Goal: Task Accomplishment & Management: Use online tool/utility

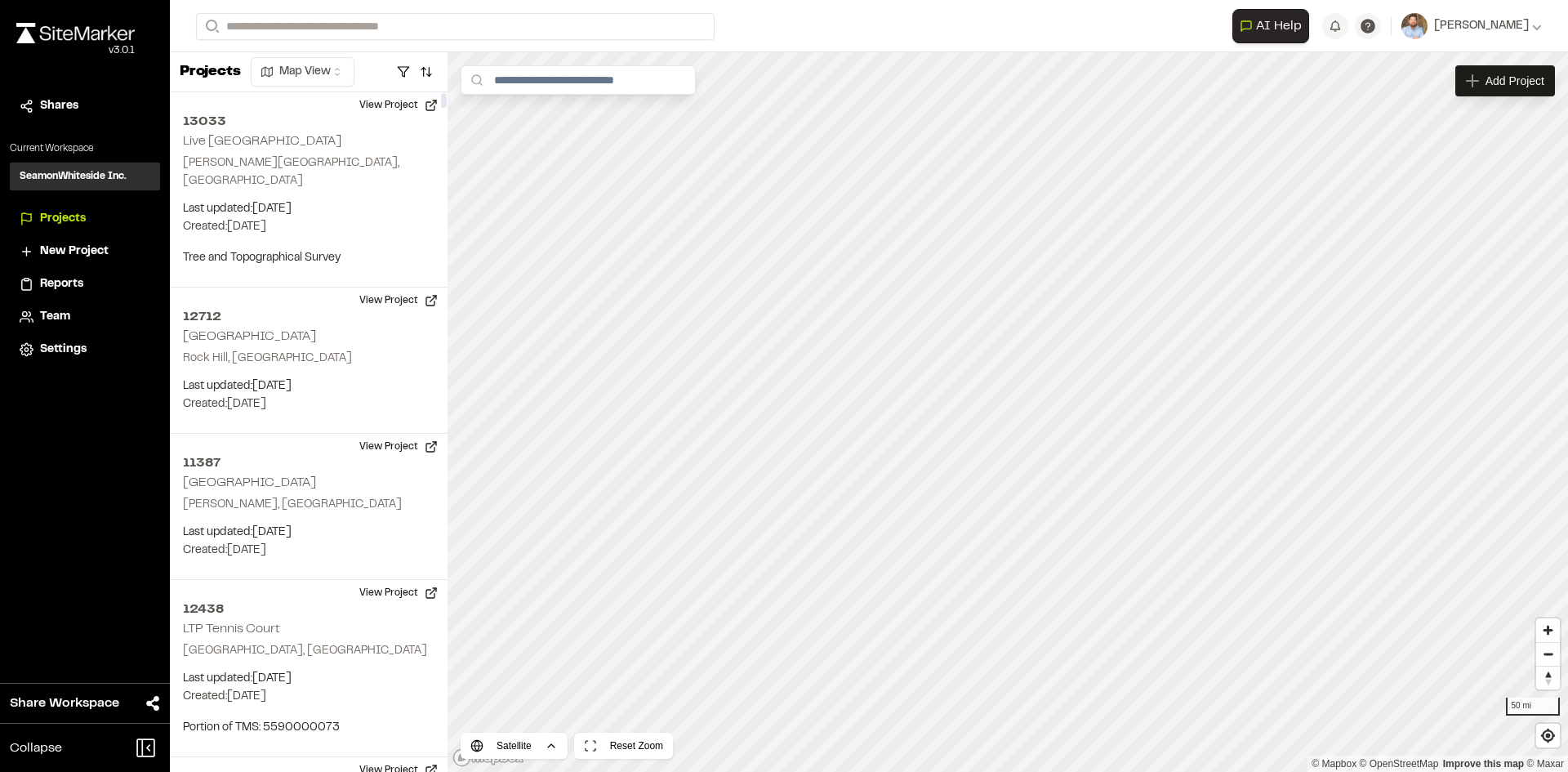
click at [110, 290] on div "Reports" at bounding box center [95, 285] width 111 height 18
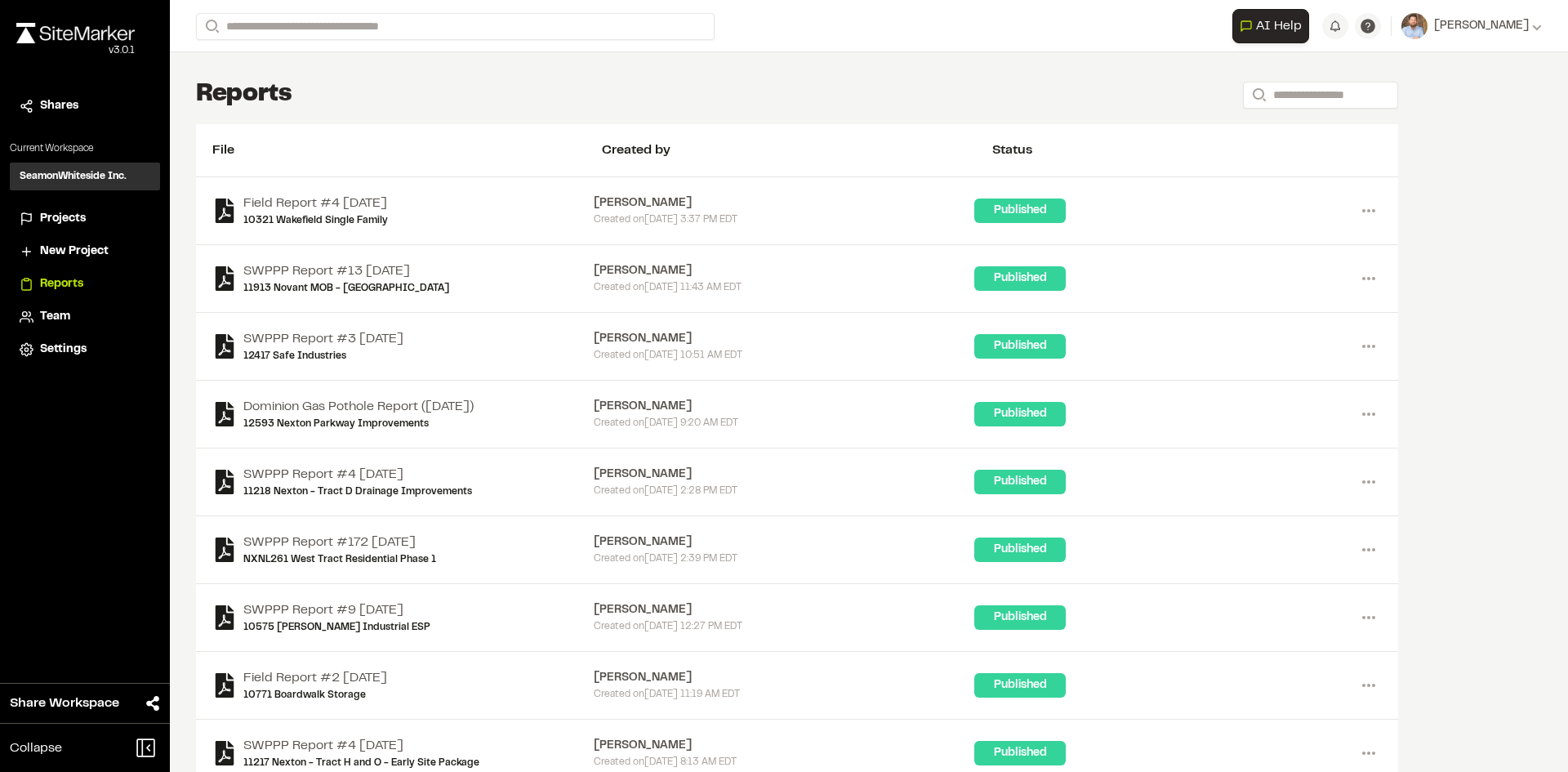
click at [66, 223] on span "Projects" at bounding box center [62, 219] width 46 height 18
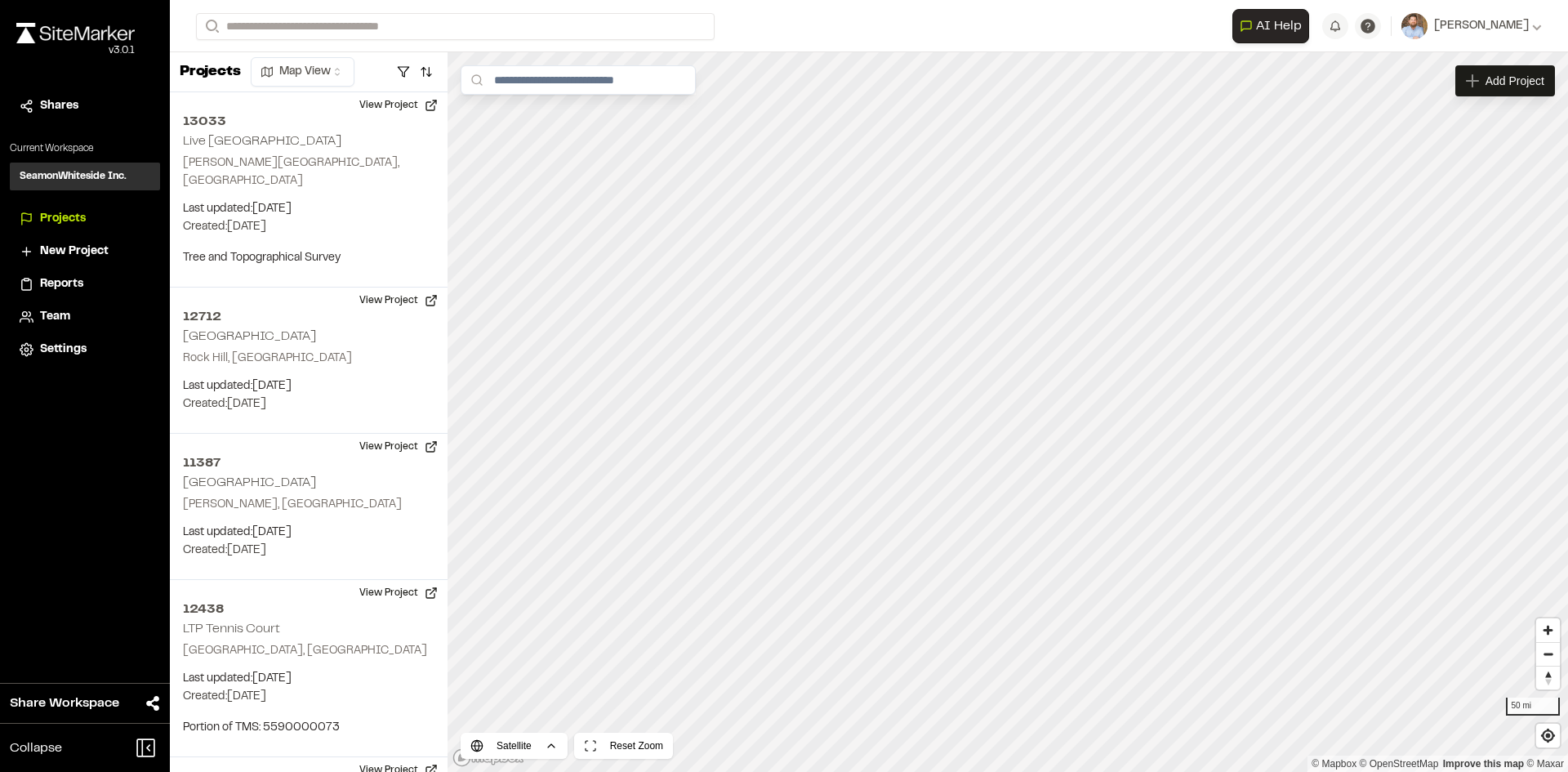
click at [73, 285] on span "Reports" at bounding box center [62, 285] width 43 height 18
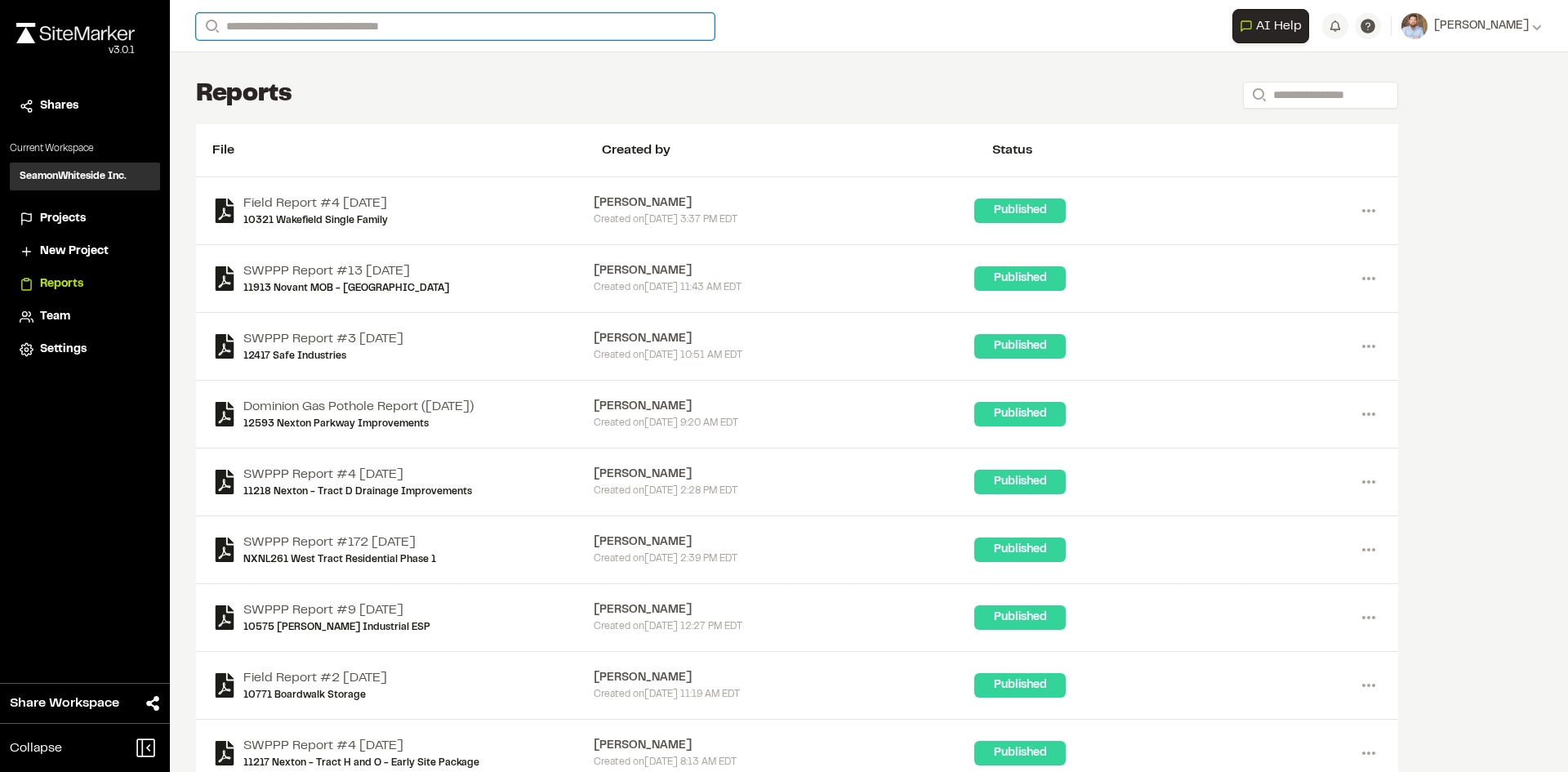
click at [256, 27] on input "Search" at bounding box center [456, 27] width 519 height 27
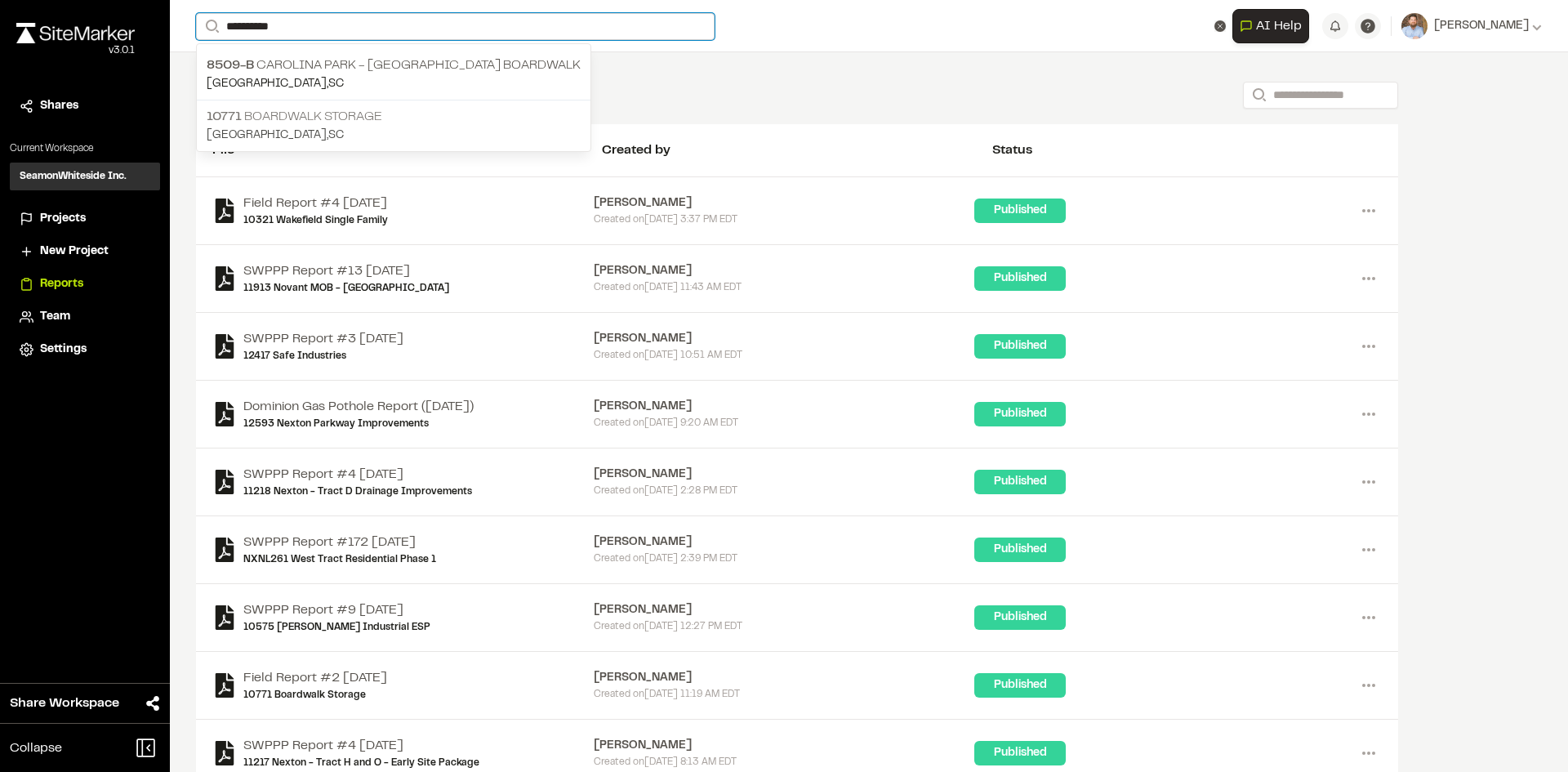
type input "*********"
click at [327, 121] on p "10771 Boardwalk Storage" at bounding box center [393, 117] width 374 height 20
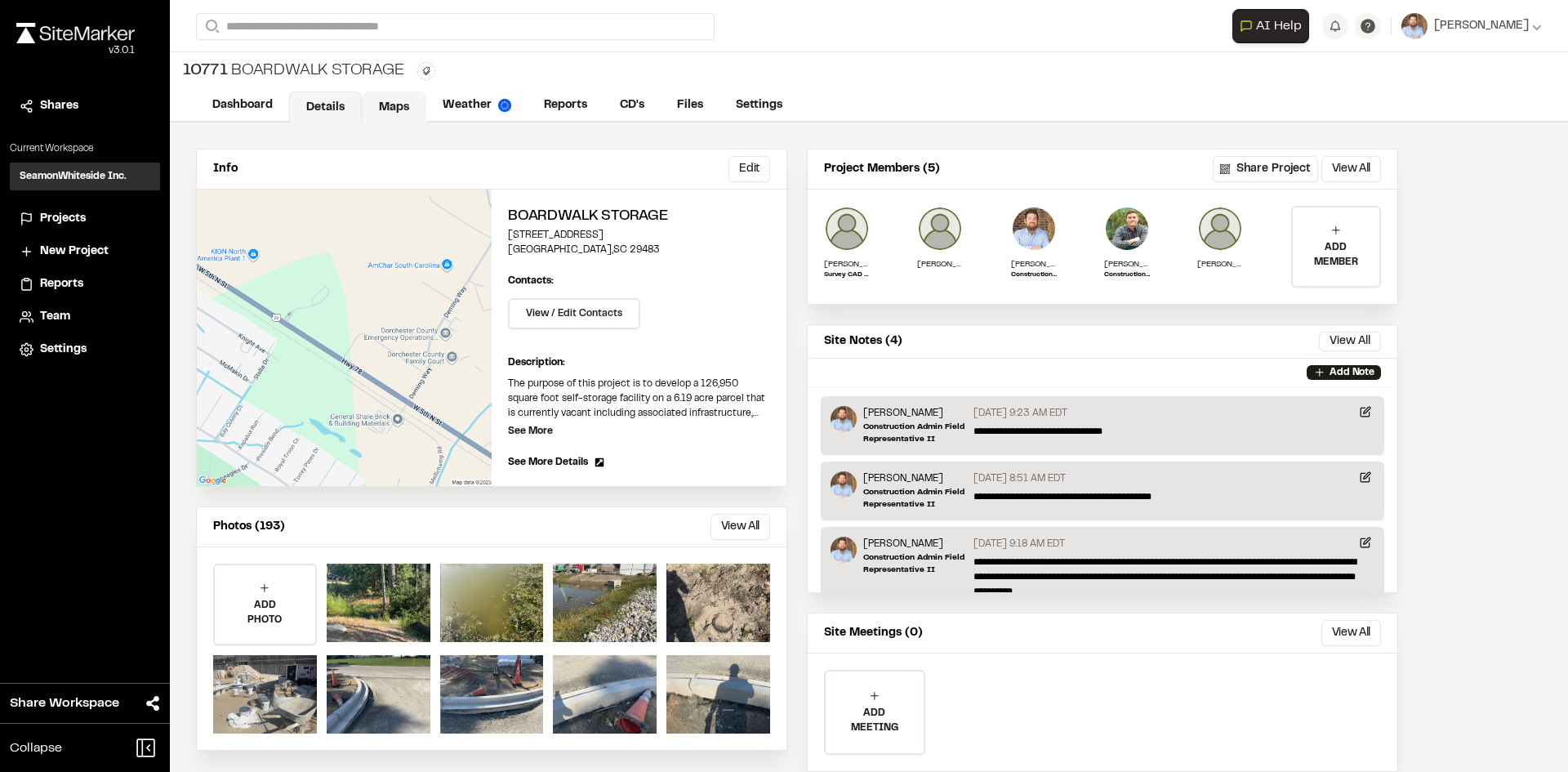
click at [387, 99] on link "Maps" at bounding box center [394, 106] width 65 height 31
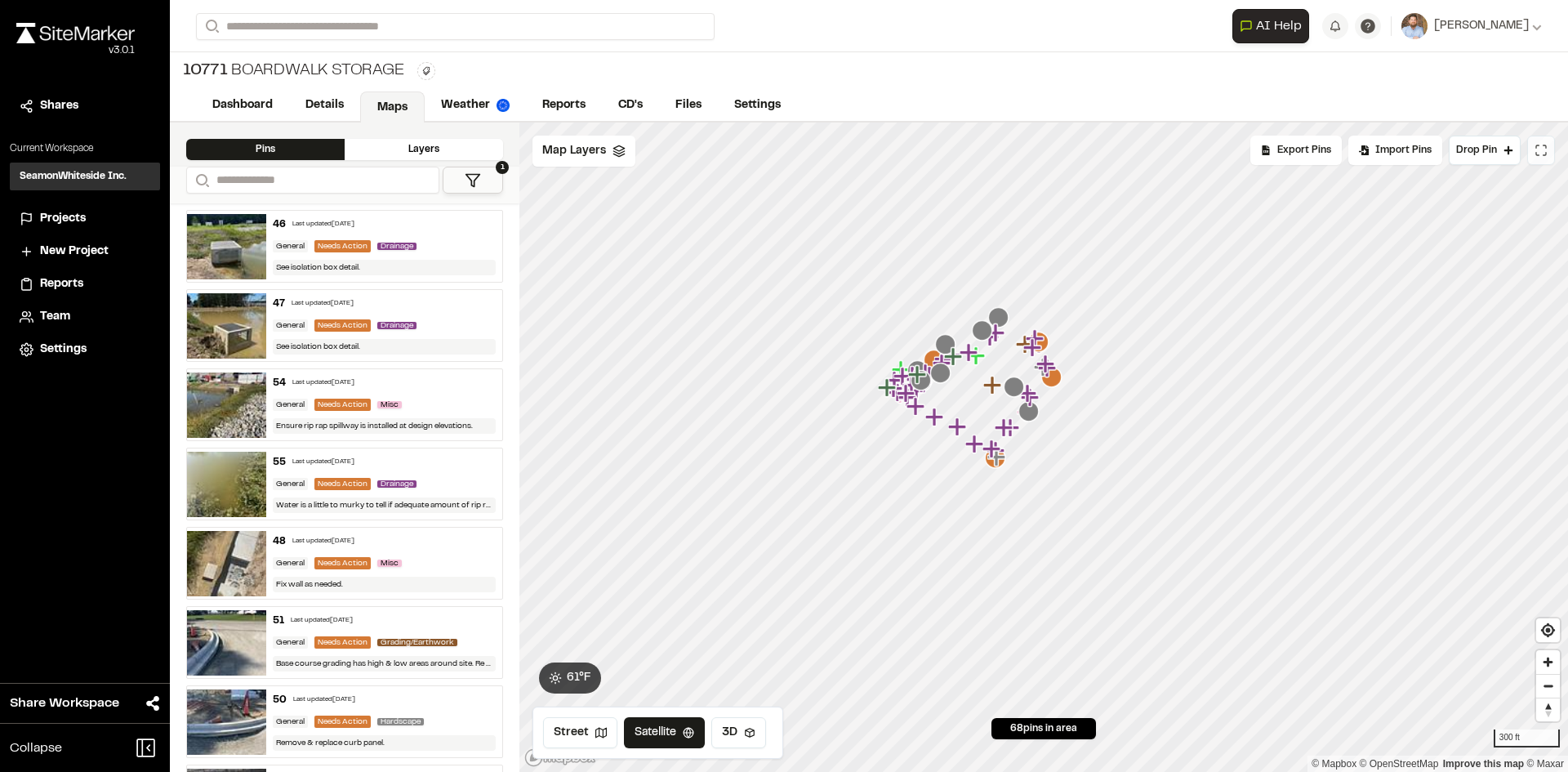
click at [1548, 159] on button at bounding box center [1541, 150] width 27 height 29
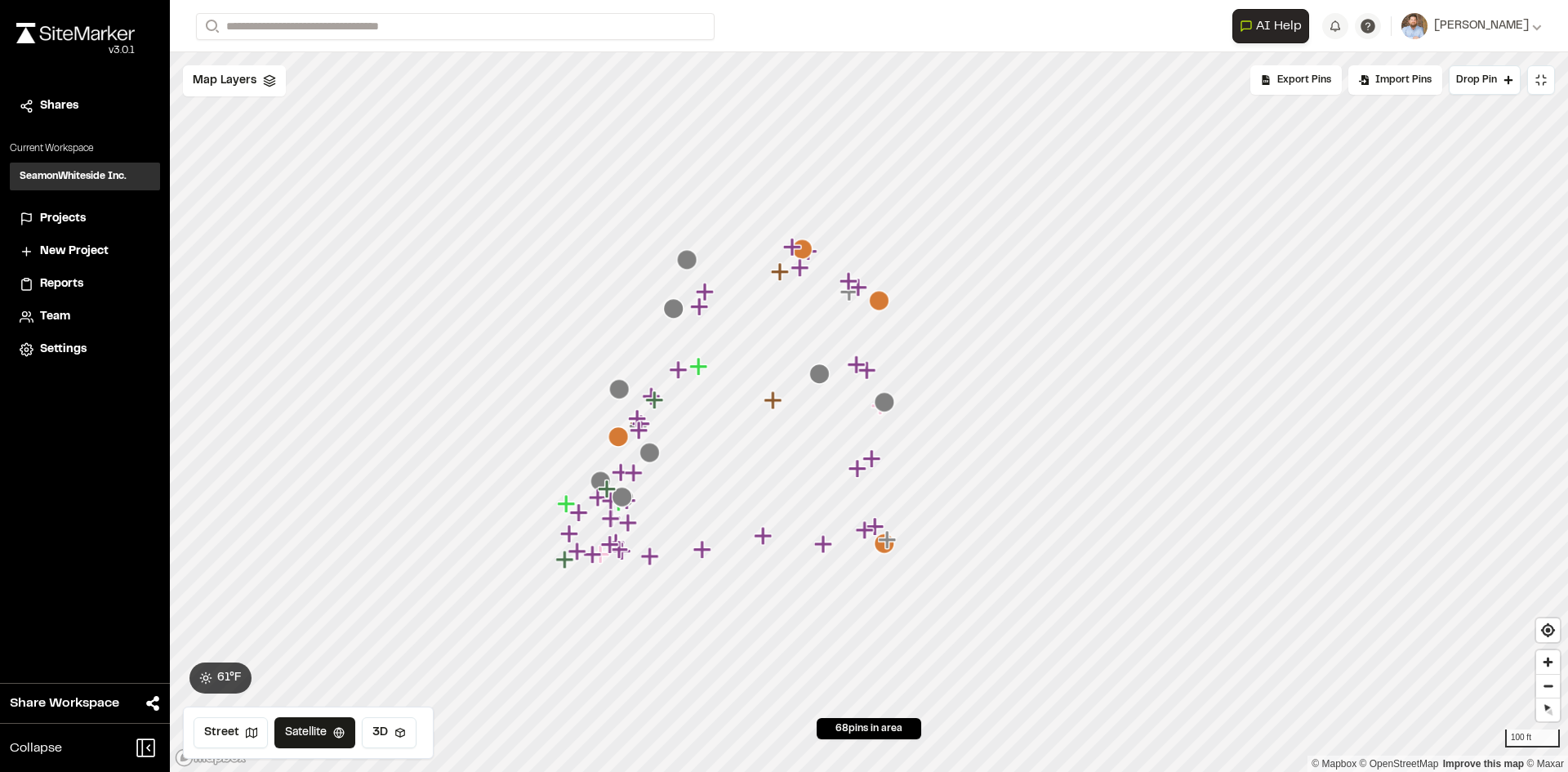
drag, startPoint x: 757, startPoint y: 351, endPoint x: 798, endPoint y: 414, distance: 75.2
click at [782, 409] on icon "Map marker" at bounding box center [772, 400] width 18 height 18
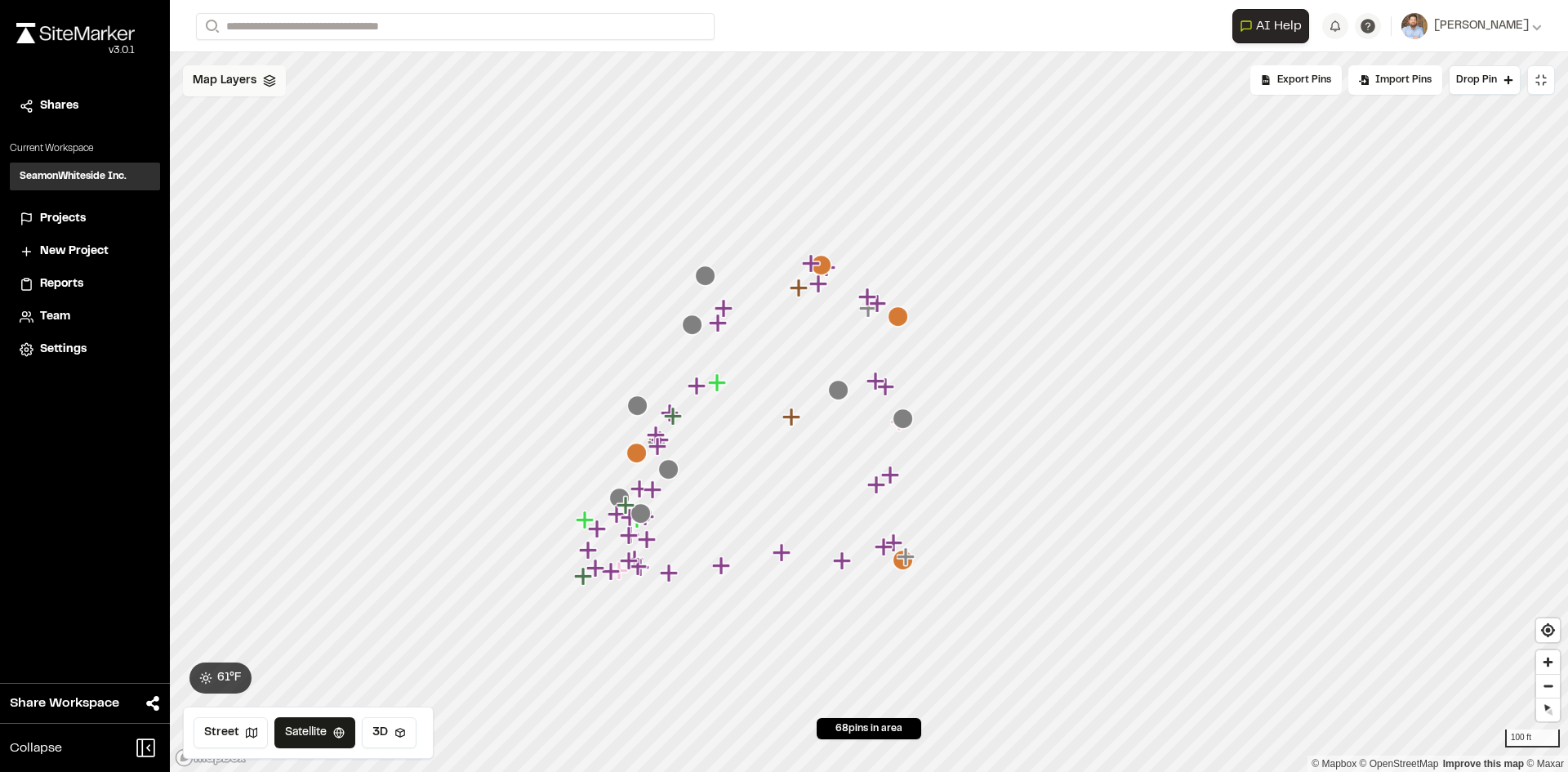
click at [235, 82] on span "Map Layers" at bounding box center [224, 81] width 64 height 18
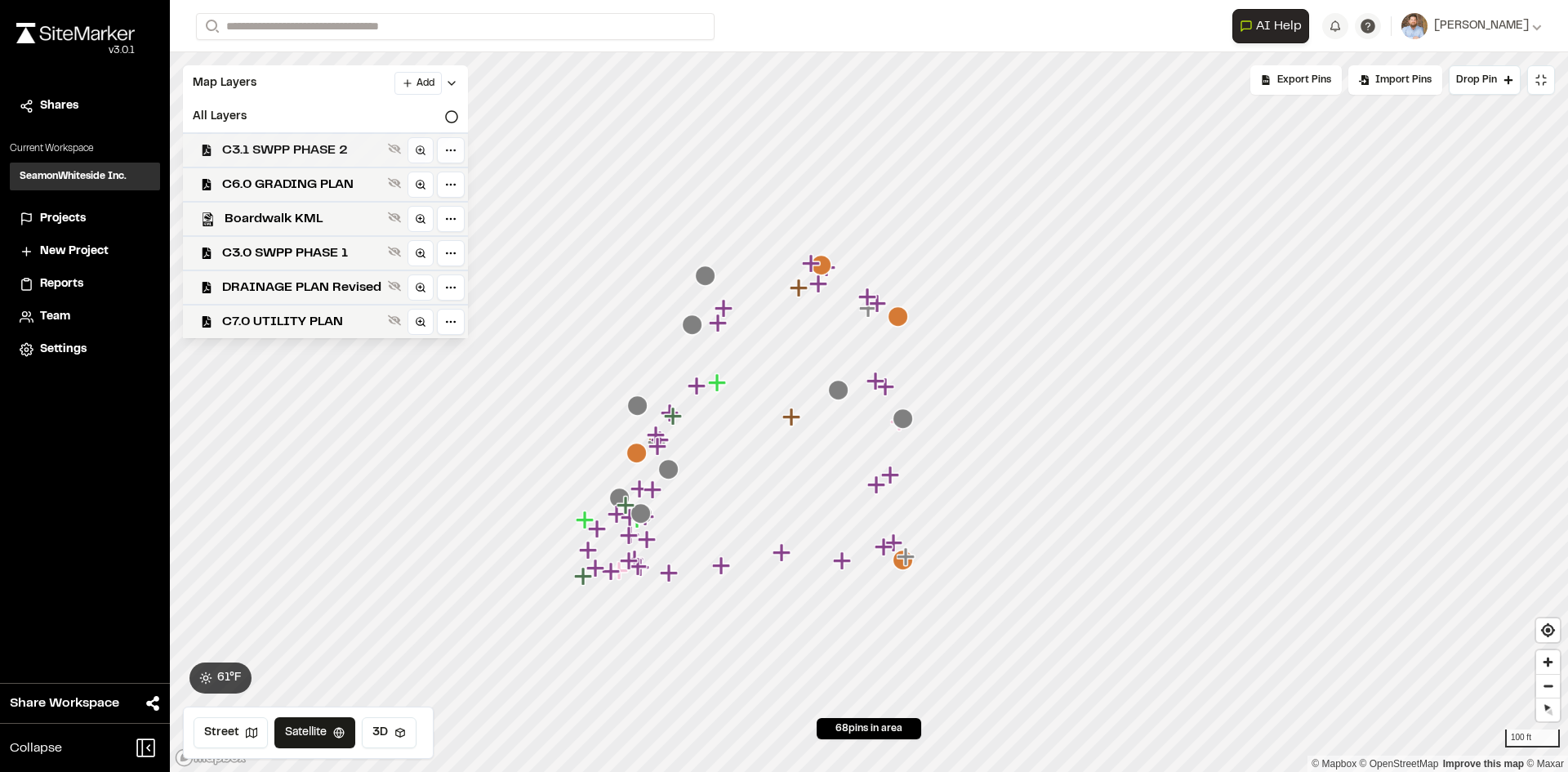
click at [323, 149] on span "C3.1 SWPP PHASE 2" at bounding box center [302, 151] width 160 height 20
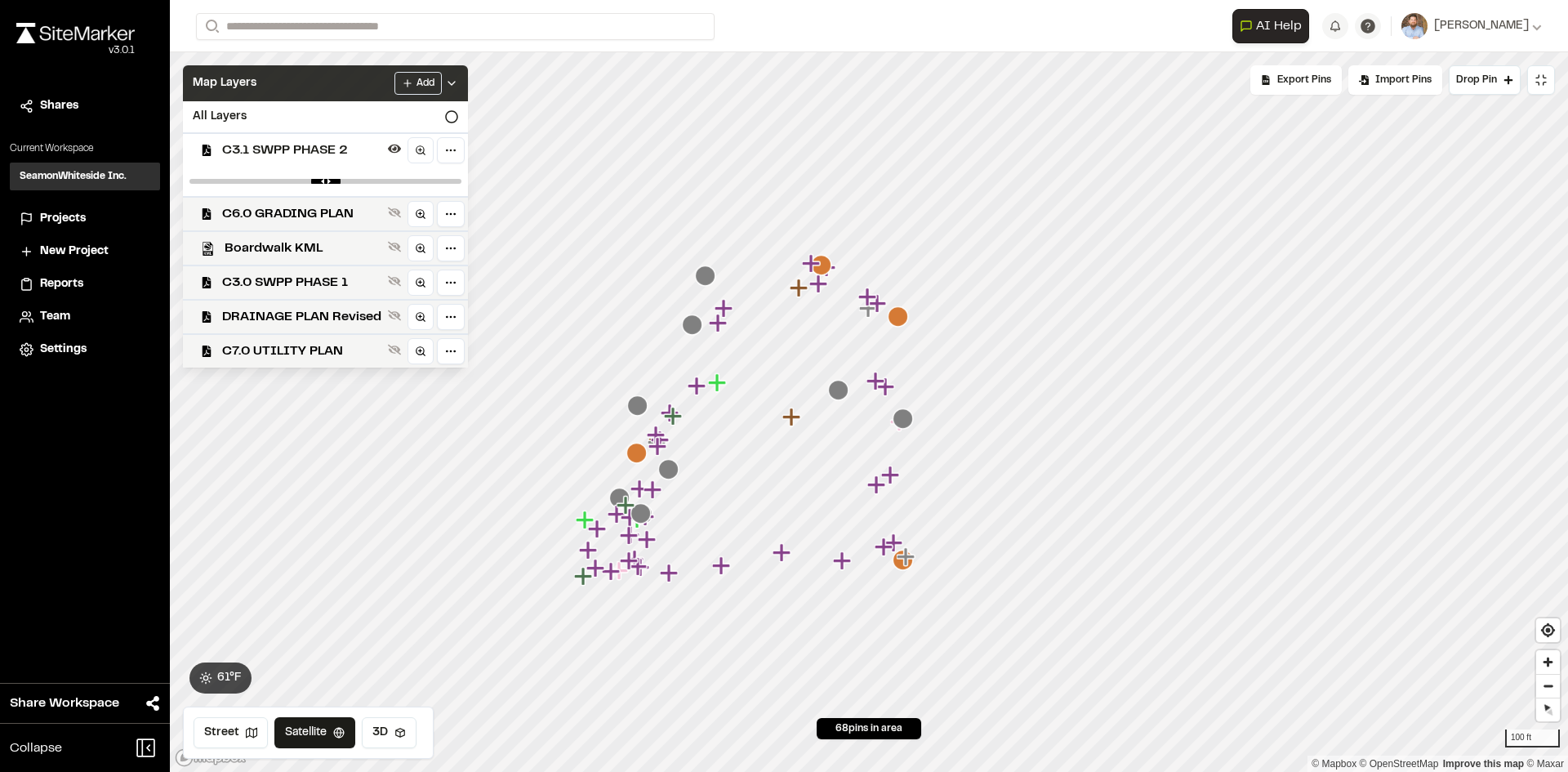
click at [453, 75] on div "Add" at bounding box center [426, 83] width 64 height 23
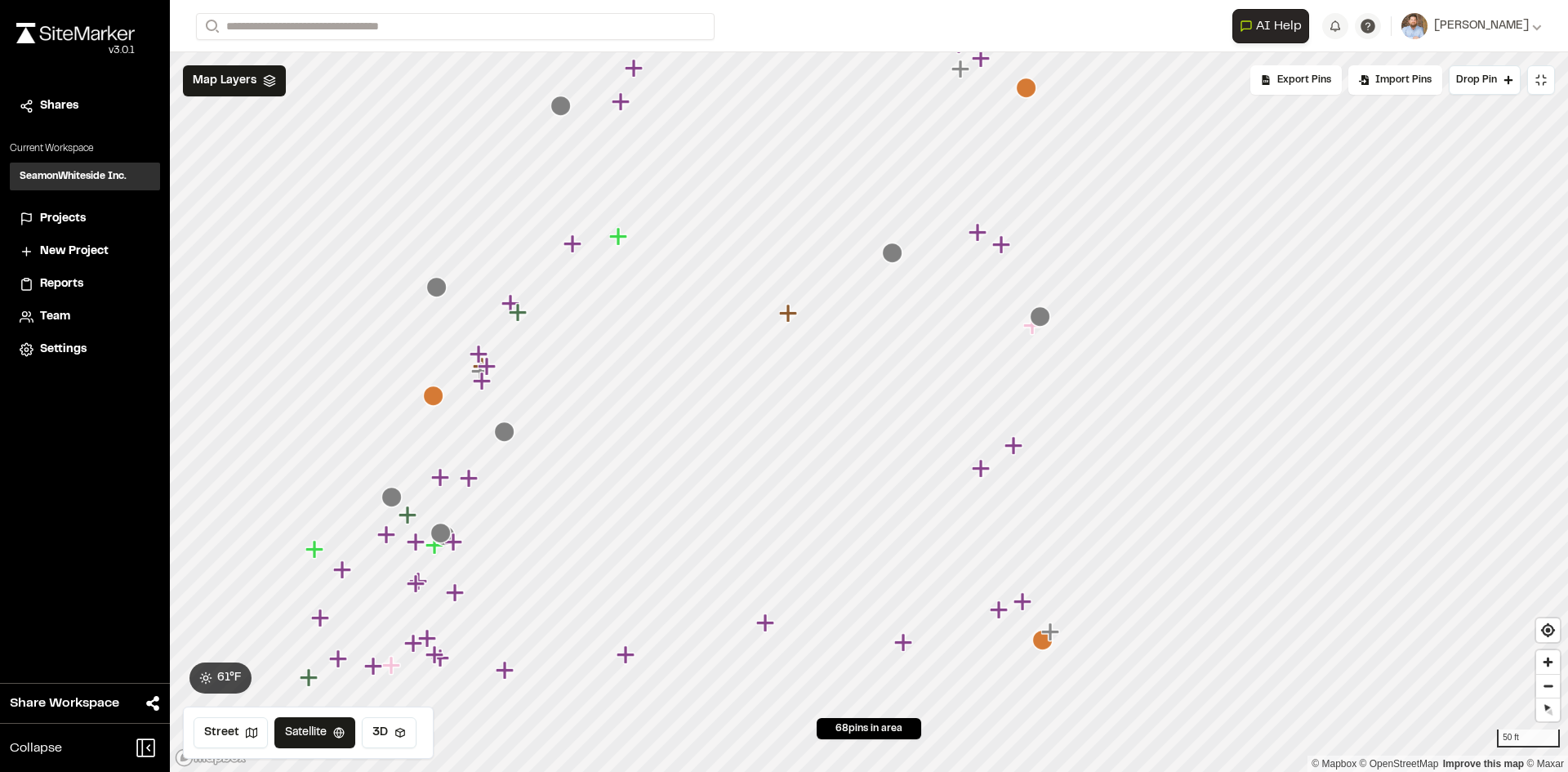
click at [1042, 644] on icon "Map marker" at bounding box center [1043, 640] width 21 height 21
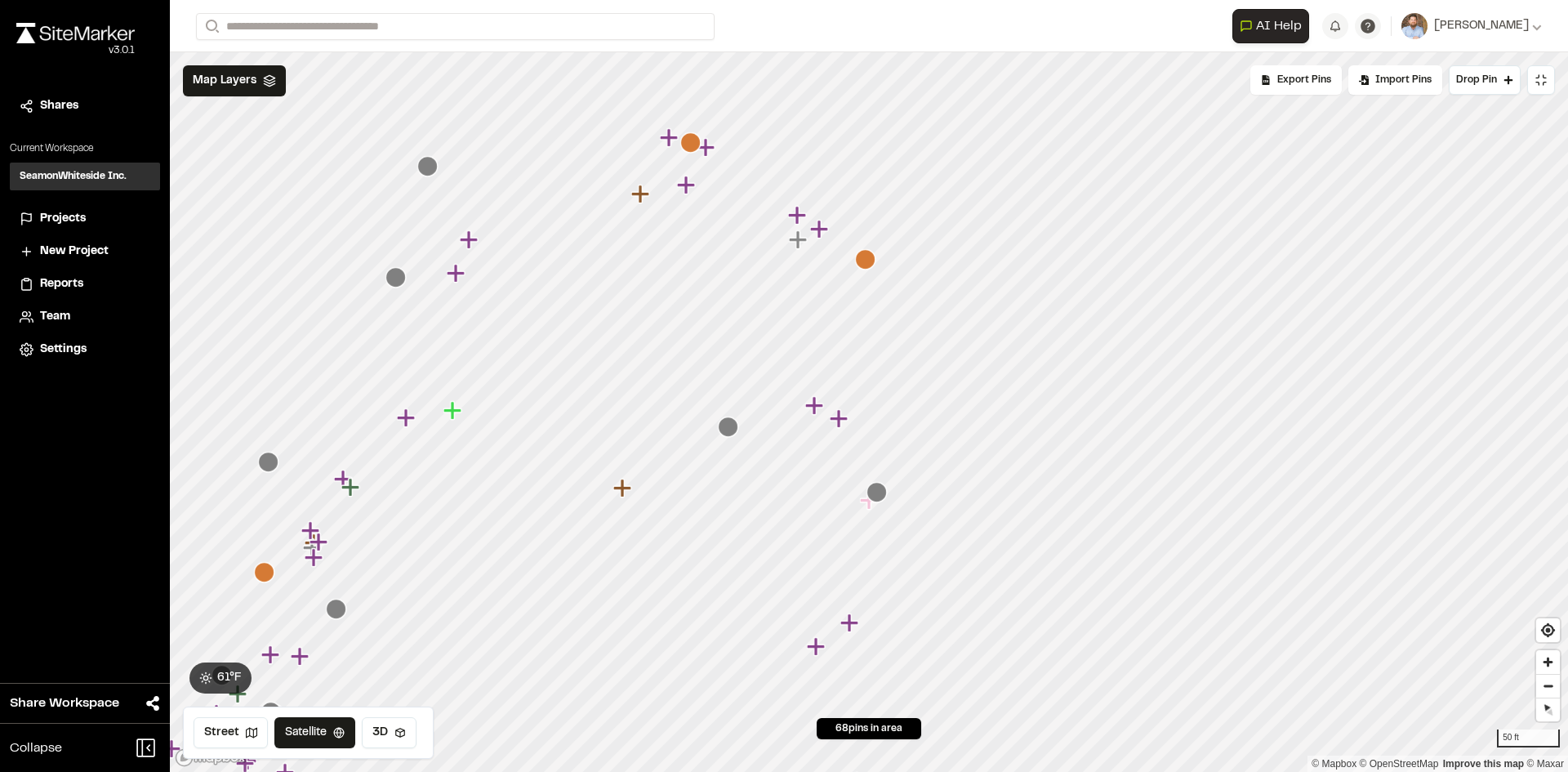
click at [860, 258] on icon "Map marker" at bounding box center [865, 260] width 21 height 21
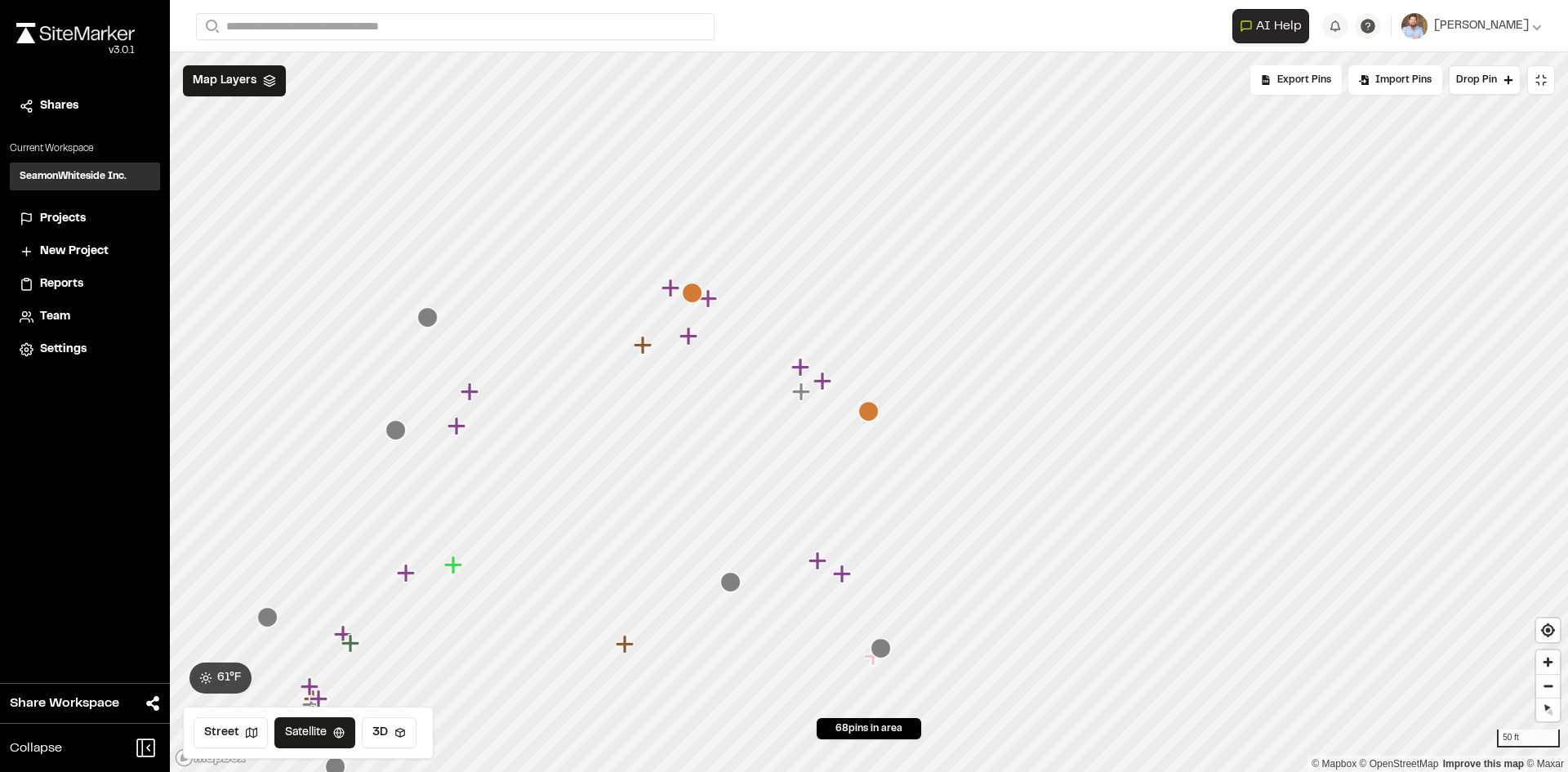
click at [702, 292] on icon "Map marker" at bounding box center [692, 293] width 21 height 21
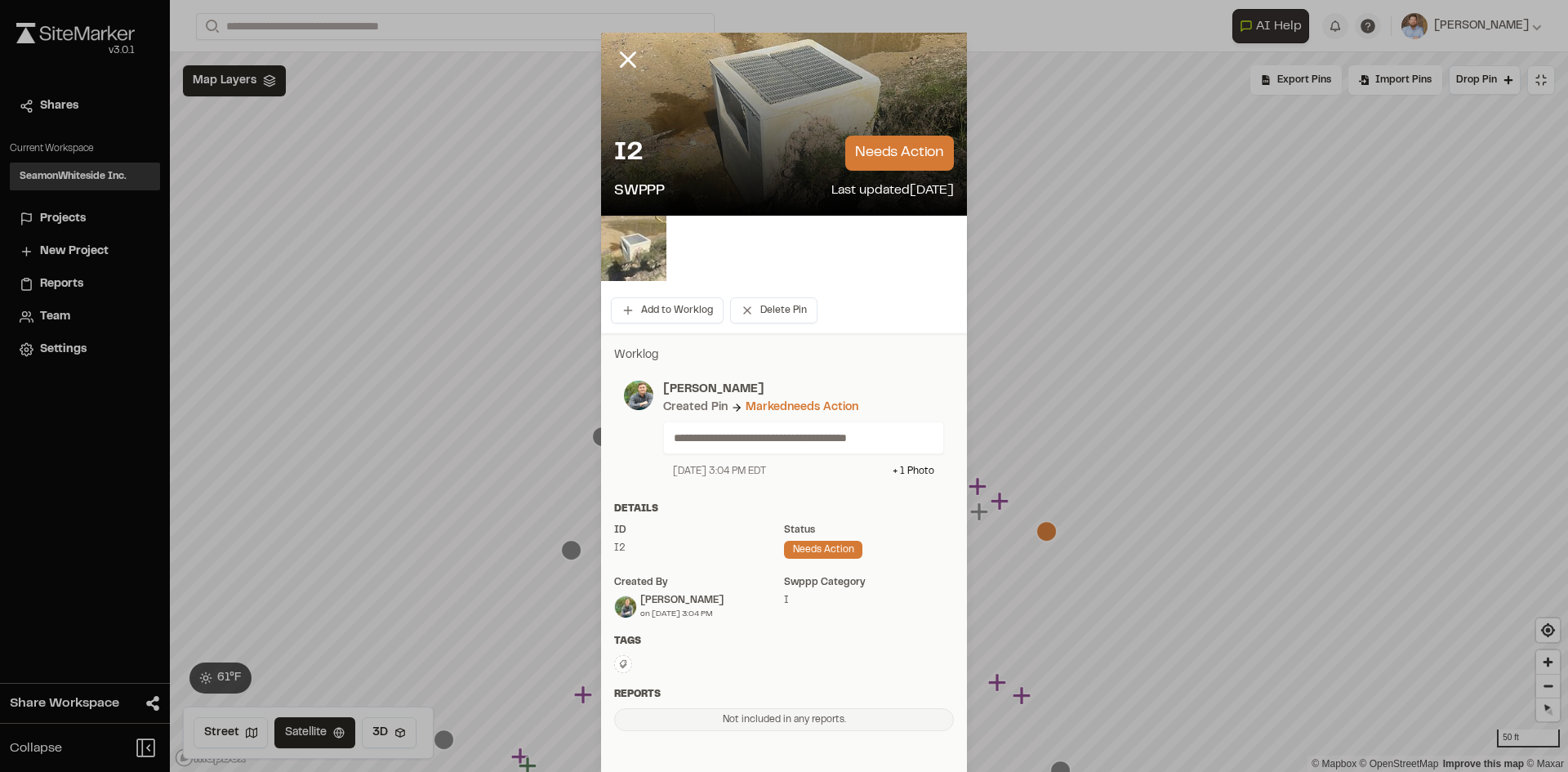
click at [646, 250] on img at bounding box center [634, 248] width 66 height 66
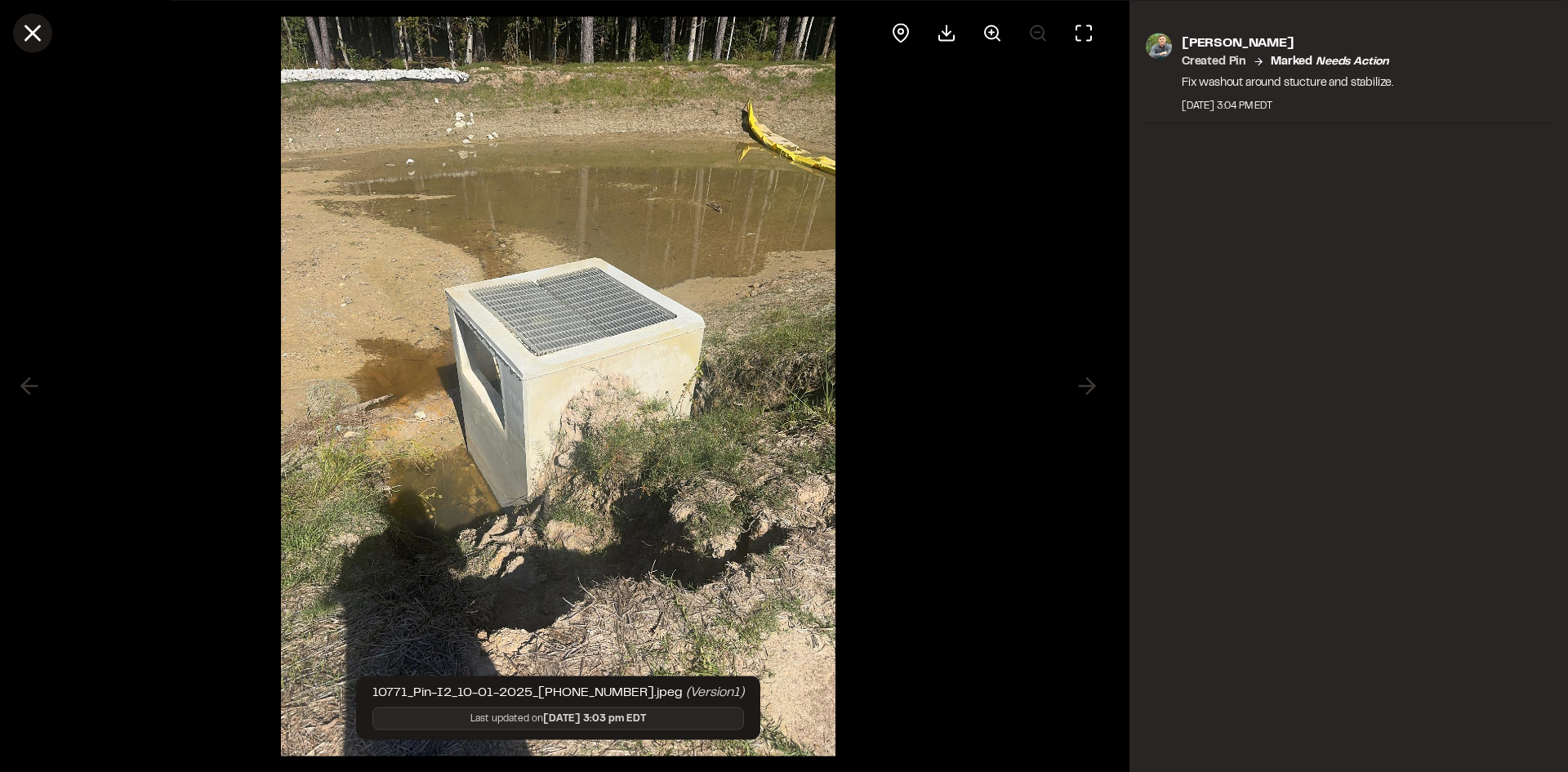
click at [22, 37] on icon at bounding box center [32, 32] width 27 height 27
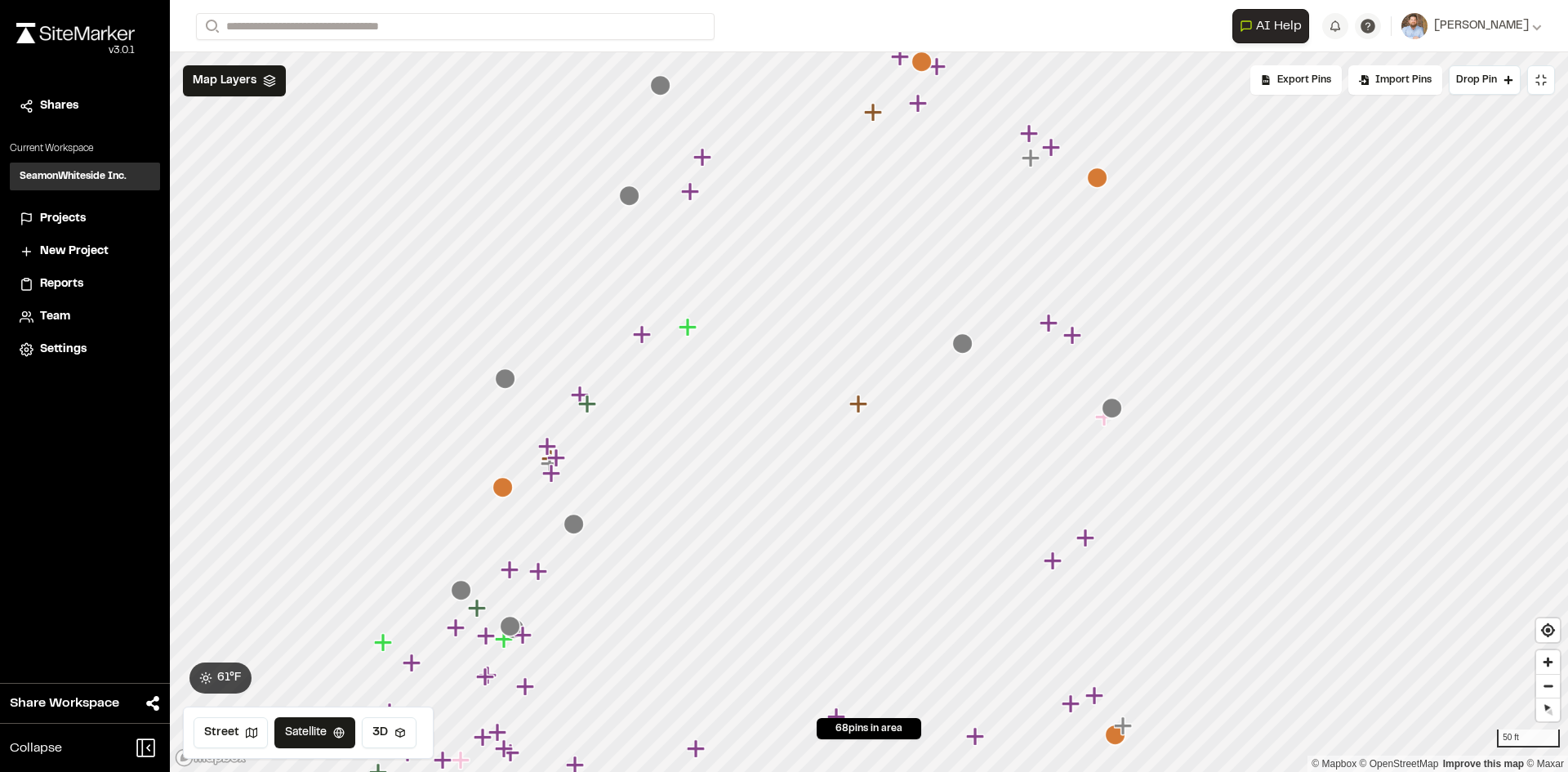
click at [505, 487] on icon "Map marker" at bounding box center [502, 487] width 21 height 21
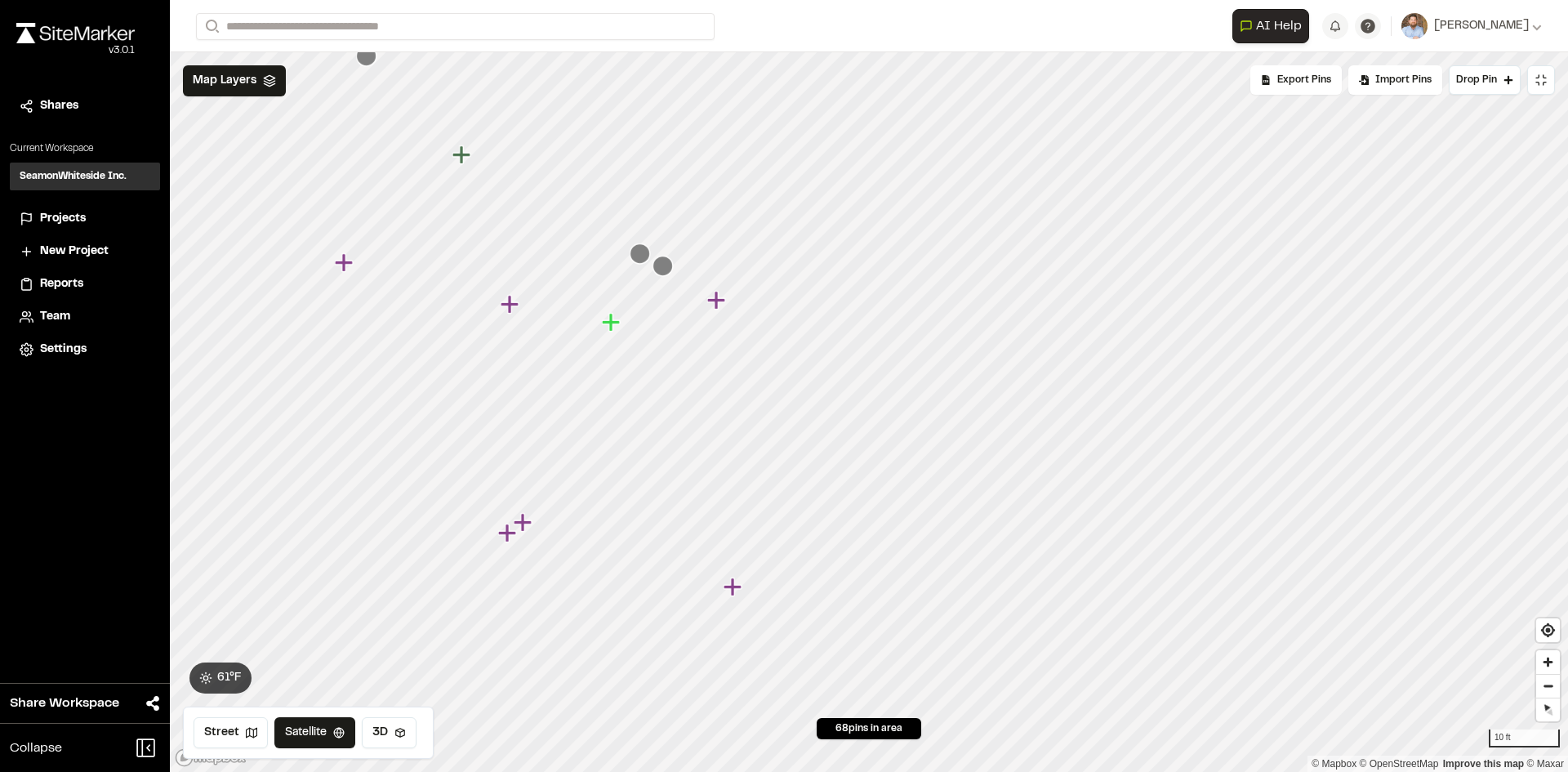
click at [713, 299] on icon "Map marker" at bounding box center [717, 300] width 18 height 18
click at [817, 380] on icon "Map marker" at bounding box center [813, 377] width 21 height 21
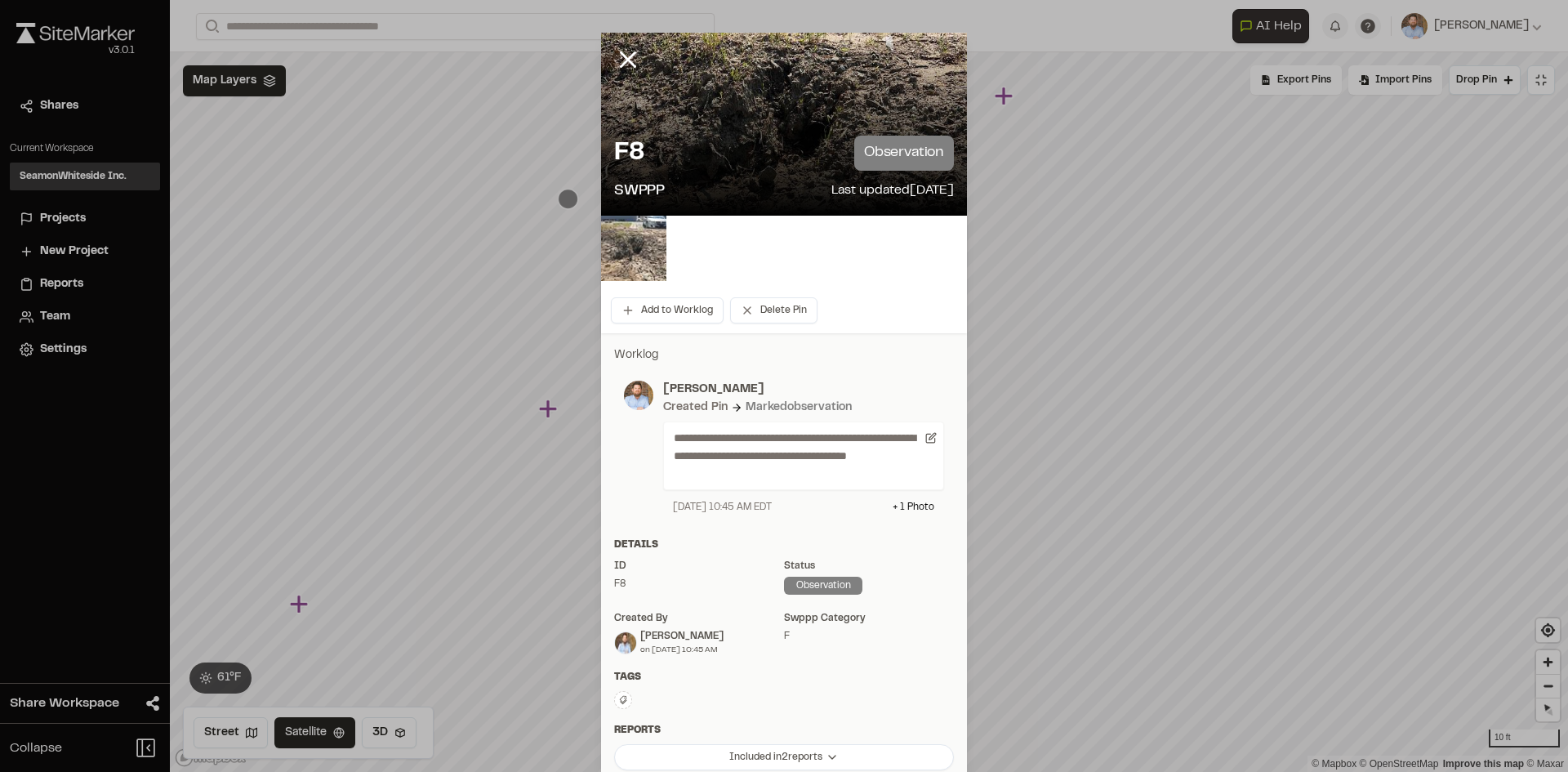
click at [625, 245] on img at bounding box center [634, 248] width 66 height 66
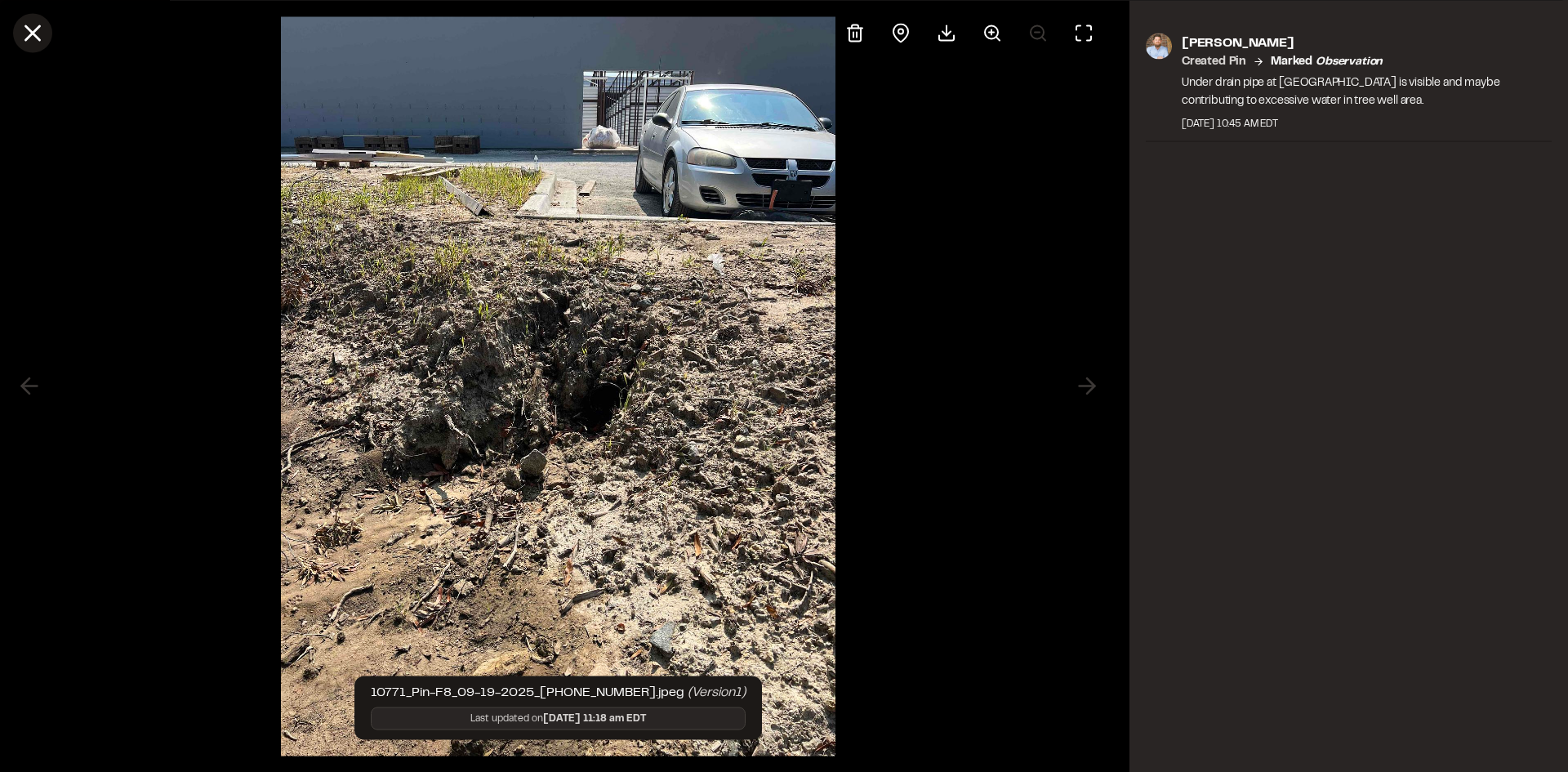
click at [36, 27] on line at bounding box center [32, 32] width 14 height 14
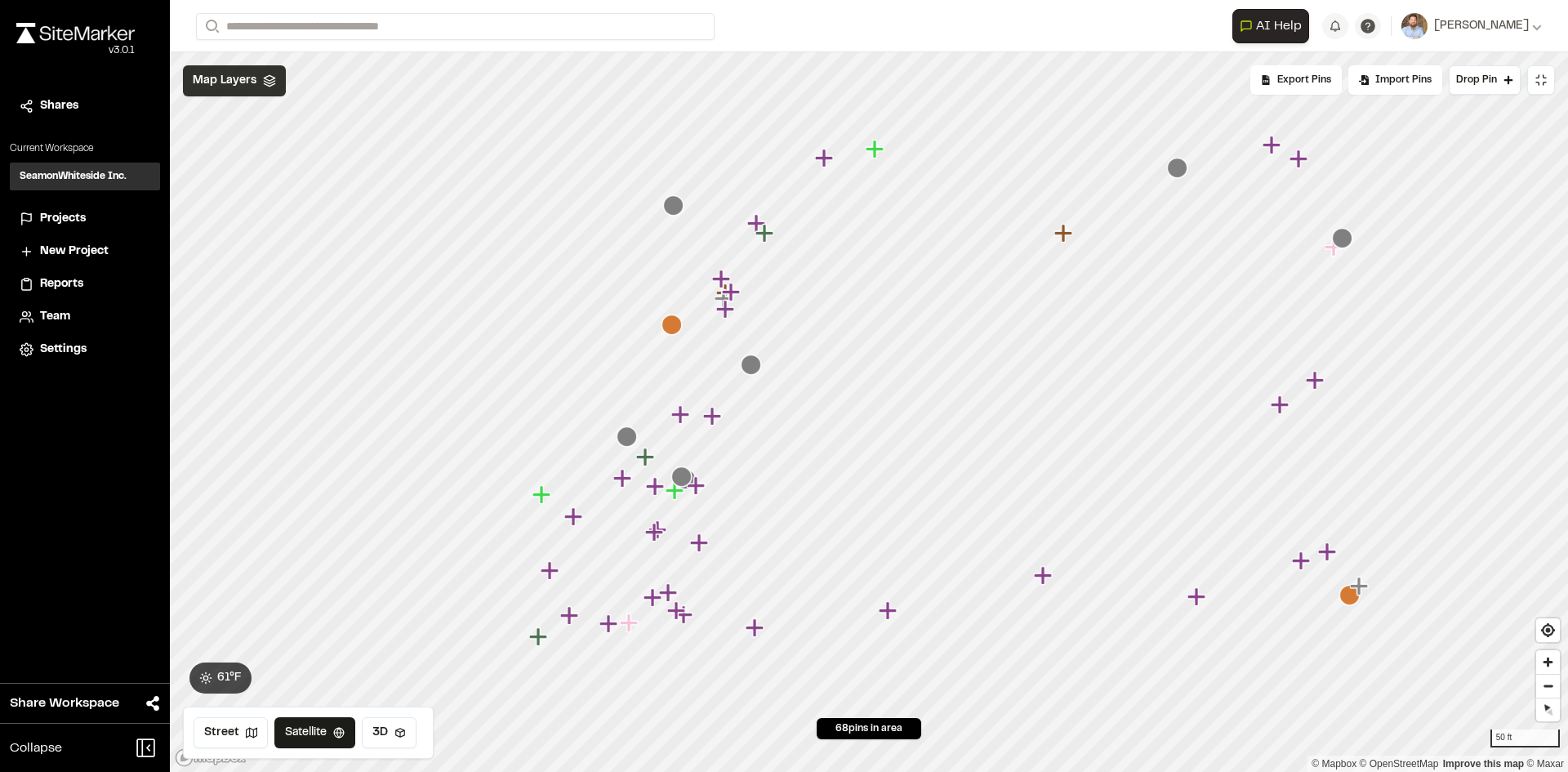
click at [239, 72] on span "Map Layers" at bounding box center [224, 81] width 64 height 18
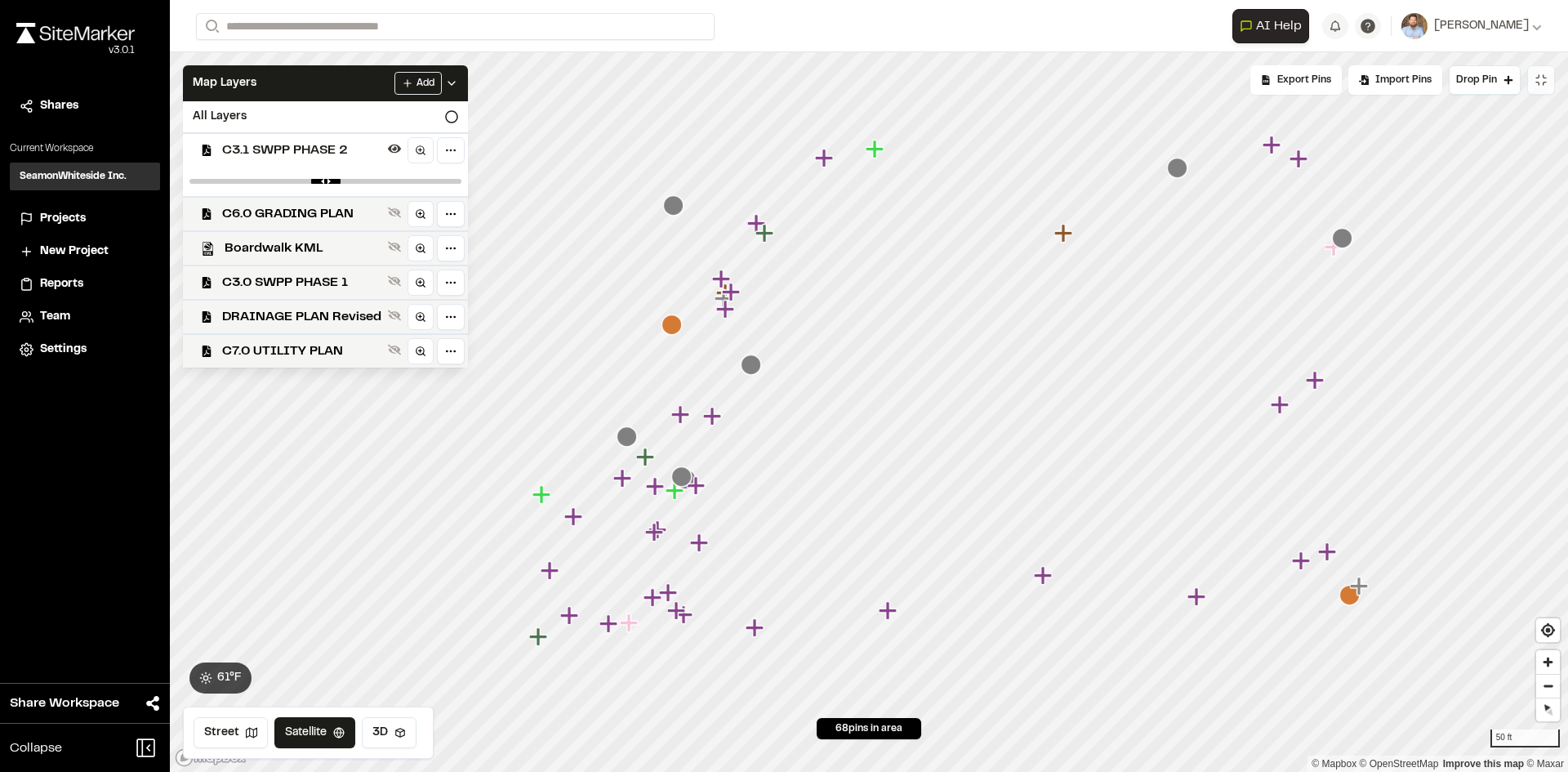
click at [1544, 76] on icon at bounding box center [1541, 80] width 13 height 13
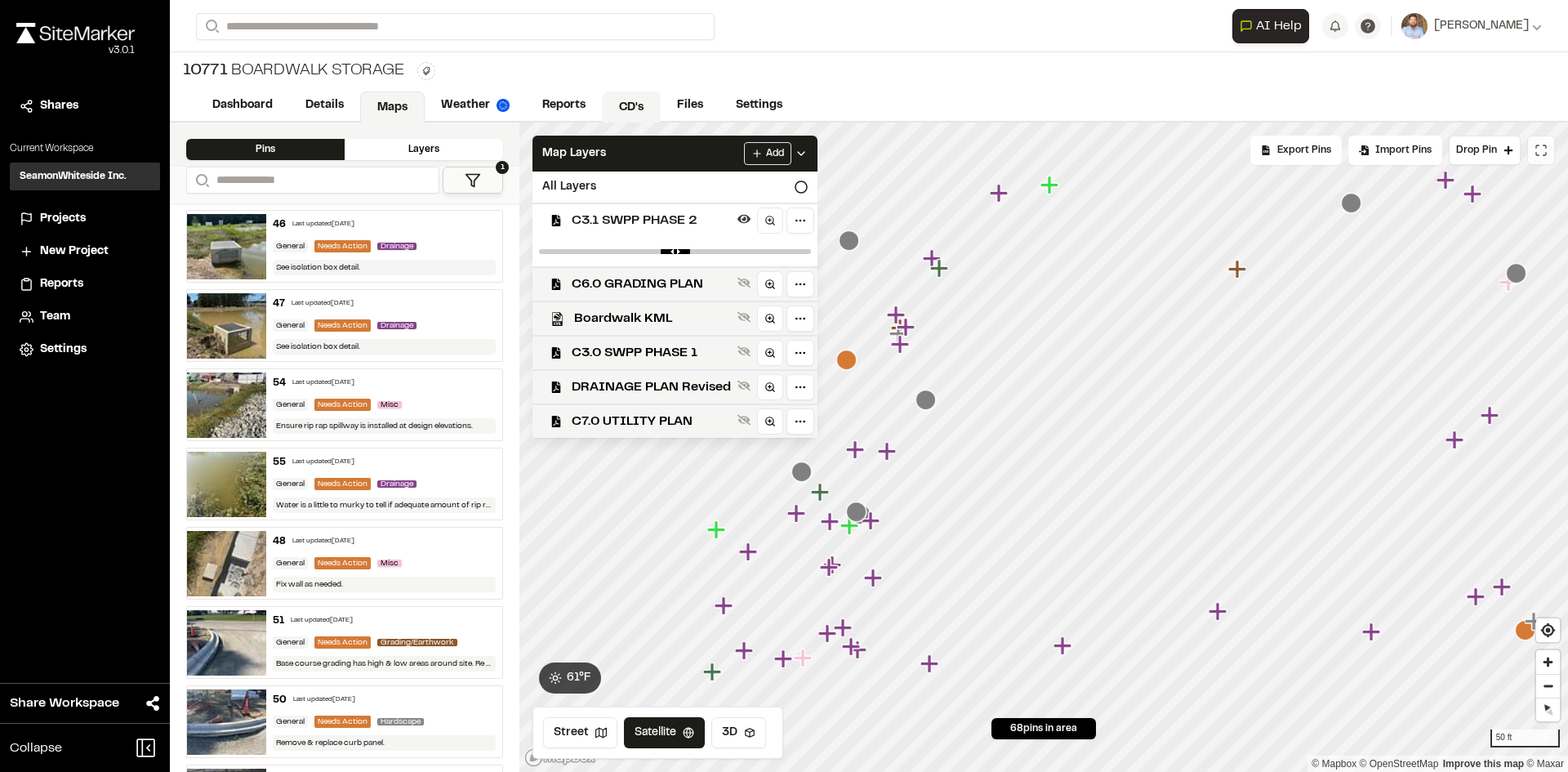
click at [626, 106] on link "CD's" at bounding box center [631, 106] width 59 height 31
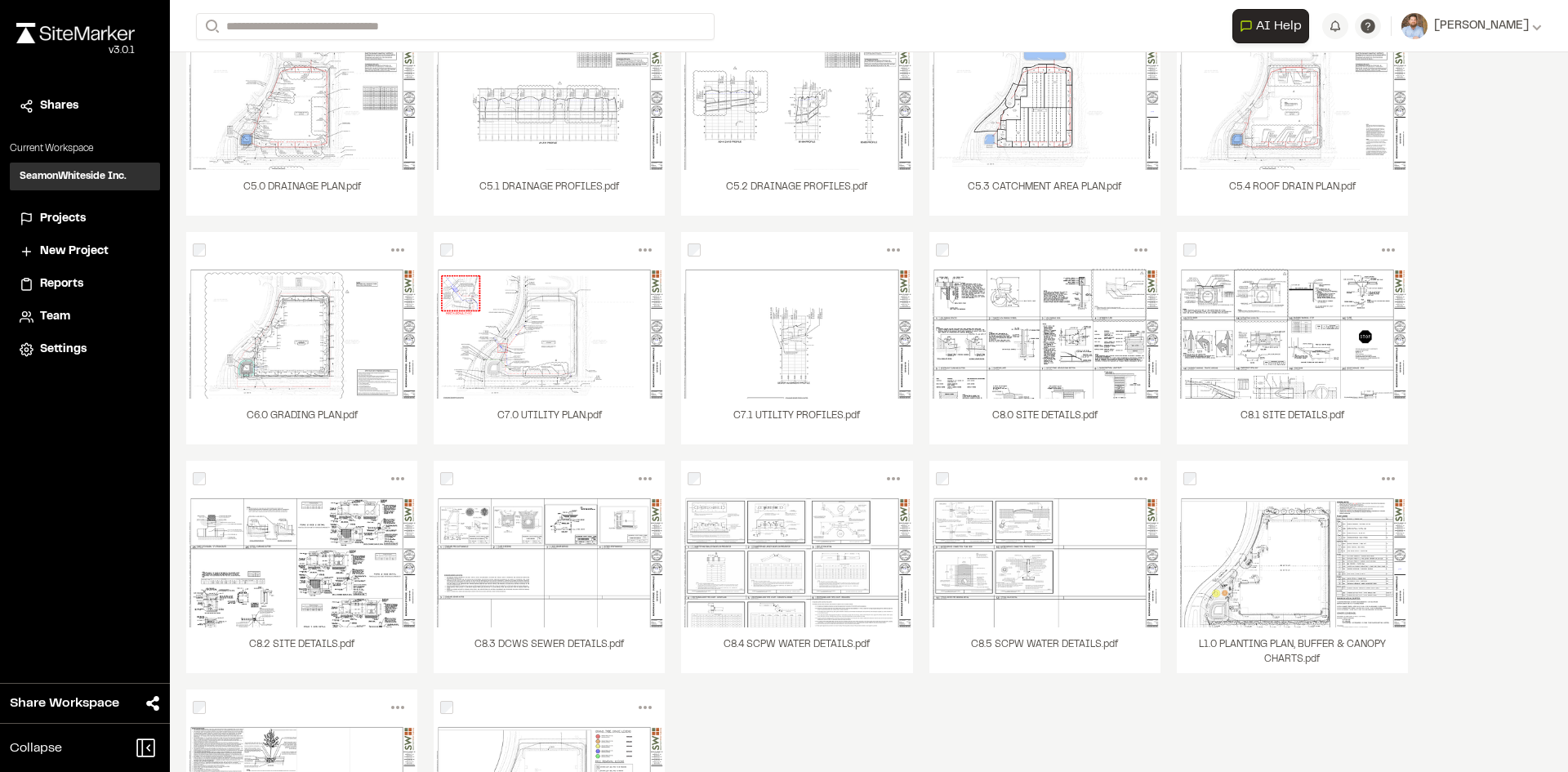
scroll to position [816, 0]
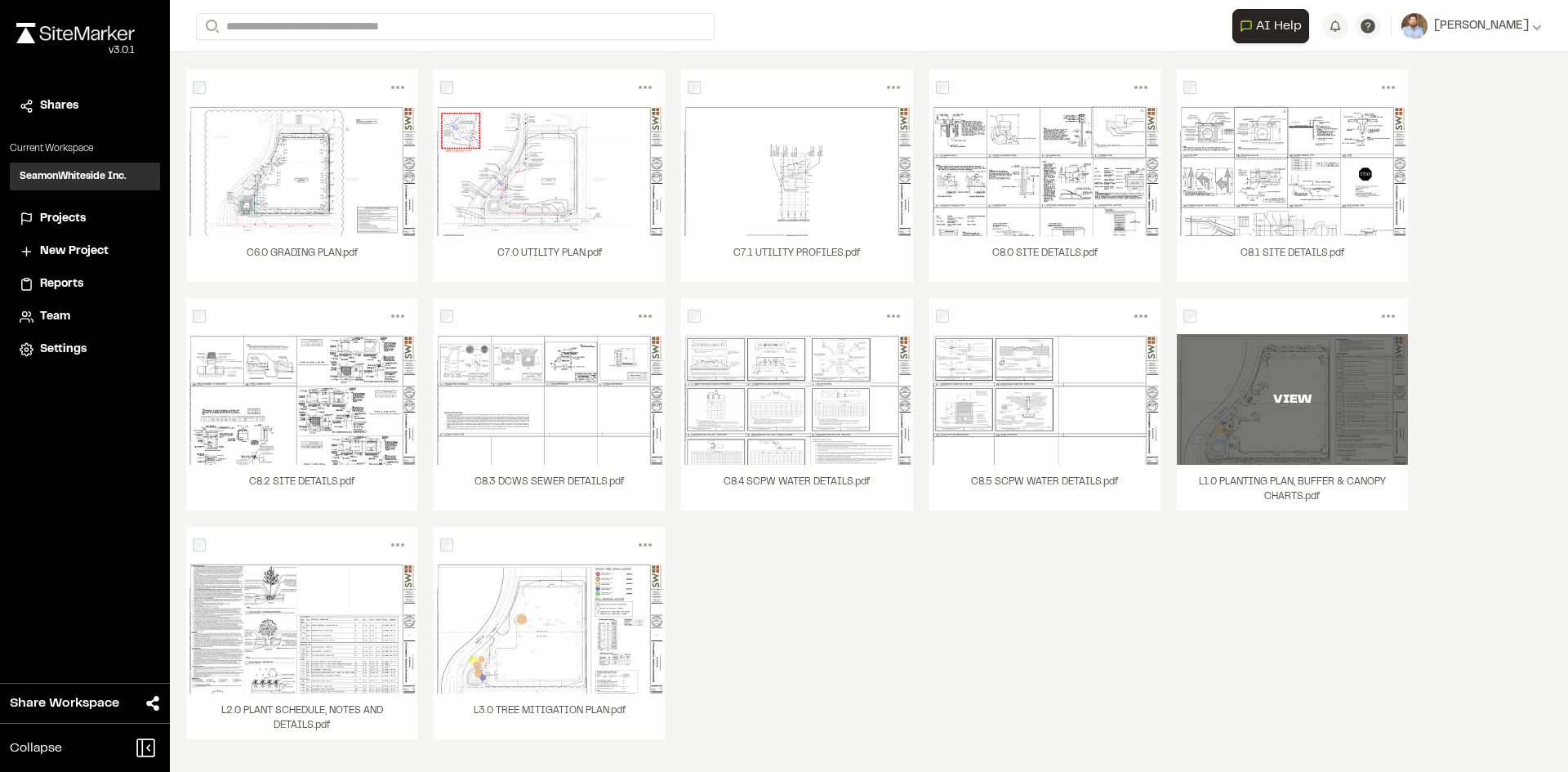
click at [1294, 426] on div "VIEW" at bounding box center [1292, 399] width 231 height 131
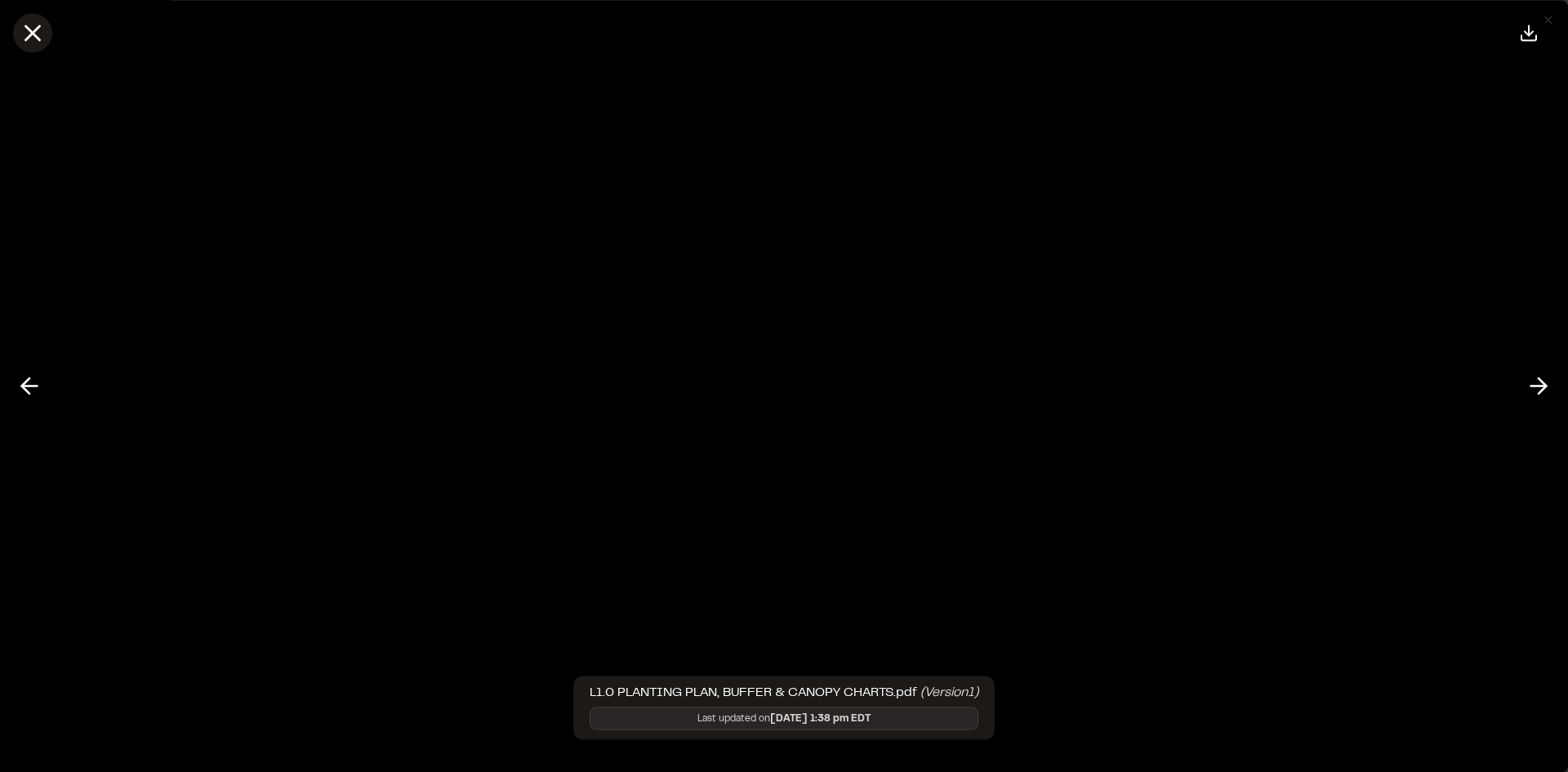
click at [27, 29] on line at bounding box center [32, 32] width 14 height 14
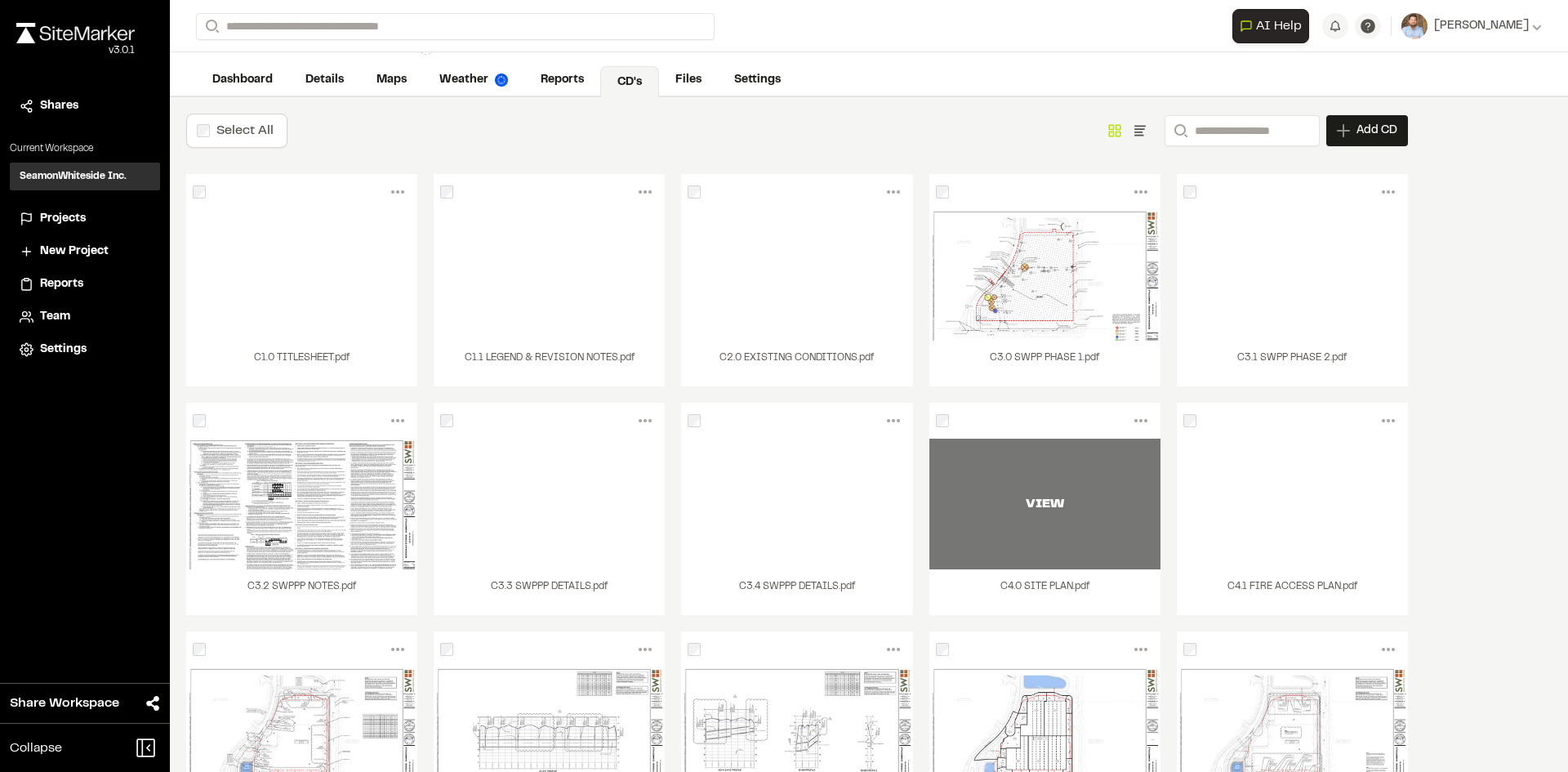
scroll to position [0, 0]
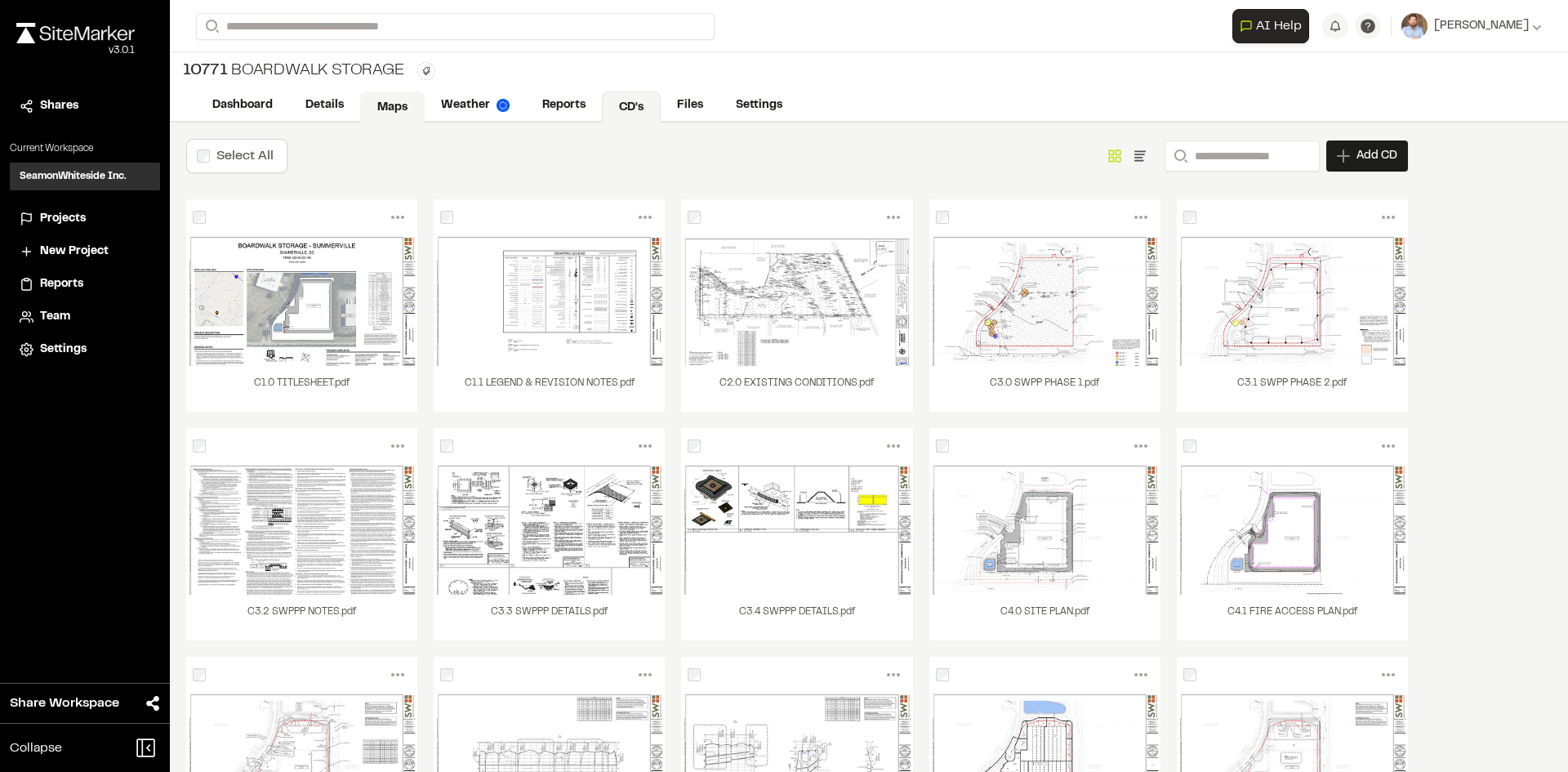
click at [389, 101] on link "Maps" at bounding box center [392, 106] width 65 height 31
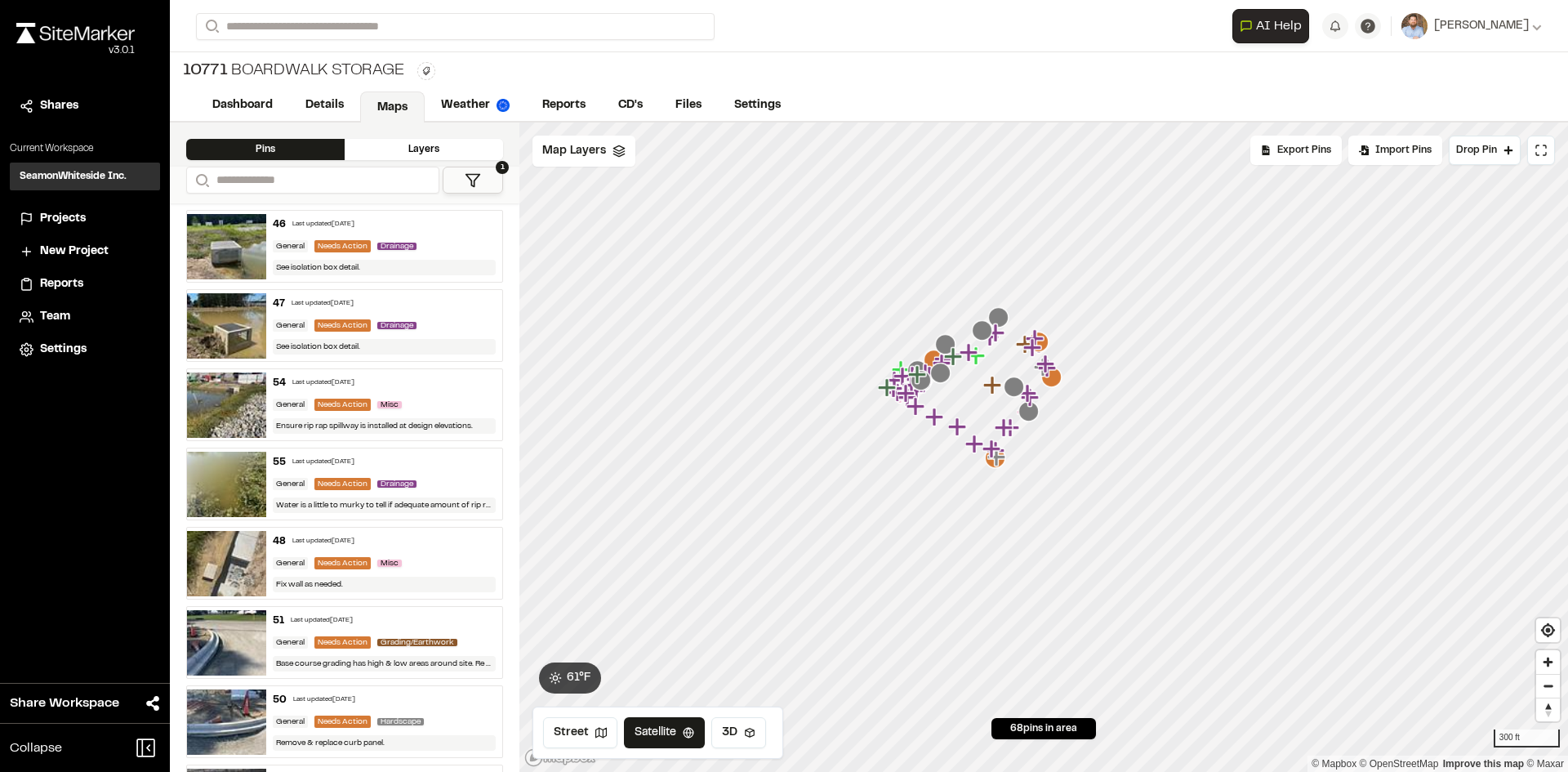
click at [72, 222] on span "Projects" at bounding box center [62, 219] width 46 height 18
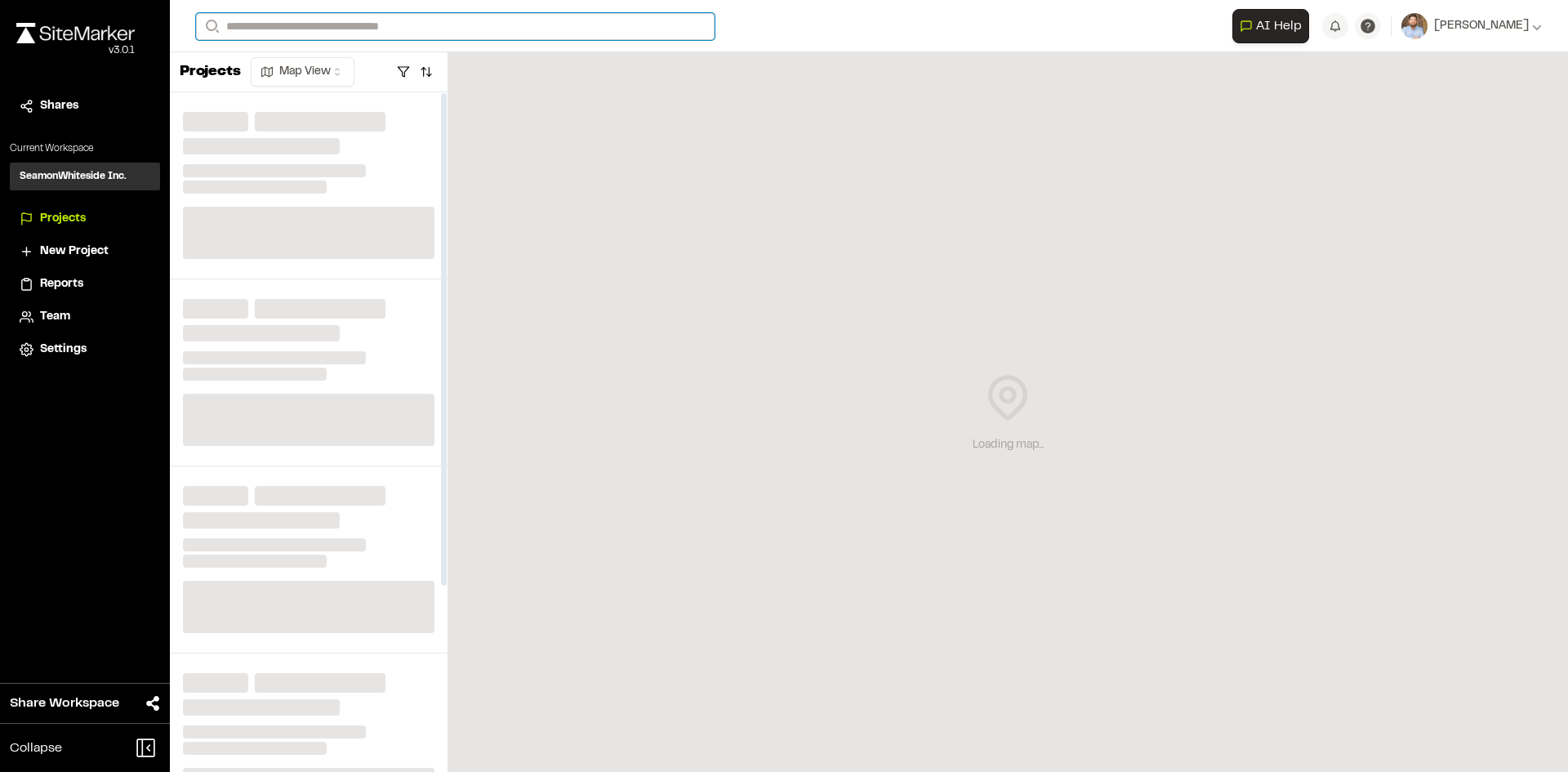
click at [303, 21] on input "Search" at bounding box center [456, 27] width 519 height 27
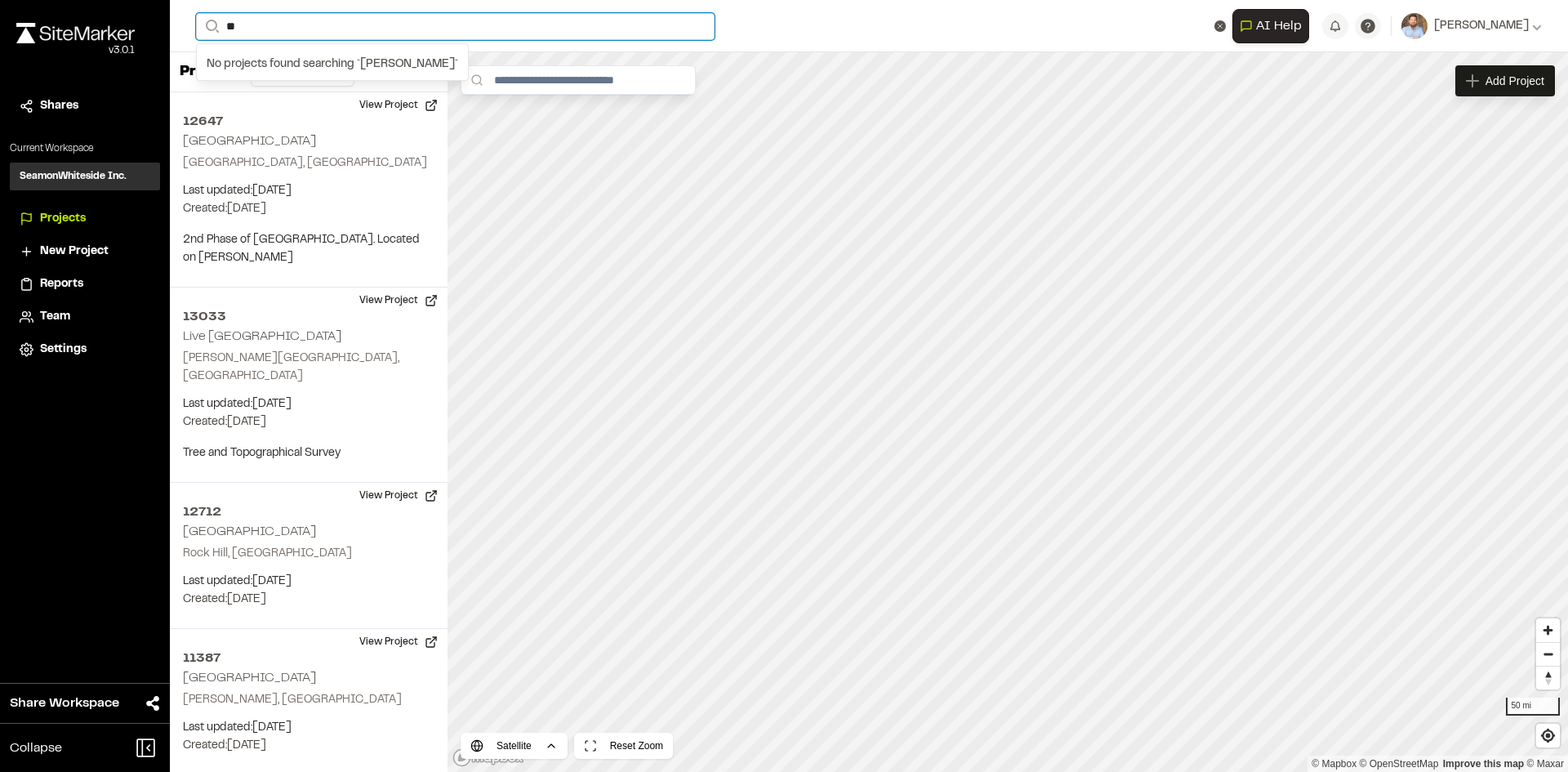
type input "*"
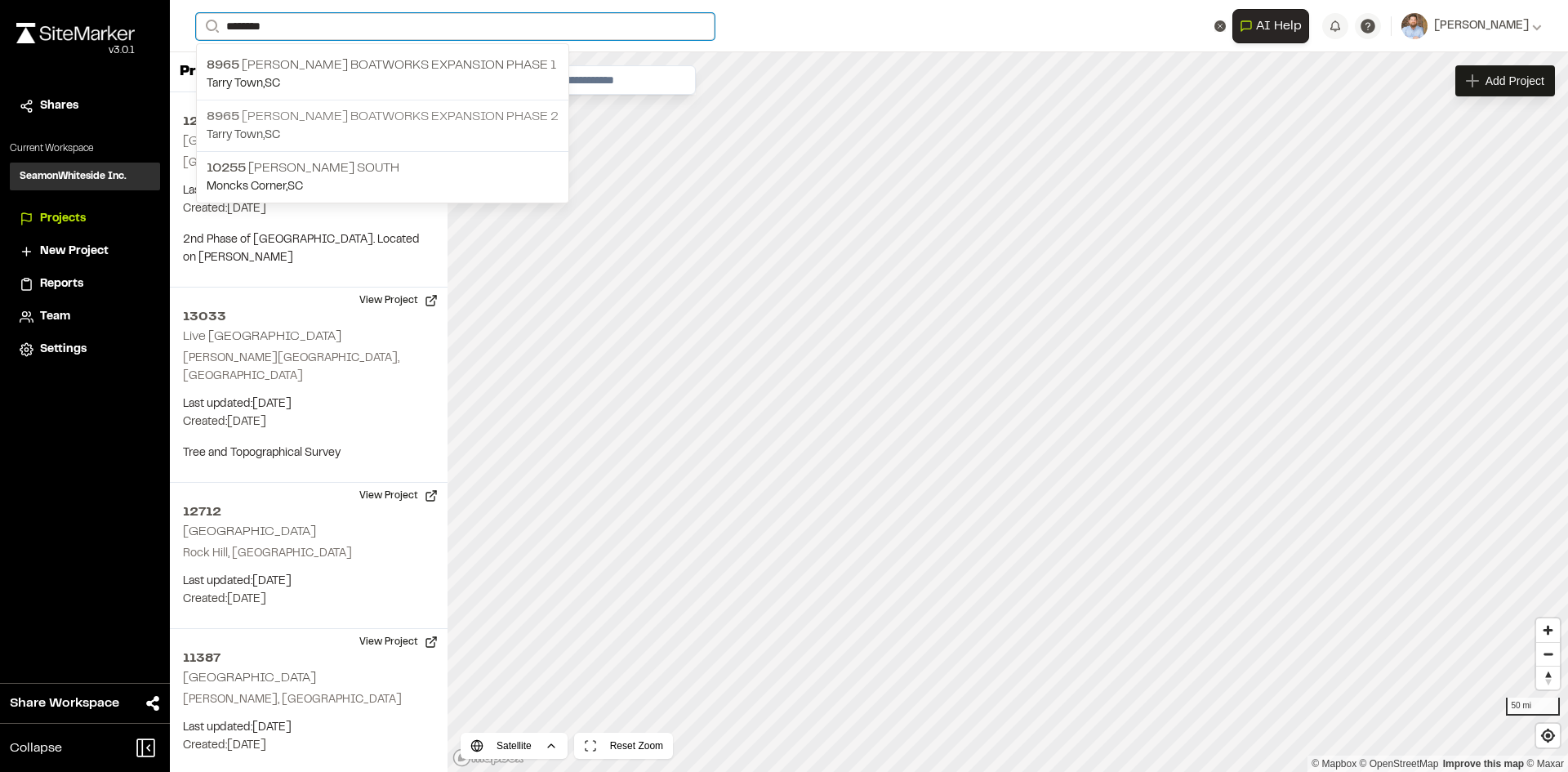
type input "*******"
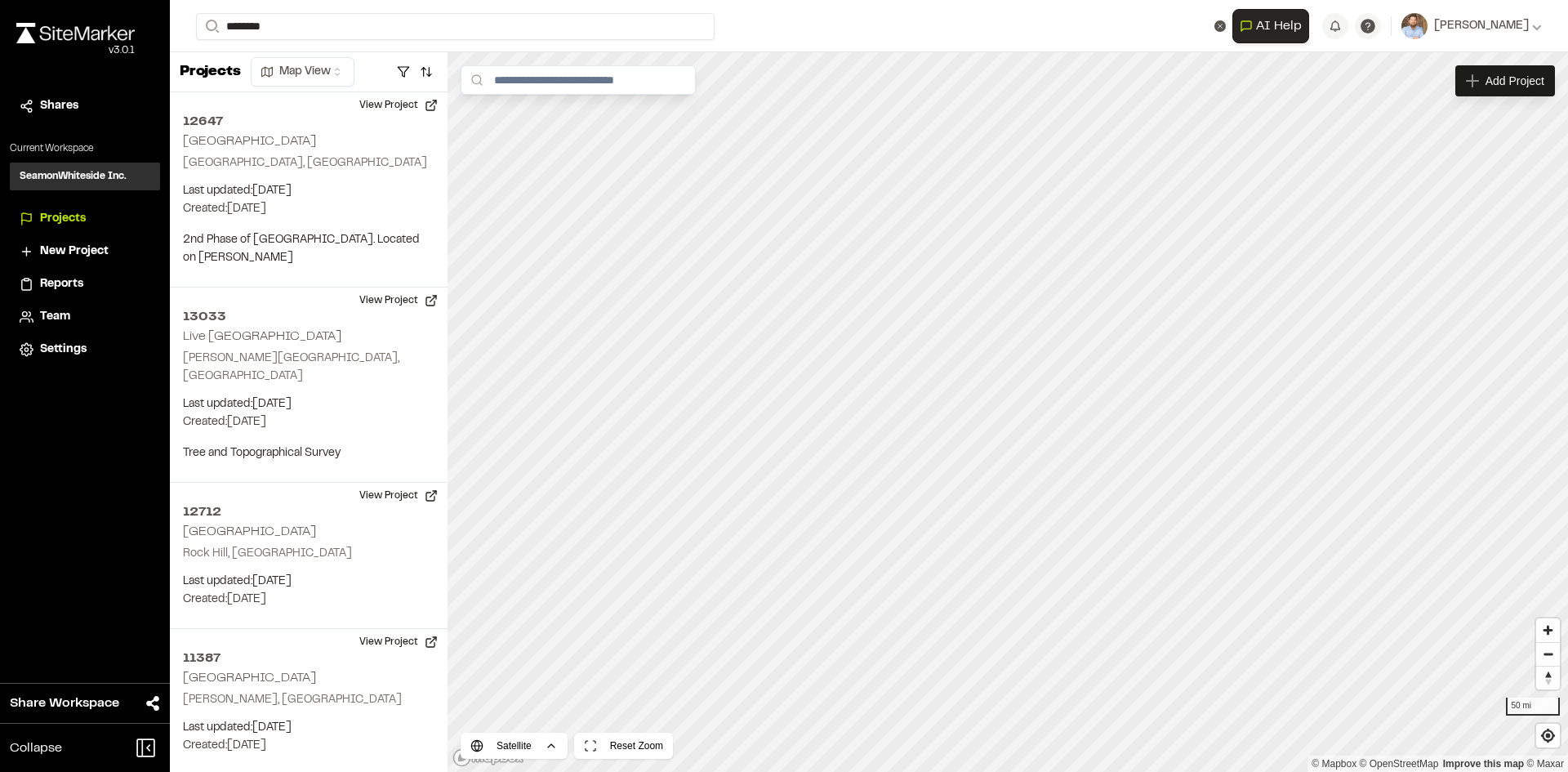
click at [354, 116] on p "8965 [PERSON_NAME] Boatworks Expansion phase 2" at bounding box center [382, 117] width 352 height 20
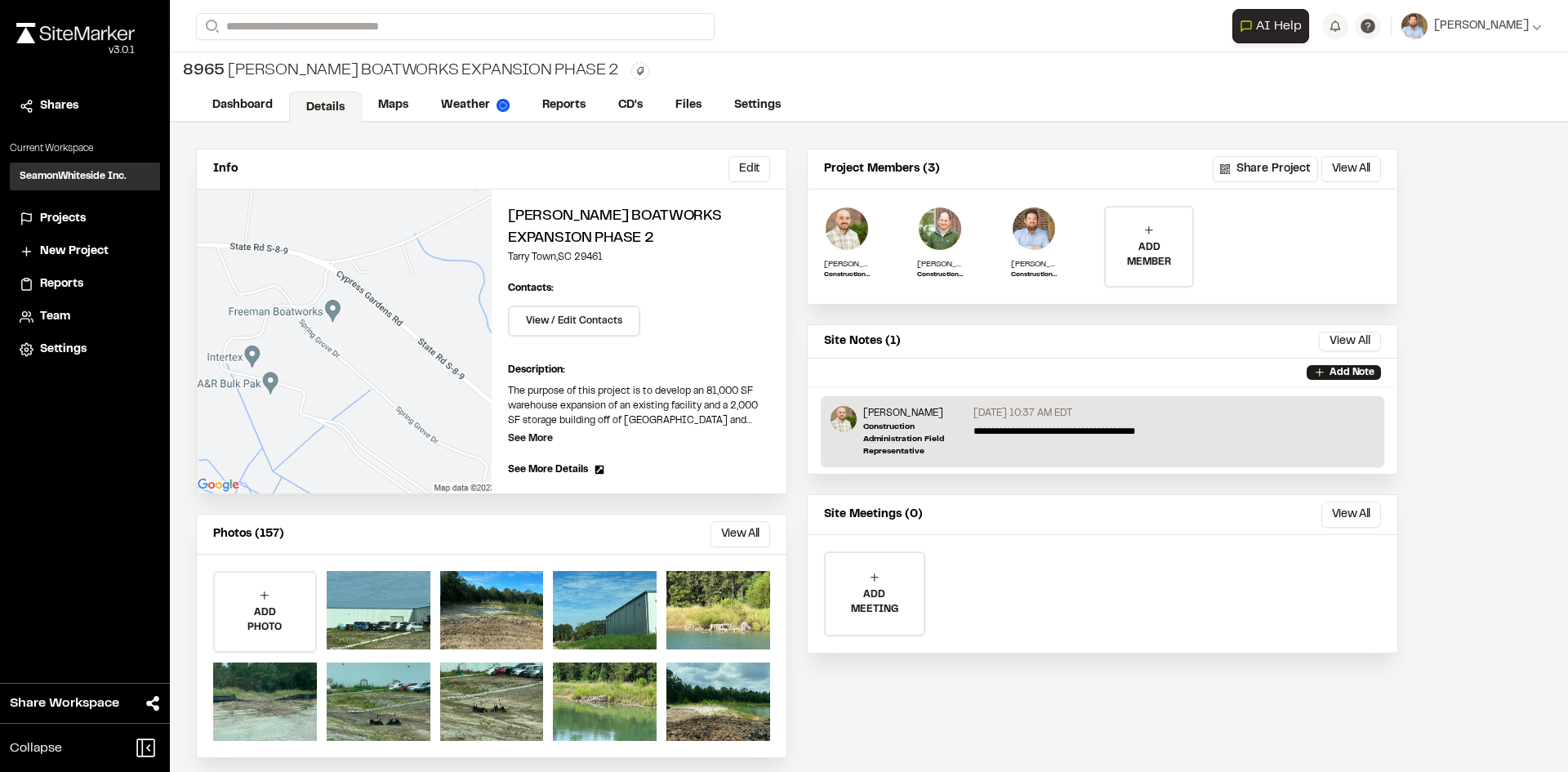
click at [69, 221] on span "Projects" at bounding box center [62, 219] width 46 height 18
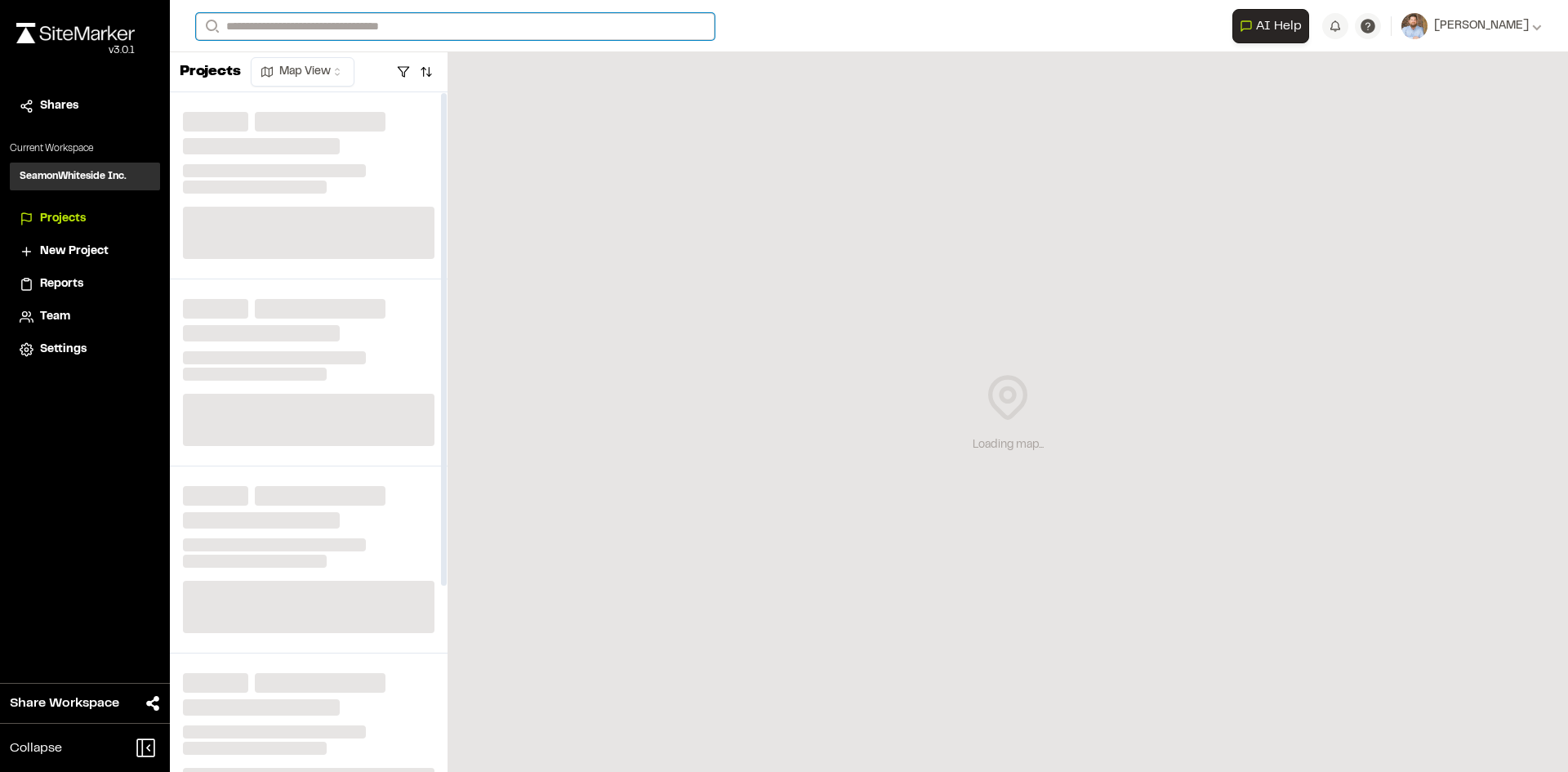
click at [252, 23] on input "Search" at bounding box center [456, 27] width 519 height 27
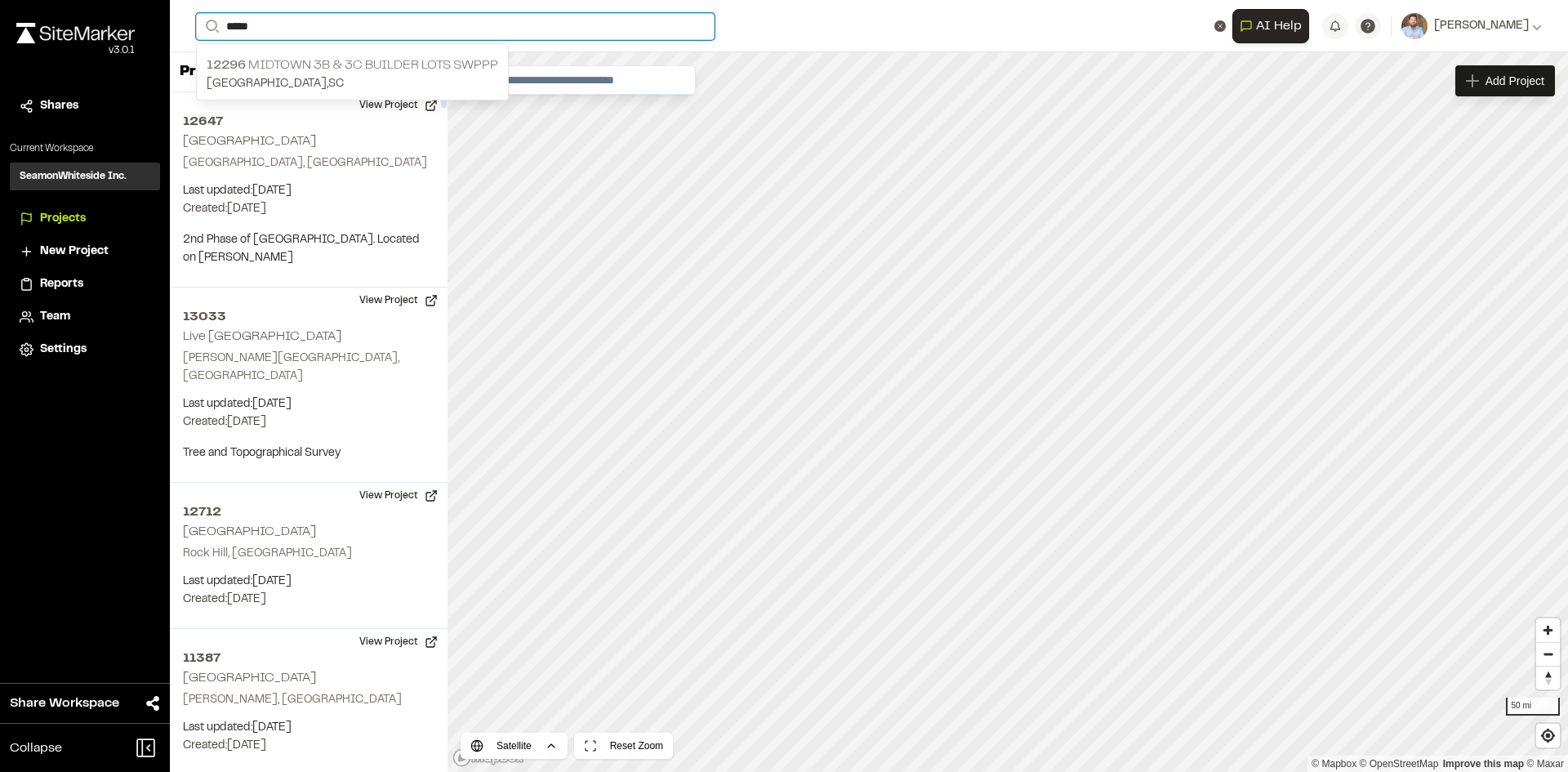
type input "*****"
click at [427, 71] on p "12296 Midtown 3B & 3C Builder Lots SWPPP" at bounding box center [352, 66] width 292 height 20
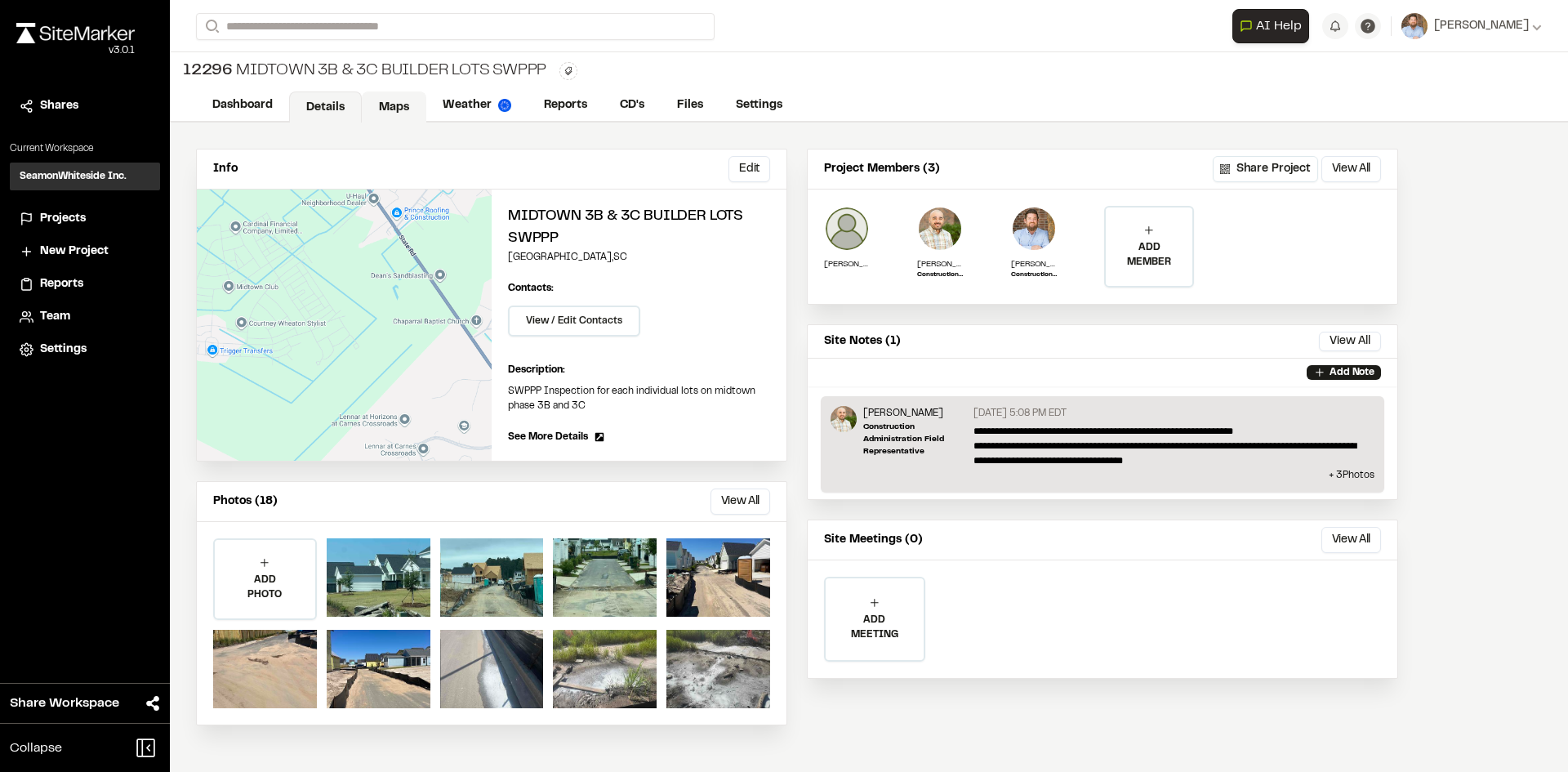
click at [386, 107] on link "Maps" at bounding box center [394, 106] width 65 height 31
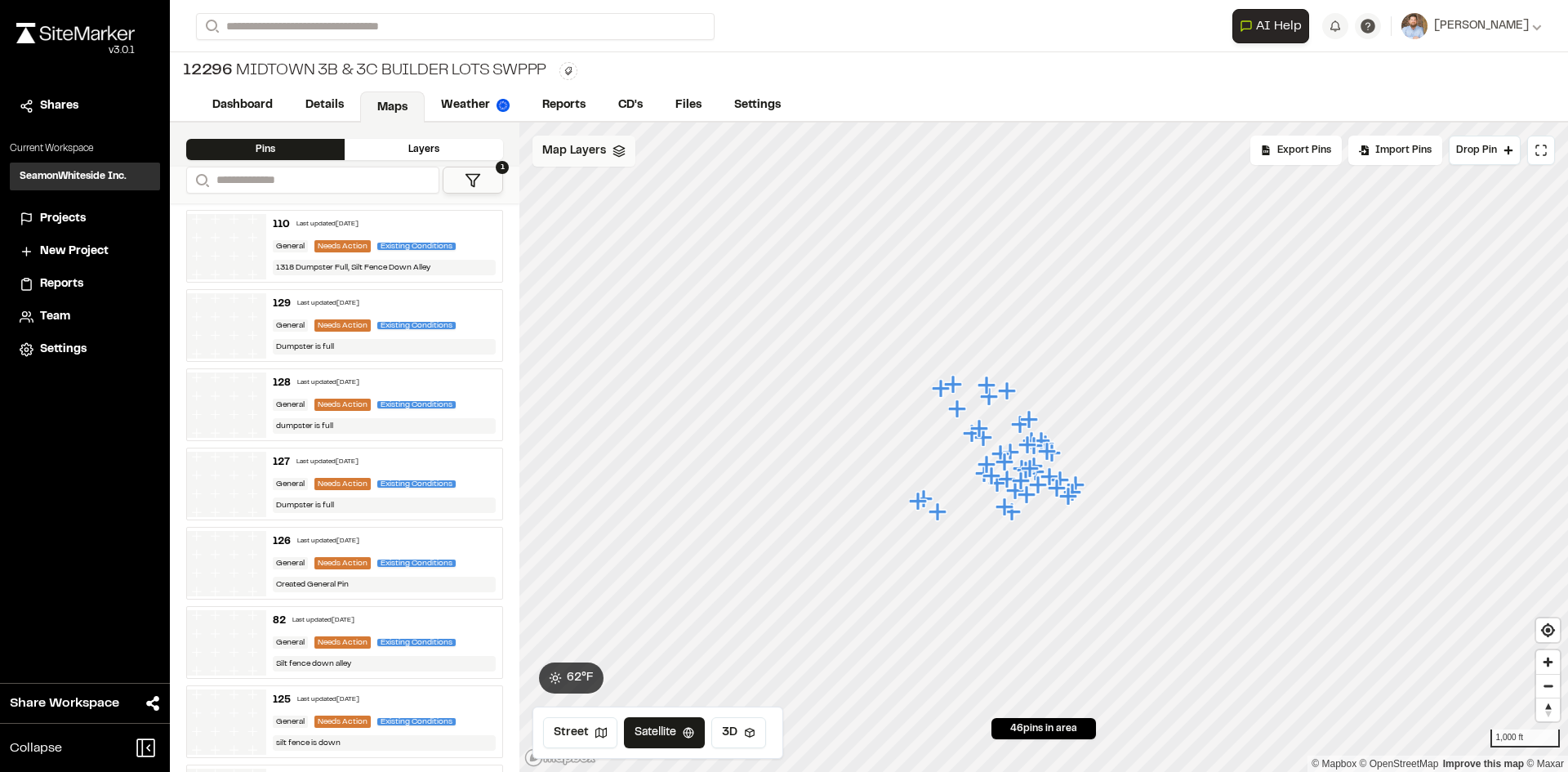
click at [603, 149] on span "Map Layers" at bounding box center [574, 151] width 64 height 18
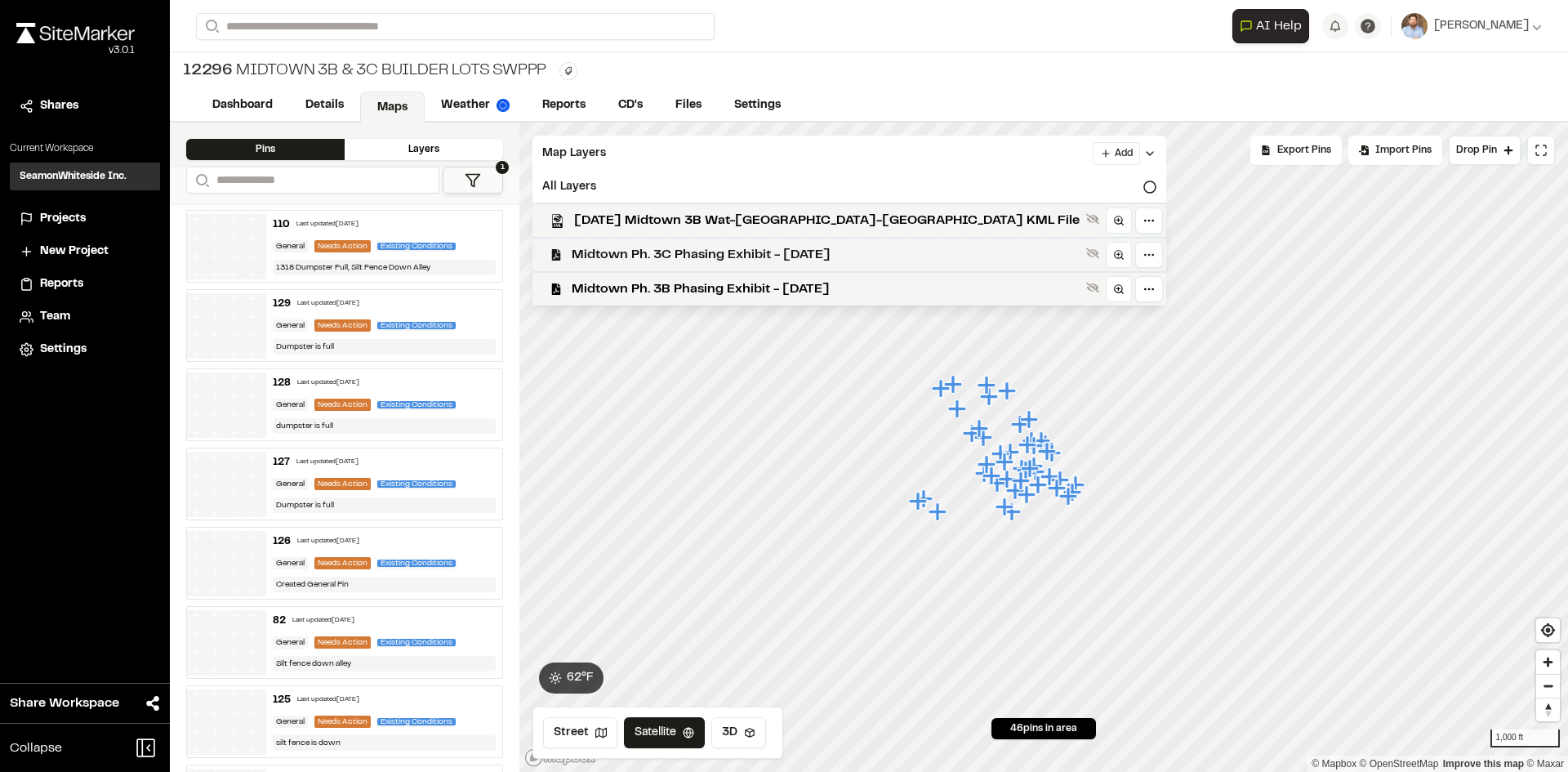
click at [701, 254] on span "Midtown Ph. 3C Phasing Exhibit - [DATE]" at bounding box center [826, 255] width 508 height 20
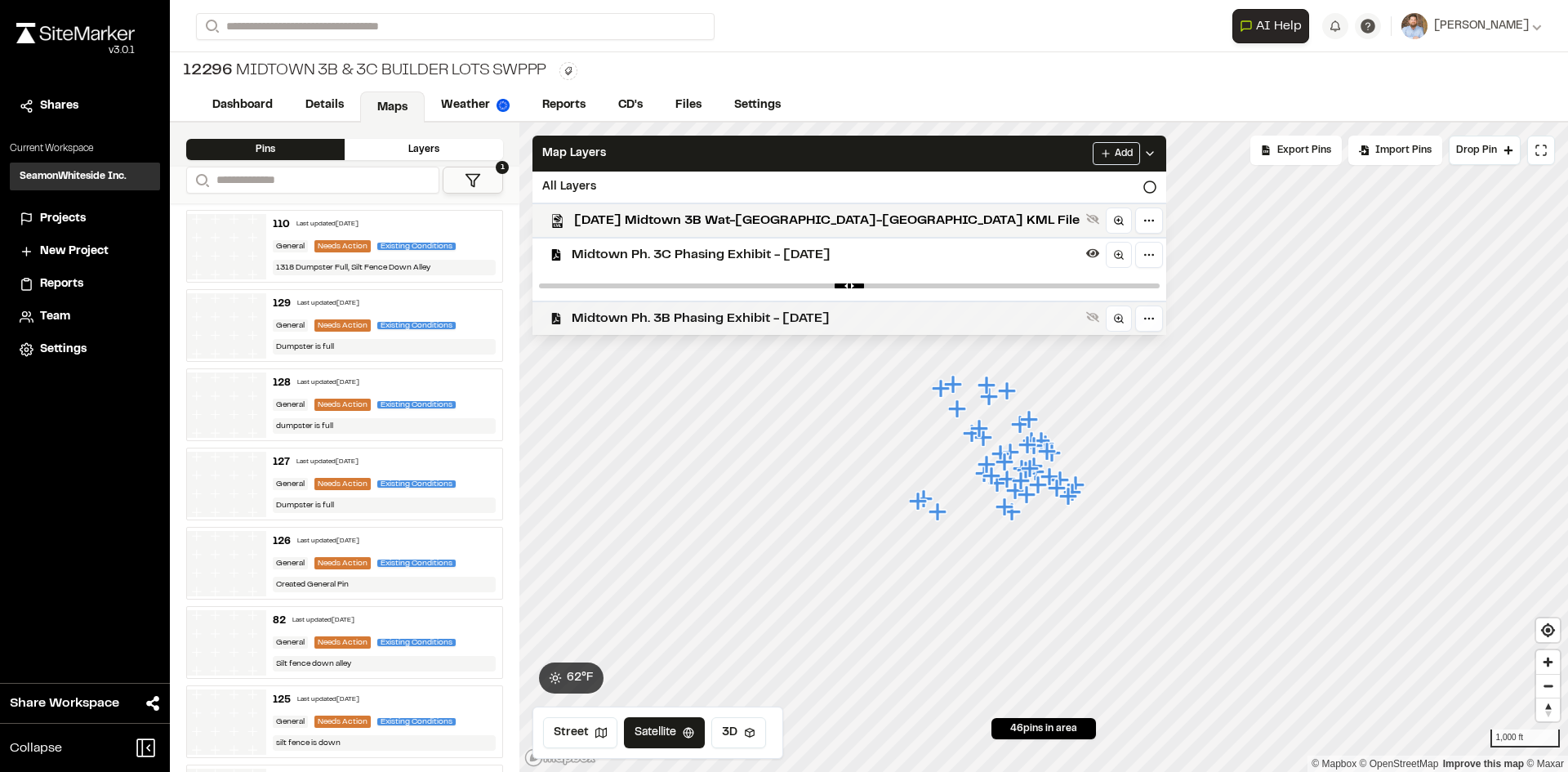
click at [703, 314] on span "Midtown Ph. 3B Phasing Exhibit - [DATE]" at bounding box center [826, 319] width 508 height 20
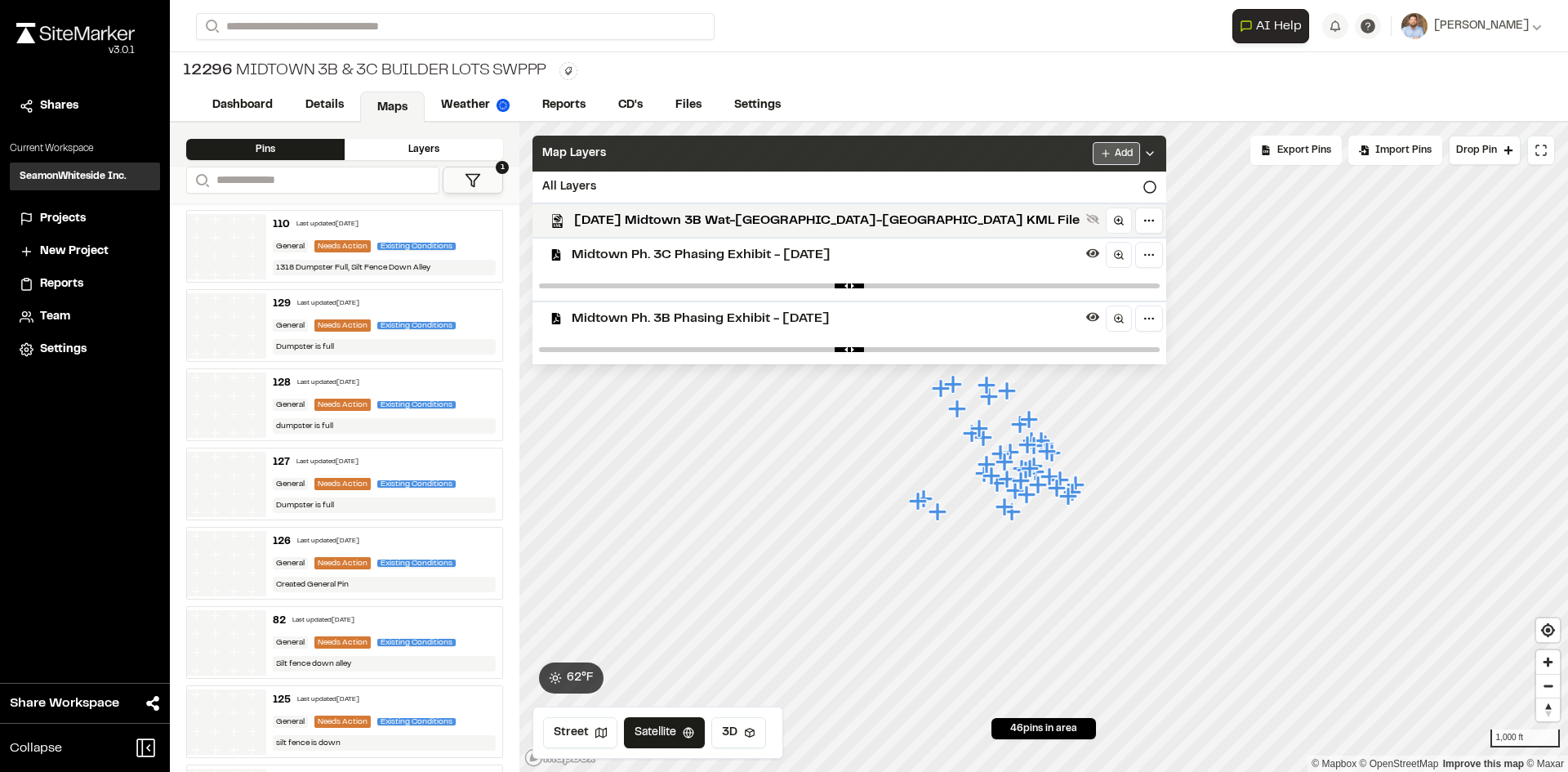
click at [943, 148] on html "Close sidebar v 3.0.1 Shares Current Workspace SeamonWhiteside Inc. SI Projects…" at bounding box center [784, 386] width 1568 height 772
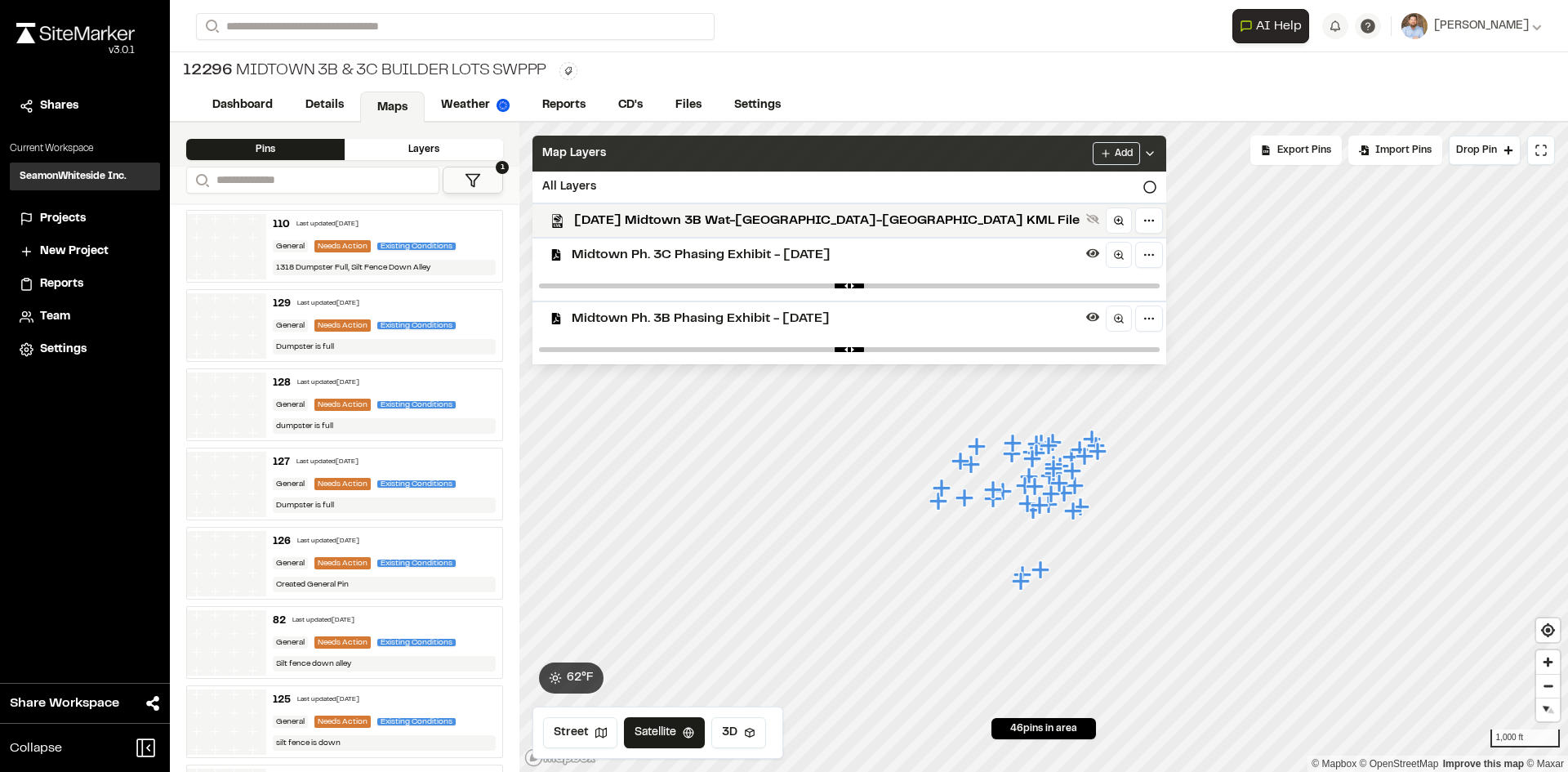
click at [1092, 145] on div "Add" at bounding box center [1124, 154] width 64 height 23
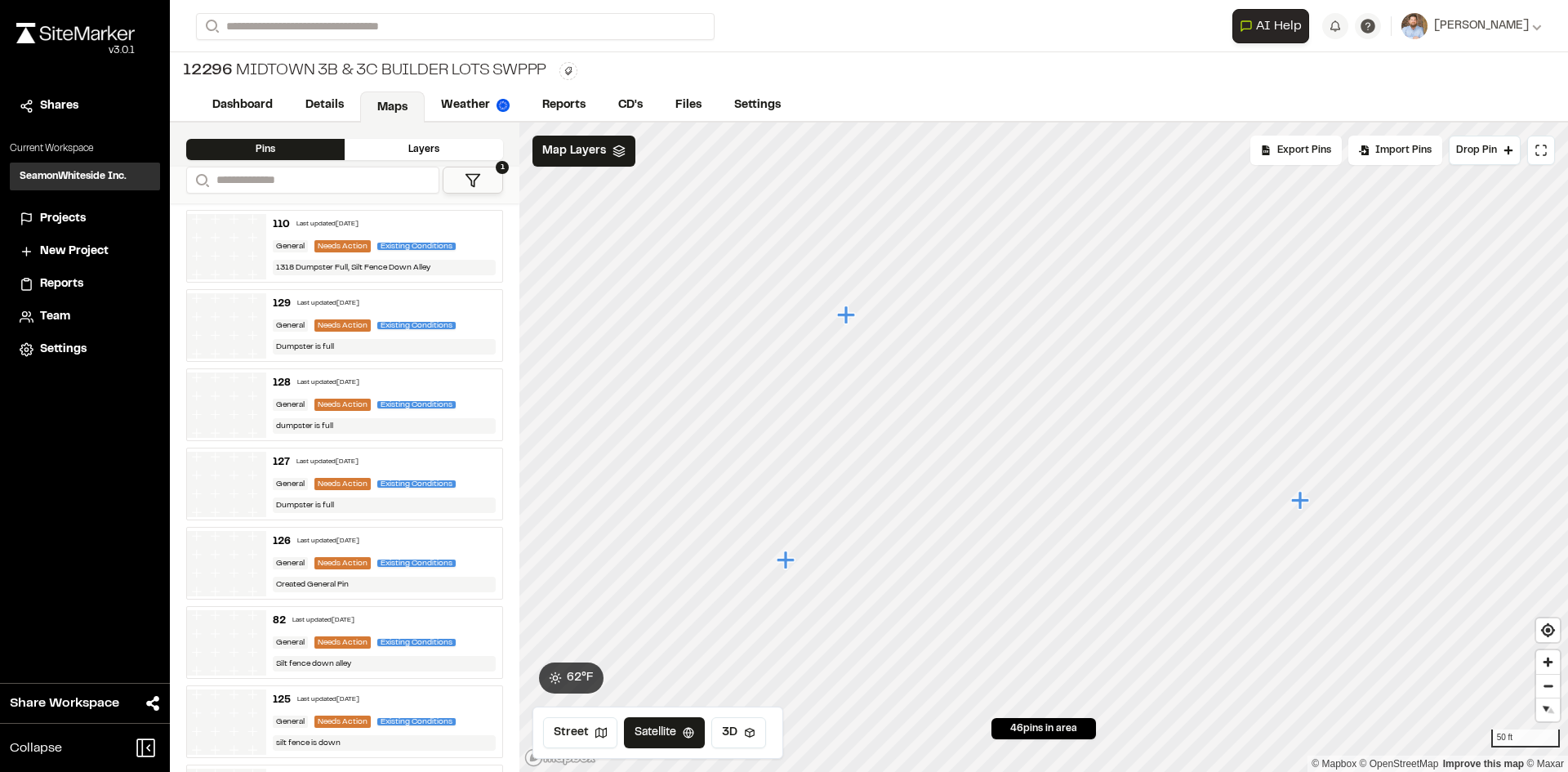
click at [786, 557] on icon "Map marker" at bounding box center [786, 560] width 18 height 18
click at [981, 325] on icon "Map marker" at bounding box center [979, 323] width 18 height 18
click at [1253, 379] on icon "Map marker" at bounding box center [1250, 378] width 18 height 18
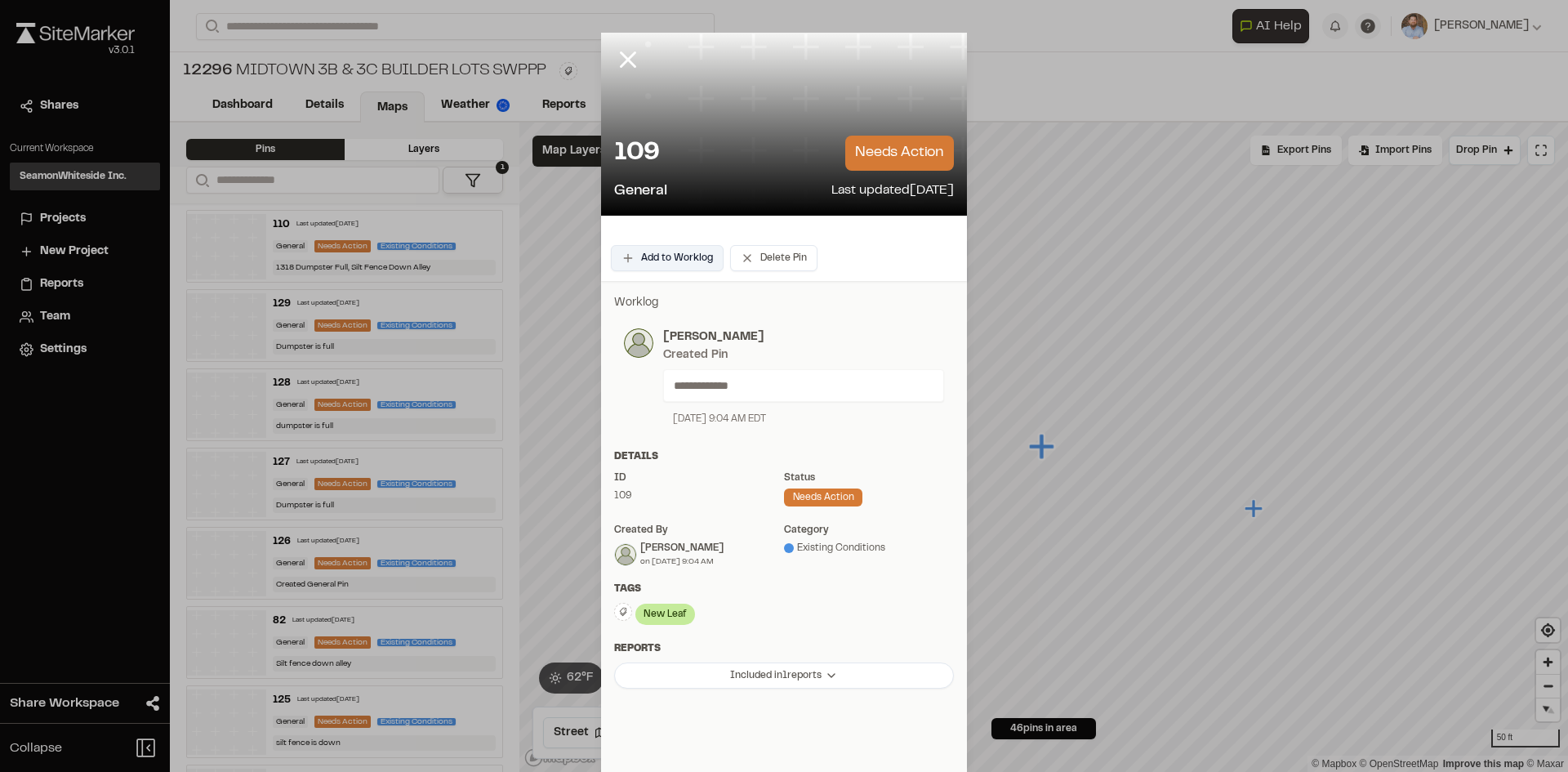
click at [693, 250] on button "Add to Worklog" at bounding box center [668, 258] width 113 height 26
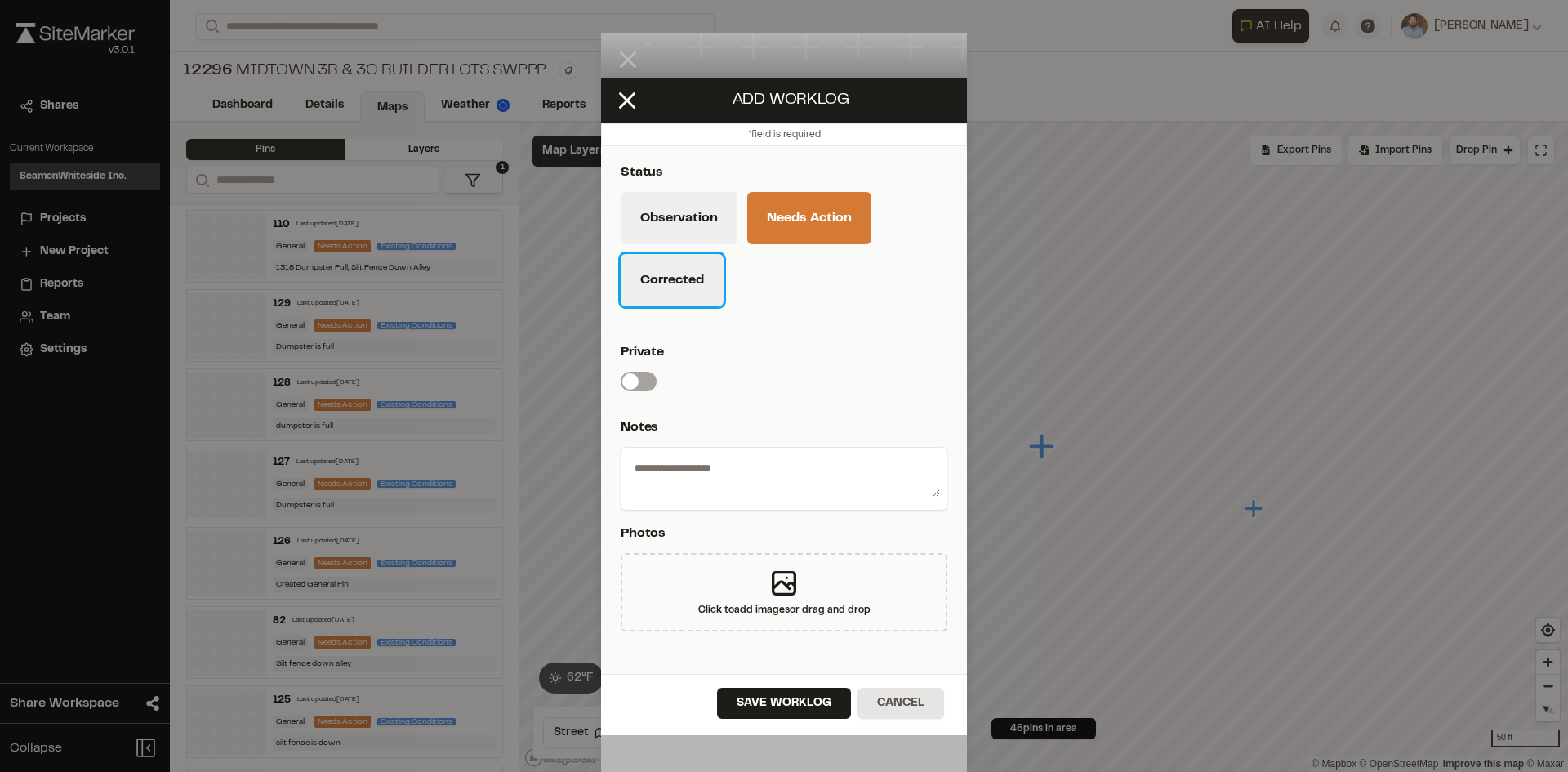
click at [693, 296] on button "Corrected" at bounding box center [672, 280] width 103 height 52
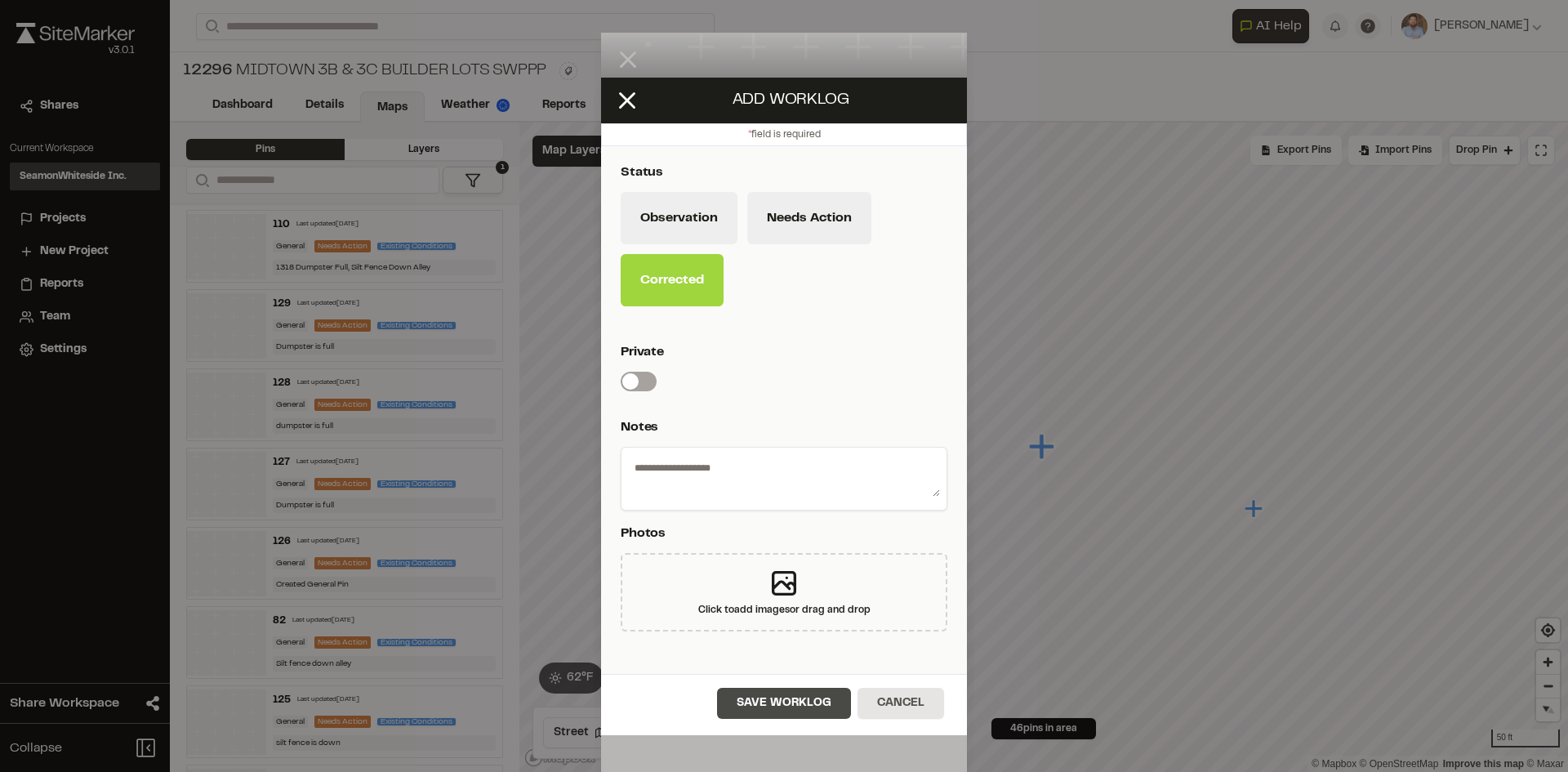
click at [815, 708] on button "Save Worklog" at bounding box center [783, 703] width 134 height 31
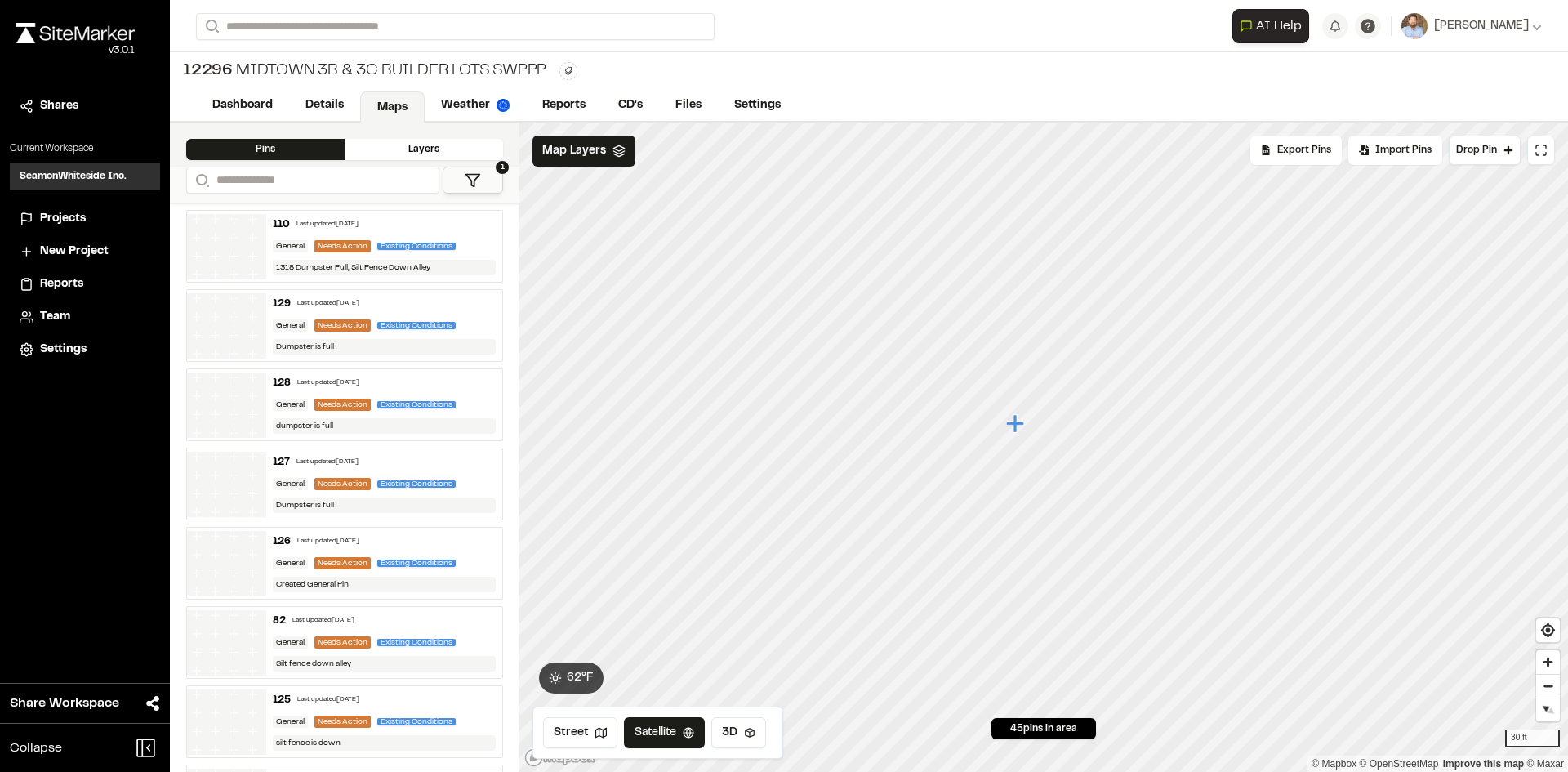
click at [1017, 428] on icon "Map marker" at bounding box center [1015, 423] width 18 height 18
click at [920, 275] on icon "Map marker" at bounding box center [916, 275] width 18 height 18
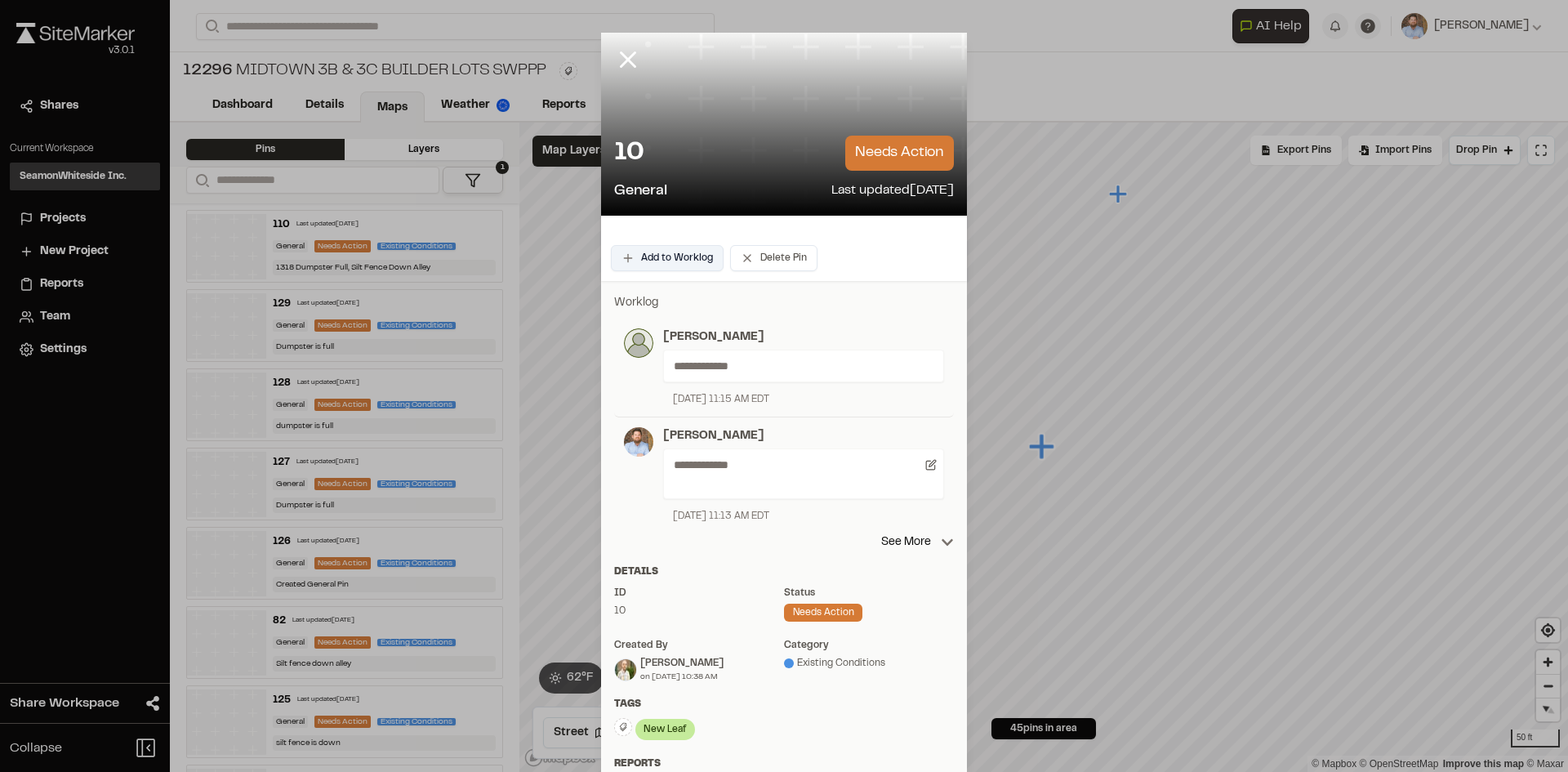
click at [667, 262] on button "Add to Worklog" at bounding box center [668, 258] width 113 height 26
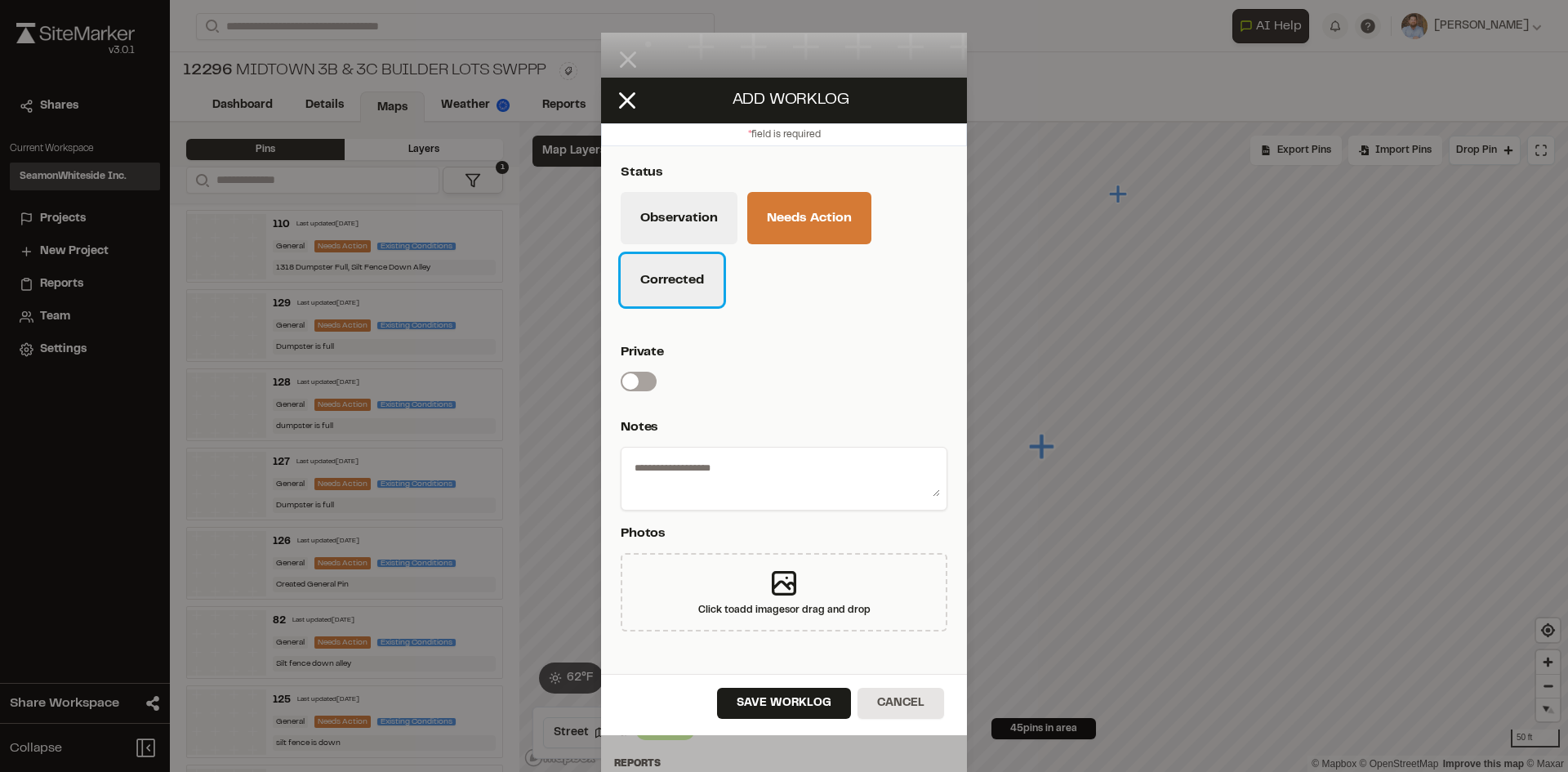
click at [683, 294] on button "Corrected" at bounding box center [672, 280] width 103 height 52
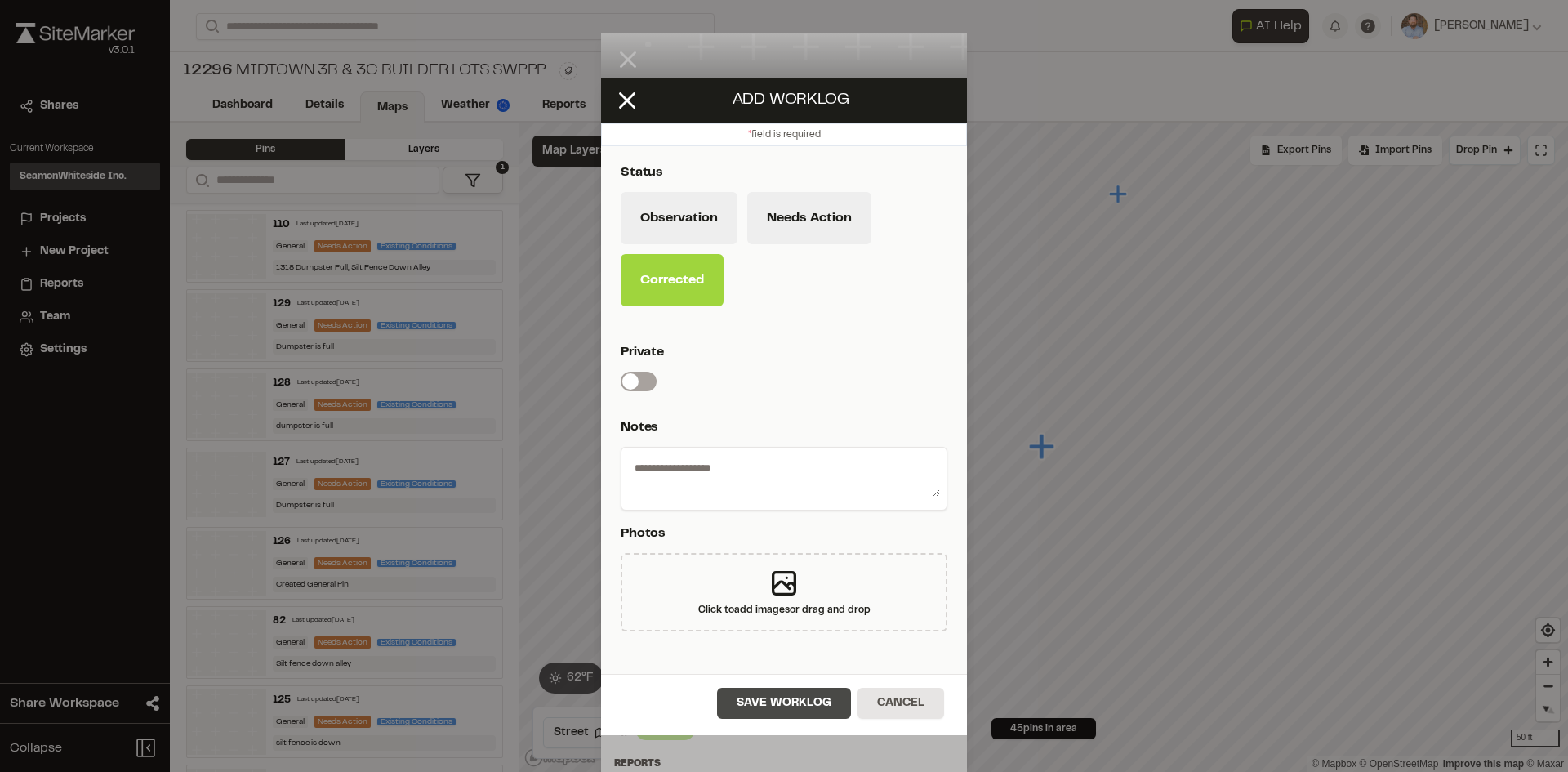
click at [777, 701] on button "Save Worklog" at bounding box center [783, 703] width 134 height 31
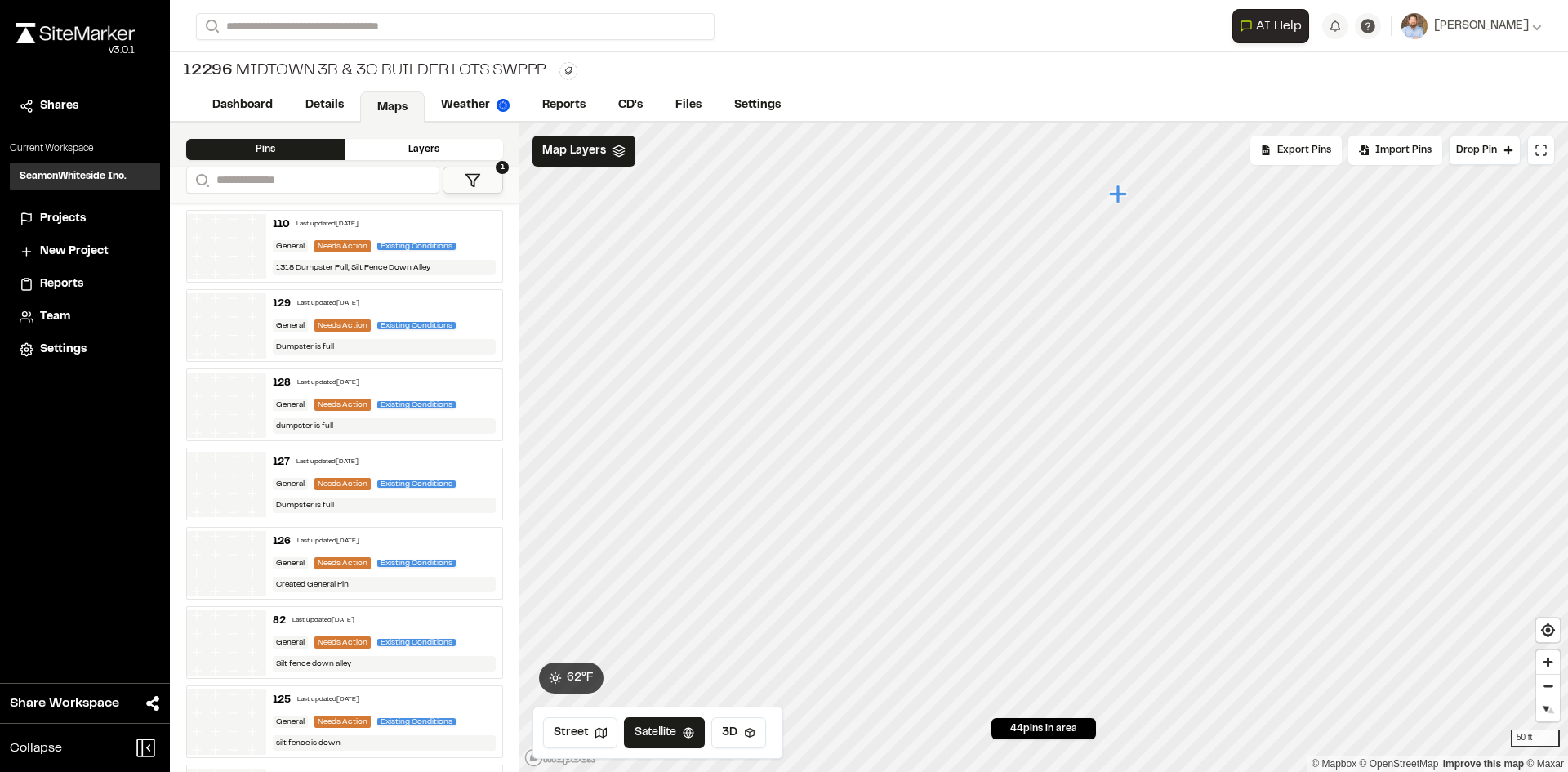
click at [1117, 193] on icon "Map marker" at bounding box center [1118, 194] width 18 height 18
click at [1087, 472] on icon "Map marker" at bounding box center [1087, 471] width 18 height 18
click at [1142, 349] on icon "Map marker" at bounding box center [1142, 349] width 18 height 18
click at [870, 410] on icon "Map marker" at bounding box center [870, 412] width 18 height 18
click at [1067, 447] on icon "Map marker" at bounding box center [1066, 446] width 18 height 18
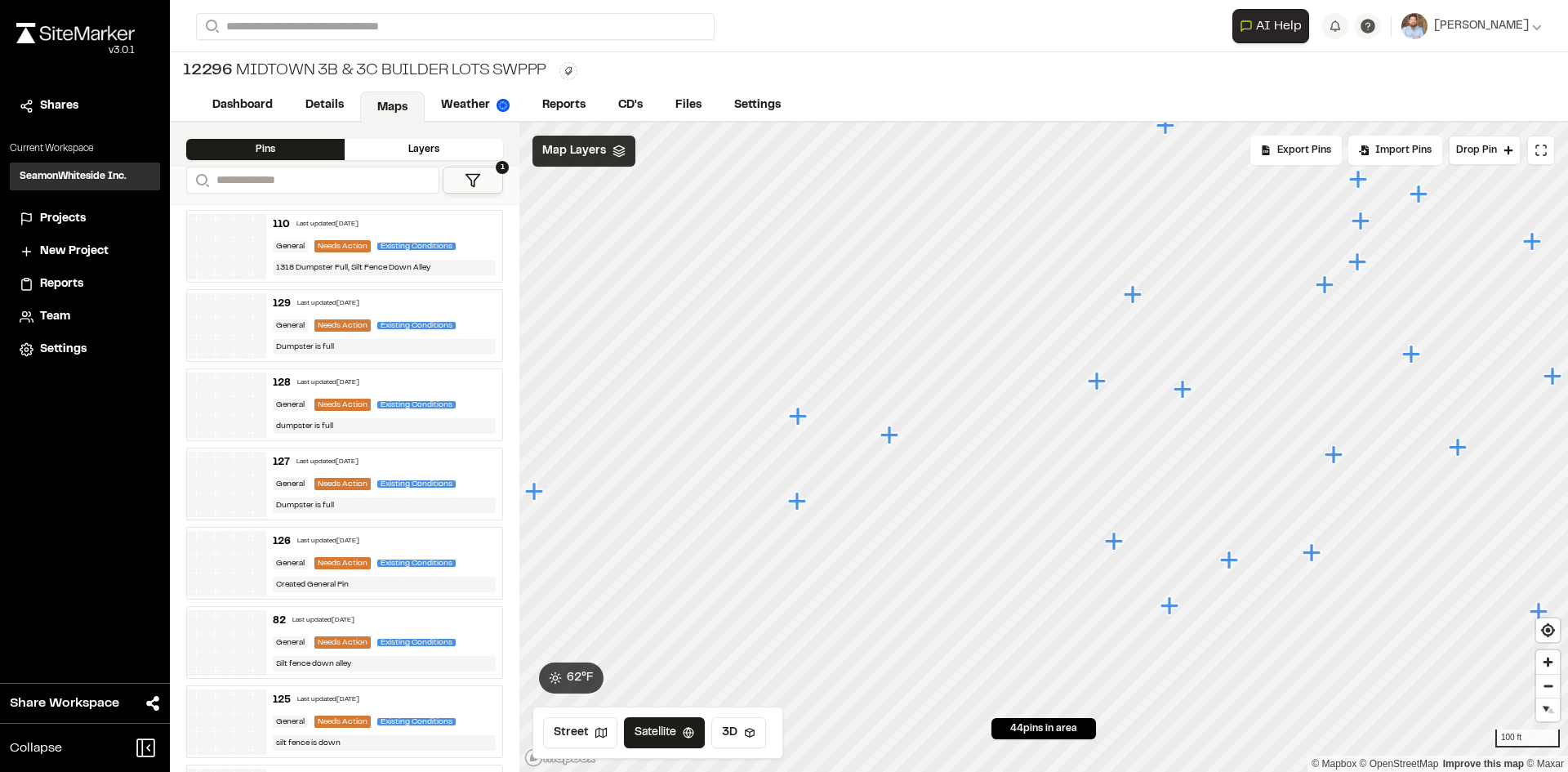
click at [598, 146] on span "Map Layers" at bounding box center [574, 151] width 64 height 18
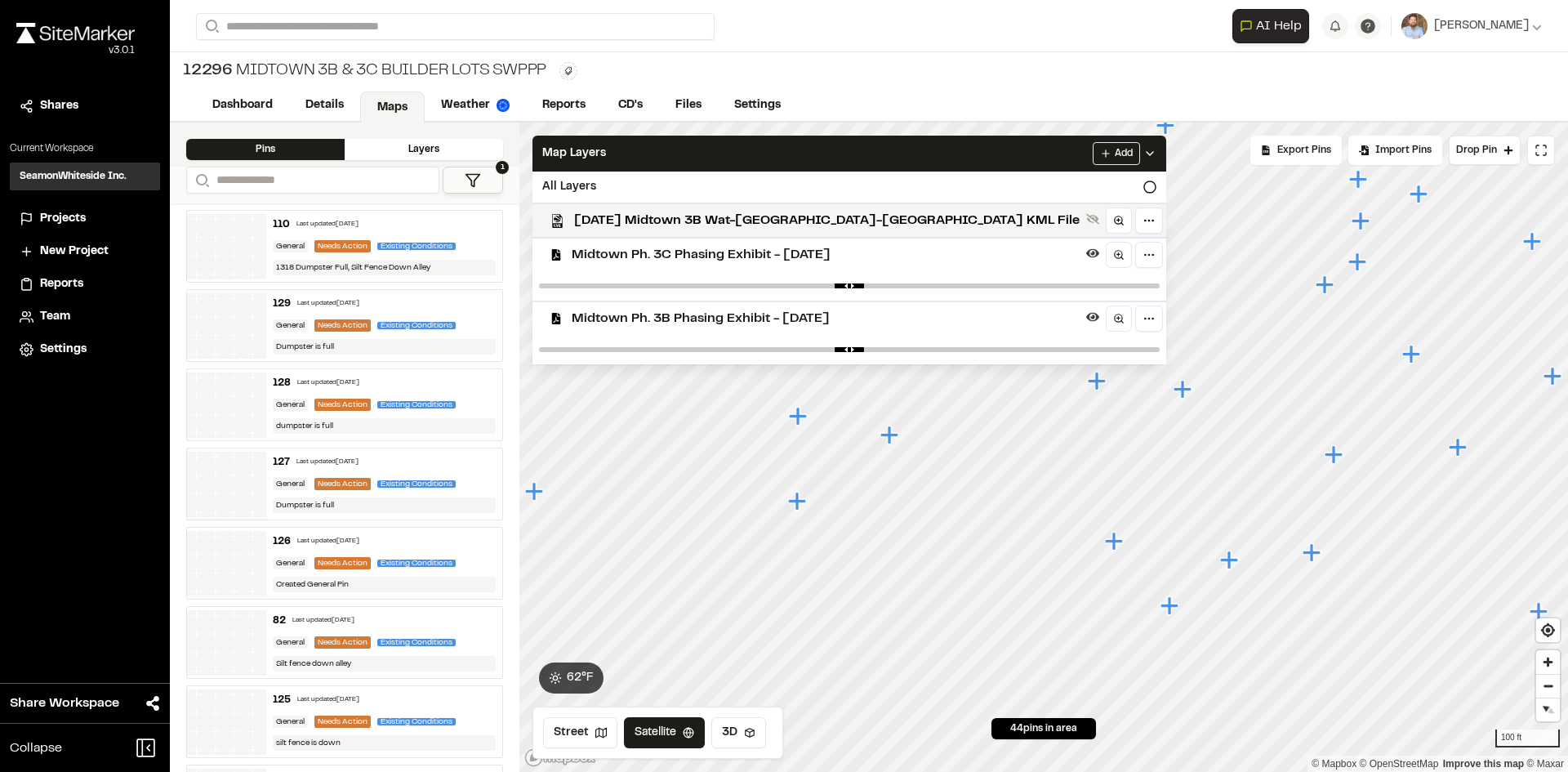
click at [702, 318] on span "Midtown Ph. 3B Phasing Exhibit - [DATE]" at bounding box center [826, 319] width 508 height 20
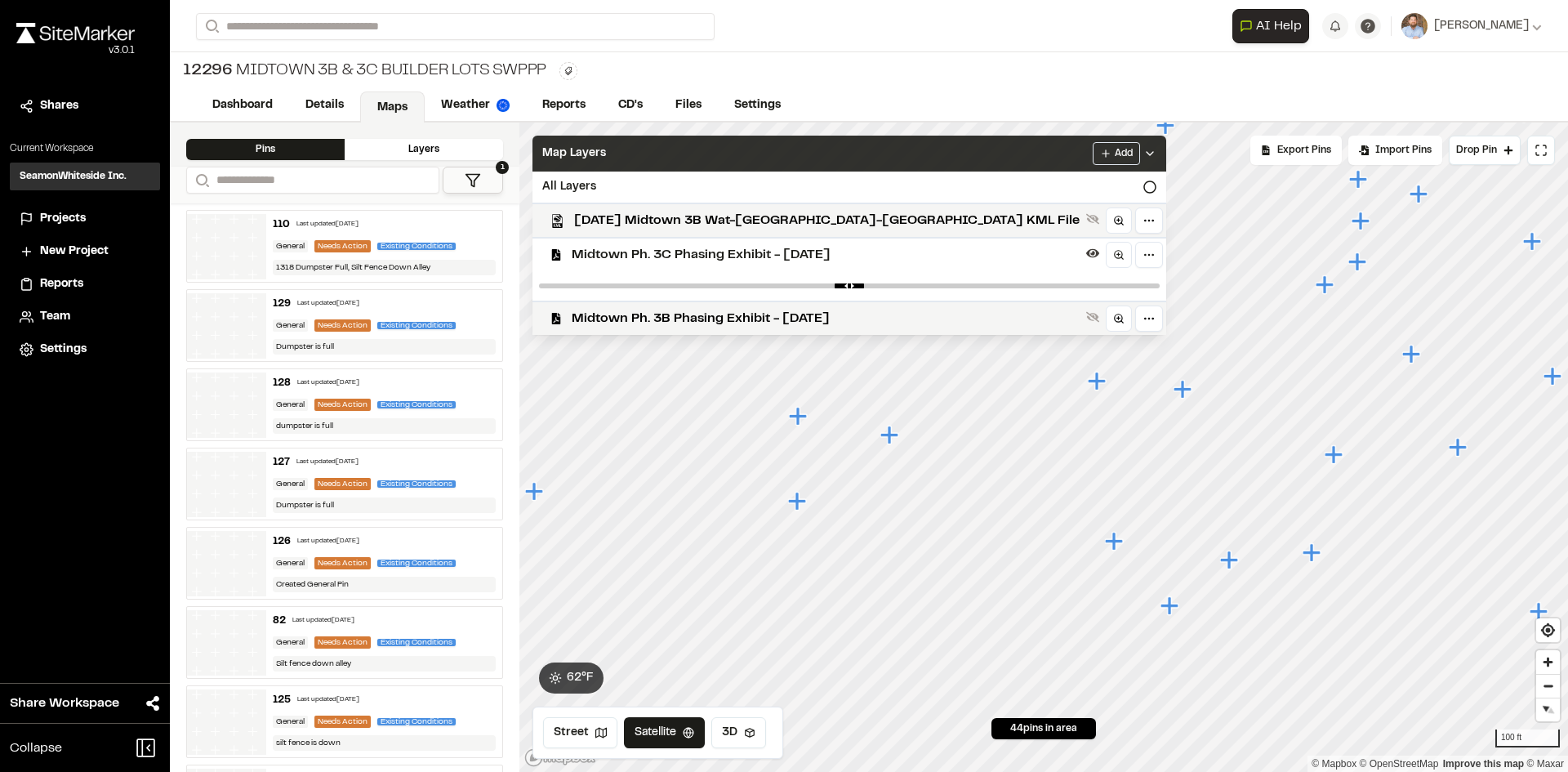
click at [1146, 153] on polyline at bounding box center [1150, 154] width 7 height 3
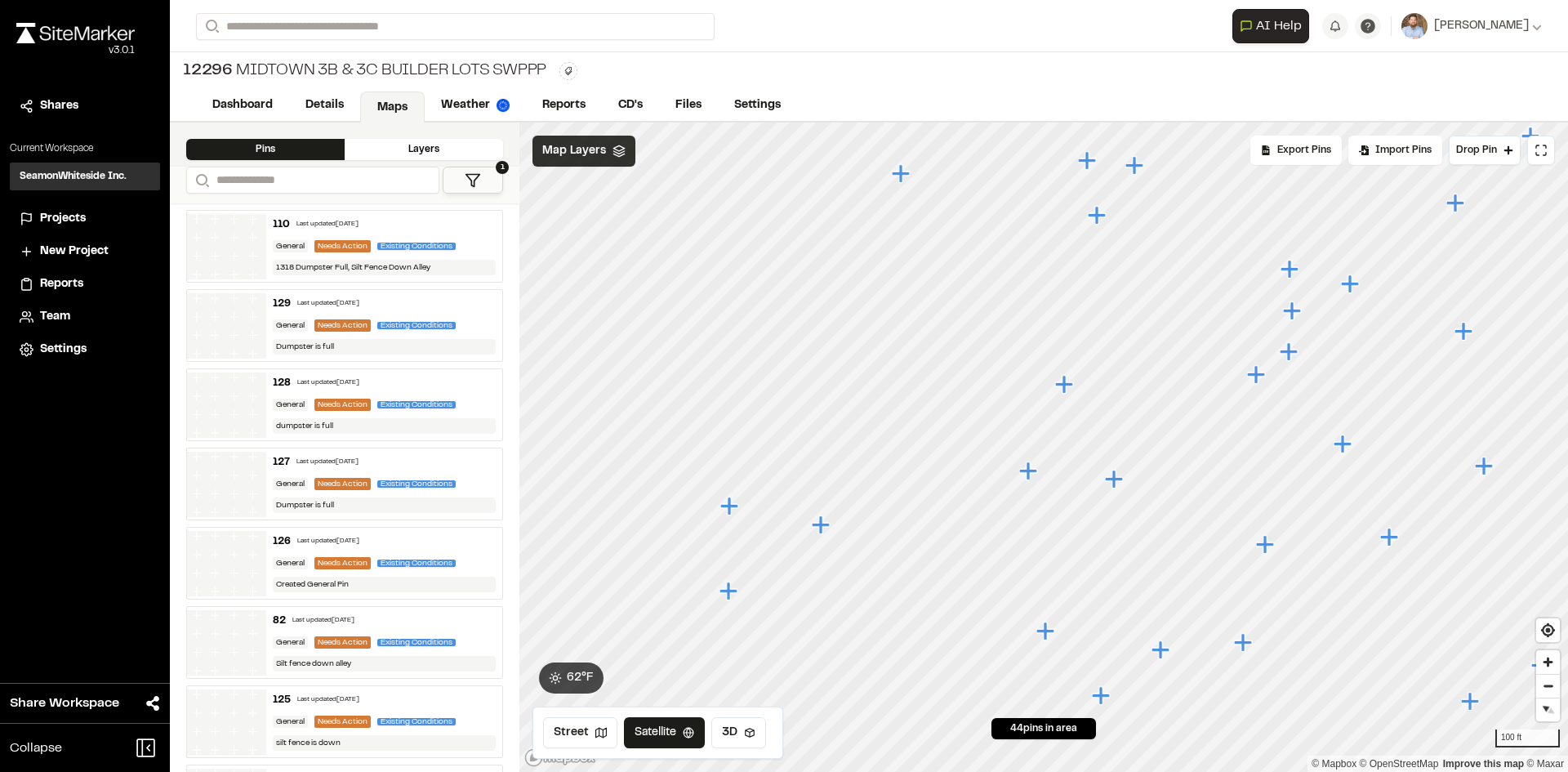
click at [1048, 633] on icon "Map marker" at bounding box center [1045, 631] width 18 height 18
click at [1087, 478] on icon "Map marker" at bounding box center [1086, 475] width 22 height 22
click at [922, 334] on icon "Map marker" at bounding box center [922, 334] width 18 height 18
click at [1106, 422] on icon "Map marker" at bounding box center [1104, 422] width 18 height 18
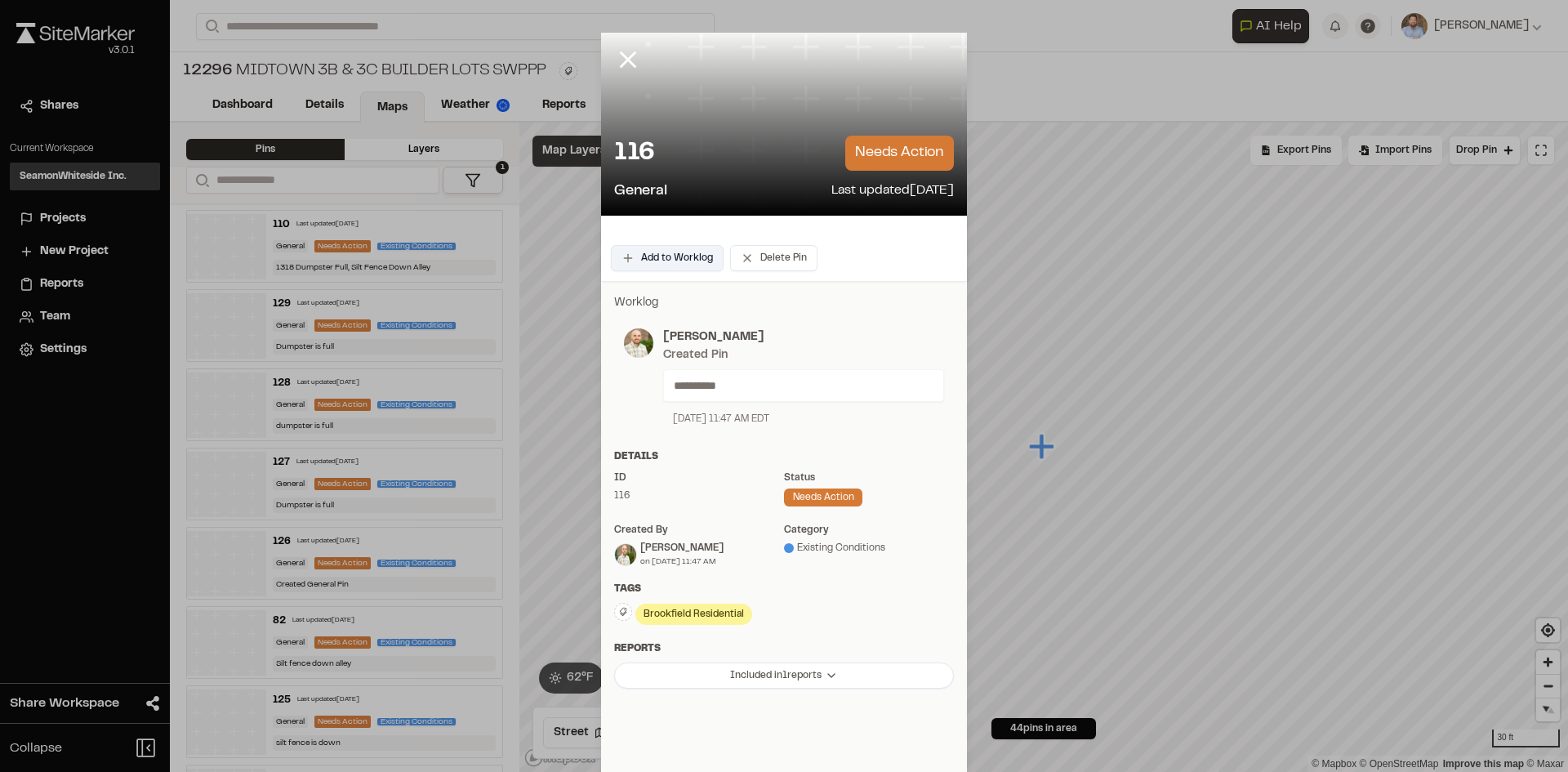
click at [675, 267] on button "Add to Worklog" at bounding box center [668, 258] width 113 height 26
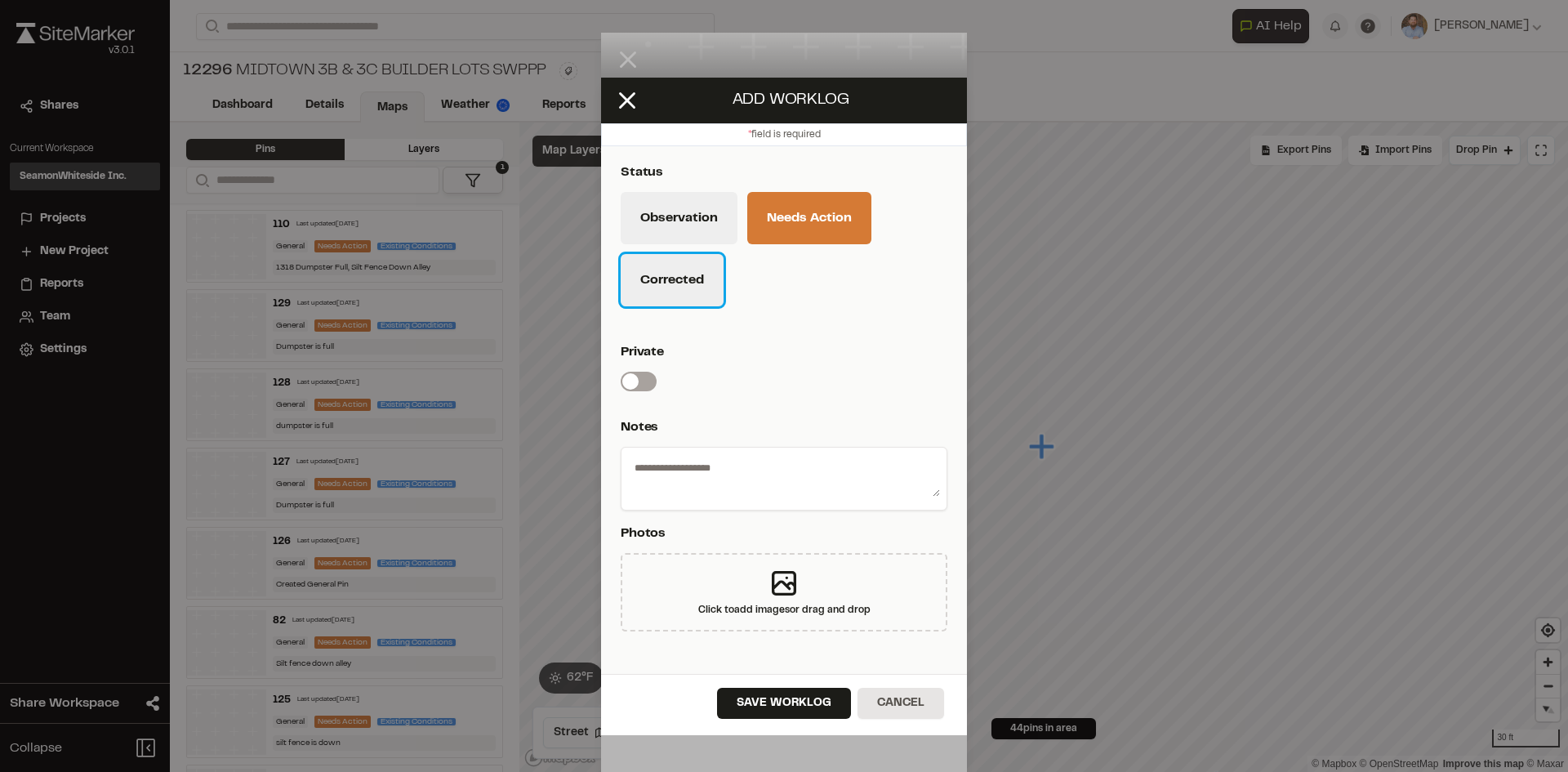
click at [710, 299] on button "Corrected" at bounding box center [672, 280] width 103 height 52
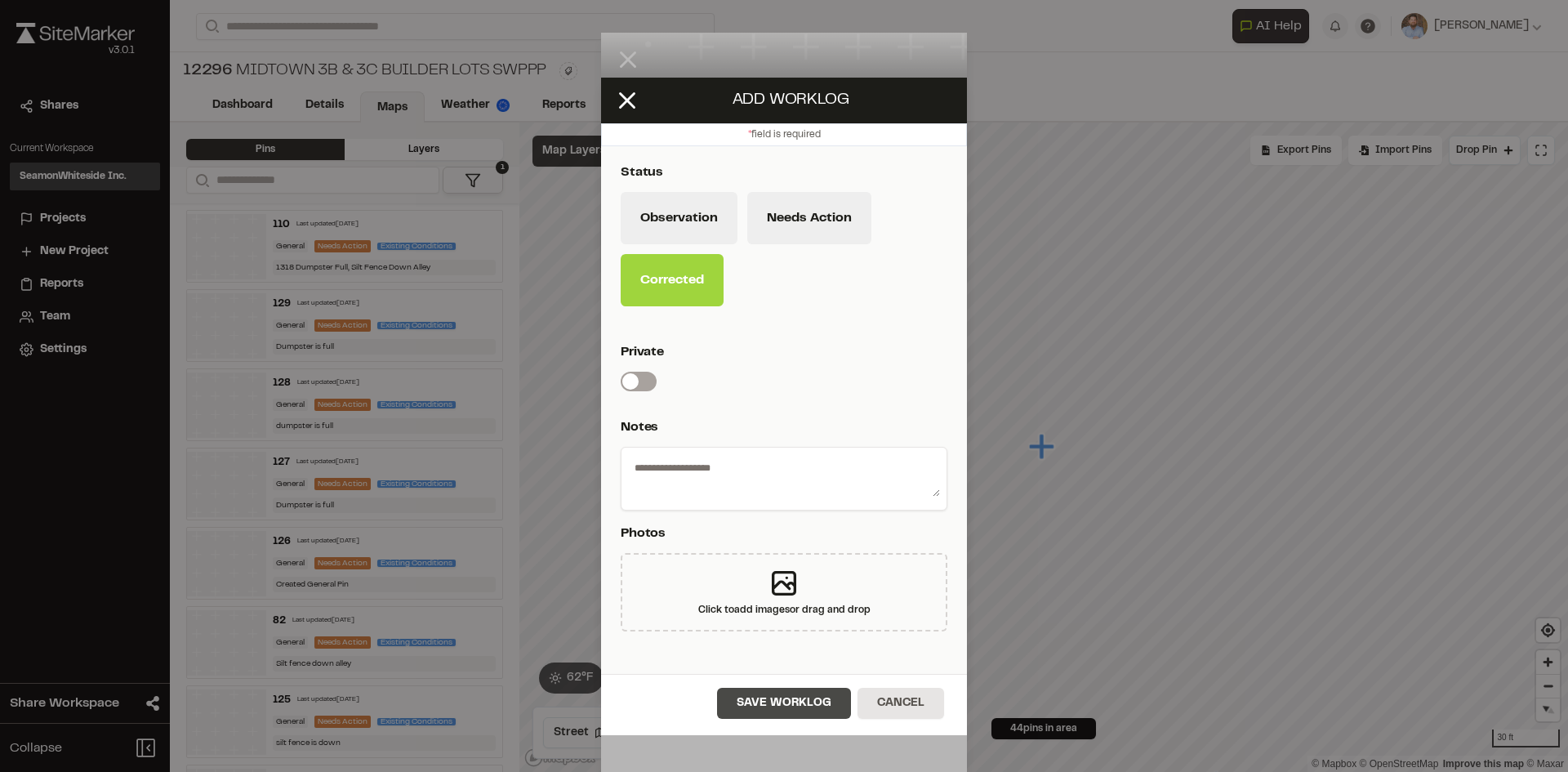
click at [806, 711] on button "Save Worklog" at bounding box center [783, 703] width 134 height 31
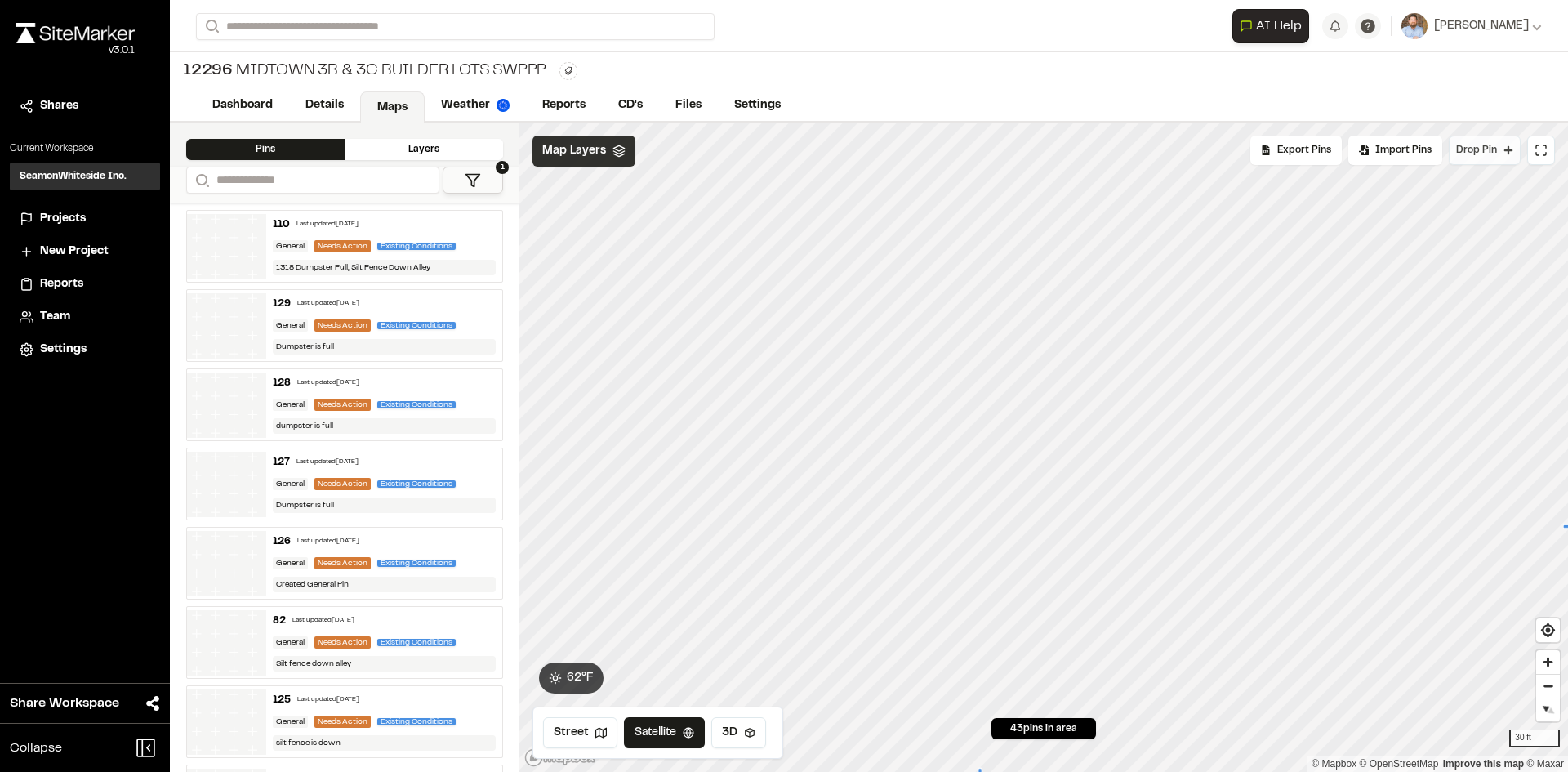
click at [1483, 153] on span "Drop Pin" at bounding box center [1476, 151] width 41 height 15
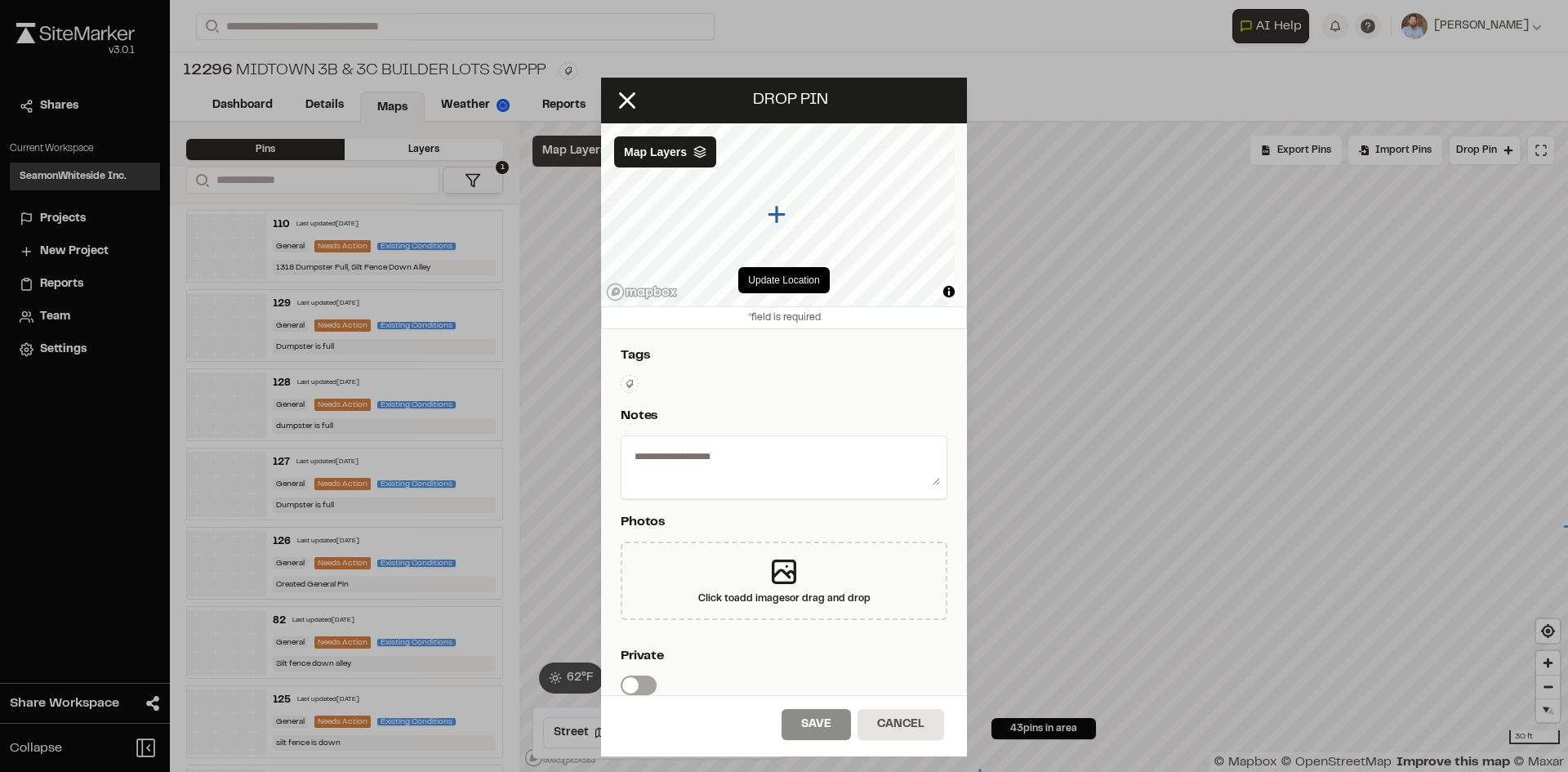
click at [755, 463] on textarea at bounding box center [783, 463] width 312 height 42
type textarea "**********"
click at [887, 513] on p "Photos" at bounding box center [780, 522] width 320 height 20
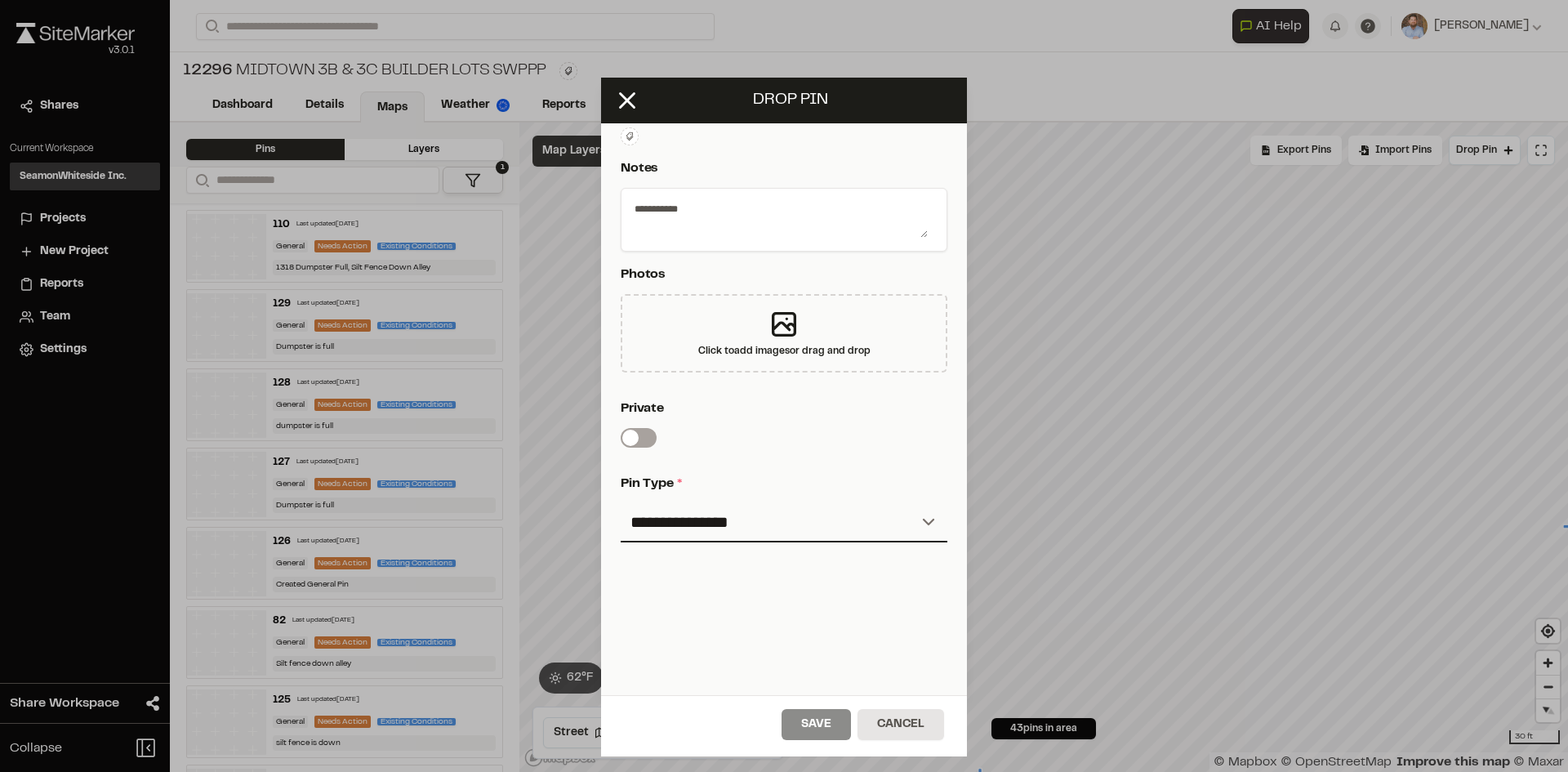
scroll to position [267, 0]
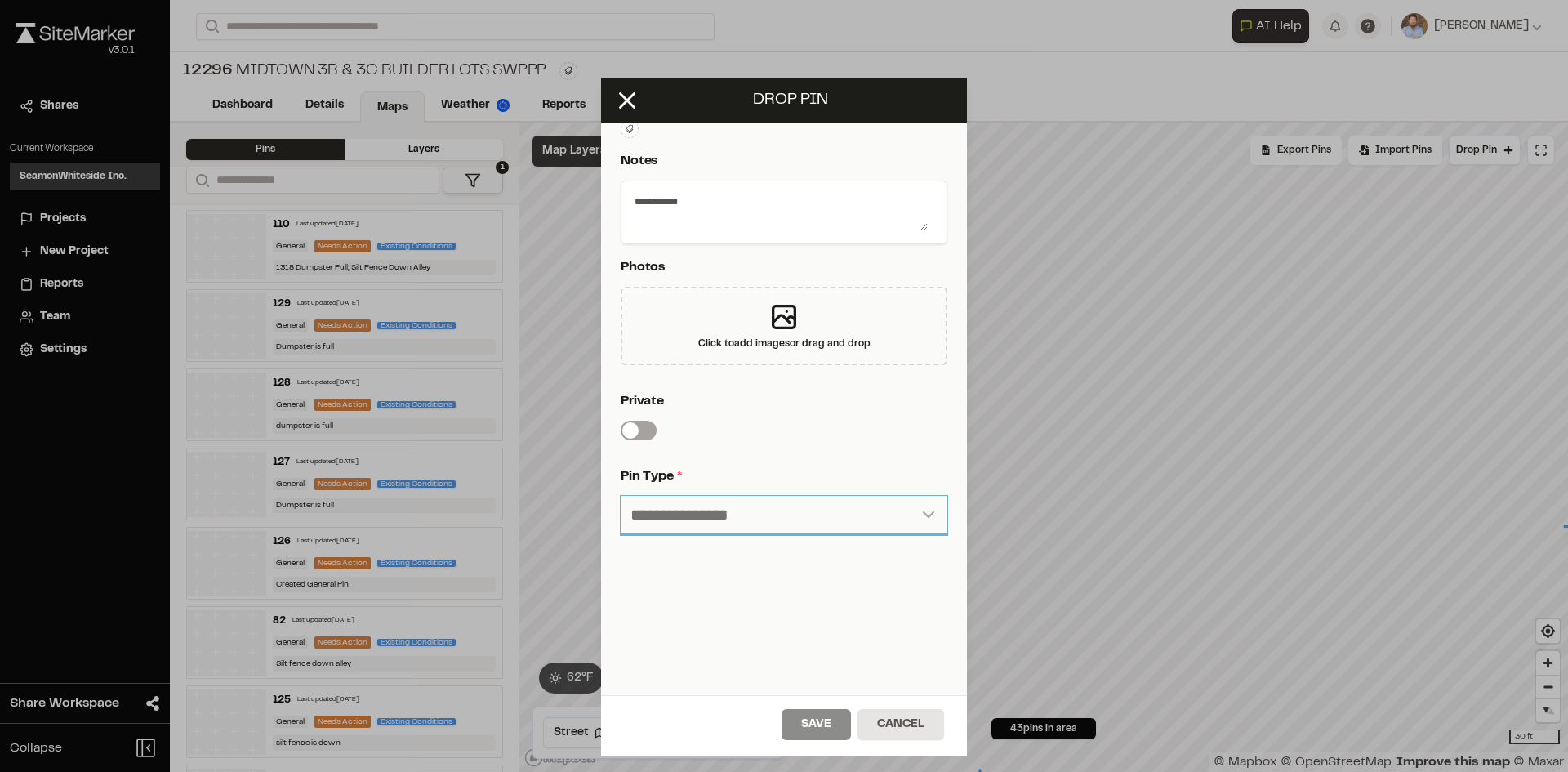
click at [727, 496] on select "**********" at bounding box center [783, 515] width 327 height 39
select select "*"
click at [620, 496] on select "**********" at bounding box center [783, 515] width 327 height 39
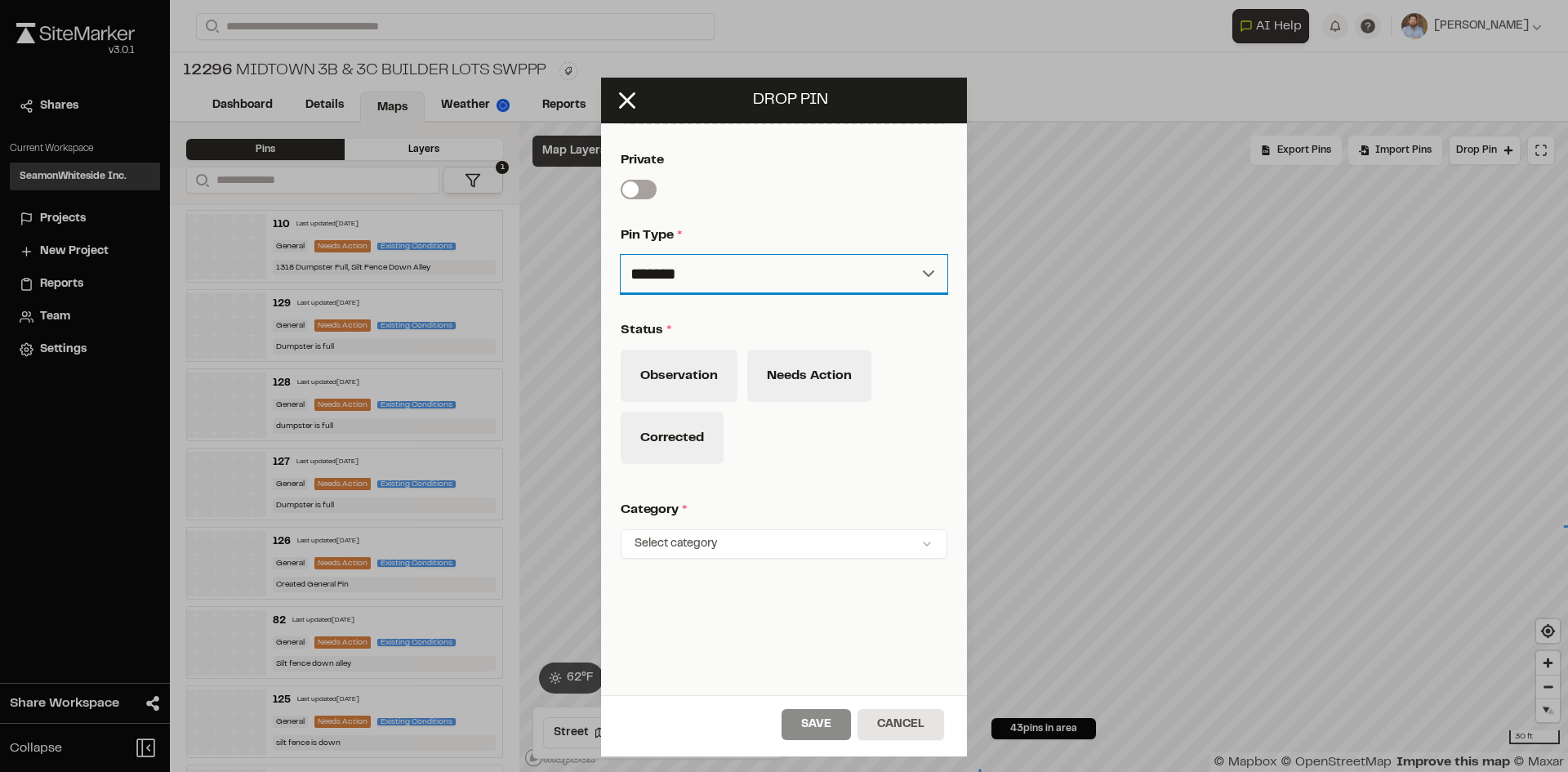
scroll to position [532, 0]
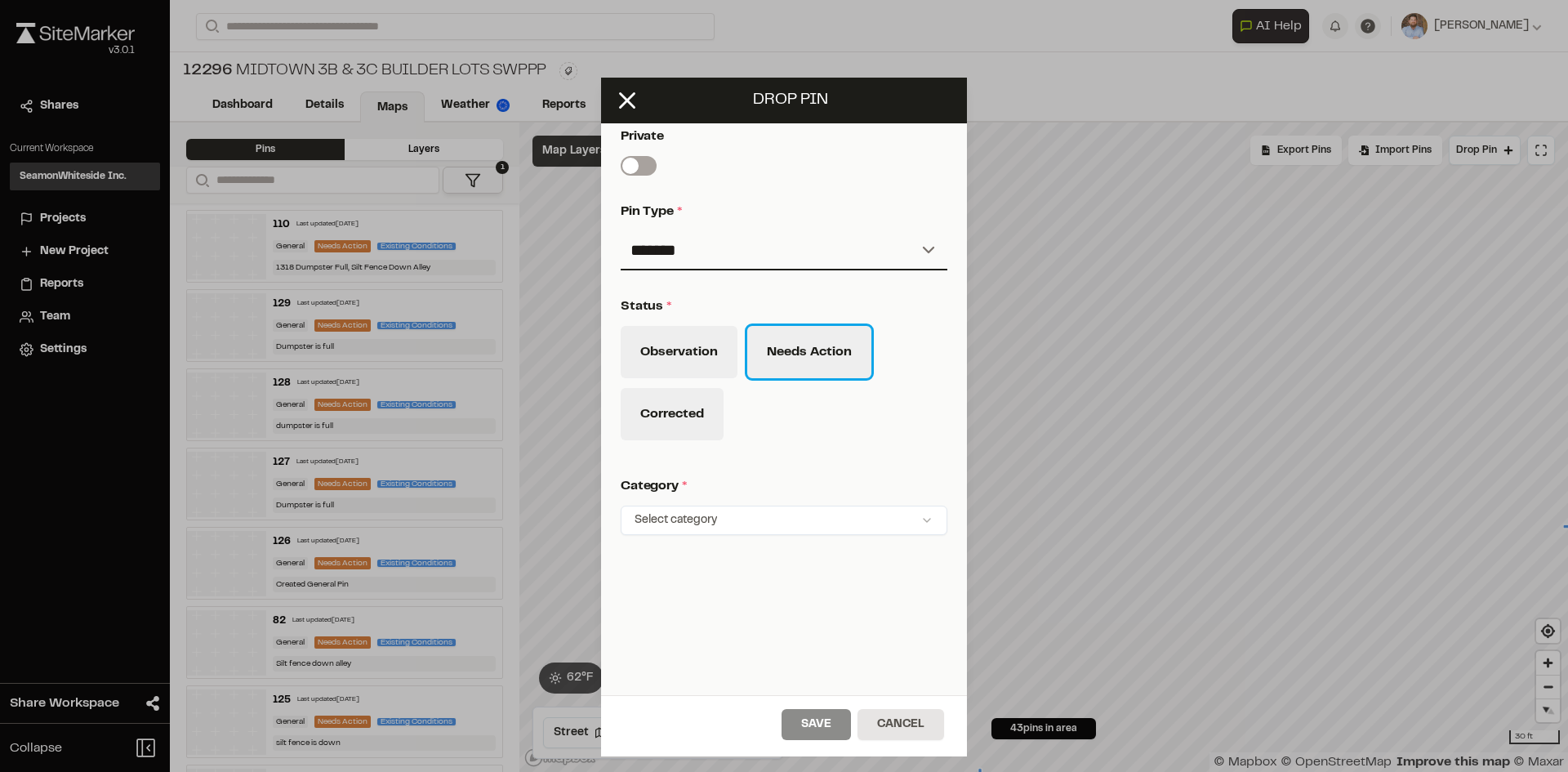
click at [801, 354] on button "Needs Action" at bounding box center [809, 352] width 124 height 52
click at [919, 504] on html "Close sidebar v 3.0.1 Shares Current Workspace SeamonWhiteside Inc. SI Projects…" at bounding box center [784, 386] width 1568 height 772
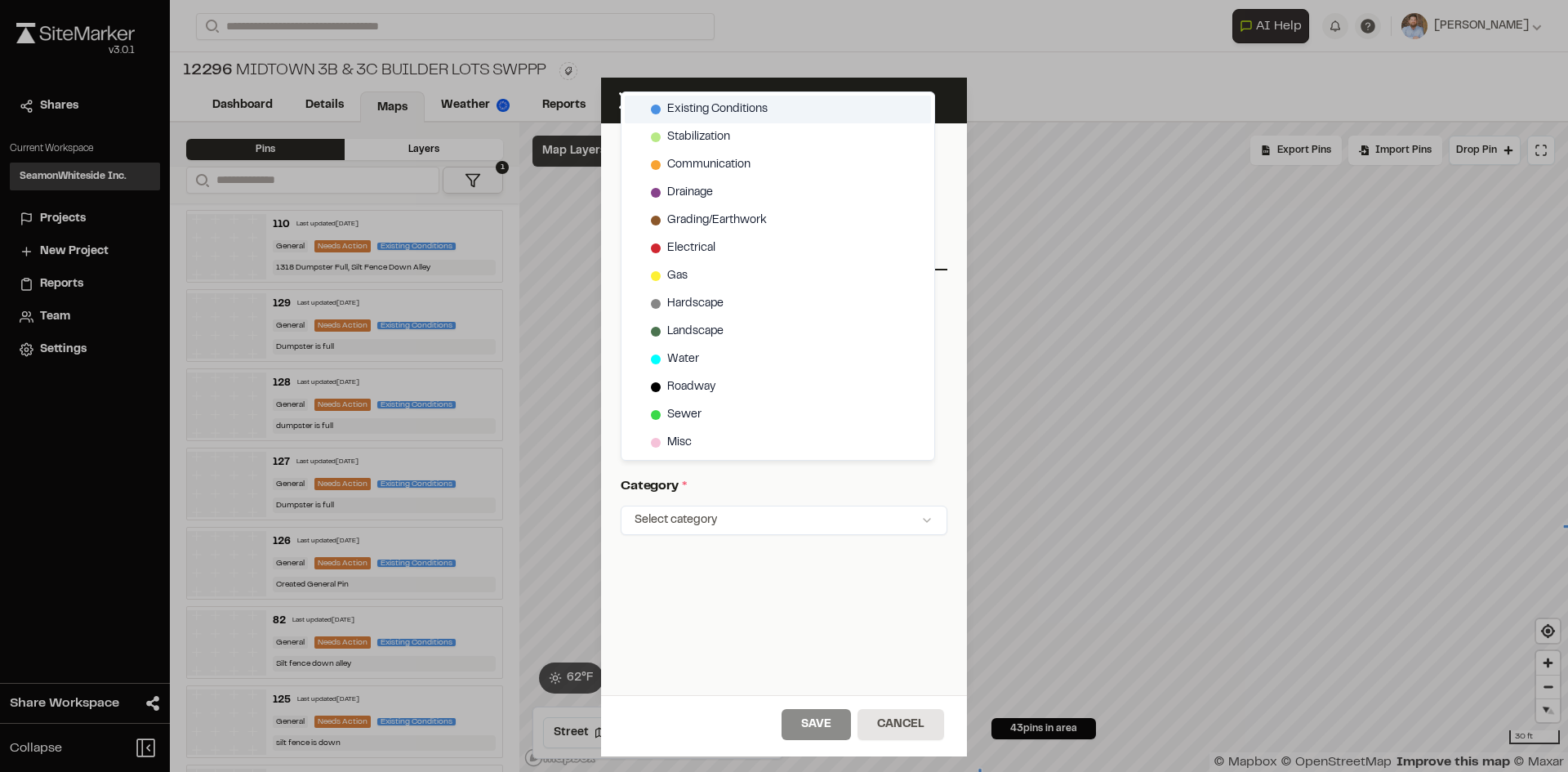
click at [720, 109] on span "Existing Conditions" at bounding box center [717, 110] width 101 height 18
click at [822, 725] on html "Close sidebar v 3.0.1 Shares Current Workspace SeamonWhiteside Inc. SI Projects…" at bounding box center [784, 386] width 1568 height 772
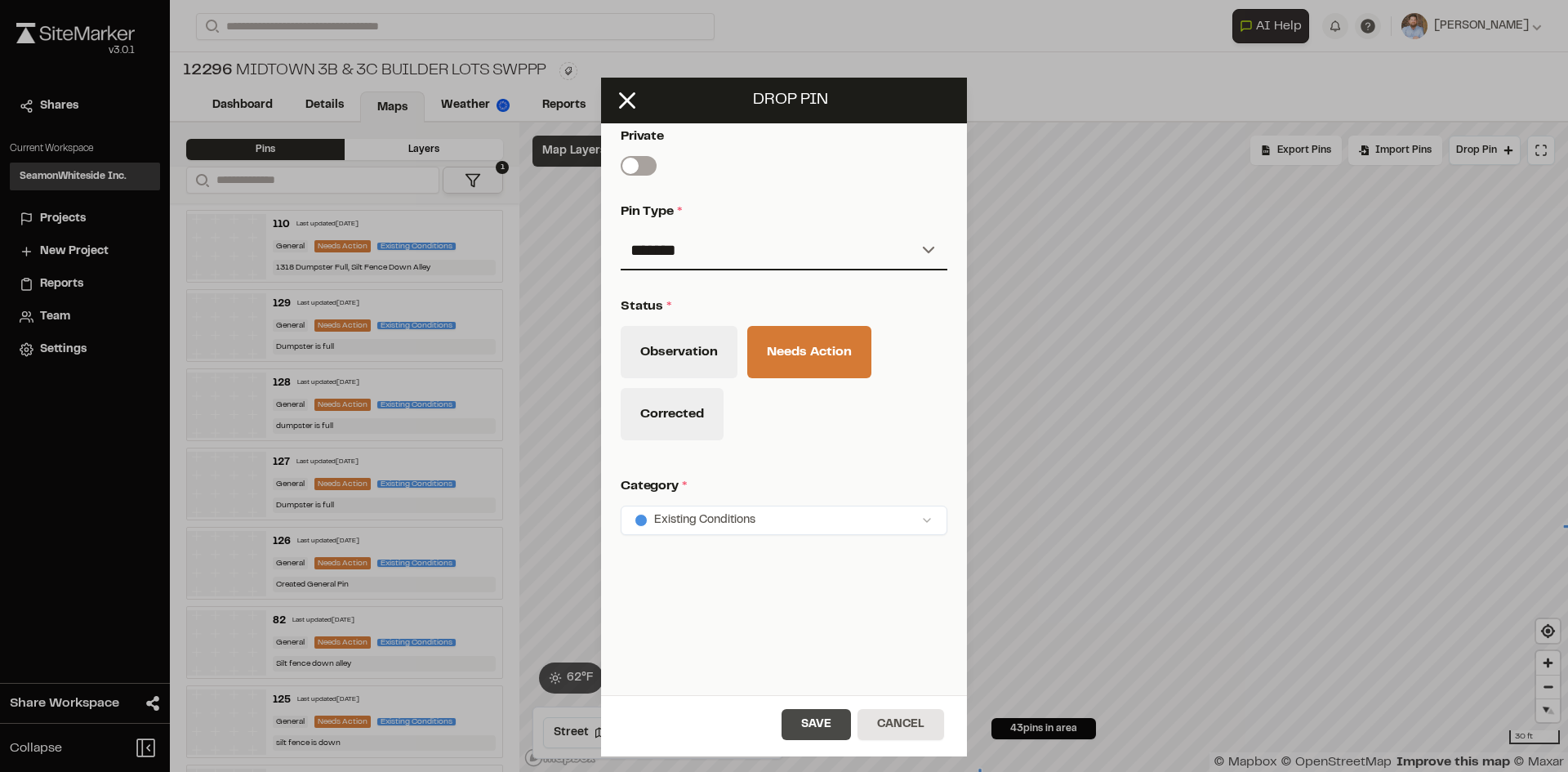
click at [834, 724] on button "Save" at bounding box center [816, 725] width 69 height 31
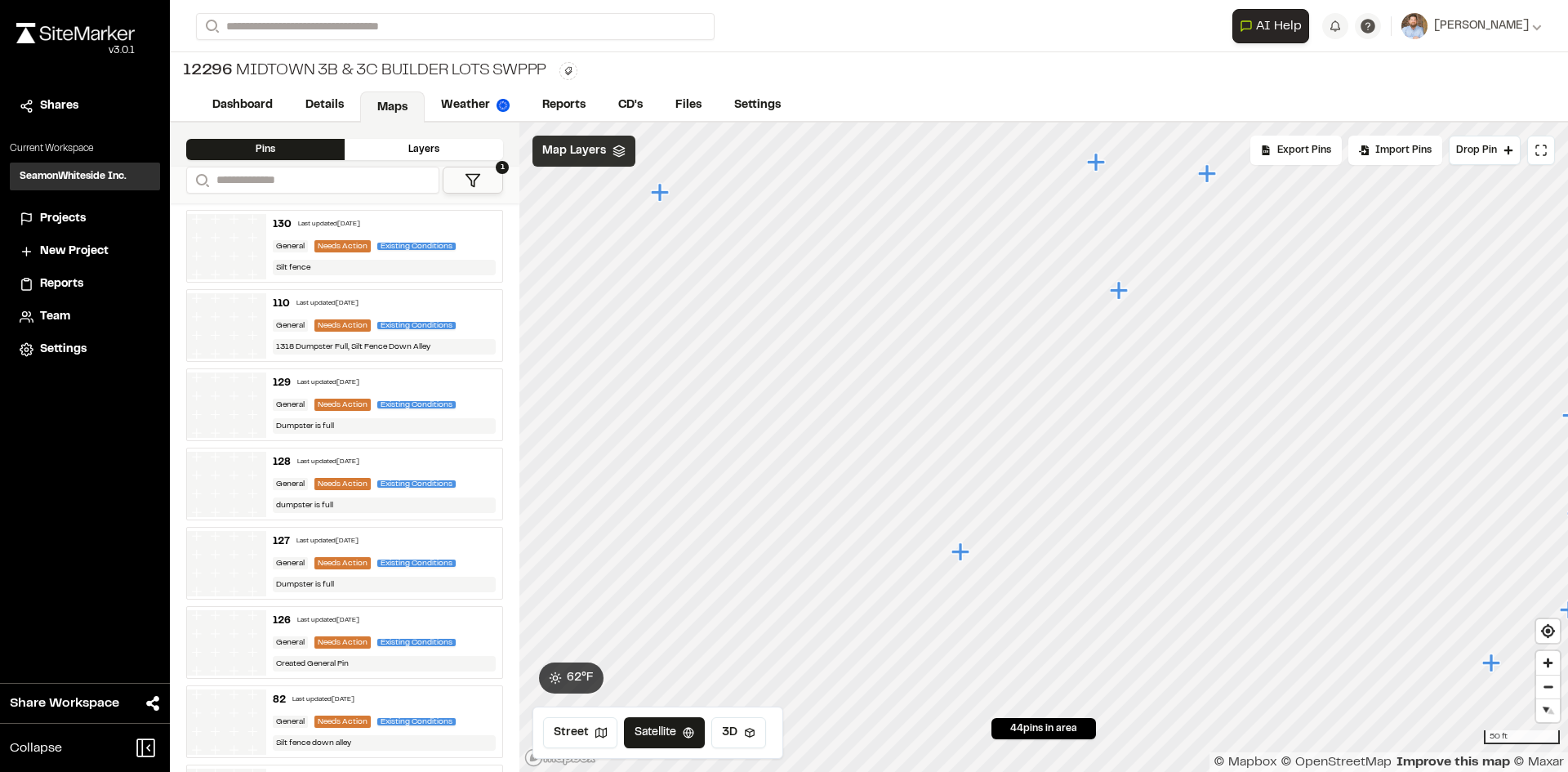
click at [1122, 293] on icon "Map marker" at bounding box center [1119, 290] width 18 height 18
click at [1046, 449] on icon "Map marker" at bounding box center [1042, 447] width 18 height 18
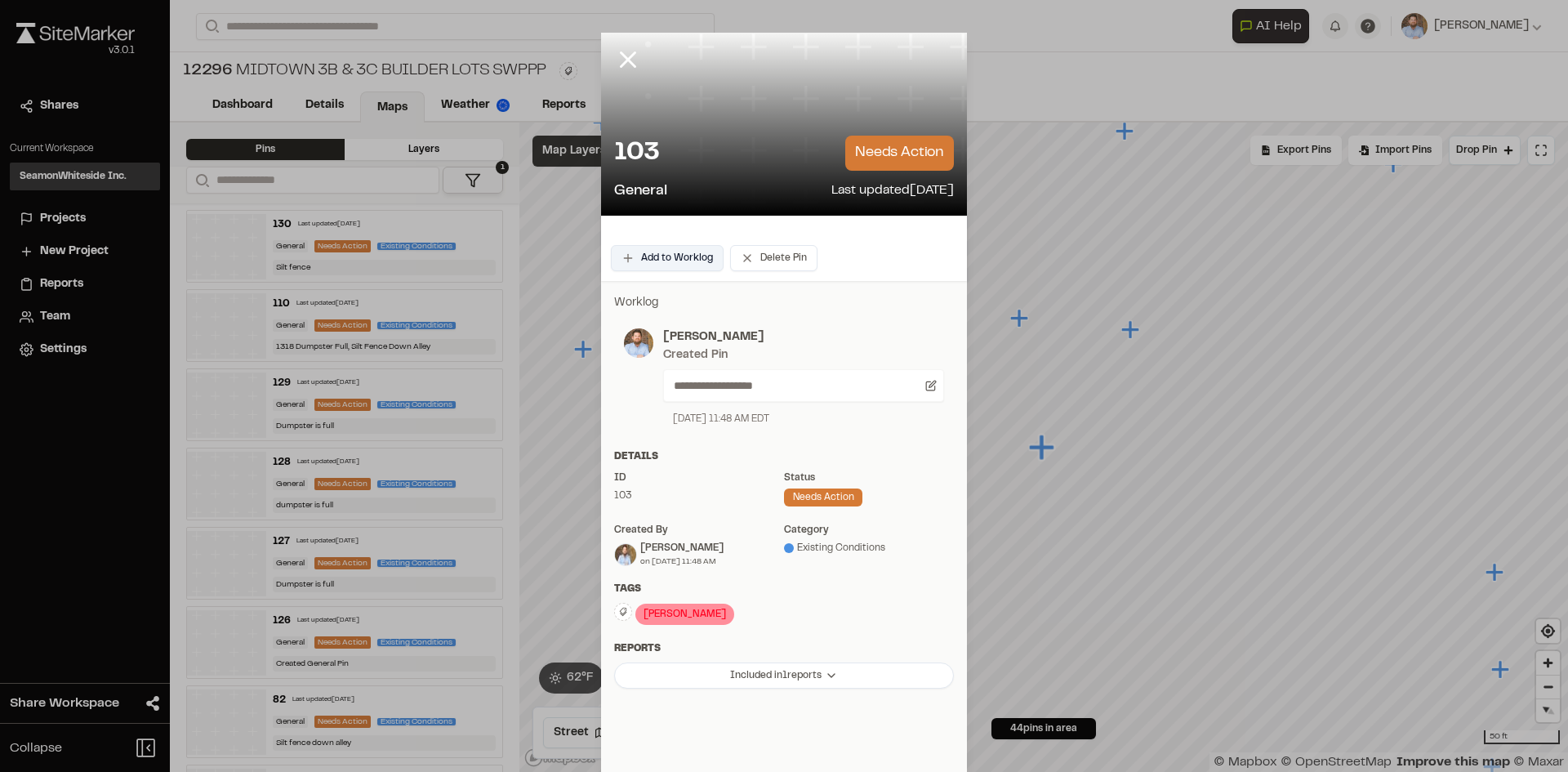
click at [668, 259] on button "Add to Worklog" at bounding box center [668, 258] width 113 height 26
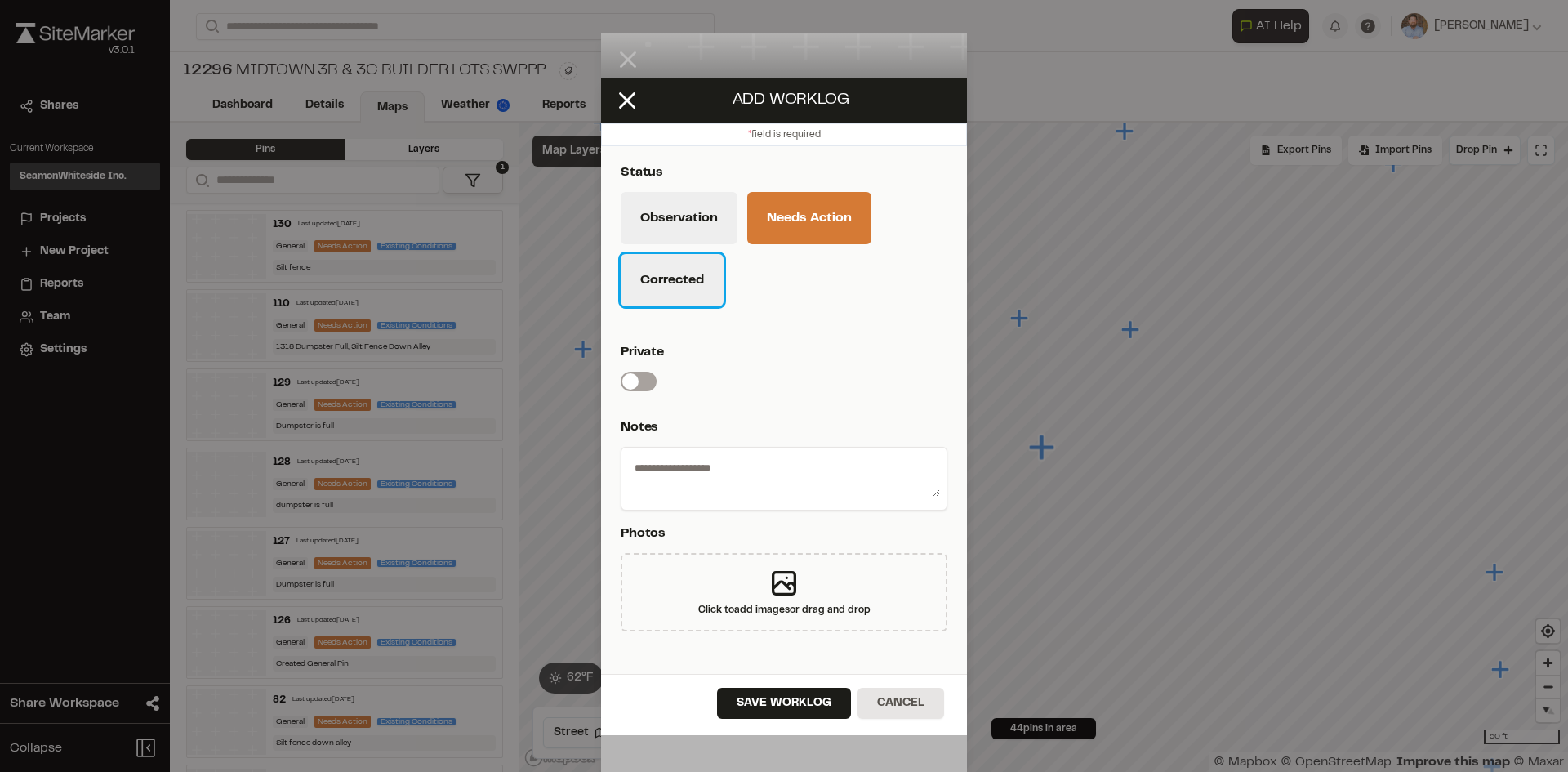
click at [698, 285] on button "Corrected" at bounding box center [672, 280] width 103 height 52
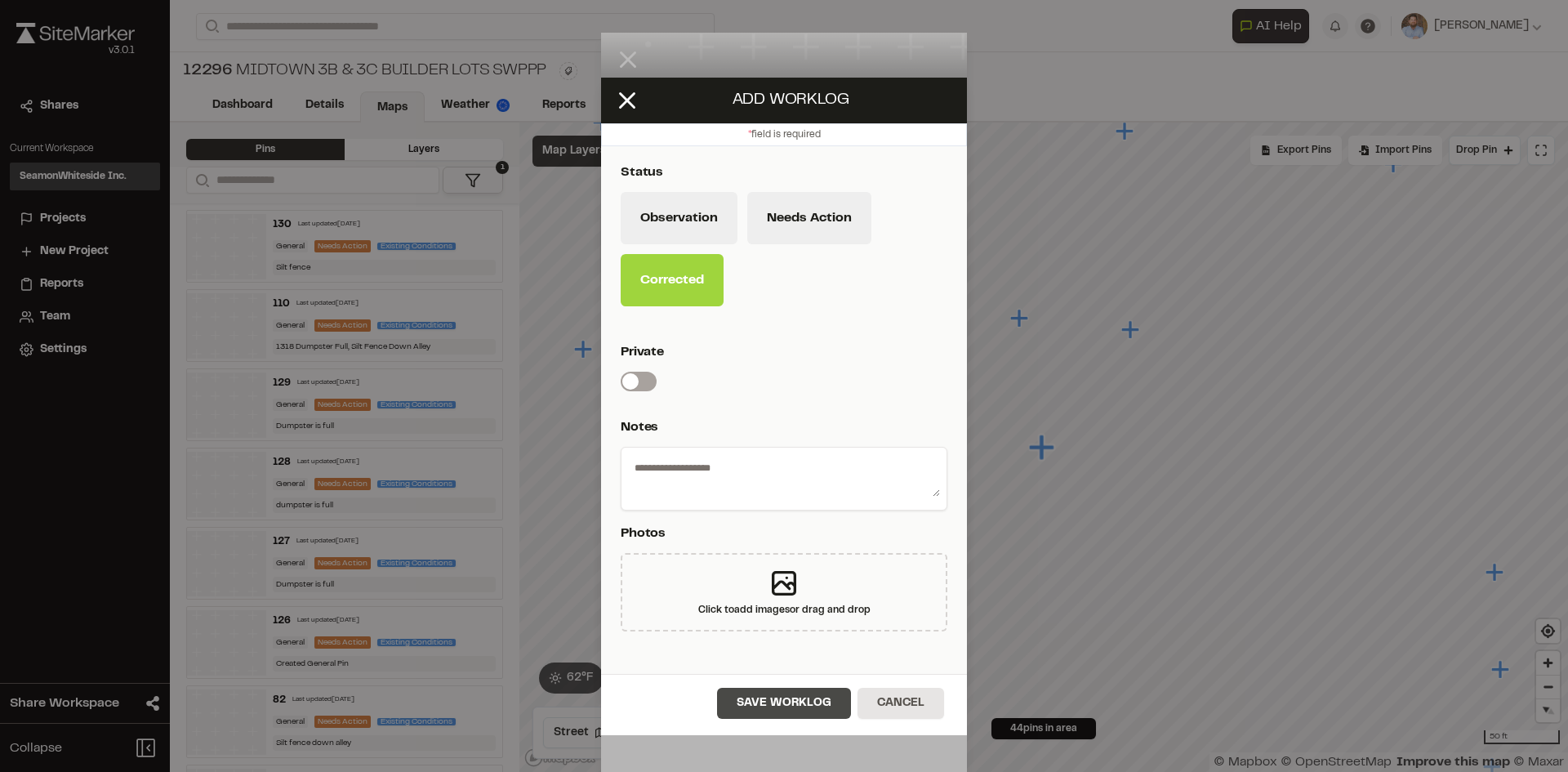
click at [795, 710] on button "Save Worklog" at bounding box center [783, 703] width 134 height 31
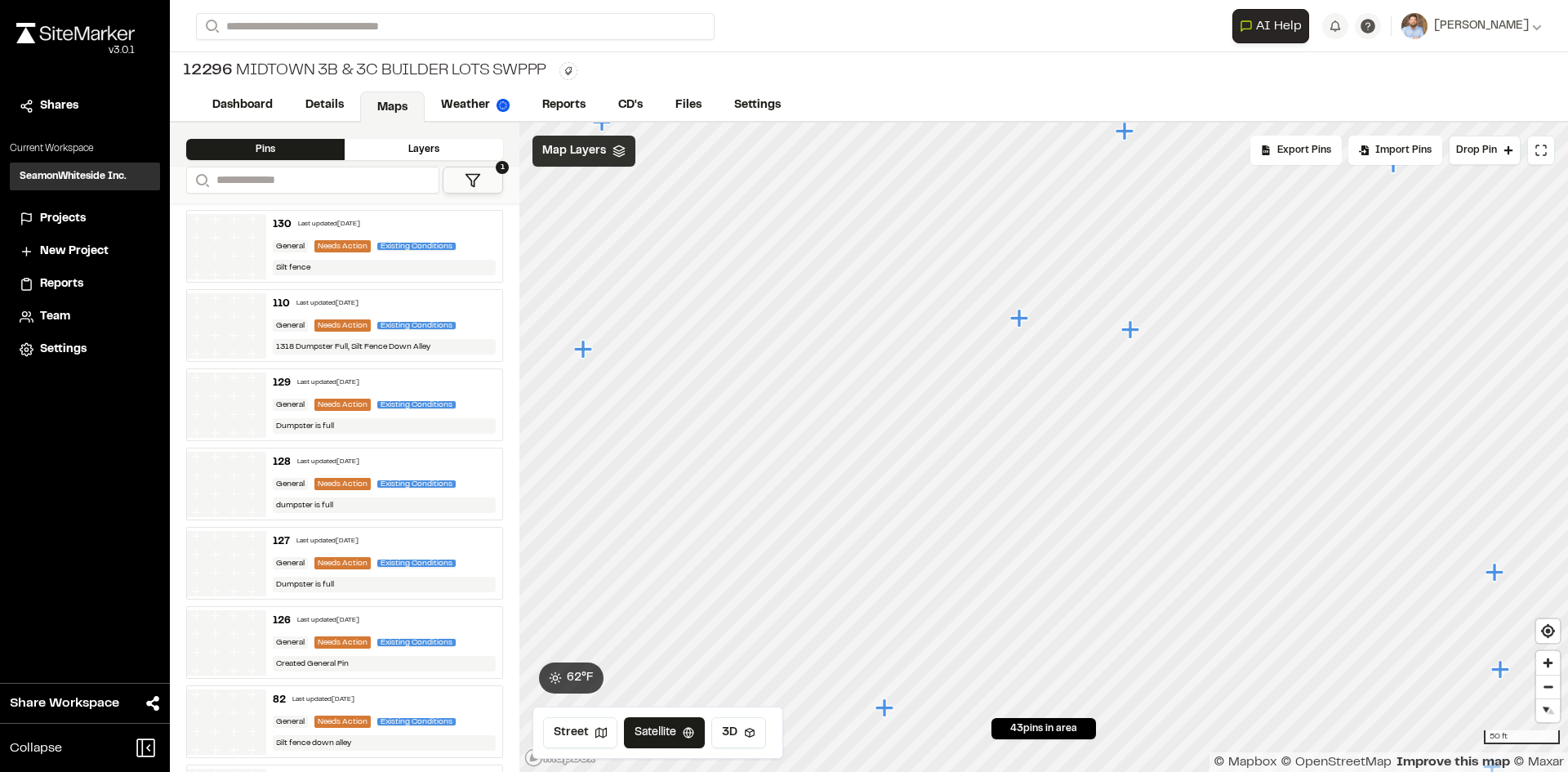
click at [1019, 314] on icon "Map marker" at bounding box center [1019, 318] width 18 height 18
click at [1155, 463] on icon "Map marker" at bounding box center [1153, 458] width 18 height 18
click at [1036, 255] on icon "Map marker" at bounding box center [1037, 249] width 18 height 18
click at [1314, 485] on icon "Map marker" at bounding box center [1313, 480] width 22 height 22
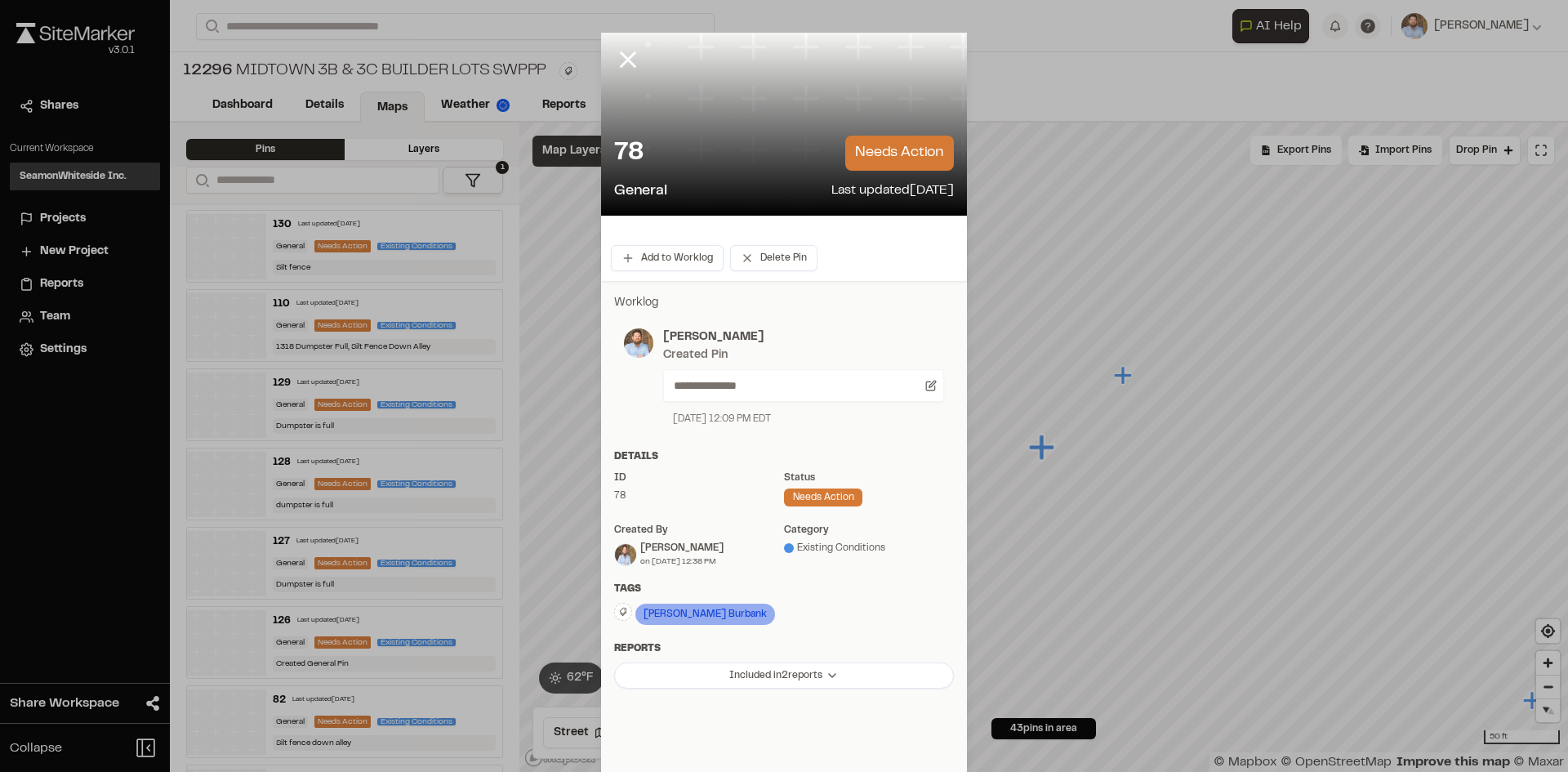
click at [944, 205] on div "78 needs action General Last updated Sep 26, 2025" at bounding box center [784, 169] width 366 height 93
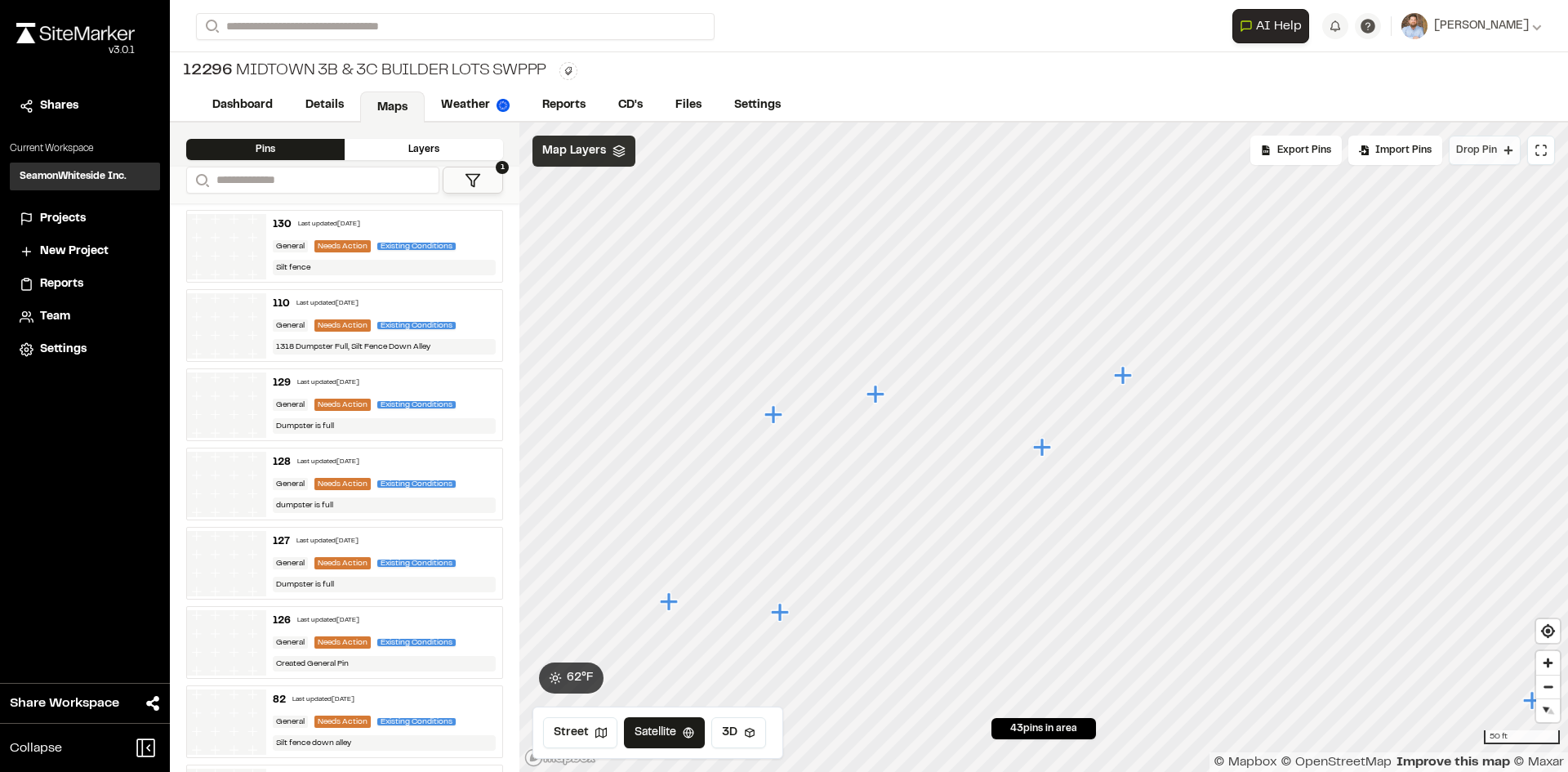
click at [1486, 153] on span "Drop Pin" at bounding box center [1476, 151] width 41 height 15
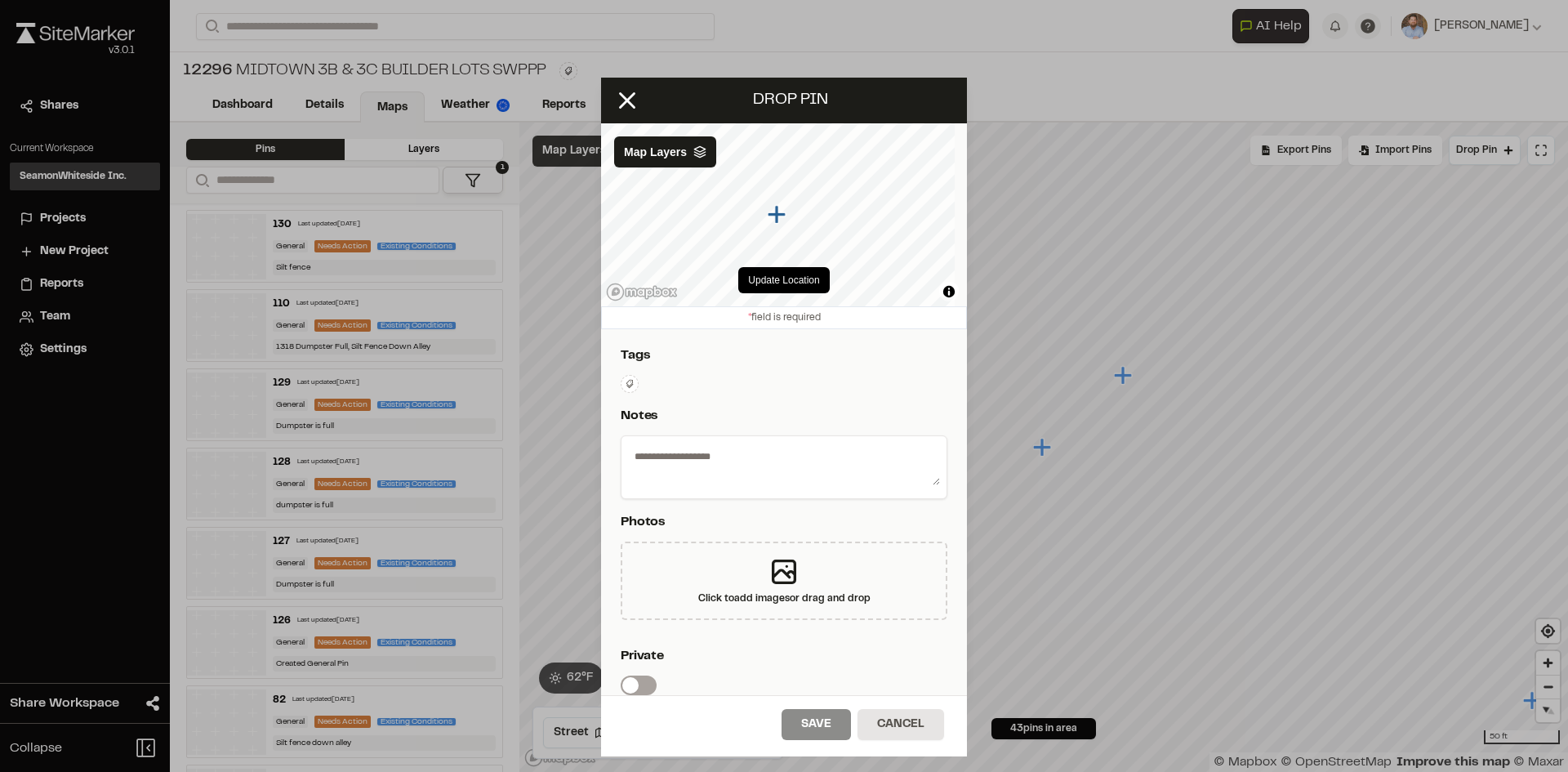
click at [739, 462] on textarea at bounding box center [783, 463] width 312 height 42
type textarea "**********"
click at [629, 384] on icon at bounding box center [629, 384] width 10 height 10
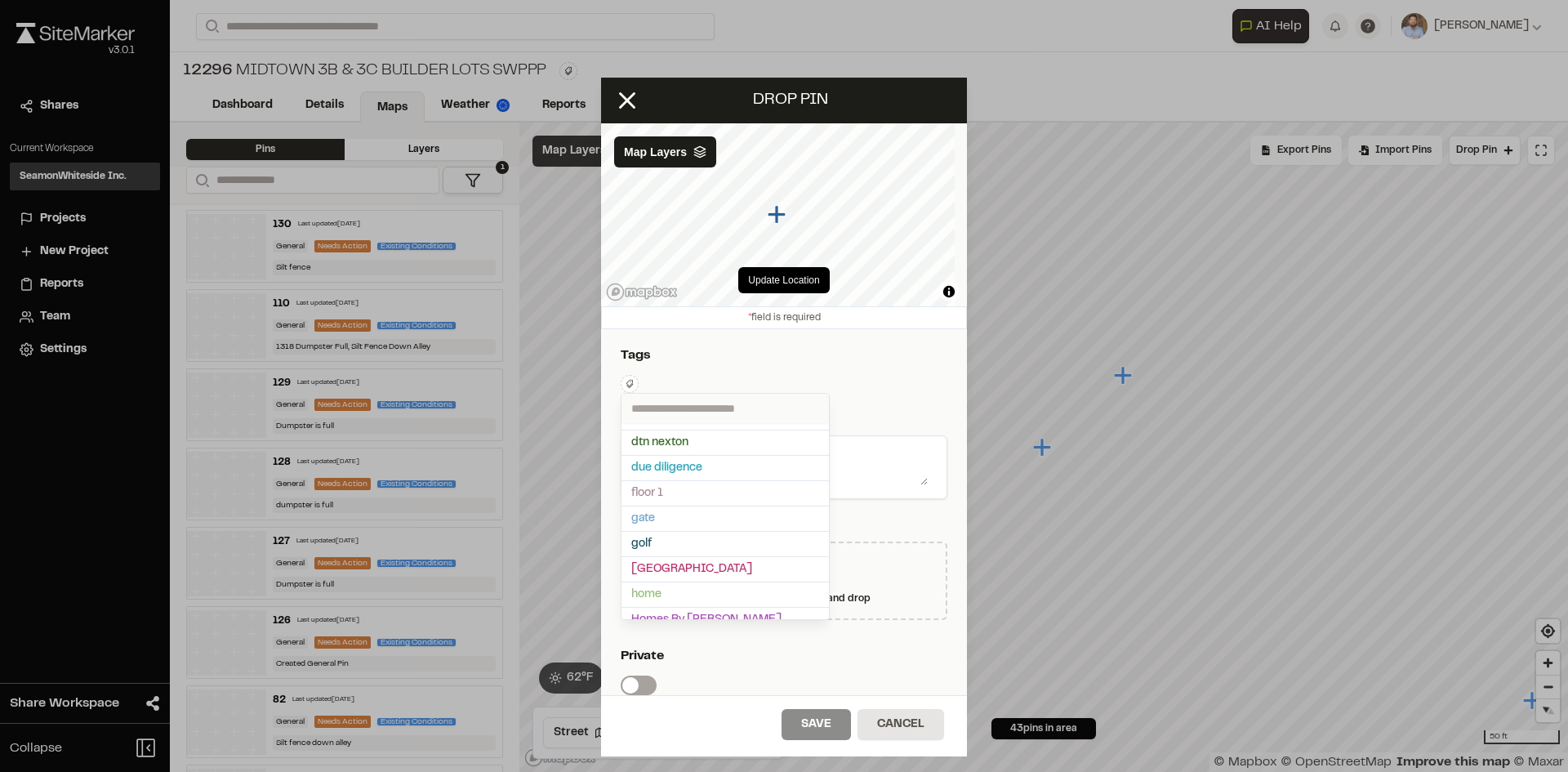
scroll to position [0, 0]
click at [679, 405] on input "text" at bounding box center [724, 408] width 207 height 29
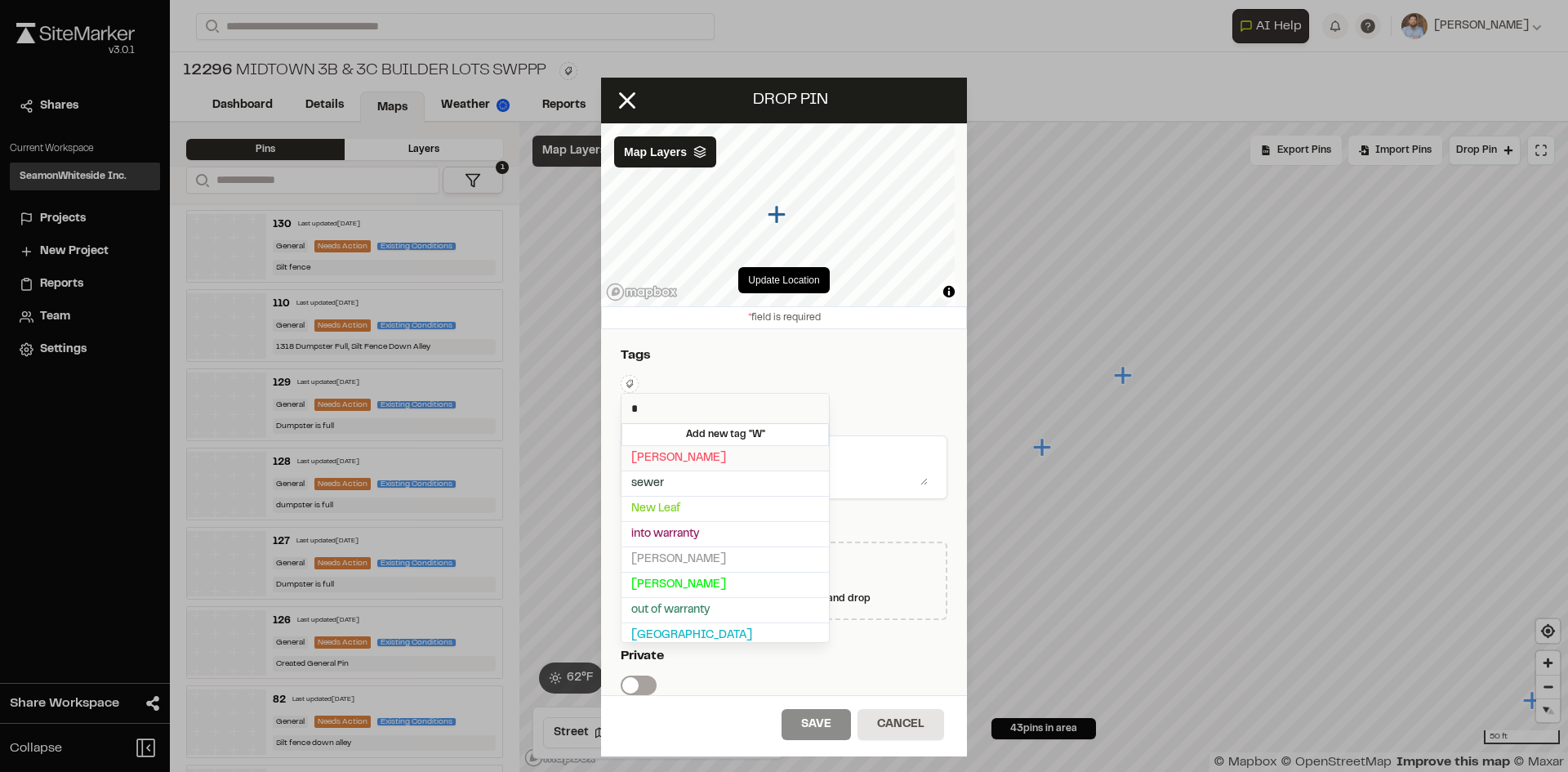
type input "*"
click at [666, 460] on span "Weekley" at bounding box center [725, 458] width 188 height 18
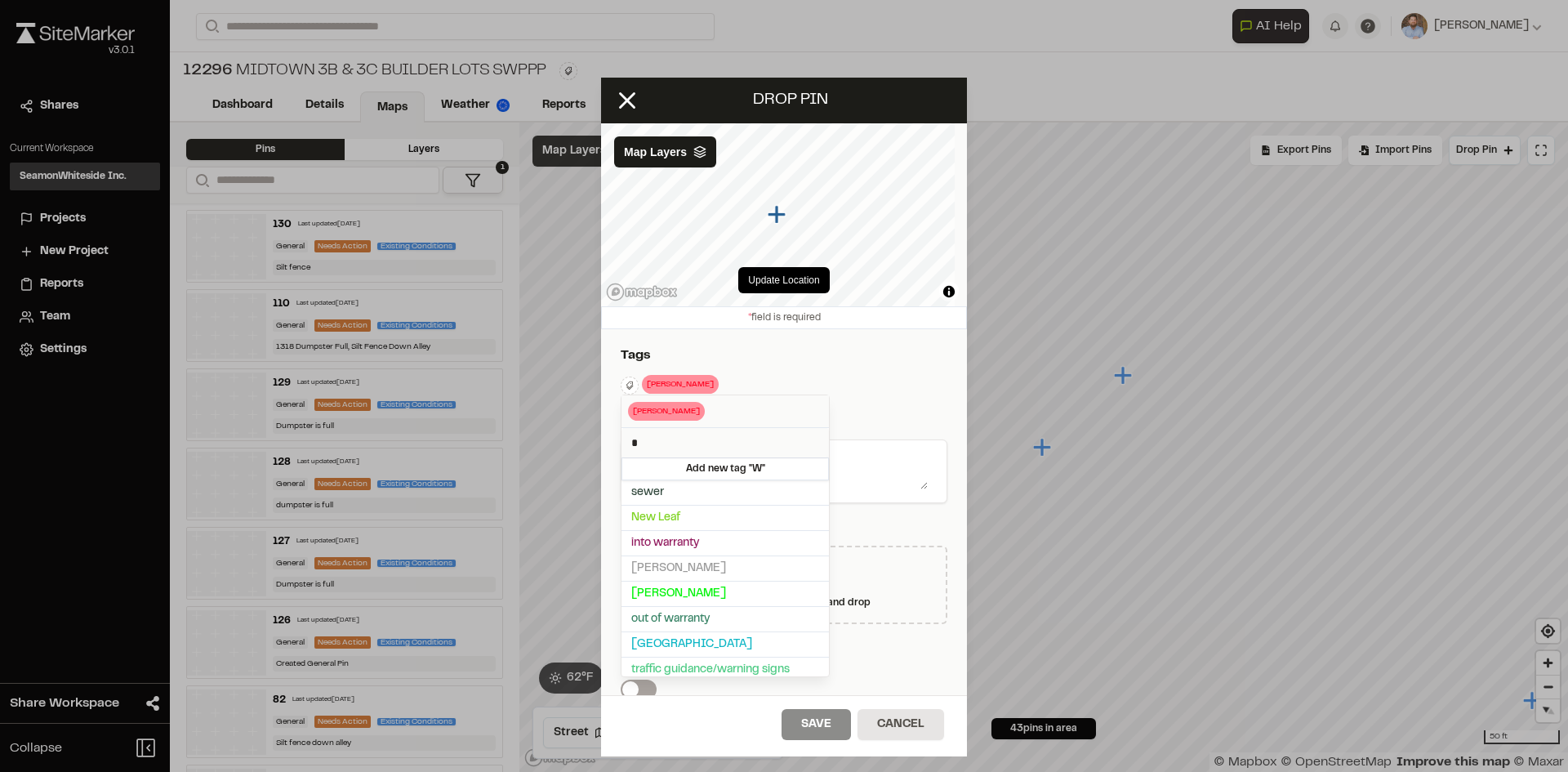
click at [875, 409] on div at bounding box center [784, 386] width 1568 height 772
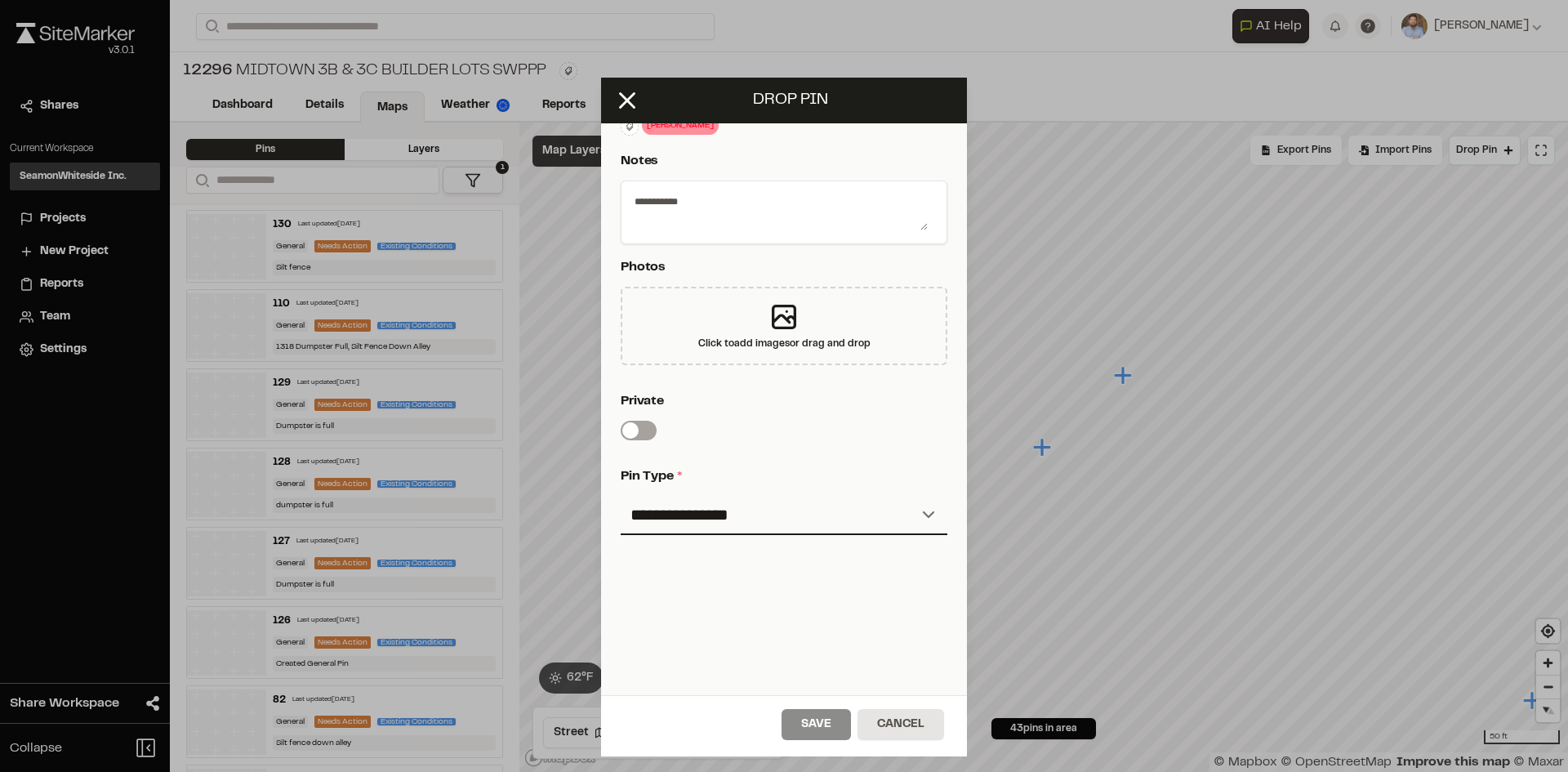
scroll to position [271, 0]
click at [727, 504] on select "**********" at bounding box center [783, 515] width 327 height 39
select select "*"
click at [620, 496] on select "**********" at bounding box center [783, 515] width 327 height 39
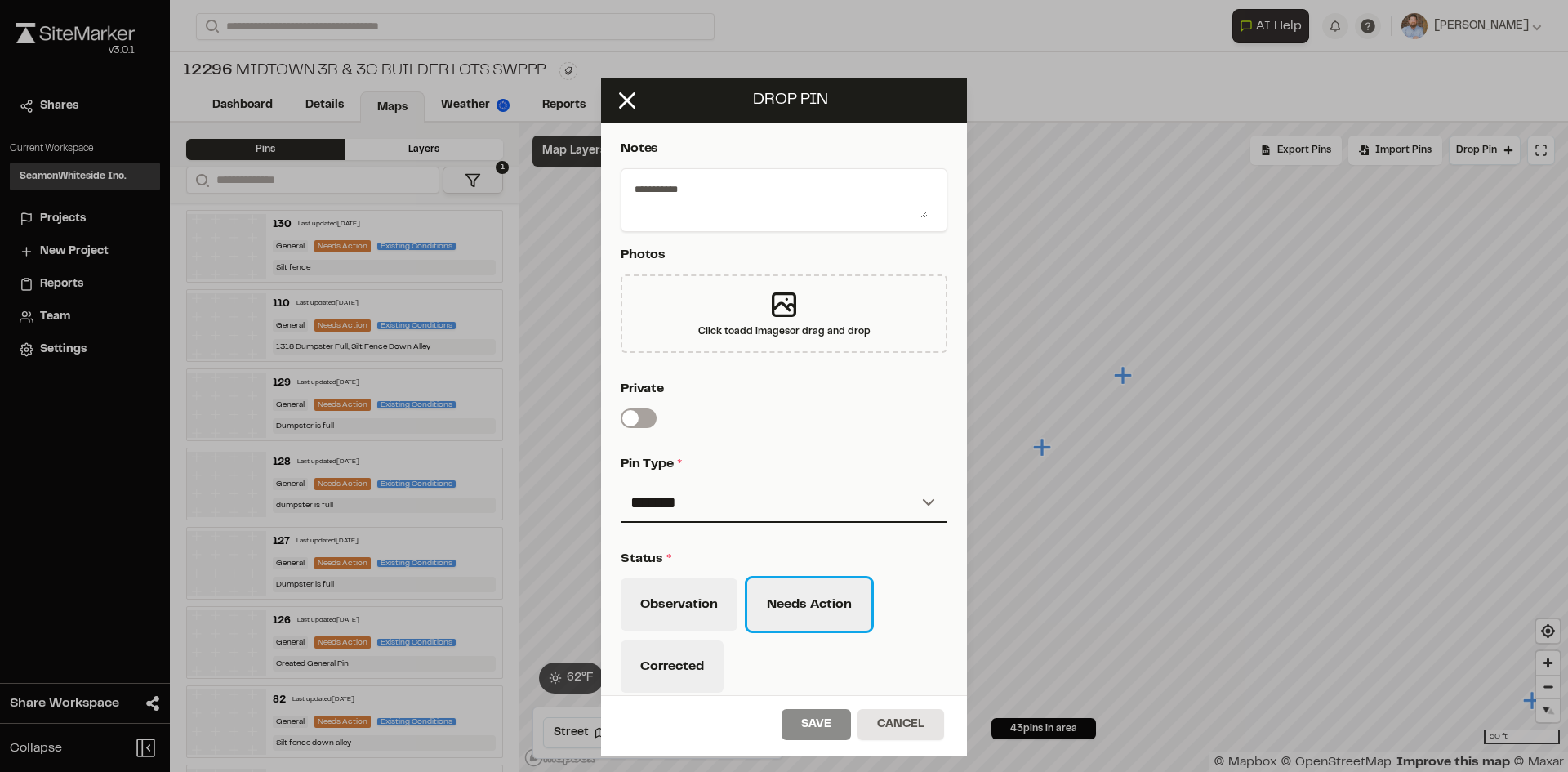
click at [791, 607] on button "Needs Action" at bounding box center [809, 604] width 124 height 52
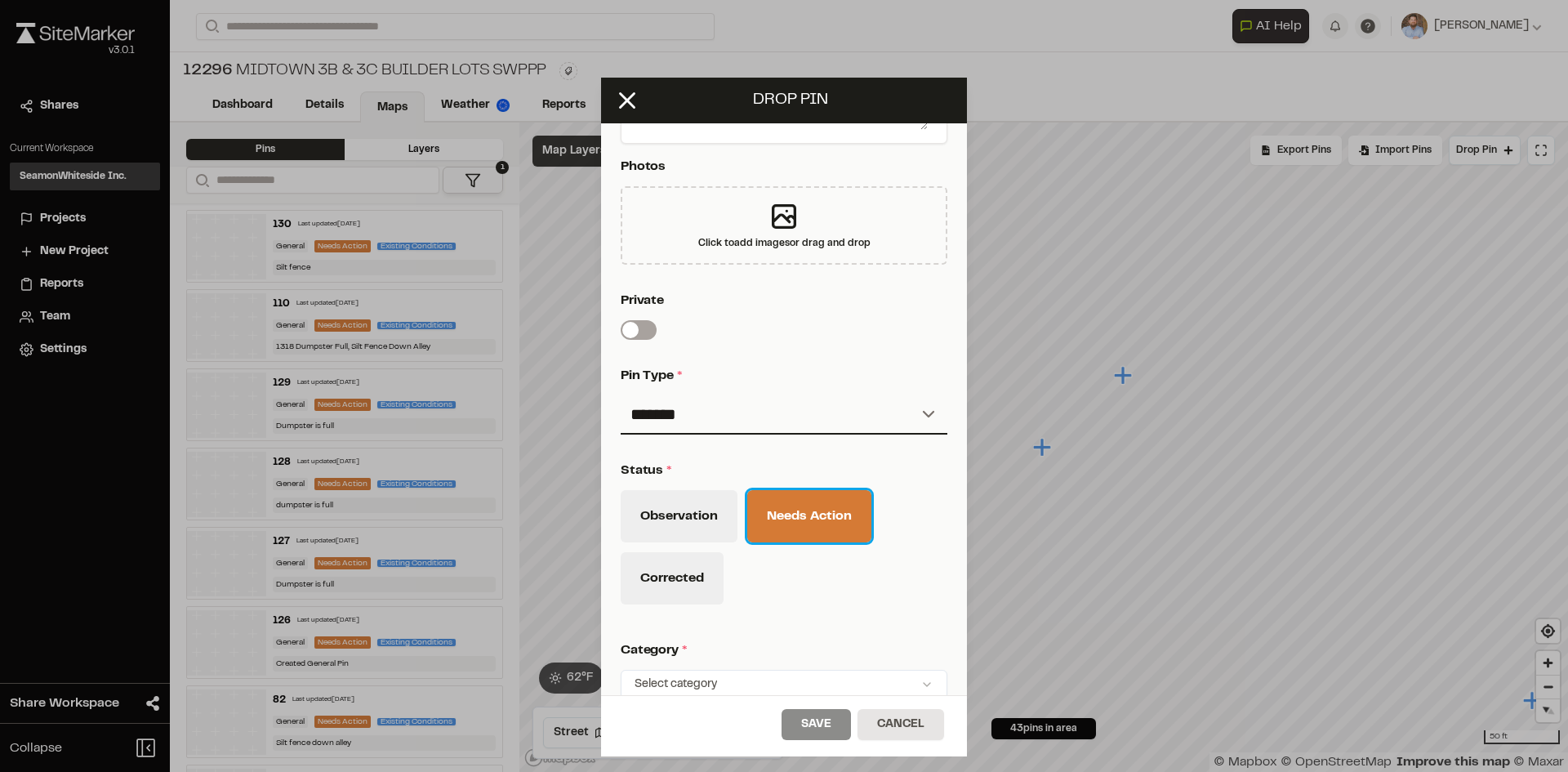
scroll to position [435, 0]
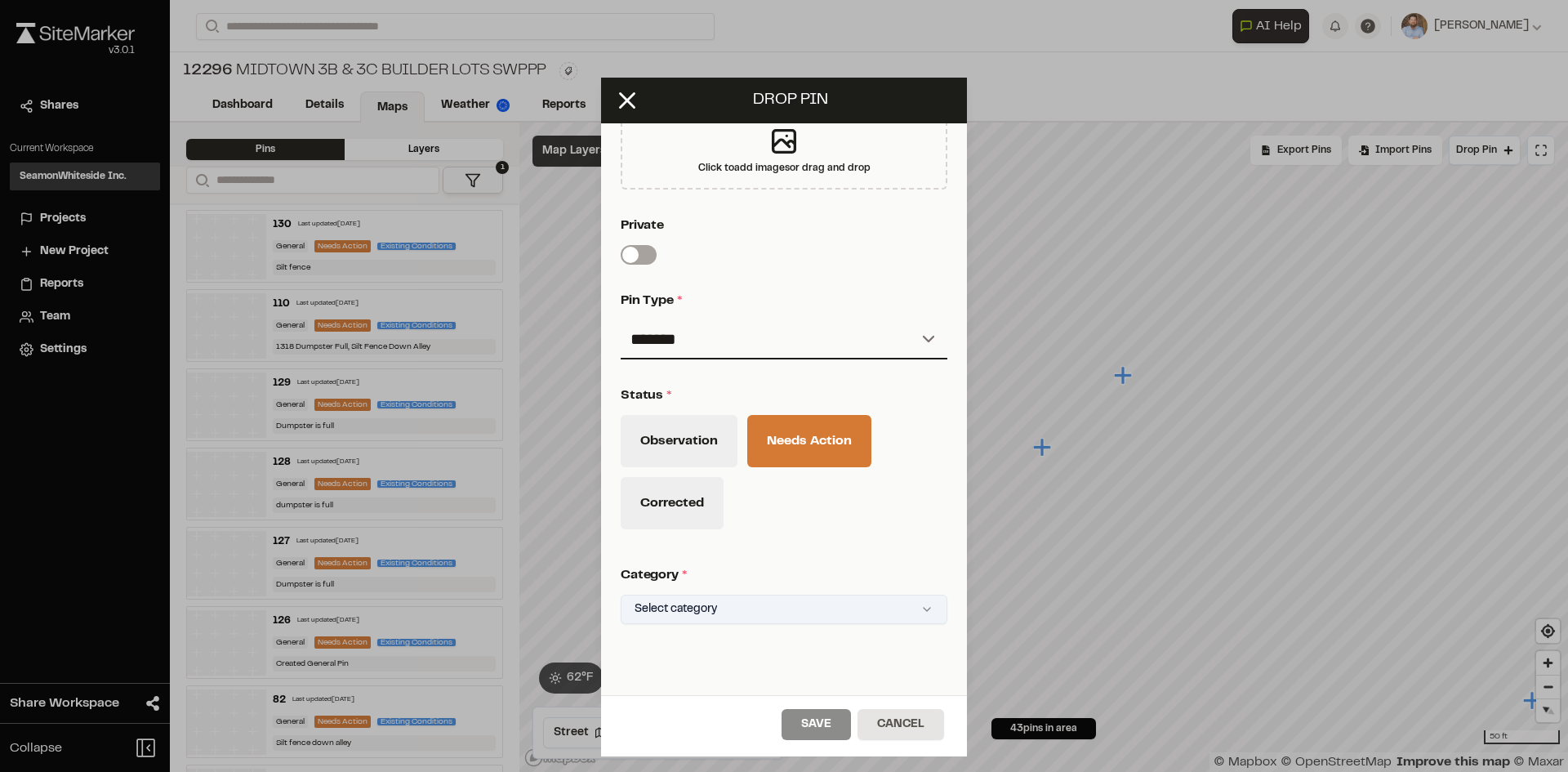
click at [736, 604] on html "Close sidebar v 3.0.1 Shares Current Workspace SeamonWhiteside Inc. SI Projects…" at bounding box center [784, 386] width 1568 height 772
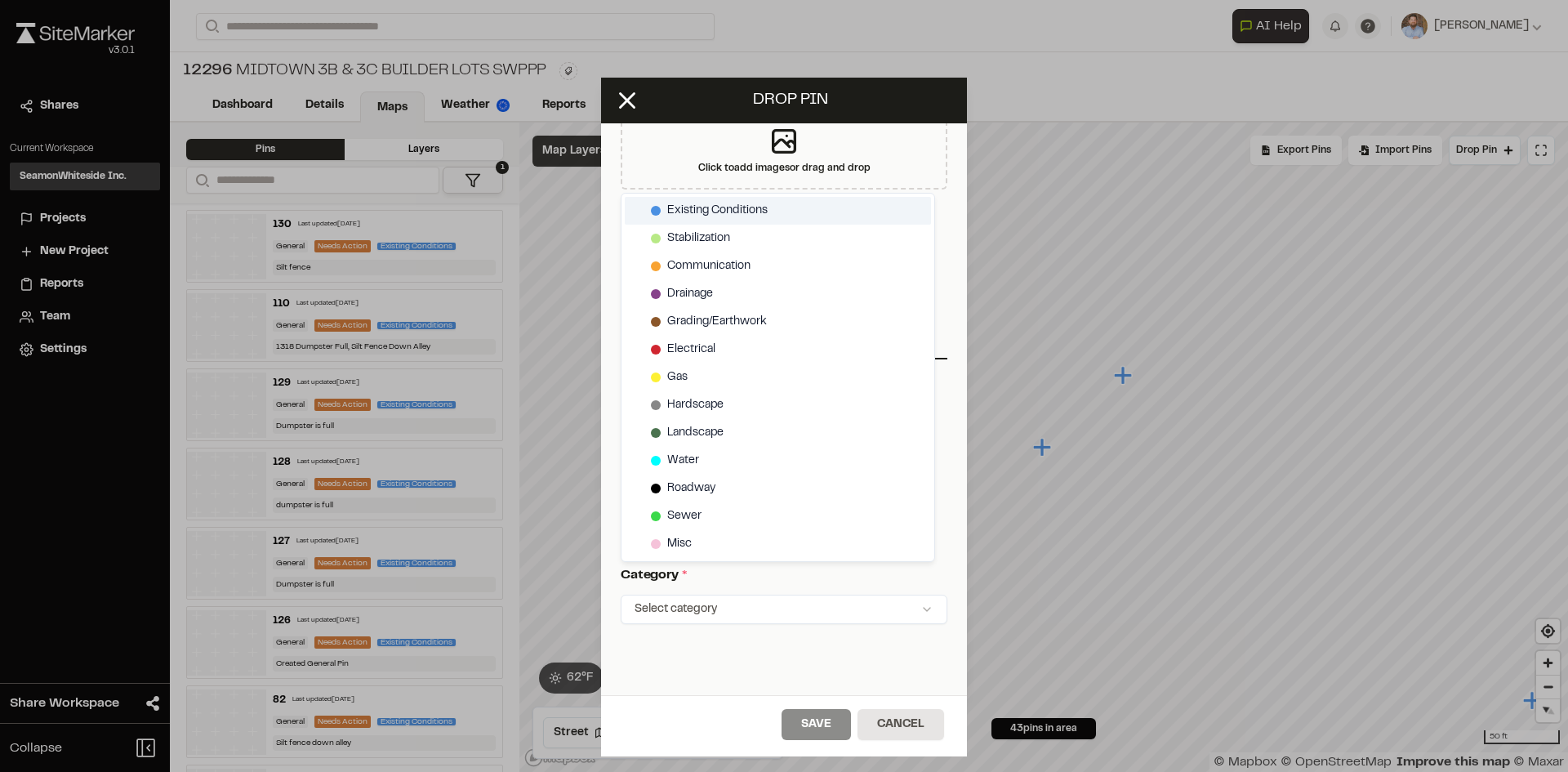
click at [697, 213] on span "Existing Conditions" at bounding box center [717, 211] width 101 height 18
click at [829, 725] on html "Close sidebar v 3.0.1 Shares Current Workspace SeamonWhiteside Inc. SI Projects…" at bounding box center [784, 386] width 1568 height 772
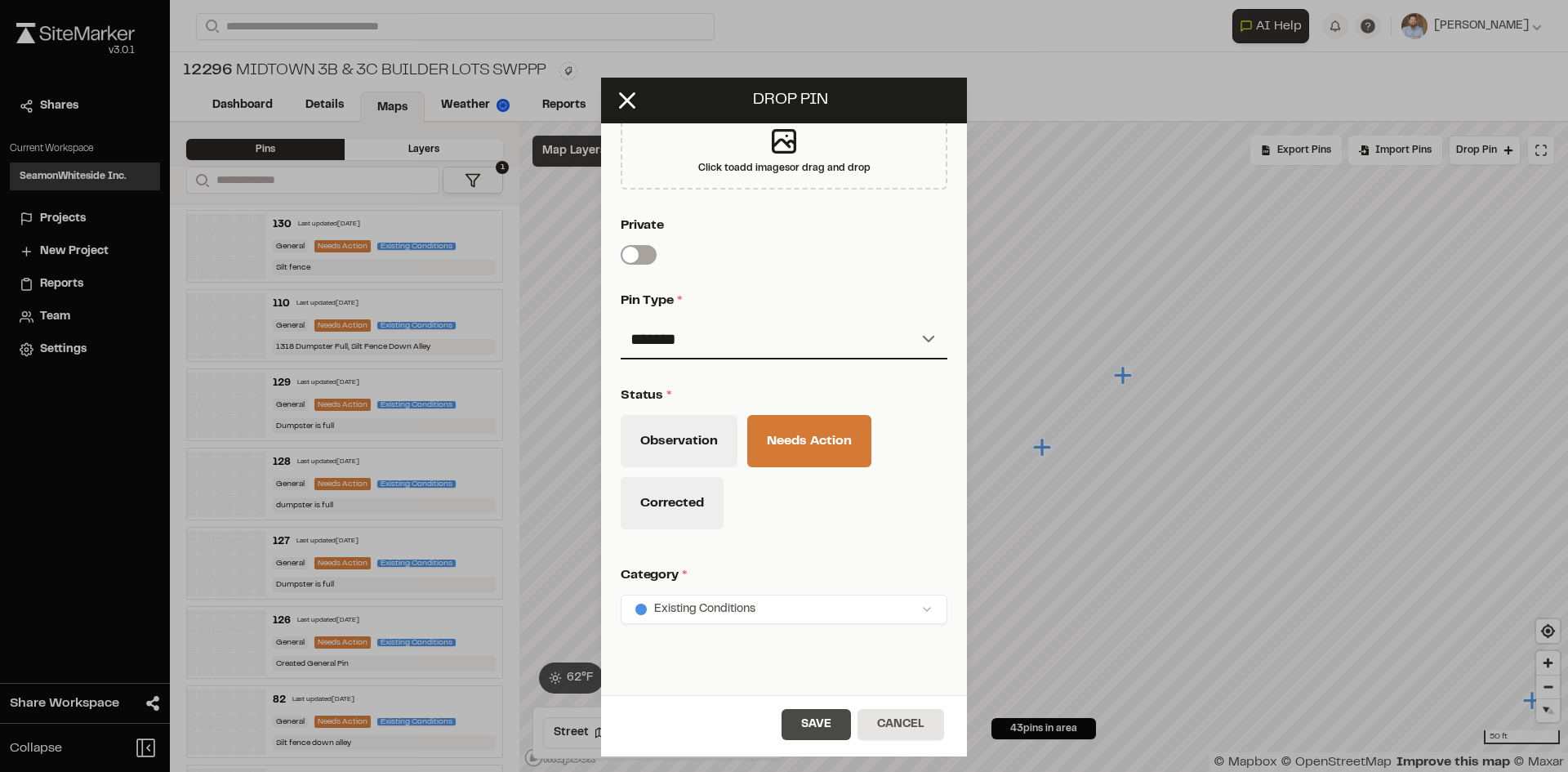
click at [832, 730] on button "Save" at bounding box center [816, 725] width 69 height 31
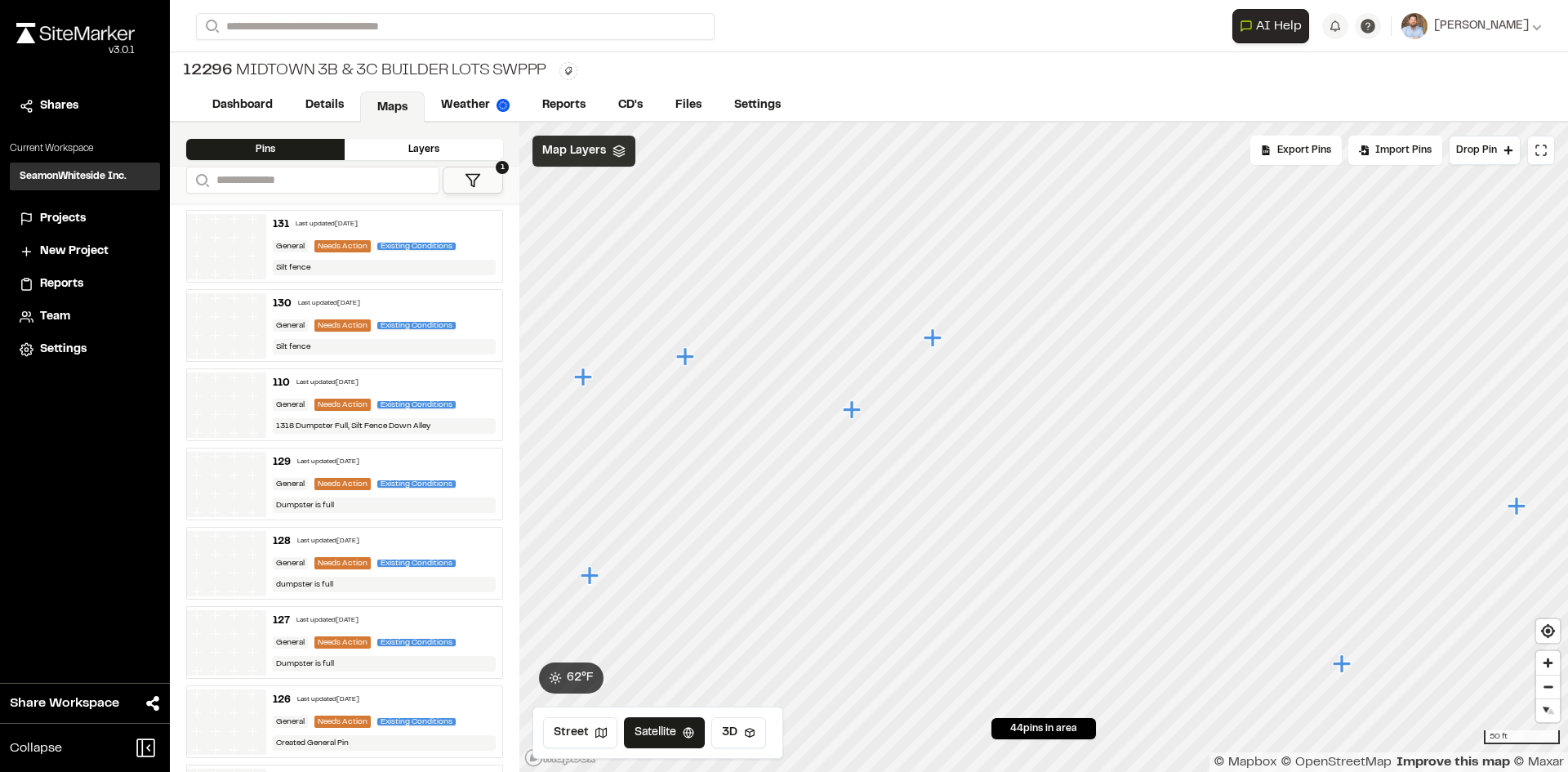
click at [853, 413] on icon "Map marker" at bounding box center [852, 409] width 18 height 18
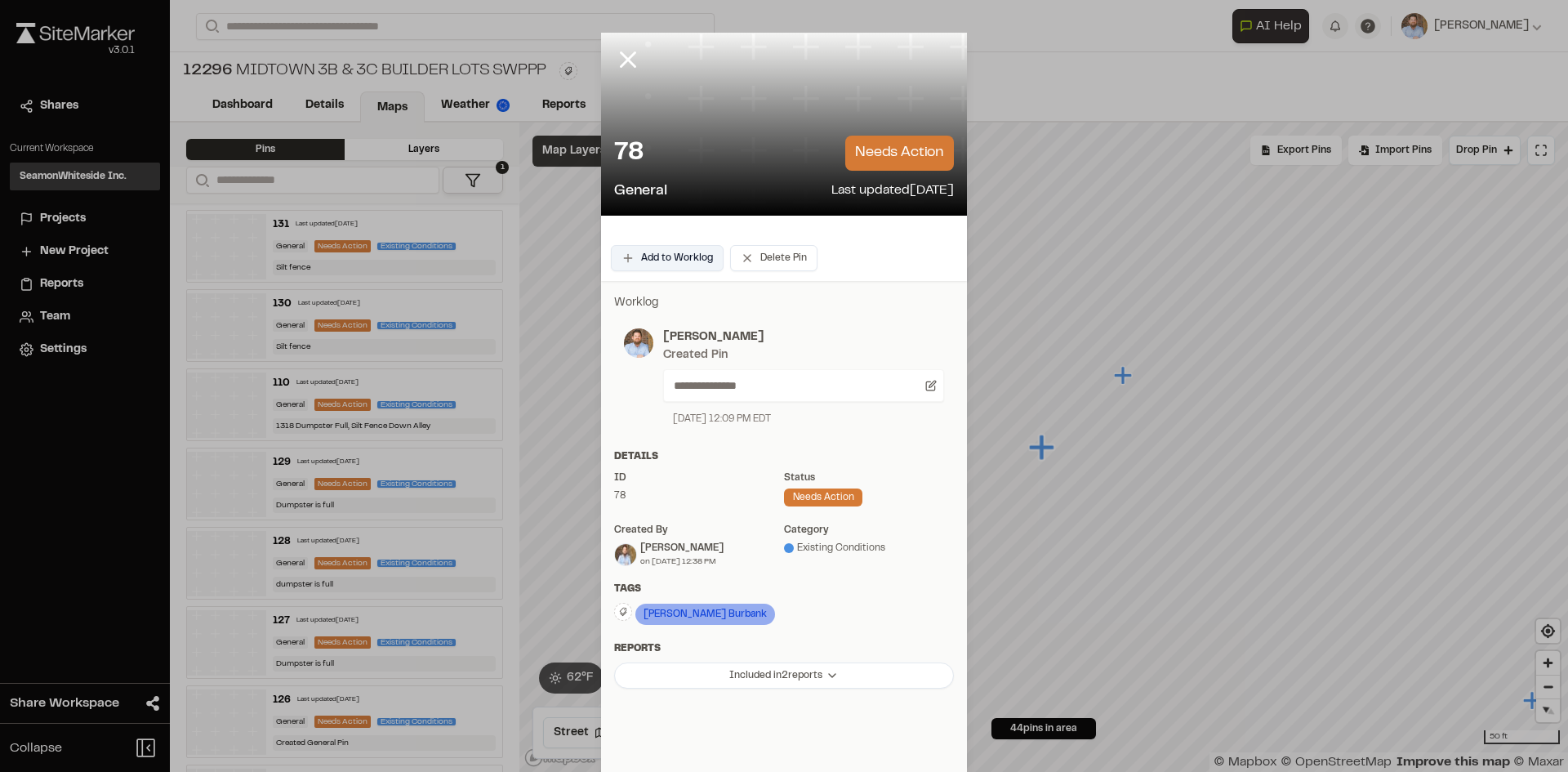
click at [683, 265] on button "Add to Worklog" at bounding box center [668, 258] width 113 height 26
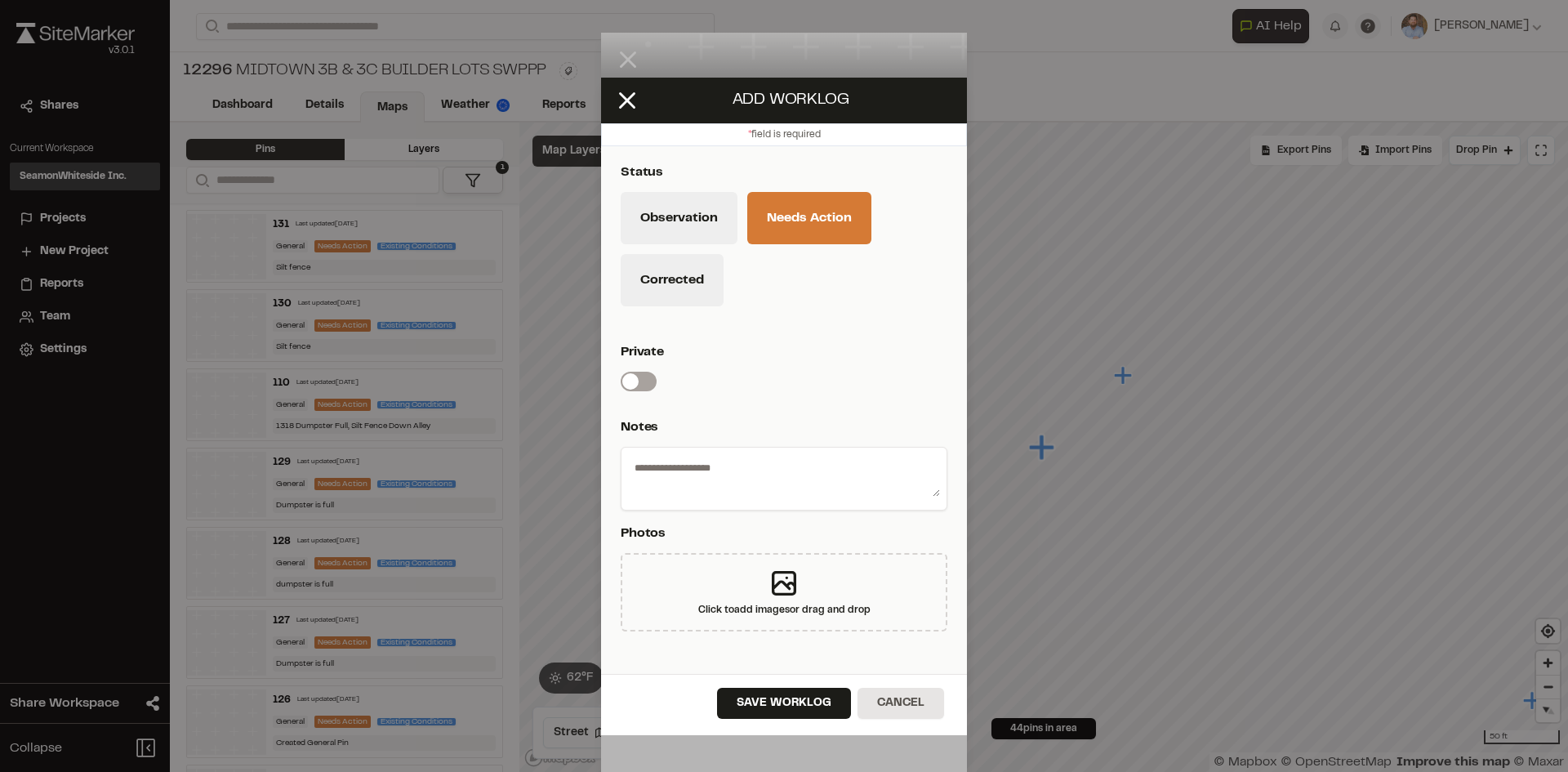
click at [698, 481] on textarea at bounding box center [783, 475] width 312 height 42
type textarea "**********"
click at [864, 375] on div "Private Switch label" at bounding box center [783, 367] width 327 height 49
click at [801, 707] on button "Save Worklog" at bounding box center [783, 703] width 134 height 31
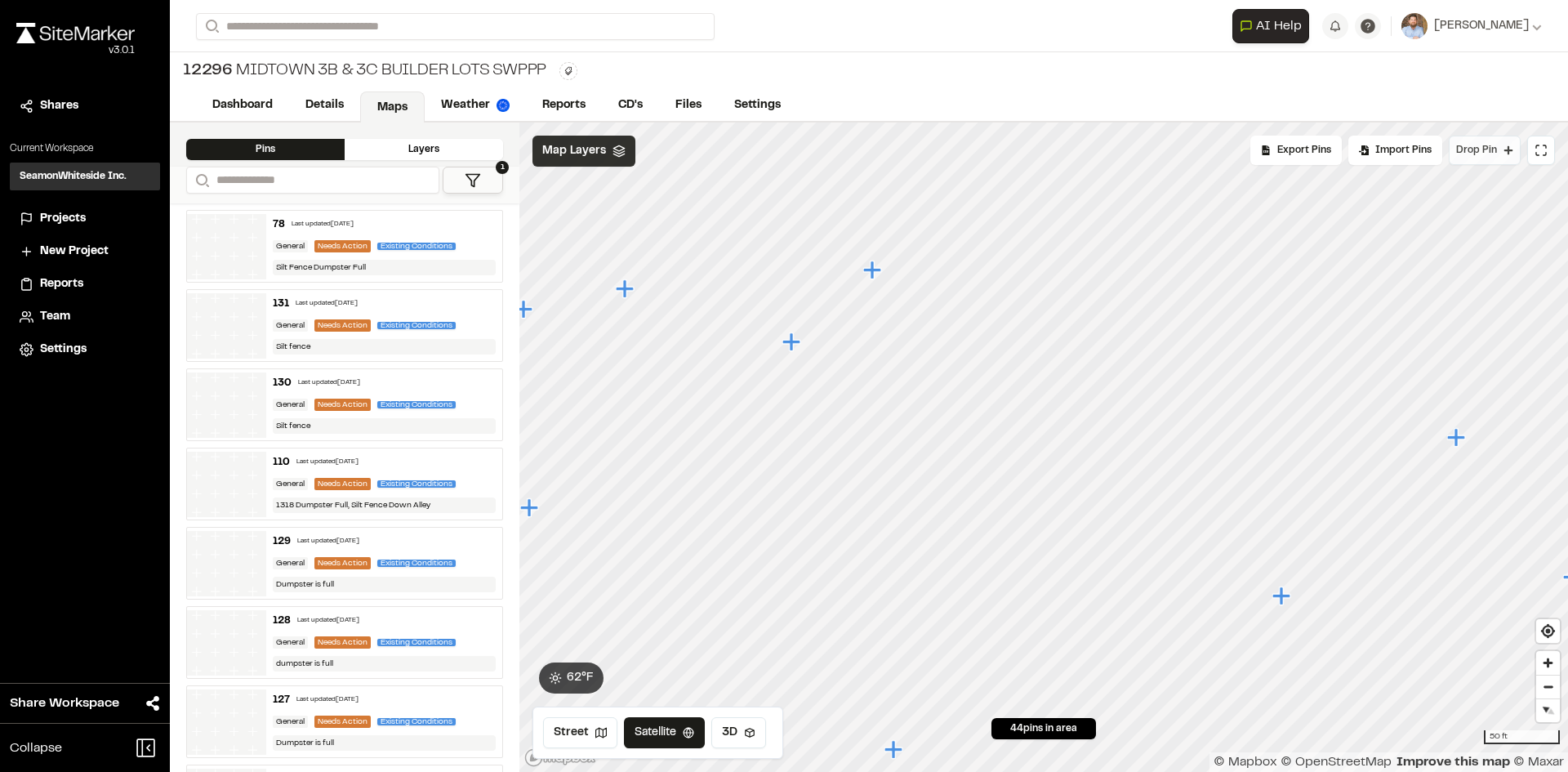
click at [1483, 151] on span "Drop Pin" at bounding box center [1476, 151] width 41 height 15
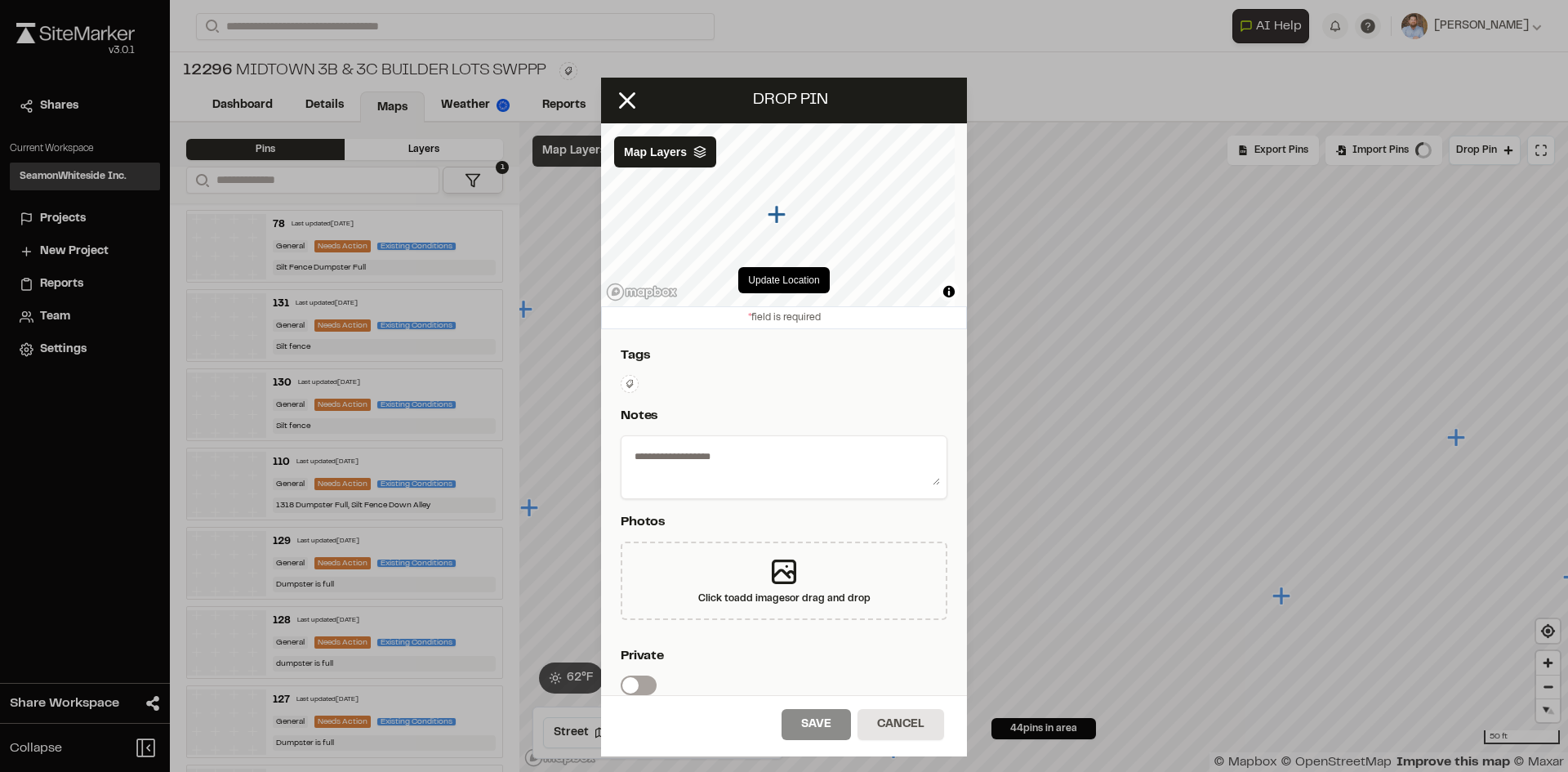
click at [772, 458] on textarea at bounding box center [783, 463] width 312 height 42
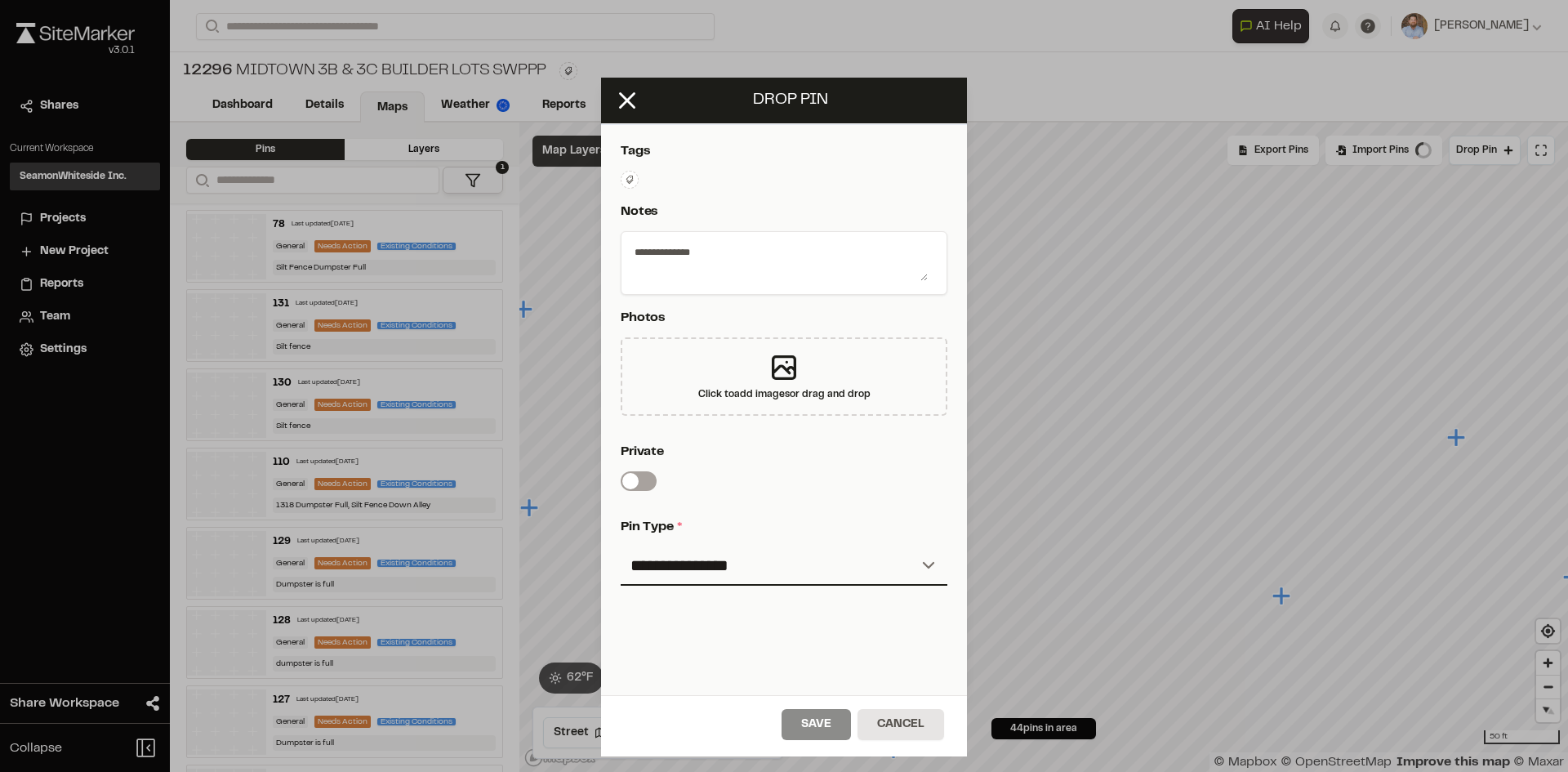
scroll to position [267, 0]
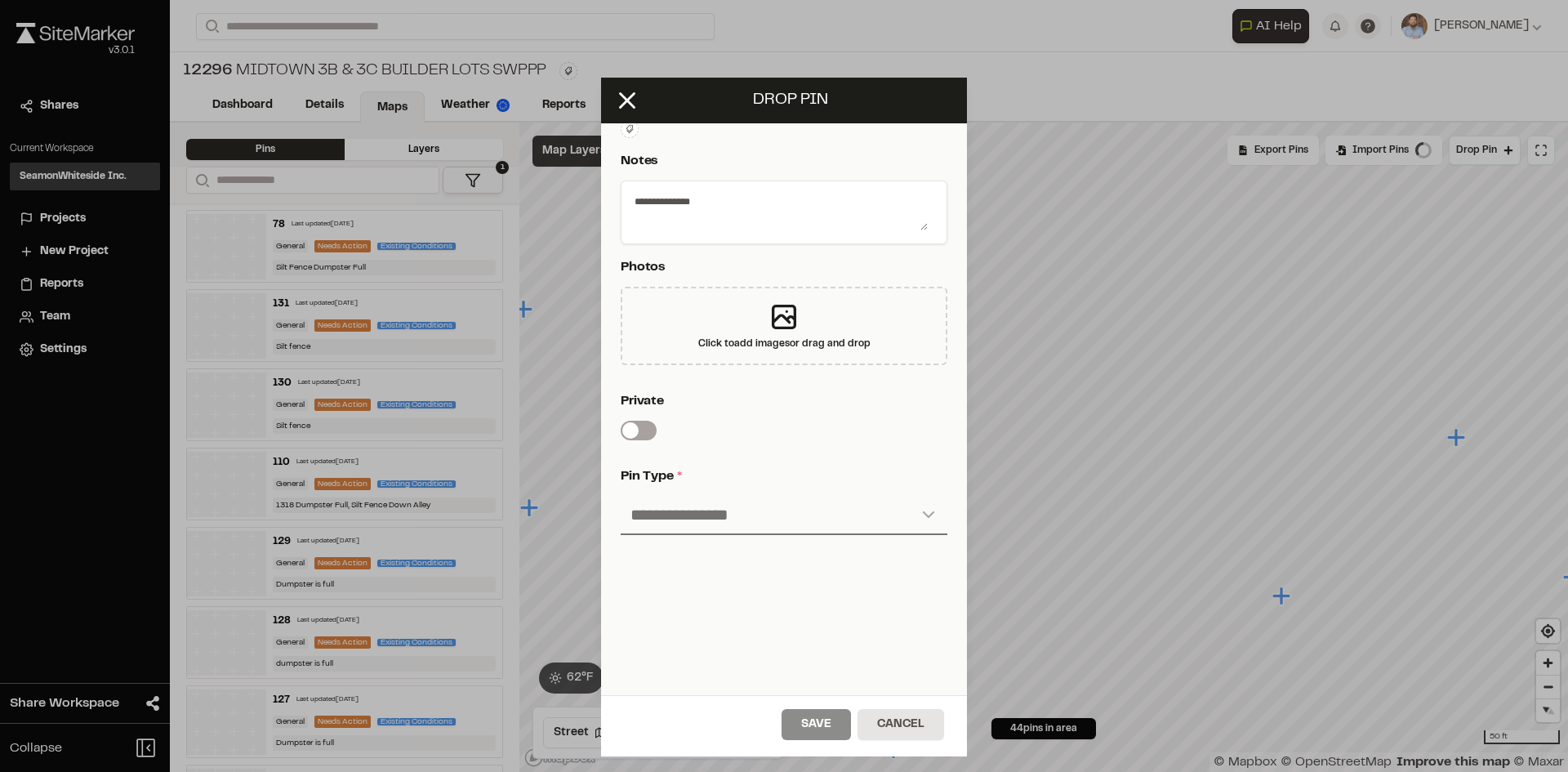
type textarea "**********"
click at [741, 509] on select "**********" at bounding box center [783, 515] width 327 height 39
click at [744, 501] on select "**********" at bounding box center [783, 515] width 327 height 39
click at [736, 498] on select "**********" at bounding box center [783, 515] width 327 height 39
click at [620, 496] on select "**********" at bounding box center [783, 515] width 327 height 39
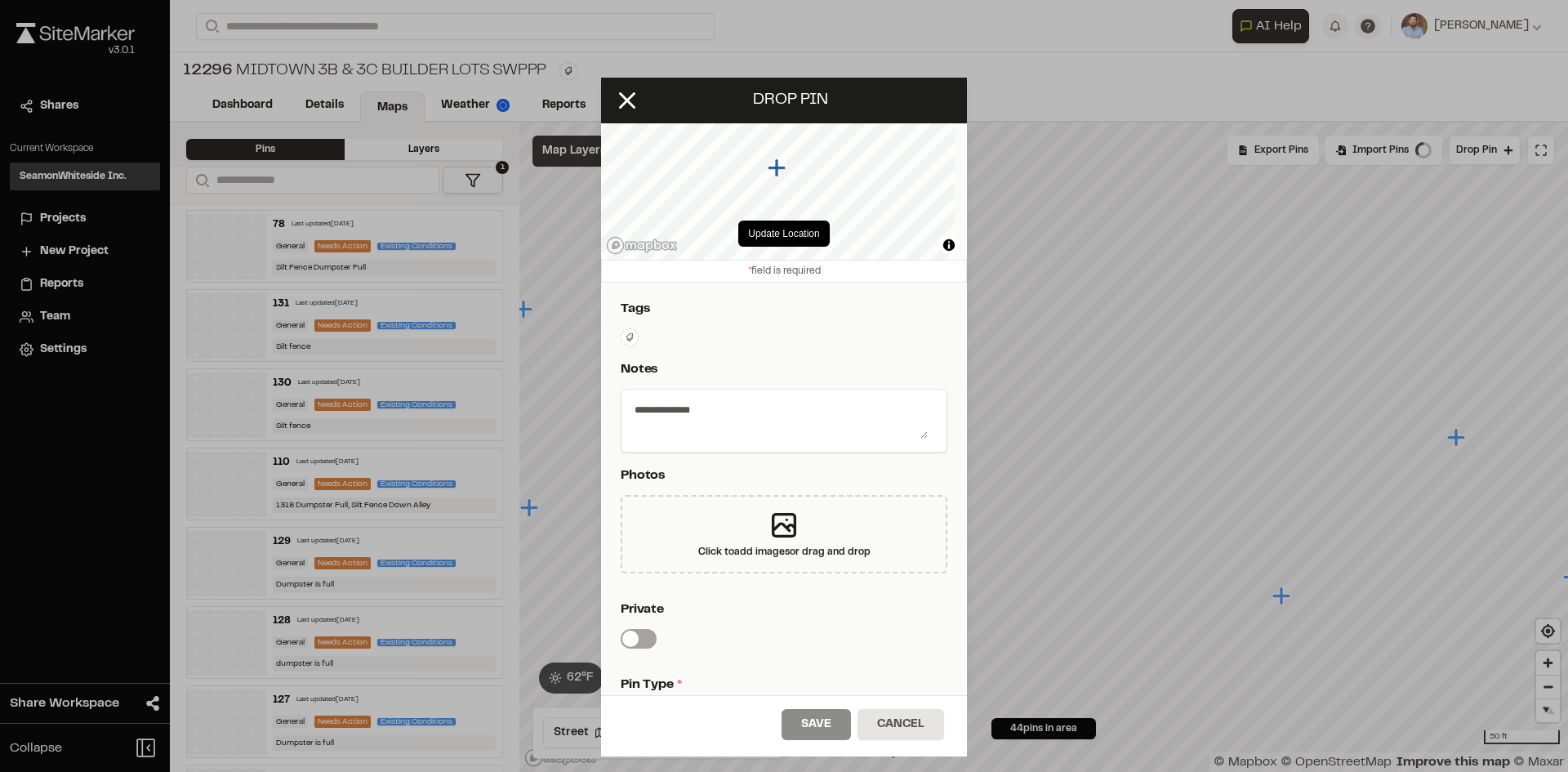
scroll to position [0, 0]
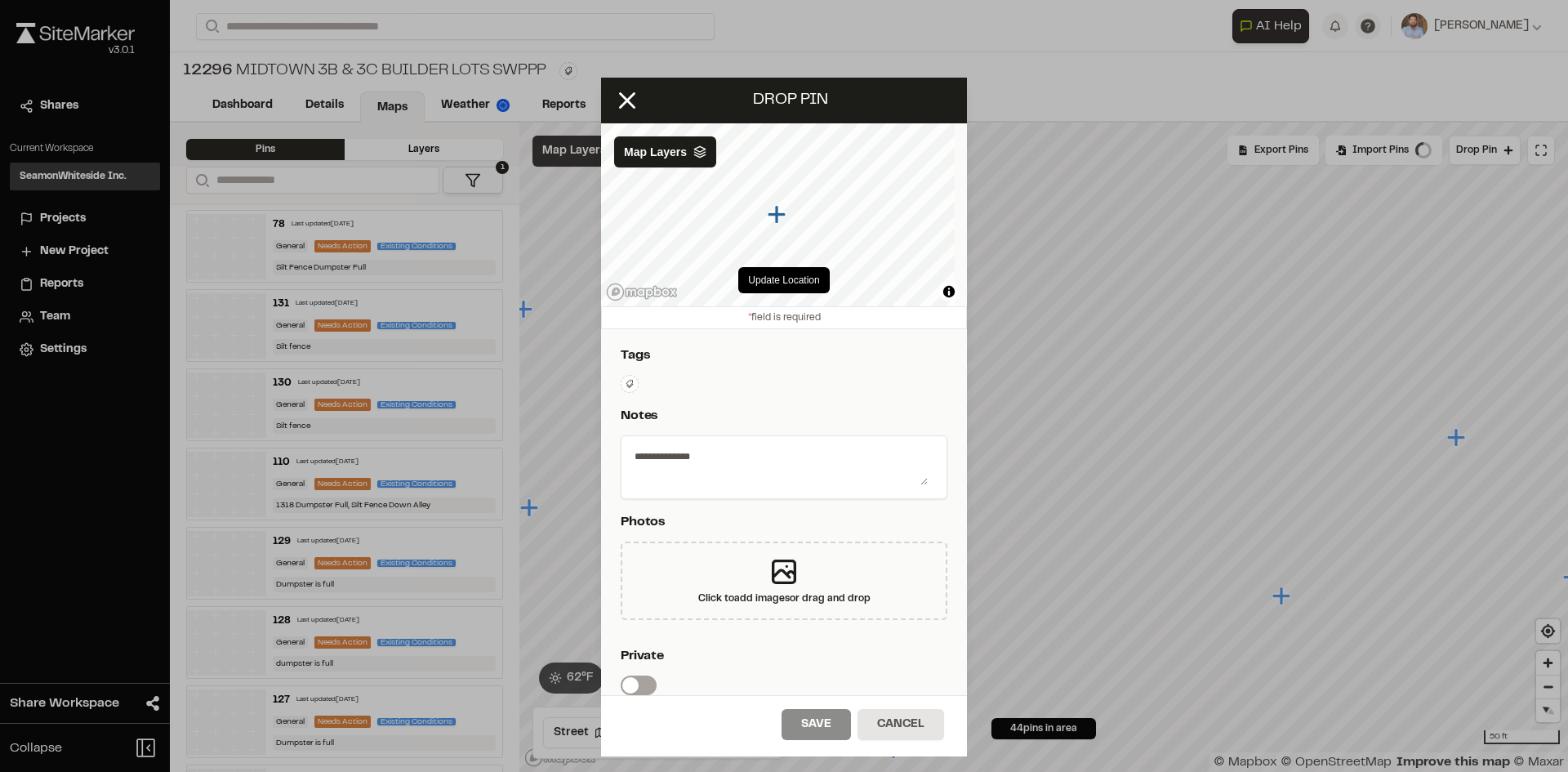
click at [629, 384] on icon at bounding box center [629, 384] width 10 height 10
click at [666, 406] on input "text" at bounding box center [724, 408] width 207 height 29
type input "*"
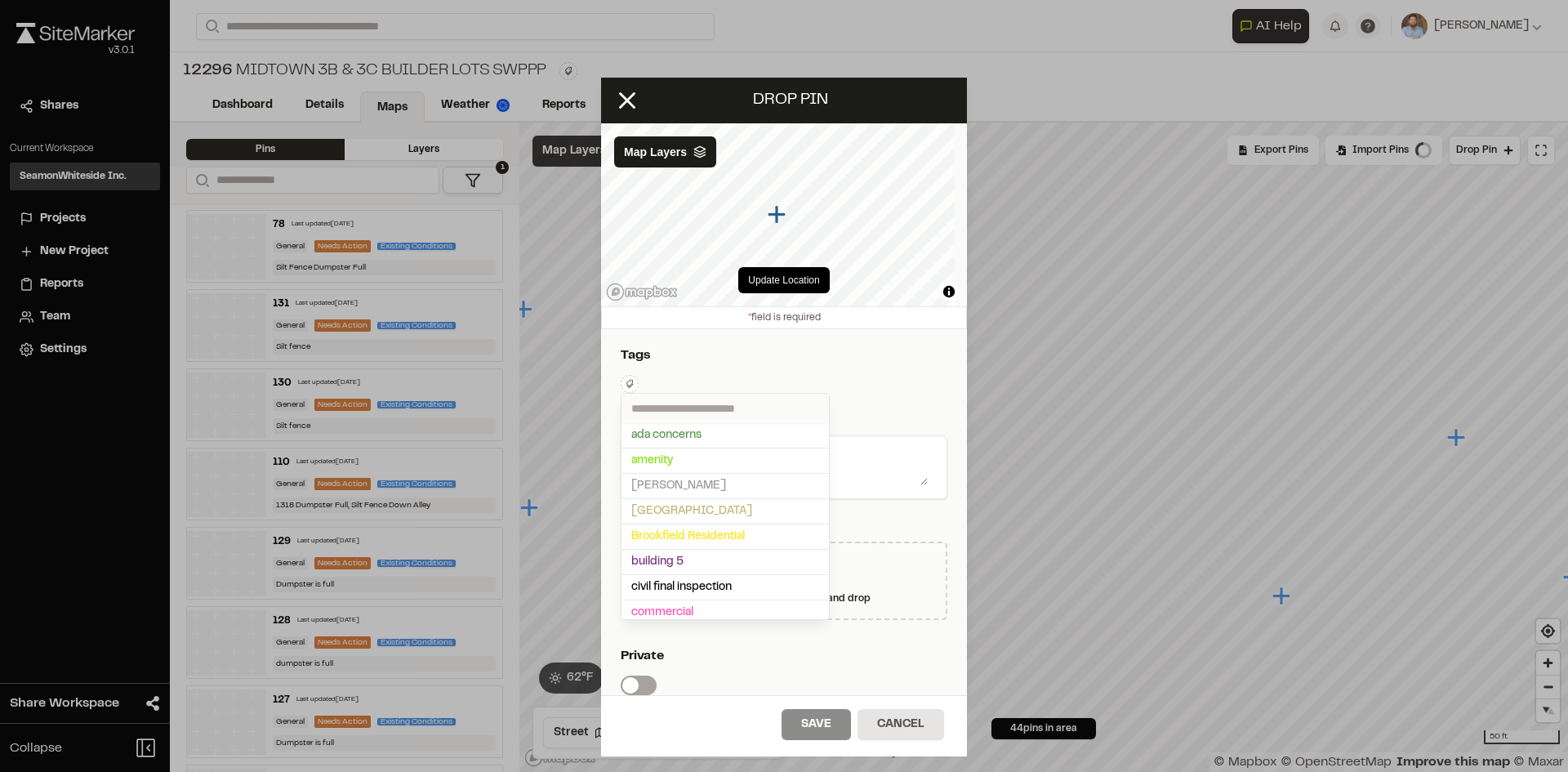
click at [628, 109] on div at bounding box center [784, 386] width 1568 height 772
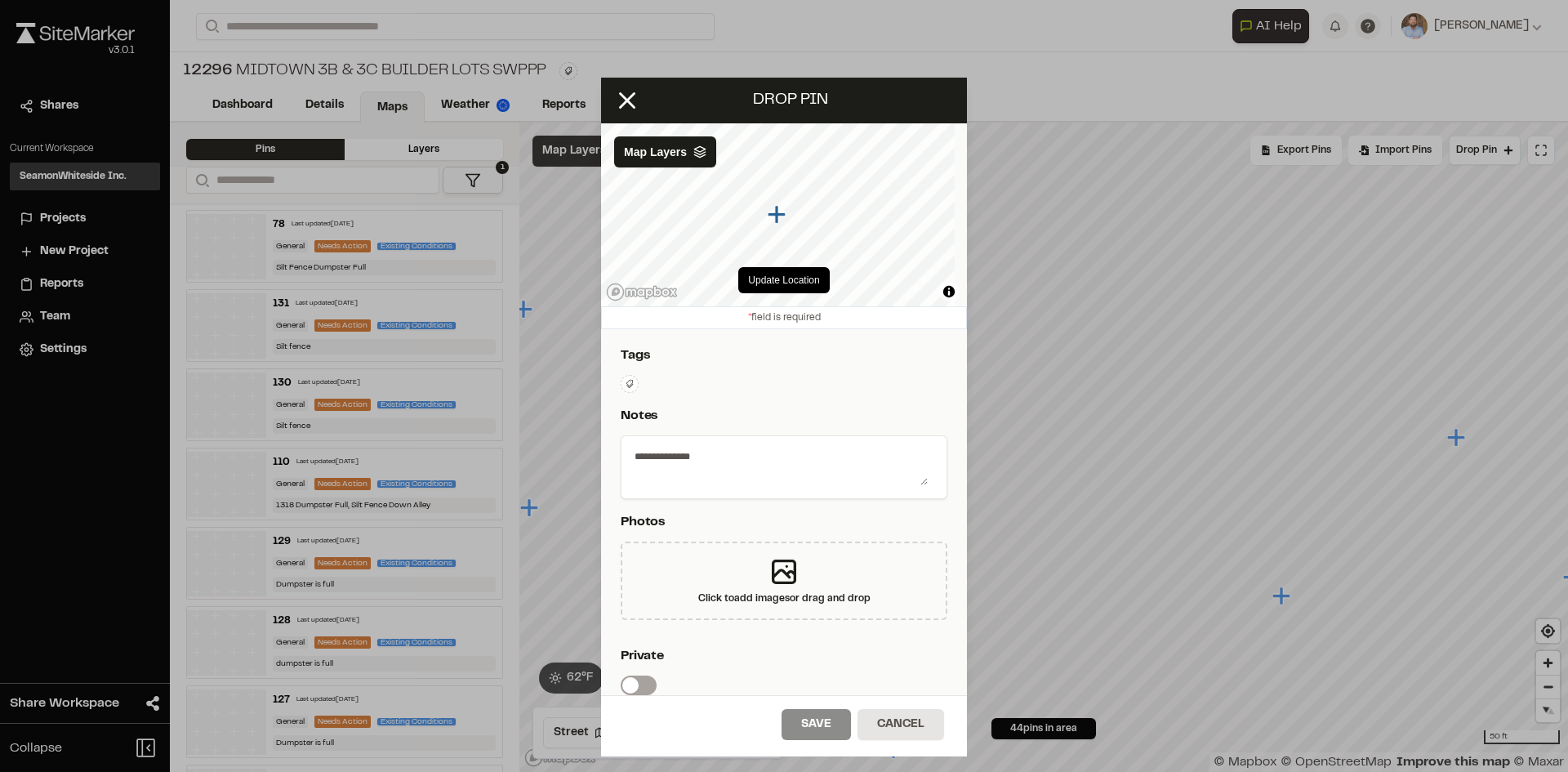
click at [632, 383] on icon at bounding box center [629, 384] width 10 height 10
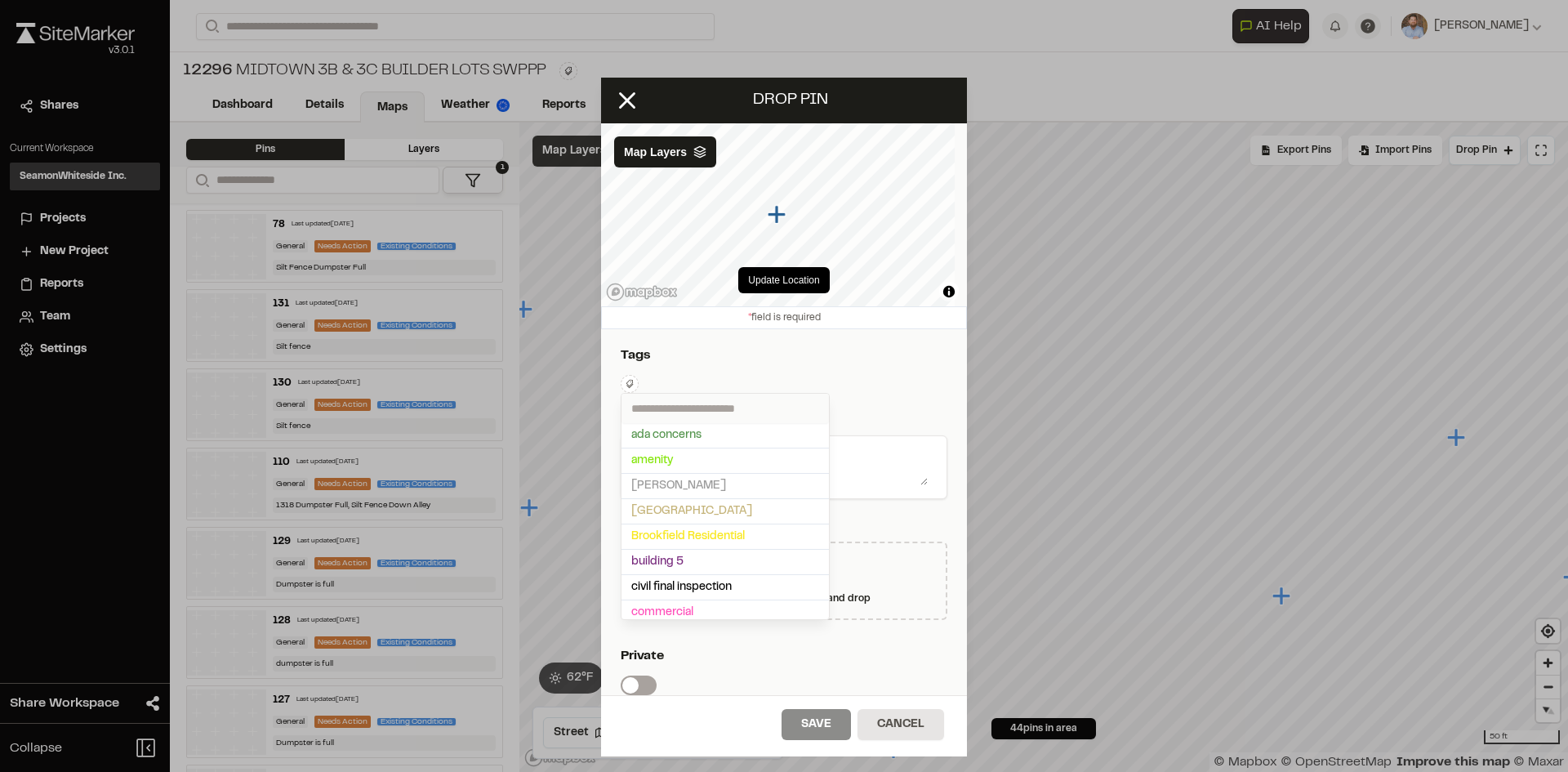
click at [670, 406] on input "text" at bounding box center [724, 408] width 207 height 29
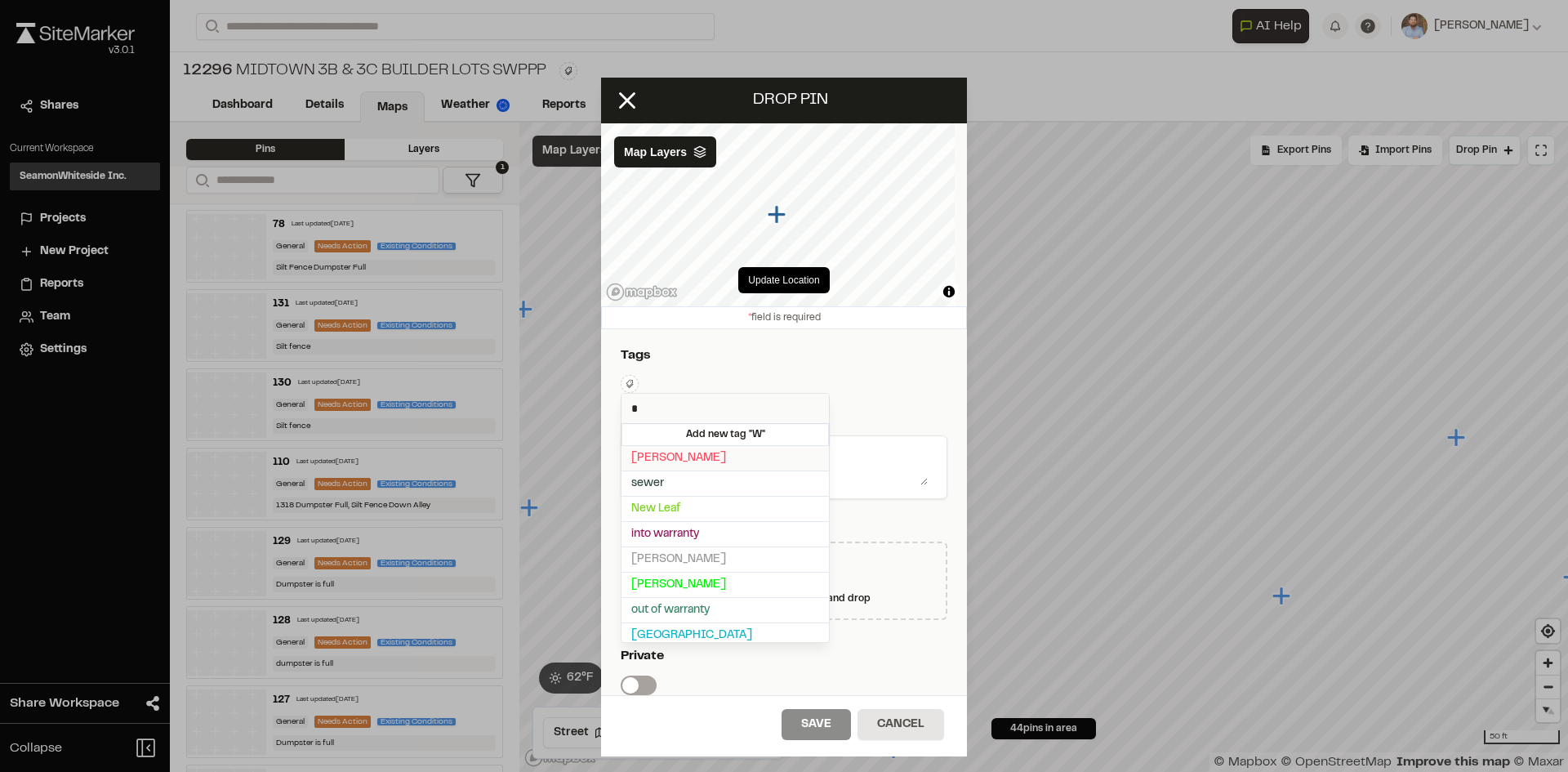
type input "*"
click at [654, 458] on span "Weekley" at bounding box center [725, 458] width 188 height 18
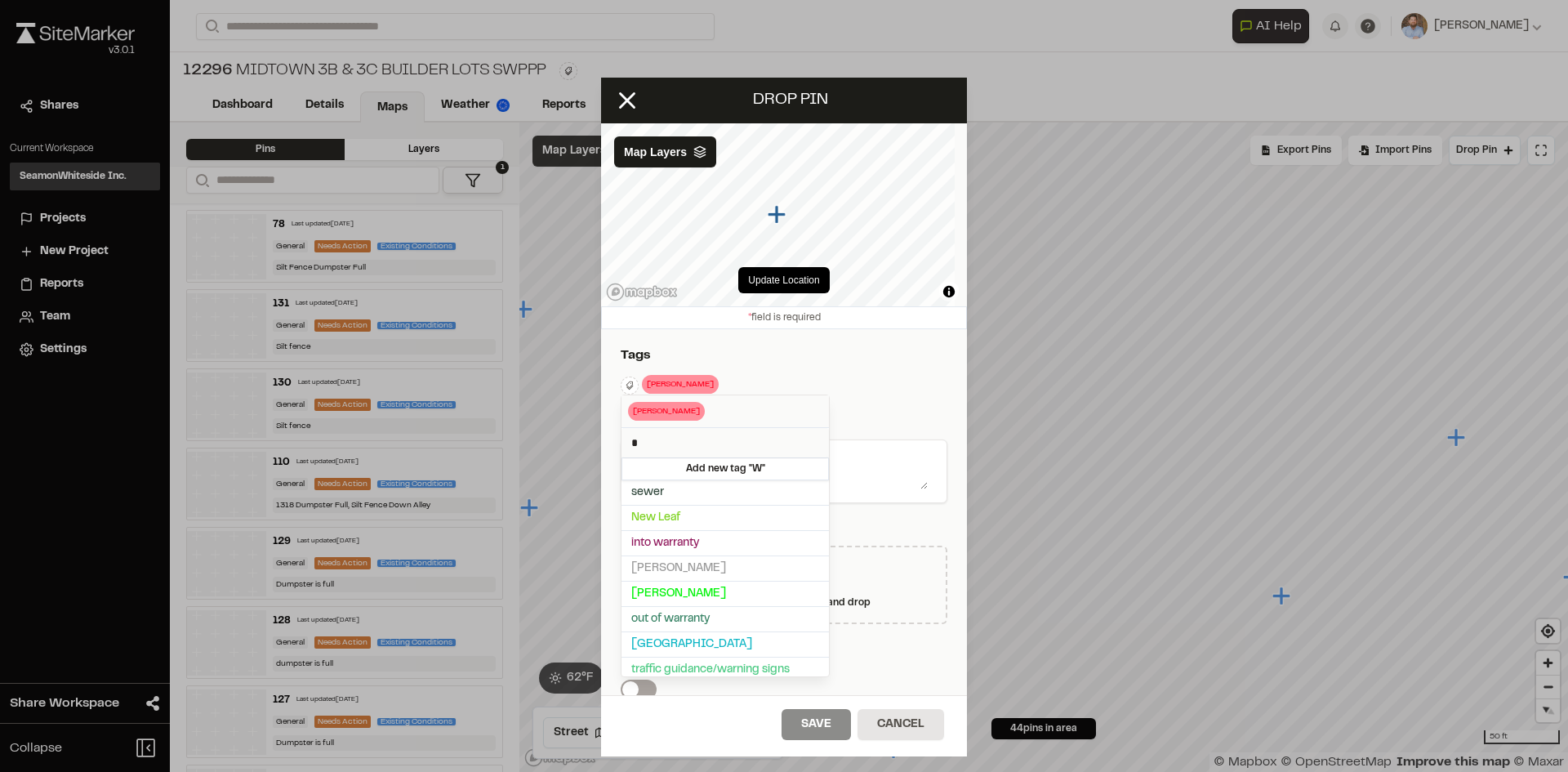
click at [877, 396] on div at bounding box center [784, 386] width 1568 height 772
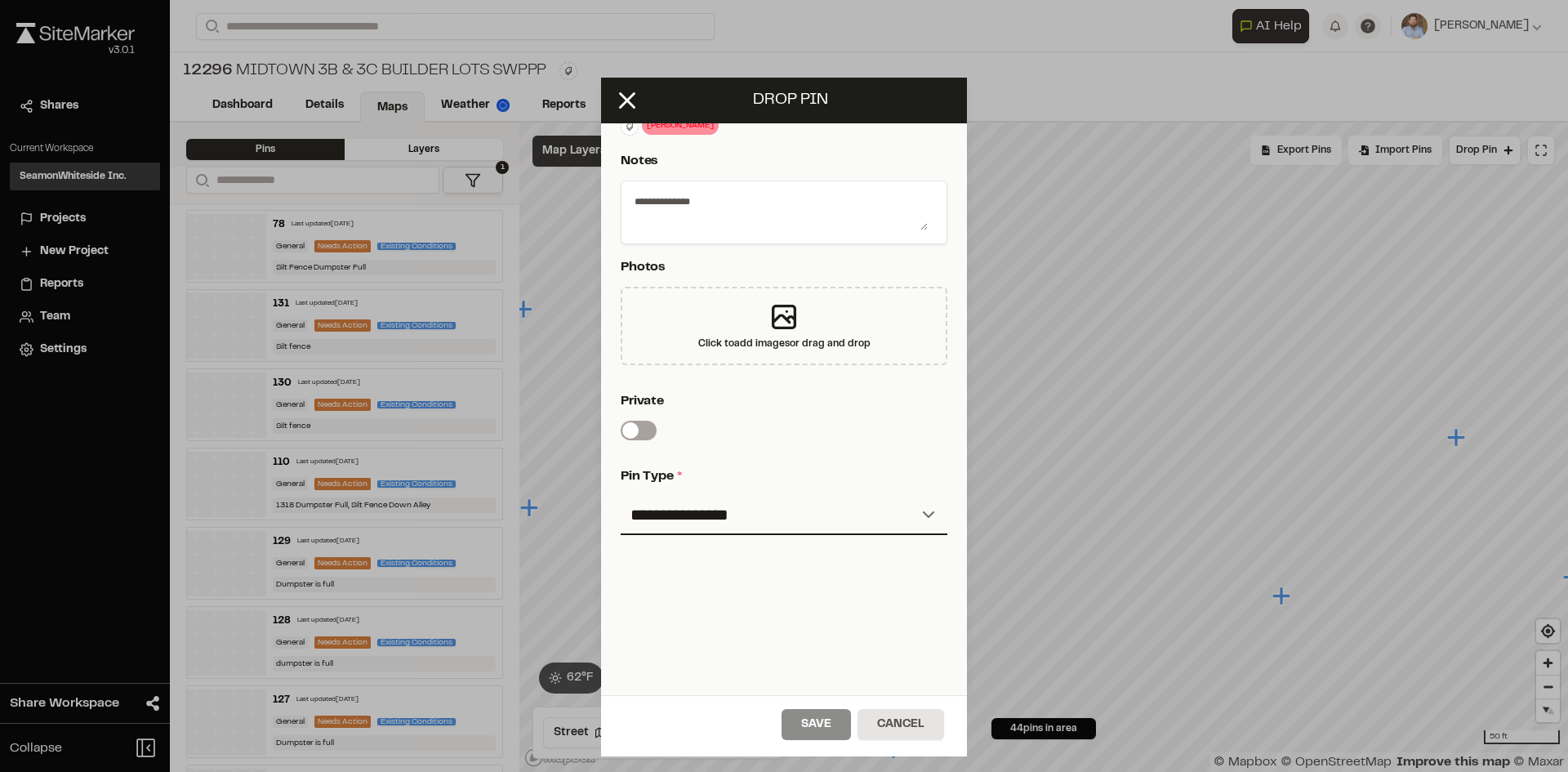
scroll to position [271, 0]
click at [747, 509] on select "**********" at bounding box center [783, 515] width 327 height 39
select select "*"
click at [620, 496] on select "**********" at bounding box center [783, 515] width 327 height 39
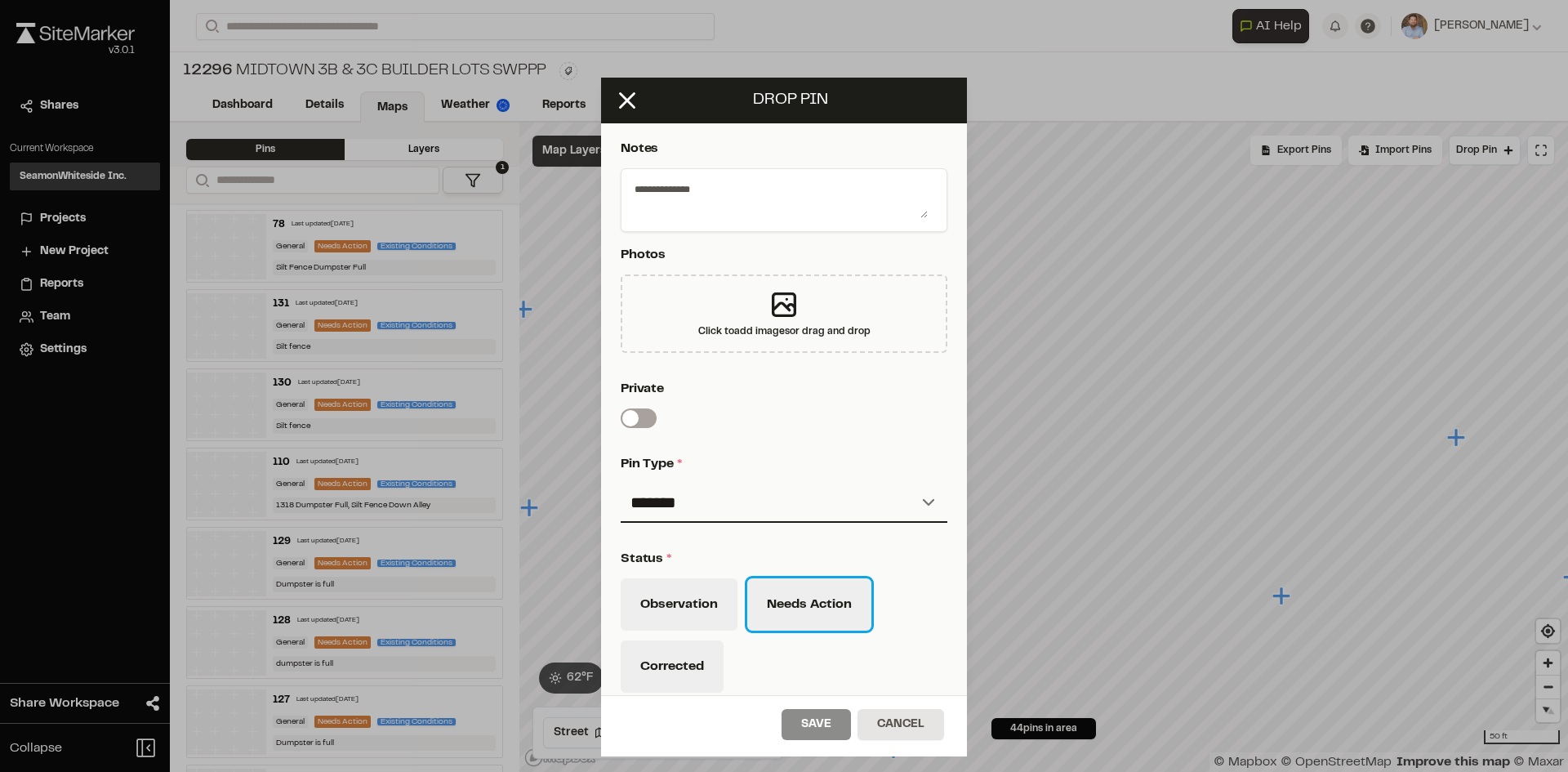
click at [801, 623] on button "Needs Action" at bounding box center [809, 604] width 124 height 52
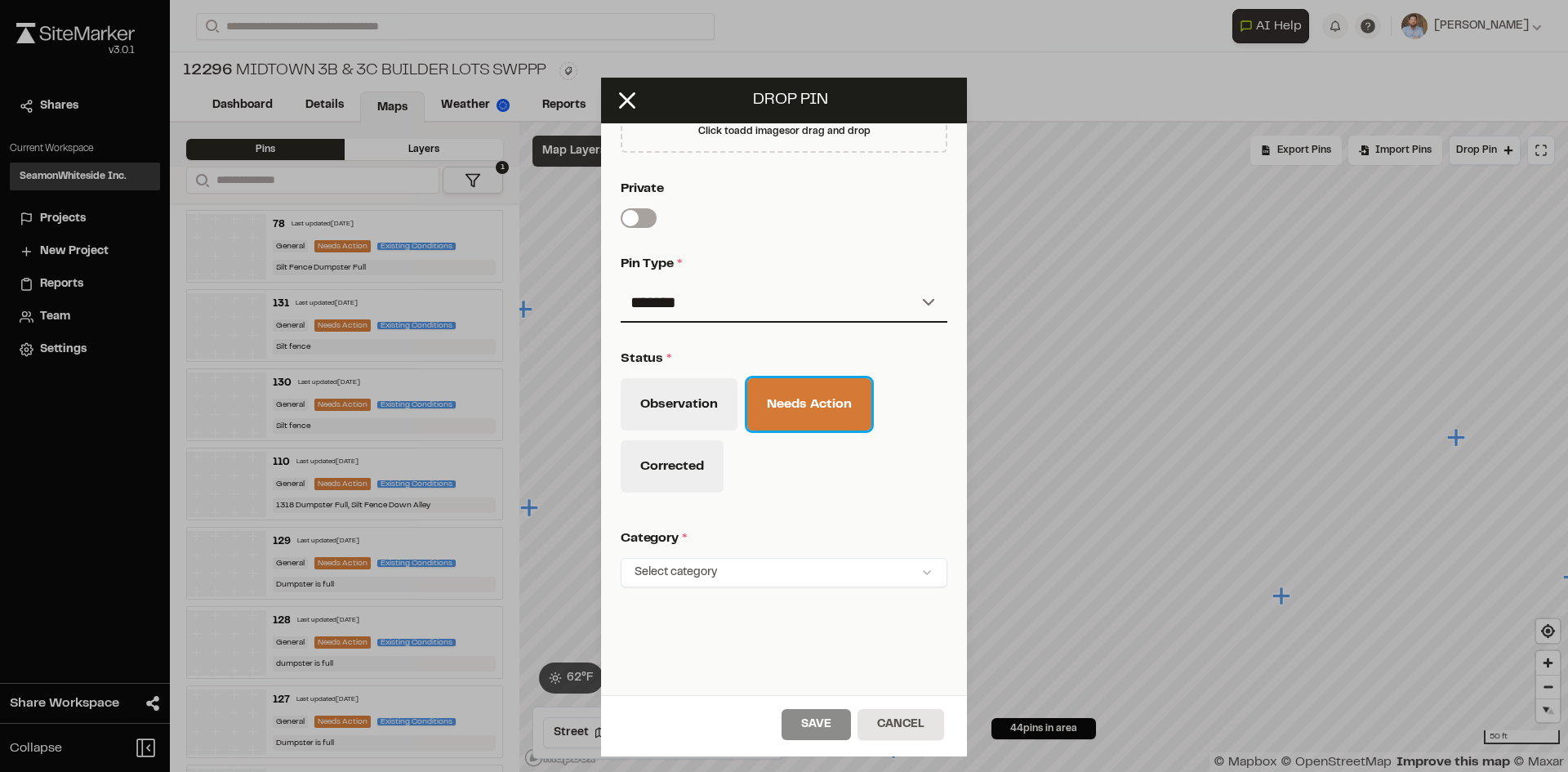
scroll to position [536, 0]
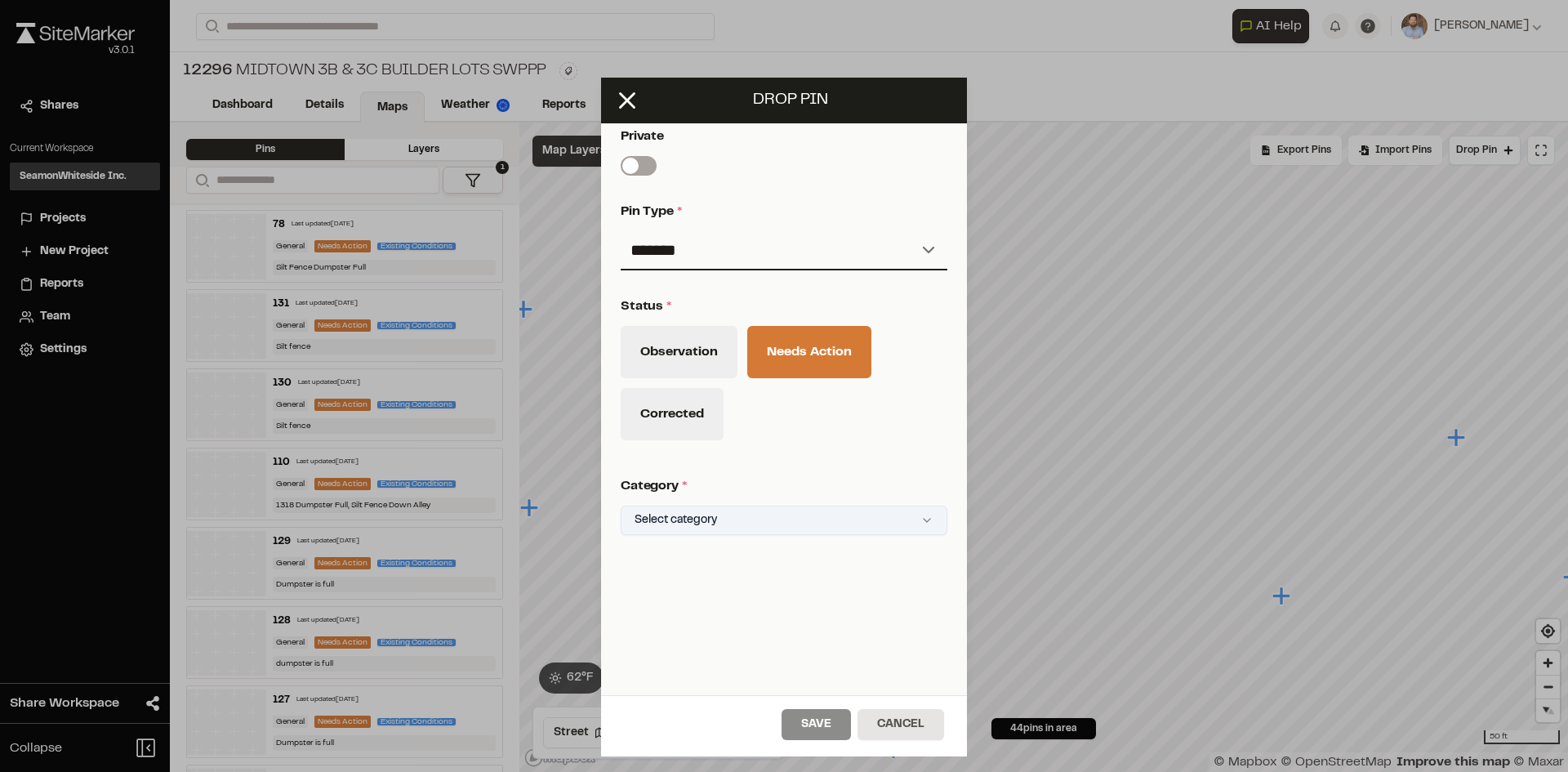
click at [744, 508] on html "Close sidebar v 3.0.1 Shares Current Workspace SeamonWhiteside Inc. SI Projects…" at bounding box center [784, 386] width 1568 height 772
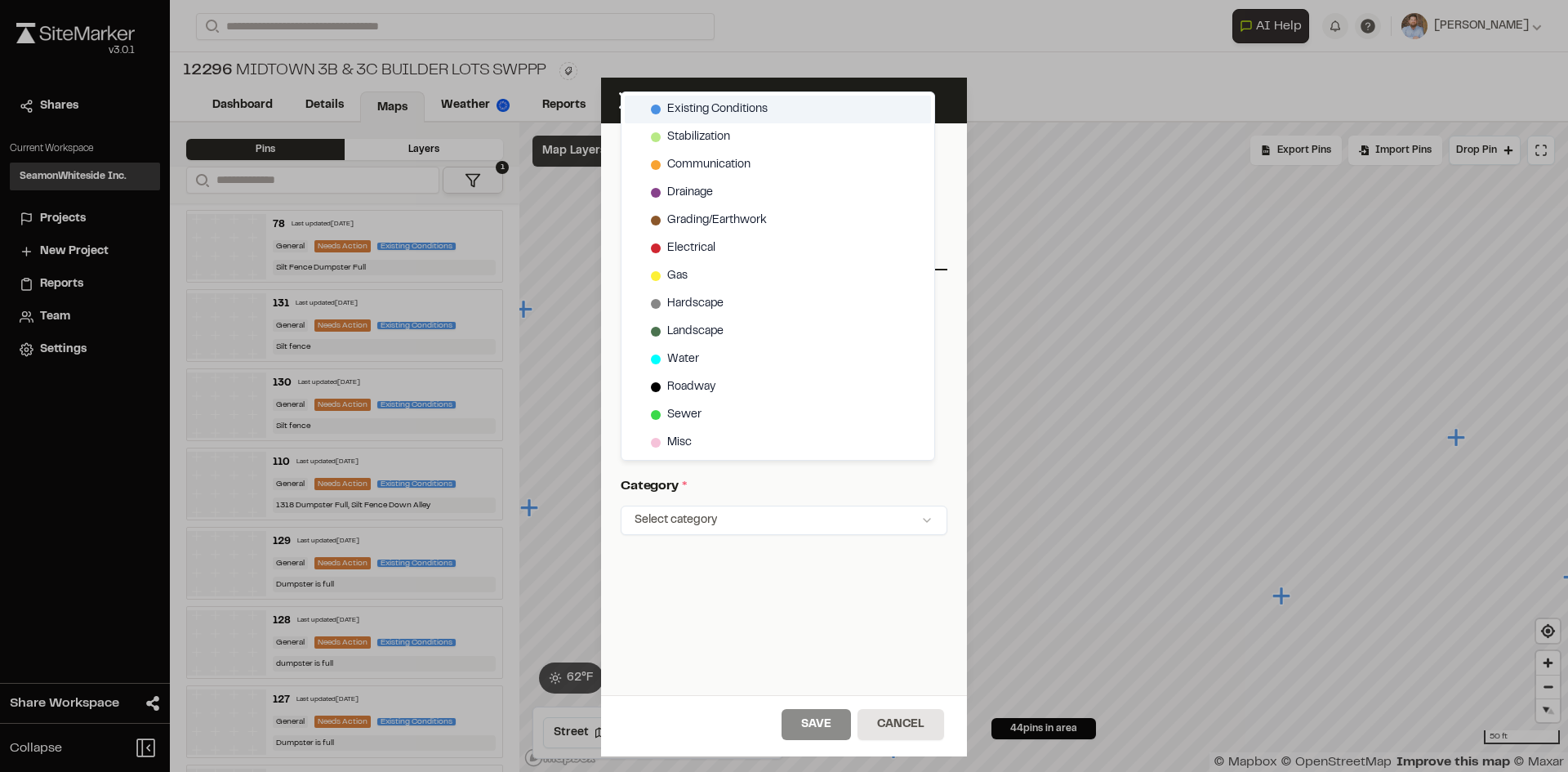
click at [721, 110] on span "Existing Conditions" at bounding box center [717, 110] width 101 height 18
click at [821, 717] on html "Close sidebar v 3.0.1 Shares Current Workspace SeamonWhiteside Inc. SI Projects…" at bounding box center [784, 386] width 1568 height 772
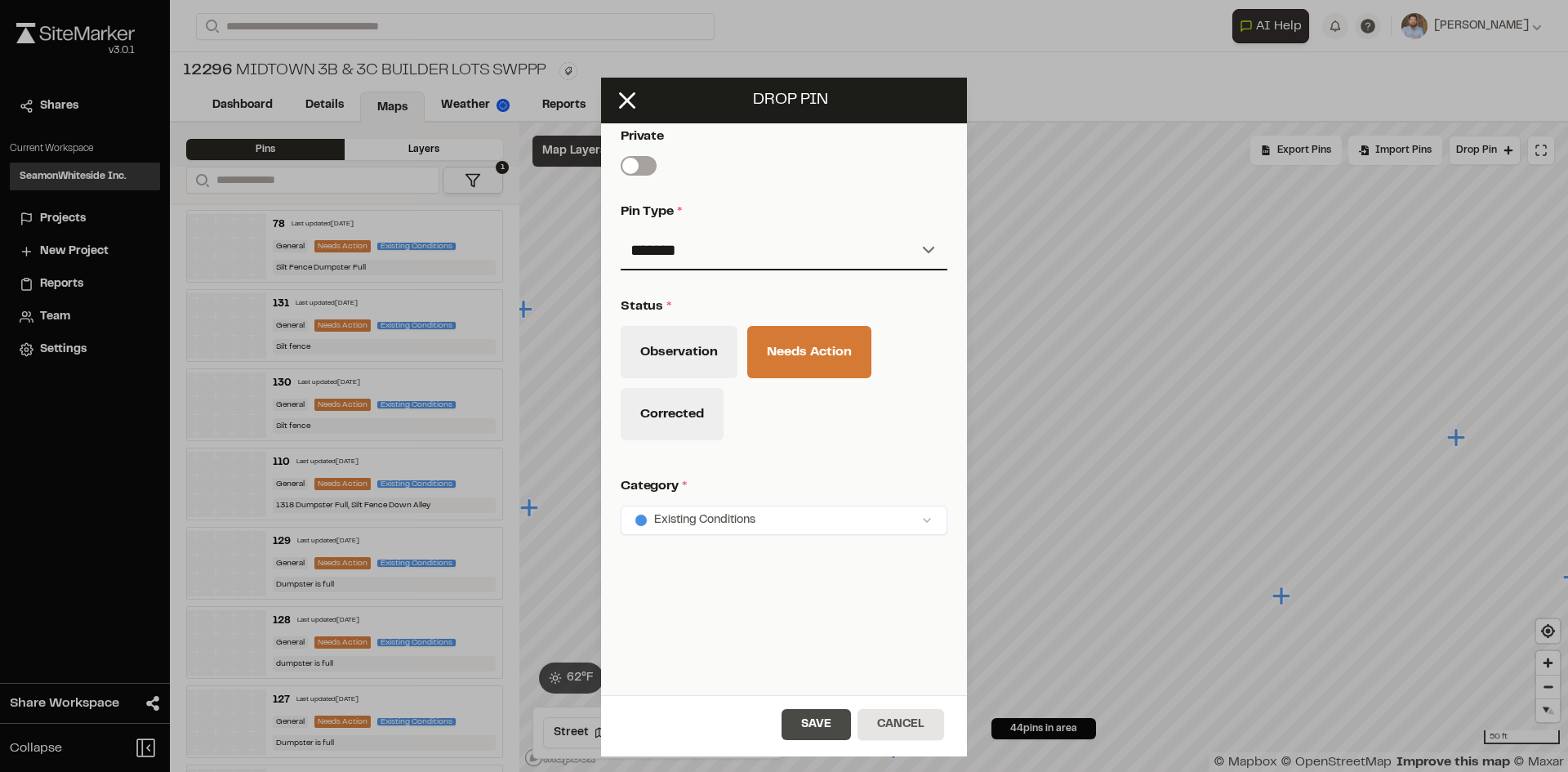
click at [841, 720] on button "Save" at bounding box center [816, 725] width 69 height 31
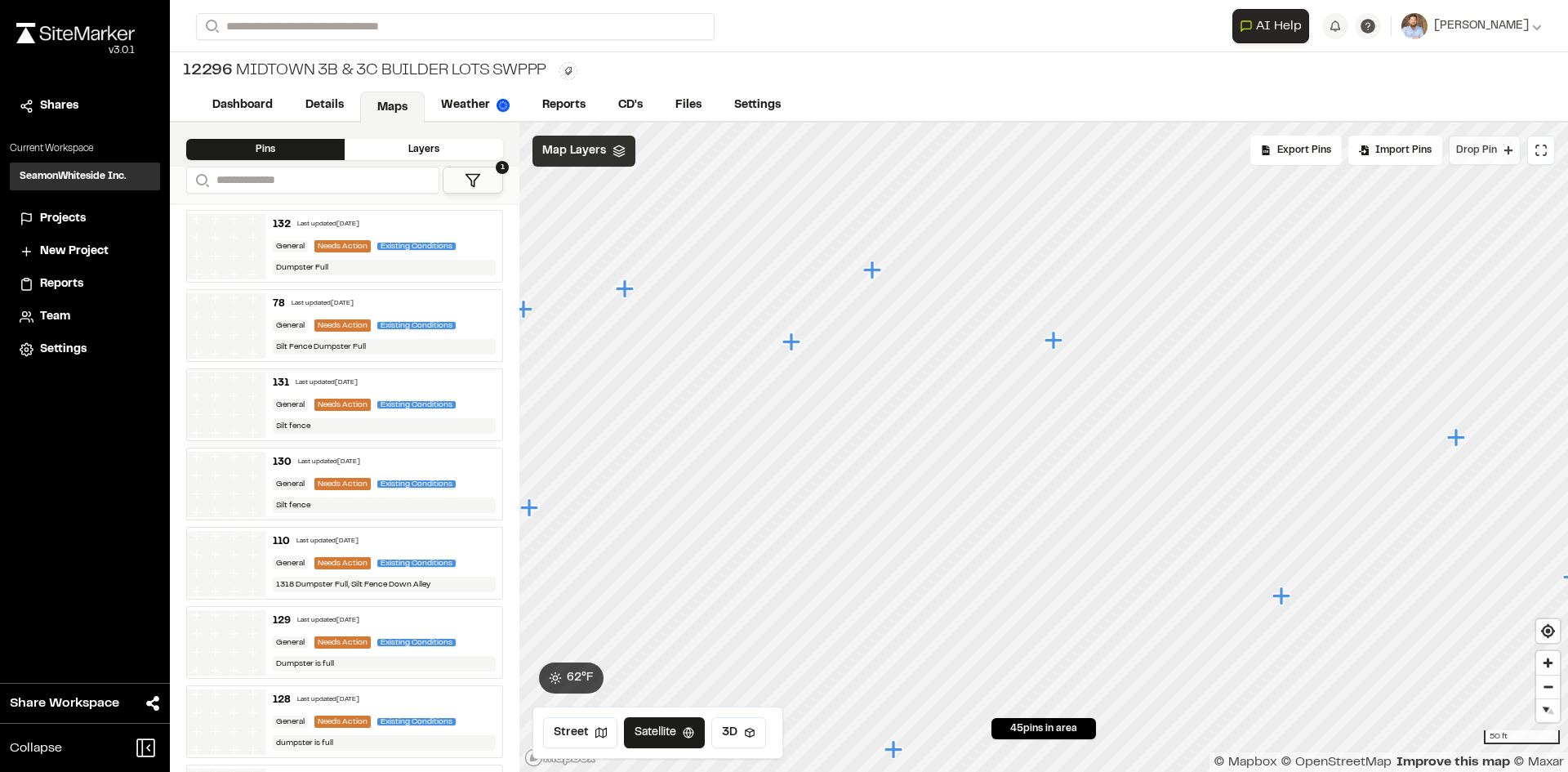
click at [1485, 146] on span "Drop Pin" at bounding box center [1476, 151] width 41 height 15
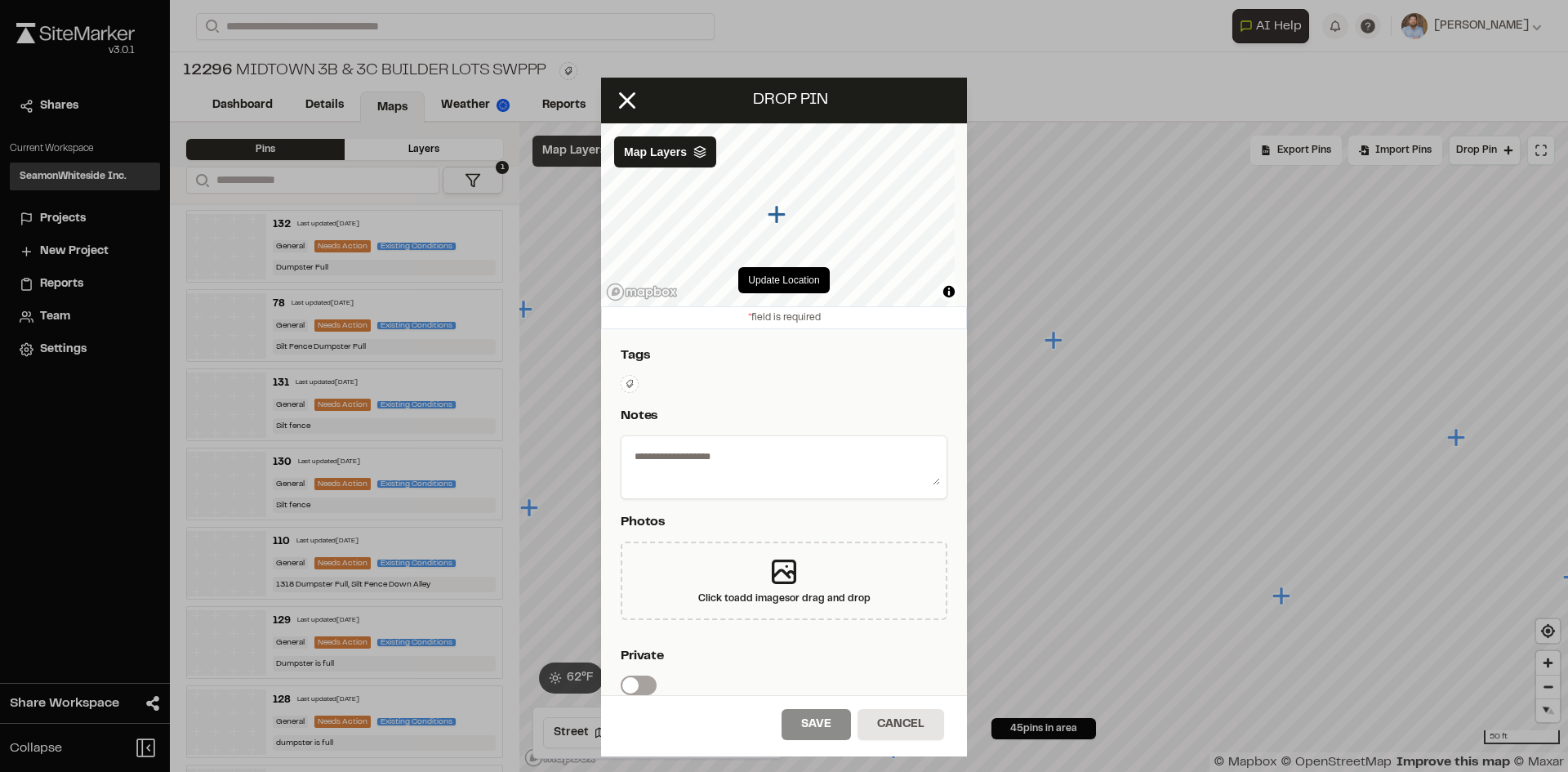
click at [699, 449] on textarea at bounding box center [783, 463] width 312 height 42
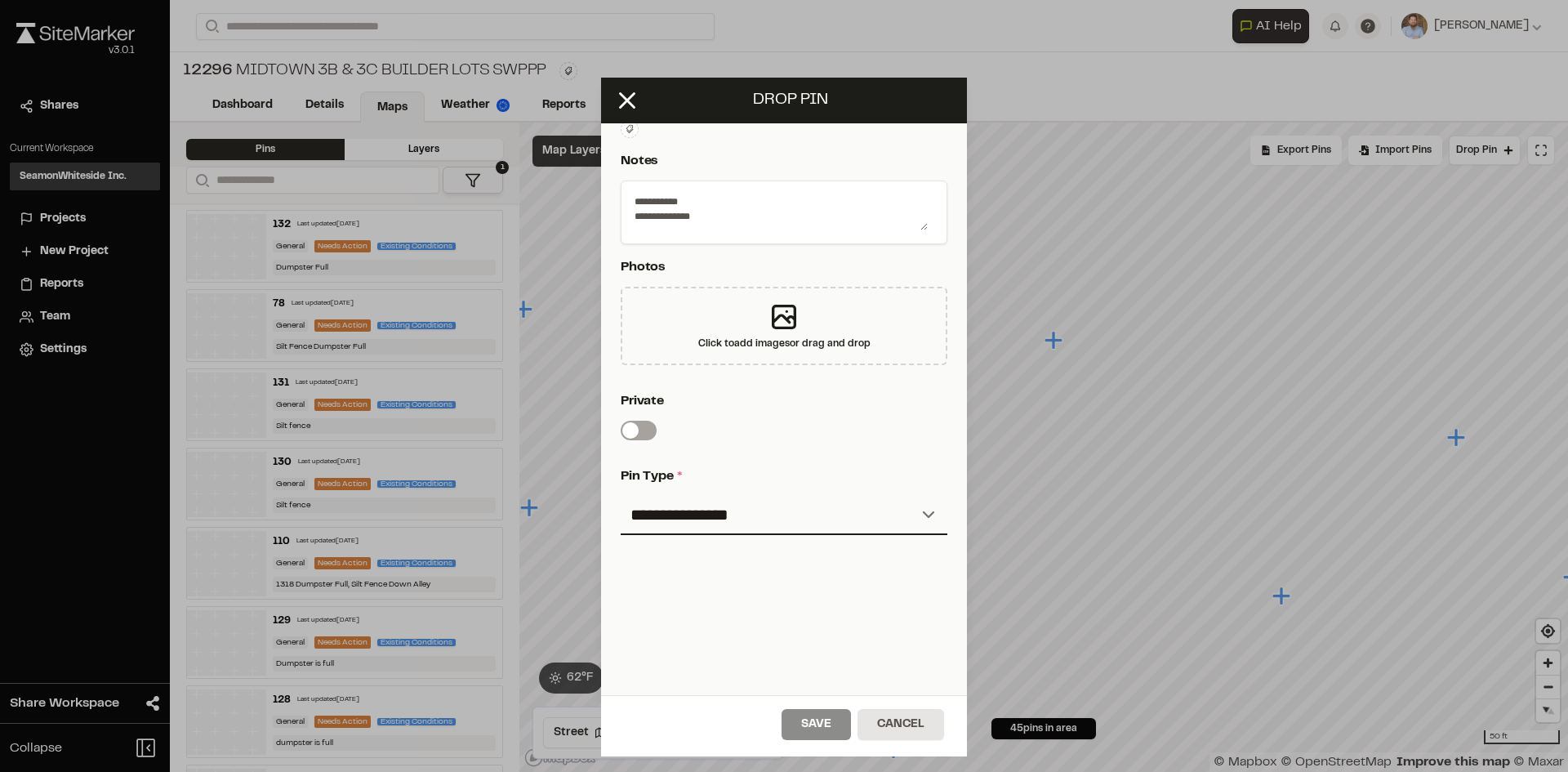
scroll to position [267, 0]
type textarea "**********"
click at [741, 504] on select "**********" at bounding box center [783, 515] width 327 height 39
select select "*"
click at [620, 496] on select "**********" at bounding box center [783, 515] width 327 height 39
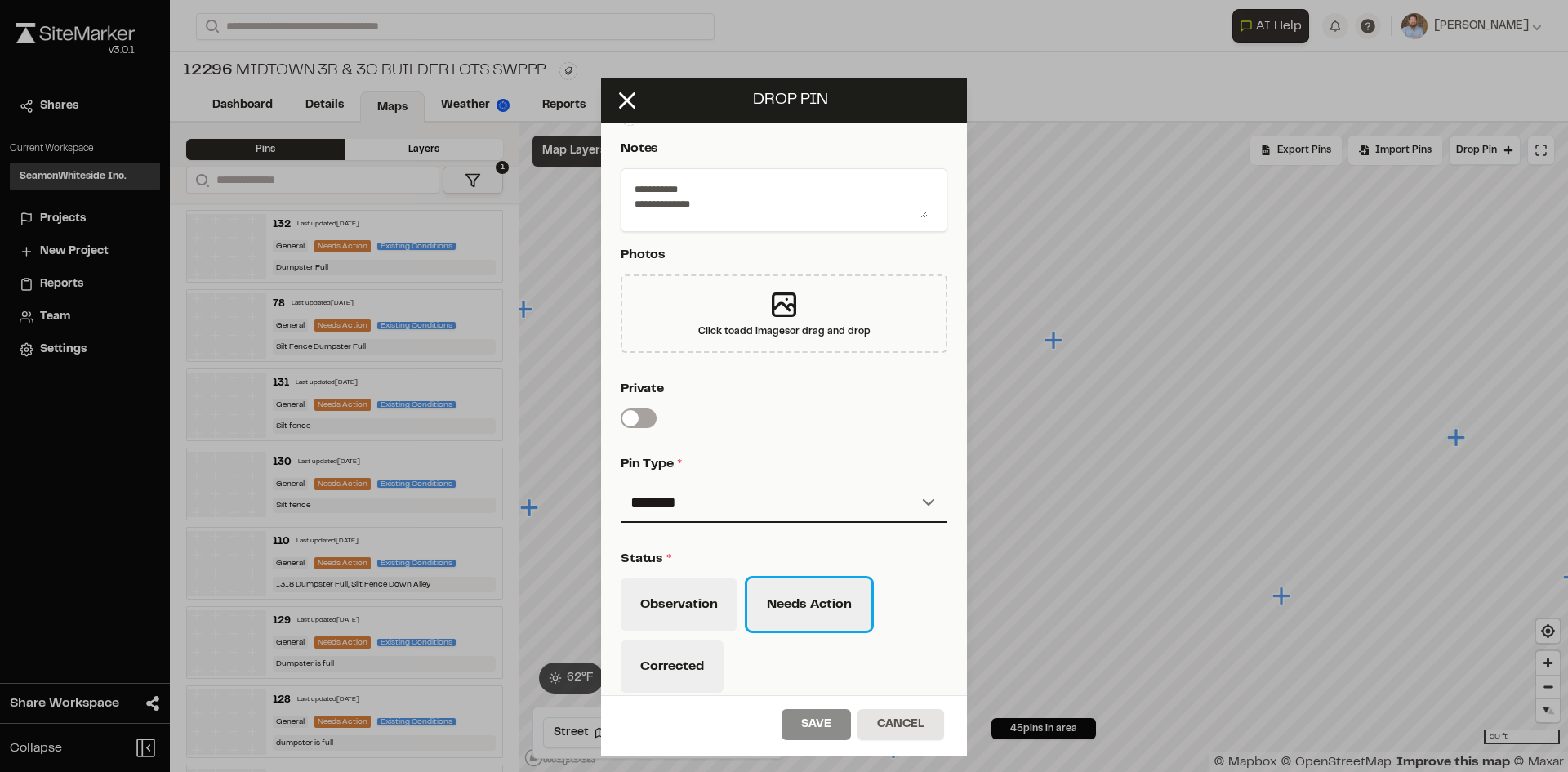
click at [791, 603] on button "Needs Action" at bounding box center [809, 604] width 124 height 52
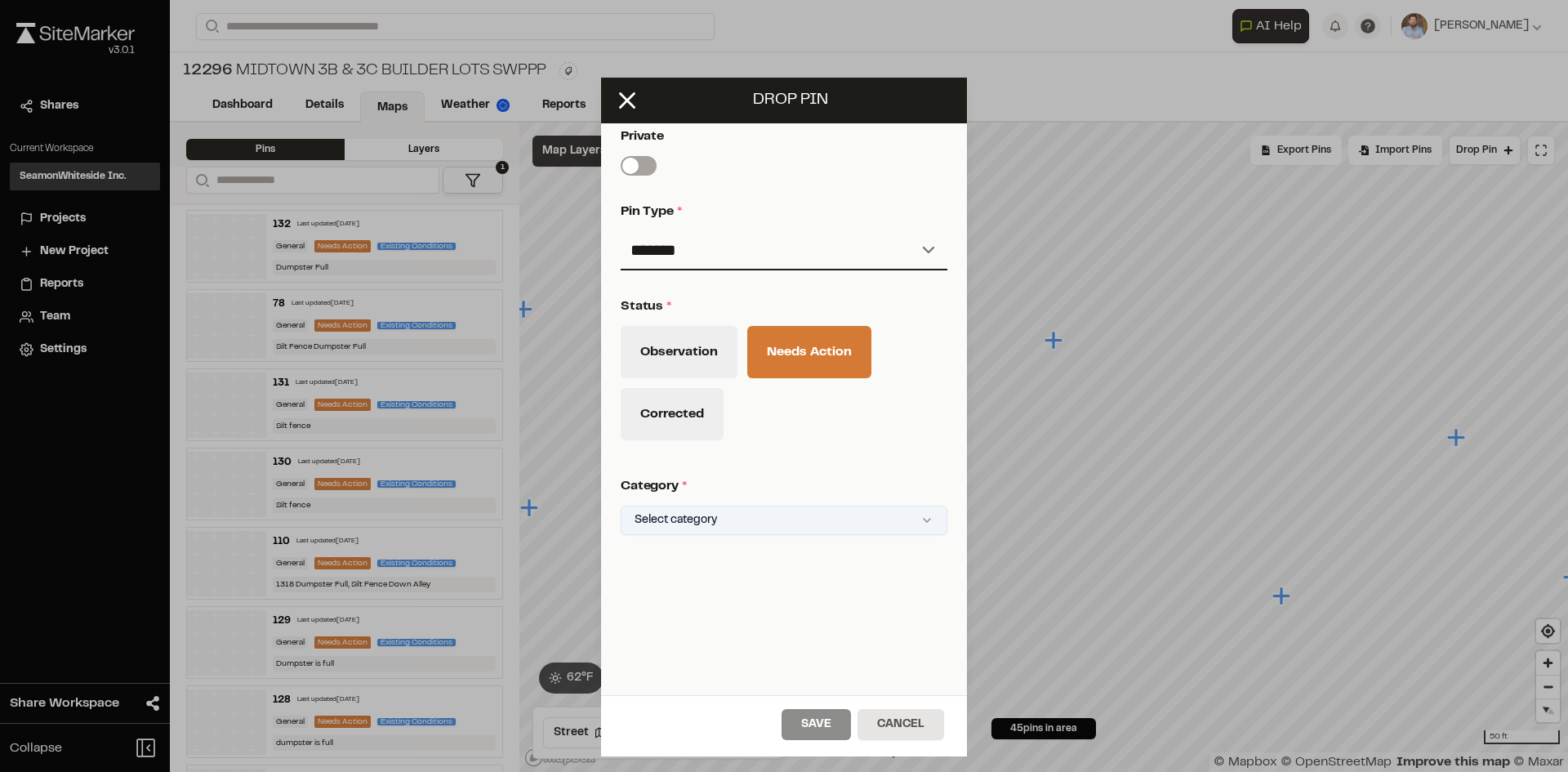
click at [747, 507] on html "Close sidebar v 3.0.1 Shares Current Workspace SeamonWhiteside Inc. SI Projects…" at bounding box center [784, 386] width 1568 height 772
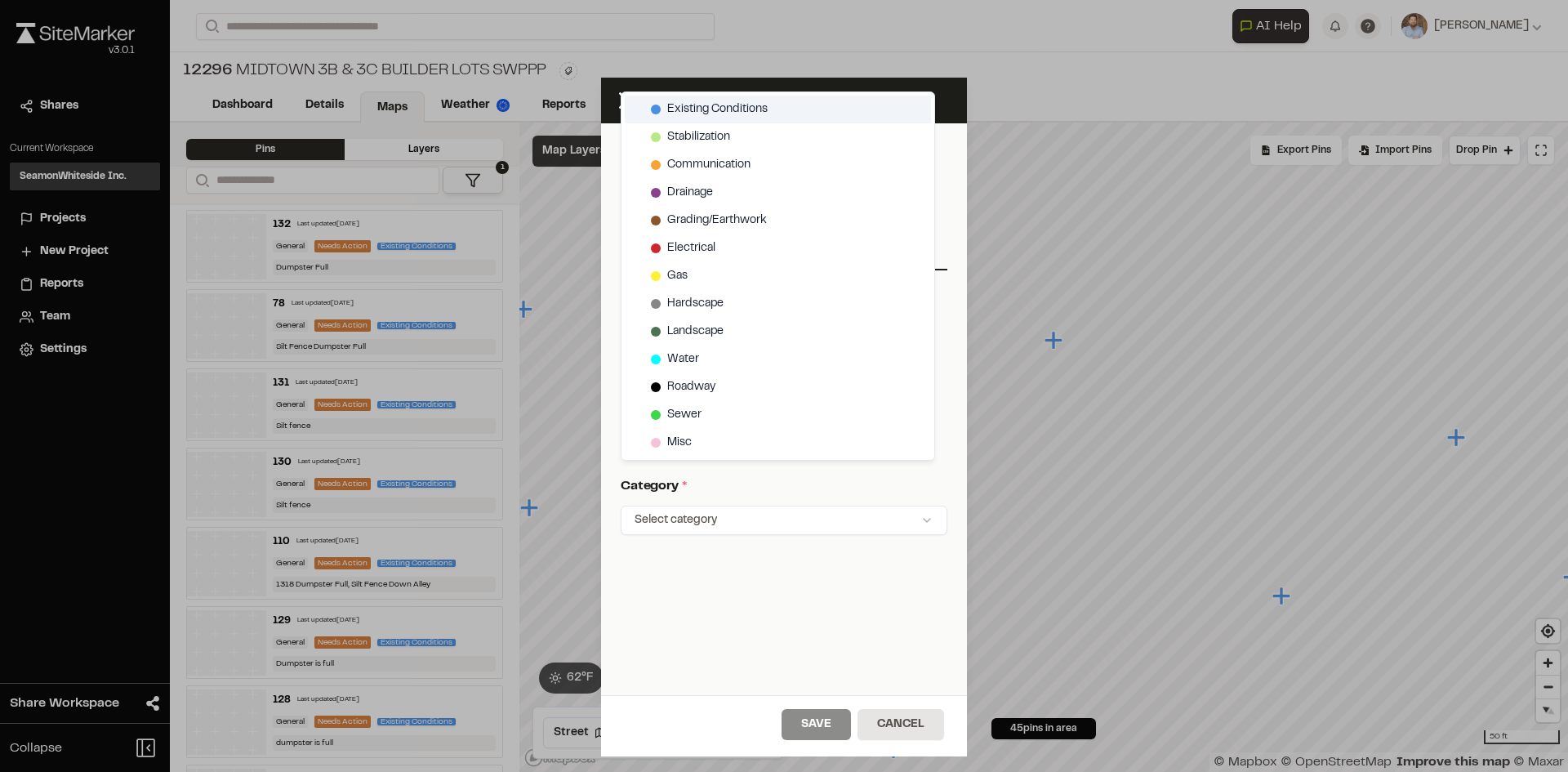
click at [726, 101] on span "Existing Conditions" at bounding box center [717, 110] width 101 height 18
click at [840, 587] on html "Close sidebar v 3.0.1 Shares Current Workspace SeamonWhiteside Inc. SI Projects…" at bounding box center [784, 386] width 1568 height 772
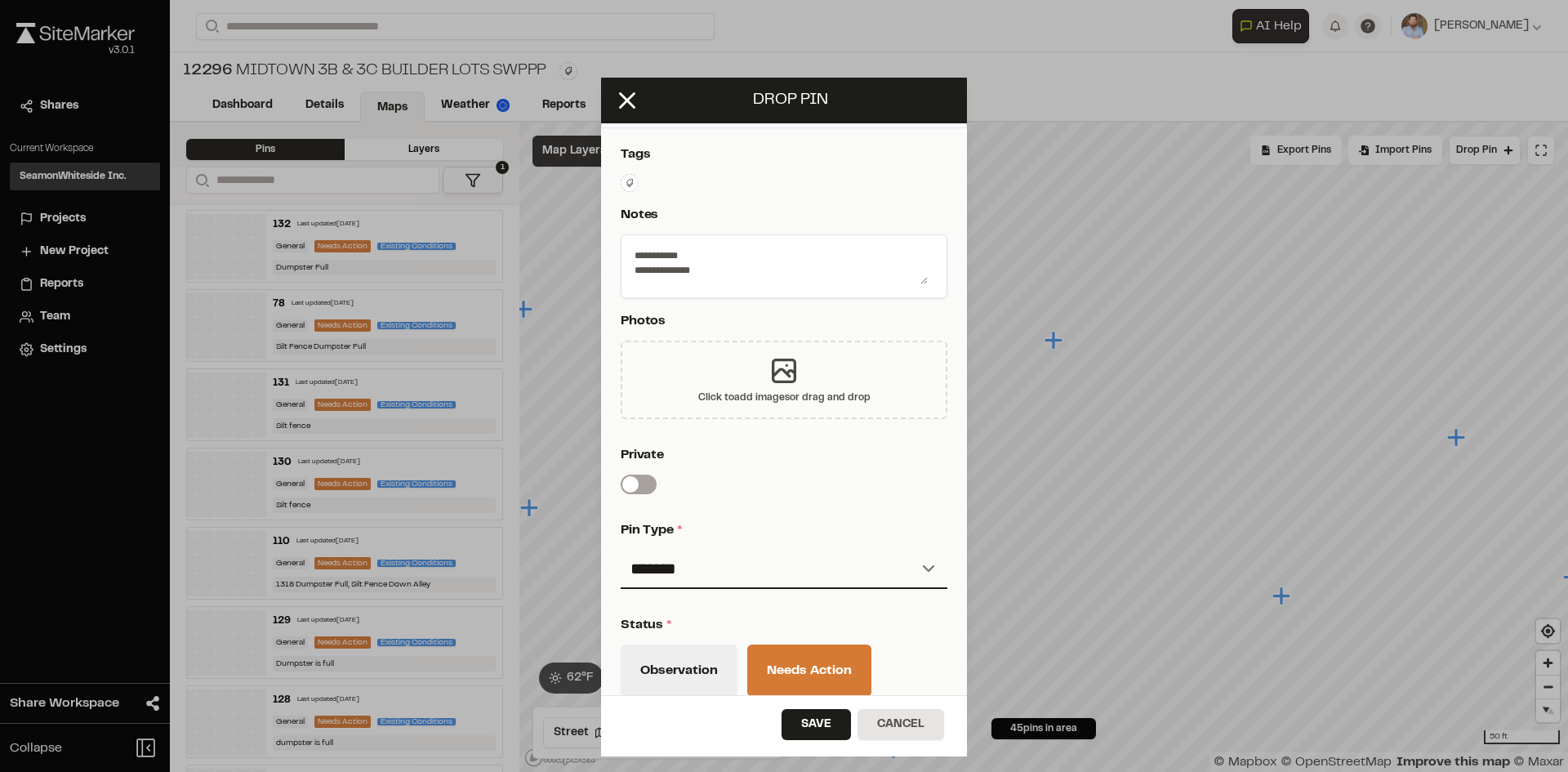
scroll to position [0, 0]
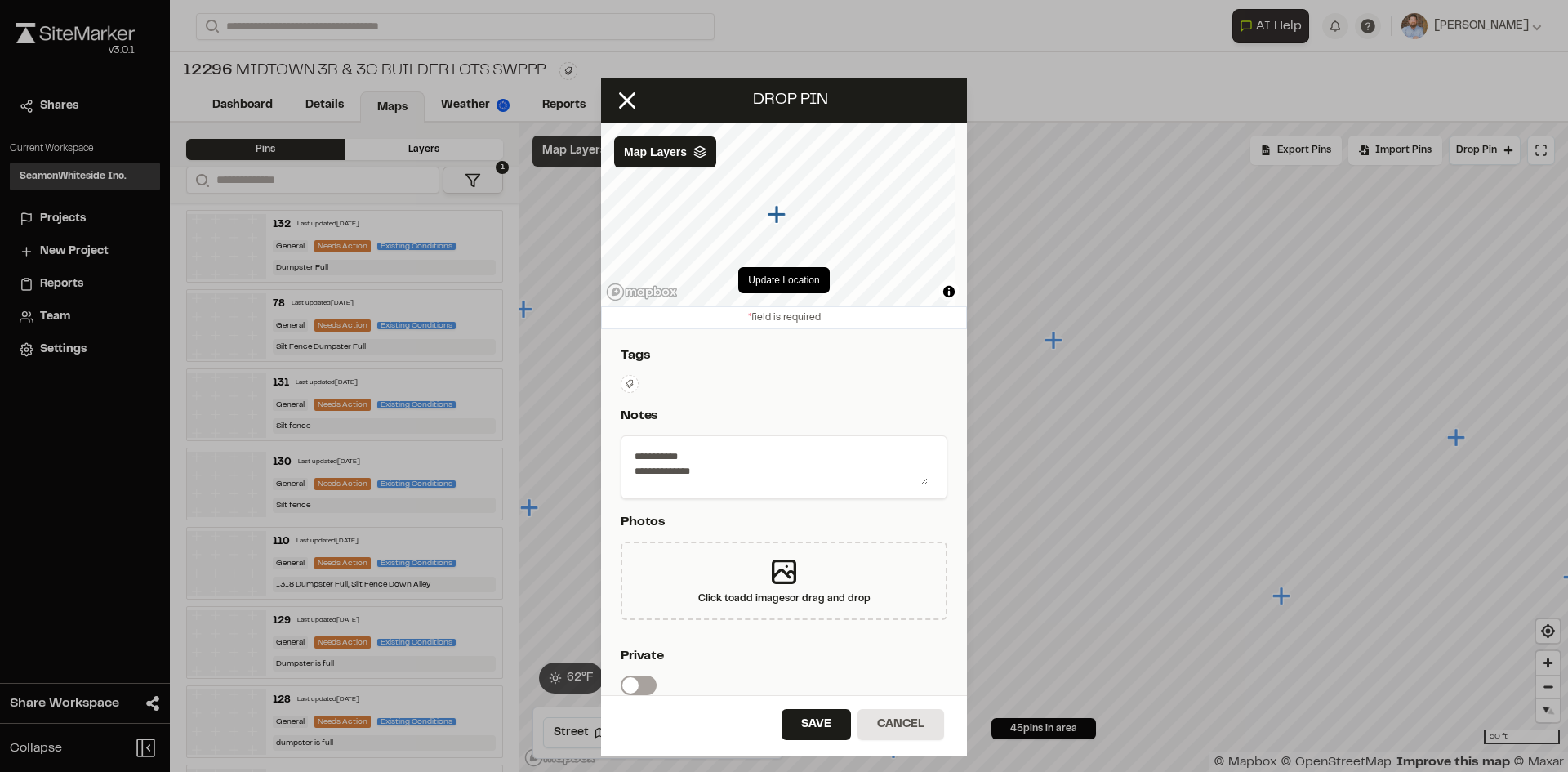
click at [631, 380] on icon at bounding box center [629, 384] width 7 height 8
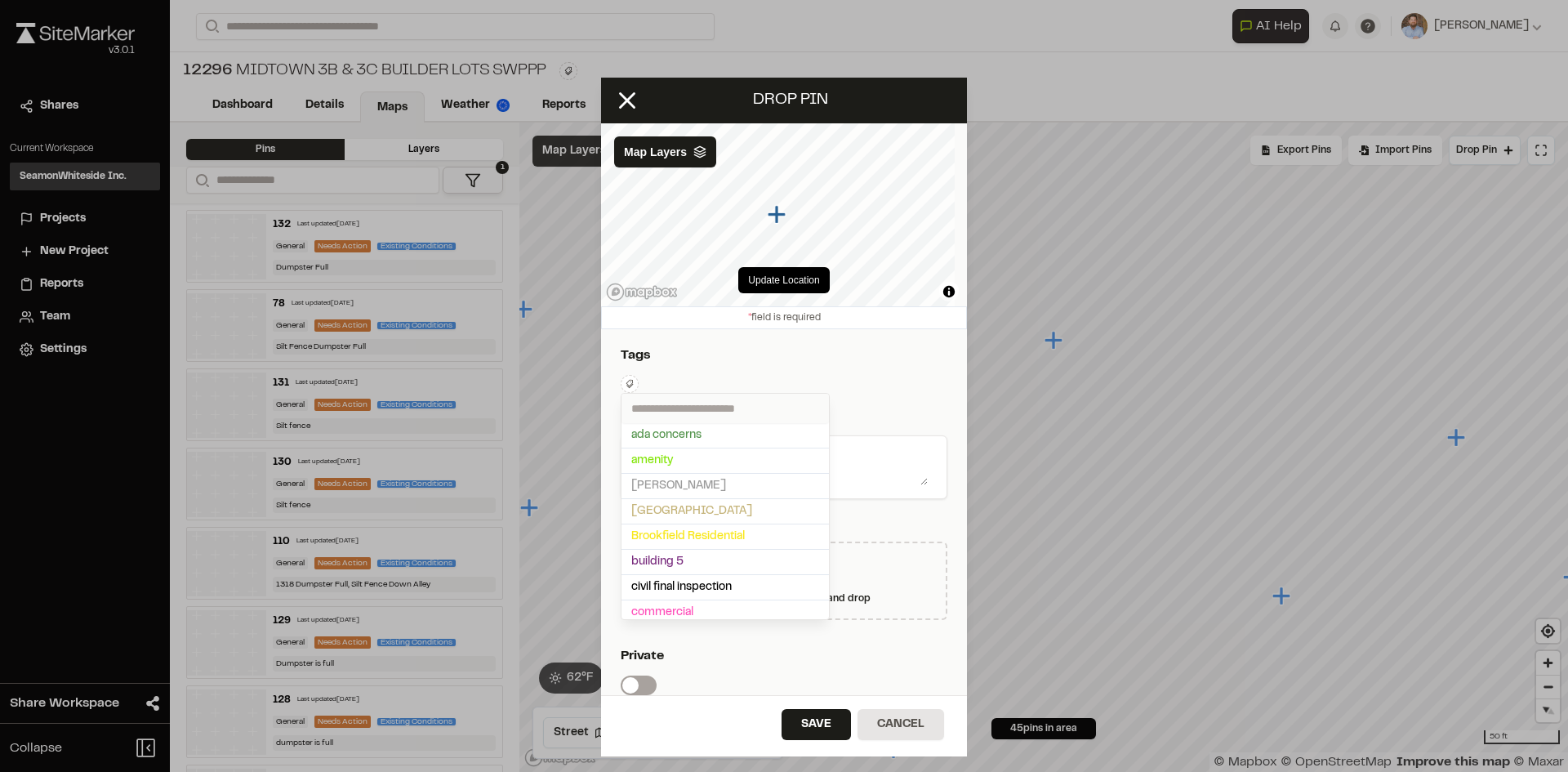
click at [683, 409] on input "text" at bounding box center [724, 408] width 207 height 29
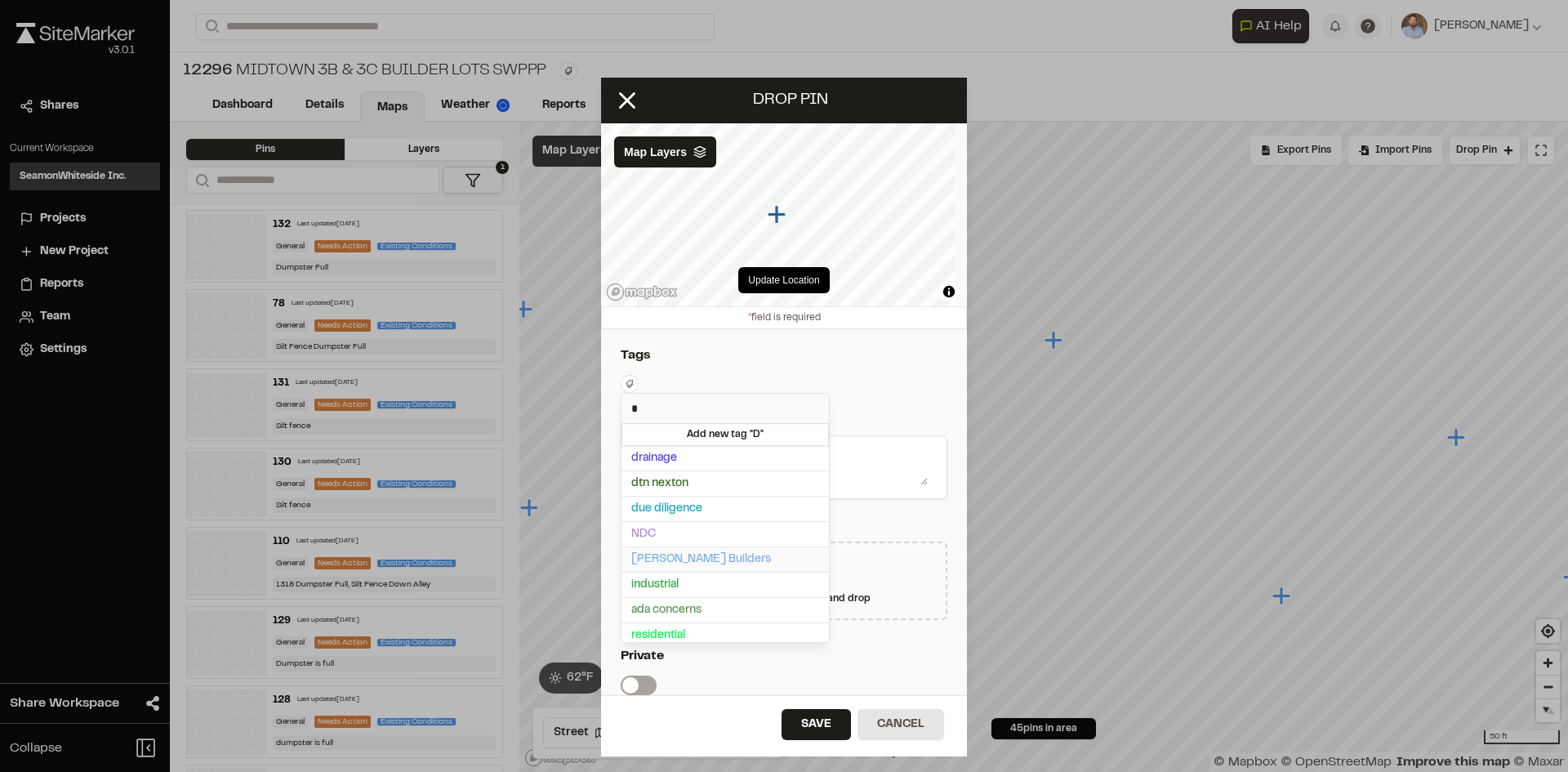
type input "*"
click at [678, 558] on span "Dan Ryan Builders" at bounding box center [725, 560] width 188 height 18
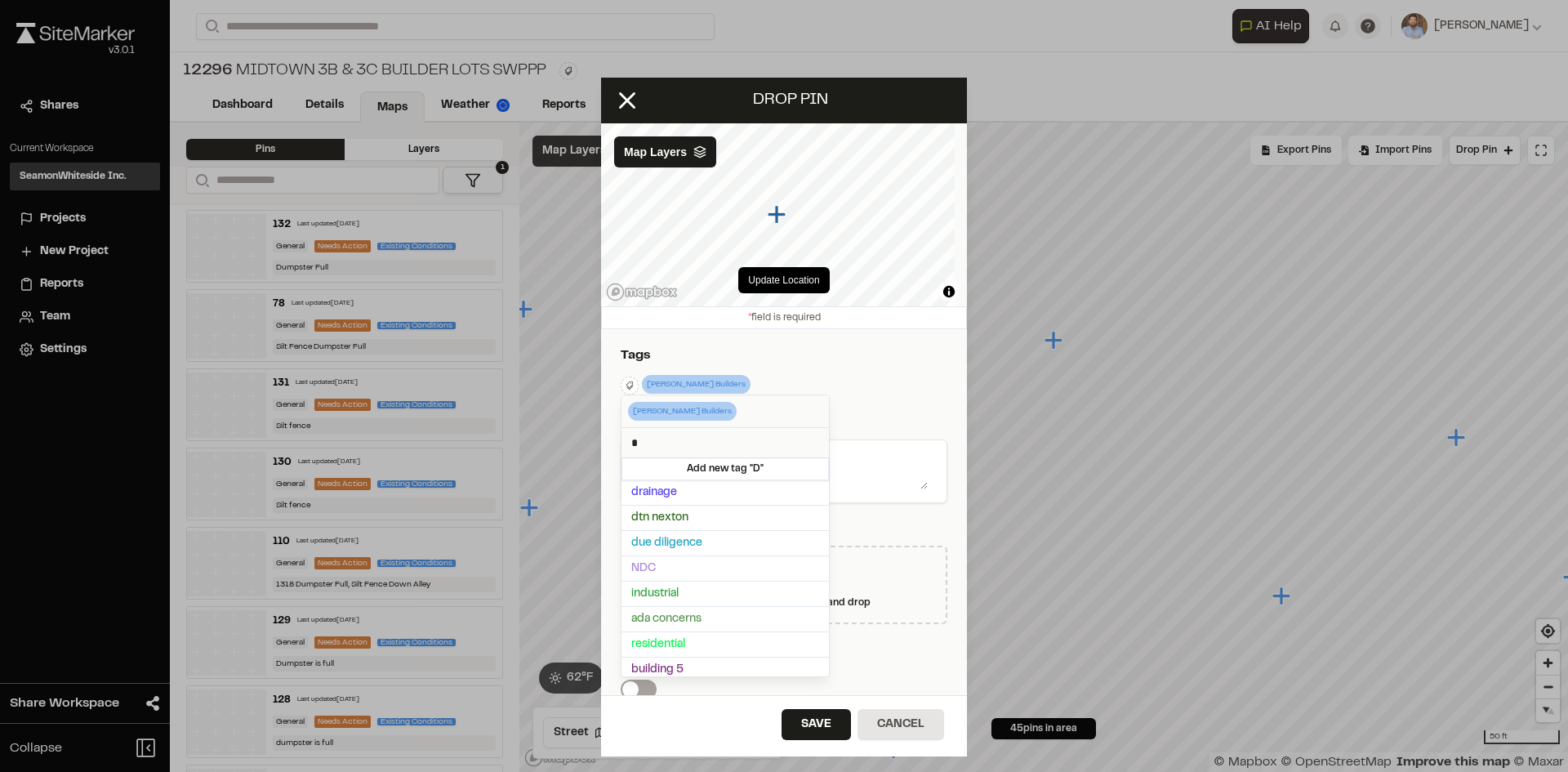
click at [835, 724] on div at bounding box center [784, 386] width 1568 height 772
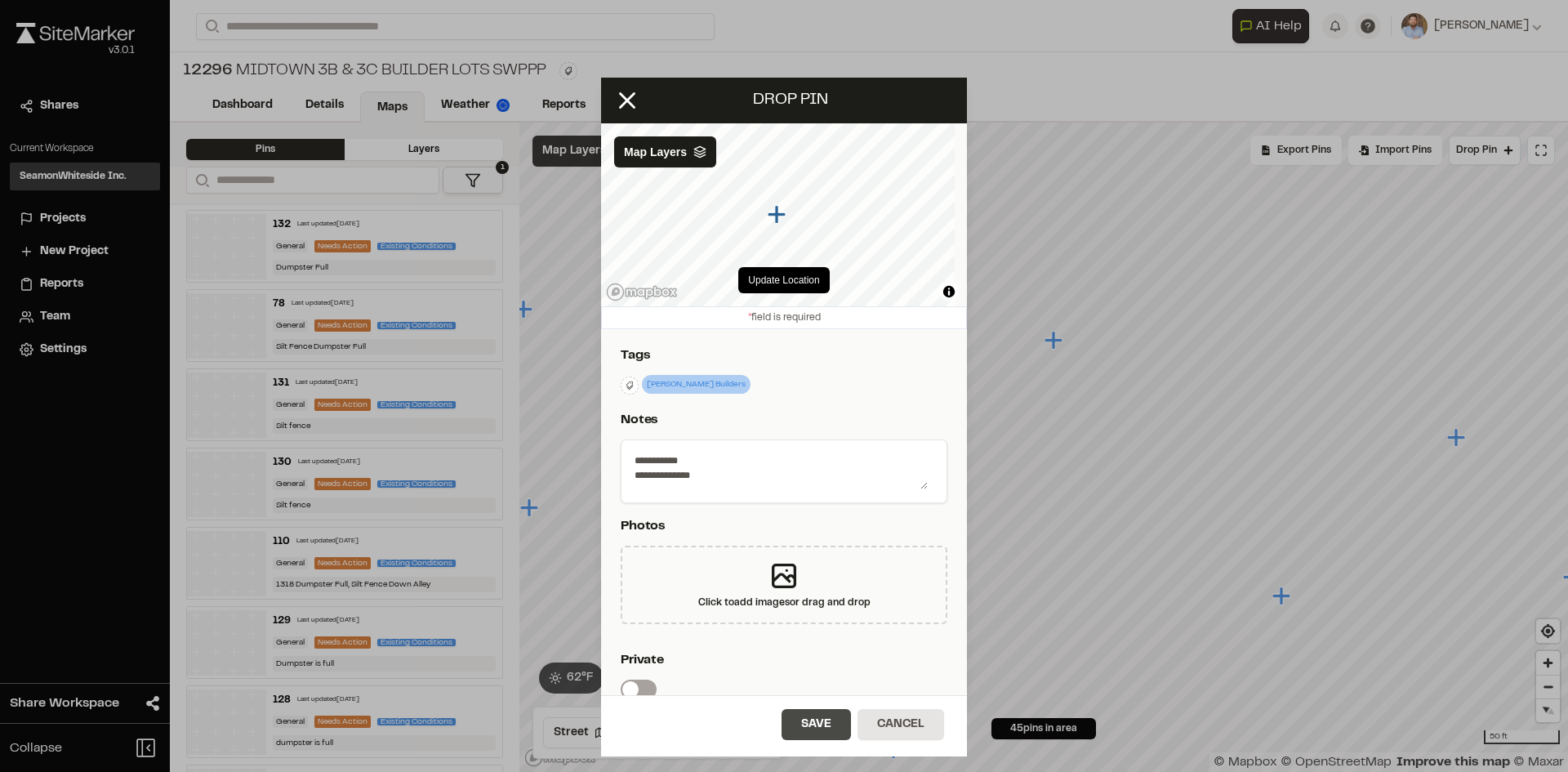
click at [838, 724] on button "Save" at bounding box center [816, 725] width 69 height 31
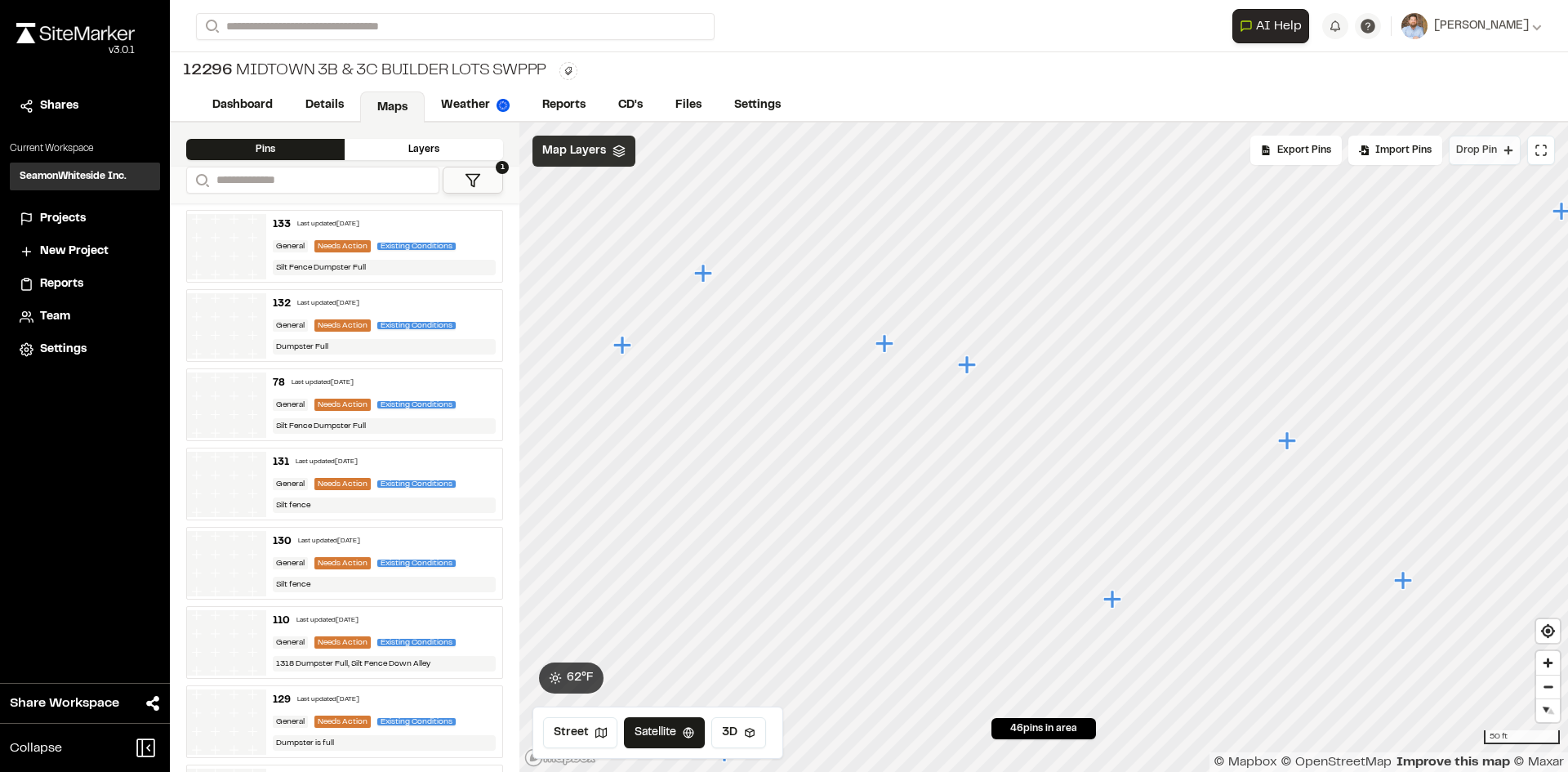
click at [1488, 151] on span "Drop Pin" at bounding box center [1476, 151] width 41 height 15
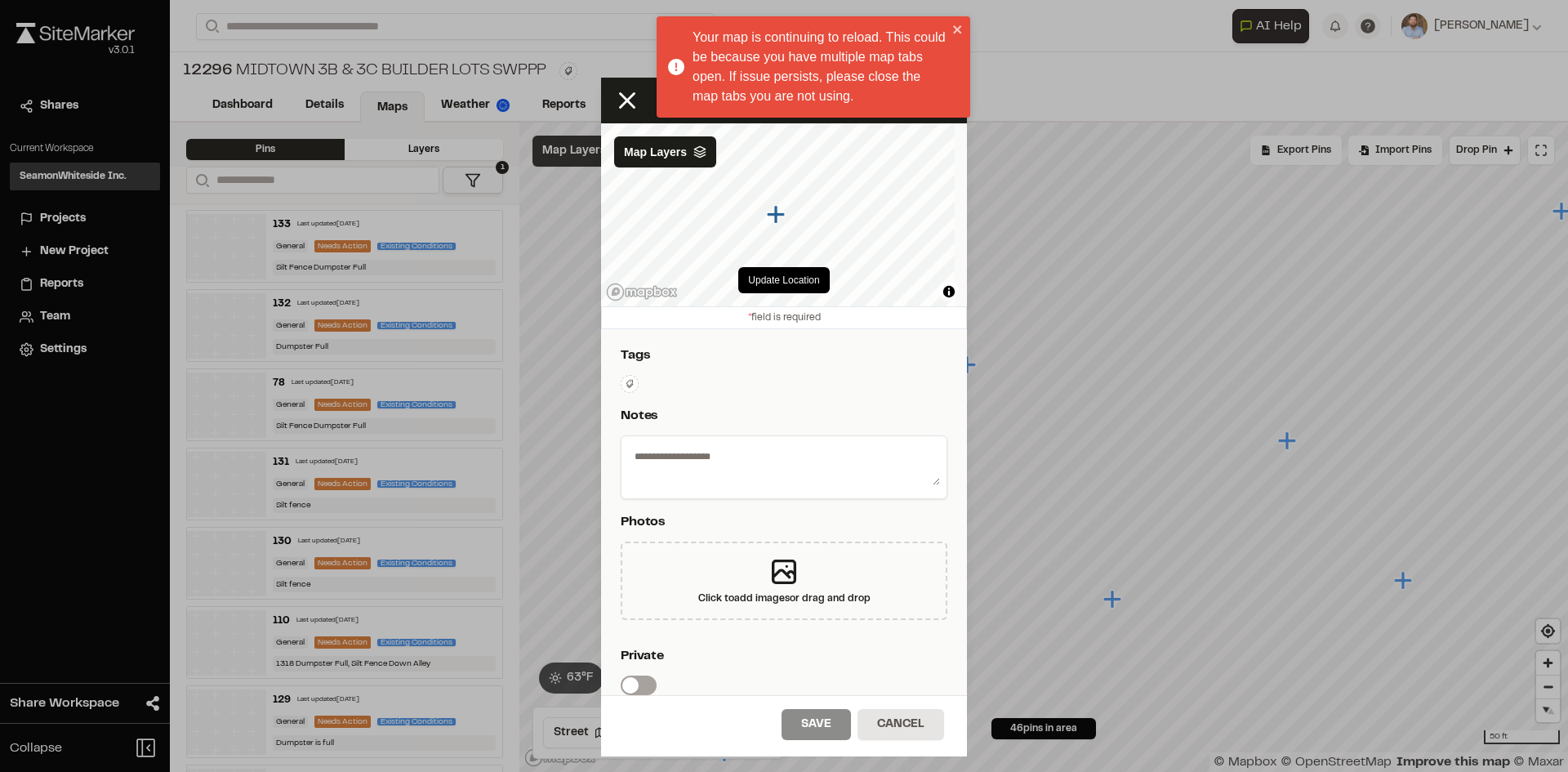
click at [628, 385] on icon at bounding box center [629, 384] width 7 height 8
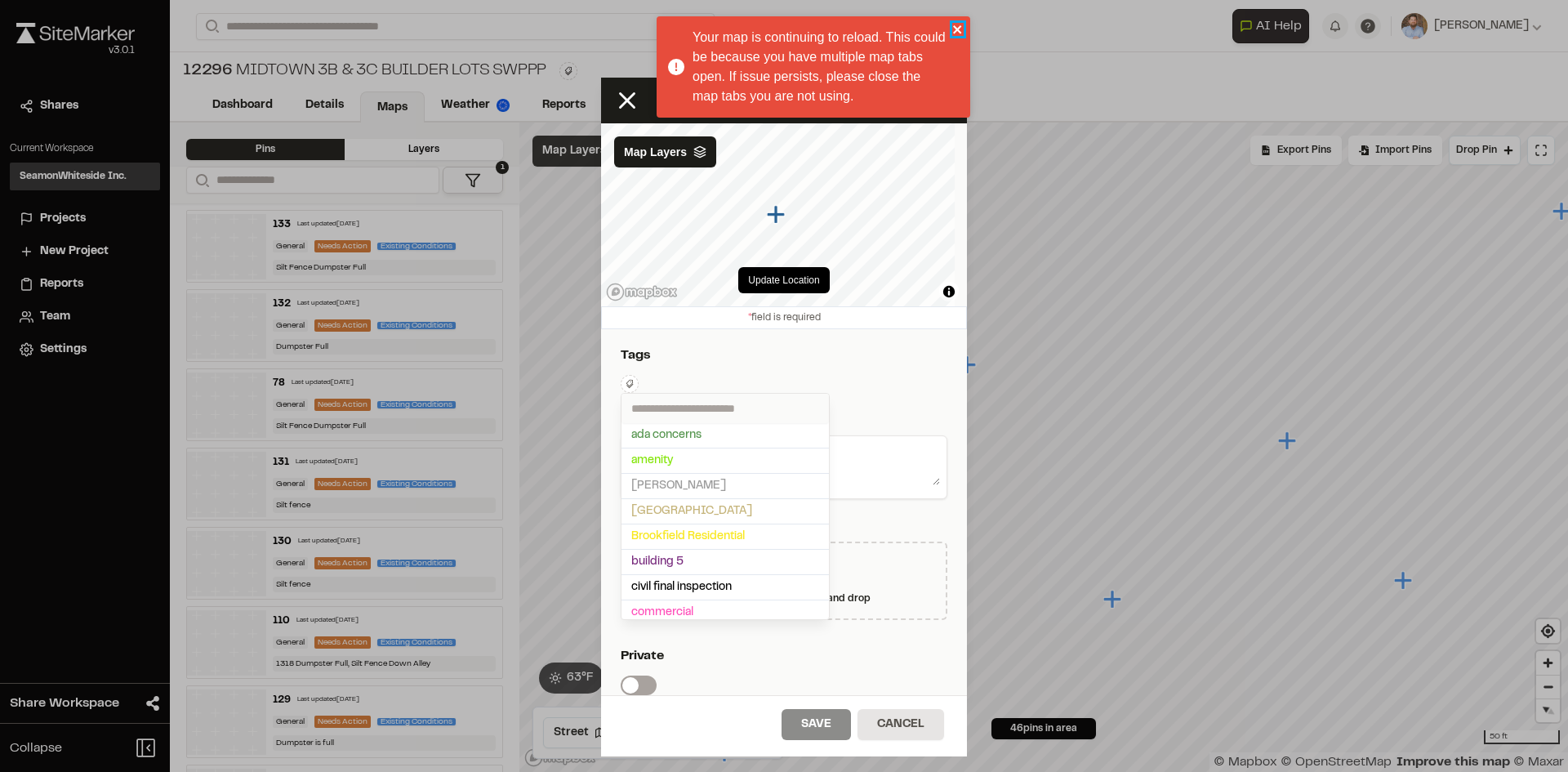
click at [954, 27] on icon "close" at bounding box center [957, 29] width 8 height 8
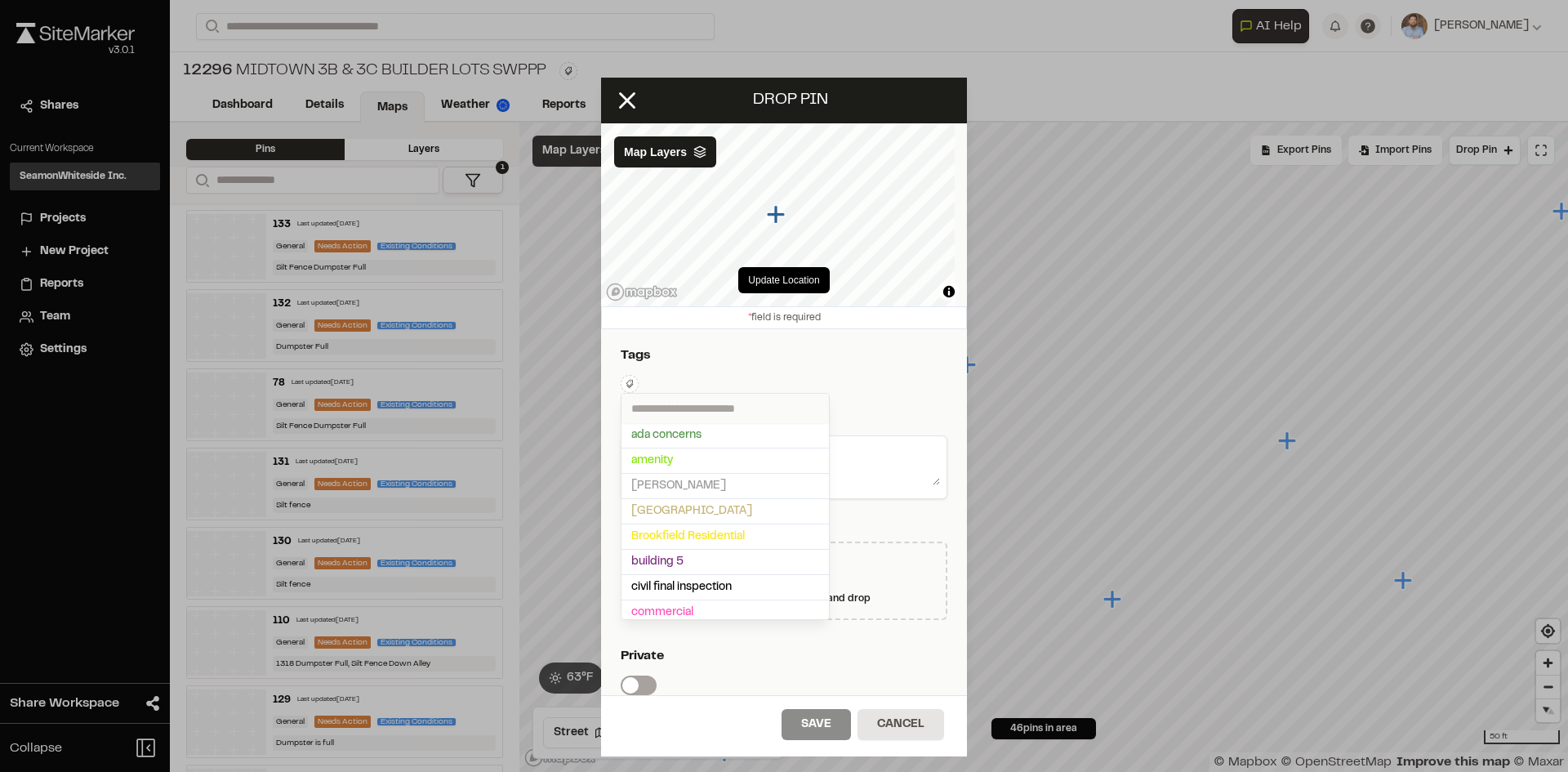
click at [673, 408] on input "text" at bounding box center [724, 408] width 207 height 29
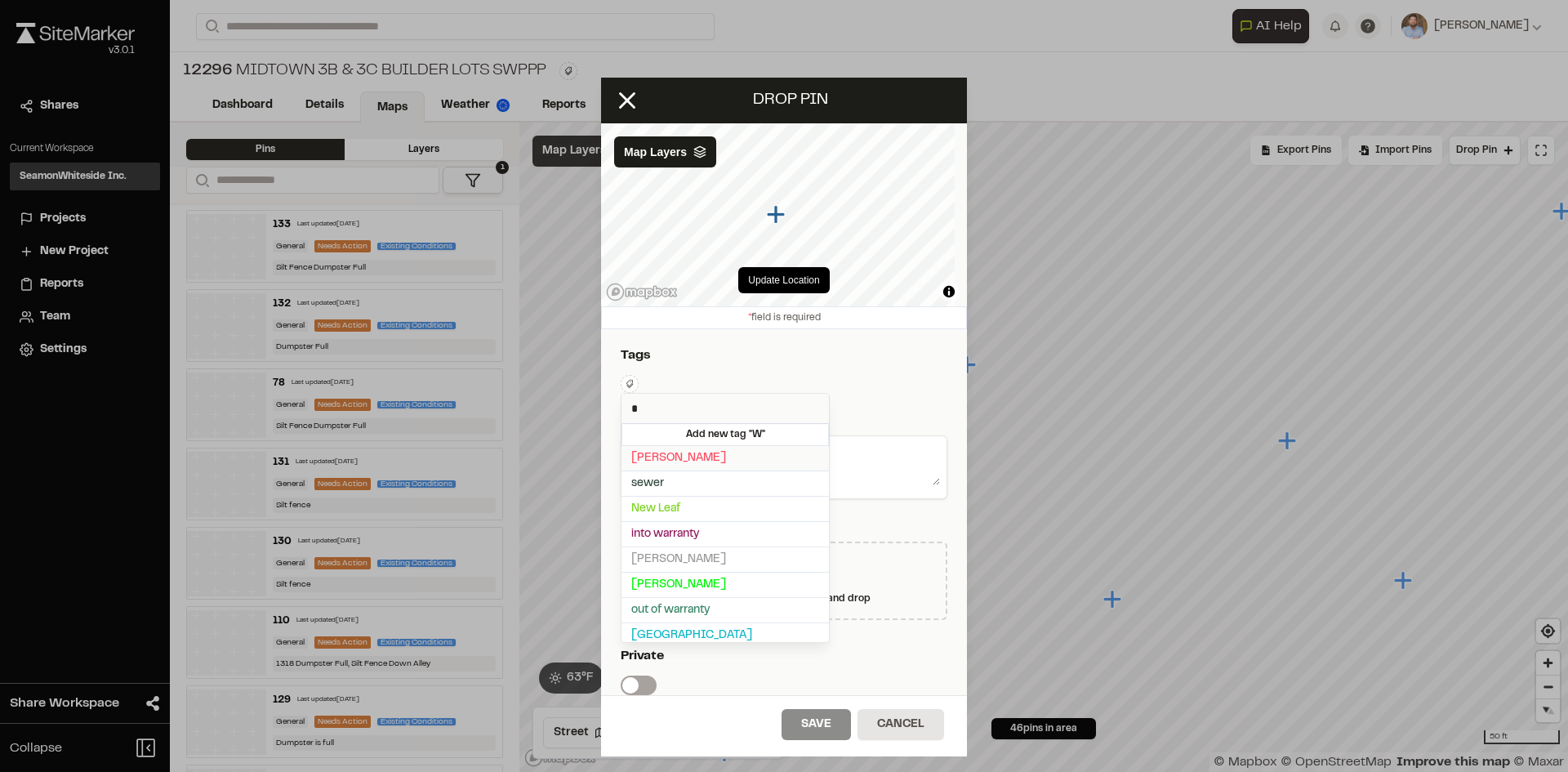
type input "*"
click at [665, 454] on span "Weekley" at bounding box center [725, 458] width 188 height 18
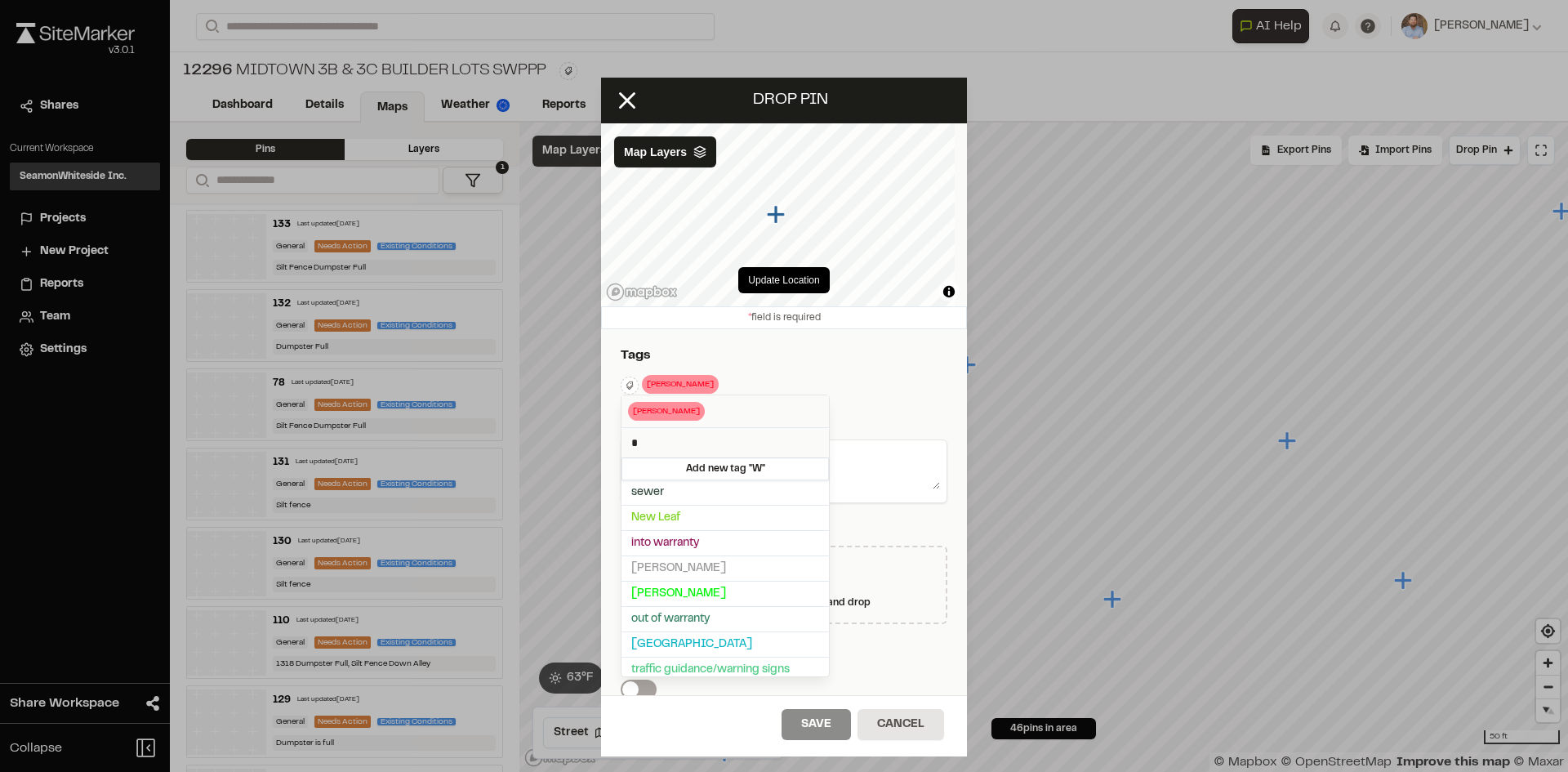
click at [880, 409] on div at bounding box center [784, 386] width 1568 height 772
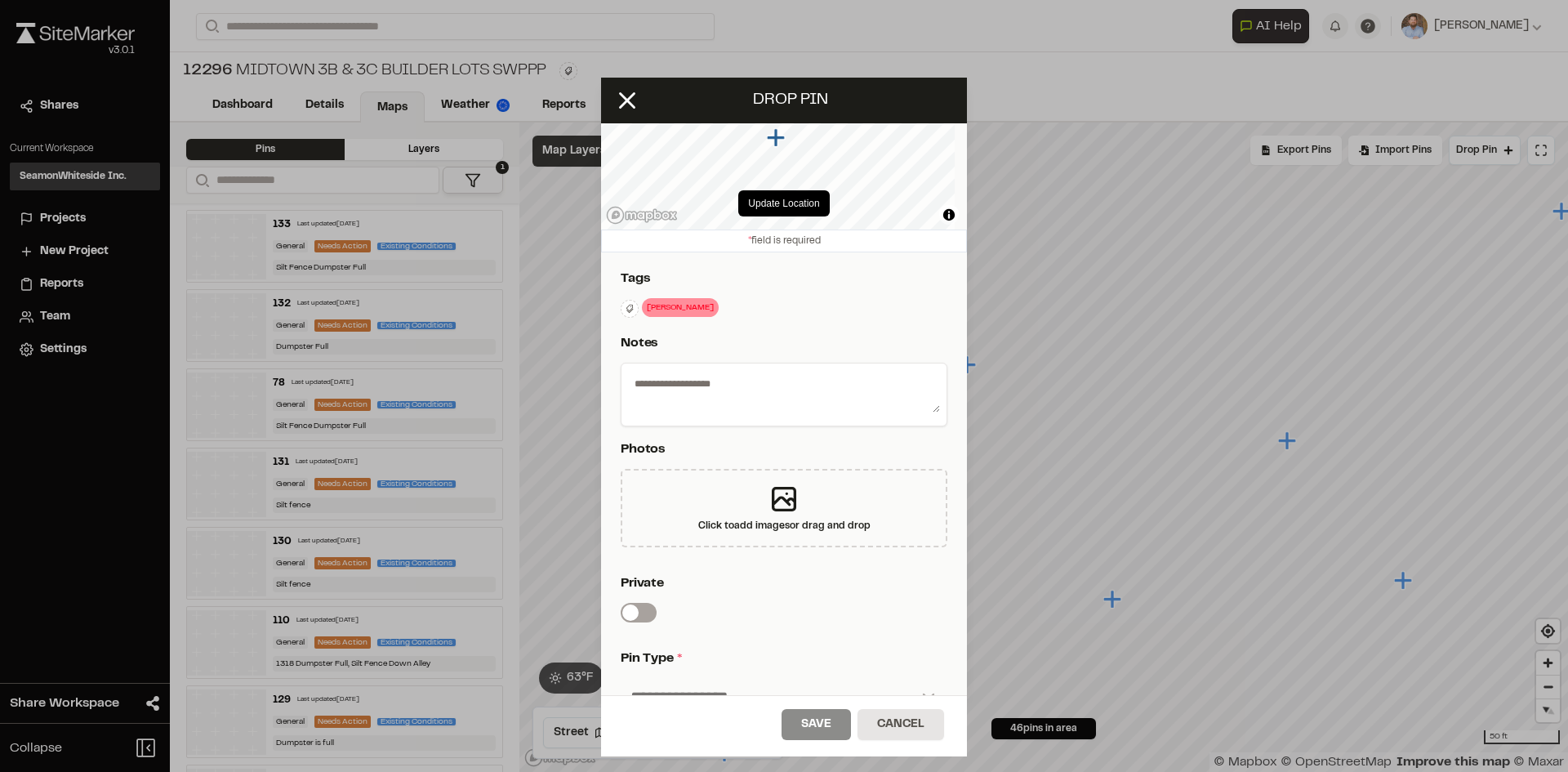
scroll to position [163, 0]
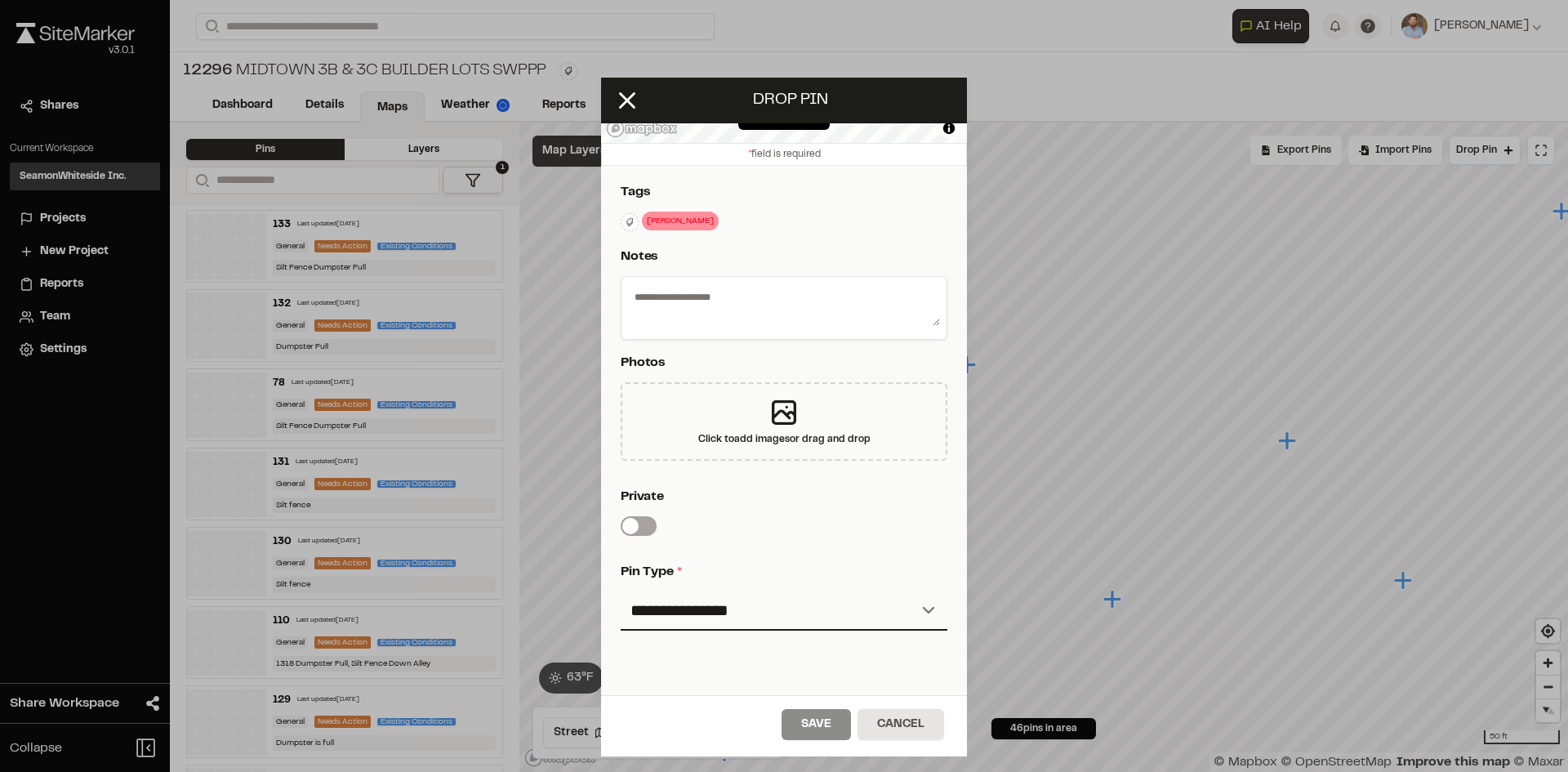
click at [759, 299] on textarea at bounding box center [783, 304] width 312 height 42
type textarea "**********"
click at [705, 618] on select "**********" at bounding box center [783, 611] width 327 height 39
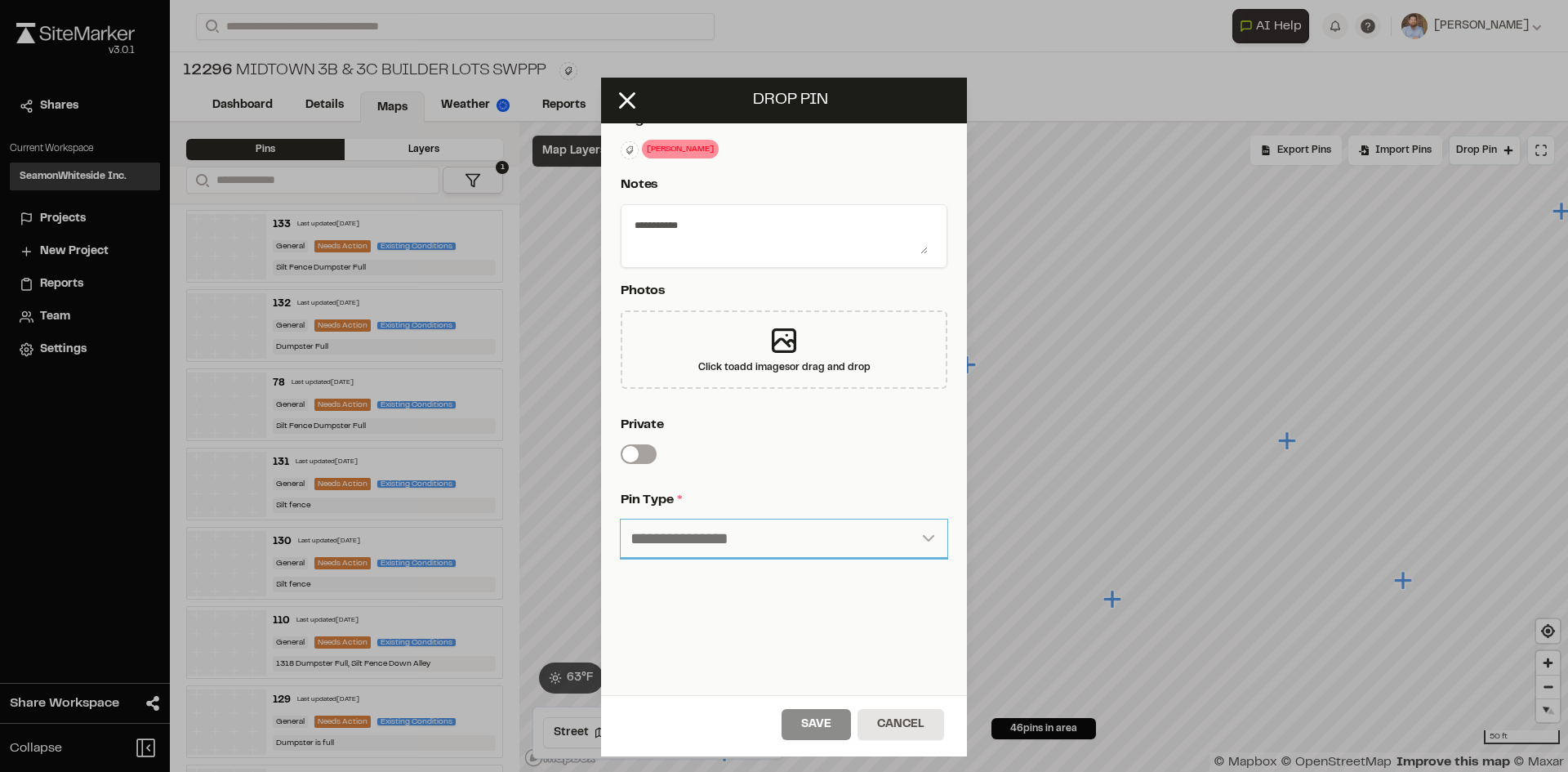
scroll to position [271, 0]
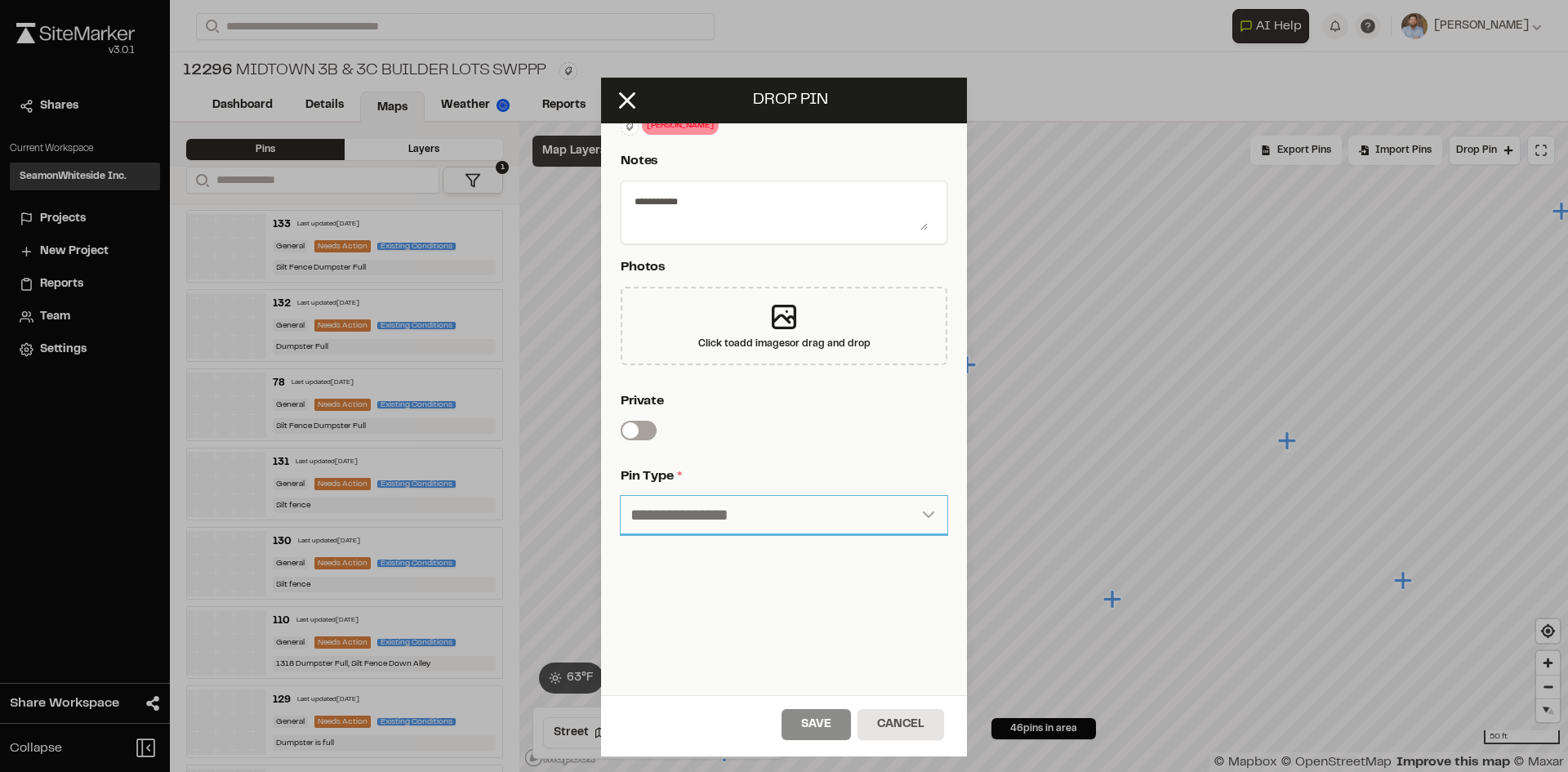
drag, startPoint x: 707, startPoint y: 493, endPoint x: 711, endPoint y: 501, distance: 8.9
click at [707, 496] on select "**********" at bounding box center [783, 515] width 327 height 39
select select "*"
click at [620, 496] on select "**********" at bounding box center [783, 515] width 327 height 39
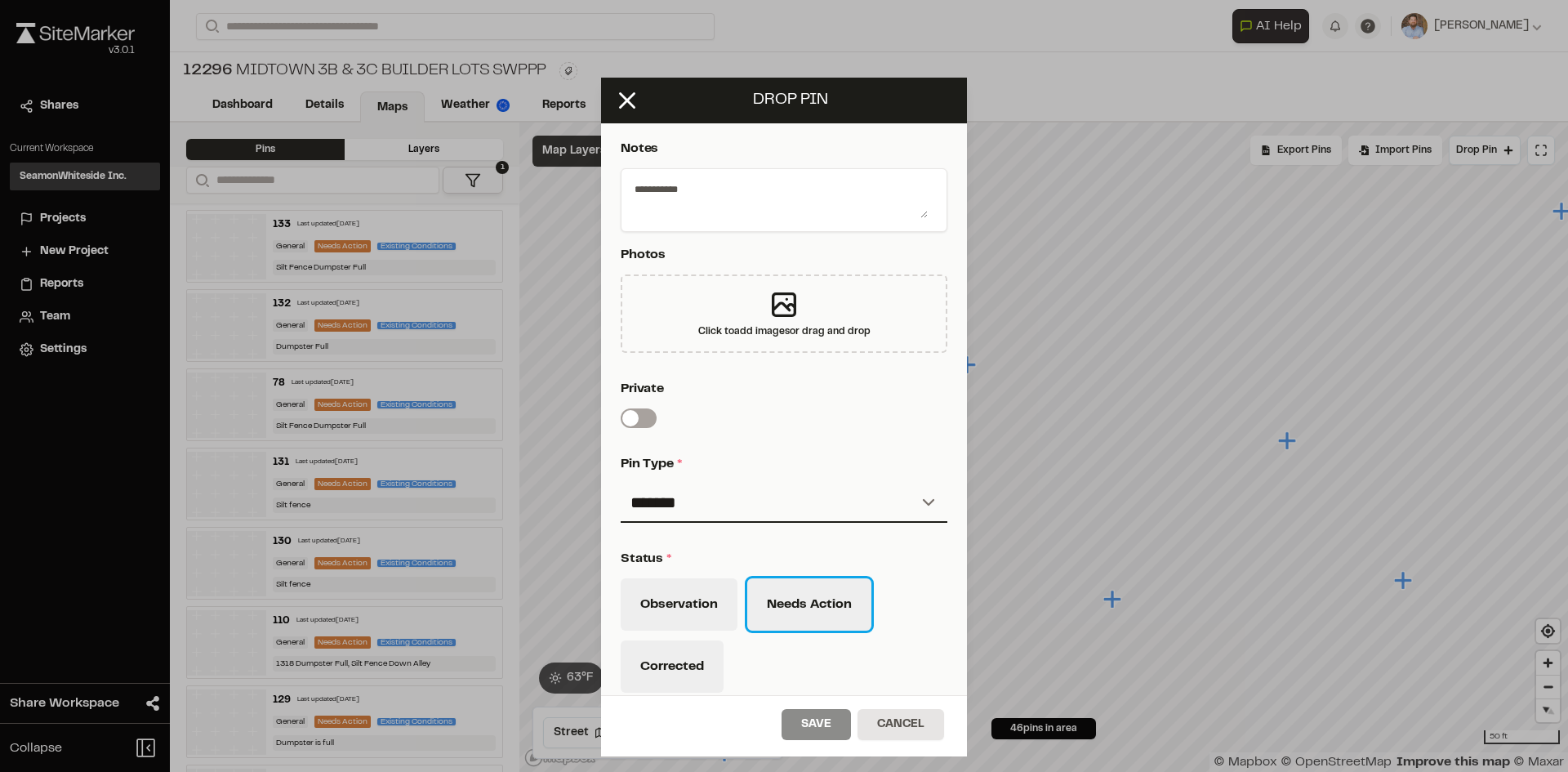
click at [803, 616] on button "Needs Action" at bounding box center [809, 604] width 124 height 52
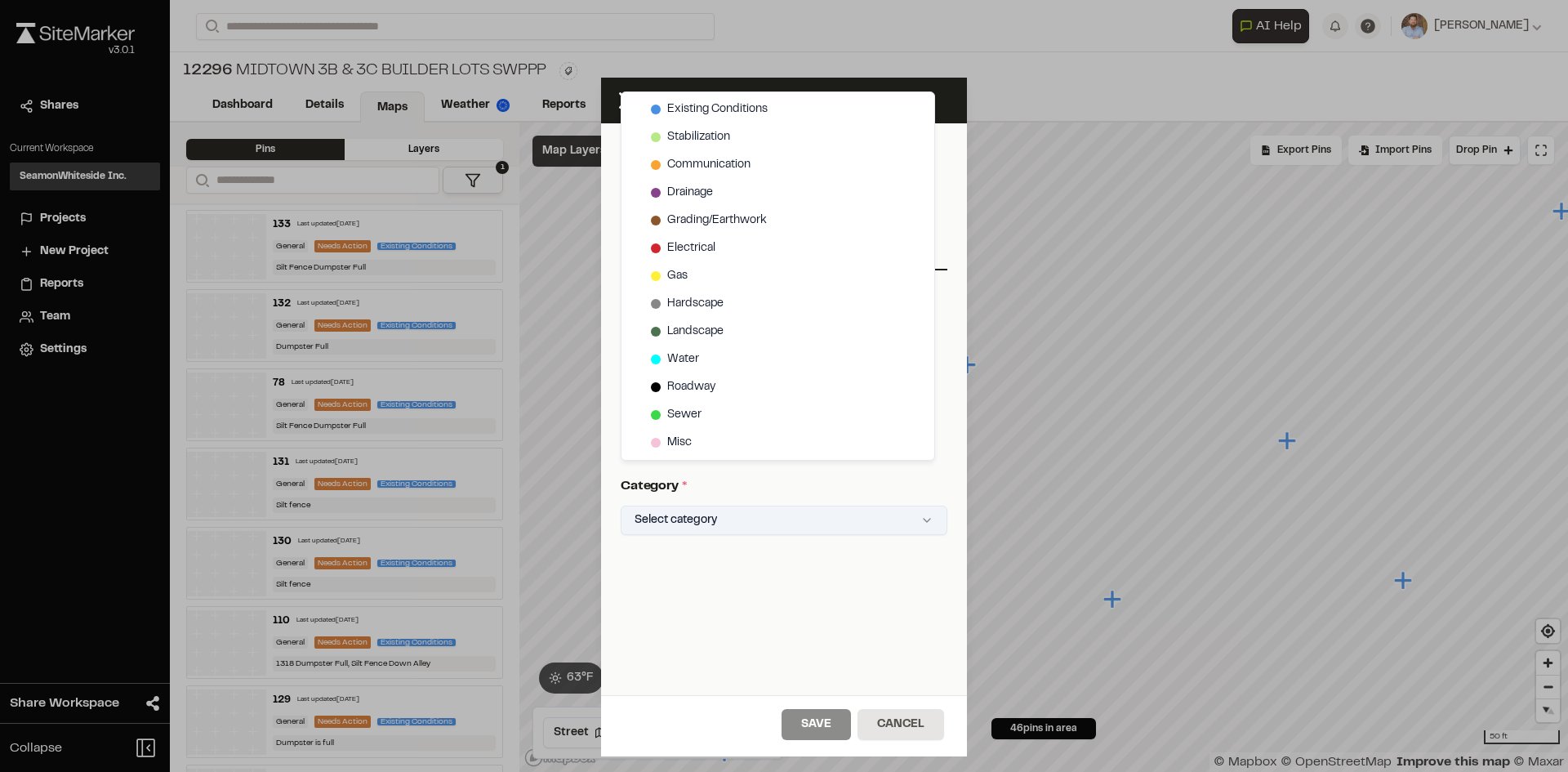
click at [780, 507] on html "Close sidebar v 3.0.1 Shares Current Workspace SeamonWhiteside Inc. SI Projects…" at bounding box center [784, 386] width 1568 height 772
click at [720, 110] on span "Existing Conditions" at bounding box center [717, 110] width 101 height 18
click at [834, 731] on html "Close sidebar v 3.0.1 Shares Current Workspace SeamonWhiteside Inc. SI Projects…" at bounding box center [784, 386] width 1568 height 772
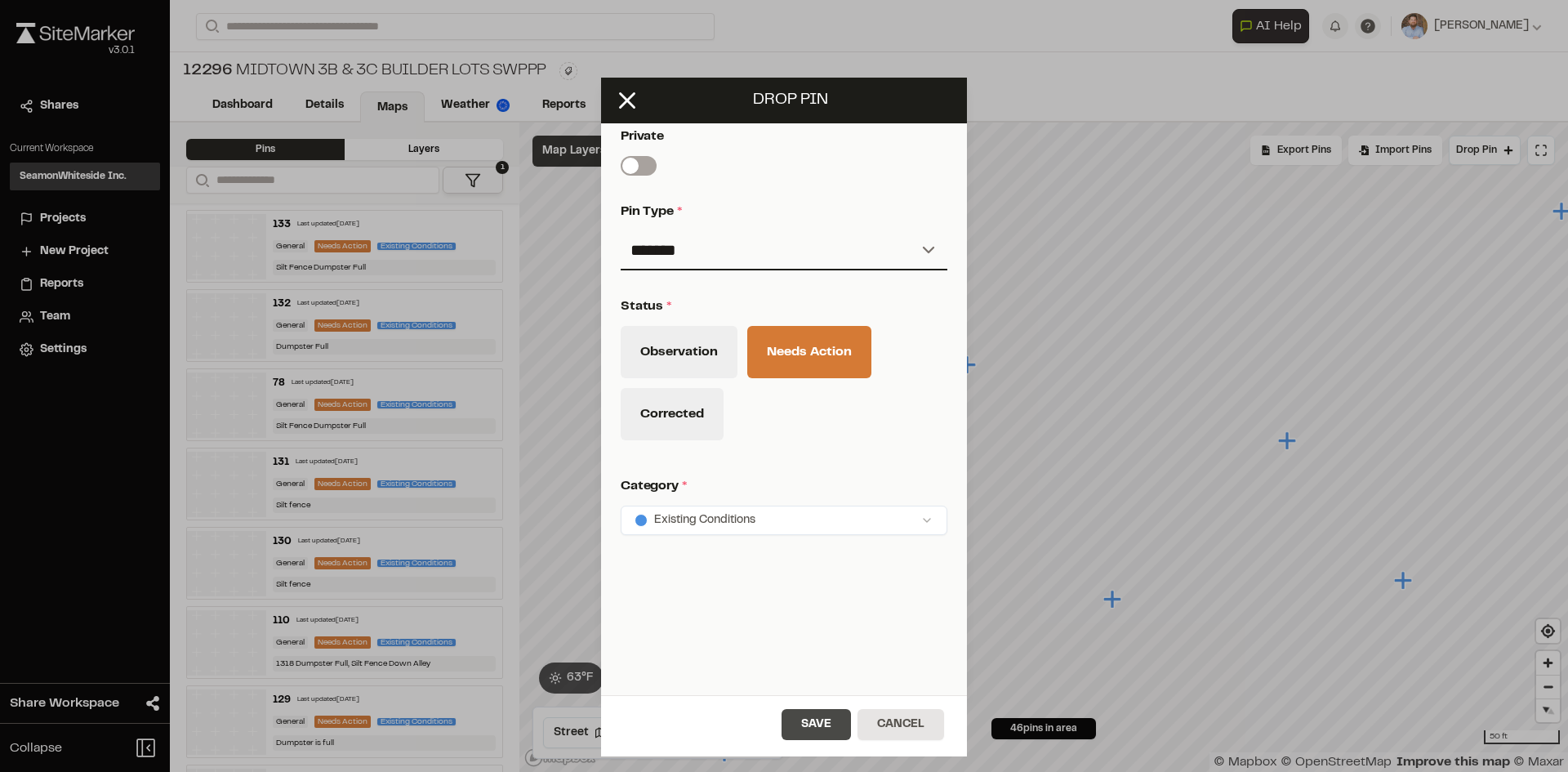
click at [834, 730] on button "Save" at bounding box center [816, 725] width 69 height 31
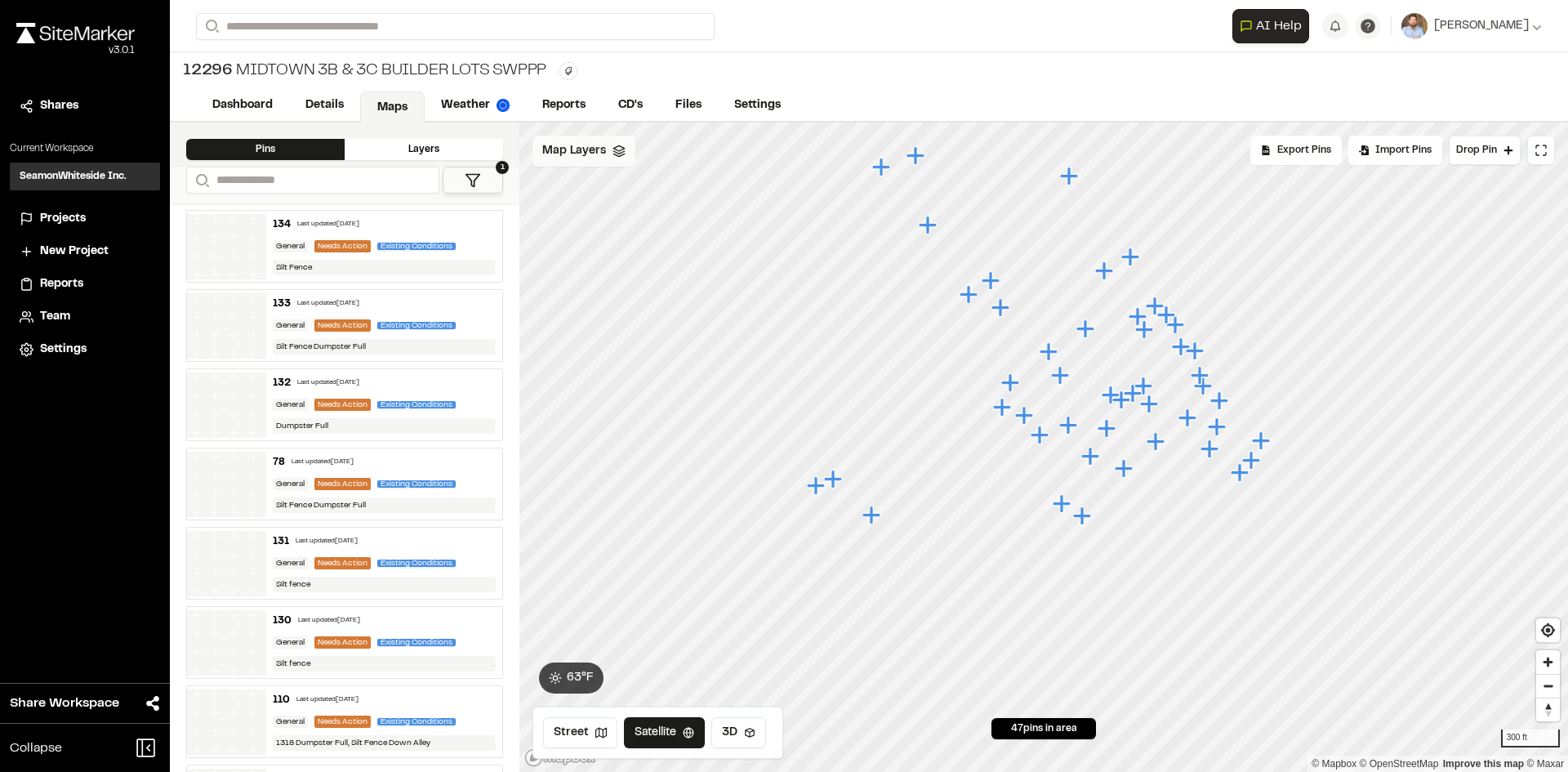
click at [595, 148] on span "Map Layers" at bounding box center [574, 151] width 64 height 18
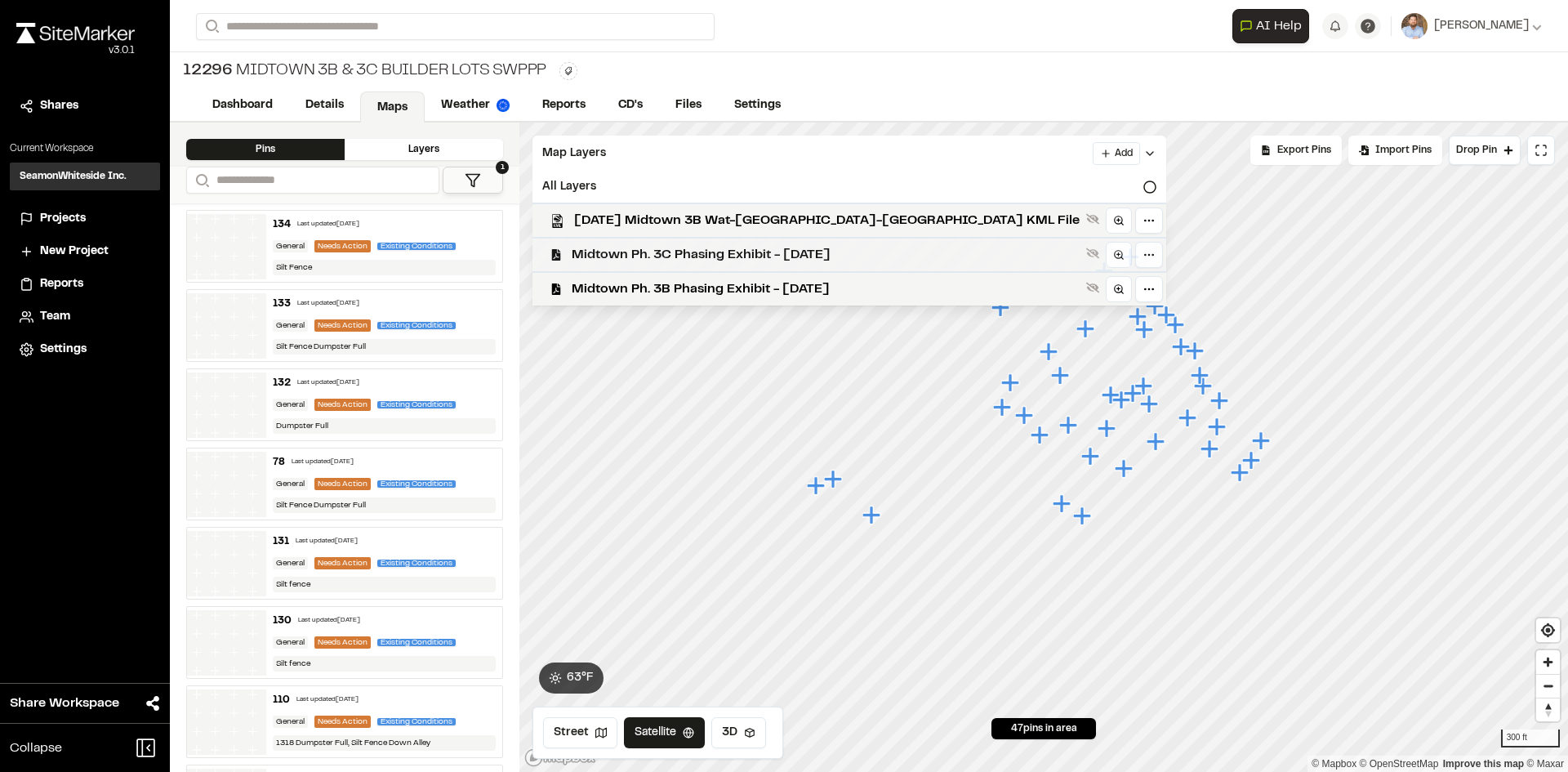
click at [711, 250] on span "Midtown Ph. 3C Phasing Exhibit - [DATE]" at bounding box center [826, 255] width 508 height 20
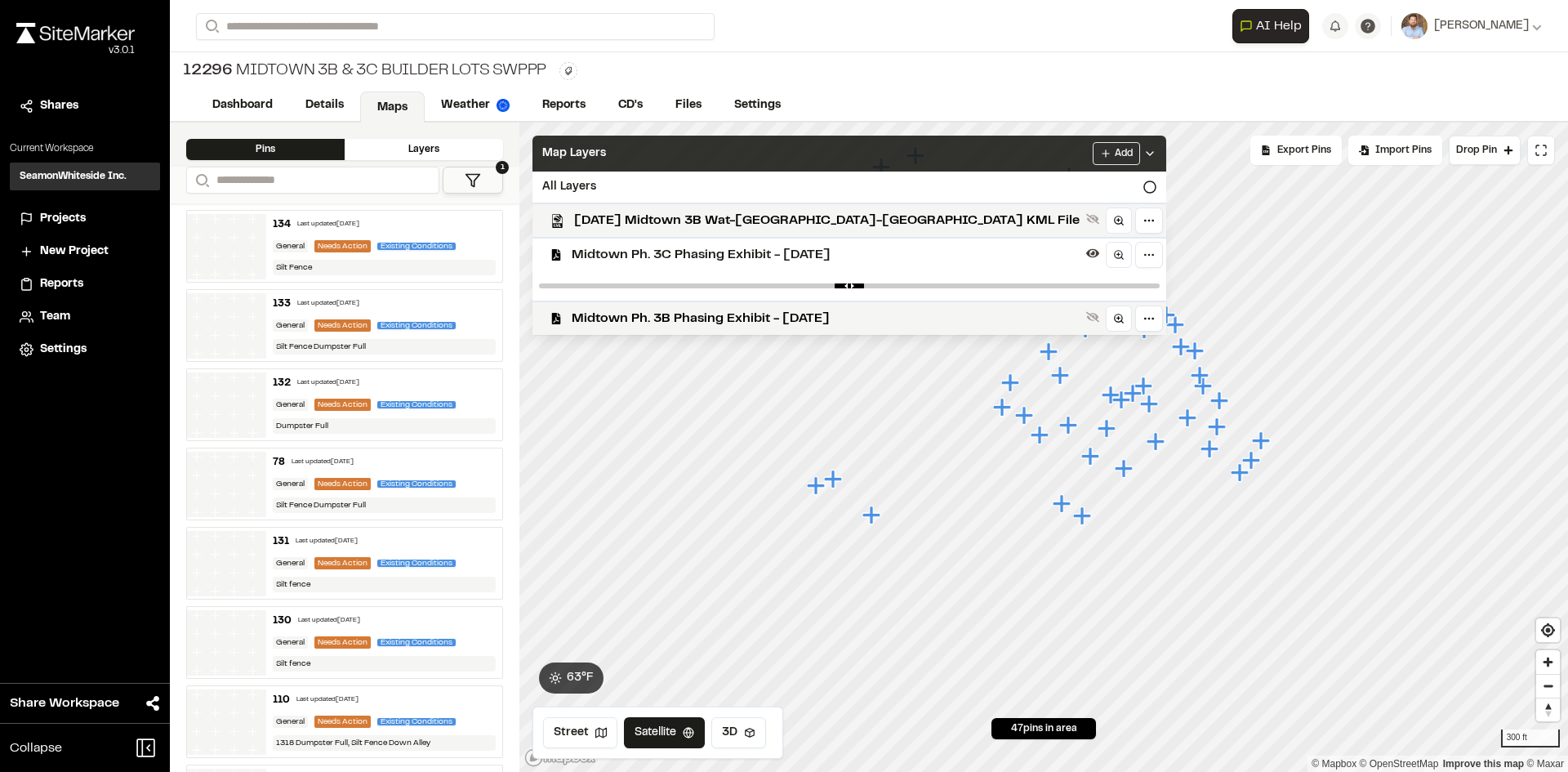
click at [1092, 144] on div "Add" at bounding box center [1124, 154] width 64 height 23
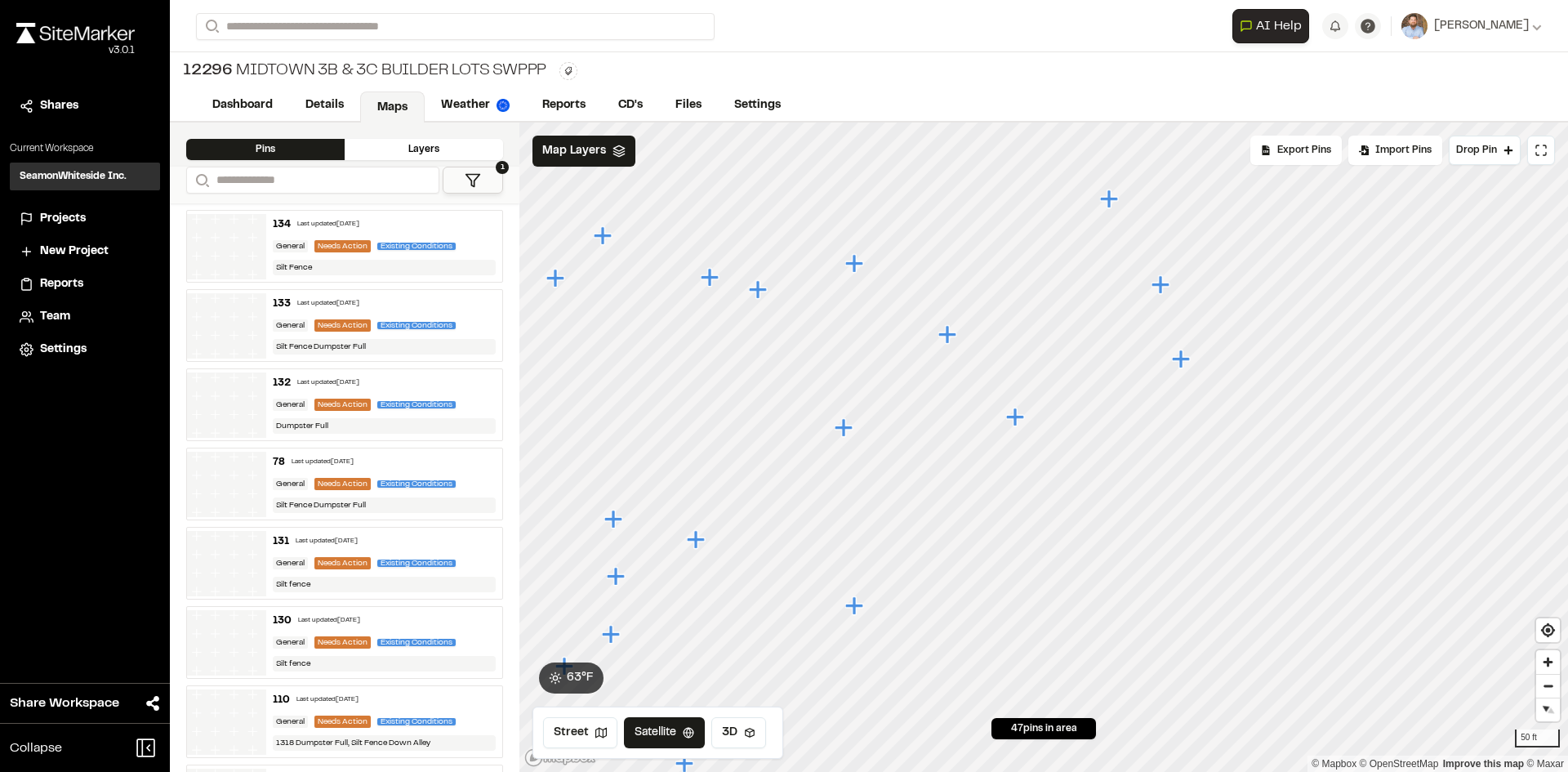
click at [948, 339] on icon "Map marker" at bounding box center [948, 334] width 18 height 18
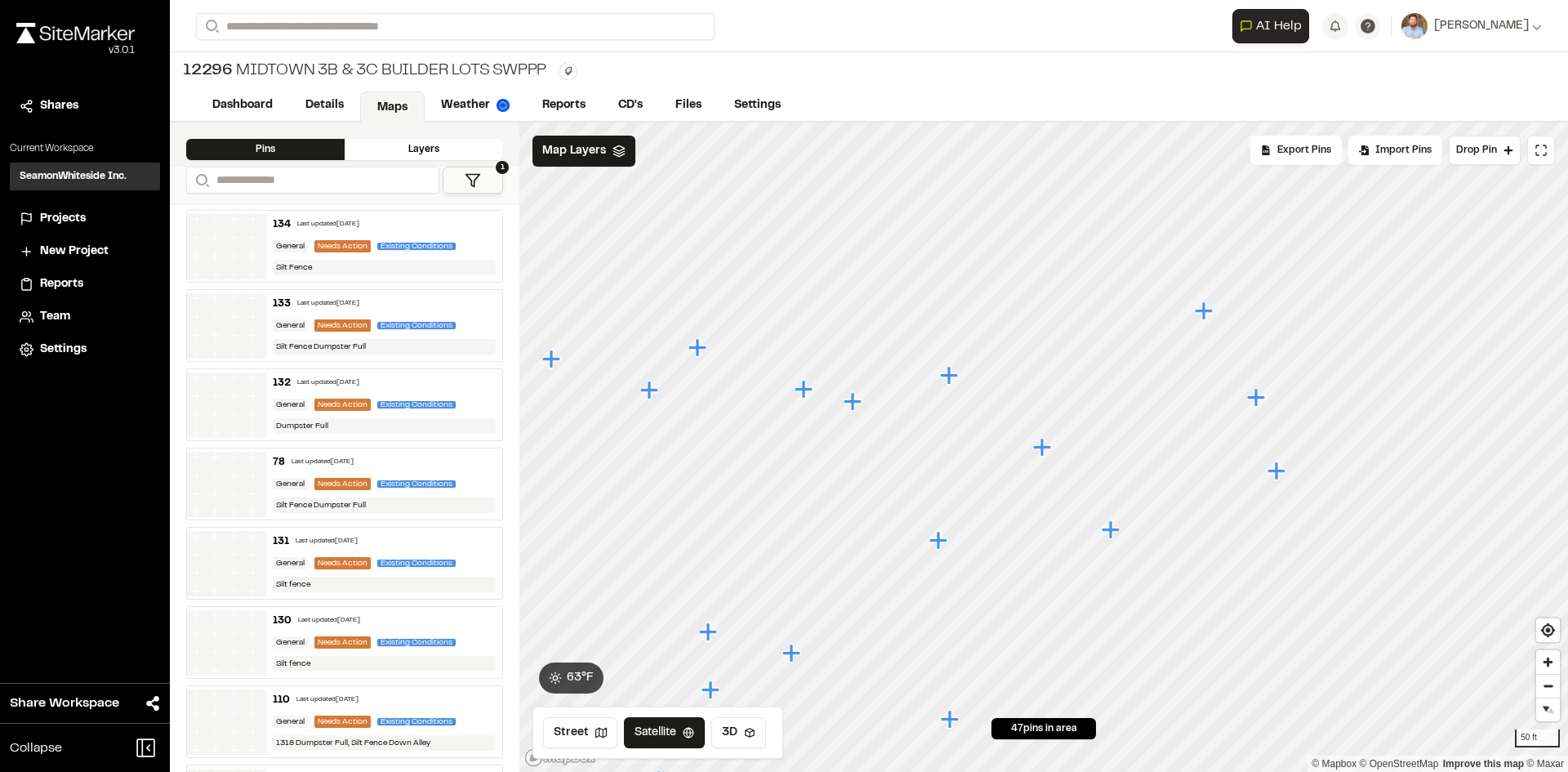
click at [1112, 530] on icon "Map marker" at bounding box center [1111, 530] width 18 height 18
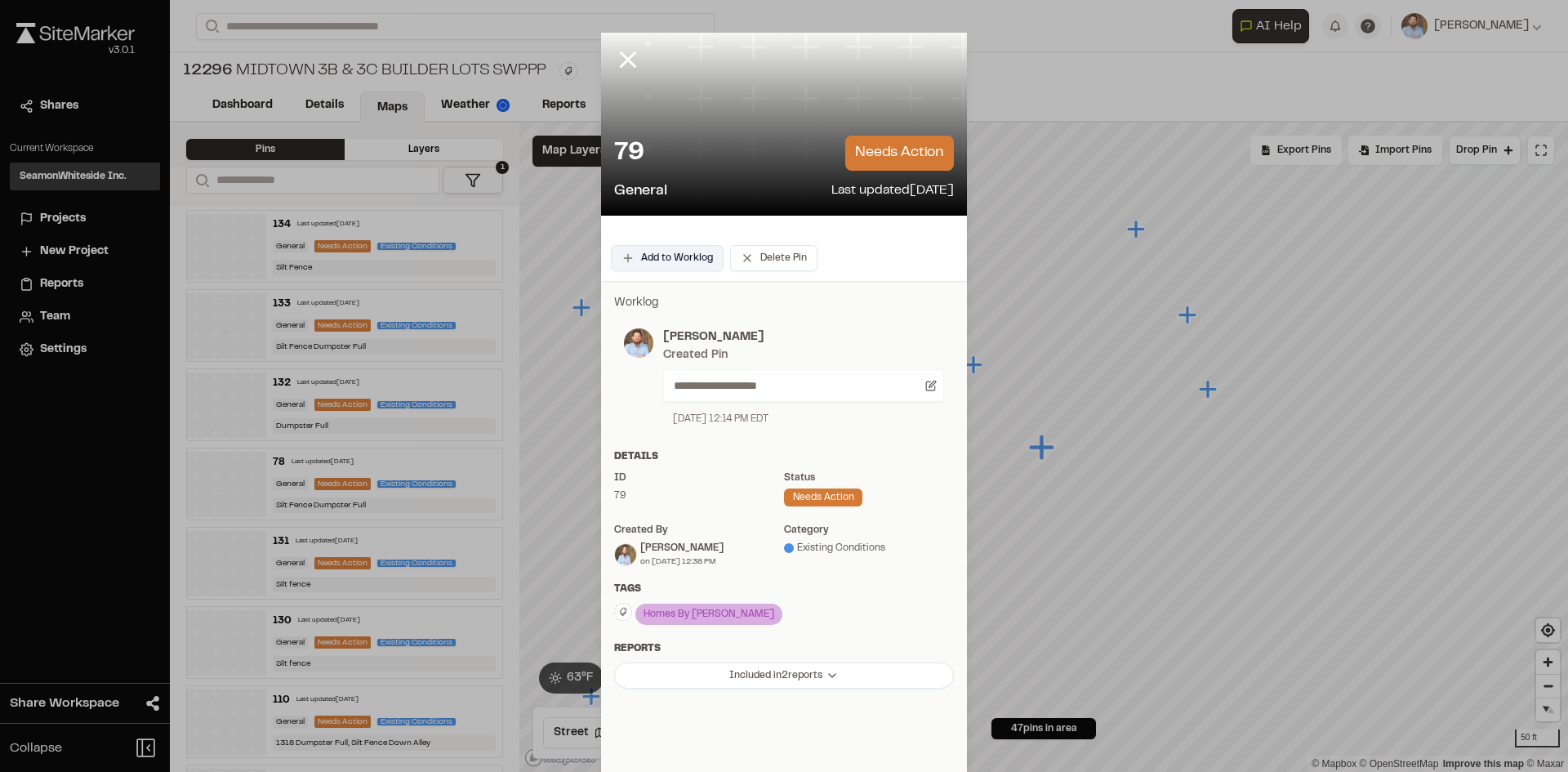
click at [687, 265] on button "Add to Worklog" at bounding box center [668, 258] width 113 height 26
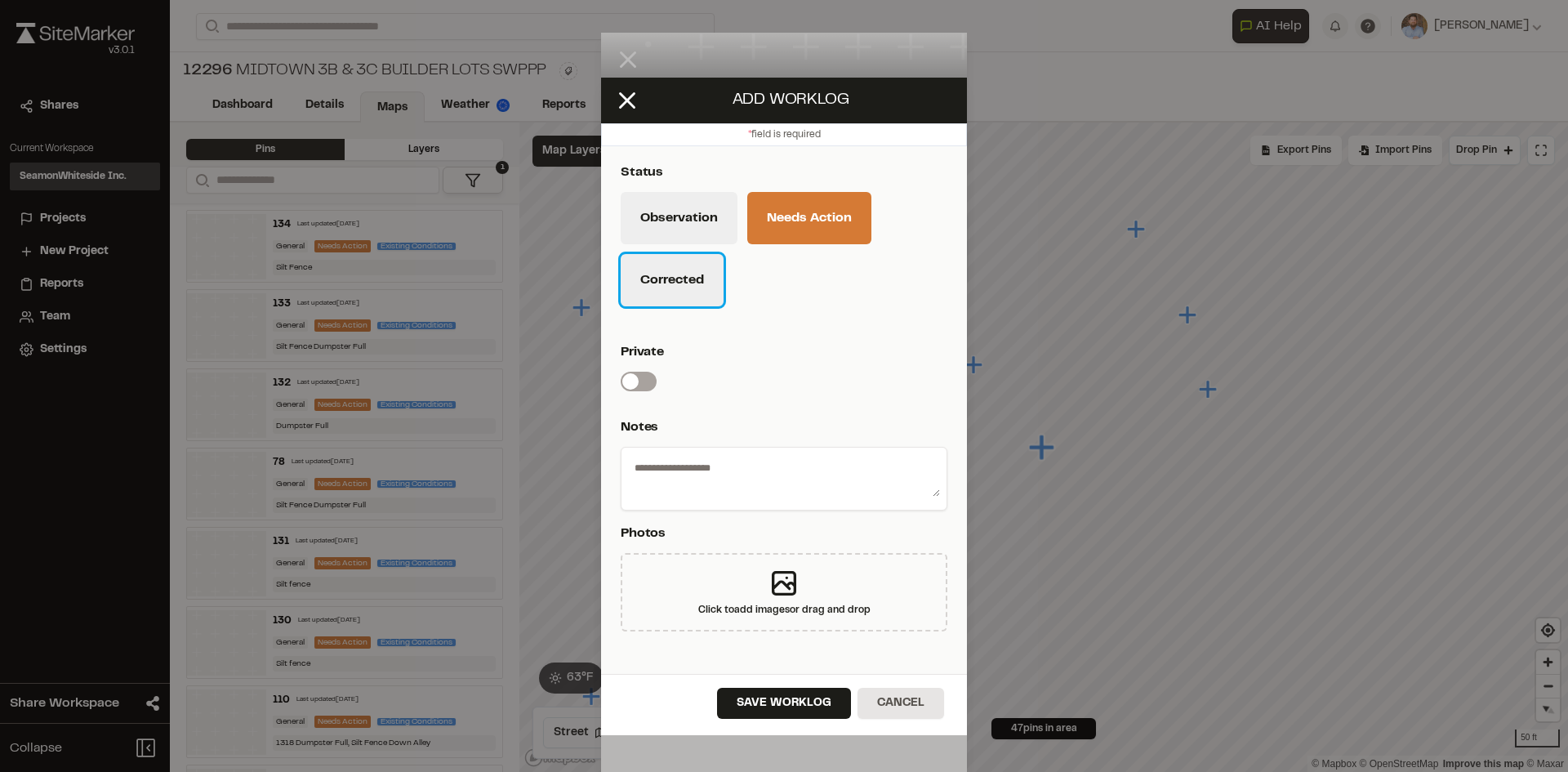
click at [683, 292] on button "Corrected" at bounding box center [672, 280] width 103 height 52
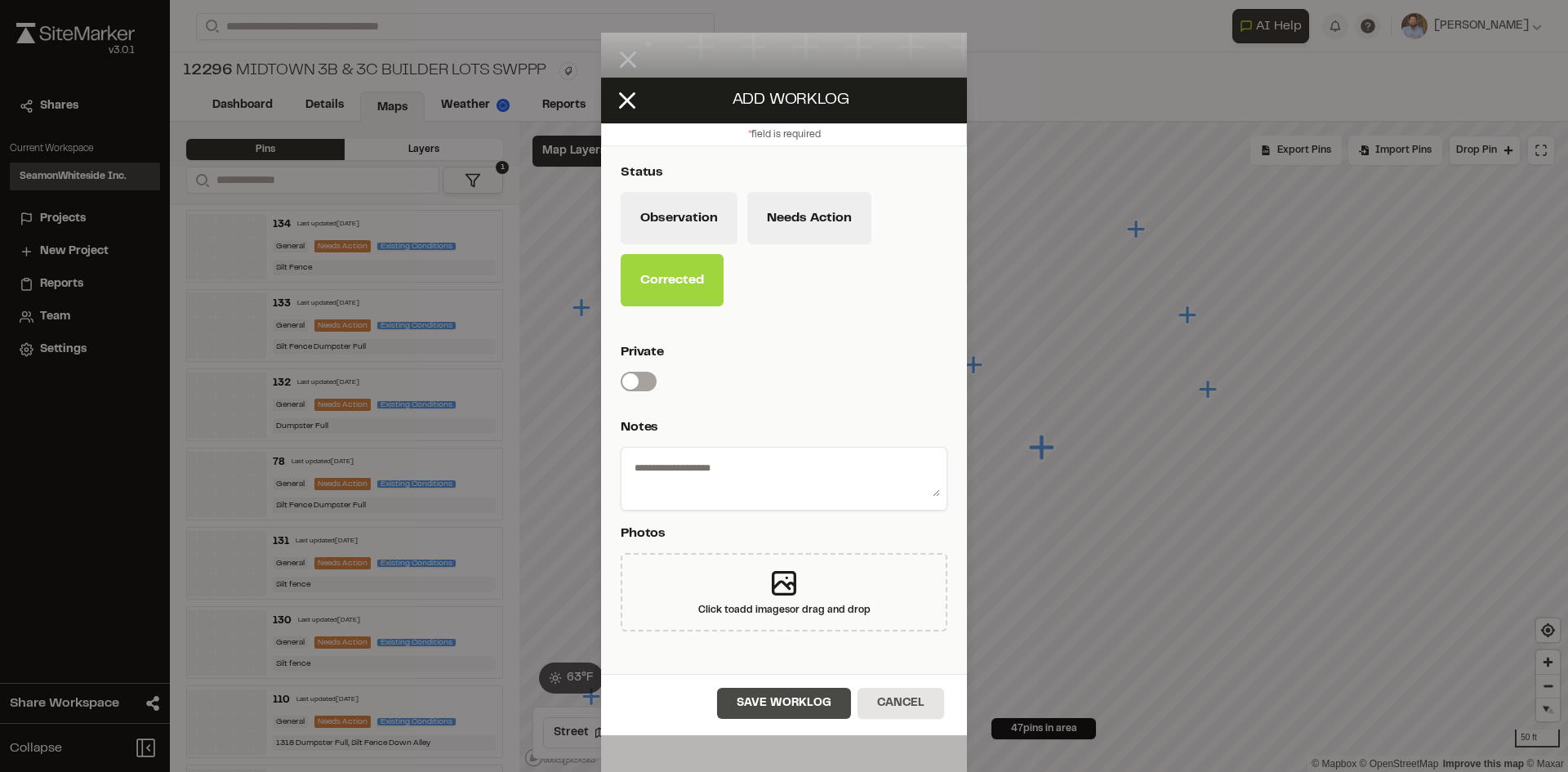
click at [799, 709] on button "Save Worklog" at bounding box center [783, 703] width 134 height 31
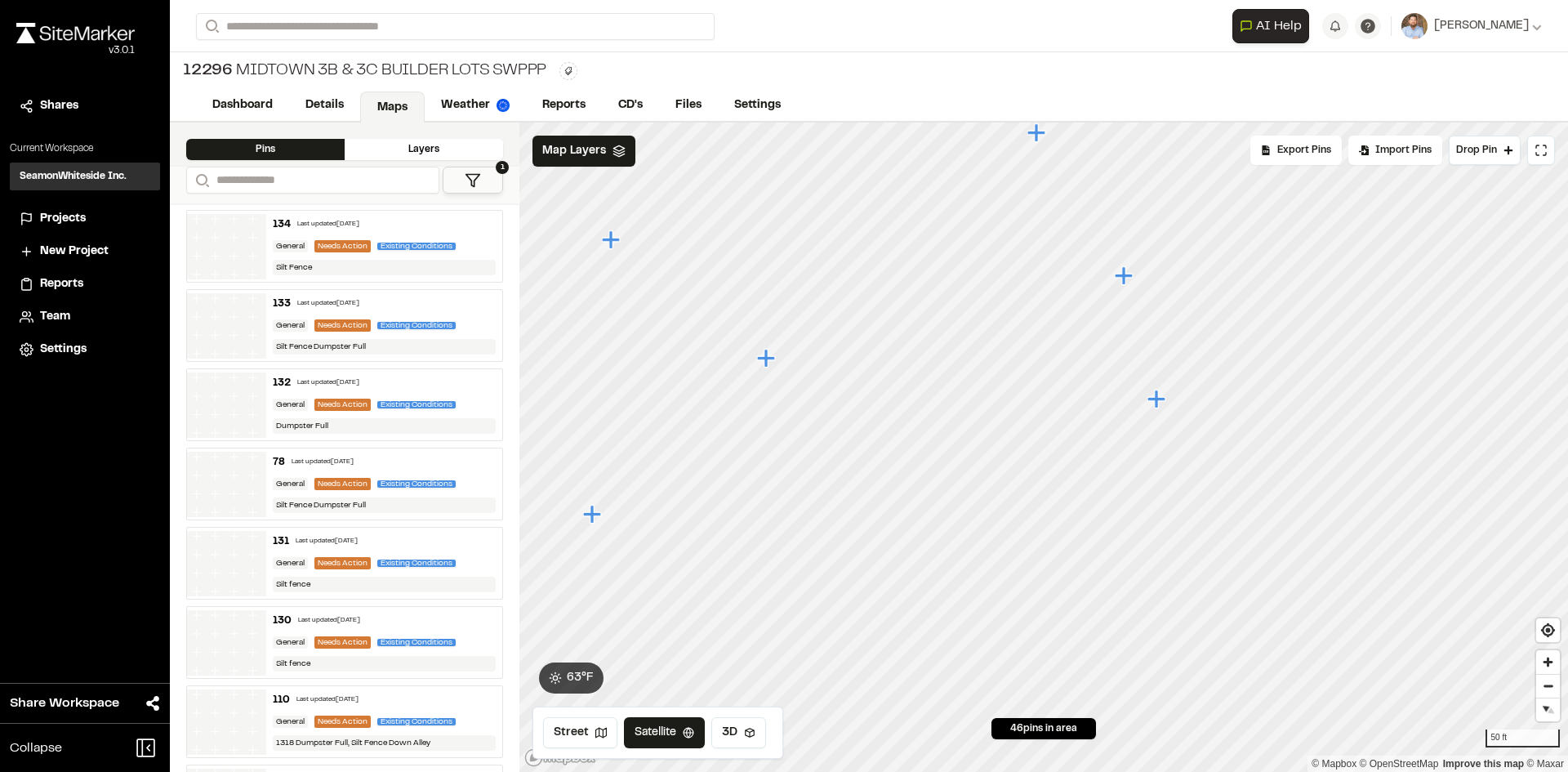
click at [1166, 401] on icon "Map marker" at bounding box center [1158, 400] width 22 height 22
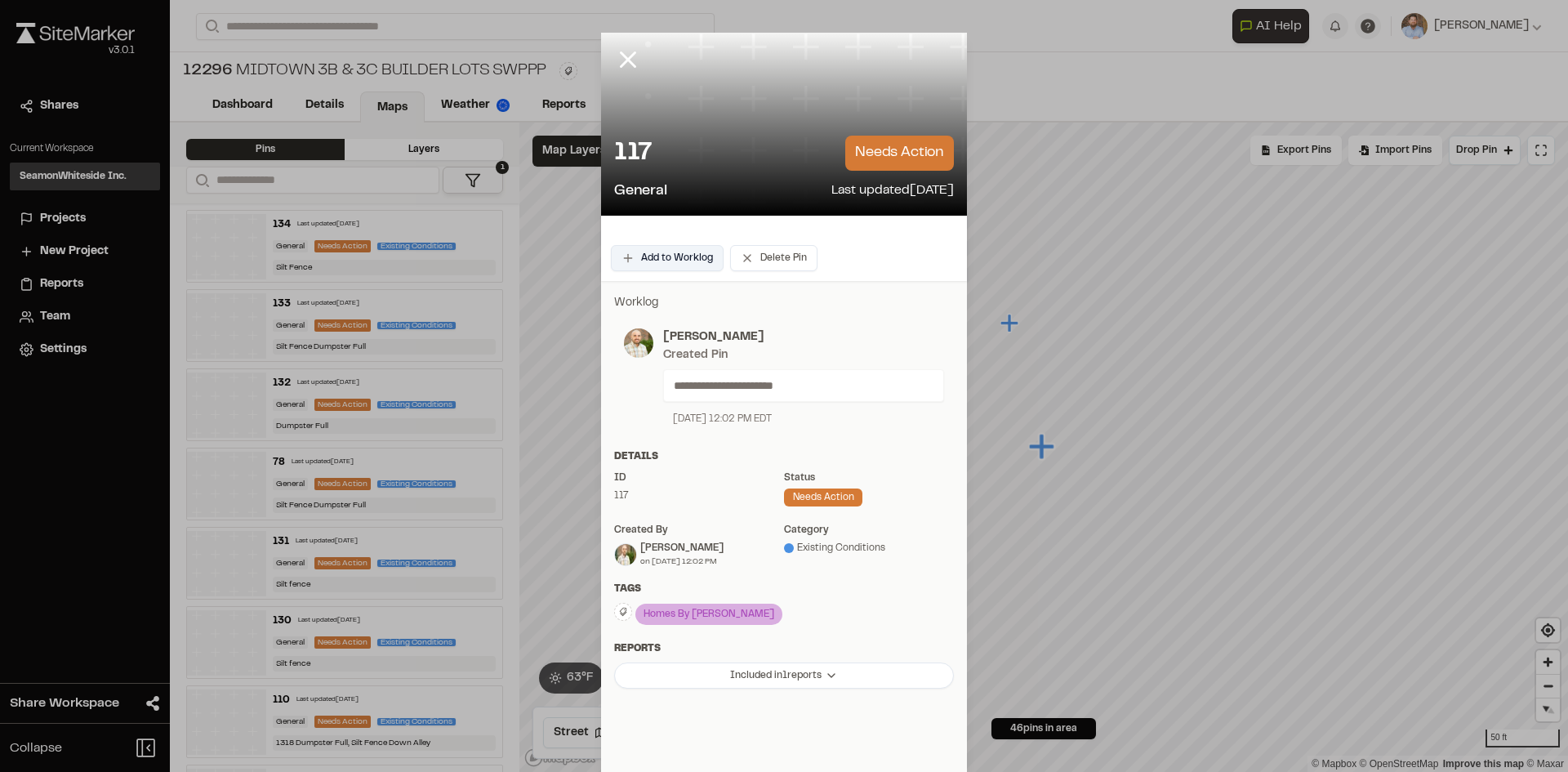
click at [693, 260] on button "Add to Worklog" at bounding box center [668, 258] width 113 height 26
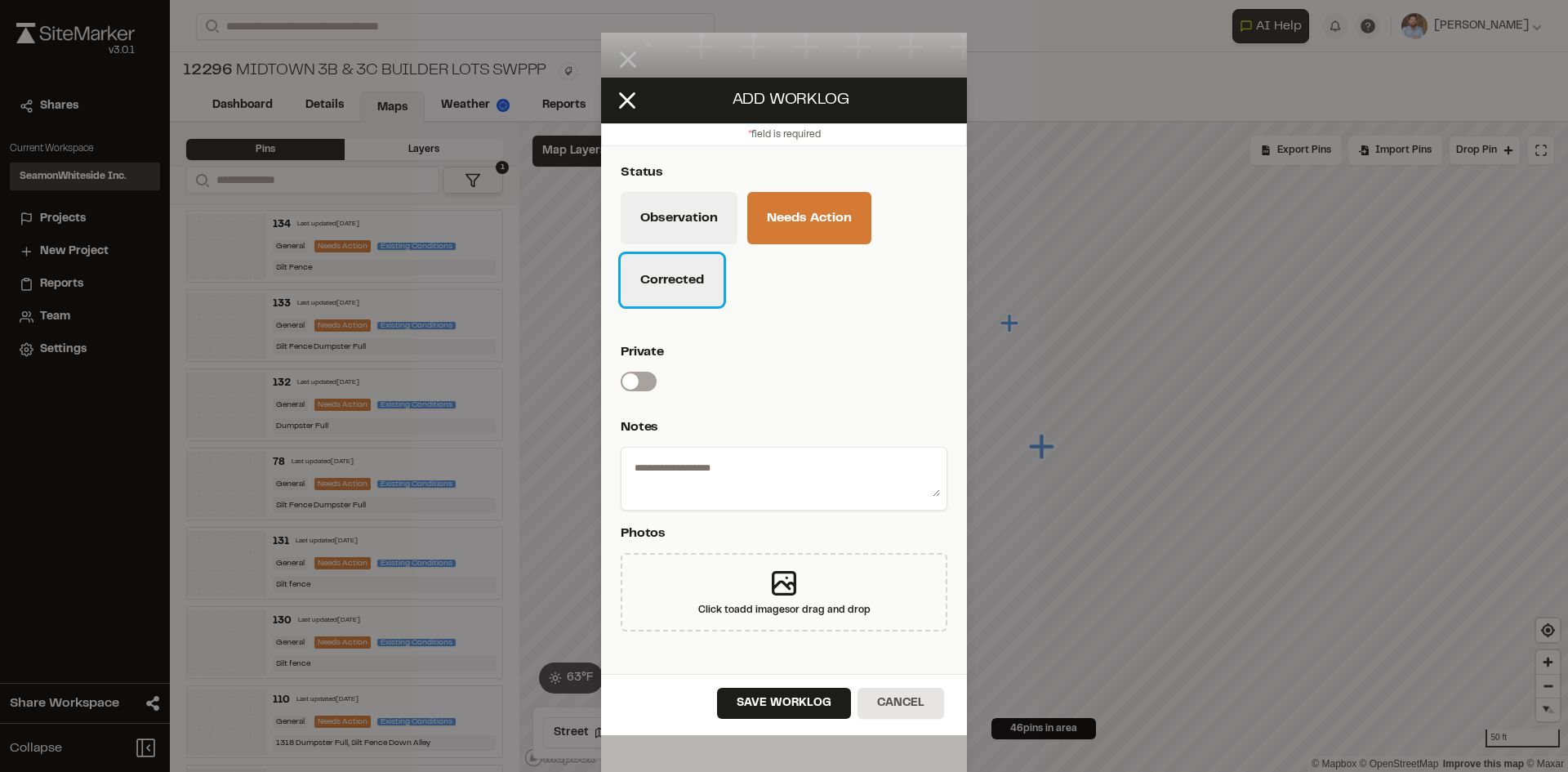
click at [683, 294] on button "Corrected" at bounding box center [672, 280] width 103 height 52
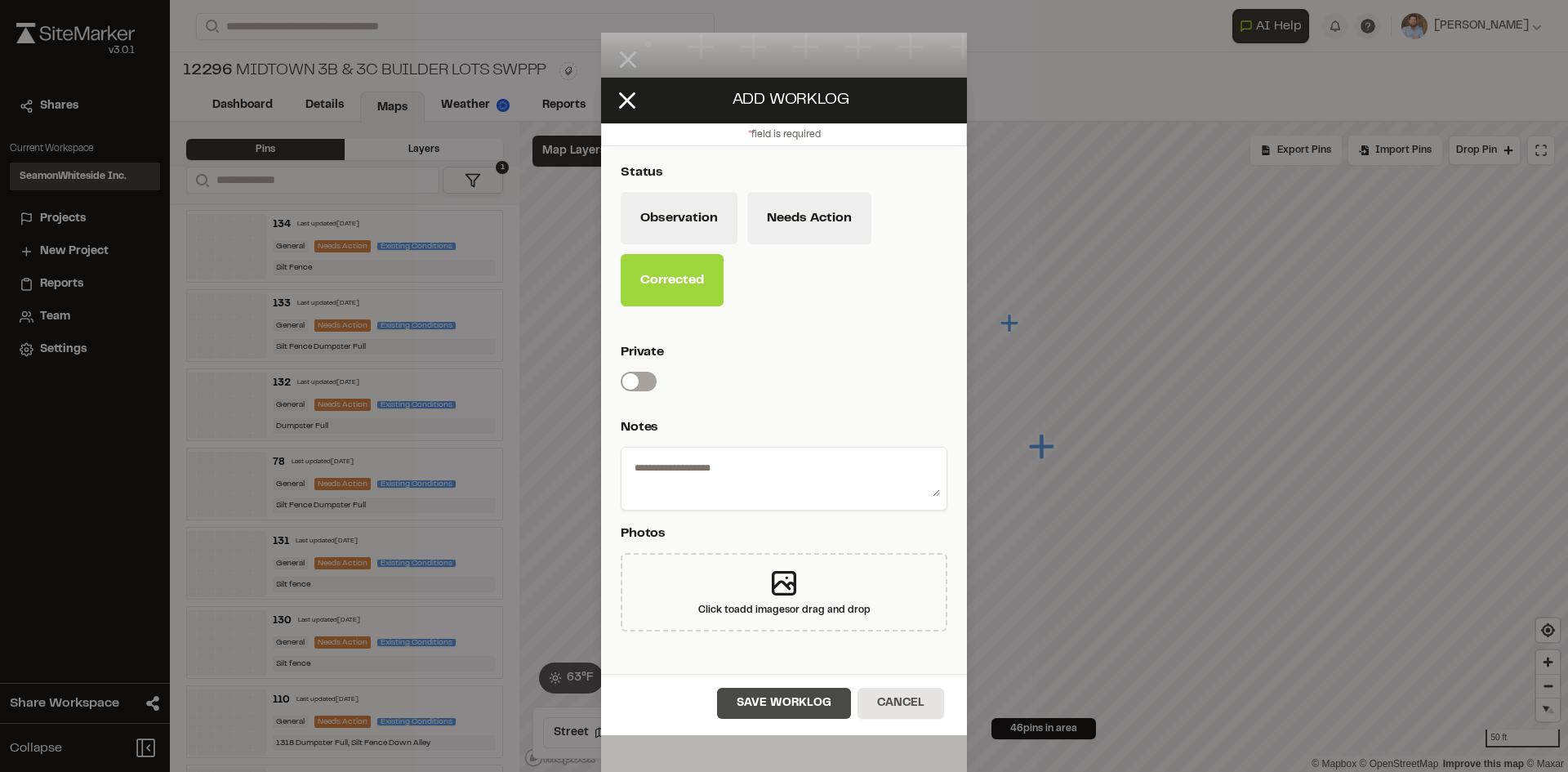
click at [816, 712] on button "Save Worklog" at bounding box center [783, 703] width 134 height 31
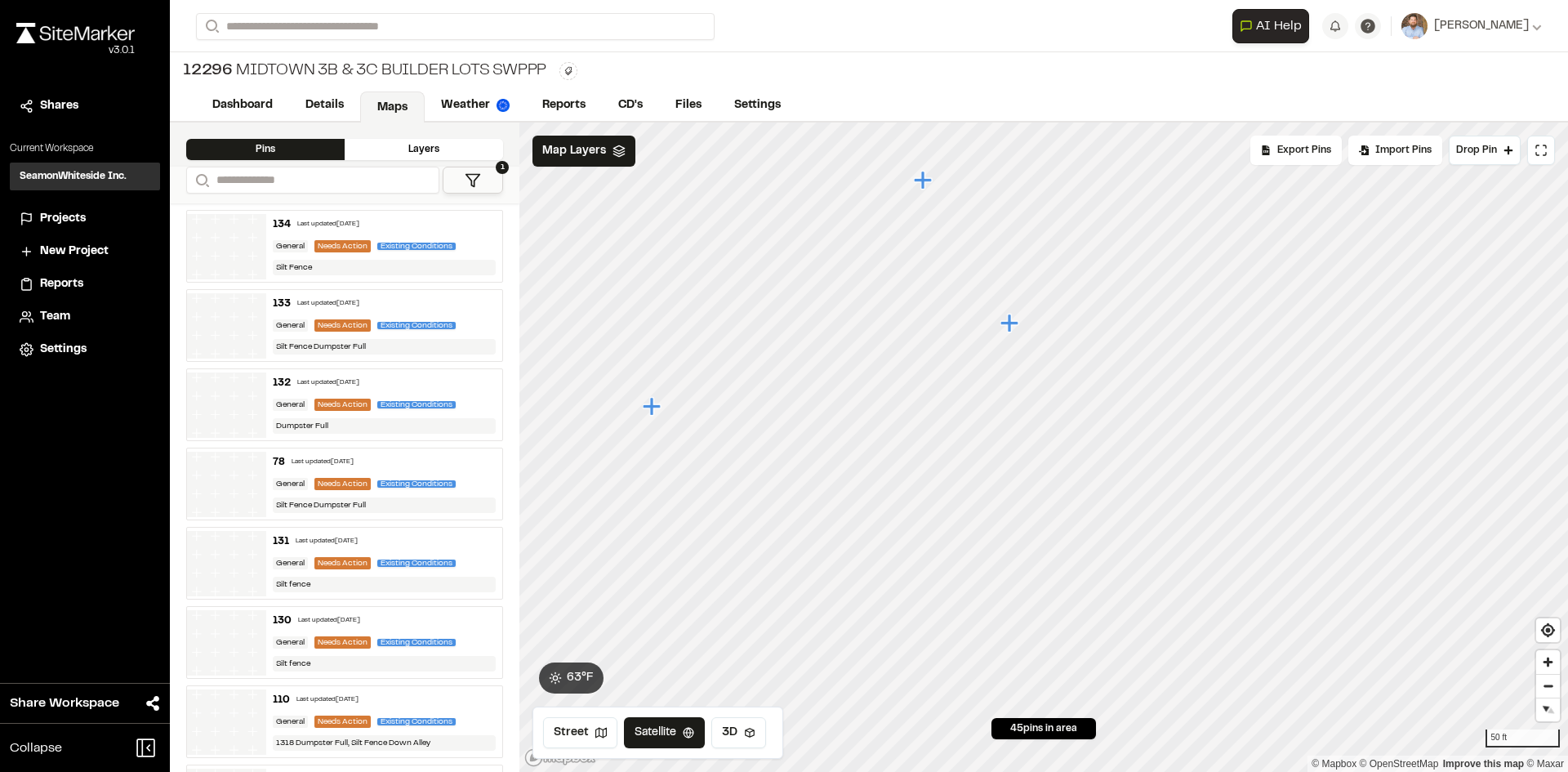
click at [1013, 323] on icon "Map marker" at bounding box center [1009, 323] width 18 height 18
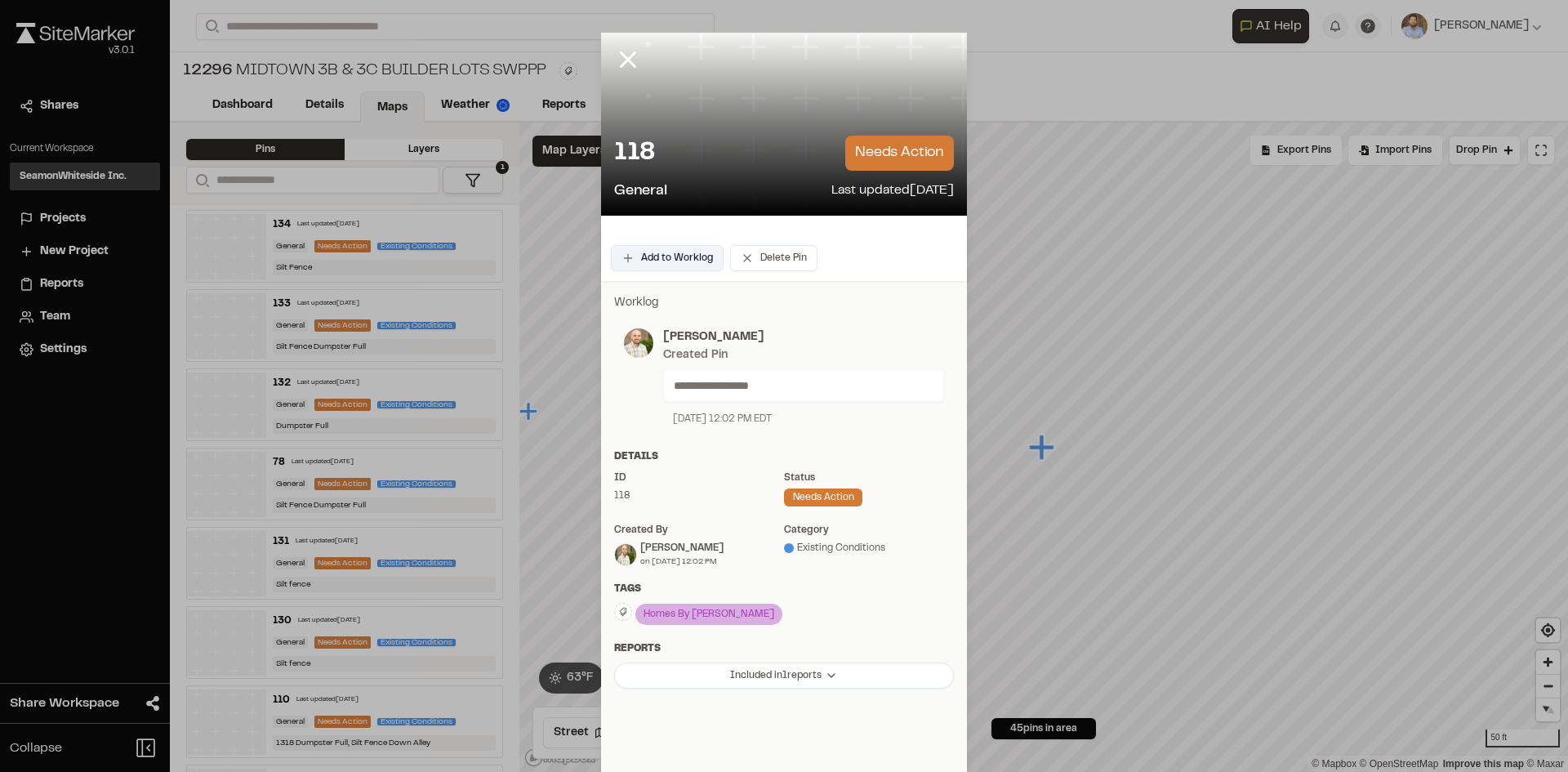
click at [684, 261] on button "Add to Worklog" at bounding box center [668, 258] width 113 height 26
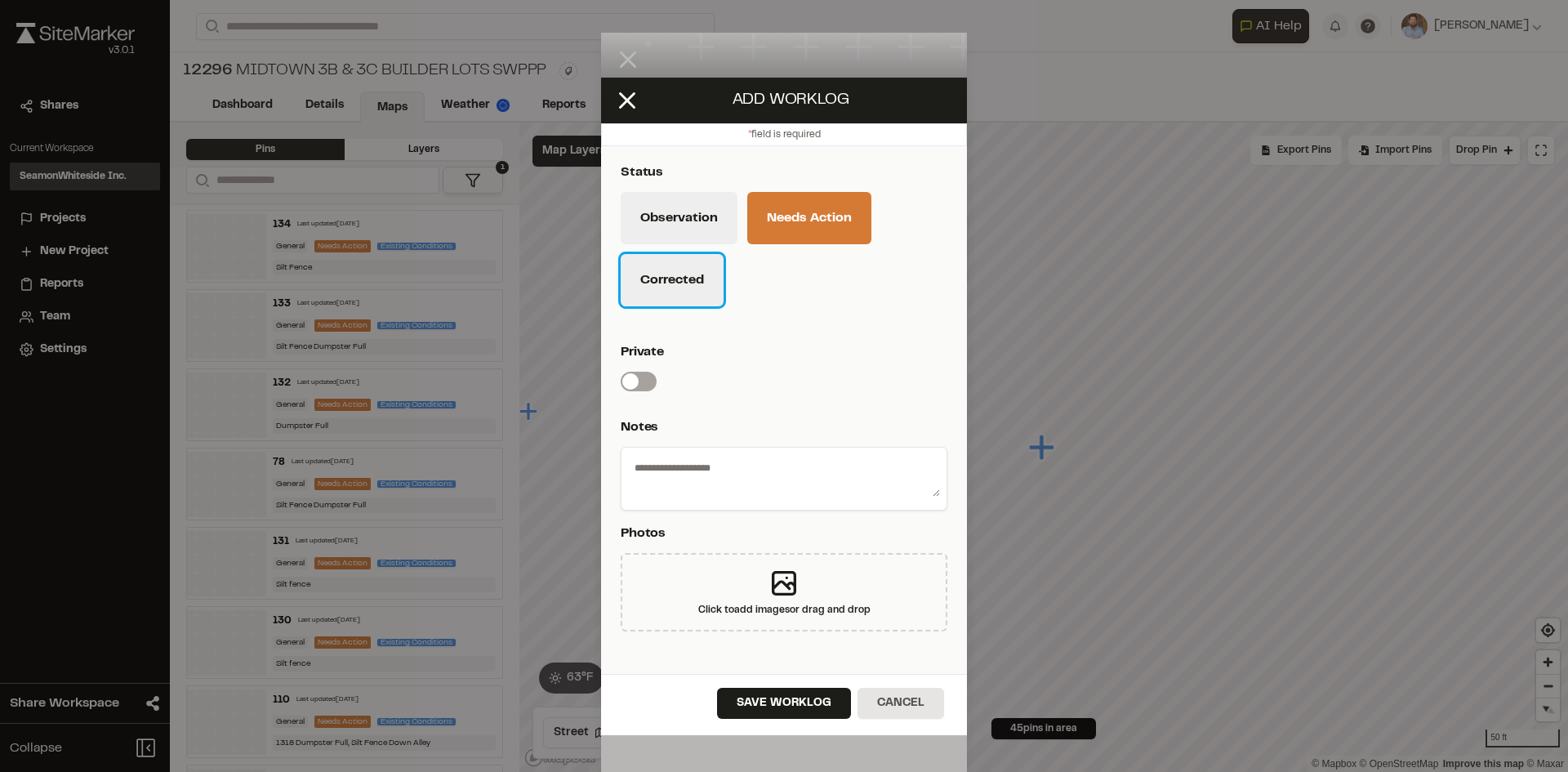
click at [694, 297] on button "Corrected" at bounding box center [672, 280] width 103 height 52
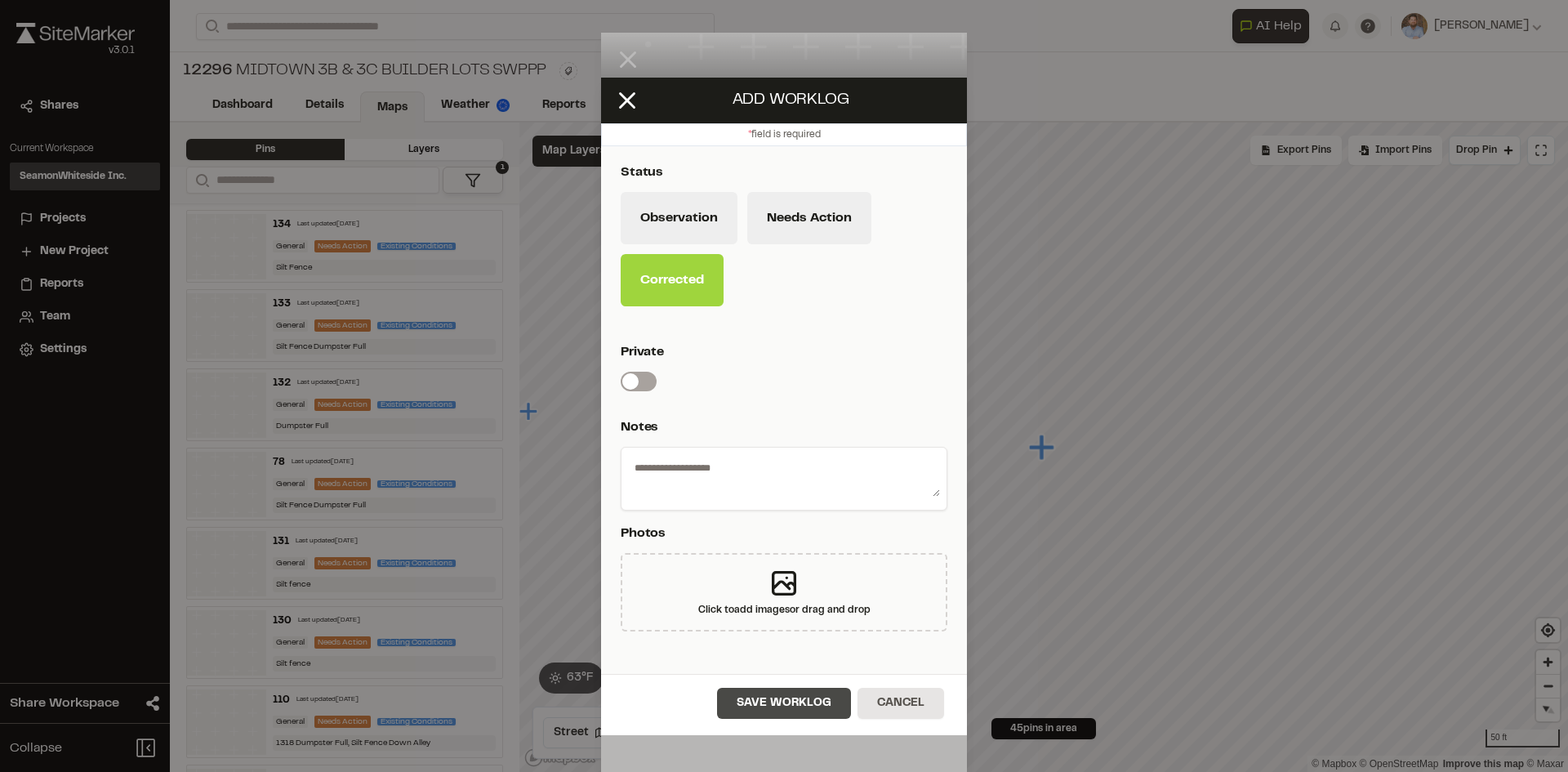
click at [805, 707] on button "Save Worklog" at bounding box center [783, 703] width 134 height 31
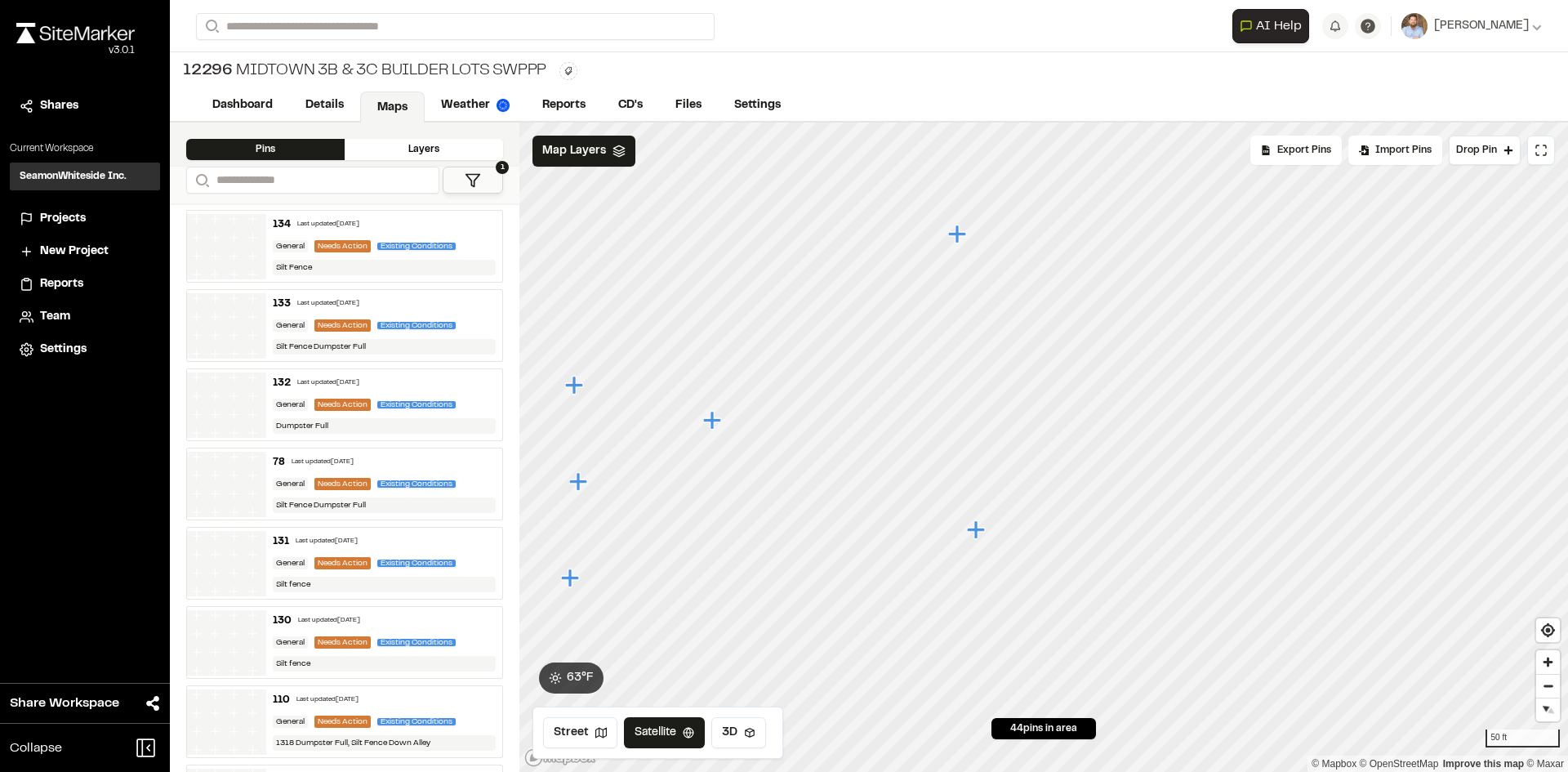
click at [960, 234] on icon "Map marker" at bounding box center [957, 234] width 18 height 18
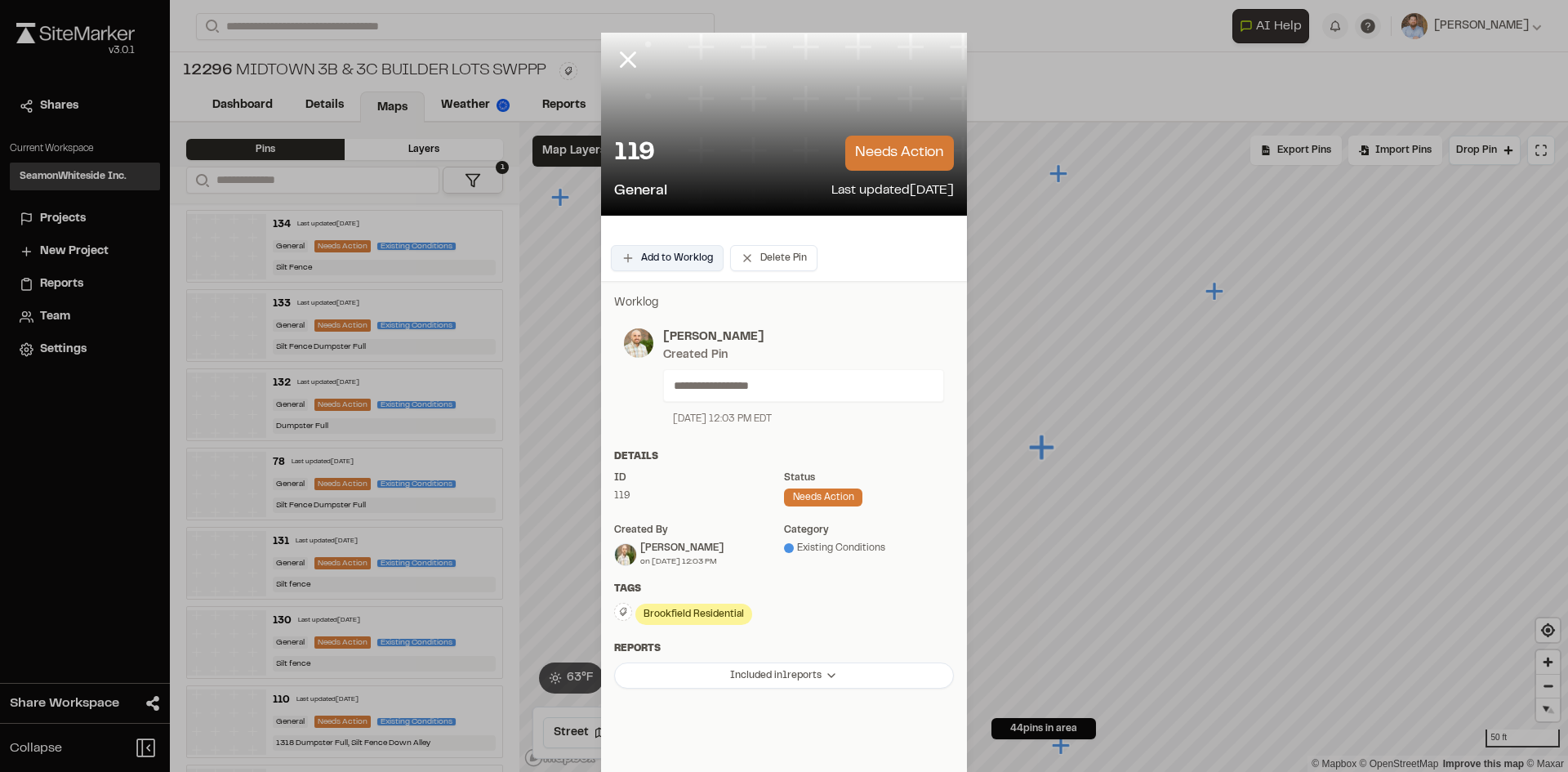
click at [680, 250] on button "Add to Worklog" at bounding box center [668, 258] width 113 height 26
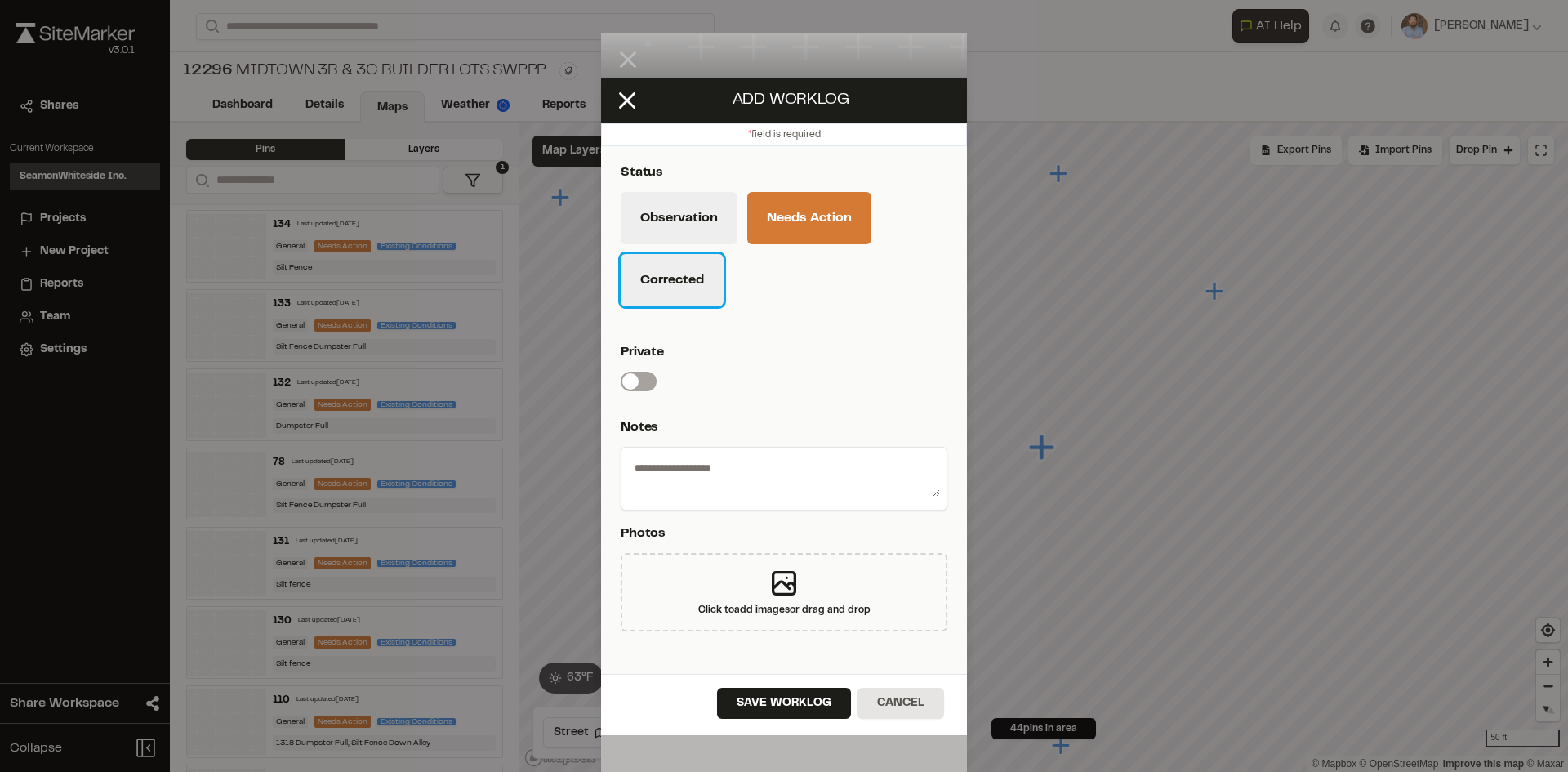
click at [683, 296] on button "Corrected" at bounding box center [672, 280] width 103 height 52
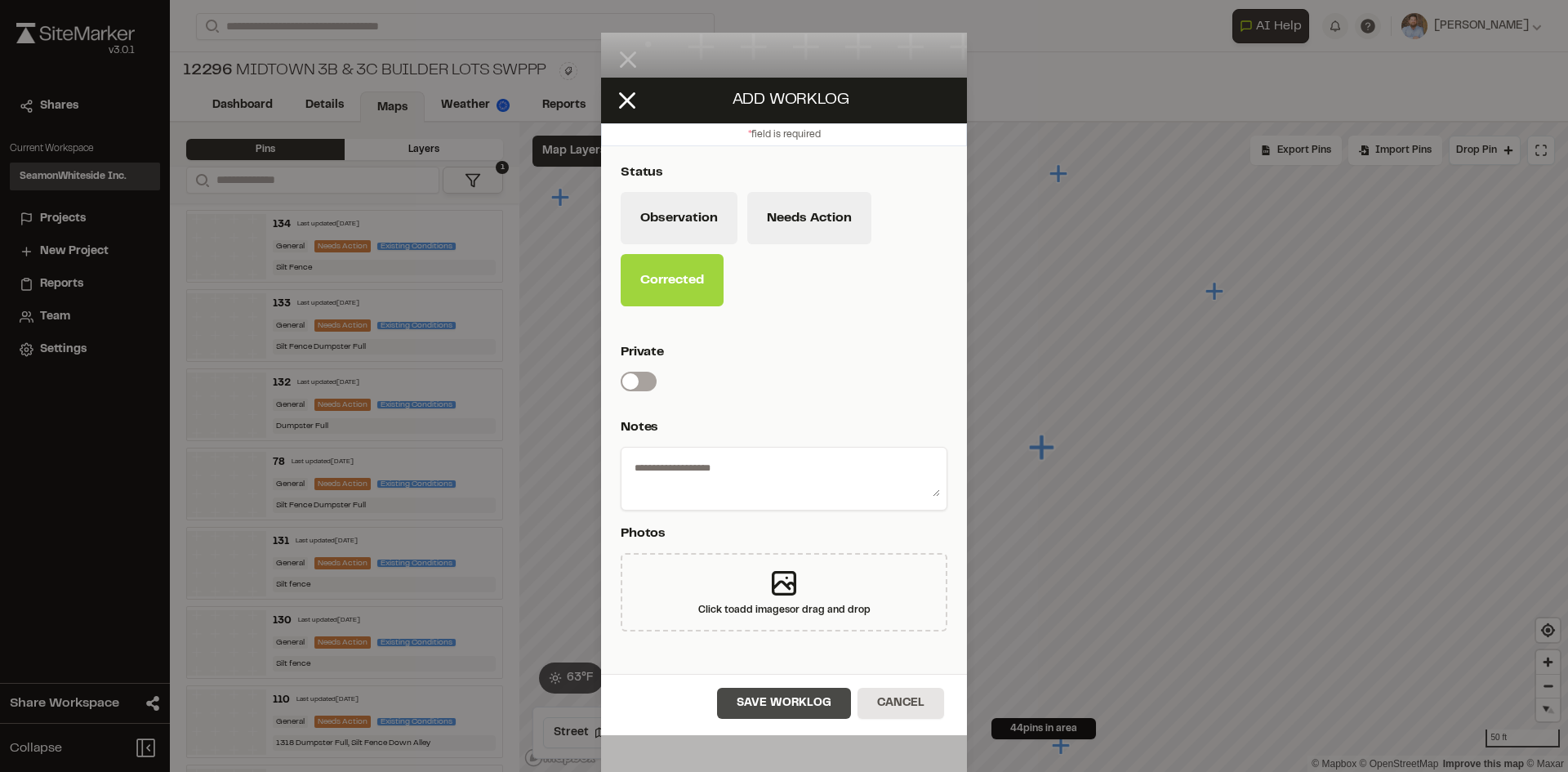
click at [796, 714] on button "Save Worklog" at bounding box center [783, 703] width 134 height 31
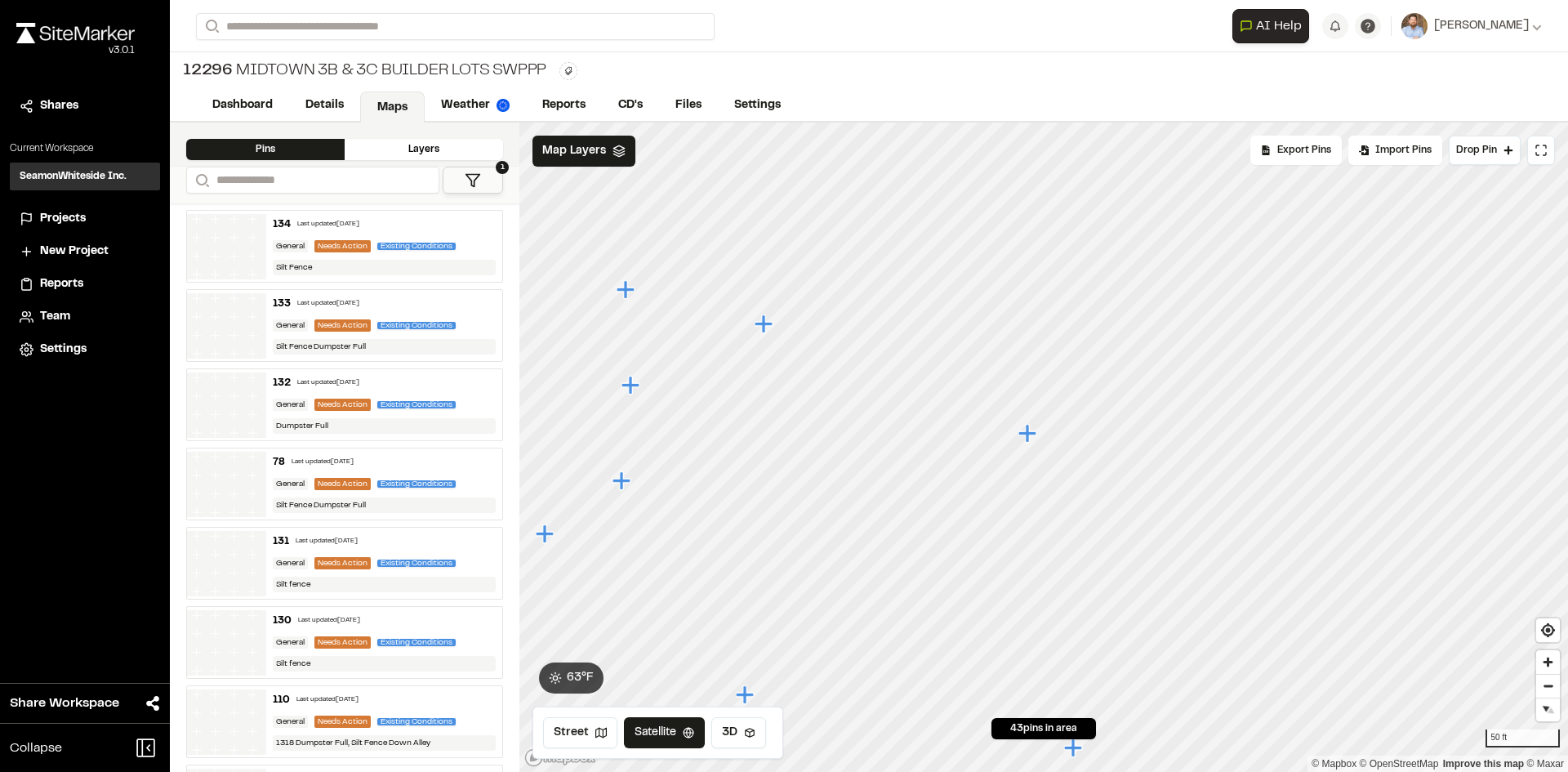
click at [1028, 433] on icon "Map marker" at bounding box center [1028, 433] width 18 height 18
click at [1484, 151] on span "Drop Pin" at bounding box center [1476, 151] width 41 height 15
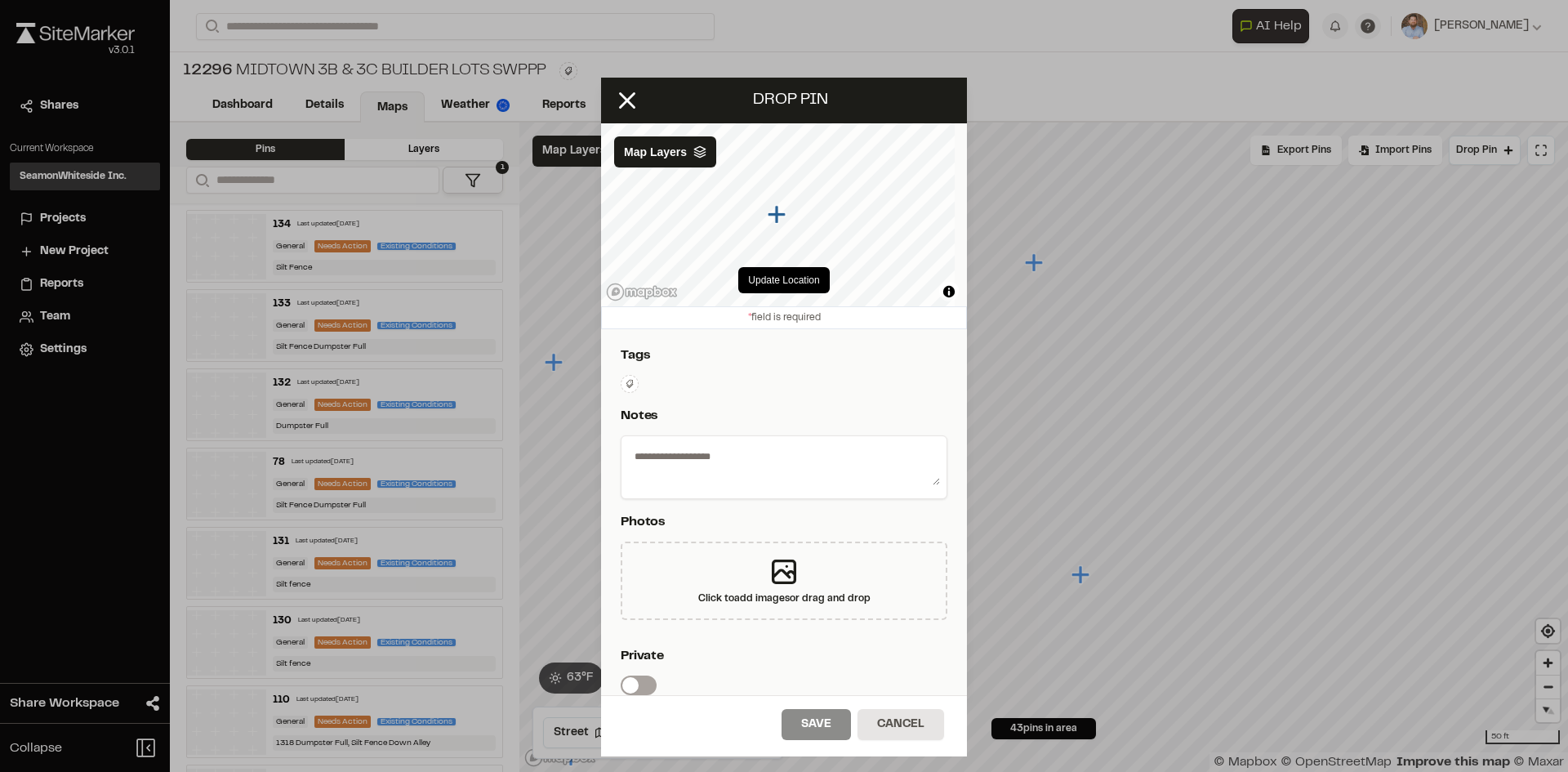
click at [629, 381] on icon at bounding box center [629, 384] width 10 height 10
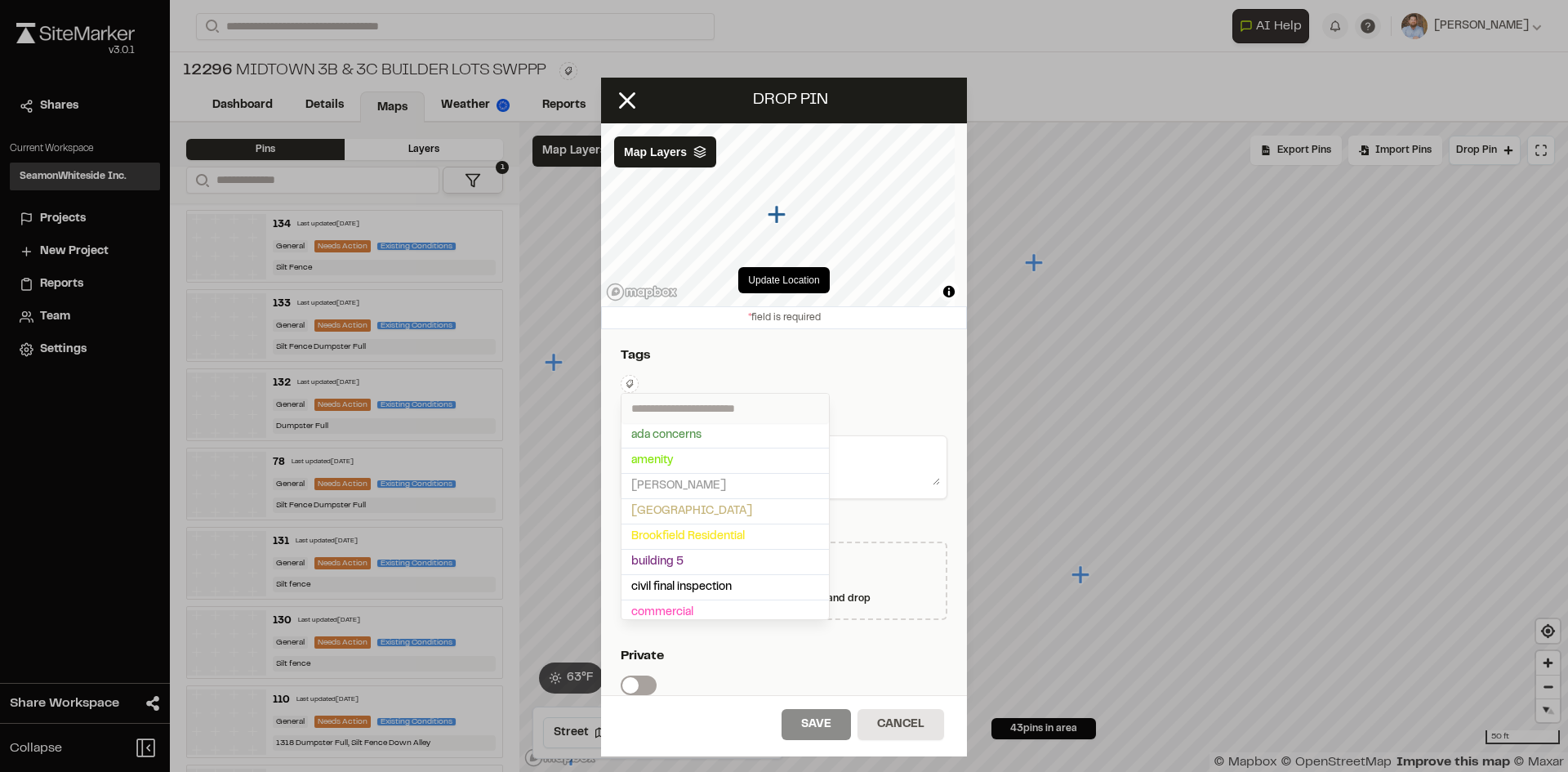
click at [658, 408] on input "text" at bounding box center [724, 408] width 207 height 29
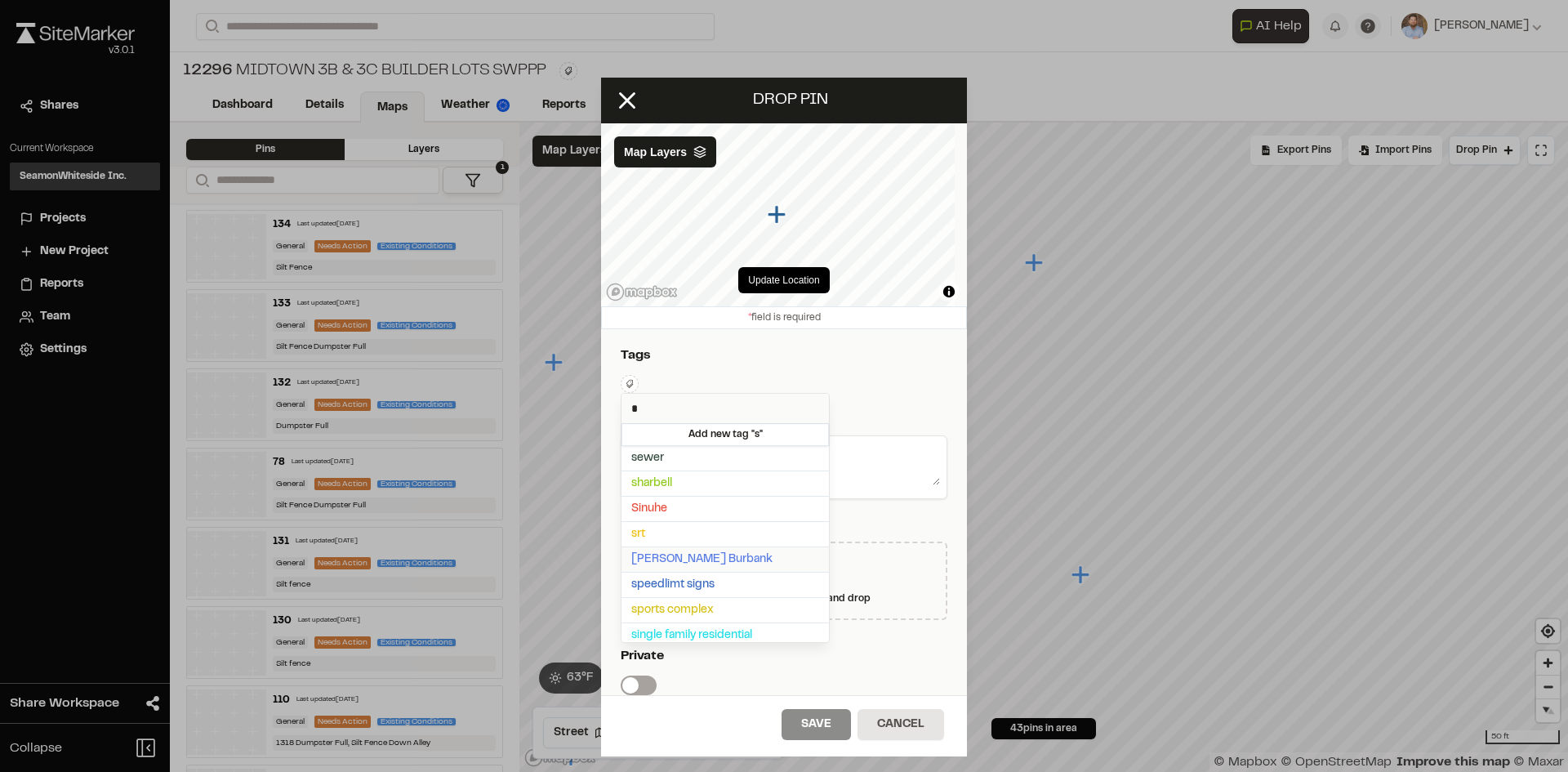
type input "*"
click at [701, 562] on span "[PERSON_NAME] Burbank" at bounding box center [725, 560] width 188 height 18
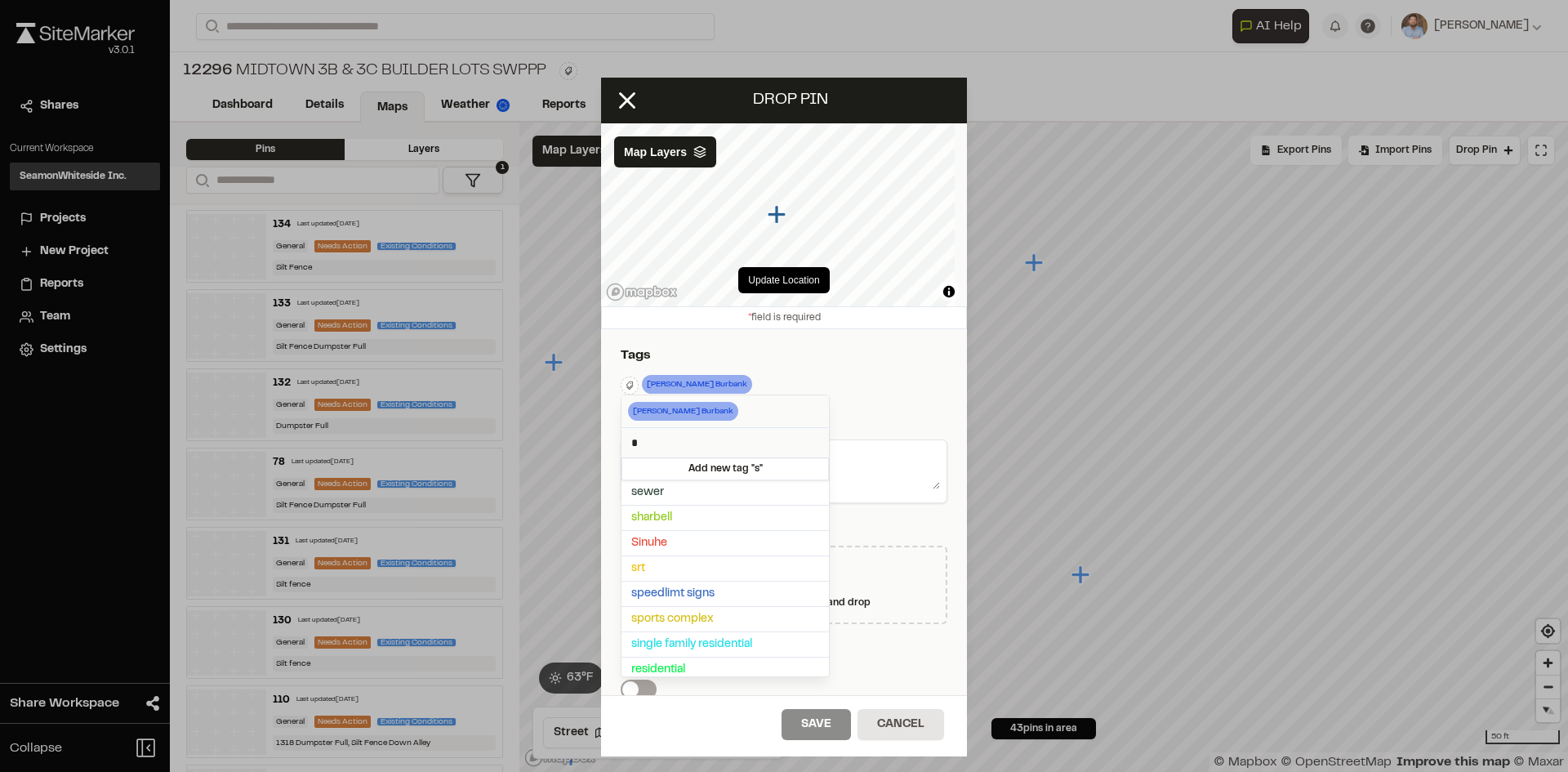
click at [867, 374] on div at bounding box center [784, 386] width 1568 height 772
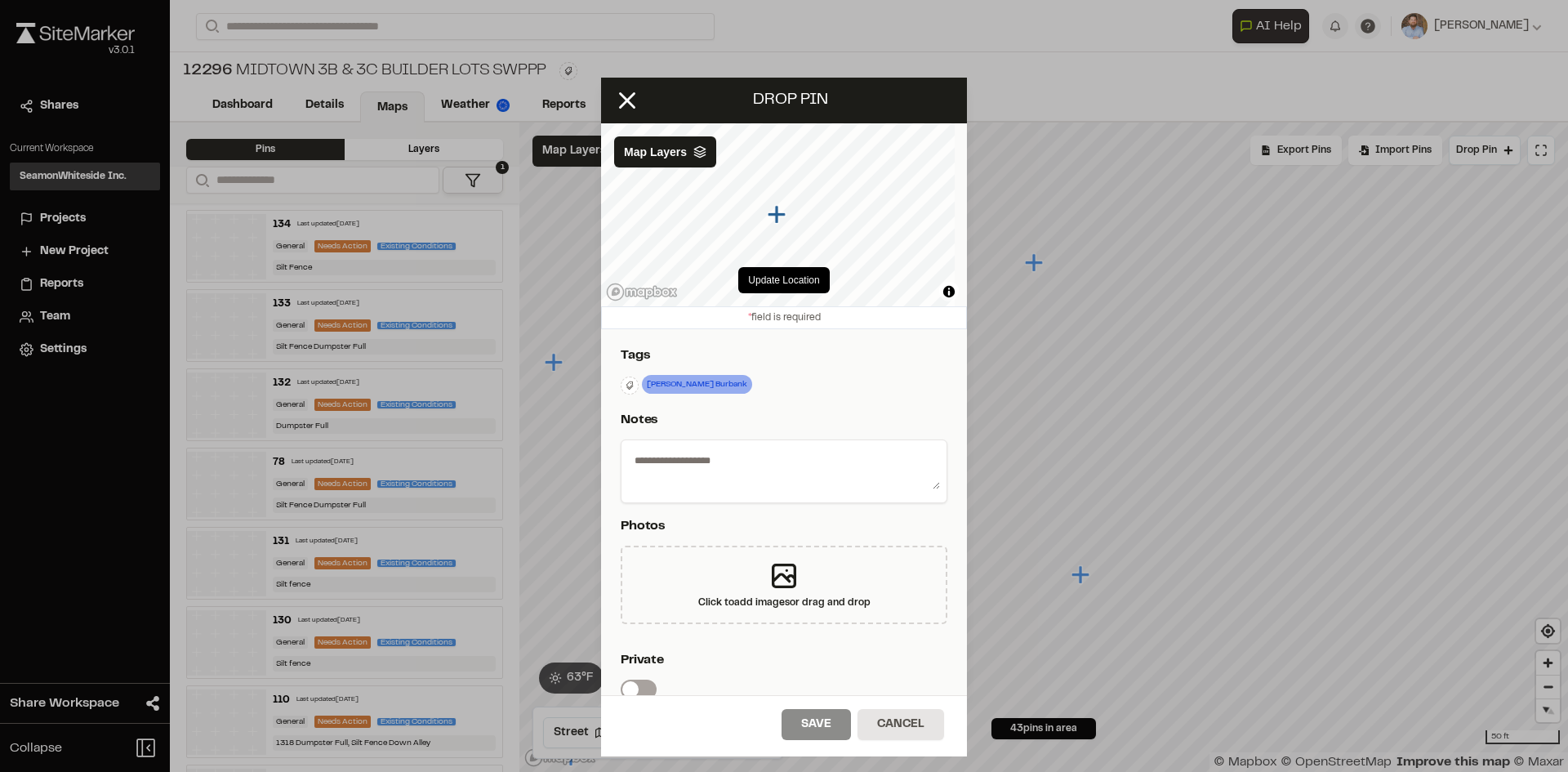
click at [689, 458] on textarea at bounding box center [783, 468] width 312 height 42
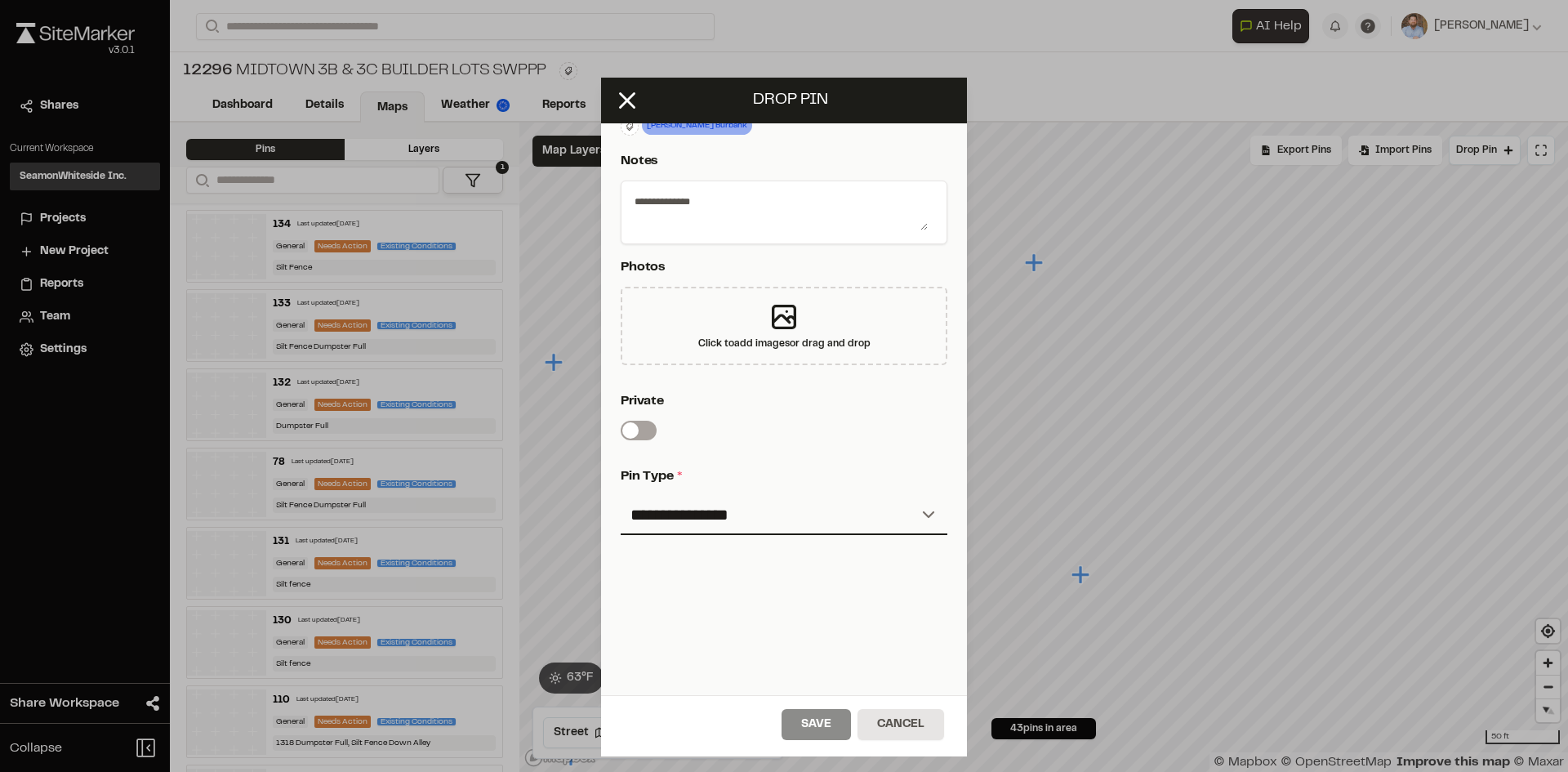
scroll to position [271, 0]
type textarea "**********"
click at [728, 497] on select "**********" at bounding box center [783, 515] width 327 height 39
select select "*"
click at [620, 496] on select "**********" at bounding box center [783, 515] width 327 height 39
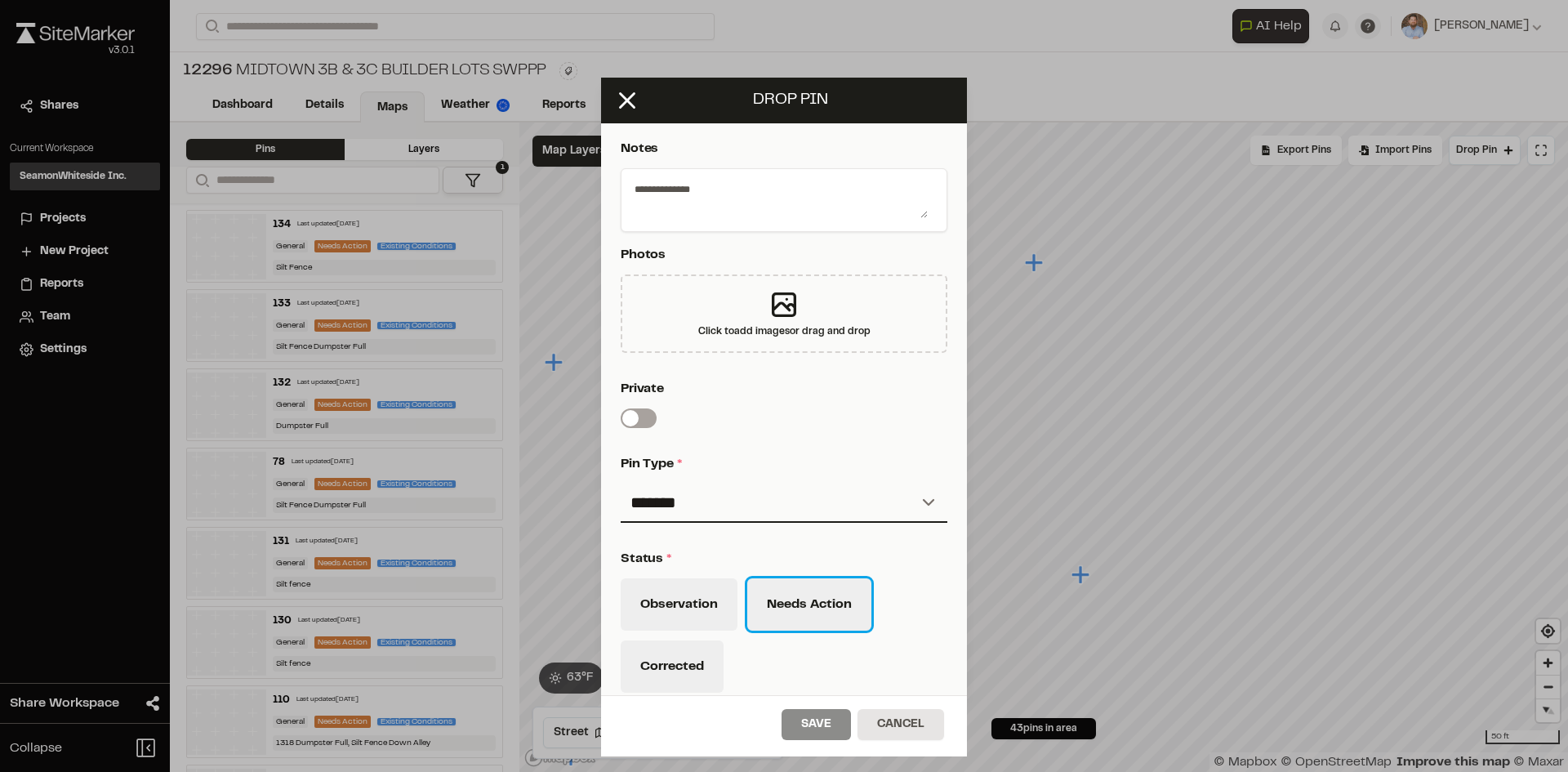
drag, startPoint x: 831, startPoint y: 611, endPoint x: 851, endPoint y: 597, distance: 24.4
click at [836, 608] on button "Needs Action" at bounding box center [809, 604] width 124 height 52
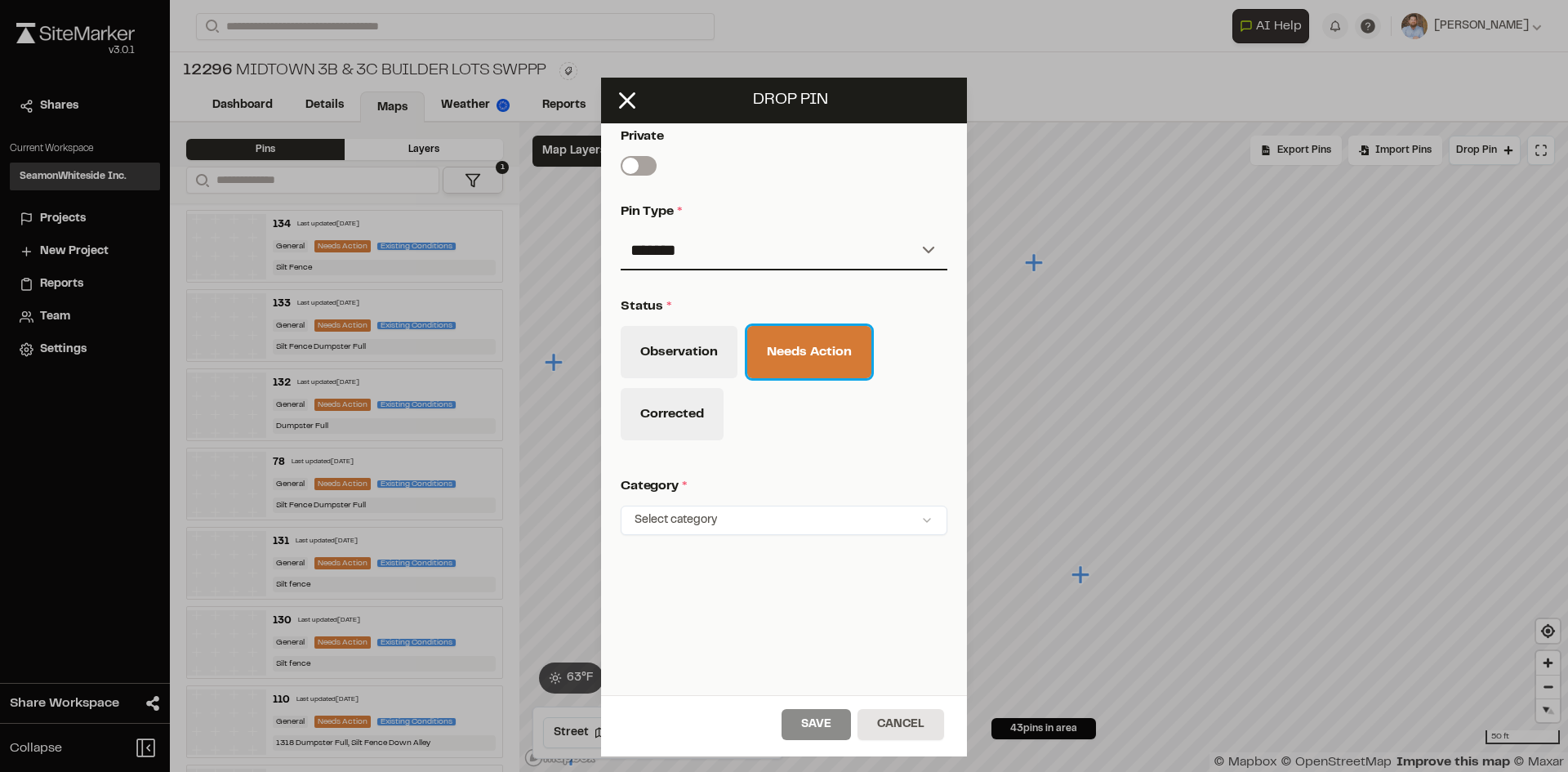
scroll to position [536, 0]
click at [739, 510] on html "Close sidebar v 3.0.1 Shares Current Workspace SeamonWhiteside Inc. SI Projects…" at bounding box center [784, 386] width 1568 height 772
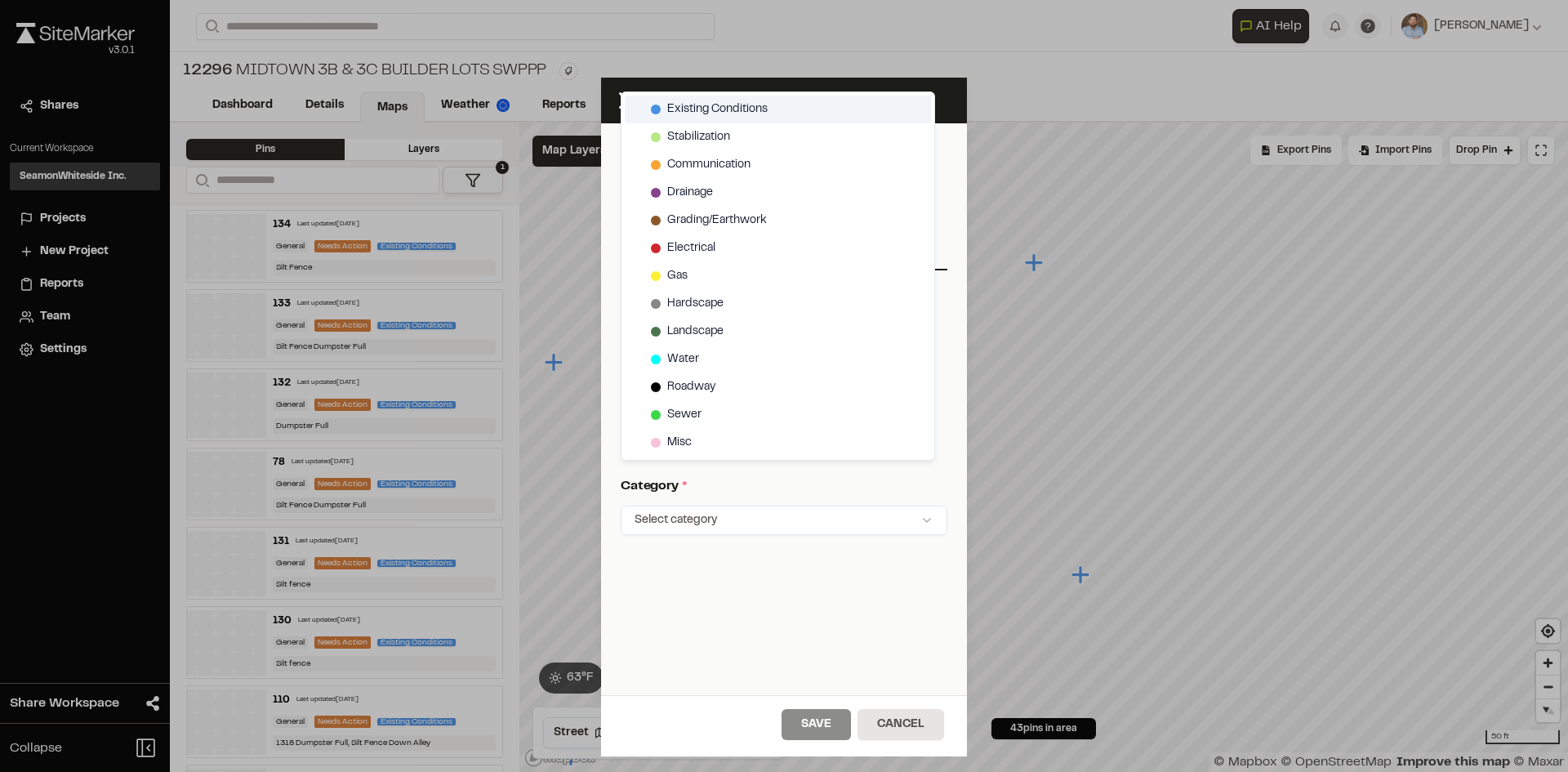
click at [712, 109] on span "Existing Conditions" at bounding box center [717, 110] width 101 height 18
click at [1156, 457] on html "Close sidebar v 3.0.1 Shares Current Workspace SeamonWhiteside Inc. SI Projects…" at bounding box center [784, 386] width 1568 height 772
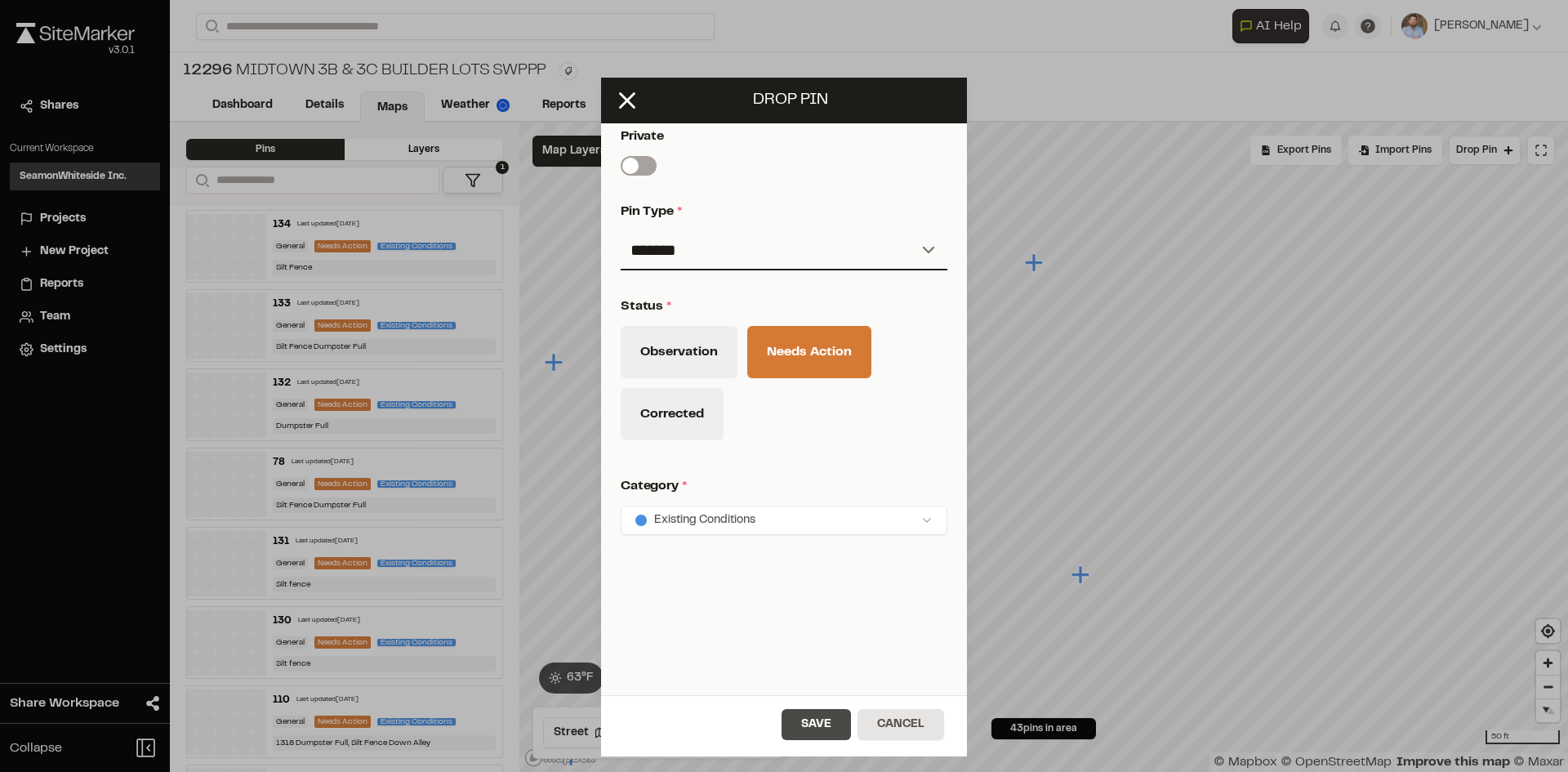
click at [834, 729] on button "Save" at bounding box center [816, 725] width 69 height 31
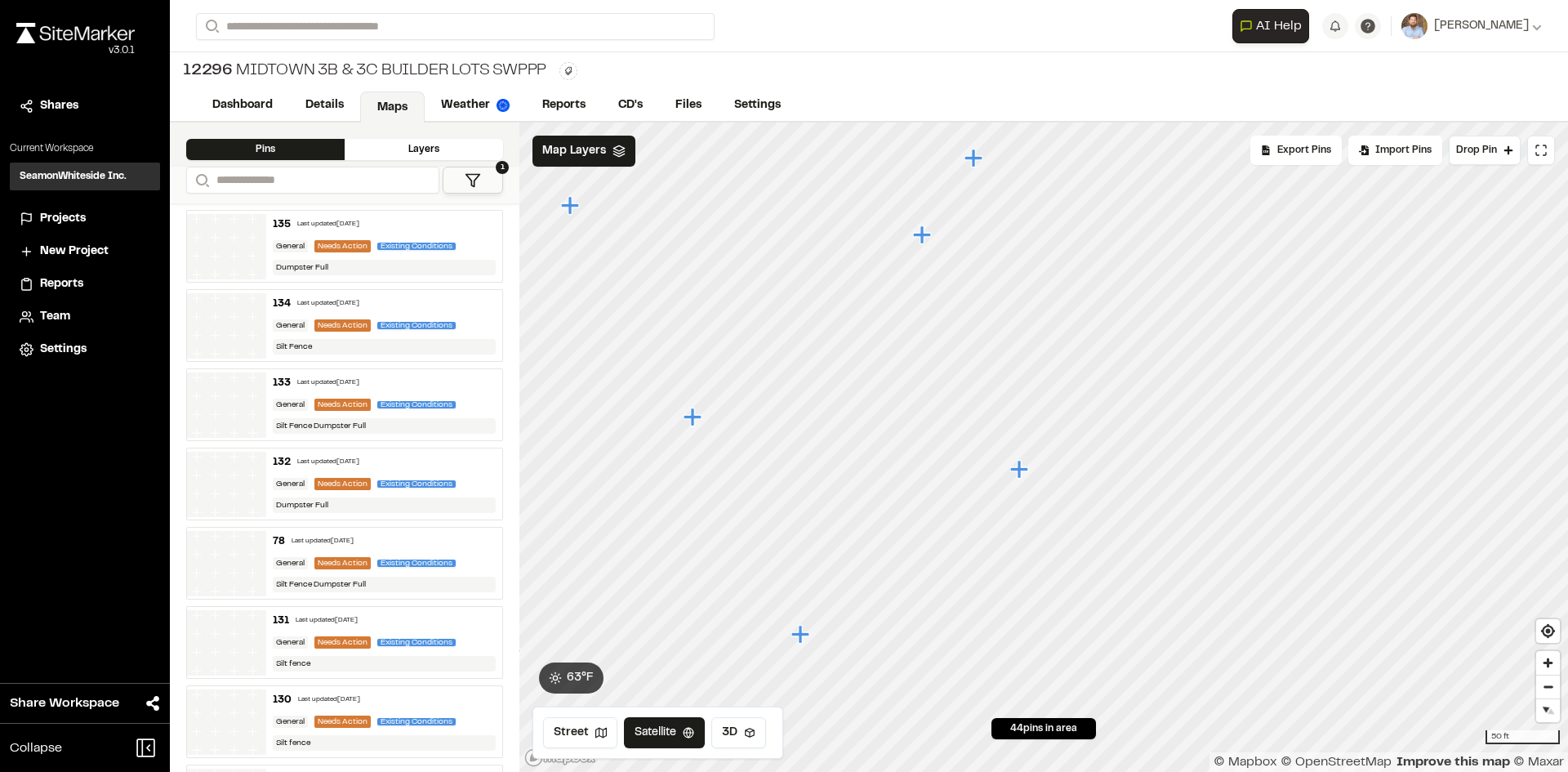
click at [1018, 473] on icon "Map marker" at bounding box center [1019, 469] width 18 height 18
click at [1477, 159] on button "Drop Pin" at bounding box center [1484, 150] width 71 height 29
click at [1469, 151] on span "Drop Pin" at bounding box center [1476, 151] width 41 height 15
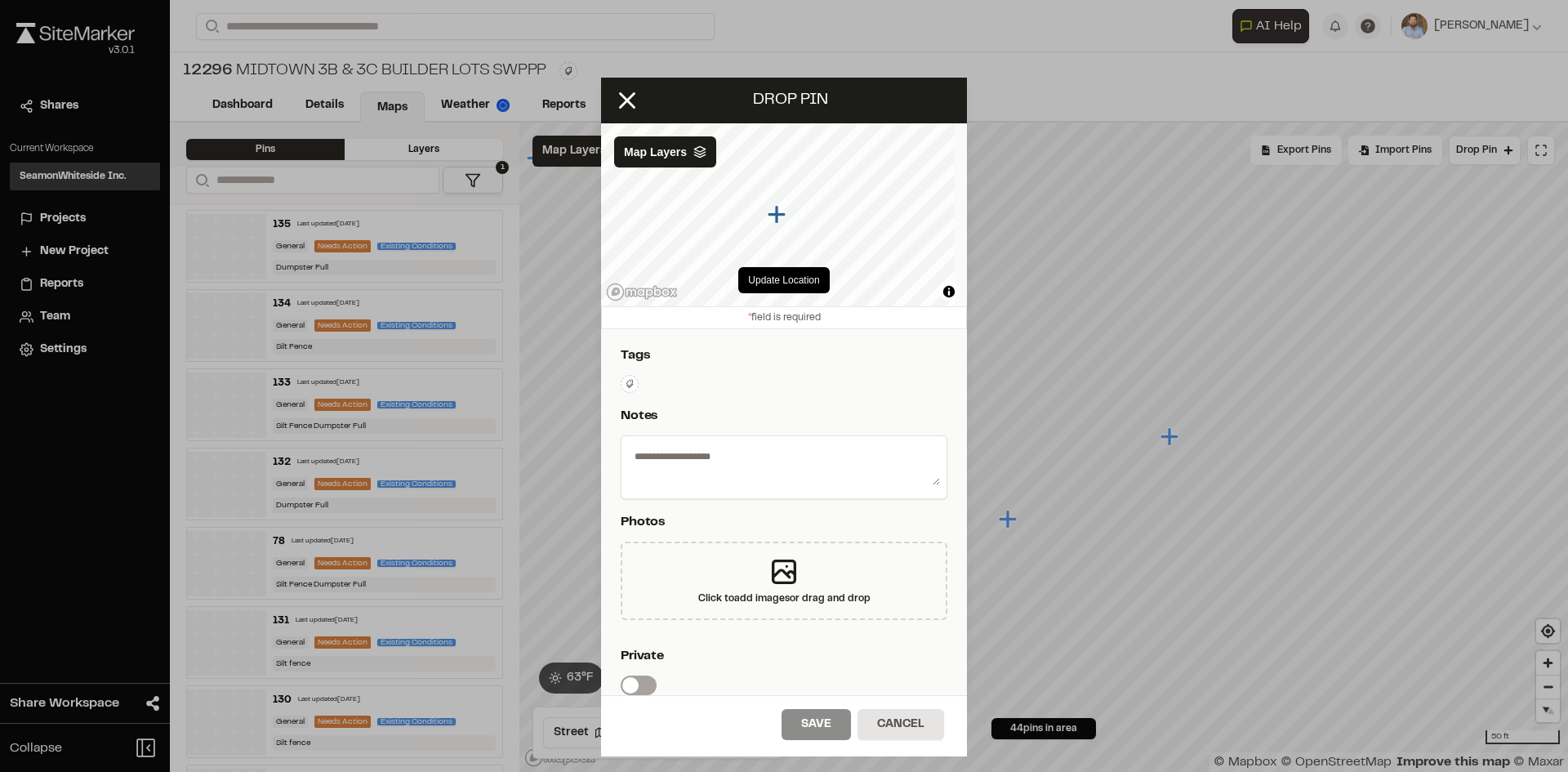
click at [634, 381] on icon at bounding box center [629, 384] width 10 height 10
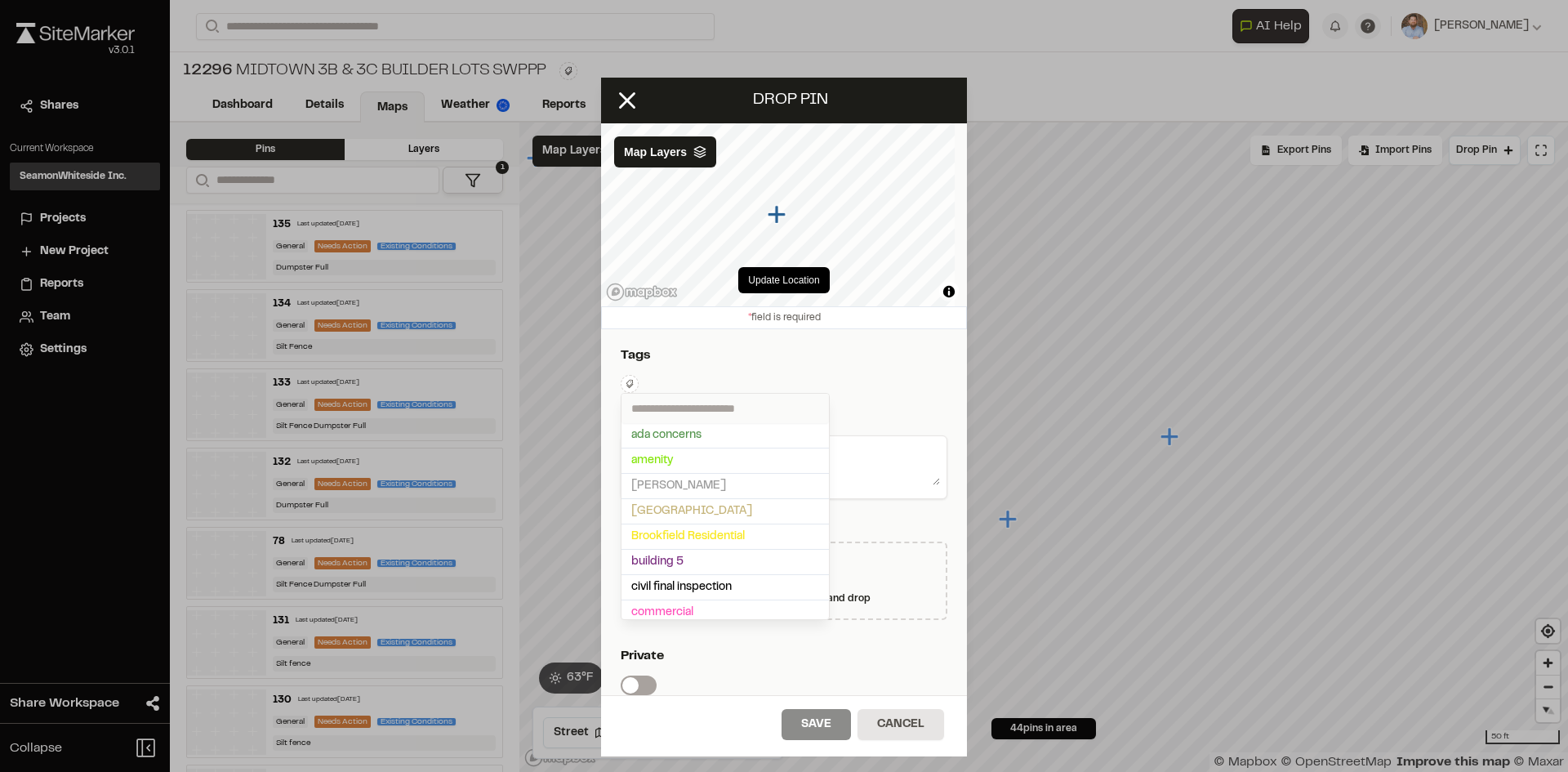
click at [658, 406] on input "text" at bounding box center [724, 408] width 207 height 29
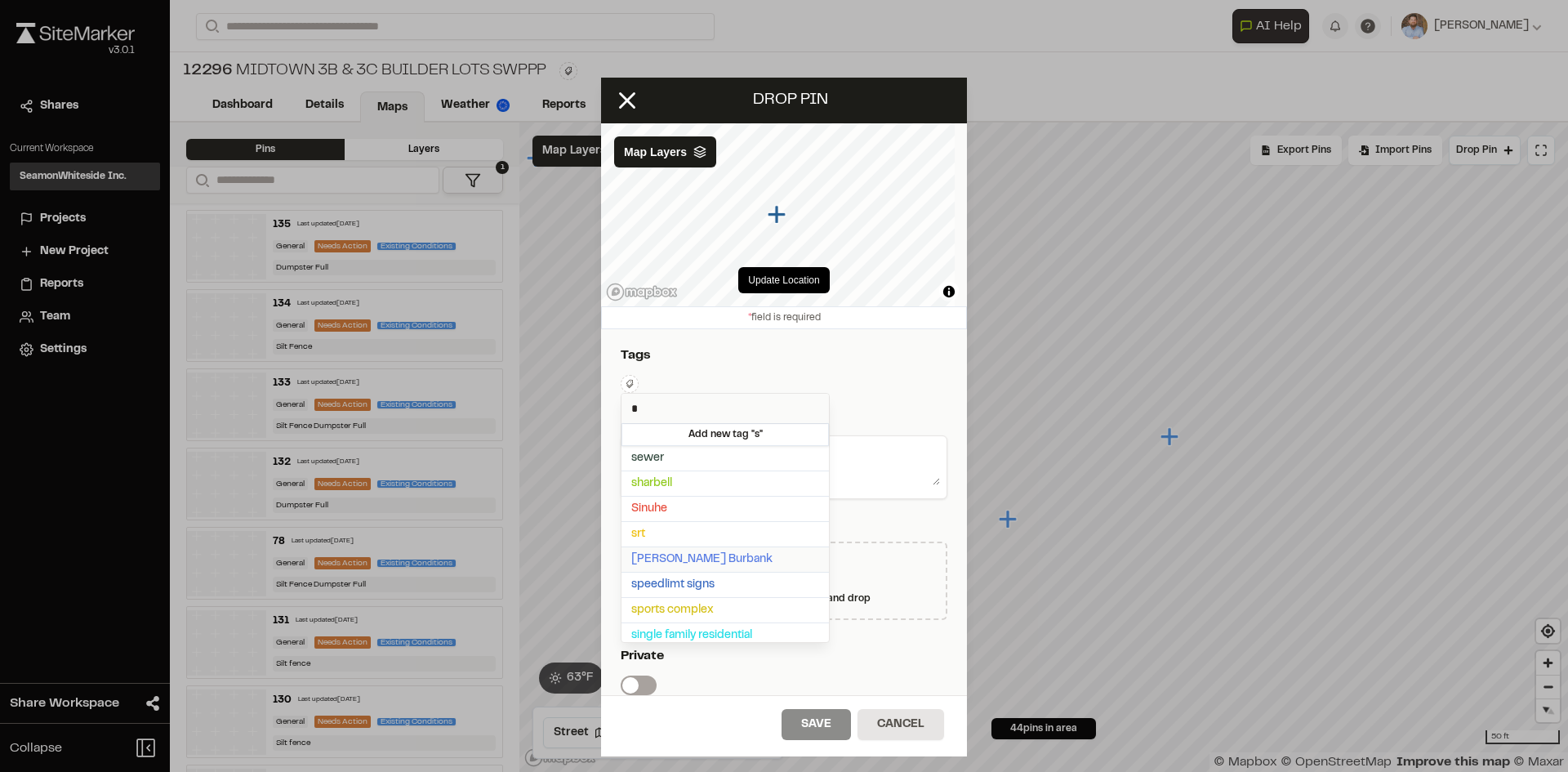
type input "*"
click at [690, 555] on span "[PERSON_NAME] Burbank" at bounding box center [725, 560] width 188 height 18
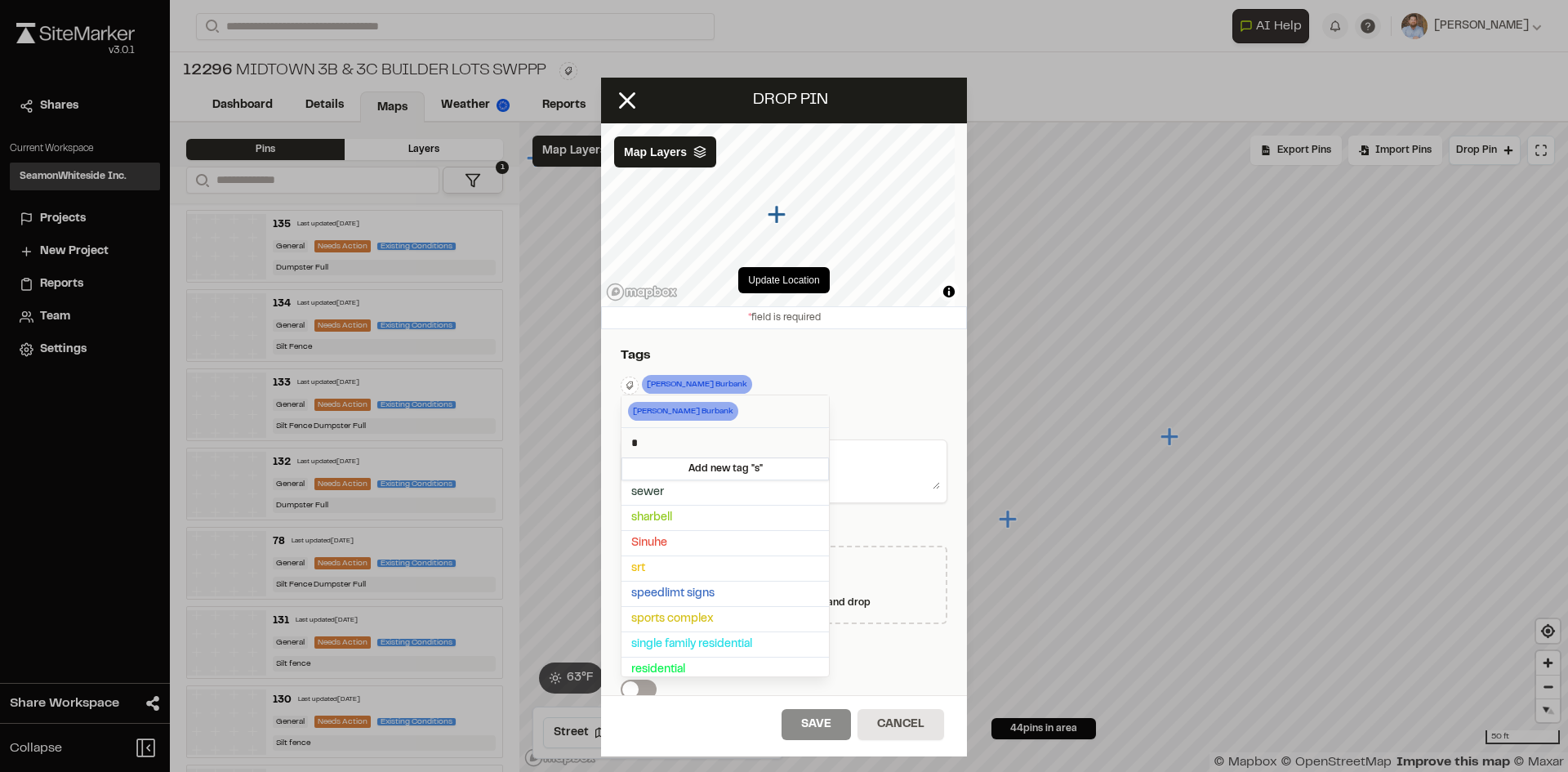
click at [865, 364] on div at bounding box center [784, 386] width 1568 height 772
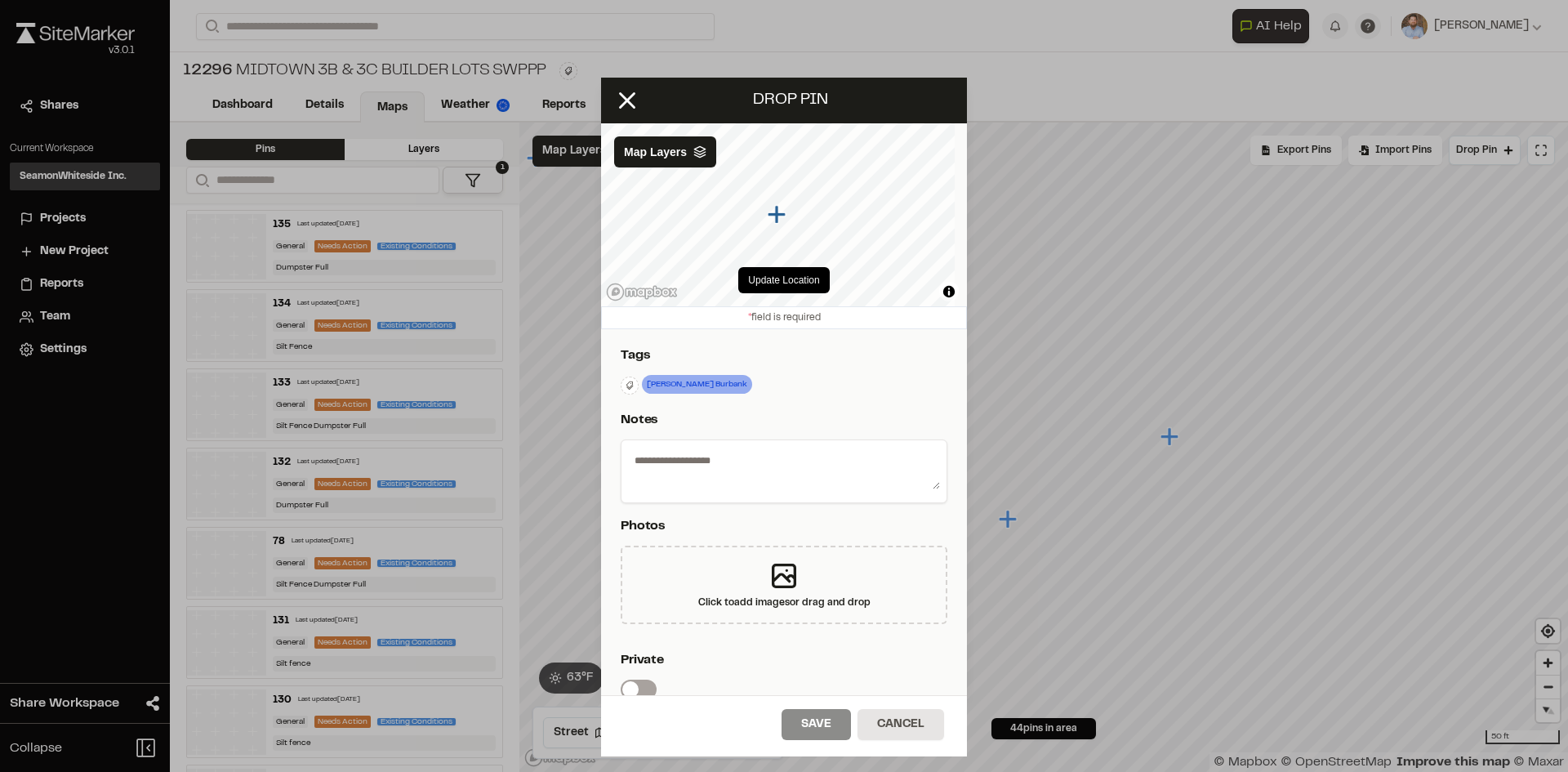
click at [709, 476] on textarea at bounding box center [783, 468] width 312 height 42
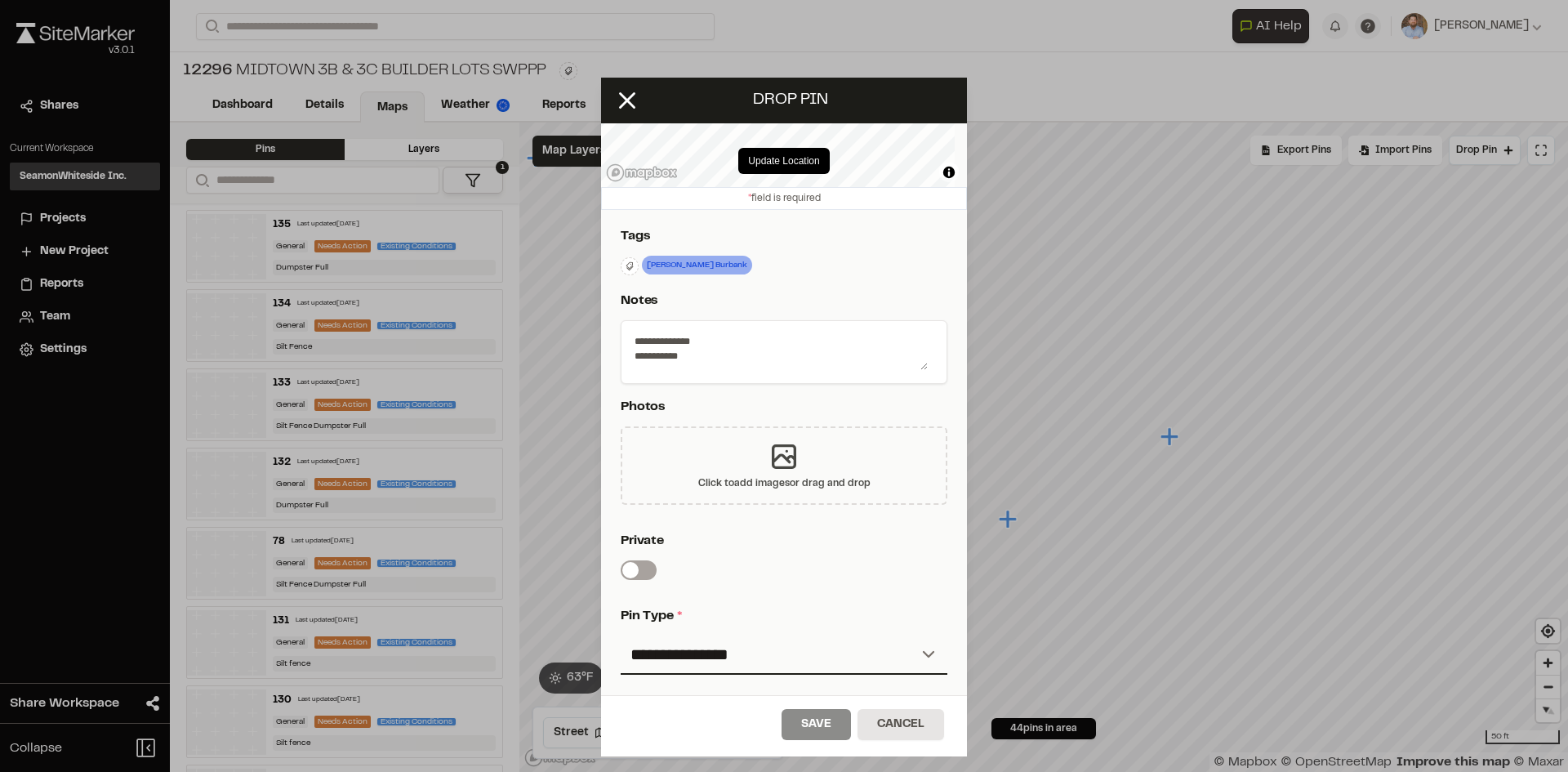
scroll to position [271, 0]
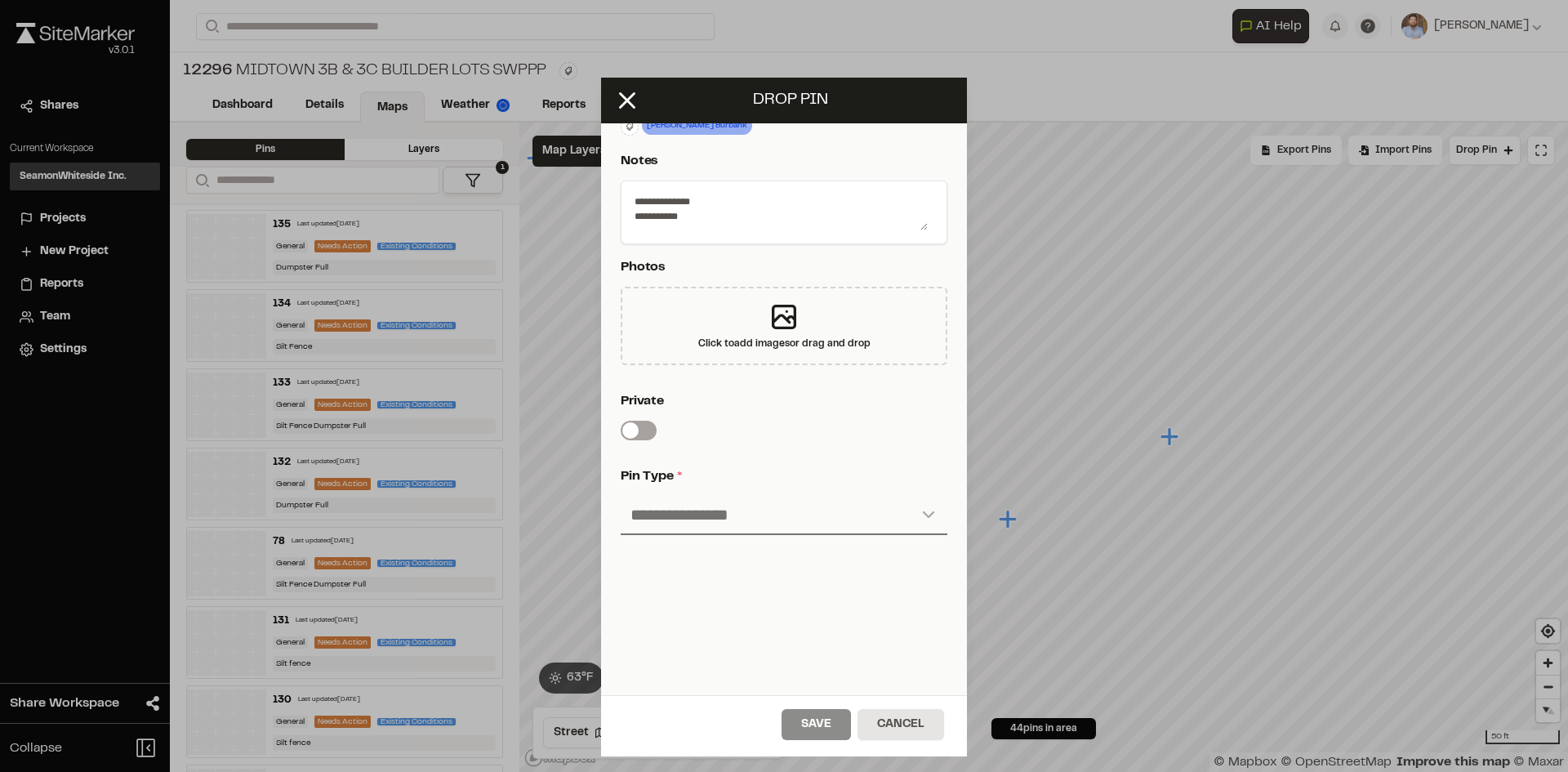
type textarea "**********"
click at [738, 508] on select "**********" at bounding box center [783, 515] width 327 height 39
select select "*"
click at [620, 496] on select "**********" at bounding box center [783, 515] width 327 height 39
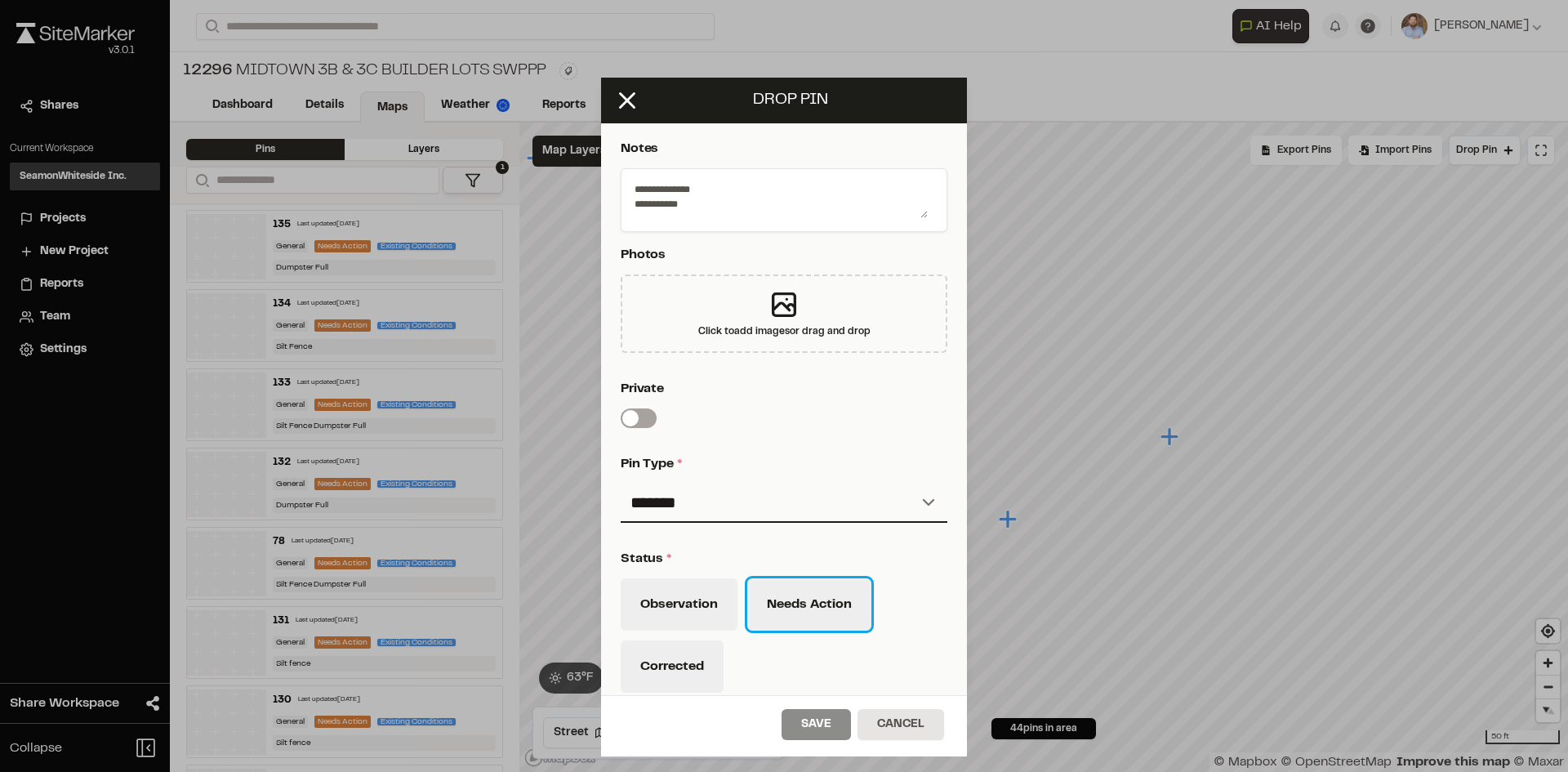
click at [806, 606] on button "Needs Action" at bounding box center [809, 604] width 124 height 52
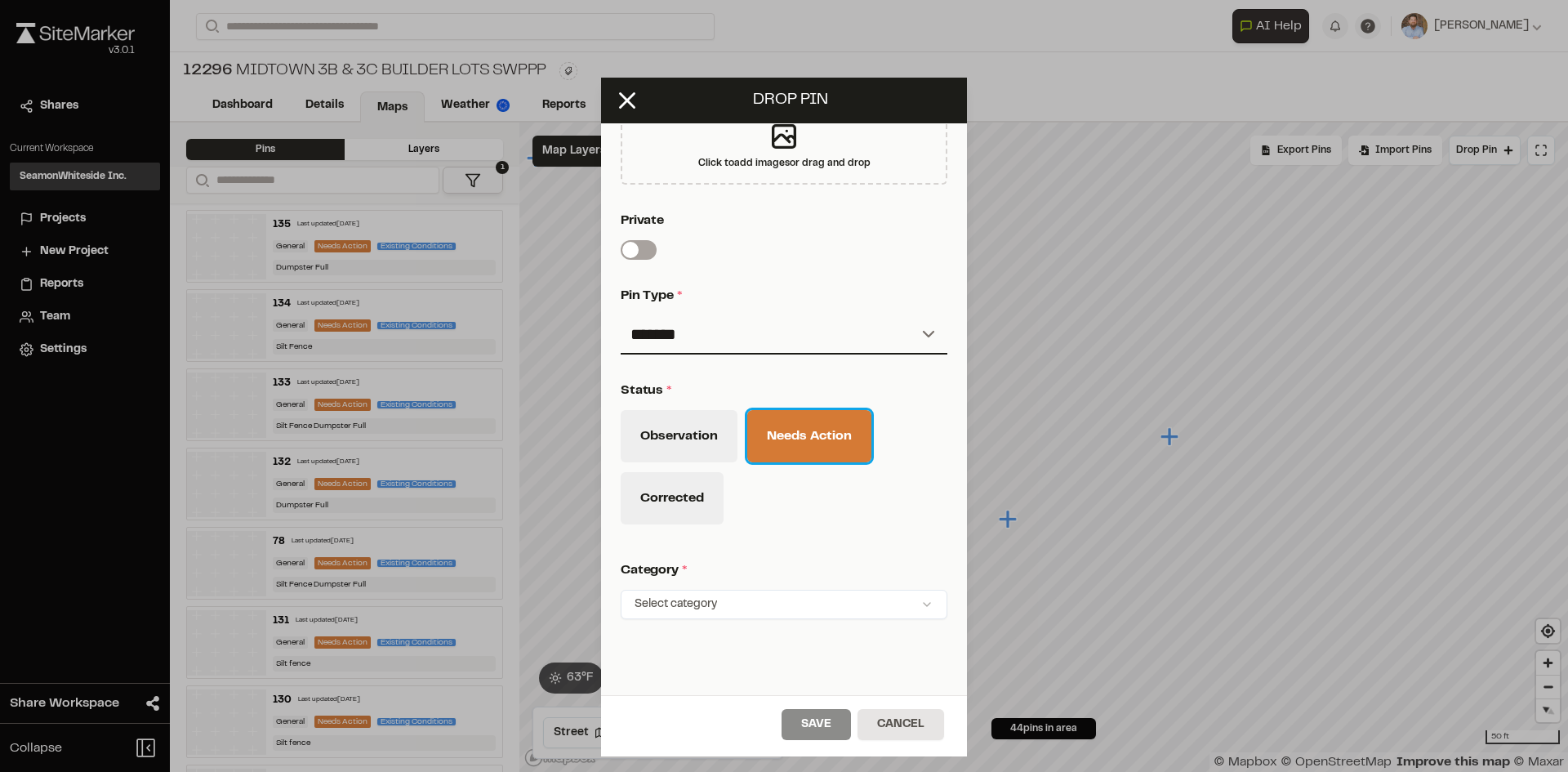
scroll to position [536, 0]
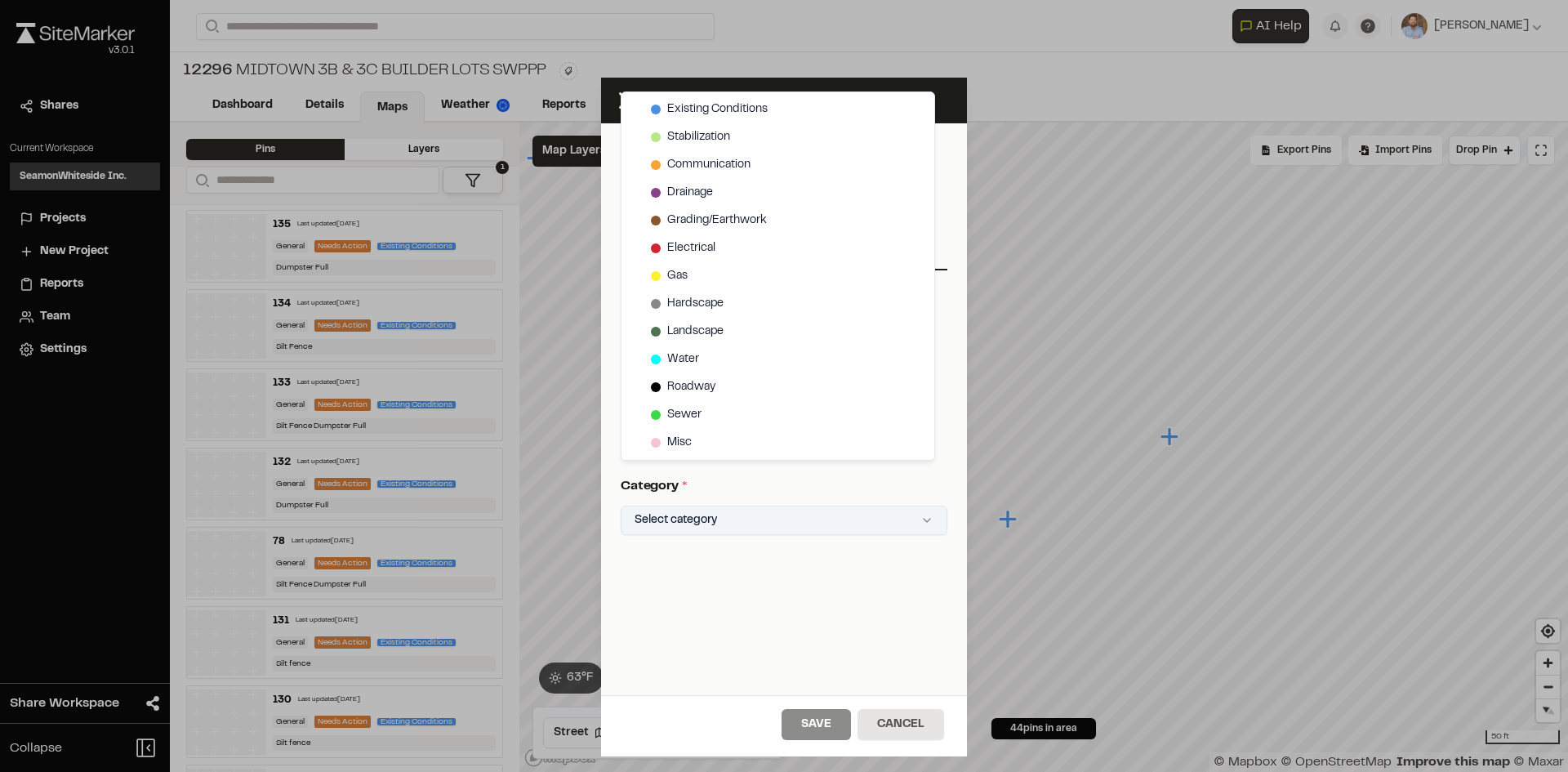
click at [767, 511] on html "Close sidebar v 3.0.1 Shares Current Workspace SeamonWhiteside Inc. SI Projects…" at bounding box center [784, 386] width 1568 height 772
click at [719, 102] on span "Existing Conditions" at bounding box center [717, 110] width 101 height 18
click at [1087, 104] on html "Close sidebar v 3.0.1 Shares Current Workspace SeamonWhiteside Inc. SI Projects…" at bounding box center [784, 386] width 1568 height 772
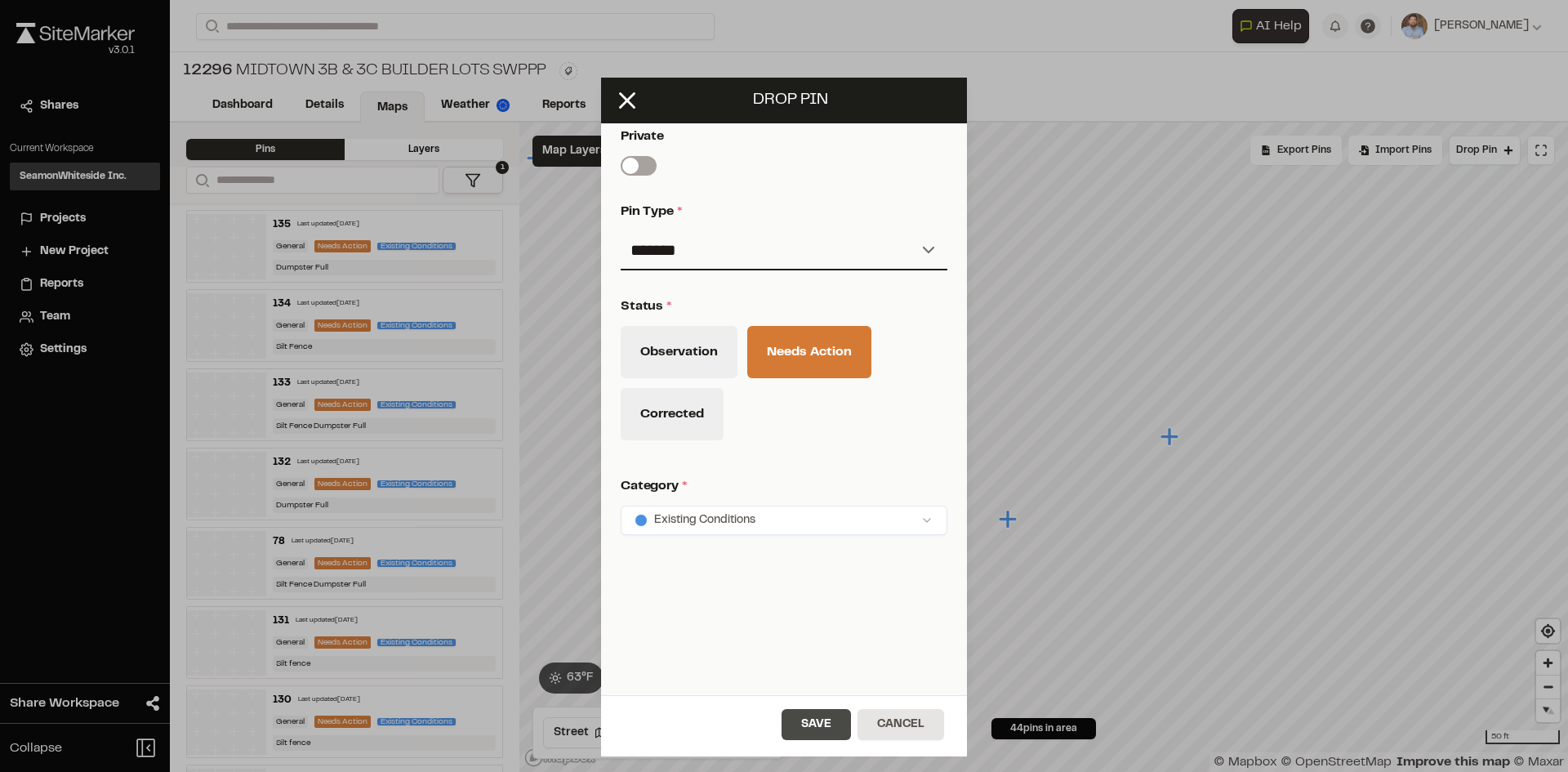
click at [841, 730] on button "Save" at bounding box center [816, 725] width 69 height 31
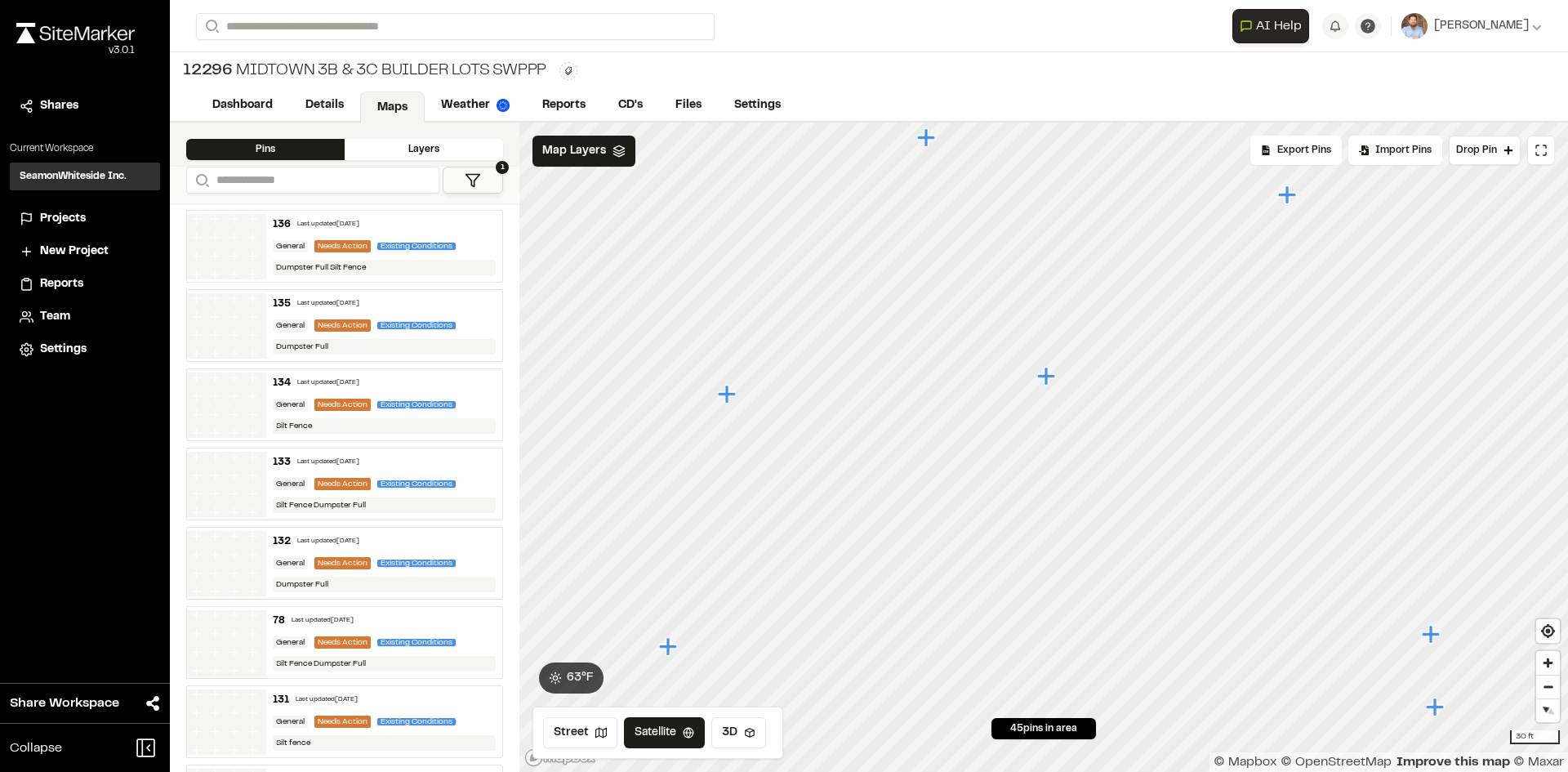
click at [1047, 373] on icon "Map marker" at bounding box center [1046, 376] width 18 height 18
click at [1467, 156] on span "Drop Pin" at bounding box center [1476, 151] width 41 height 15
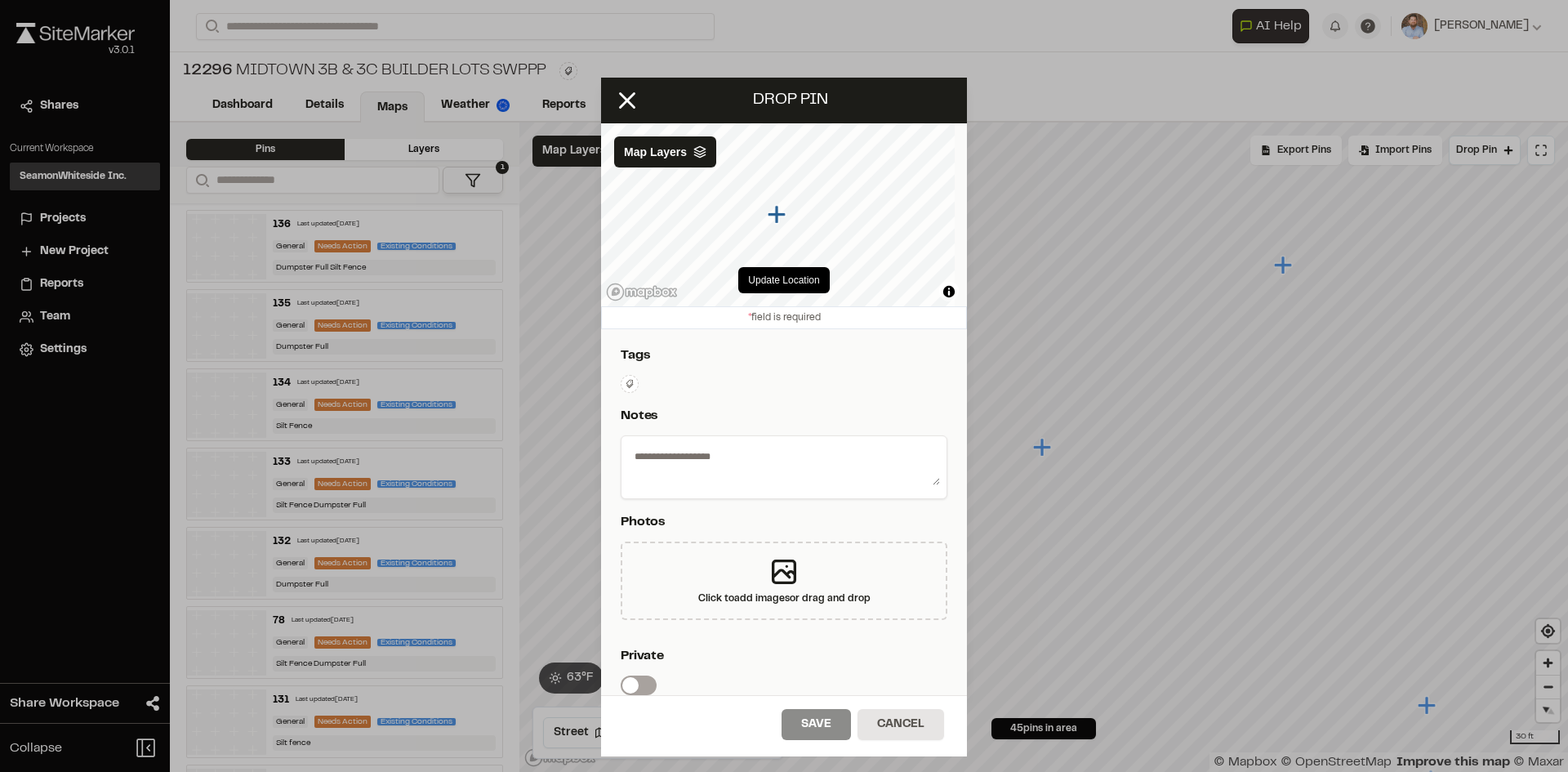
click at [629, 381] on icon at bounding box center [629, 384] width 7 height 8
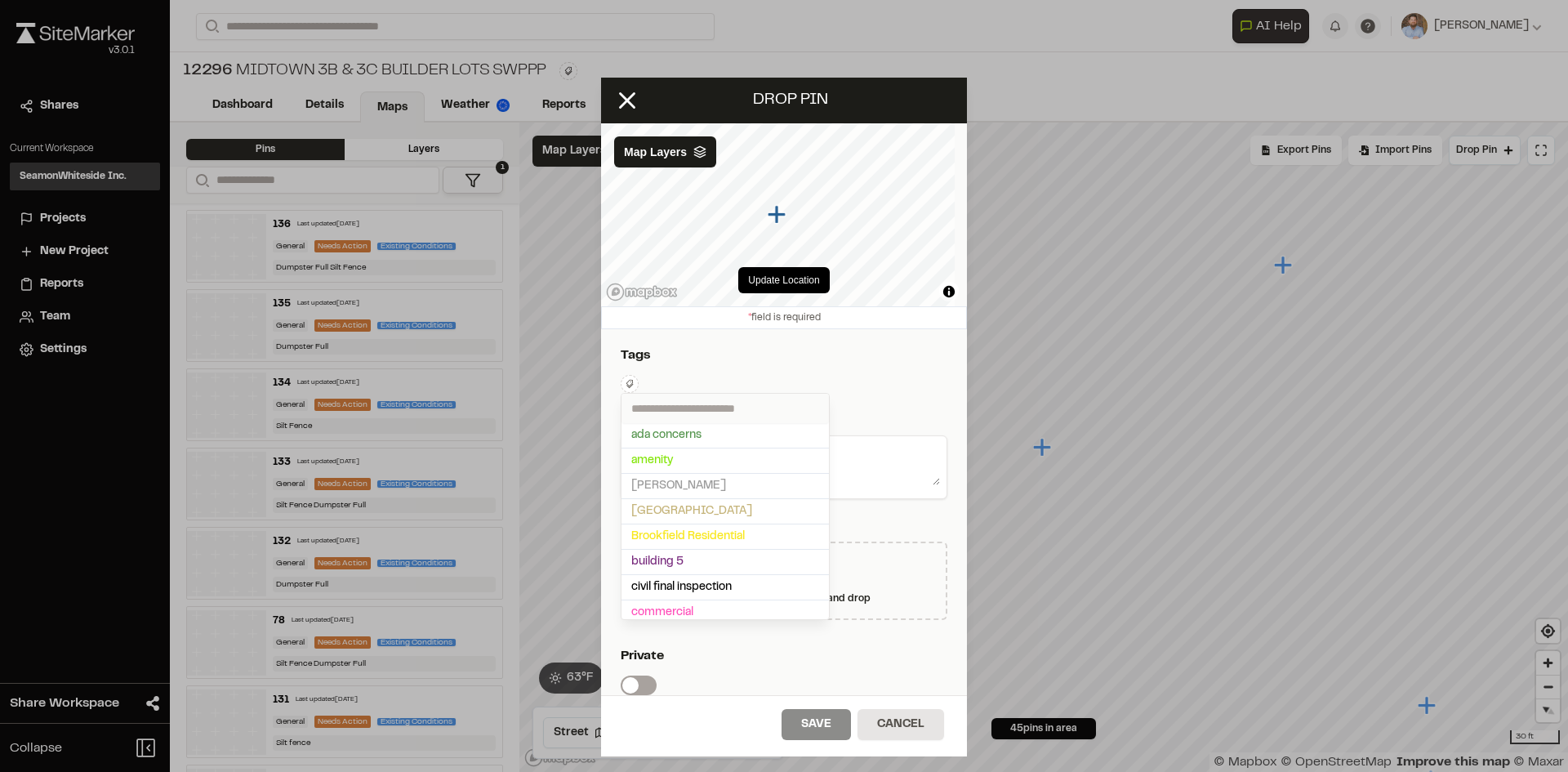
click at [666, 403] on input "text" at bounding box center [724, 408] width 207 height 29
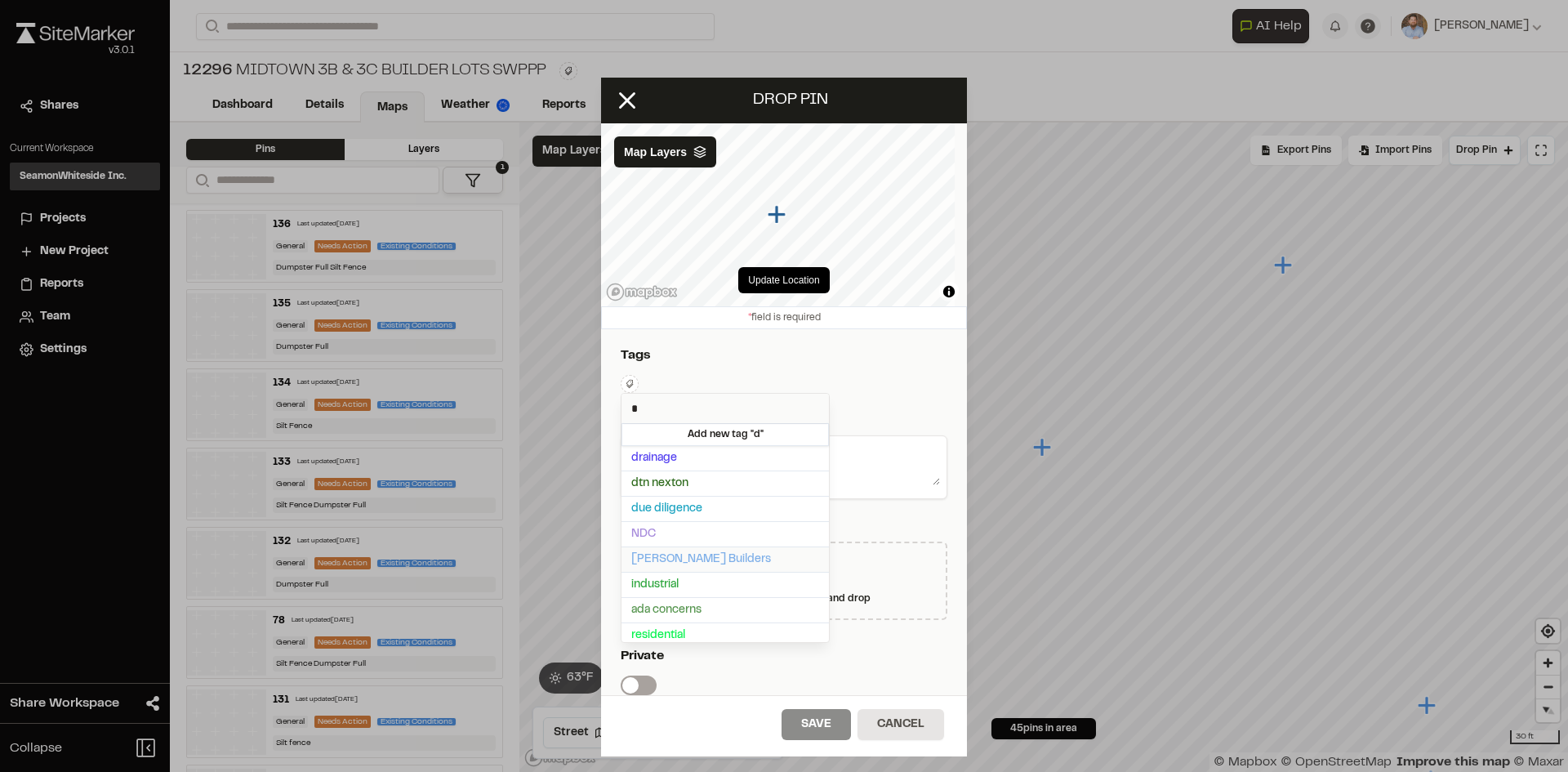
type input "*"
click at [689, 561] on span "[PERSON_NAME] Builders" at bounding box center [725, 560] width 188 height 18
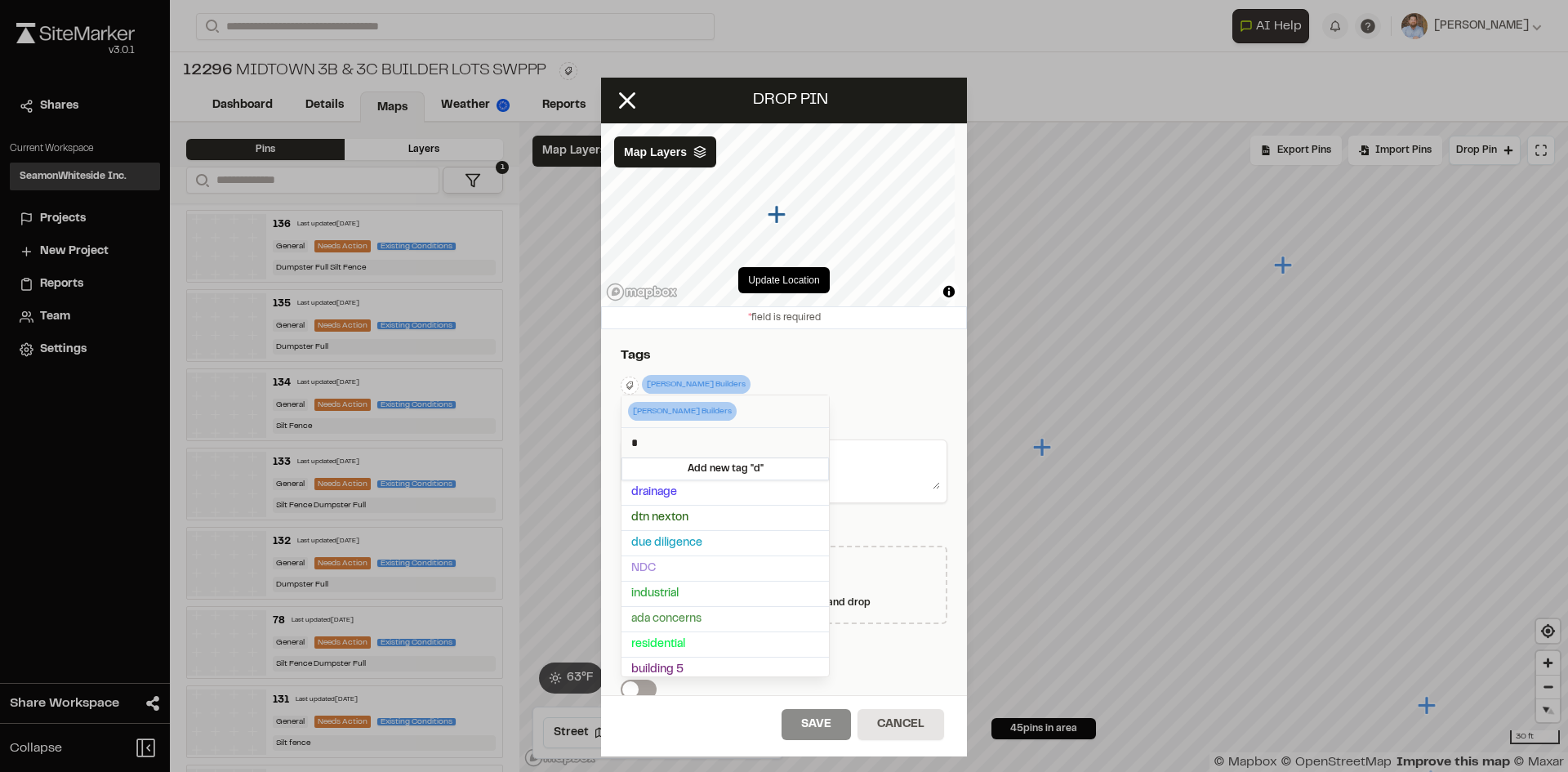
click at [875, 398] on div at bounding box center [784, 386] width 1568 height 772
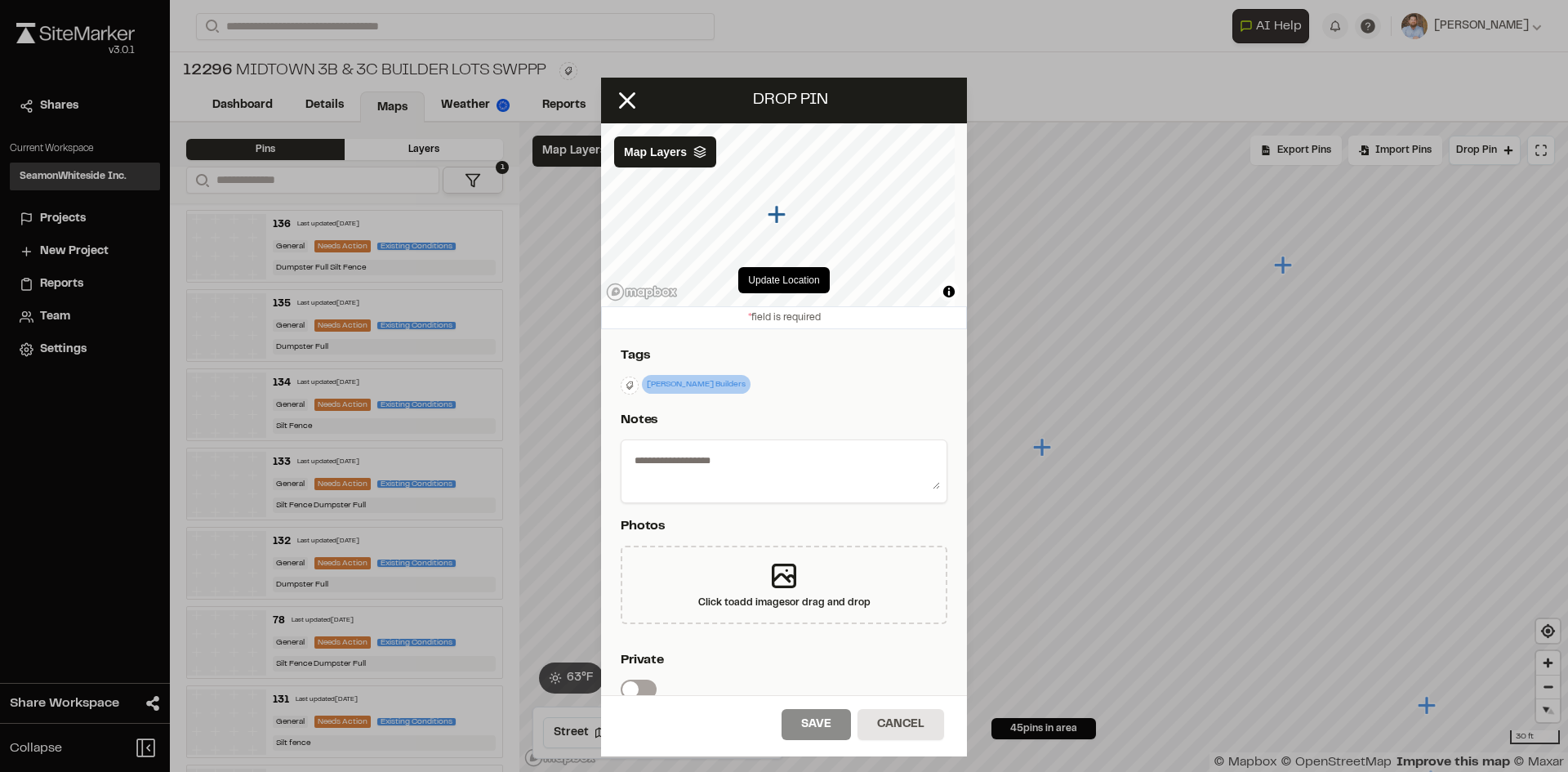
click at [729, 468] on textarea at bounding box center [783, 468] width 312 height 42
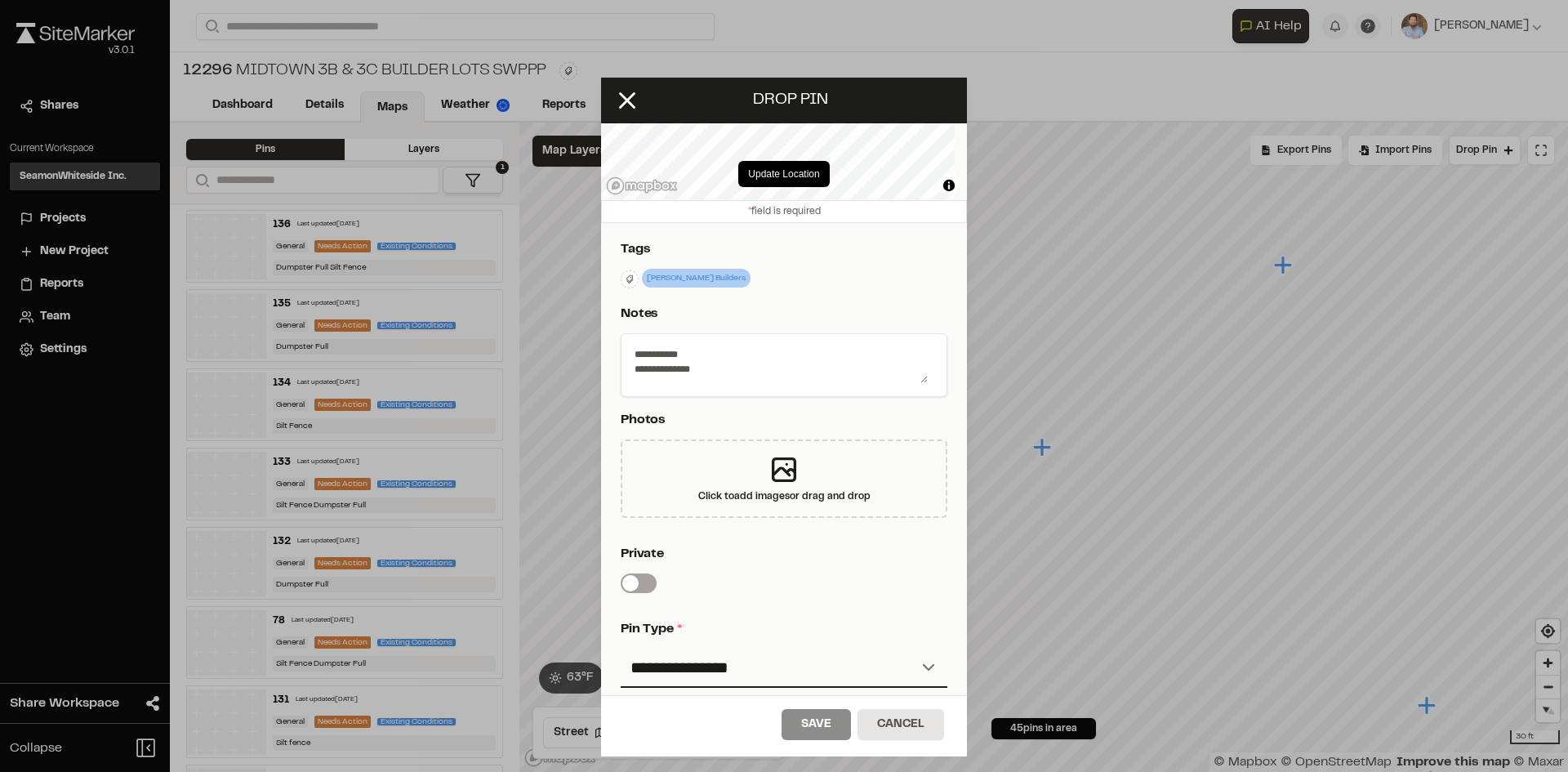
scroll to position [271, 0]
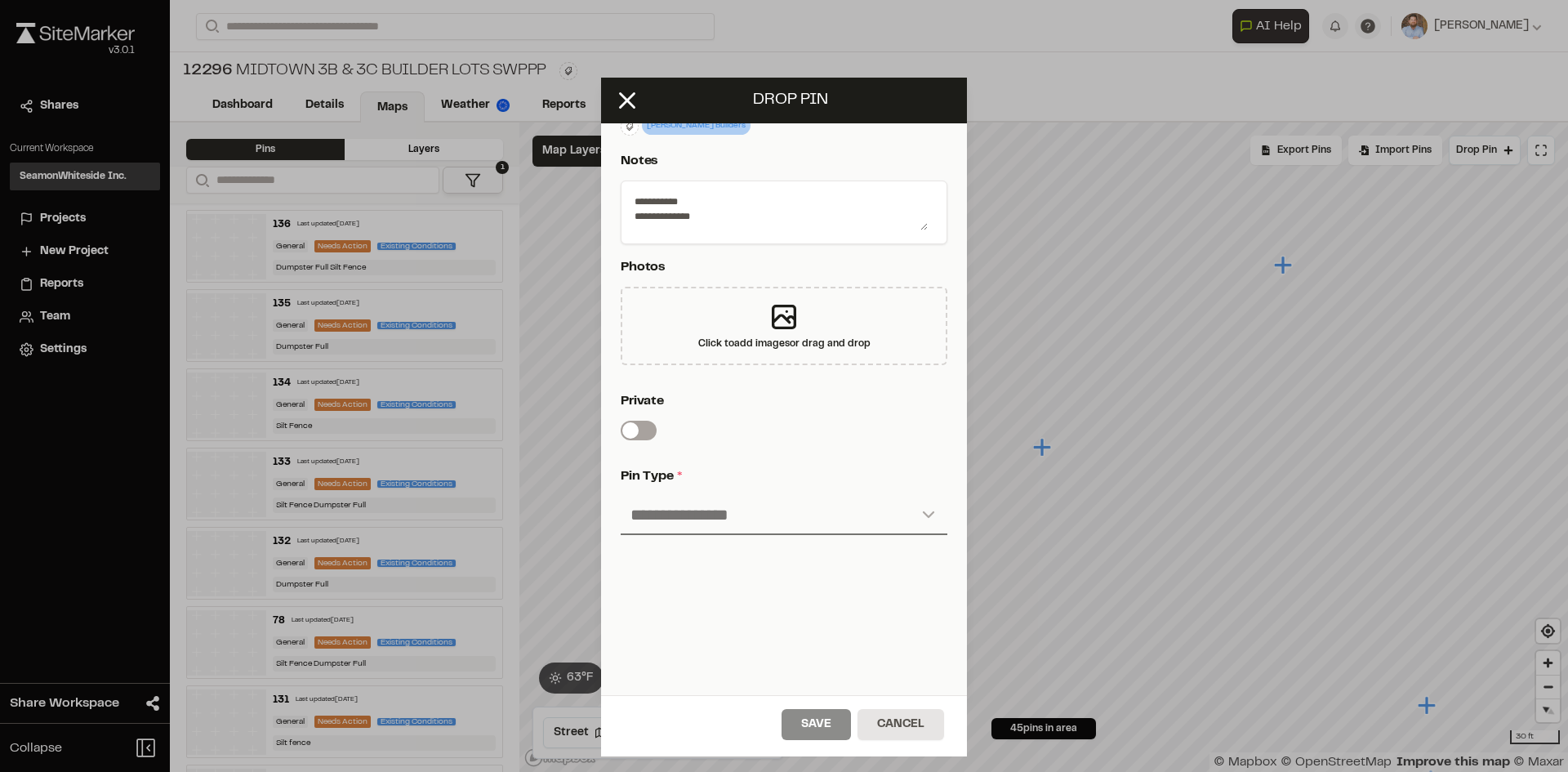
type textarea "**********"
click at [730, 509] on select "**********" at bounding box center [783, 515] width 327 height 39
select select "*"
click at [620, 496] on select "**********" at bounding box center [783, 515] width 327 height 39
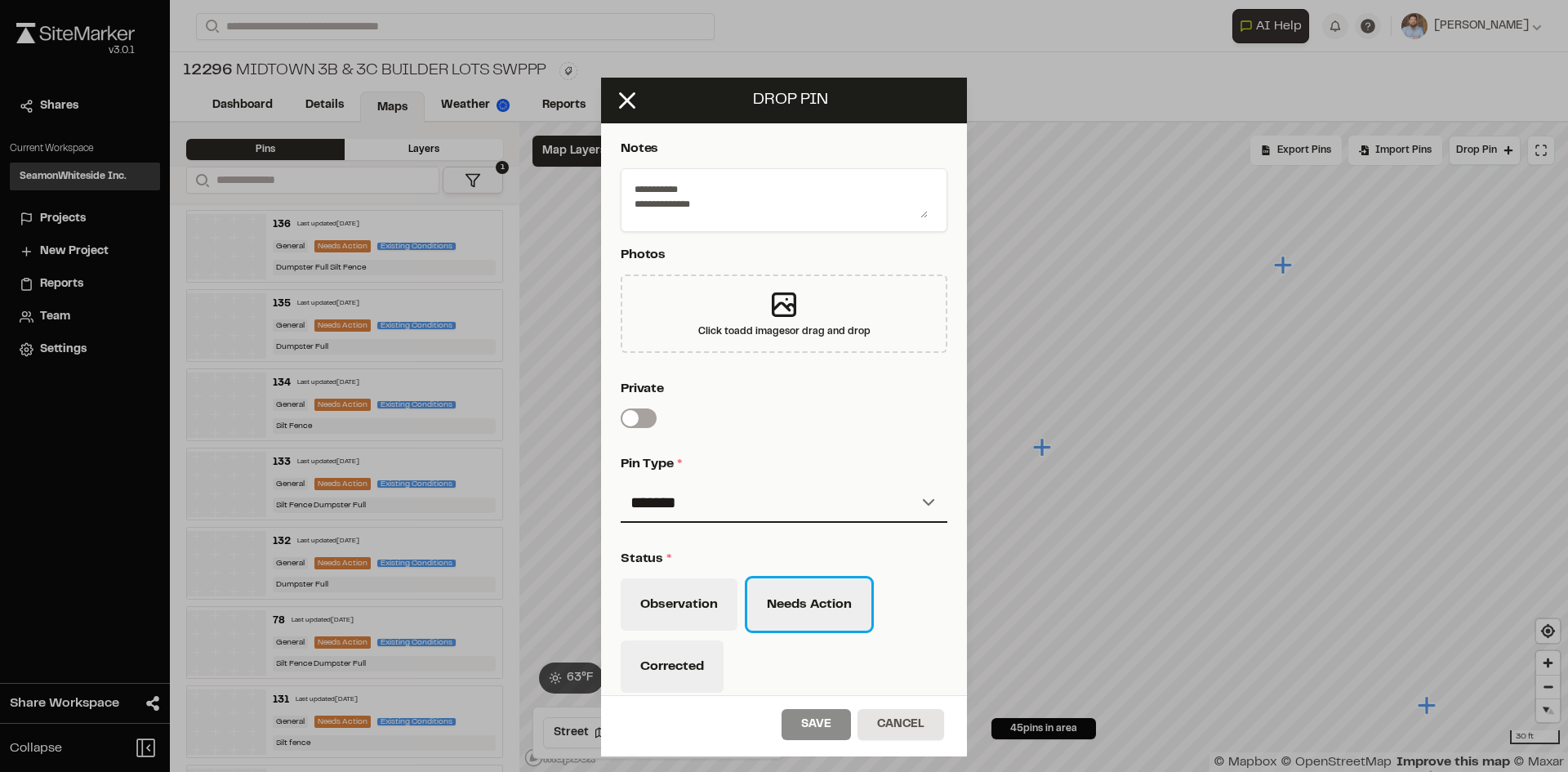
click at [846, 611] on button "Needs Action" at bounding box center [809, 604] width 124 height 52
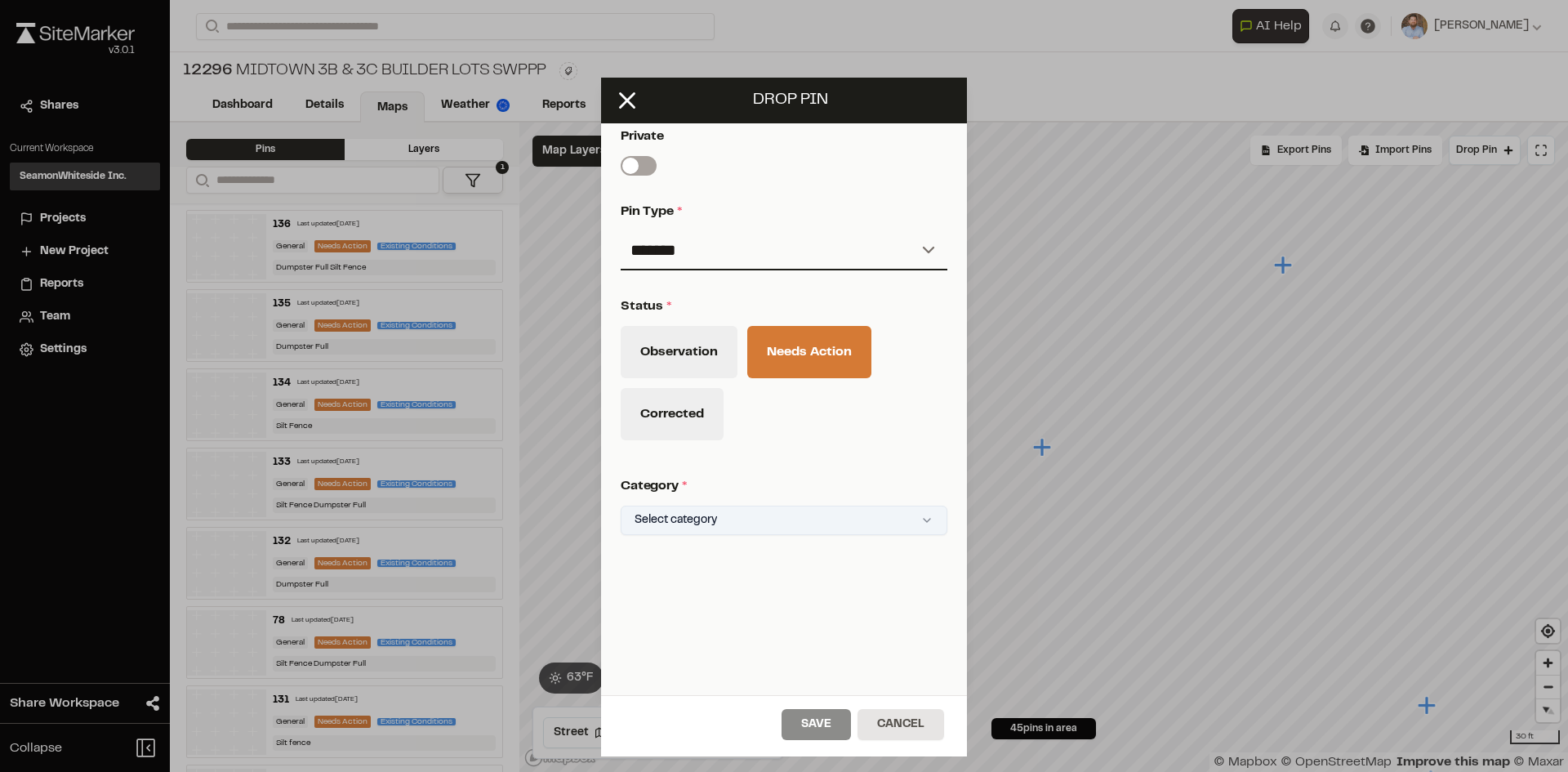
click at [761, 510] on html "Close sidebar v 3.0.1 Shares Current Workspace SeamonWhiteside Inc. SI Projects…" at bounding box center [784, 386] width 1568 height 772
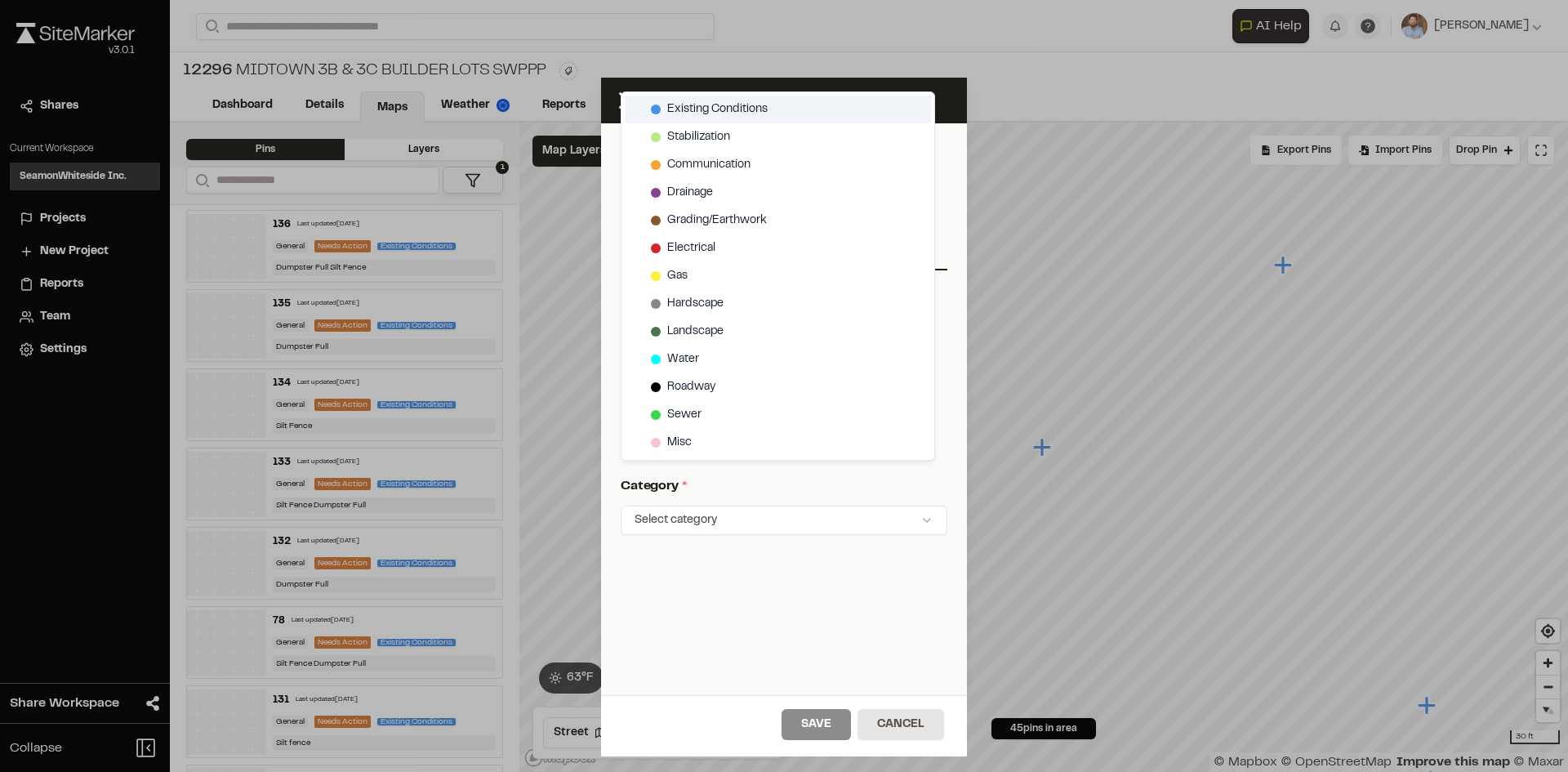
click at [721, 106] on span "Existing Conditions" at bounding box center [717, 110] width 101 height 18
click at [836, 731] on html "Close sidebar v 3.0.1 Shares Current Workspace SeamonWhiteside Inc. SI Projects…" at bounding box center [784, 386] width 1568 height 772
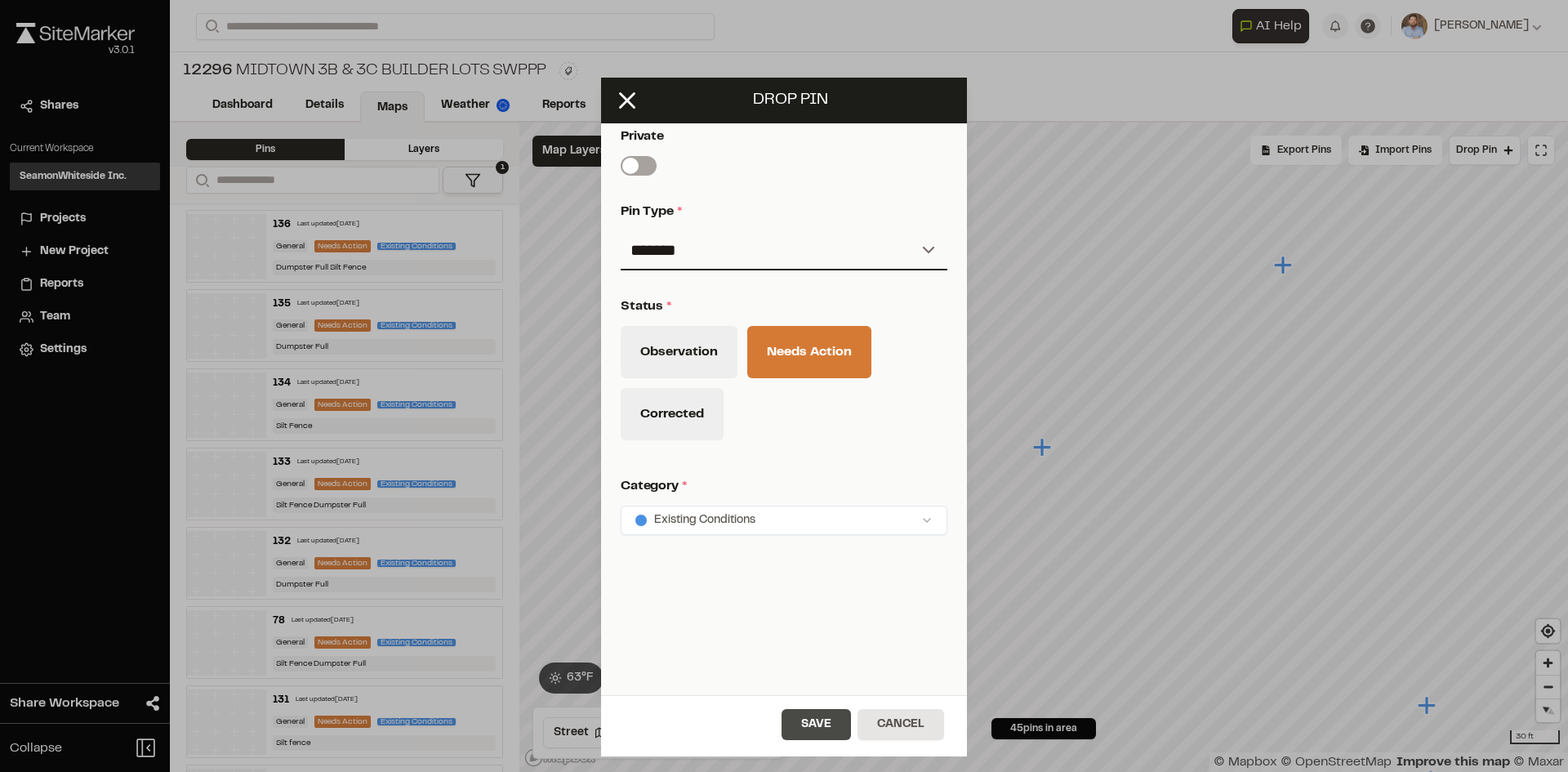
click at [830, 720] on button "Save" at bounding box center [816, 725] width 69 height 31
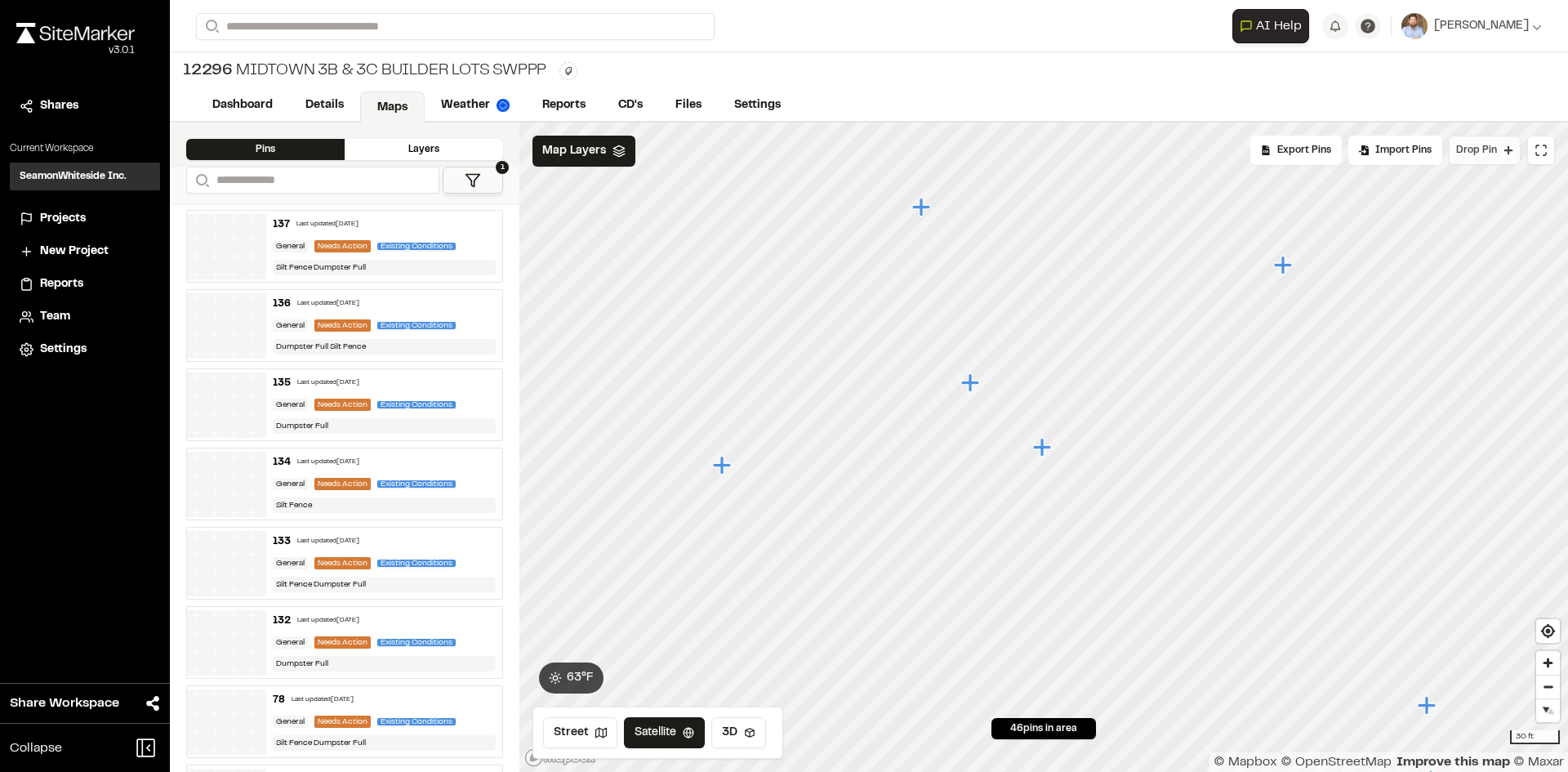
click at [1477, 164] on button "Drop Pin" at bounding box center [1484, 150] width 71 height 29
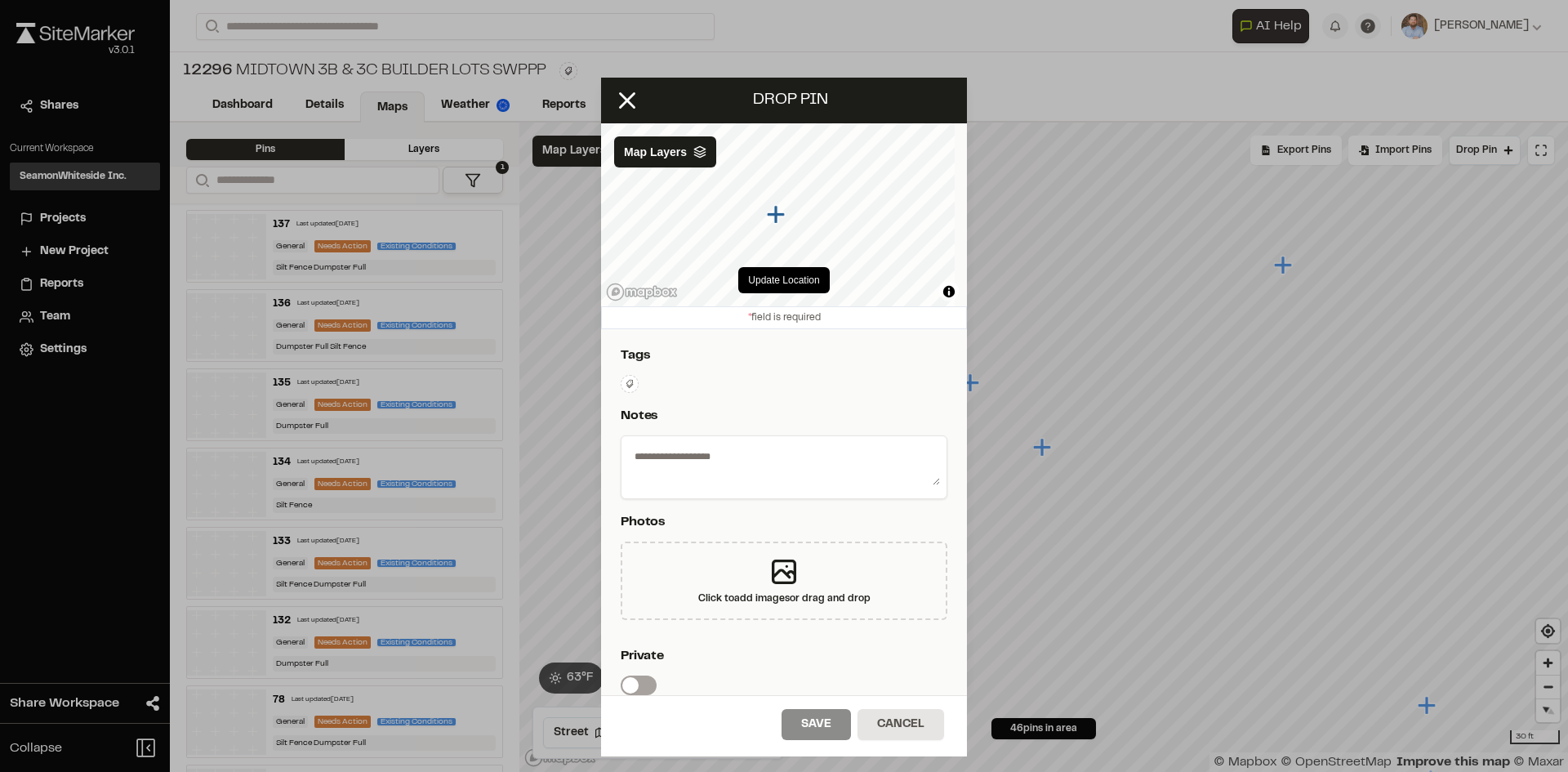
click at [632, 387] on icon at bounding box center [629, 384] width 10 height 10
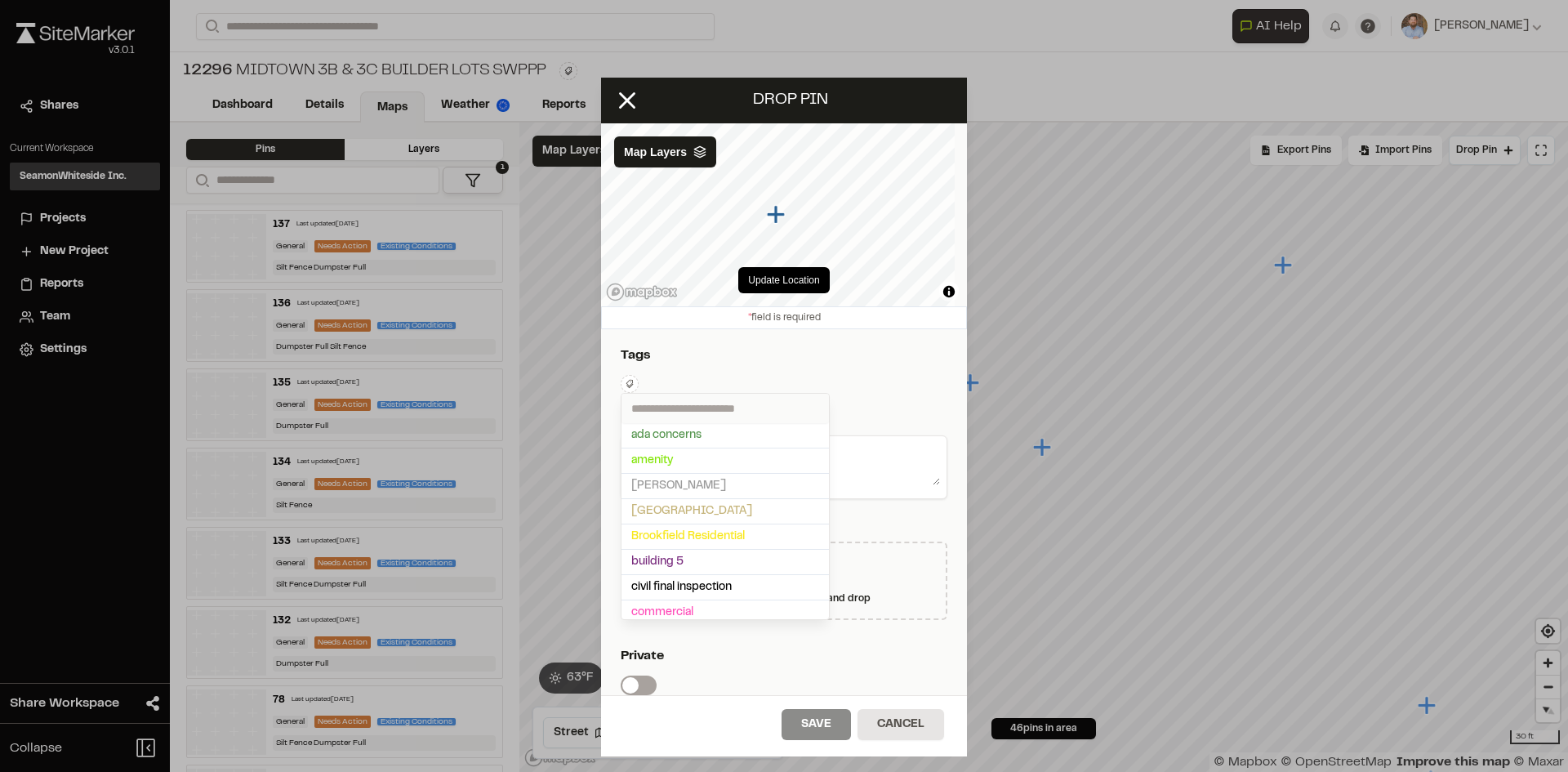
click at [706, 401] on input "text" at bounding box center [724, 408] width 207 height 29
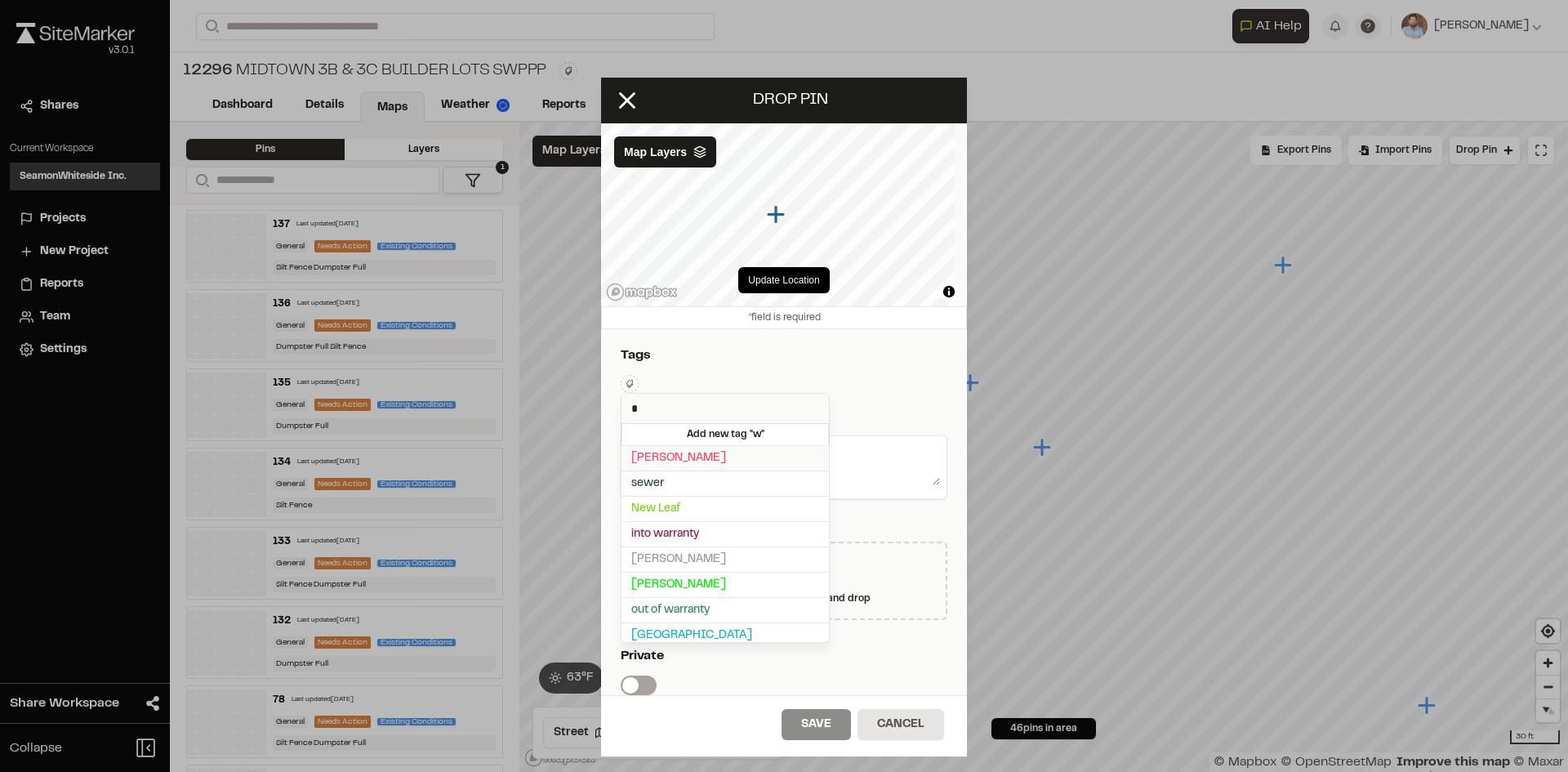
type input "*"
click at [658, 458] on span "[PERSON_NAME]" at bounding box center [725, 458] width 188 height 18
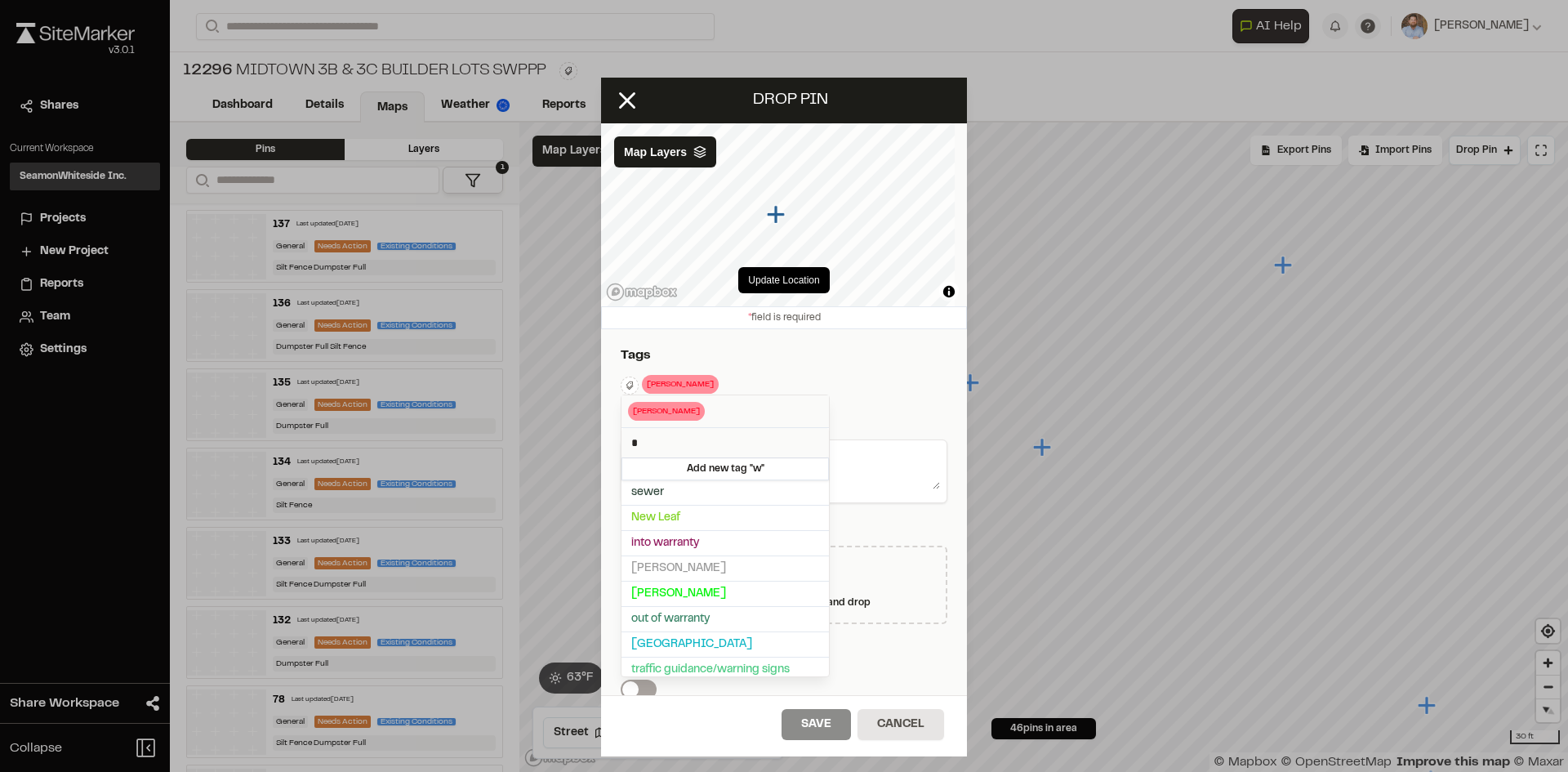
click at [875, 405] on div at bounding box center [784, 386] width 1568 height 772
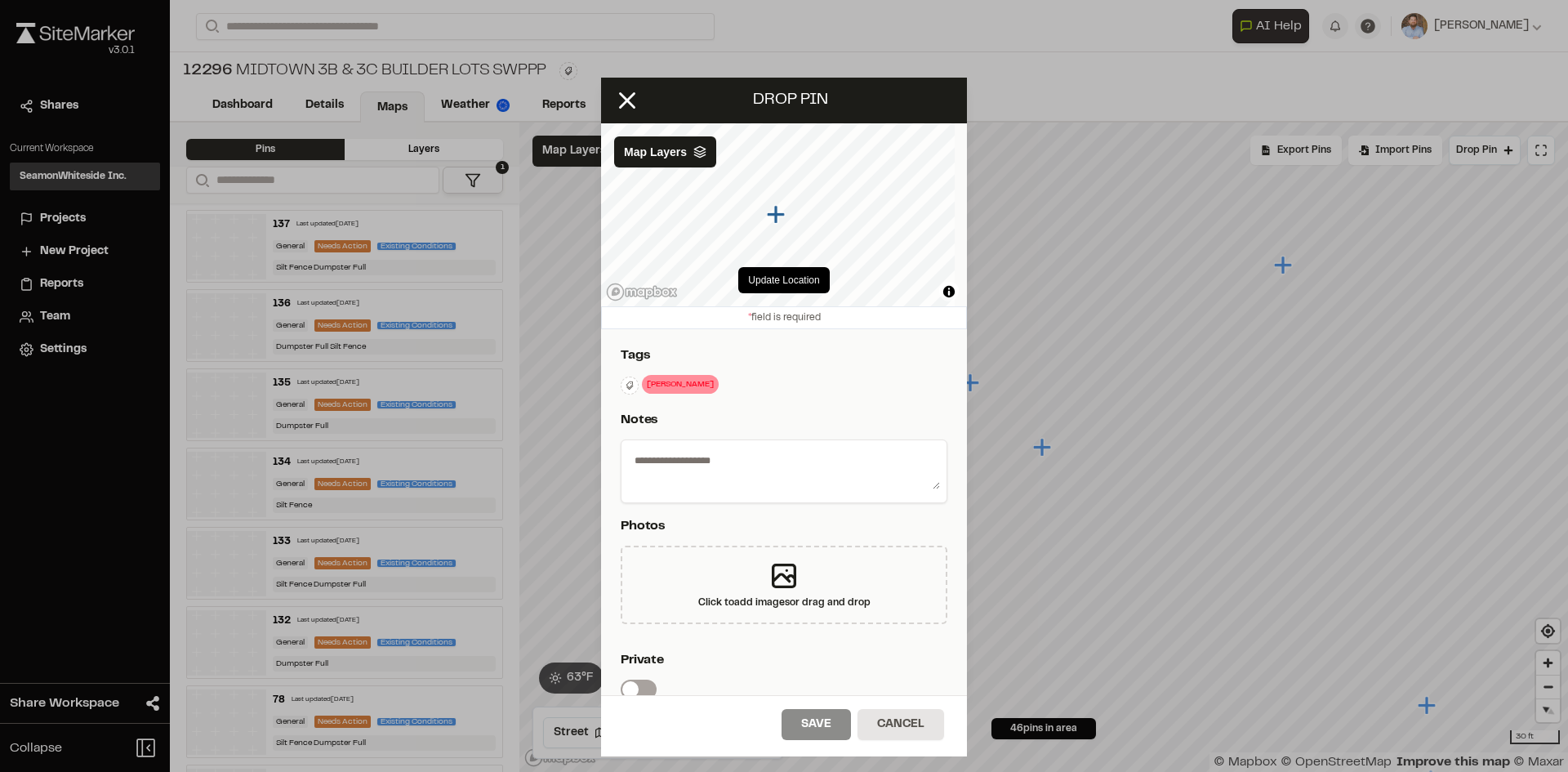
click at [806, 466] on textarea at bounding box center [783, 468] width 312 height 42
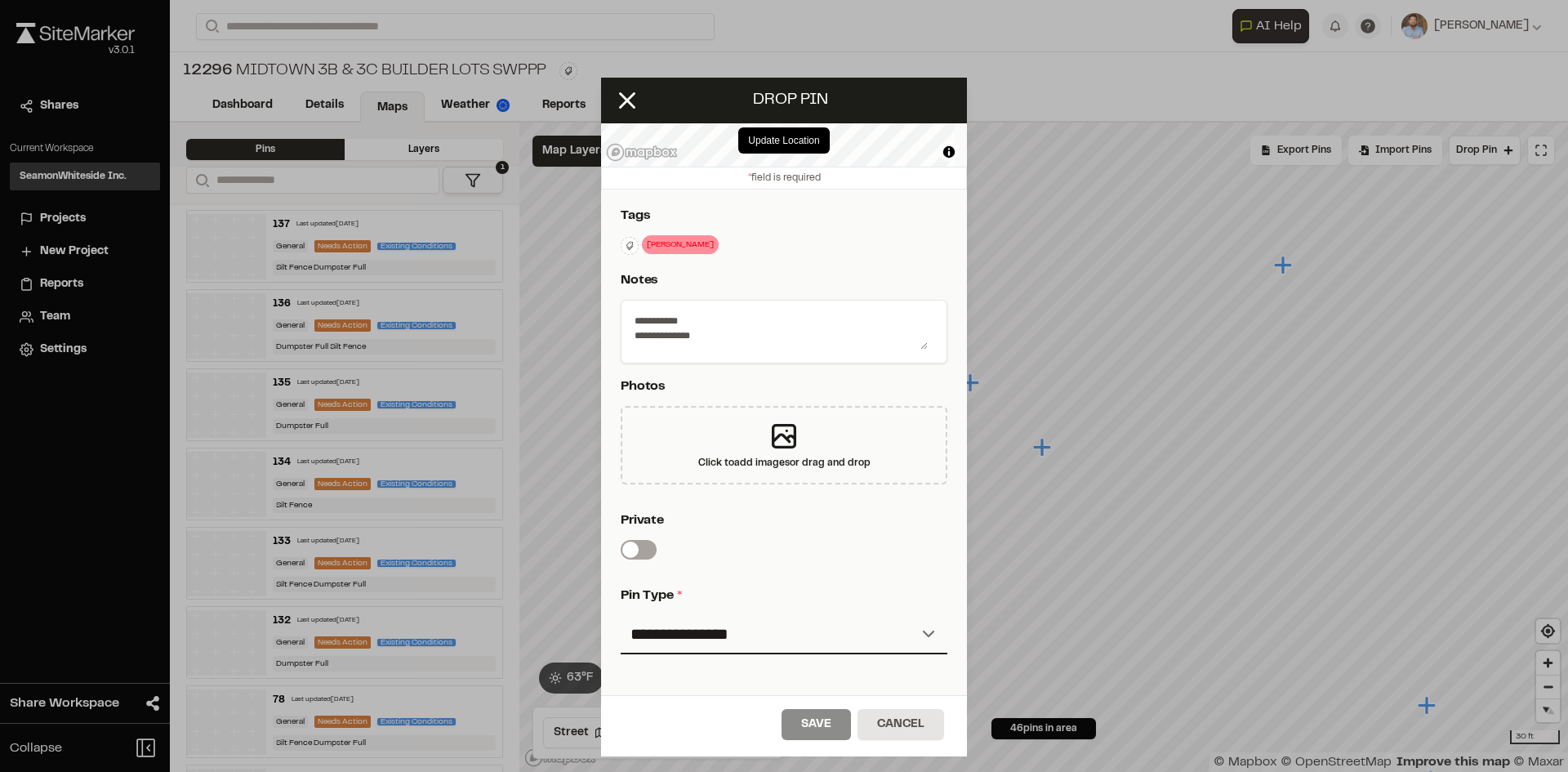
scroll to position [271, 0]
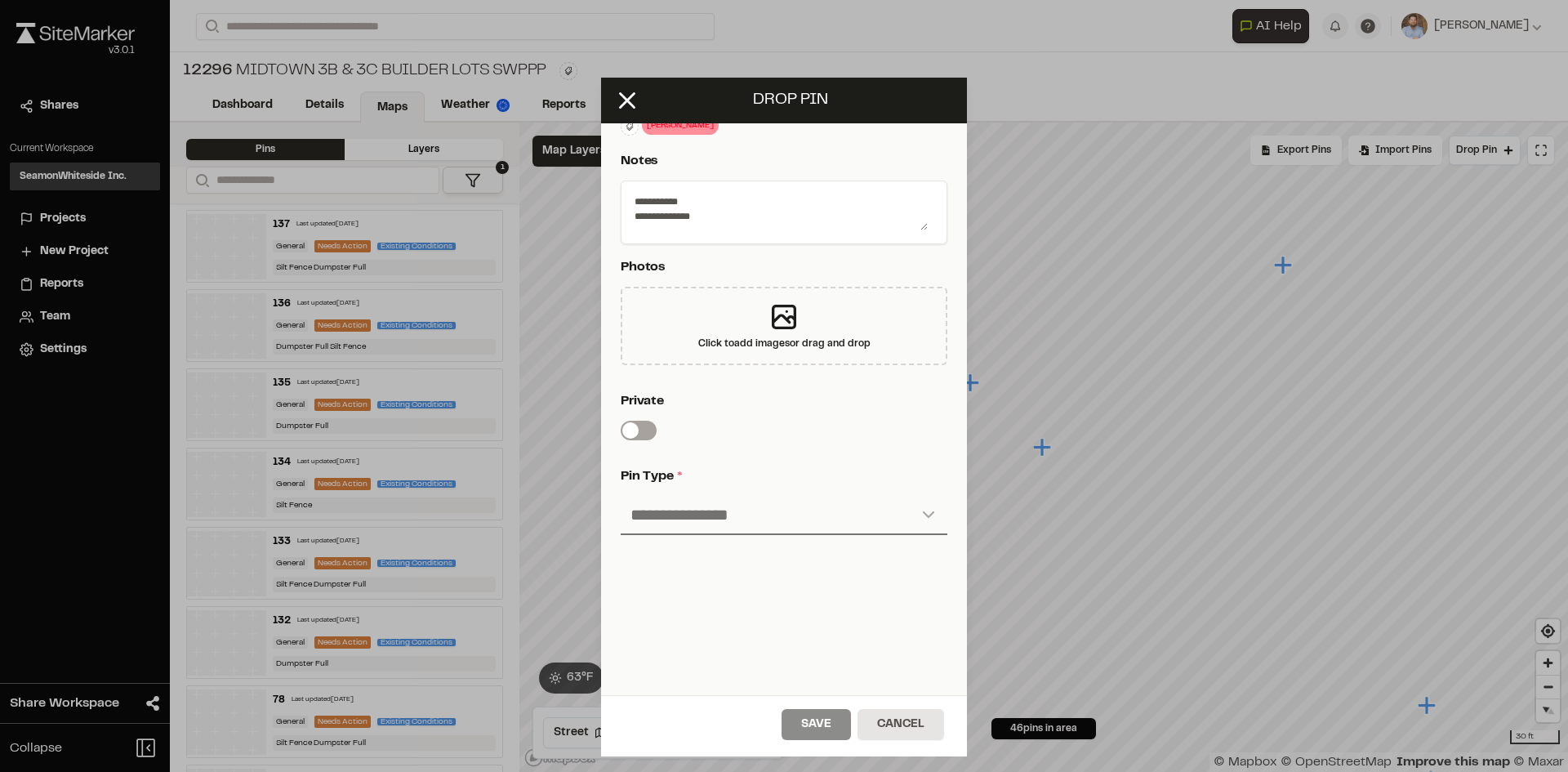
type textarea "**********"
click at [722, 509] on select "**********" at bounding box center [783, 515] width 327 height 39
select select "*"
click at [620, 496] on select "**********" at bounding box center [783, 515] width 327 height 39
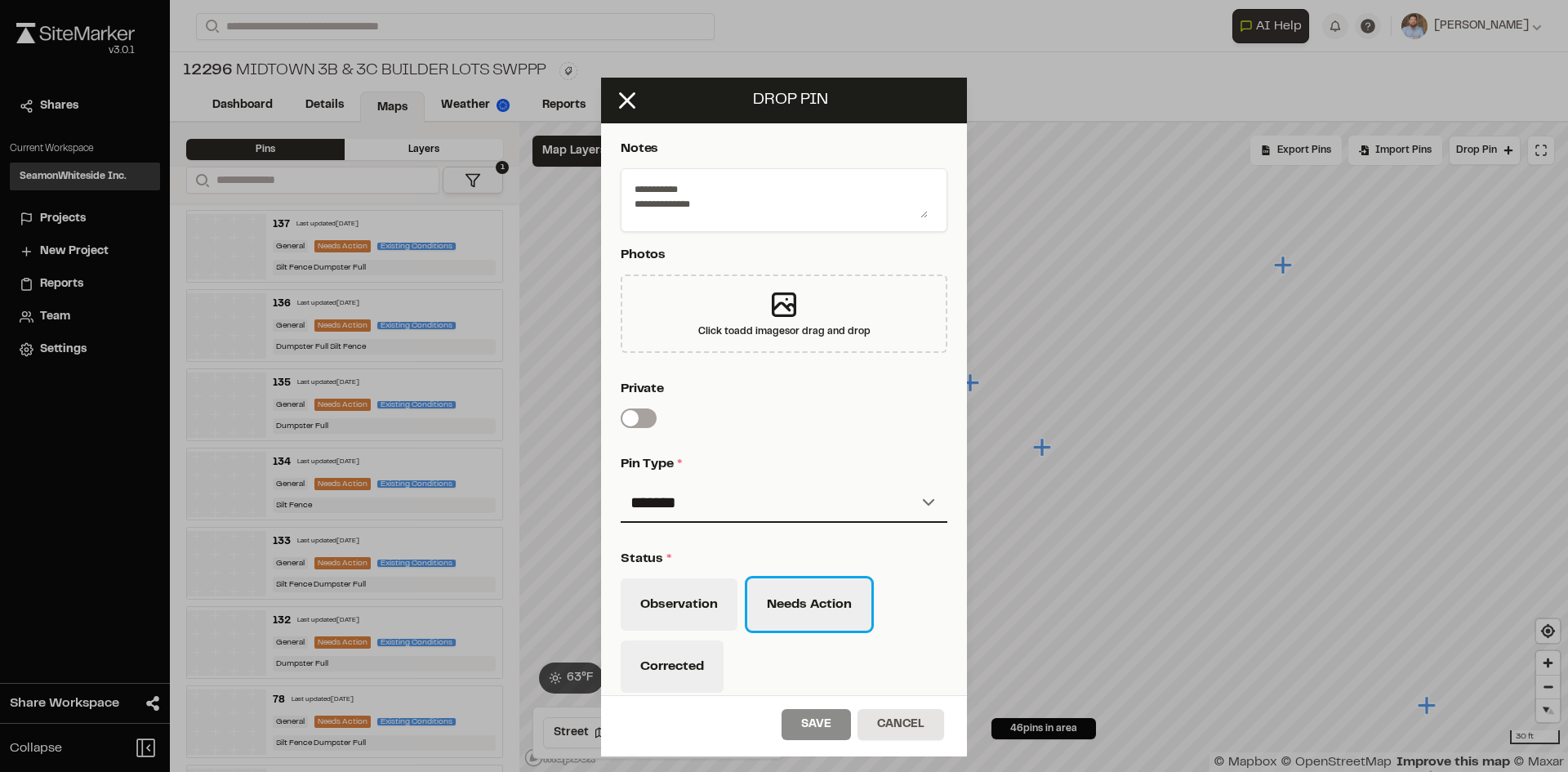
click at [821, 606] on button "Needs Action" at bounding box center [809, 604] width 124 height 52
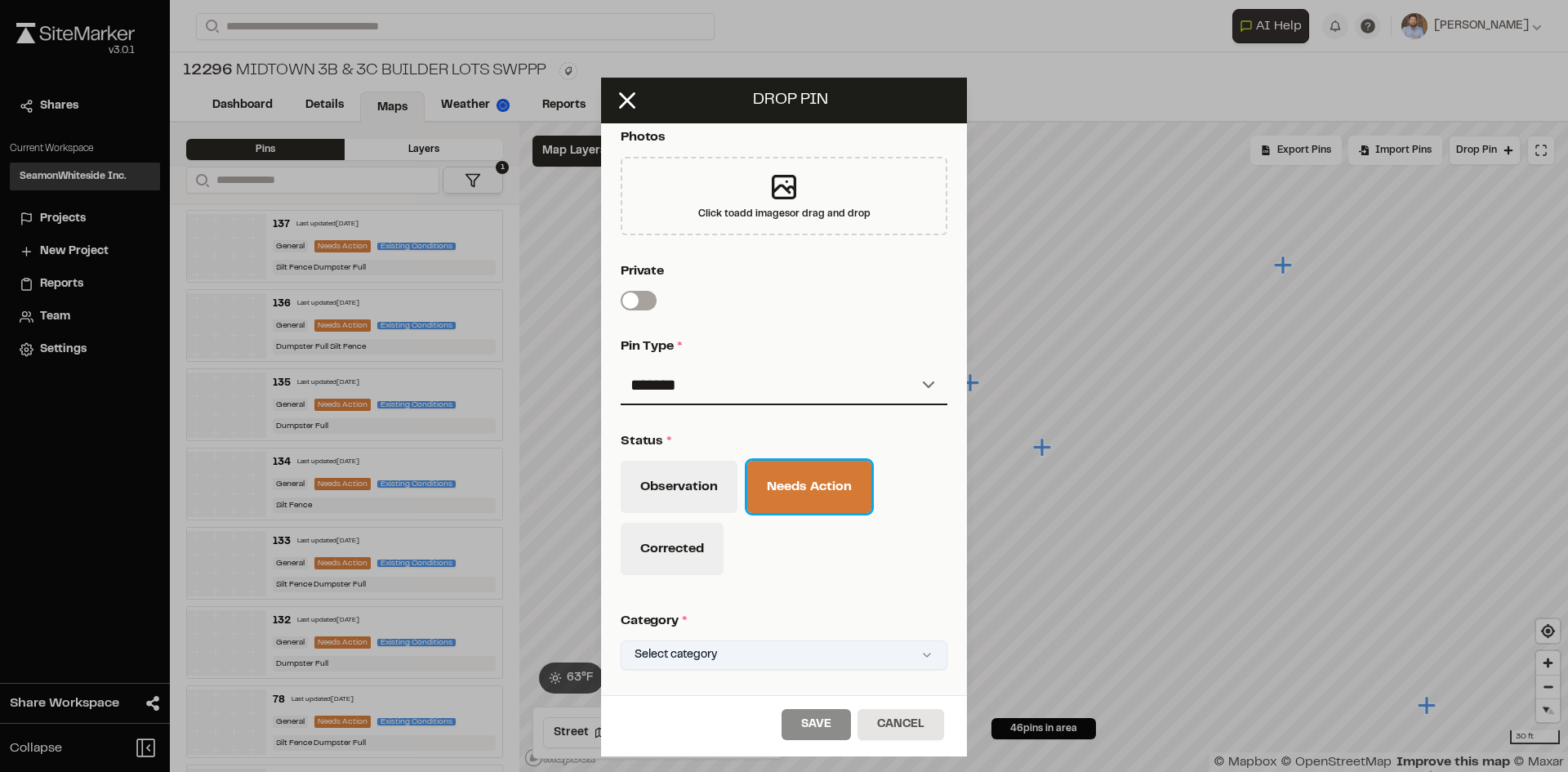
scroll to position [536, 0]
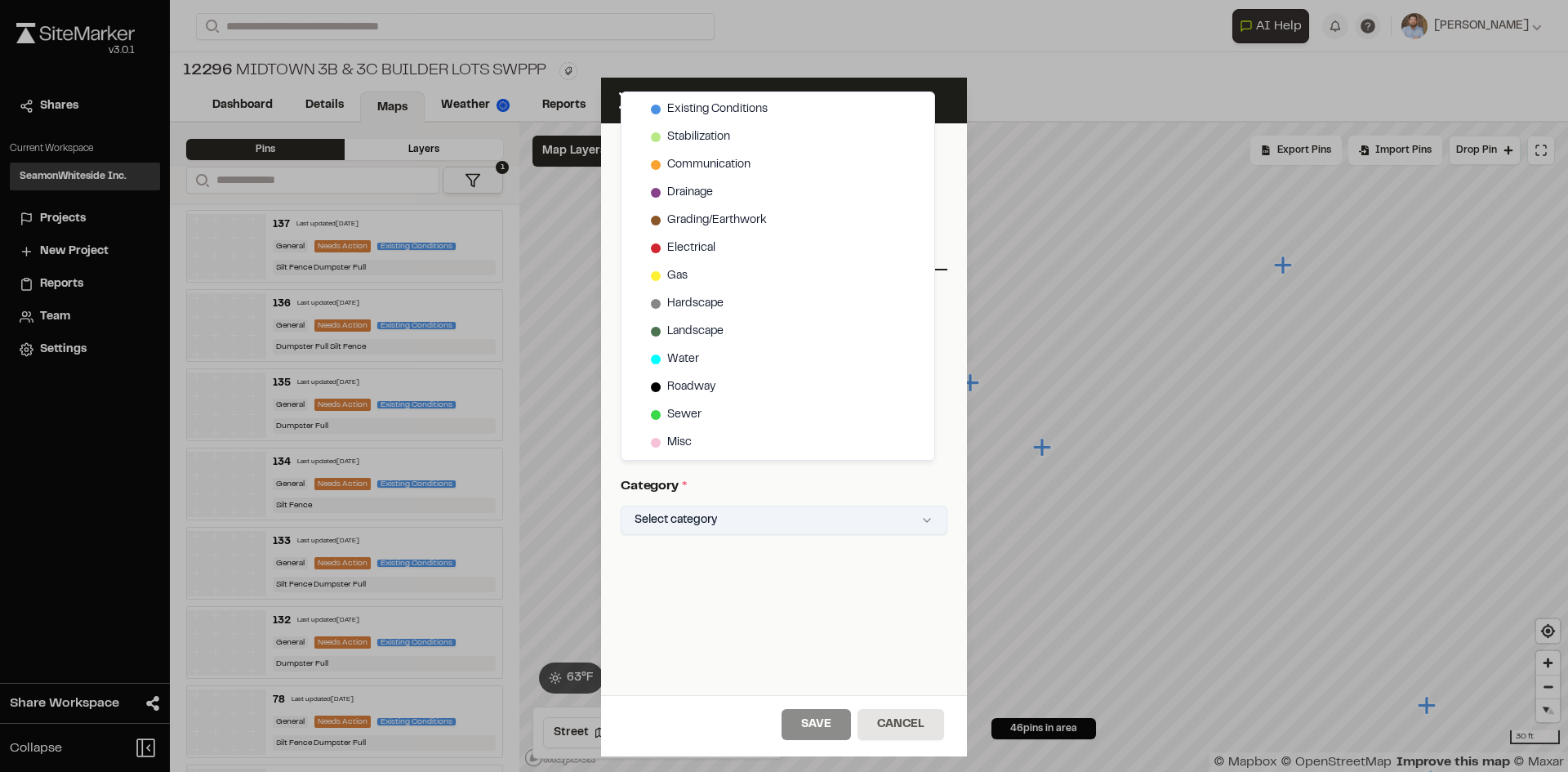
click at [749, 511] on html "Close sidebar v 3.0.1 Shares Current Workspace SeamonWhiteside Inc. SI Projects…" at bounding box center [784, 386] width 1568 height 772
click at [714, 102] on span "Existing Conditions" at bounding box center [717, 110] width 101 height 18
click at [824, 569] on html "Close sidebar v 3.0.1 Shares Current Workspace SeamonWhiteside Inc. SI Projects…" at bounding box center [784, 386] width 1568 height 772
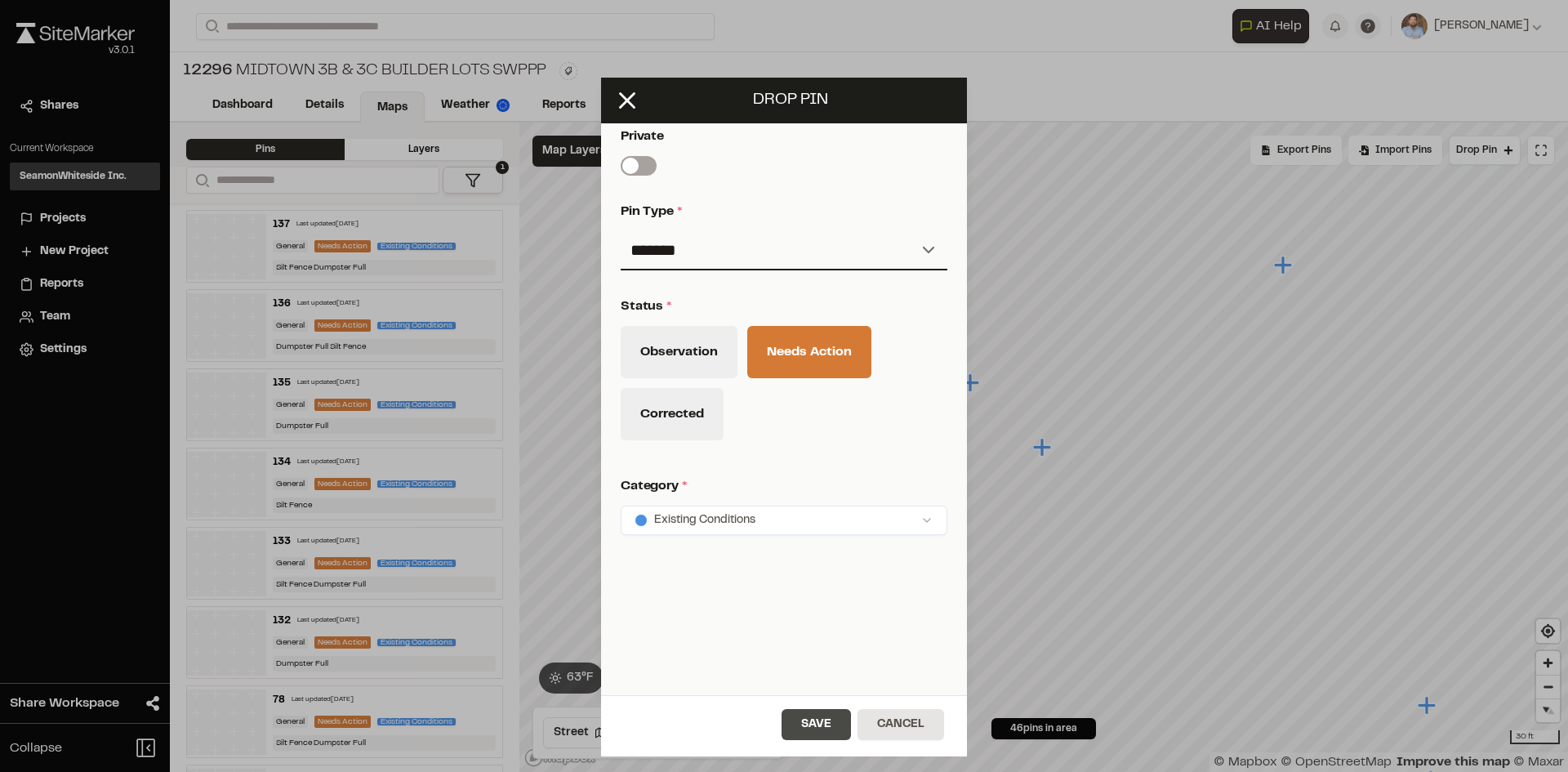
click at [826, 732] on button "Save" at bounding box center [816, 725] width 69 height 31
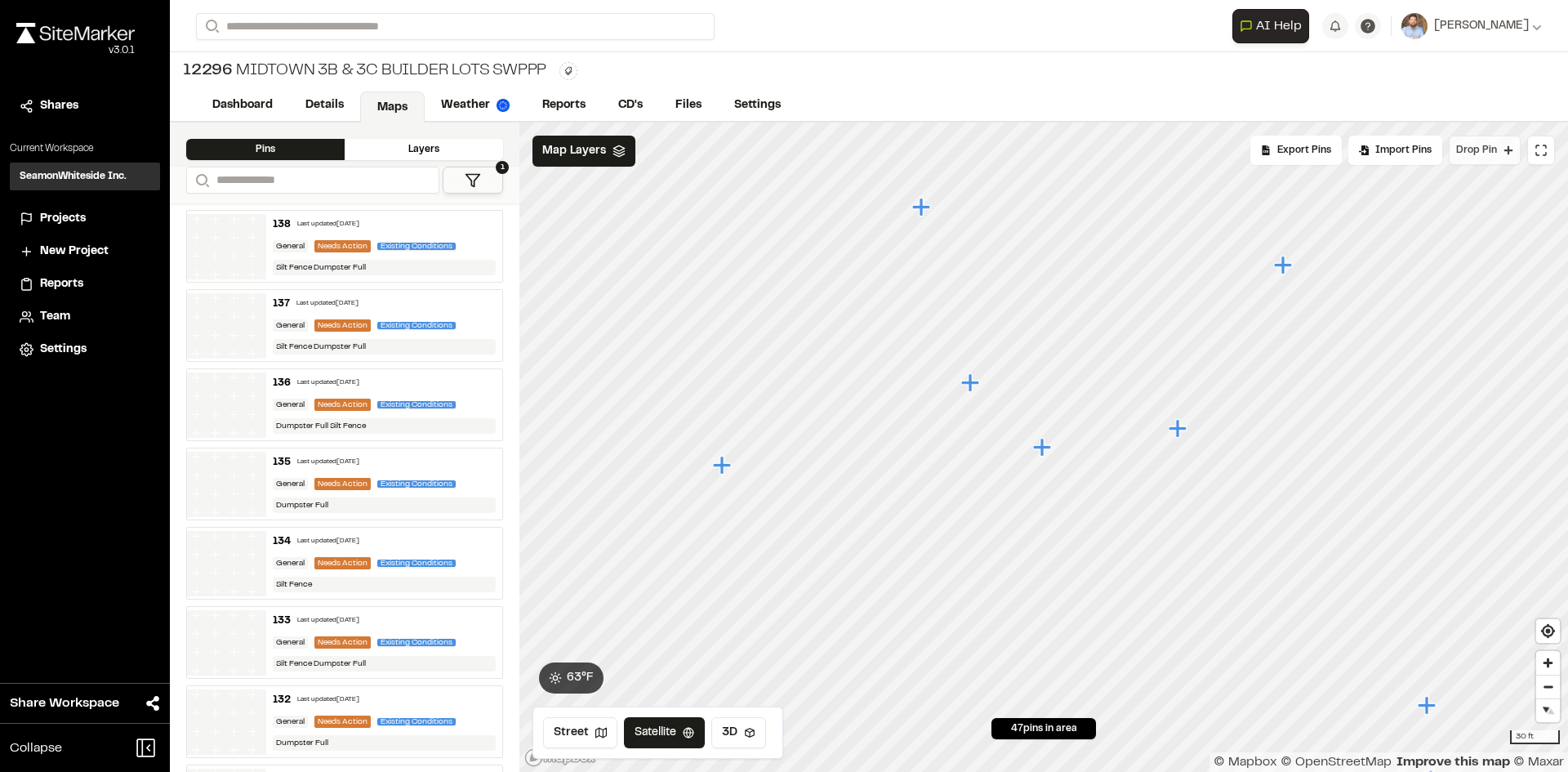
click at [1479, 151] on span "Drop Pin" at bounding box center [1476, 151] width 41 height 15
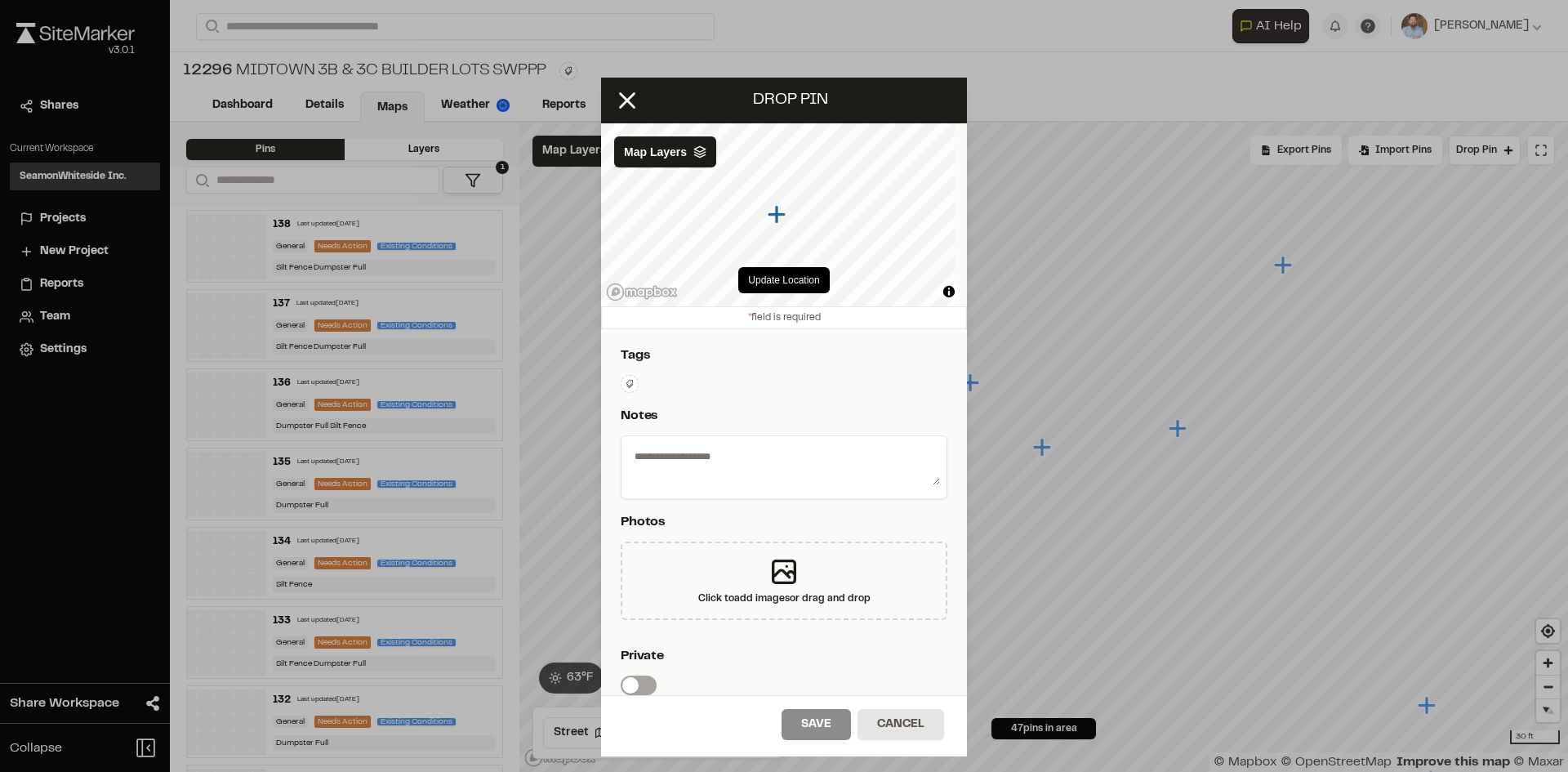
click at [731, 460] on textarea at bounding box center [783, 463] width 312 height 42
type textarea "**********"
click at [629, 382] on icon at bounding box center [629, 384] width 10 height 10
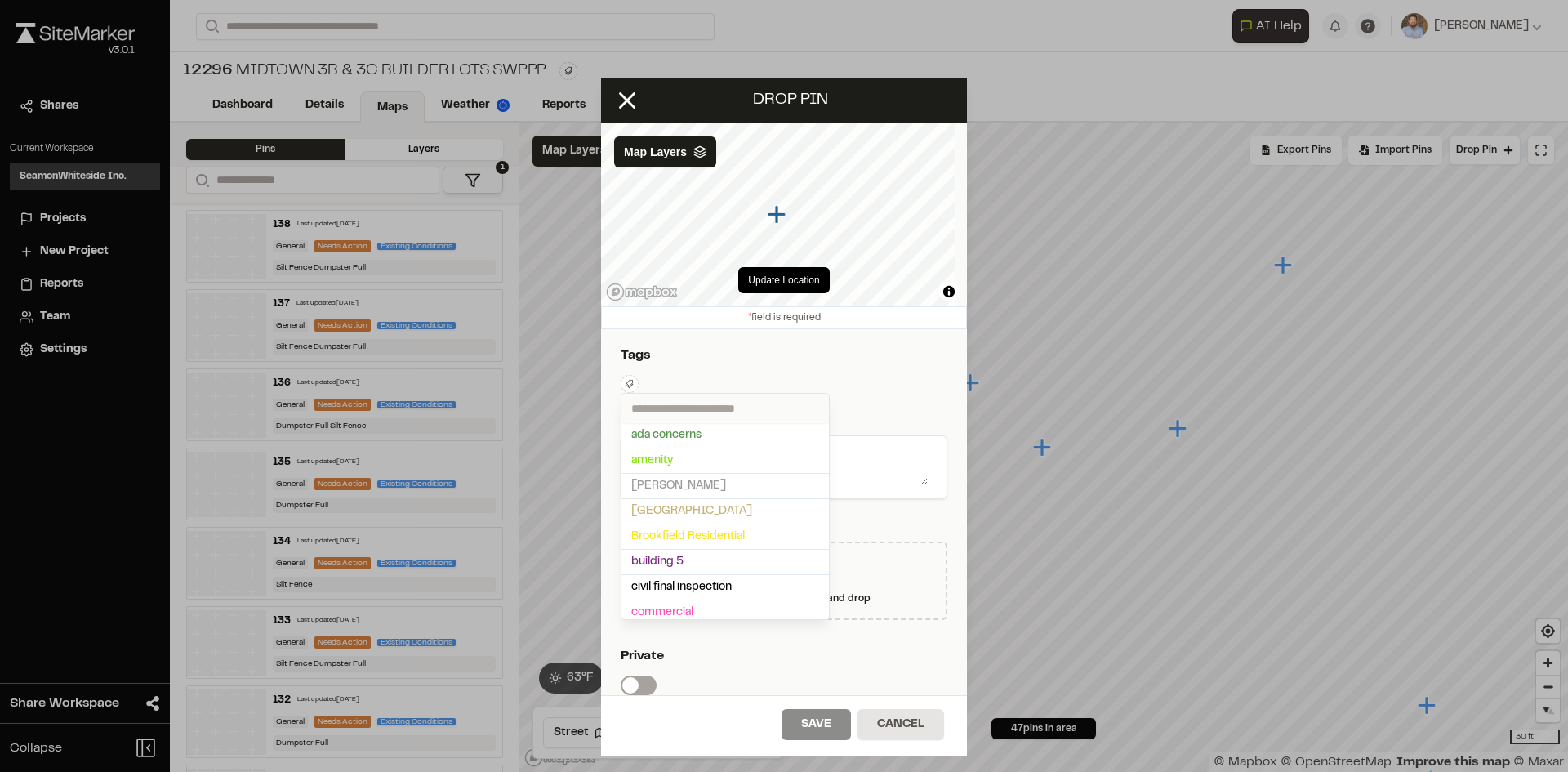
click at [674, 411] on input "text" at bounding box center [724, 408] width 207 height 29
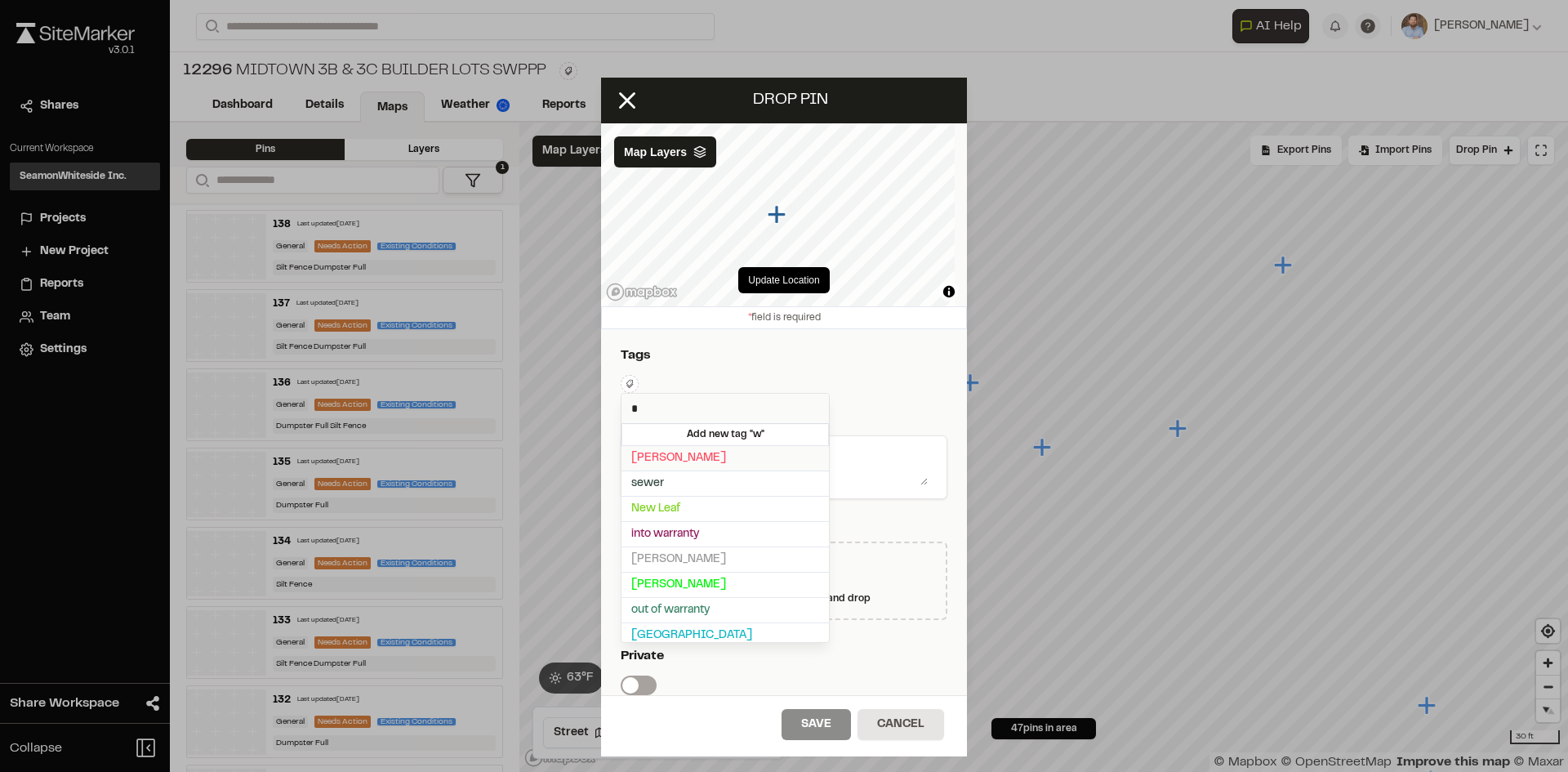
type input "*"
click at [661, 461] on span "Weekley" at bounding box center [725, 458] width 188 height 18
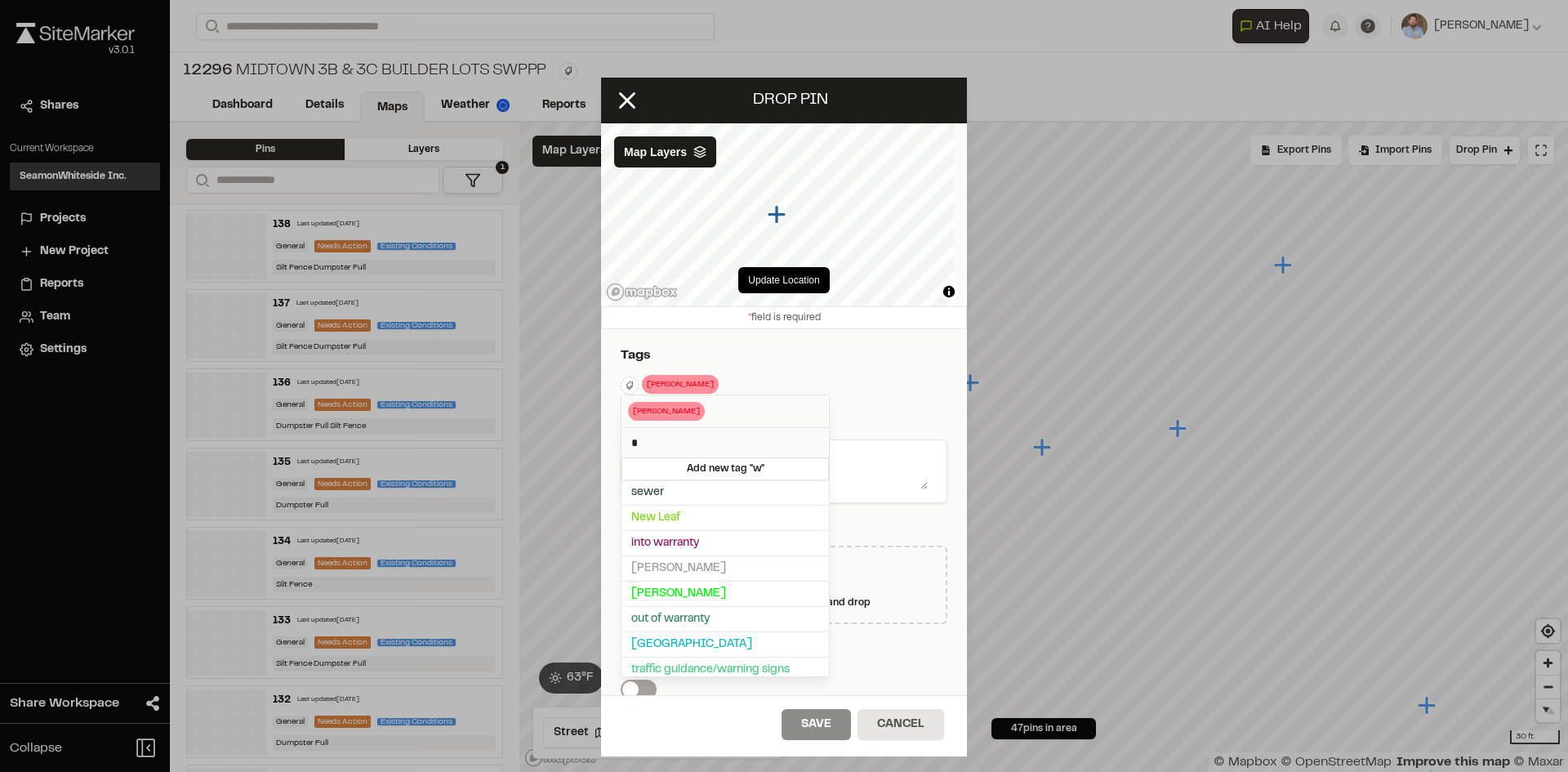
drag, startPoint x: 847, startPoint y: 396, endPoint x: 956, endPoint y: 443, distance: 118.7
click at [848, 396] on div at bounding box center [784, 386] width 1568 height 772
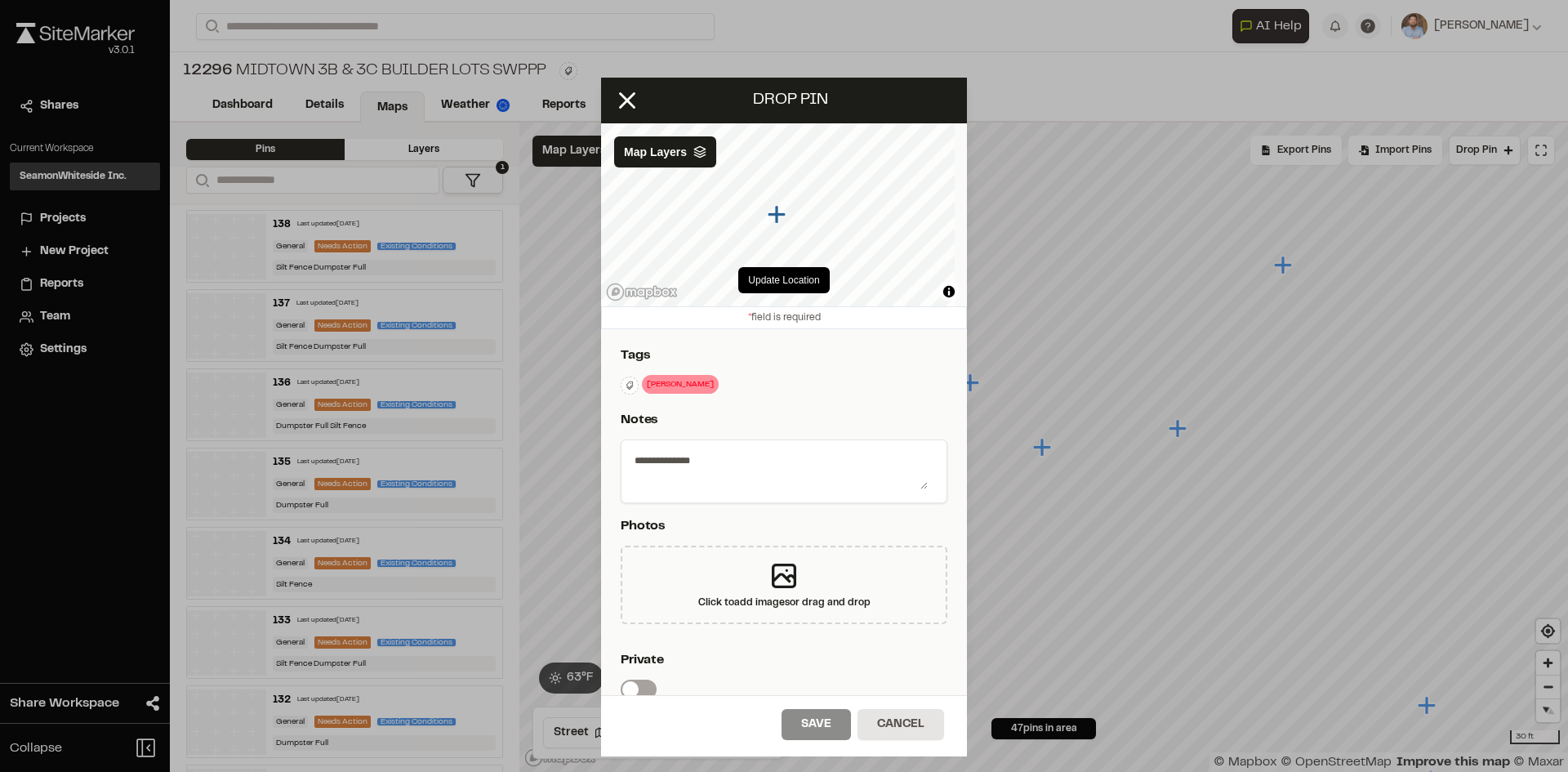
scroll to position [271, 0]
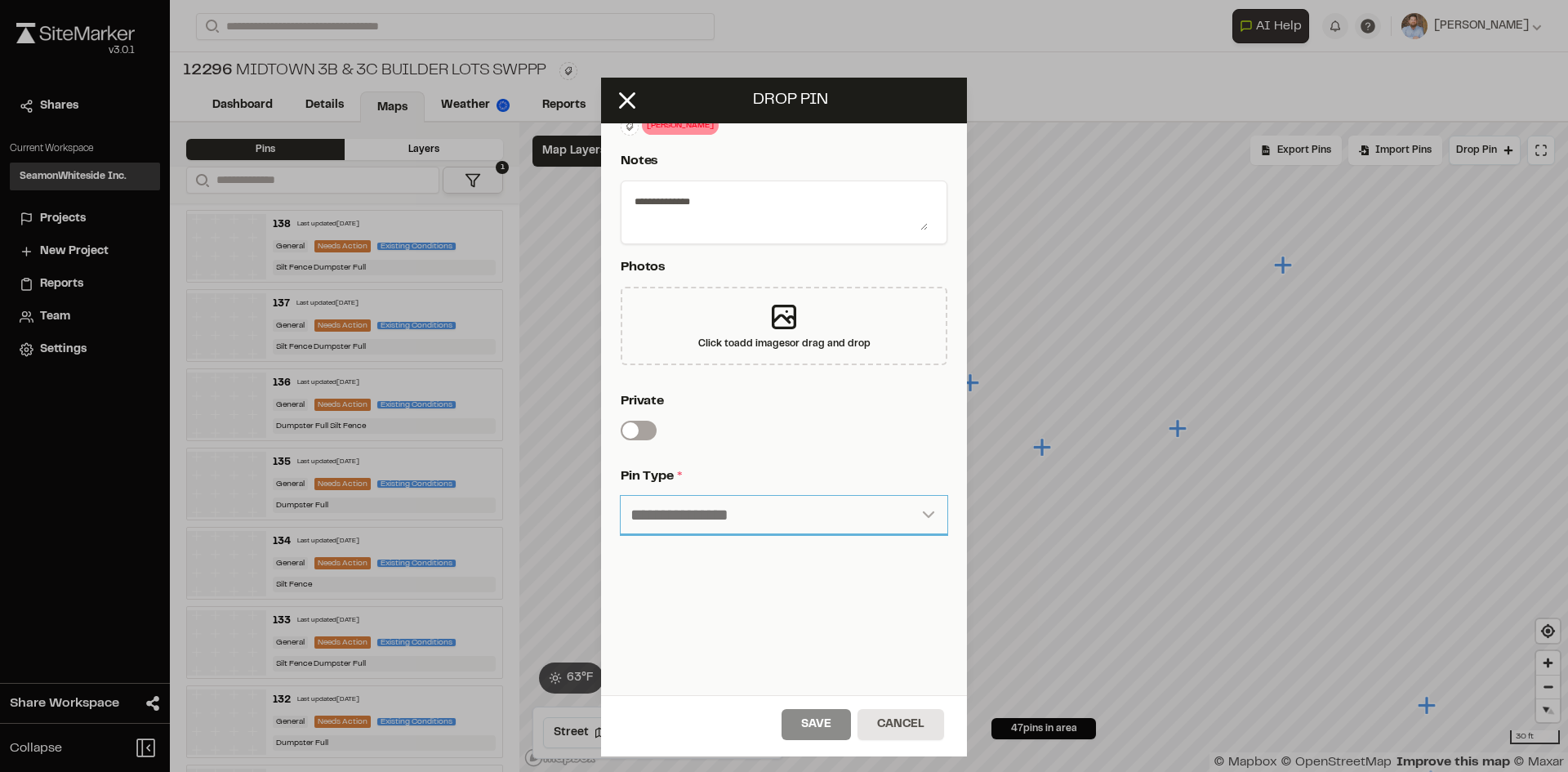
click at [727, 497] on select "**********" at bounding box center [783, 515] width 327 height 39
select select "*"
click at [620, 496] on select "**********" at bounding box center [783, 515] width 327 height 39
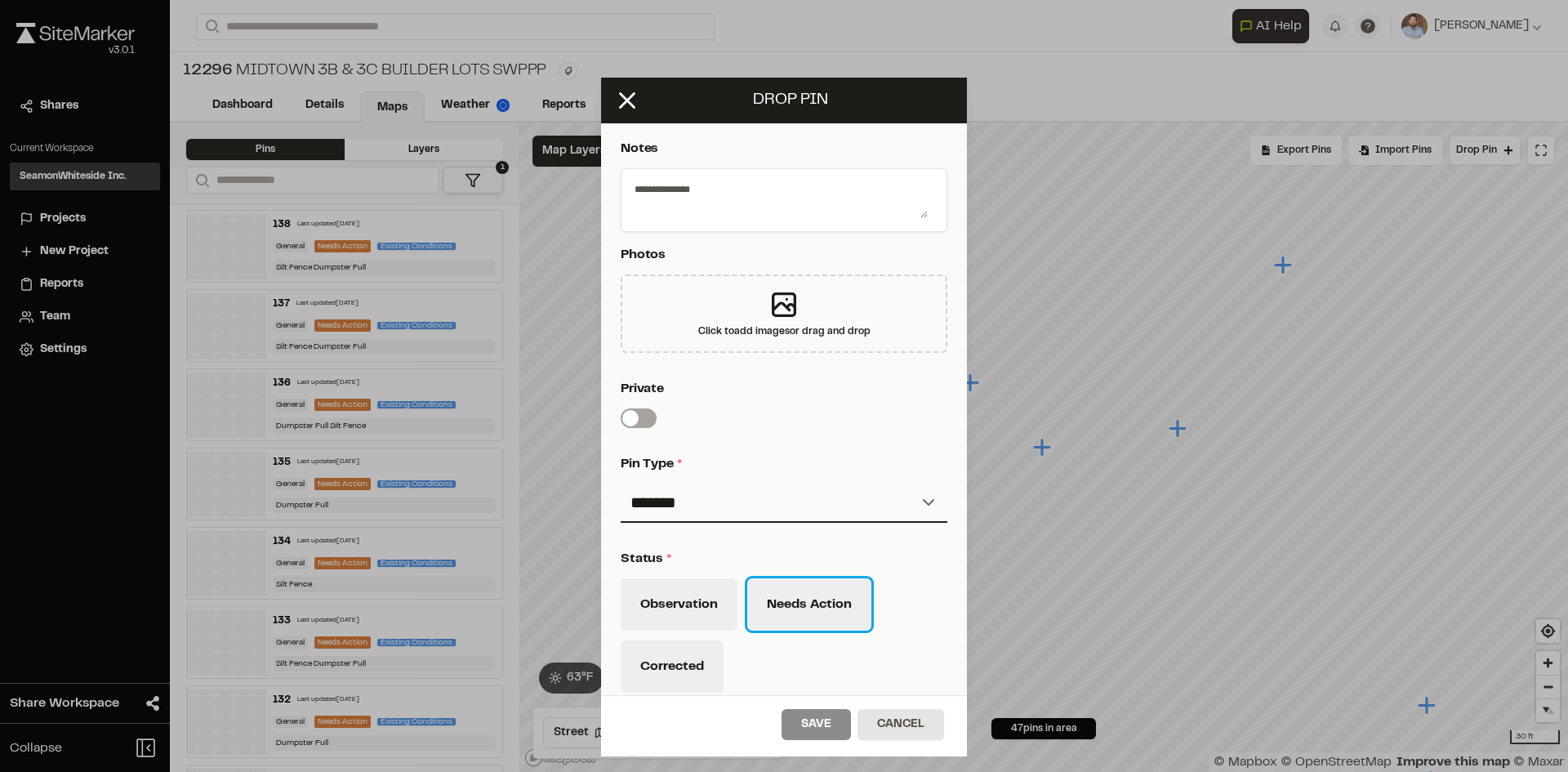
click at [795, 601] on button "Needs Action" at bounding box center [809, 604] width 124 height 52
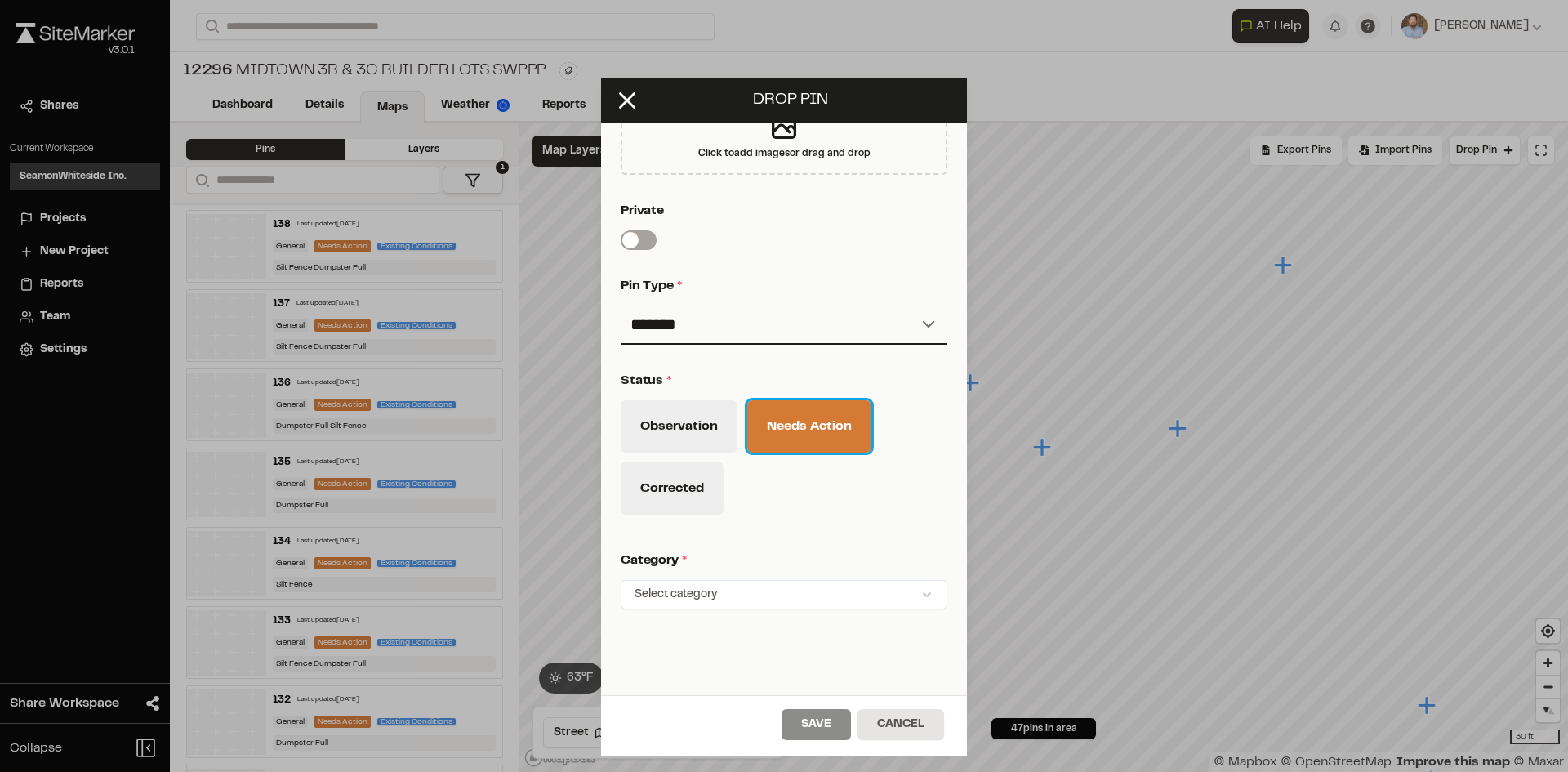
scroll to position [536, 0]
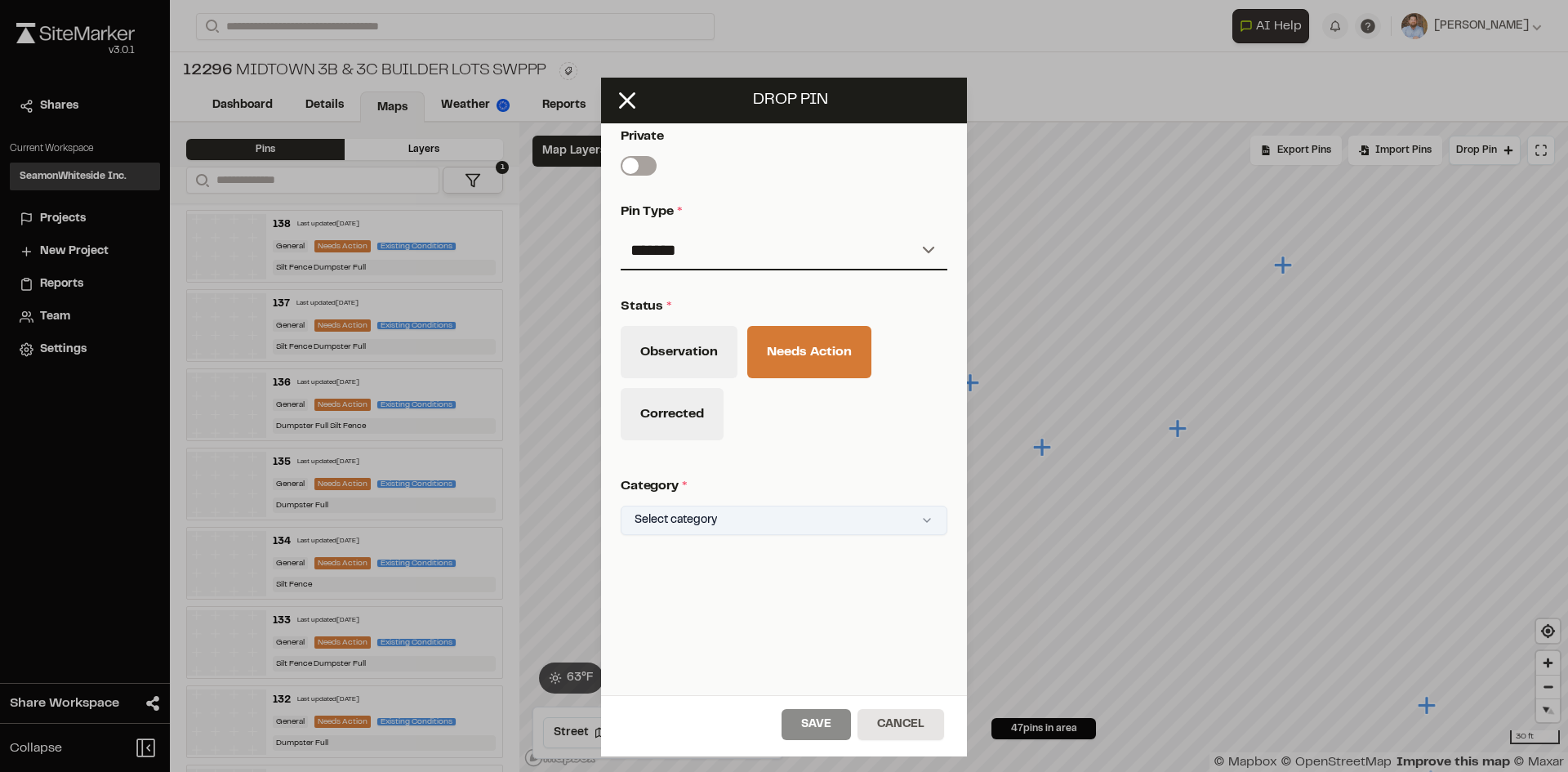
click at [693, 497] on html "Close sidebar v 3.0.1 Shares Current Workspace SeamonWhiteside Inc. SI Projects…" at bounding box center [784, 386] width 1568 height 772
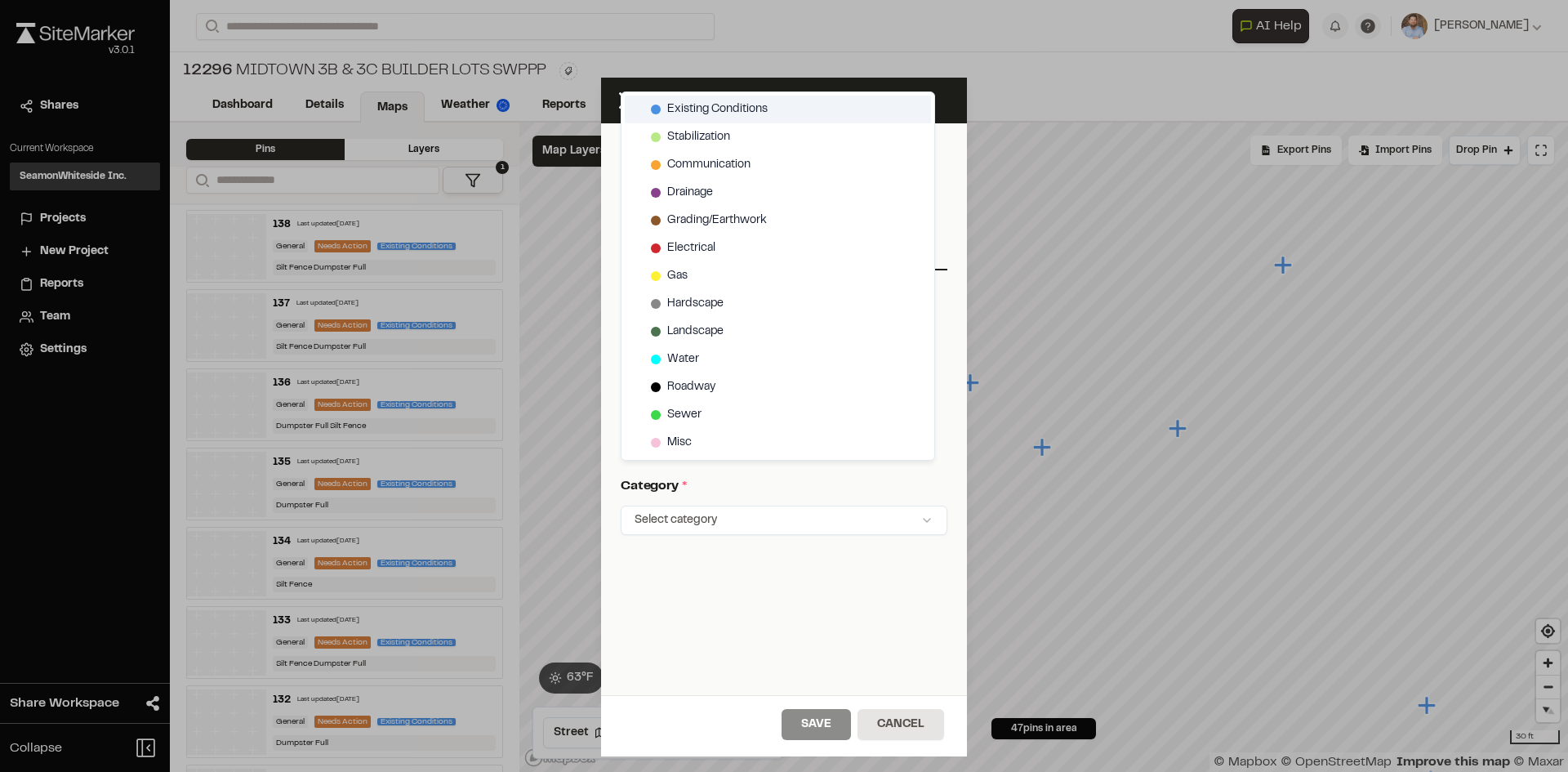
click at [729, 108] on span "Existing Conditions" at bounding box center [717, 110] width 101 height 18
click at [839, 721] on html "Close sidebar v 3.0.1 Shares Current Workspace SeamonWhiteside Inc. SI Projects…" at bounding box center [784, 386] width 1568 height 772
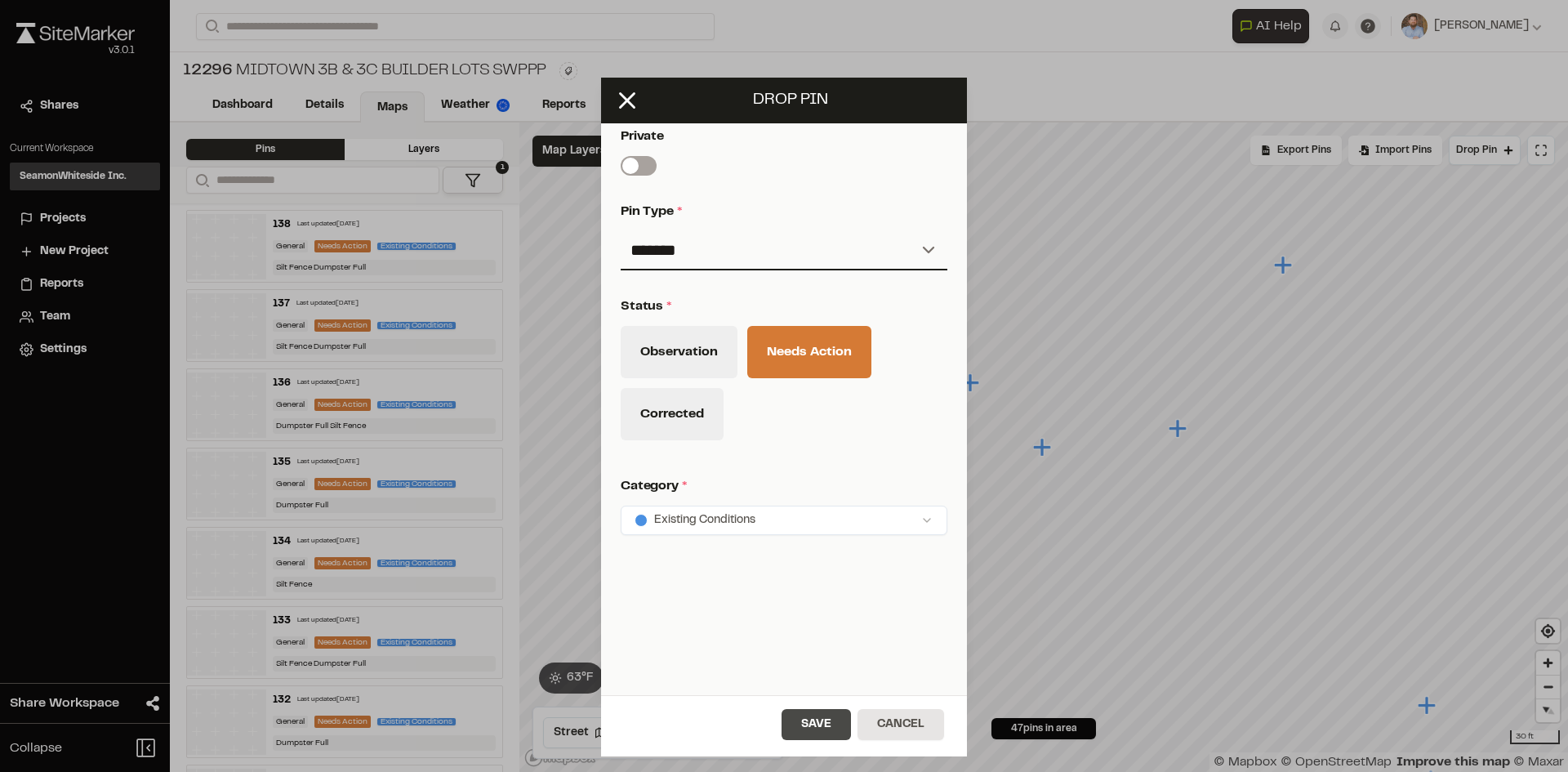
click at [827, 732] on button "Save" at bounding box center [816, 725] width 69 height 31
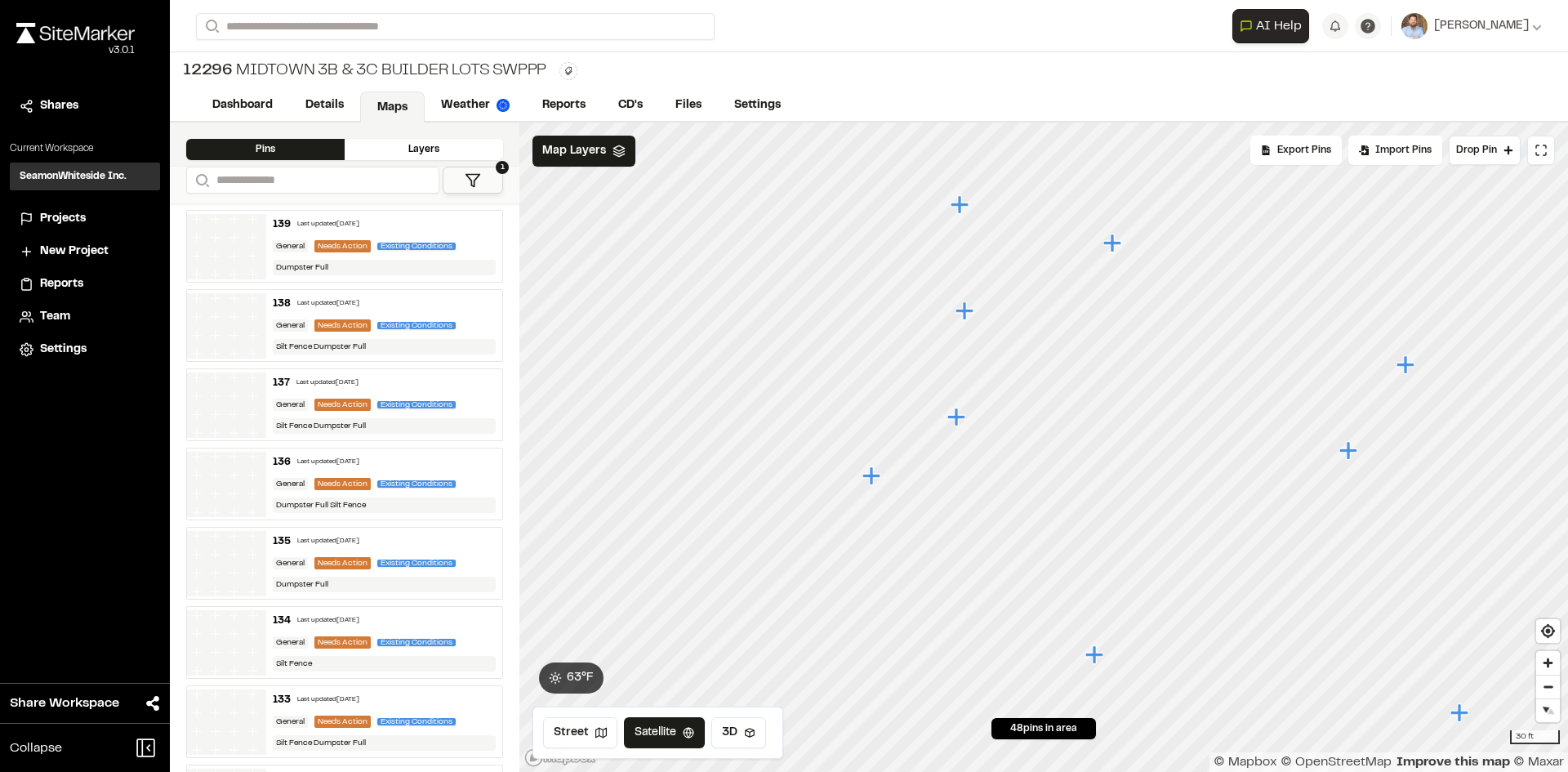
click at [959, 418] on icon "Map marker" at bounding box center [956, 417] width 18 height 18
click at [962, 507] on icon "Map marker" at bounding box center [957, 505] width 18 height 18
click at [1488, 159] on button "Drop Pin" at bounding box center [1484, 150] width 71 height 29
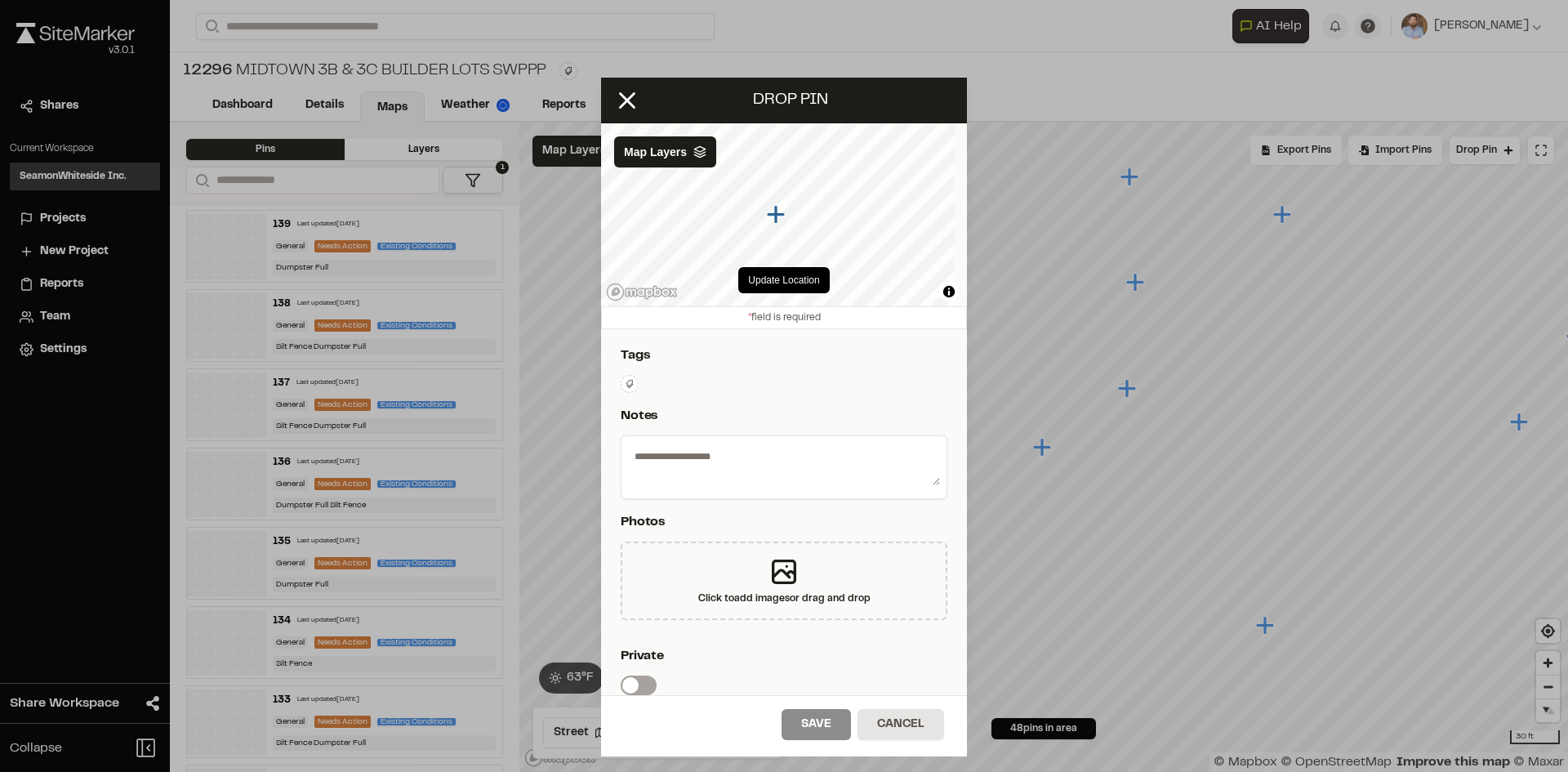
click at [630, 384] on icon at bounding box center [629, 384] width 10 height 10
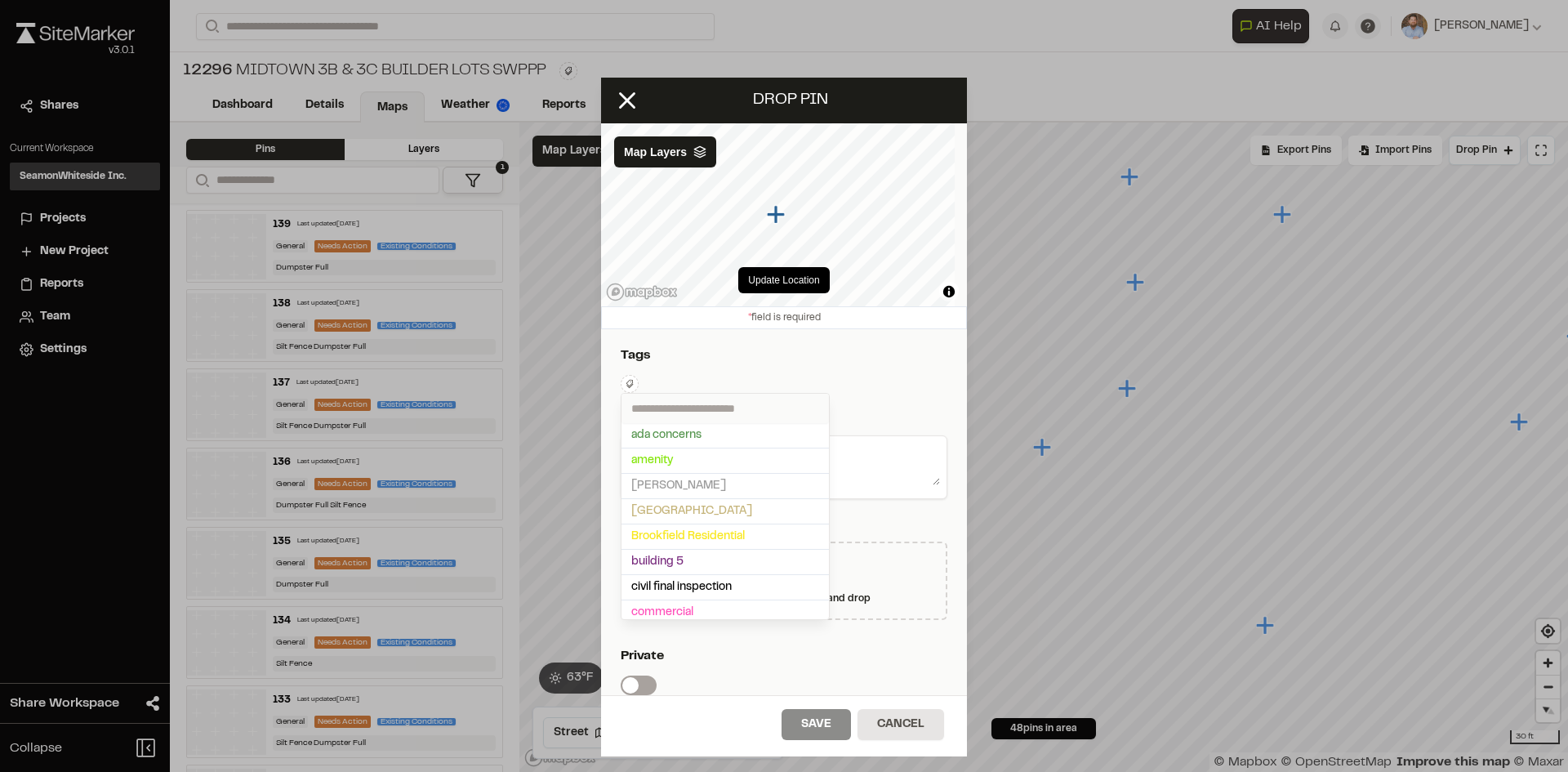
click at [644, 404] on input "text" at bounding box center [724, 408] width 207 height 29
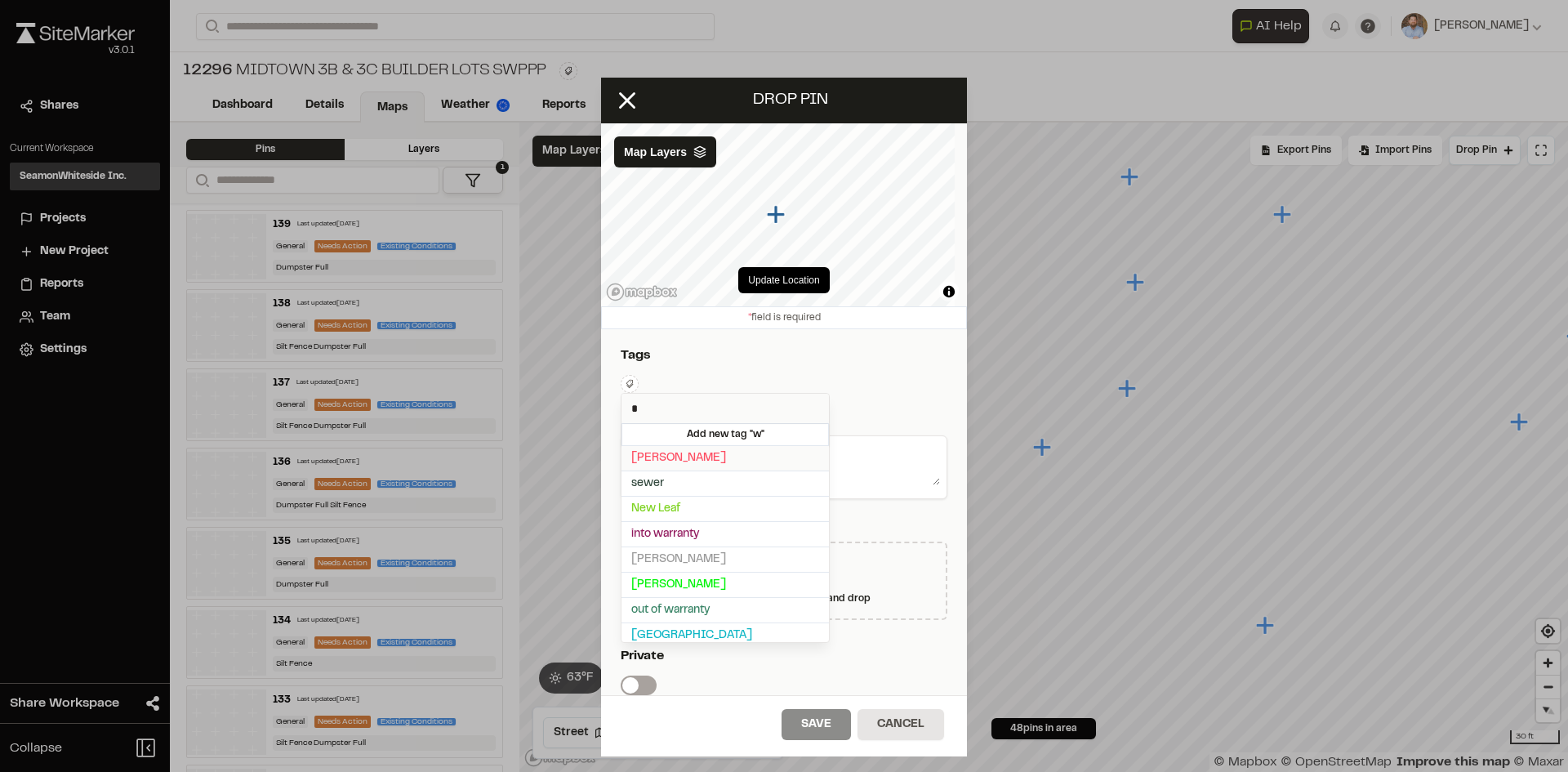
type input "*"
click at [666, 458] on span "Weekley" at bounding box center [725, 458] width 188 height 18
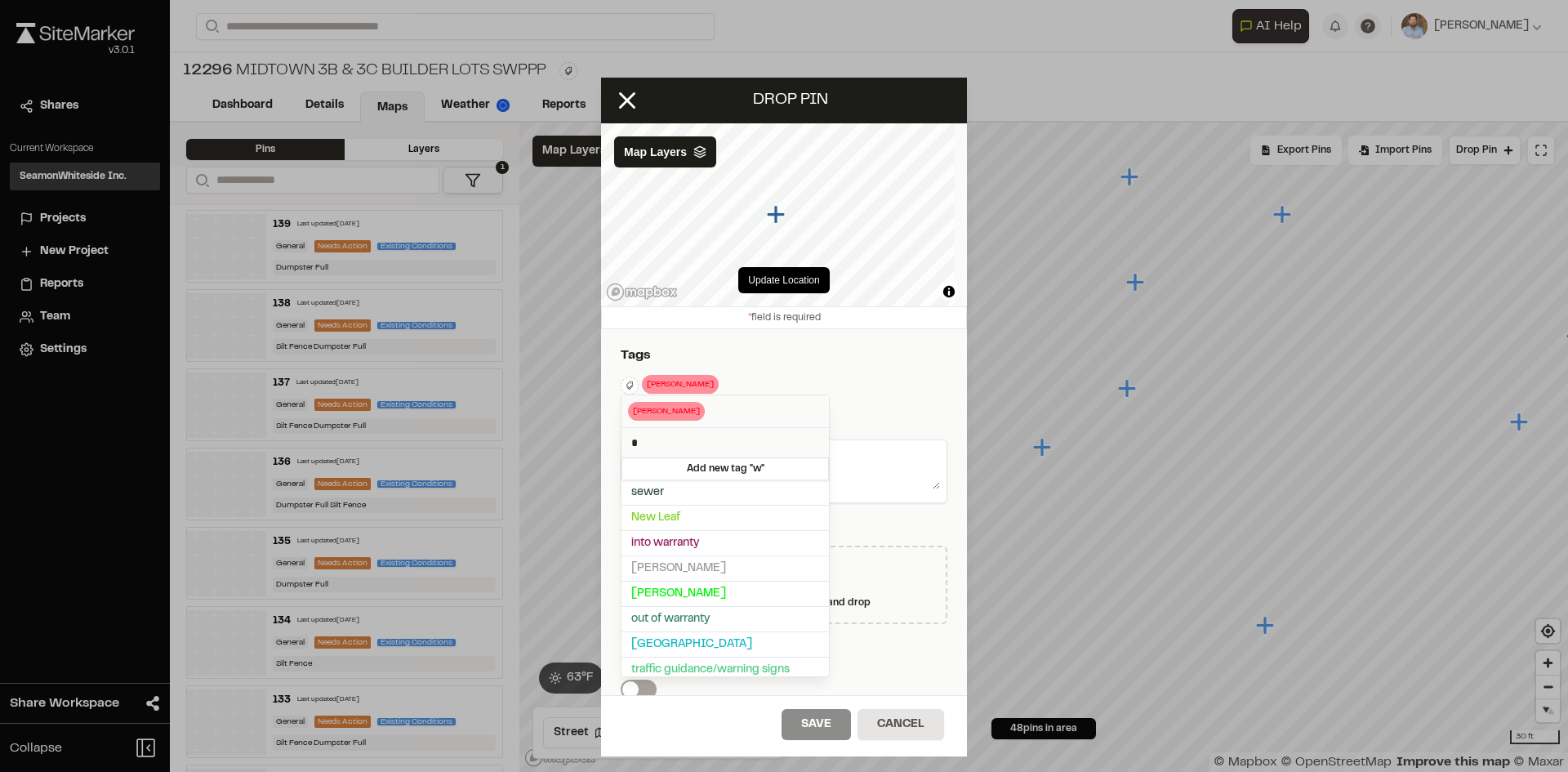
click at [887, 380] on div at bounding box center [784, 386] width 1568 height 772
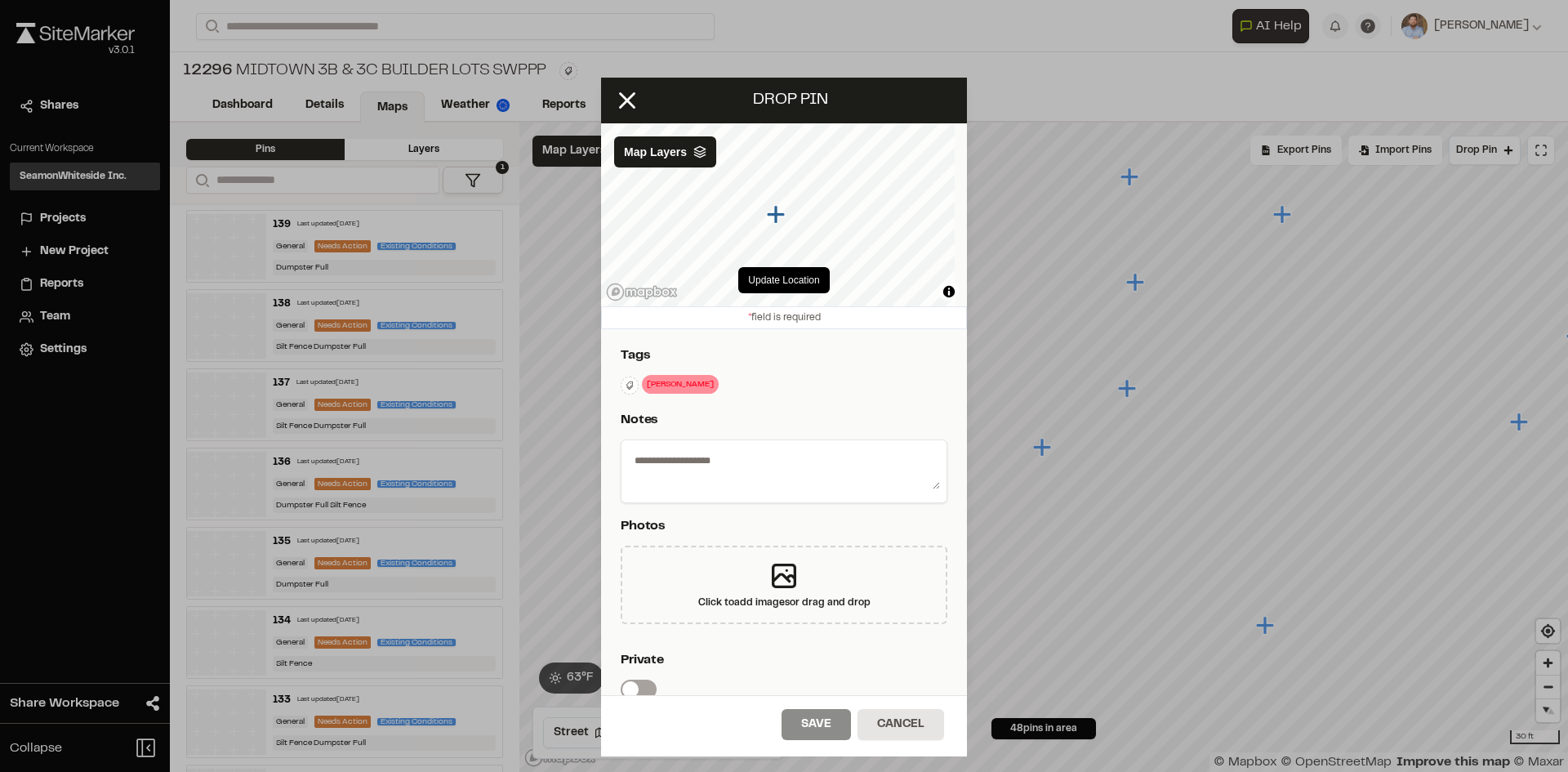
click at [805, 482] on textarea at bounding box center [783, 468] width 312 height 42
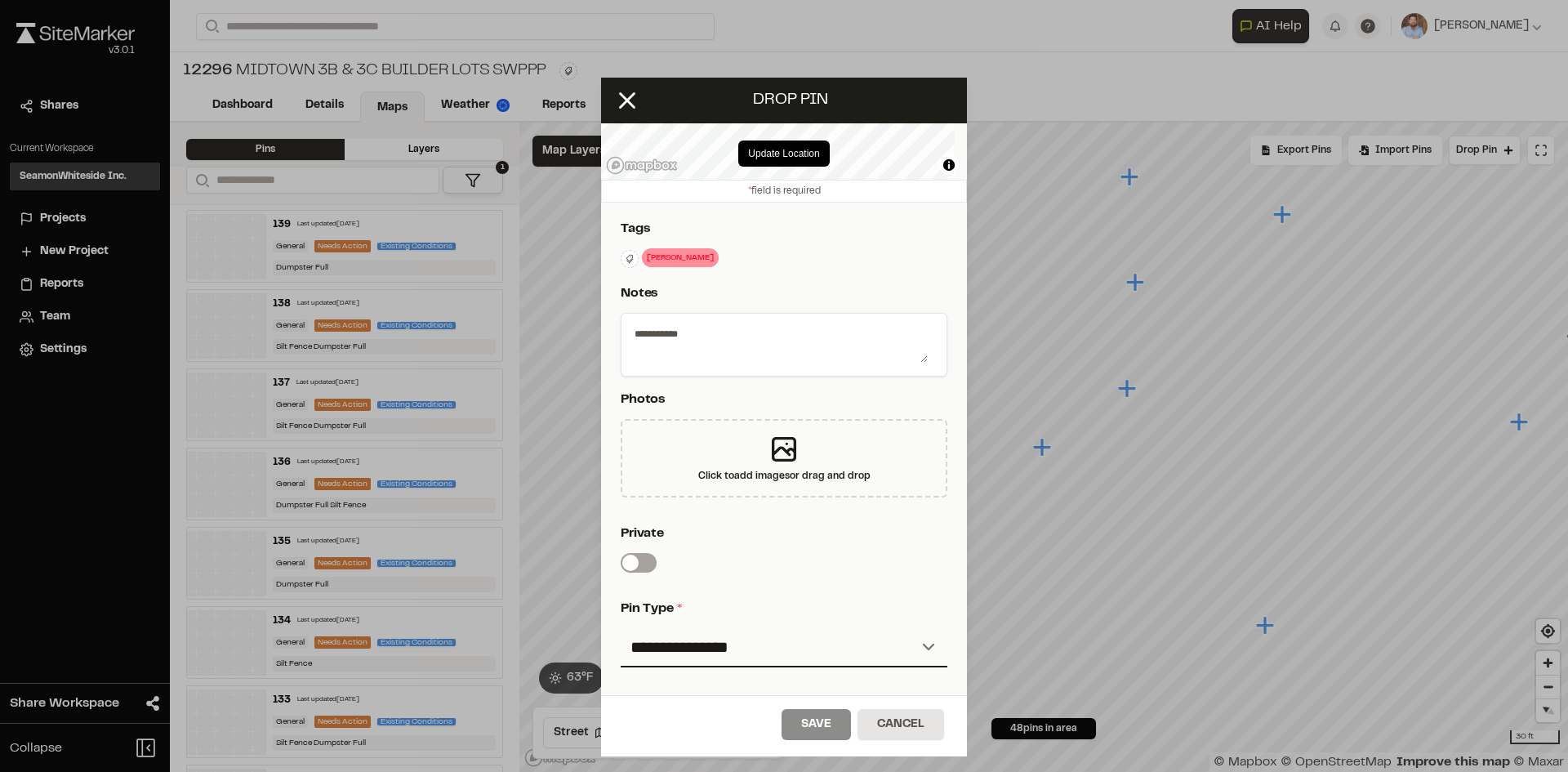
scroll to position [271, 0]
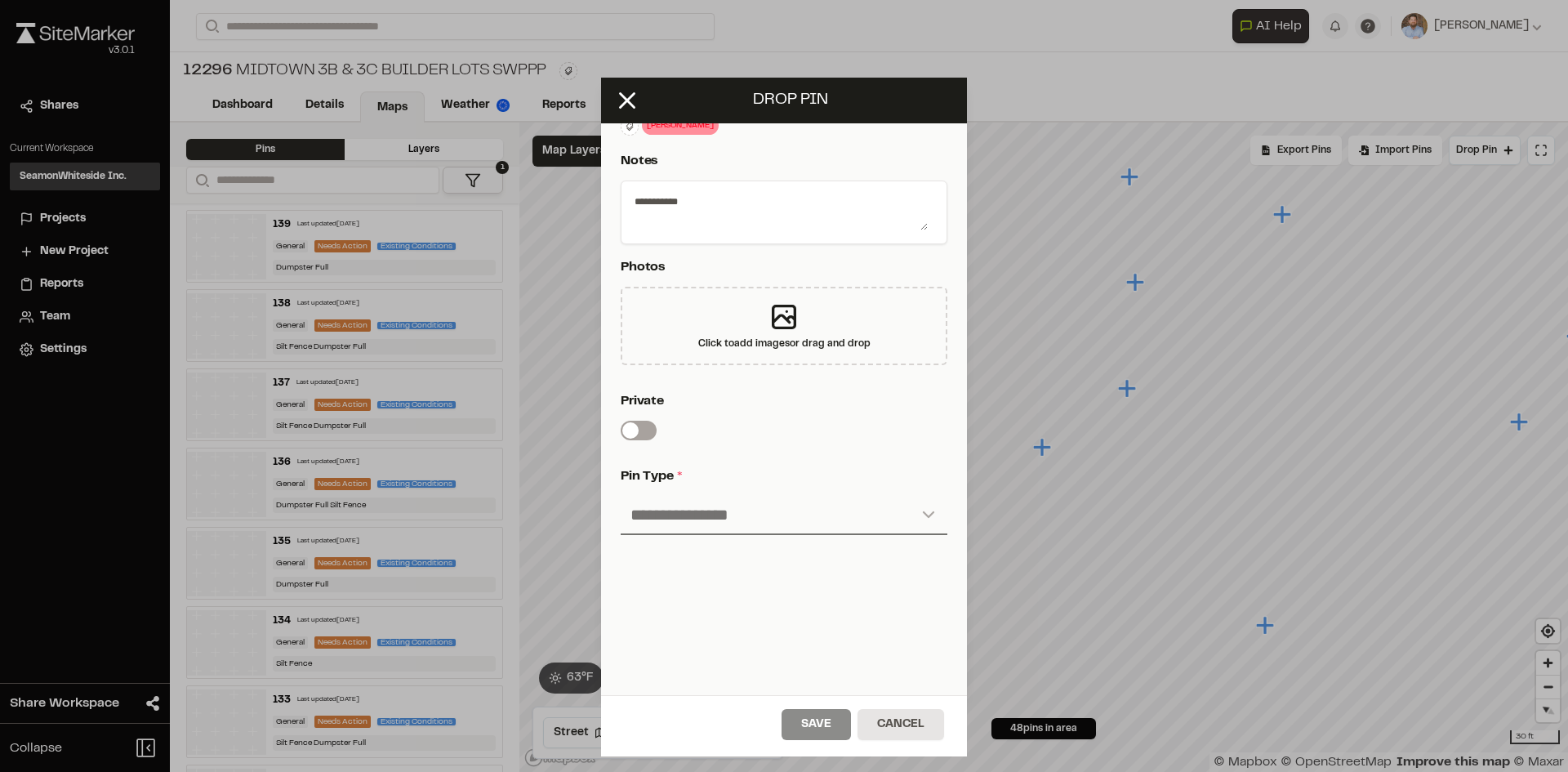
type textarea "**********"
click at [747, 500] on select "**********" at bounding box center [783, 515] width 327 height 39
select select "*"
click at [620, 496] on select "**********" at bounding box center [783, 515] width 327 height 39
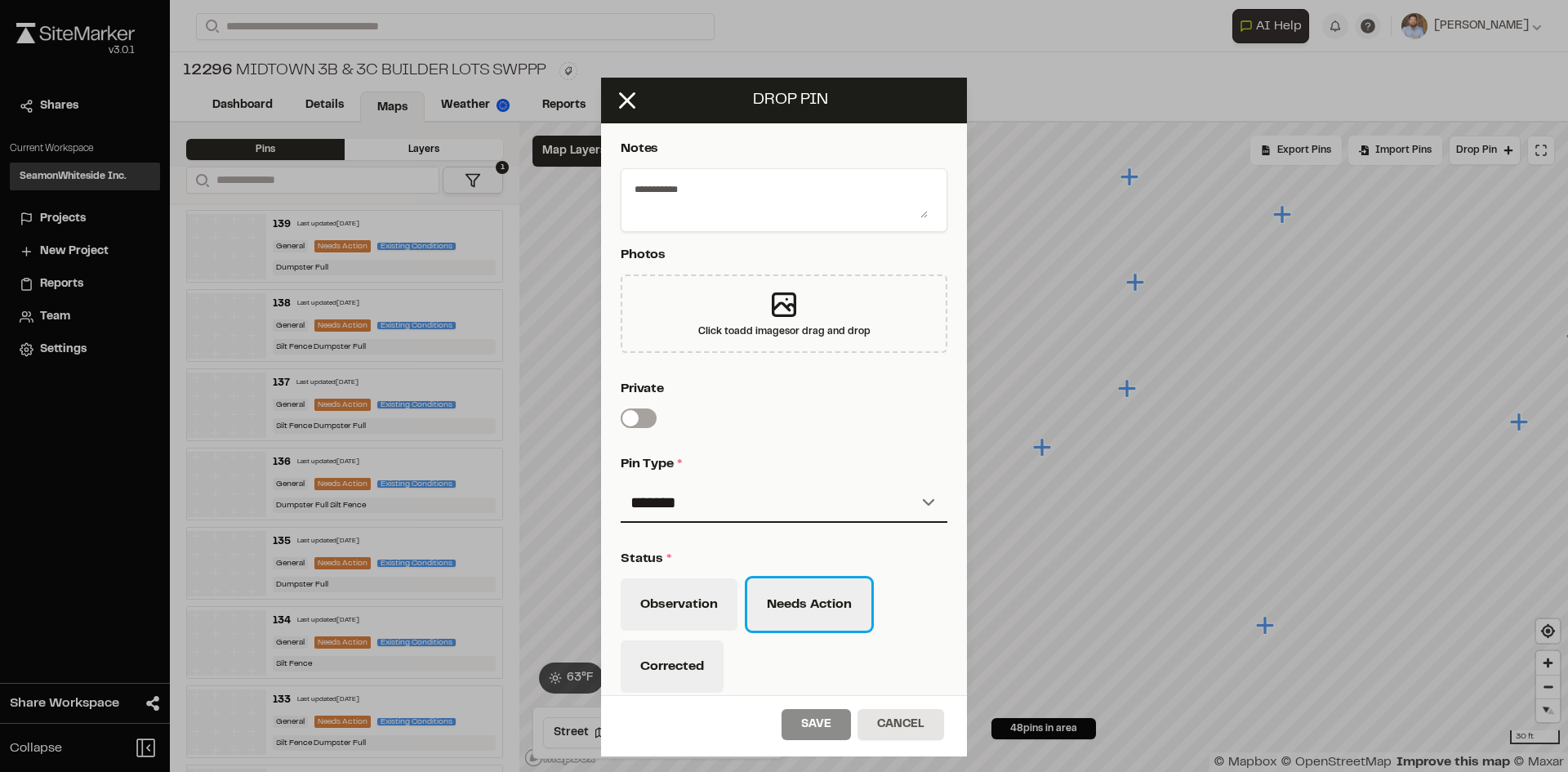
click at [813, 607] on button "Needs Action" at bounding box center [809, 604] width 124 height 52
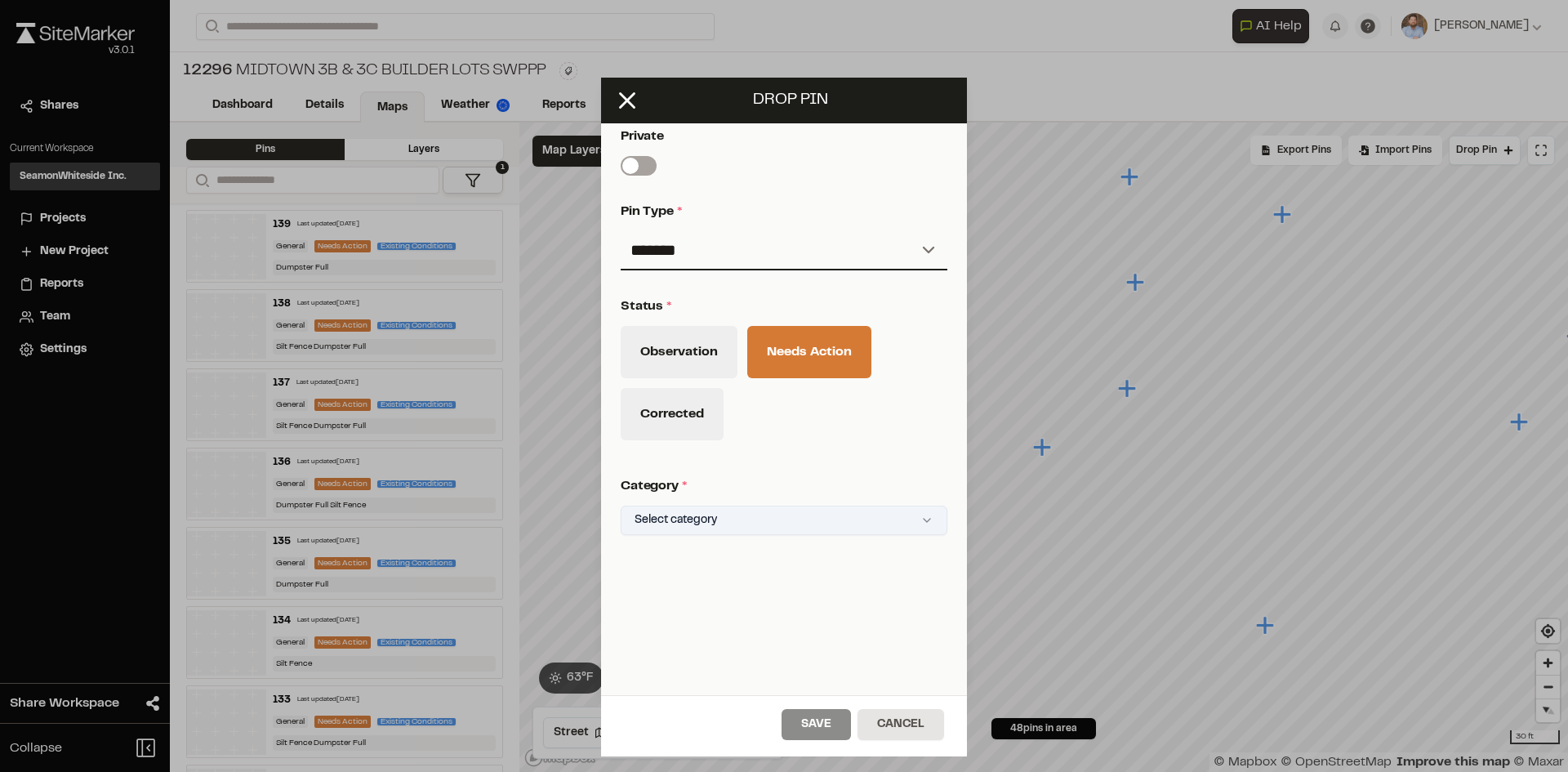
click at [730, 511] on html "Close sidebar v 3.0.1 Shares Current Workspace SeamonWhiteside Inc. SI Projects…" at bounding box center [784, 386] width 1568 height 772
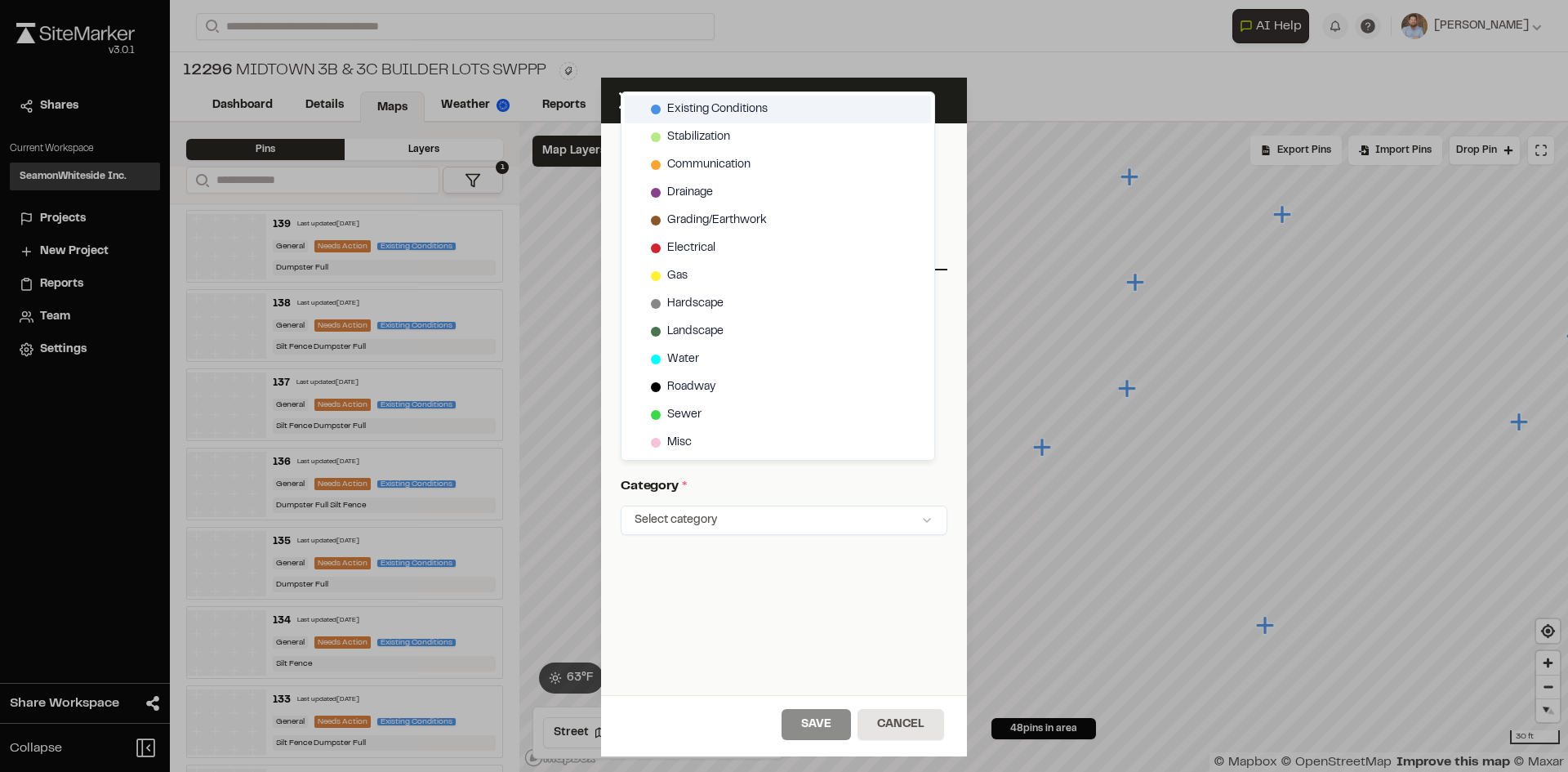
click at [722, 105] on span "Existing Conditions" at bounding box center [717, 110] width 101 height 18
click at [835, 720] on html "Close sidebar v 3.0.1 Shares Current Workspace SeamonWhiteside Inc. SI Projects…" at bounding box center [784, 386] width 1568 height 772
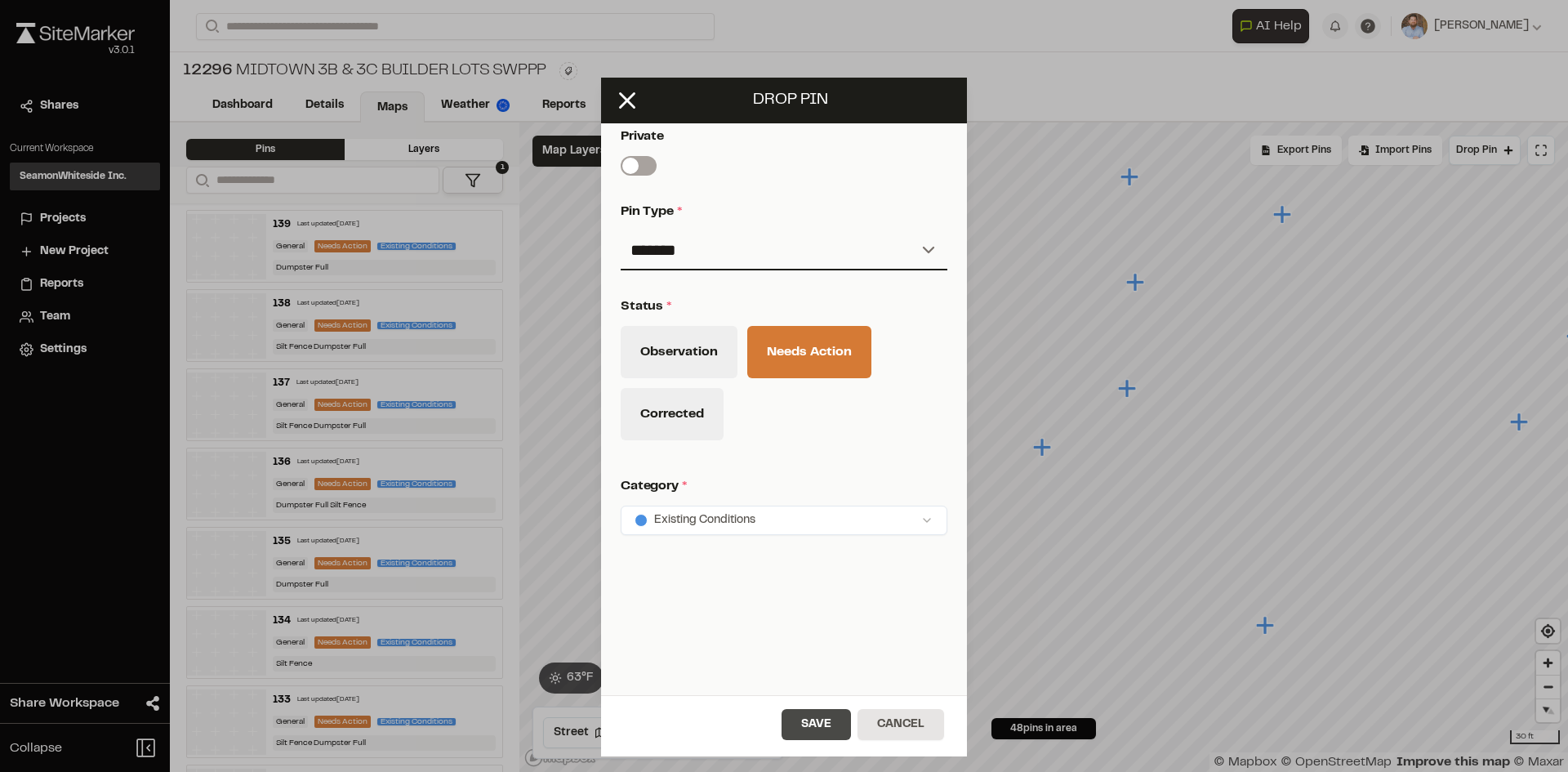
click at [827, 732] on button "Save" at bounding box center [816, 725] width 69 height 31
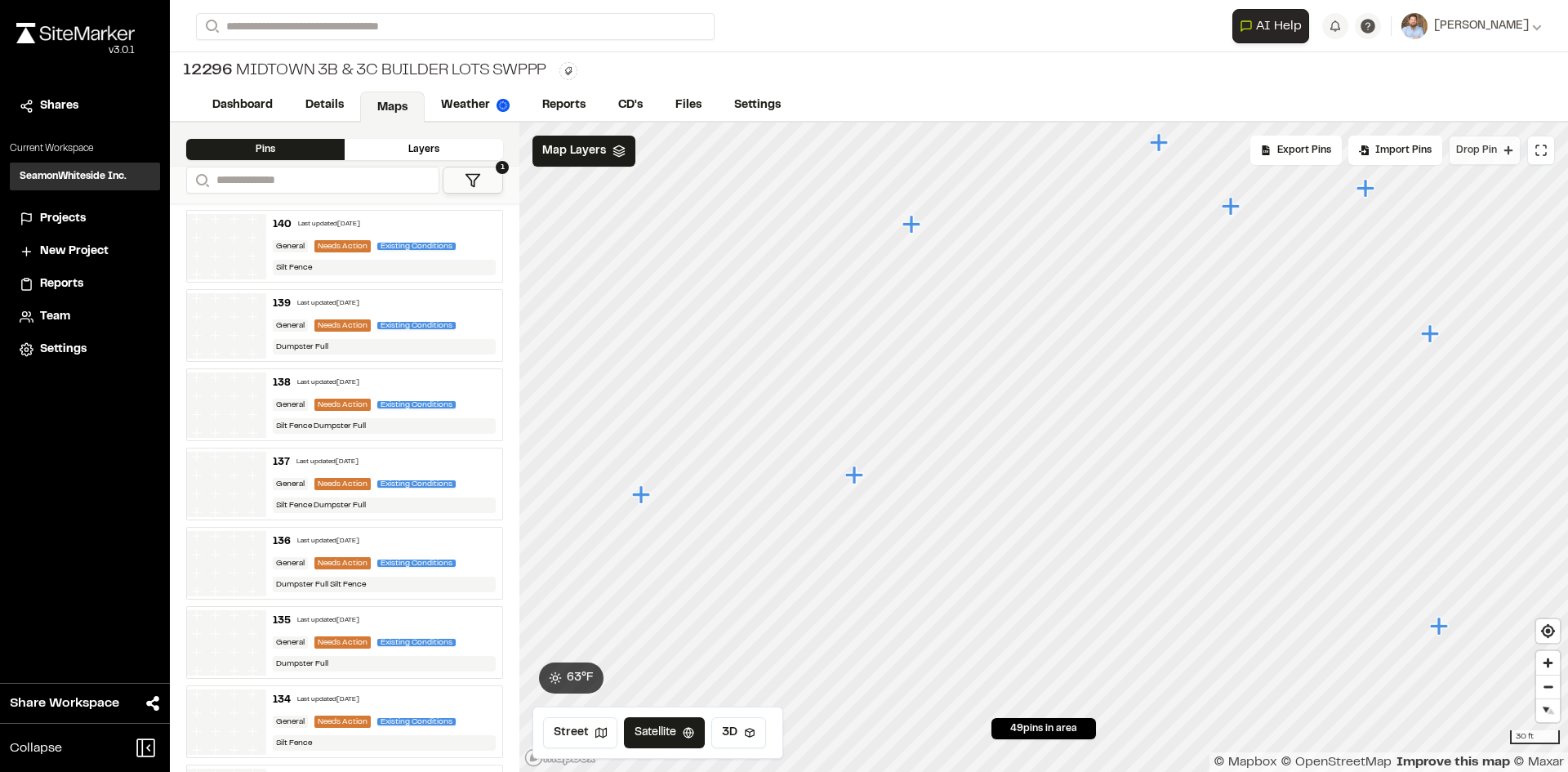
click at [1487, 152] on span "Drop Pin" at bounding box center [1476, 151] width 41 height 15
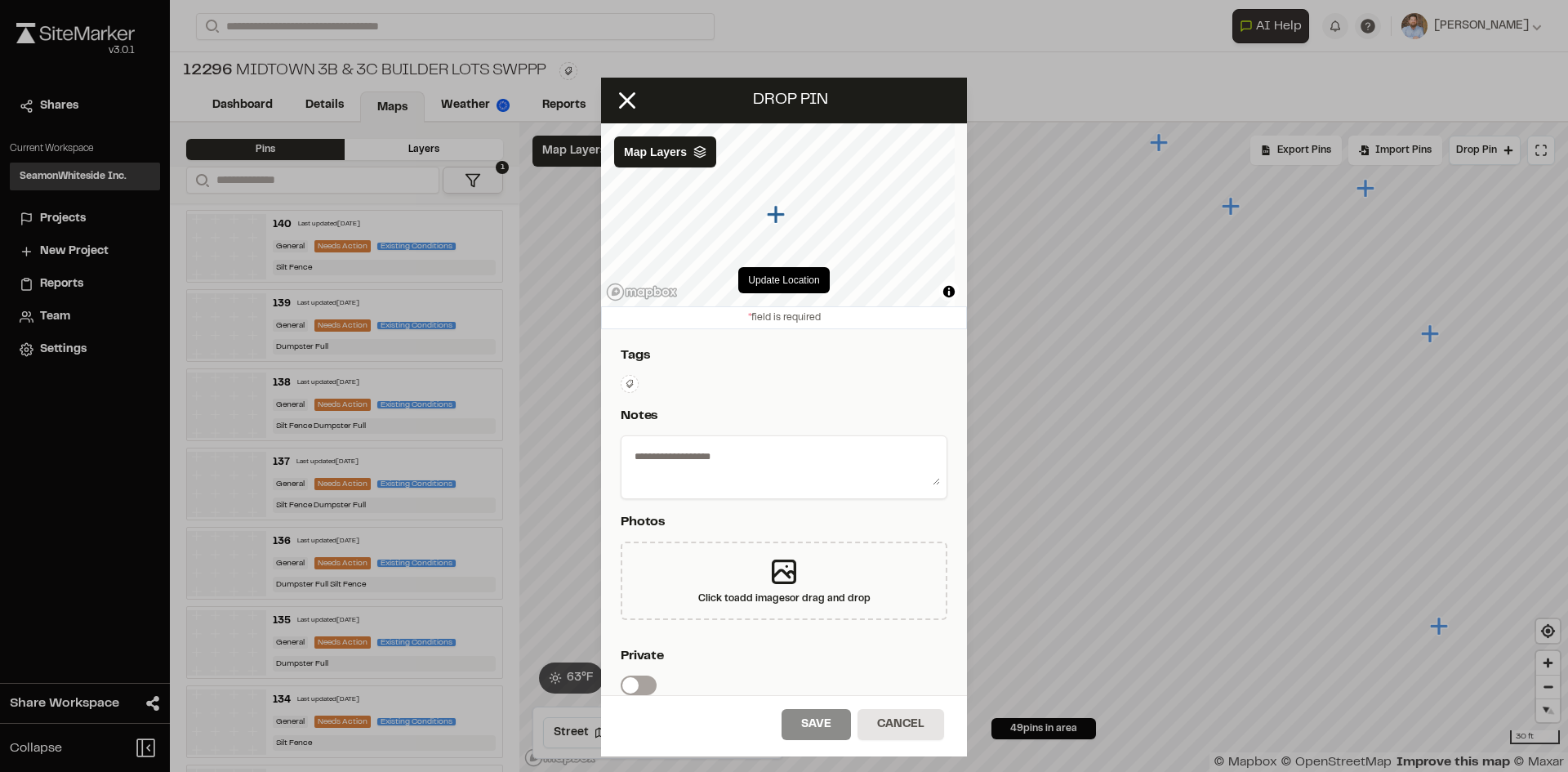
click at [634, 385] on icon at bounding box center [629, 384] width 10 height 10
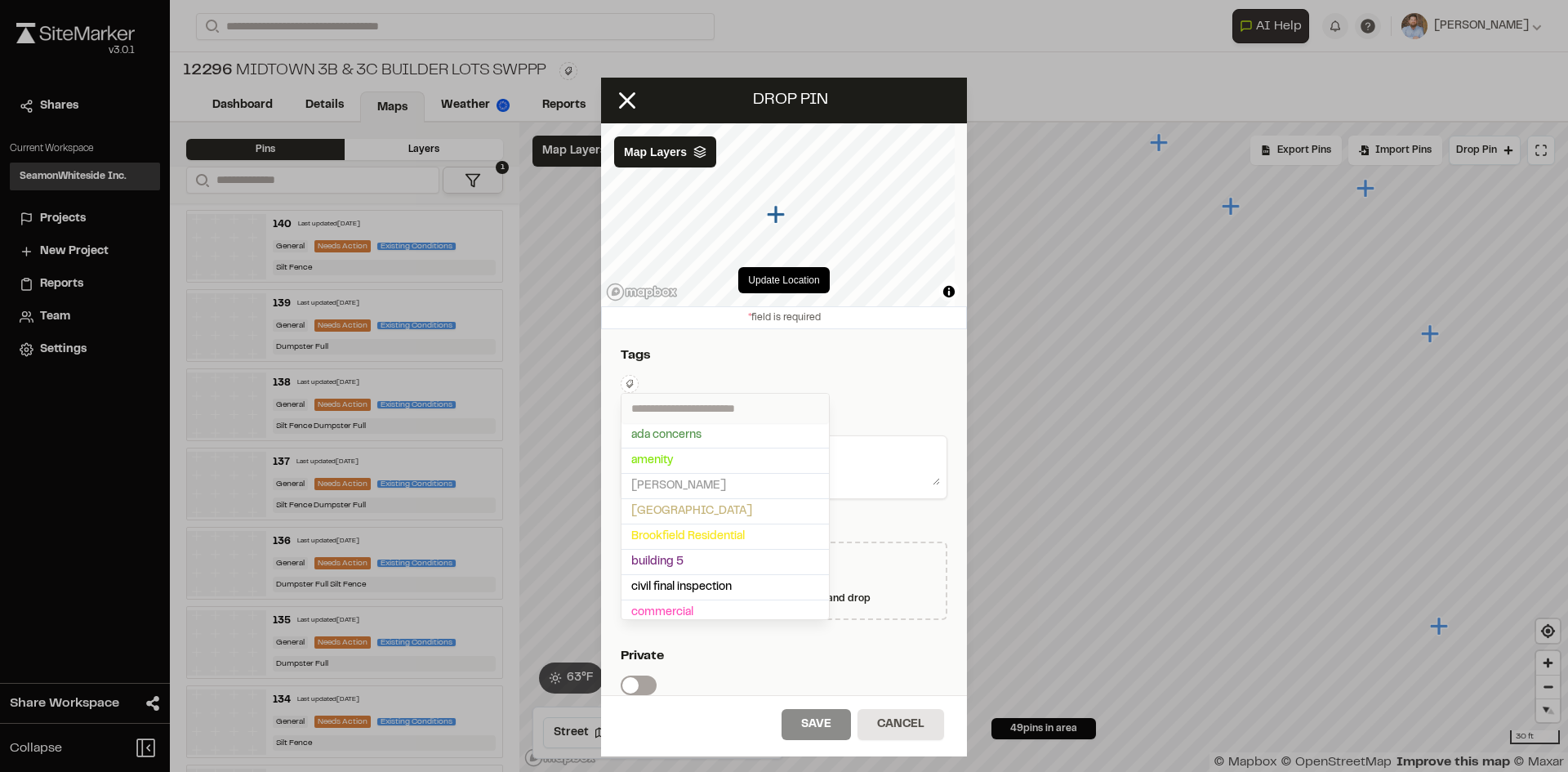
click at [690, 408] on input "text" at bounding box center [724, 408] width 207 height 29
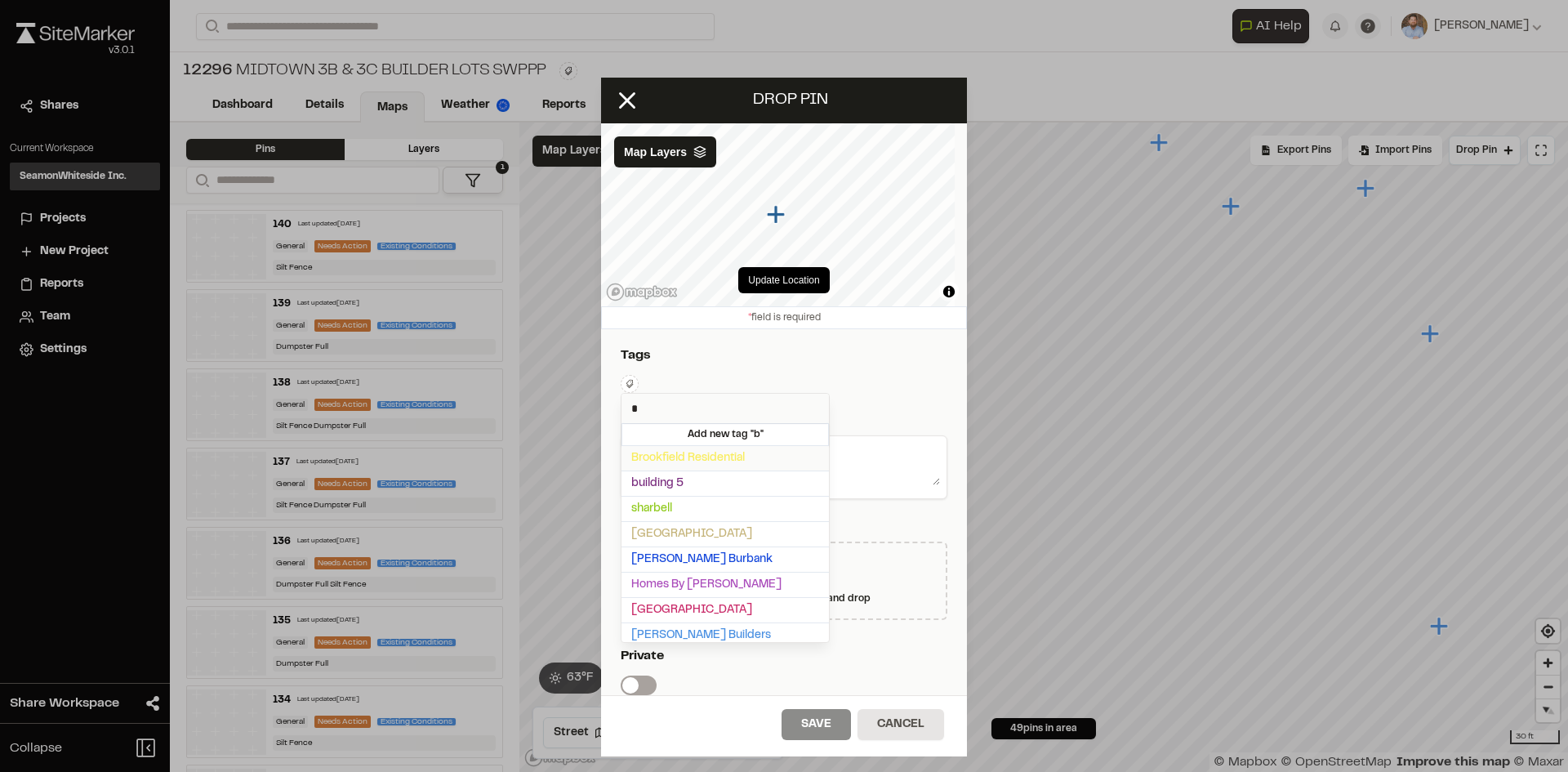
type input "*"
click at [703, 461] on span "Brookfield Residential" at bounding box center [725, 458] width 188 height 18
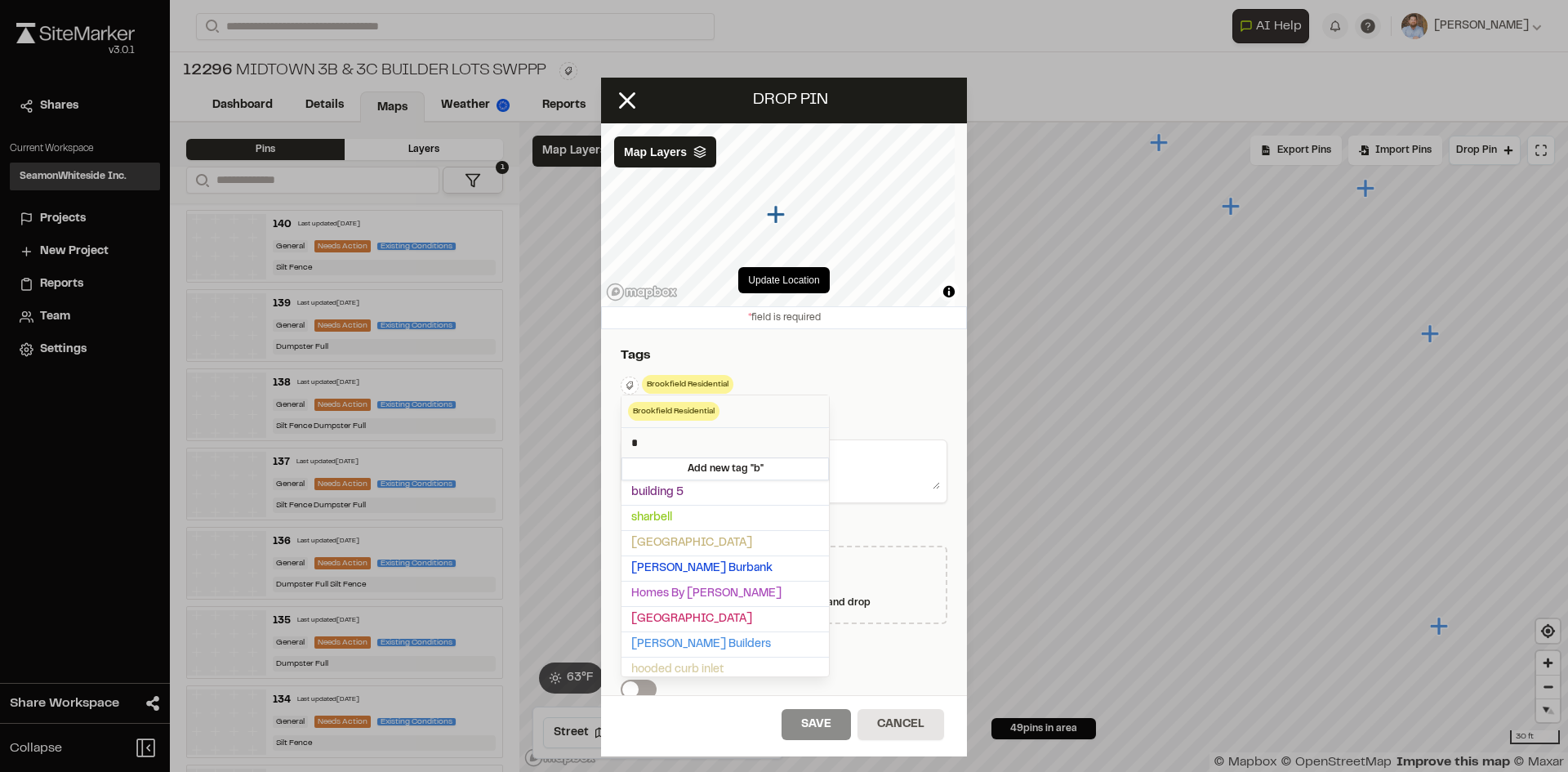
click at [869, 458] on div at bounding box center [784, 386] width 1568 height 772
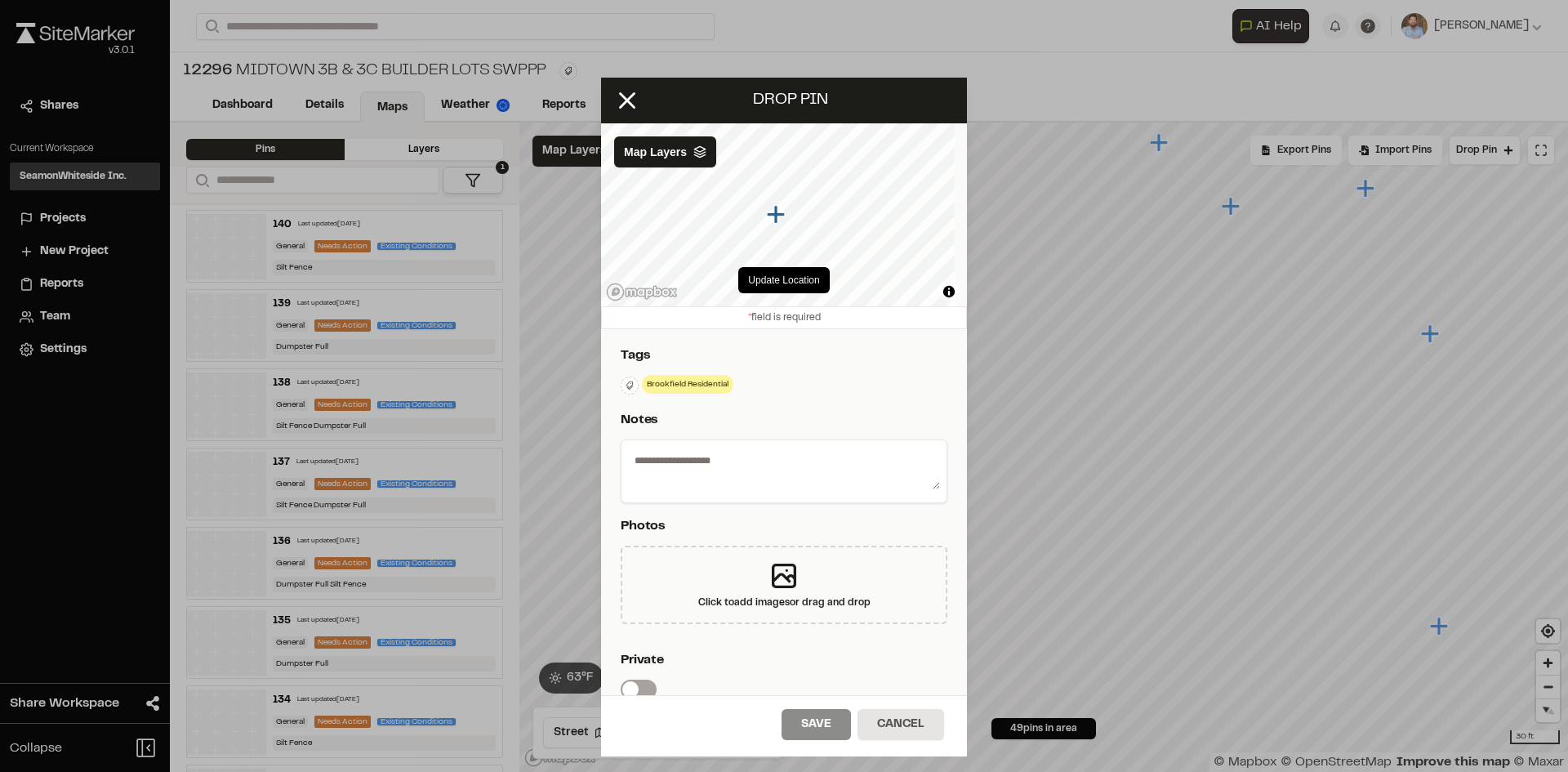
click at [806, 461] on textarea at bounding box center [783, 468] width 312 height 42
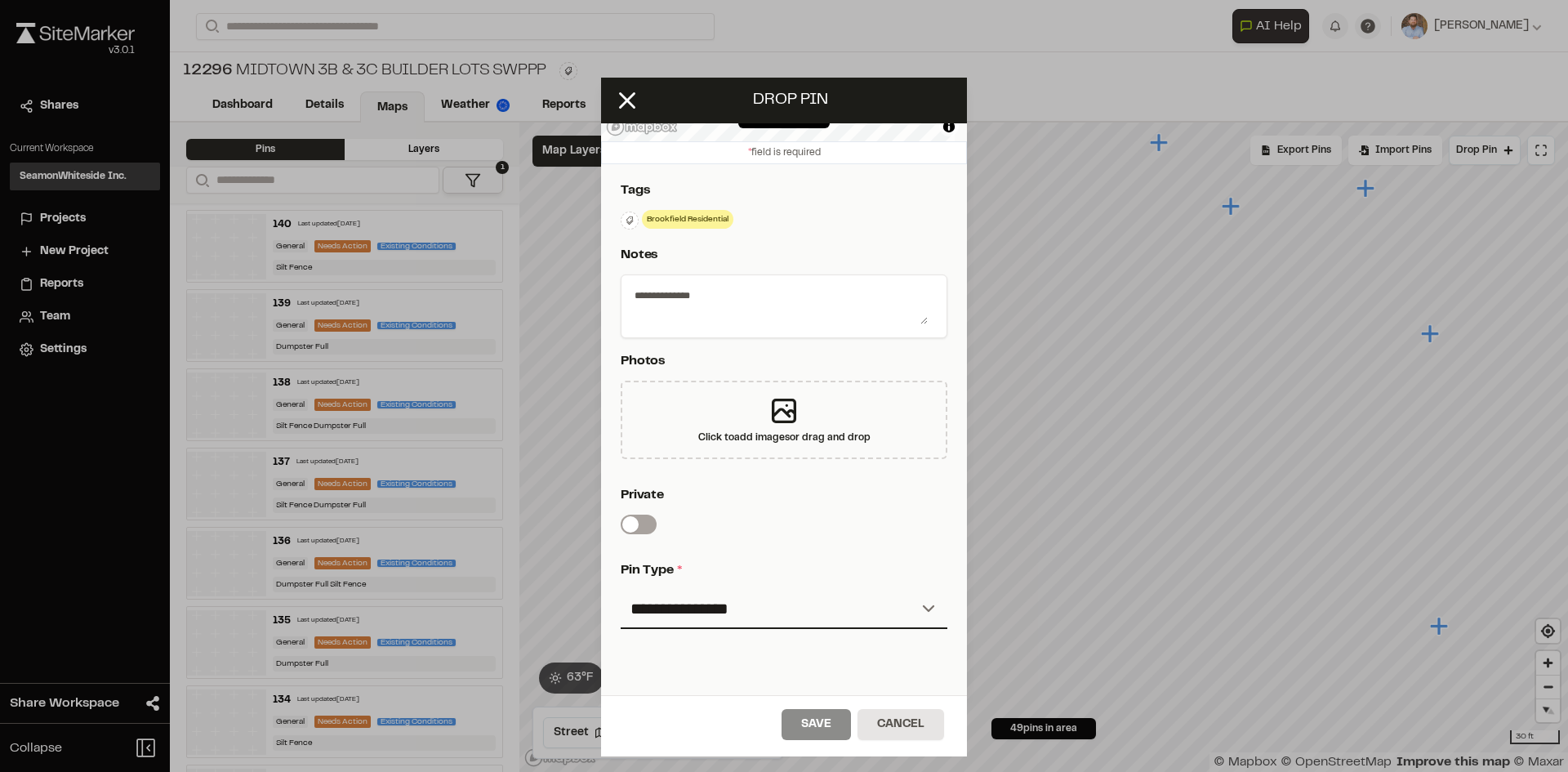
scroll to position [271, 0]
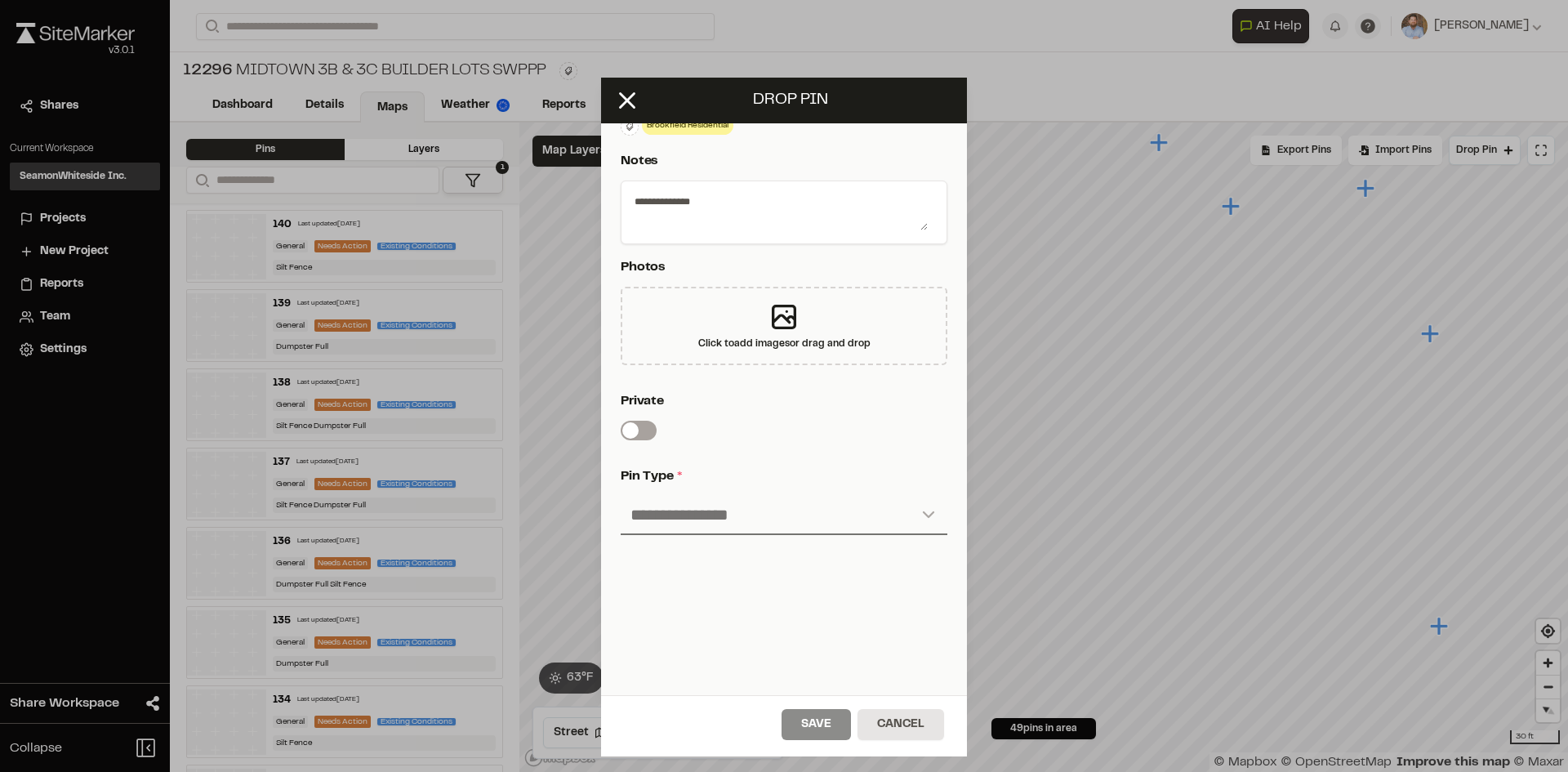
type textarea "**********"
click at [721, 507] on select "**********" at bounding box center [783, 515] width 327 height 39
select select "*"
click at [620, 496] on select "**********" at bounding box center [783, 515] width 327 height 39
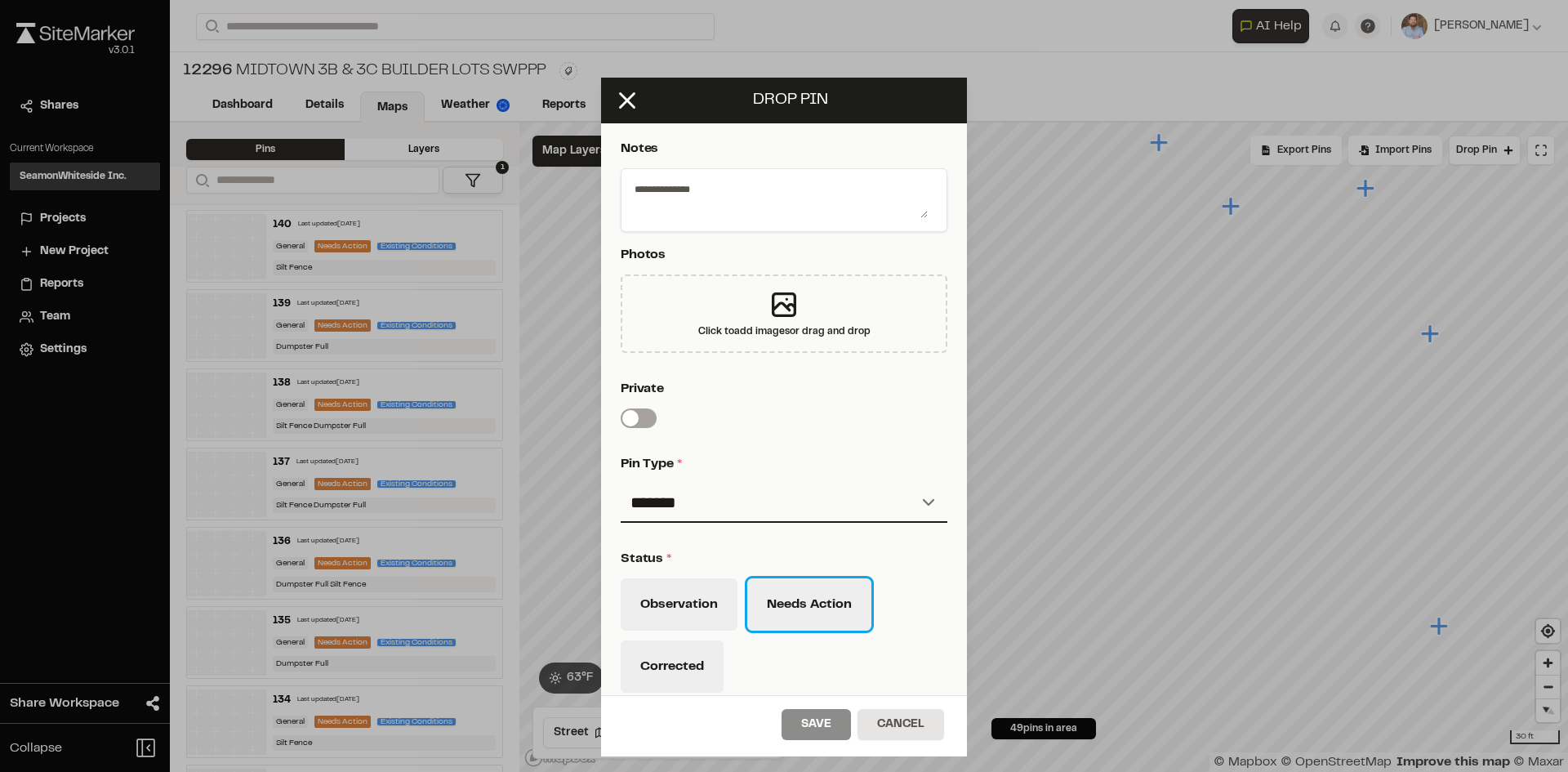
click at [829, 616] on button "Needs Action" at bounding box center [809, 604] width 124 height 52
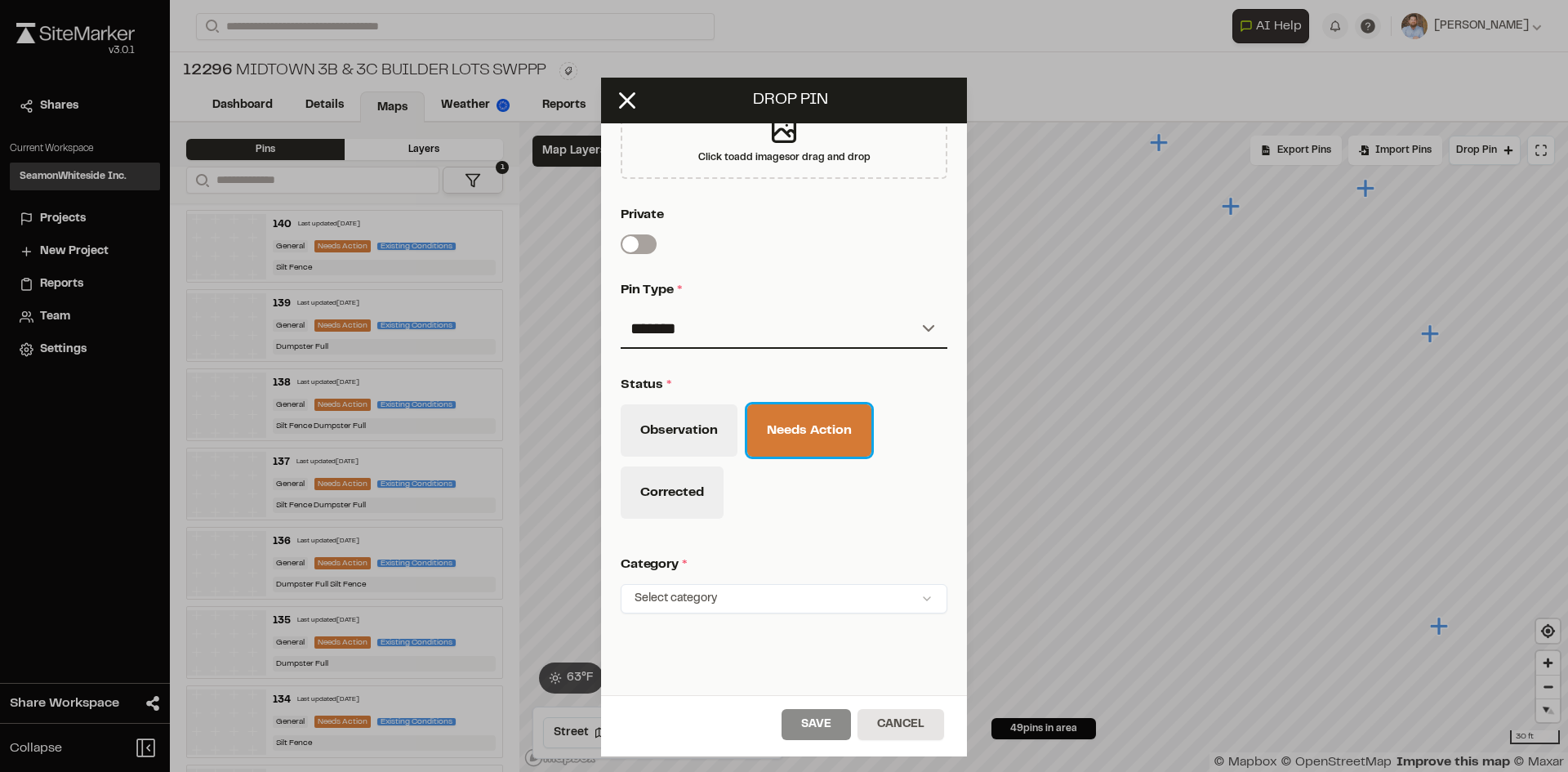
scroll to position [536, 0]
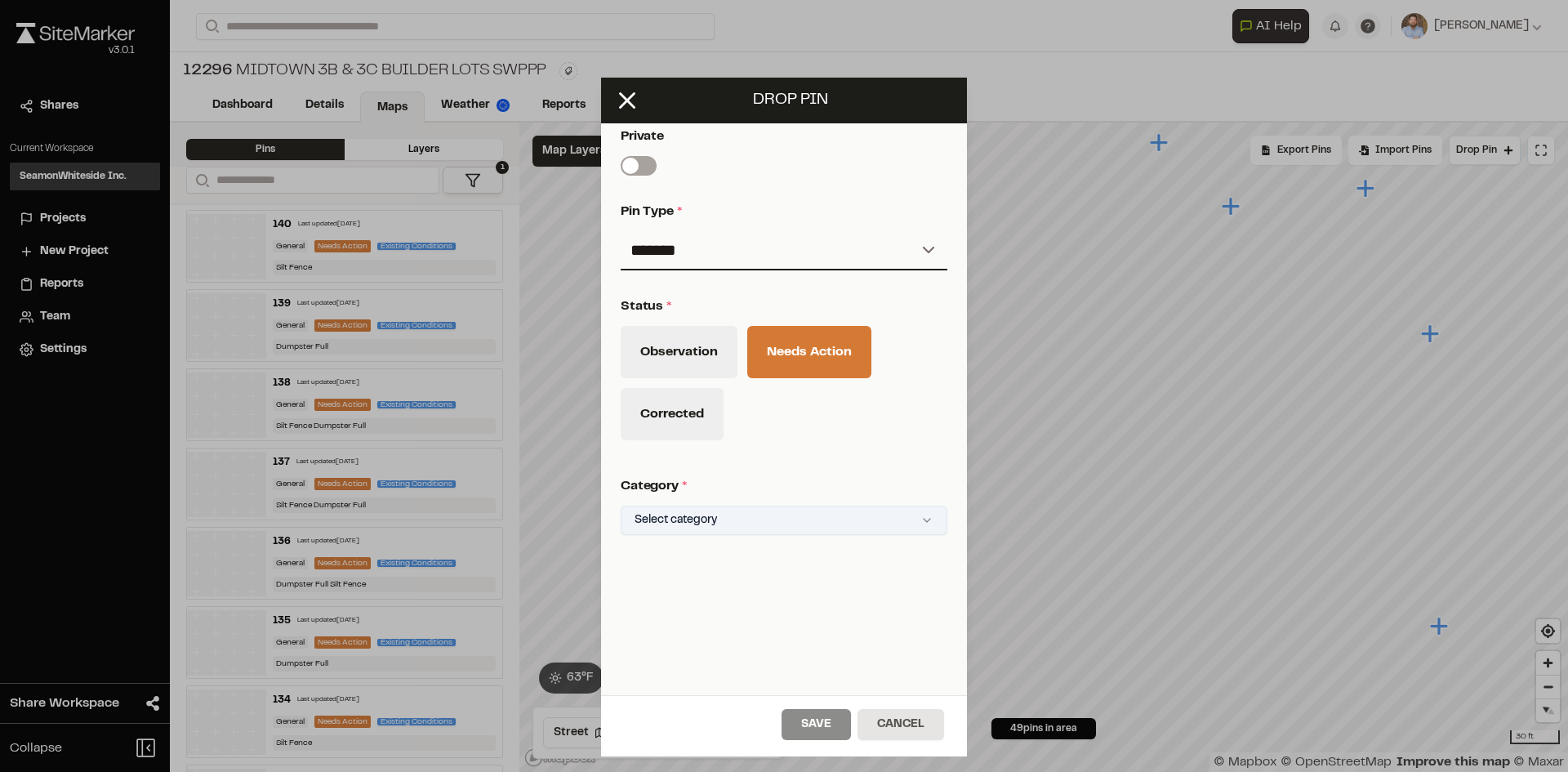
click at [725, 503] on html "Close sidebar v 3.0.1 Shares Current Workspace SeamonWhiteside Inc. SI Projects…" at bounding box center [784, 386] width 1568 height 772
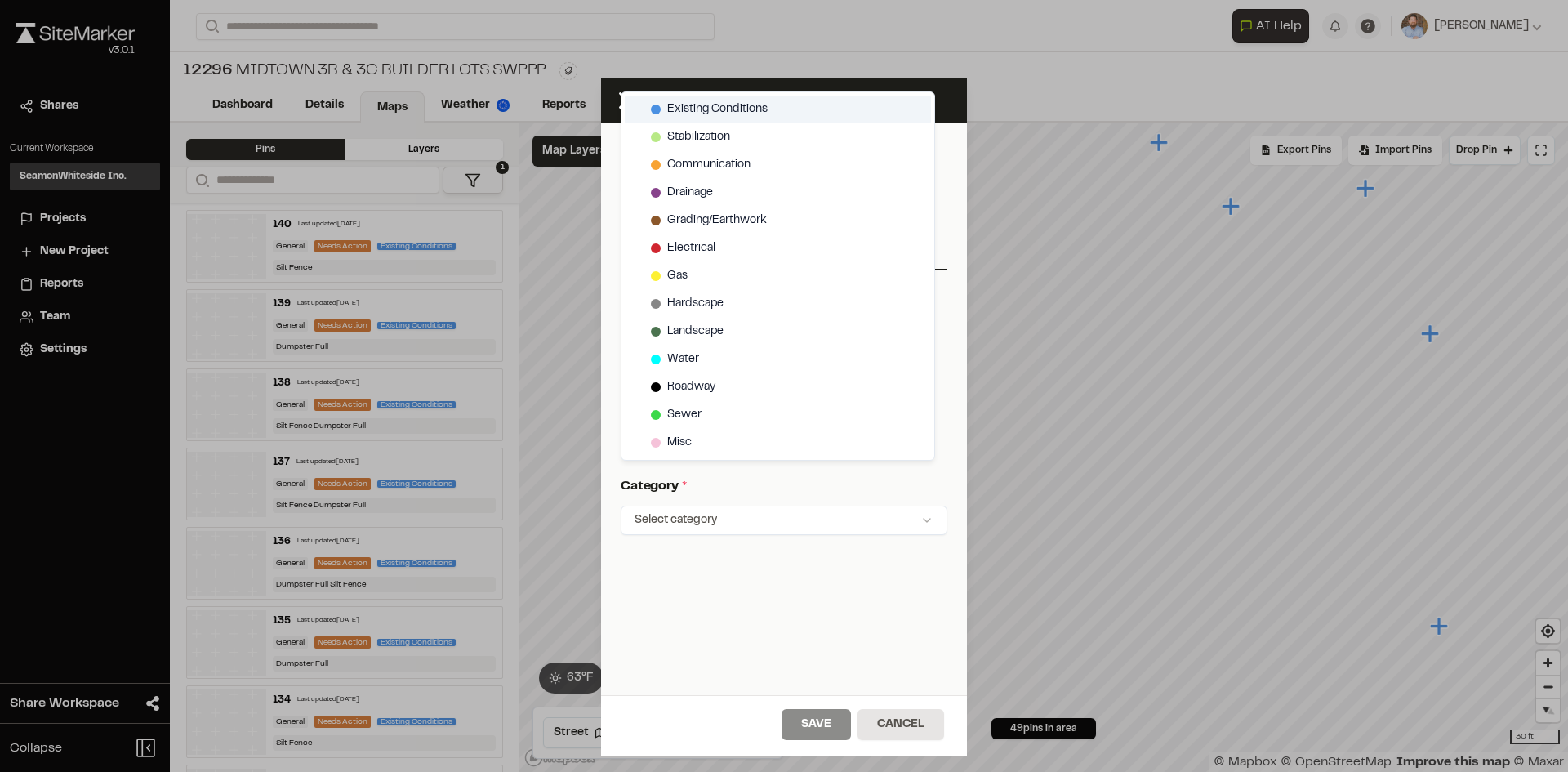
click at [725, 107] on span "Existing Conditions" at bounding box center [717, 110] width 101 height 18
click at [832, 715] on html "Close sidebar v 3.0.1 Shares Current Workspace SeamonWhiteside Inc. SI Projects…" at bounding box center [784, 386] width 1568 height 772
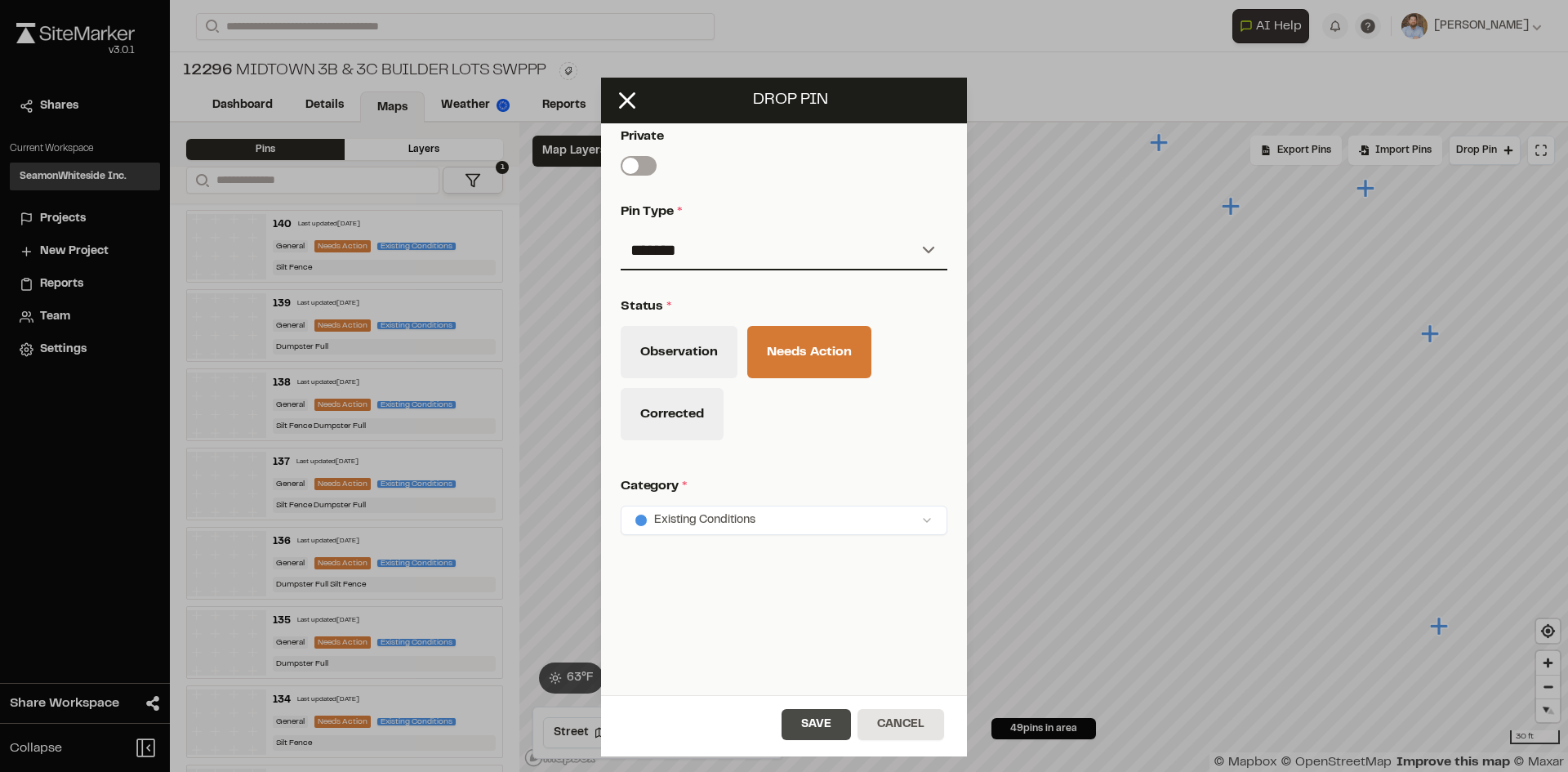
click at [832, 723] on button "Save" at bounding box center [816, 725] width 69 height 31
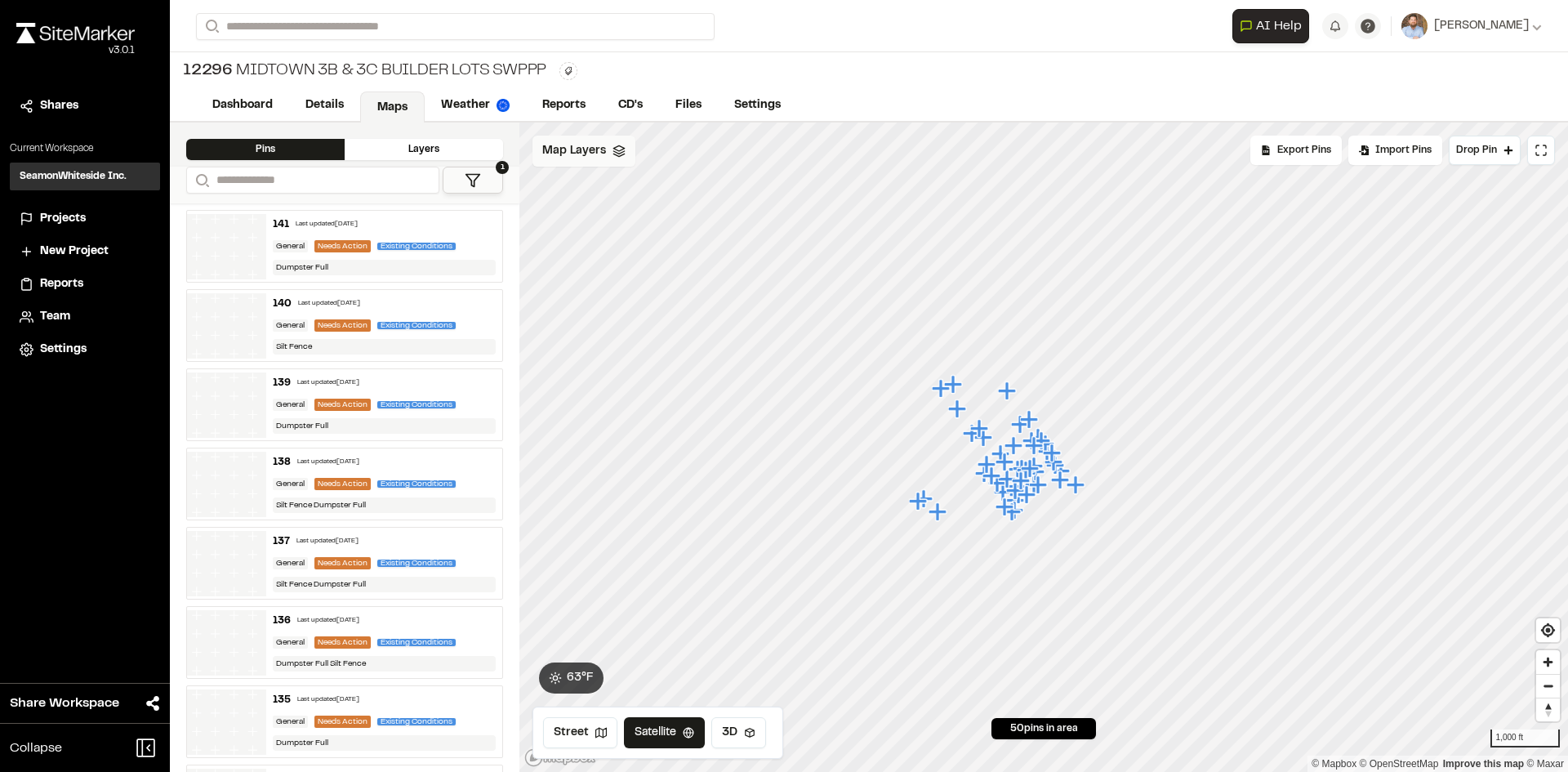
click at [606, 156] on div "Map Layers" at bounding box center [584, 151] width 103 height 31
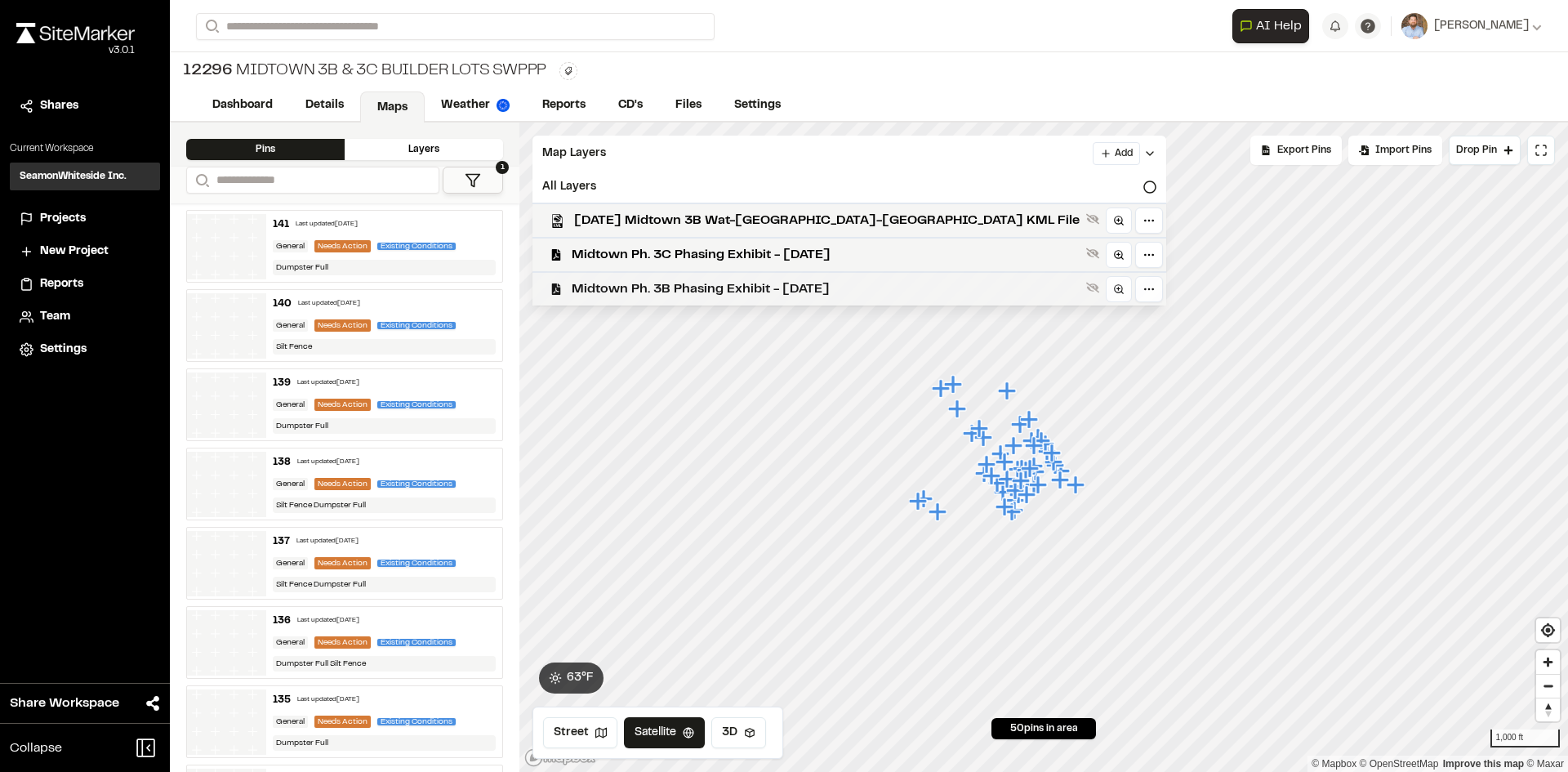
click at [658, 284] on span "Midtown Ph. 3B Phasing Exhibit - [DATE]" at bounding box center [826, 290] width 508 height 20
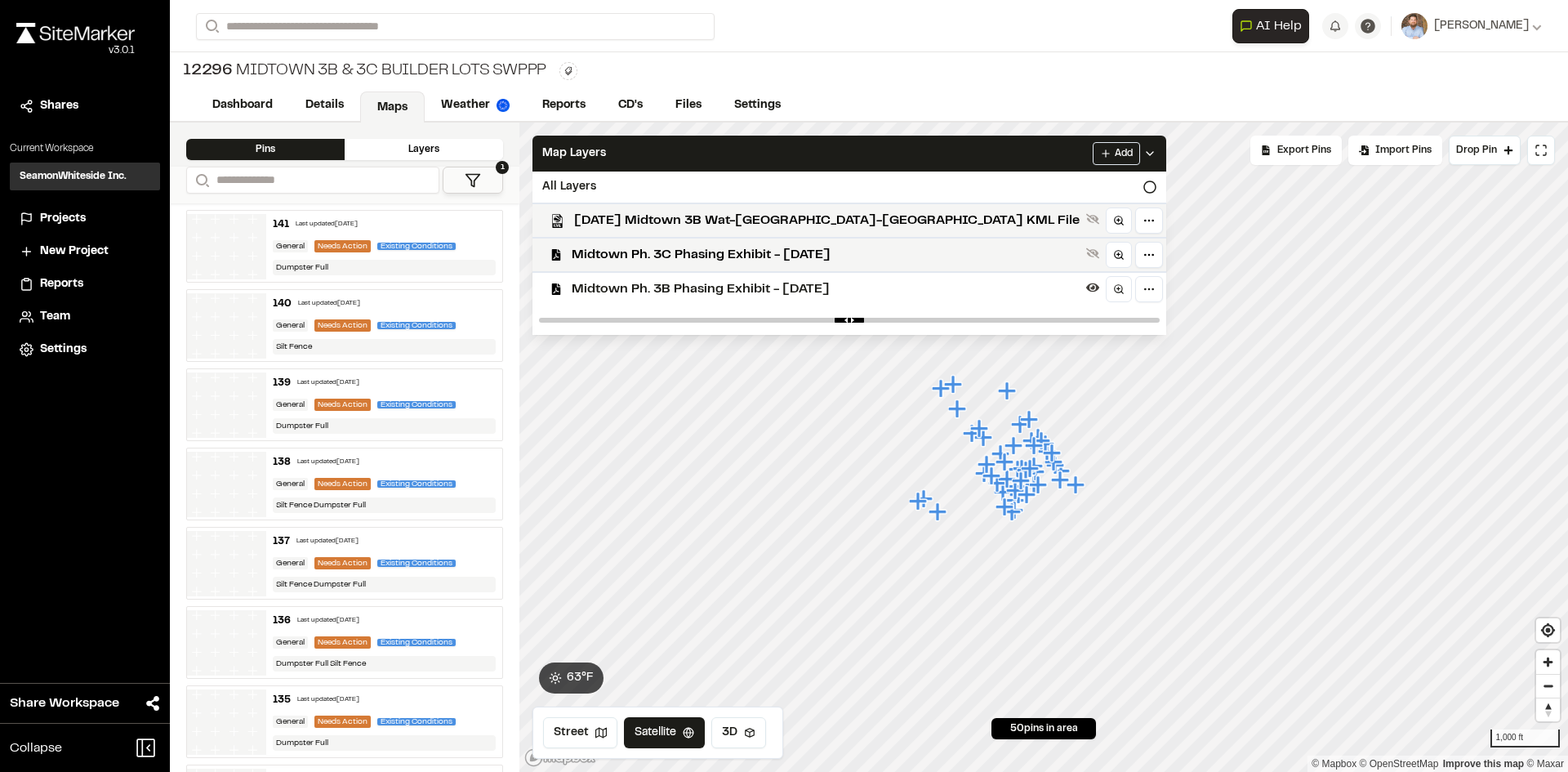
click at [657, 284] on span "Midtown Ph. 3B Phasing Exhibit - [DATE]" at bounding box center [826, 290] width 508 height 20
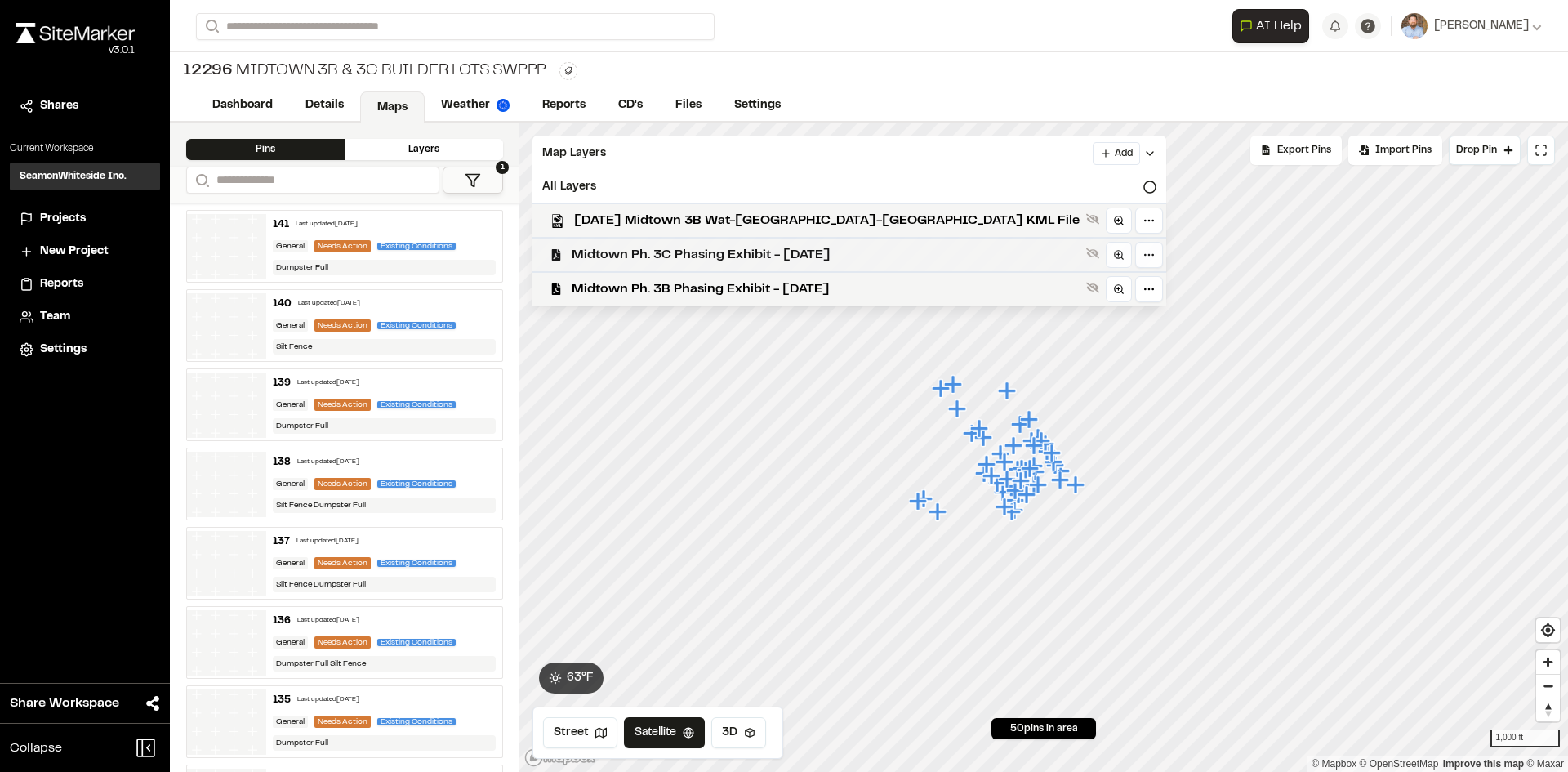
click at [669, 251] on span "Midtown Ph. 3C Phasing Exhibit - [DATE]" at bounding box center [826, 255] width 508 height 20
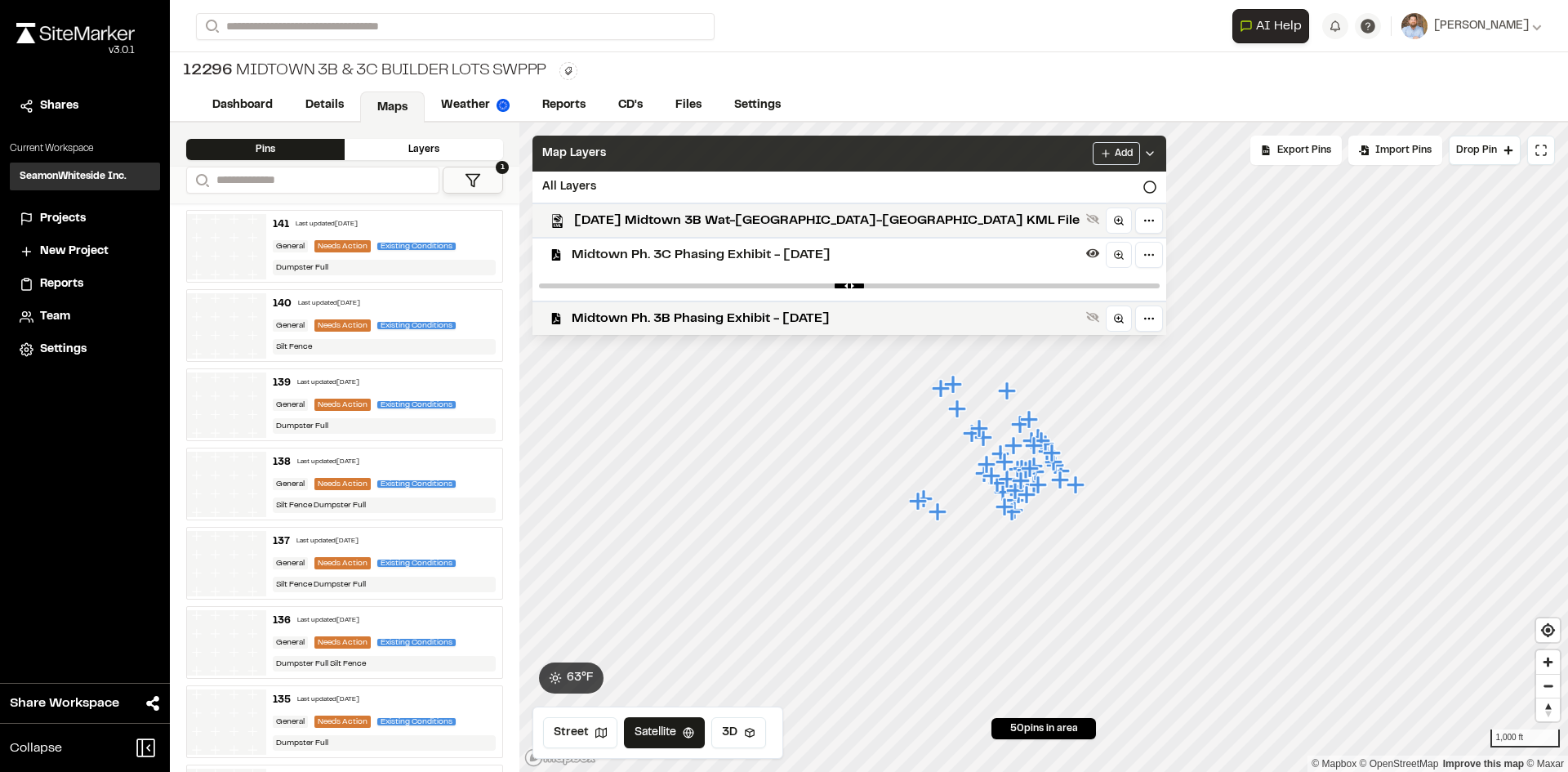
click at [1092, 147] on div "Add" at bounding box center [1124, 154] width 64 height 23
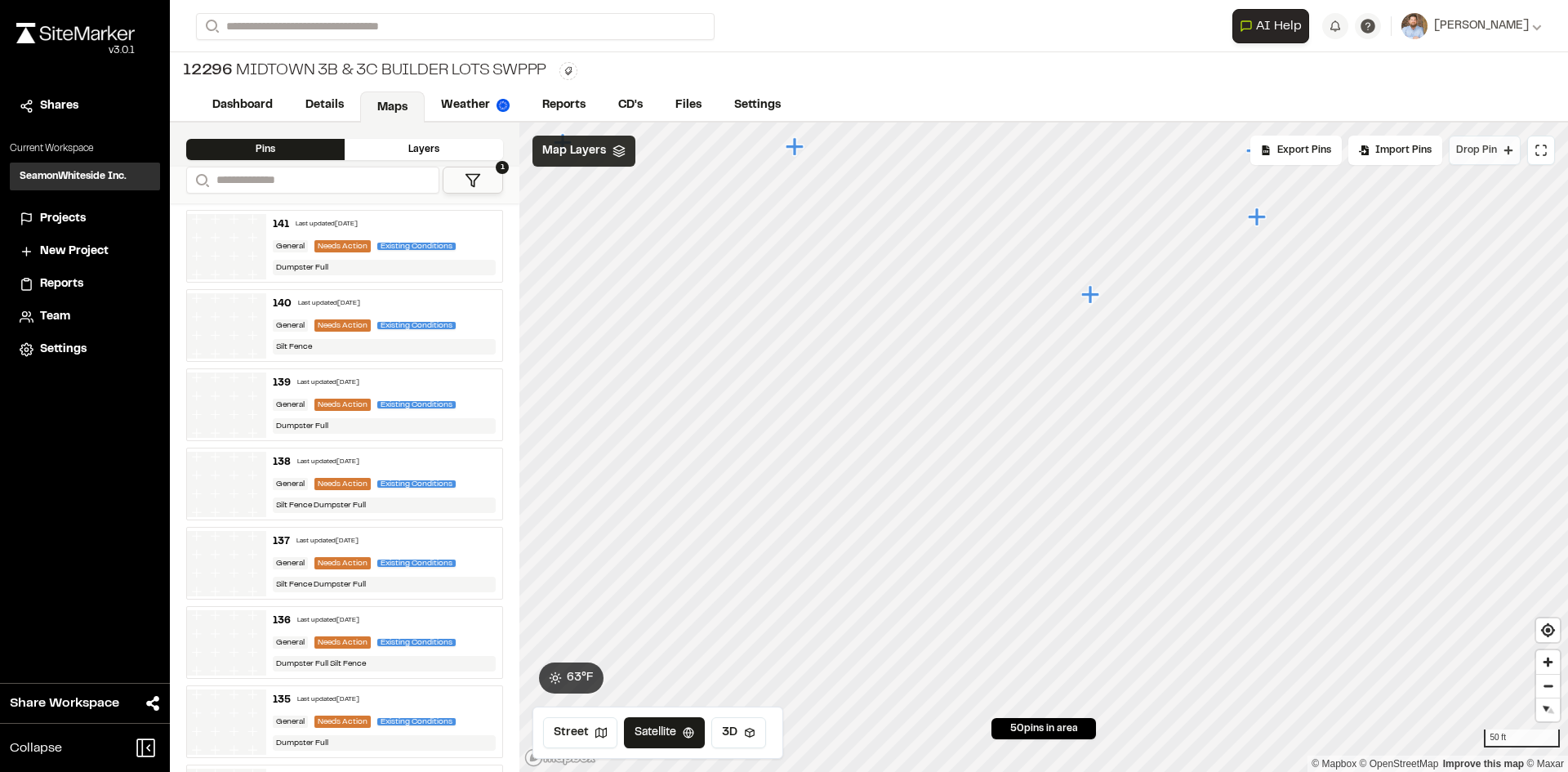
click at [1482, 150] on span "Drop Pin" at bounding box center [1476, 151] width 41 height 15
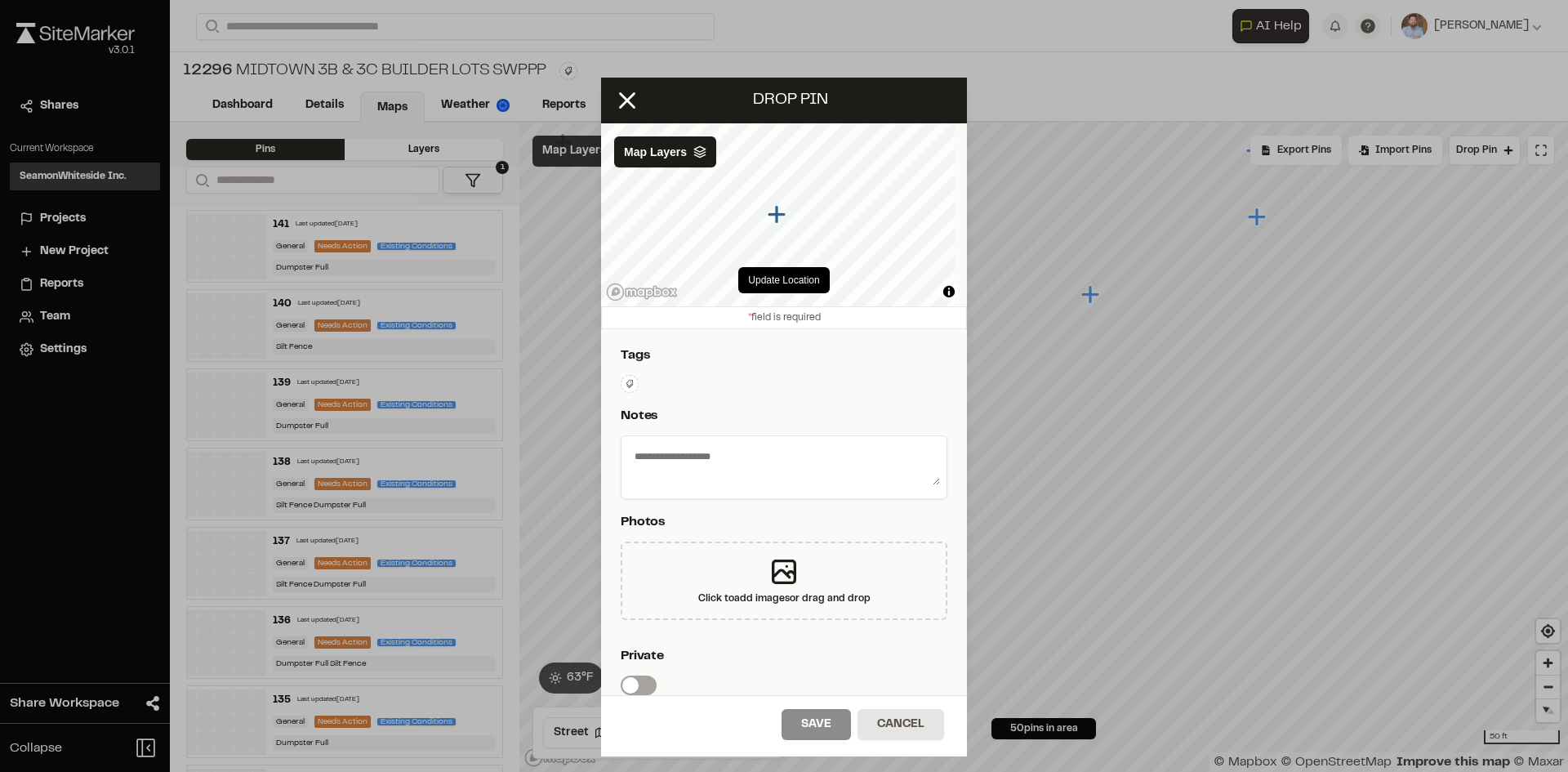
click at [630, 385] on icon at bounding box center [629, 384] width 7 height 8
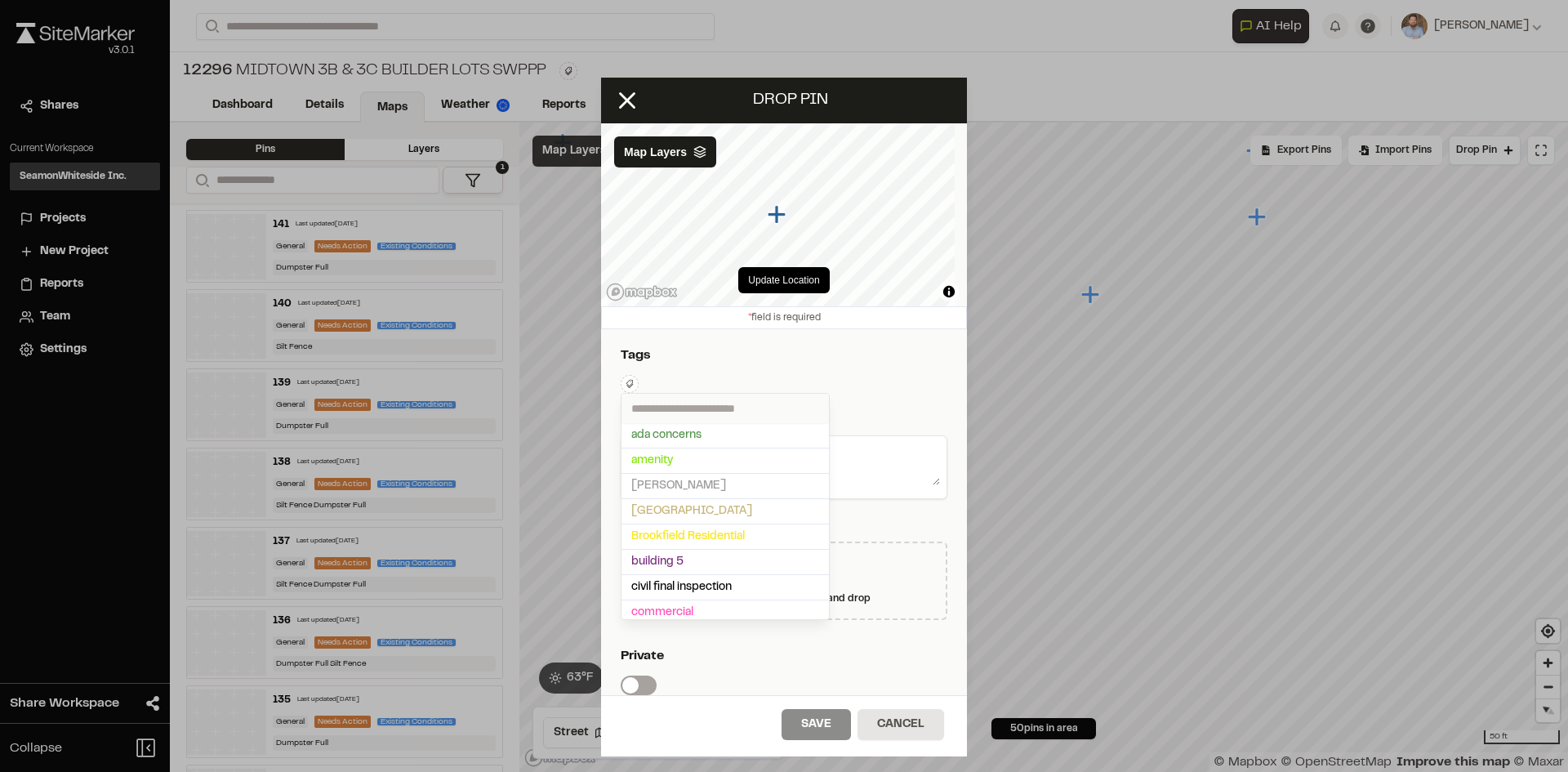
click at [658, 405] on input "text" at bounding box center [724, 408] width 207 height 29
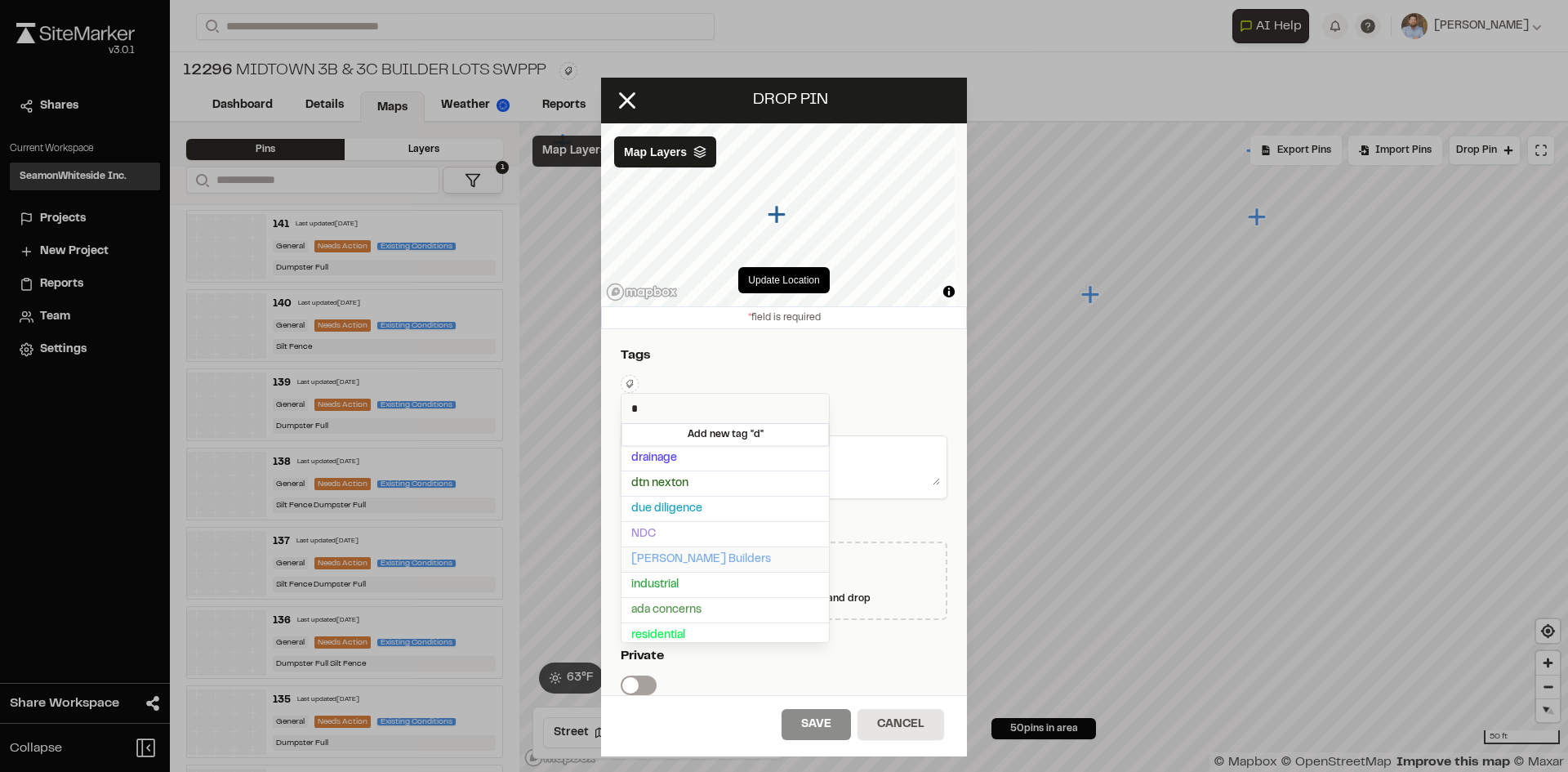
type input "*"
click at [708, 557] on span "[PERSON_NAME] Builders" at bounding box center [725, 560] width 188 height 18
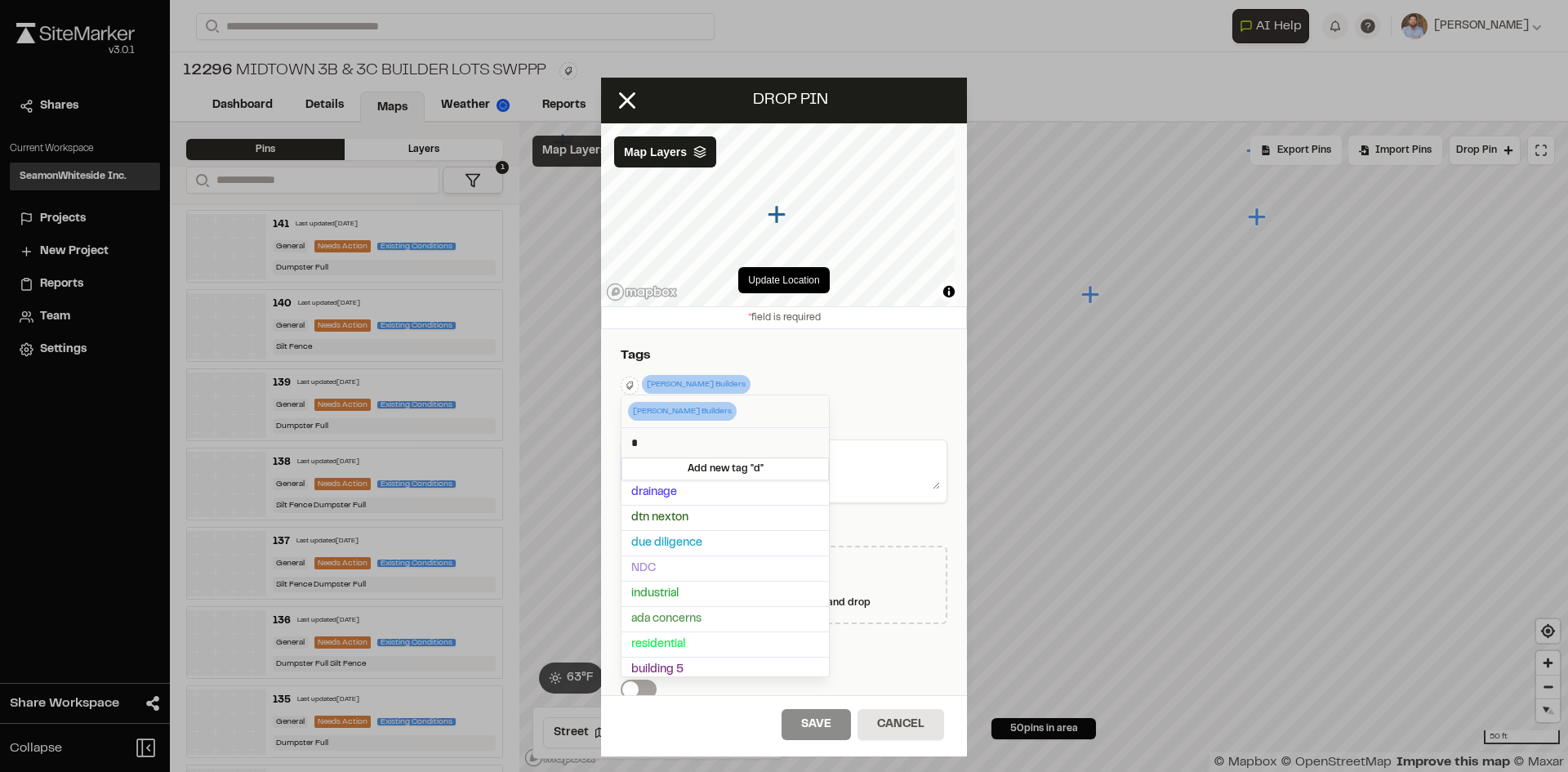
click at [874, 375] on div at bounding box center [784, 386] width 1568 height 772
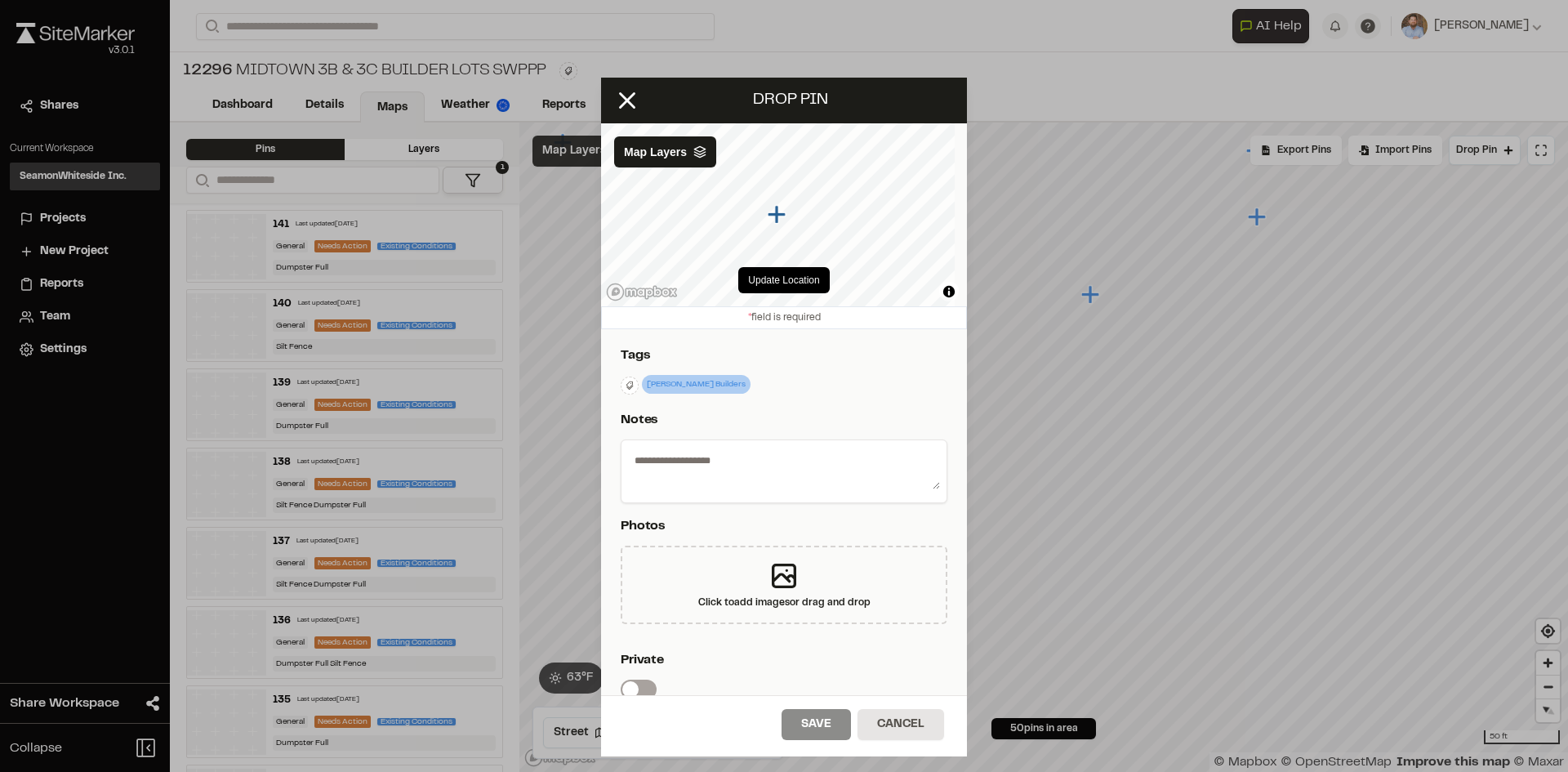
click at [767, 462] on textarea at bounding box center [783, 468] width 312 height 42
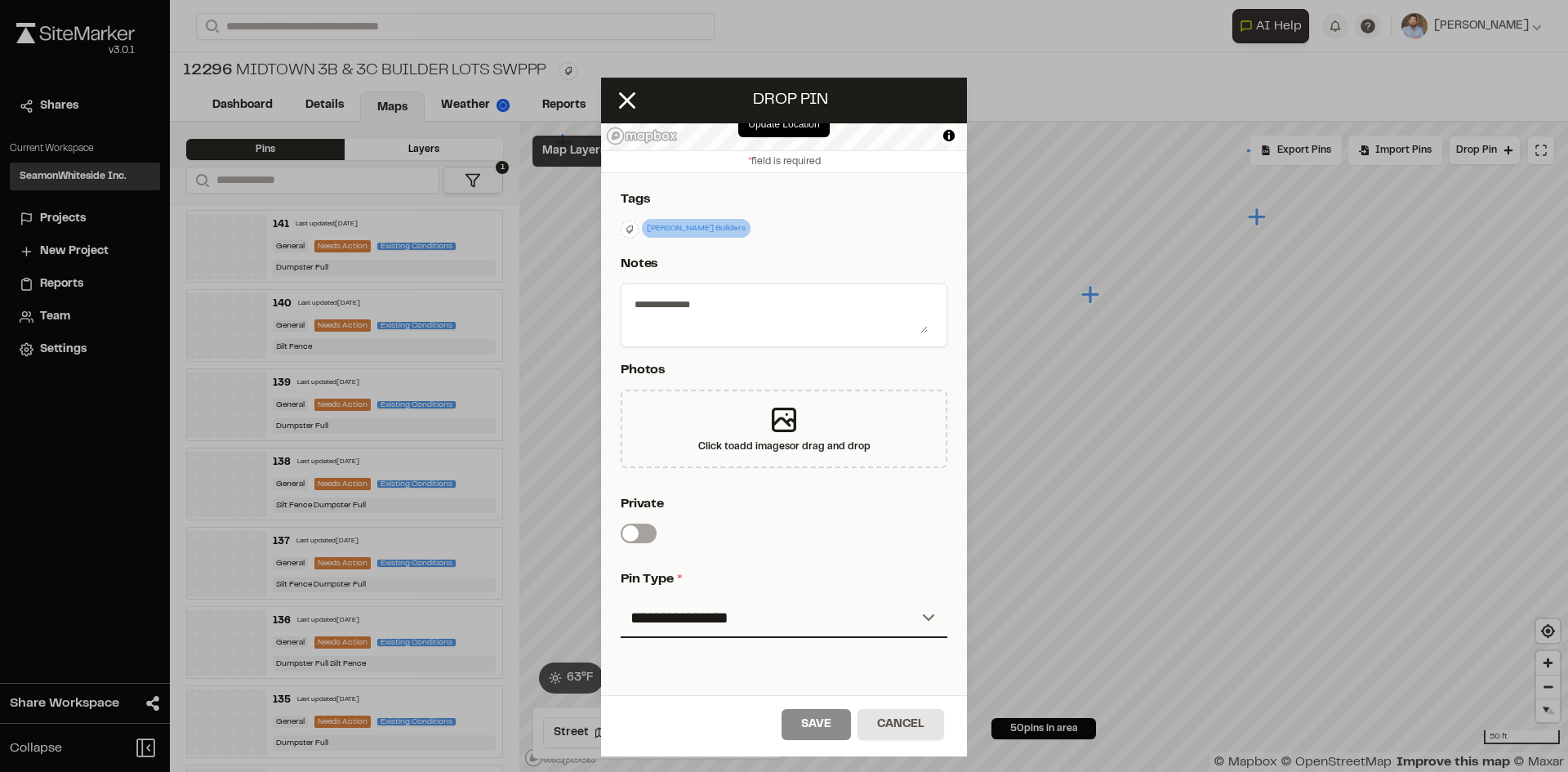
scroll to position [271, 0]
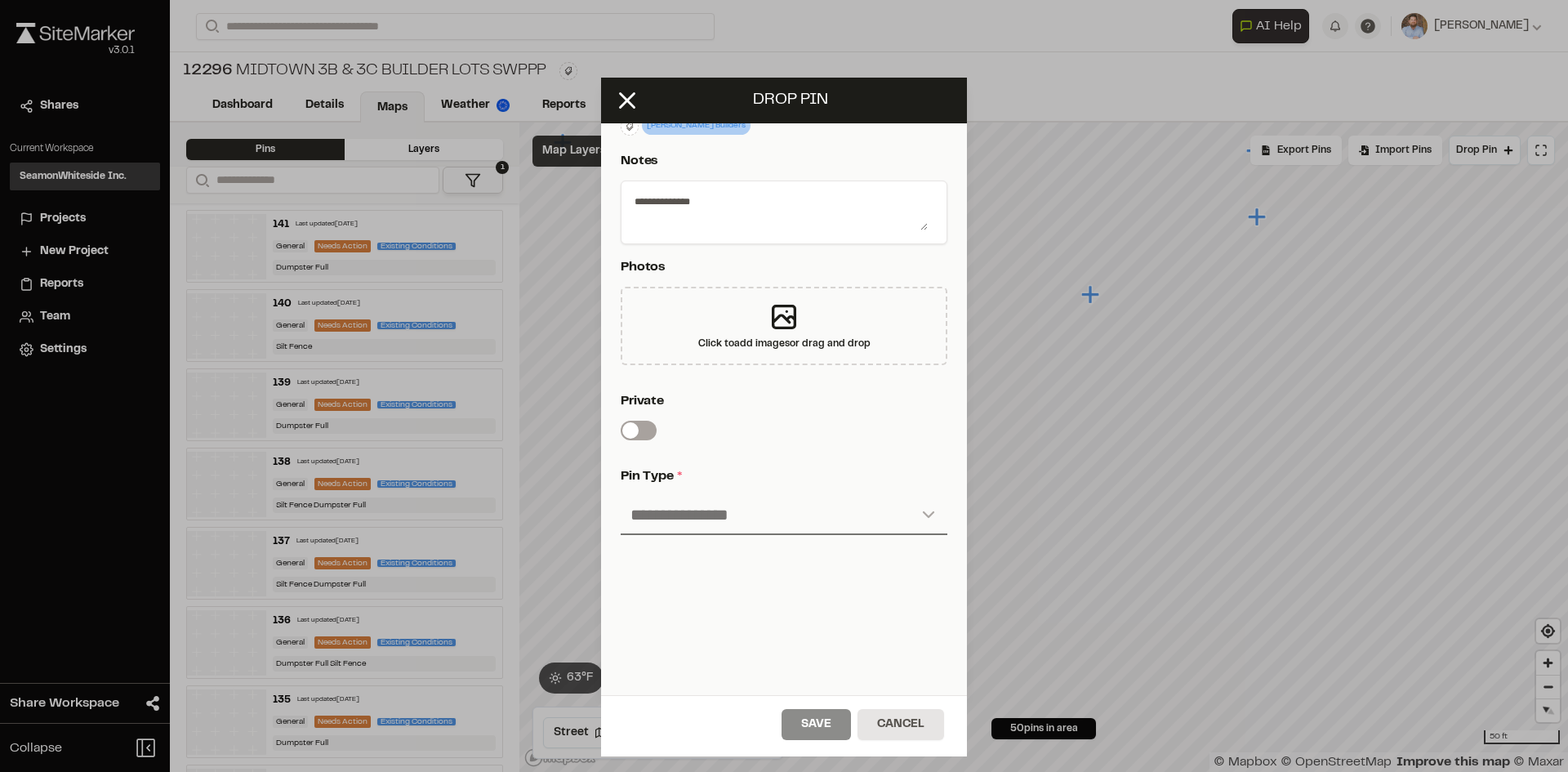
type textarea "**********"
click at [712, 502] on select "**********" at bounding box center [783, 515] width 327 height 39
select select "*"
click at [620, 496] on select "**********" at bounding box center [783, 515] width 327 height 39
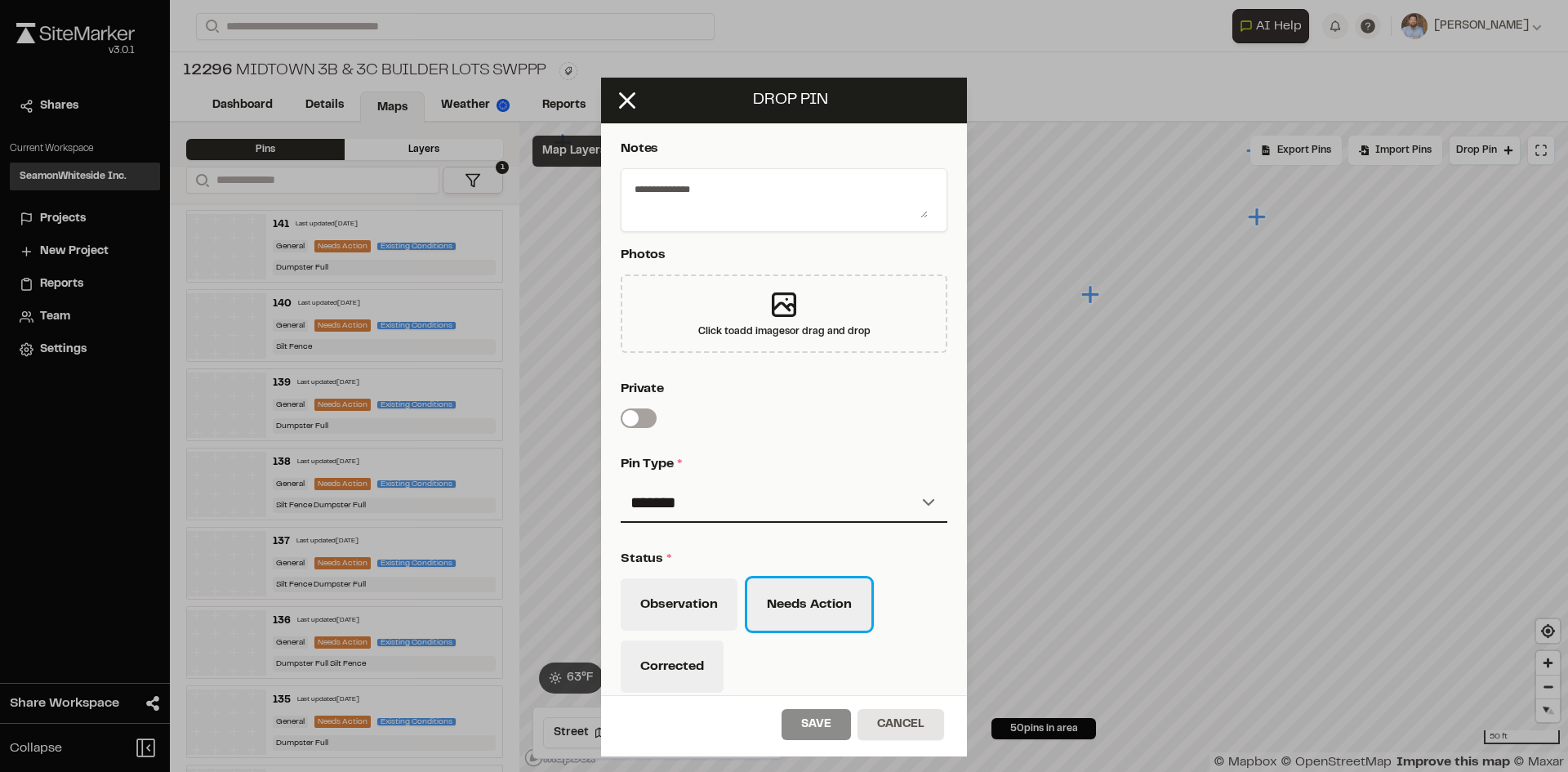
click at [849, 616] on button "Needs Action" at bounding box center [809, 604] width 124 height 52
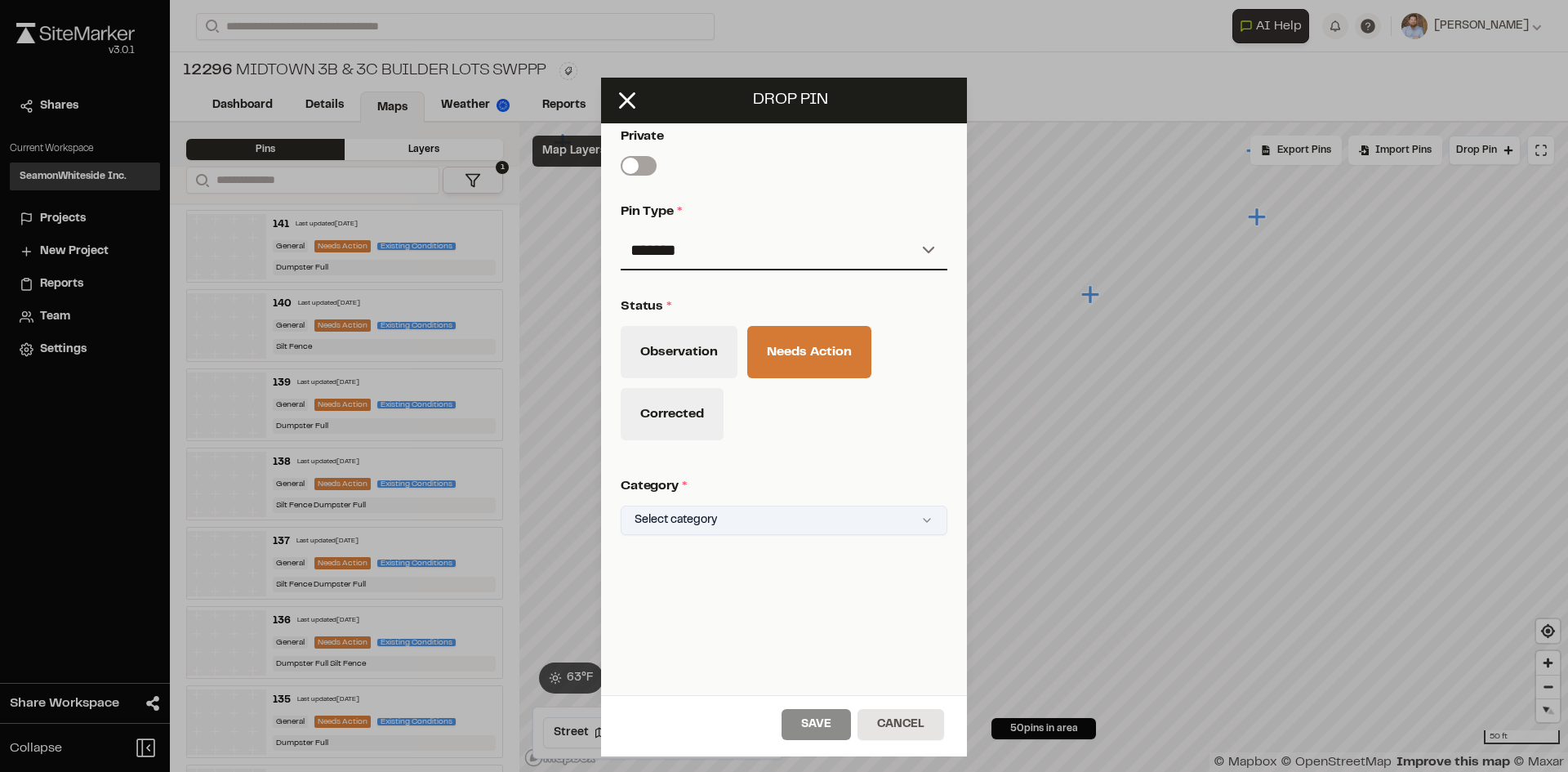
click at [759, 503] on html "Close sidebar v 3.0.1 Shares Current Workspace SeamonWhiteside Inc. SI Projects…" at bounding box center [784, 386] width 1568 height 772
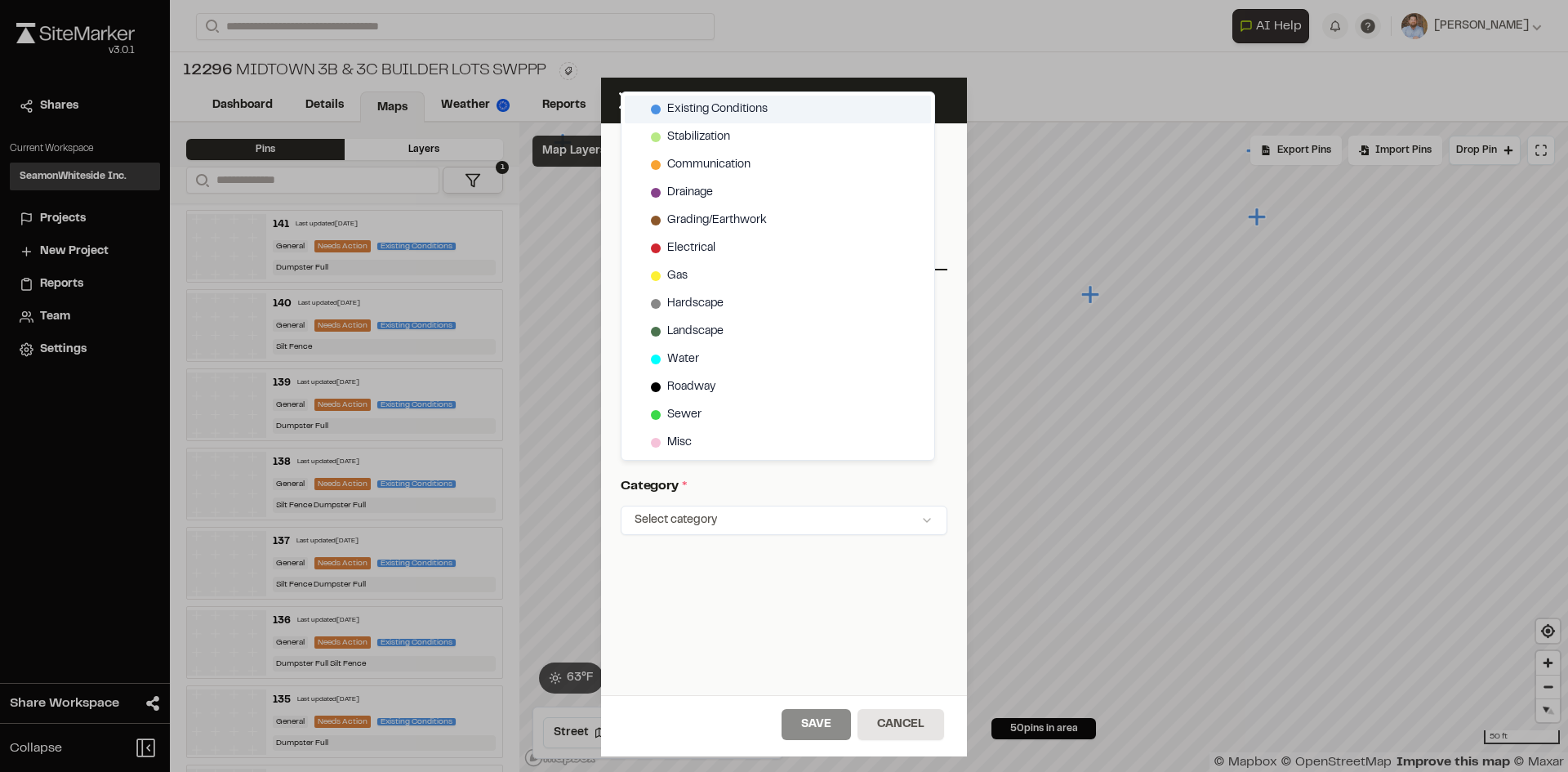
click at [742, 102] on span "Existing Conditions" at bounding box center [717, 110] width 101 height 18
click at [812, 728] on html "Close sidebar v 3.0.1 Shares Current Workspace SeamonWhiteside Inc. SI Projects…" at bounding box center [784, 386] width 1568 height 772
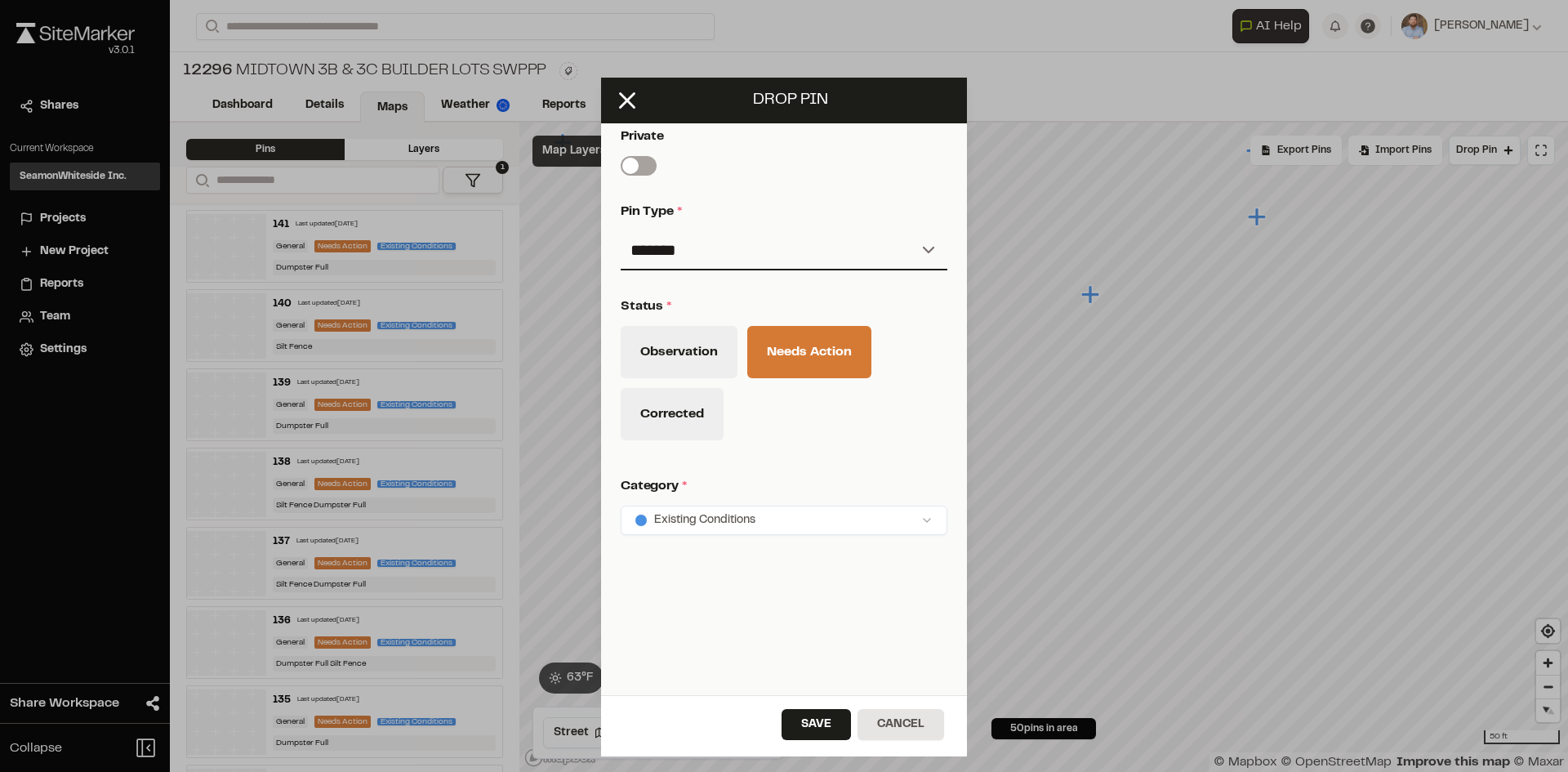
click at [812, 728] on button "Save" at bounding box center [816, 725] width 69 height 31
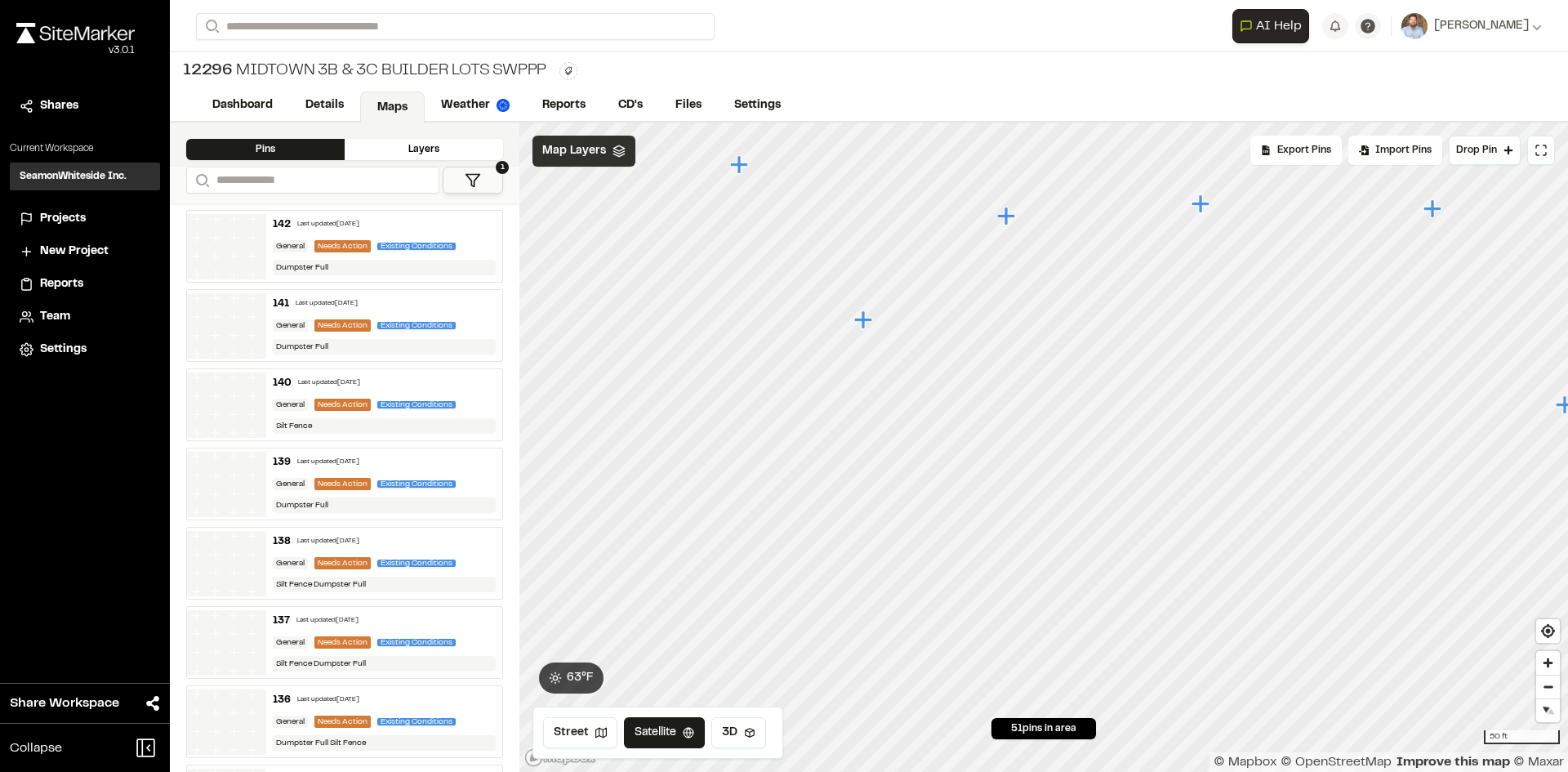
click at [862, 321] on icon "Map marker" at bounding box center [863, 319] width 18 height 18
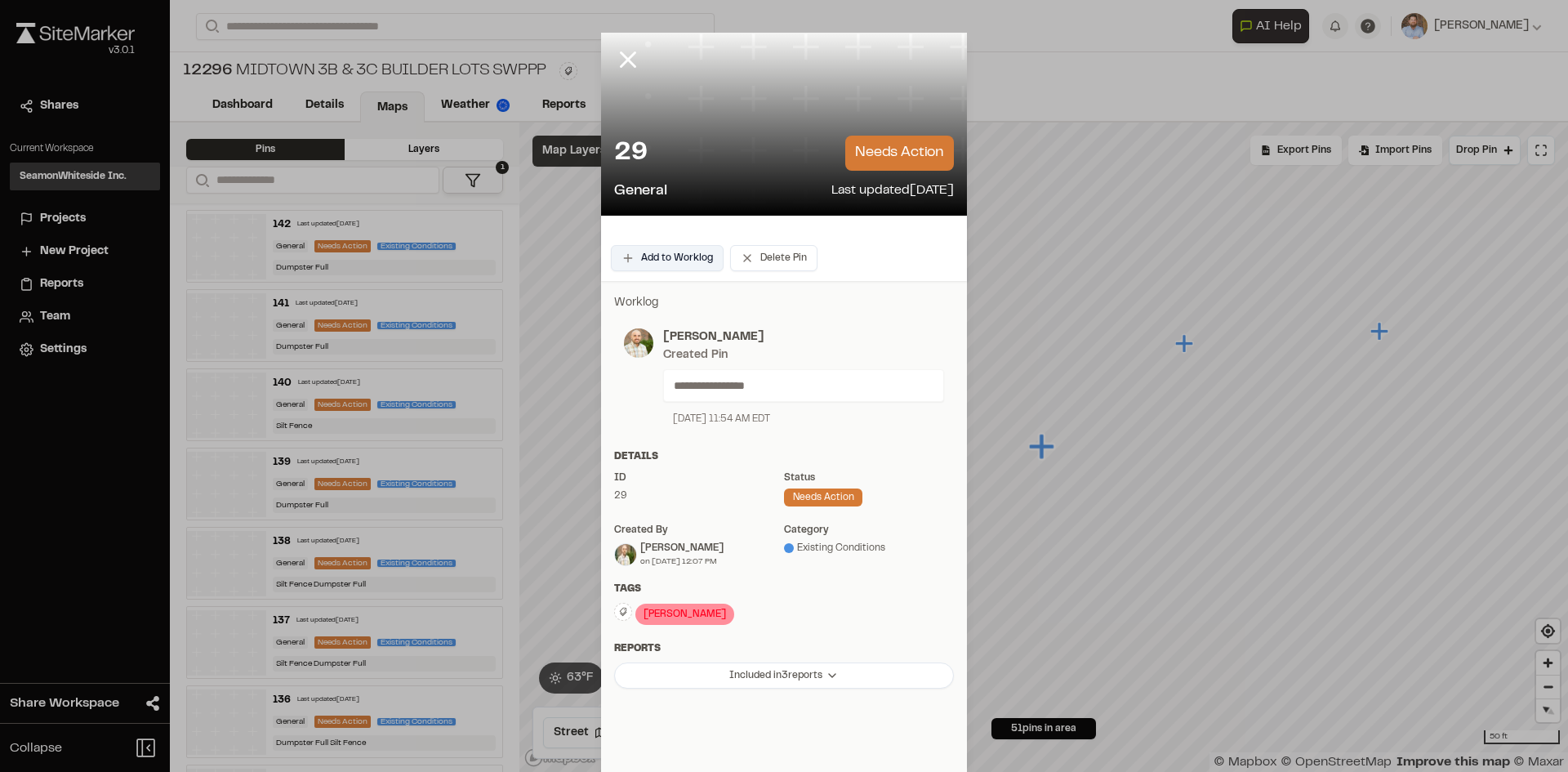
click at [685, 255] on button "Add to Worklog" at bounding box center [668, 258] width 113 height 26
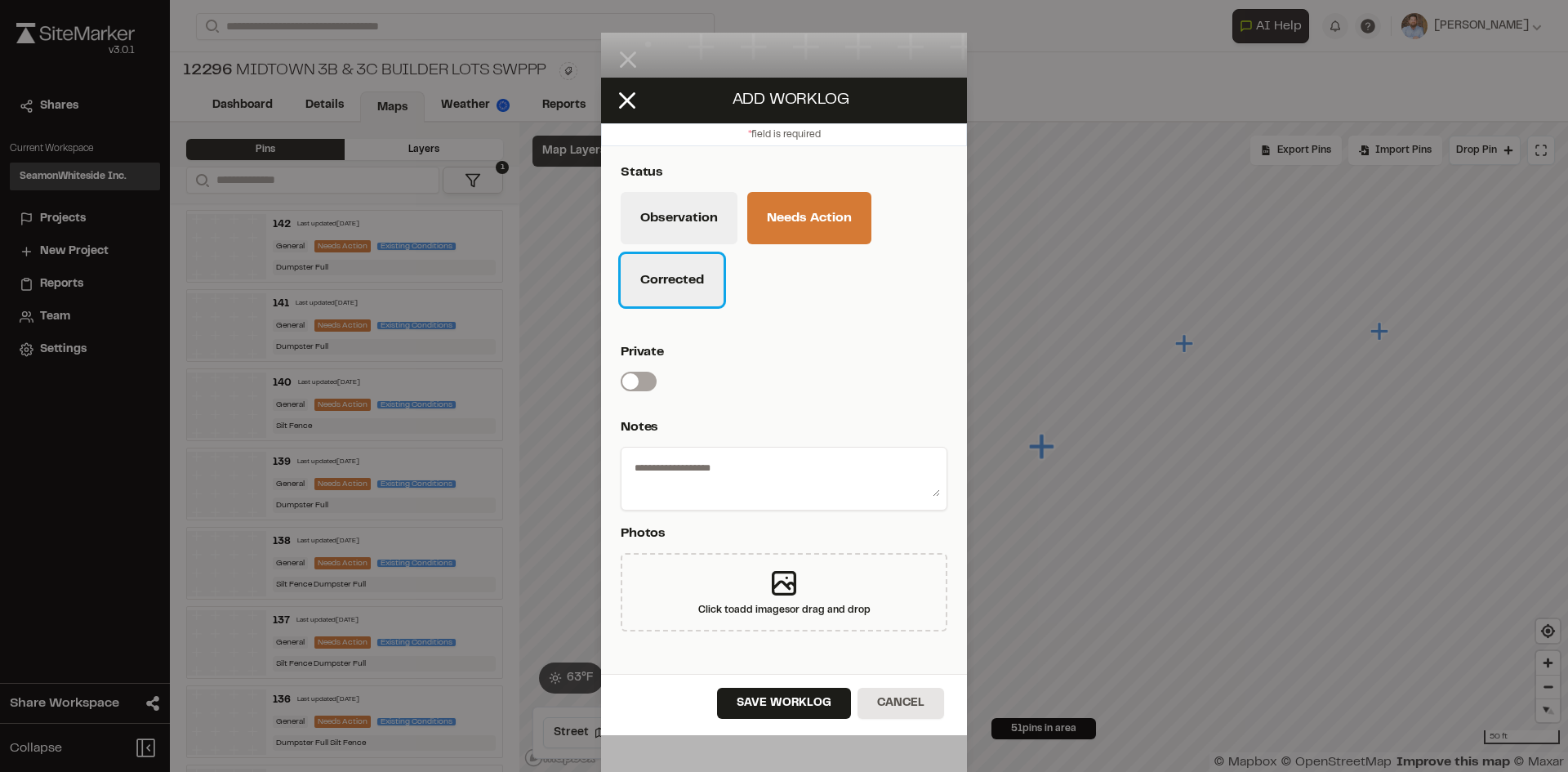
click at [682, 297] on button "Corrected" at bounding box center [672, 280] width 103 height 52
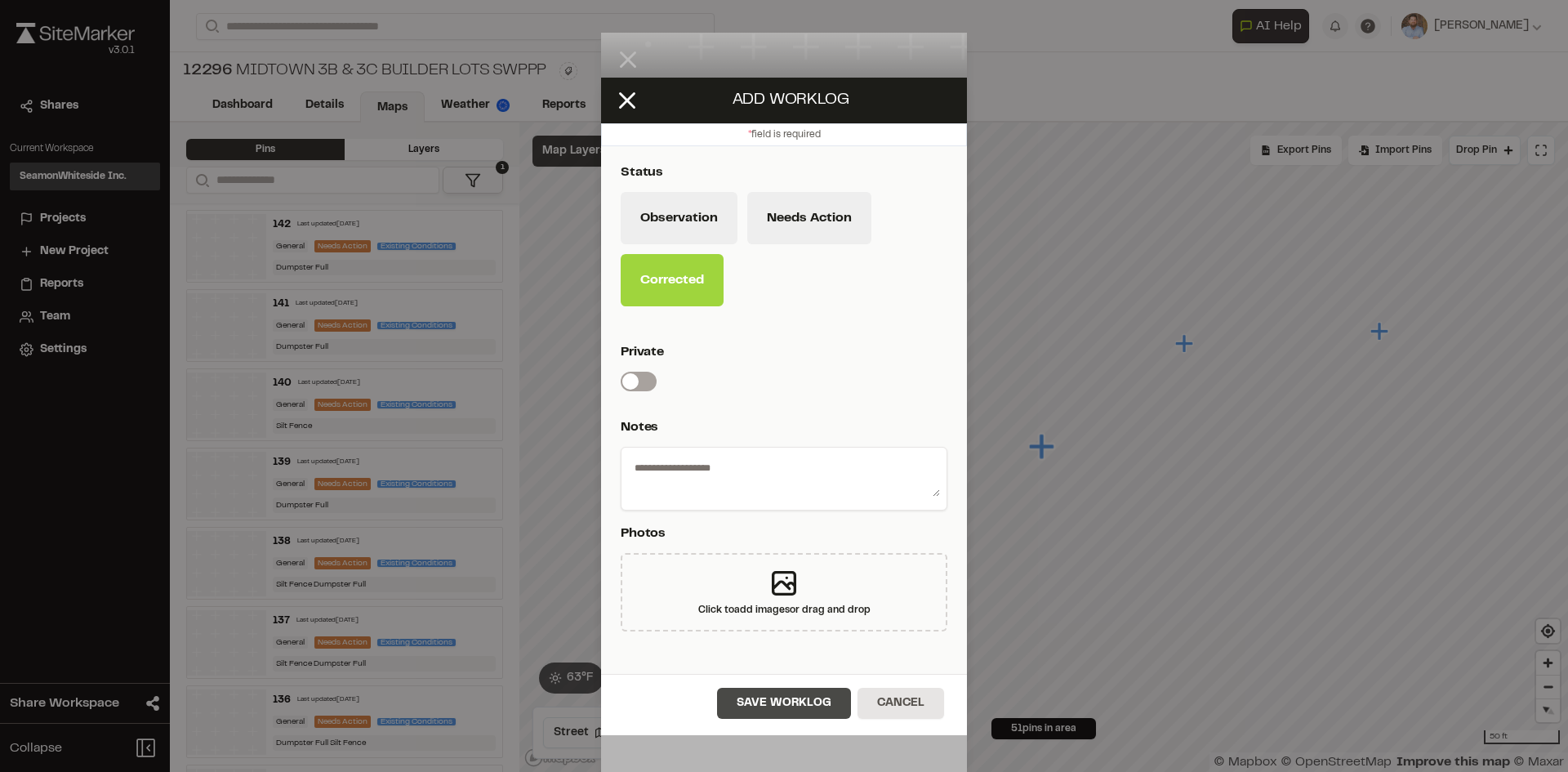
click at [822, 711] on button "Save Worklog" at bounding box center [783, 703] width 134 height 31
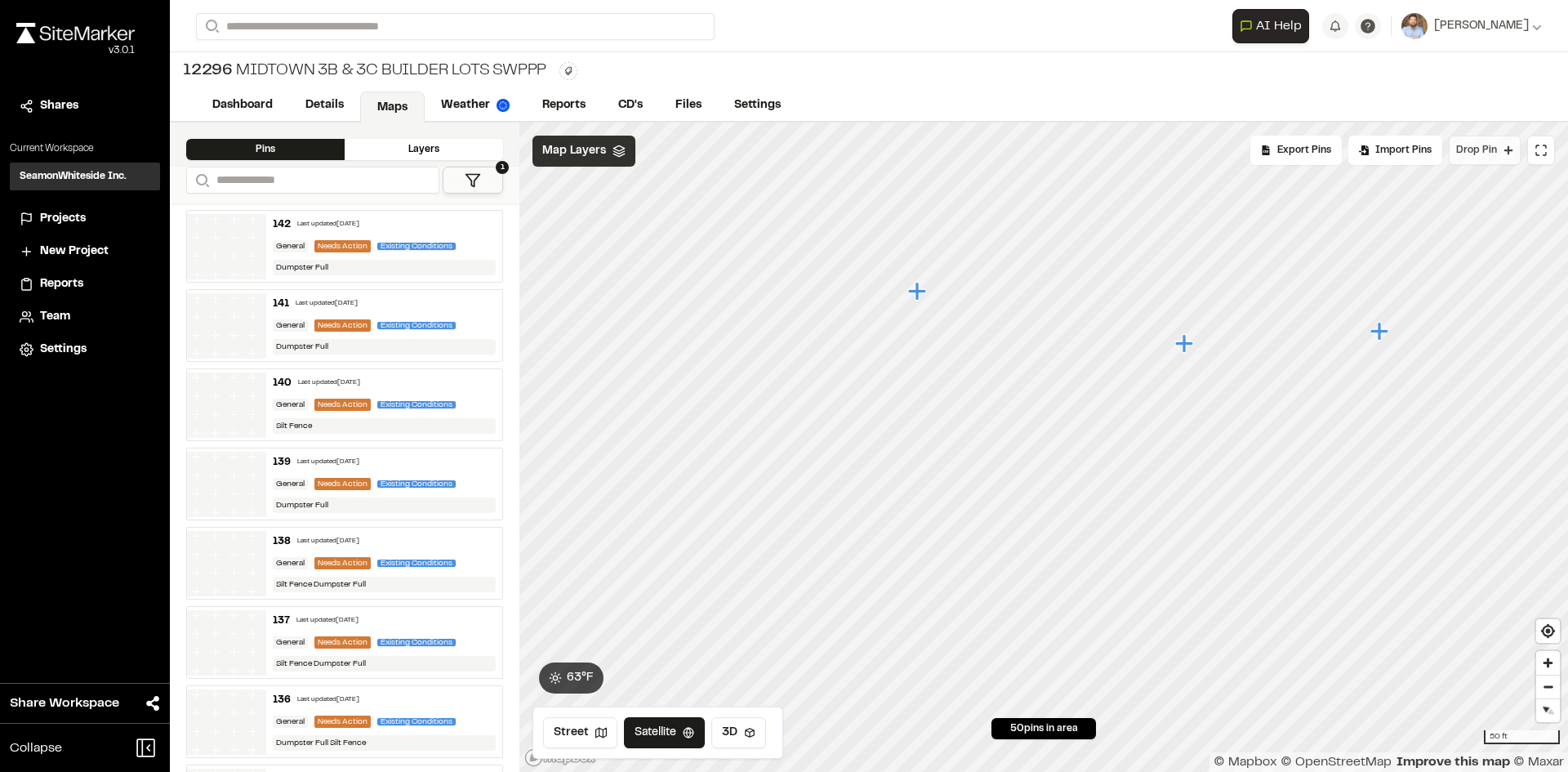
click at [1491, 154] on span "Drop Pin" at bounding box center [1476, 151] width 41 height 15
click at [1489, 151] on span "Drop Pin" at bounding box center [1476, 151] width 41 height 15
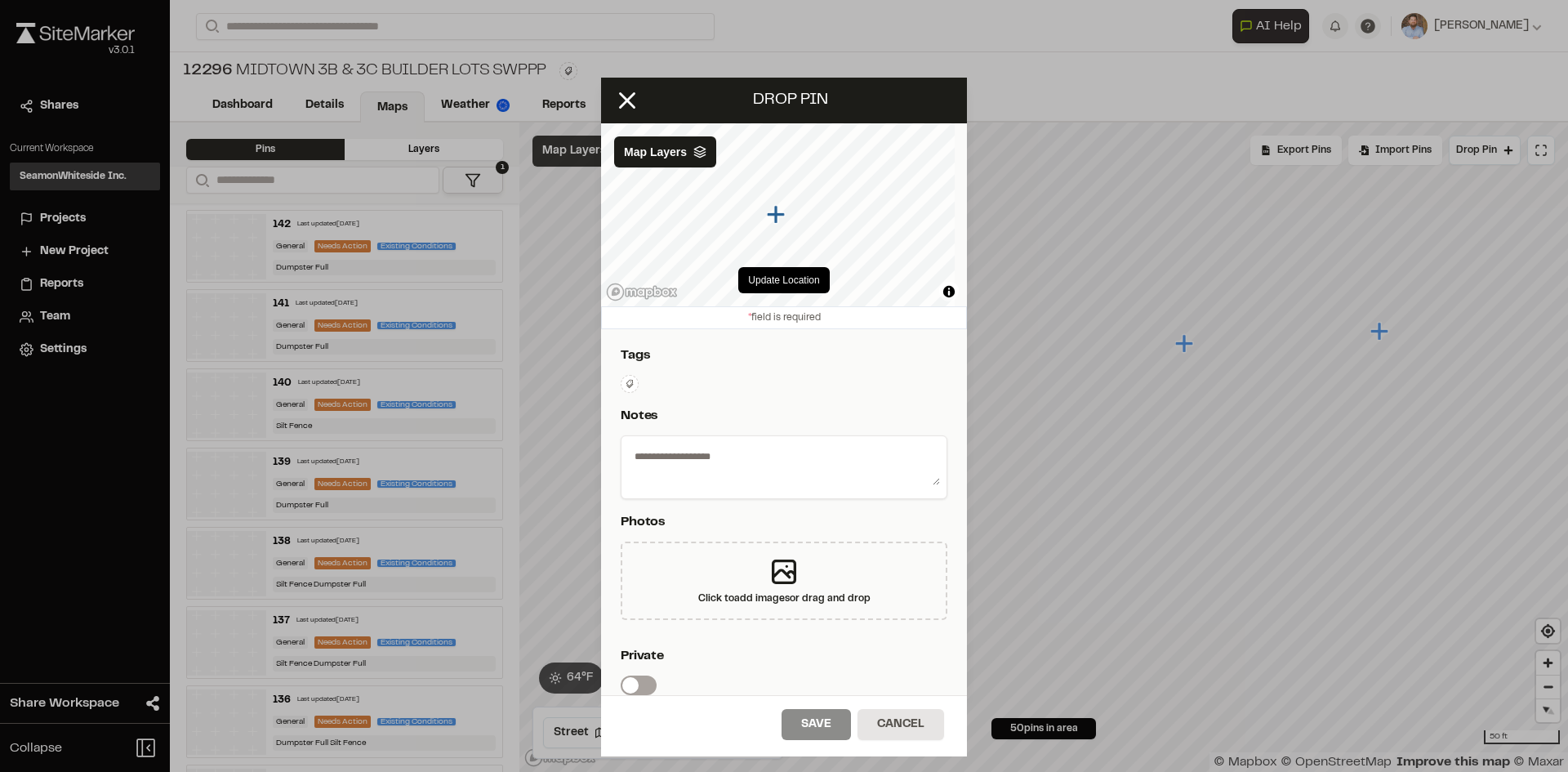
click at [631, 385] on icon at bounding box center [629, 384] width 10 height 10
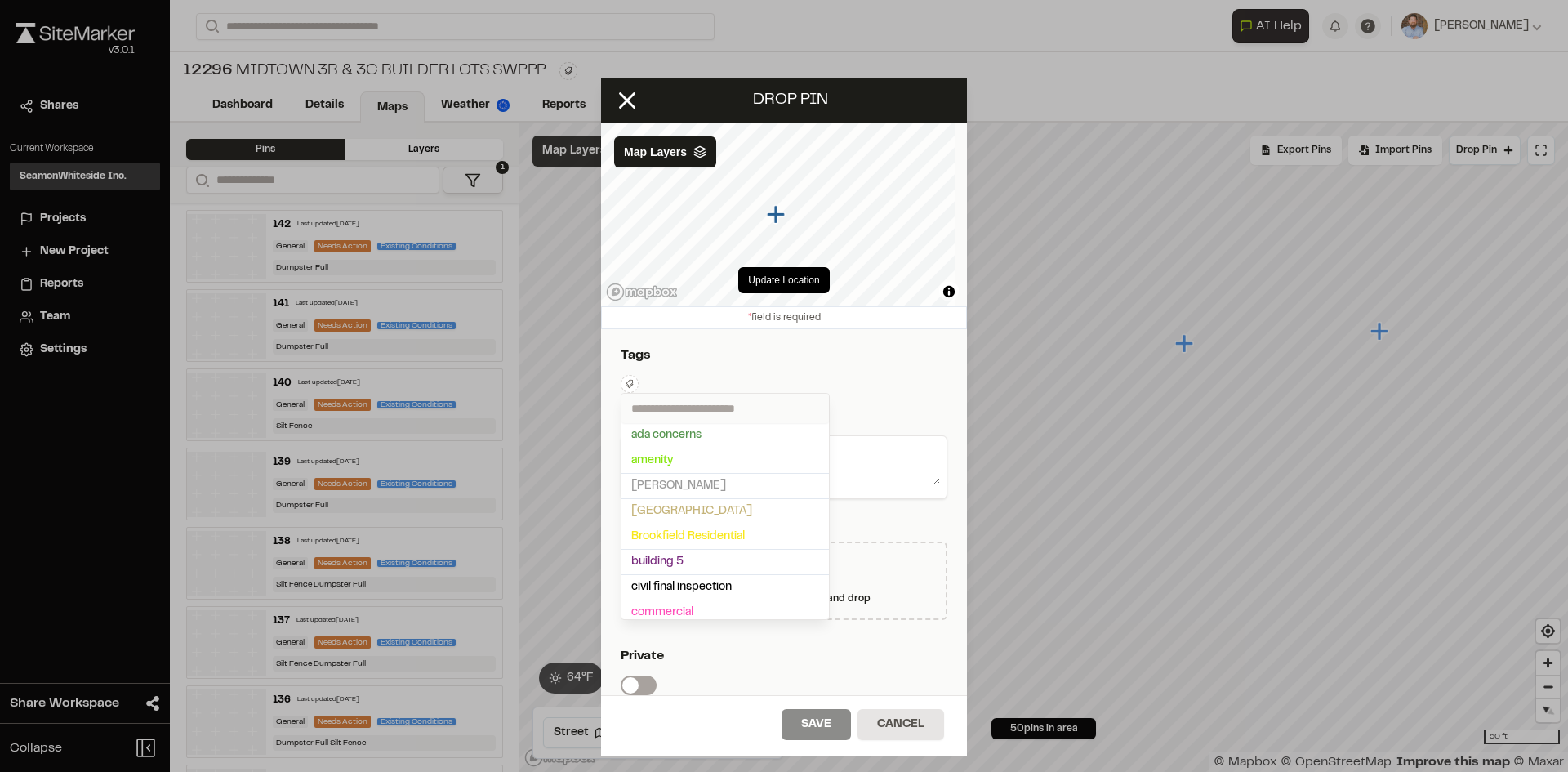
click at [673, 408] on input "text" at bounding box center [724, 408] width 207 height 29
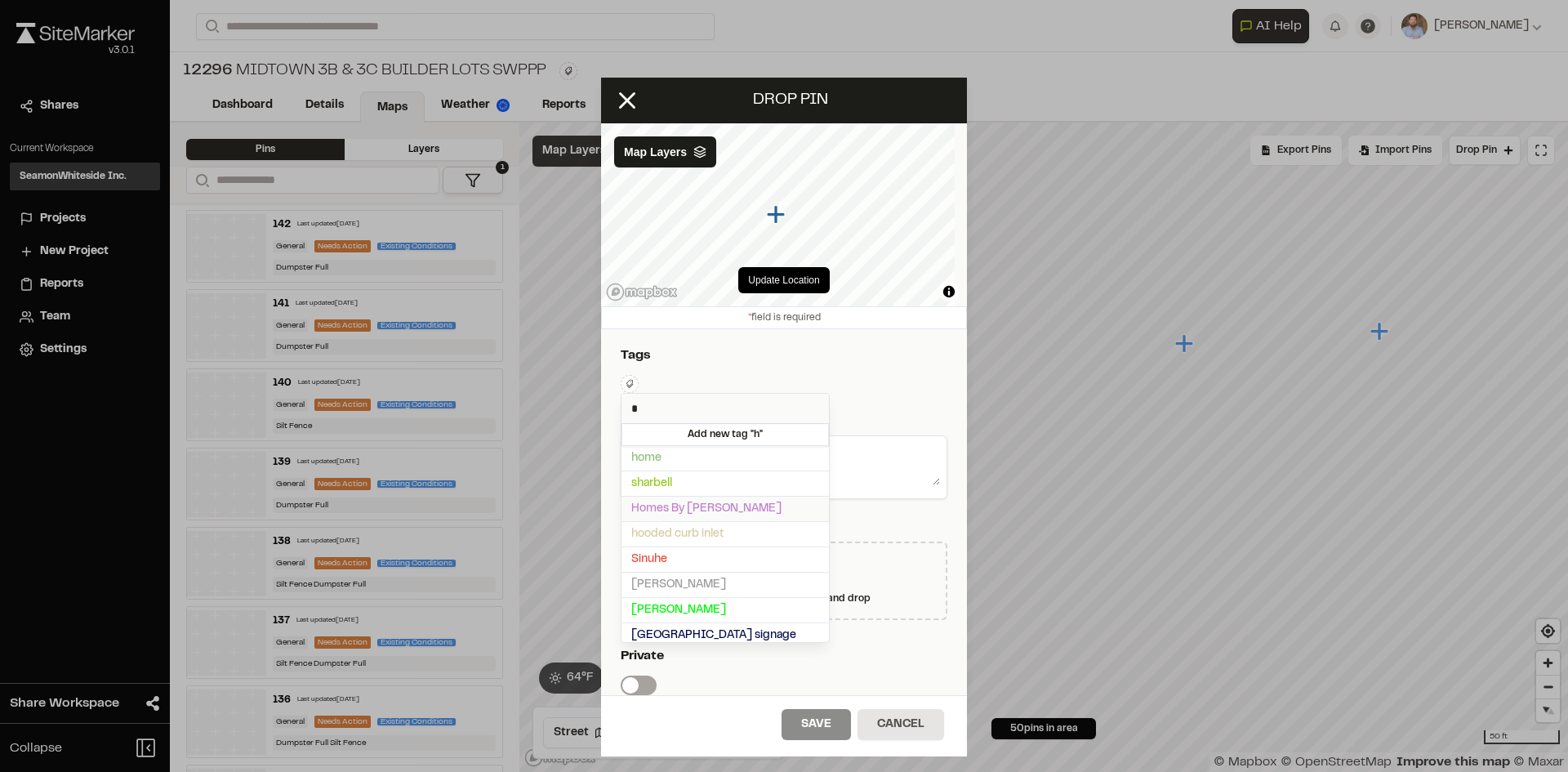
type input "*"
click at [677, 504] on span "Homes By [PERSON_NAME]" at bounding box center [725, 509] width 188 height 18
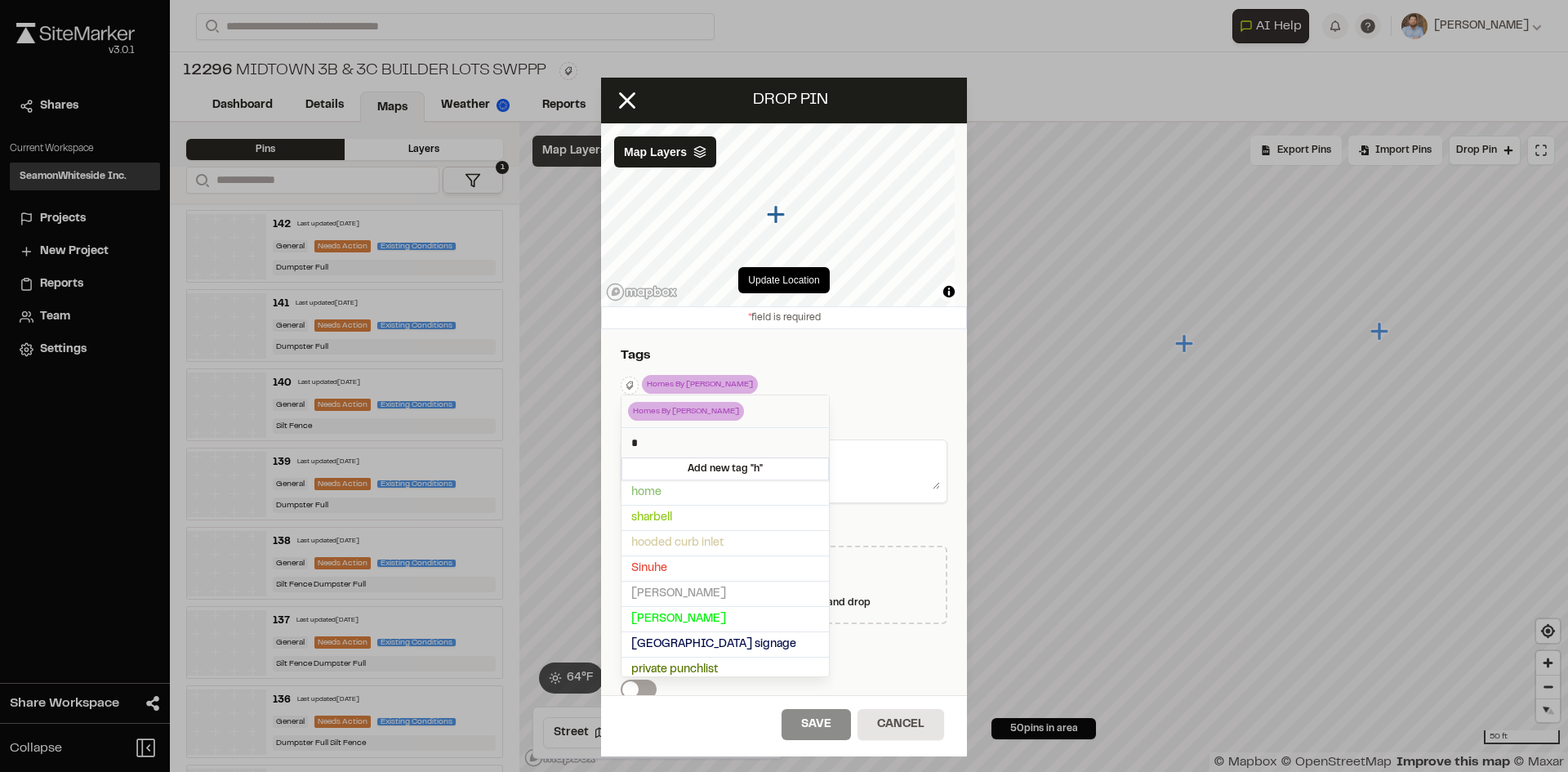
click at [895, 386] on div at bounding box center [784, 386] width 1568 height 772
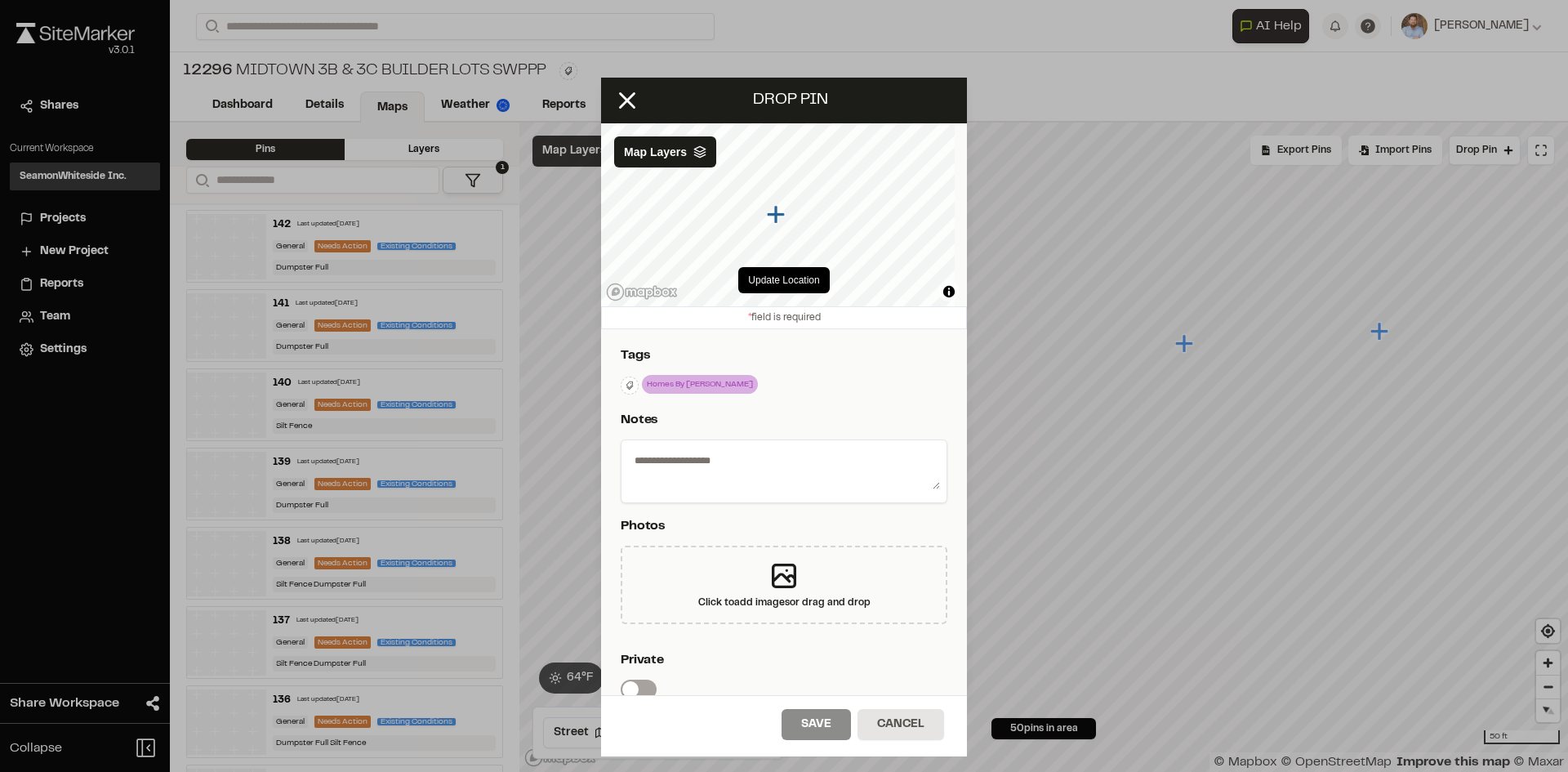
click at [752, 473] on textarea at bounding box center [783, 468] width 312 height 42
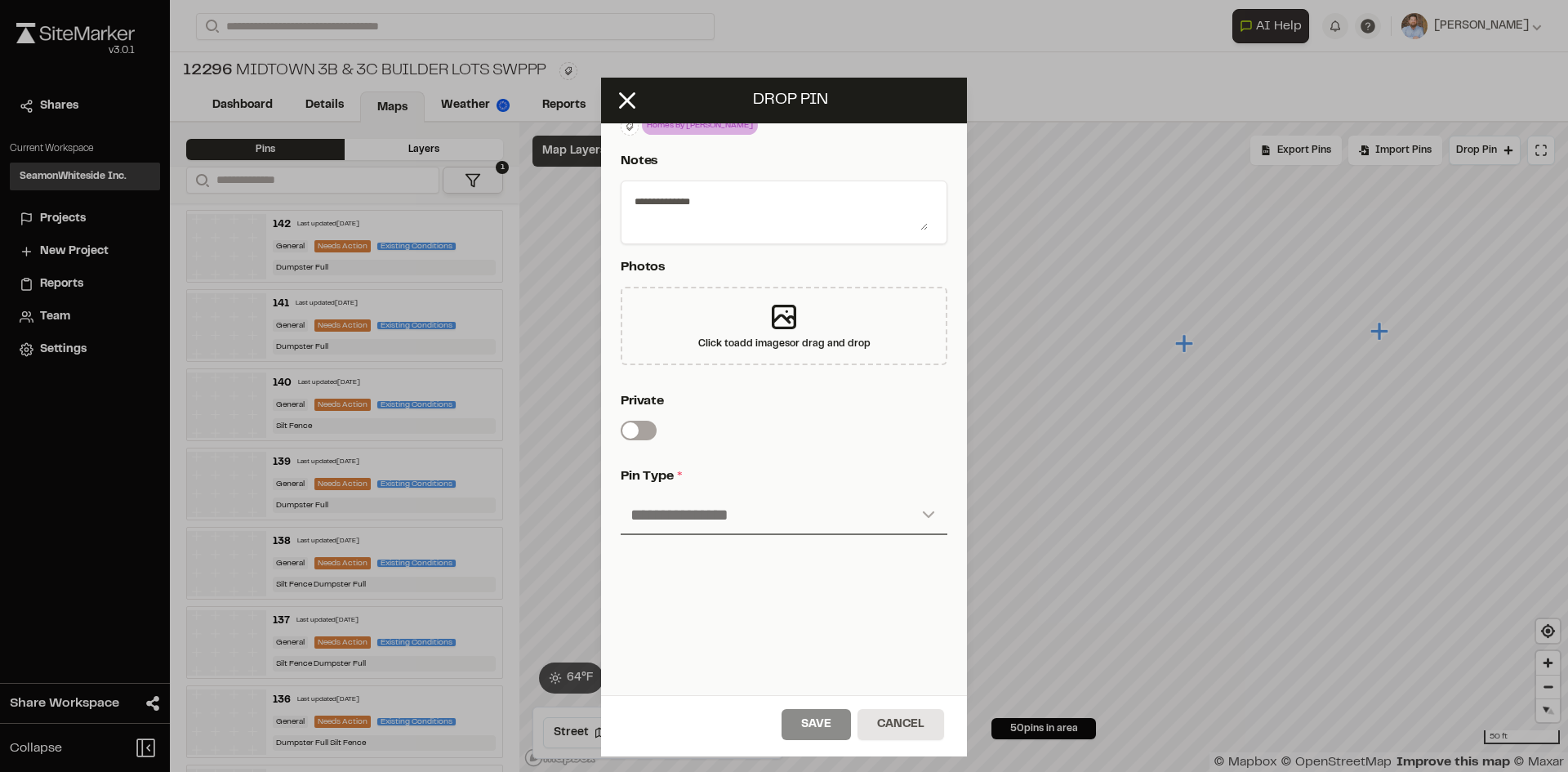
type textarea "**********"
click at [725, 504] on select "**********" at bounding box center [783, 515] width 327 height 39
select select "*"
click at [620, 496] on select "**********" at bounding box center [783, 515] width 327 height 39
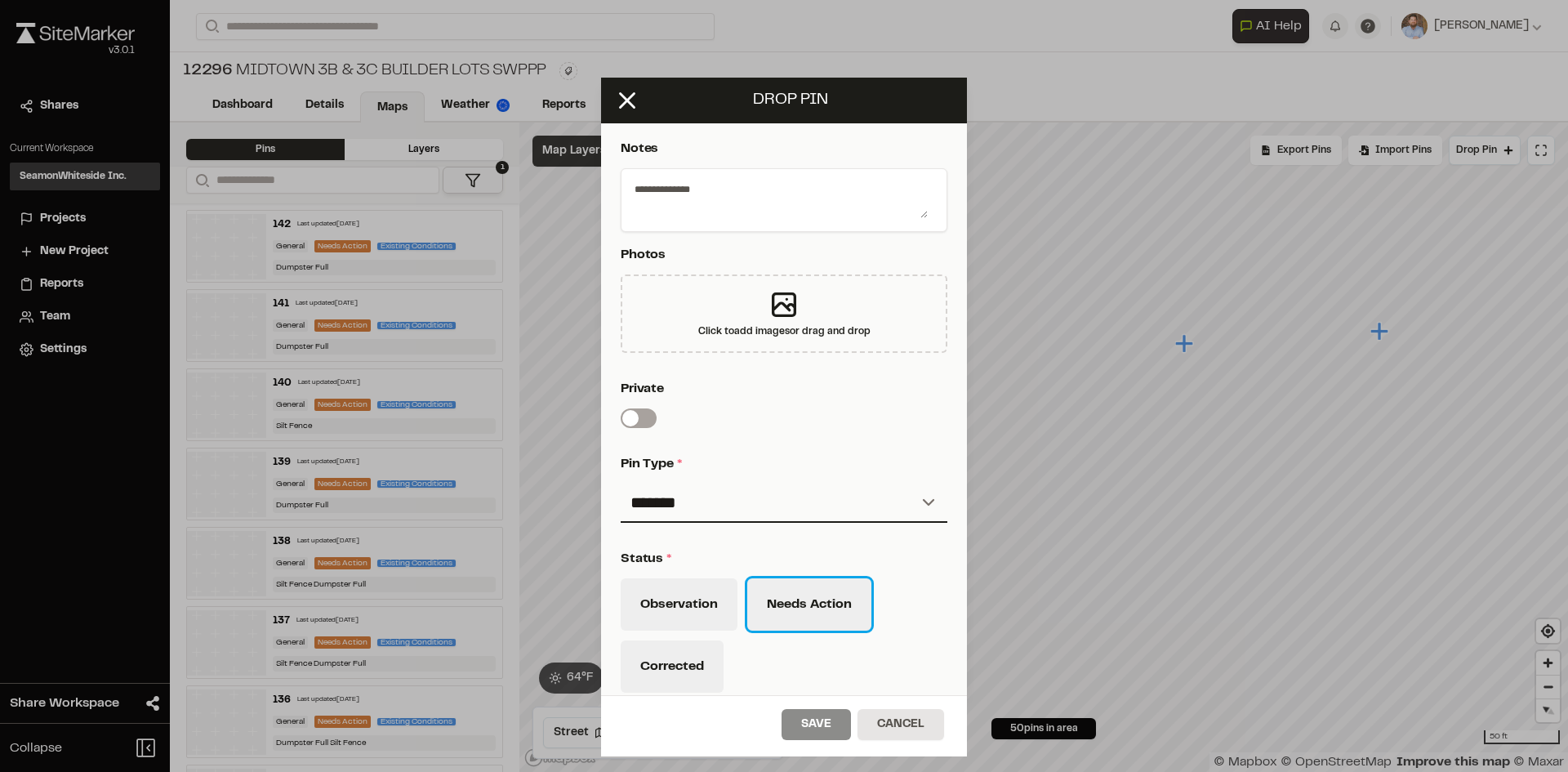
click at [826, 616] on button "Needs Action" at bounding box center [809, 604] width 124 height 52
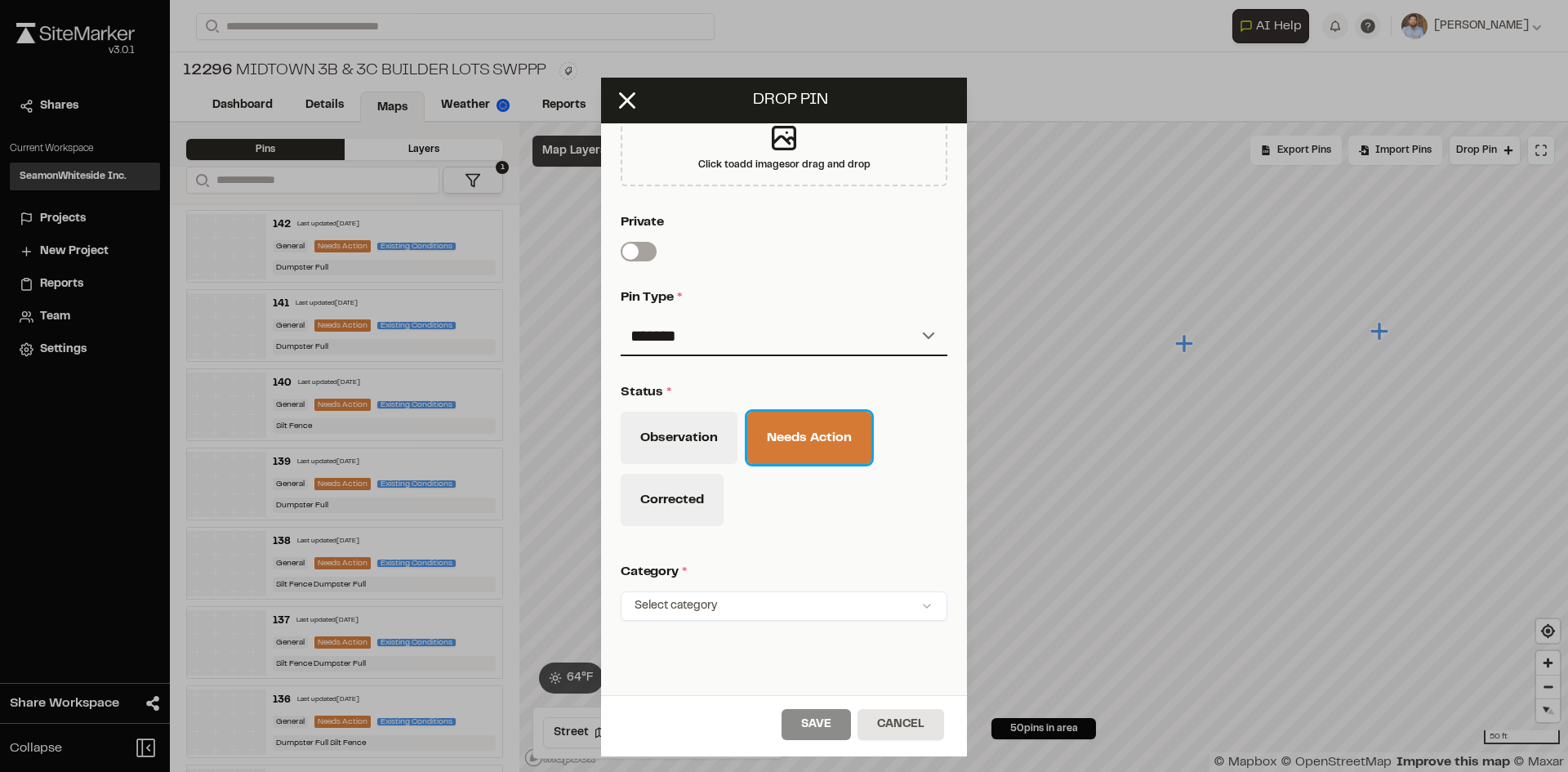
scroll to position [536, 0]
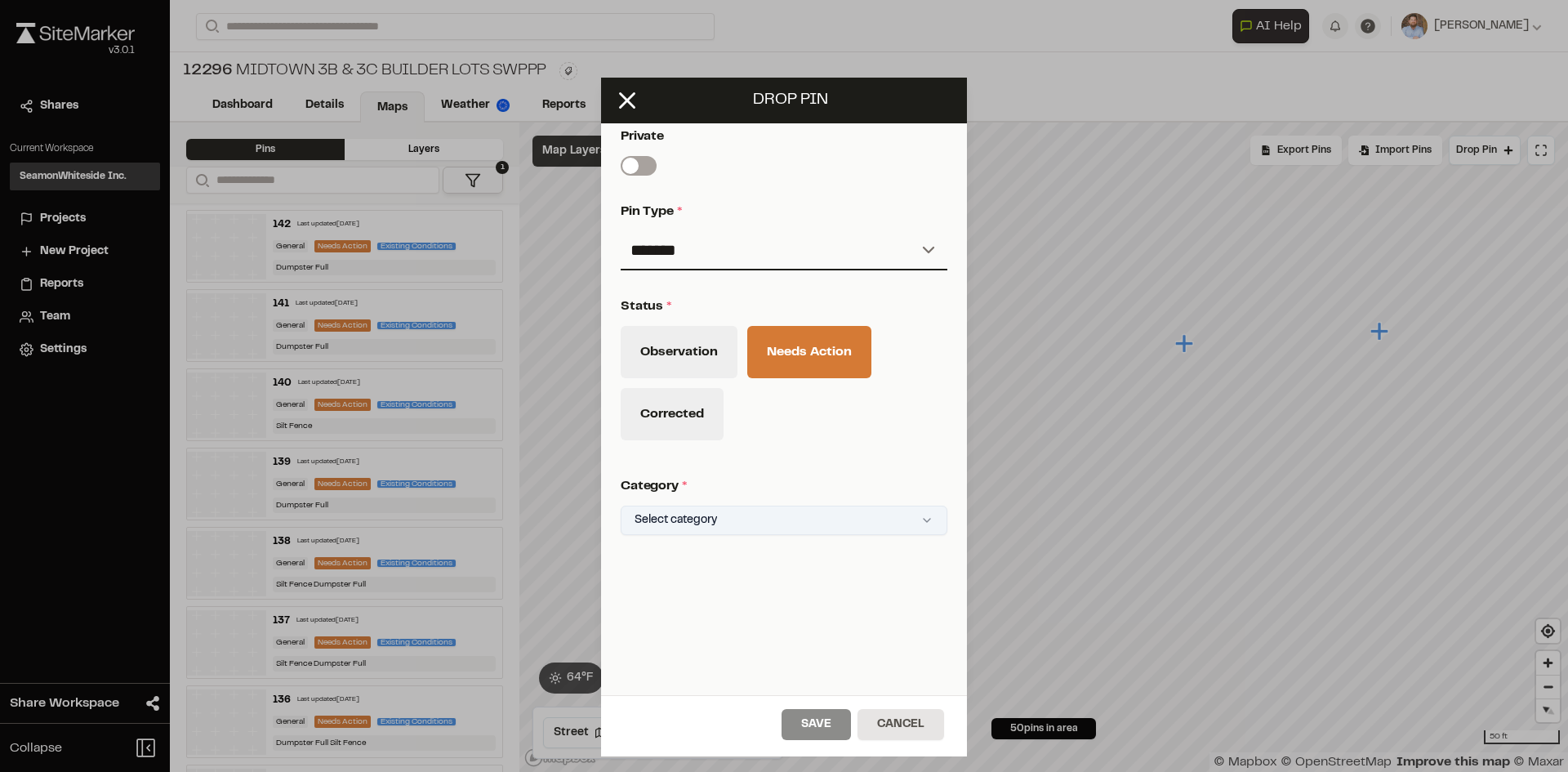
click at [808, 503] on html "Close sidebar v 3.0.1 Shares Current Workspace SeamonWhiteside Inc. SI Projects…" at bounding box center [784, 386] width 1568 height 772
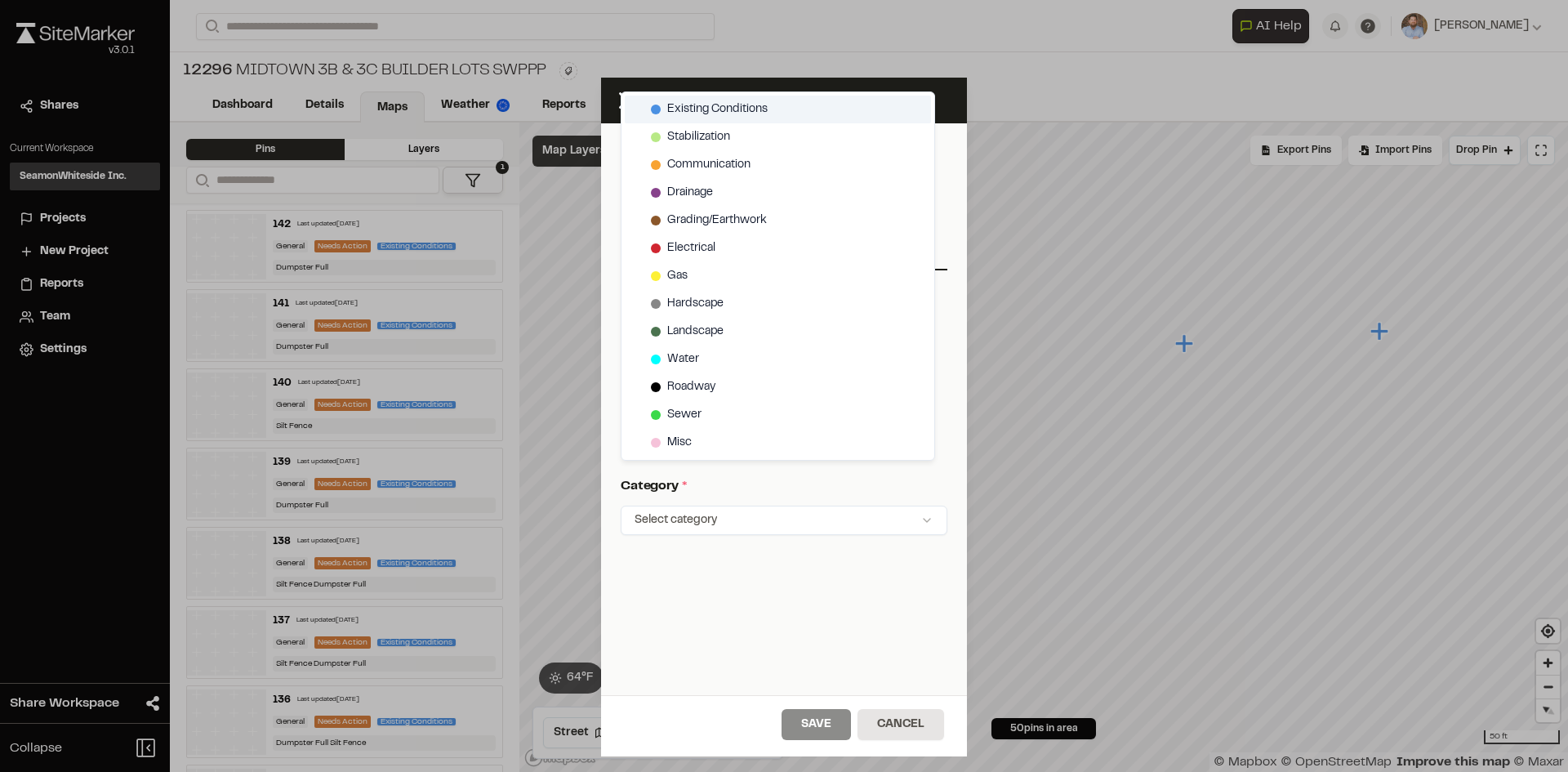
click at [725, 102] on span "Existing Conditions" at bounding box center [717, 110] width 101 height 18
click at [829, 731] on html "Close sidebar v 3.0.1 Shares Current Workspace SeamonWhiteside Inc. SI Projects…" at bounding box center [784, 386] width 1568 height 772
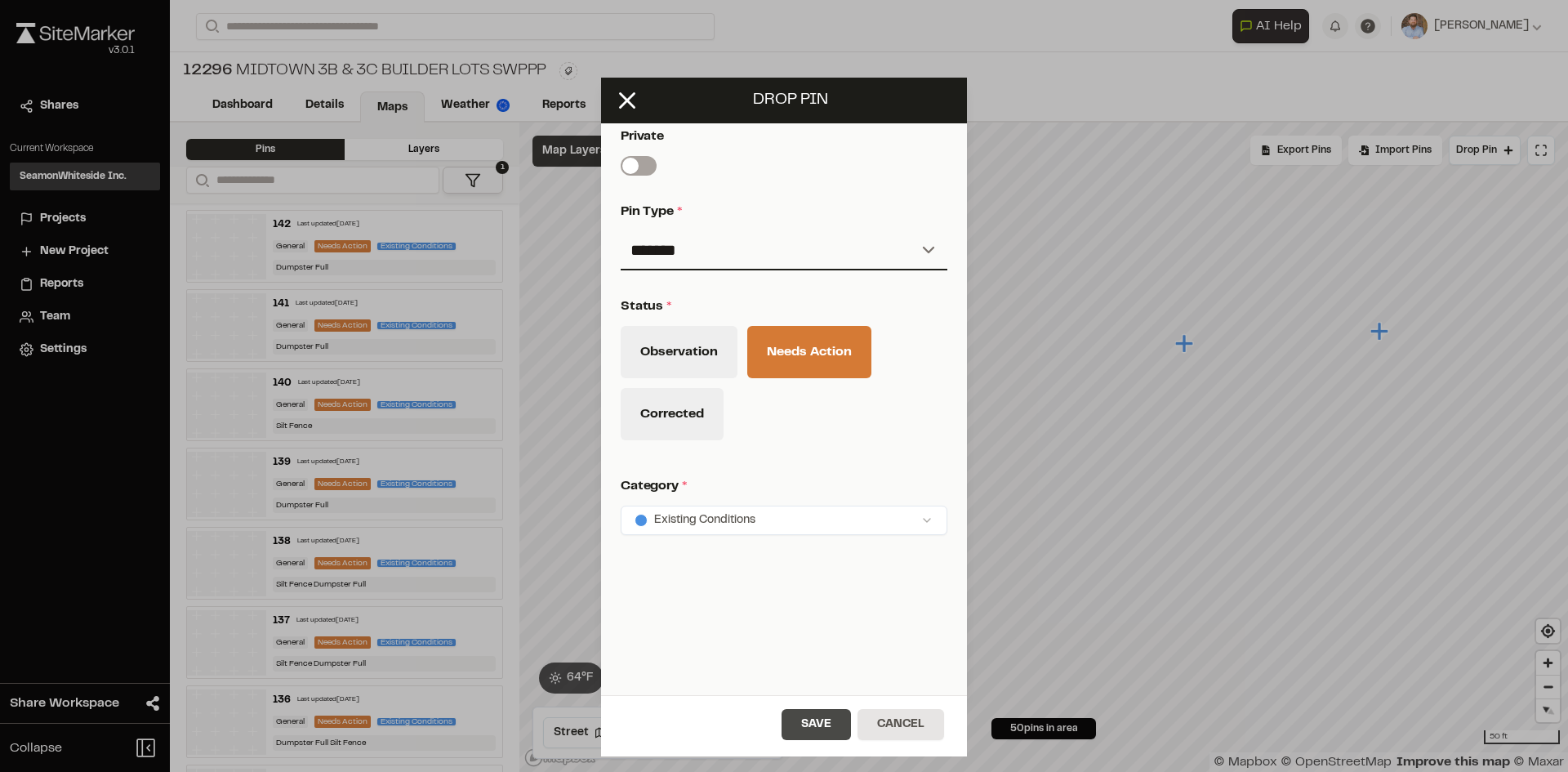
click at [828, 732] on button "Save" at bounding box center [816, 725] width 69 height 31
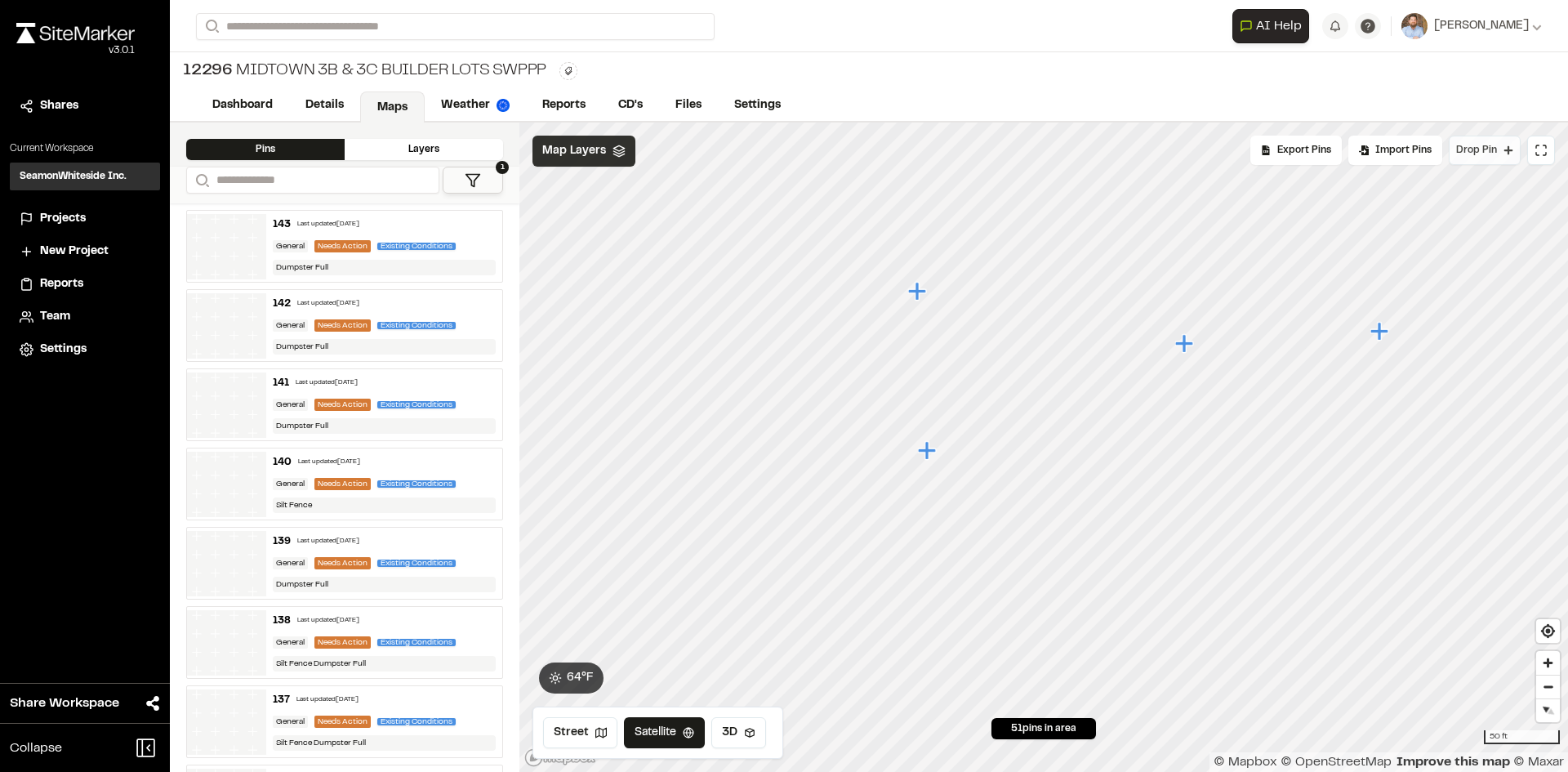
click at [1487, 152] on span "Drop Pin" at bounding box center [1476, 151] width 41 height 15
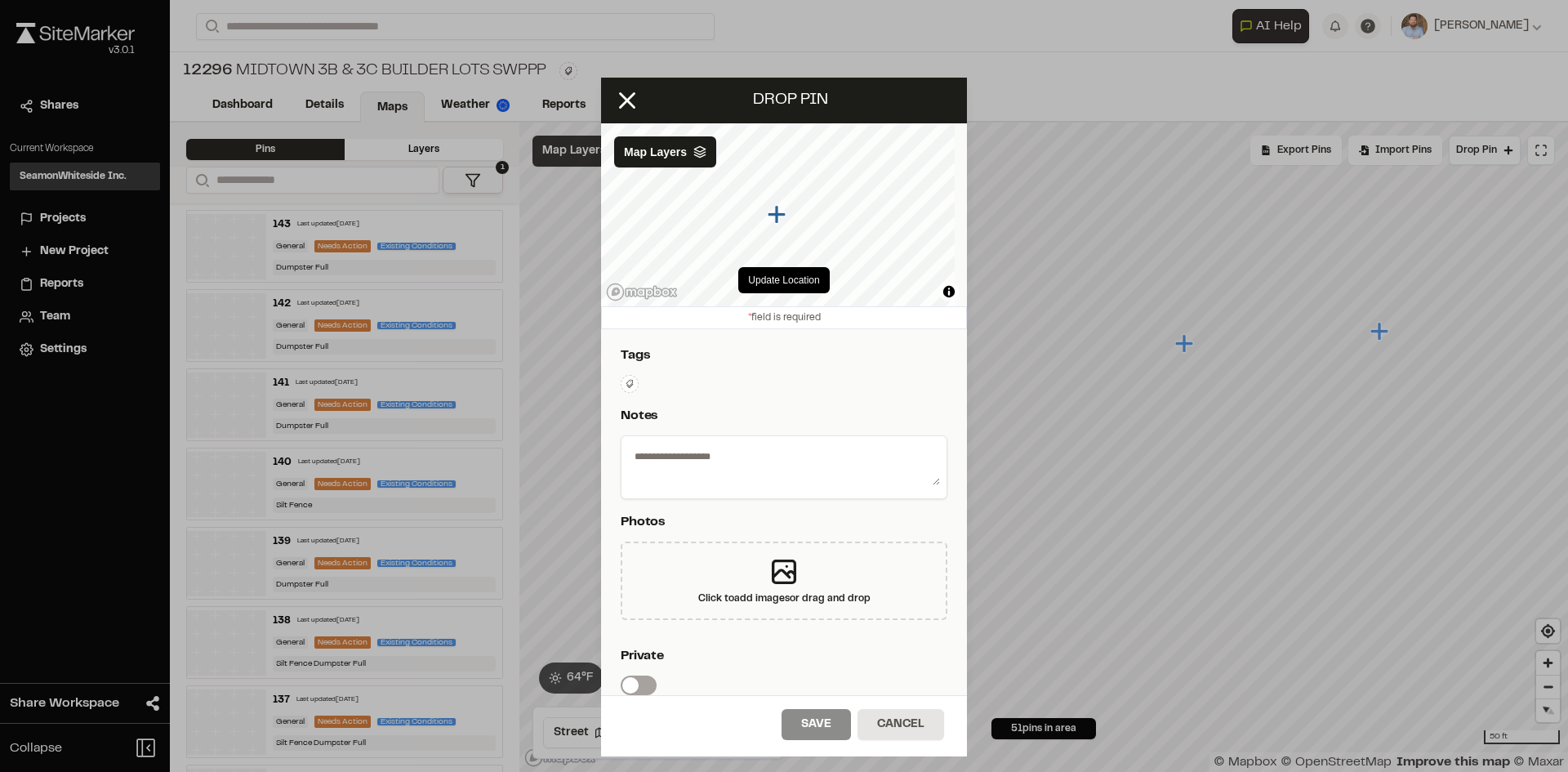
click at [629, 383] on icon at bounding box center [629, 384] width 10 height 10
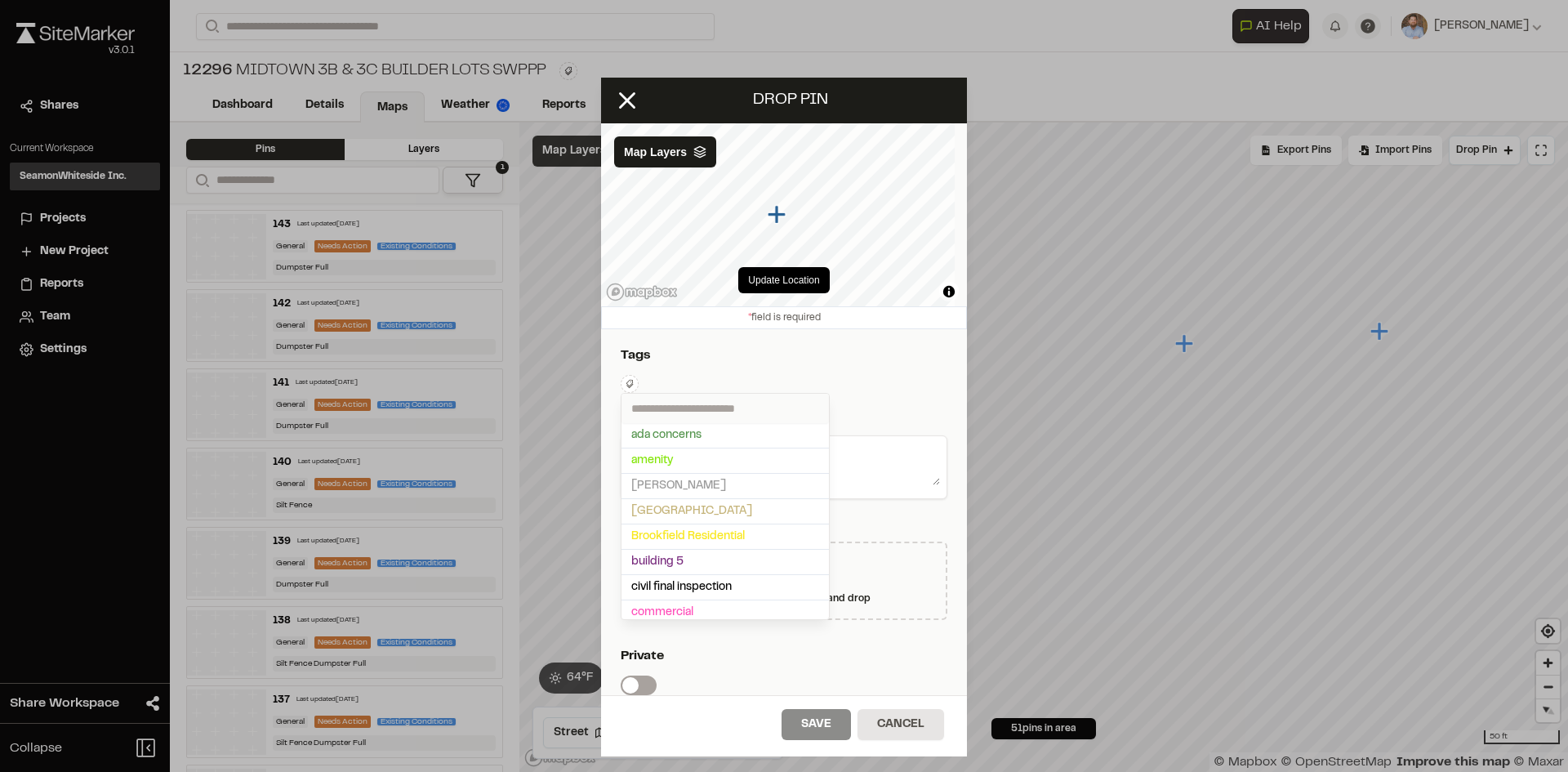
click at [663, 409] on input "text" at bounding box center [724, 408] width 207 height 29
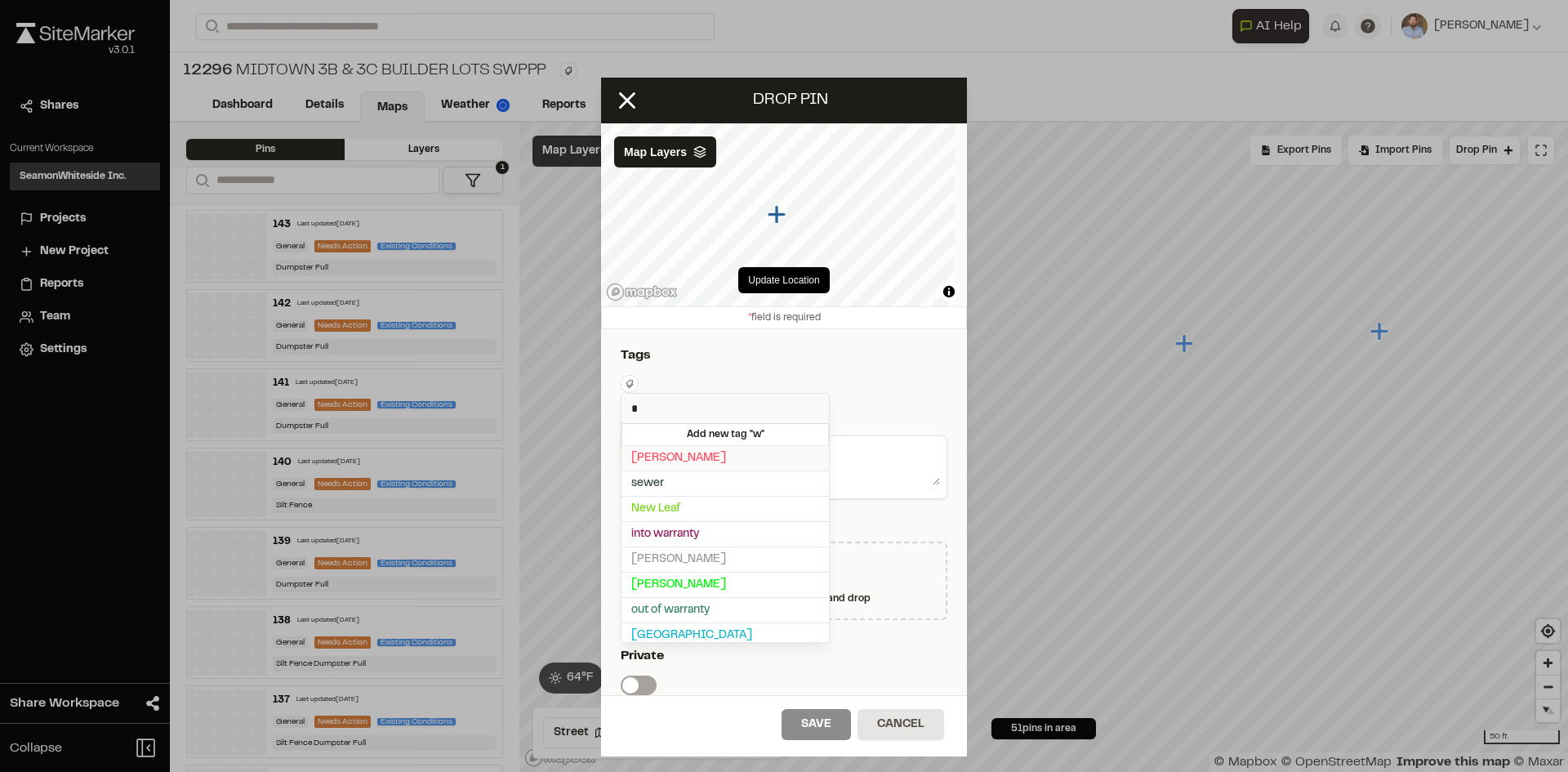
type input "*"
click at [694, 454] on span "[PERSON_NAME]" at bounding box center [725, 458] width 188 height 18
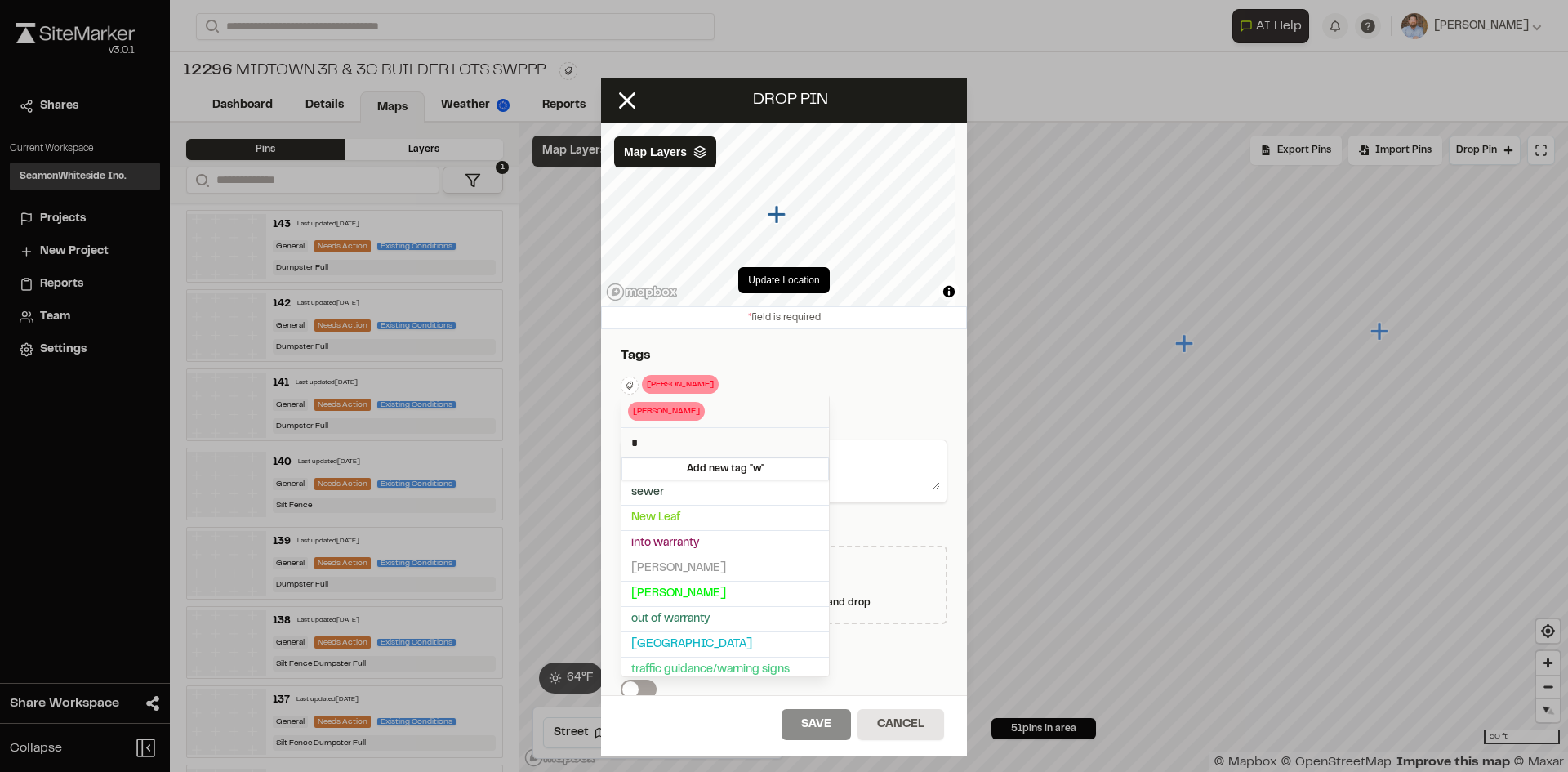
click at [849, 468] on div at bounding box center [784, 386] width 1568 height 772
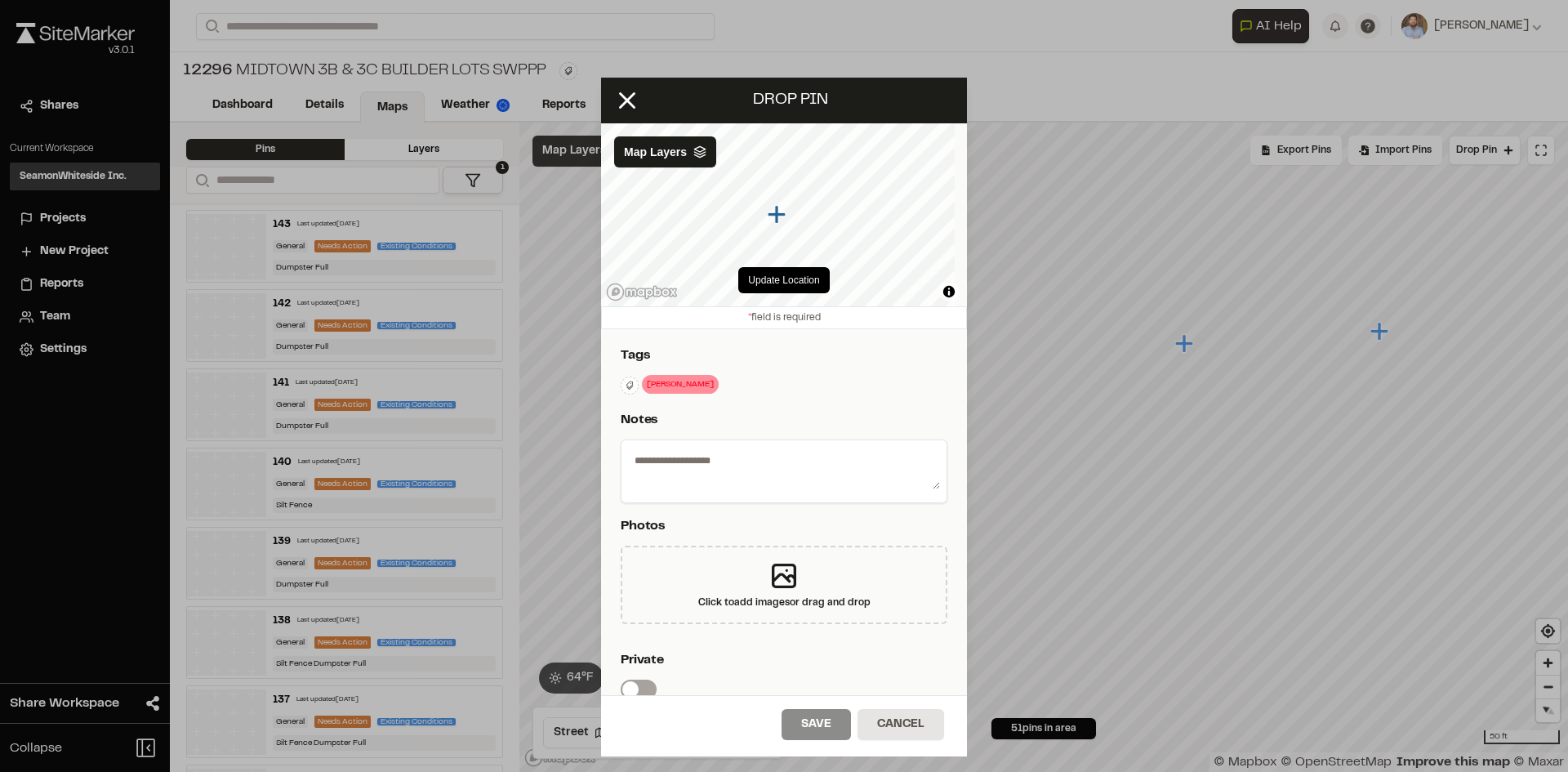
click at [831, 466] on textarea at bounding box center [783, 468] width 312 height 42
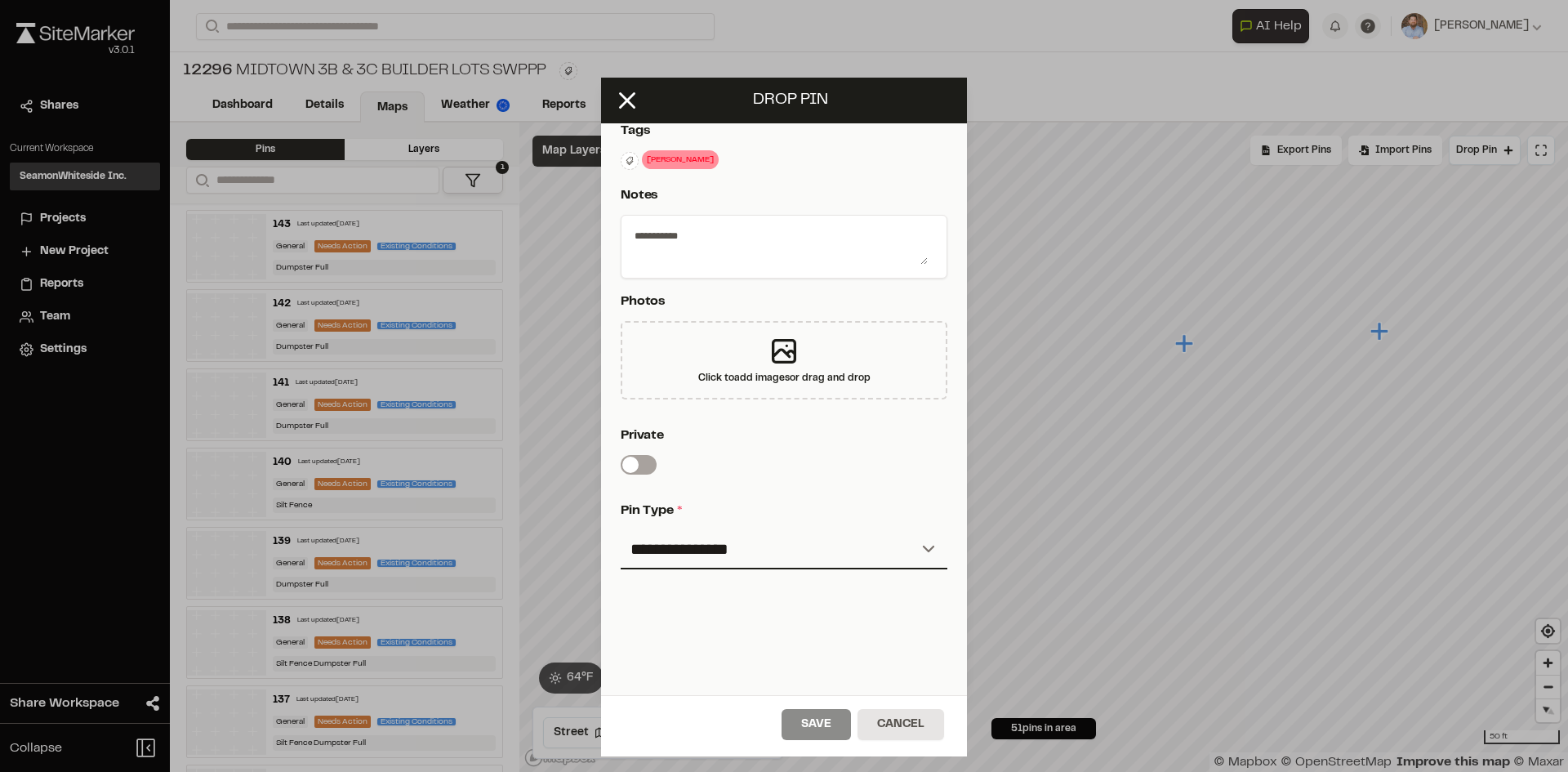
scroll to position [271, 0]
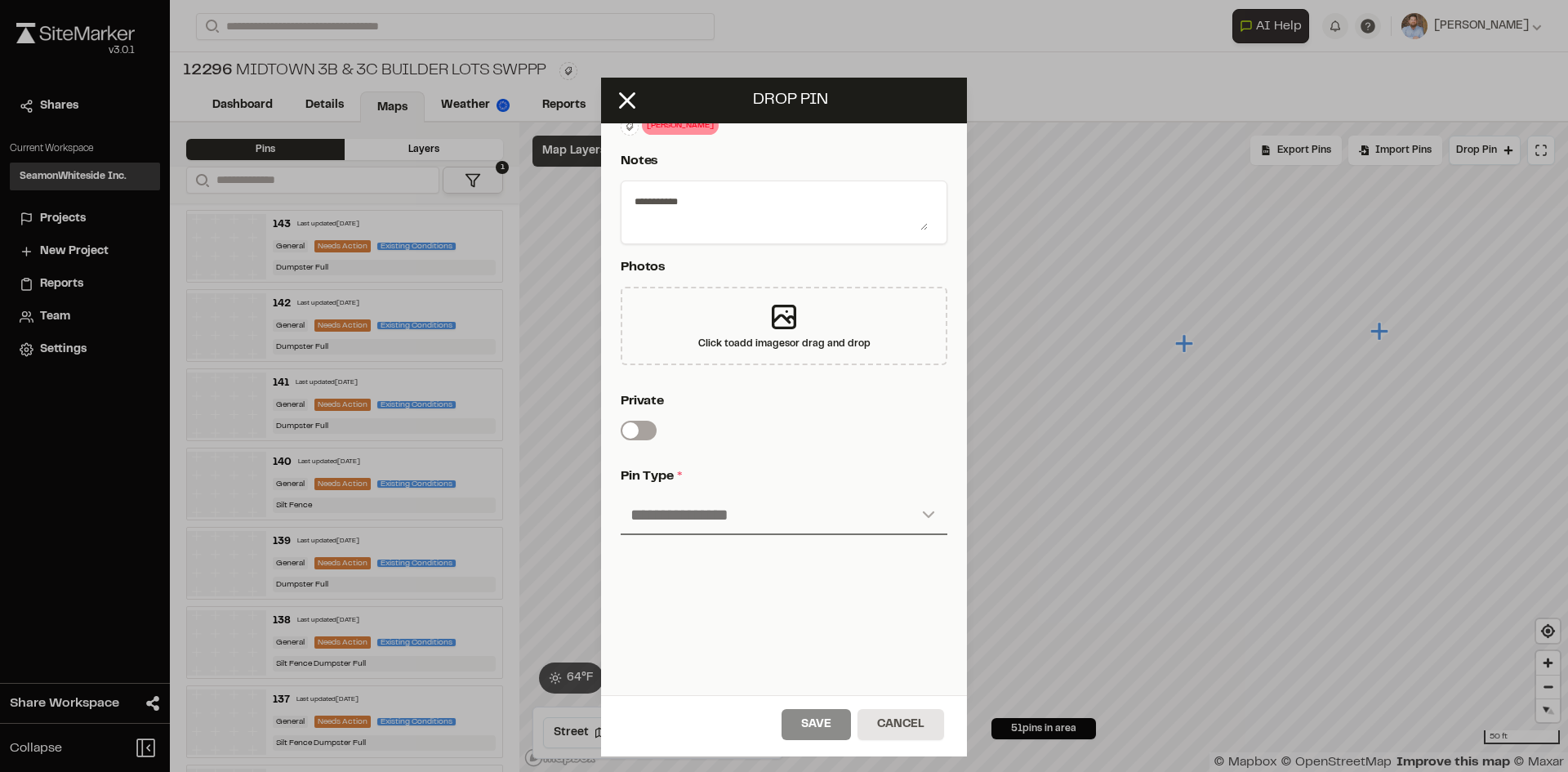
type textarea "**********"
click at [751, 496] on select "**********" at bounding box center [783, 515] width 327 height 39
select select "*"
click at [620, 496] on select "**********" at bounding box center [783, 515] width 327 height 39
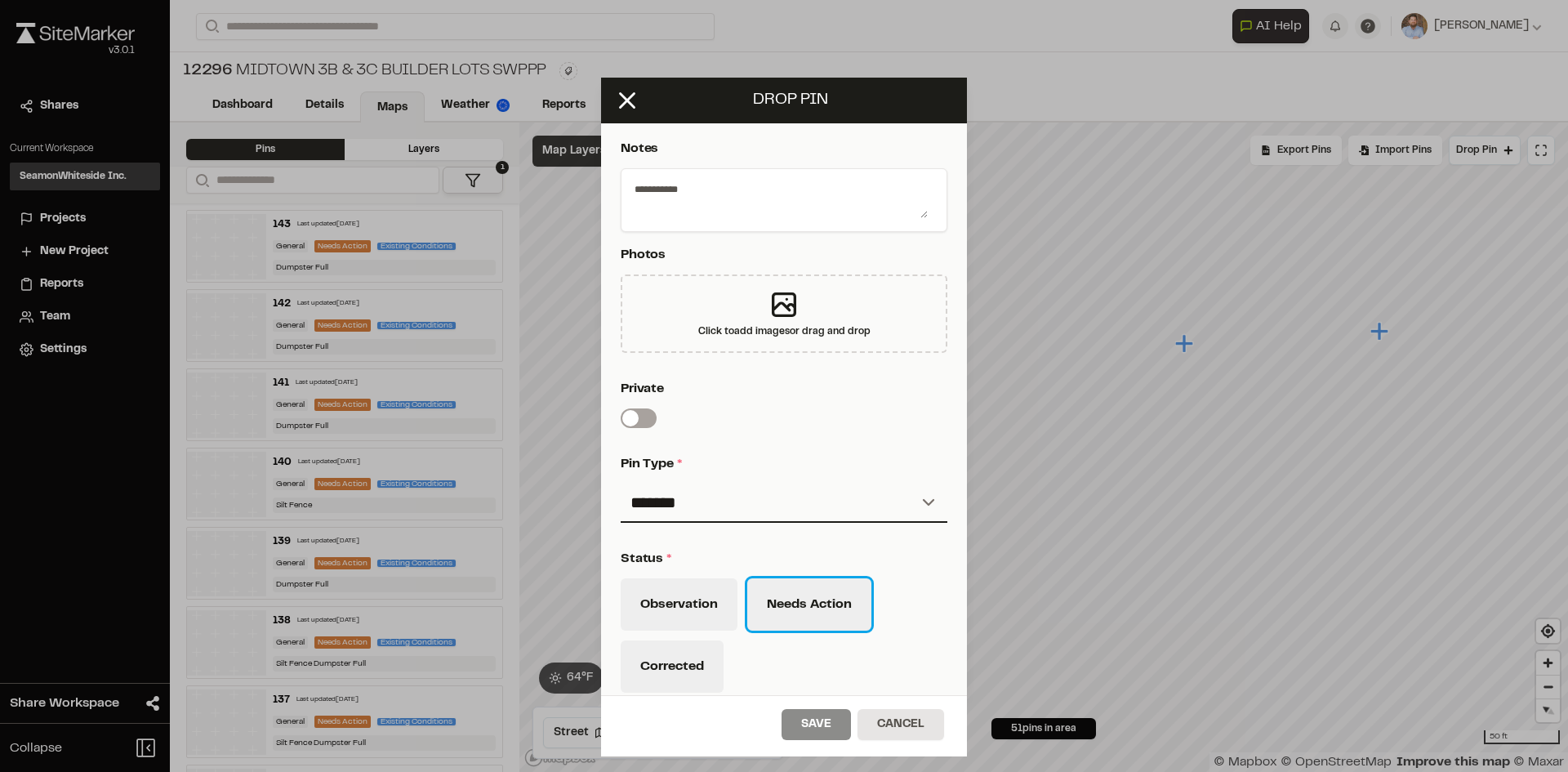
click at [809, 604] on button "Needs Action" at bounding box center [809, 604] width 124 height 52
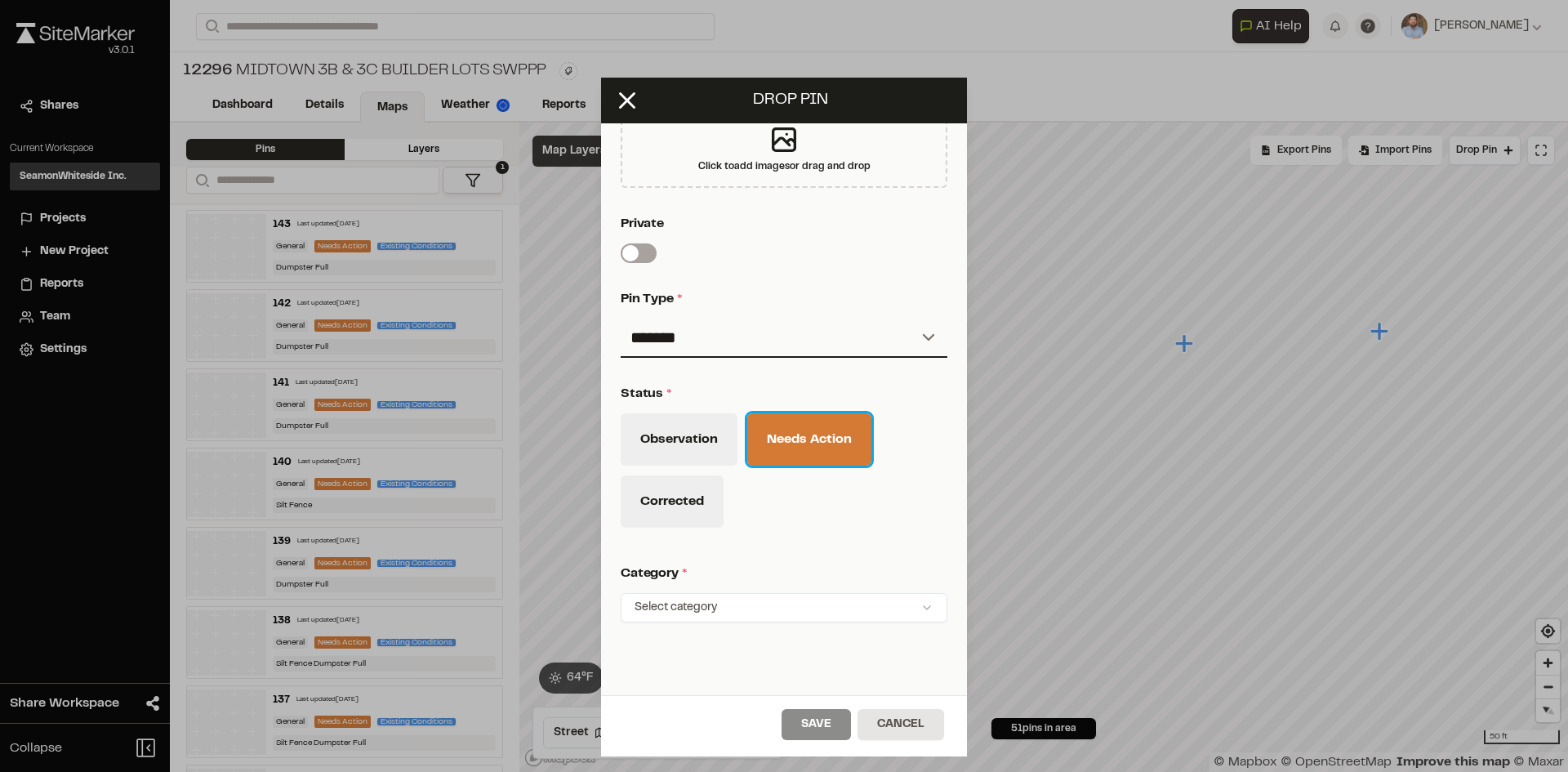
scroll to position [536, 0]
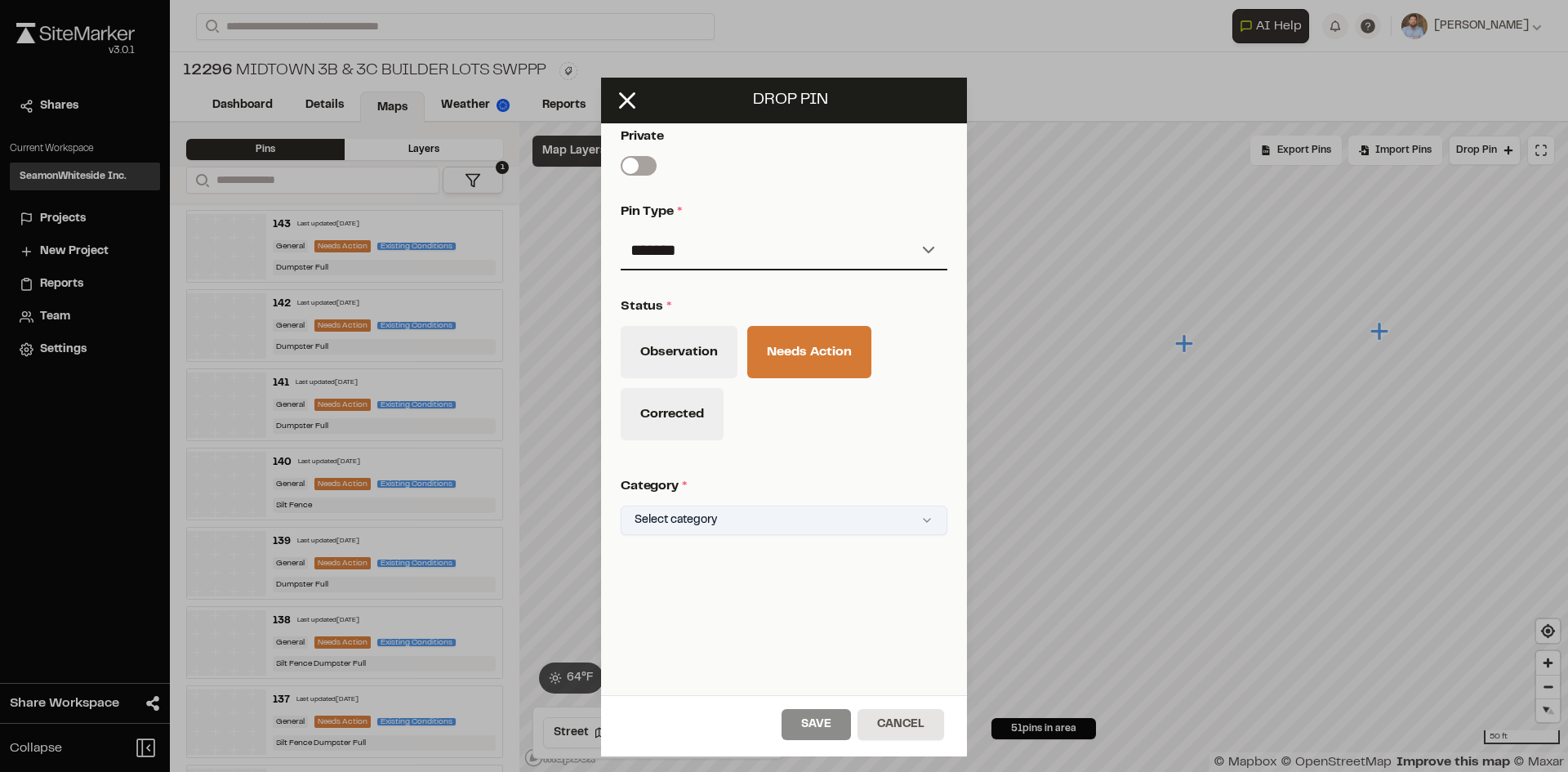
click at [734, 513] on html "Close sidebar v 3.0.1 Shares Current Workspace SeamonWhiteside Inc. SI Projects…" at bounding box center [784, 386] width 1568 height 772
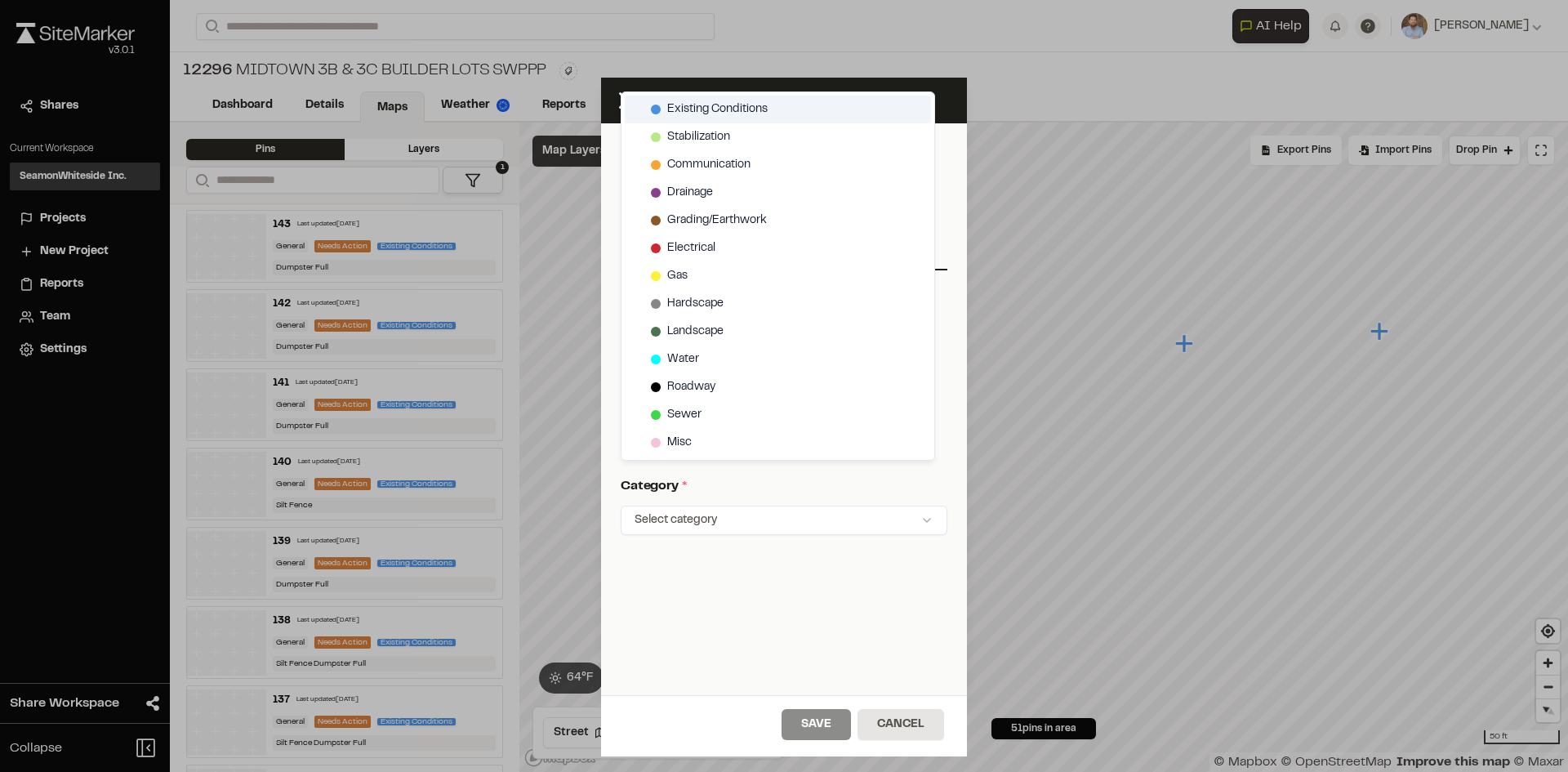
click at [728, 109] on span "Existing Conditions" at bounding box center [717, 110] width 101 height 18
click at [825, 727] on html "Close sidebar v 3.0.1 Shares Current Workspace SeamonWhiteside Inc. SI Projects…" at bounding box center [784, 386] width 1568 height 772
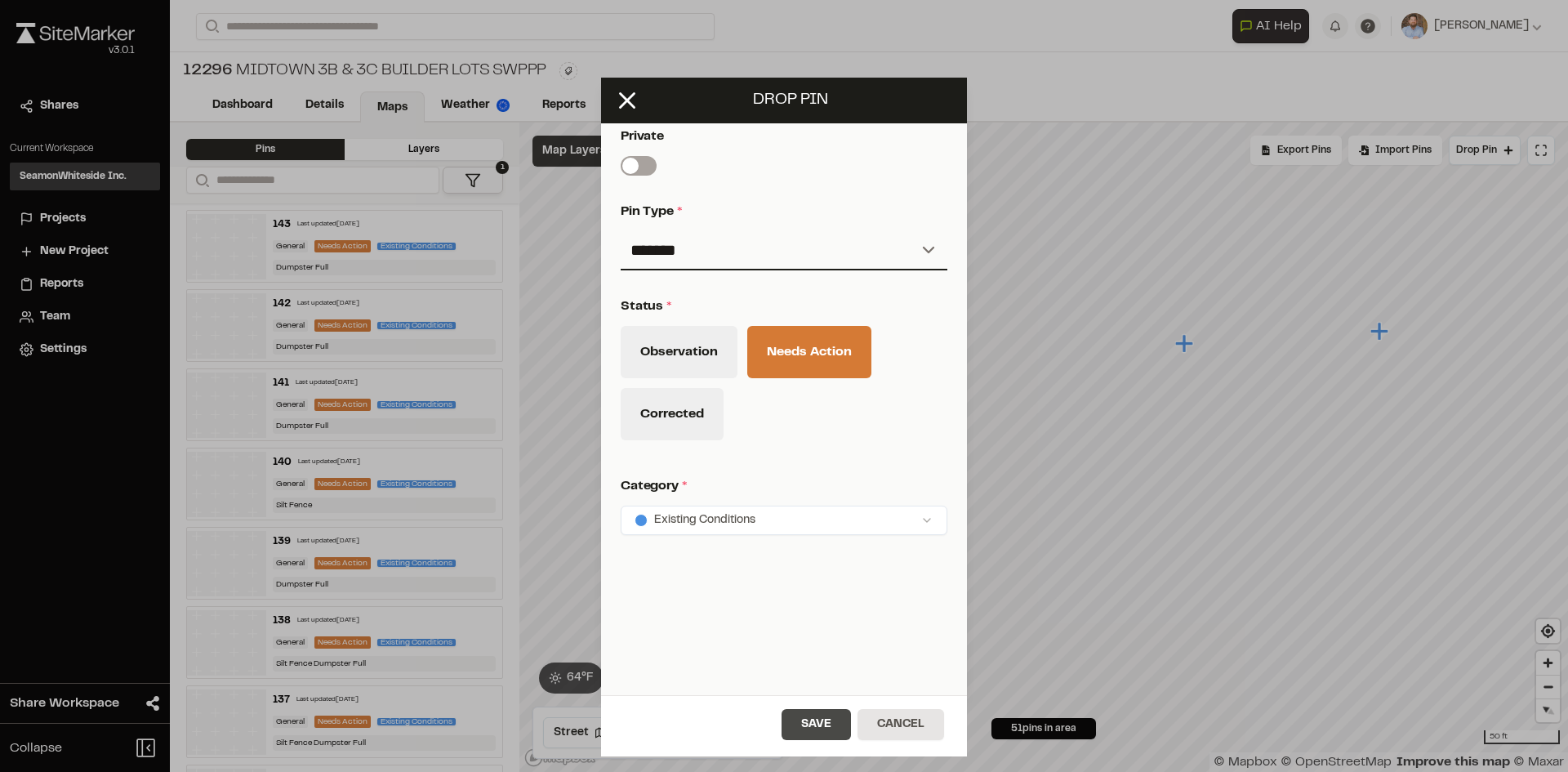
click at [833, 724] on button "Save" at bounding box center [816, 725] width 69 height 31
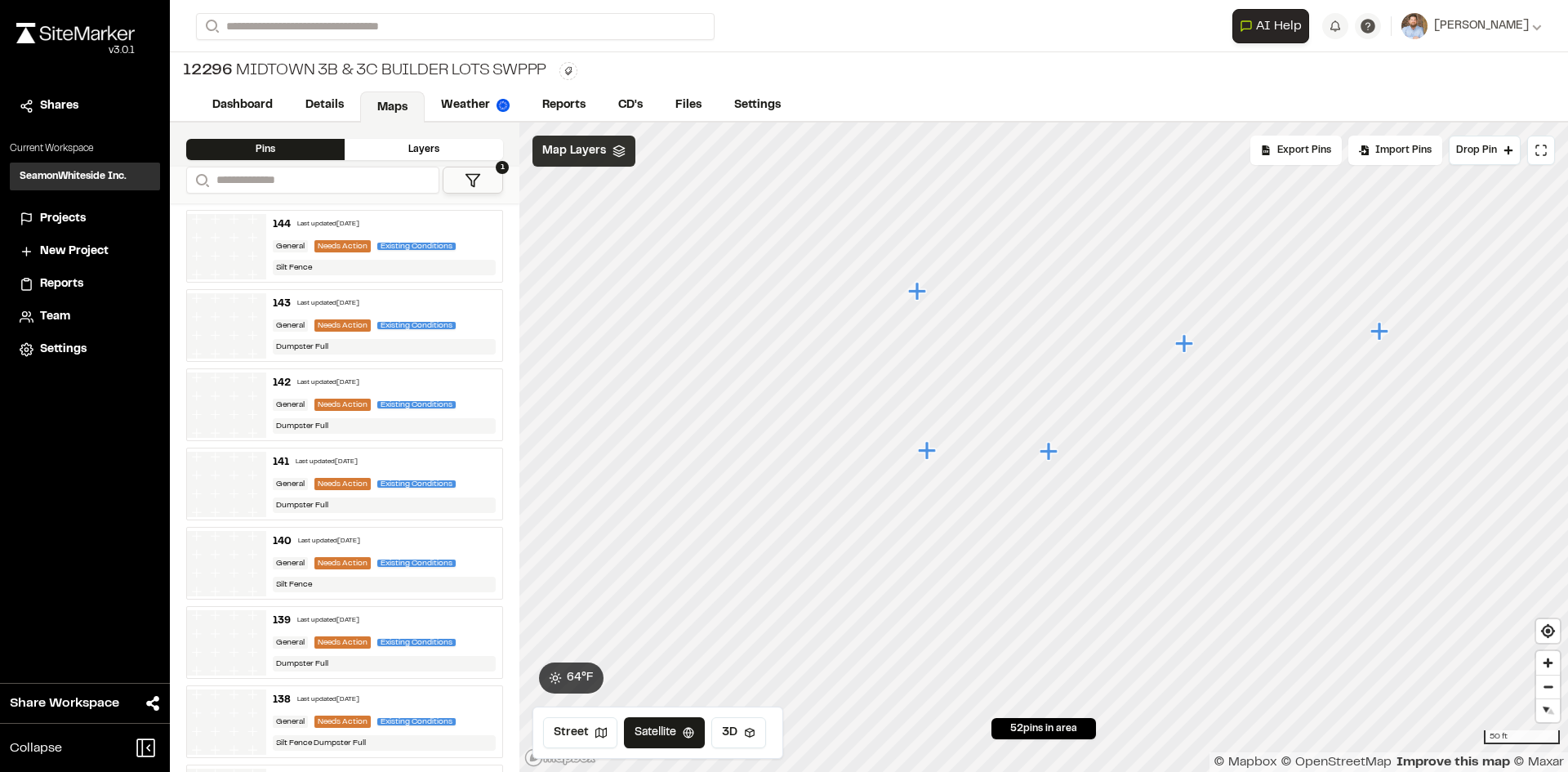
click at [1186, 349] on icon "Map marker" at bounding box center [1184, 344] width 18 height 18
click at [1237, 436] on icon "Map marker" at bounding box center [1236, 434] width 18 height 18
click at [1122, 304] on icon "Map marker" at bounding box center [1121, 305] width 18 height 18
click at [1482, 153] on span "Drop Pin" at bounding box center [1476, 151] width 41 height 15
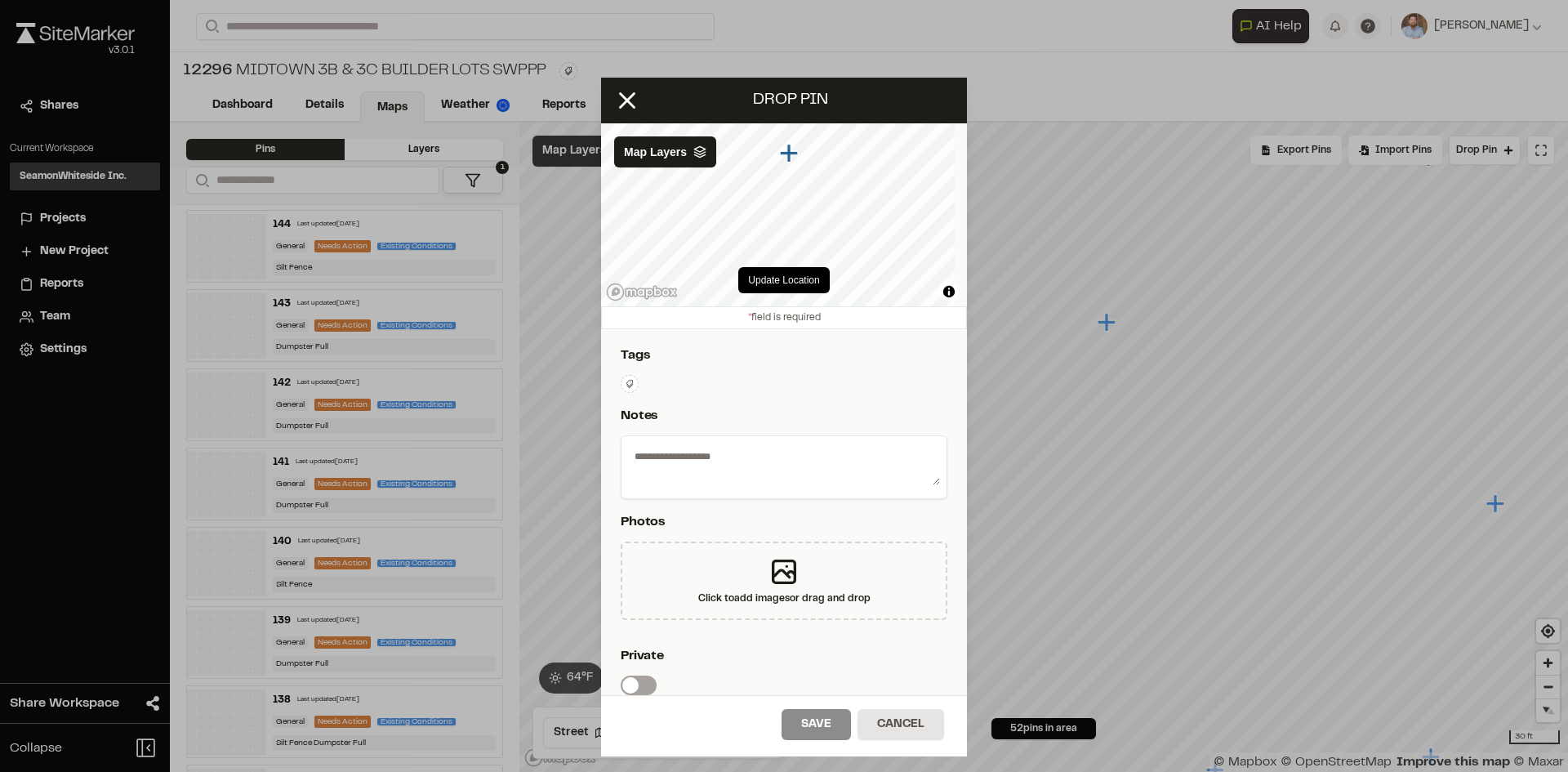
click at [629, 382] on icon at bounding box center [629, 384] width 10 height 10
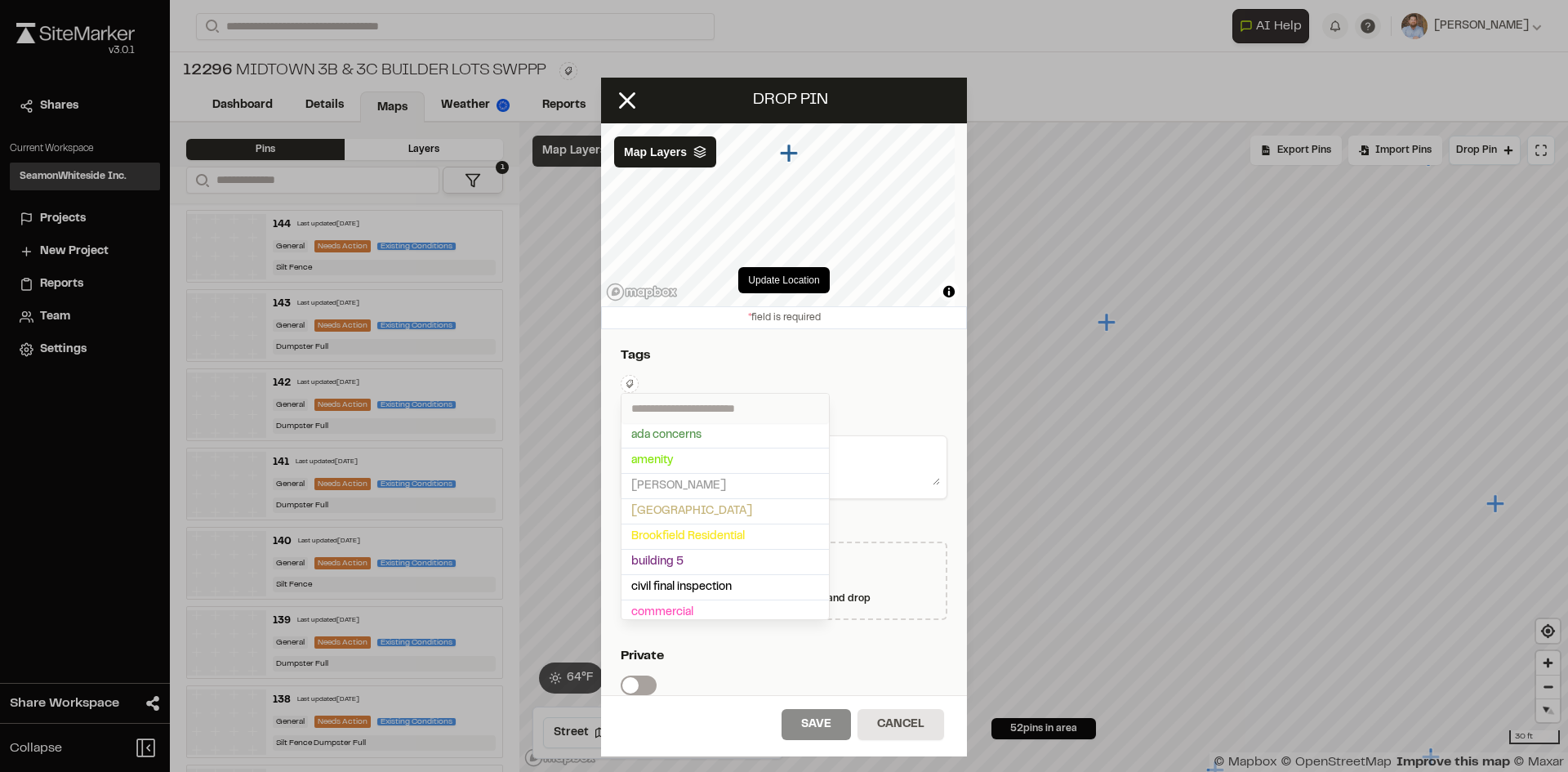
click at [661, 404] on input "text" at bounding box center [724, 408] width 207 height 29
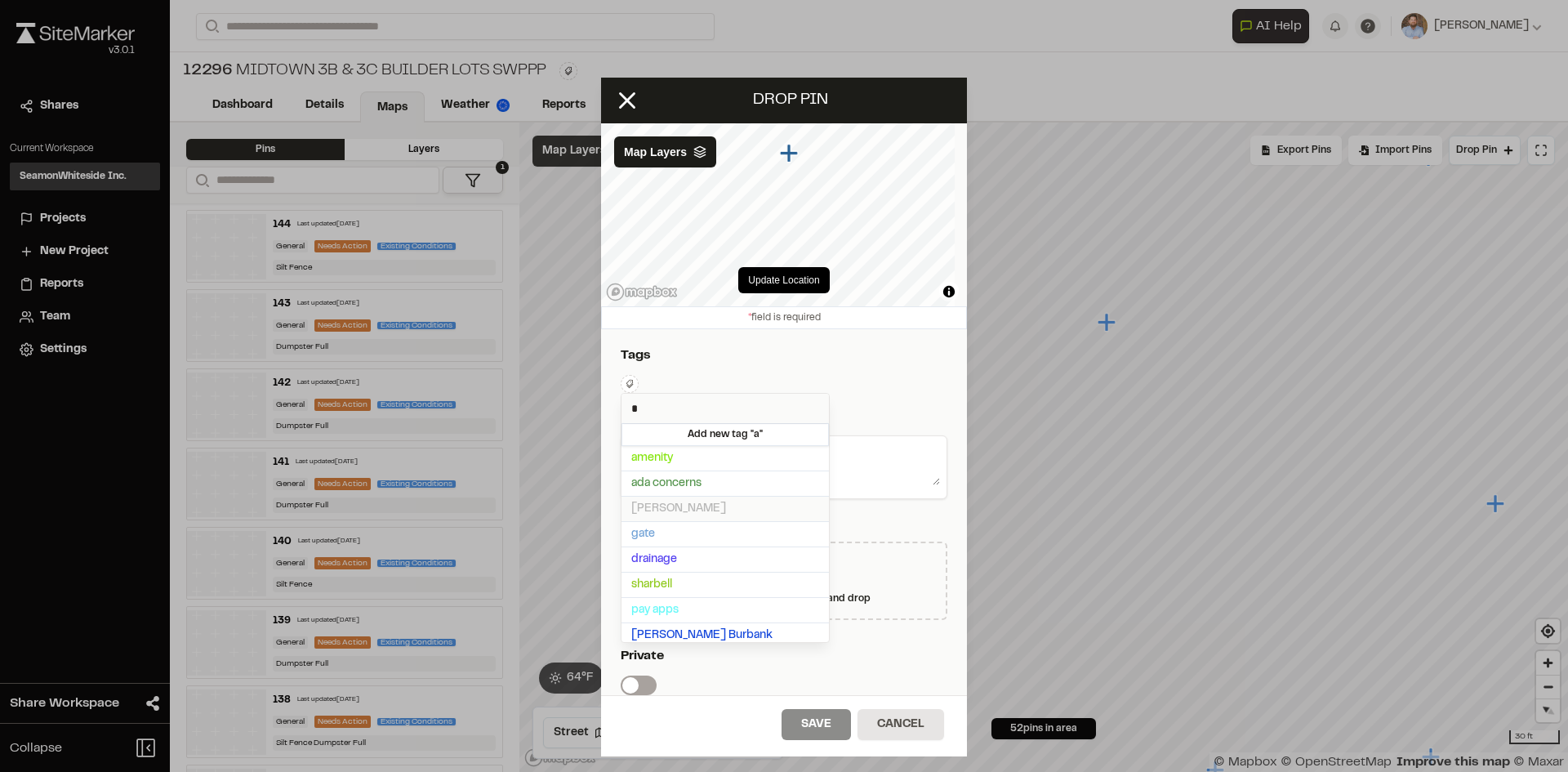
type input "*"
click at [676, 504] on span "[PERSON_NAME]" at bounding box center [725, 509] width 188 height 18
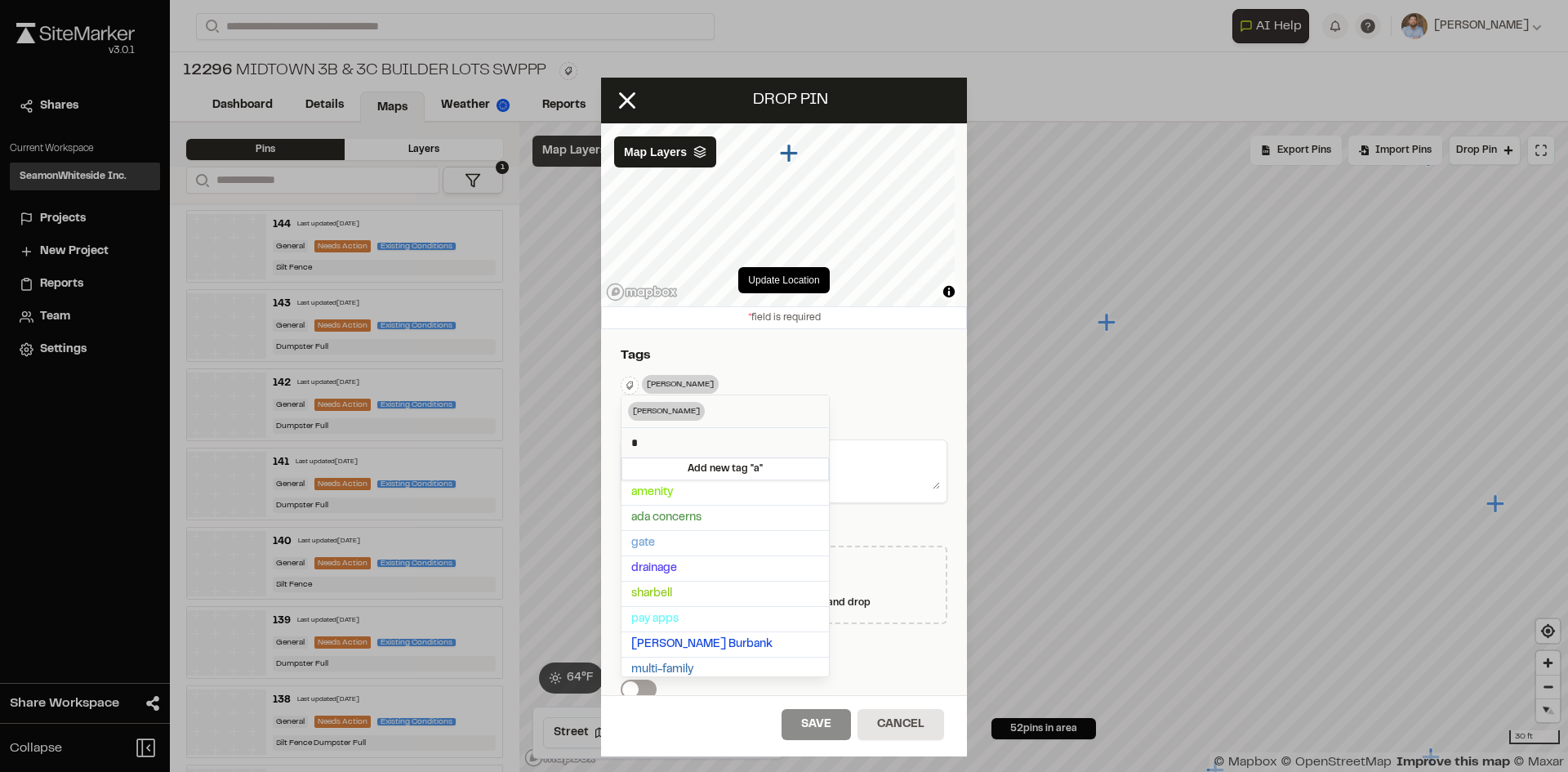
click at [860, 370] on div at bounding box center [784, 386] width 1568 height 772
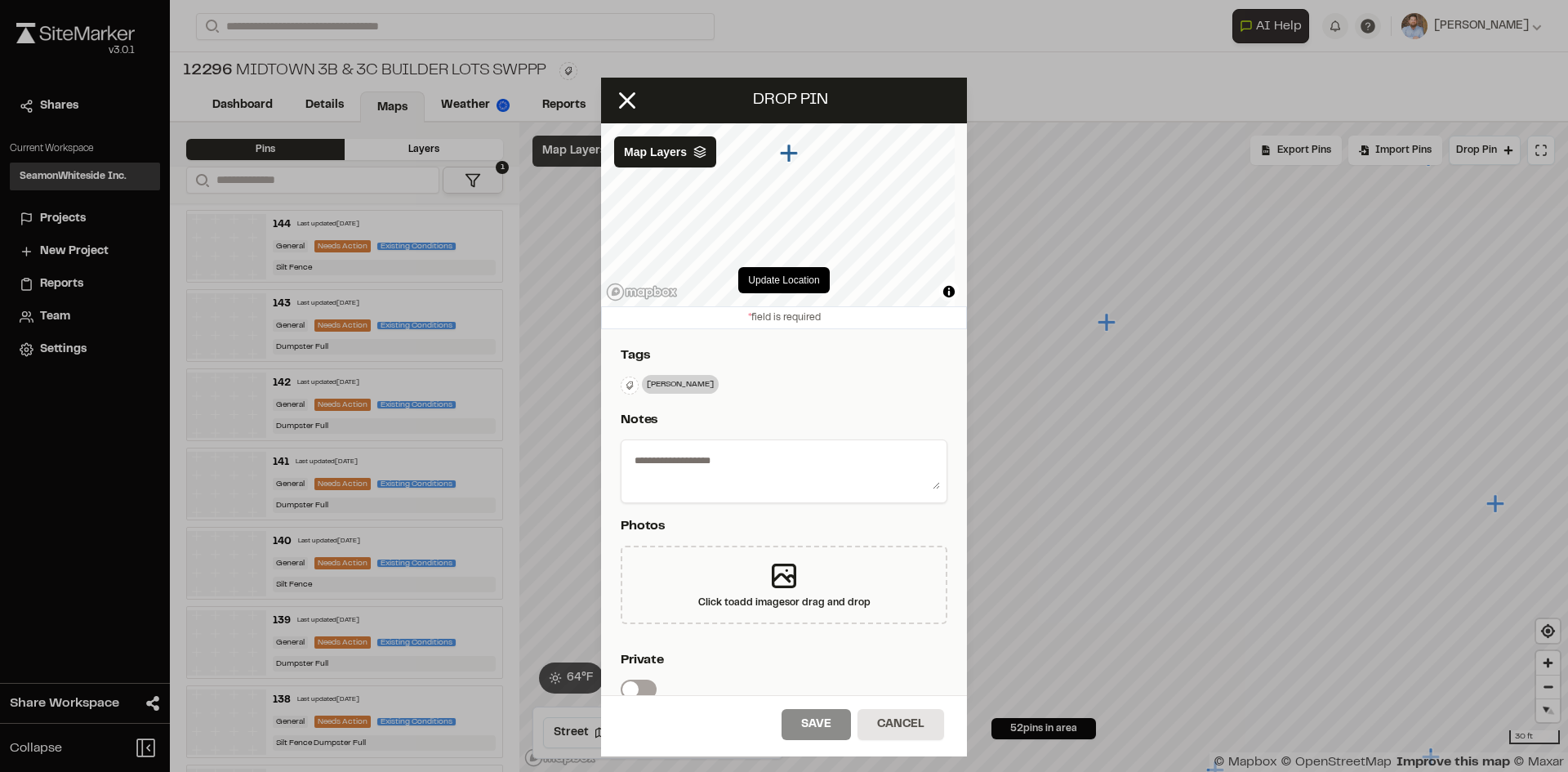
click at [726, 463] on textarea at bounding box center [783, 468] width 312 height 42
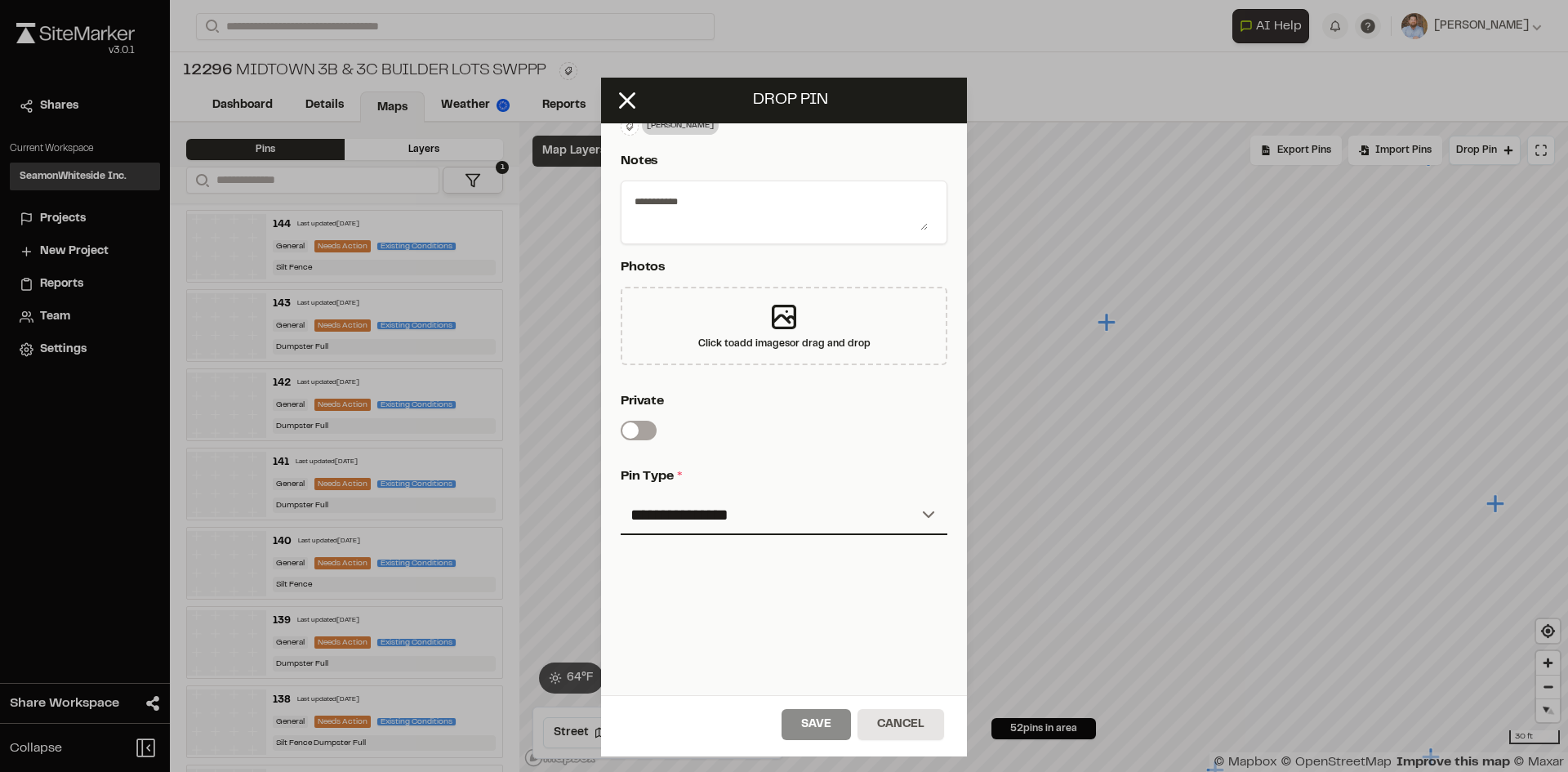
scroll to position [271, 0]
type textarea "**********"
click at [715, 501] on select "**********" at bounding box center [783, 515] width 327 height 39
select select "*"
click at [620, 496] on select "**********" at bounding box center [783, 515] width 327 height 39
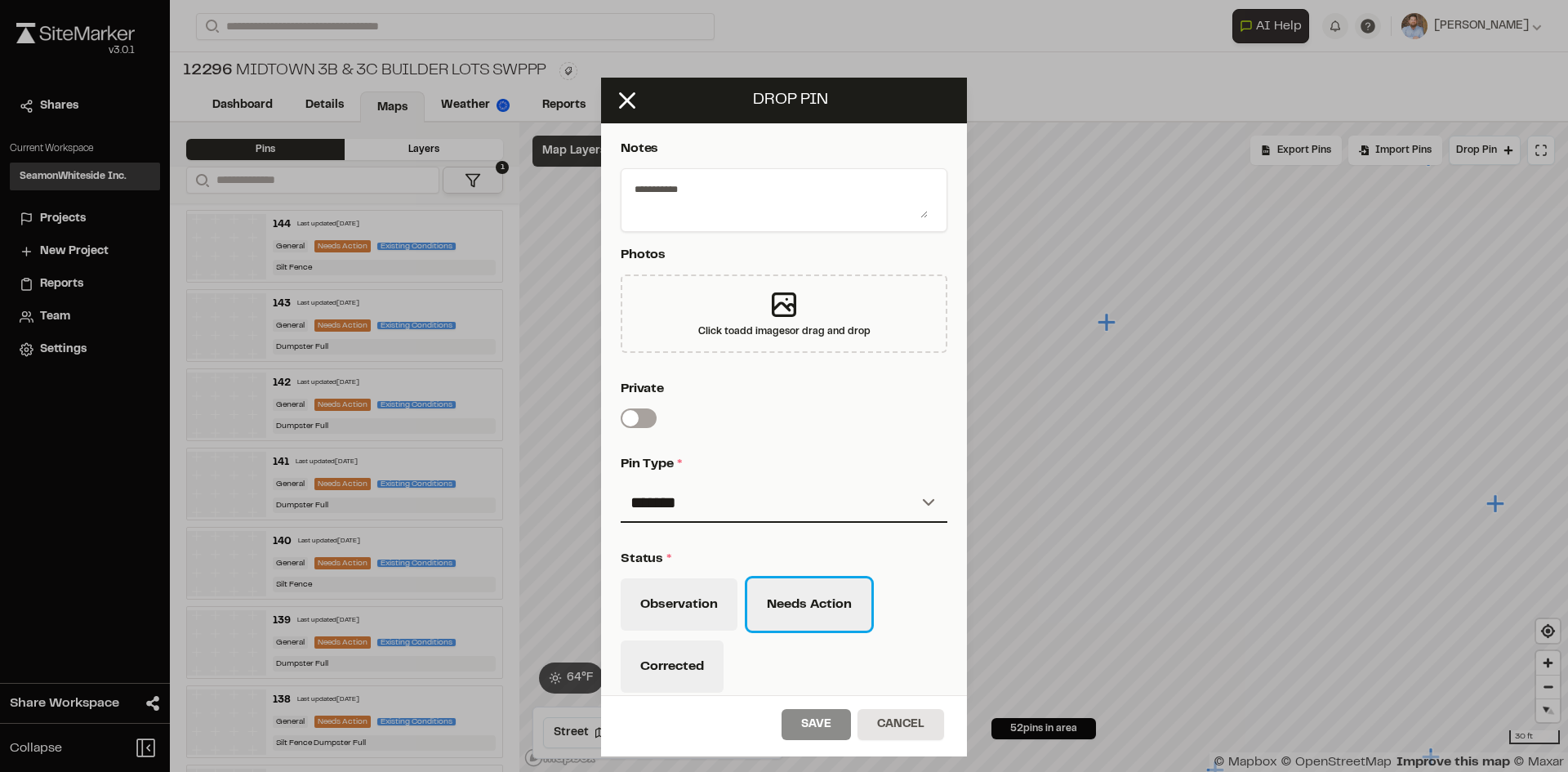
click at [802, 620] on button "Needs Action" at bounding box center [809, 604] width 124 height 52
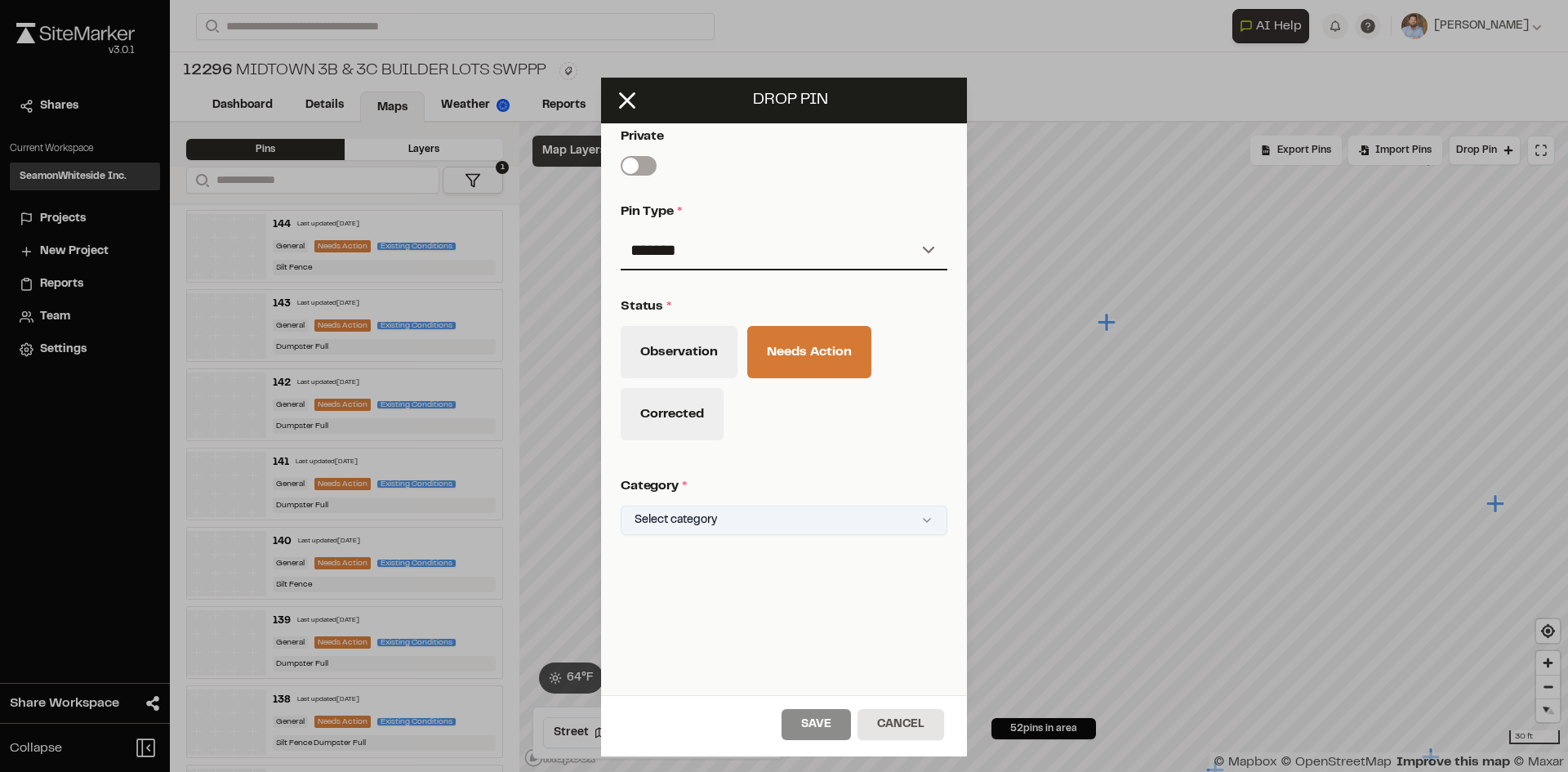
click at [771, 504] on html "Close sidebar v 3.0.1 Shares Current Workspace SeamonWhiteside Inc. SI Projects…" at bounding box center [784, 386] width 1568 height 772
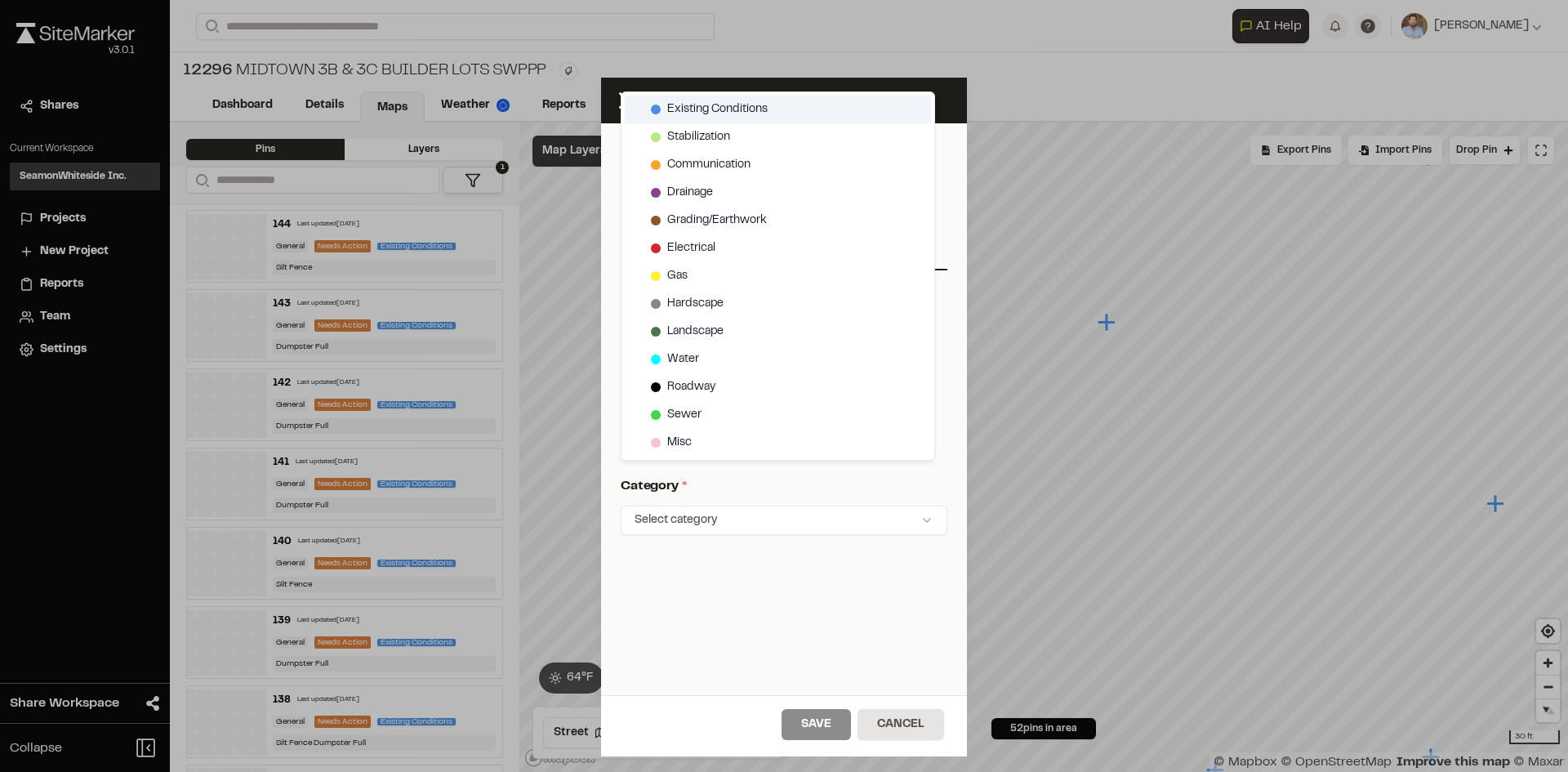
click at [730, 106] on span "Existing Conditions" at bounding box center [717, 110] width 101 height 18
click at [829, 729] on html "Close sidebar v 3.0.1 Shares Current Workspace SeamonWhiteside Inc. SI Projects…" at bounding box center [784, 386] width 1568 height 772
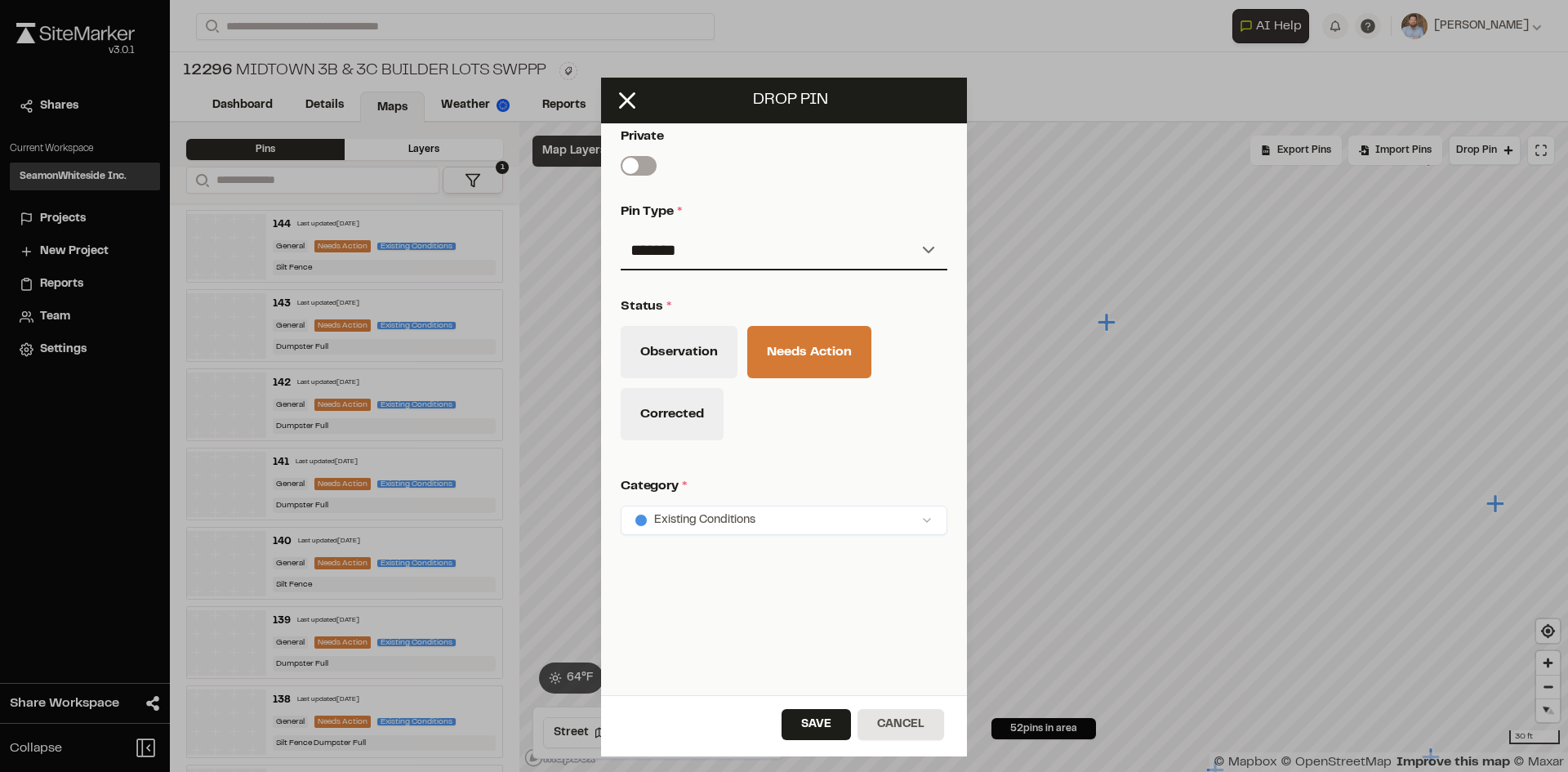
click at [829, 729] on button "Save" at bounding box center [816, 725] width 69 height 31
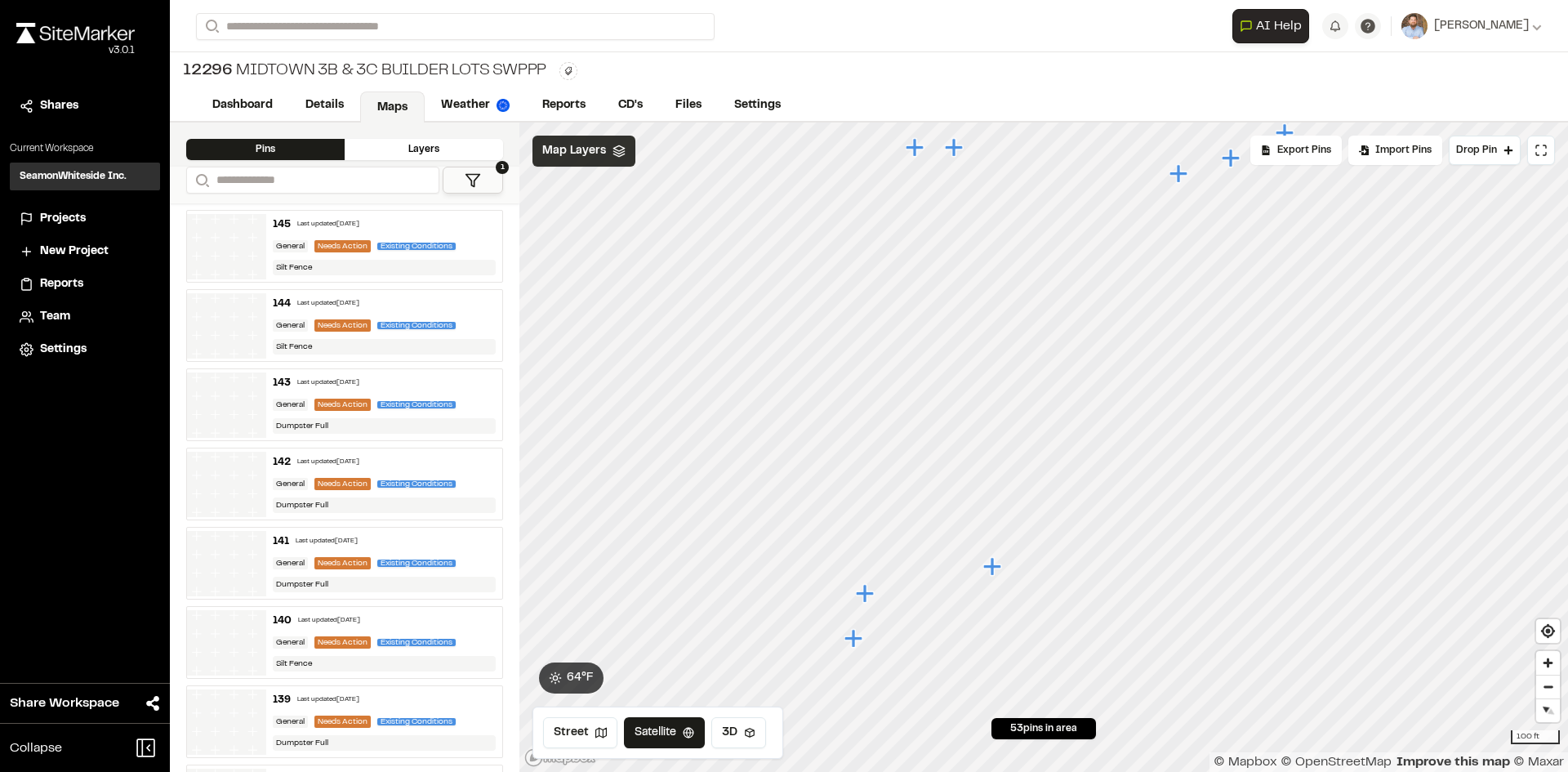
click at [995, 572] on icon "Map marker" at bounding box center [994, 567] width 22 height 22
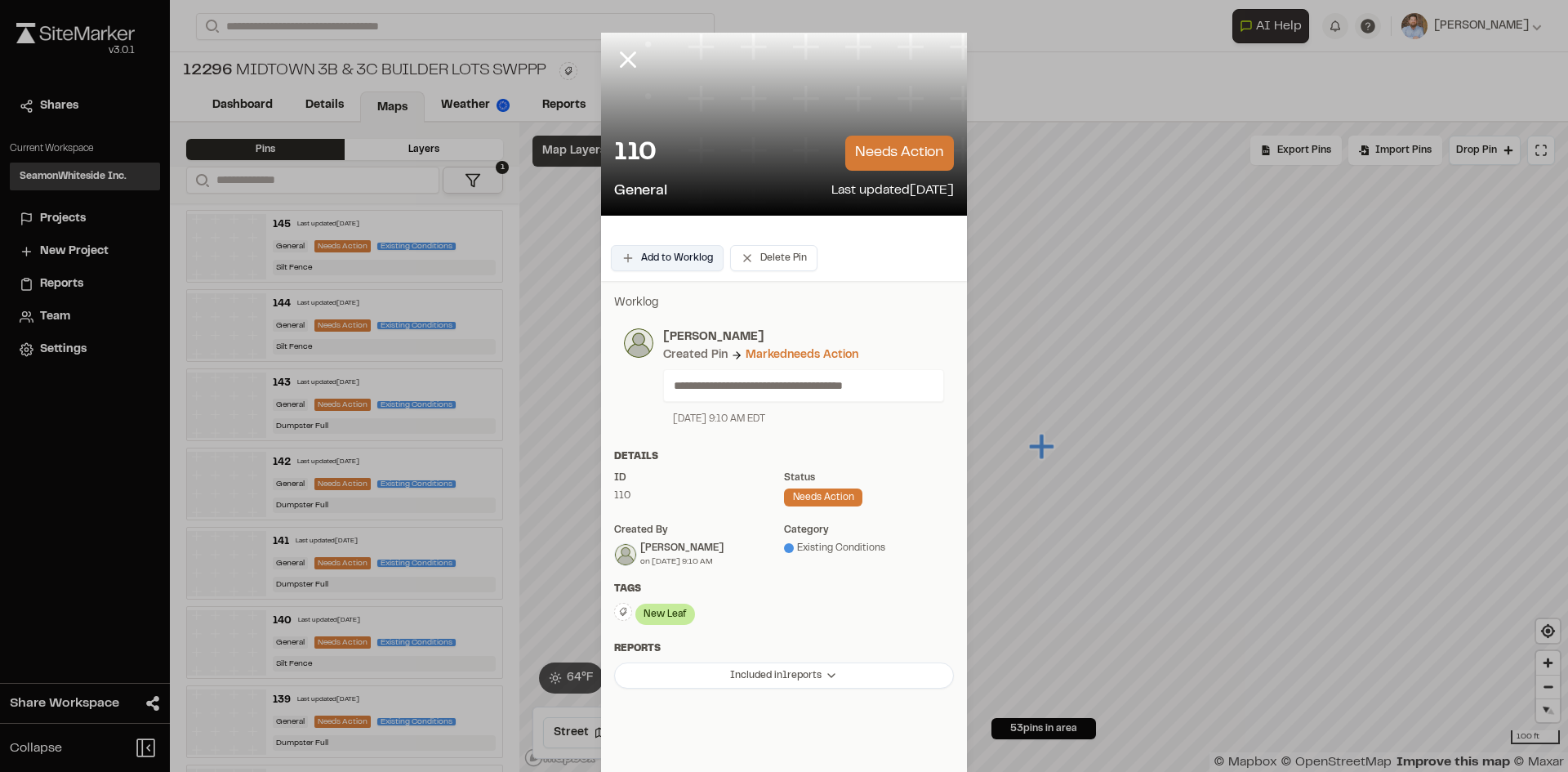
click at [683, 259] on button "Add to Worklog" at bounding box center [668, 258] width 113 height 26
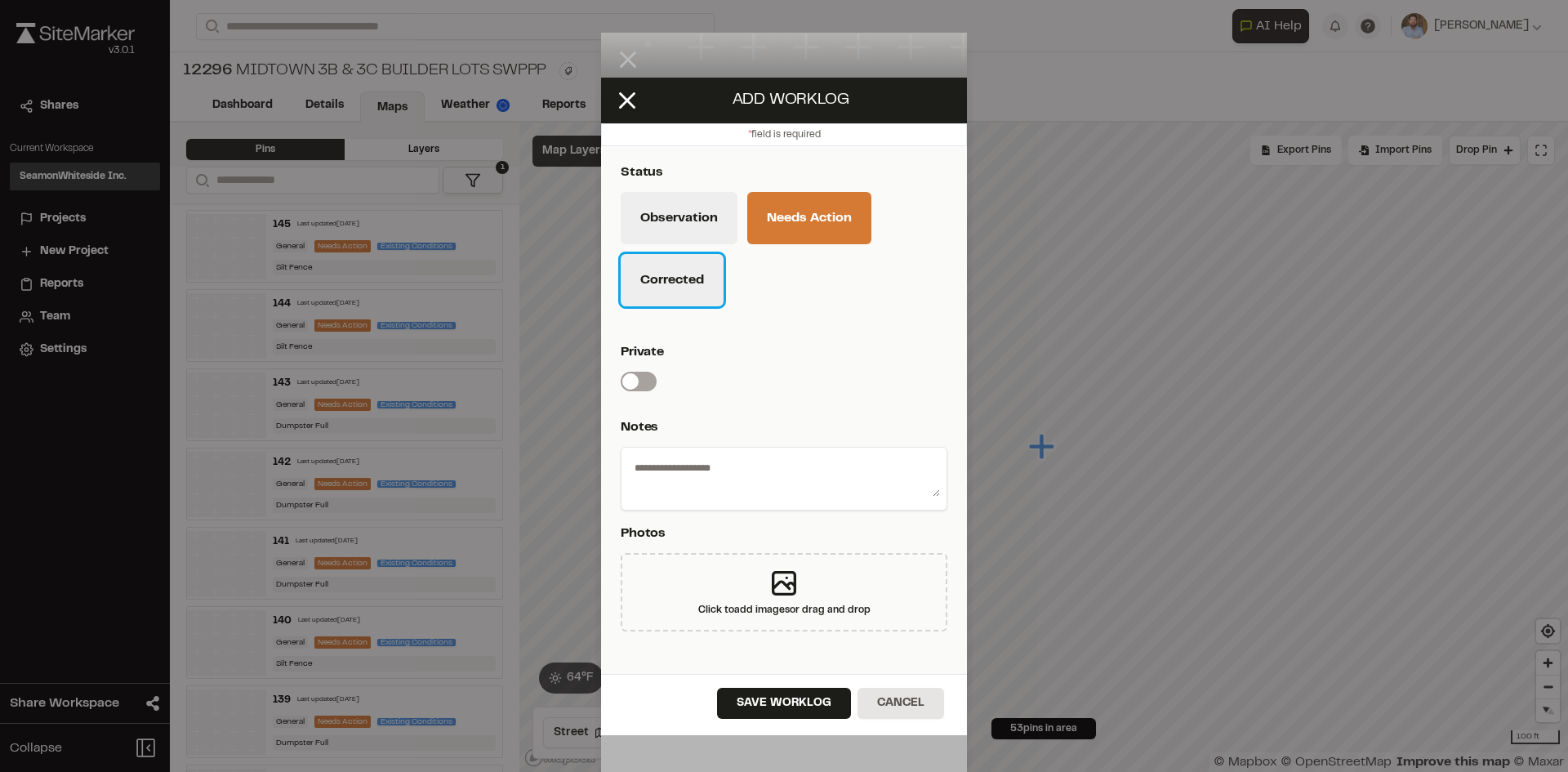
click at [683, 291] on button "Corrected" at bounding box center [672, 280] width 103 height 52
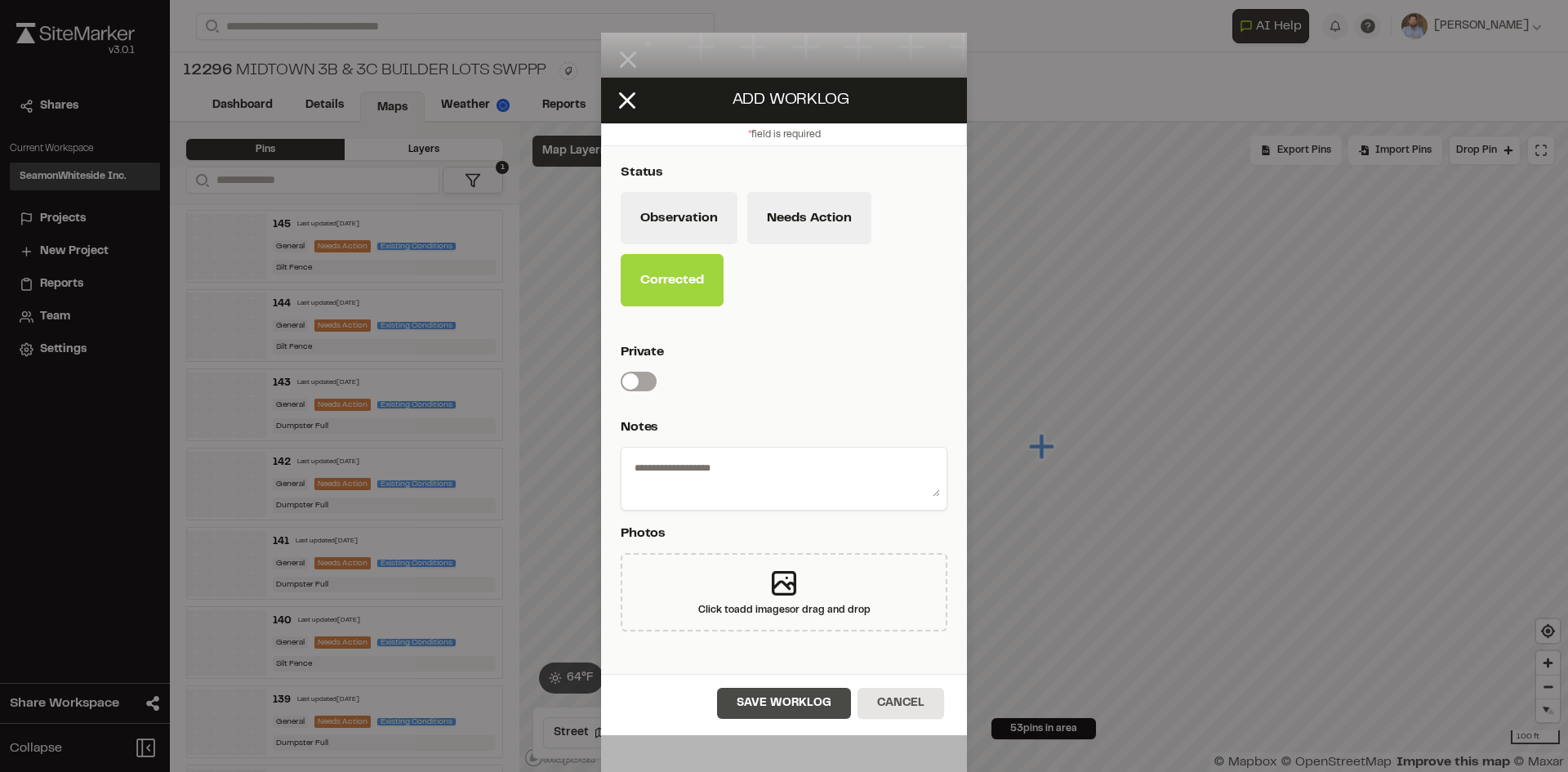
click at [806, 712] on button "Save Worklog" at bounding box center [783, 703] width 134 height 31
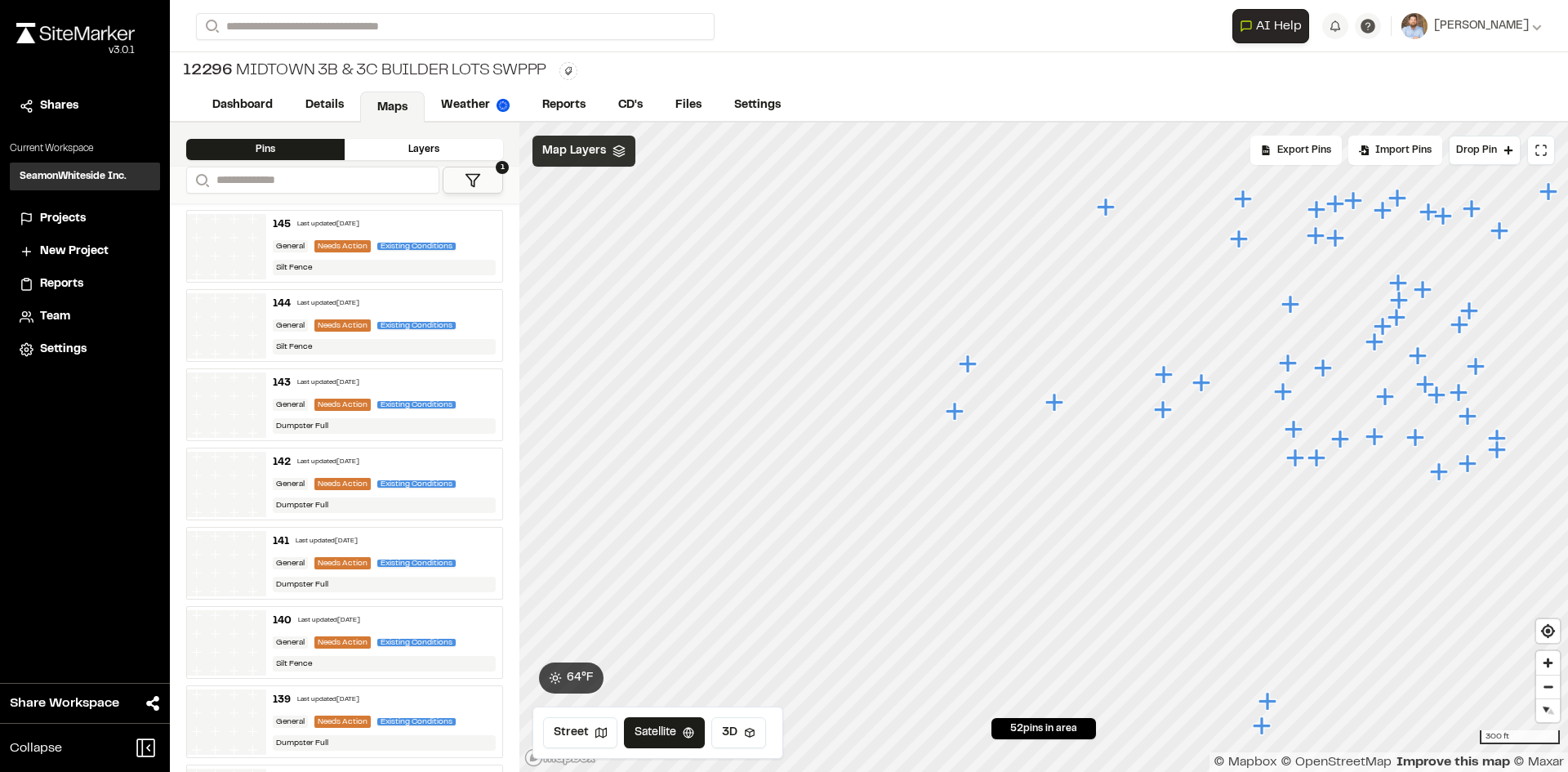
click at [577, 142] on span "Map Layers" at bounding box center [574, 151] width 64 height 18
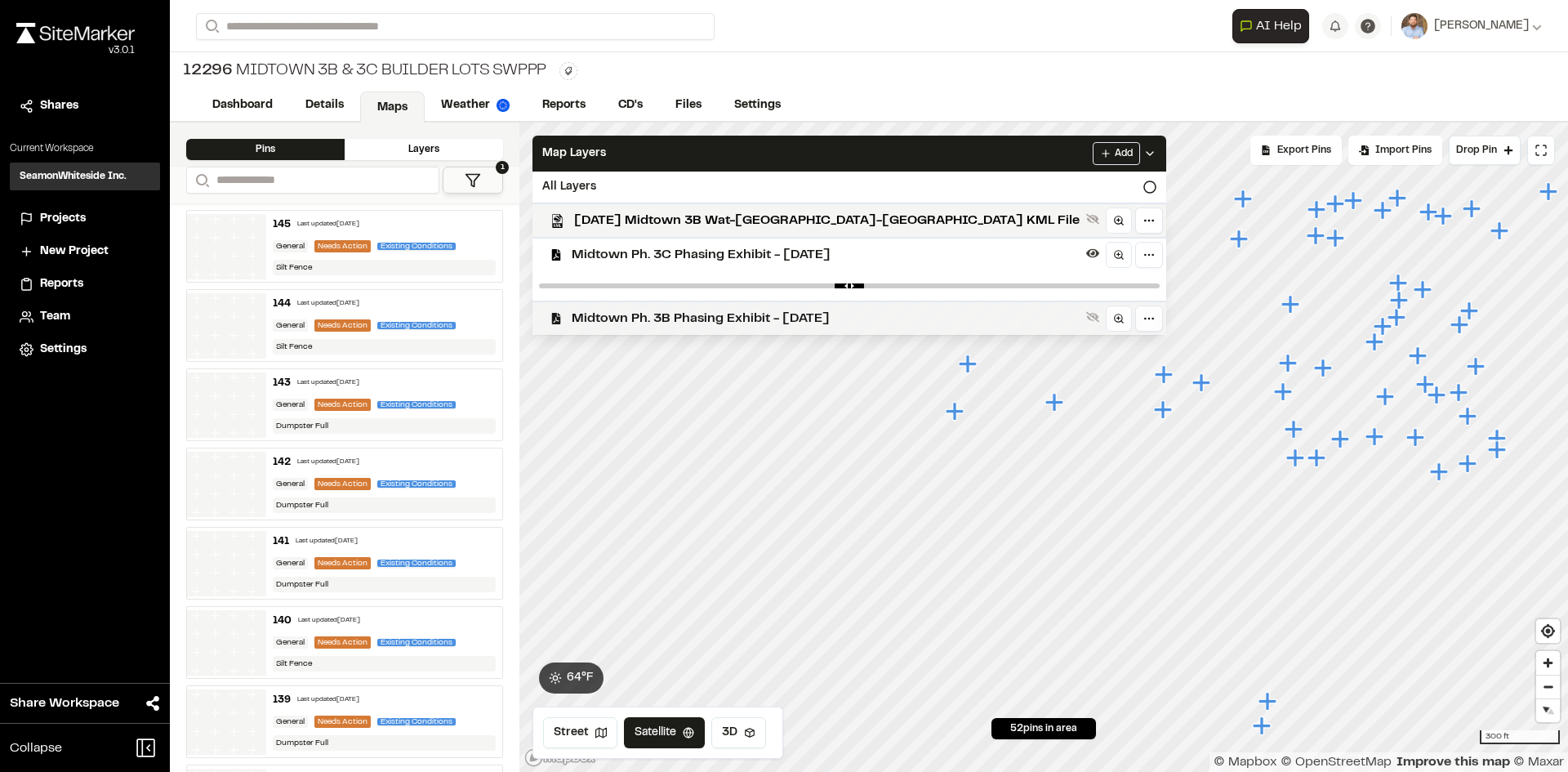
click at [694, 330] on div "Midtown Ph. 3B Phasing Exhibit - [DATE]" at bounding box center [843, 317] width 647 height 34
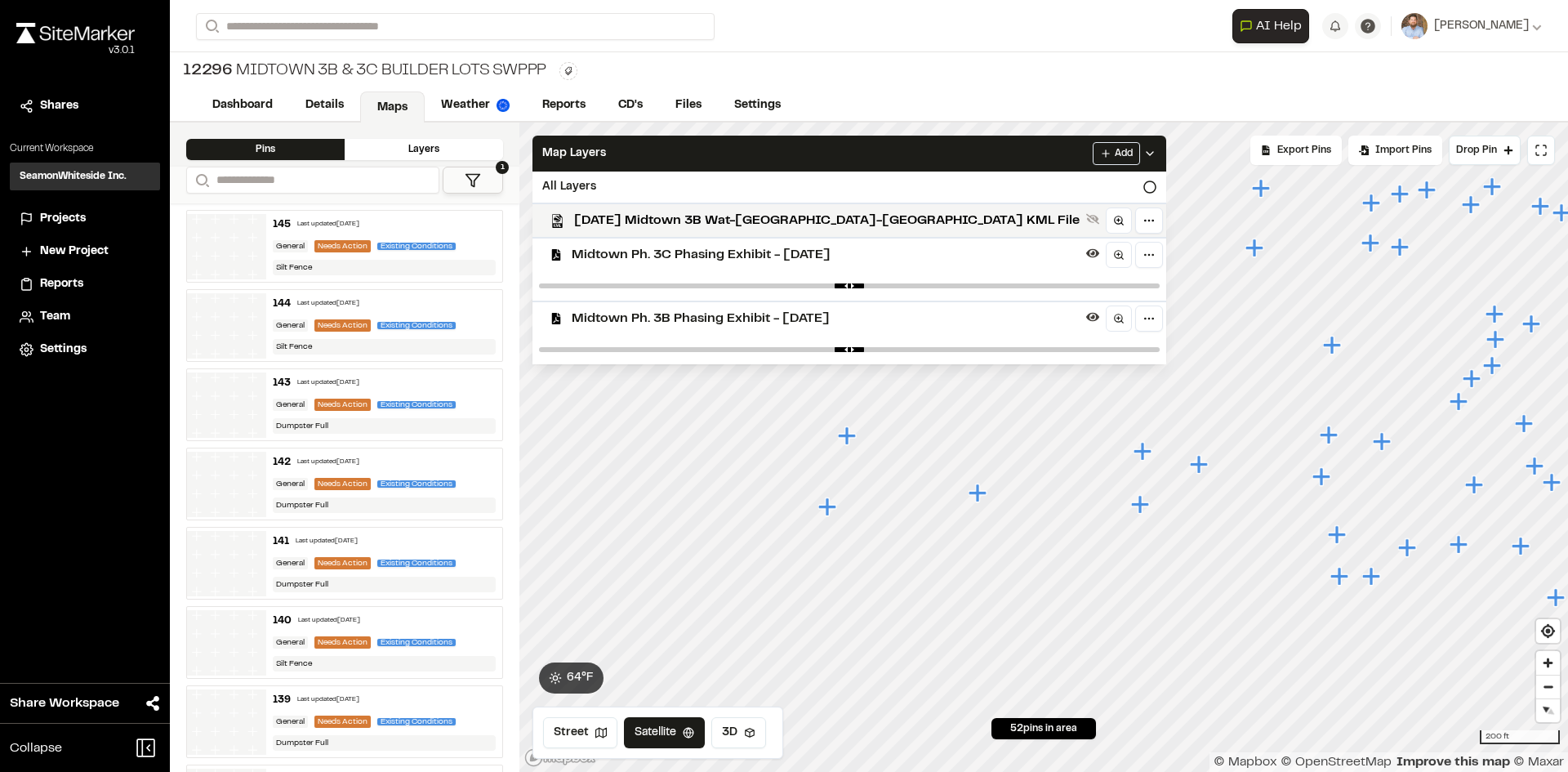
click at [1143, 148] on icon at bounding box center [1150, 154] width 13 height 13
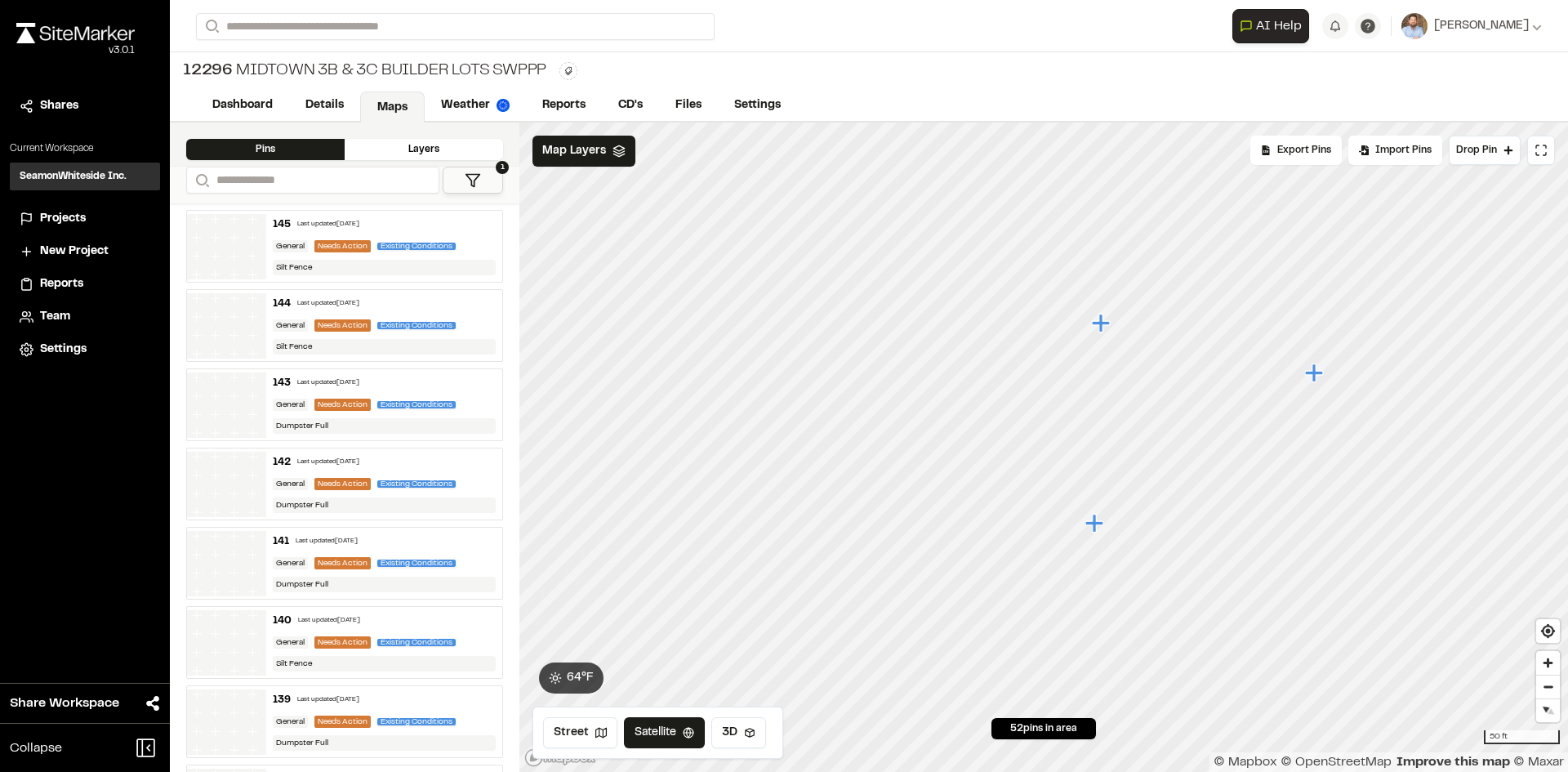
click at [1092, 524] on icon "Map marker" at bounding box center [1094, 523] width 18 height 18
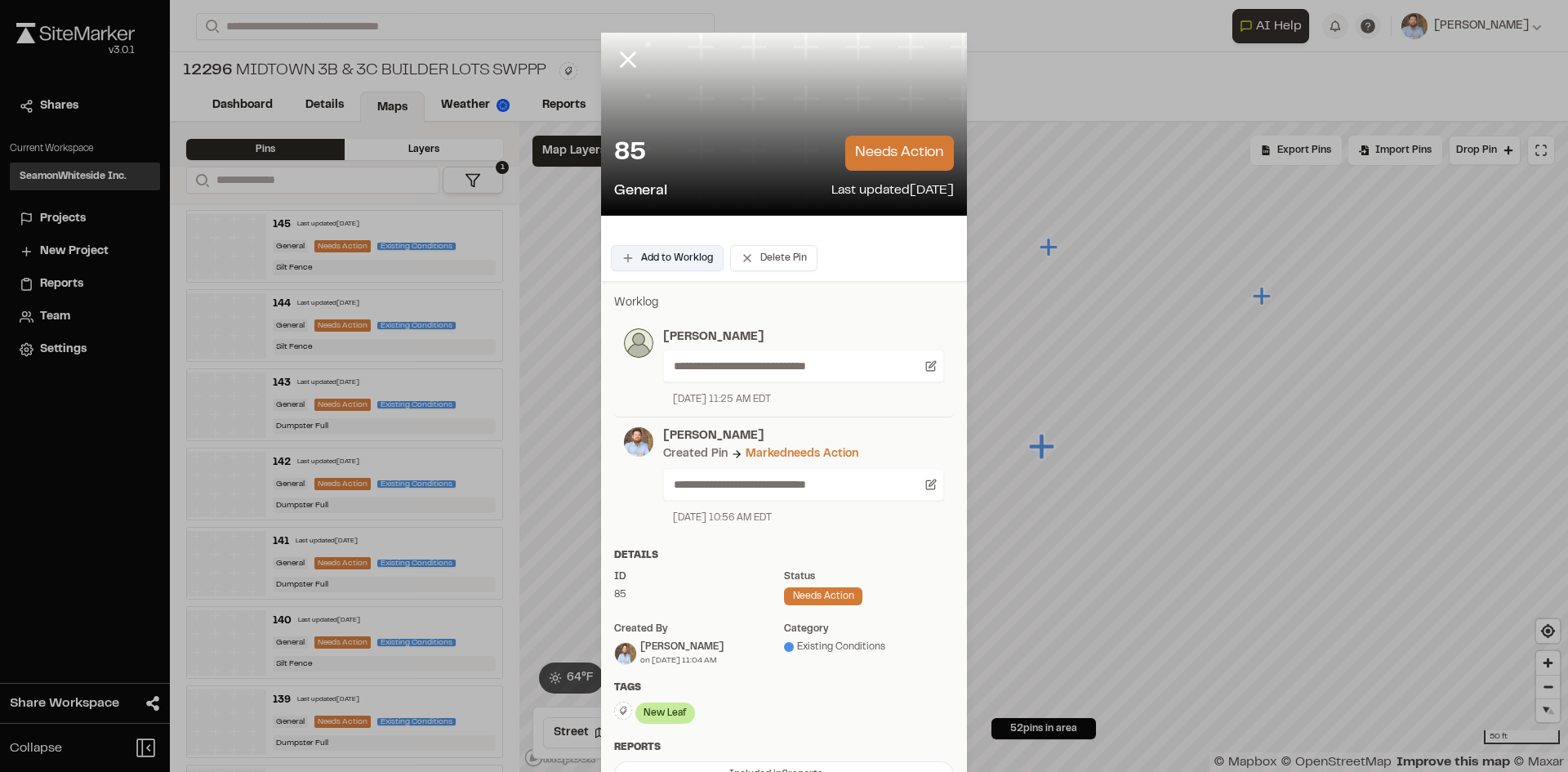
click at [691, 254] on button "Add to Worklog" at bounding box center [668, 258] width 113 height 26
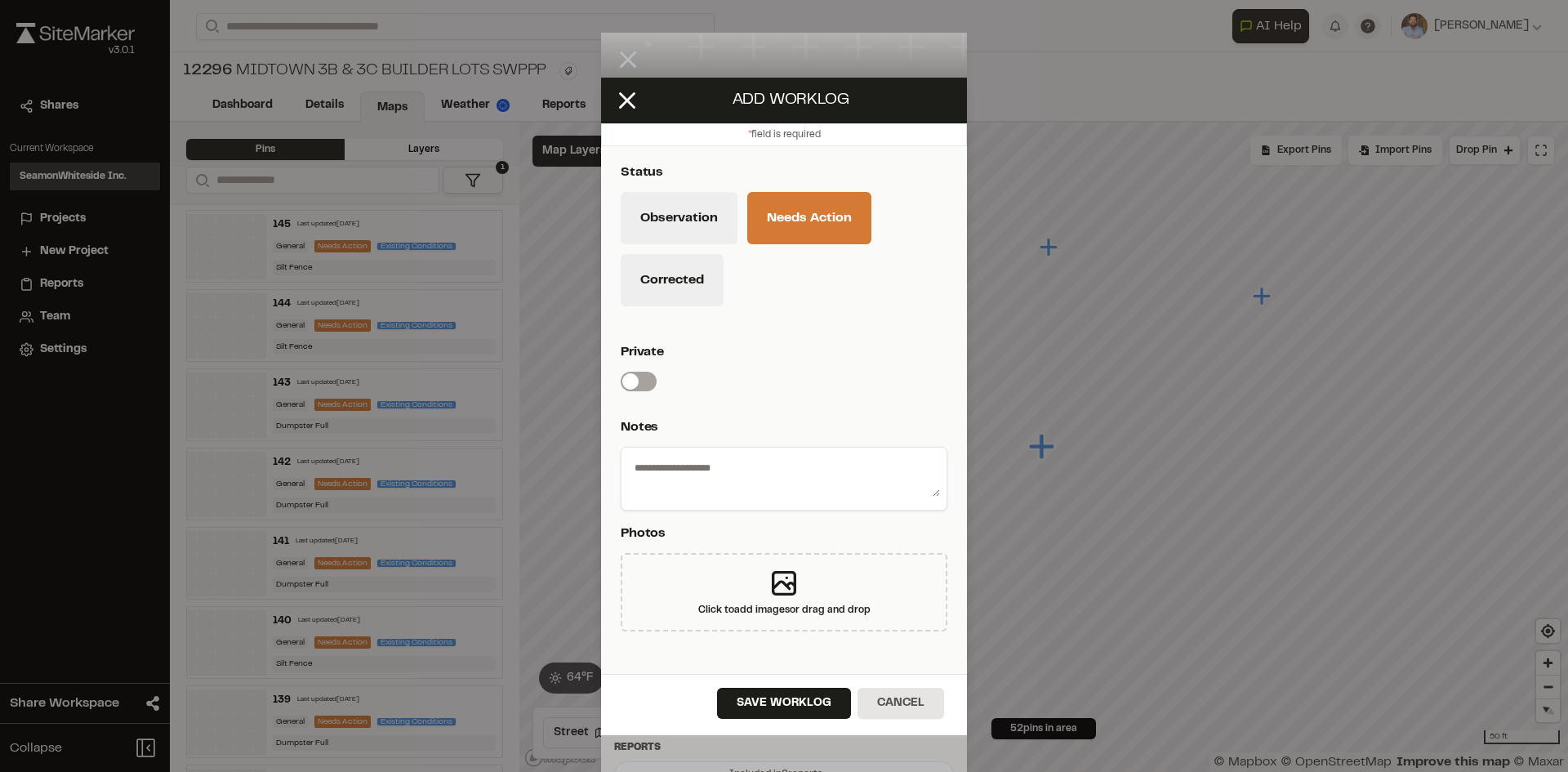
click at [734, 474] on textarea at bounding box center [783, 475] width 312 height 42
type textarea "**********"
click at [821, 710] on button "Save Worklog" at bounding box center [783, 703] width 134 height 31
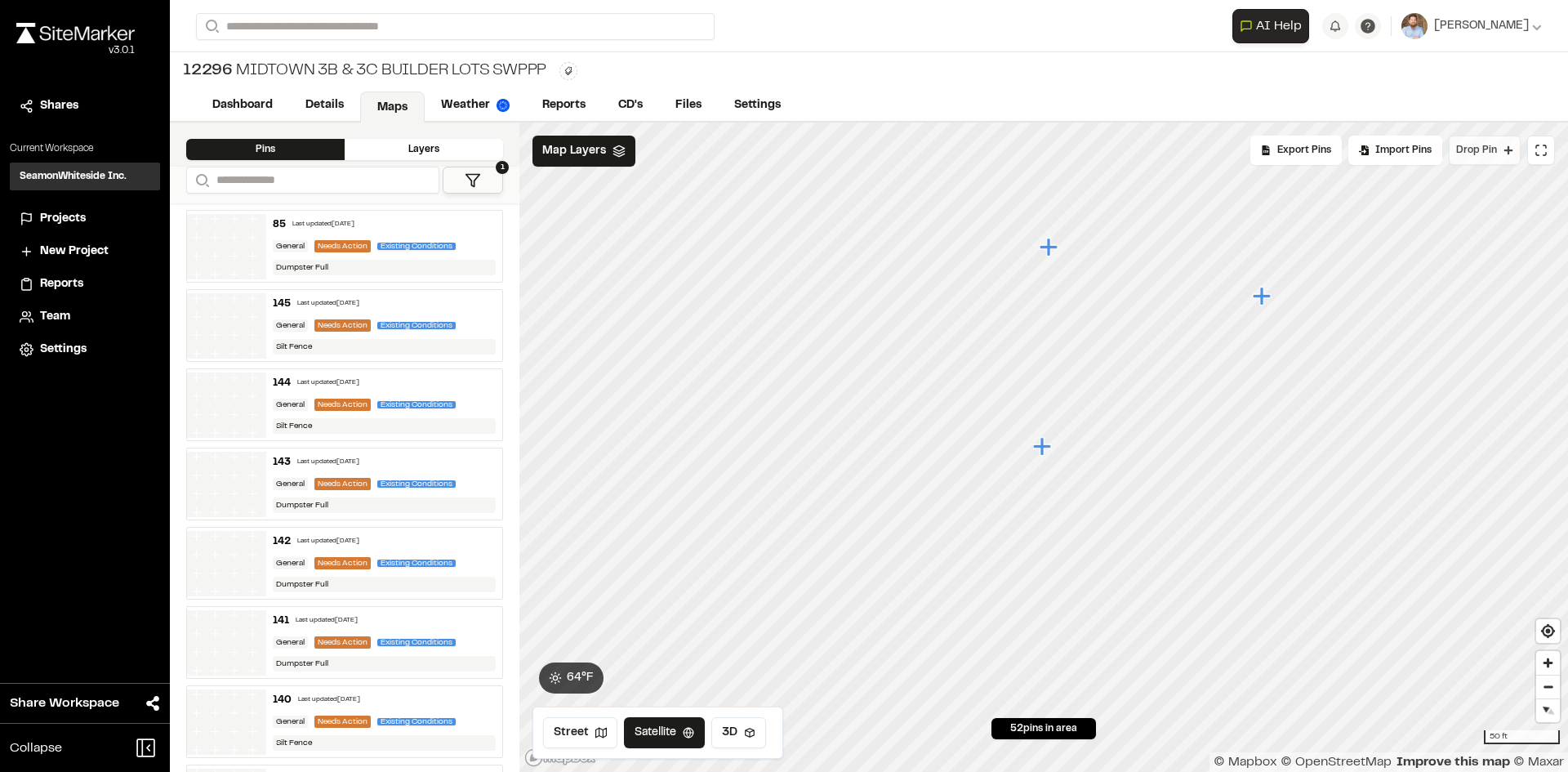
click at [1496, 156] on span "Drop Pin" at bounding box center [1476, 151] width 41 height 15
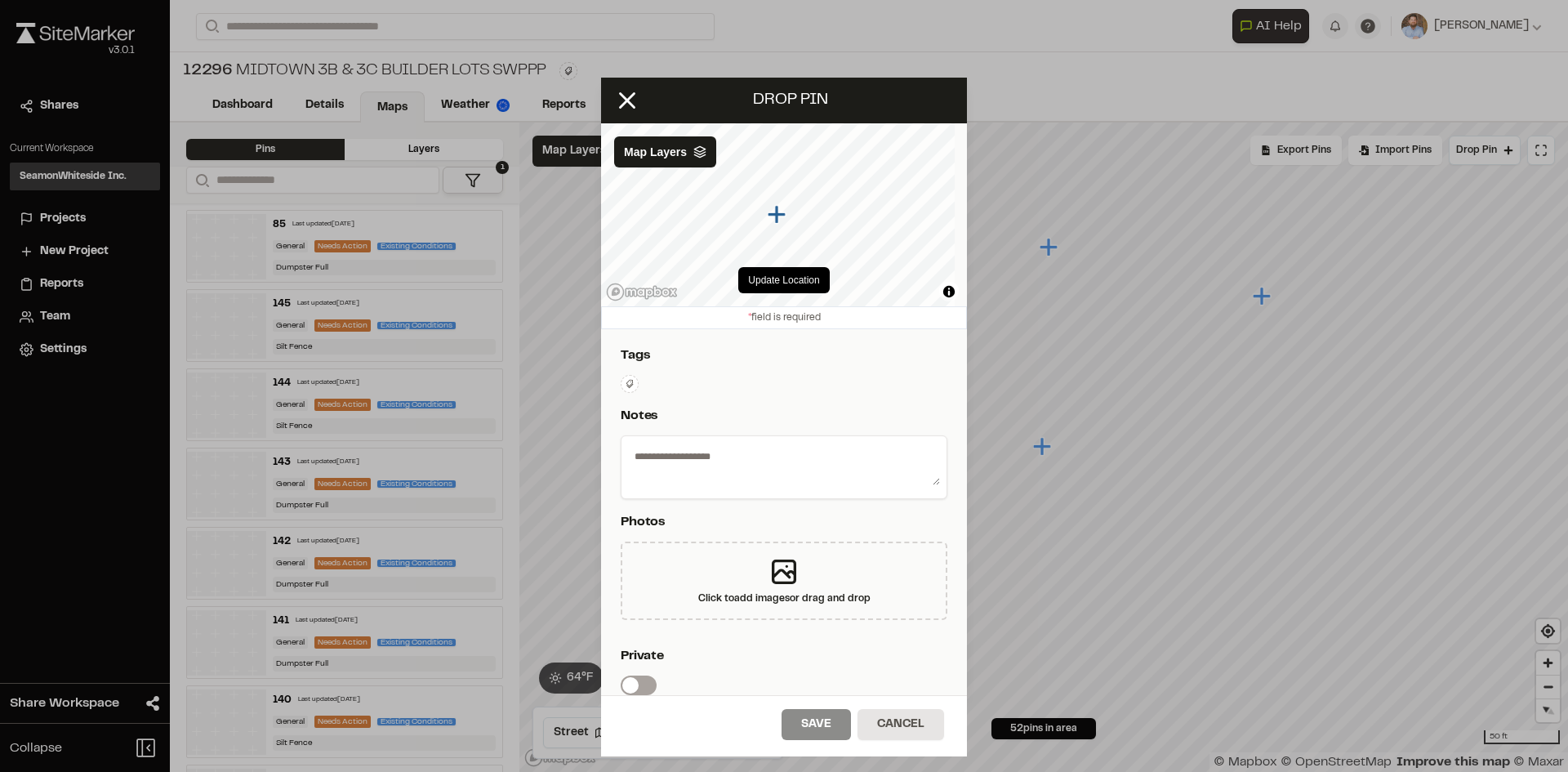
click at [627, 381] on icon at bounding box center [629, 384] width 10 height 10
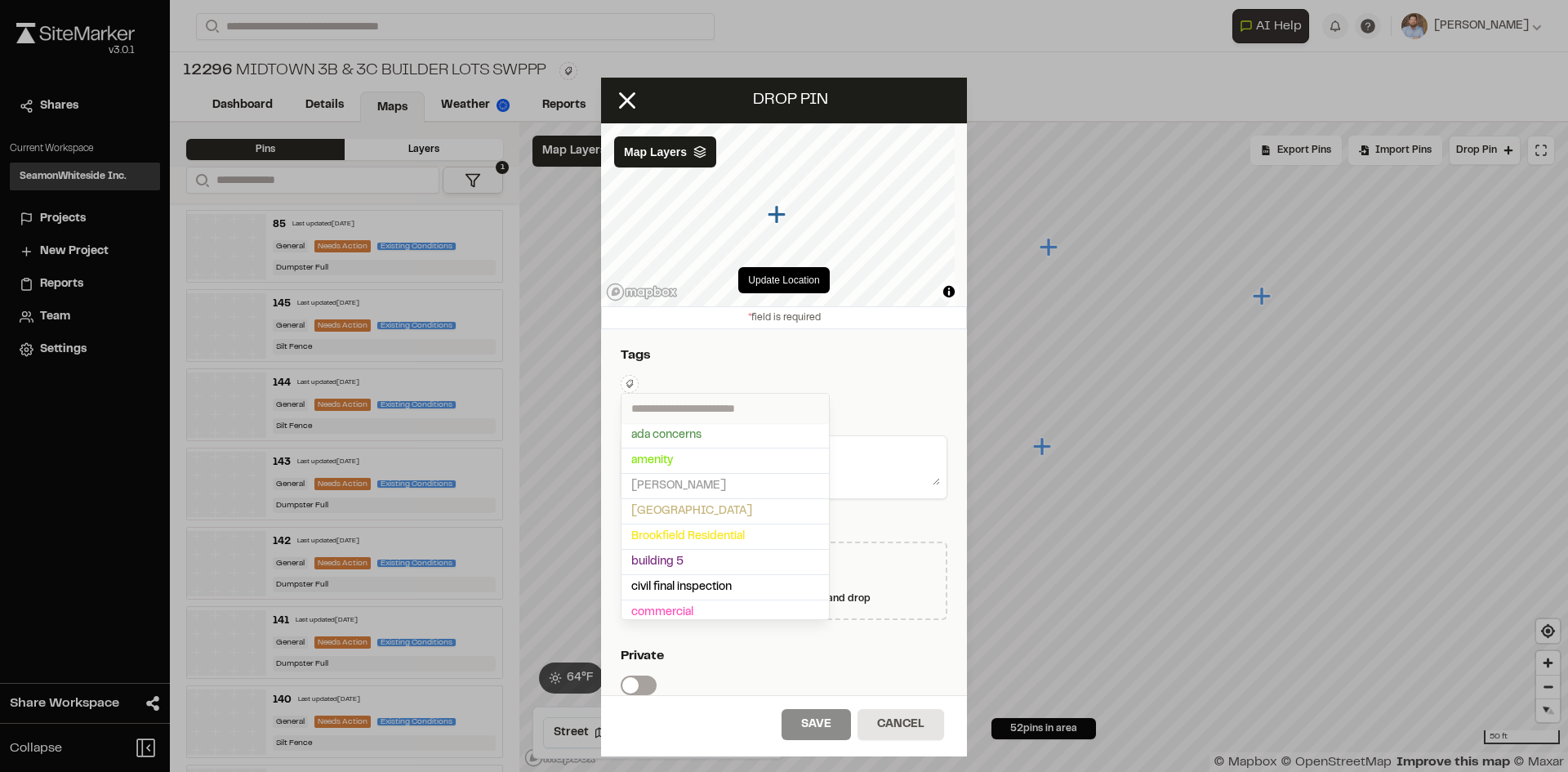
click at [684, 406] on input "text" at bounding box center [724, 408] width 207 height 29
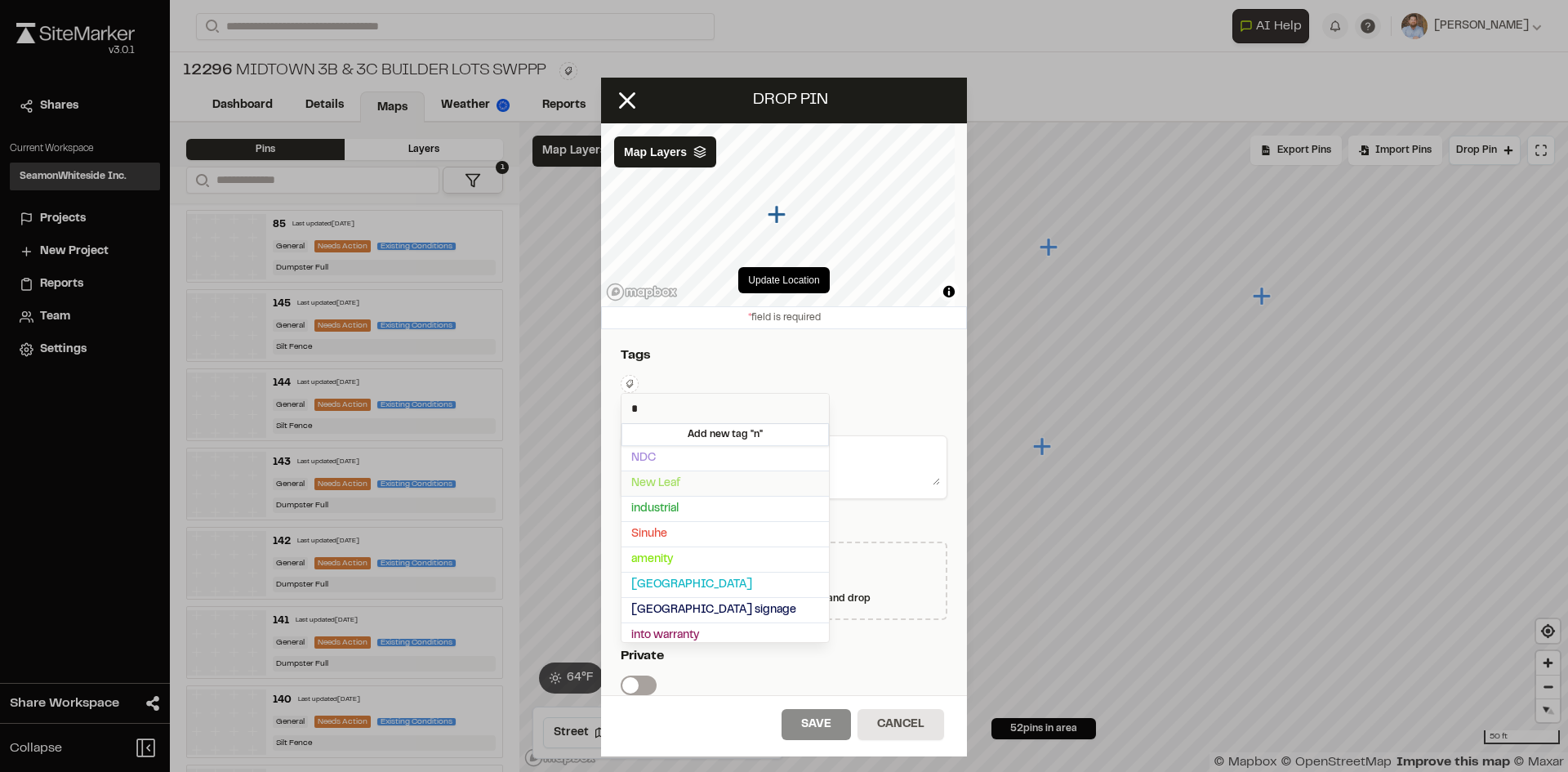
type input "*"
click at [688, 480] on span "New Leaf" at bounding box center [725, 484] width 188 height 18
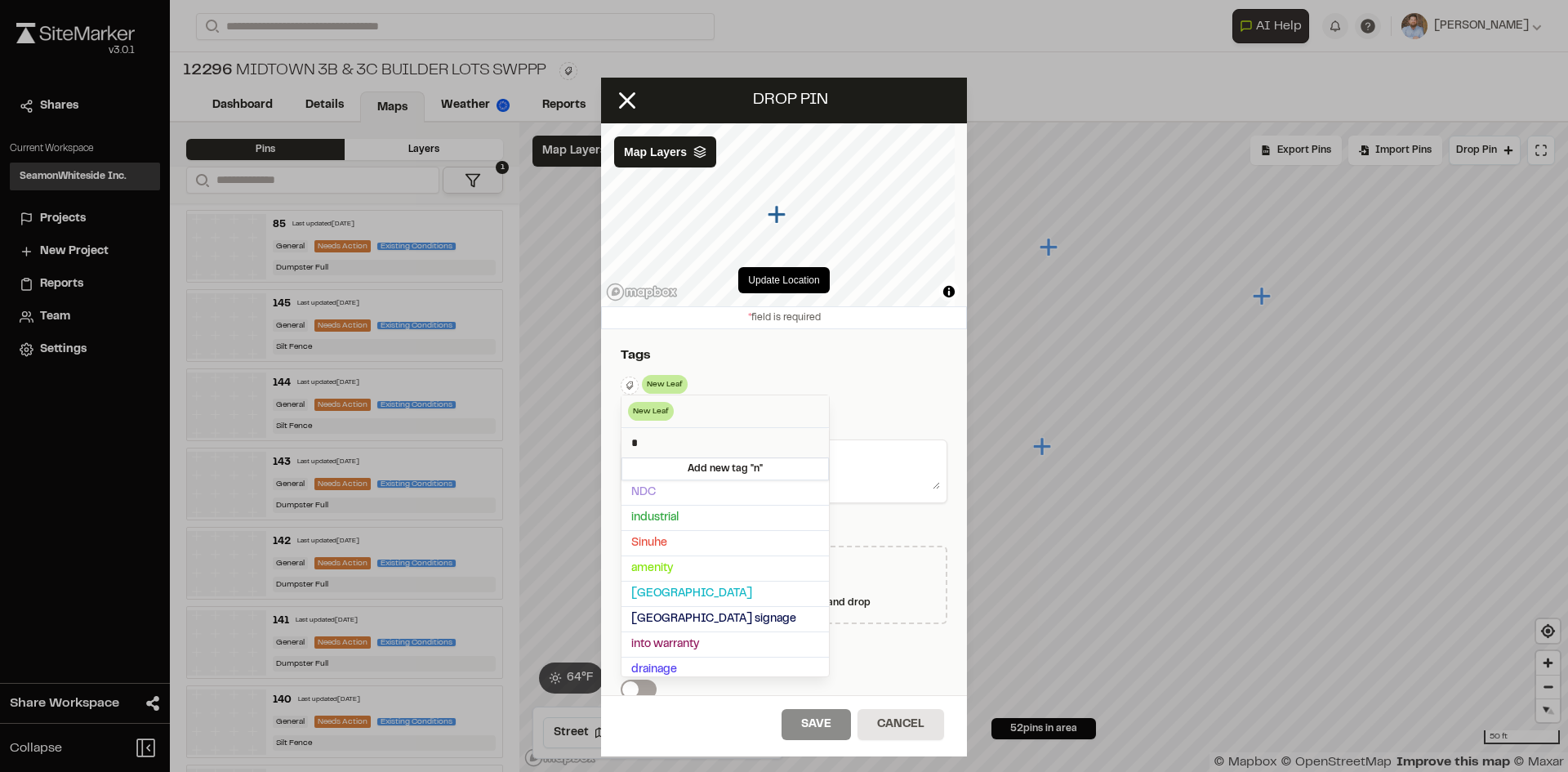
click at [901, 532] on div at bounding box center [784, 386] width 1568 height 772
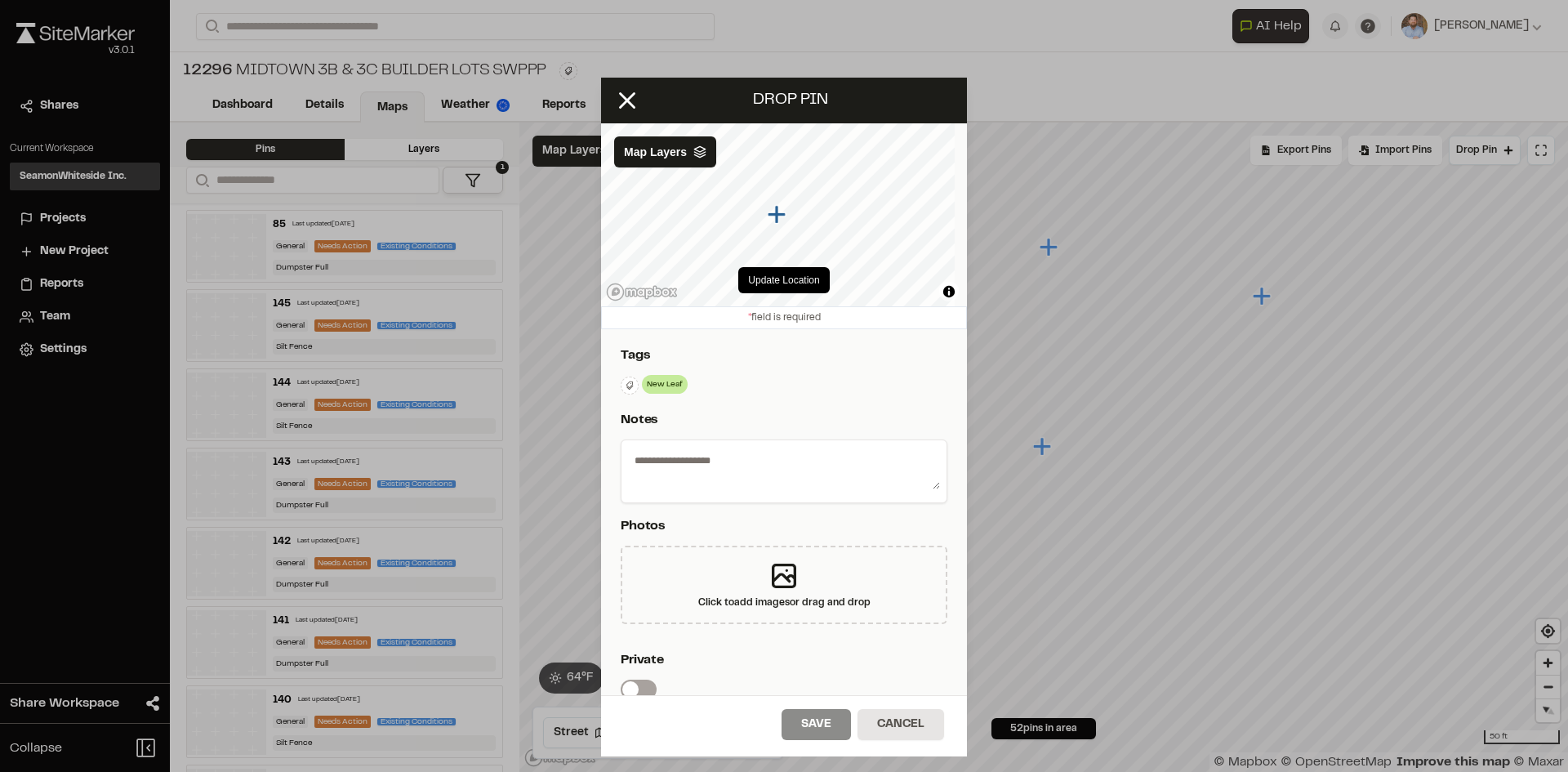
drag, startPoint x: 713, startPoint y: 452, endPoint x: 738, endPoint y: 448, distance: 25.3
click at [714, 453] on textarea at bounding box center [783, 468] width 312 height 42
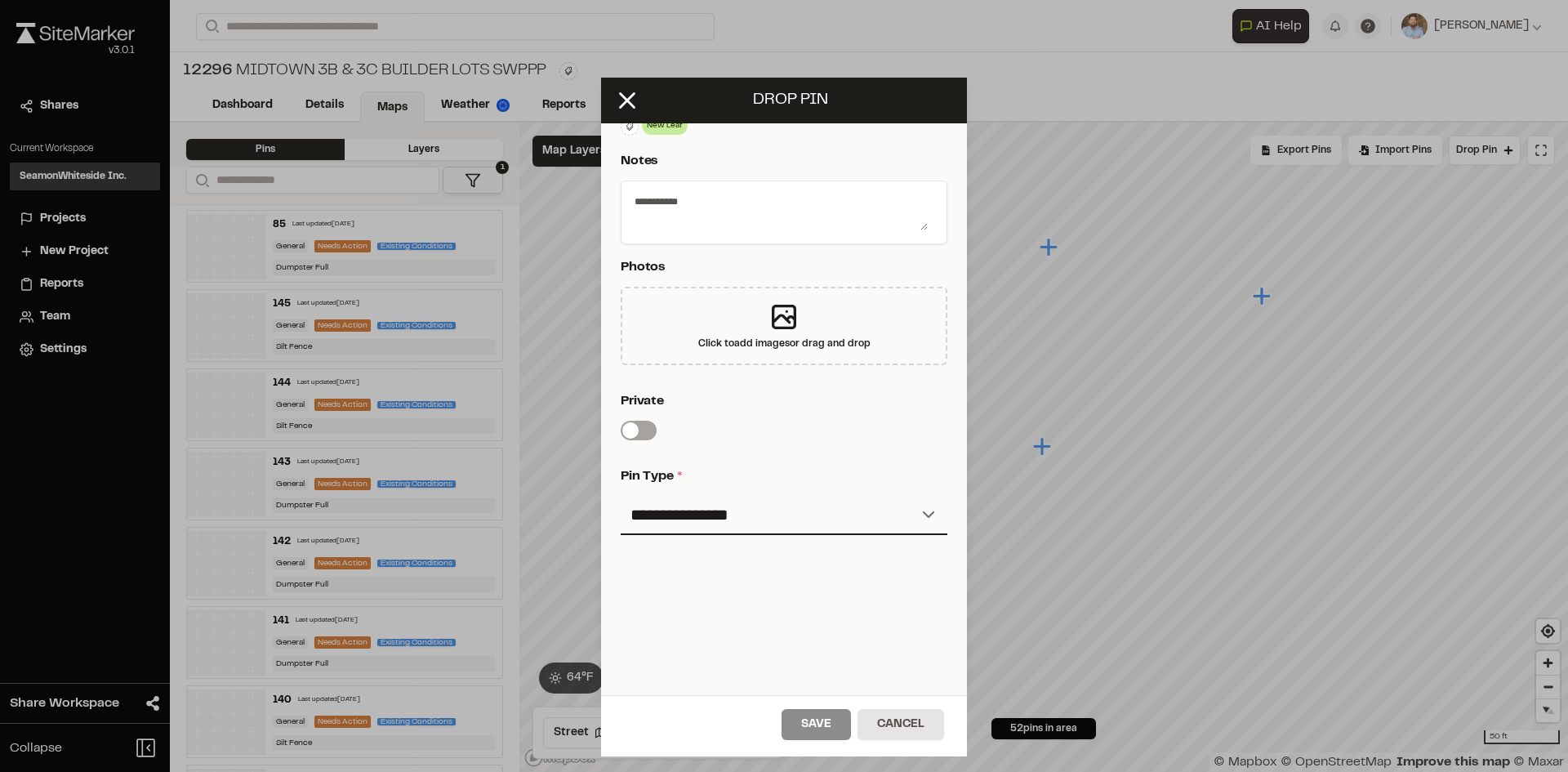
scroll to position [271, 0]
type textarea "**********"
click at [735, 502] on select "**********" at bounding box center [783, 515] width 327 height 39
select select "*"
click at [620, 496] on select "**********" at bounding box center [783, 515] width 327 height 39
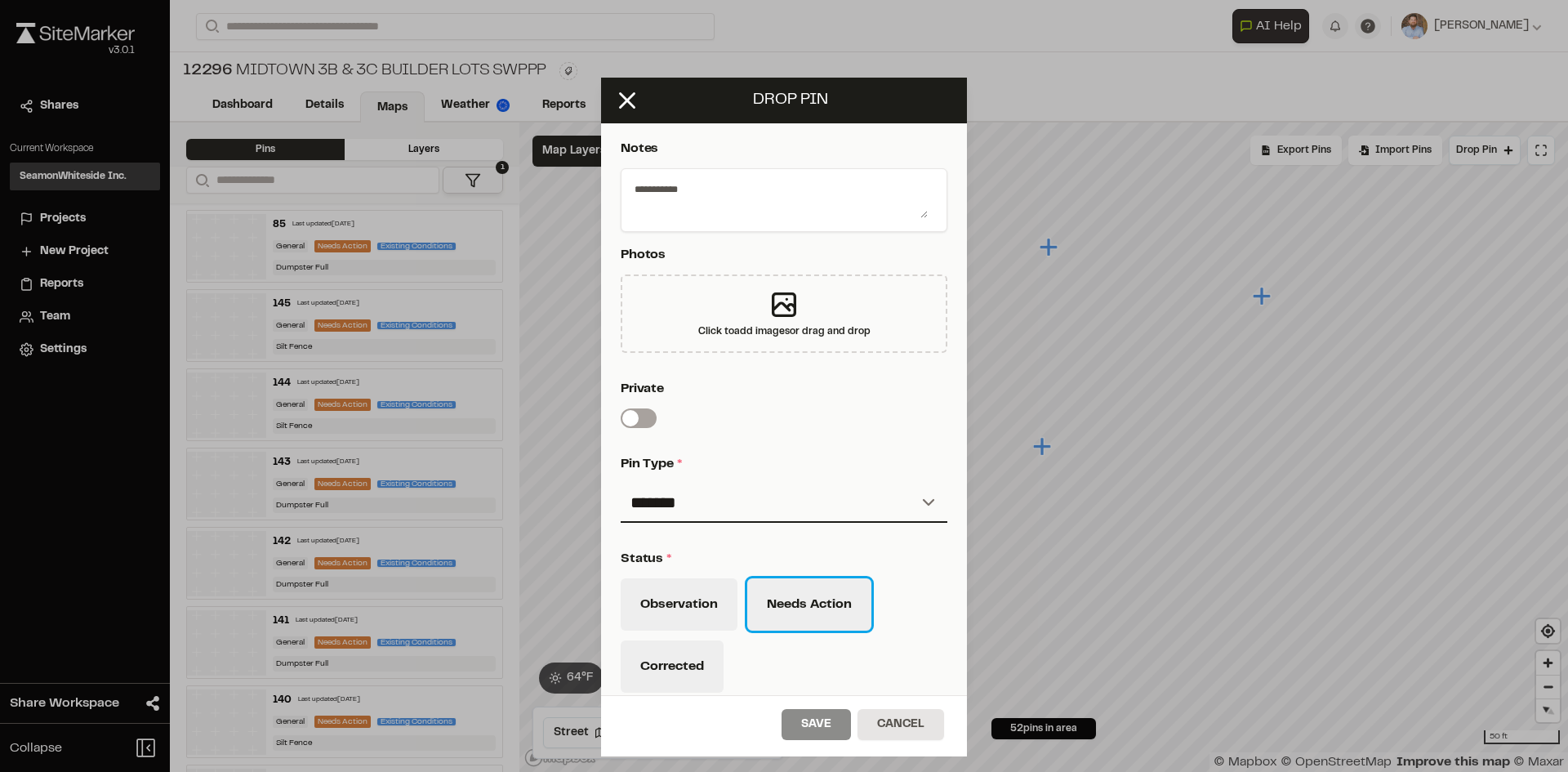
click at [813, 618] on button "Needs Action" at bounding box center [809, 604] width 124 height 52
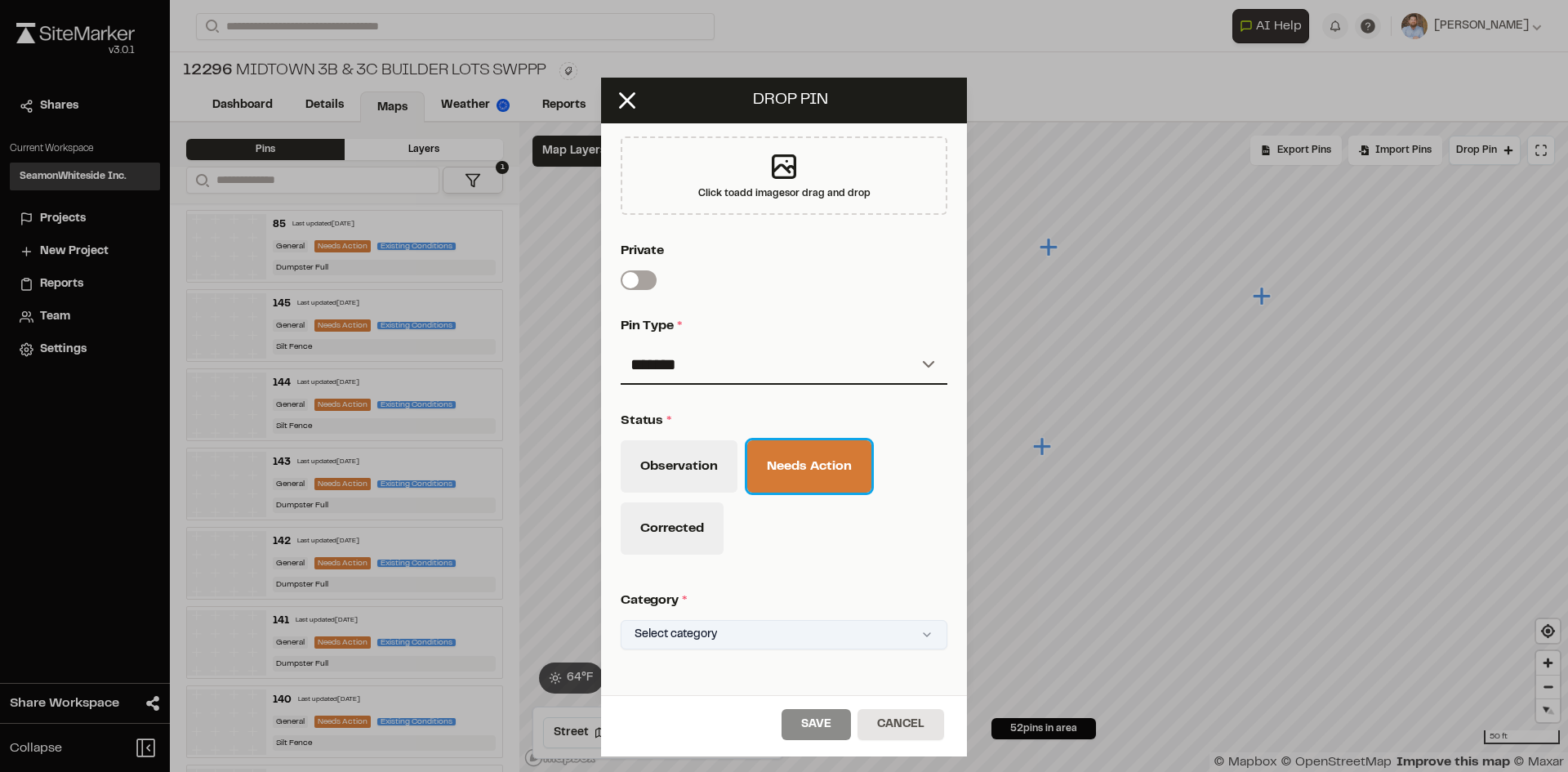
scroll to position [536, 0]
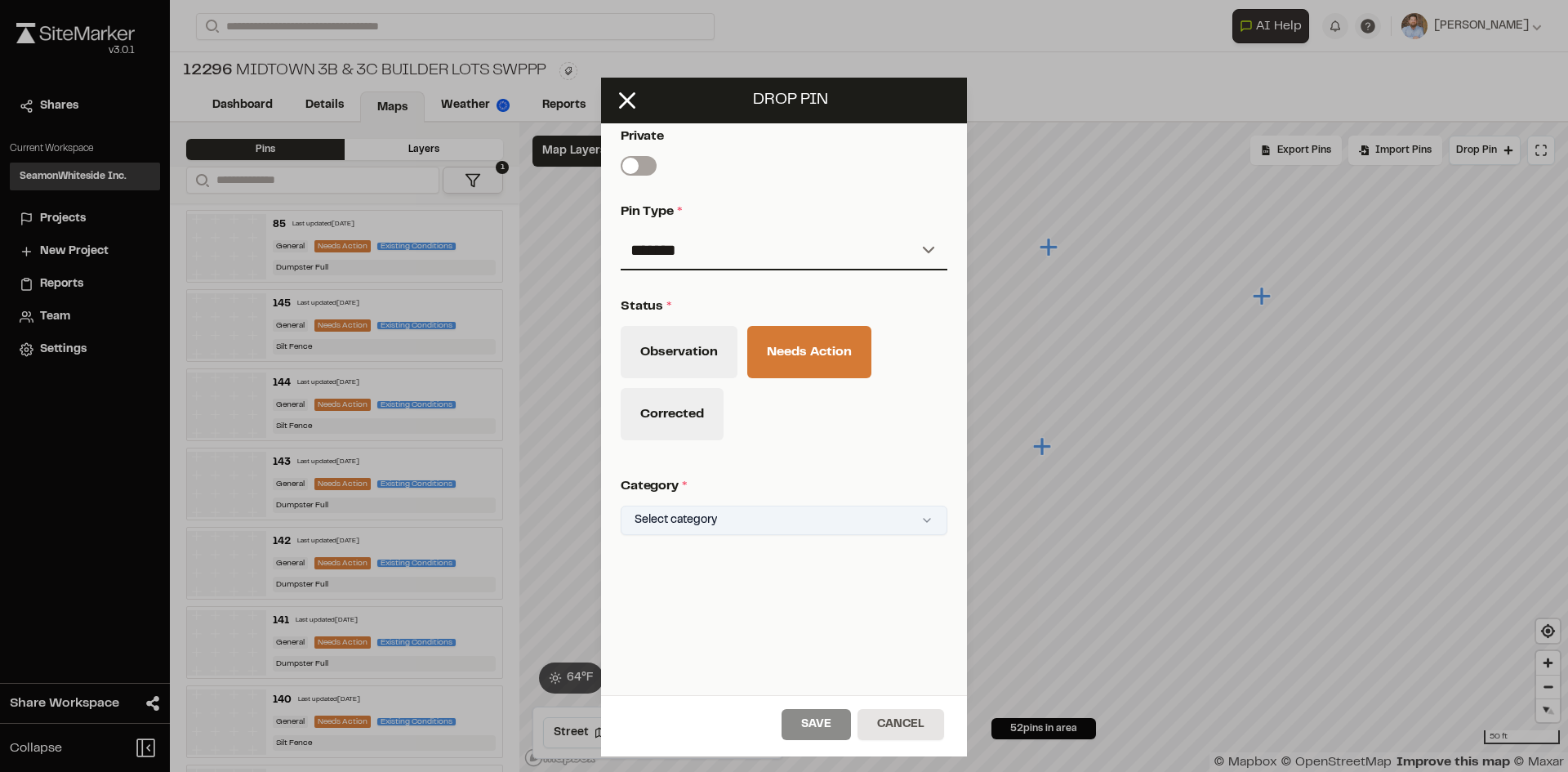
click at [762, 509] on html "Close sidebar v 3.0.1 Shares Current Workspace SeamonWhiteside Inc. SI Projects…" at bounding box center [784, 386] width 1568 height 772
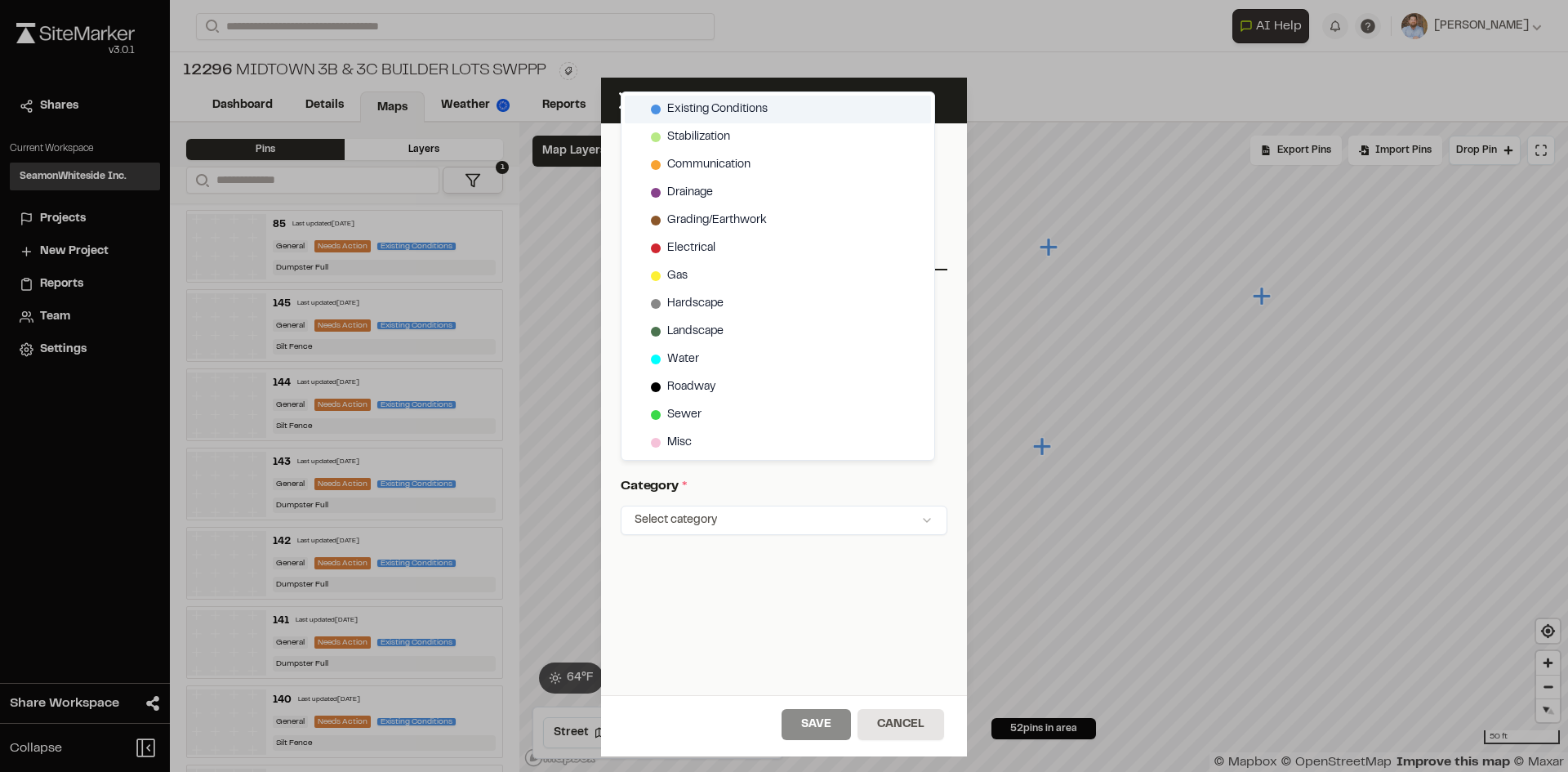
click at [742, 106] on span "Existing Conditions" at bounding box center [717, 110] width 101 height 18
click at [830, 727] on html "Close sidebar v 3.0.1 Shares Current Workspace SeamonWhiteside Inc. SI Projects…" at bounding box center [784, 386] width 1568 height 772
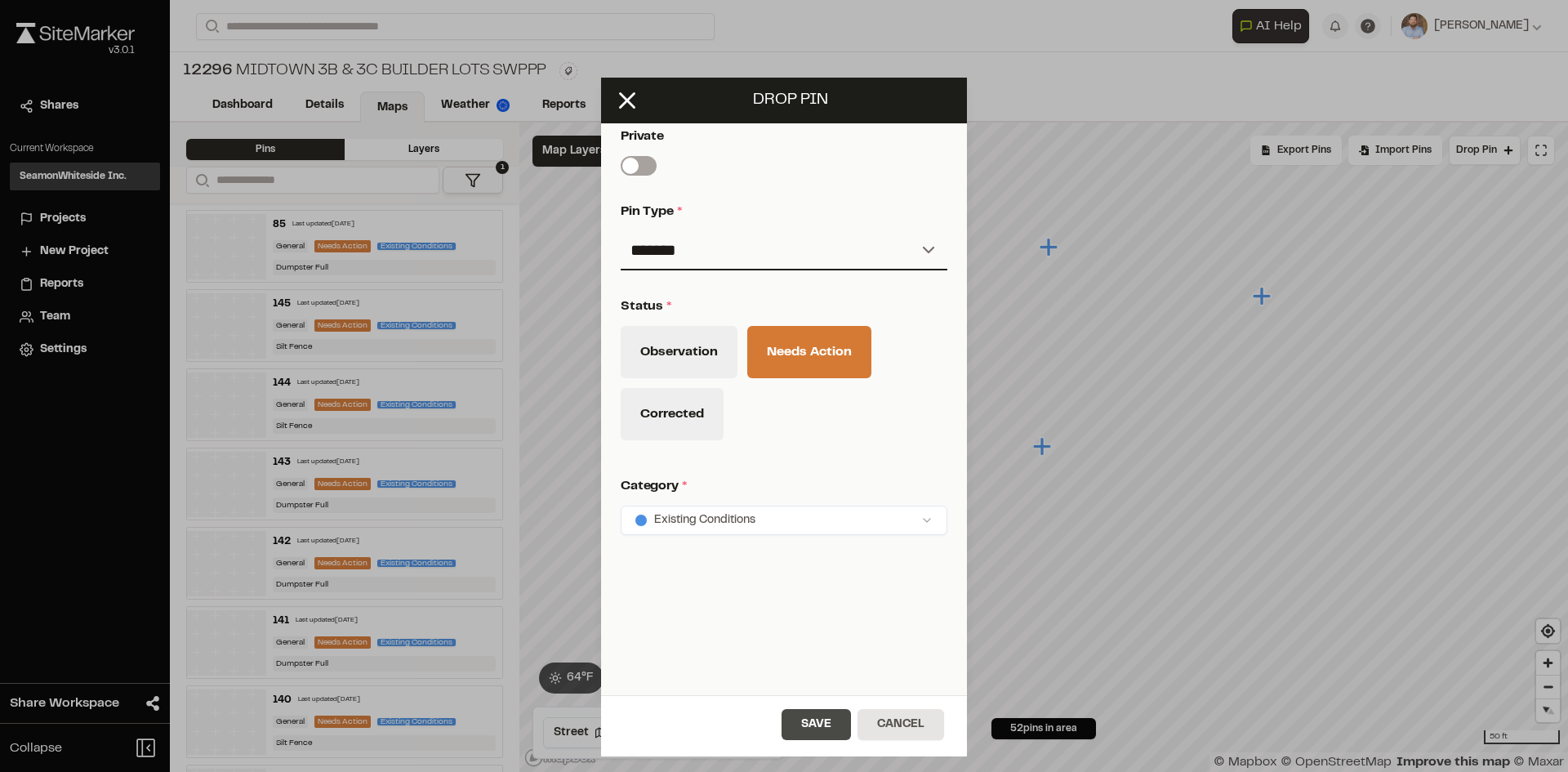
click at [841, 727] on button "Save" at bounding box center [816, 725] width 69 height 31
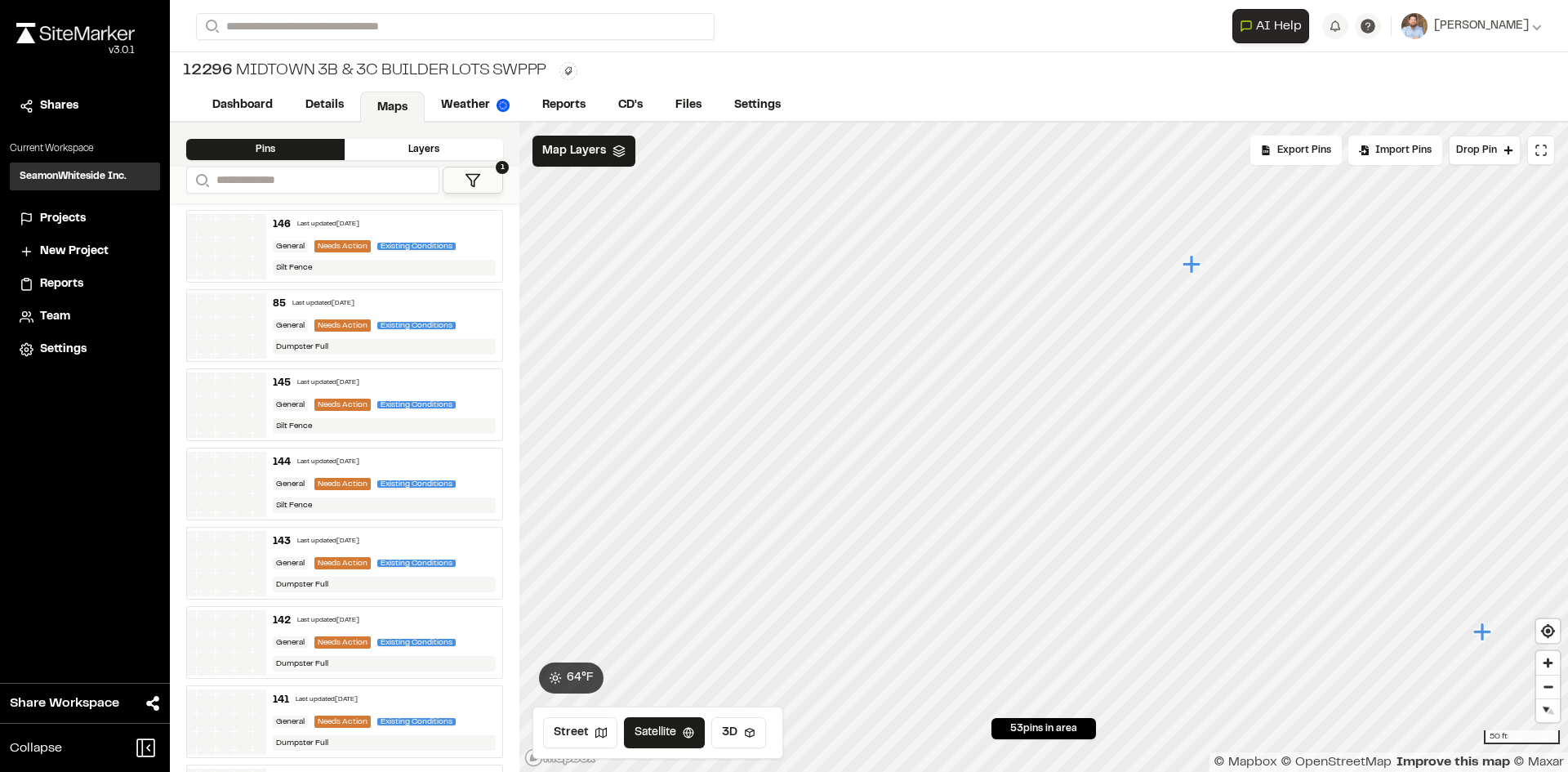
click at [1193, 267] on icon "Map marker" at bounding box center [1191, 264] width 18 height 18
click at [1489, 151] on span "Drop Pin" at bounding box center [1476, 151] width 41 height 15
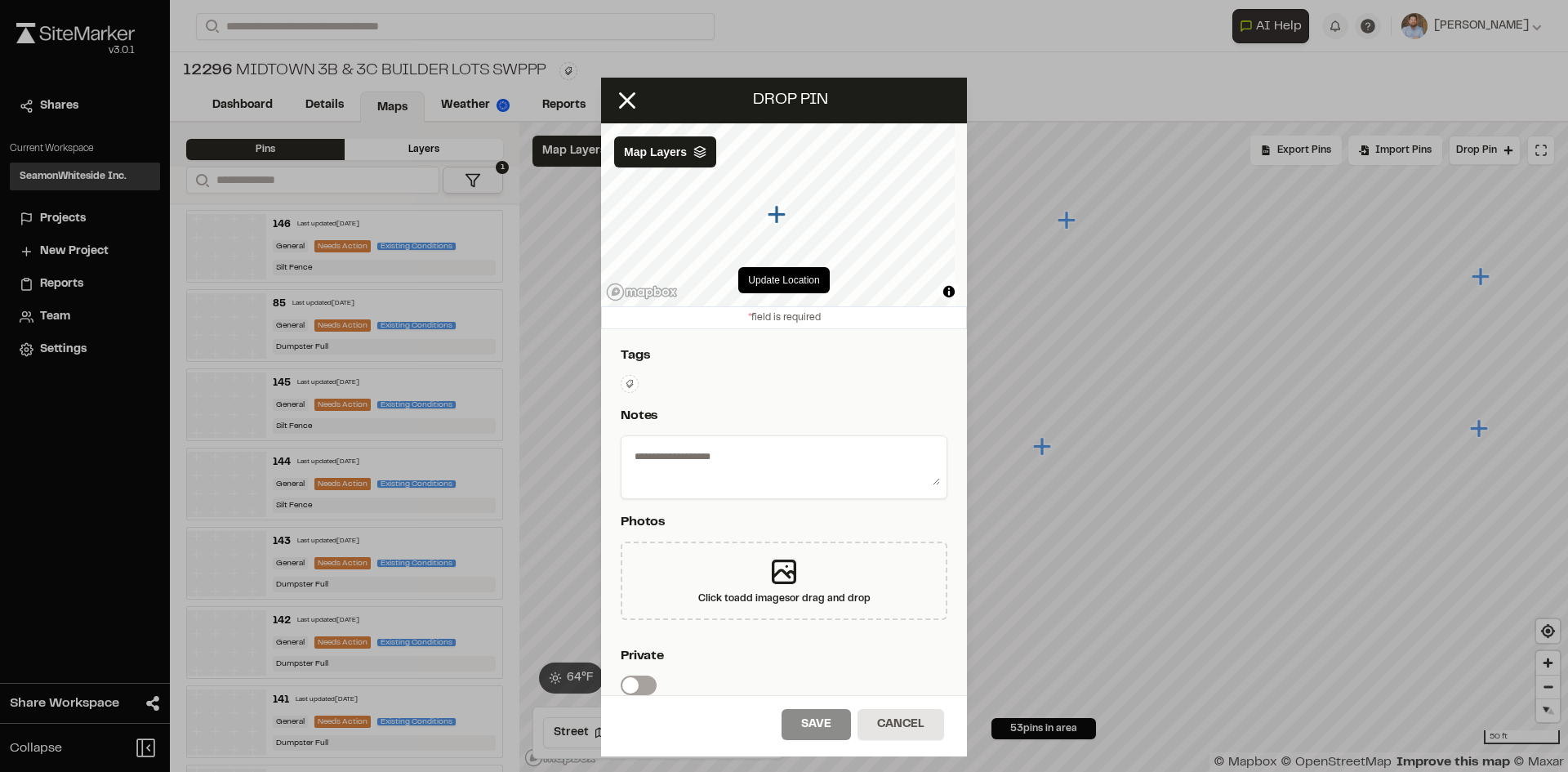
click at [633, 385] on icon at bounding box center [629, 384] width 10 height 10
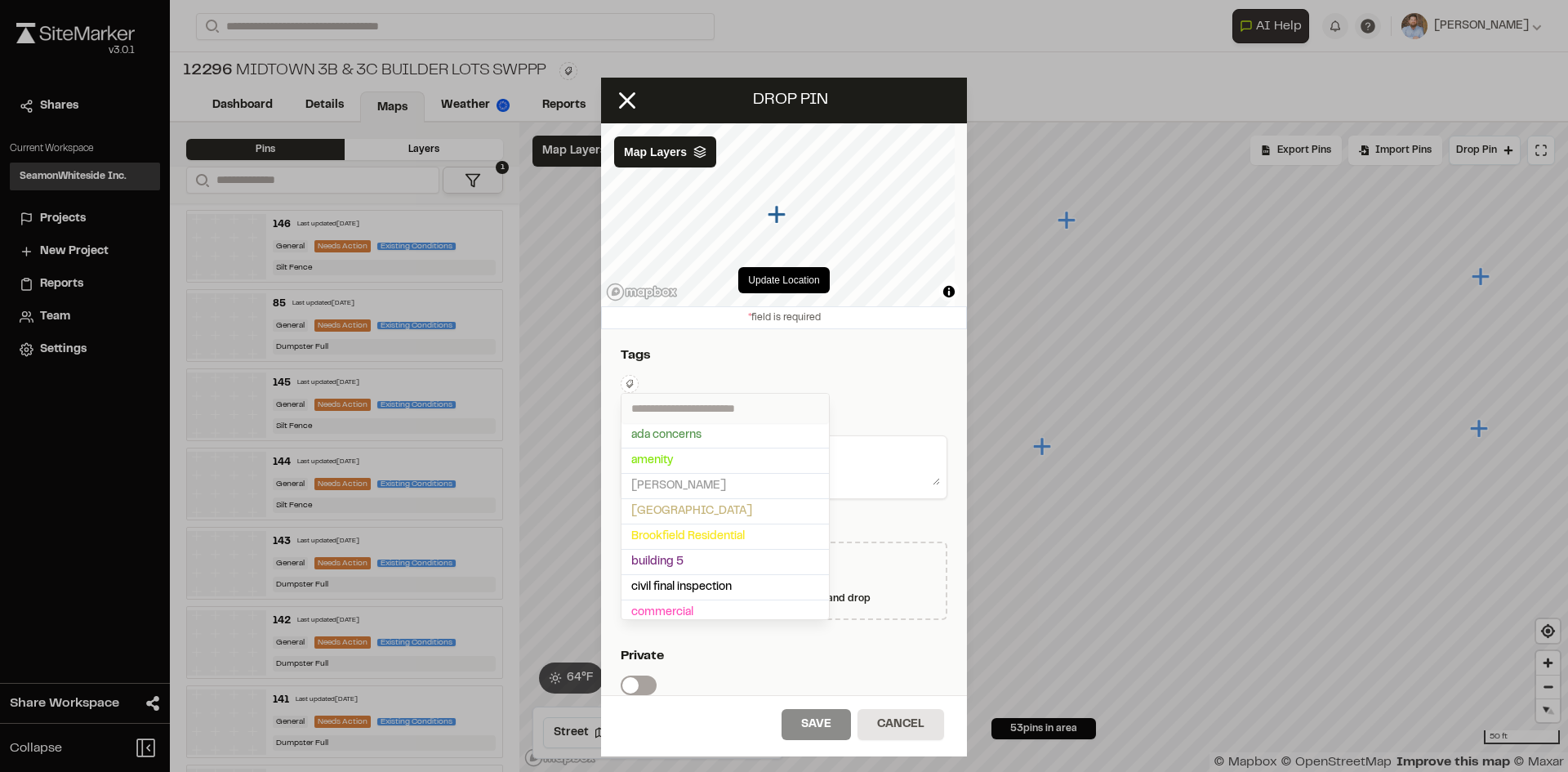
click at [665, 405] on input "text" at bounding box center [724, 408] width 207 height 29
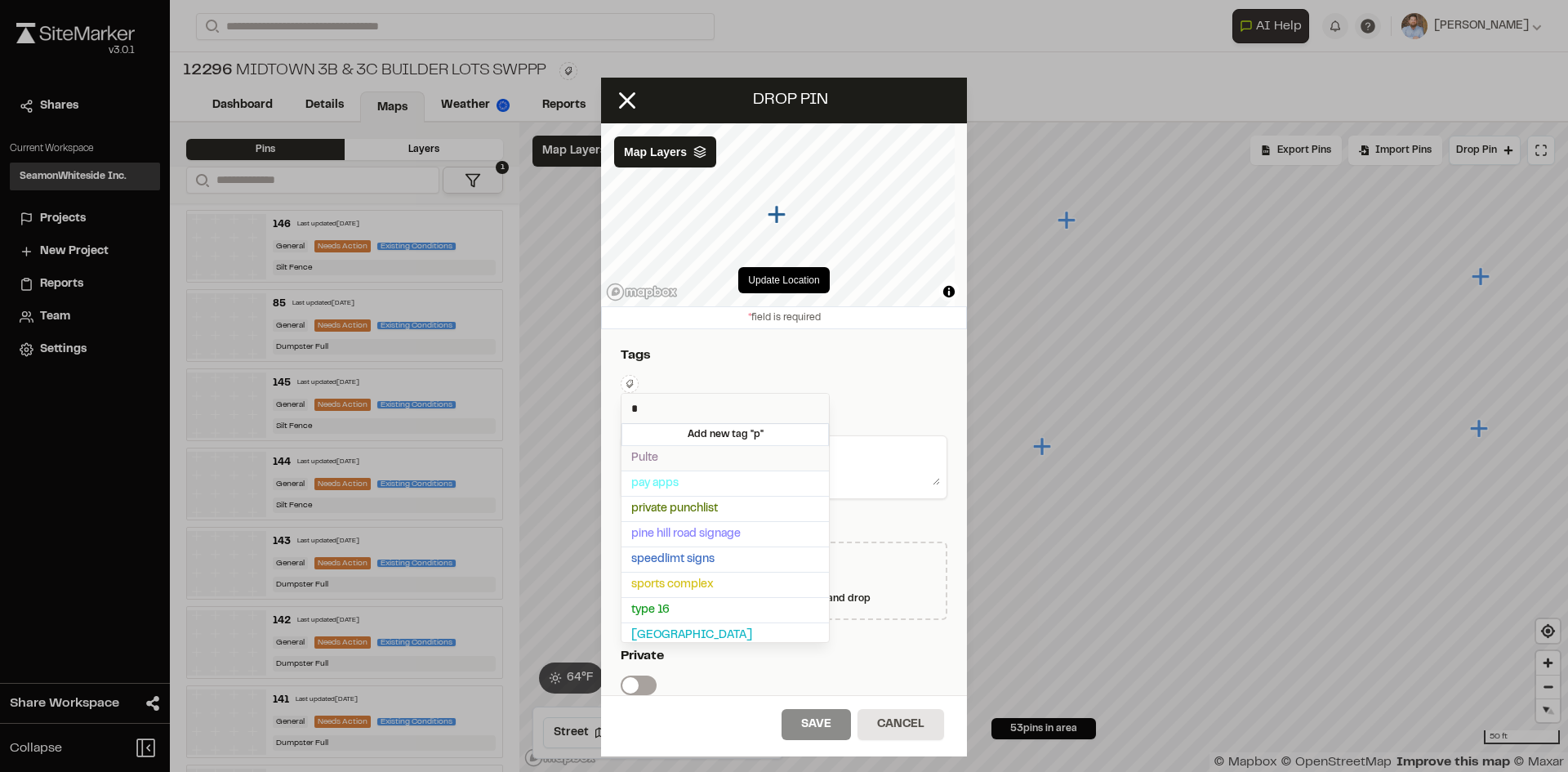
type input "*"
click at [665, 458] on span "Pulte" at bounding box center [725, 458] width 188 height 18
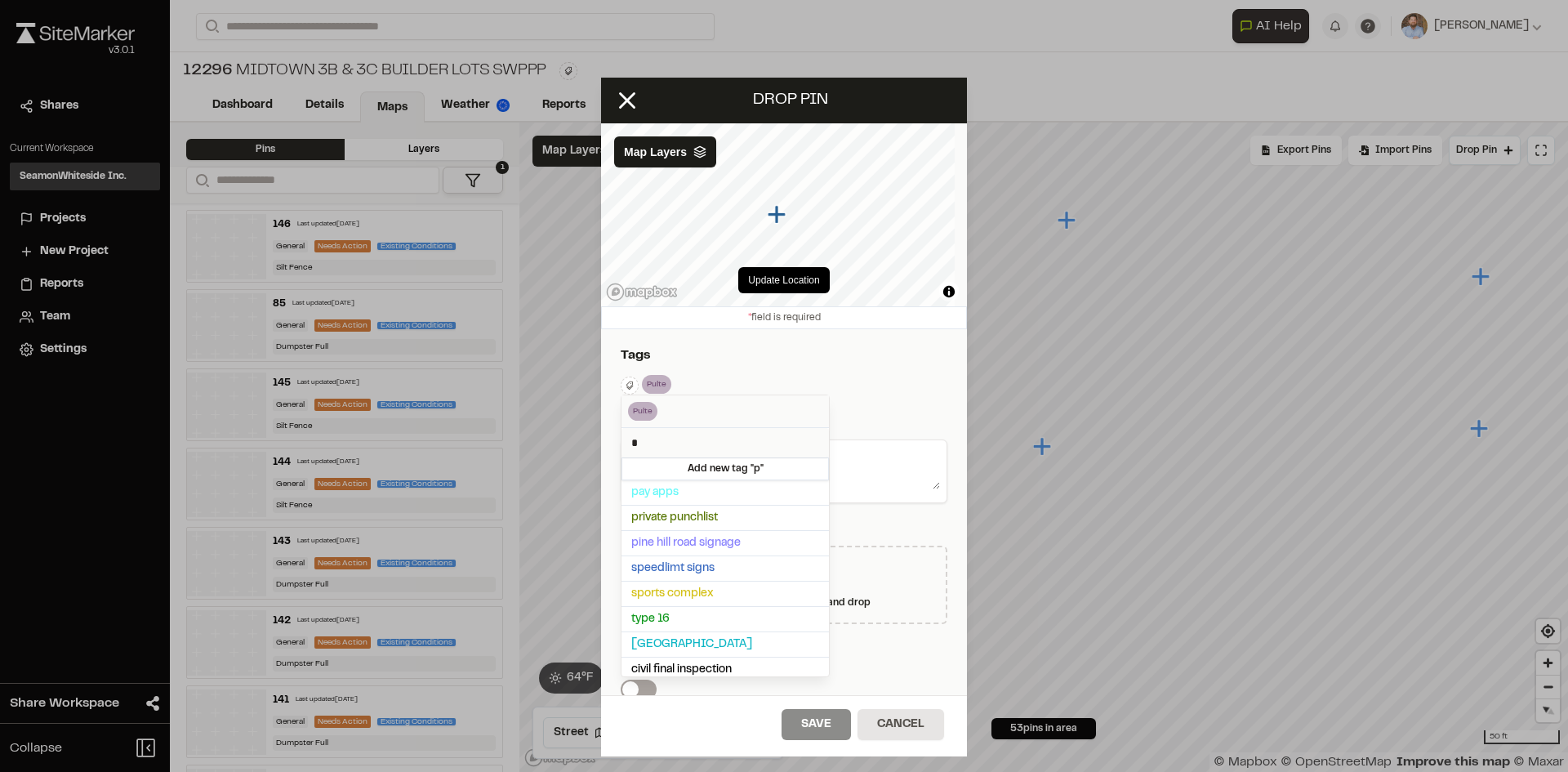
click at [882, 374] on div at bounding box center [784, 386] width 1568 height 772
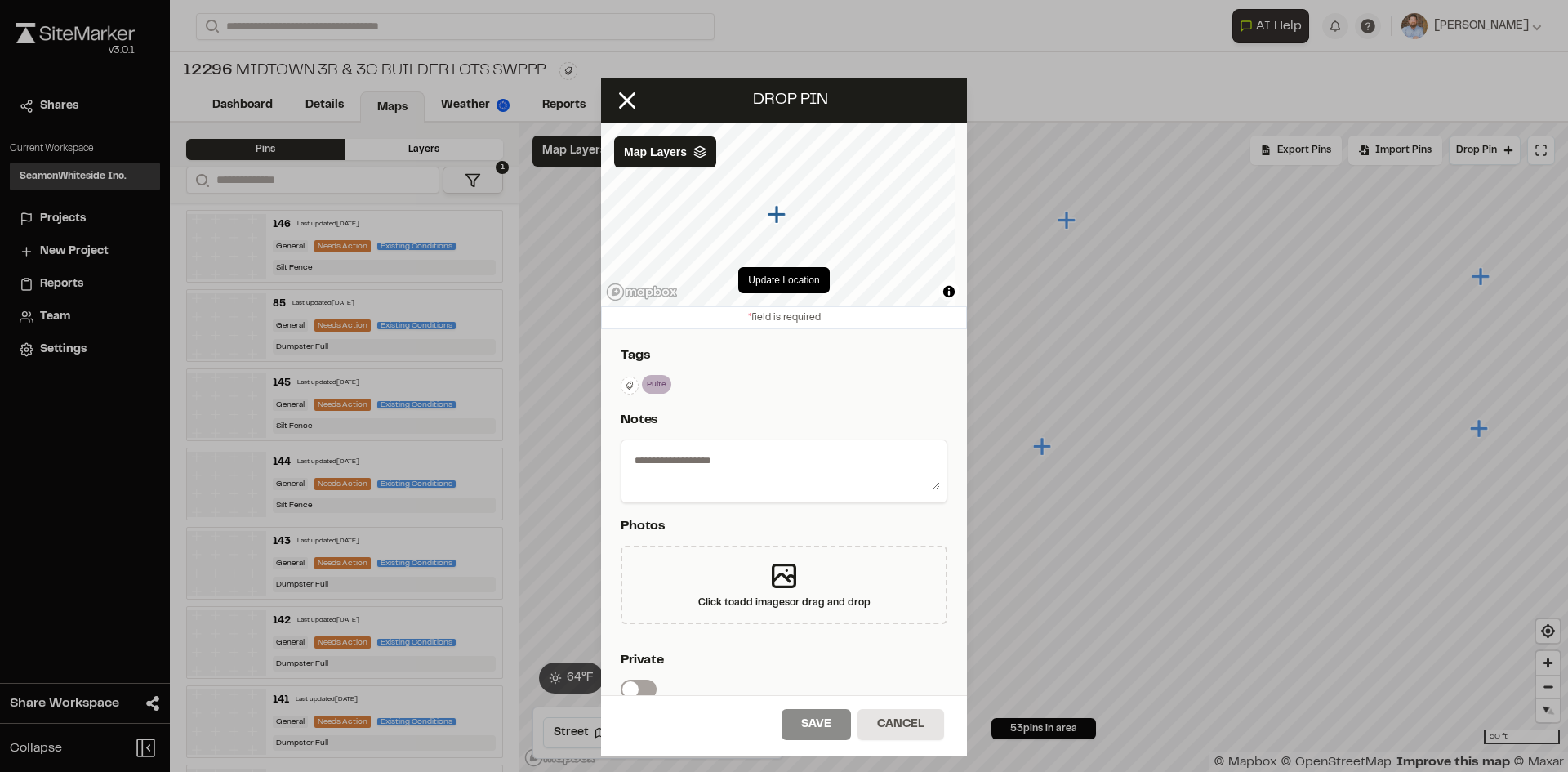
click at [629, 384] on icon at bounding box center [629, 386] width 10 height 10
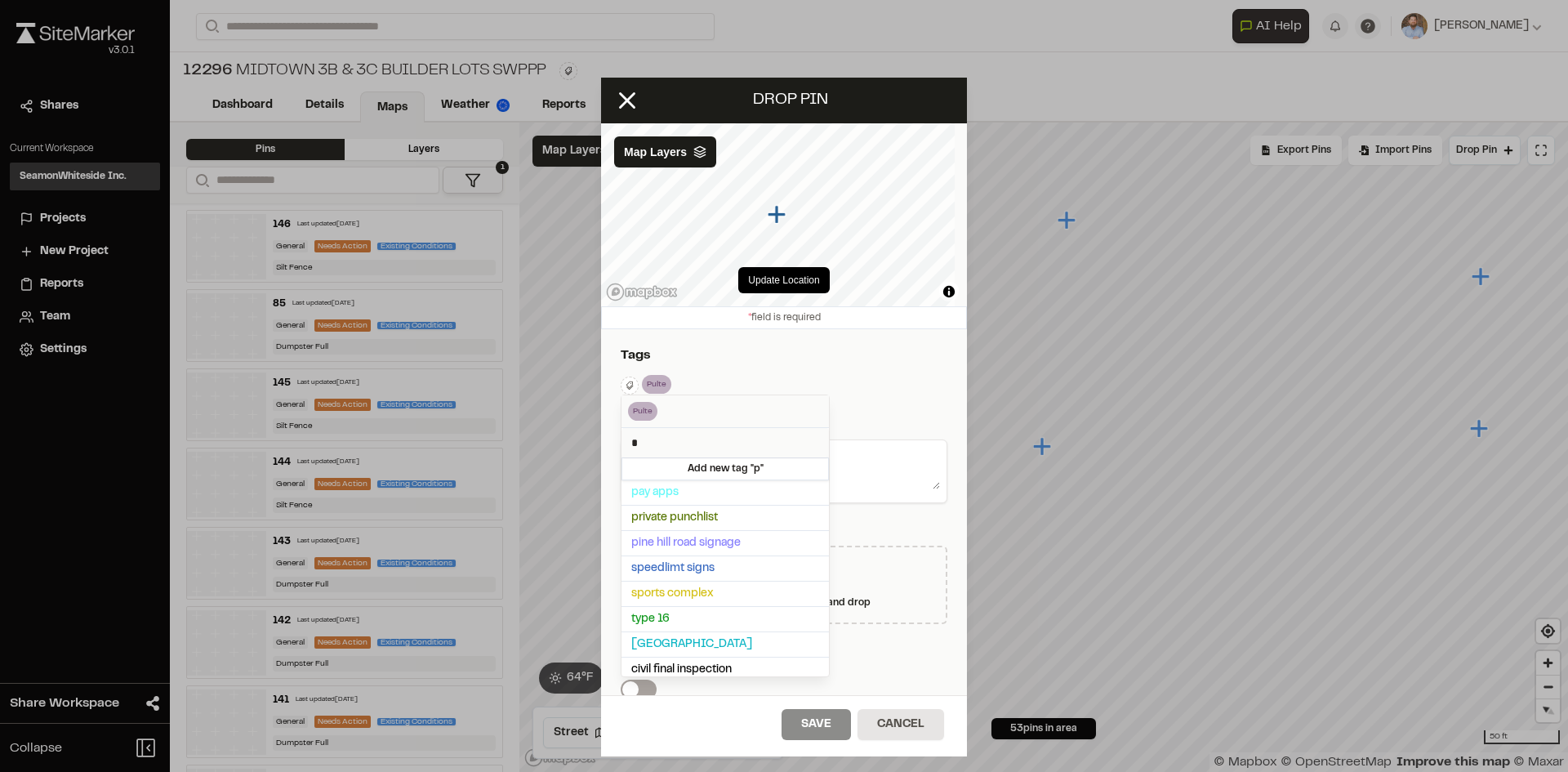
click at [868, 366] on div at bounding box center [784, 386] width 1568 height 772
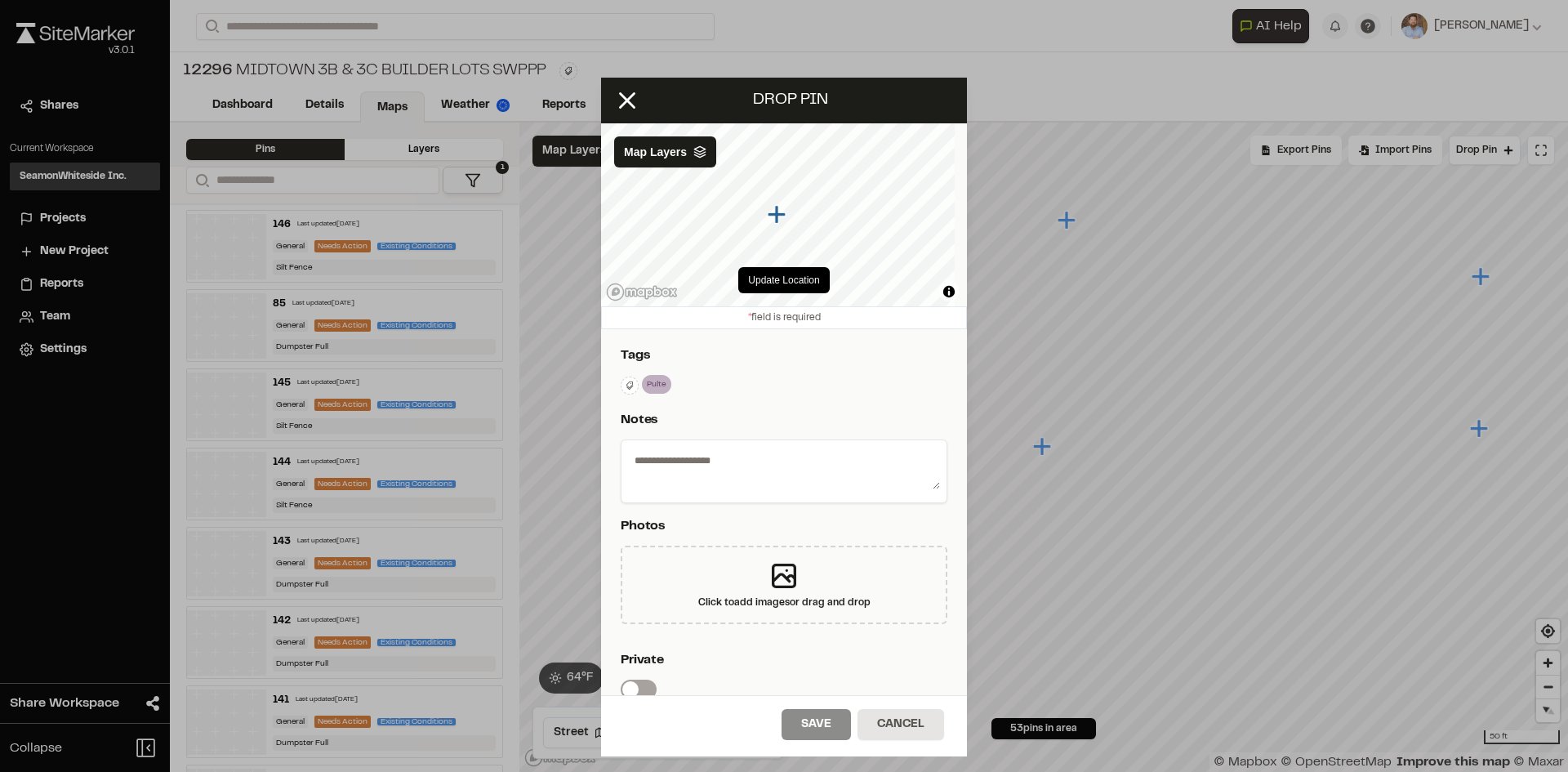
click at [785, 475] on textarea at bounding box center [783, 468] width 312 height 42
click at [676, 463] on textarea "******" at bounding box center [777, 468] width 299 height 42
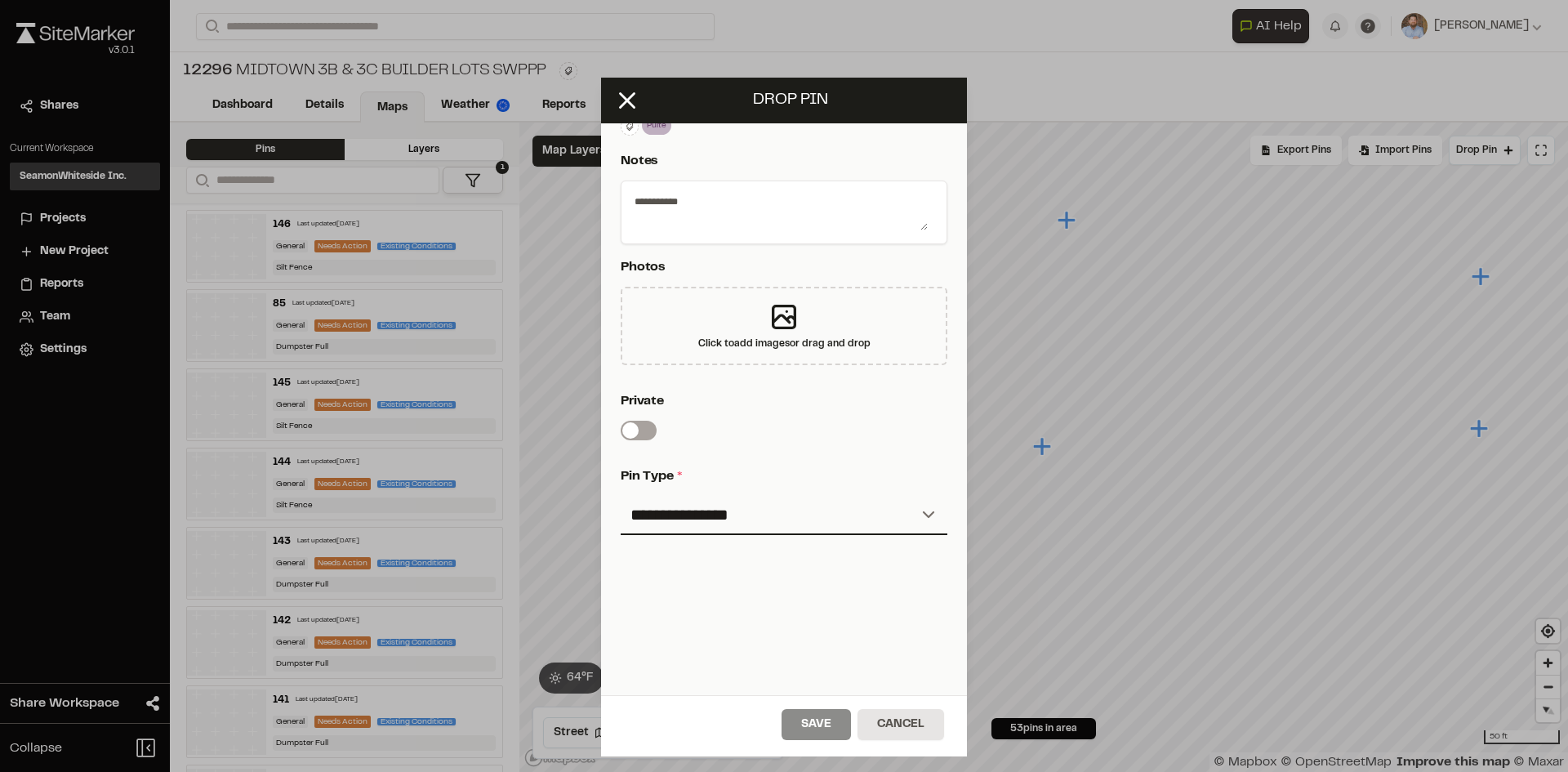
scroll to position [271, 0]
type textarea "**********"
click at [732, 507] on select "**********" at bounding box center [783, 515] width 327 height 39
select select "*"
click at [620, 496] on select "**********" at bounding box center [783, 515] width 327 height 39
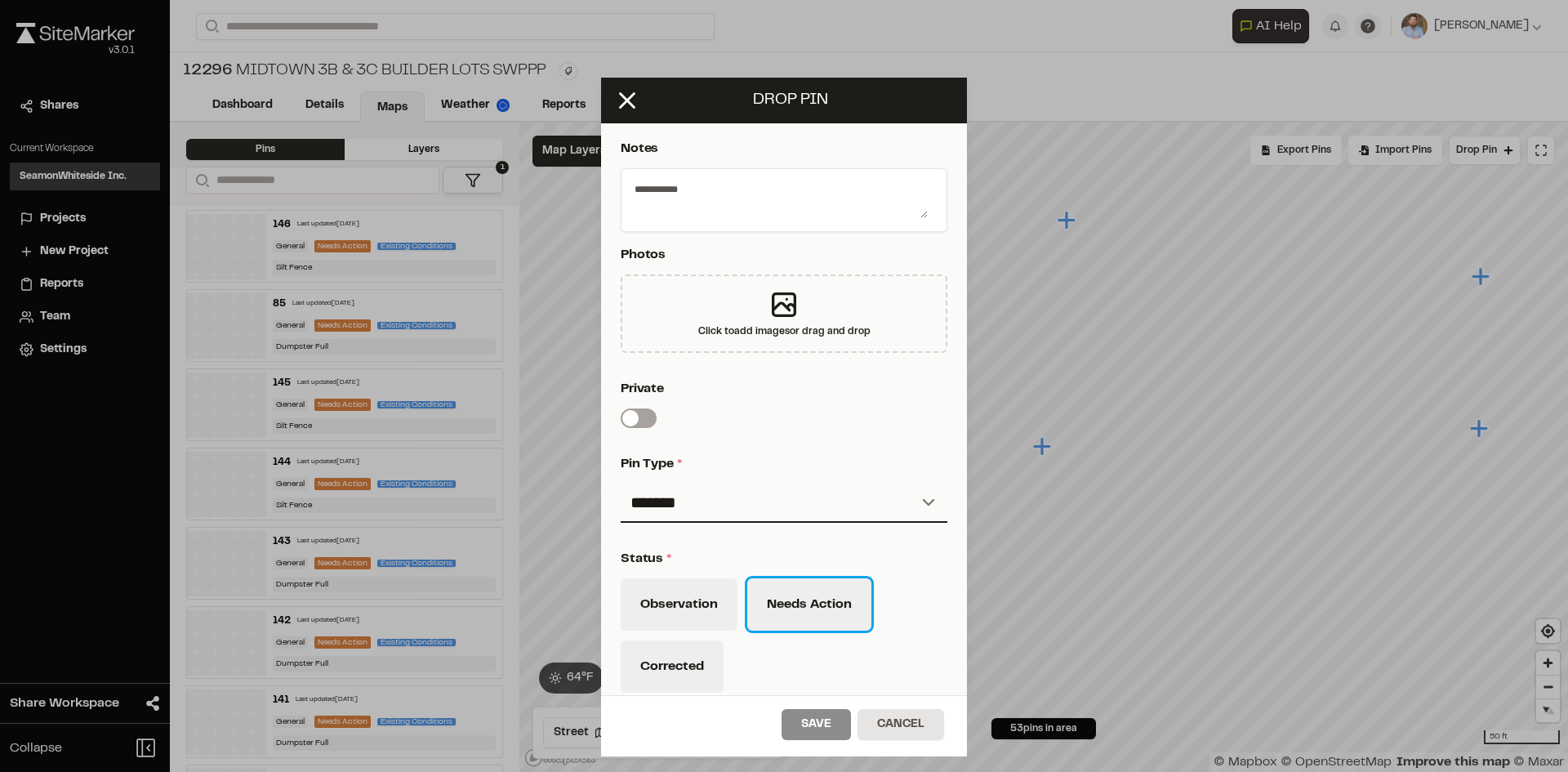
click at [813, 620] on button "Needs Action" at bounding box center [809, 604] width 124 height 52
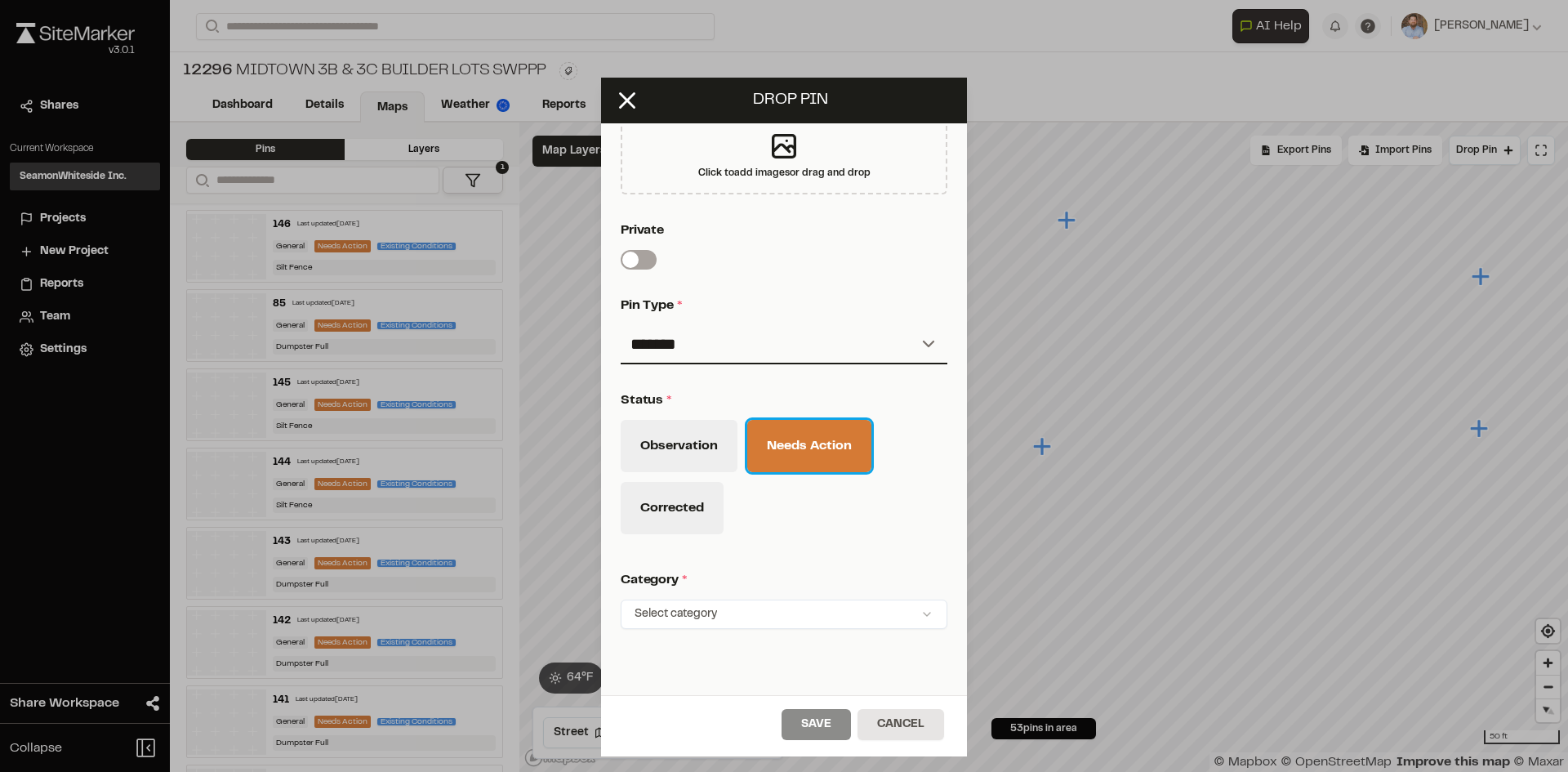
scroll to position [536, 0]
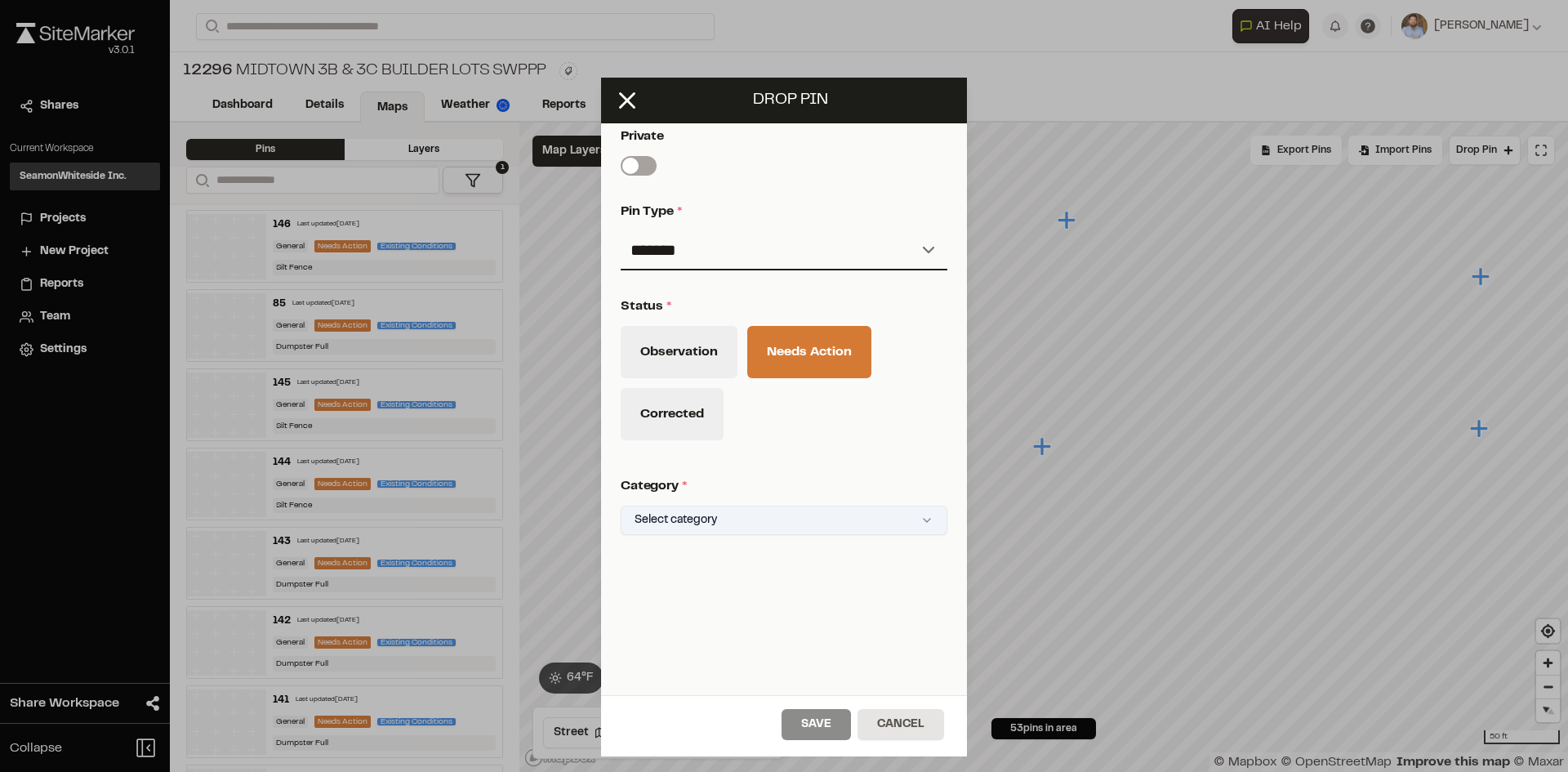
click at [767, 507] on html "Close sidebar v 3.0.1 Shares Current Workspace SeamonWhiteside Inc. SI Projects…" at bounding box center [784, 386] width 1568 height 772
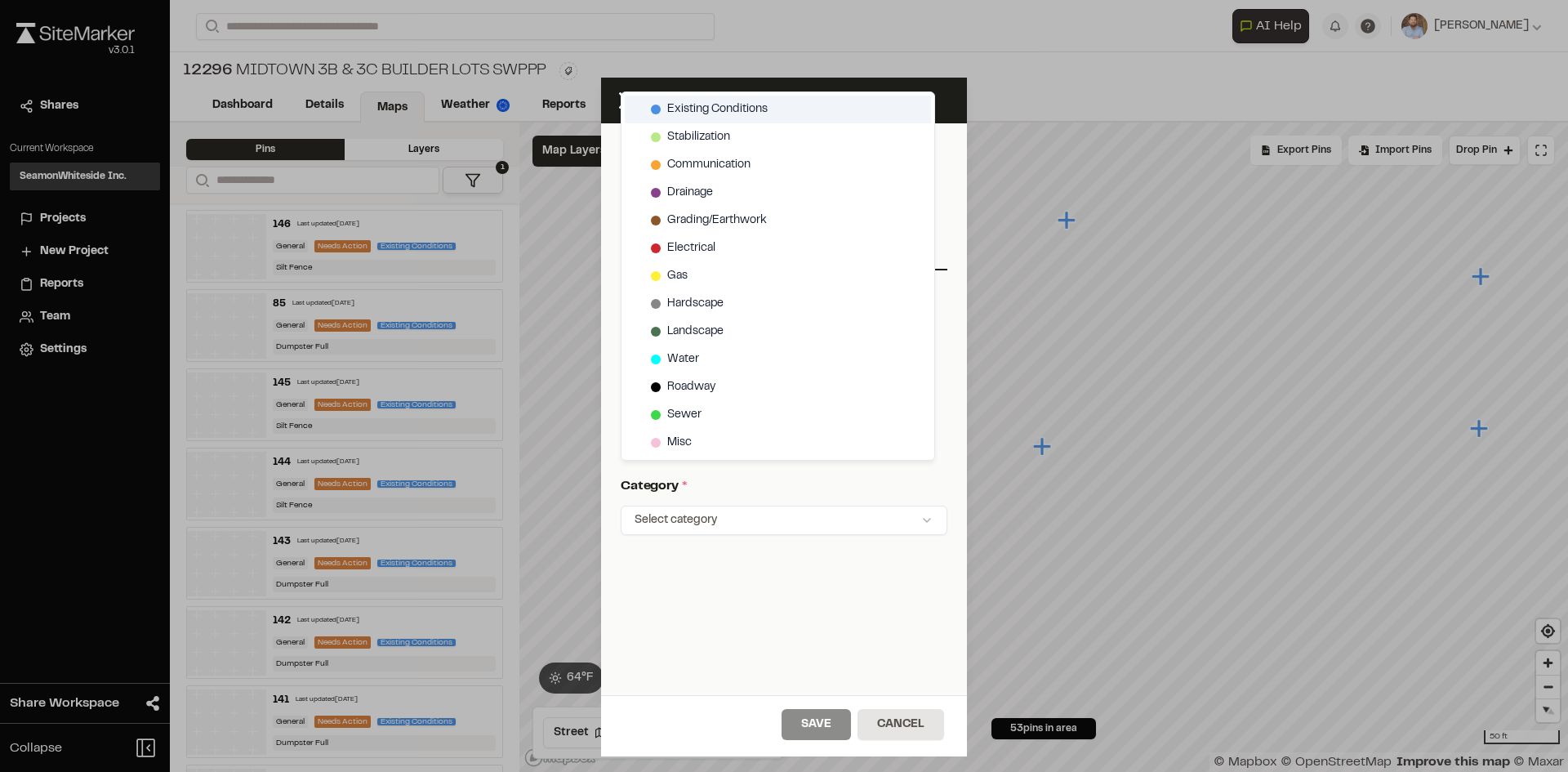
click at [729, 106] on span "Existing Conditions" at bounding box center [717, 110] width 101 height 18
click at [831, 731] on html "Close sidebar v 3.0.1 Shares Current Workspace SeamonWhiteside Inc. SI Projects…" at bounding box center [784, 386] width 1568 height 772
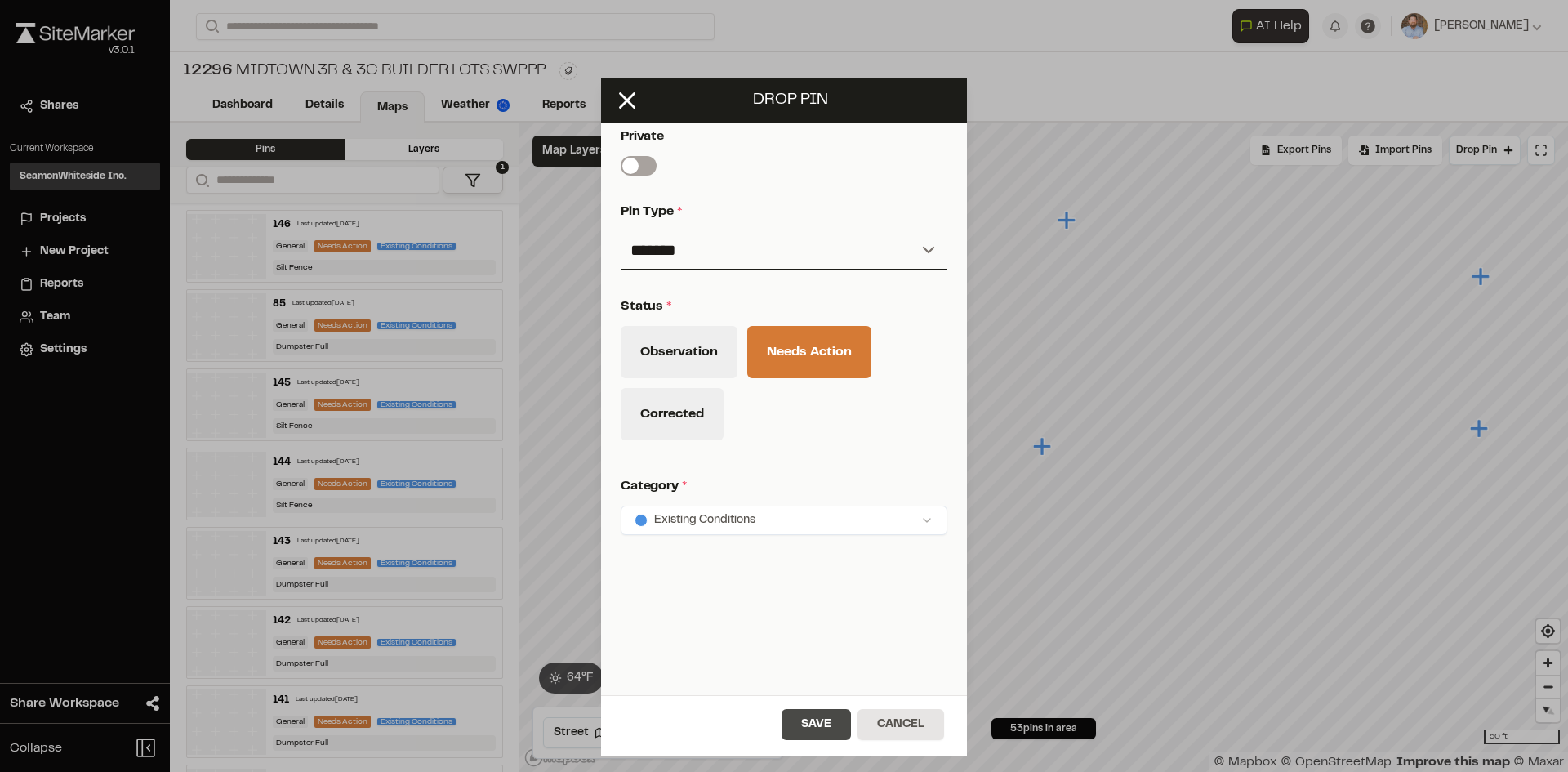
click at [841, 727] on button "Save" at bounding box center [816, 725] width 69 height 31
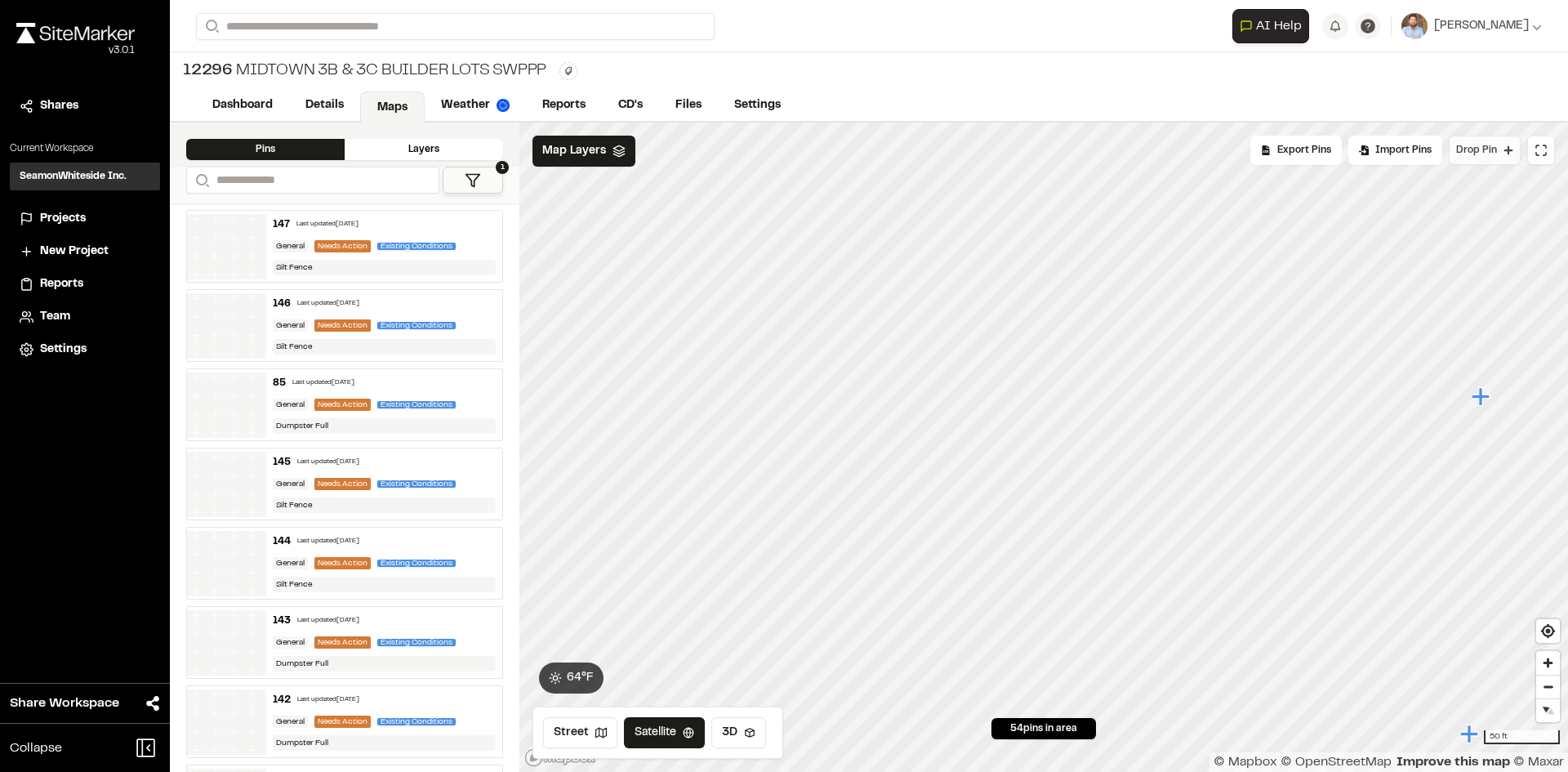
click at [1482, 157] on span "Drop Pin" at bounding box center [1476, 151] width 41 height 15
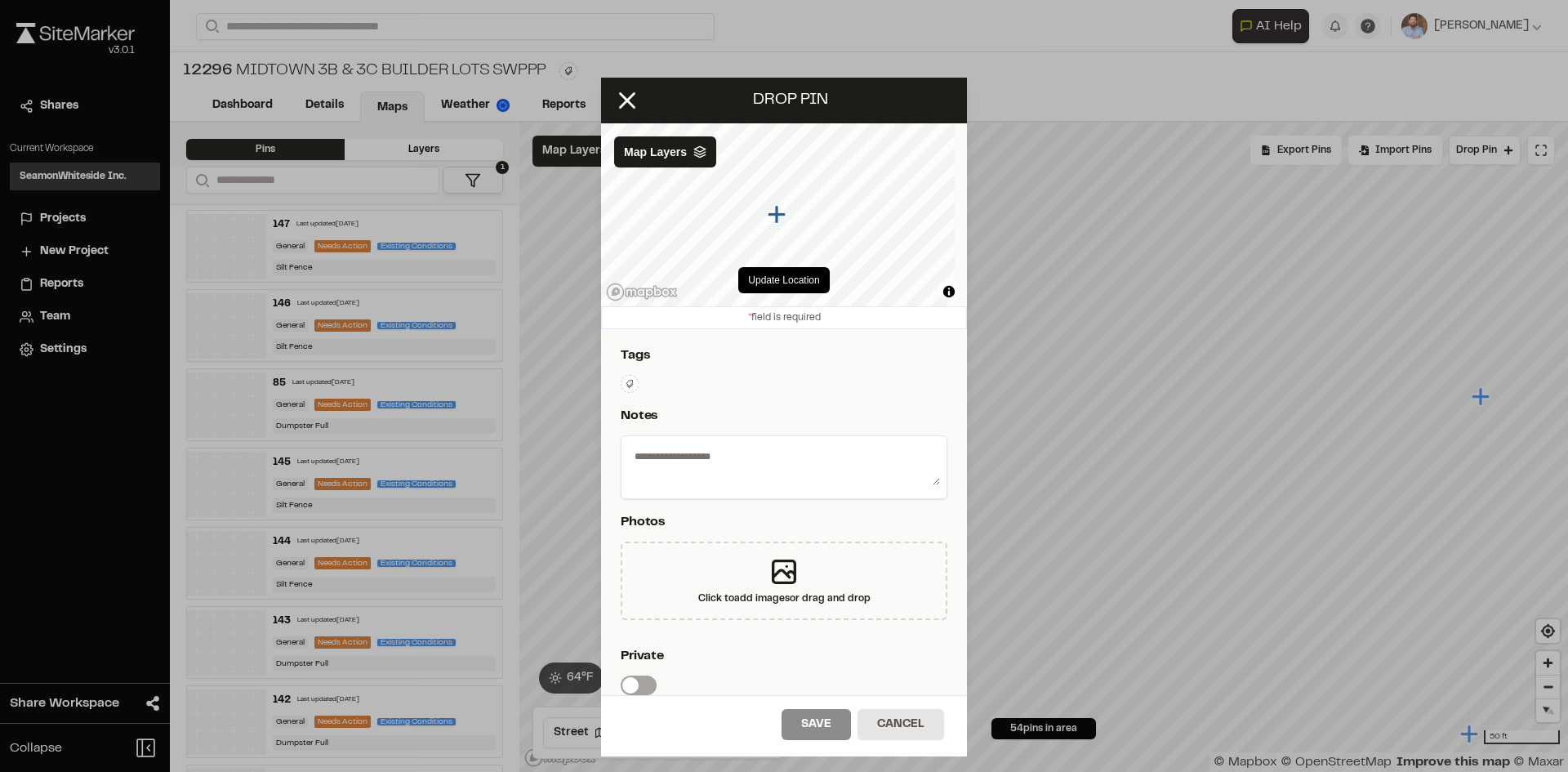
click at [635, 385] on button at bounding box center [629, 384] width 18 height 18
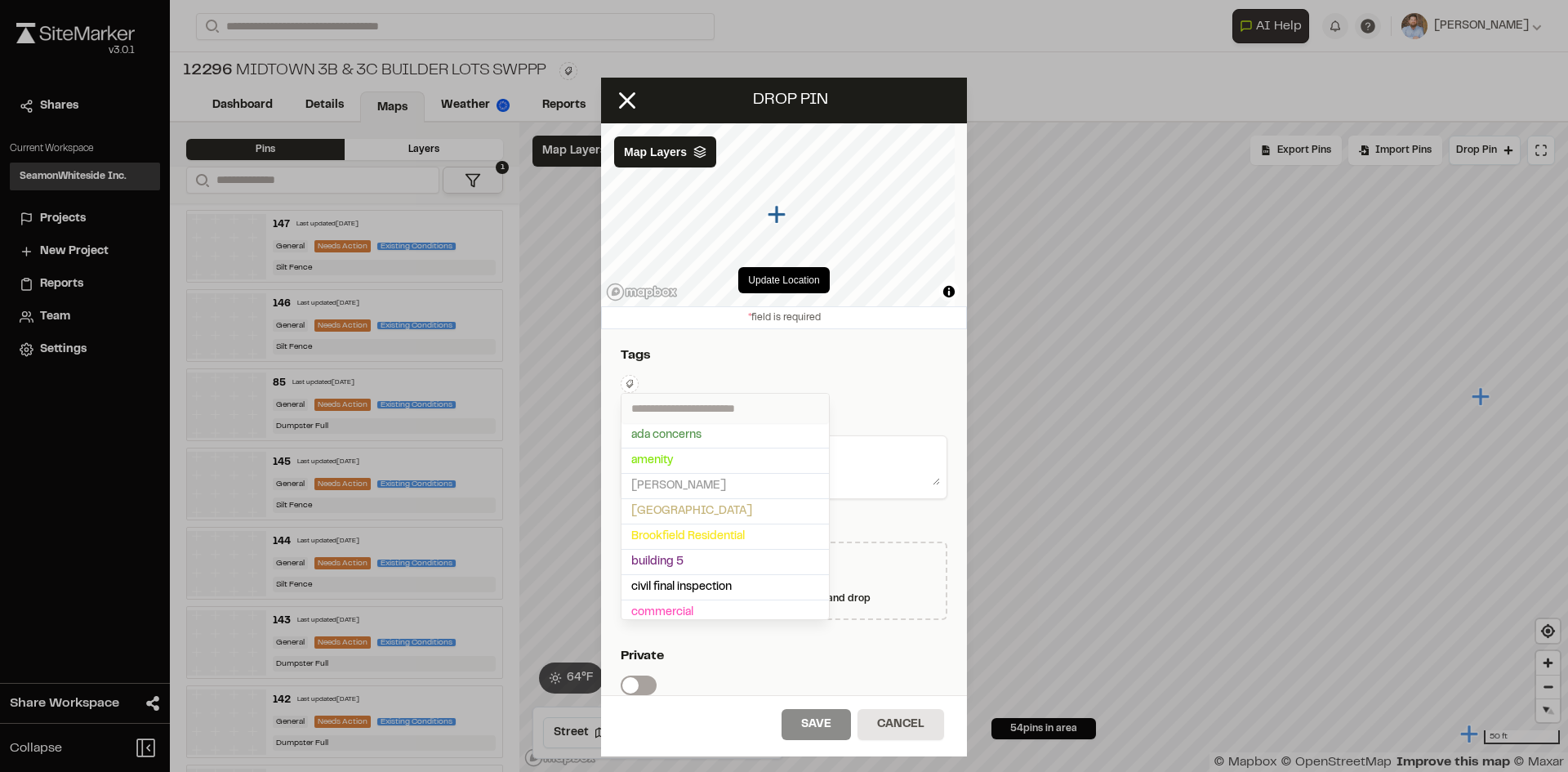
click at [664, 406] on input "text" at bounding box center [724, 408] width 207 height 29
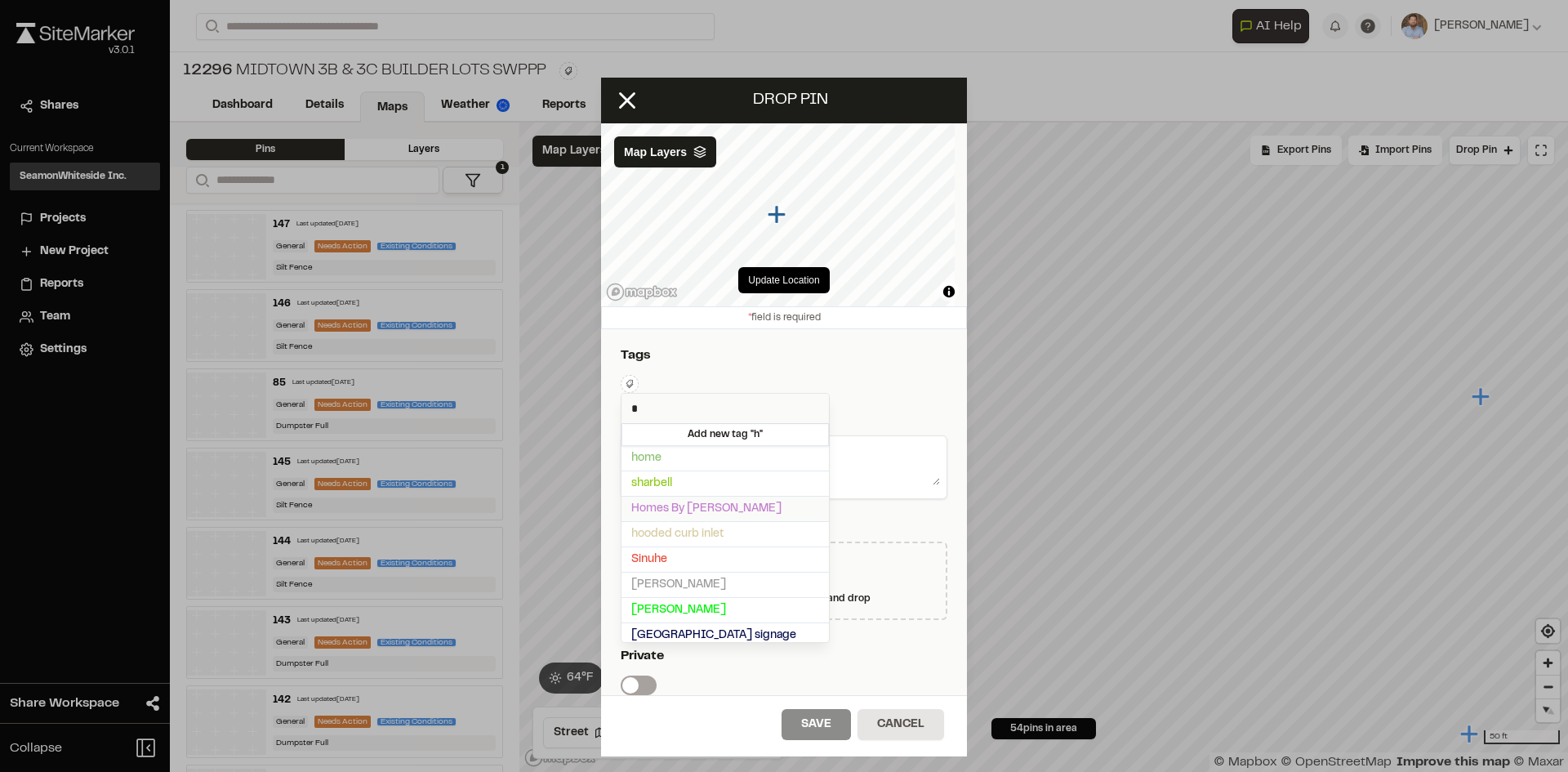
type input "*"
click at [688, 511] on span "Homes By [PERSON_NAME]" at bounding box center [725, 509] width 188 height 18
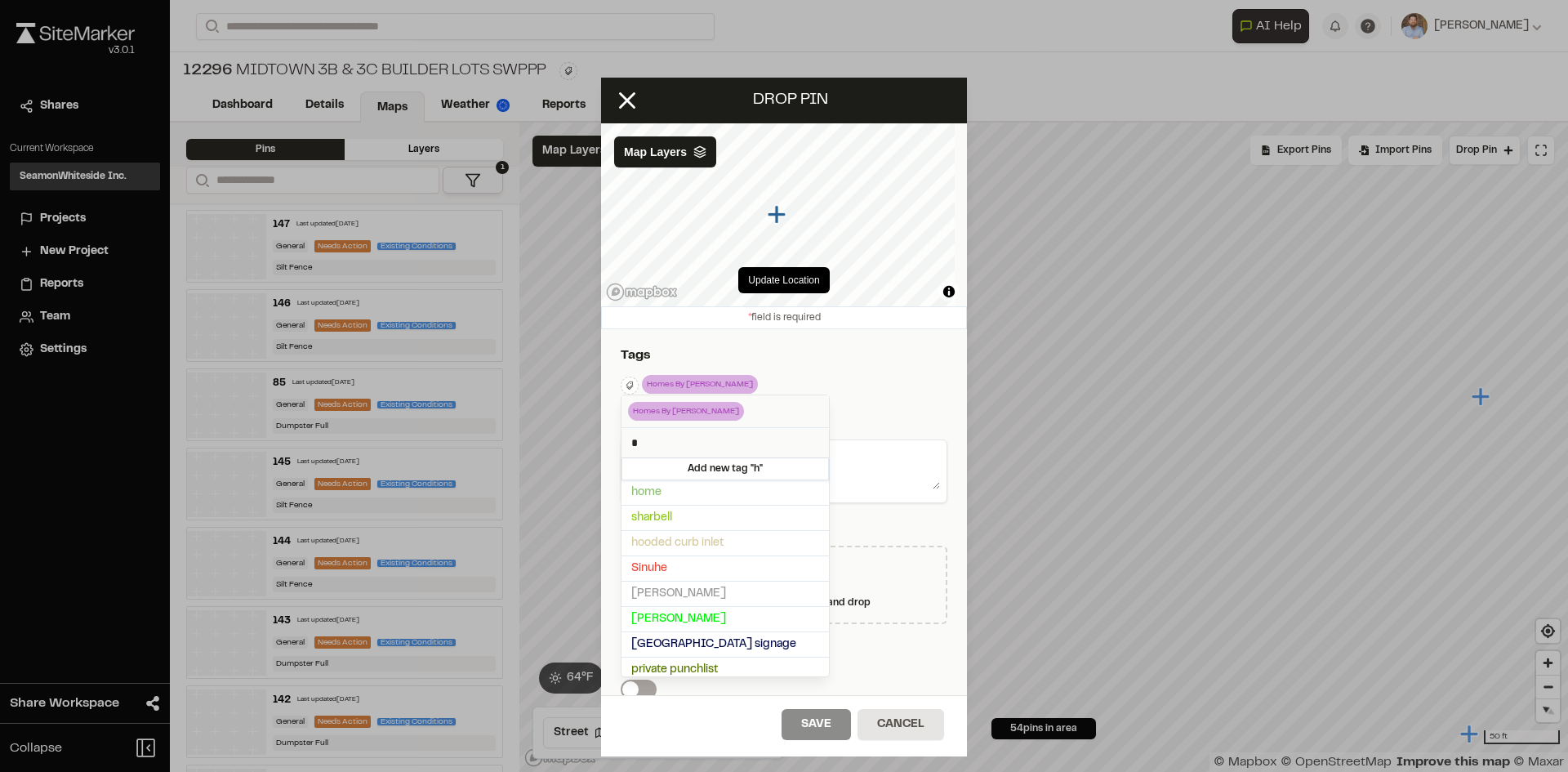
click at [853, 449] on div at bounding box center [784, 386] width 1568 height 772
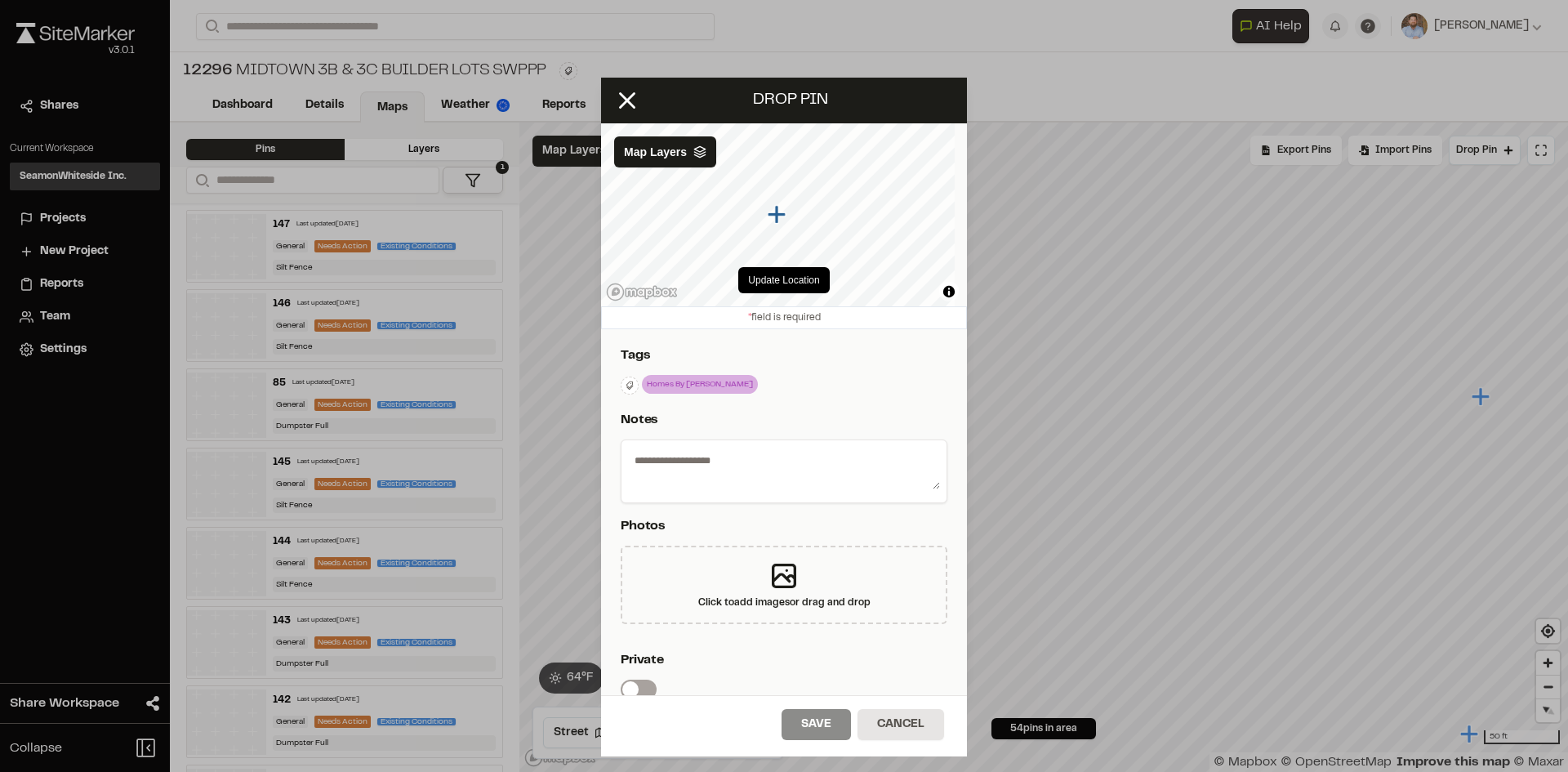
click at [853, 465] on textarea at bounding box center [783, 468] width 312 height 42
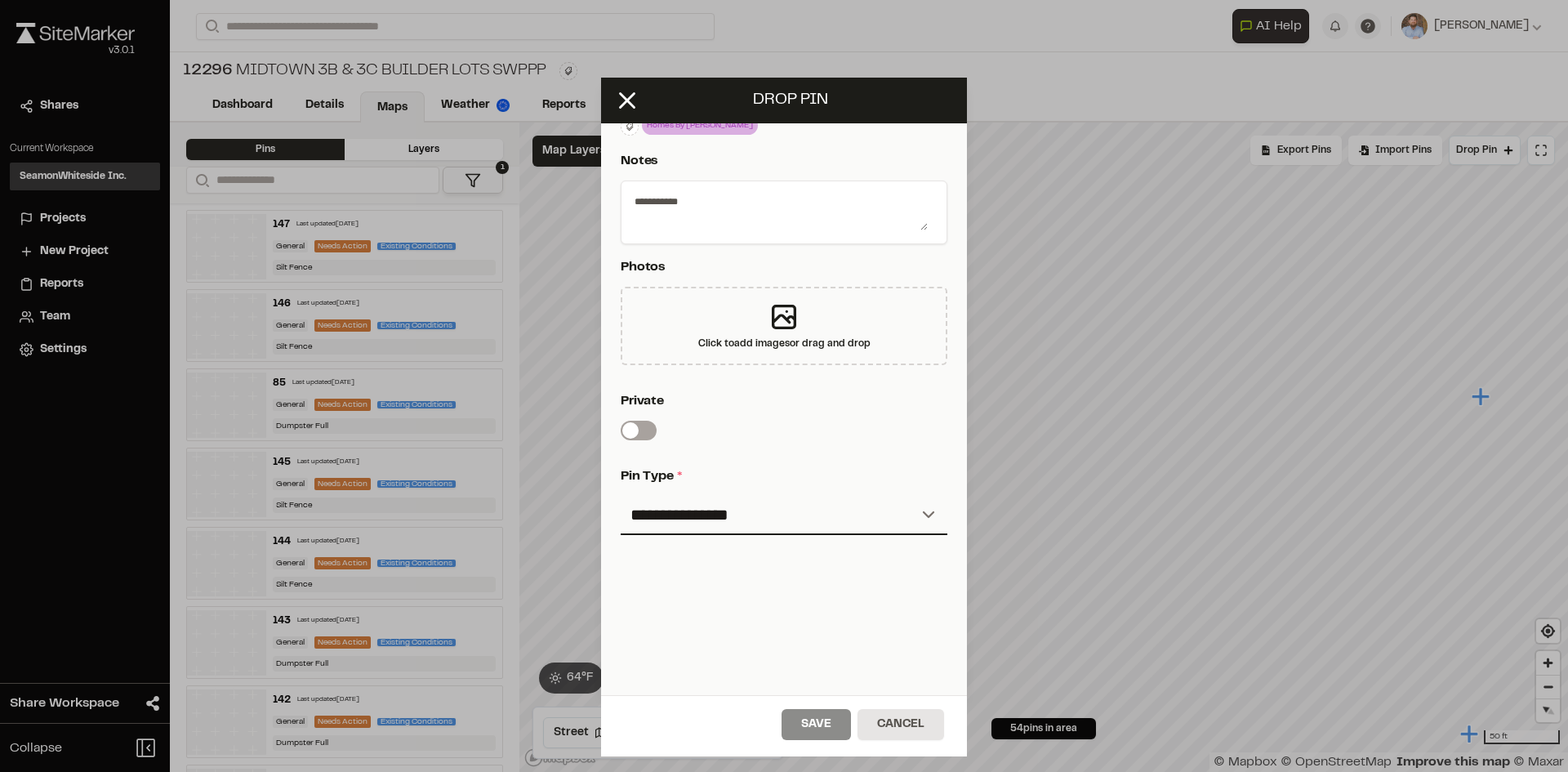
scroll to position [271, 0]
type textarea "**********"
click at [737, 507] on select "**********" at bounding box center [783, 515] width 327 height 39
select select "*"
click at [620, 496] on select "**********" at bounding box center [783, 515] width 327 height 39
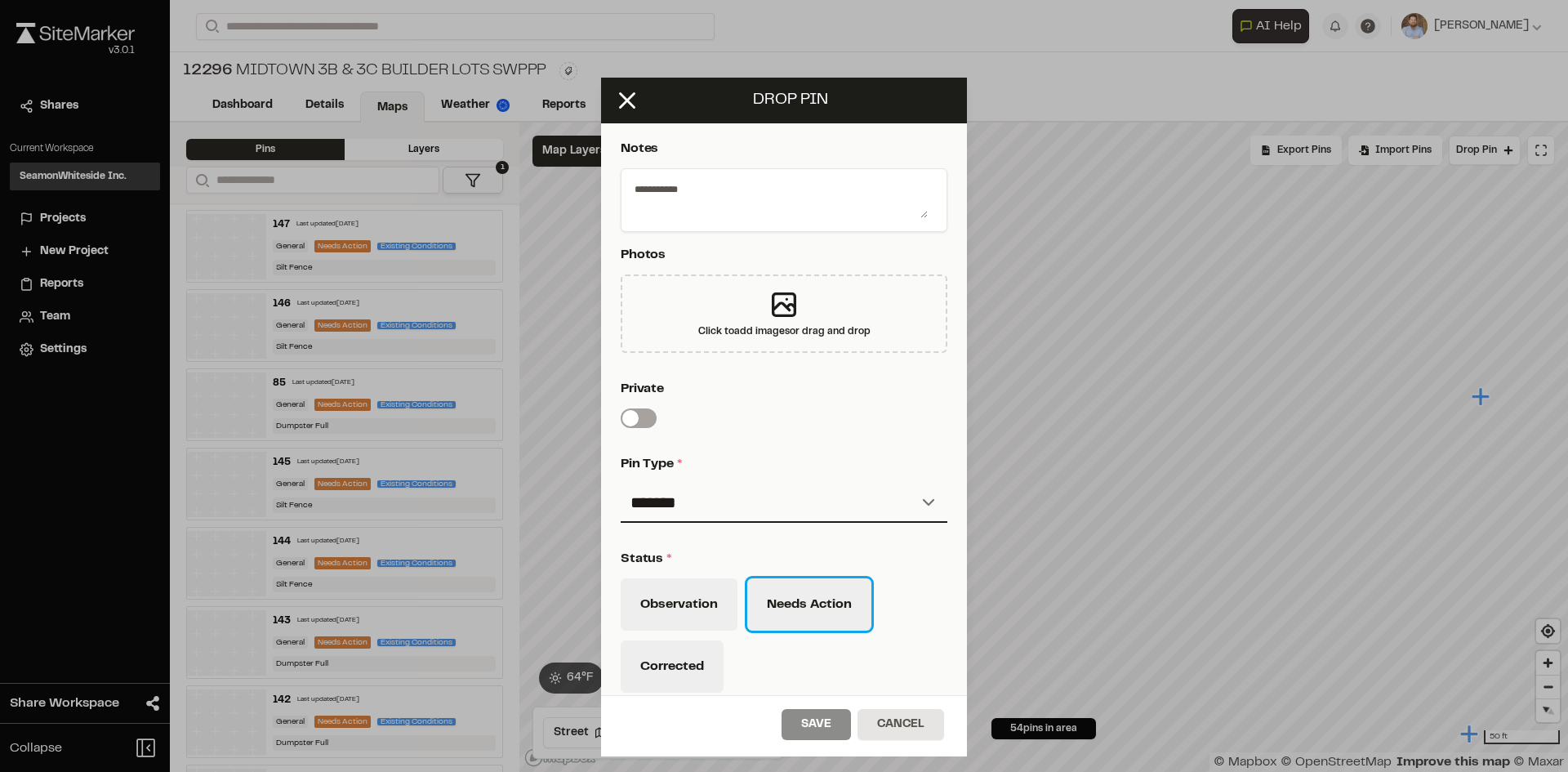
click at [840, 602] on button "Needs Action" at bounding box center [809, 604] width 124 height 52
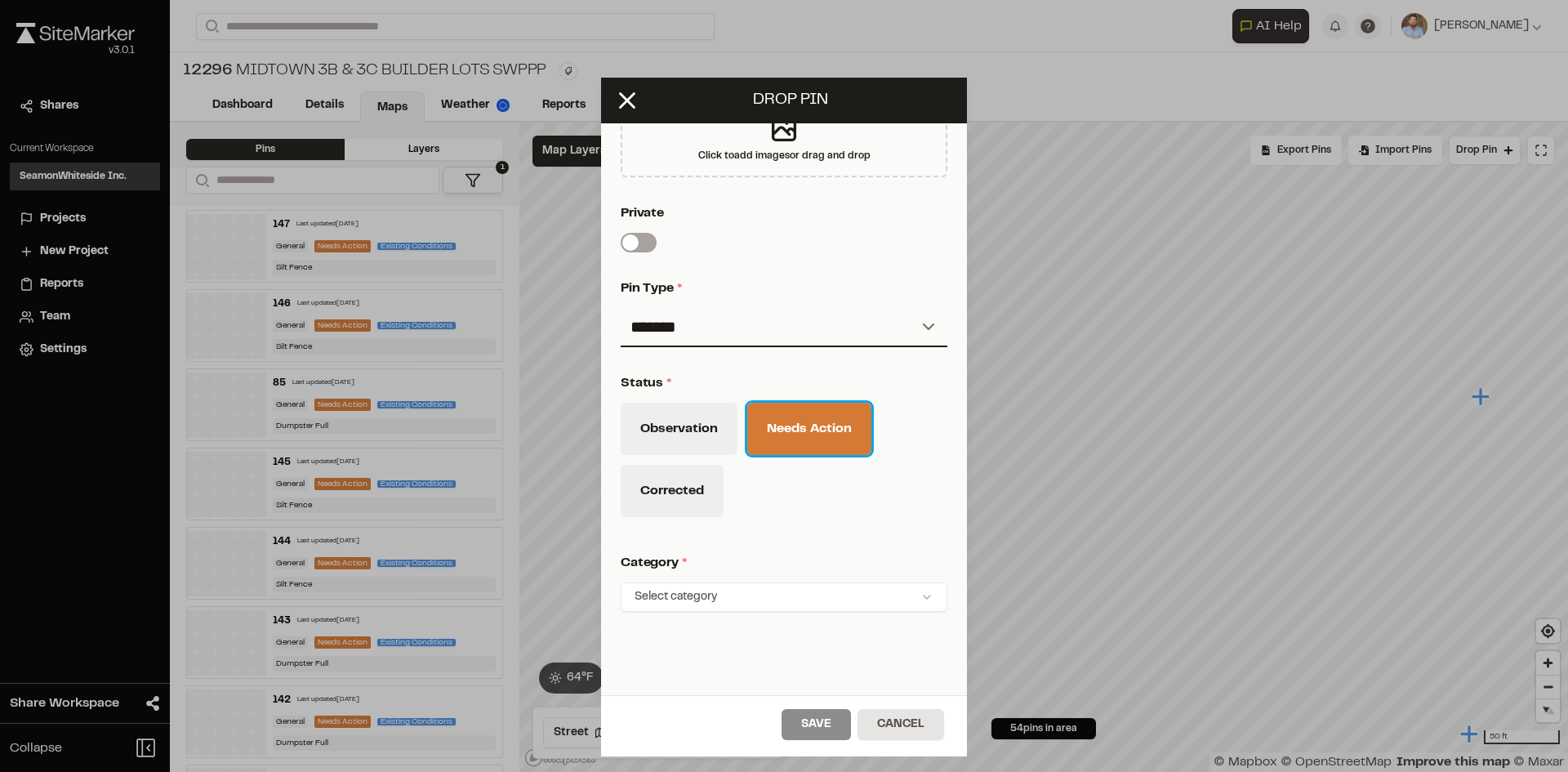
scroll to position [536, 0]
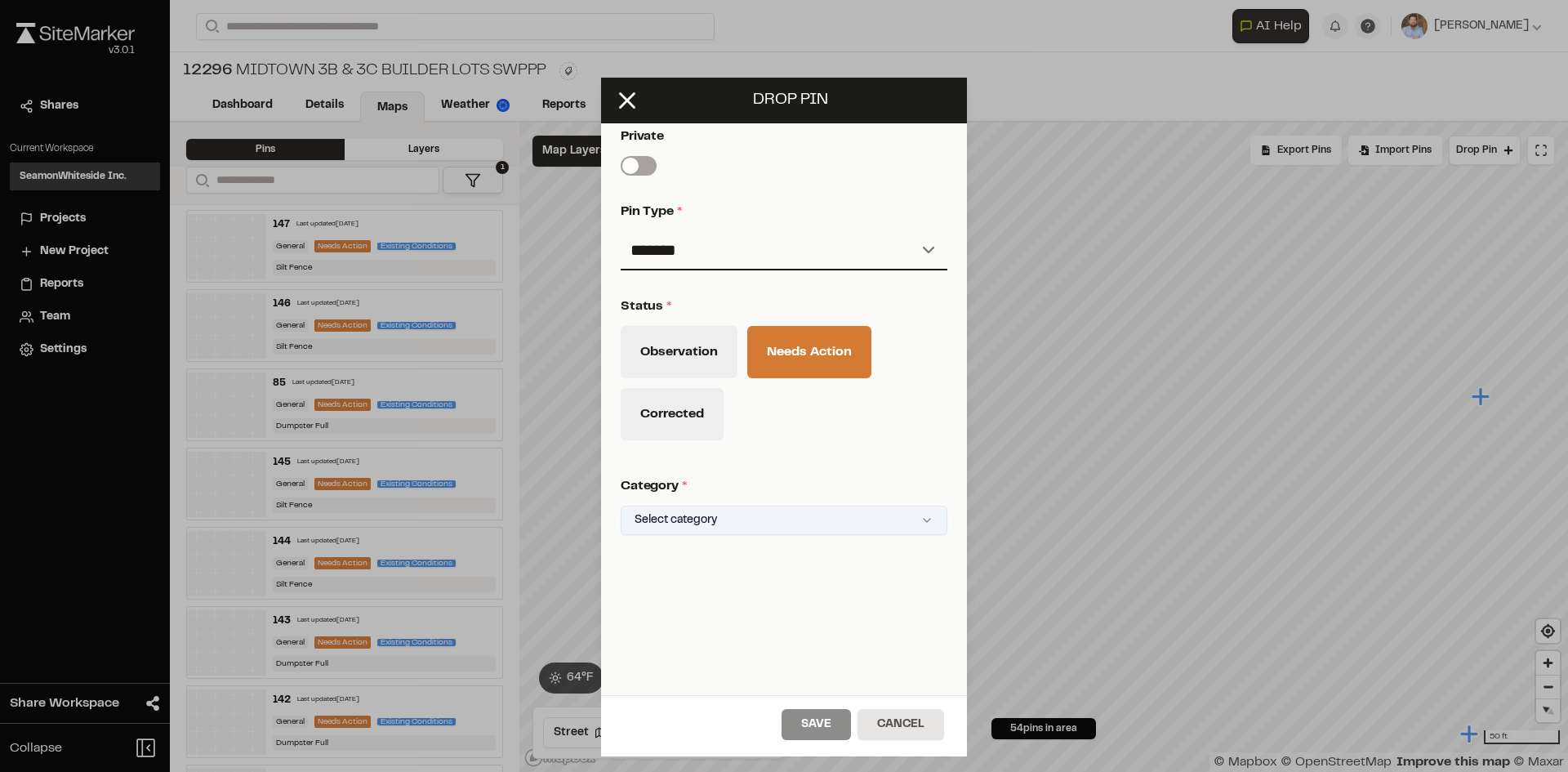
click at [796, 499] on html "Close sidebar v 3.0.1 Shares Current Workspace SeamonWhiteside Inc. SI Projects…" at bounding box center [784, 386] width 1568 height 772
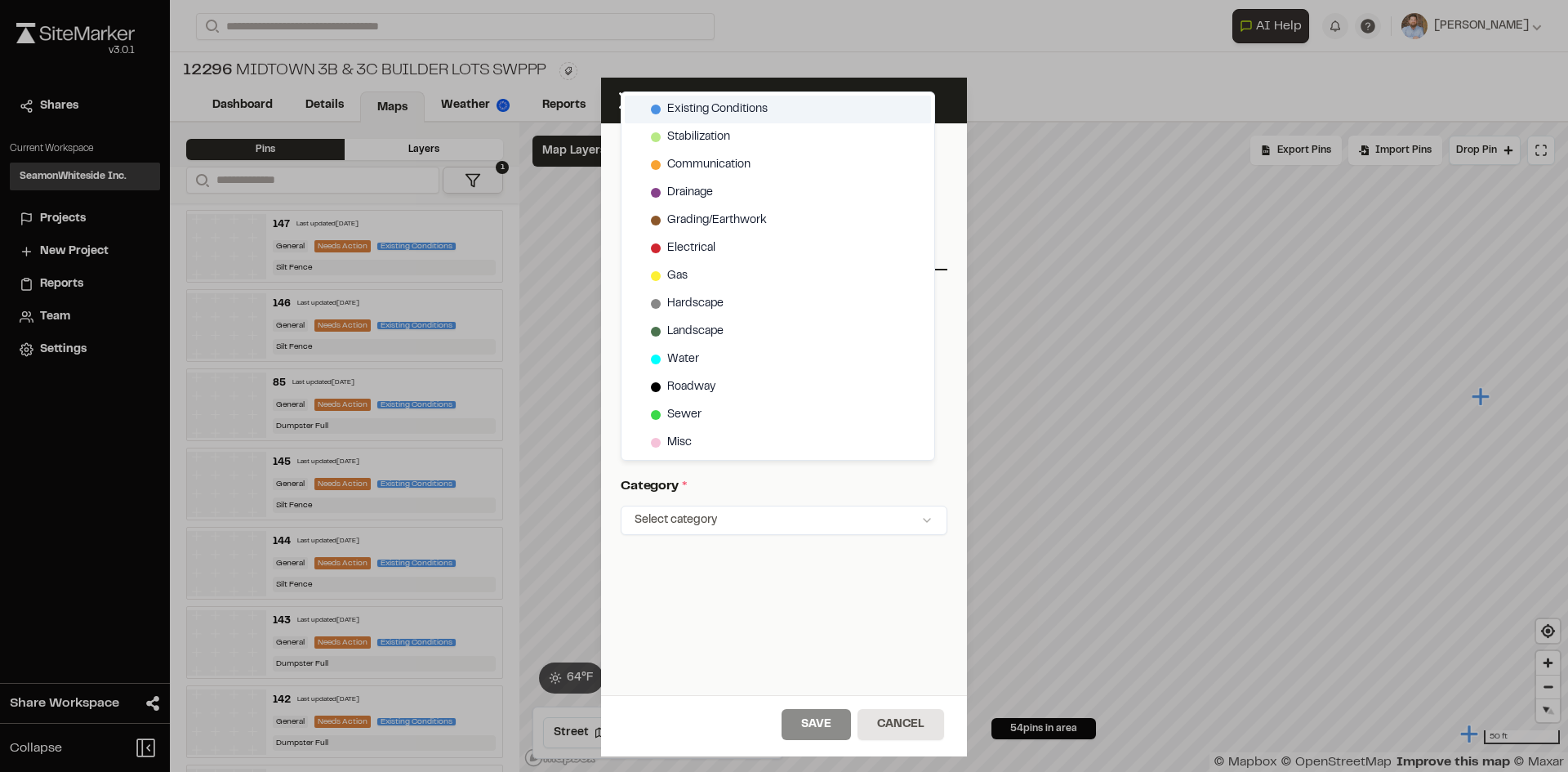
click at [712, 108] on span "Existing Conditions" at bounding box center [717, 110] width 101 height 18
click at [840, 727] on html "Close sidebar v 3.0.1 Shares Current Workspace SeamonWhiteside Inc. SI Projects…" at bounding box center [784, 386] width 1568 height 772
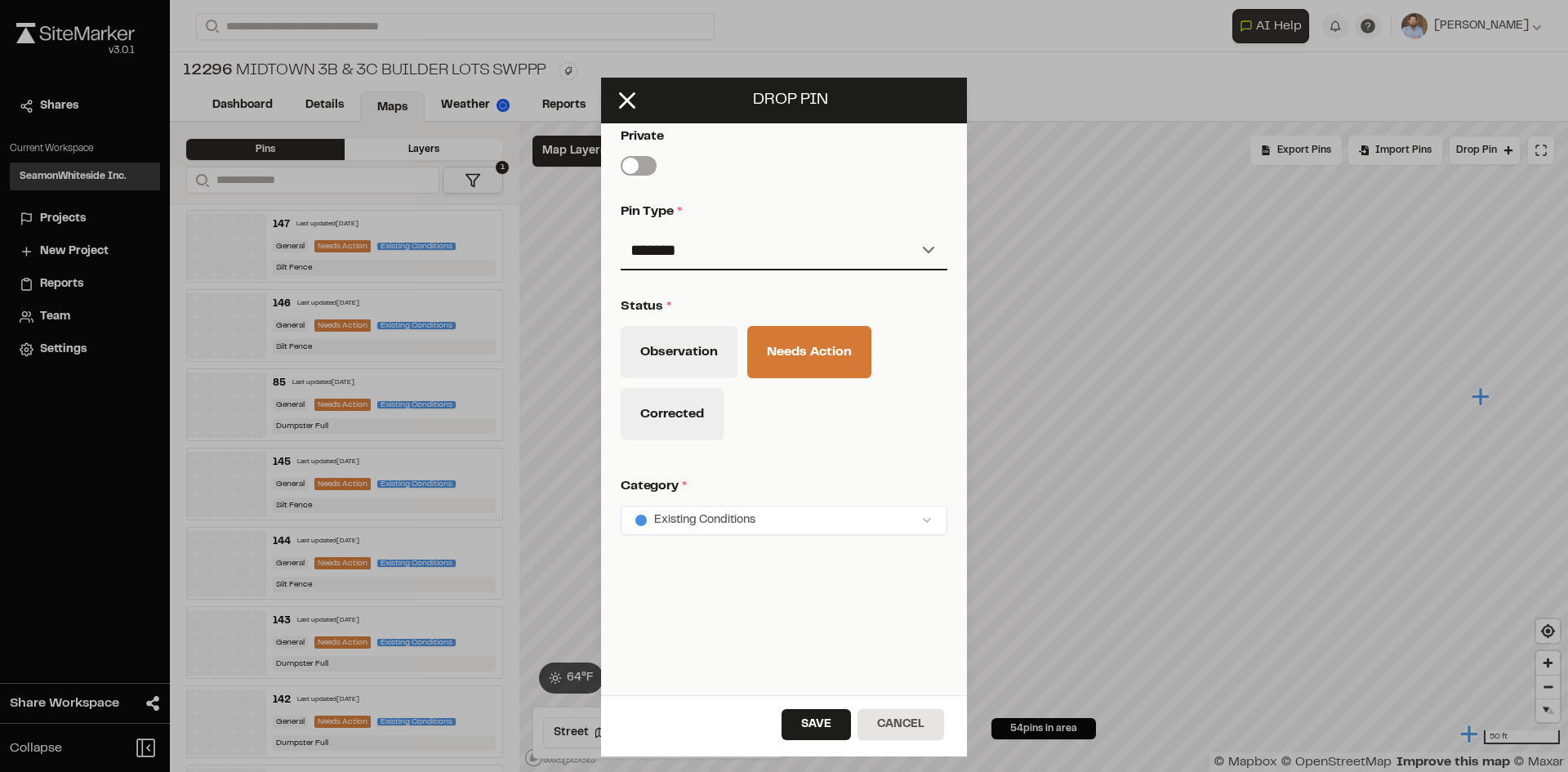
click at [840, 727] on button "Save" at bounding box center [816, 725] width 69 height 31
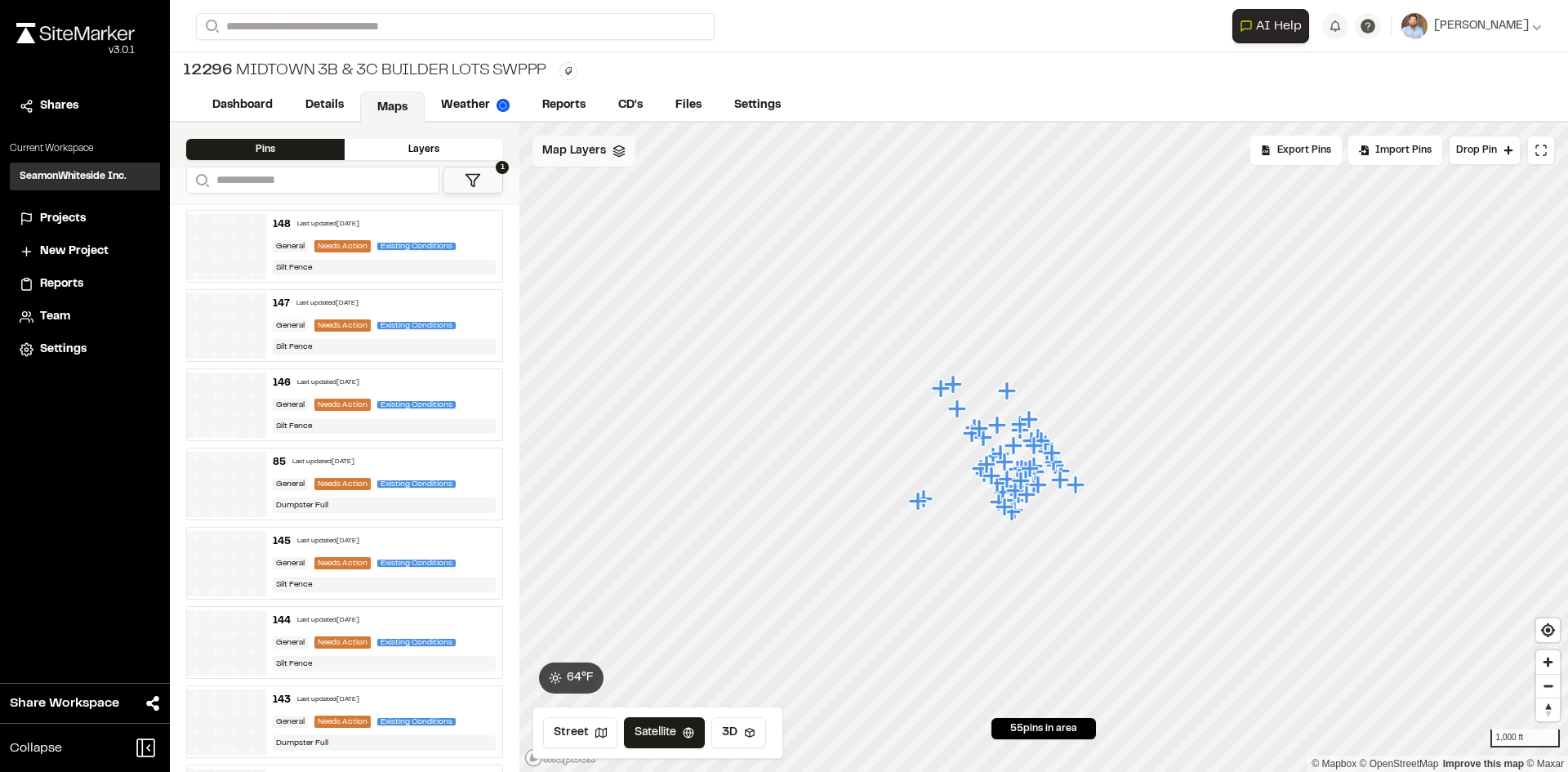
click at [598, 146] on span "Map Layers" at bounding box center [574, 151] width 64 height 18
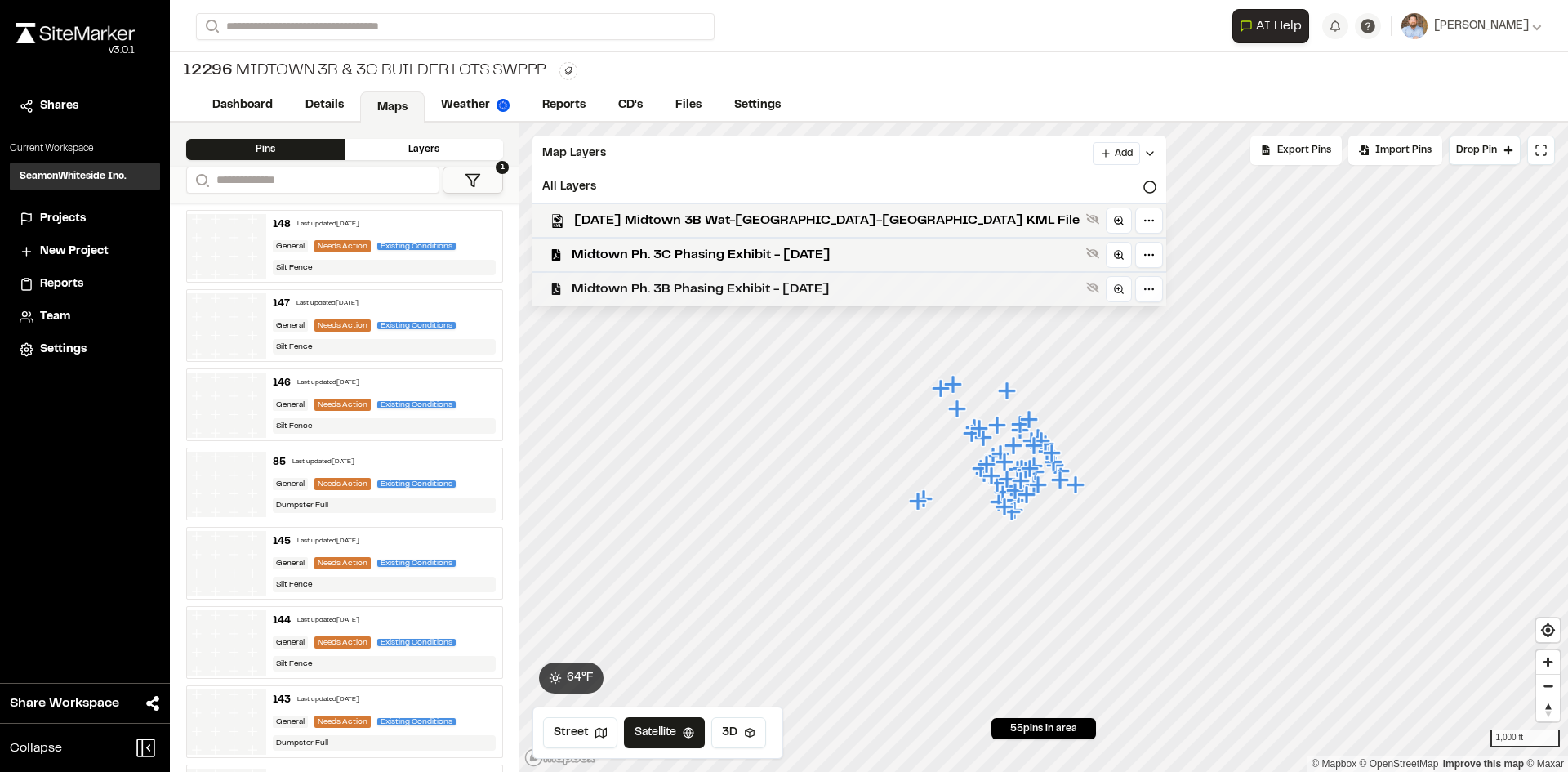
click at [697, 287] on span "Midtown Ph. 3B Phasing Exhibit - [DATE]" at bounding box center [826, 290] width 508 height 20
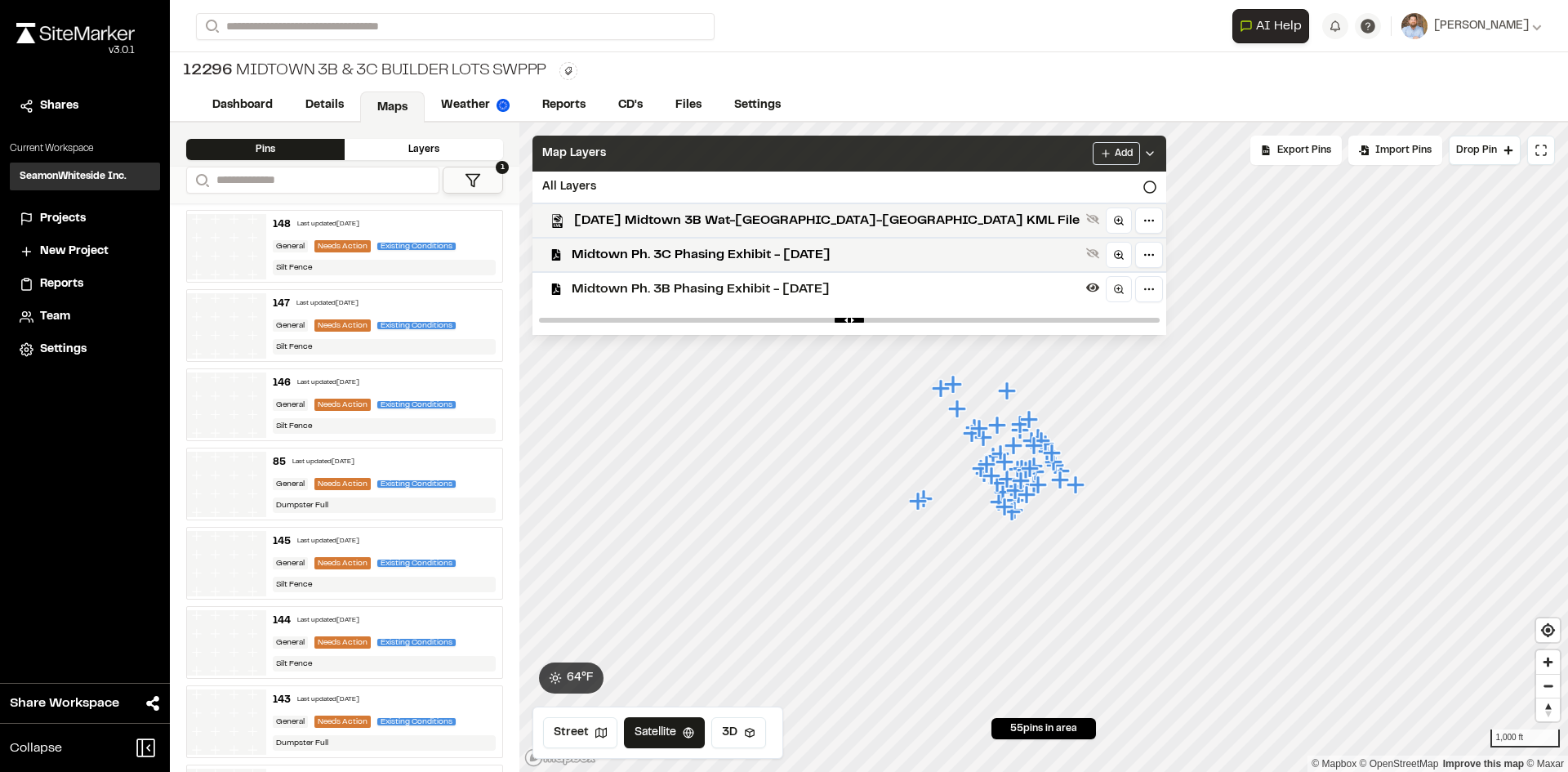
click at [1092, 144] on div "Add" at bounding box center [1124, 154] width 64 height 23
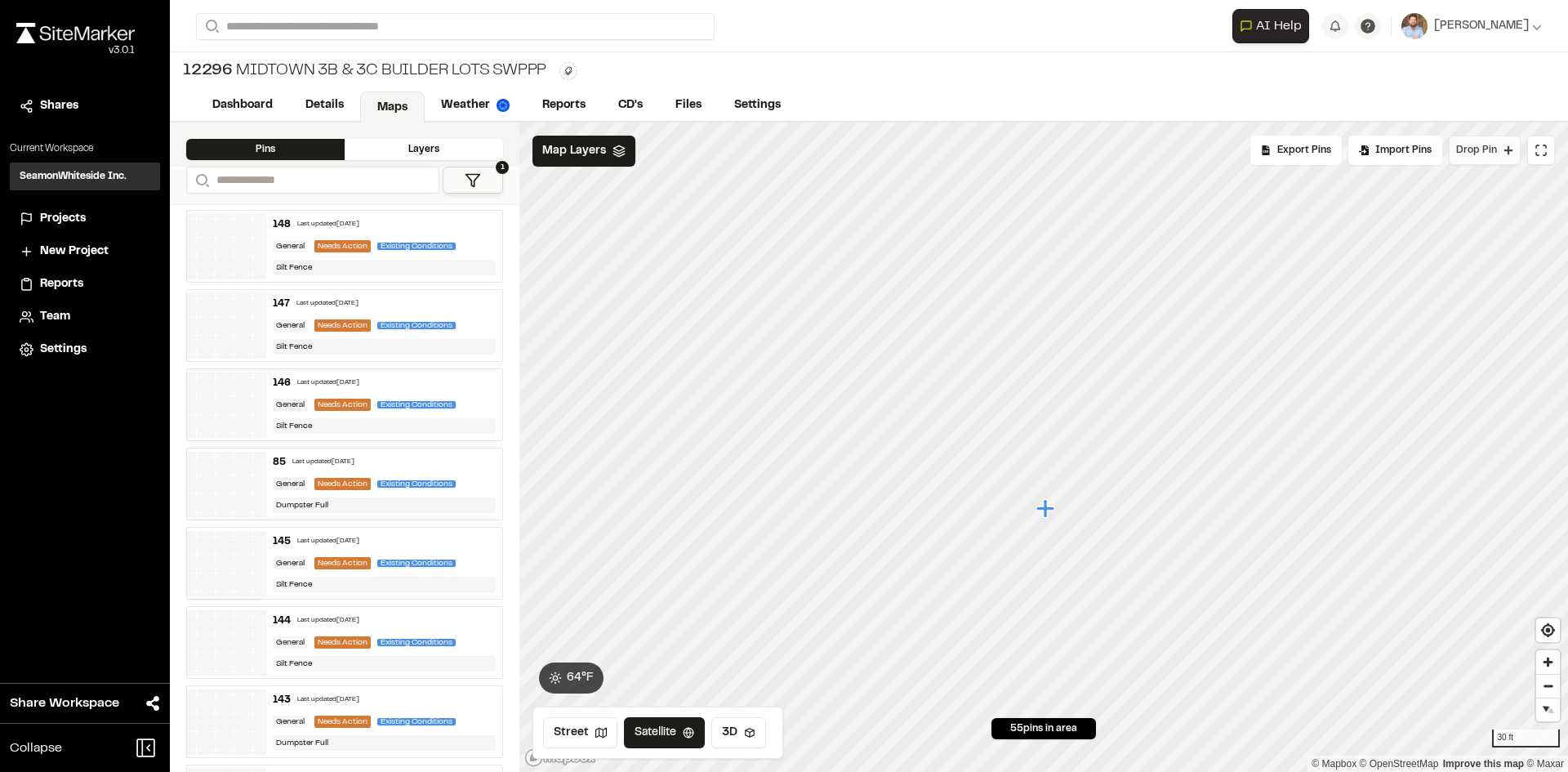
click at [1484, 160] on button "Drop Pin" at bounding box center [1484, 150] width 71 height 29
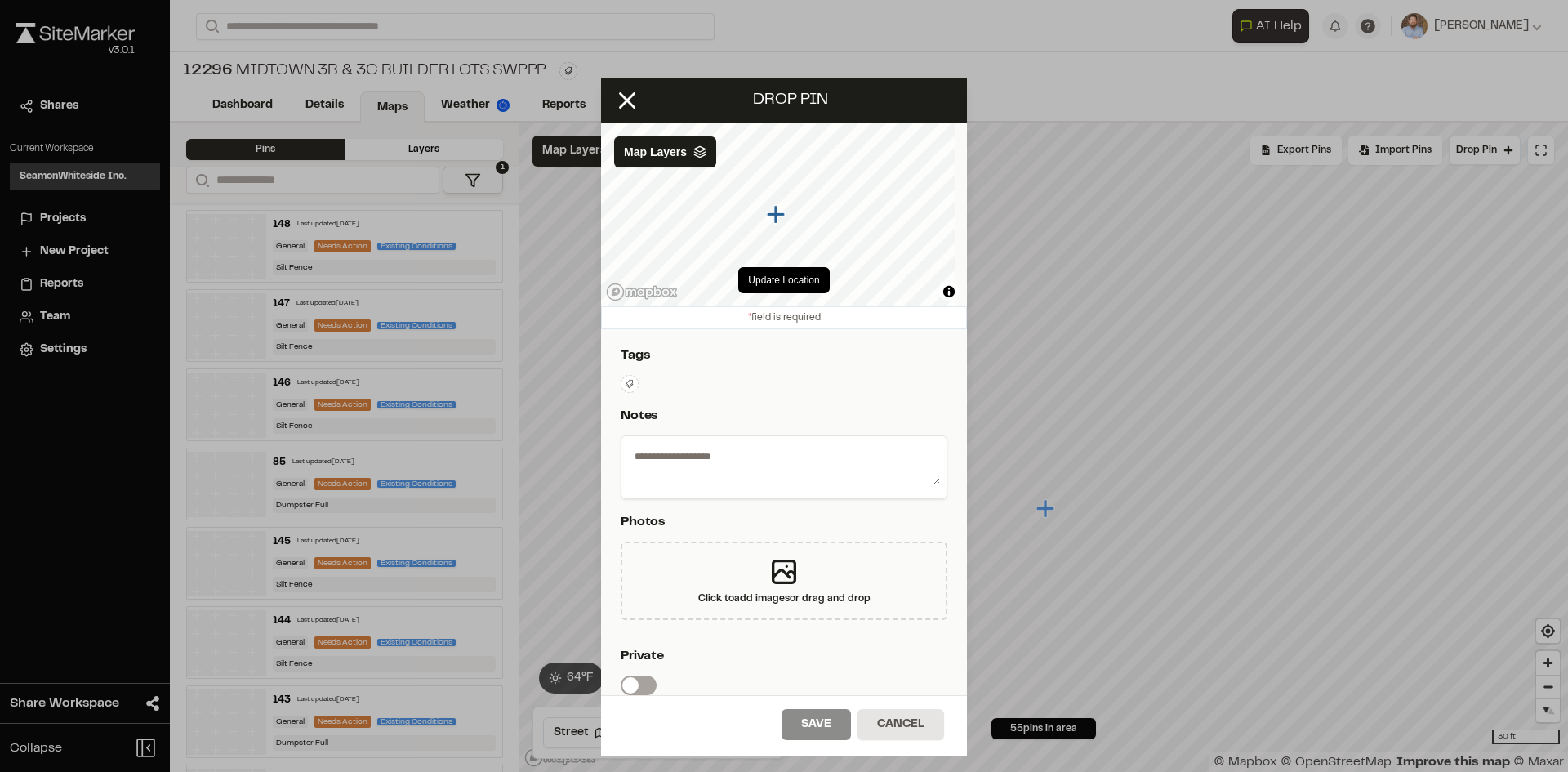
click at [633, 382] on icon at bounding box center [629, 384] width 7 height 8
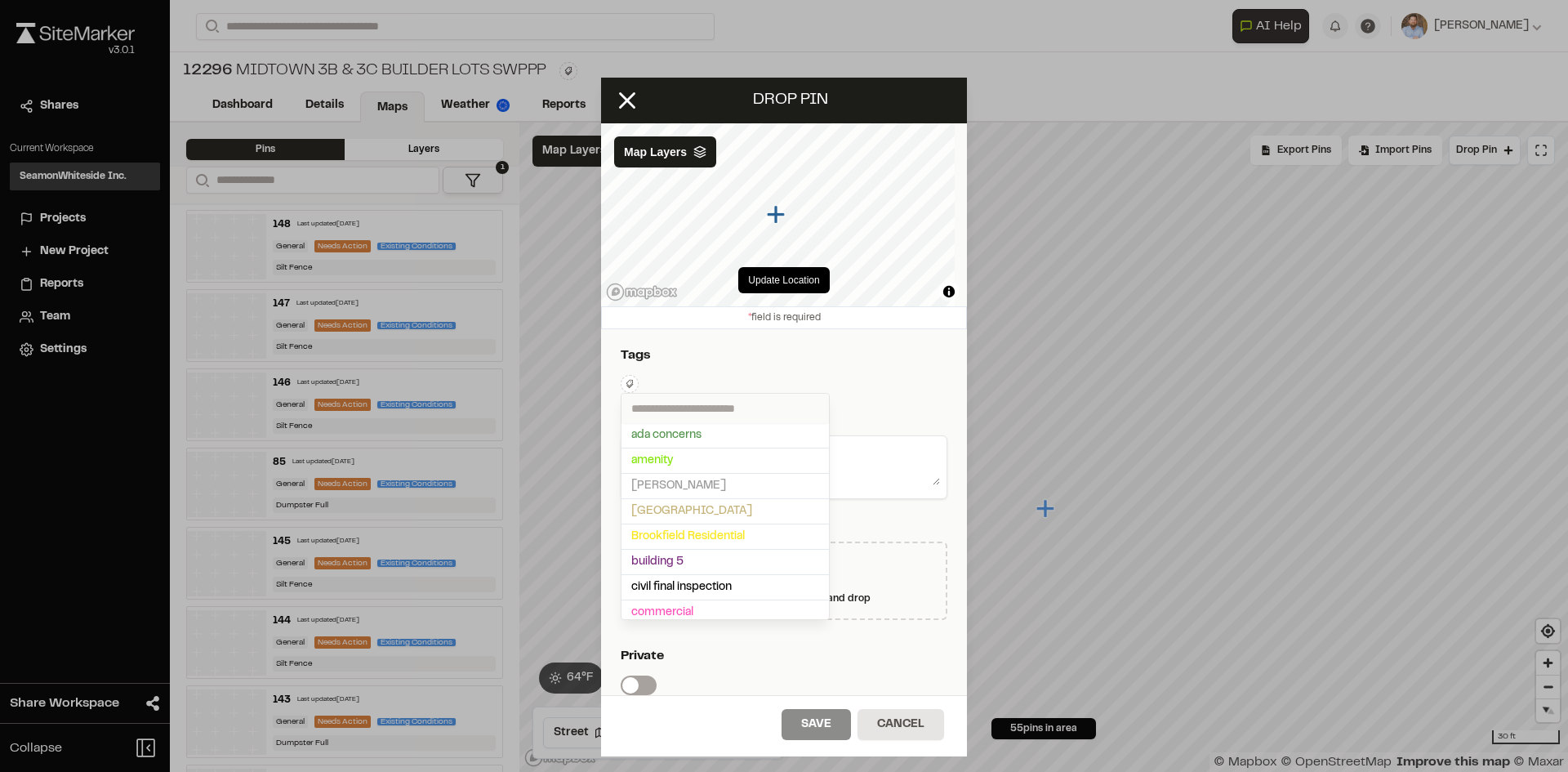
click at [666, 405] on input "text" at bounding box center [724, 408] width 207 height 29
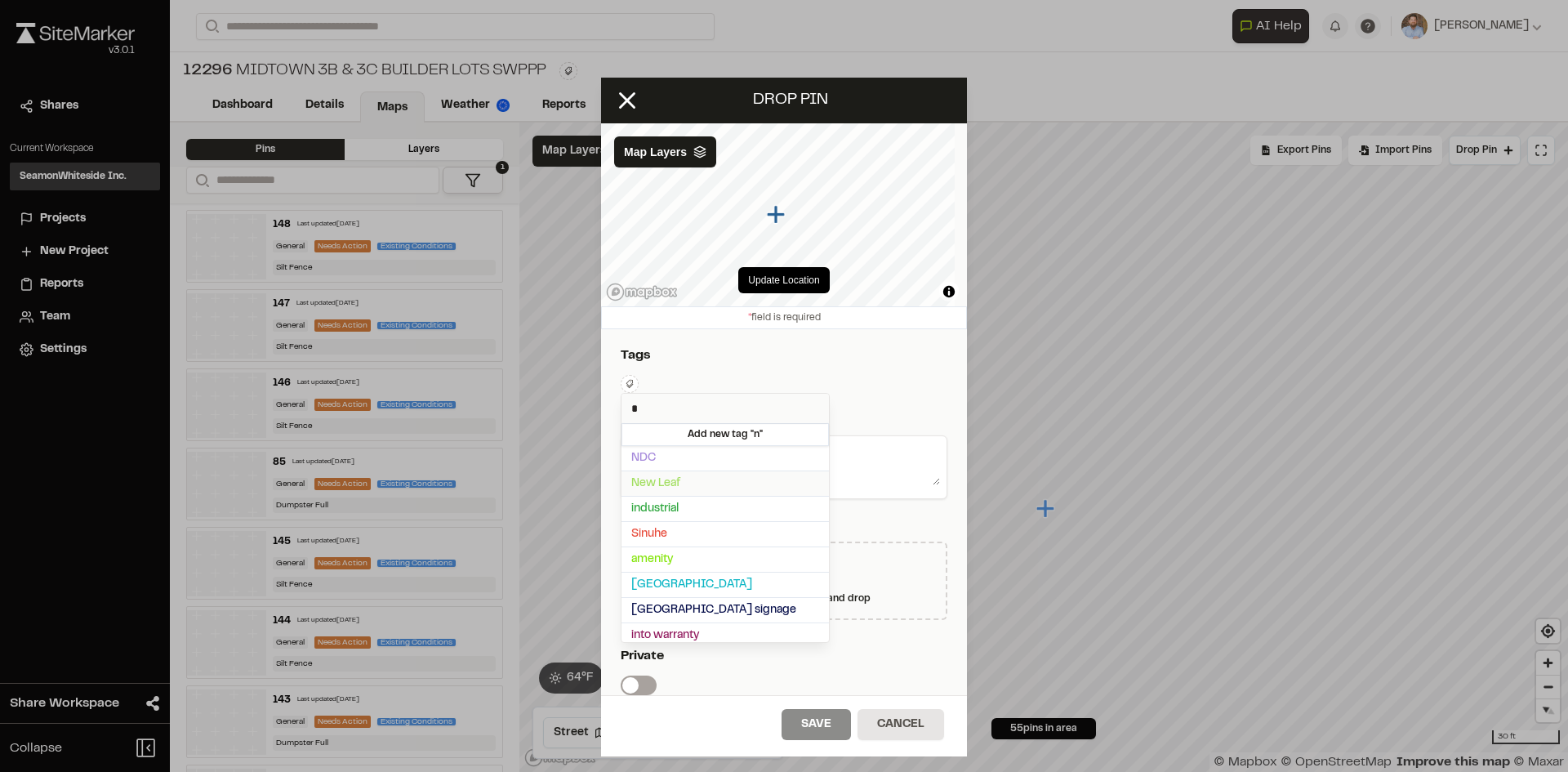
type input "*"
click at [693, 477] on span "New Leaf" at bounding box center [725, 484] width 188 height 18
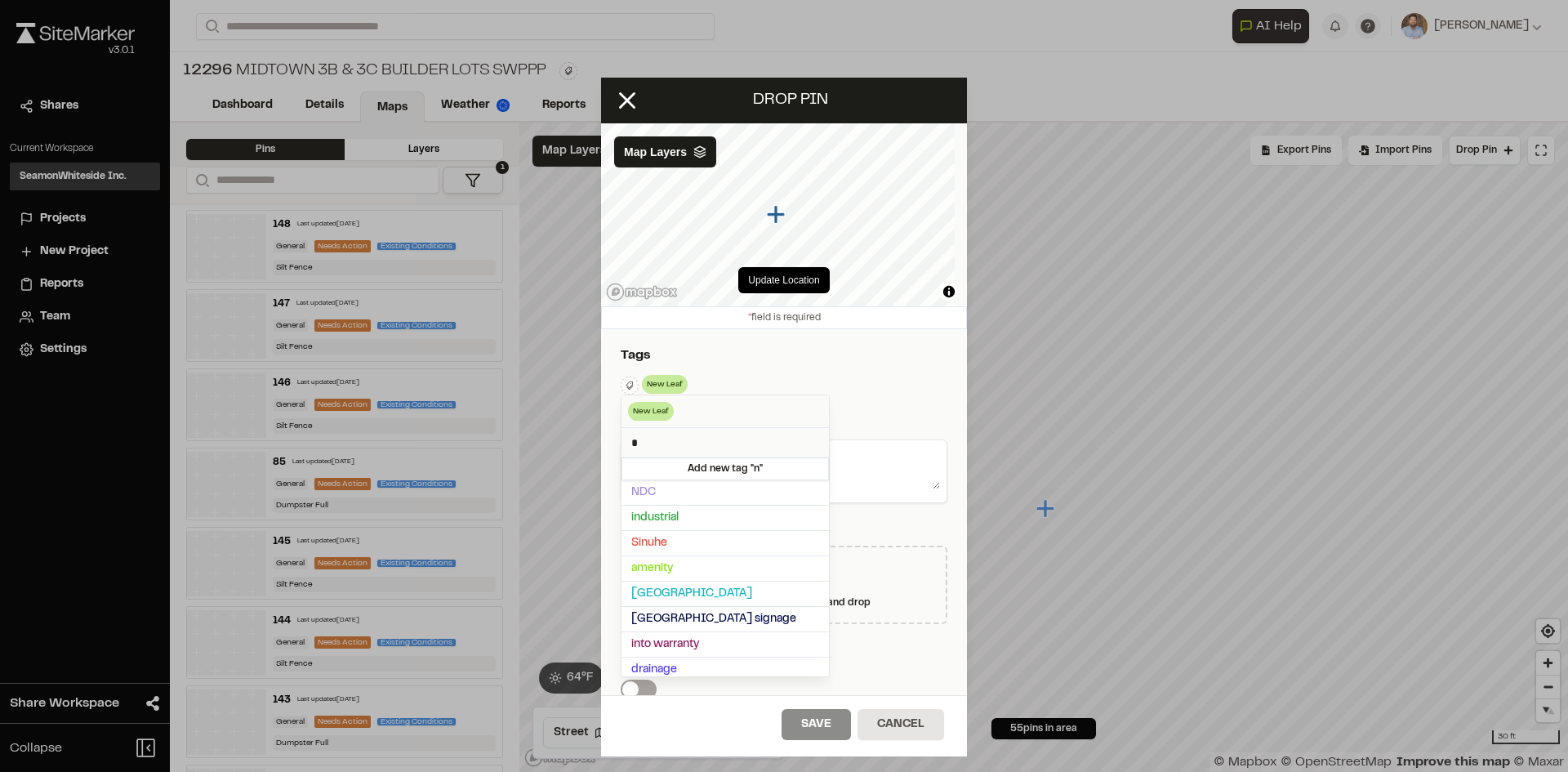
click at [885, 403] on div at bounding box center [784, 386] width 1568 height 772
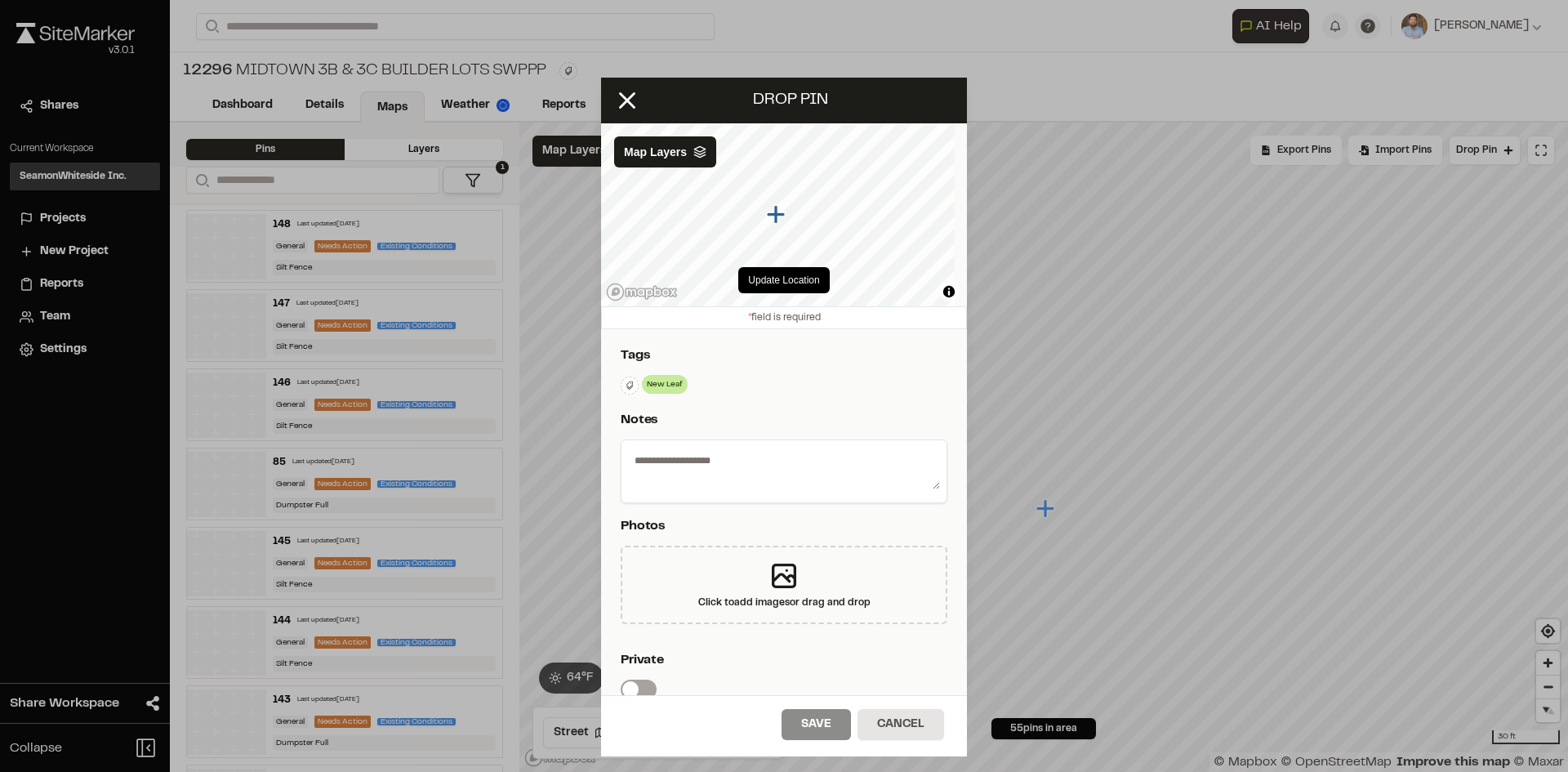
click at [804, 468] on textarea at bounding box center [783, 468] width 312 height 42
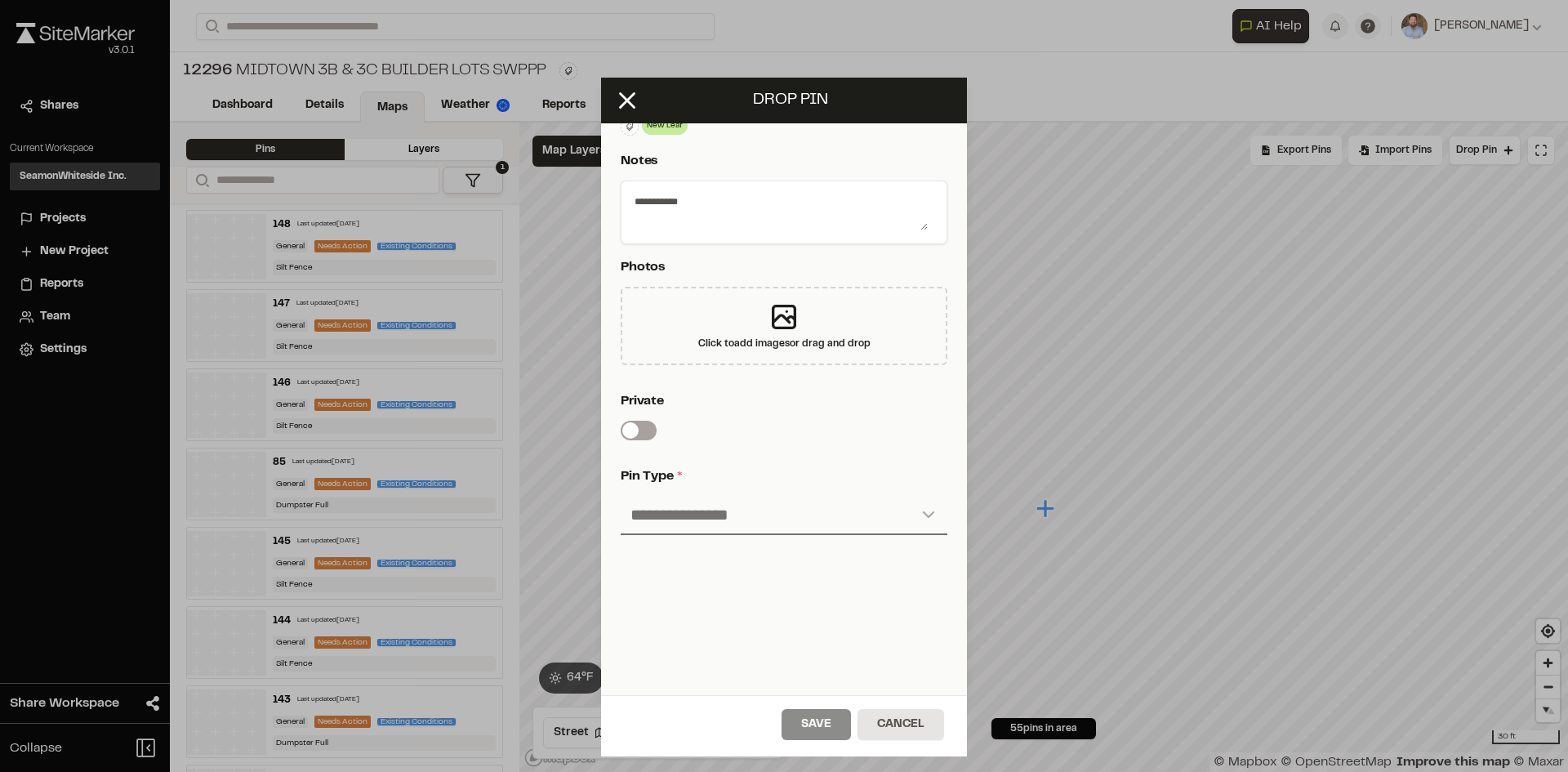
type textarea "**********"
click at [726, 499] on select "**********" at bounding box center [783, 515] width 327 height 39
select select "*"
click at [620, 496] on select "**********" at bounding box center [783, 515] width 327 height 39
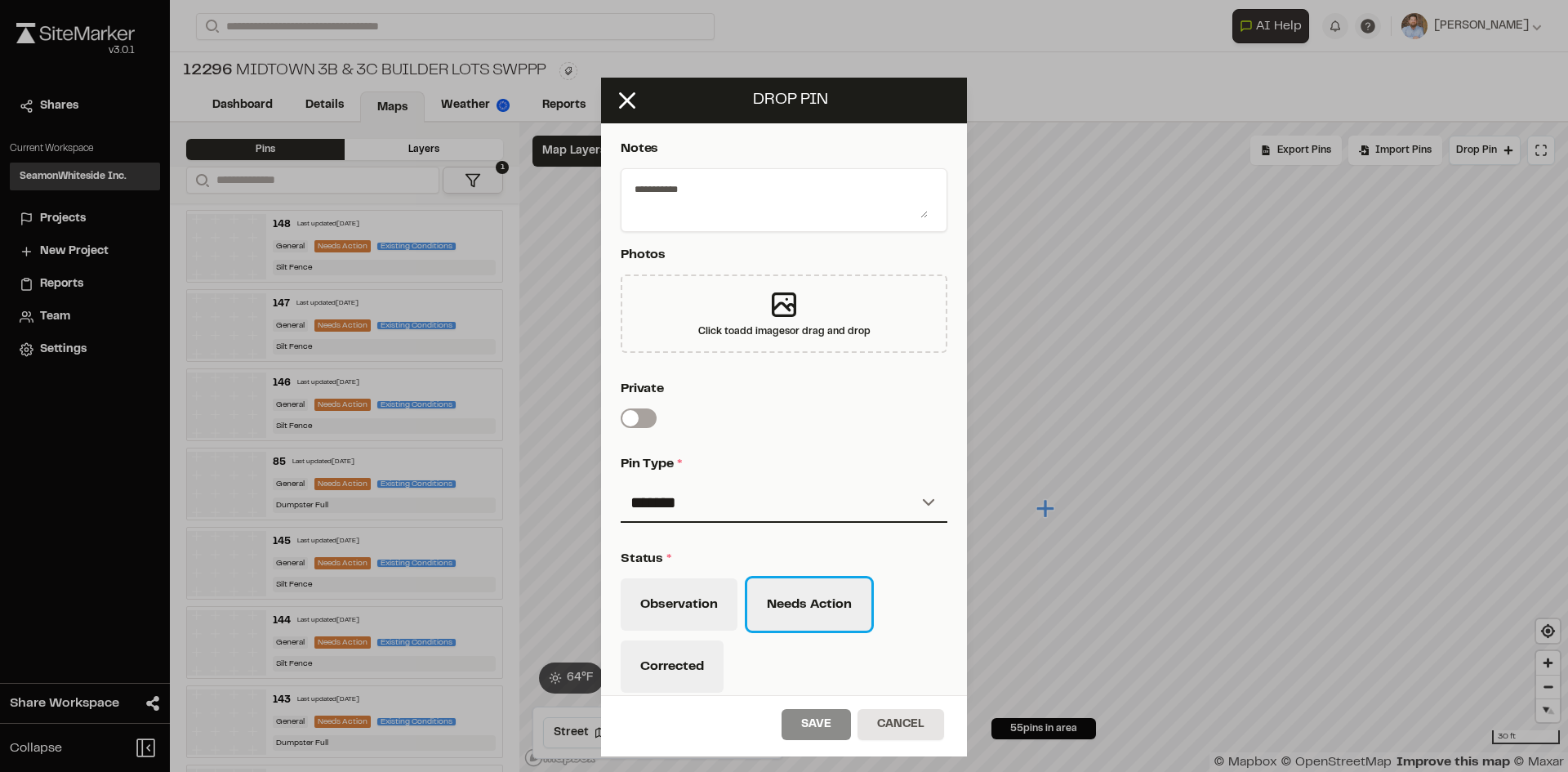
click at [810, 602] on button "Needs Action" at bounding box center [809, 604] width 124 height 52
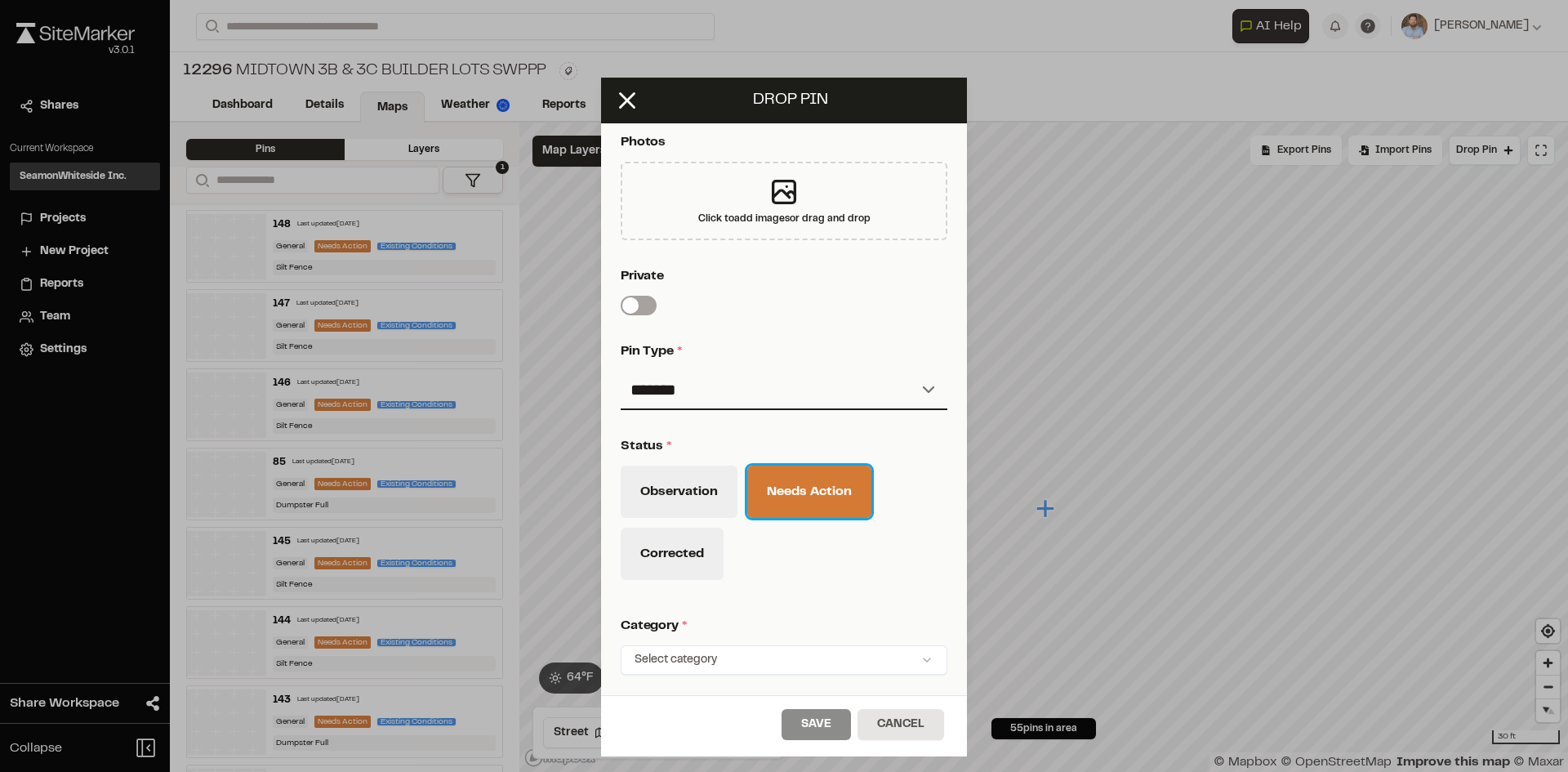
scroll to position [536, 0]
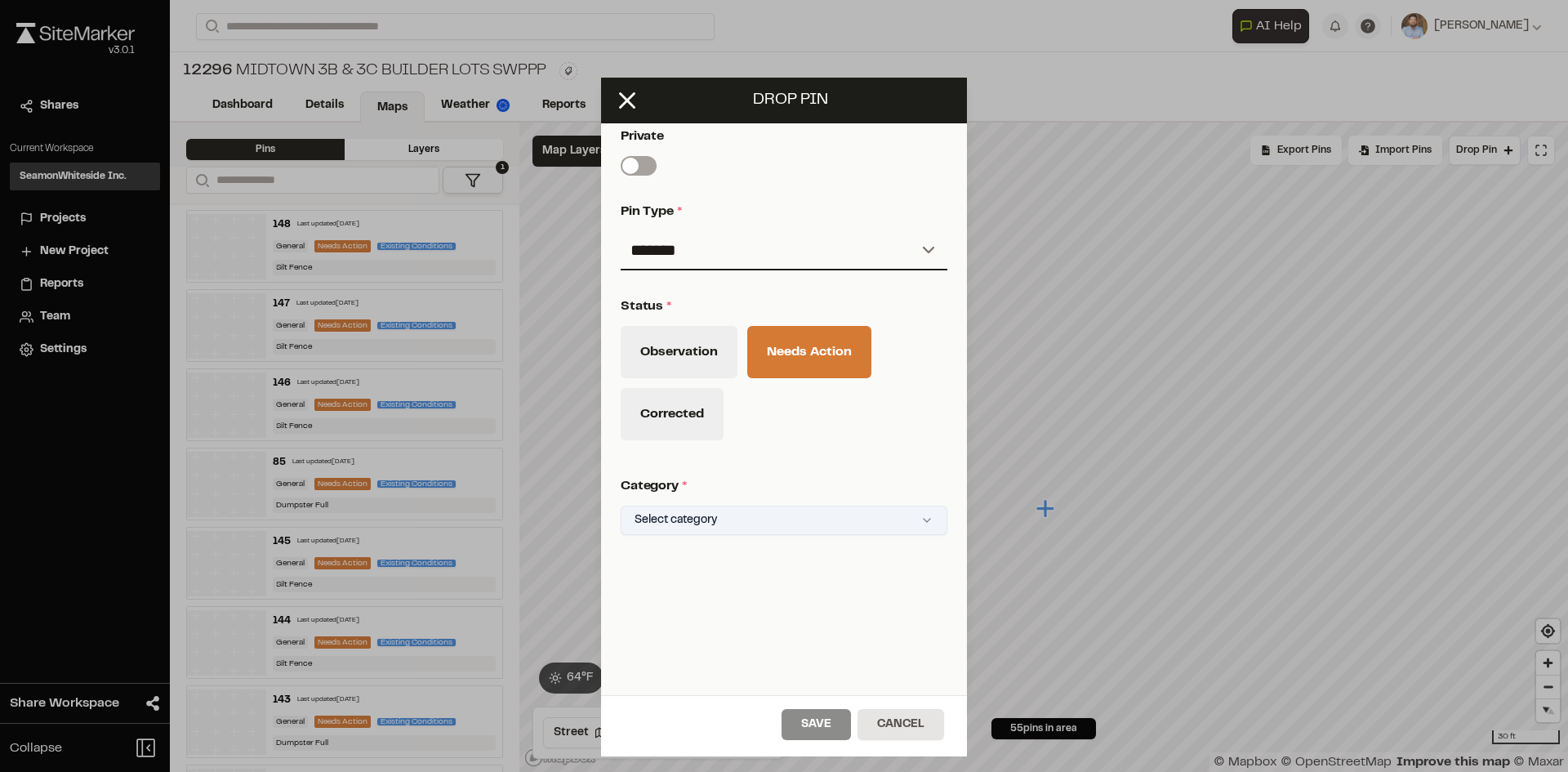
click at [791, 506] on html "Close sidebar v 3.0.1 Shares Current Workspace SeamonWhiteside Inc. SI Projects…" at bounding box center [784, 386] width 1568 height 772
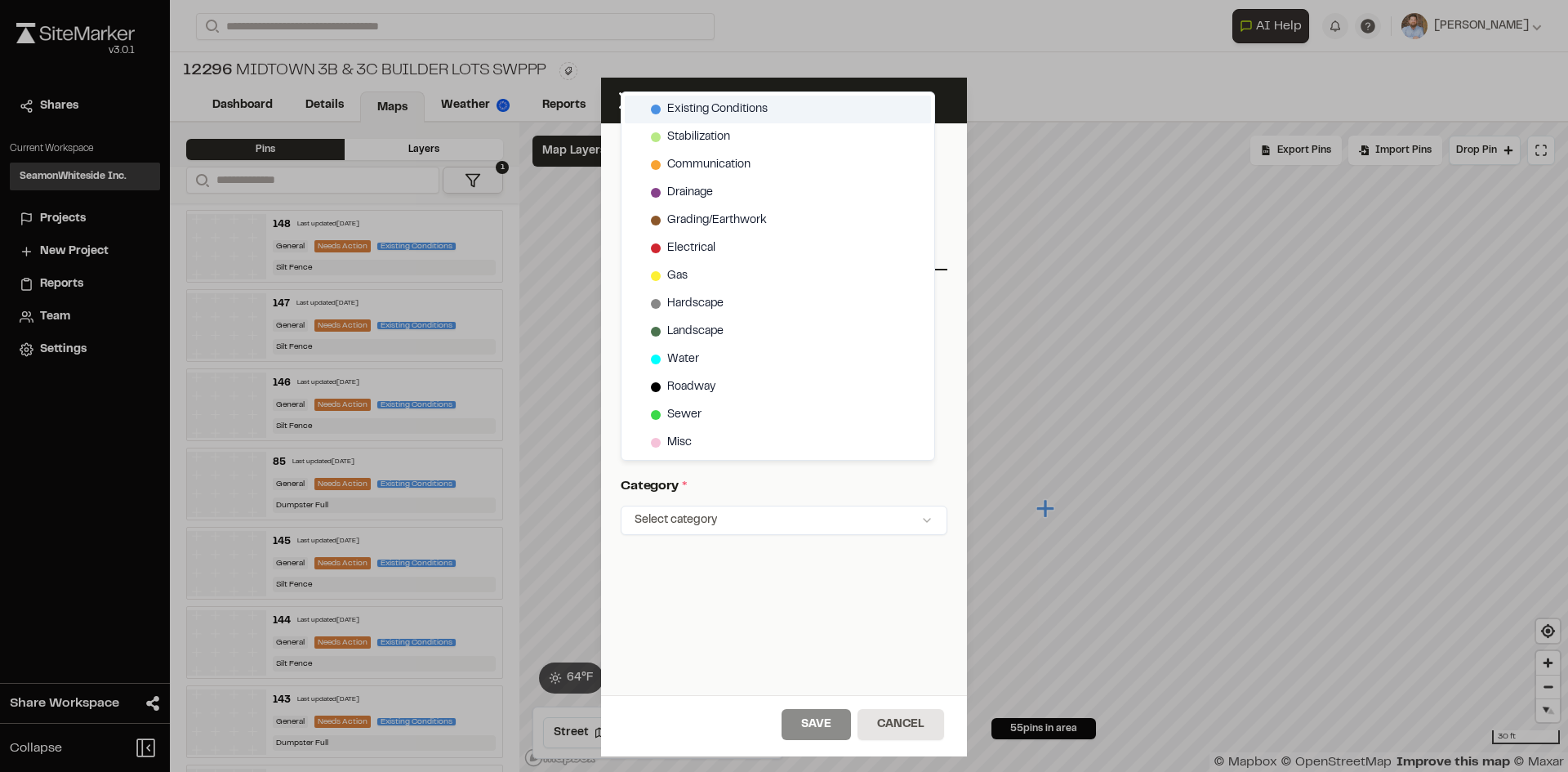
click at [716, 106] on span "Existing Conditions" at bounding box center [717, 110] width 101 height 18
click at [833, 716] on html "Close sidebar v 3.0.1 Shares Current Workspace SeamonWhiteside Inc. SI Projects…" at bounding box center [784, 386] width 1568 height 772
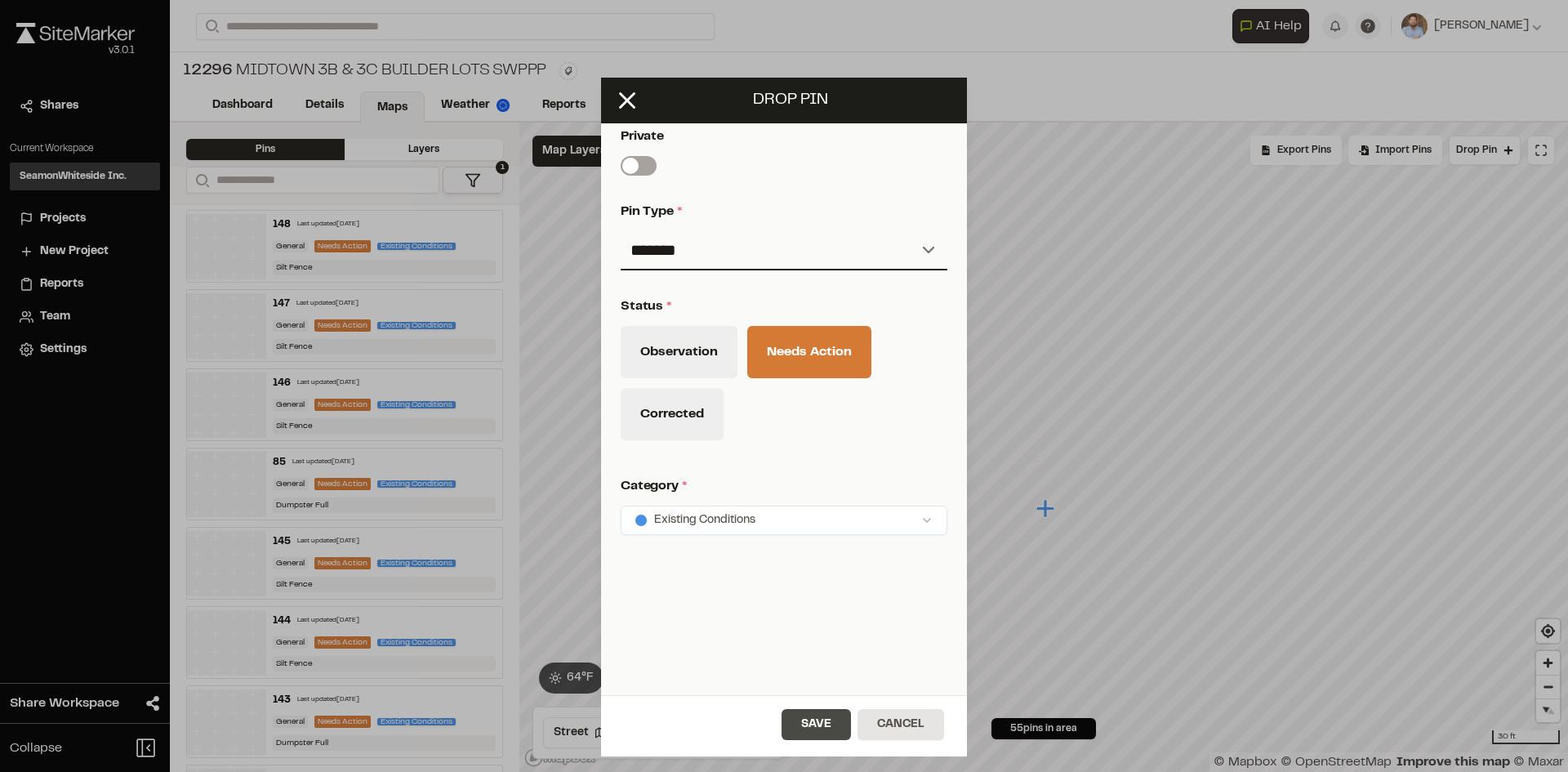
click at [841, 723] on button "Save" at bounding box center [816, 725] width 69 height 31
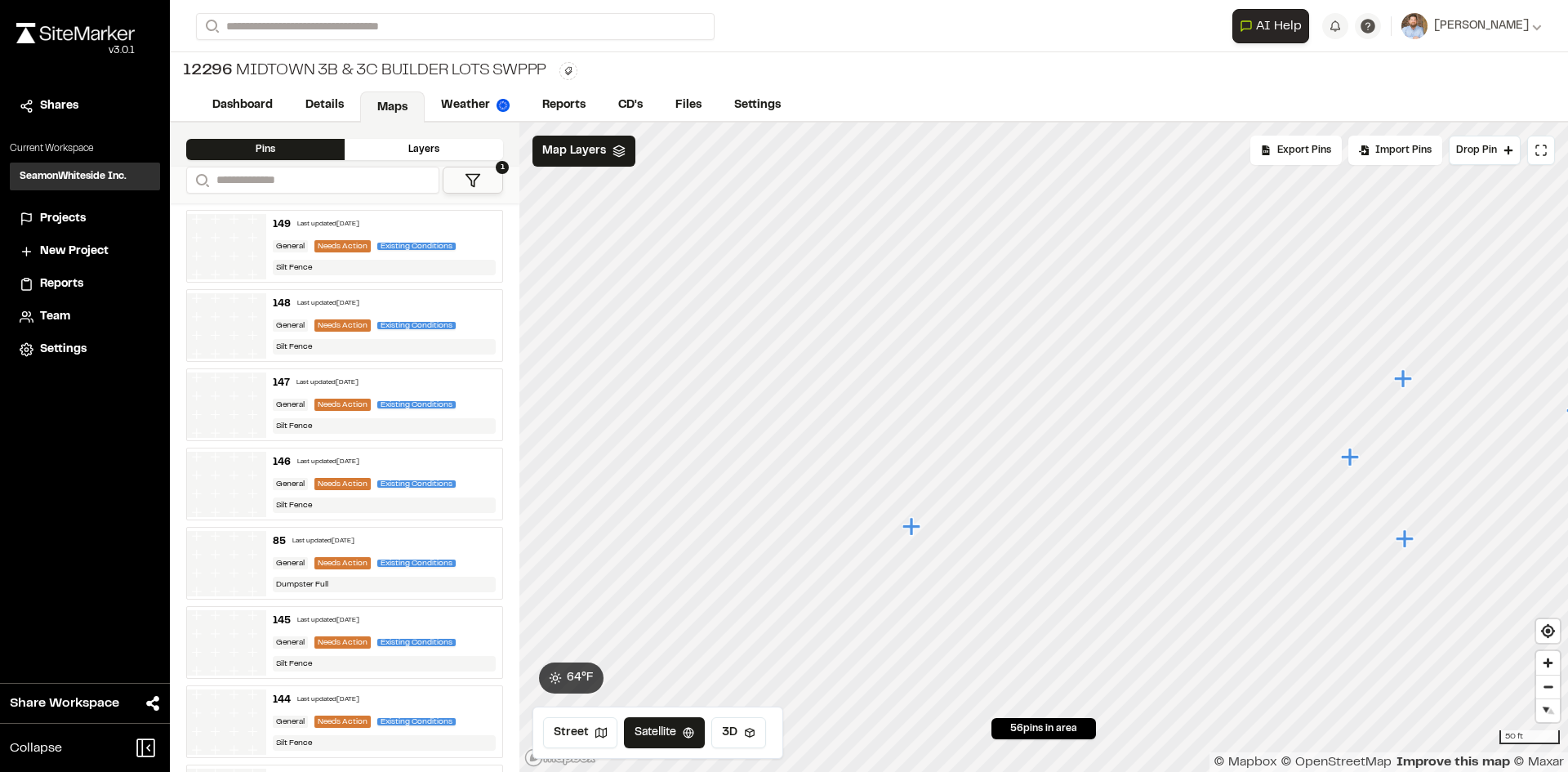
click at [913, 525] on icon "Map marker" at bounding box center [911, 527] width 18 height 18
click at [1476, 151] on span "Drop Pin" at bounding box center [1476, 151] width 41 height 15
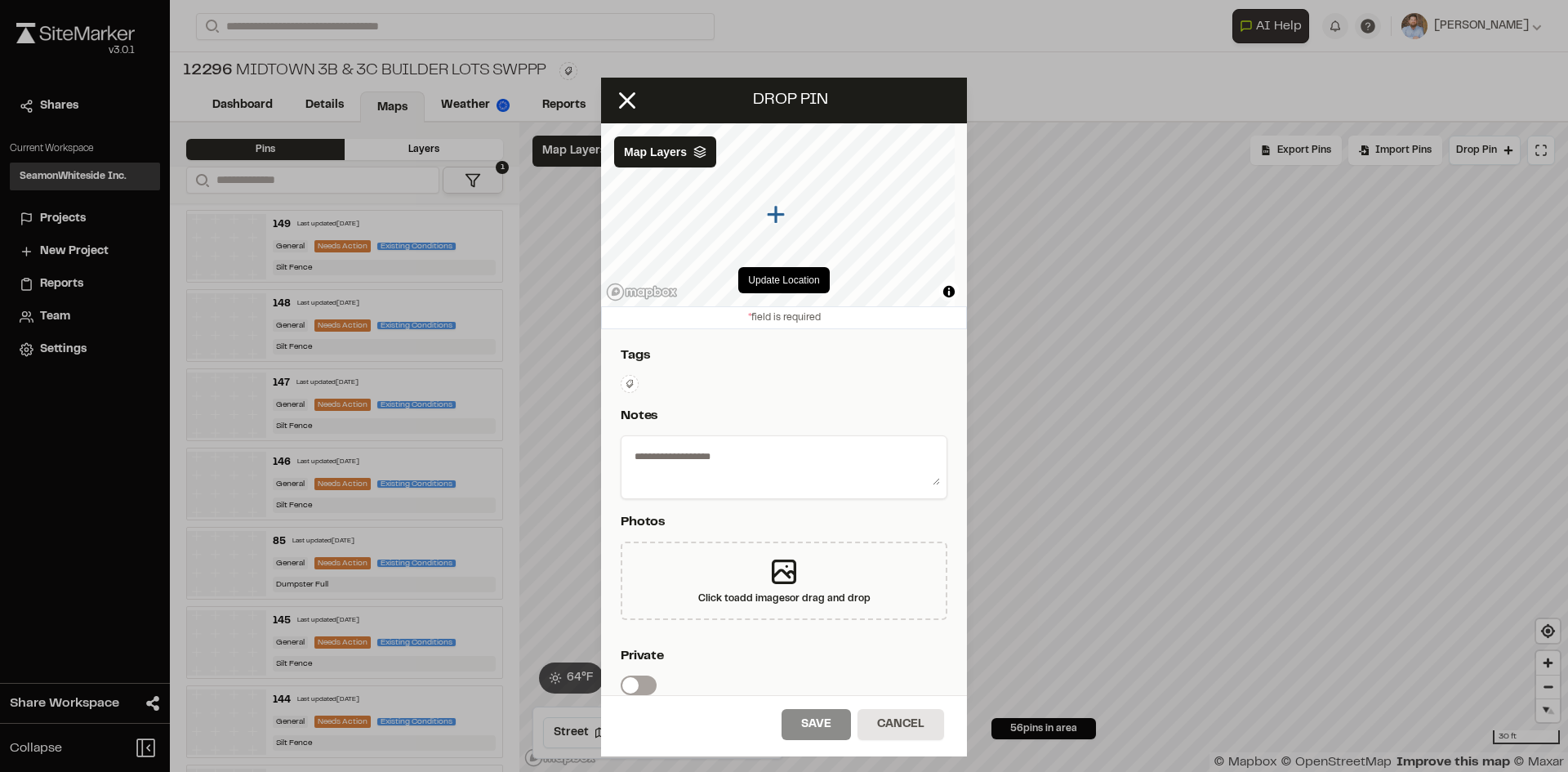
click at [762, 467] on textarea at bounding box center [783, 463] width 312 height 42
type textarea "**********"
click at [630, 380] on icon at bounding box center [629, 384] width 7 height 8
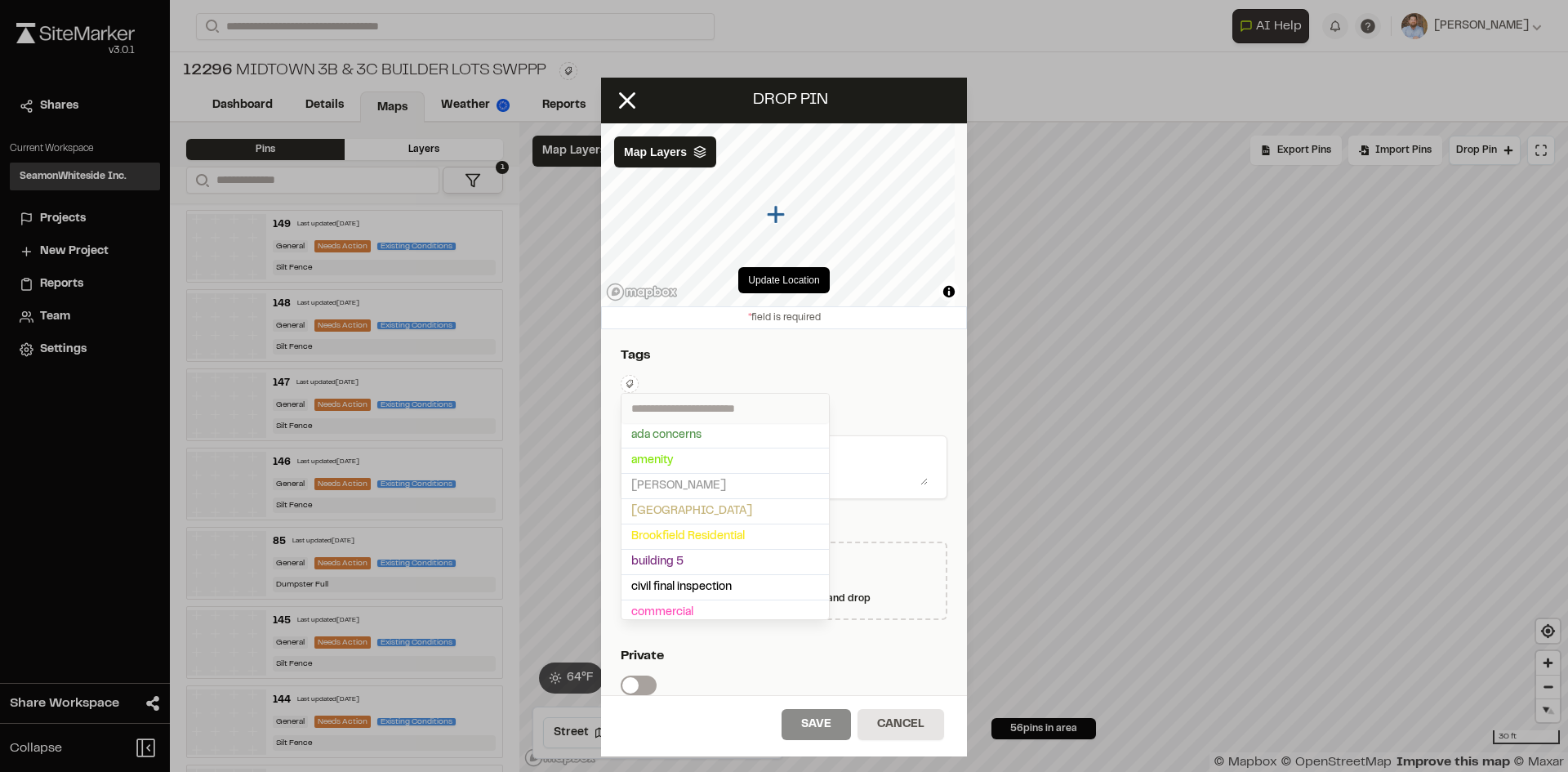
click at [672, 403] on input "text" at bounding box center [724, 408] width 207 height 29
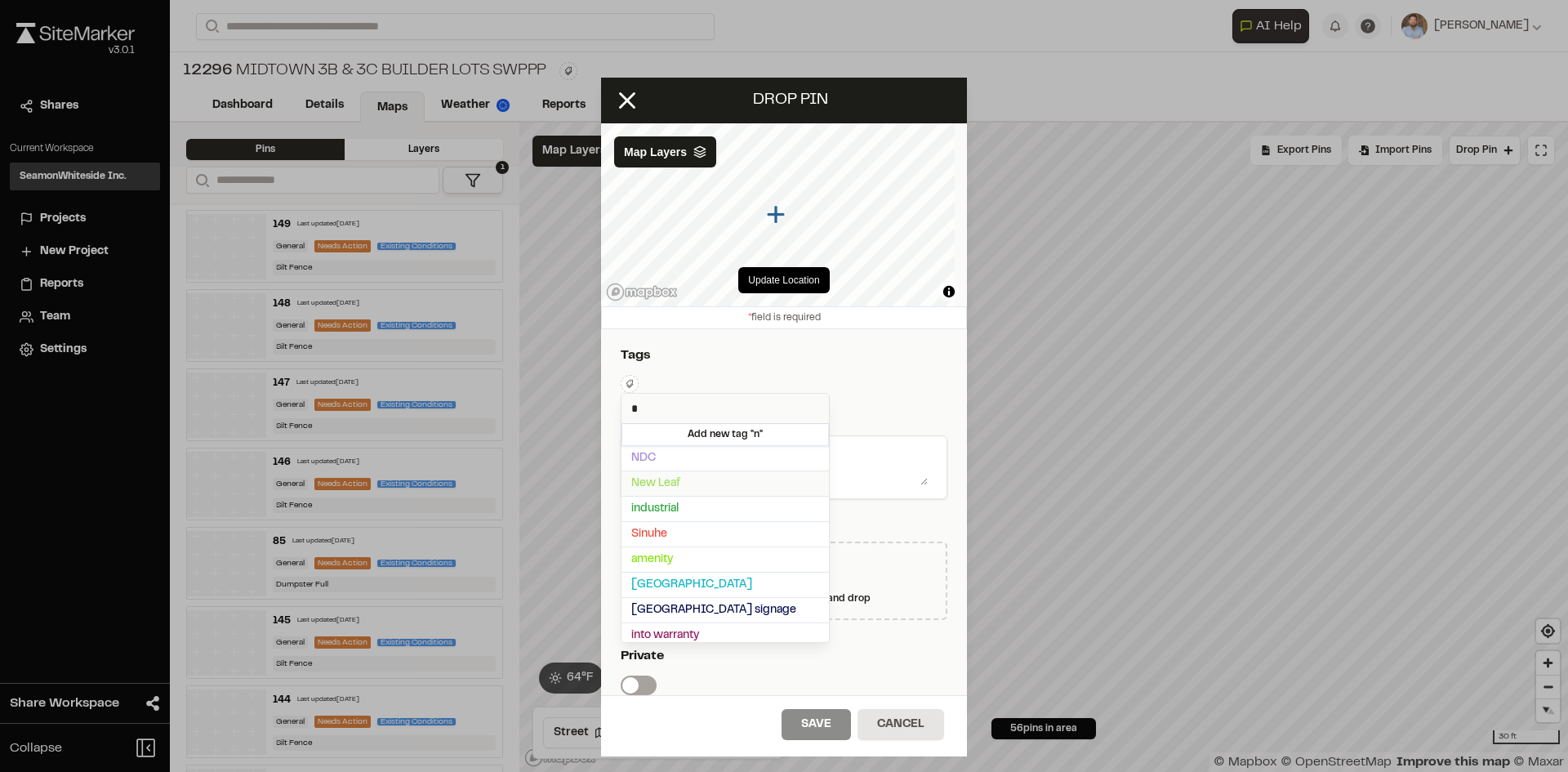
type input "*"
click at [672, 485] on span "New Leaf" at bounding box center [725, 484] width 188 height 18
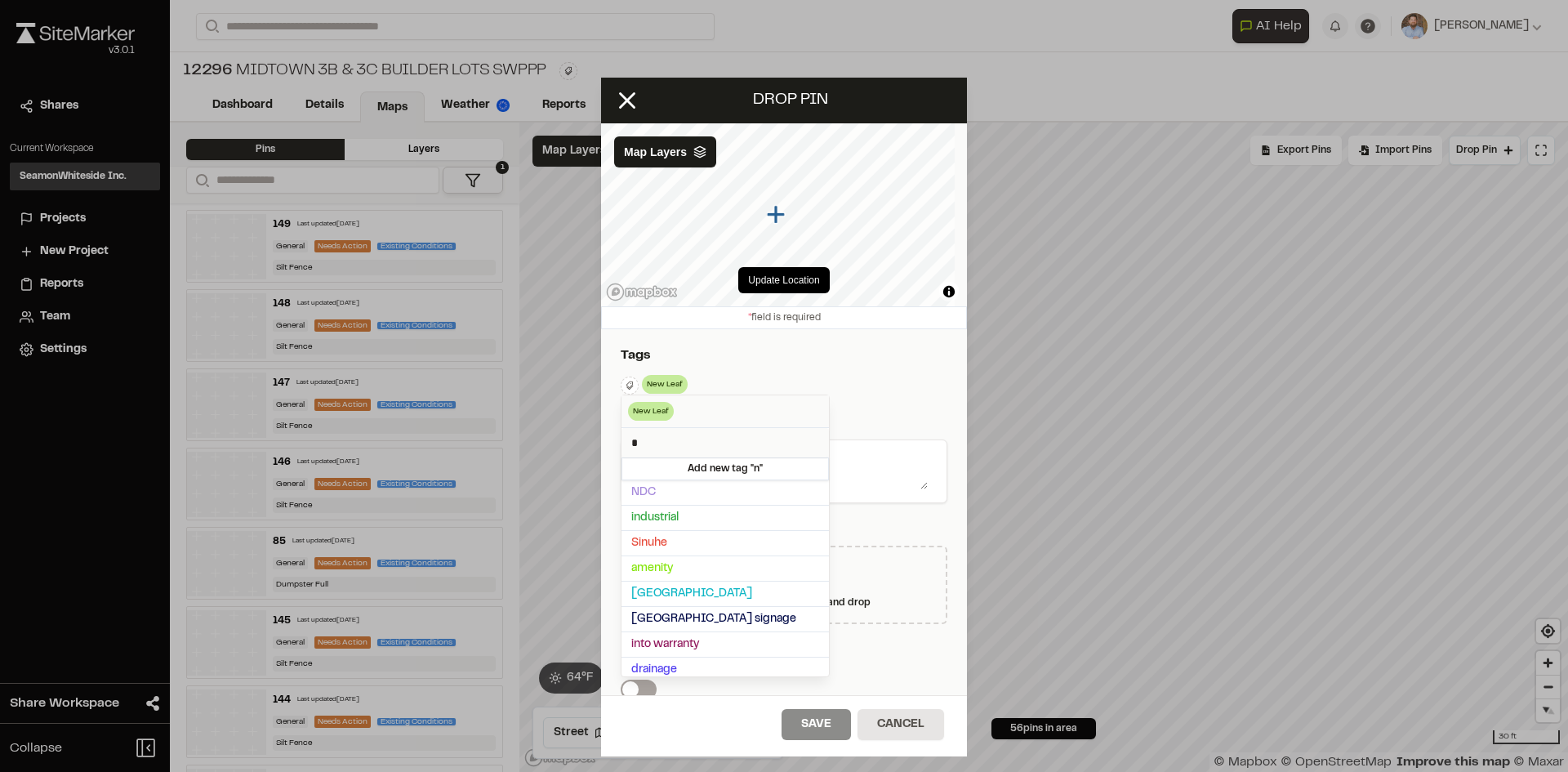
click at [895, 377] on div at bounding box center [784, 386] width 1568 height 772
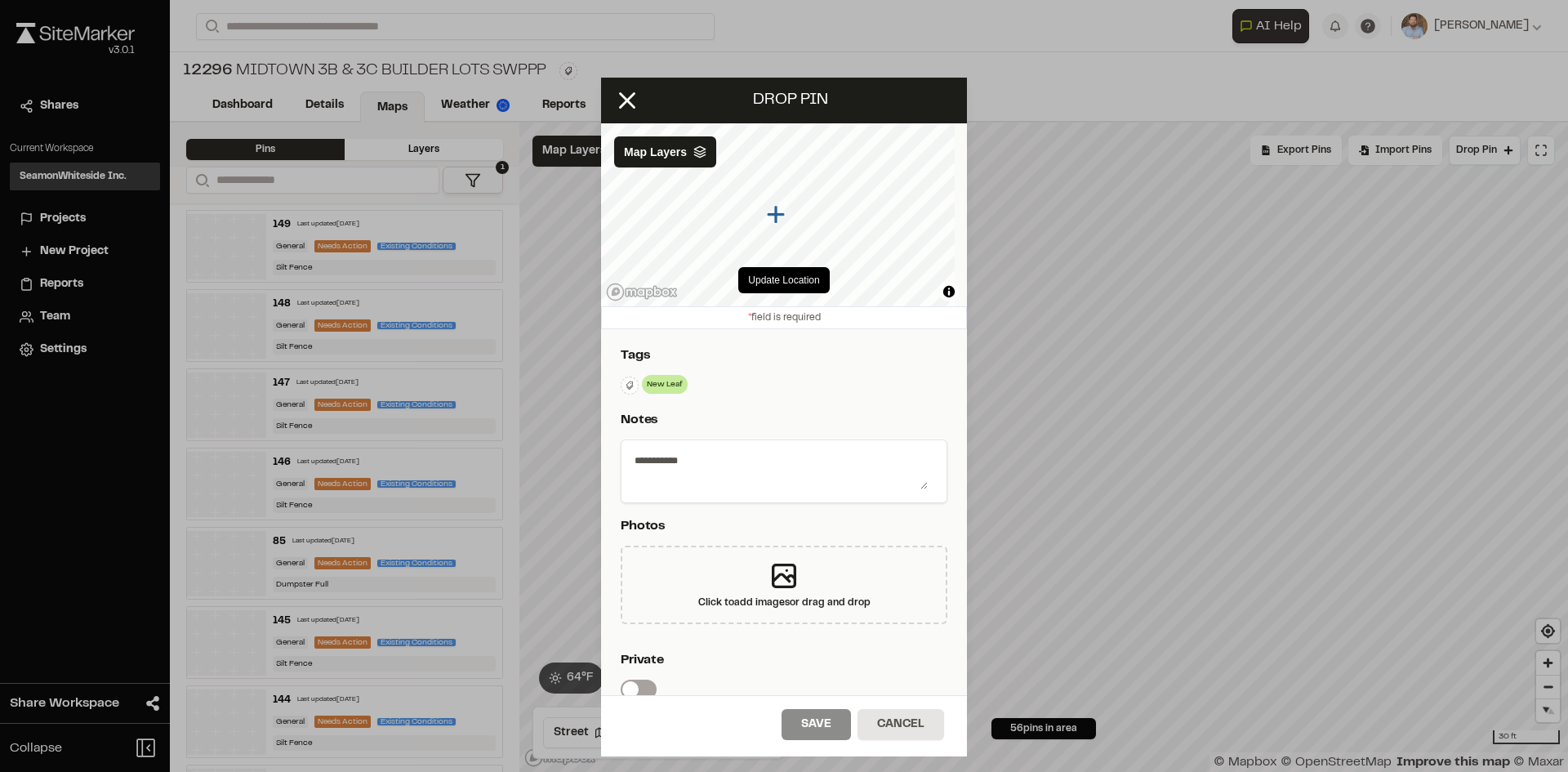
scroll to position [271, 0]
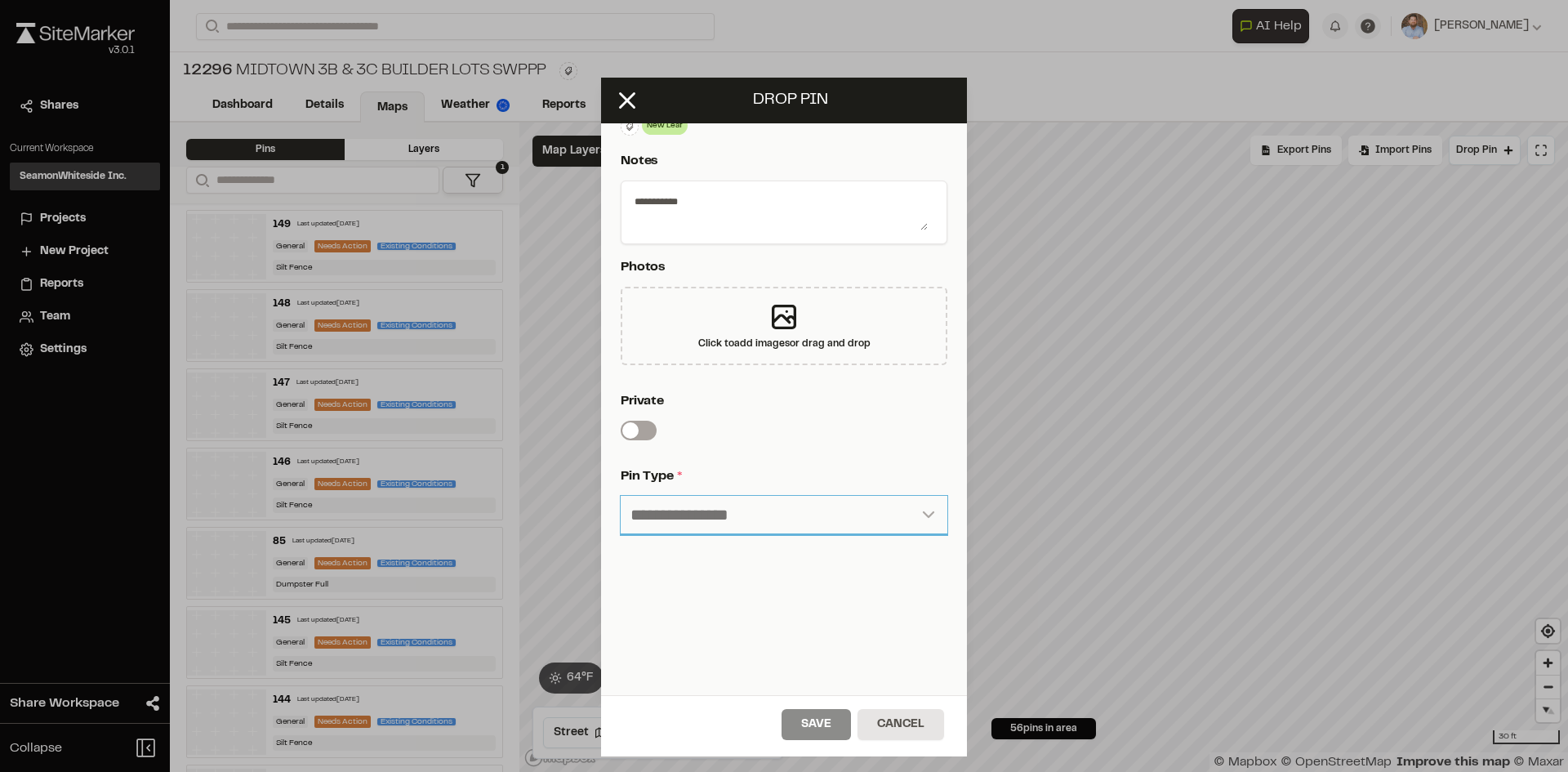
drag, startPoint x: 760, startPoint y: 501, endPoint x: 755, endPoint y: 517, distance: 16.8
click at [760, 501] on select "**********" at bounding box center [783, 515] width 327 height 39
select select "*"
click at [620, 496] on select "**********" at bounding box center [783, 515] width 327 height 39
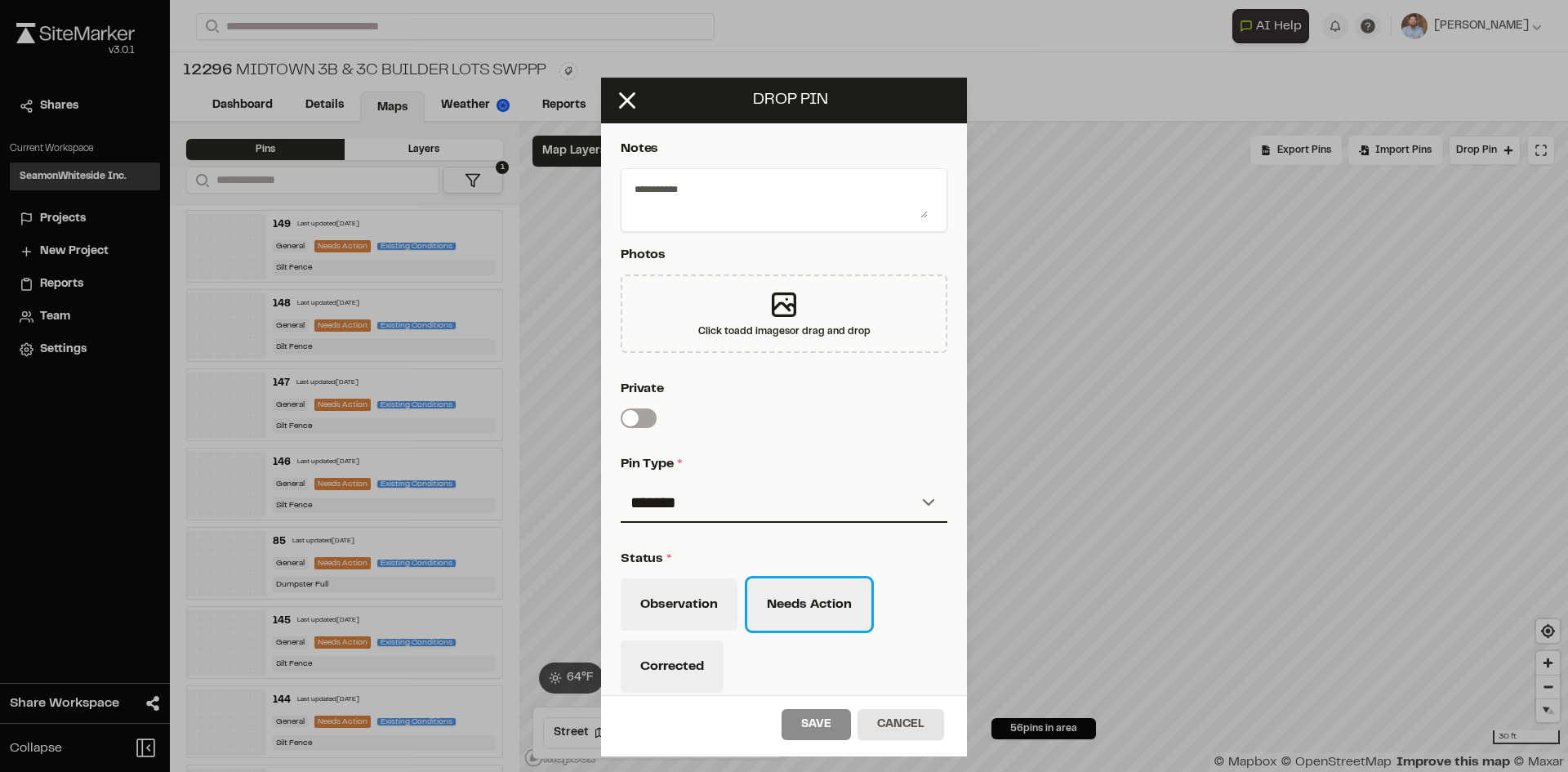
click at [799, 620] on button "Needs Action" at bounding box center [809, 604] width 124 height 52
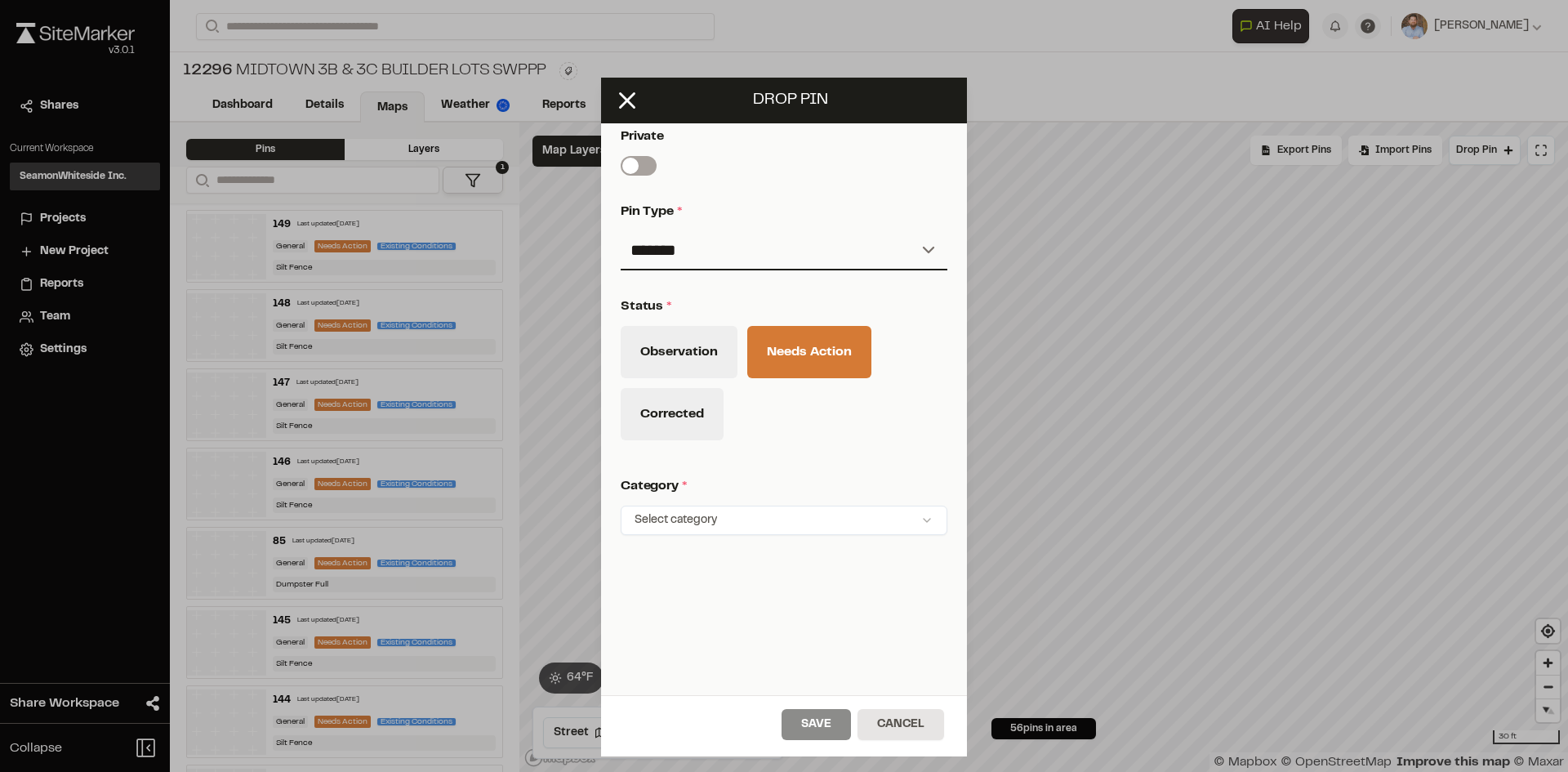
click at [725, 508] on html "Close sidebar v 3.0.1 Shares Current Workspace SeamonWhiteside Inc. SI Projects…" at bounding box center [784, 386] width 1568 height 772
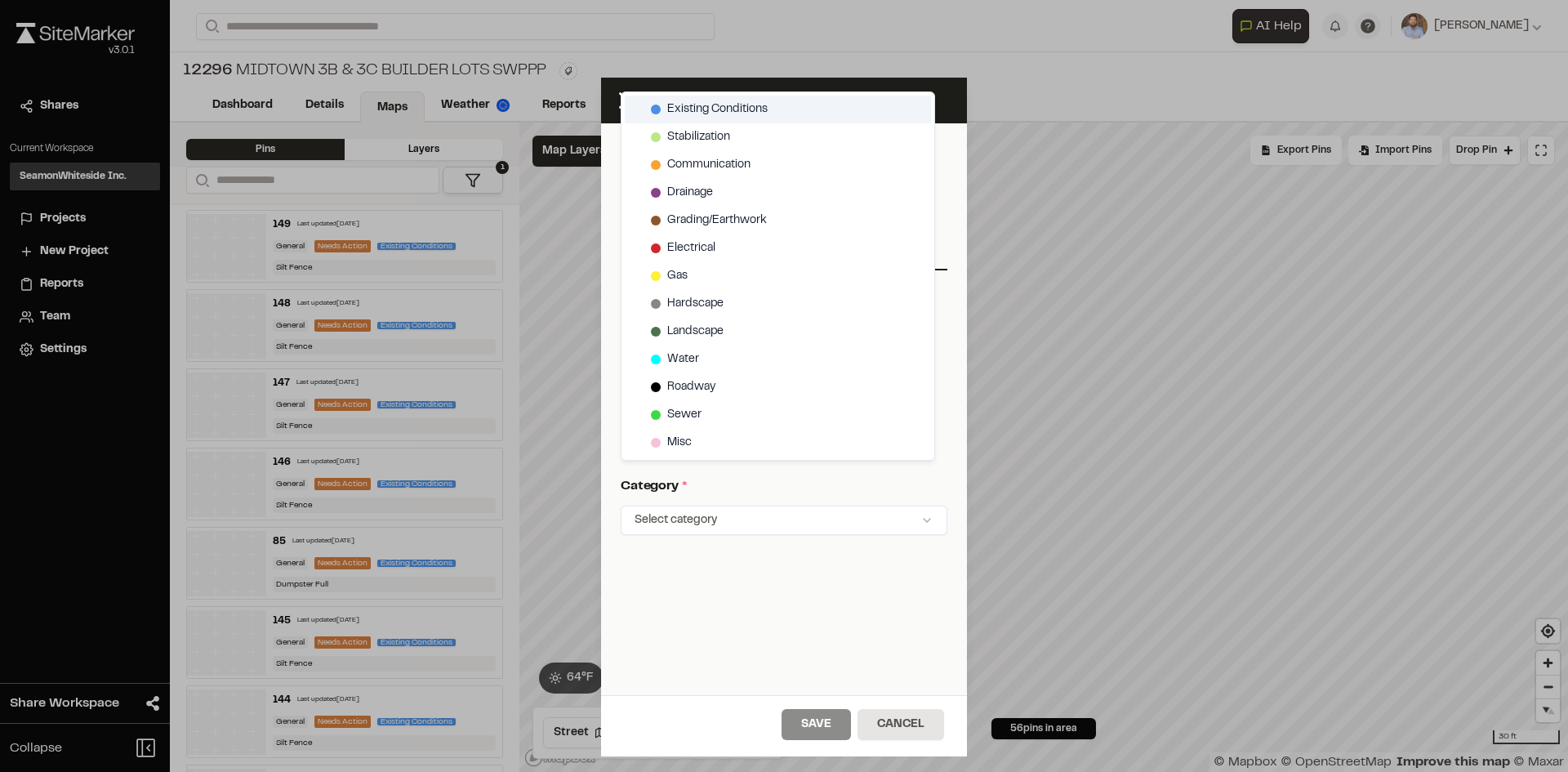
click at [718, 102] on span "Existing Conditions" at bounding box center [717, 110] width 101 height 18
click at [830, 721] on html "Close sidebar v 3.0.1 Shares Current Workspace SeamonWhiteside Inc. SI Projects…" at bounding box center [784, 386] width 1568 height 772
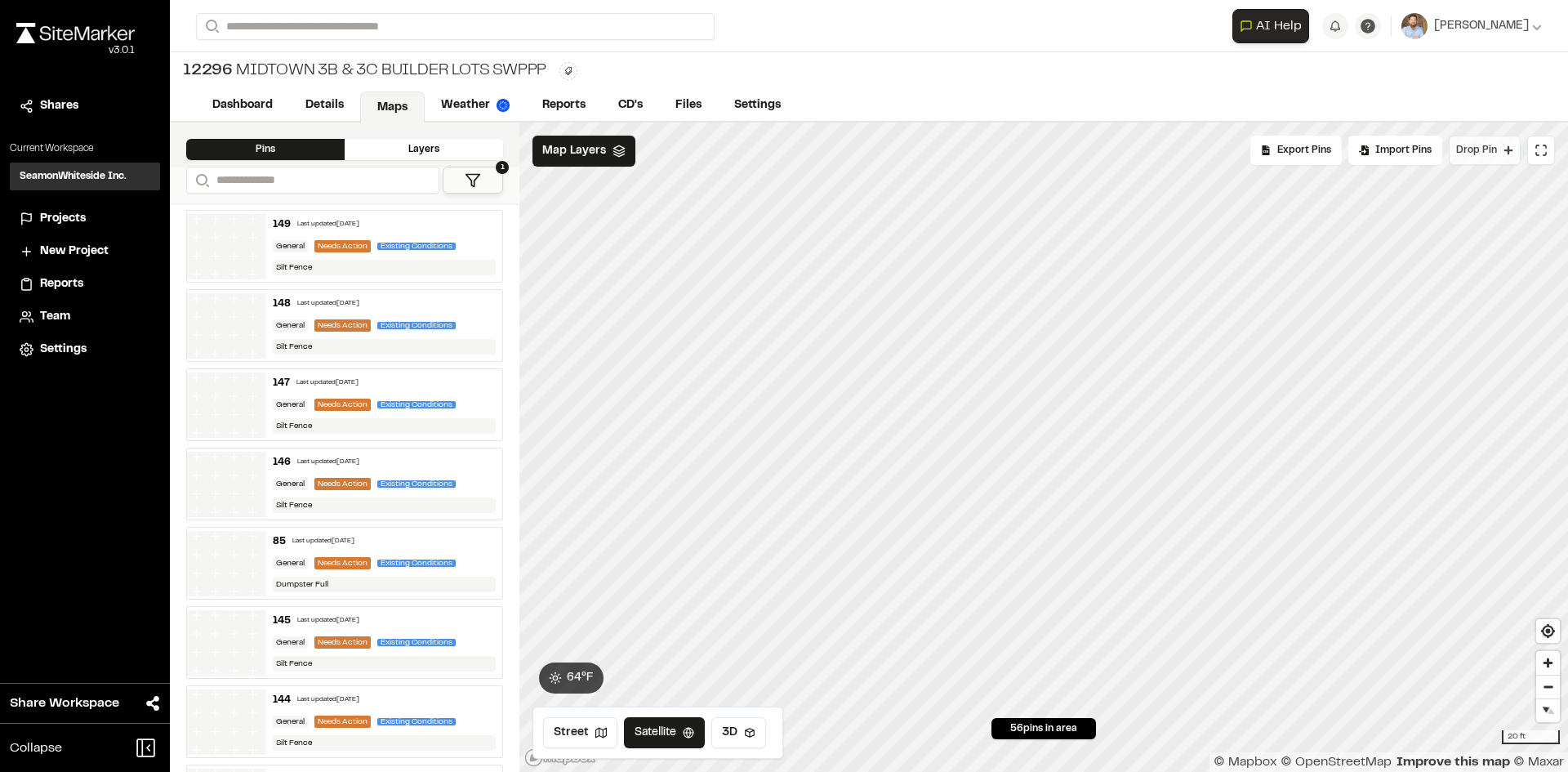
click at [1487, 156] on span "Drop Pin" at bounding box center [1476, 151] width 41 height 15
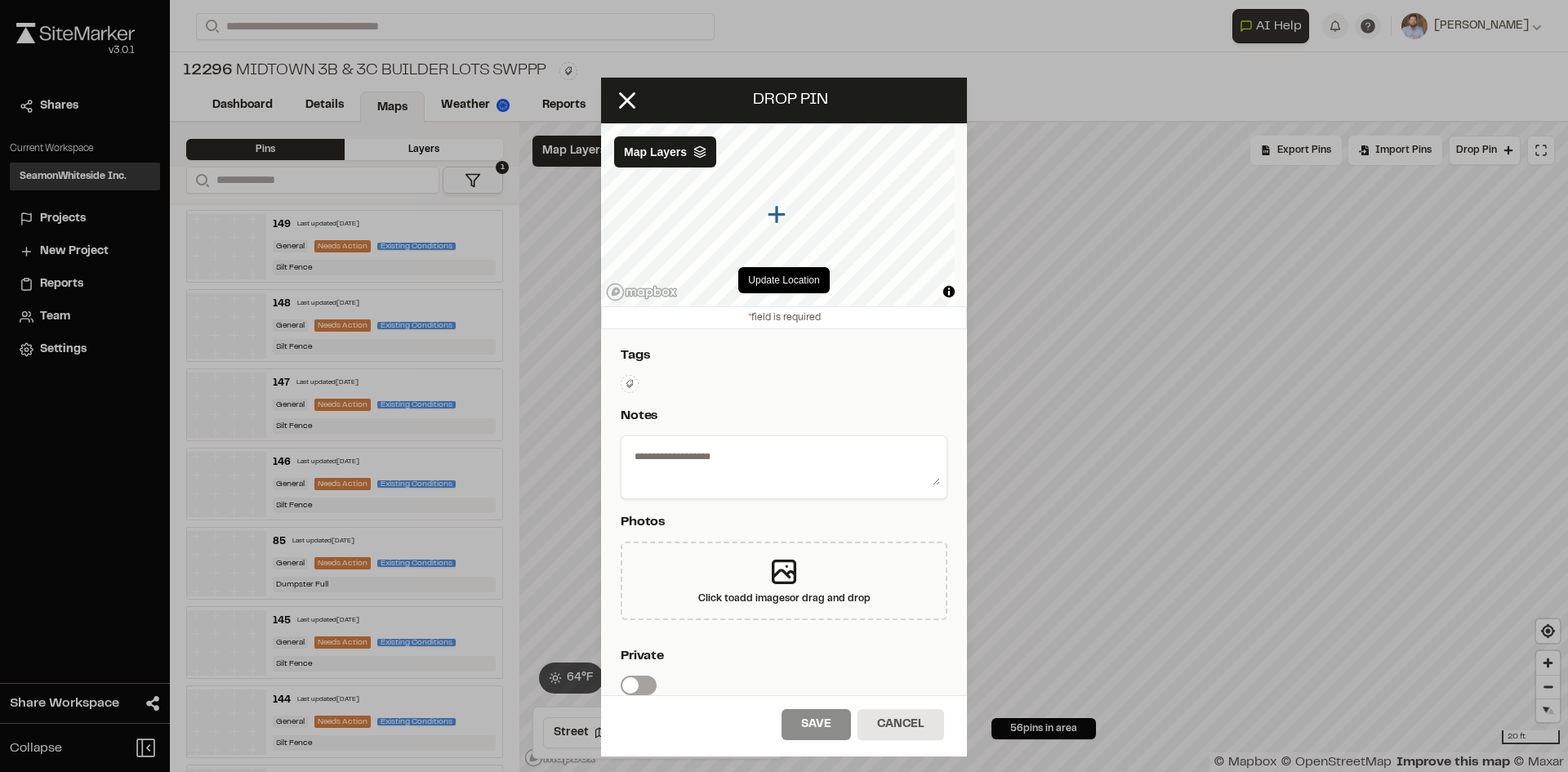
click at [628, 379] on icon at bounding box center [629, 384] width 10 height 10
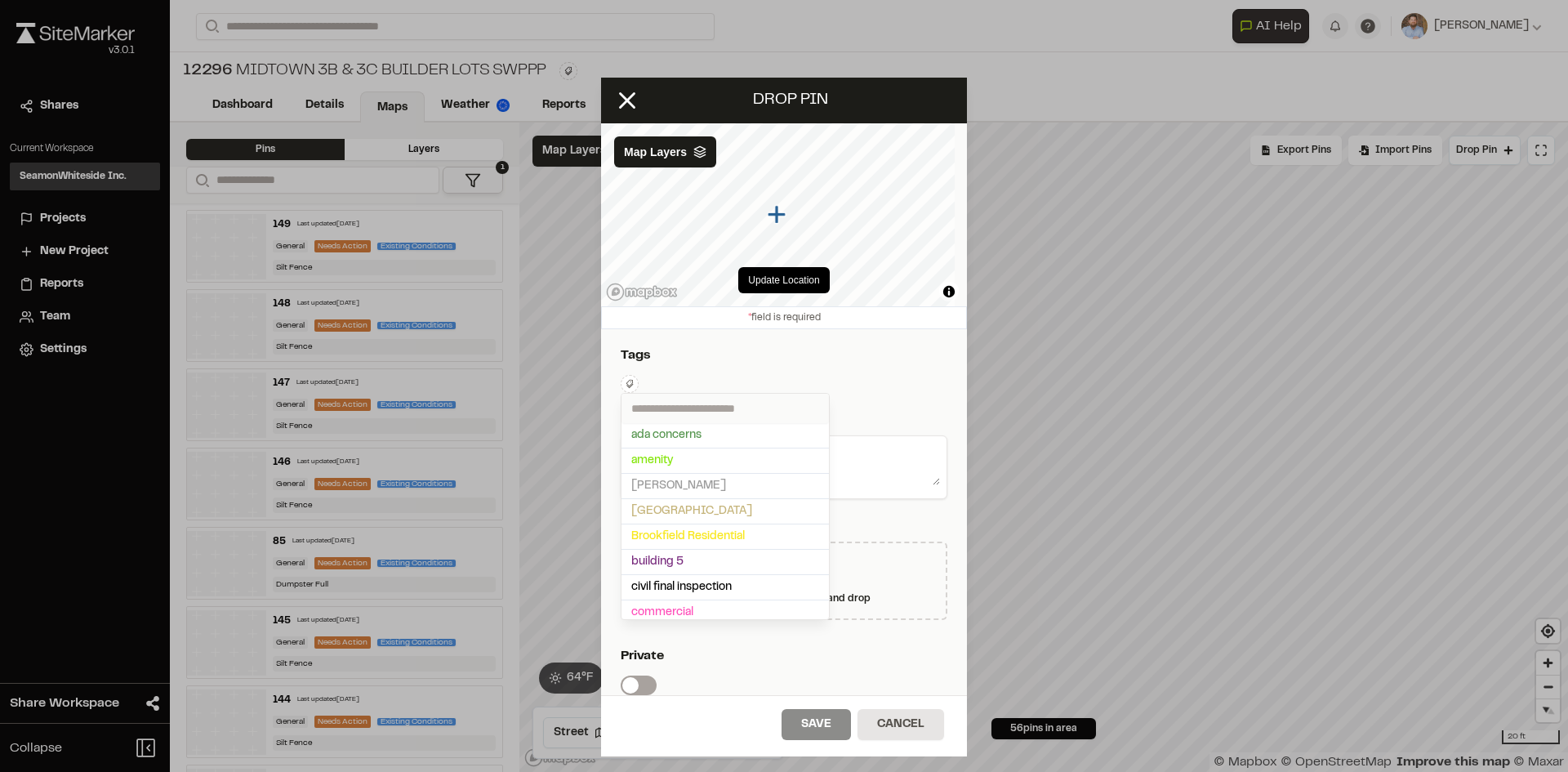
click at [678, 409] on input "text" at bounding box center [724, 408] width 207 height 29
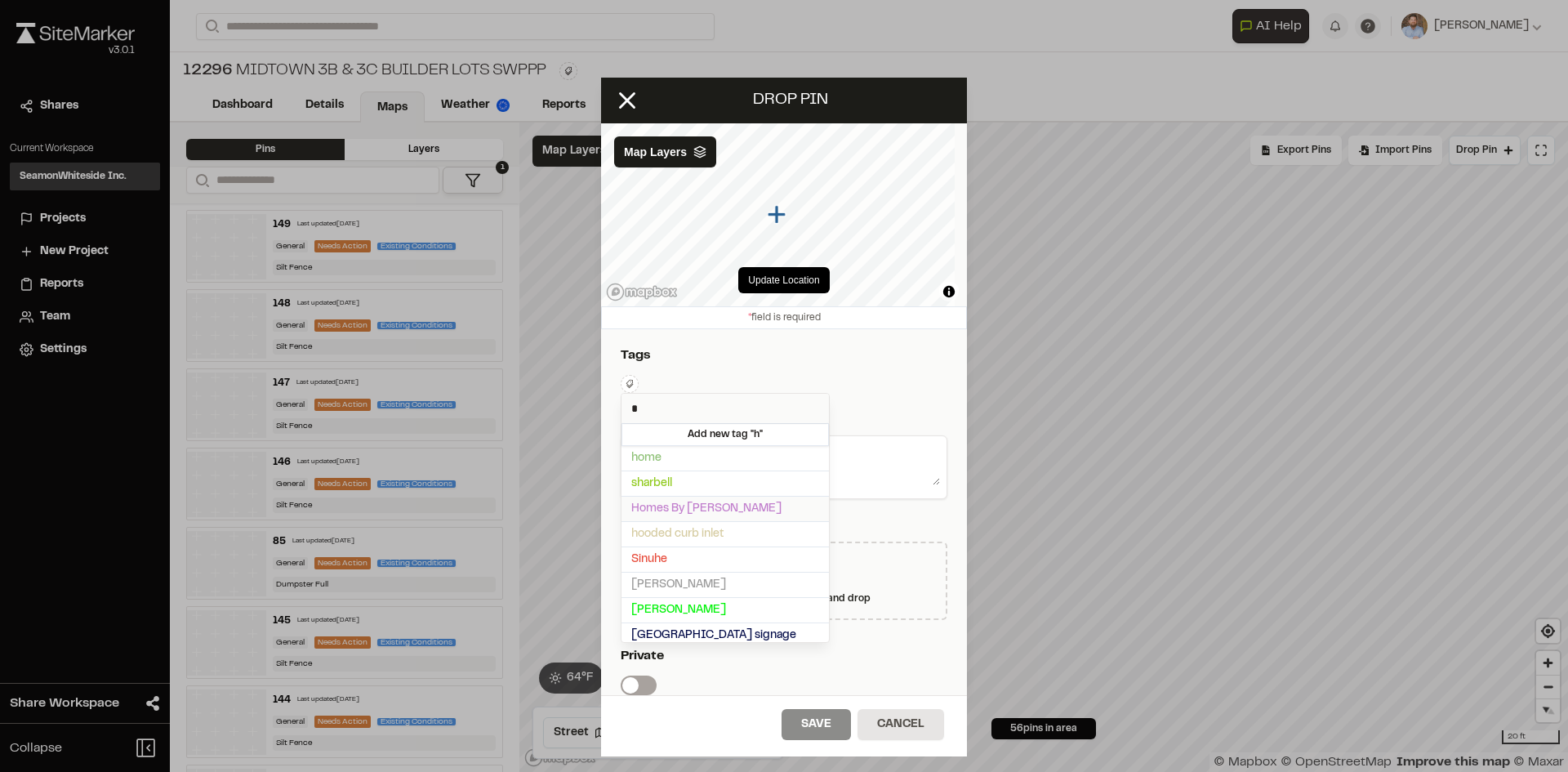
type input "*"
drag, startPoint x: 698, startPoint y: 504, endPoint x: 777, endPoint y: 486, distance: 81.0
click at [699, 502] on span "Homes By [PERSON_NAME]" at bounding box center [725, 509] width 188 height 18
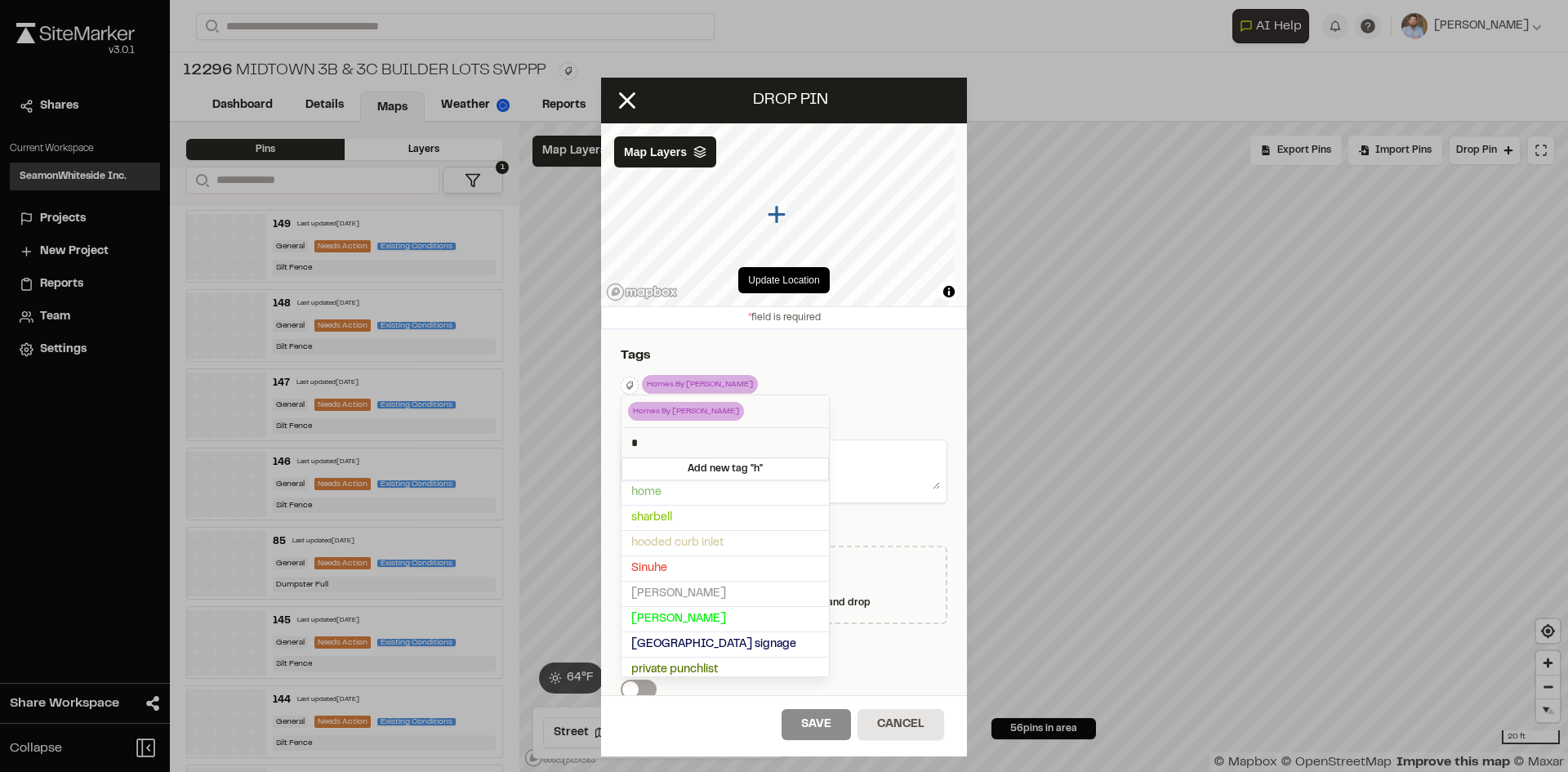
click at [878, 373] on div at bounding box center [784, 386] width 1568 height 772
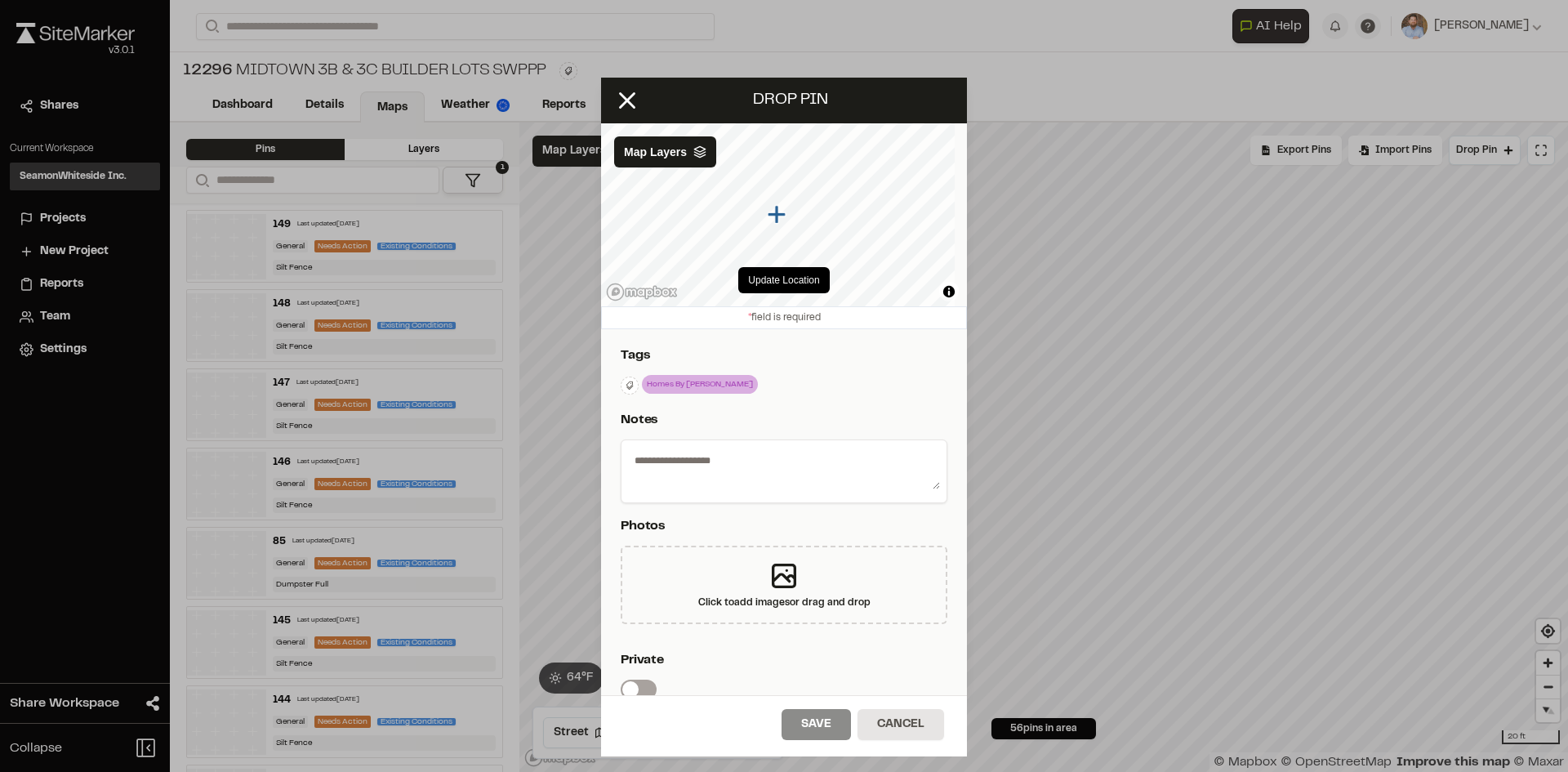
scroll to position [271, 0]
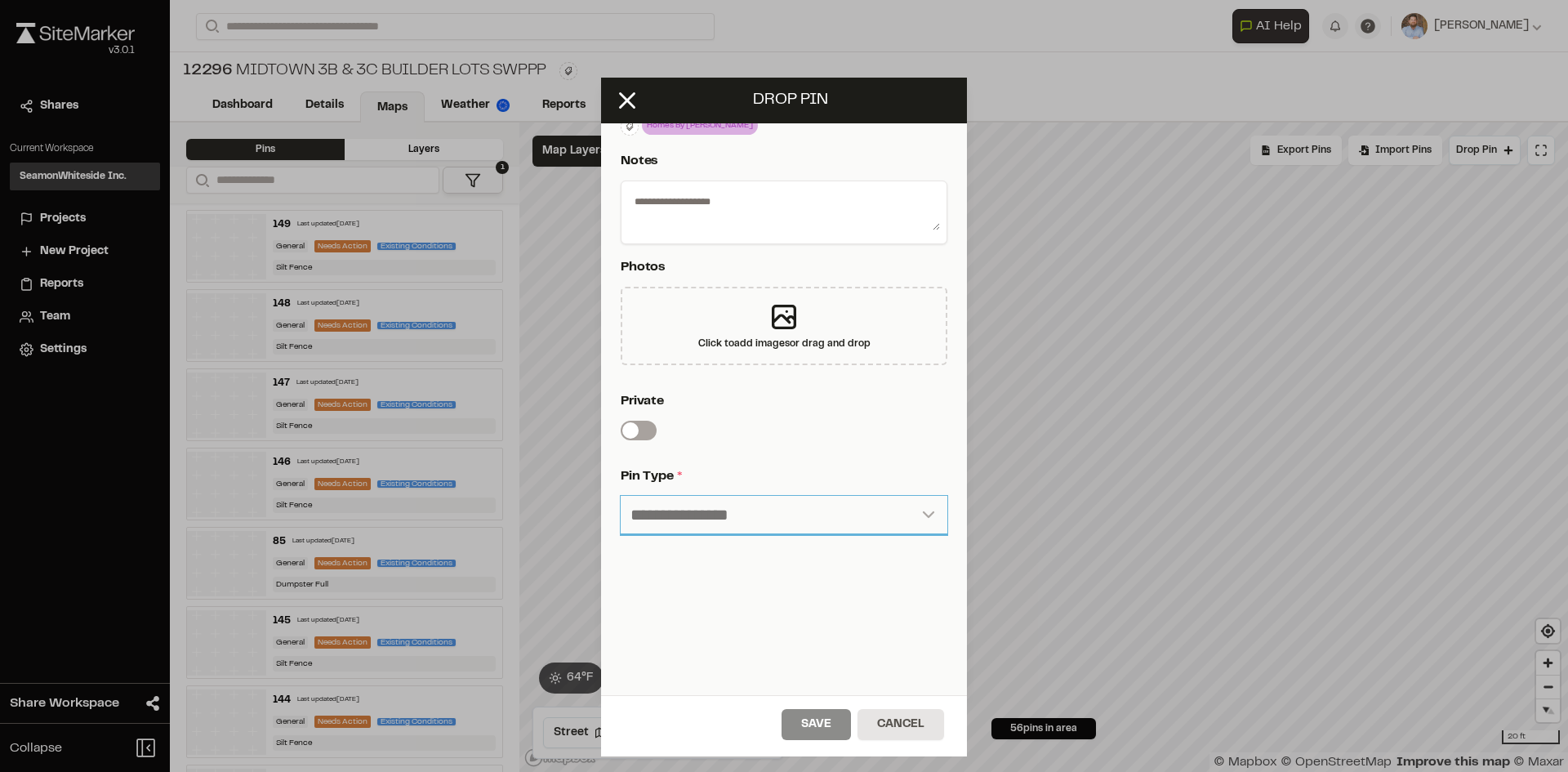
click at [714, 503] on select "**********" at bounding box center [783, 515] width 327 height 39
select select "*"
click at [620, 496] on select "**********" at bounding box center [783, 515] width 327 height 39
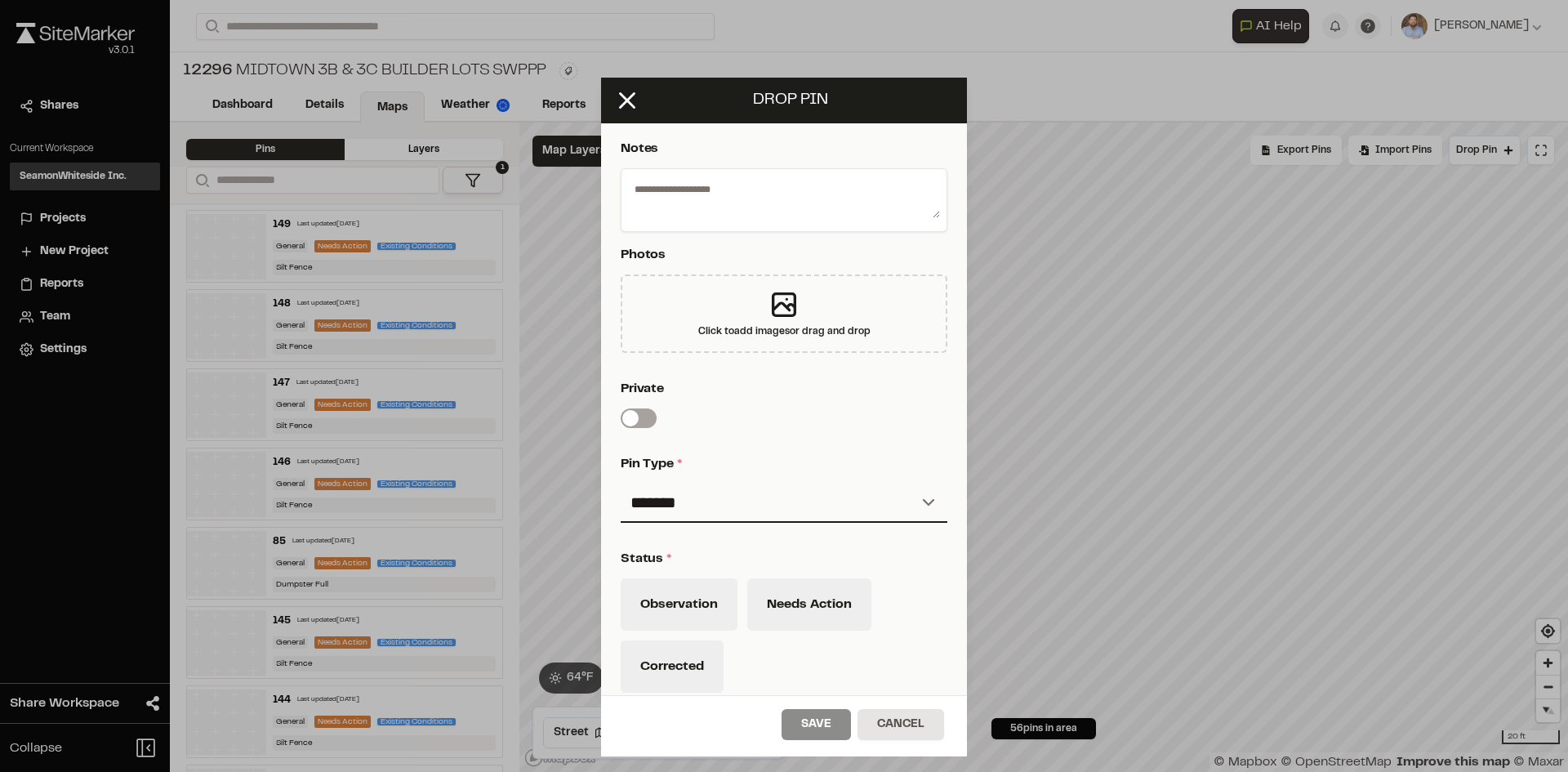
click at [689, 187] on textarea at bounding box center [783, 196] width 312 height 42
type textarea "**********"
click at [805, 607] on button "Needs Action" at bounding box center [809, 604] width 124 height 52
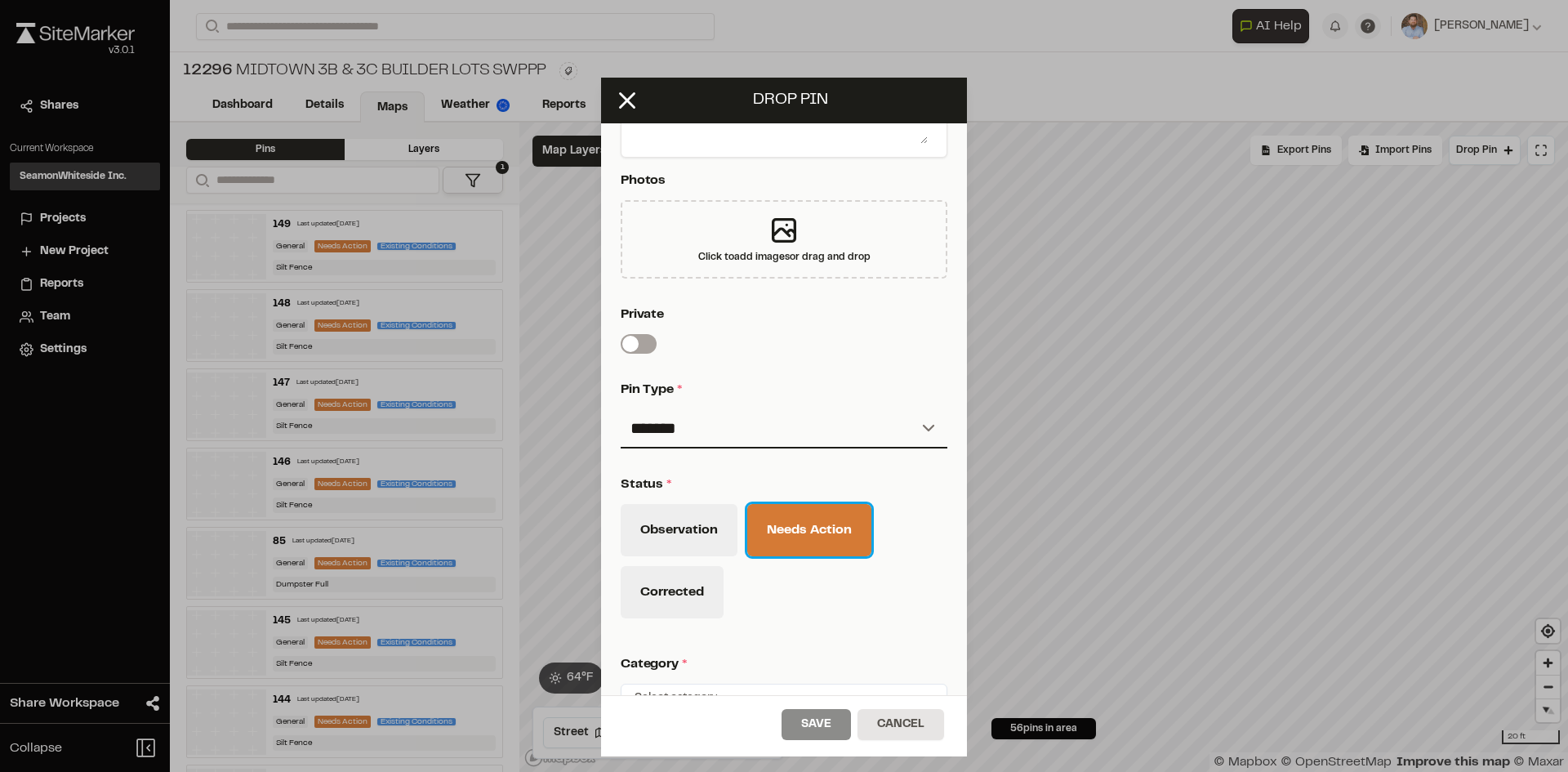
scroll to position [536, 0]
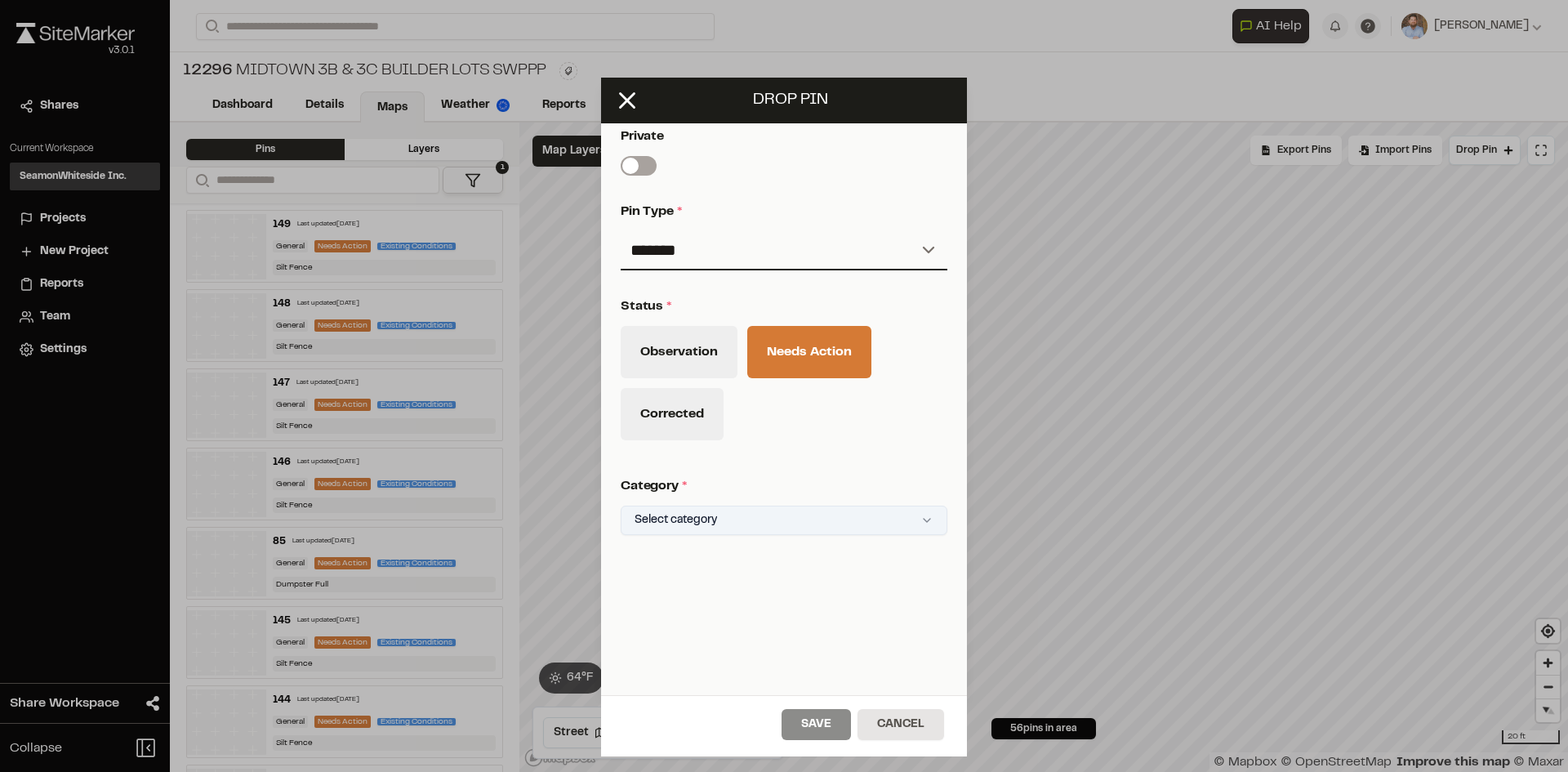
click at [751, 506] on html "Close sidebar v 3.0.1 Shares Current Workspace SeamonWhiteside Inc. SI Projects…" at bounding box center [784, 386] width 1568 height 772
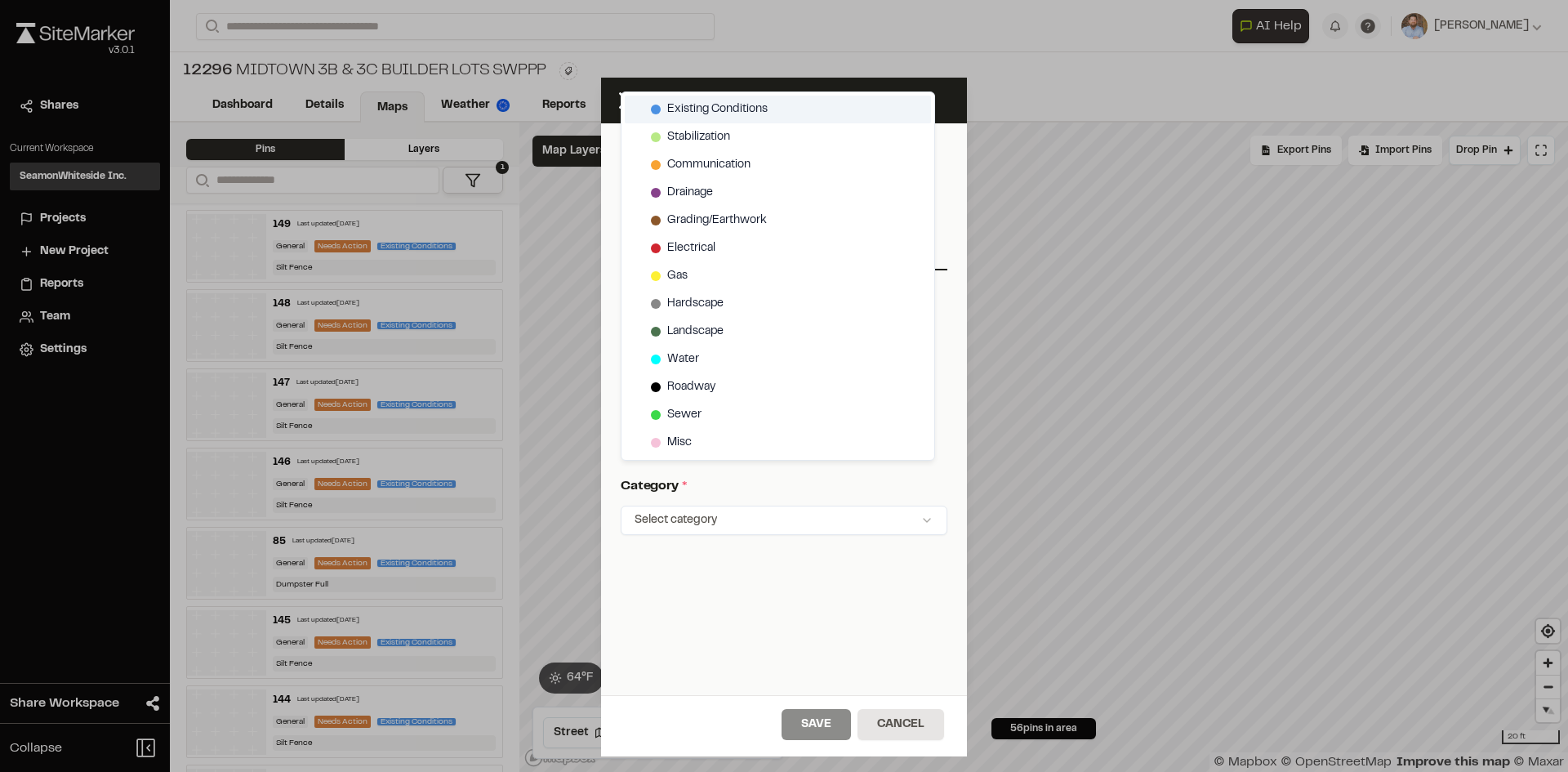
click at [721, 101] on span "Existing Conditions" at bounding box center [717, 110] width 101 height 18
click at [842, 725] on html "Close sidebar v 3.0.1 Shares Current Workspace SeamonWhiteside Inc. SI Projects…" at bounding box center [784, 386] width 1568 height 772
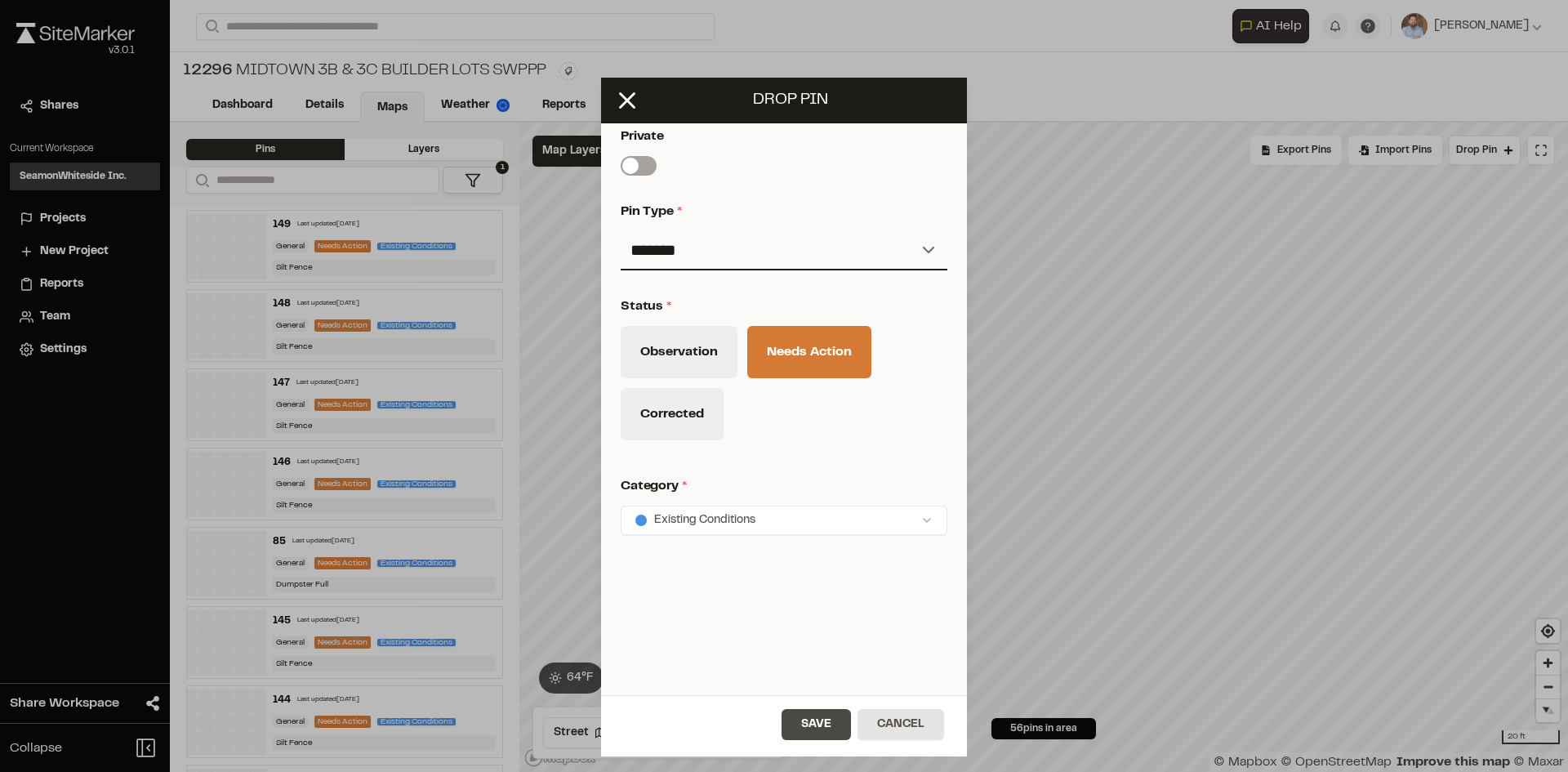
click at [837, 726] on button "Save" at bounding box center [816, 725] width 69 height 31
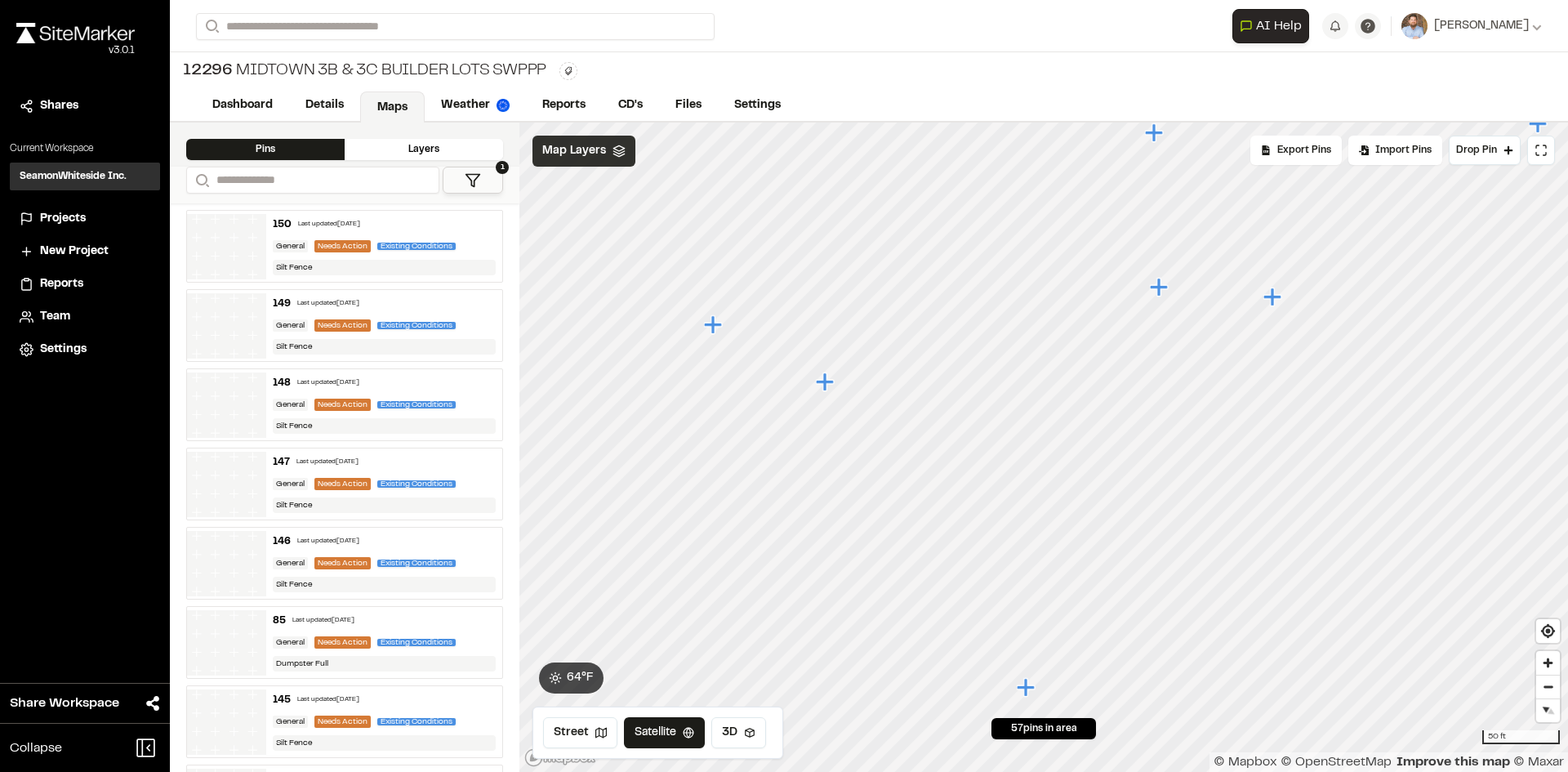
click at [594, 152] on span "Map Layers" at bounding box center [574, 151] width 64 height 18
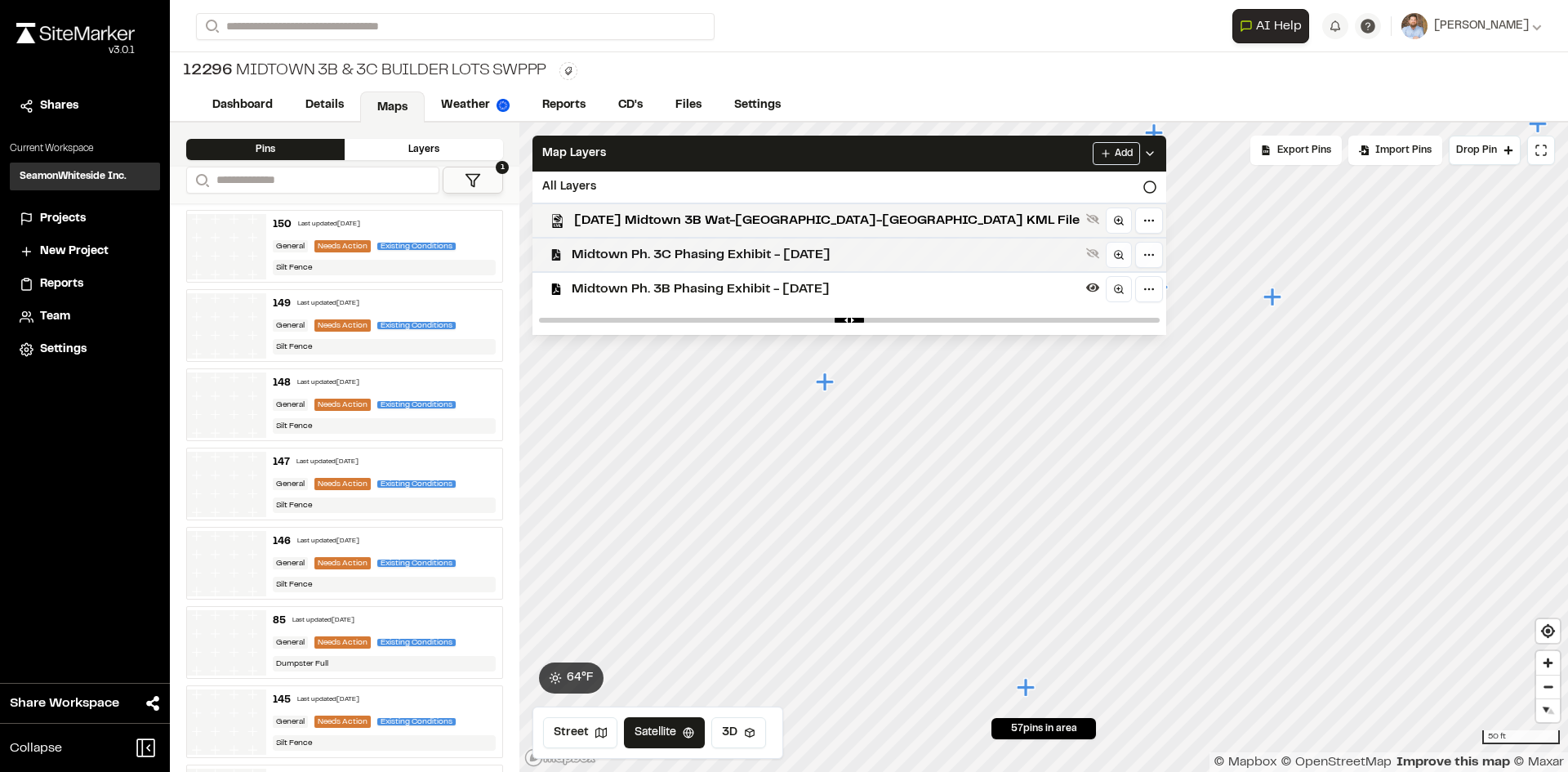
click at [640, 253] on span "Midtown Ph. 3C Phasing Exhibit - [DATE]" at bounding box center [826, 255] width 508 height 20
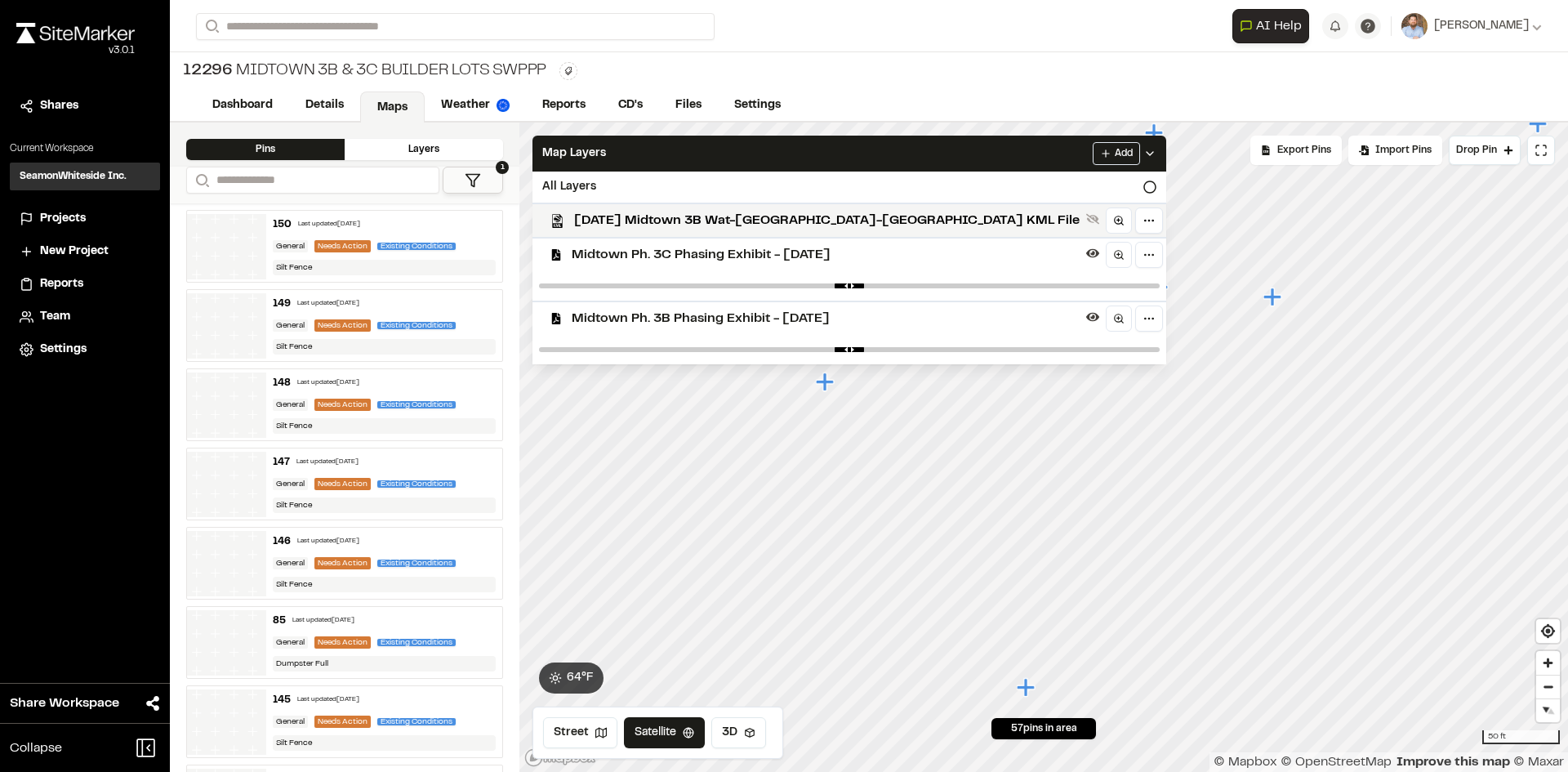
click at [671, 316] on span "Midtown Ph. 3B Phasing Exhibit - [DATE]" at bounding box center [826, 319] width 508 height 20
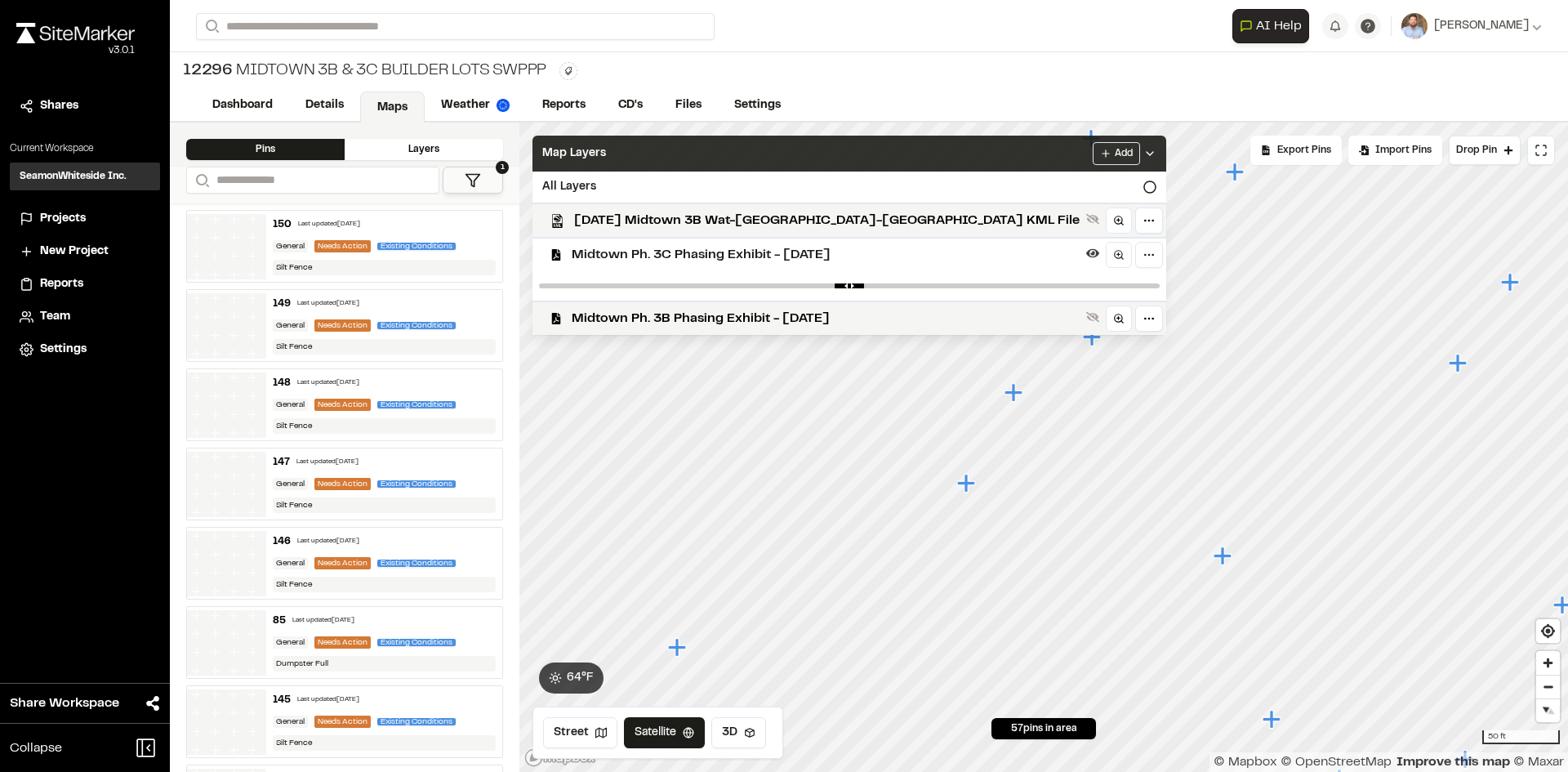
click at [1146, 154] on polyline at bounding box center [1150, 154] width 7 height 3
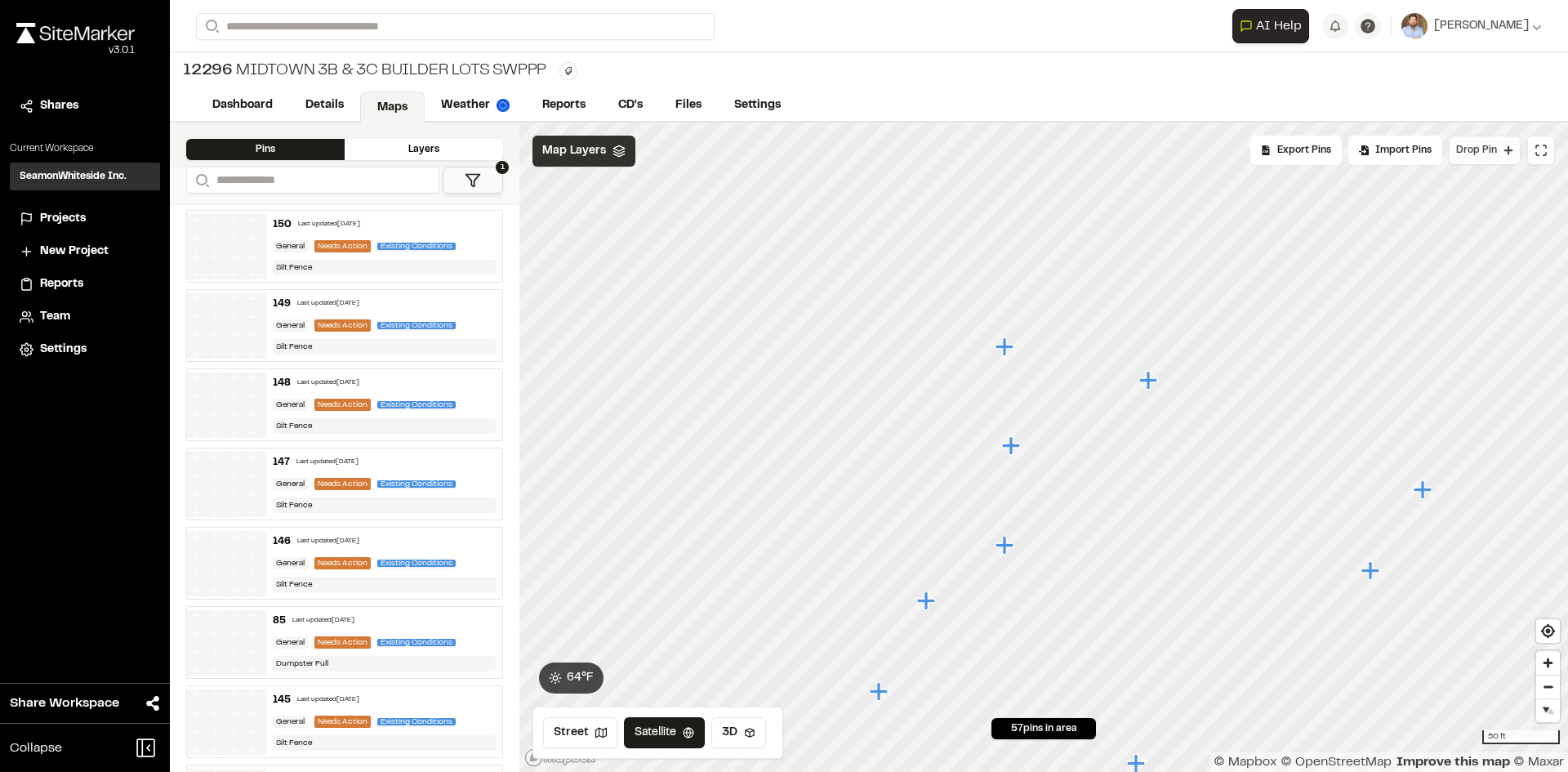
click at [1487, 156] on span "Drop Pin" at bounding box center [1476, 151] width 41 height 15
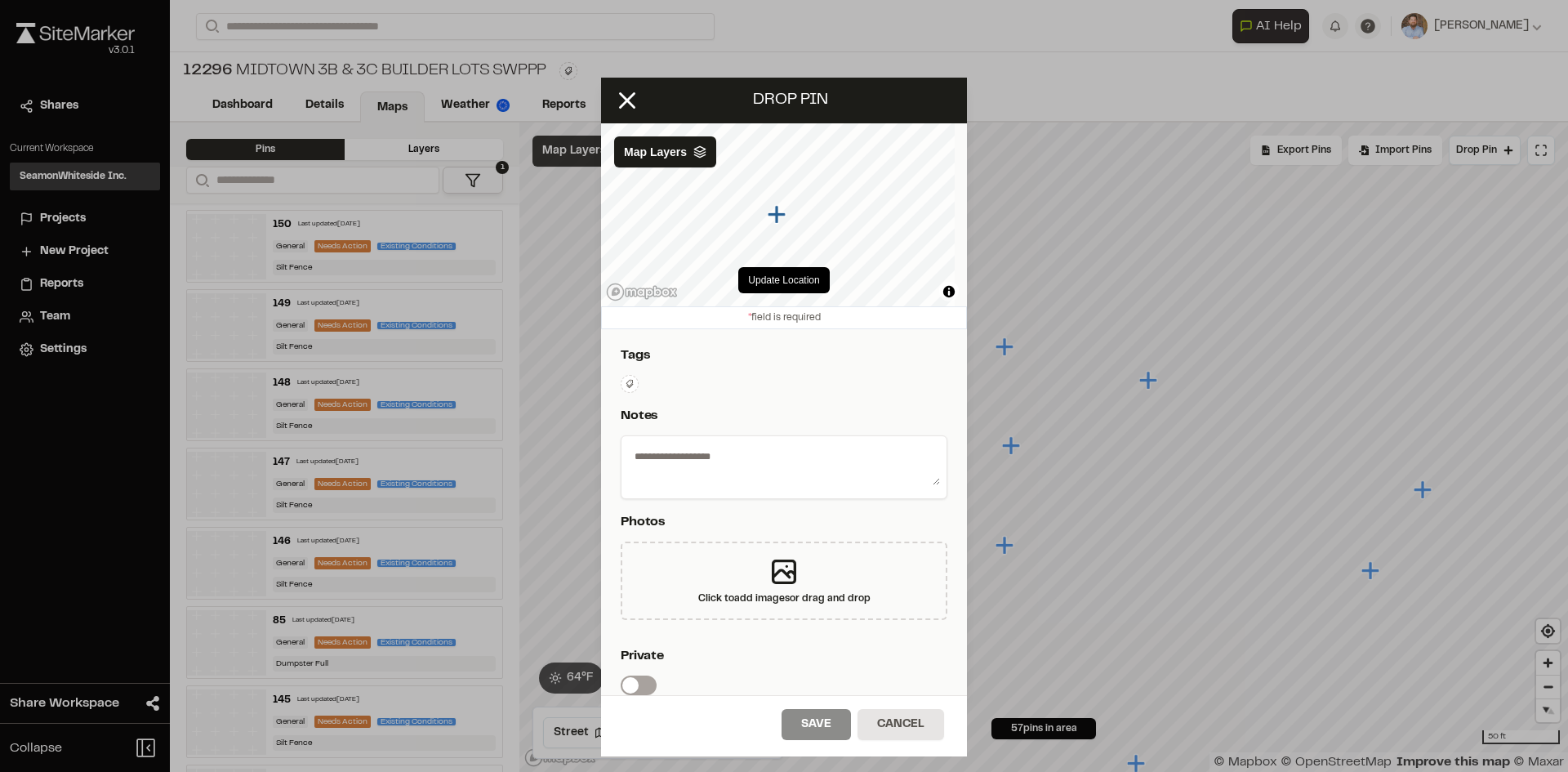
click at [627, 382] on icon at bounding box center [629, 384] width 10 height 10
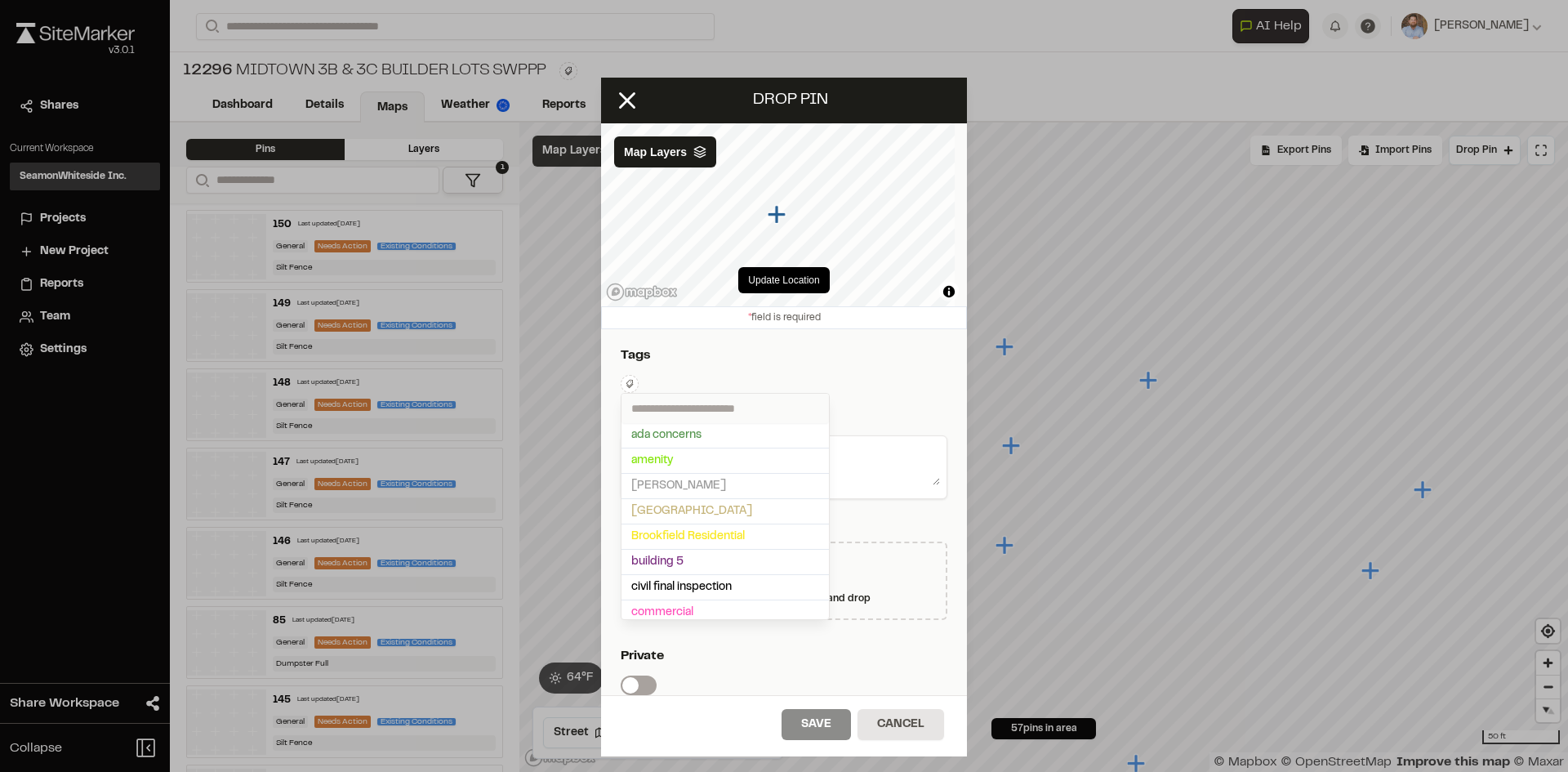
click at [661, 408] on input "text" at bounding box center [724, 408] width 207 height 29
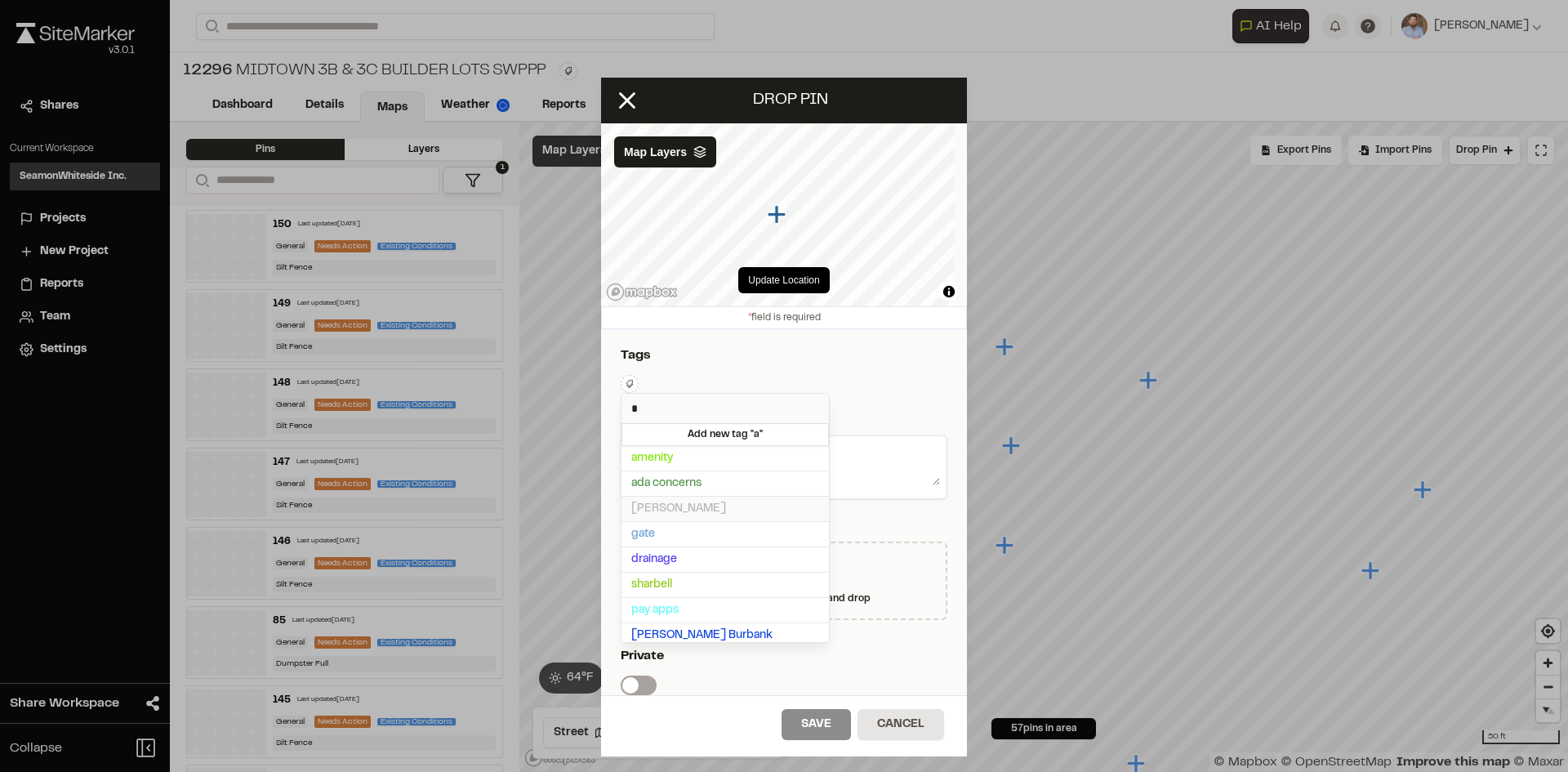
type input "*"
click at [701, 505] on span "[PERSON_NAME]" at bounding box center [725, 509] width 188 height 18
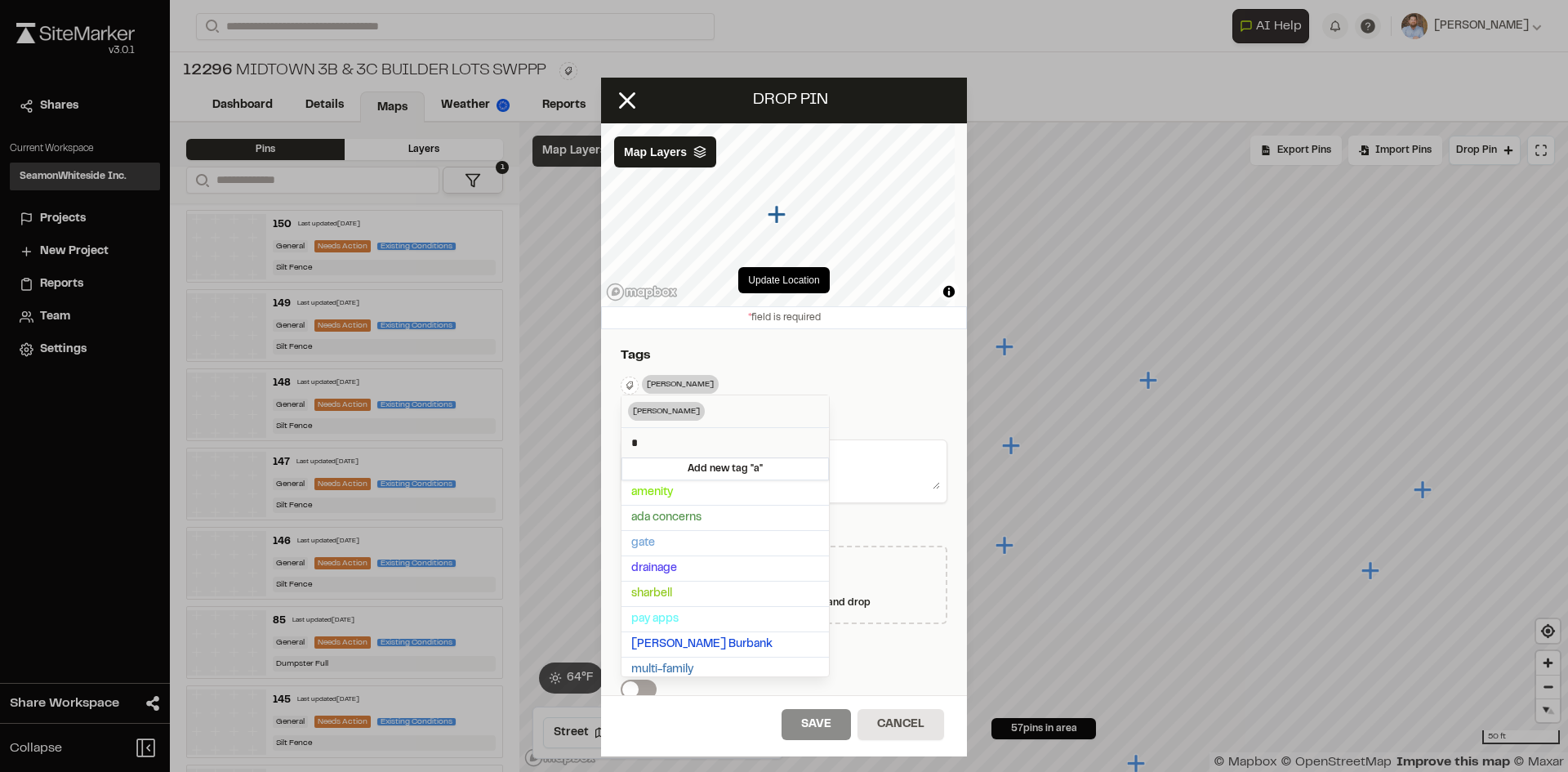
click at [934, 372] on div at bounding box center [784, 386] width 1568 height 772
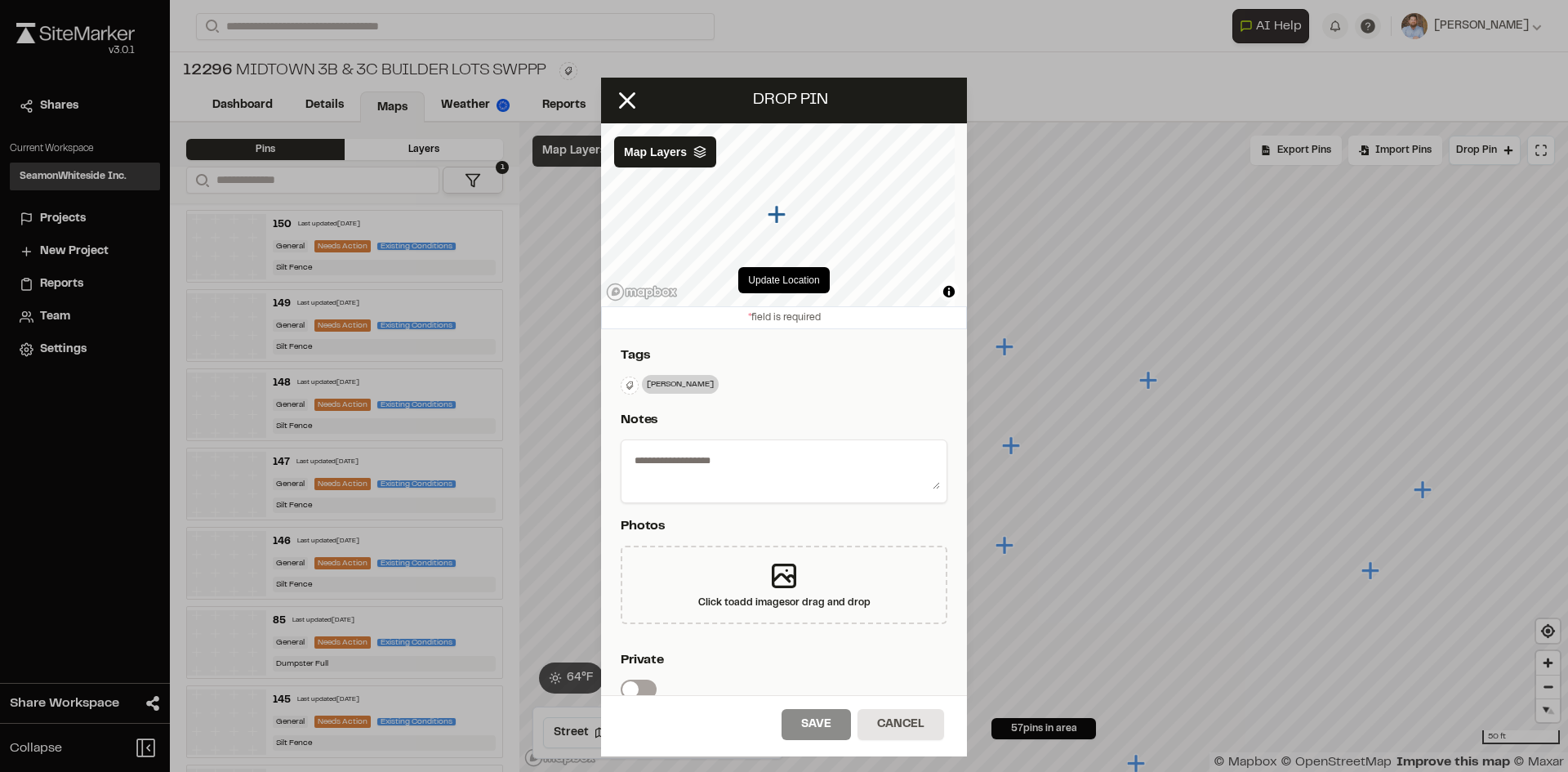
click at [805, 466] on textarea at bounding box center [783, 468] width 312 height 42
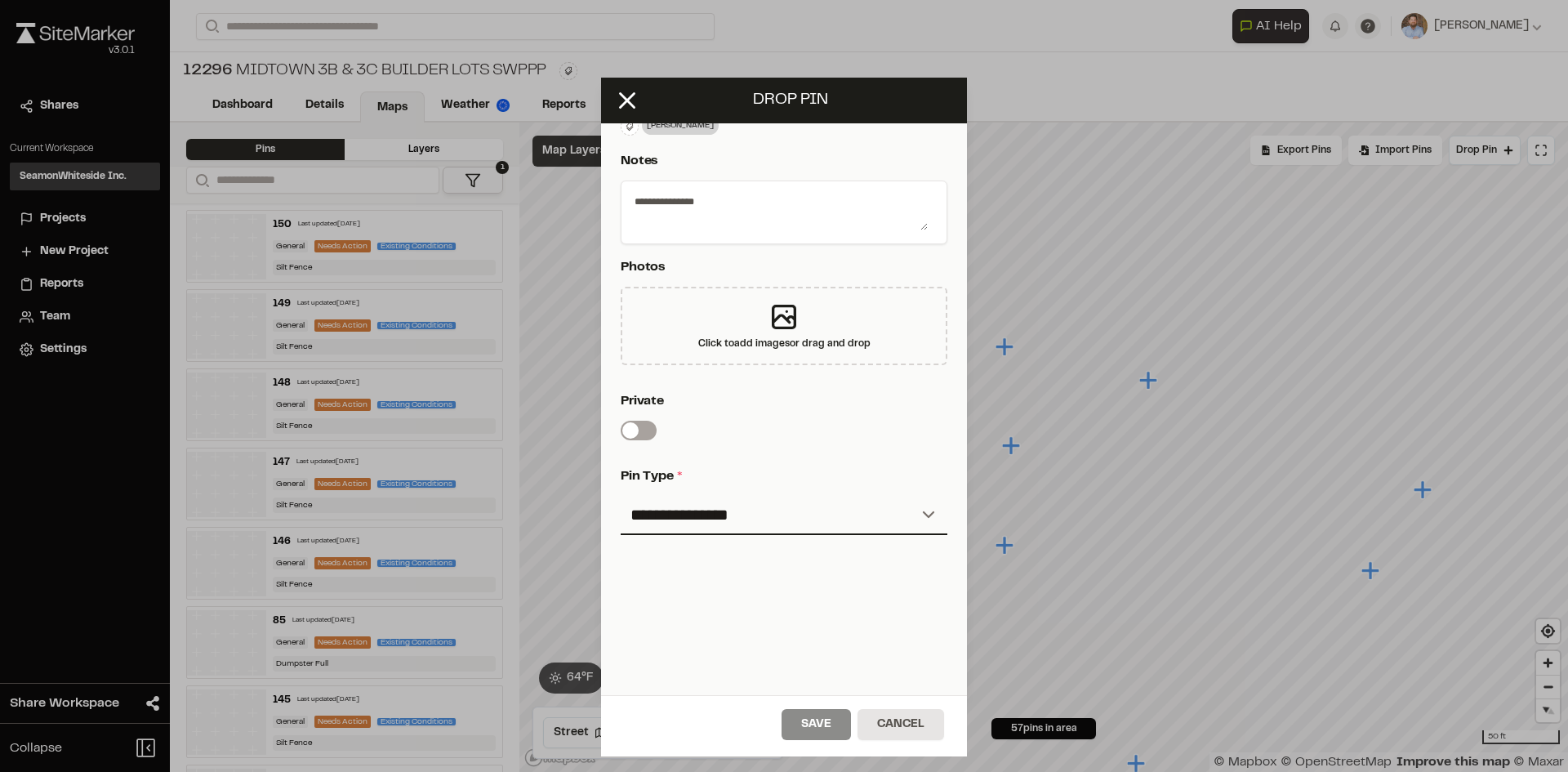
scroll to position [271, 0]
type textarea "**********"
click at [713, 501] on select "**********" at bounding box center [783, 515] width 327 height 39
select select "*"
click at [620, 496] on select "**********" at bounding box center [783, 515] width 327 height 39
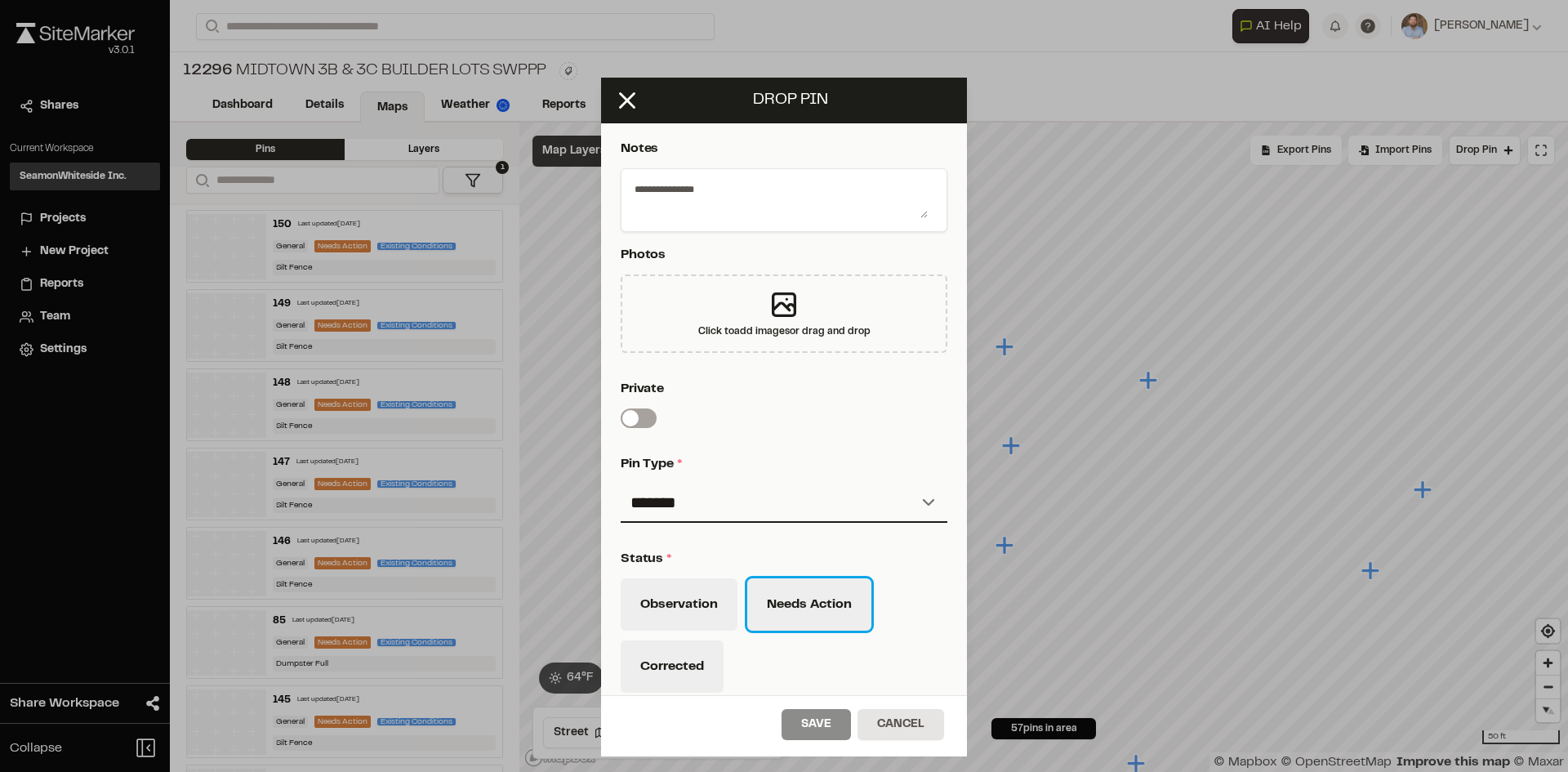
click at [839, 617] on button "Needs Action" at bounding box center [809, 604] width 124 height 52
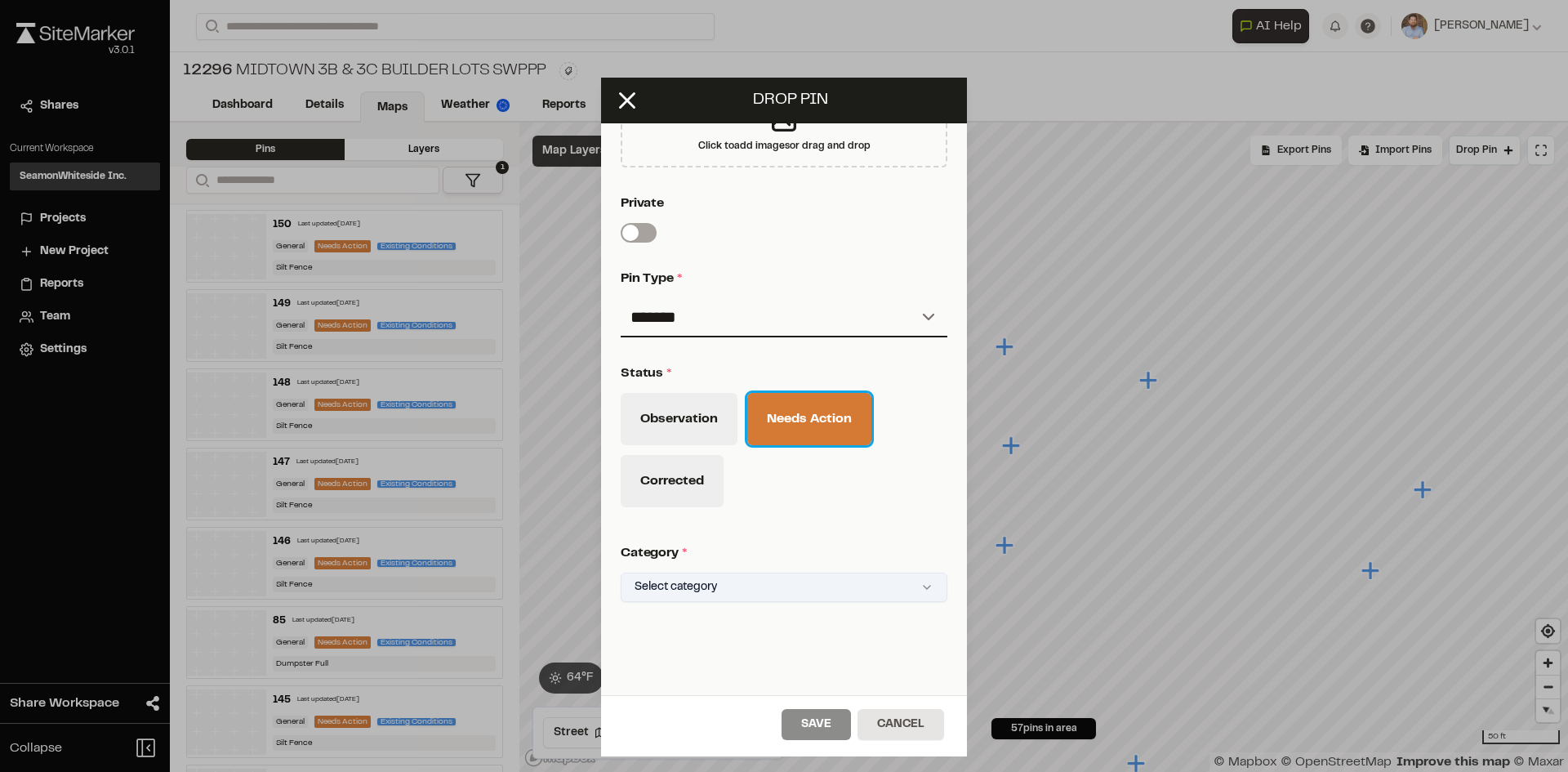
scroll to position [536, 0]
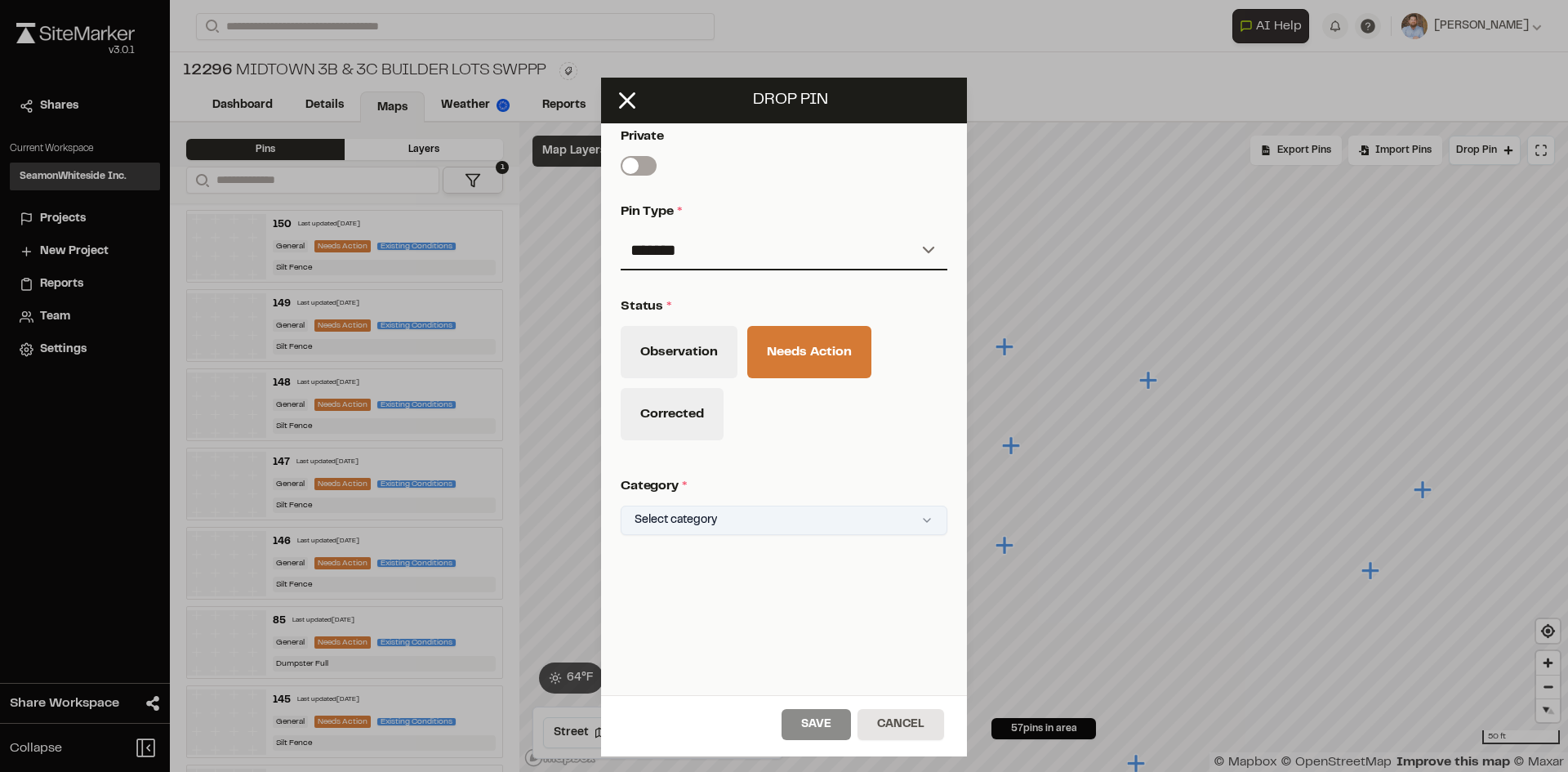
click at [738, 506] on html "Close sidebar v 3.0.1 Shares Current Workspace SeamonWhiteside Inc. SI Projects…" at bounding box center [784, 386] width 1568 height 772
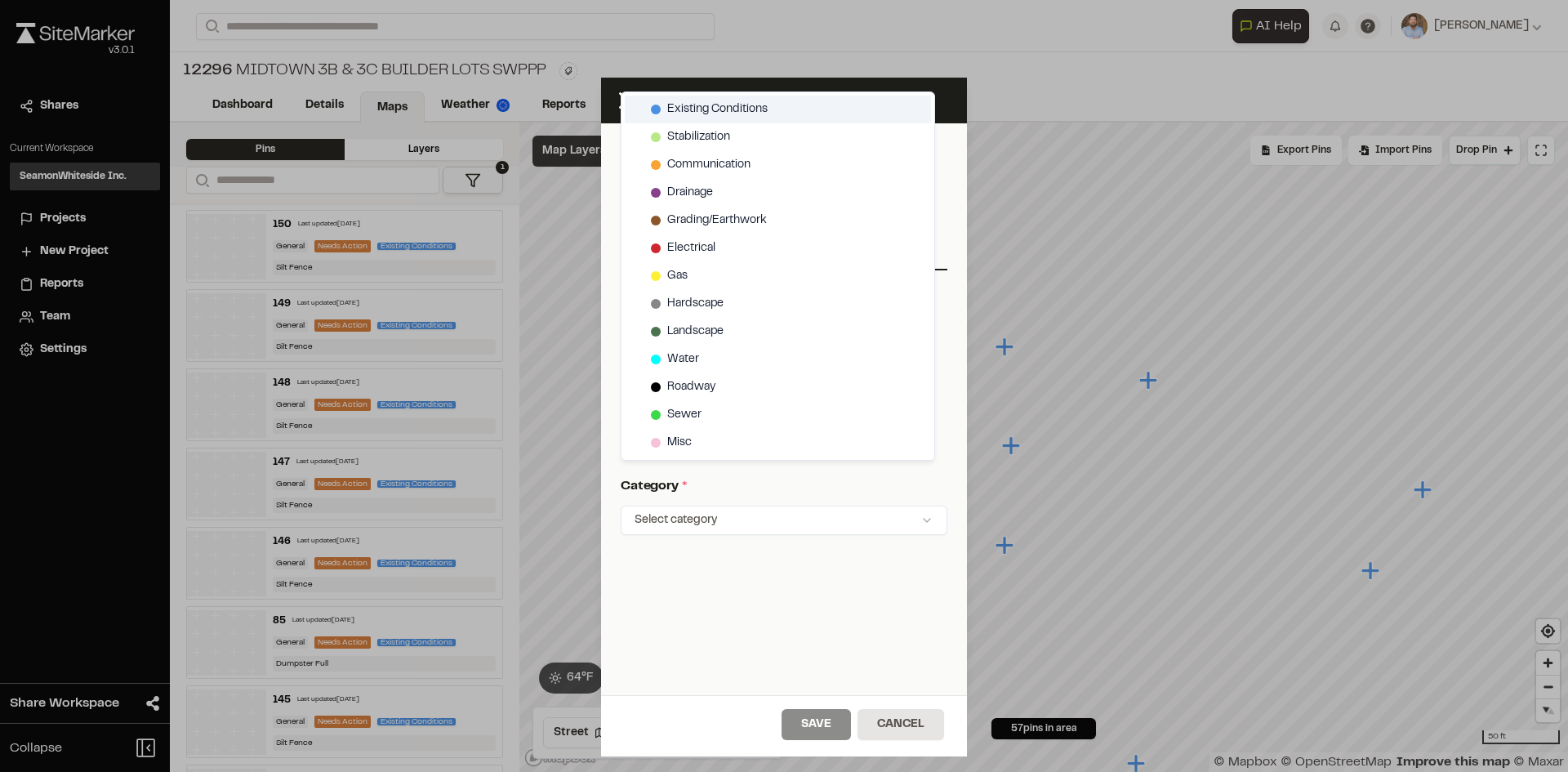
click at [712, 104] on span "Existing Conditions" at bounding box center [717, 110] width 101 height 18
click at [826, 730] on html "Close sidebar v 3.0.1 Shares Current Workspace SeamonWhiteside Inc. SI Projects…" at bounding box center [784, 386] width 1568 height 772
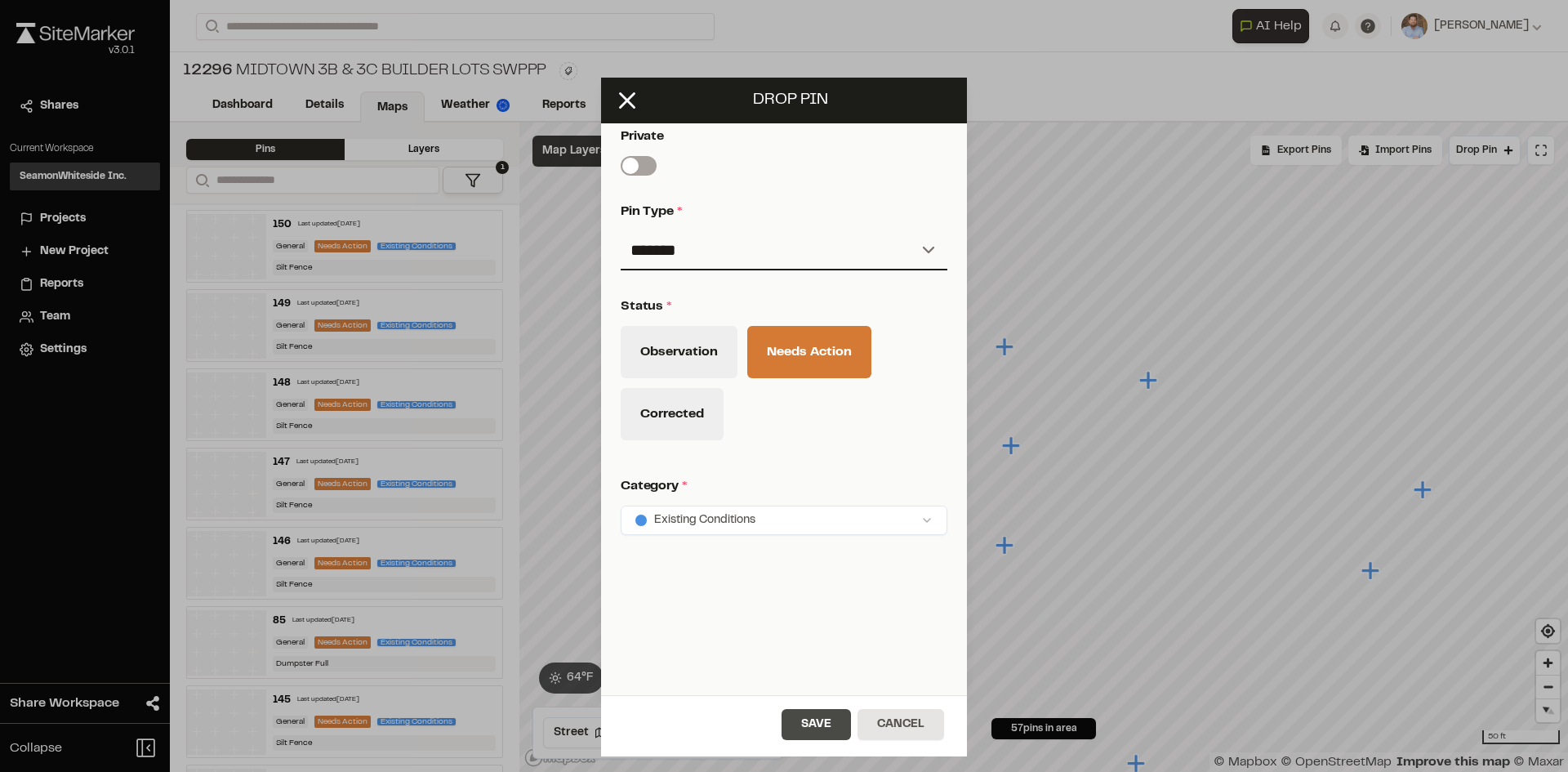
click at [828, 730] on button "Save" at bounding box center [816, 725] width 69 height 31
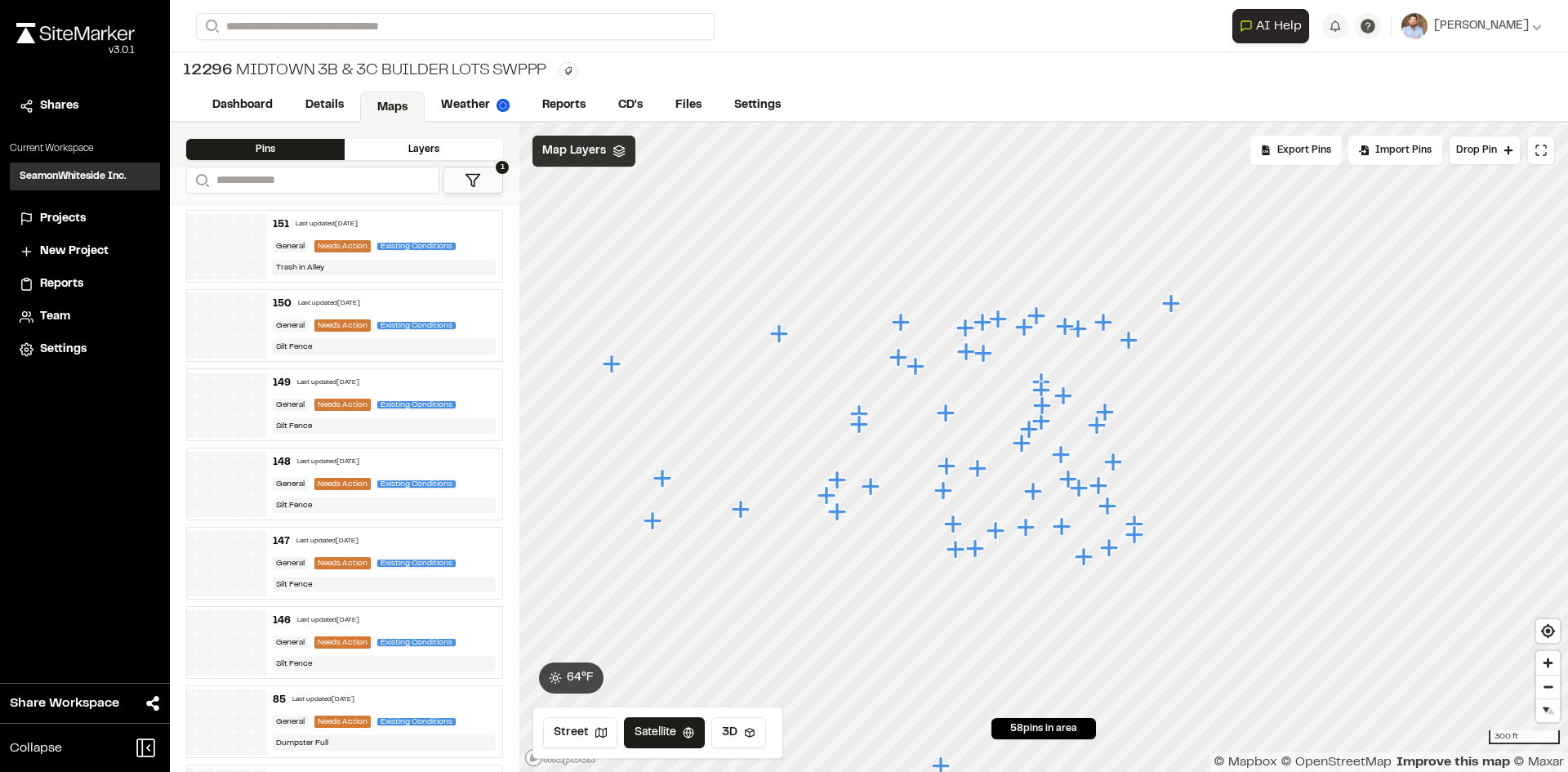
click at [573, 146] on span "Map Layers" at bounding box center [574, 151] width 64 height 18
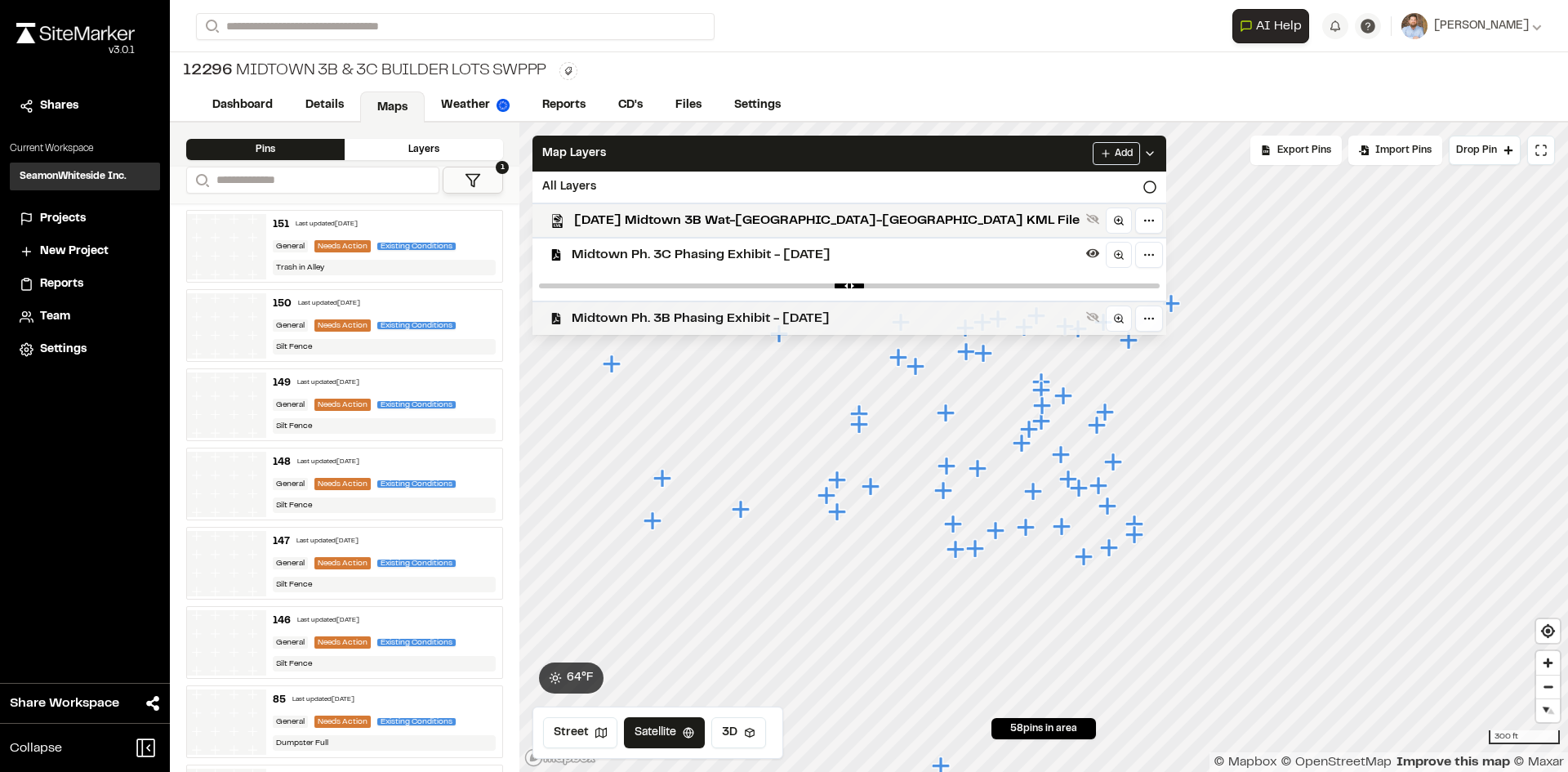
click at [675, 321] on span "Midtown Ph. 3B Phasing Exhibit - [DATE]" at bounding box center [826, 319] width 508 height 20
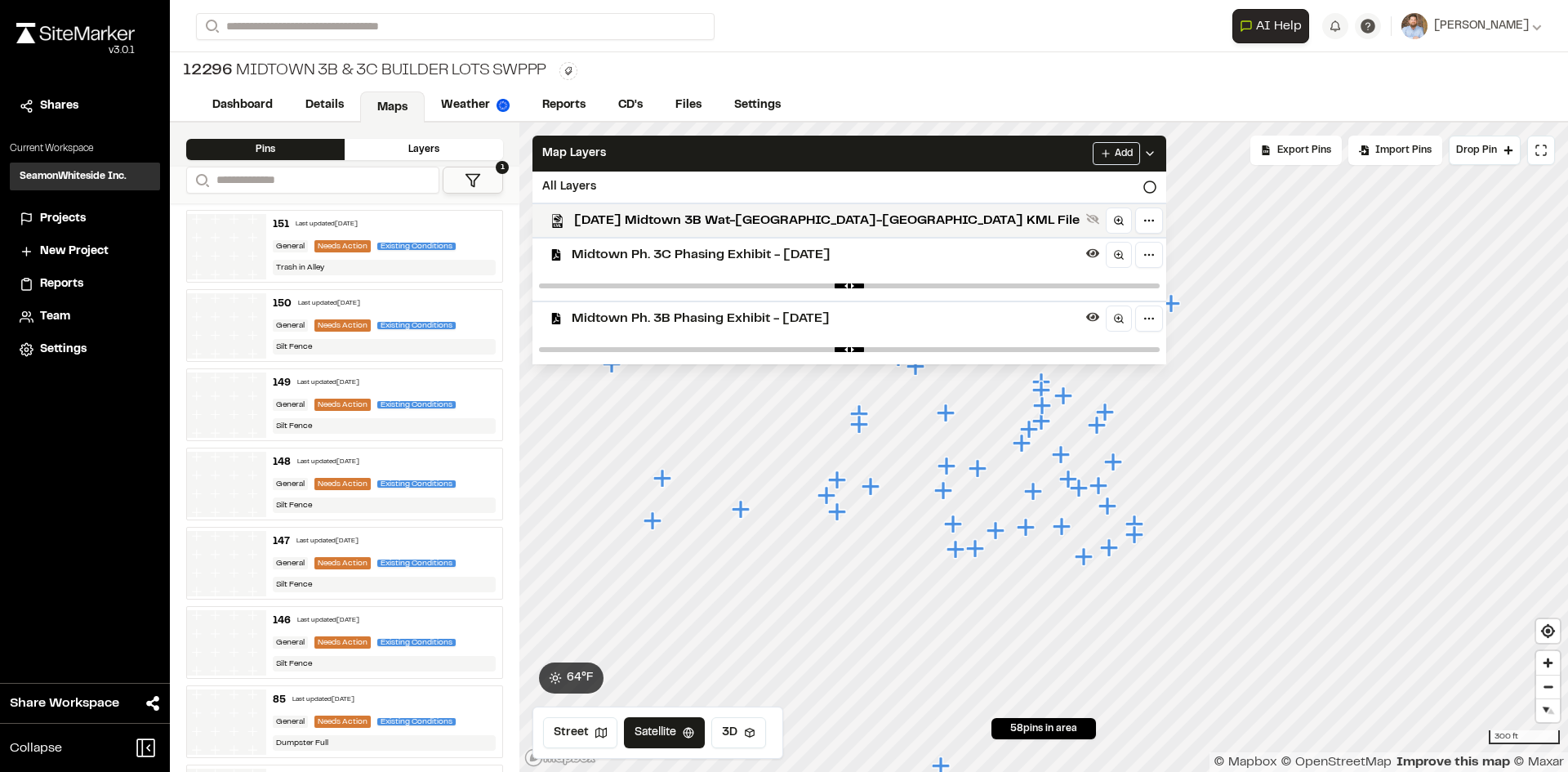
click at [1143, 149] on icon at bounding box center [1150, 154] width 13 height 13
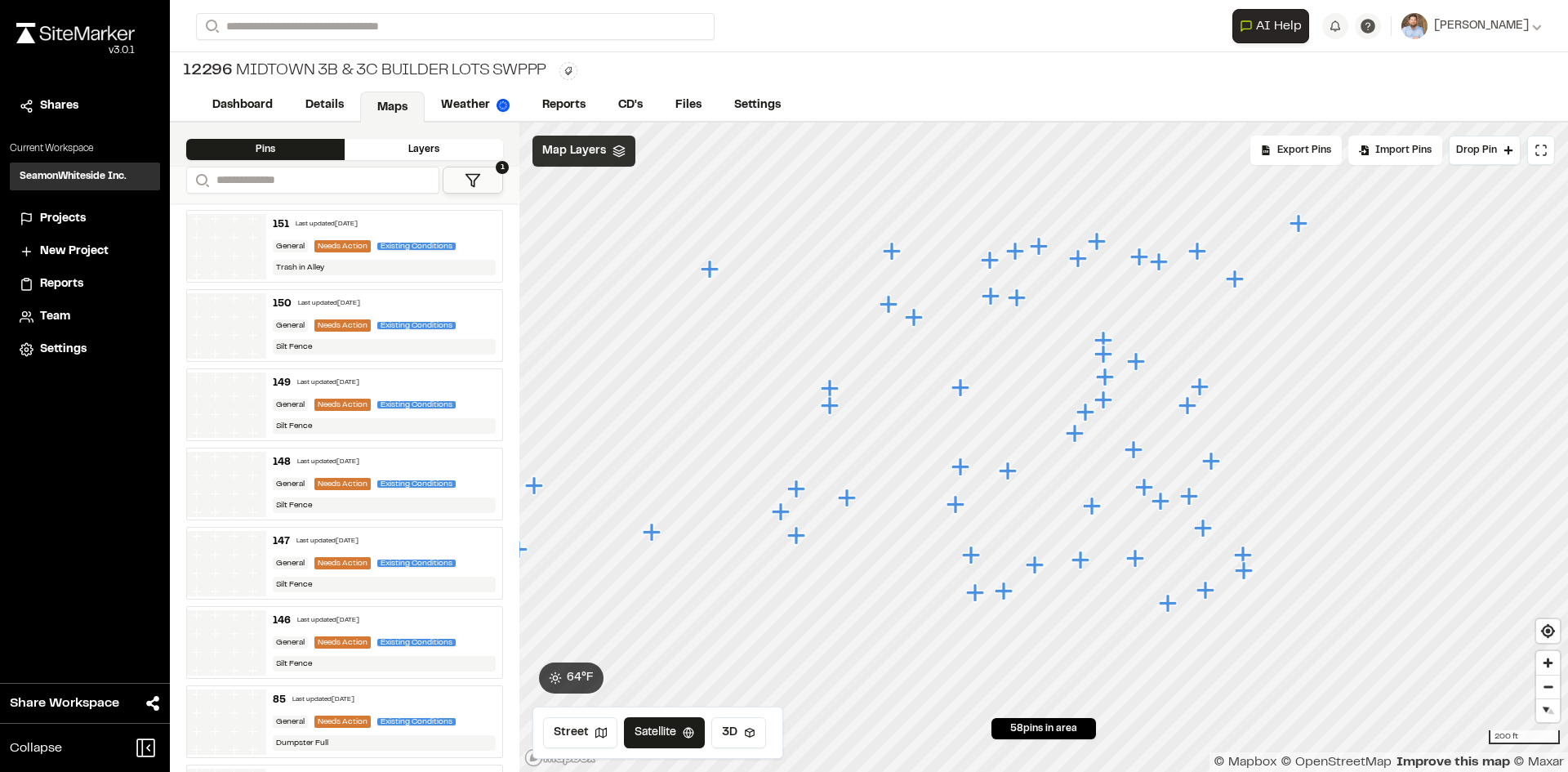
click at [595, 158] on span "Map Layers" at bounding box center [574, 151] width 64 height 18
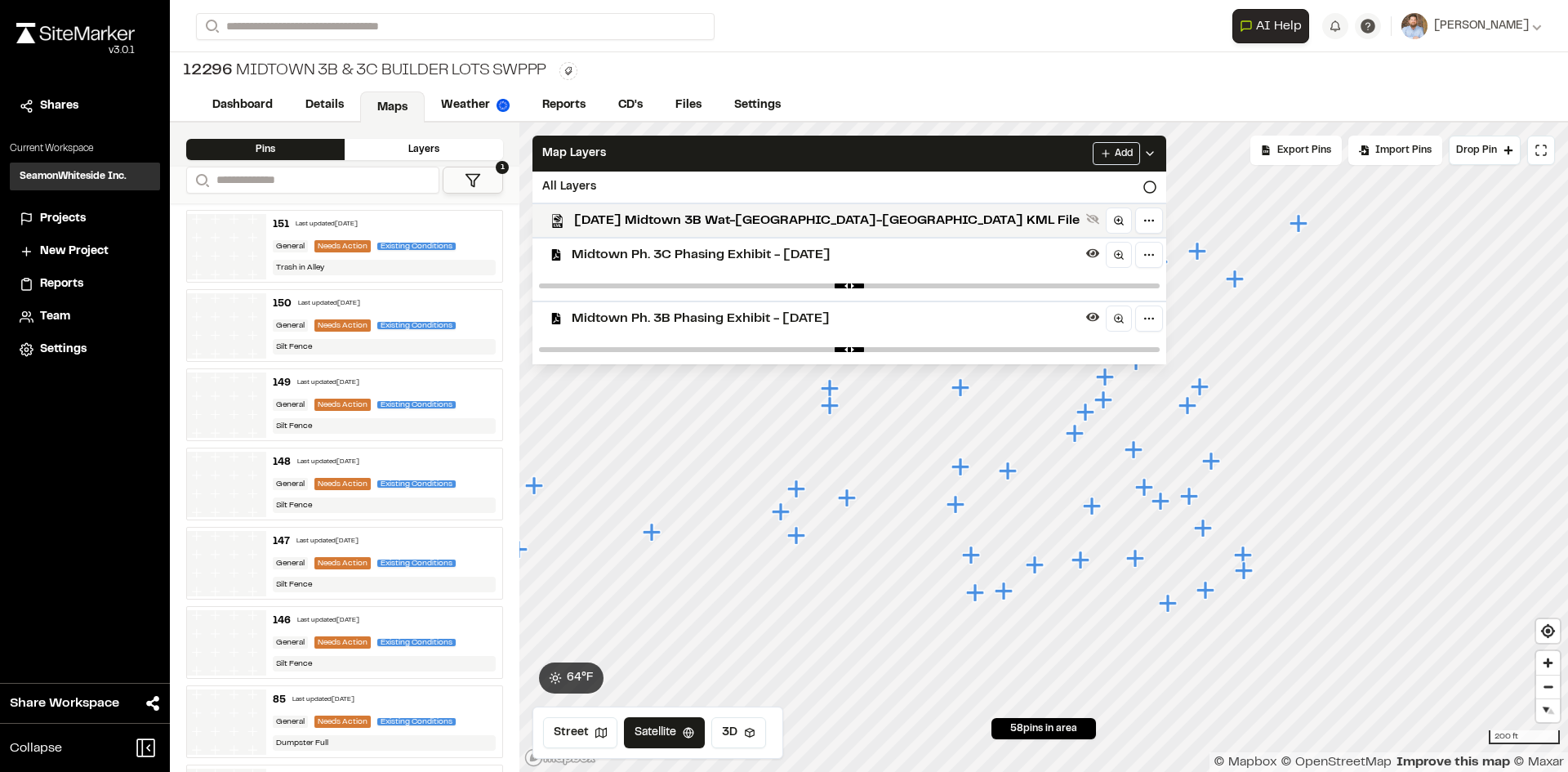
click at [713, 322] on span "Midtown Ph. 3B Phasing Exhibit - [DATE]" at bounding box center [826, 319] width 508 height 20
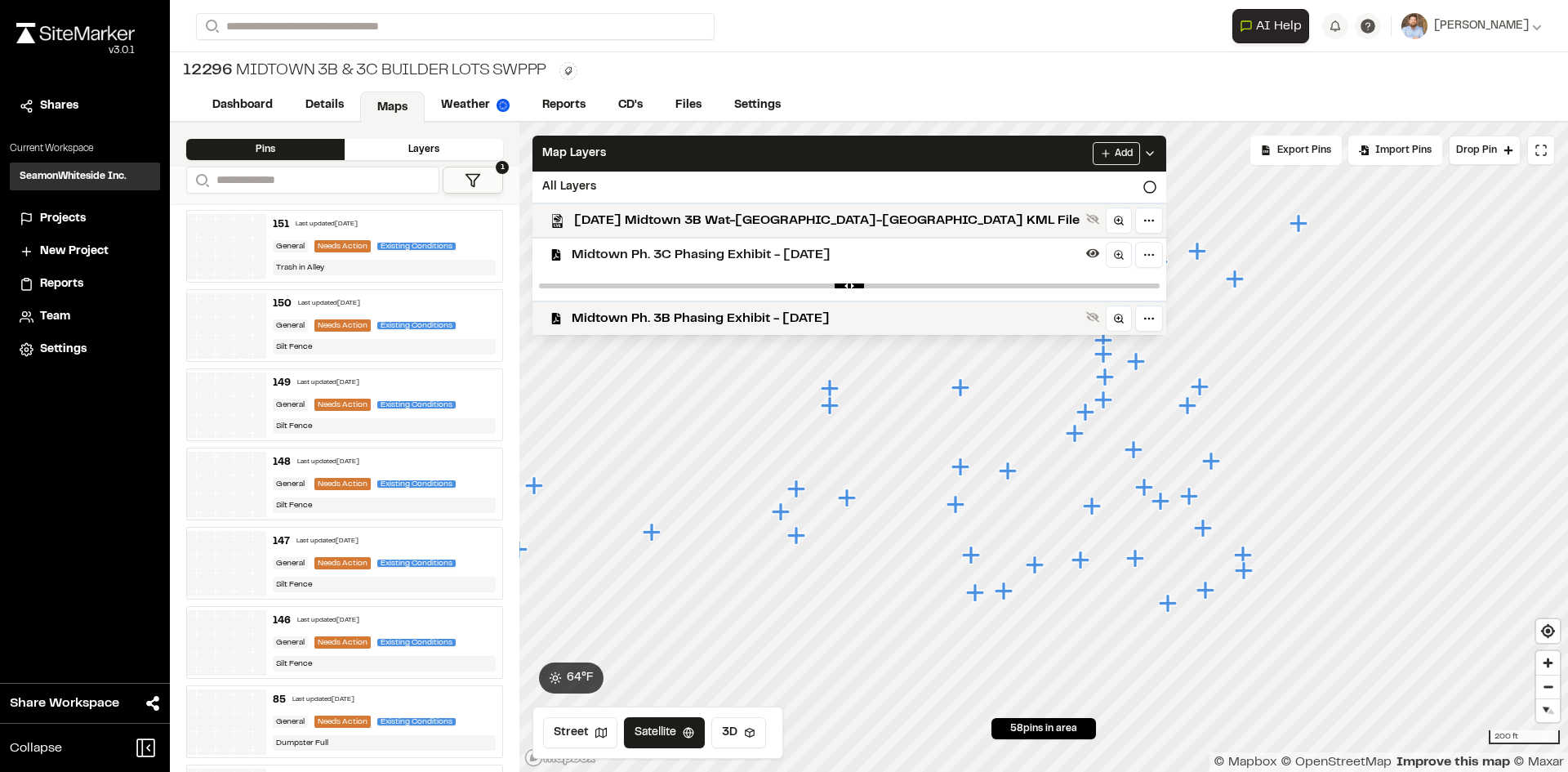
click at [1092, 142] on div "Add" at bounding box center [1124, 154] width 64 height 23
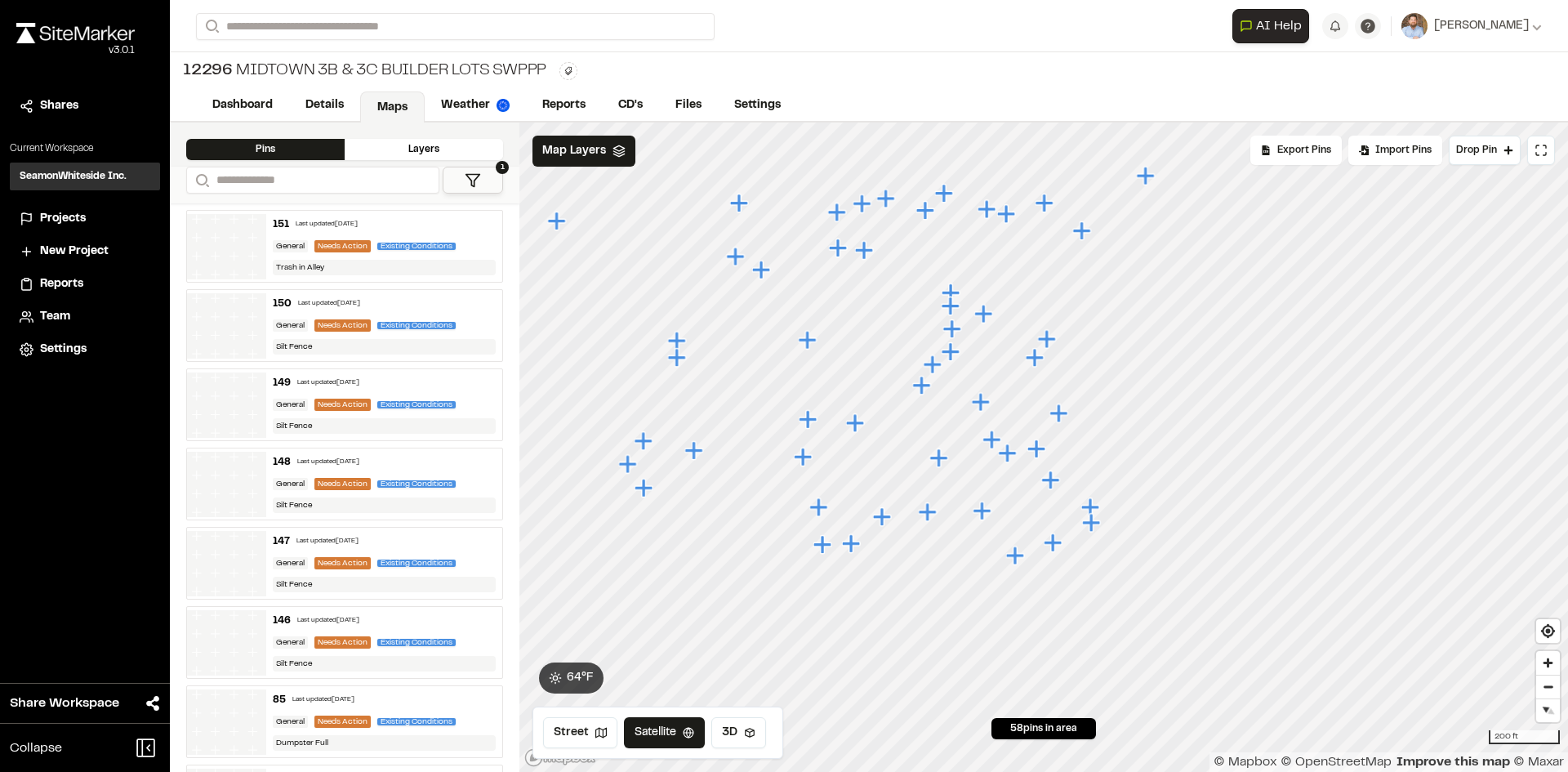
drag, startPoint x: 1124, startPoint y: 464, endPoint x: 1048, endPoint y: 474, distance: 76.7
click at [1048, 474] on icon "Map marker" at bounding box center [1052, 481] width 22 height 22
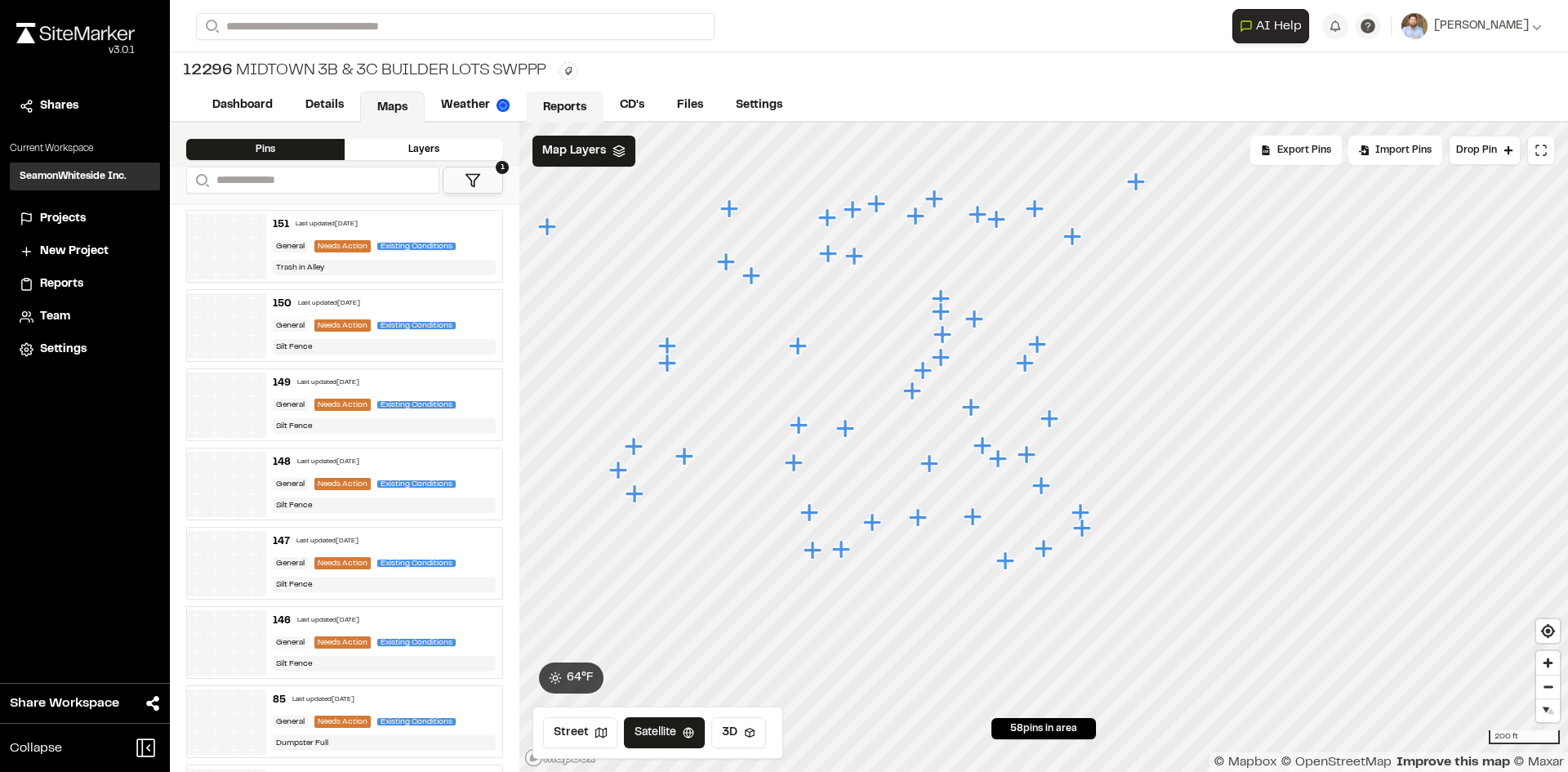
click at [576, 103] on link "Reports" at bounding box center [565, 106] width 77 height 31
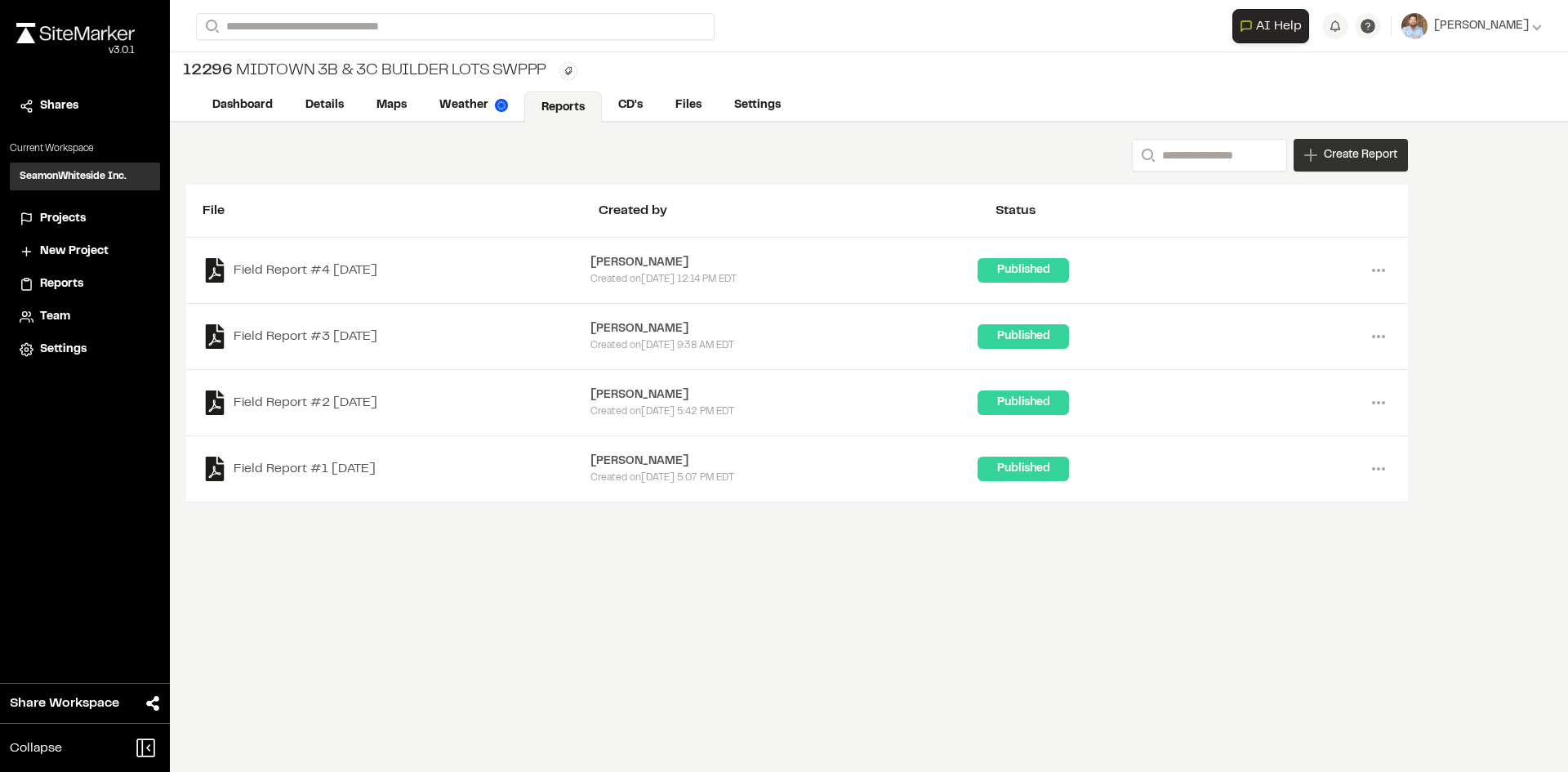
click at [1359, 163] on span "Create Report" at bounding box center [1360, 156] width 73 height 18
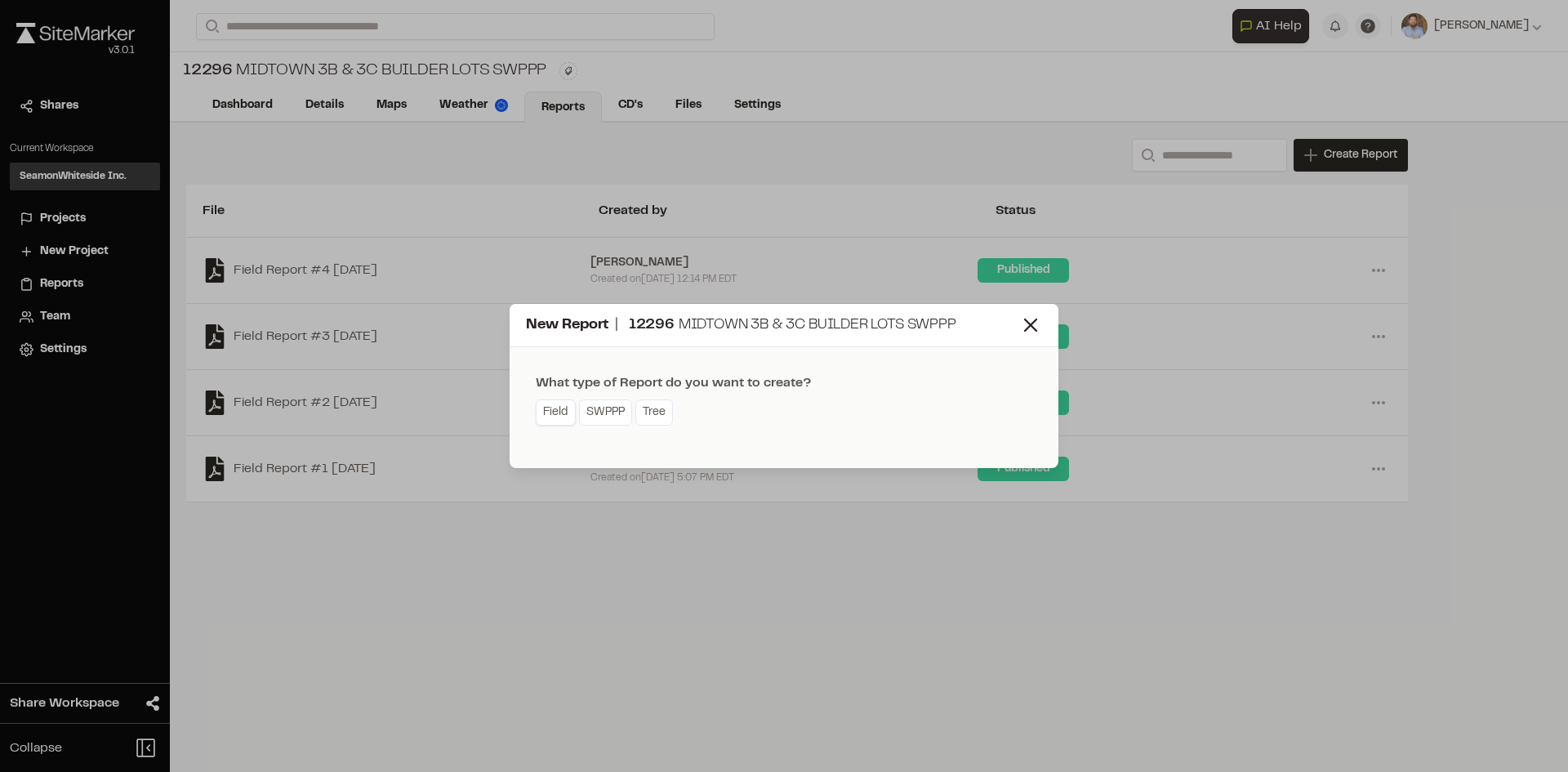
click at [569, 417] on link "Field" at bounding box center [555, 412] width 40 height 26
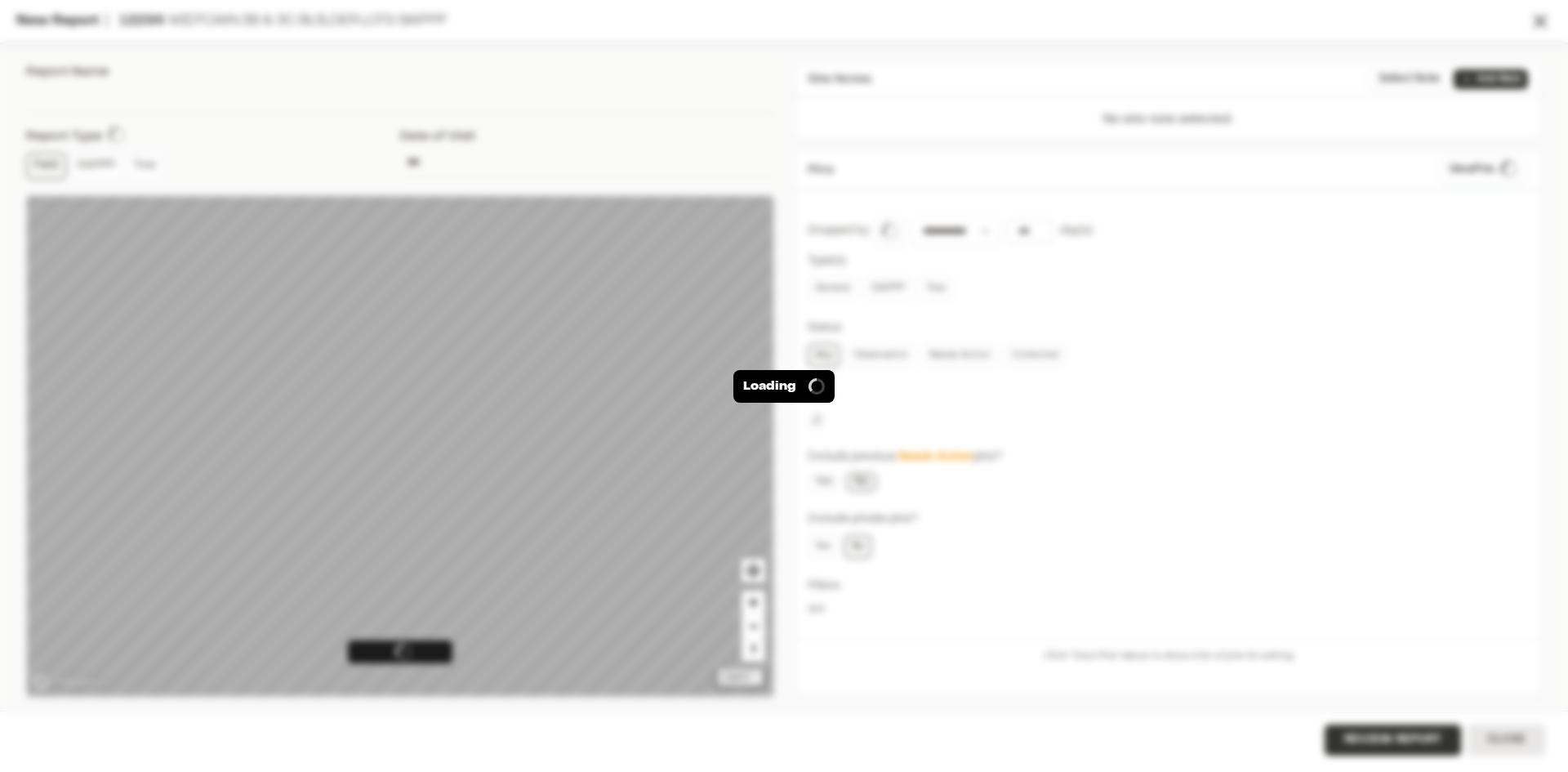
type input "**********"
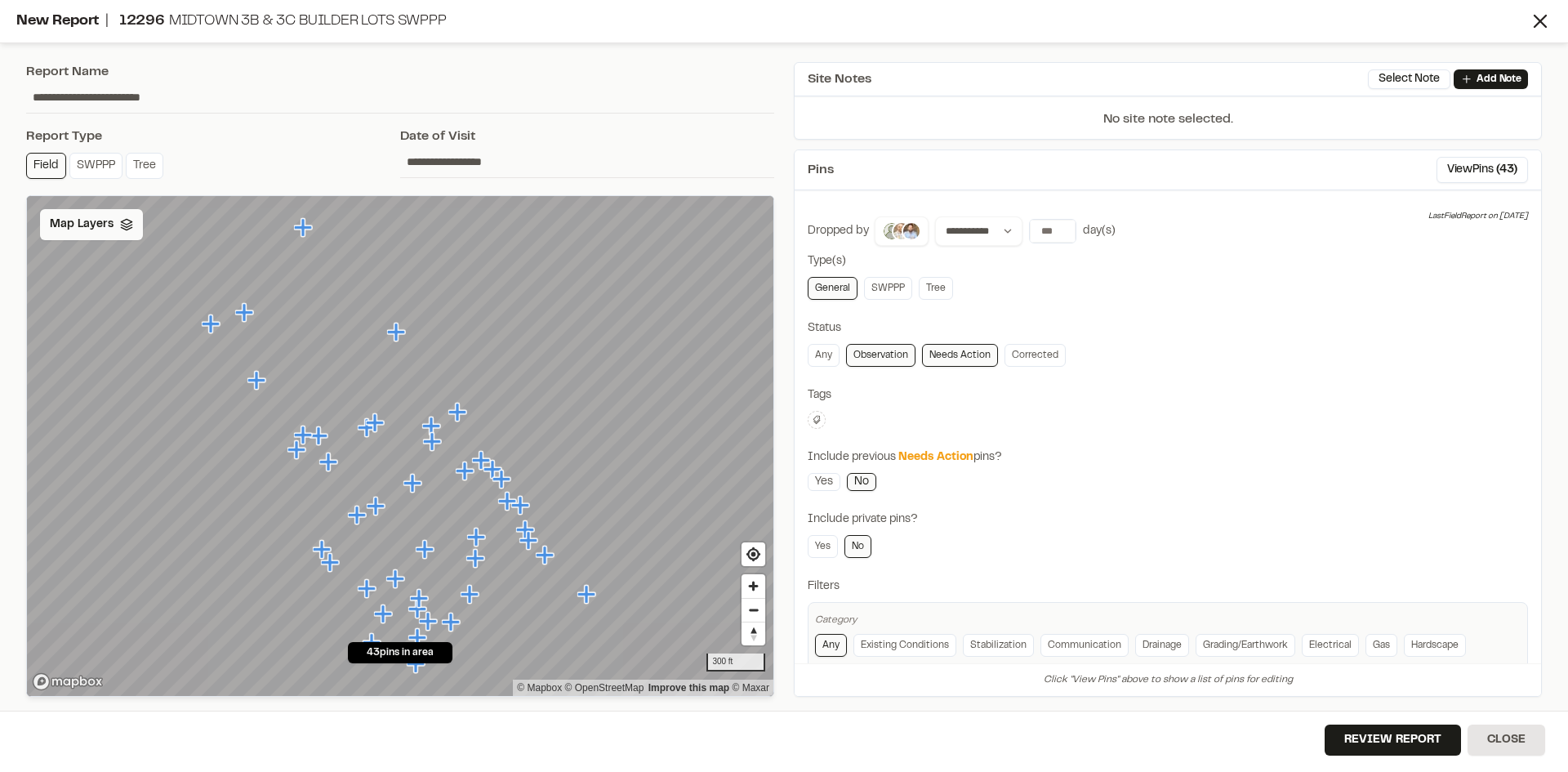
click at [101, 224] on span "Map Layers" at bounding box center [81, 225] width 64 height 18
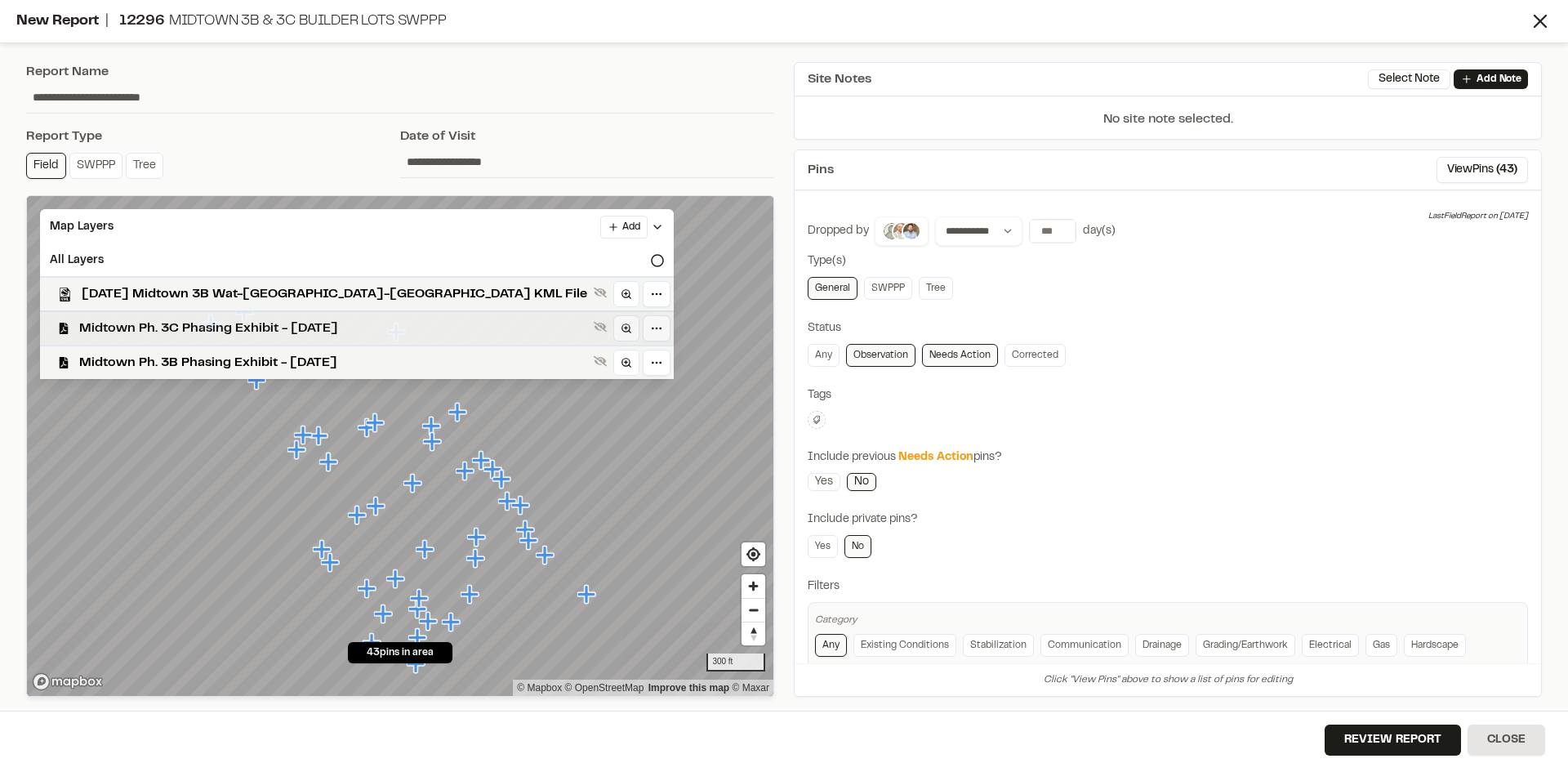
click at [186, 328] on span "Midtown Ph. 3C Phasing Exhibit - [DATE]" at bounding box center [333, 329] width 508 height 20
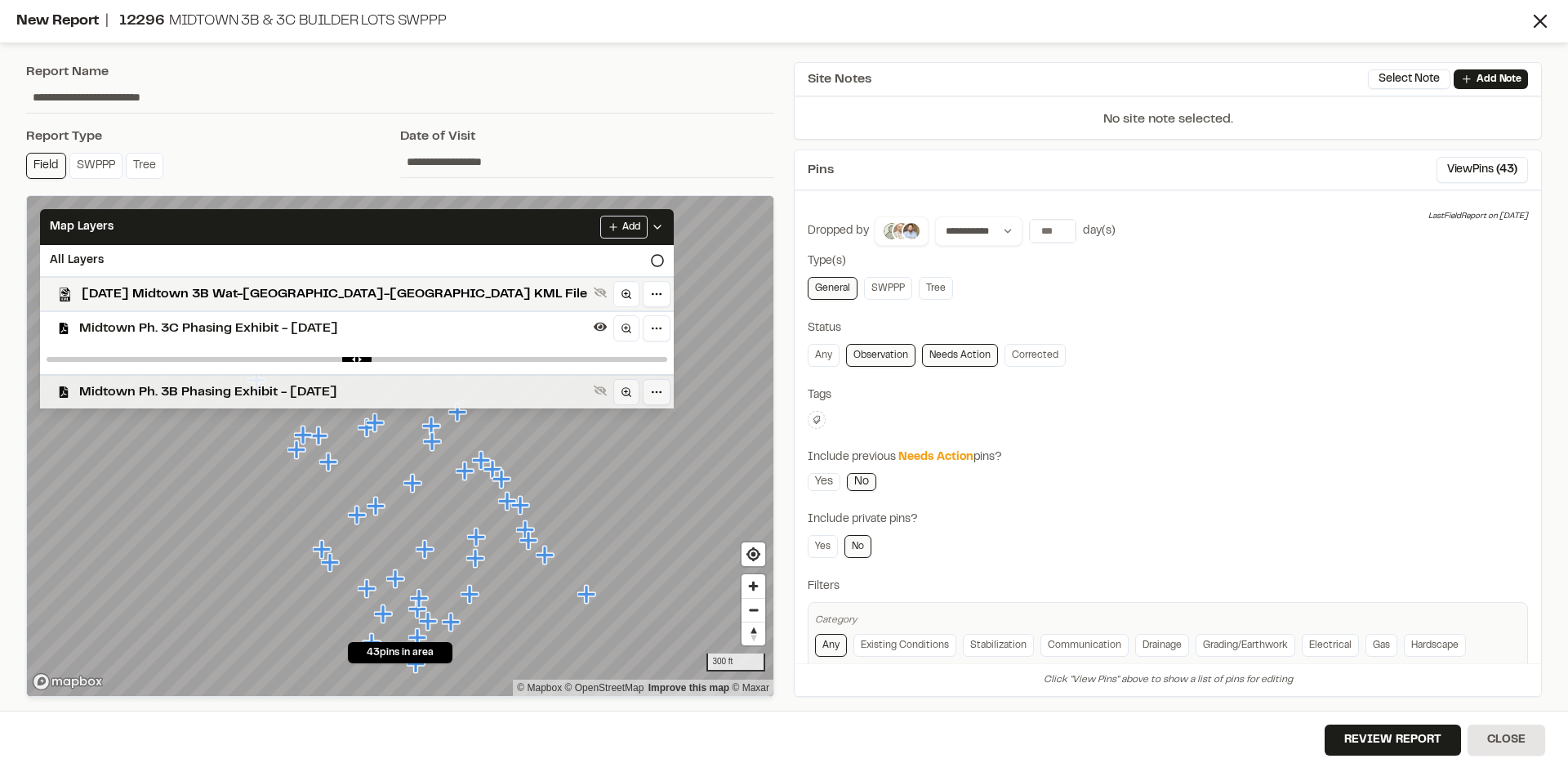
click at [198, 390] on span "Midtown Ph. 3B Phasing Exhibit - [DATE]" at bounding box center [333, 393] width 508 height 20
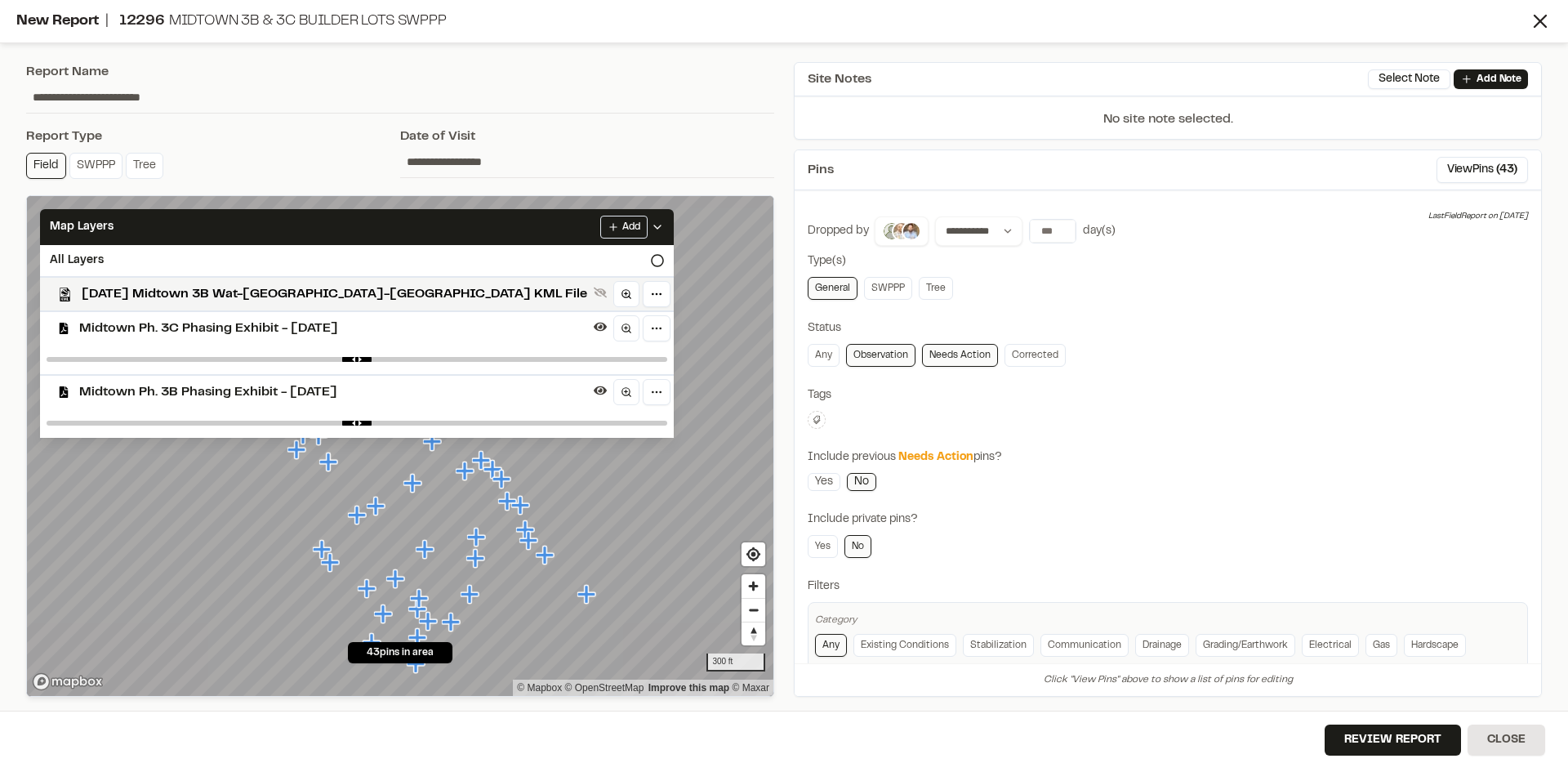
click at [198, 390] on span "Midtown Ph. 3B Phasing Exhibit - [DATE]" at bounding box center [333, 393] width 508 height 20
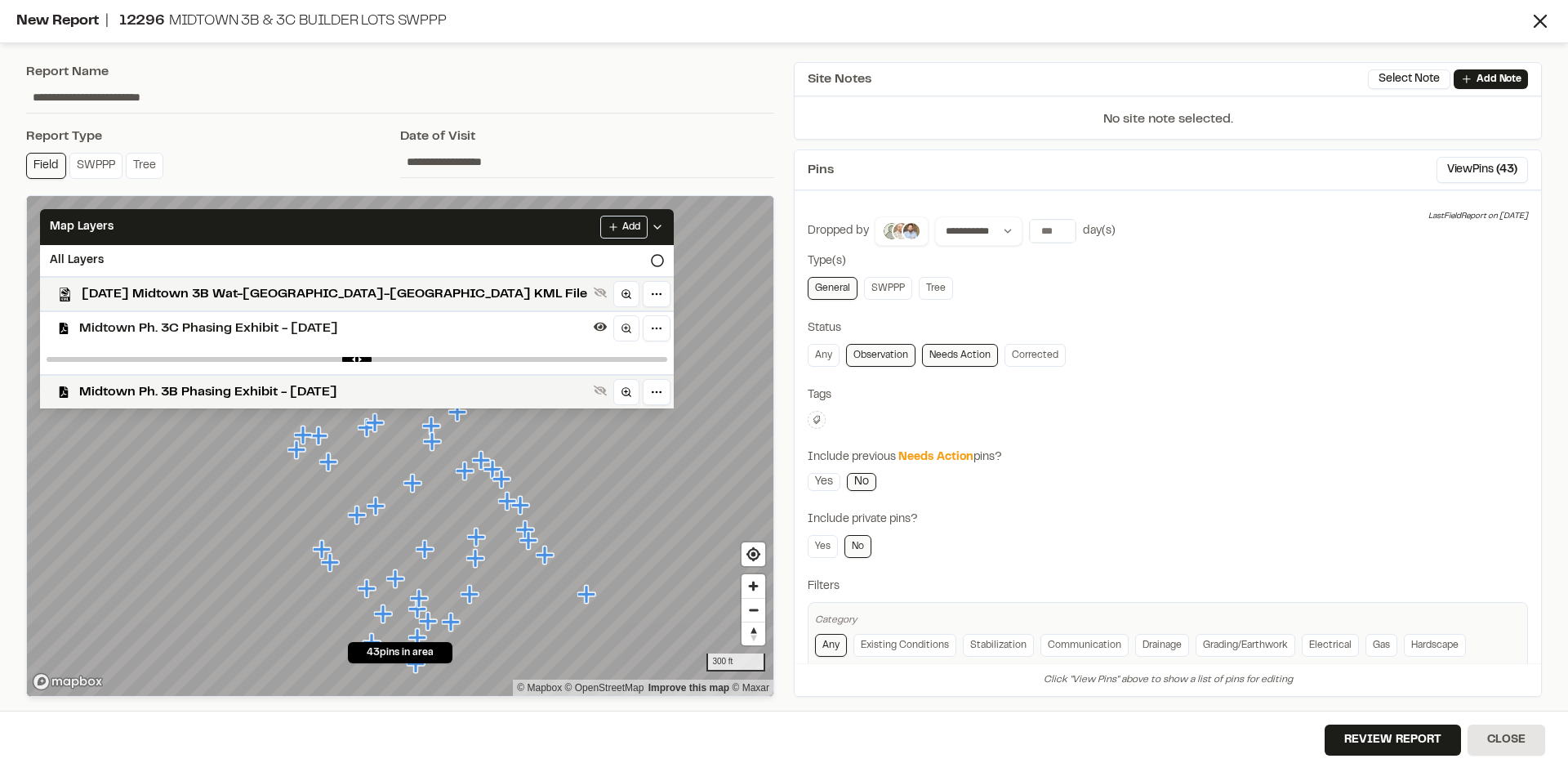
click at [210, 330] on span "Midtown Ph. 3C Phasing Exhibit - [DATE]" at bounding box center [333, 329] width 508 height 20
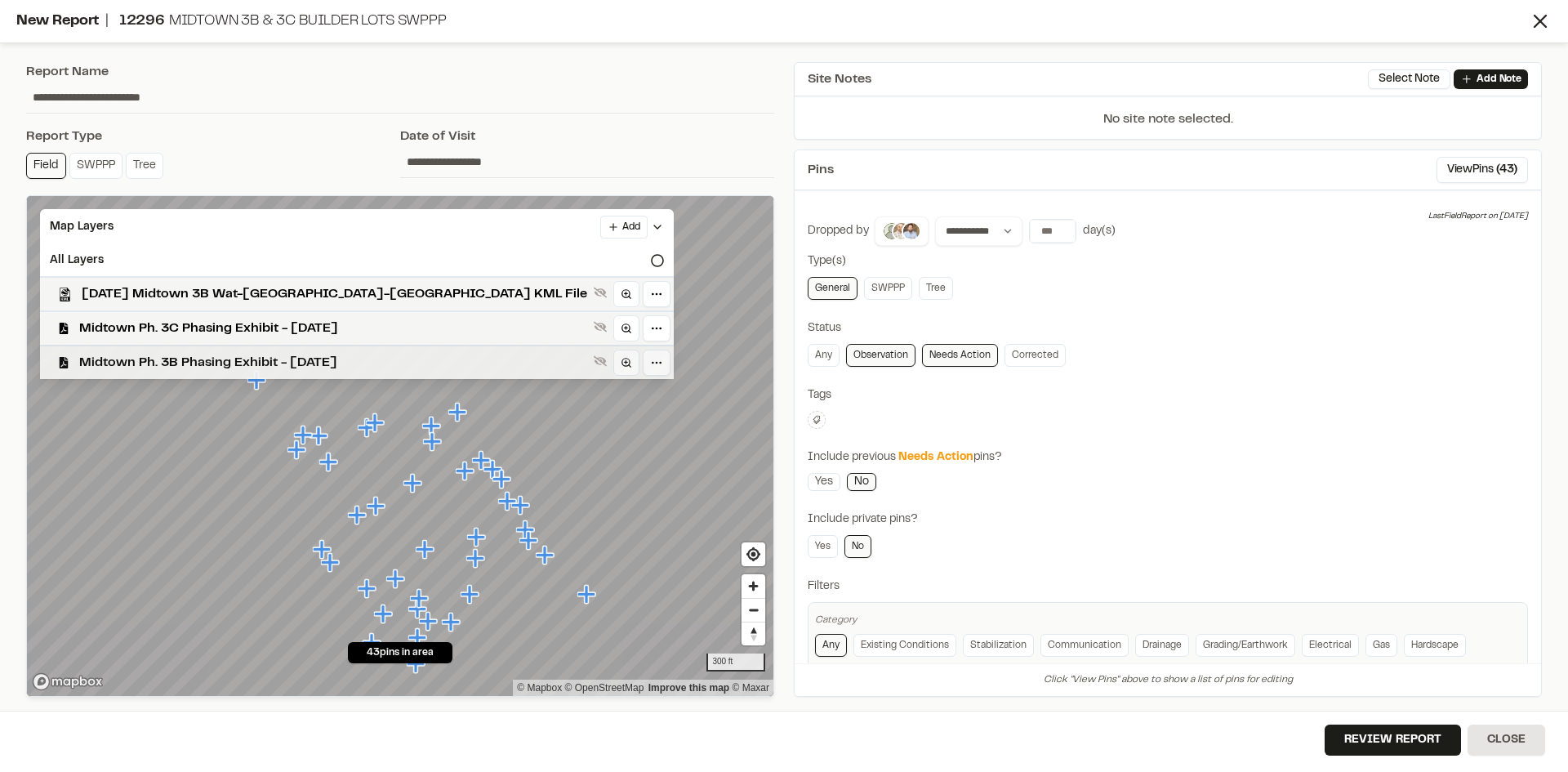
click at [208, 368] on span "Midtown Ph. 3B Phasing Exhibit - [DATE]" at bounding box center [333, 363] width 508 height 20
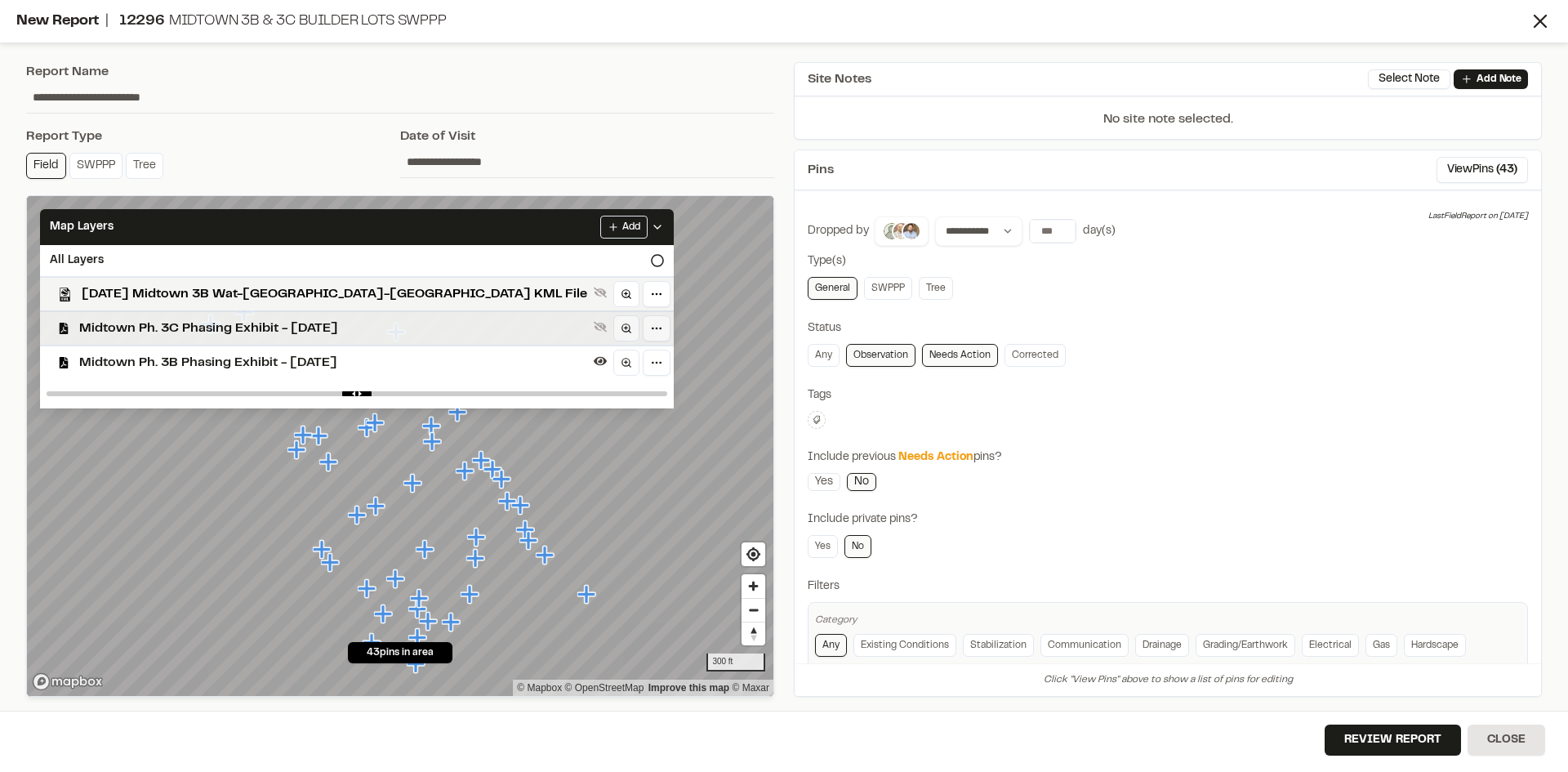
click at [219, 331] on span "Midtown Ph. 3C Phasing Exhibit - [DATE]" at bounding box center [333, 329] width 508 height 20
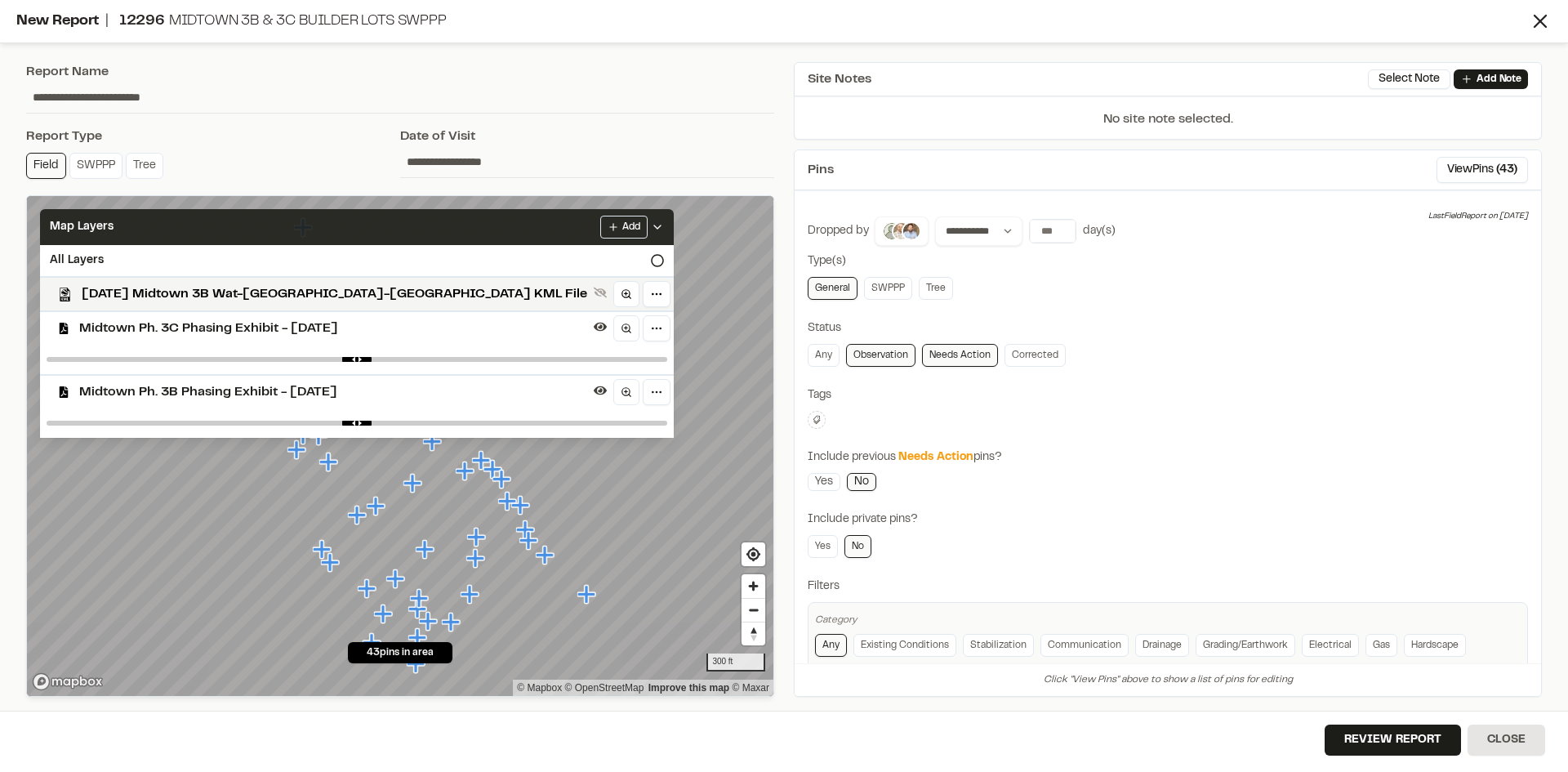
click at [651, 230] on icon at bounding box center [658, 227] width 13 height 13
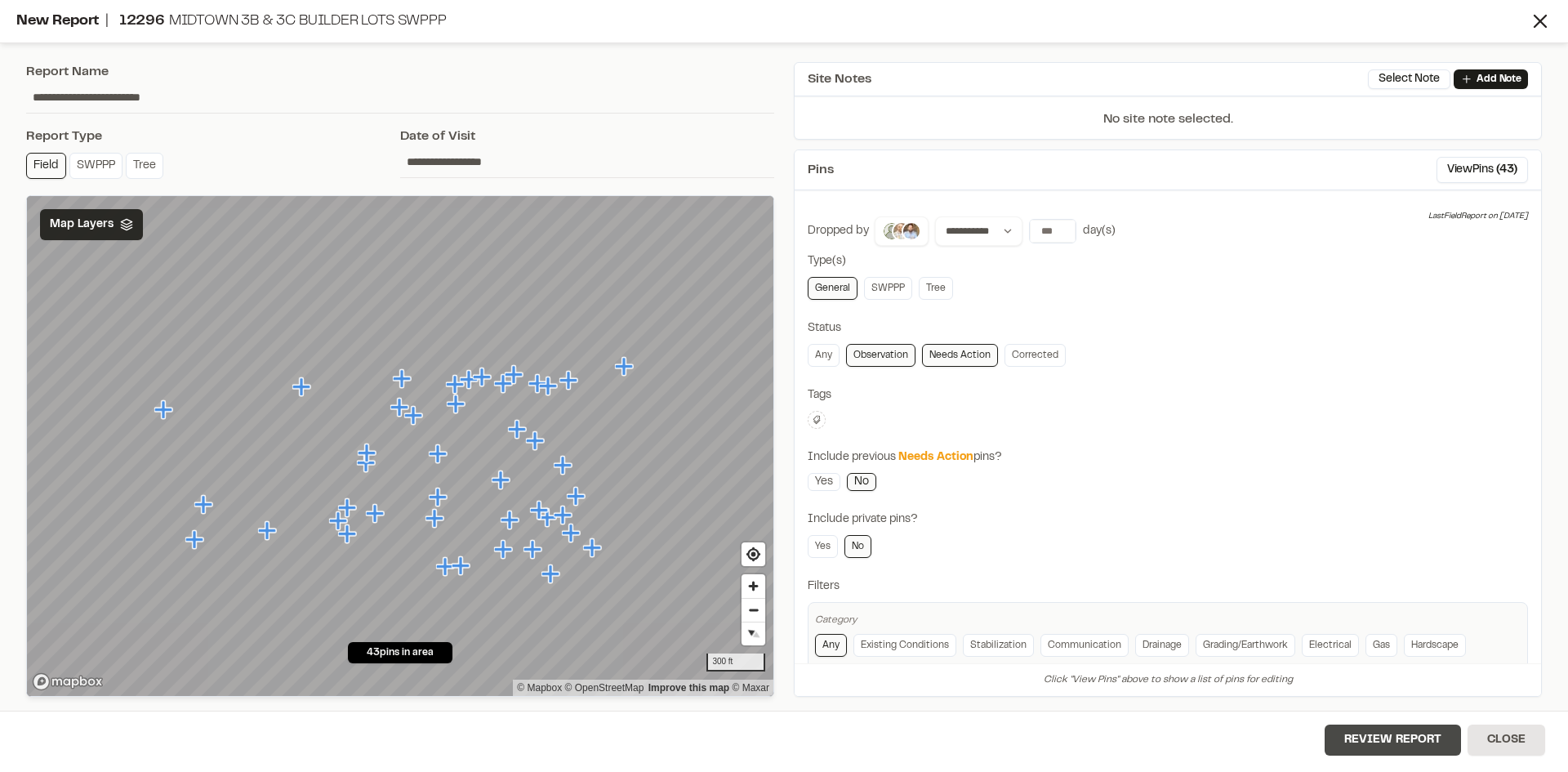
click at [1405, 750] on button "Review Report" at bounding box center [1393, 740] width 136 height 31
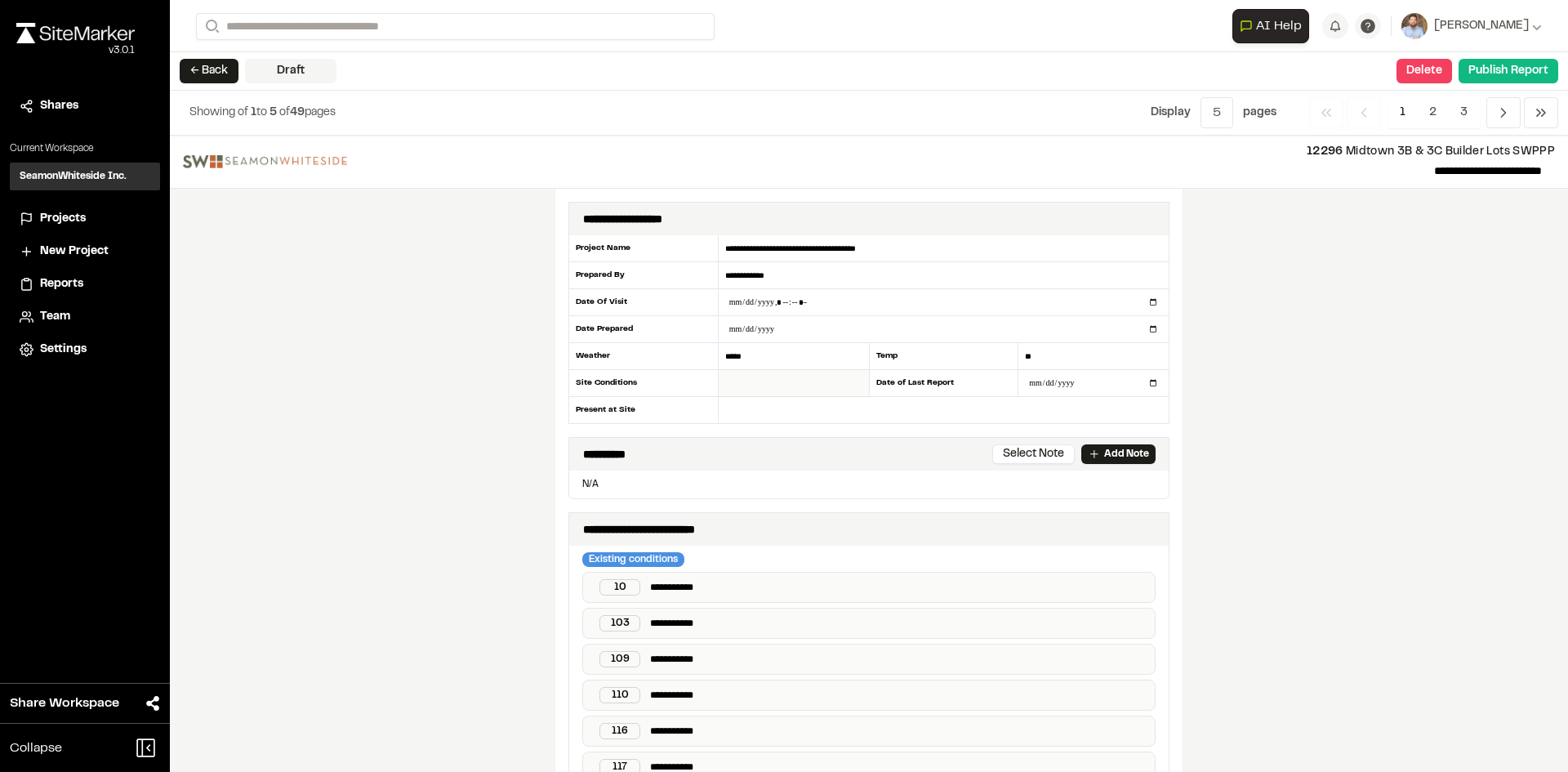
click at [751, 378] on input "text" at bounding box center [793, 384] width 150 height 27
type input "*****"
click at [768, 408] on input "text" at bounding box center [943, 409] width 450 height 26
type input "*"
type input "**********"
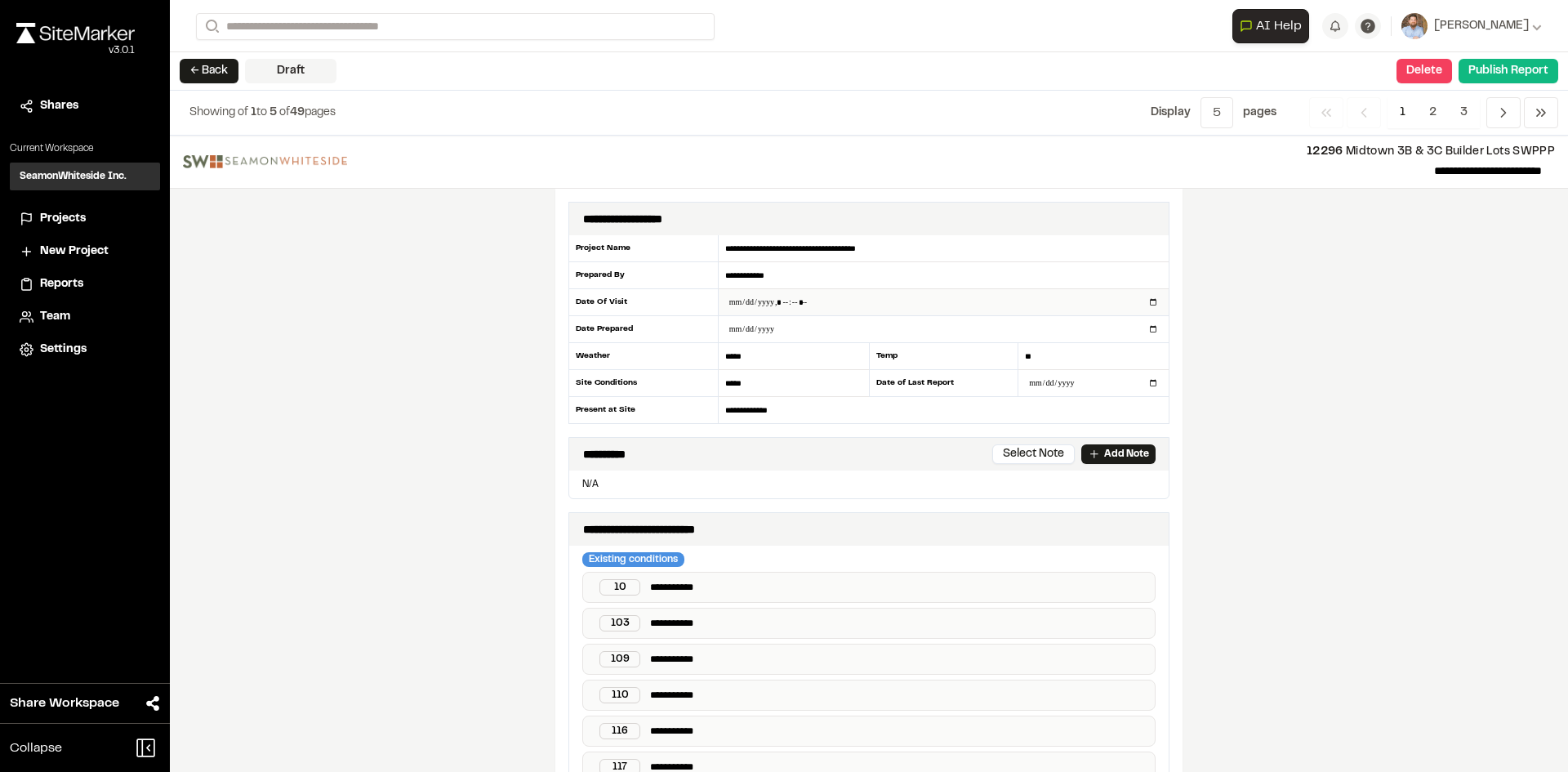
click at [1146, 302] on input "datetime-local" at bounding box center [943, 302] width 450 height 26
type input "**********"
click at [1141, 451] on p "Add Note" at bounding box center [1127, 454] width 45 height 15
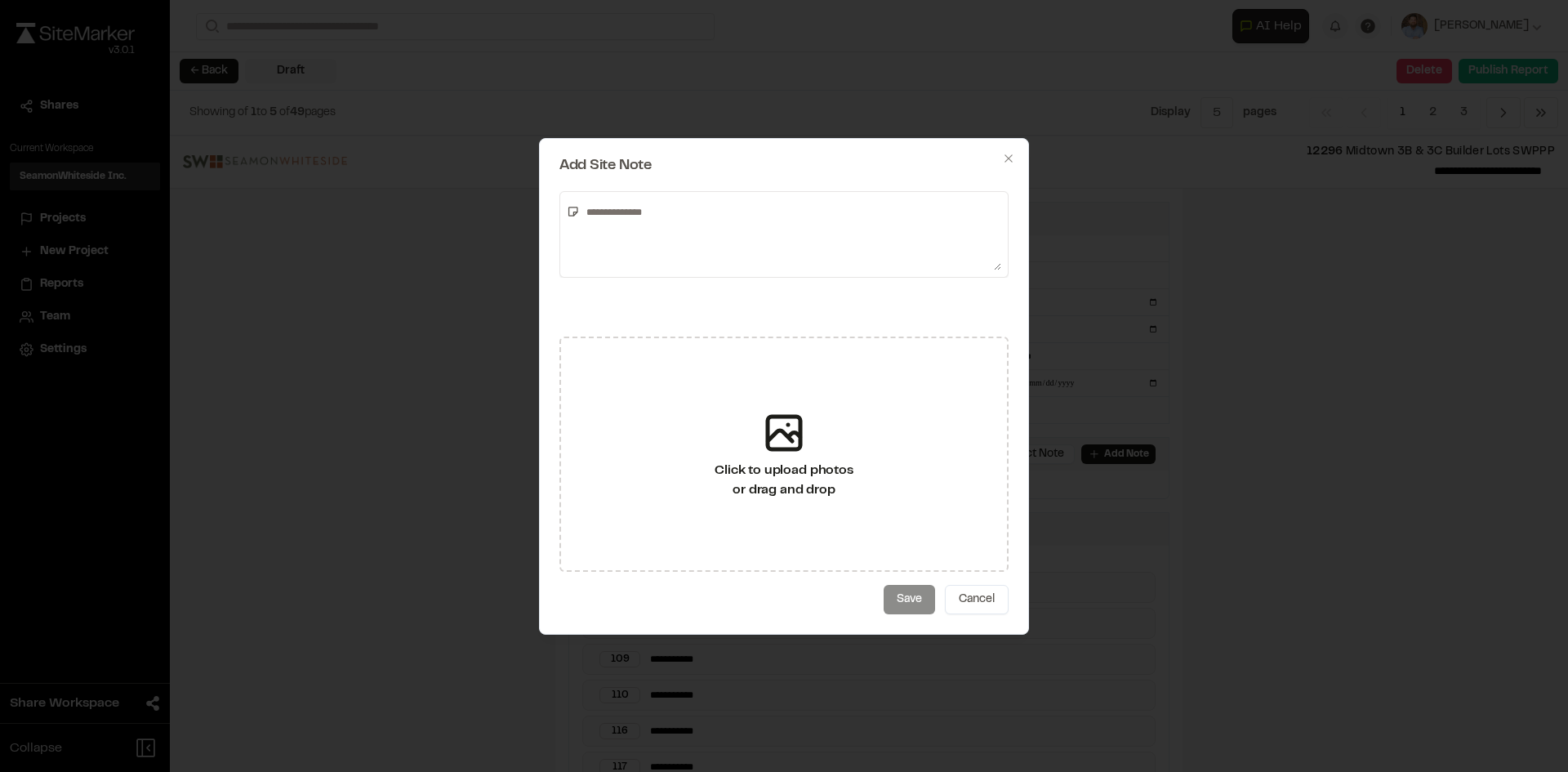
click at [667, 214] on textarea at bounding box center [790, 235] width 422 height 72
type textarea "**********"
click at [918, 598] on button "Save" at bounding box center [910, 599] width 52 height 29
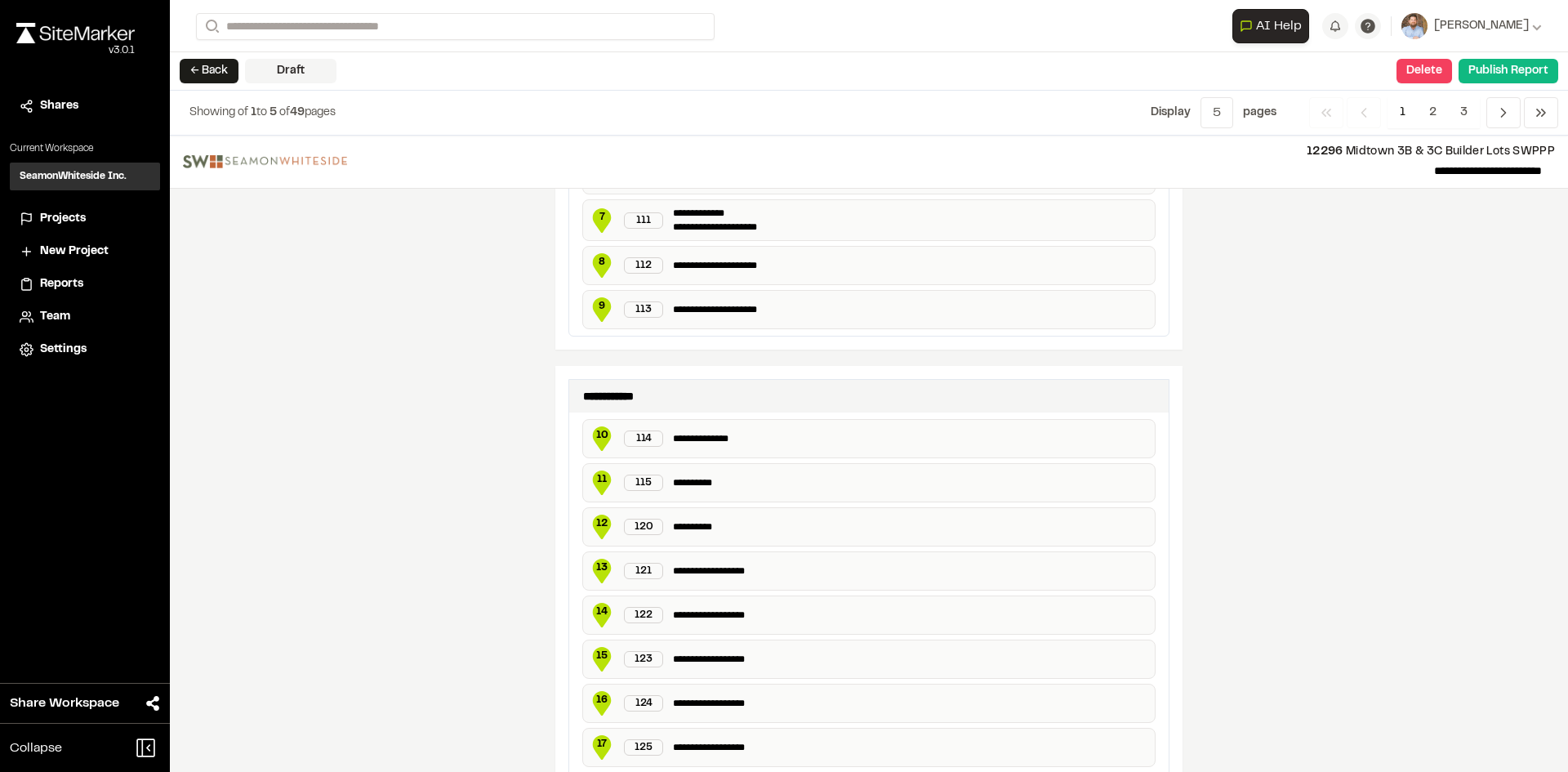
scroll to position [1225, 0]
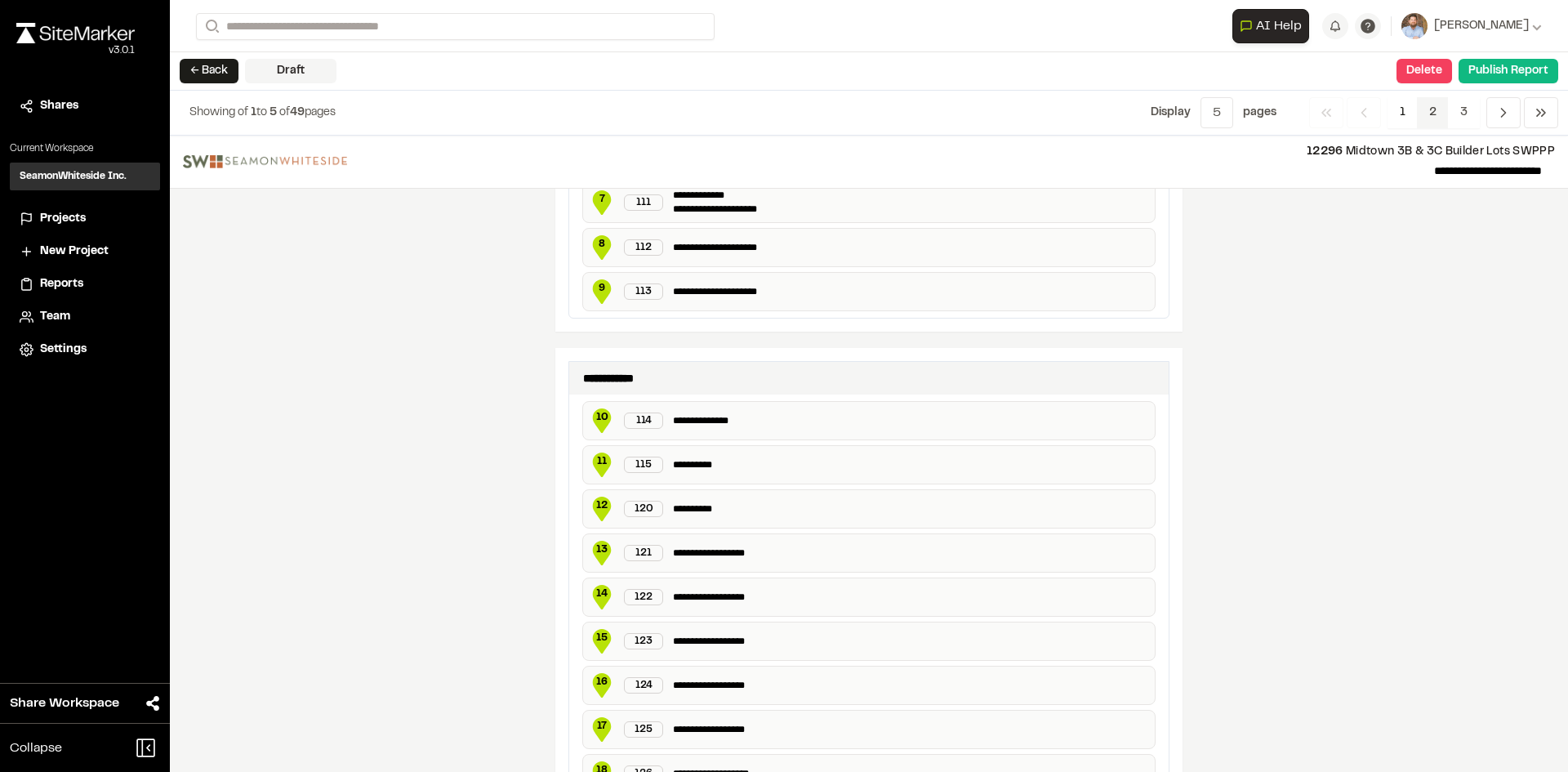
click at [1425, 111] on span "2" at bounding box center [1432, 112] width 32 height 31
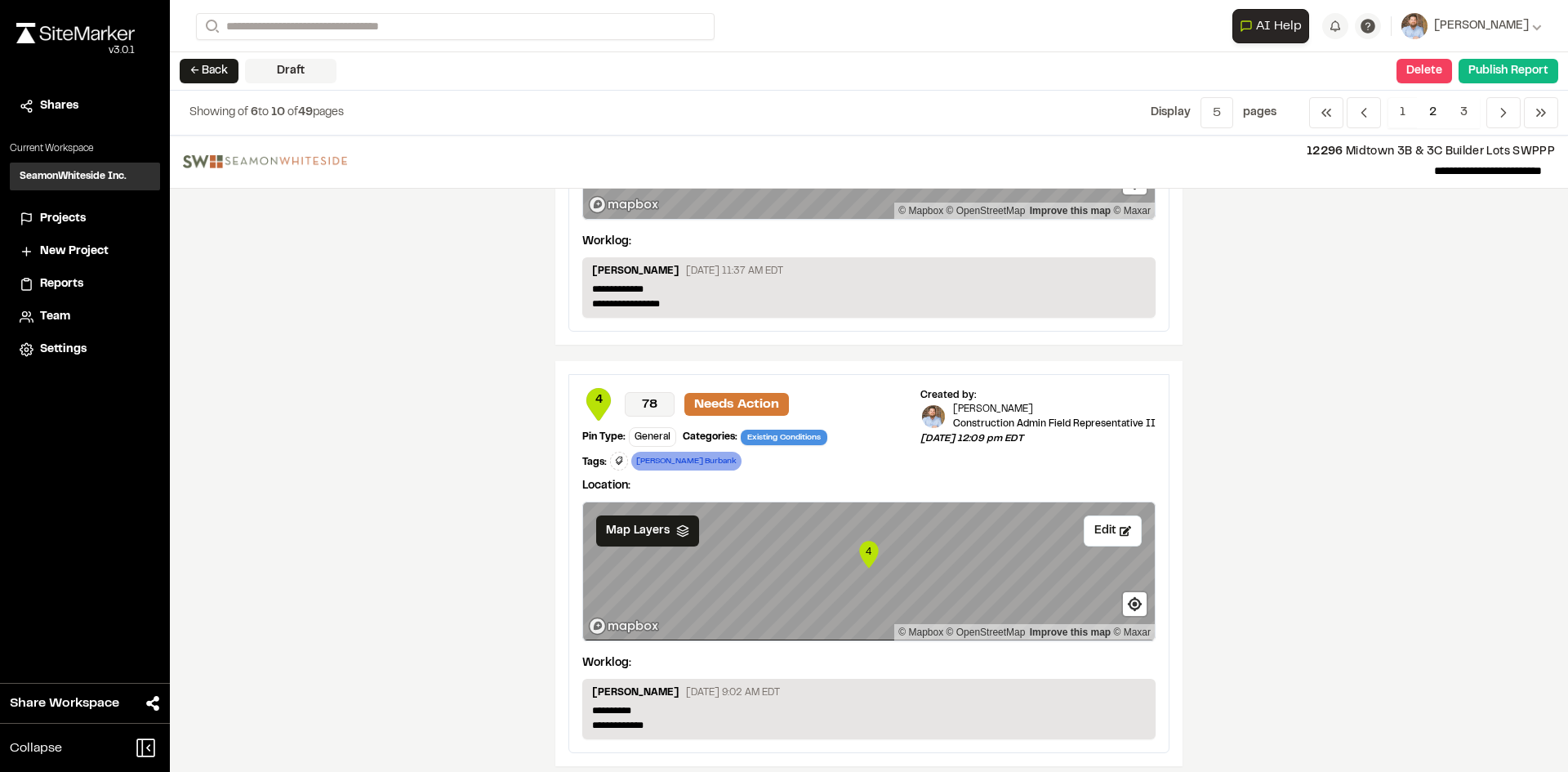
scroll to position [1899, 0]
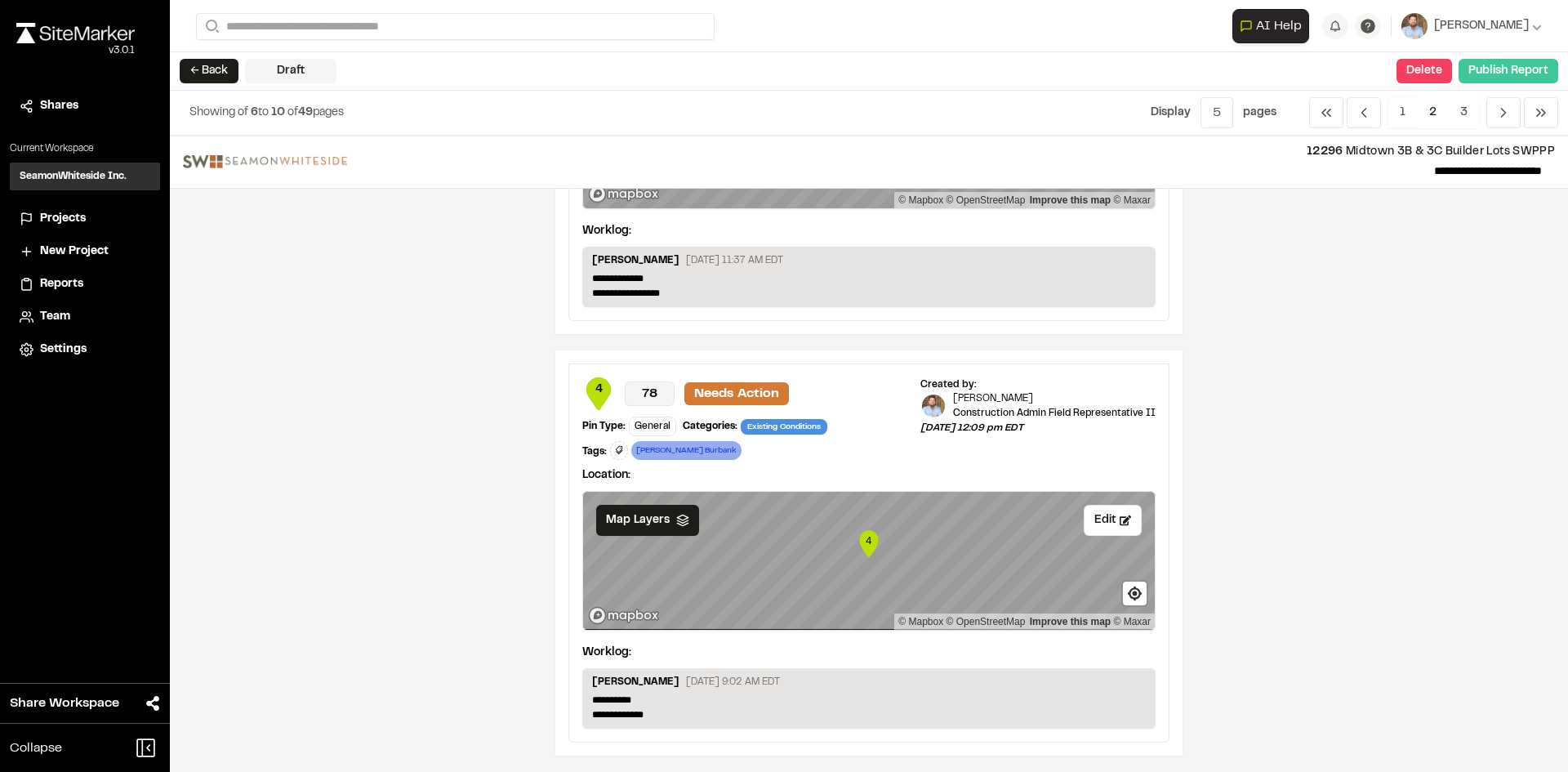
click at [1527, 76] on button "Publish Report" at bounding box center [1508, 71] width 100 height 24
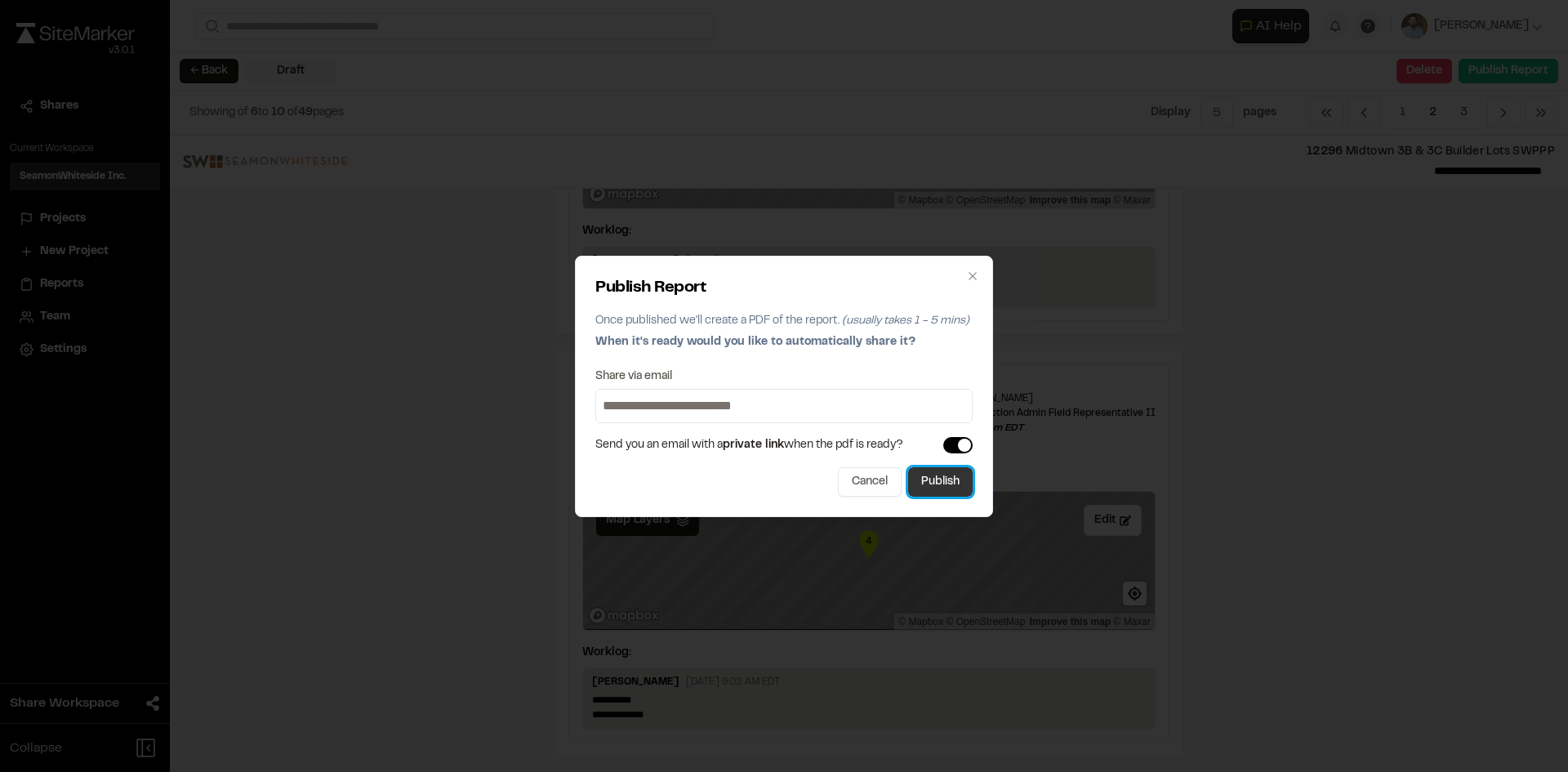
click at [940, 487] on button "Publish" at bounding box center [940, 482] width 65 height 29
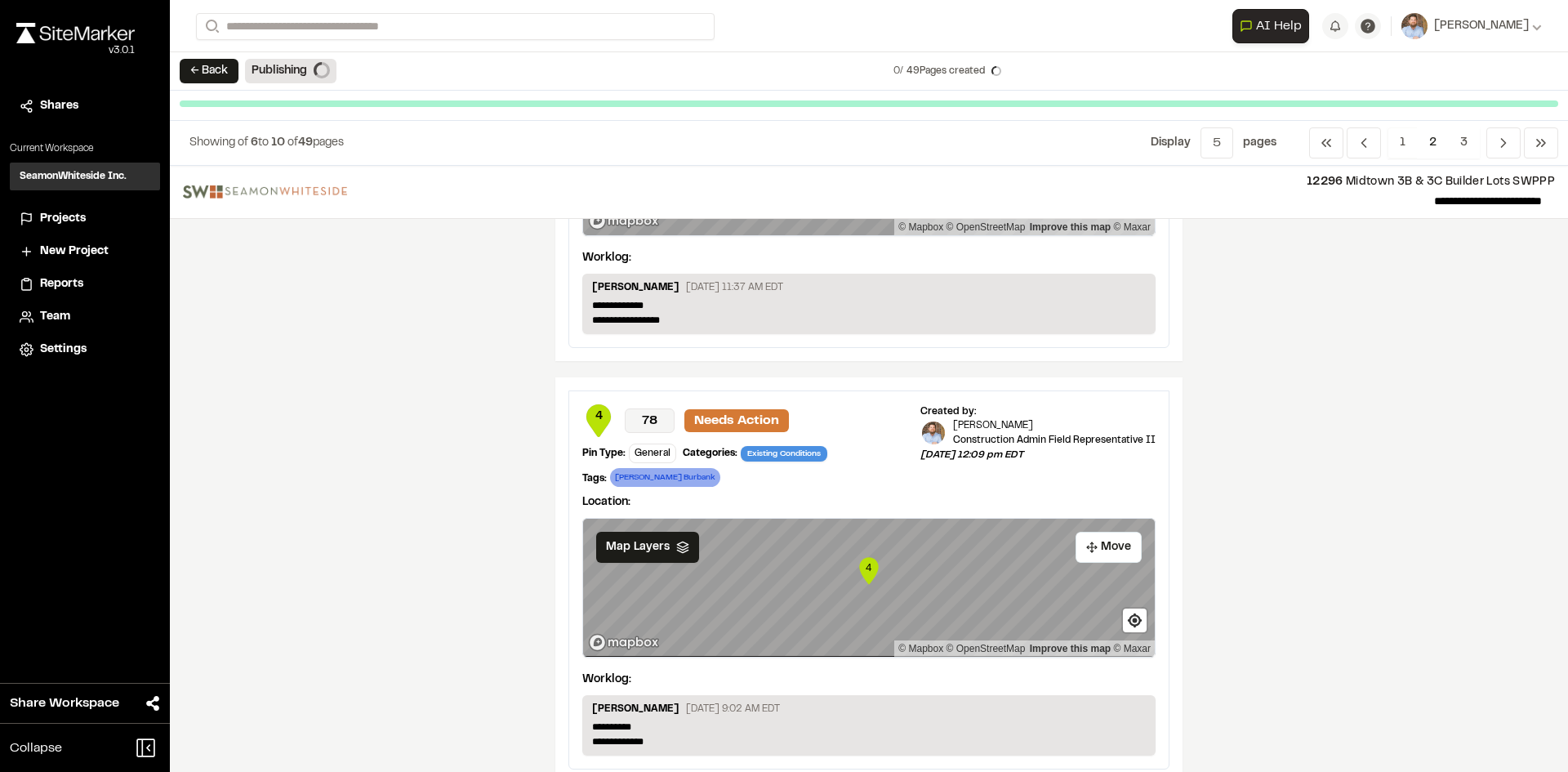
scroll to position [1872, 0]
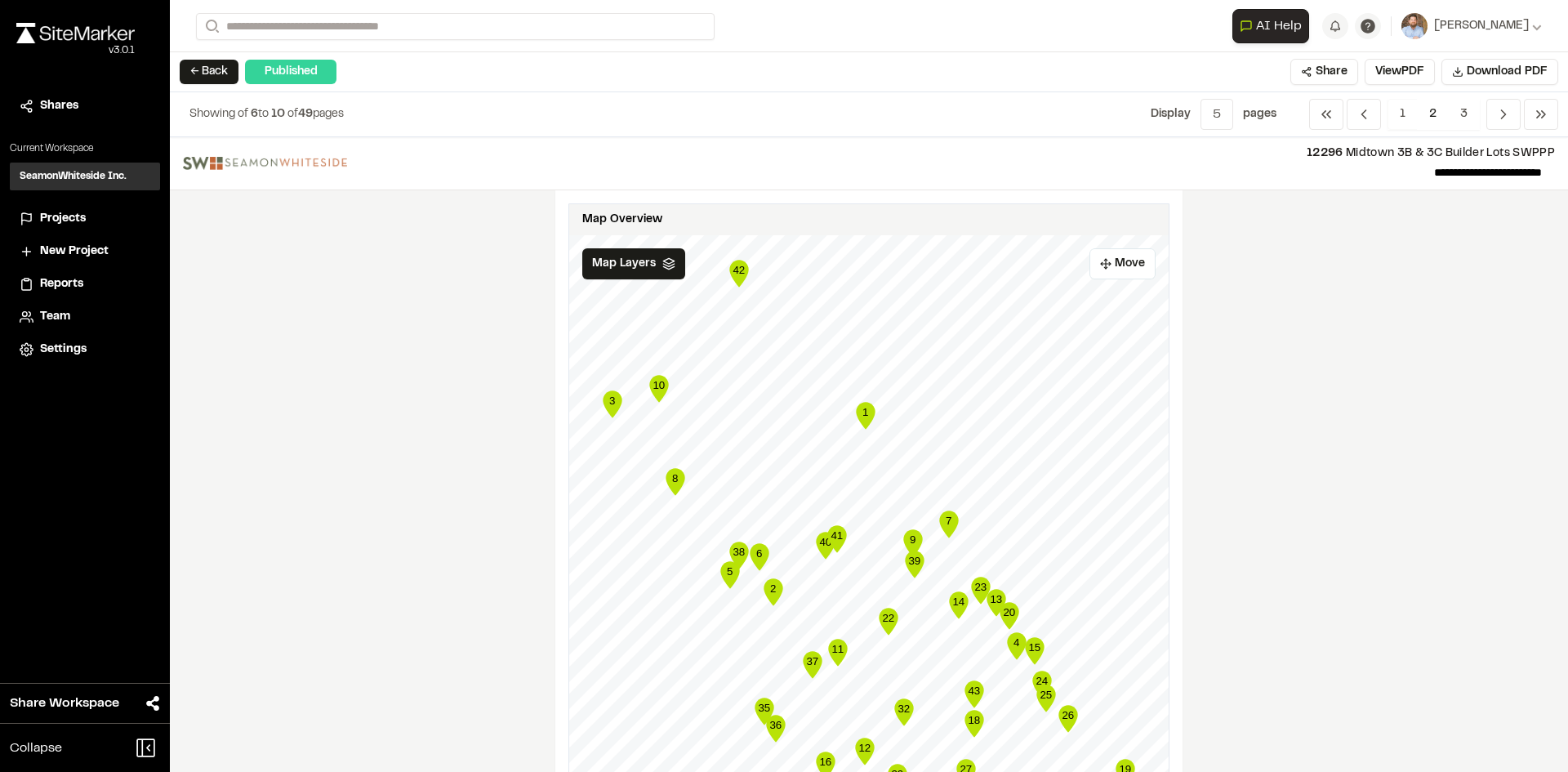
click at [72, 218] on span "Projects" at bounding box center [62, 219] width 46 height 18
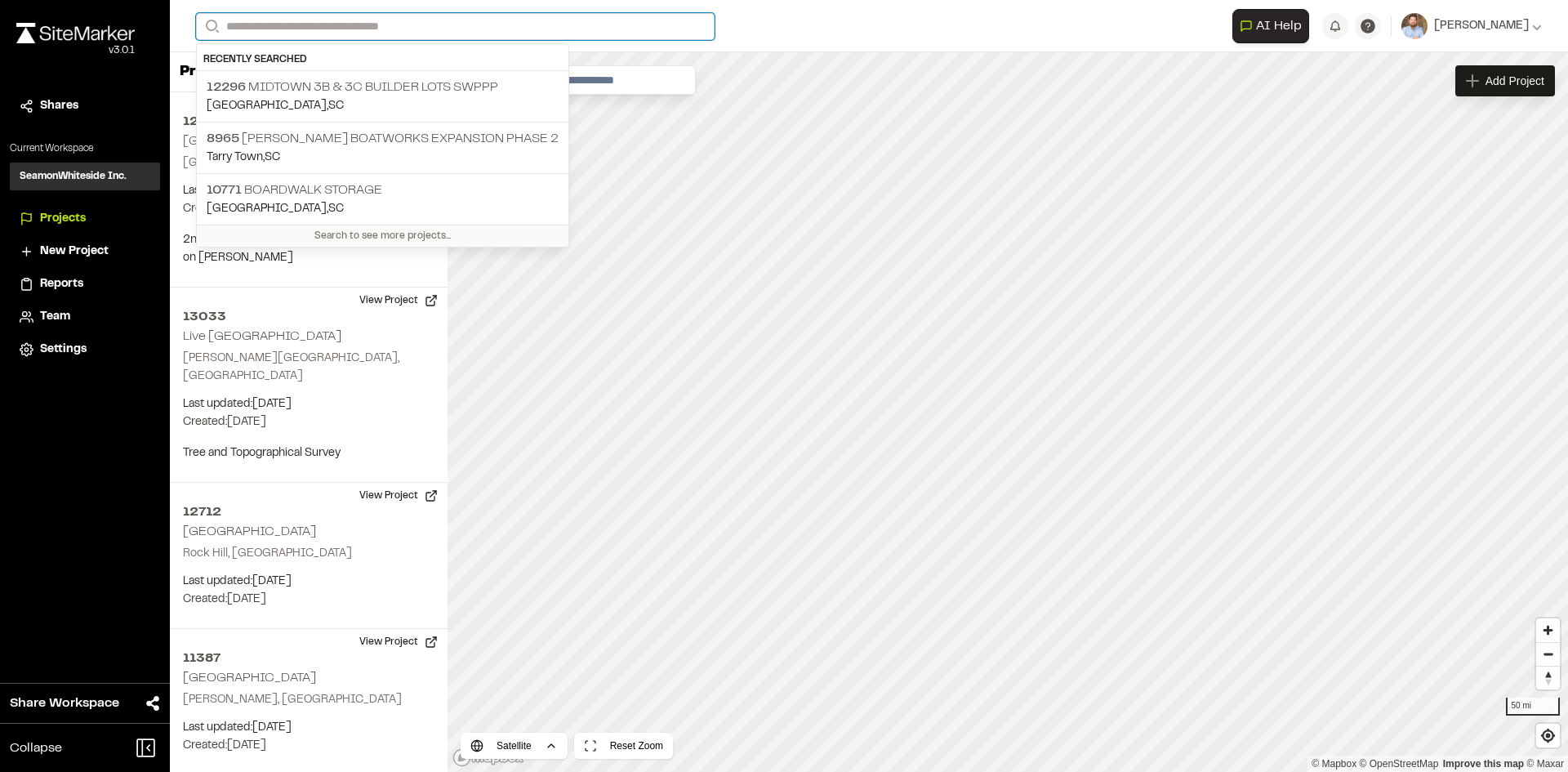
click at [278, 27] on input "Search" at bounding box center [456, 27] width 519 height 27
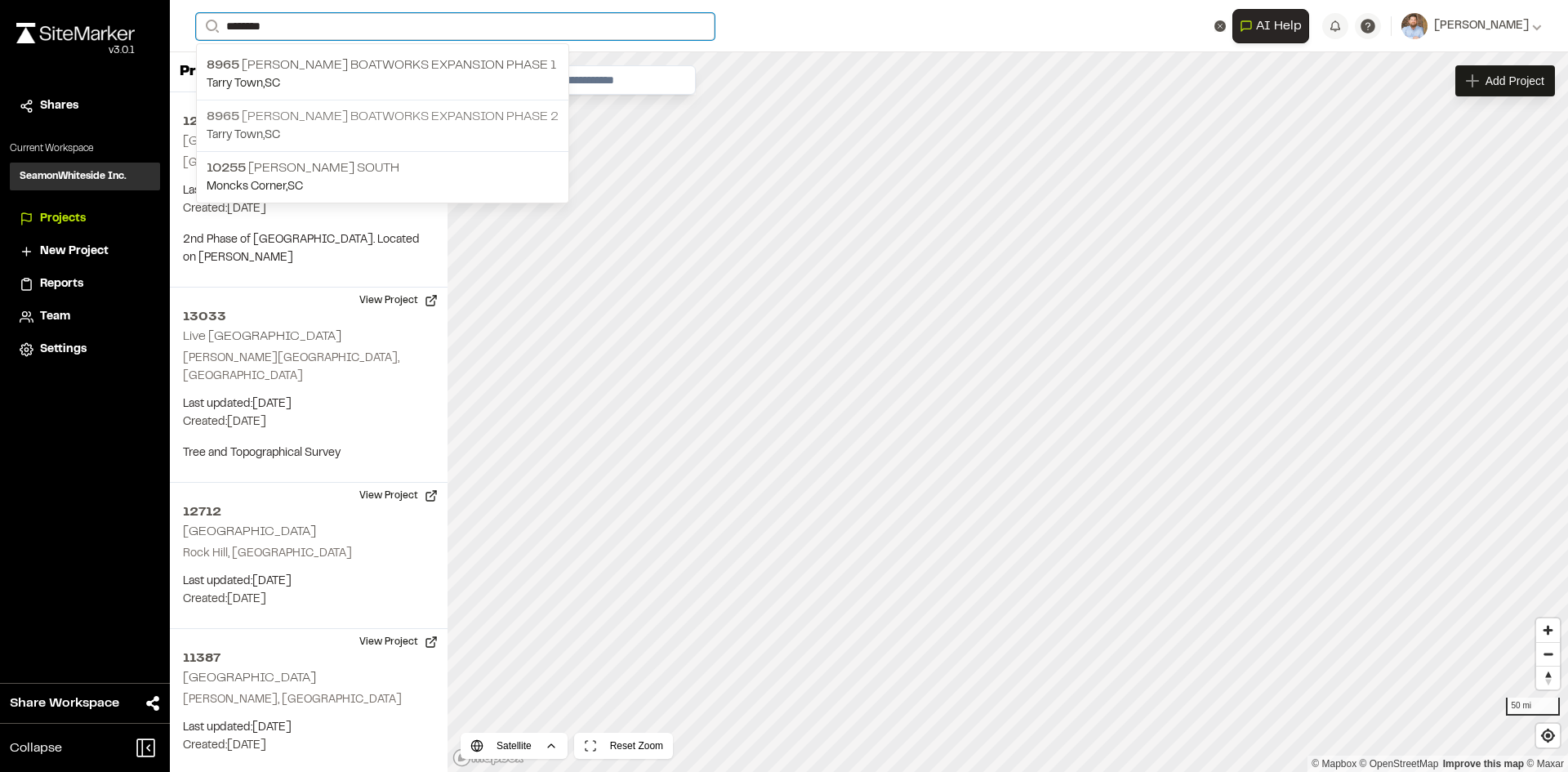
type input "*******"
click at [404, 121] on p "8965 Freeman Boatworks Expansion phase 2" at bounding box center [382, 117] width 352 height 20
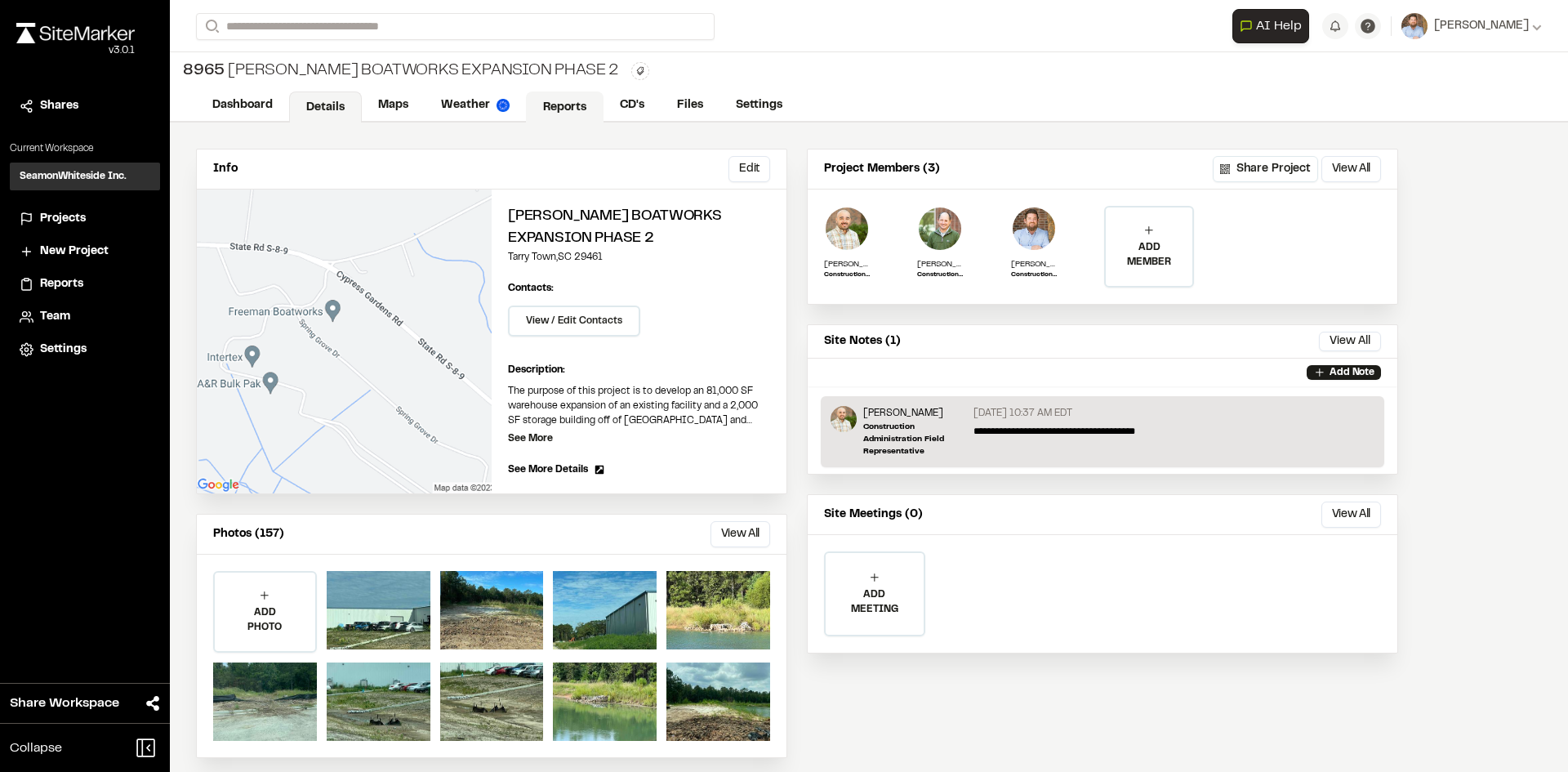
click at [567, 105] on link "Reports" at bounding box center [565, 106] width 77 height 31
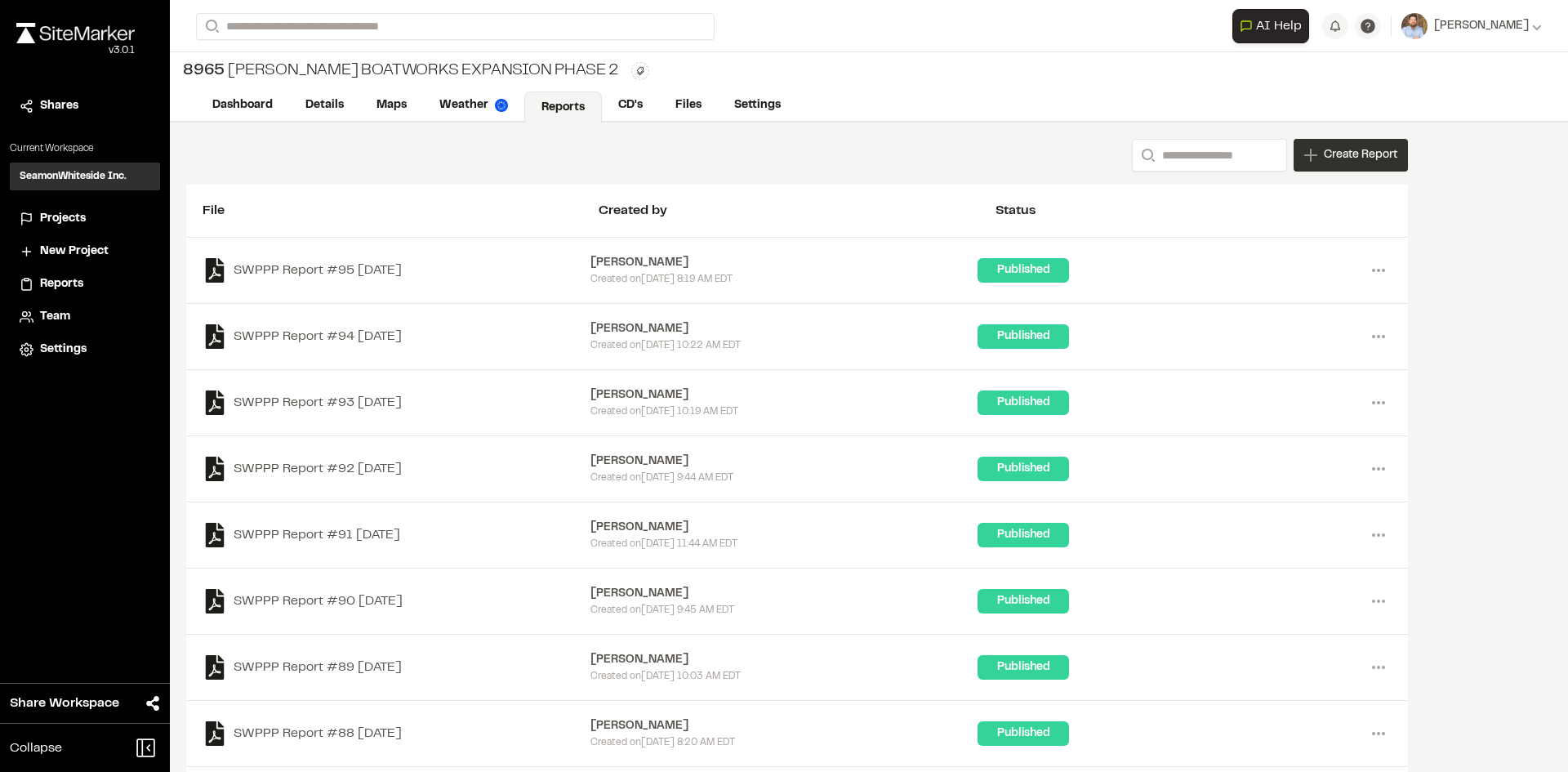
click at [1363, 164] on div "Create Report" at bounding box center [1351, 155] width 115 height 32
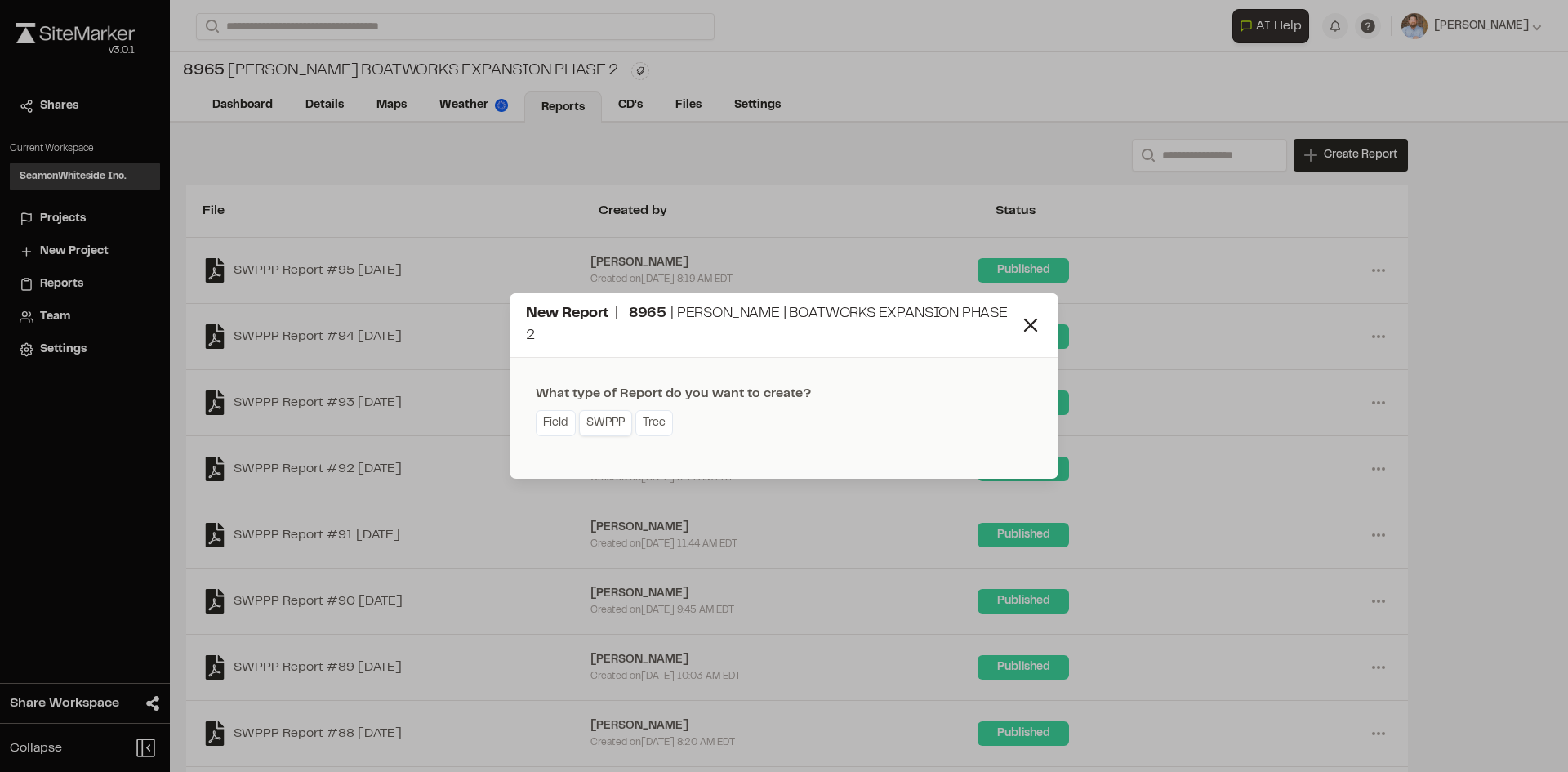
click at [614, 414] on link "SWPPP" at bounding box center [605, 423] width 53 height 26
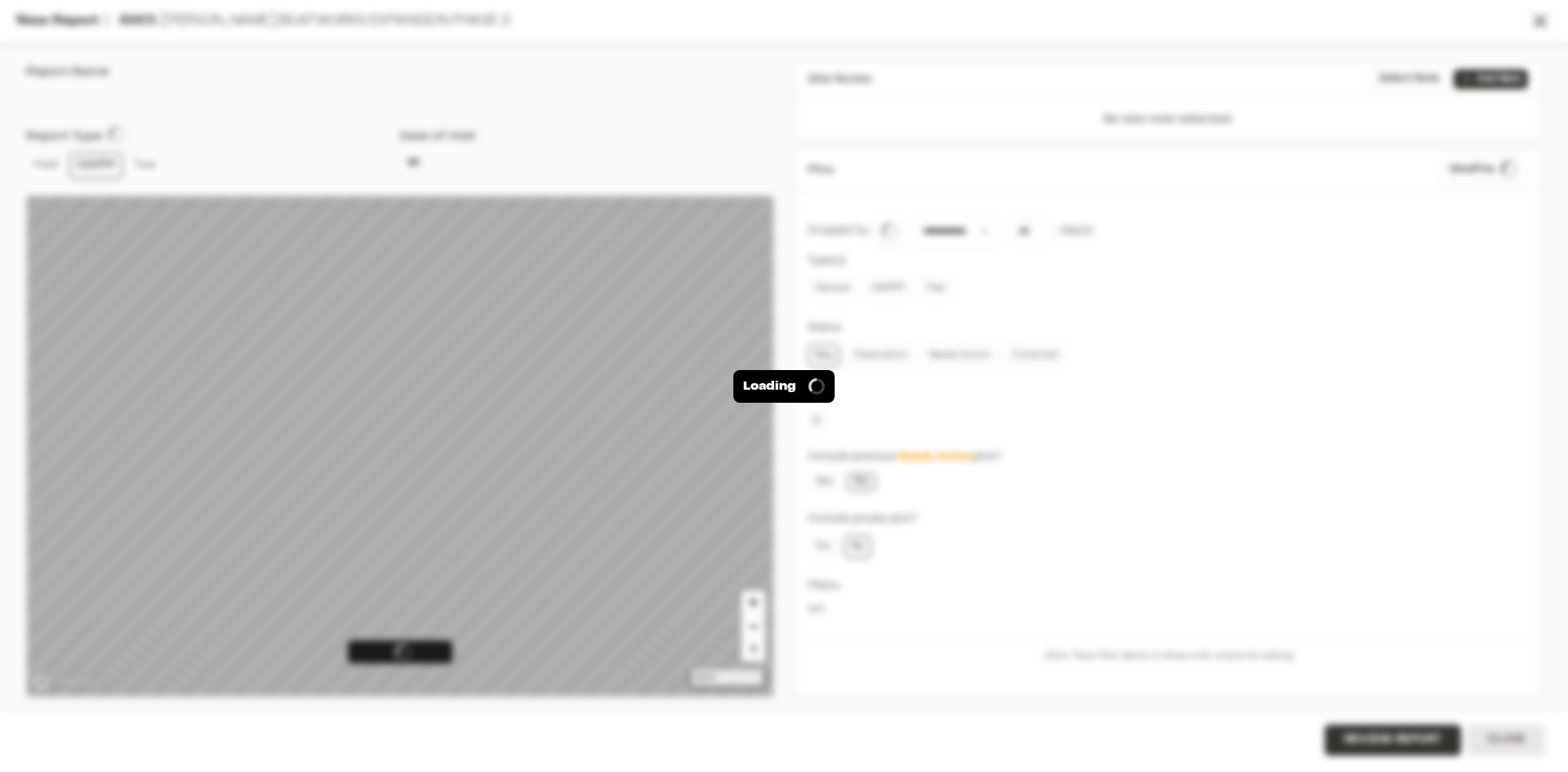
type input "**********"
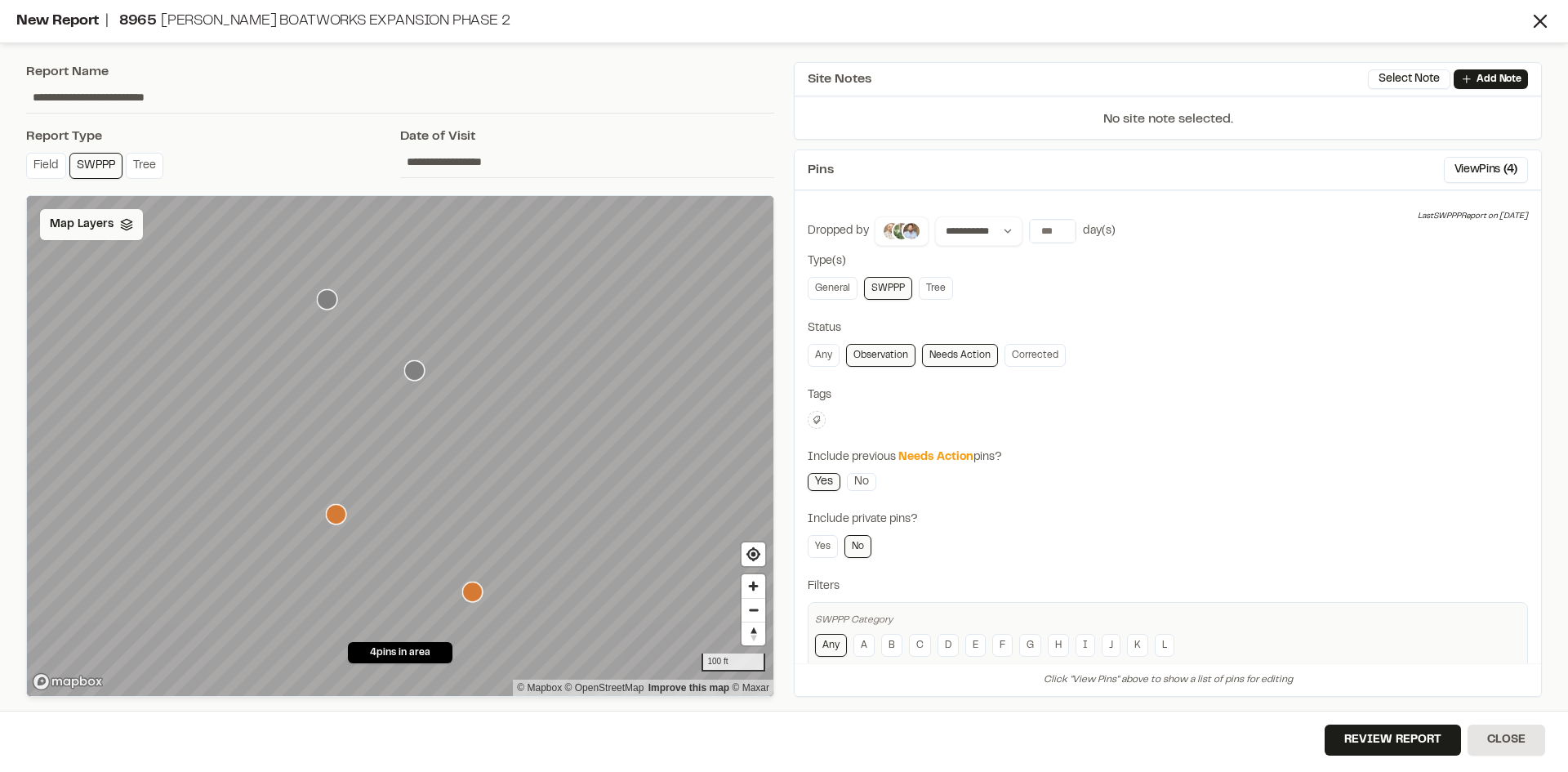
click at [102, 233] on span "Map Layers" at bounding box center [81, 225] width 64 height 18
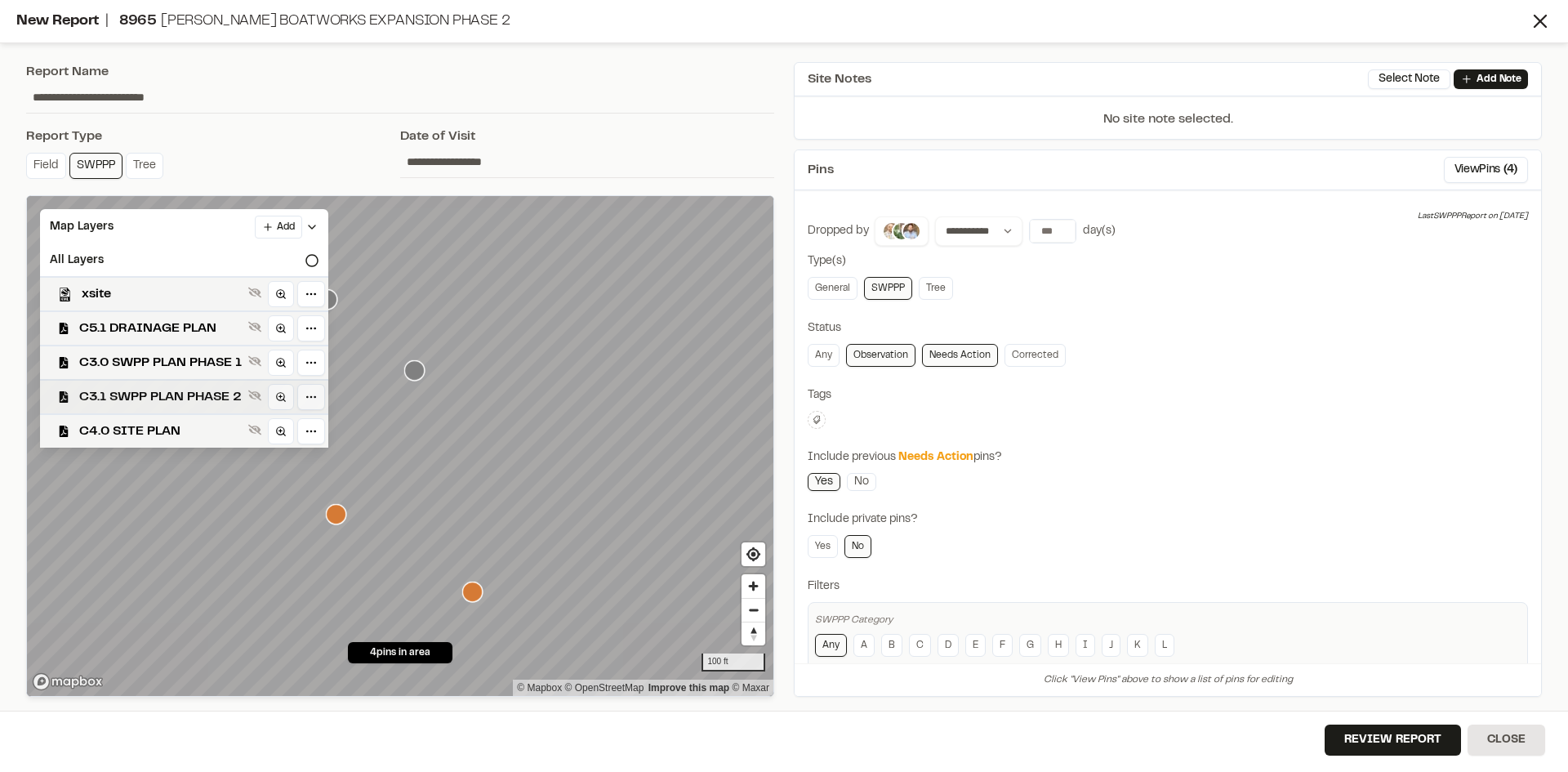
click at [180, 393] on span "C3.1 SWPP PLAN PHASE 2" at bounding box center [160, 398] width 162 height 20
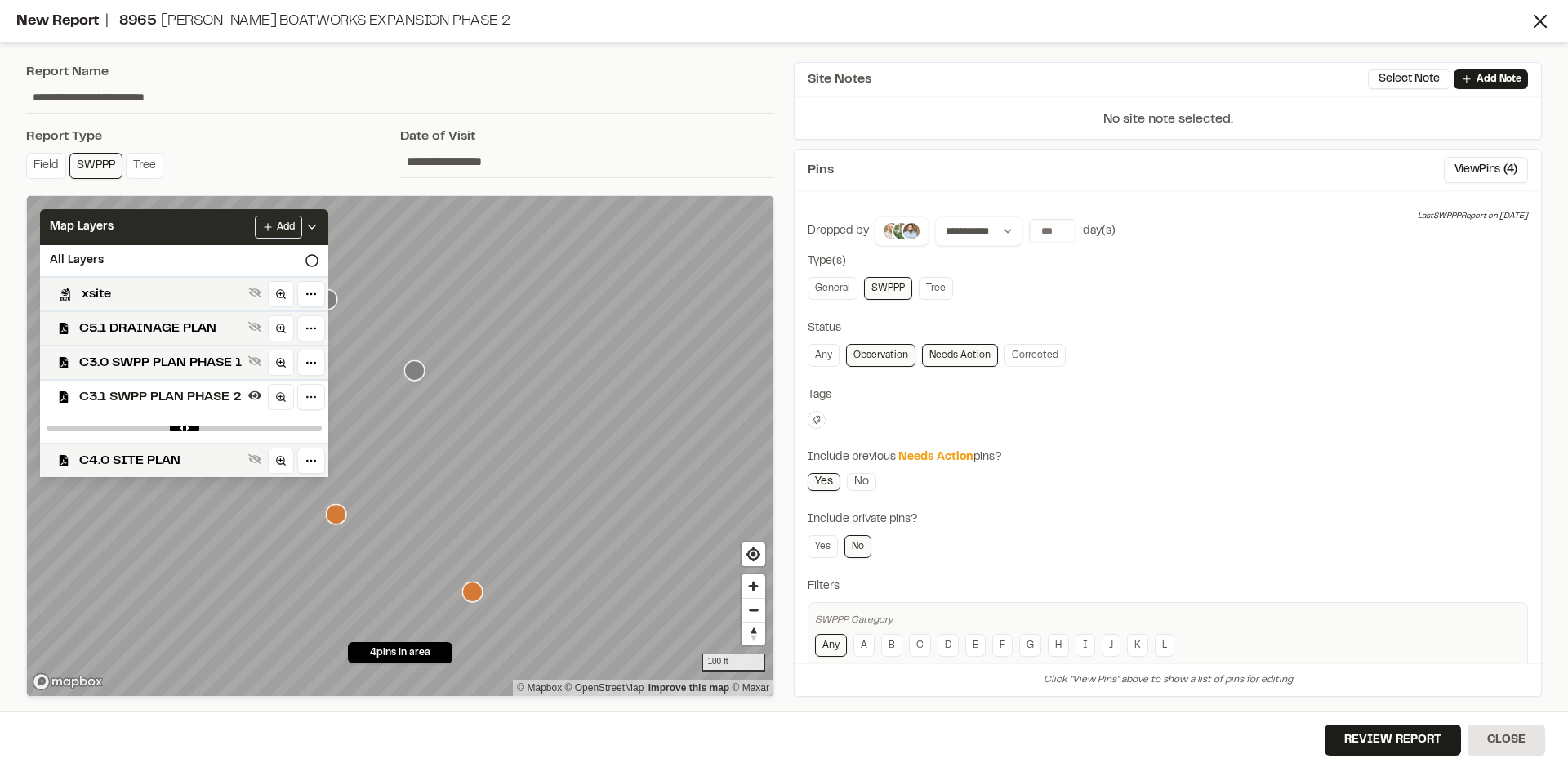
click at [313, 223] on icon at bounding box center [312, 227] width 13 height 13
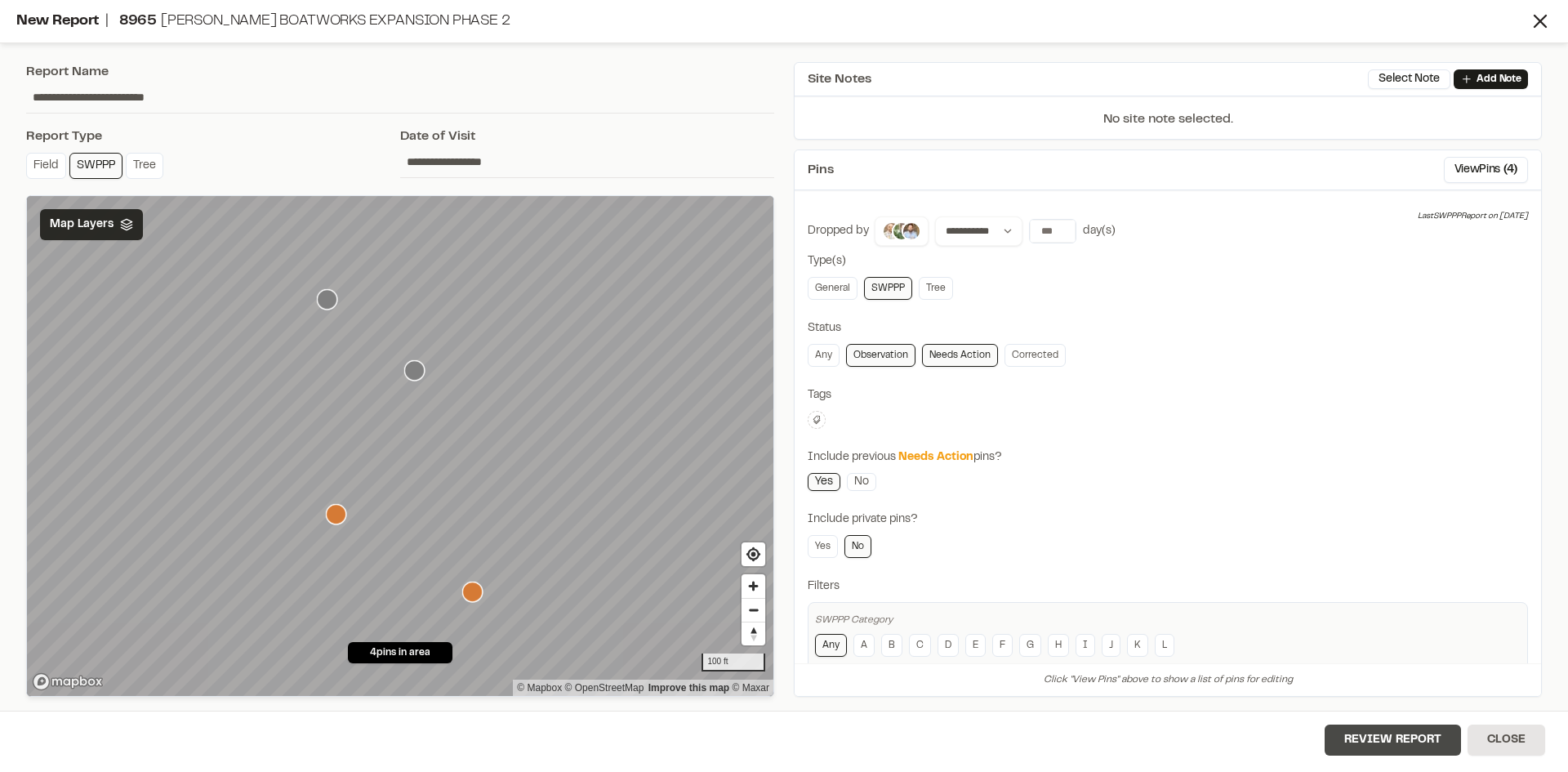
click at [1402, 742] on button "Review Report" at bounding box center [1393, 740] width 136 height 31
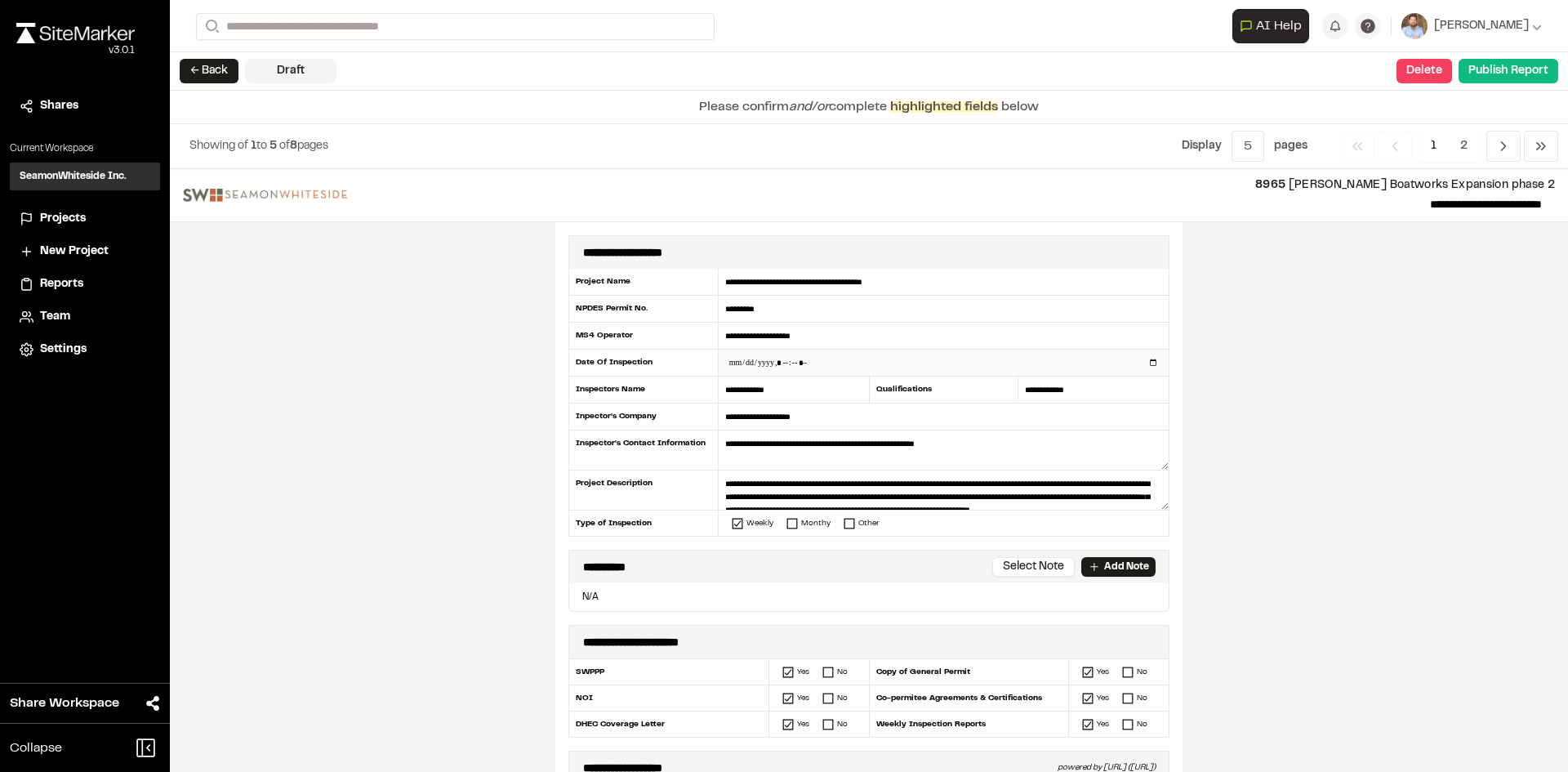
click at [1147, 364] on input "datetime-local" at bounding box center [943, 362] width 450 height 26
type input "**********"
click at [525, 599] on div "**********" at bounding box center [869, 470] width 1398 height 603
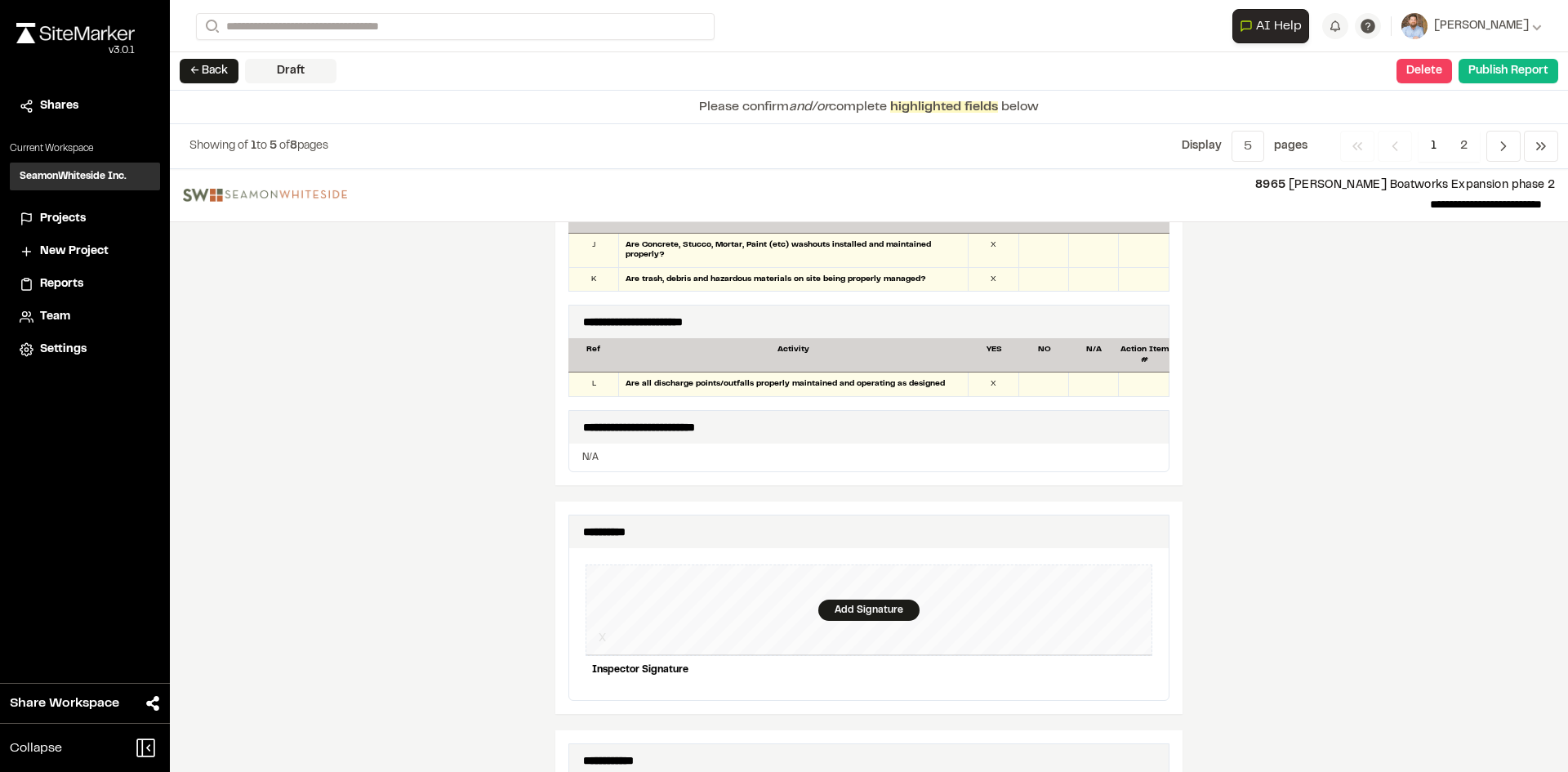
scroll to position [1308, 0]
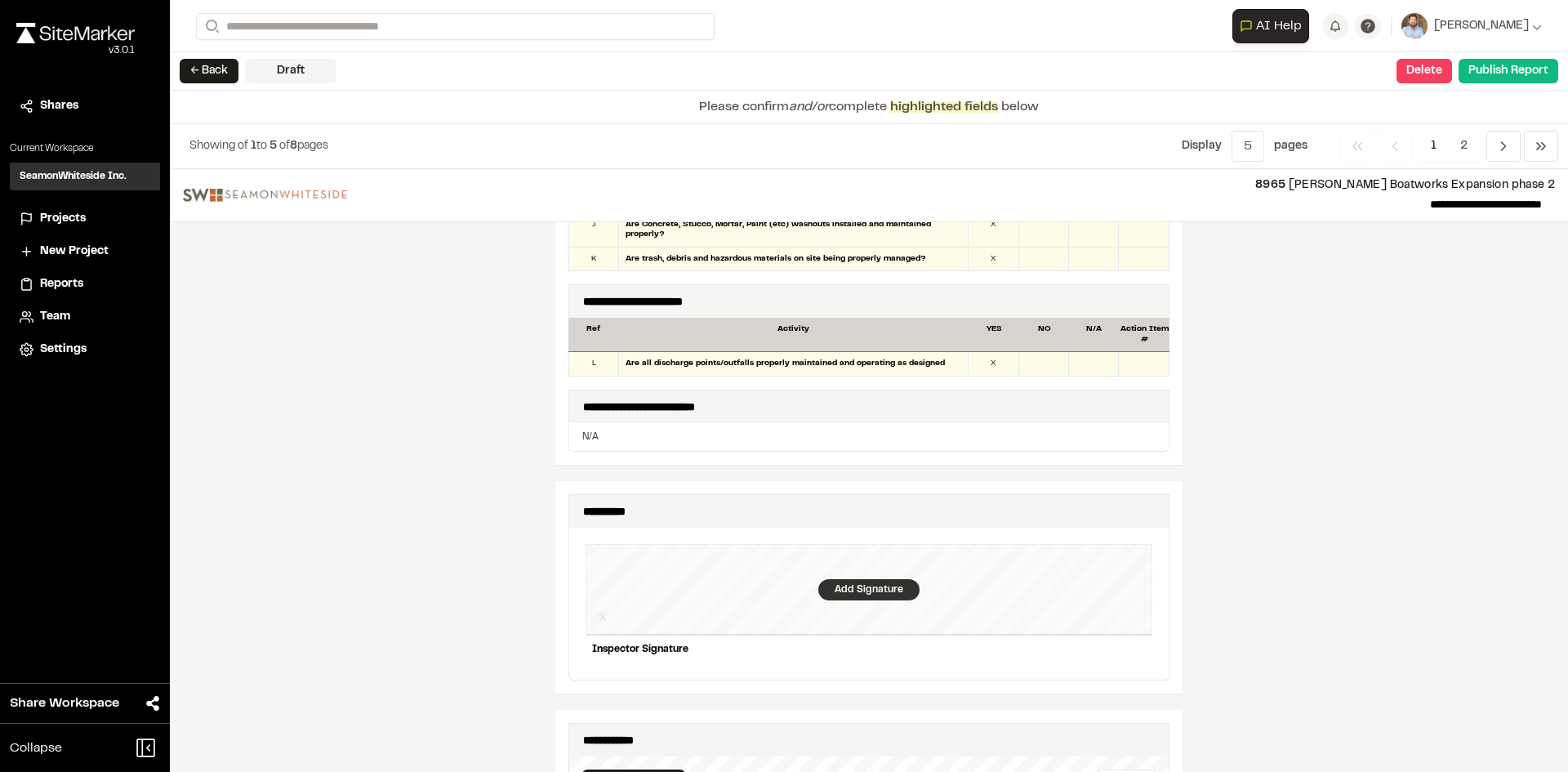
click at [857, 581] on div "Add Signature" at bounding box center [869, 590] width 101 height 22
click at [1111, 547] on div "Clear" at bounding box center [1116, 556] width 60 height 23
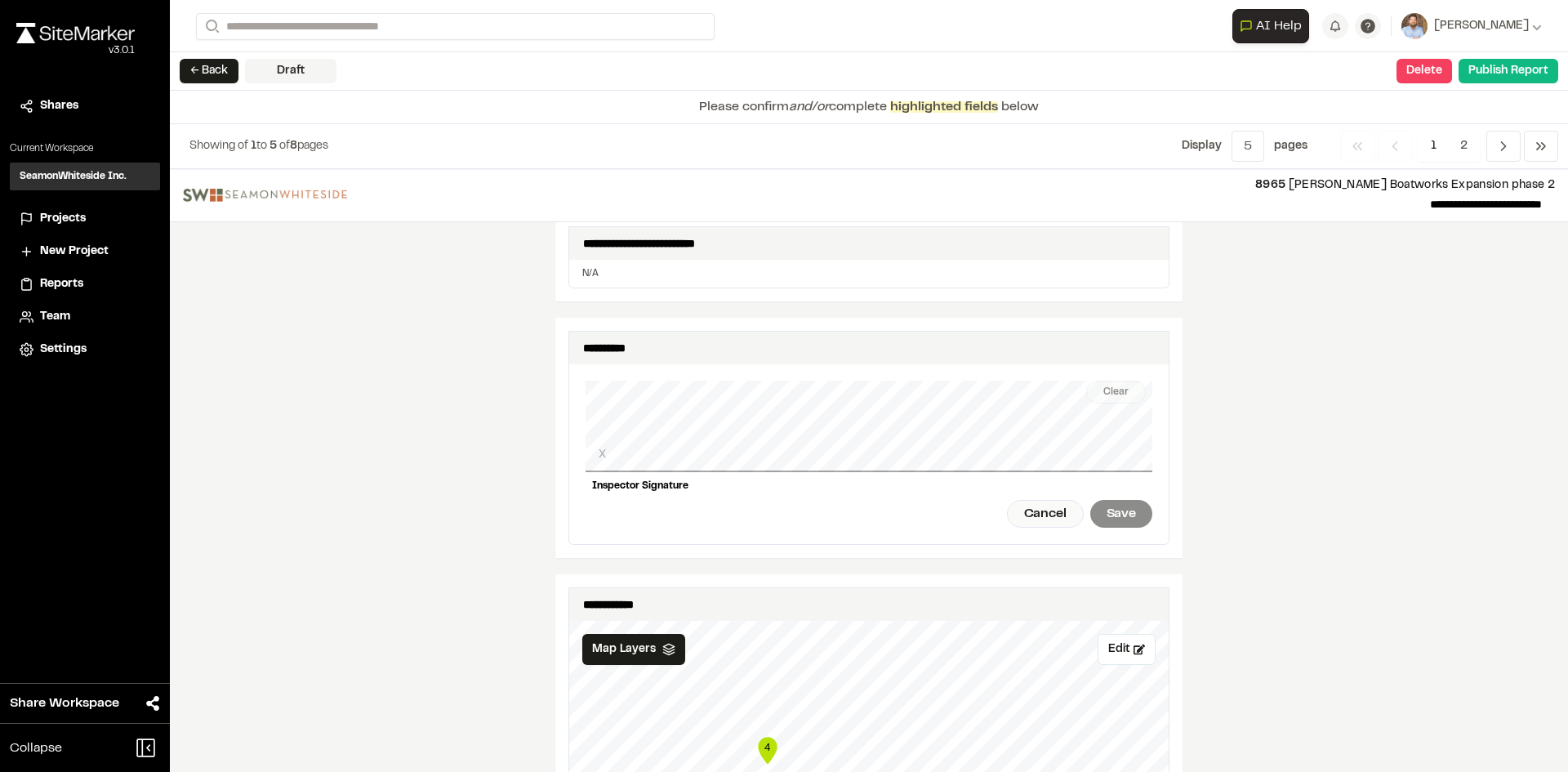
scroll to position [1552, 0]
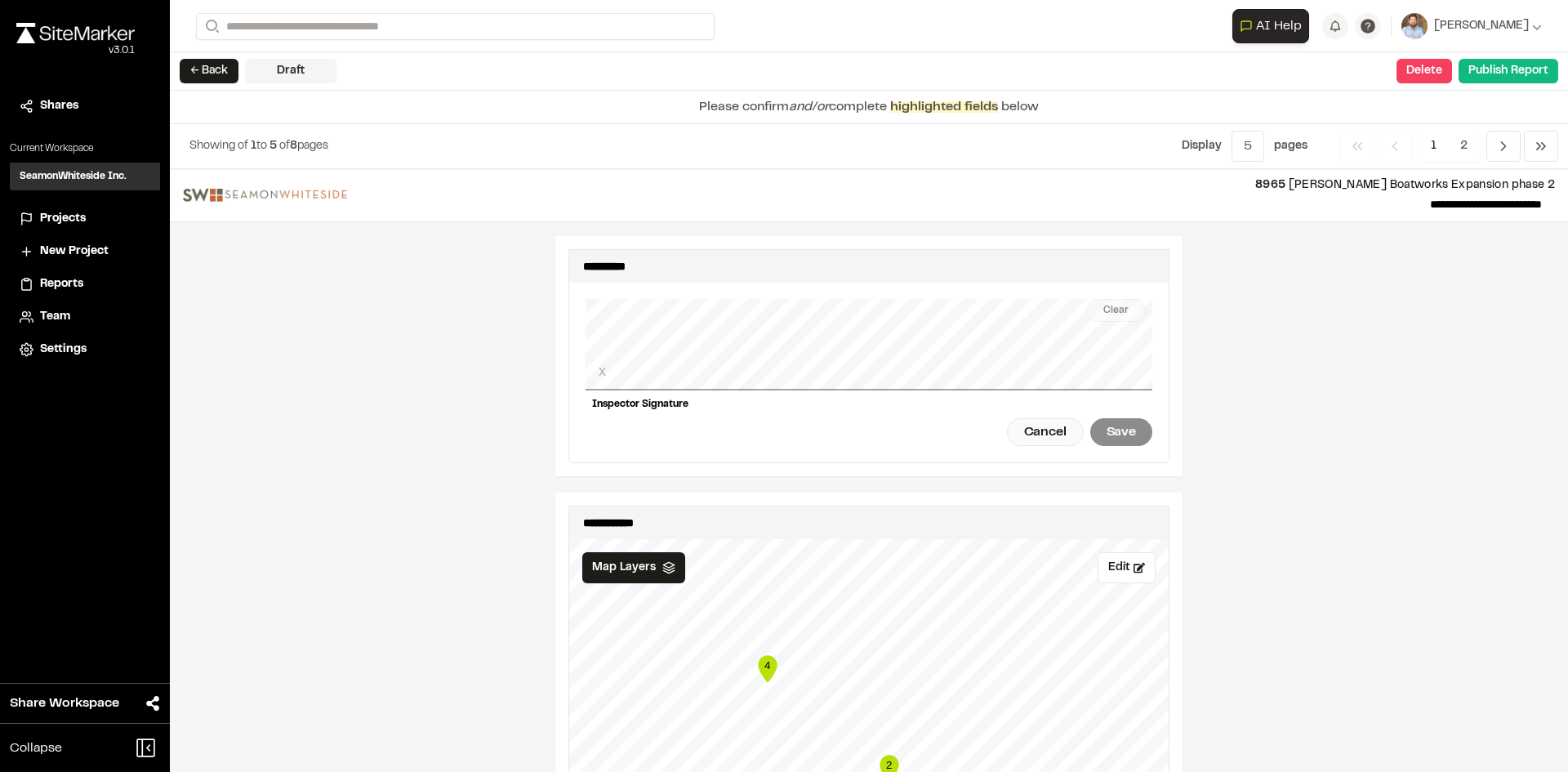
click at [686, 386] on div "Clear X Inspector Signature Cancel Save" at bounding box center [869, 373] width 567 height 180
click at [1125, 418] on div "Save" at bounding box center [1121, 432] width 62 height 27
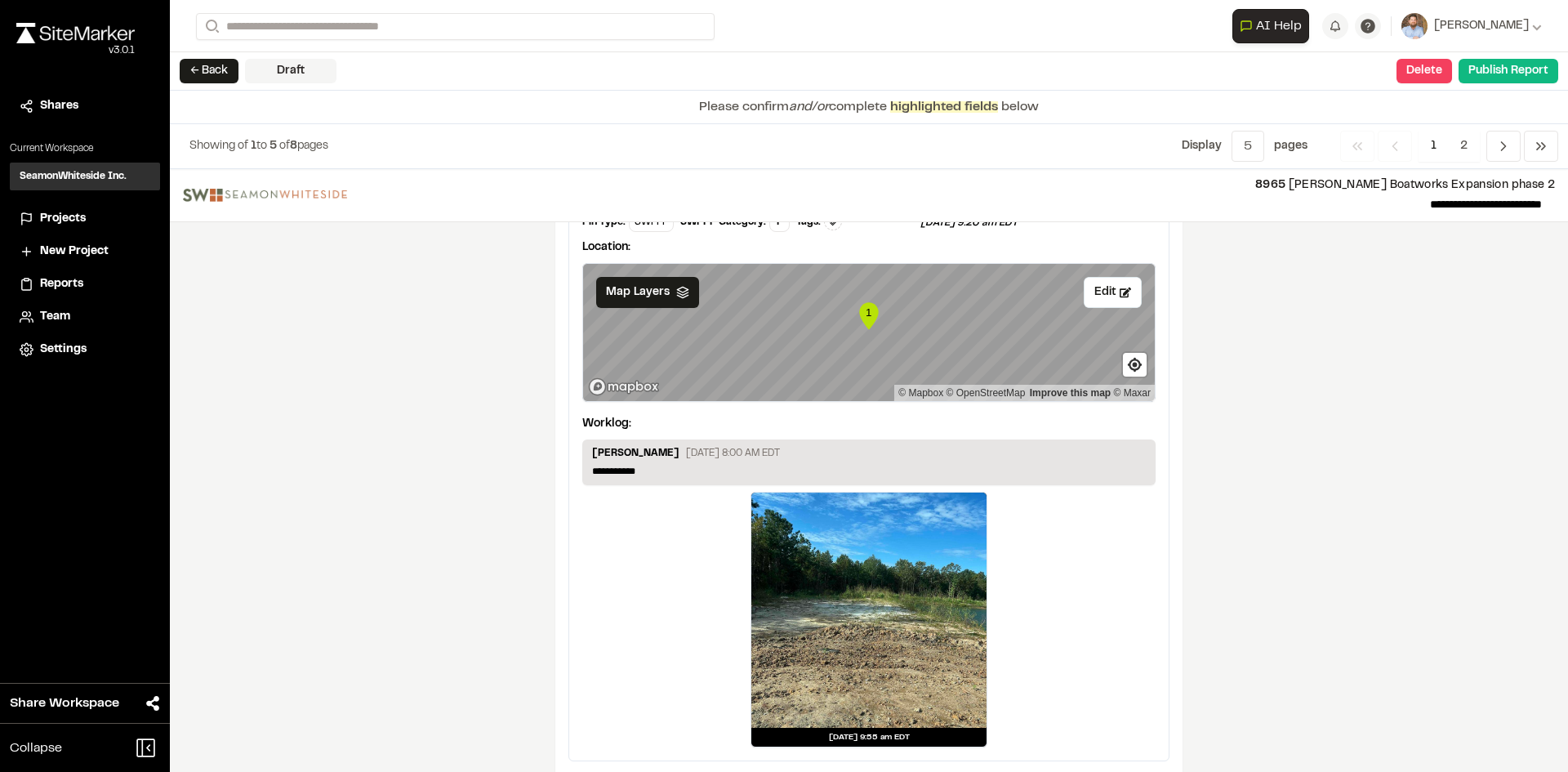
scroll to position [2719, 0]
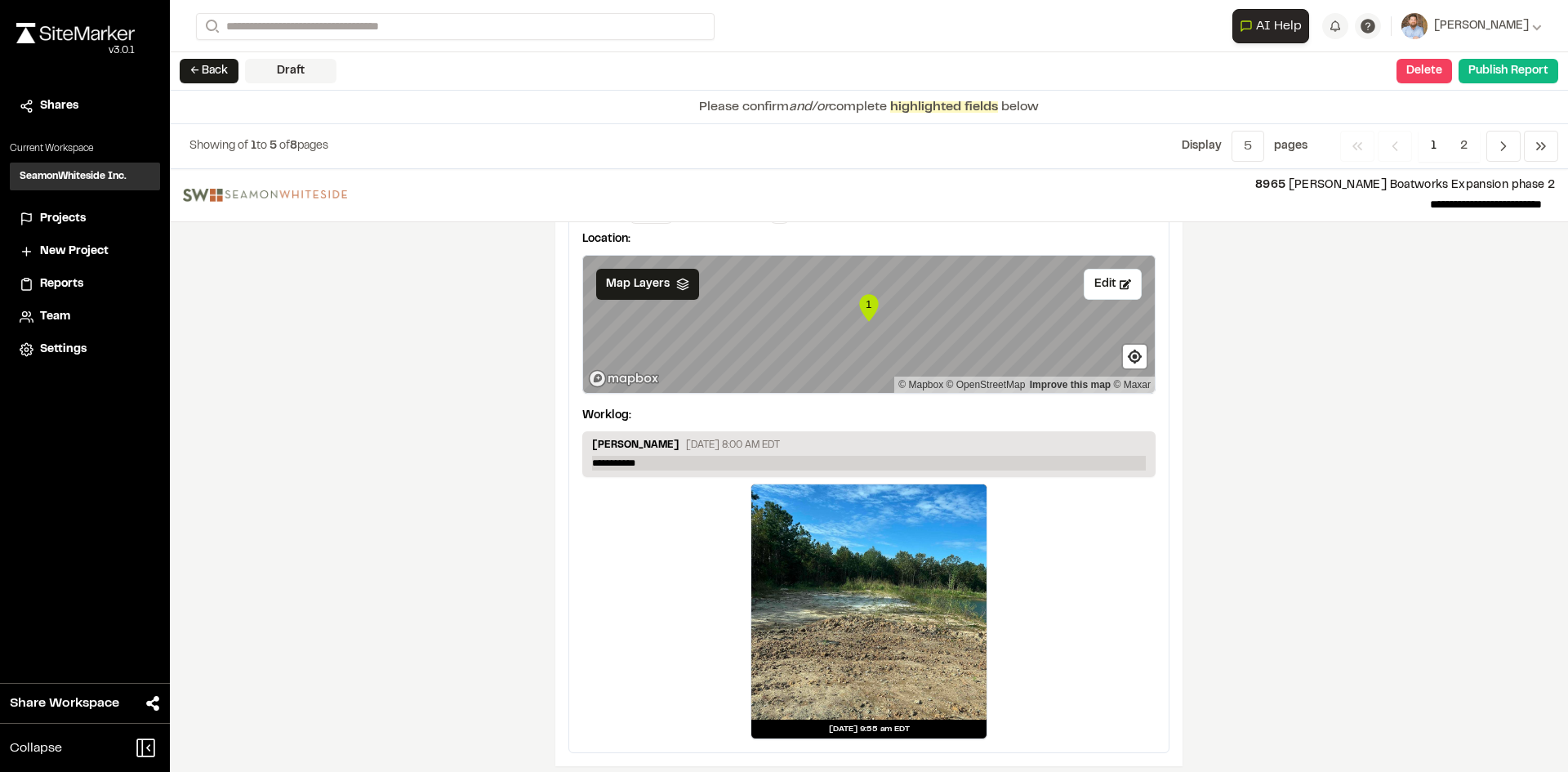
click at [654, 456] on p "**********" at bounding box center [869, 463] width 554 height 15
click at [1457, 145] on span "2" at bounding box center [1463, 146] width 32 height 31
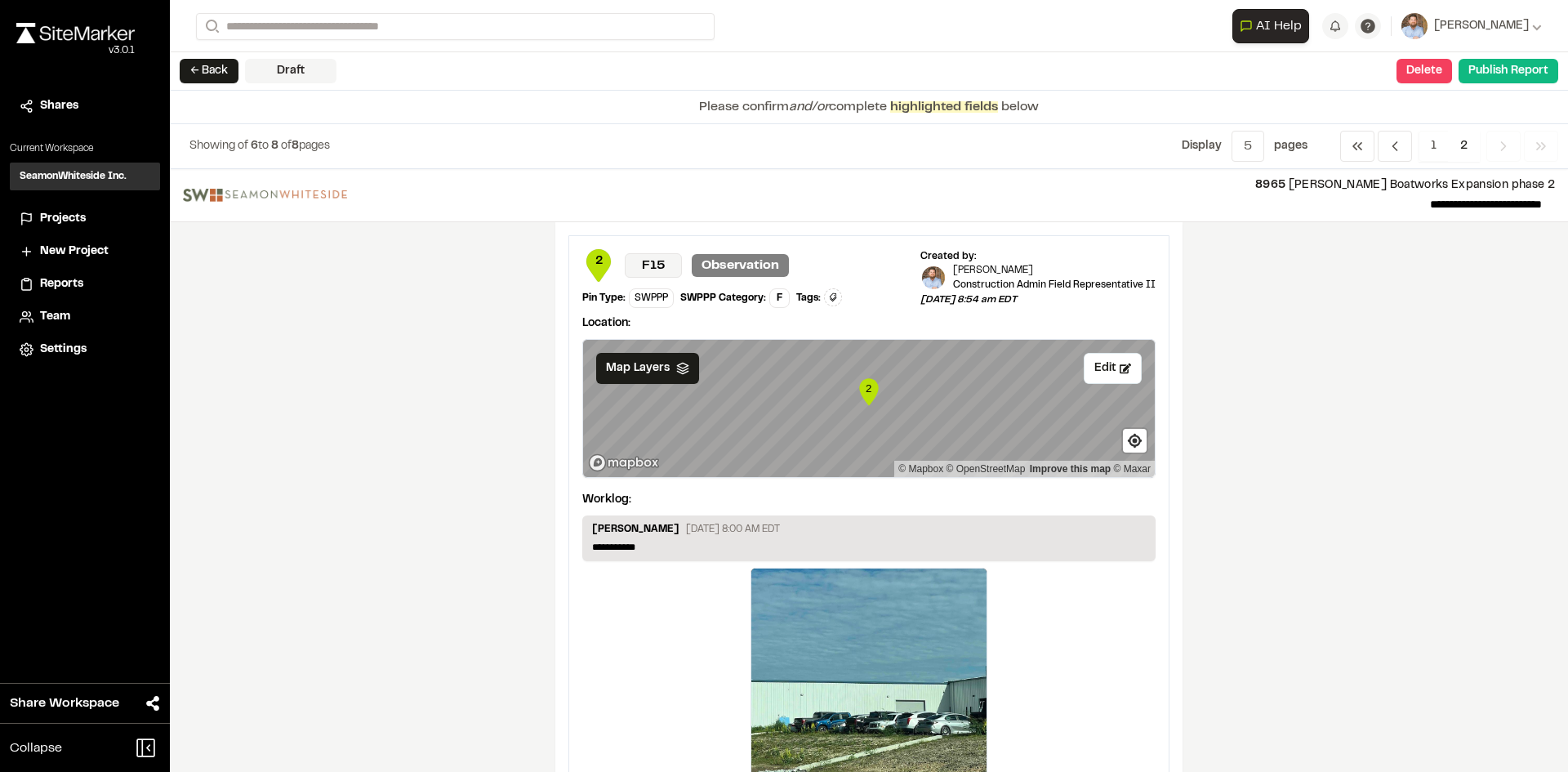
scroll to position [245, 0]
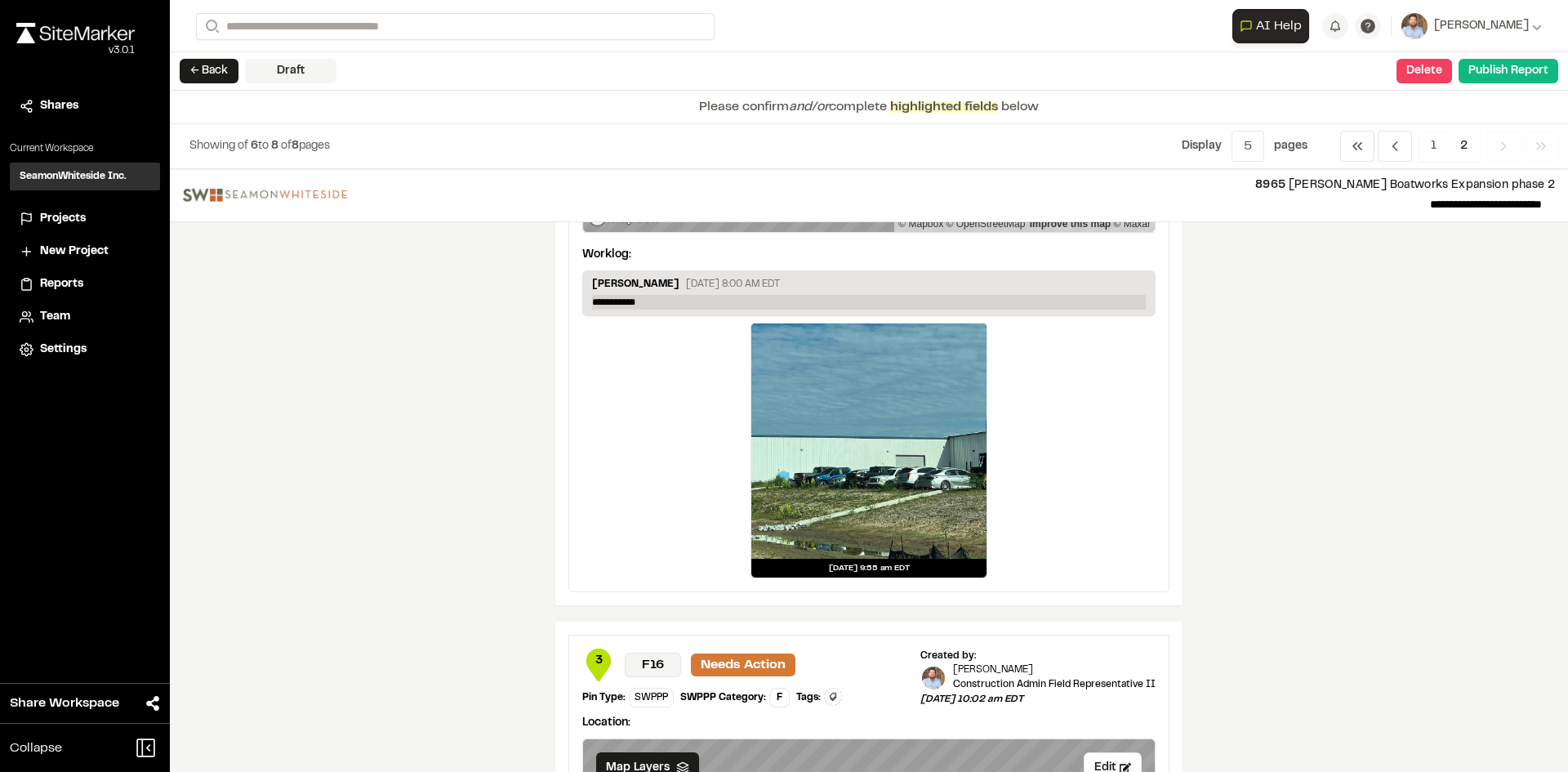
click at [651, 303] on p "**********" at bounding box center [869, 303] width 554 height 15
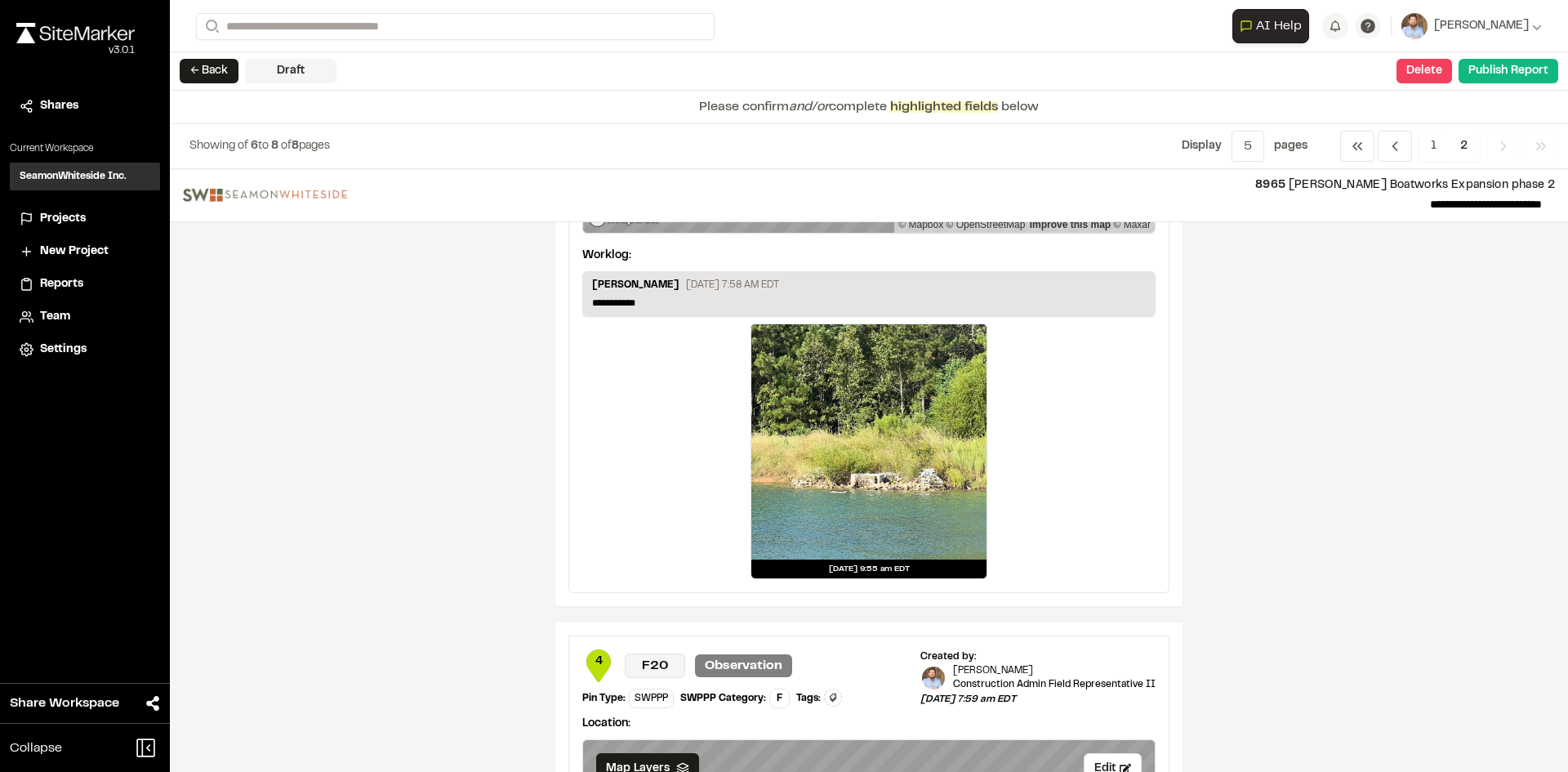
scroll to position [898, 0]
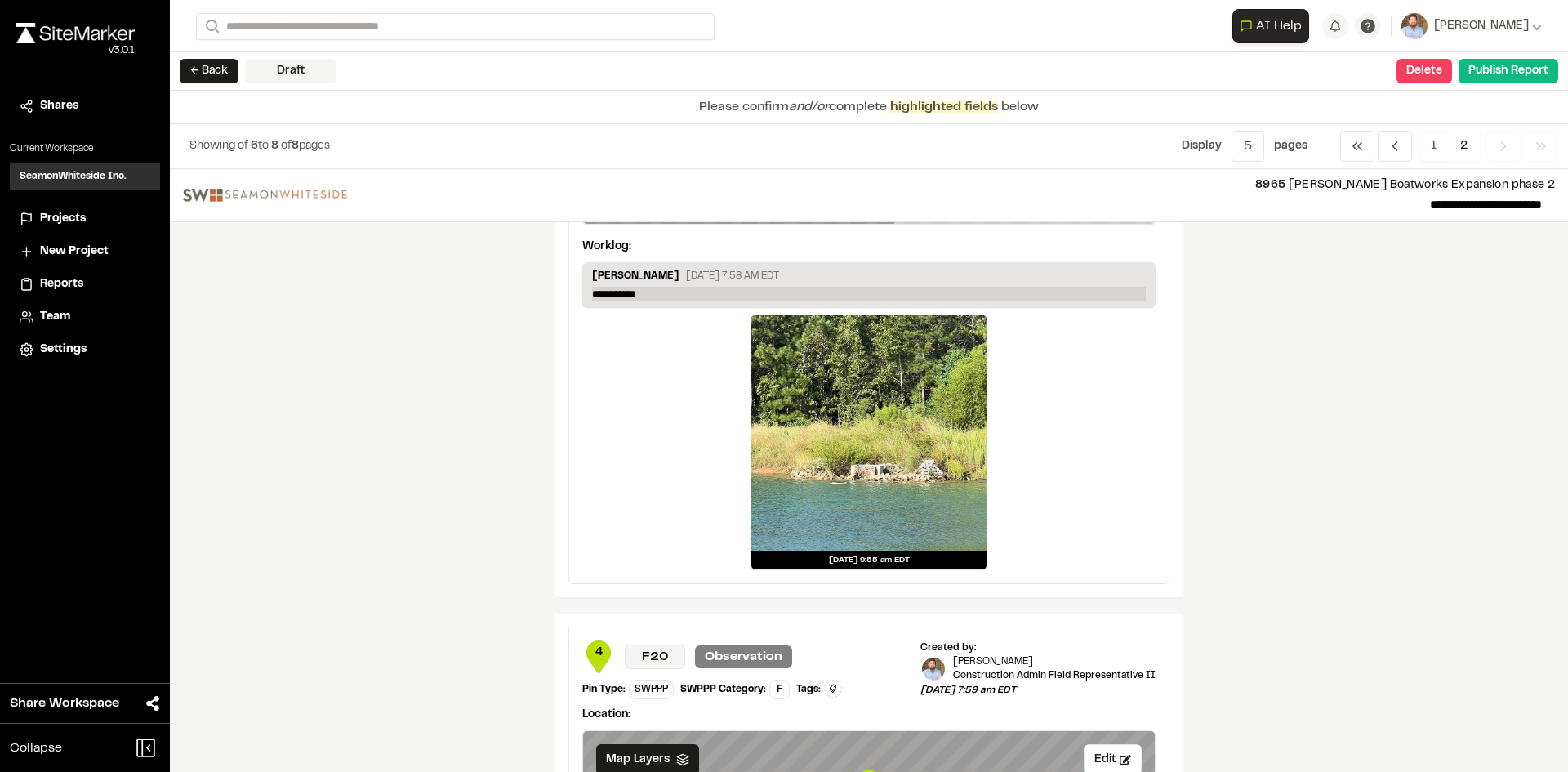
click at [664, 297] on p "**********" at bounding box center [869, 294] width 554 height 15
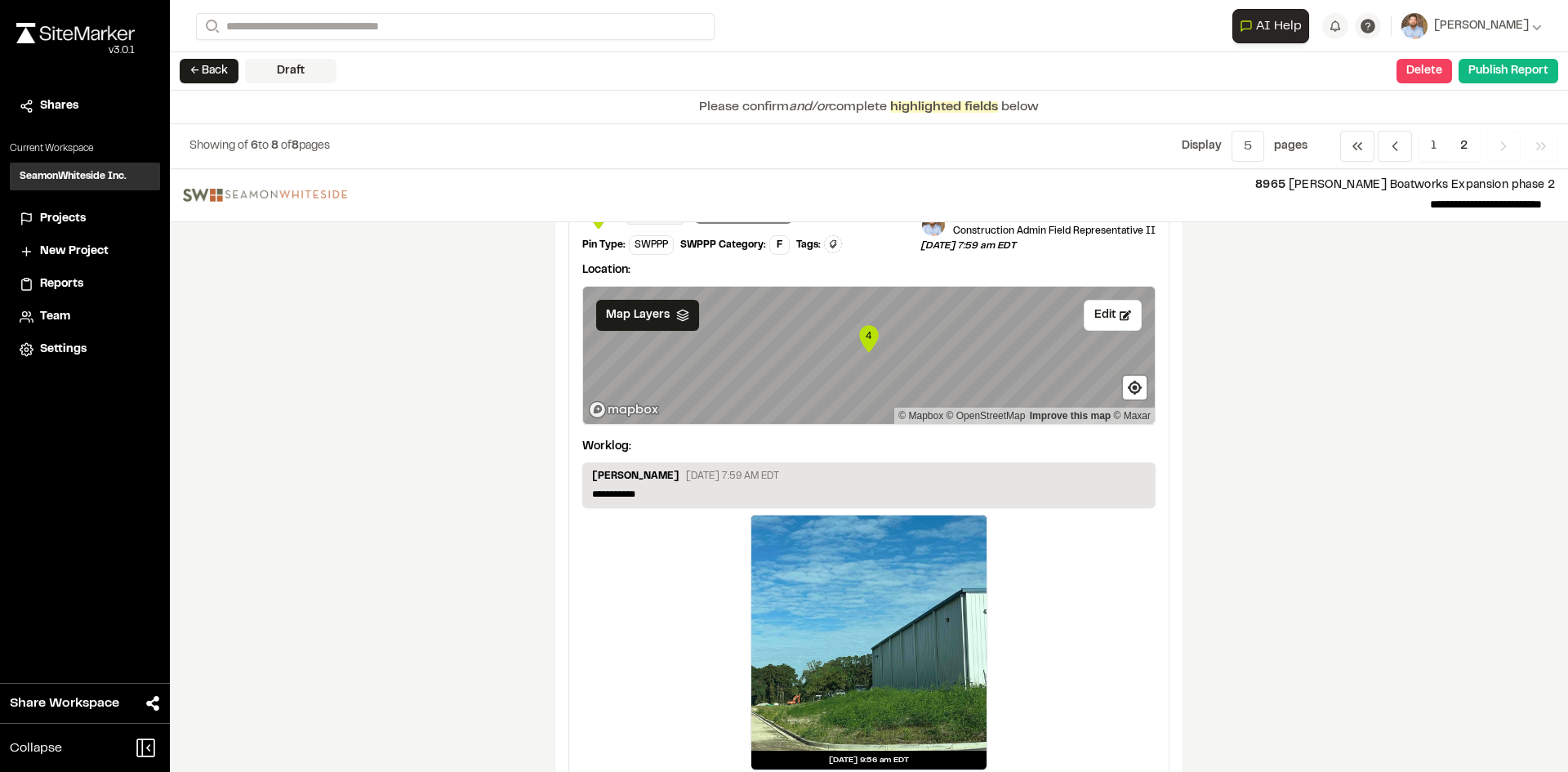
scroll to position [1385, 0]
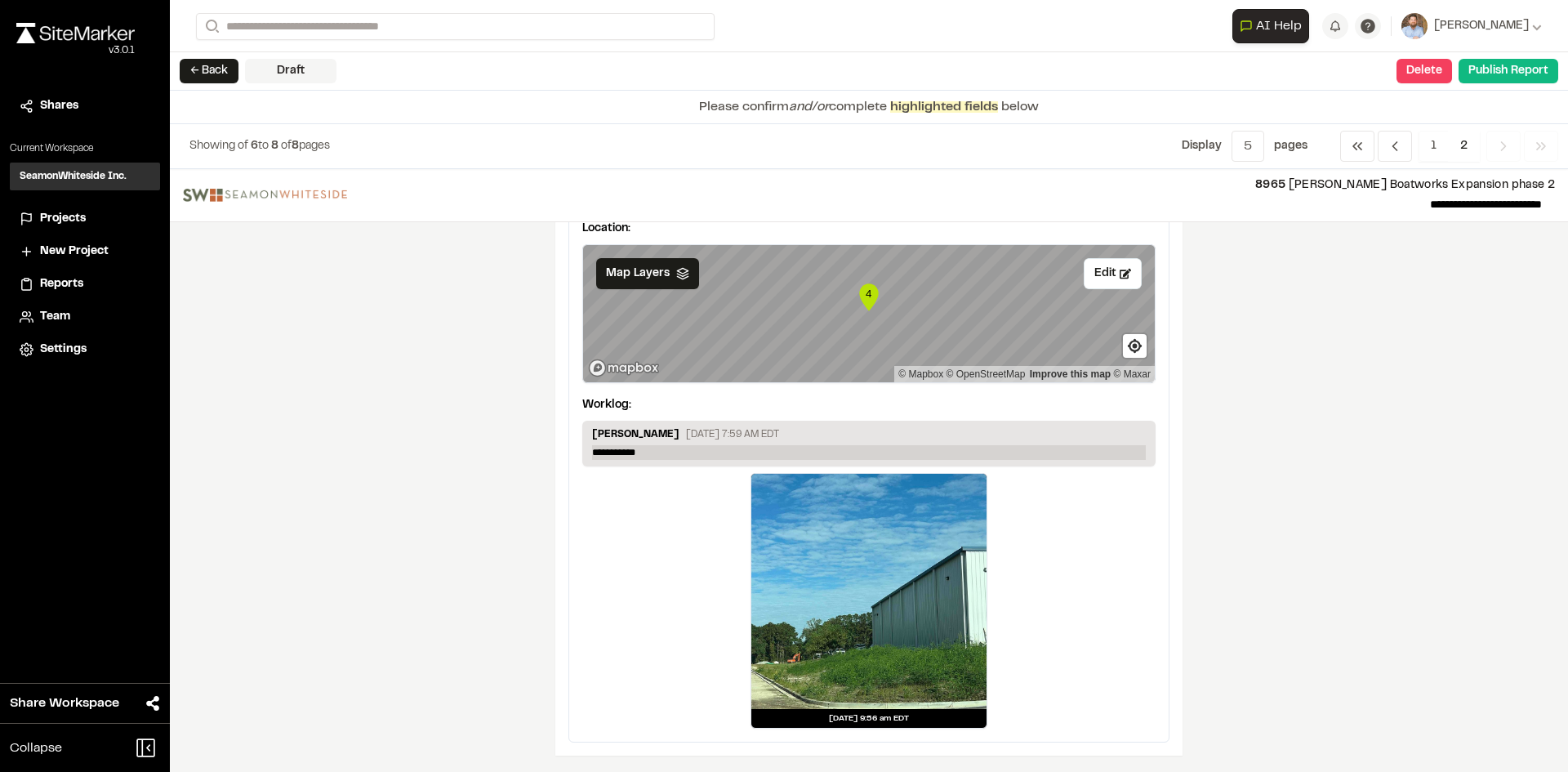
click at [654, 458] on p "**********" at bounding box center [869, 453] width 554 height 15
click at [654, 457] on p "**********" at bounding box center [869, 453] width 554 height 15
click at [654, 454] on p "**********" at bounding box center [869, 453] width 554 height 15
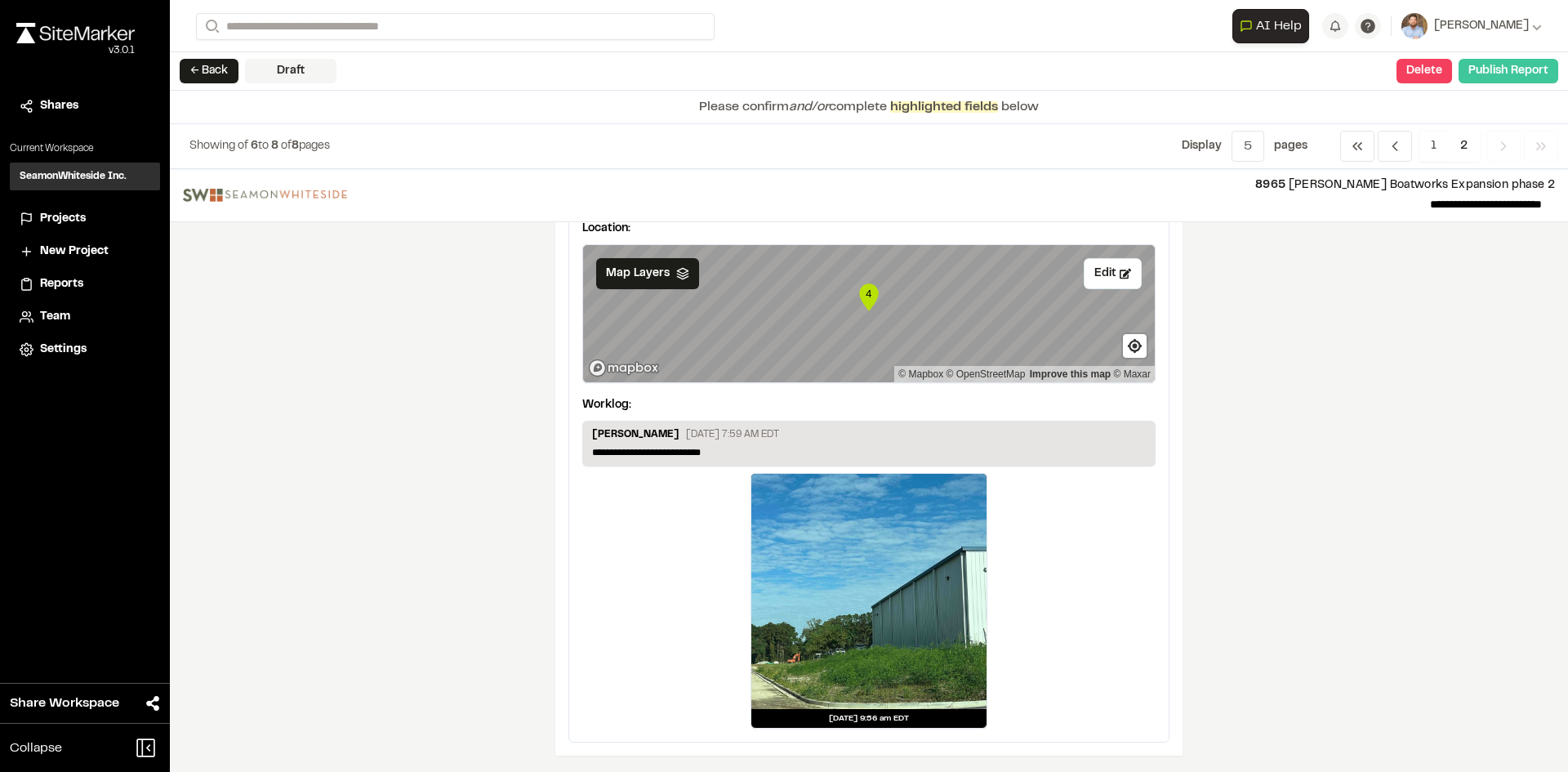
click at [1505, 74] on button "Publish Report" at bounding box center [1508, 71] width 100 height 24
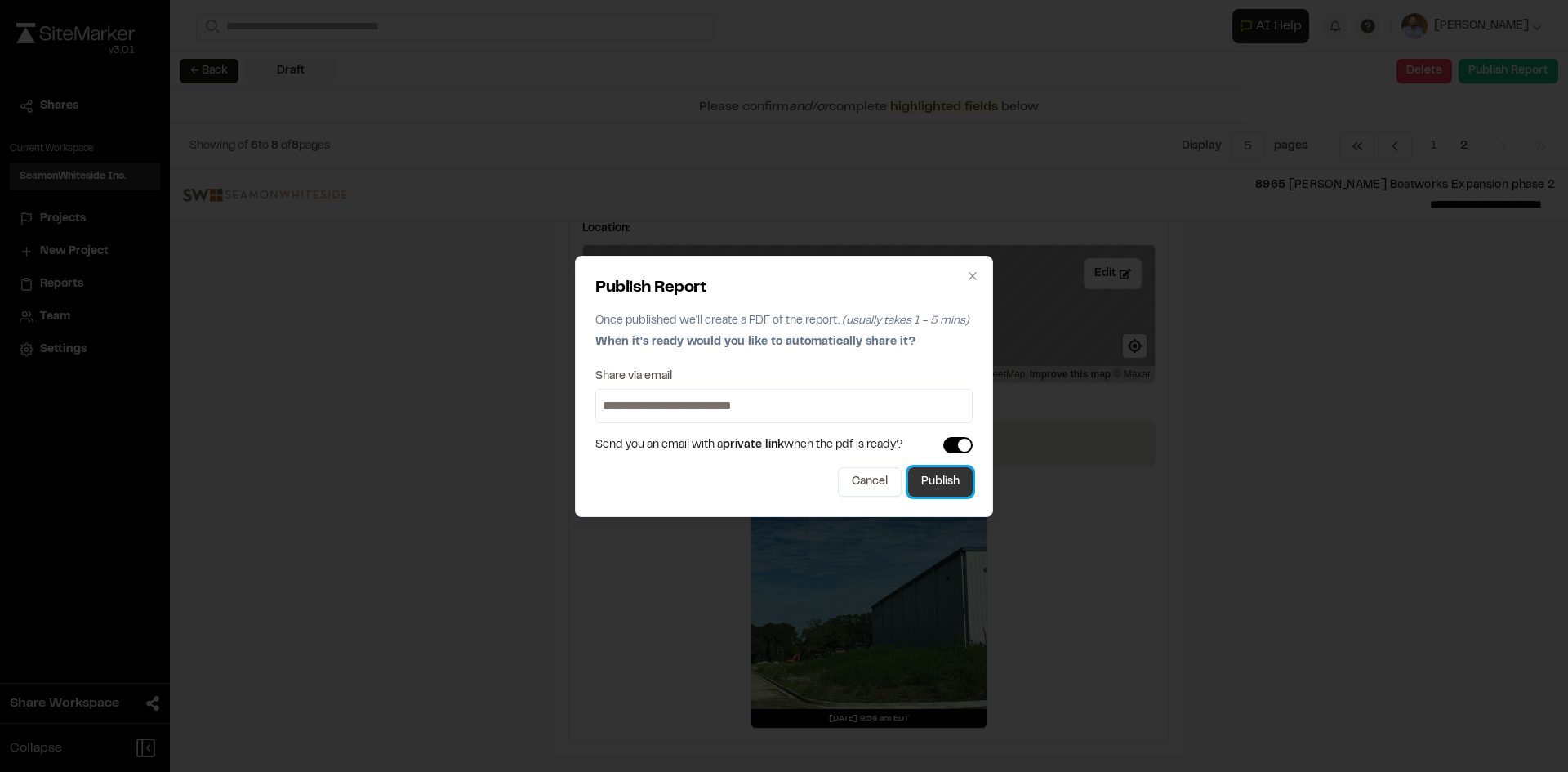
click at [936, 484] on button "Publish" at bounding box center [940, 482] width 65 height 29
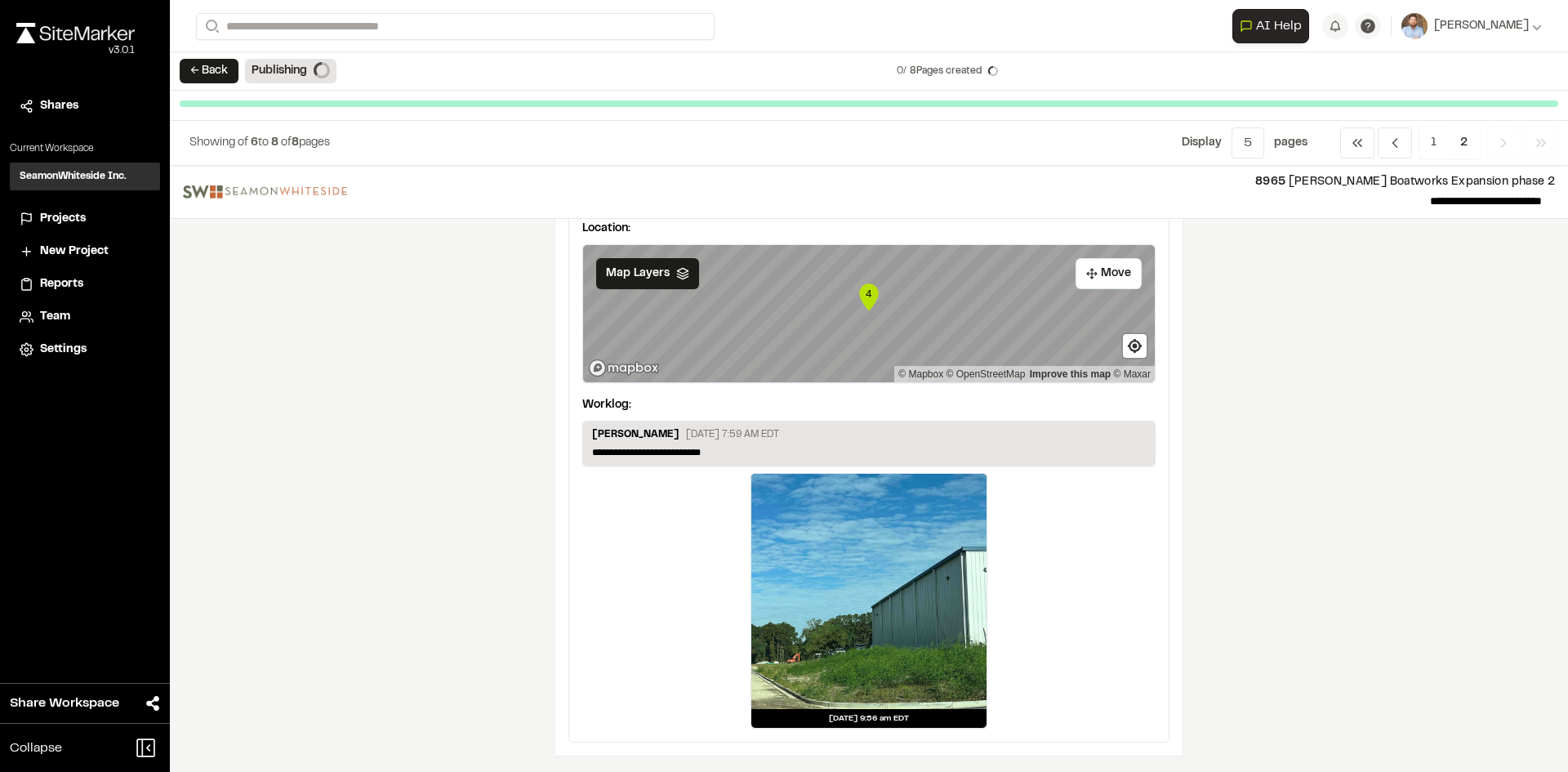
scroll to position [1383, 0]
click at [58, 215] on span "Projects" at bounding box center [62, 219] width 46 height 18
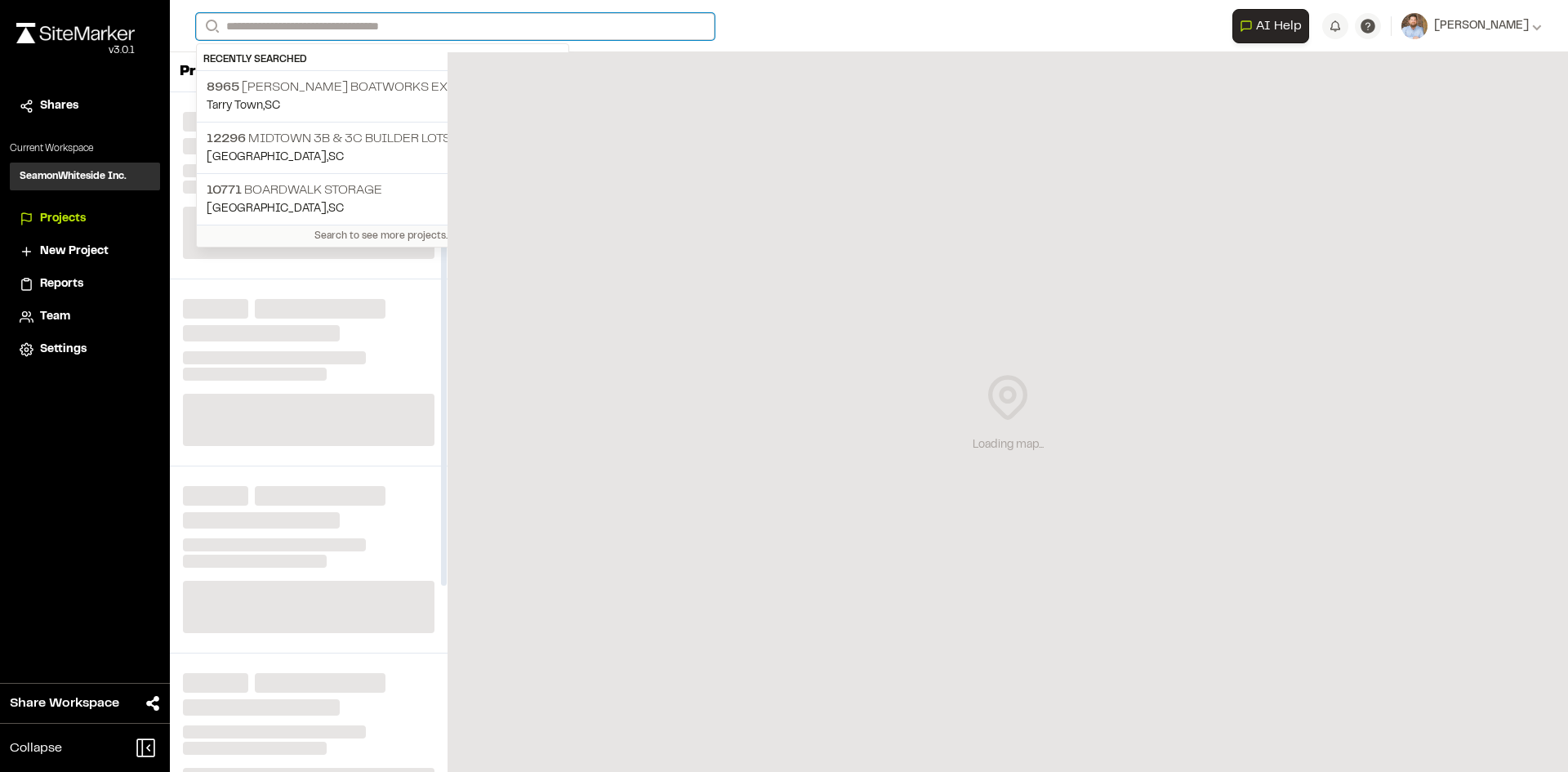
click at [299, 23] on input "Search" at bounding box center [456, 27] width 519 height 27
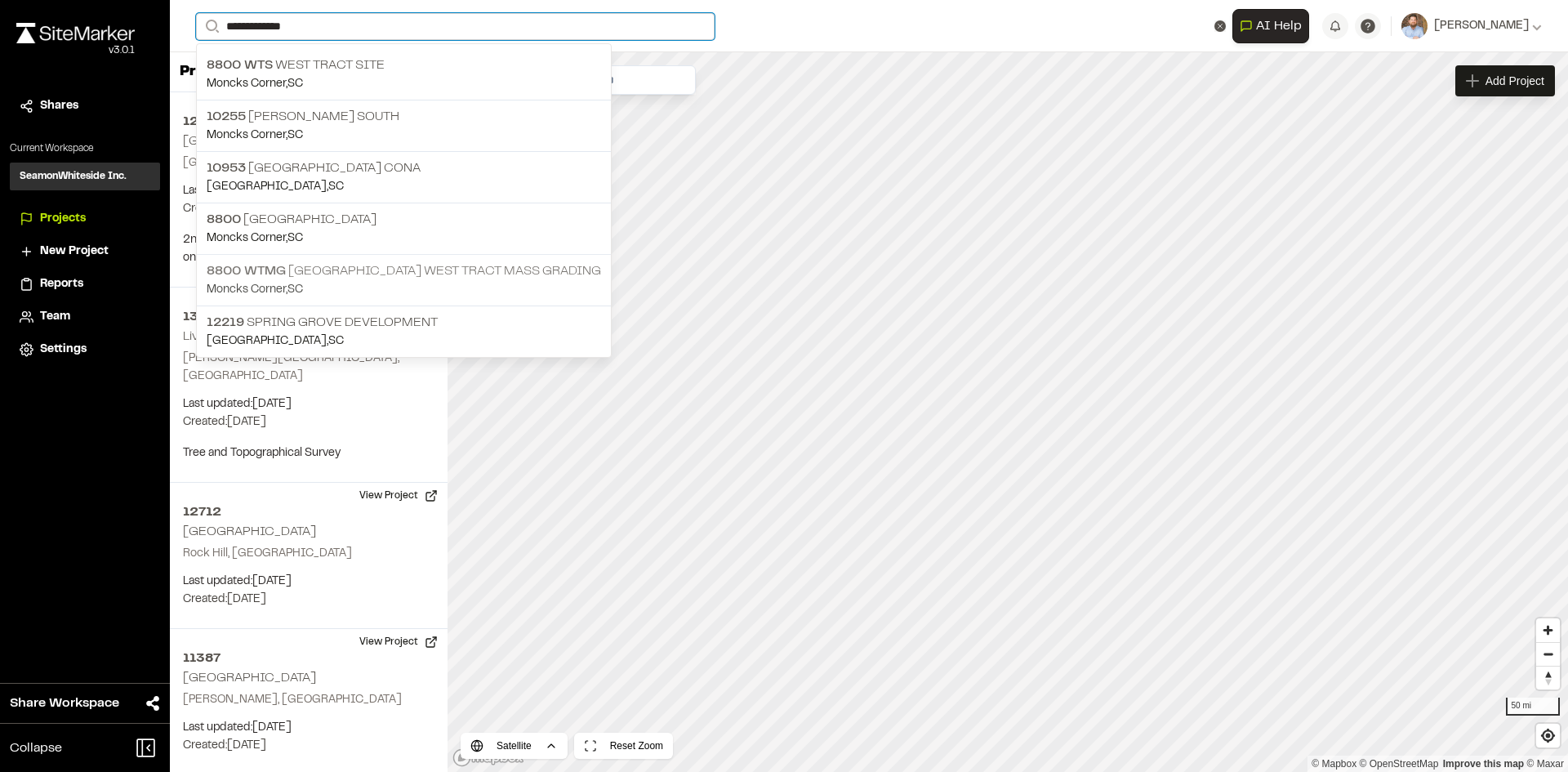
type input "**********"
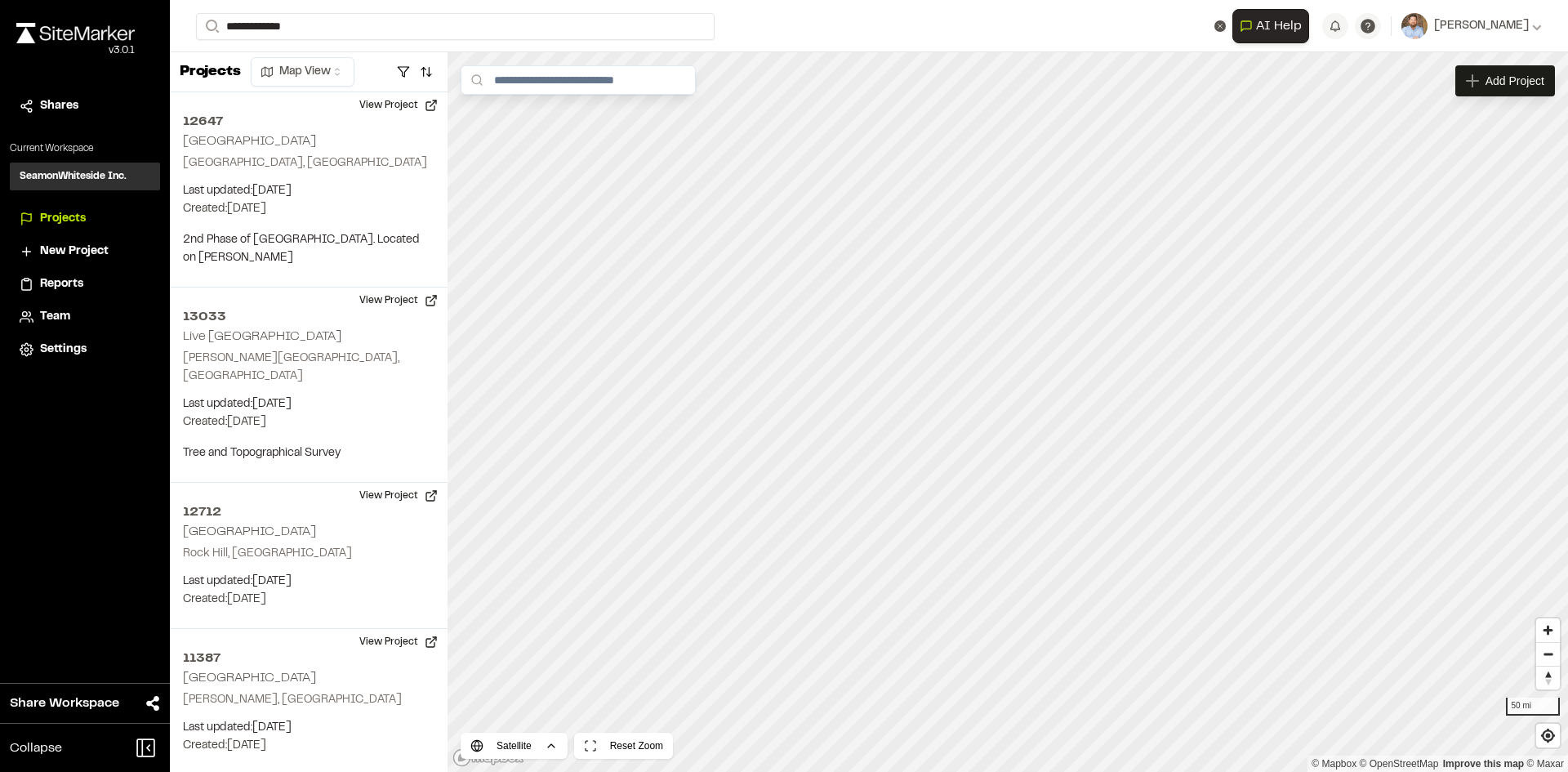
click at [390, 266] on p "8800 WTMG Spring Grove West Tract Mass Grading" at bounding box center [403, 271] width 394 height 20
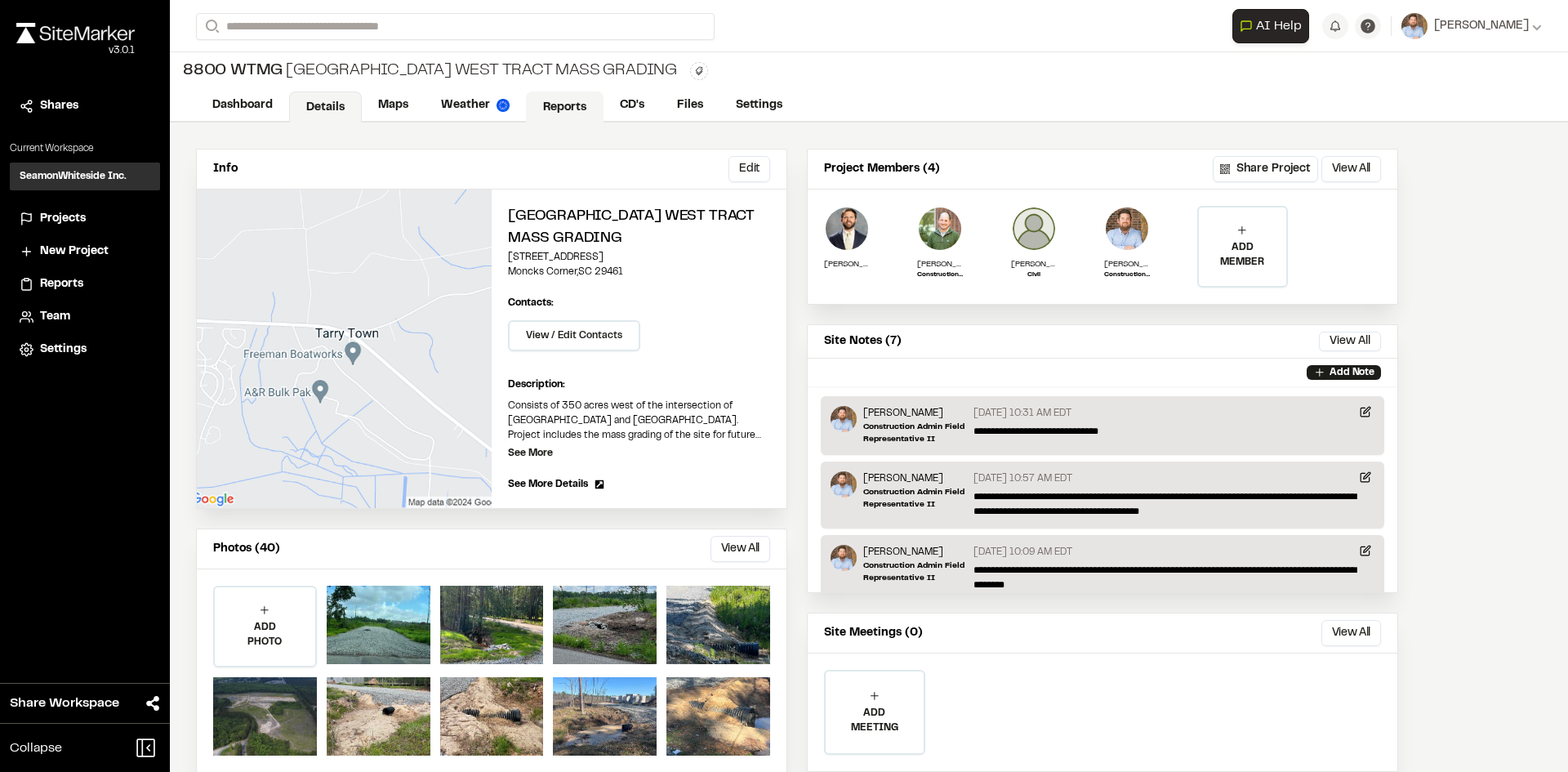
click at [579, 100] on link "Reports" at bounding box center [565, 106] width 77 height 31
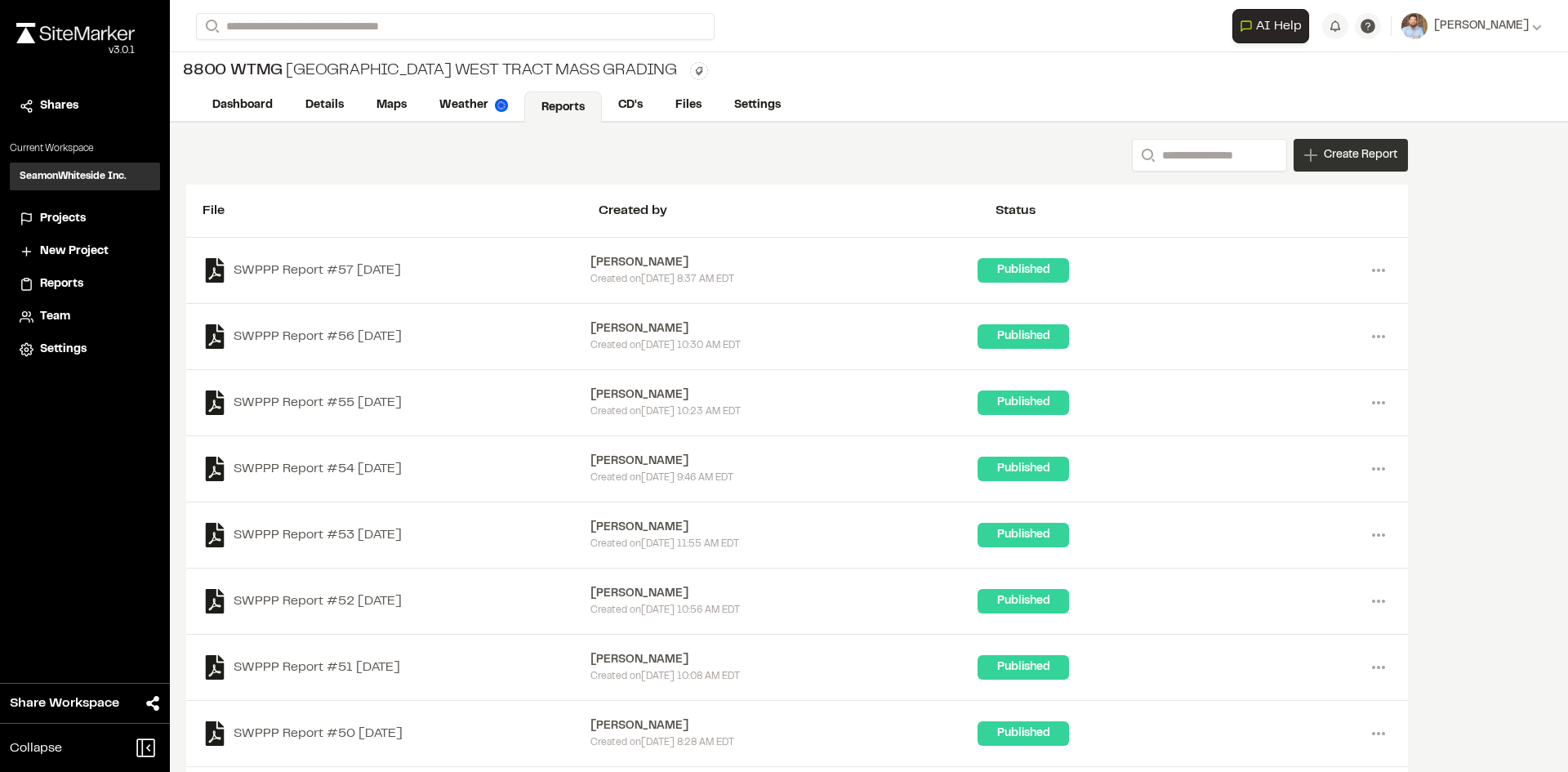
click at [1354, 157] on span "Create Report" at bounding box center [1360, 156] width 73 height 18
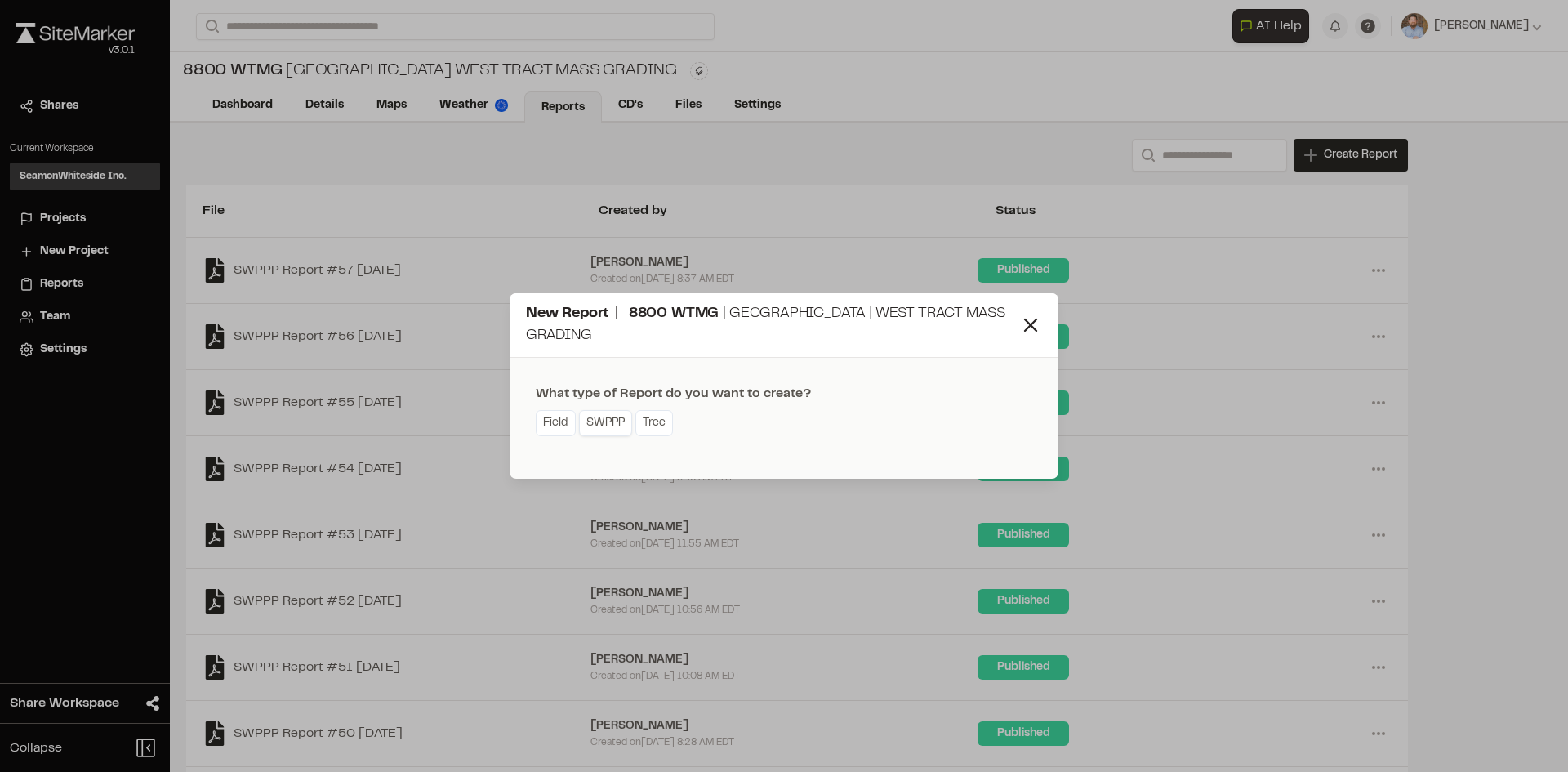
click at [614, 432] on link "SWPPP" at bounding box center [605, 423] width 53 height 26
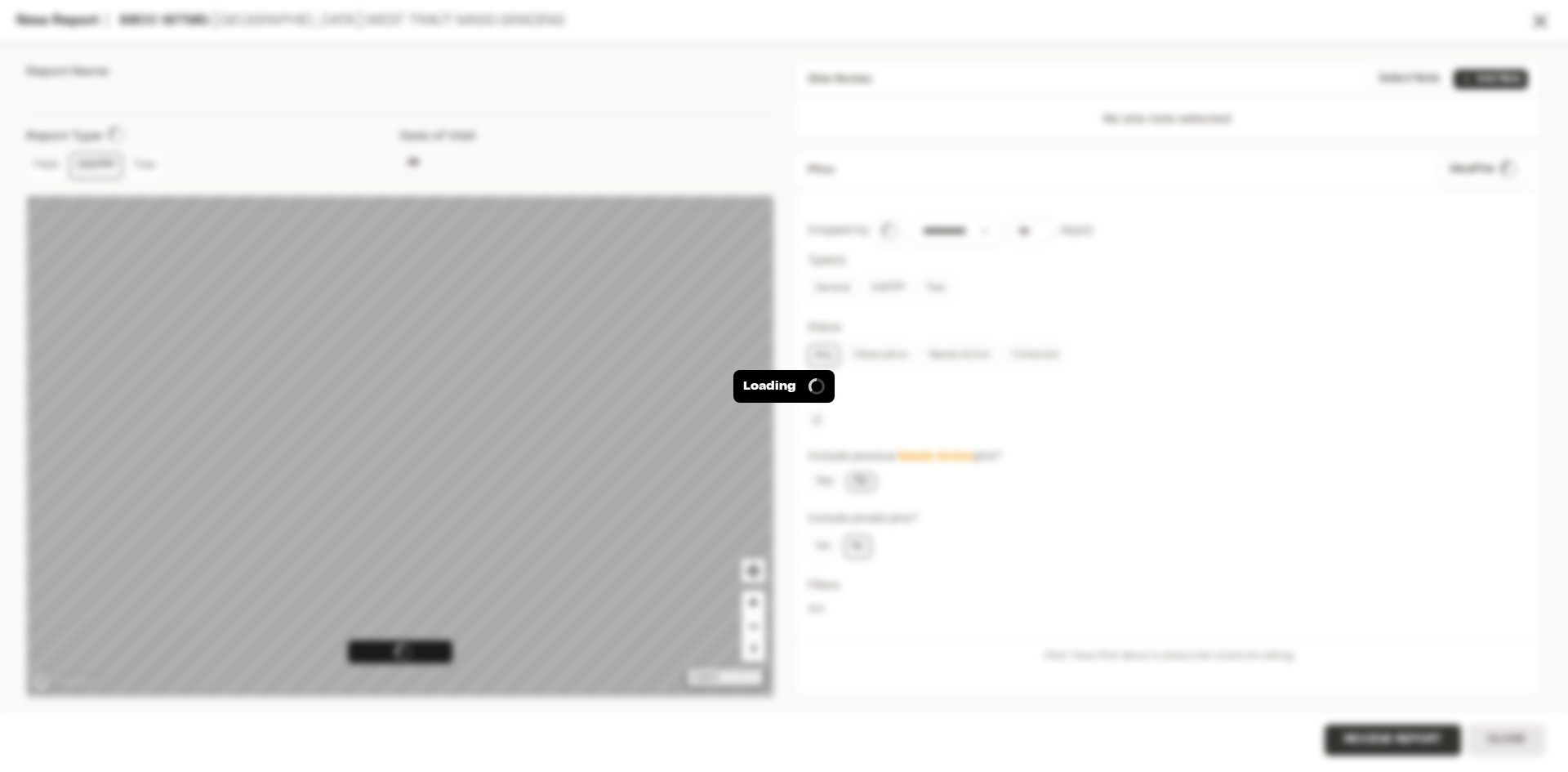
type input "**********"
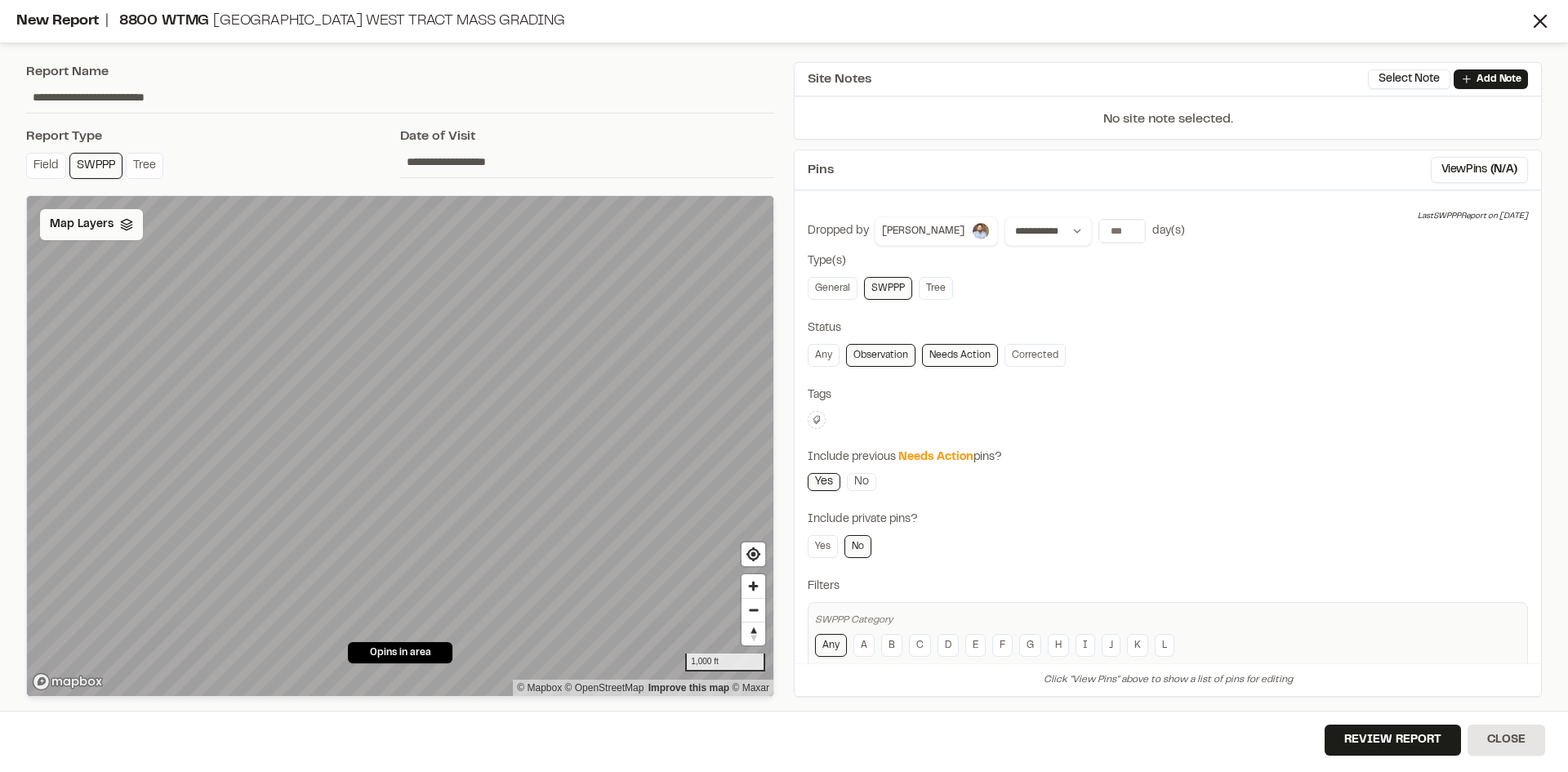
click at [92, 226] on span "Map Layers" at bounding box center [81, 225] width 64 height 18
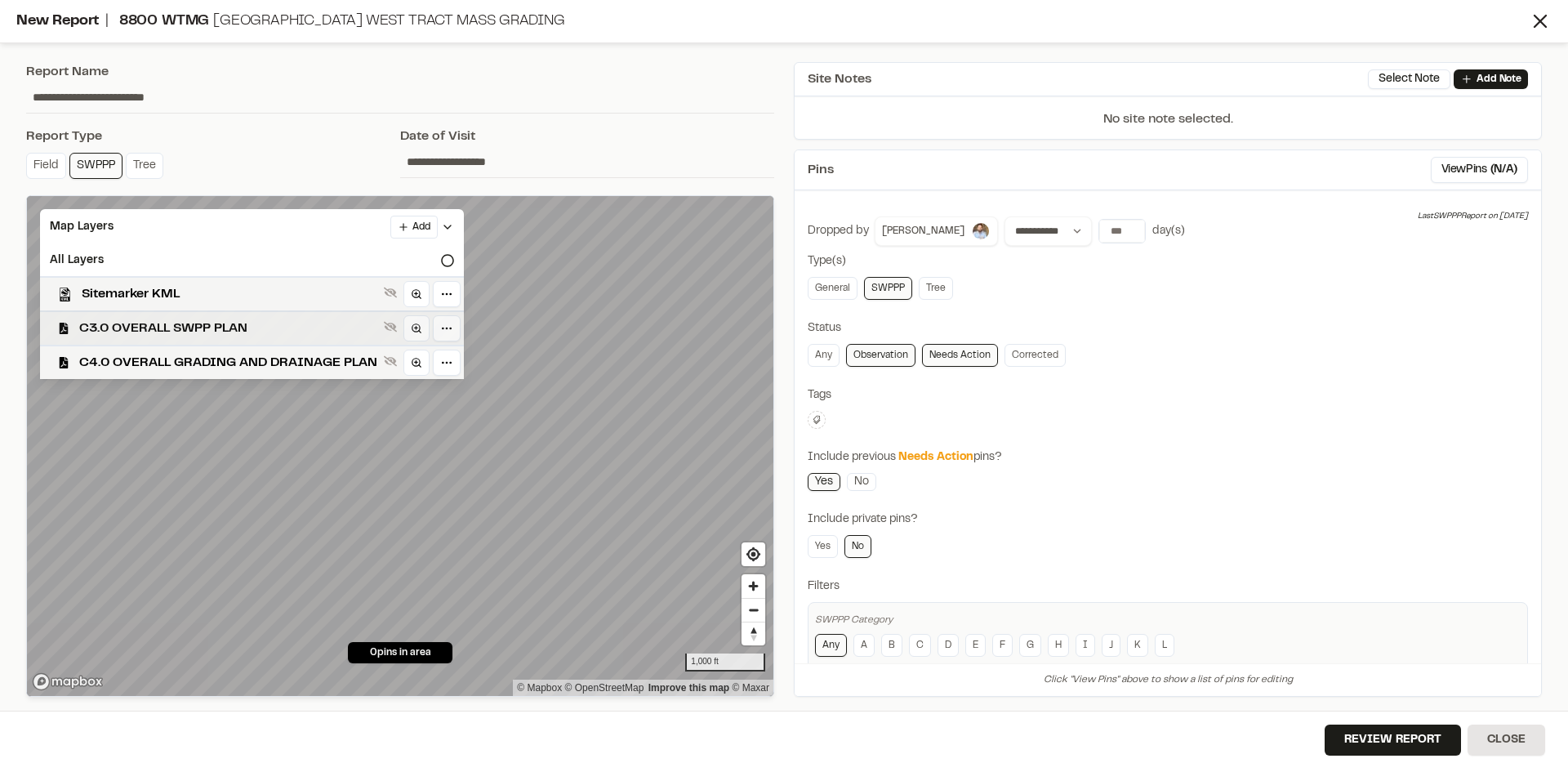
click at [177, 330] on span "C3.0 OVERALL SWPP PLAN" at bounding box center [228, 329] width 298 height 20
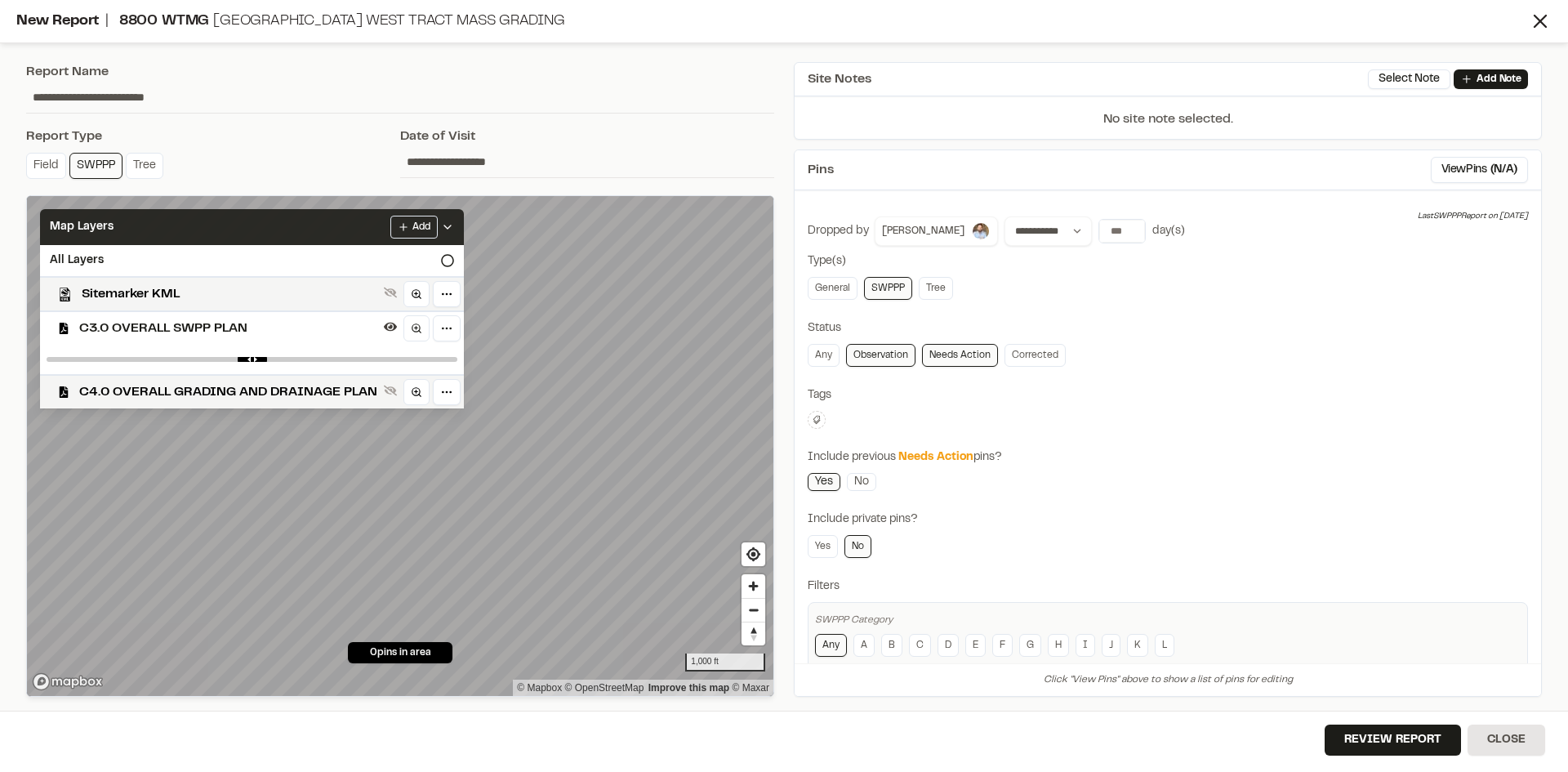
click at [446, 222] on icon at bounding box center [447, 227] width 13 height 13
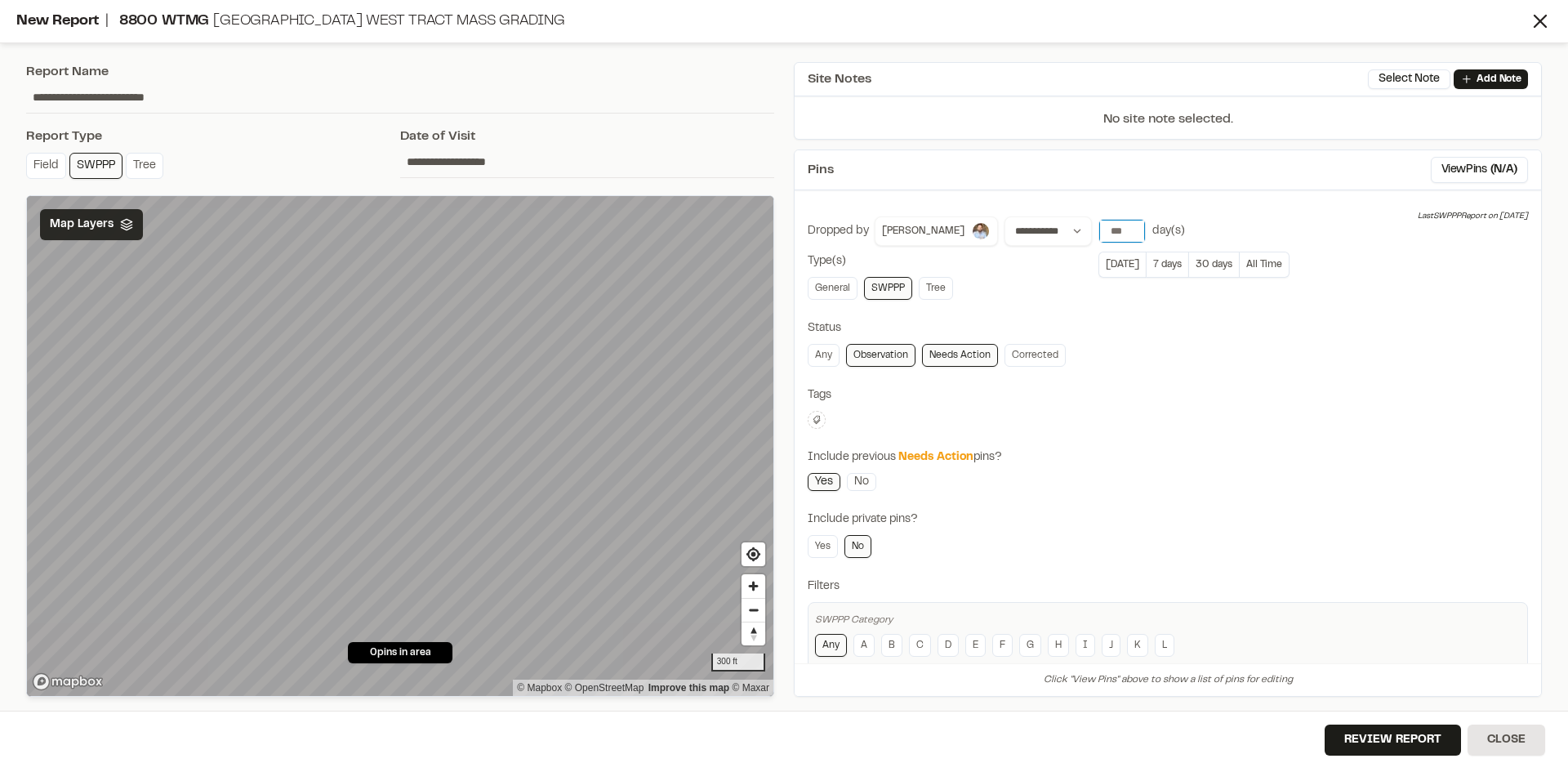
click at [1117, 225] on input "number" at bounding box center [1122, 231] width 46 height 23
type input "**"
click at [1117, 225] on input "**" at bounding box center [1122, 231] width 46 height 23
click at [1427, 744] on button "Review Report" at bounding box center [1393, 740] width 136 height 31
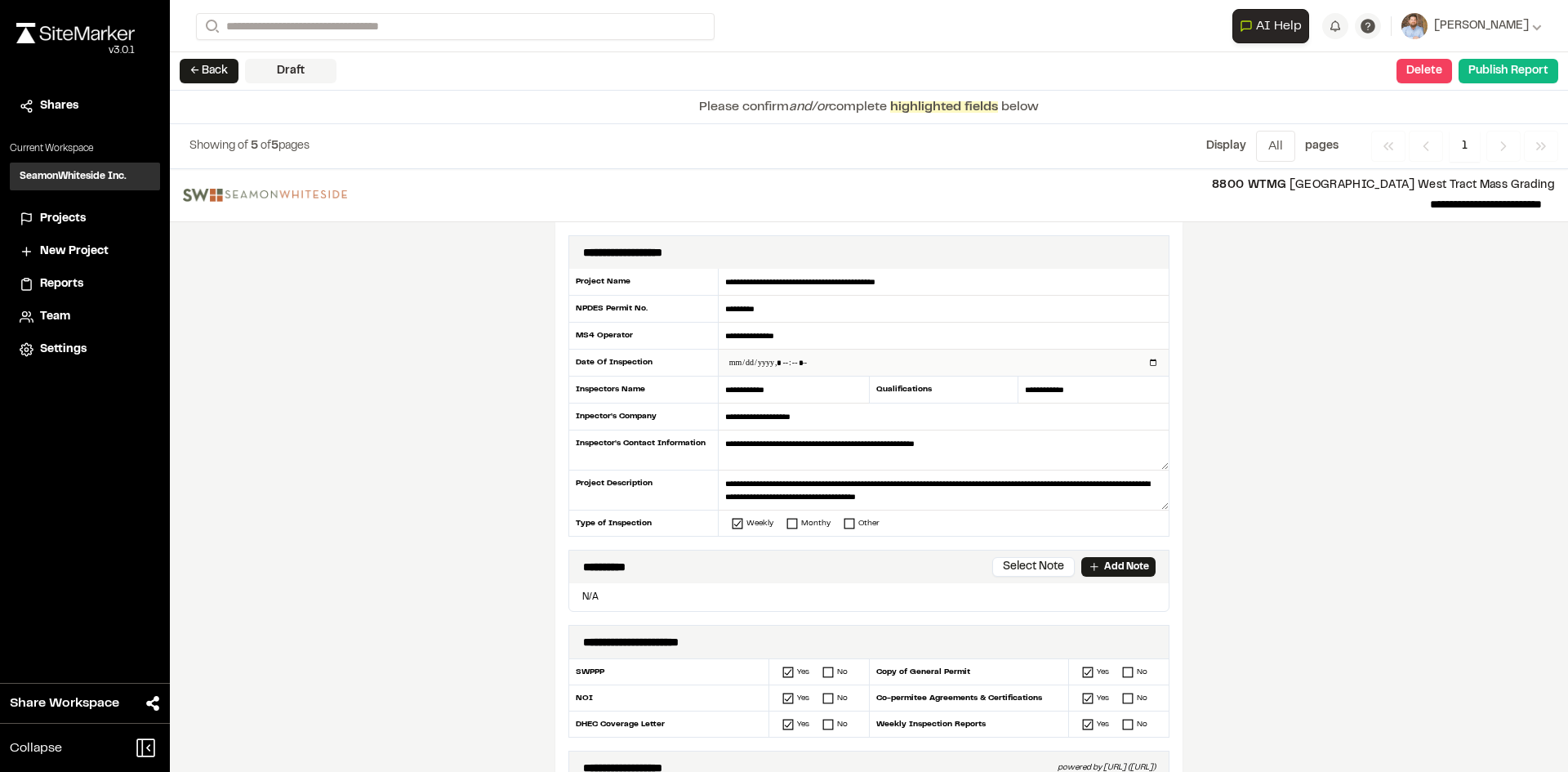
click at [1149, 363] on input "datetime-local" at bounding box center [943, 362] width 450 height 26
type input "**********"
click at [506, 502] on div "**********" at bounding box center [869, 470] width 1398 height 603
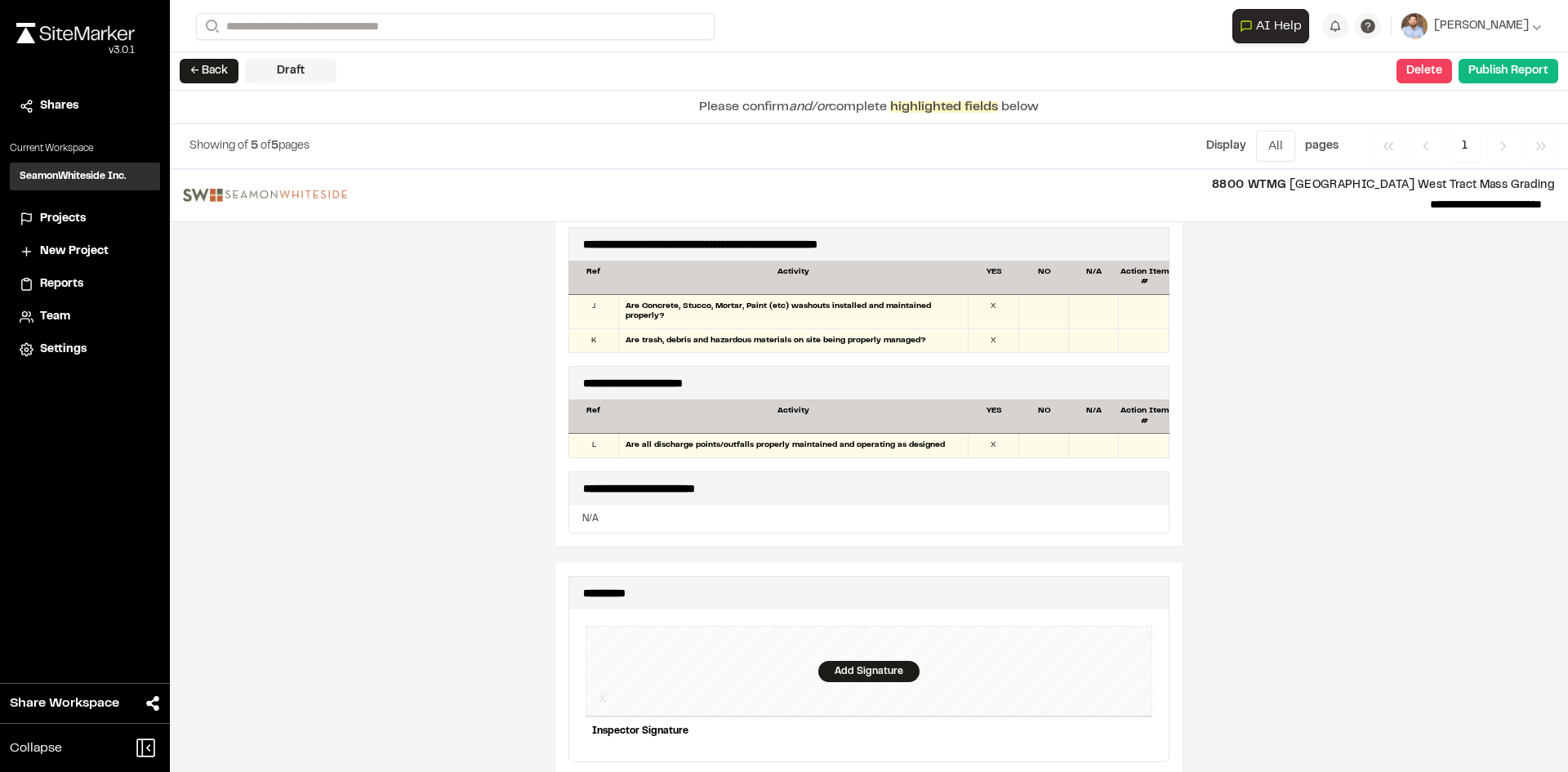
scroll to position [1552, 0]
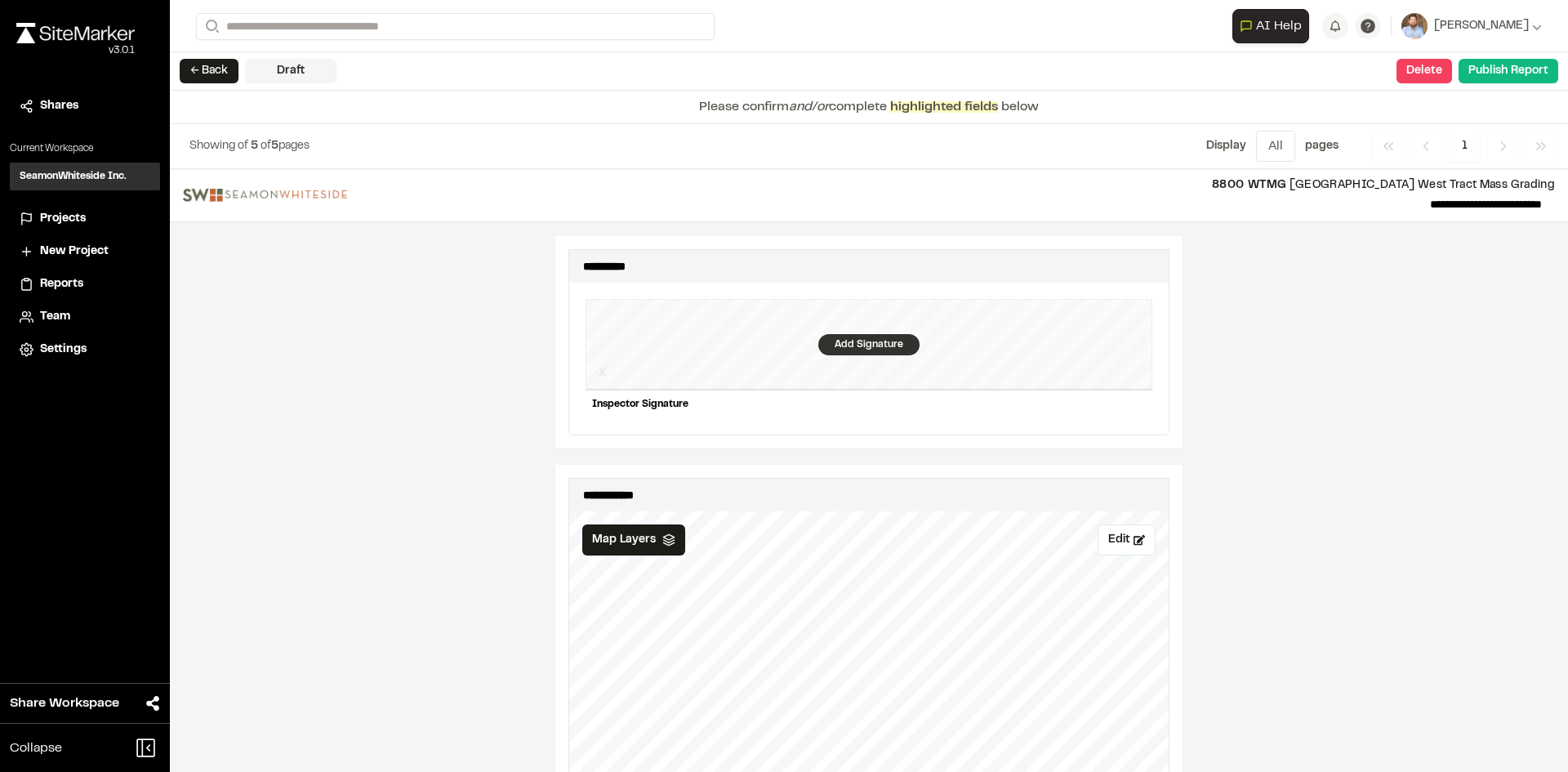
click at [855, 334] on div "Add Signature" at bounding box center [869, 345] width 101 height 22
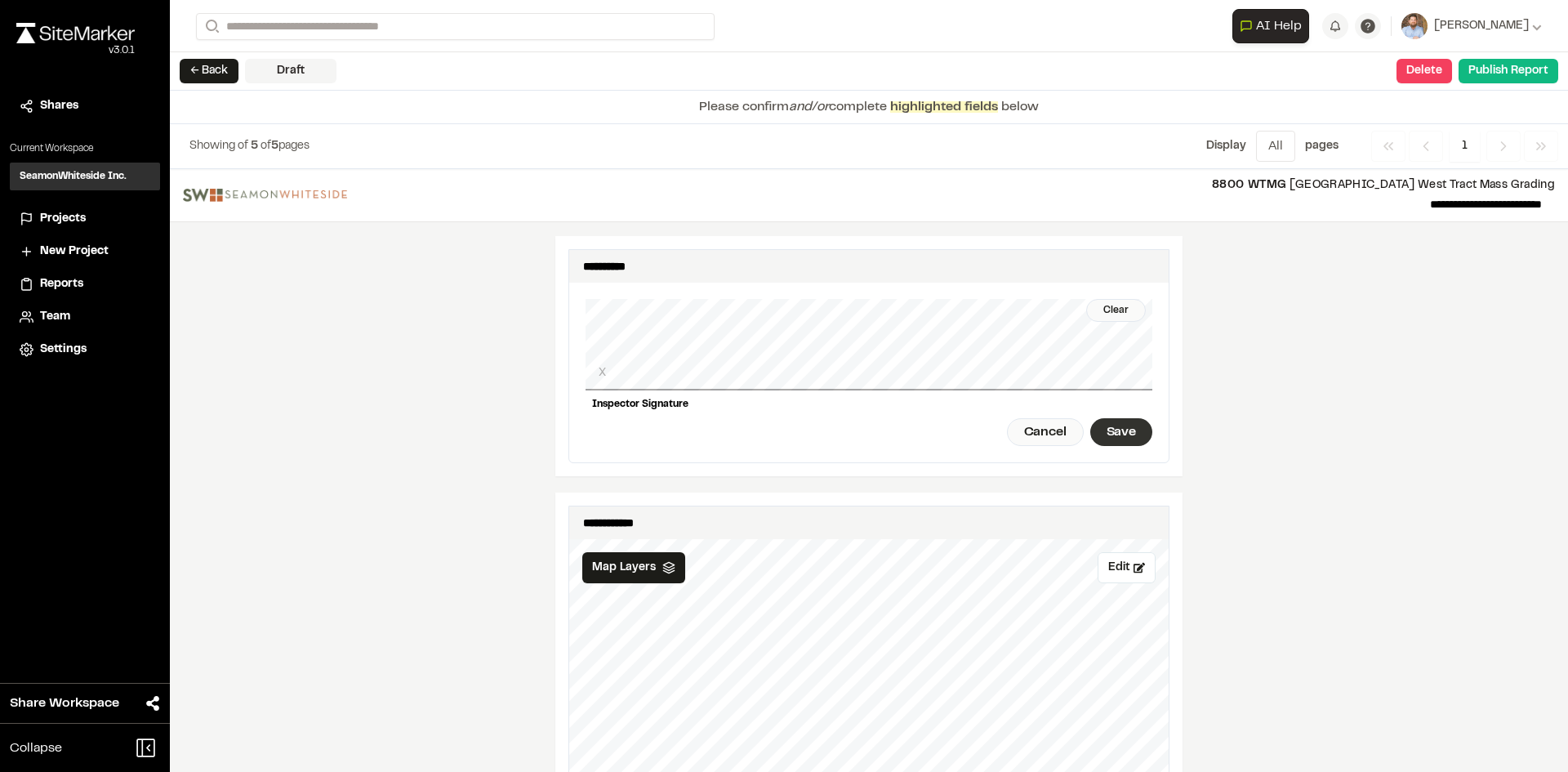
click at [1137, 418] on div "Save" at bounding box center [1121, 432] width 62 height 27
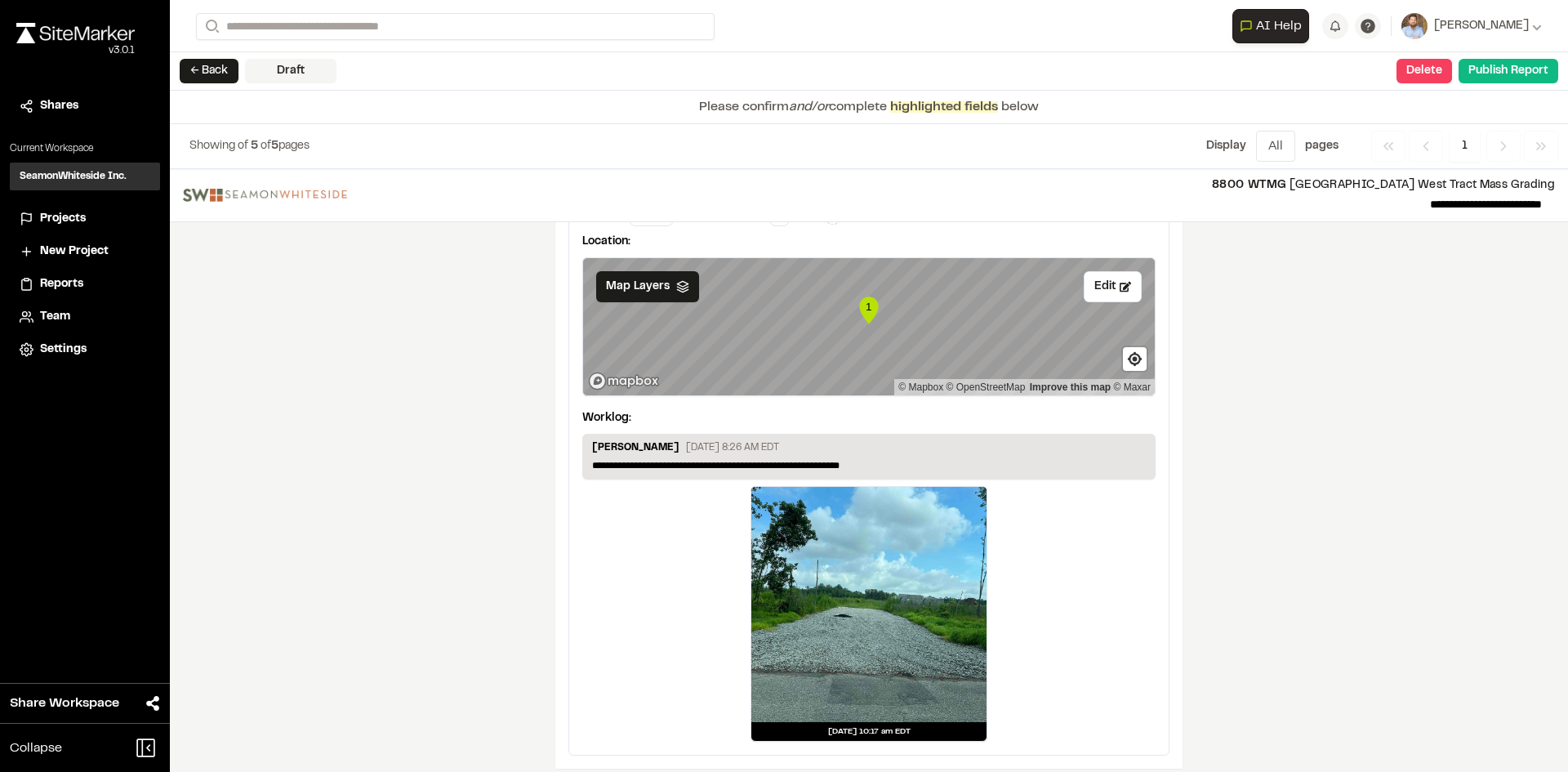
scroll to position [2719, 0]
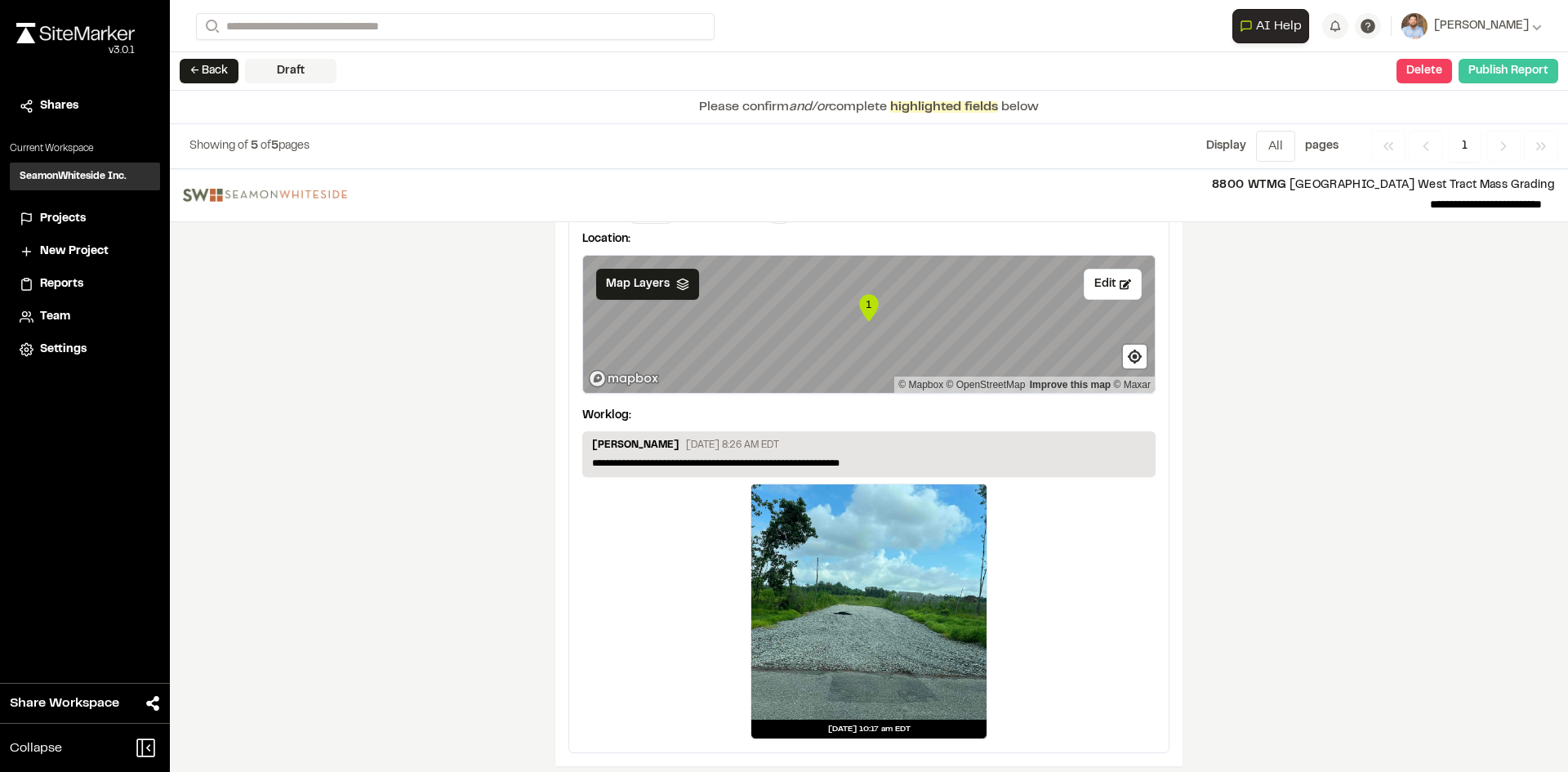
click at [1517, 74] on button "Publish Report" at bounding box center [1508, 71] width 100 height 24
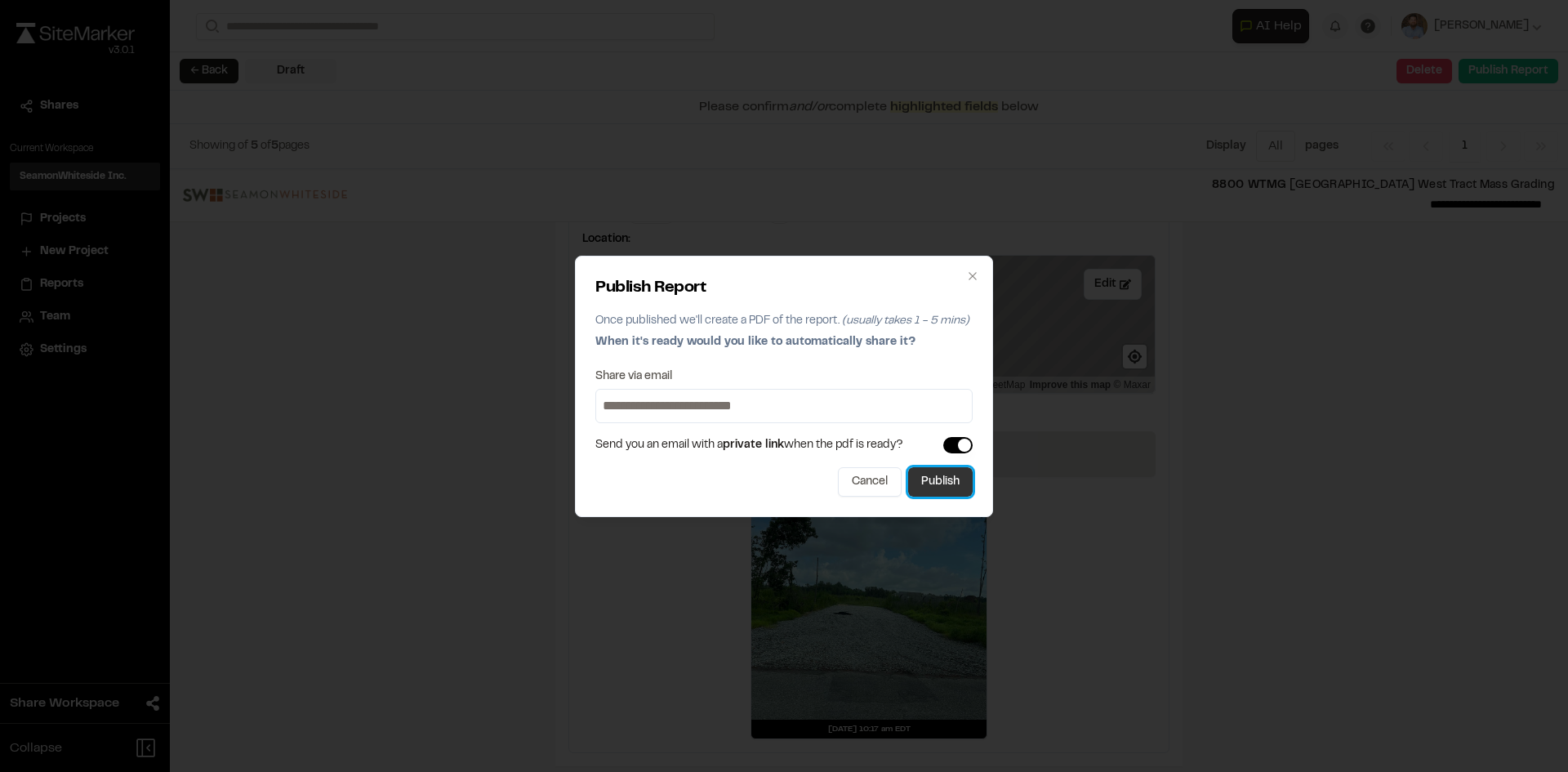
click at [946, 487] on button "Publish" at bounding box center [940, 482] width 65 height 29
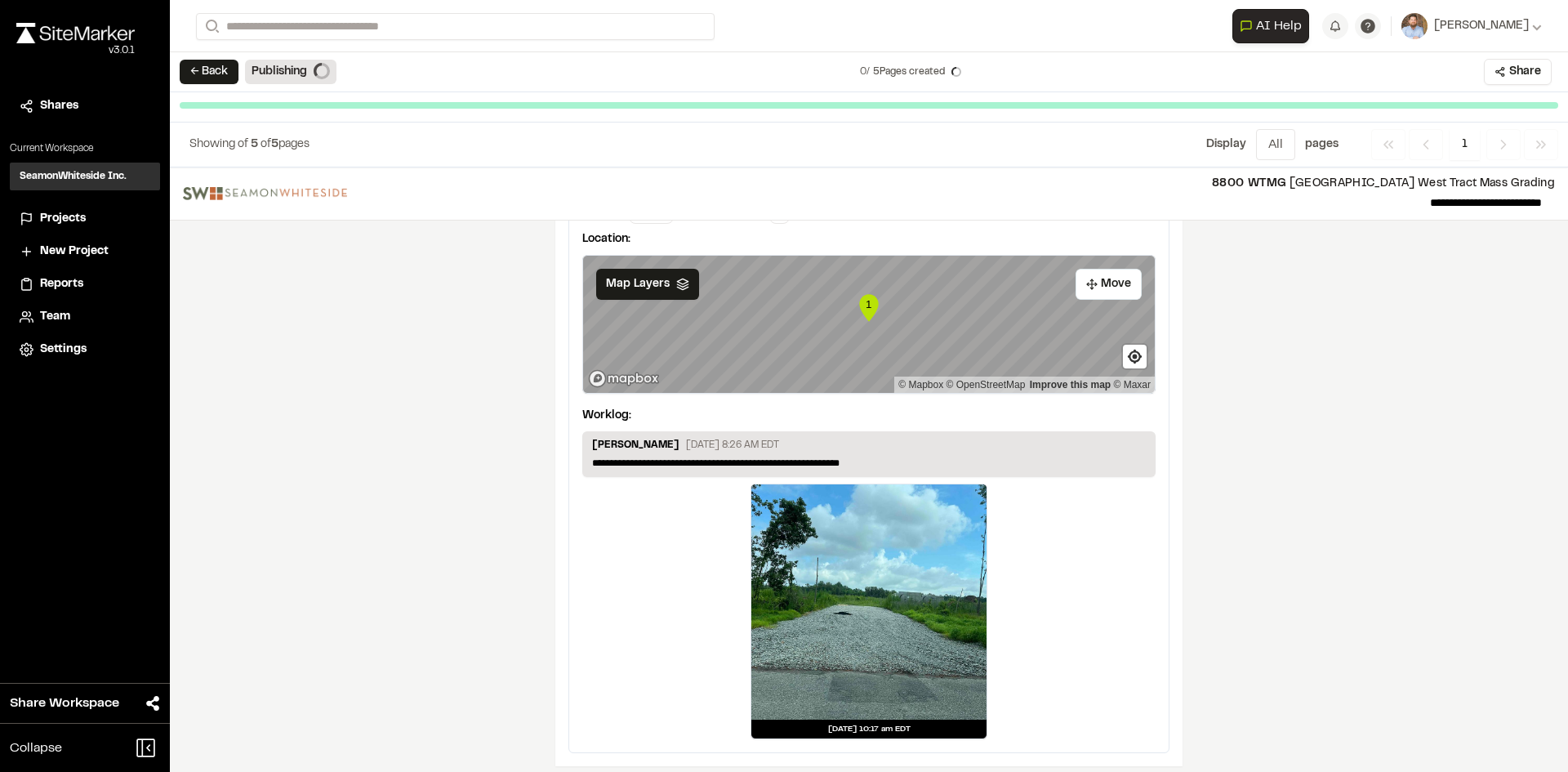
click at [67, 218] on span "Projects" at bounding box center [62, 219] width 46 height 18
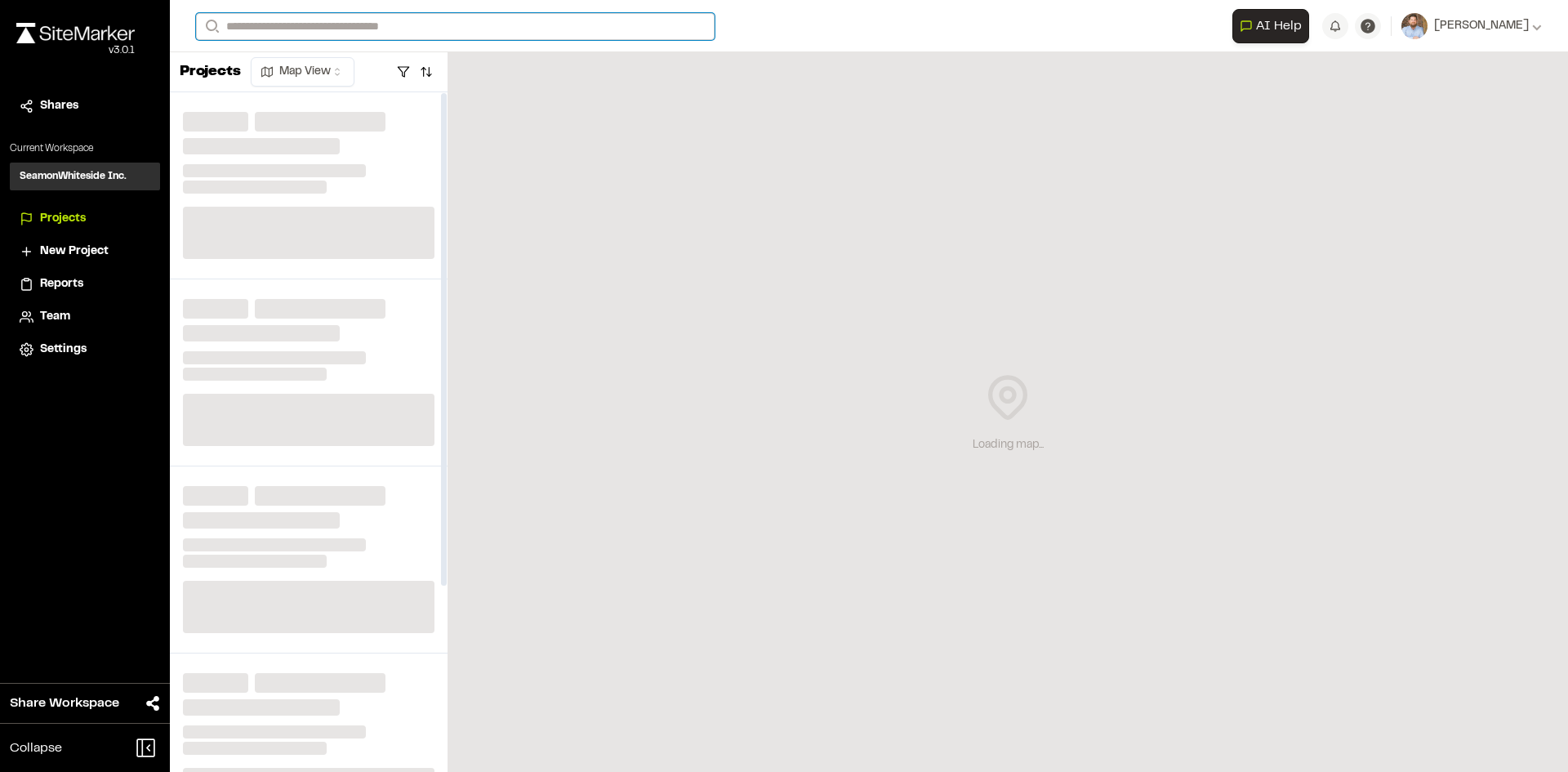
click at [307, 23] on input "Search" at bounding box center [456, 27] width 519 height 27
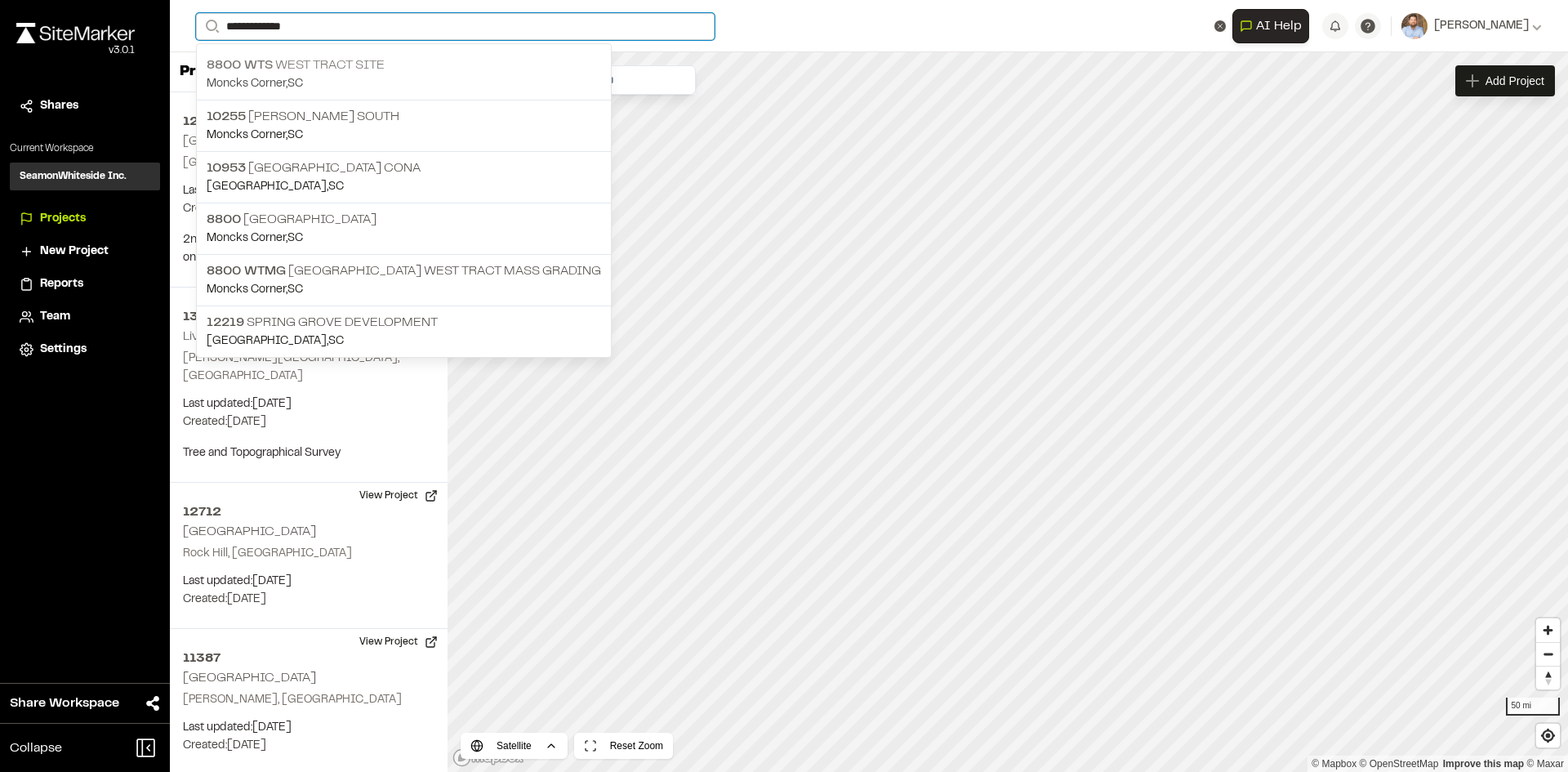
type input "**********"
click at [347, 62] on p "8800 WTS West Tract Site" at bounding box center [403, 66] width 394 height 20
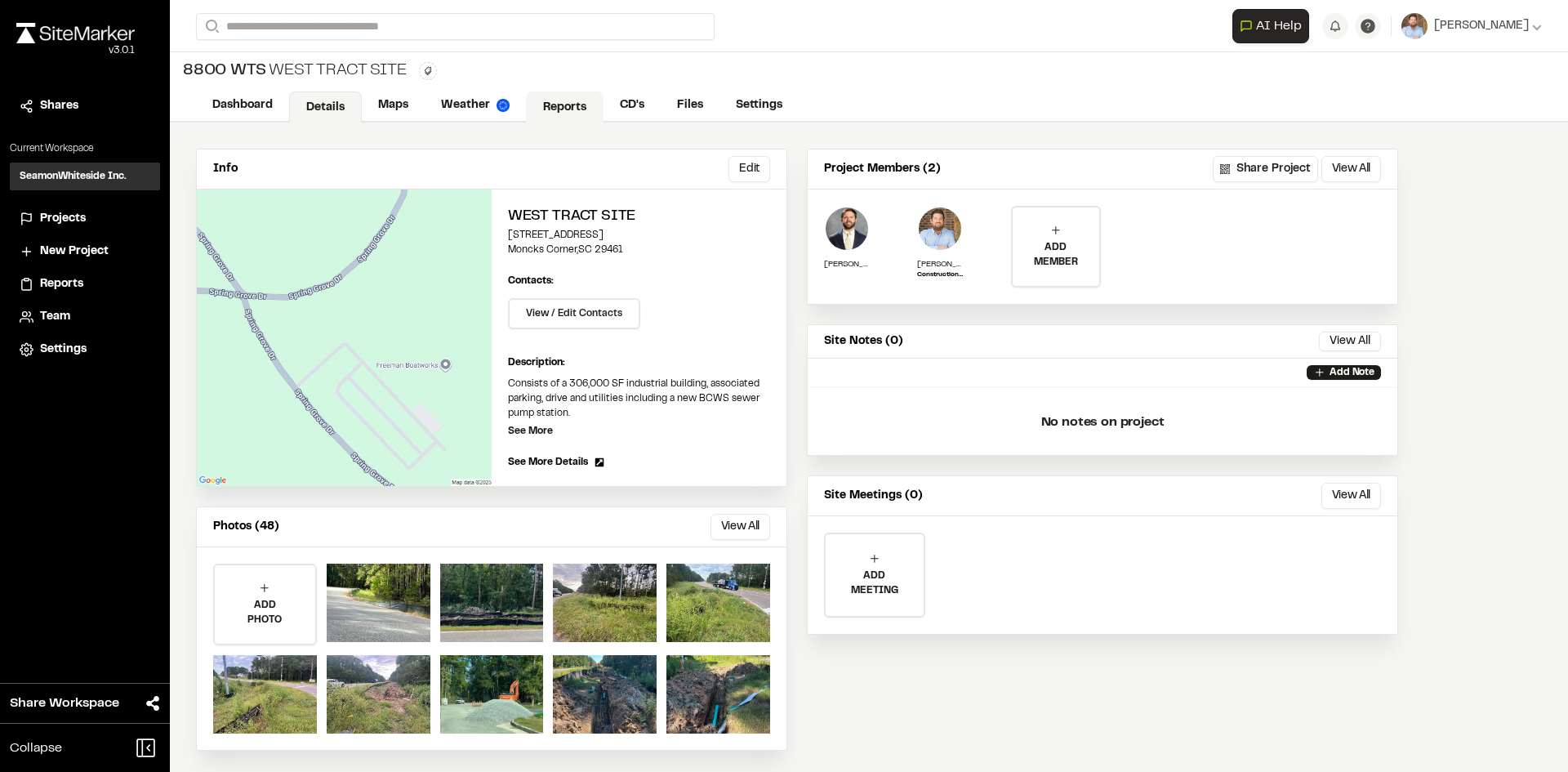
click at [553, 98] on link "Reports" at bounding box center [565, 106] width 77 height 31
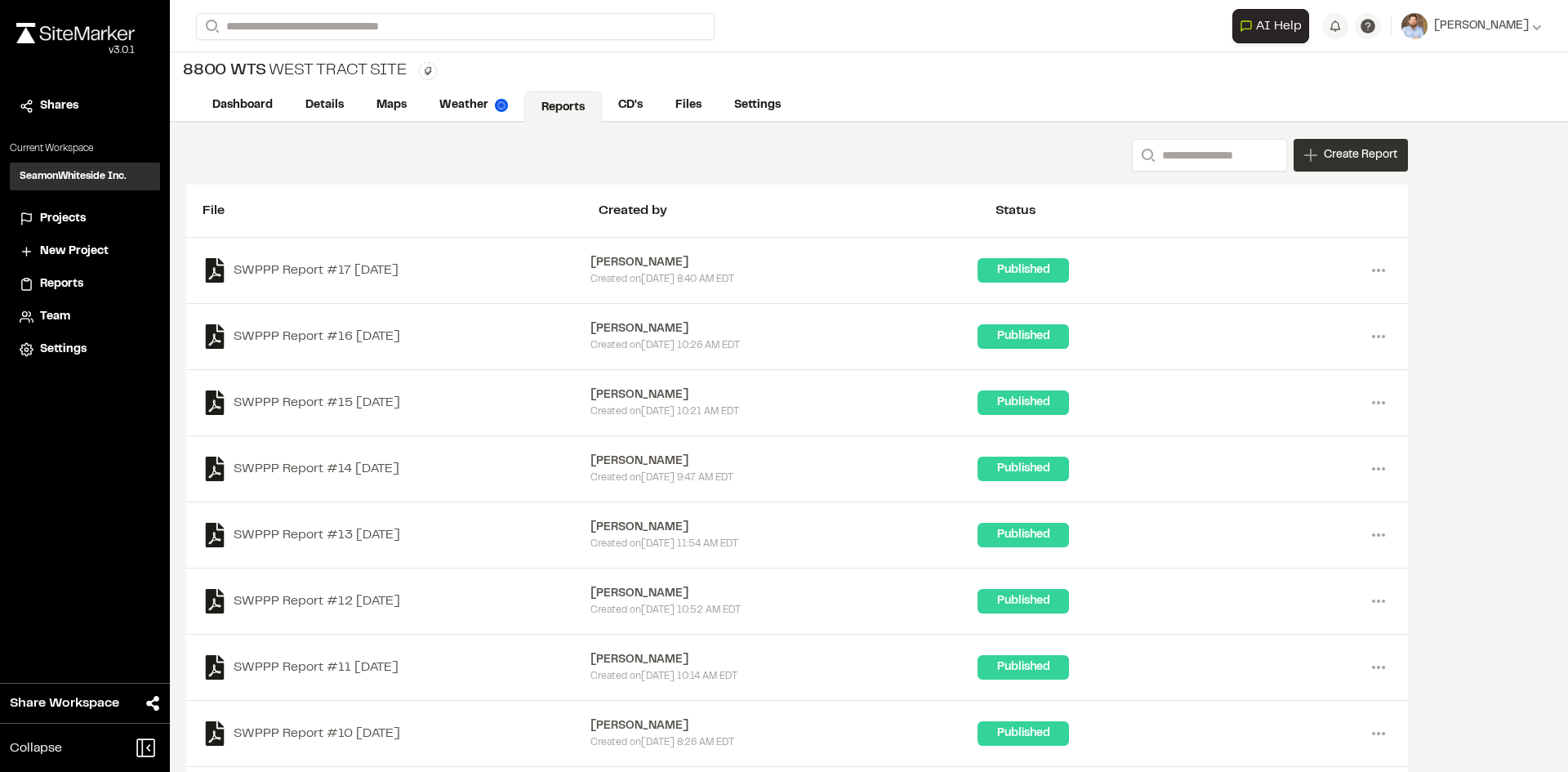
click at [1352, 167] on div "Create Report" at bounding box center [1351, 155] width 115 height 32
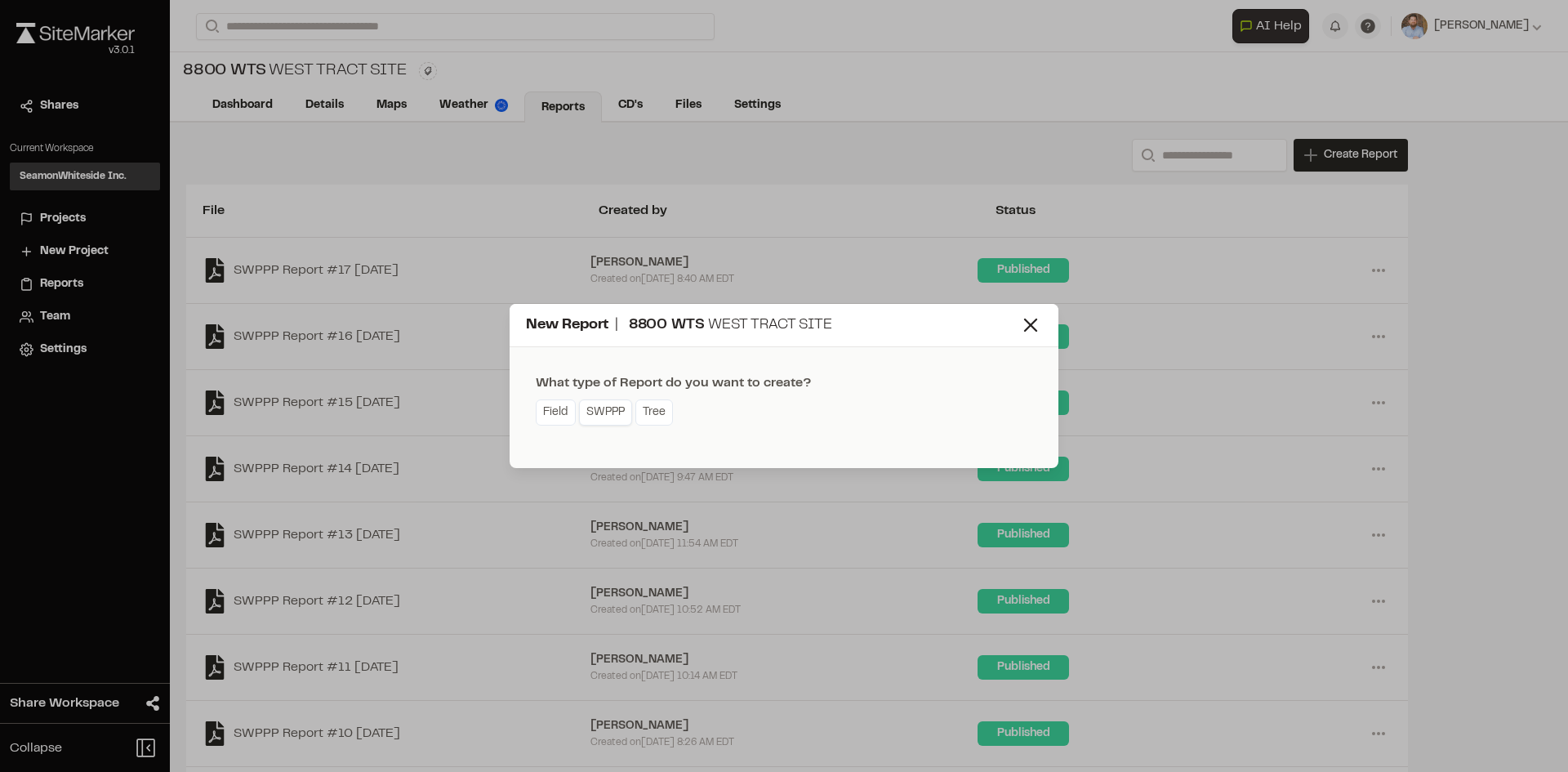
click at [599, 413] on link "SWPPP" at bounding box center [605, 412] width 53 height 26
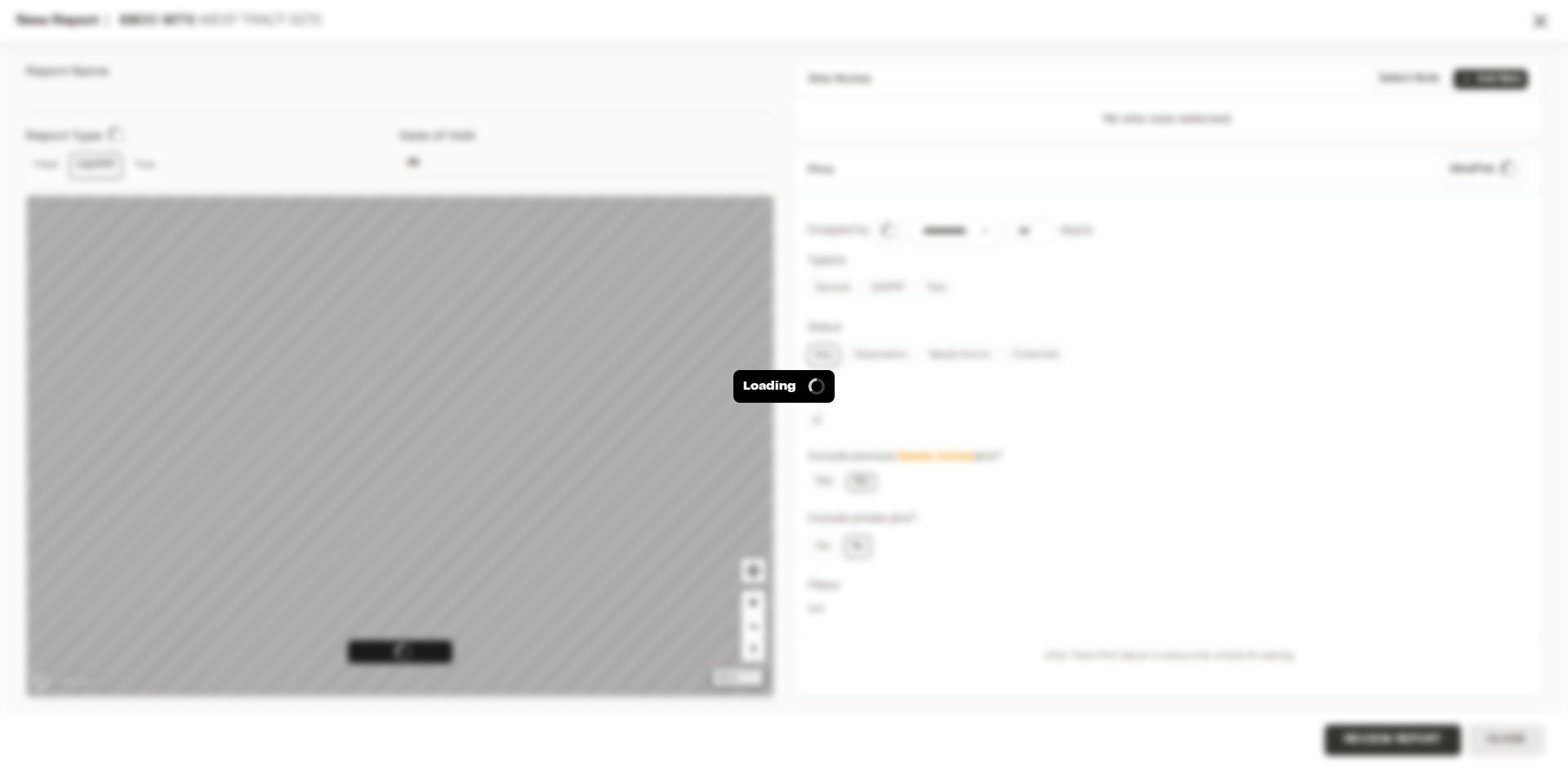
type input "**********"
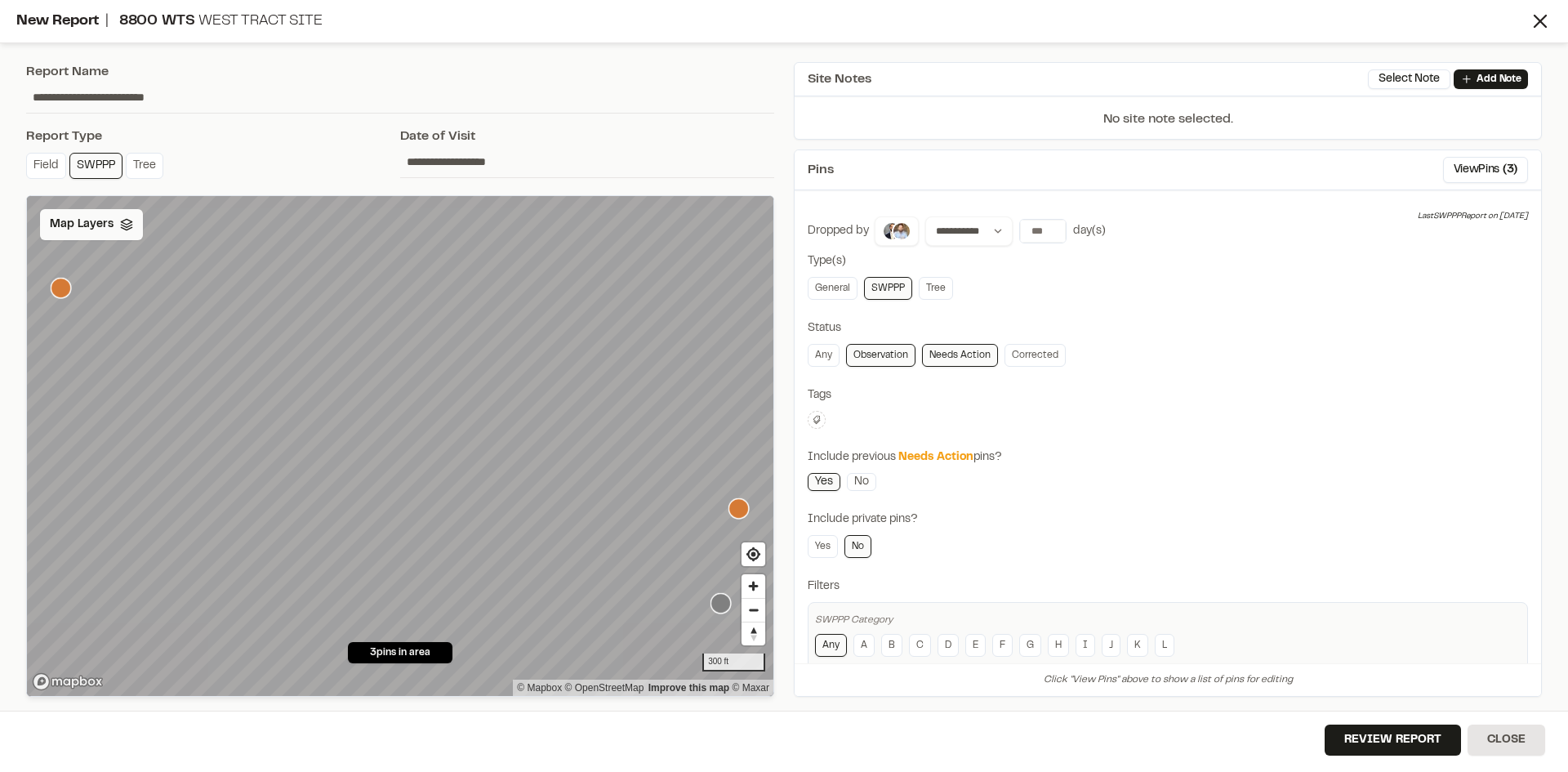
click at [101, 230] on span "Map Layers" at bounding box center [81, 225] width 64 height 18
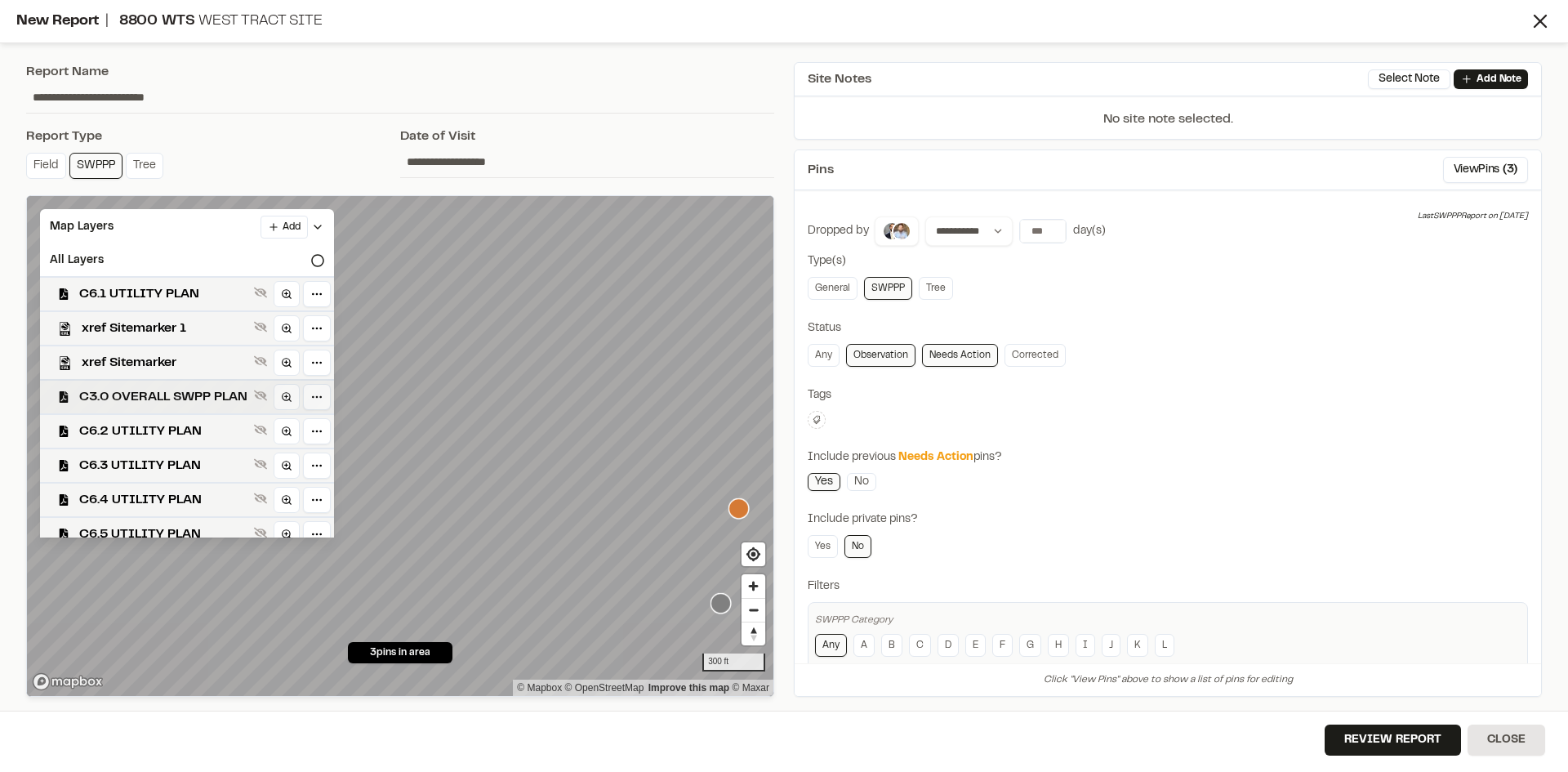
click at [168, 390] on span "C3.0 OVERALL SWPP PLAN" at bounding box center [163, 398] width 168 height 20
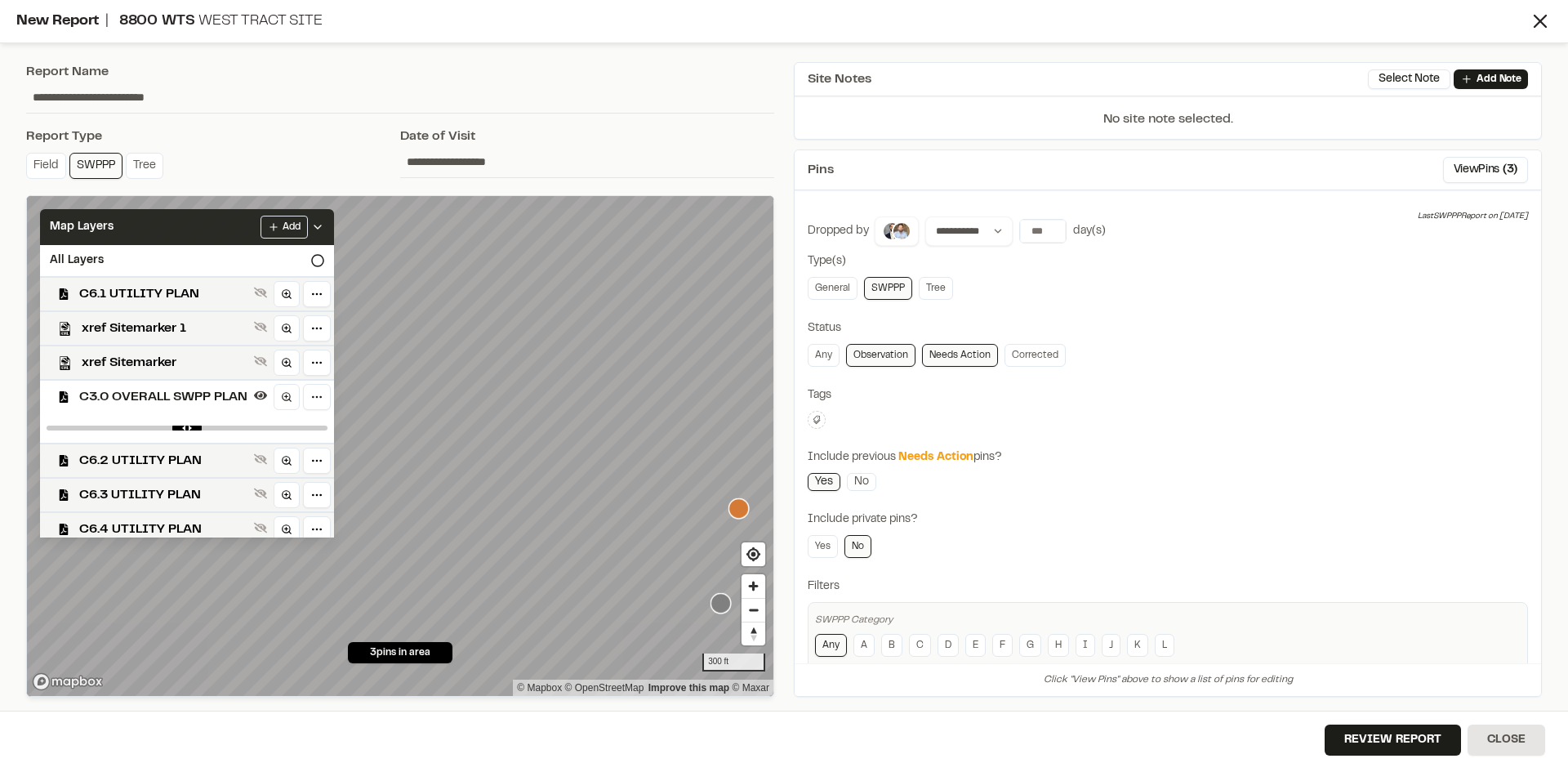
click at [324, 224] on icon at bounding box center [318, 227] width 13 height 13
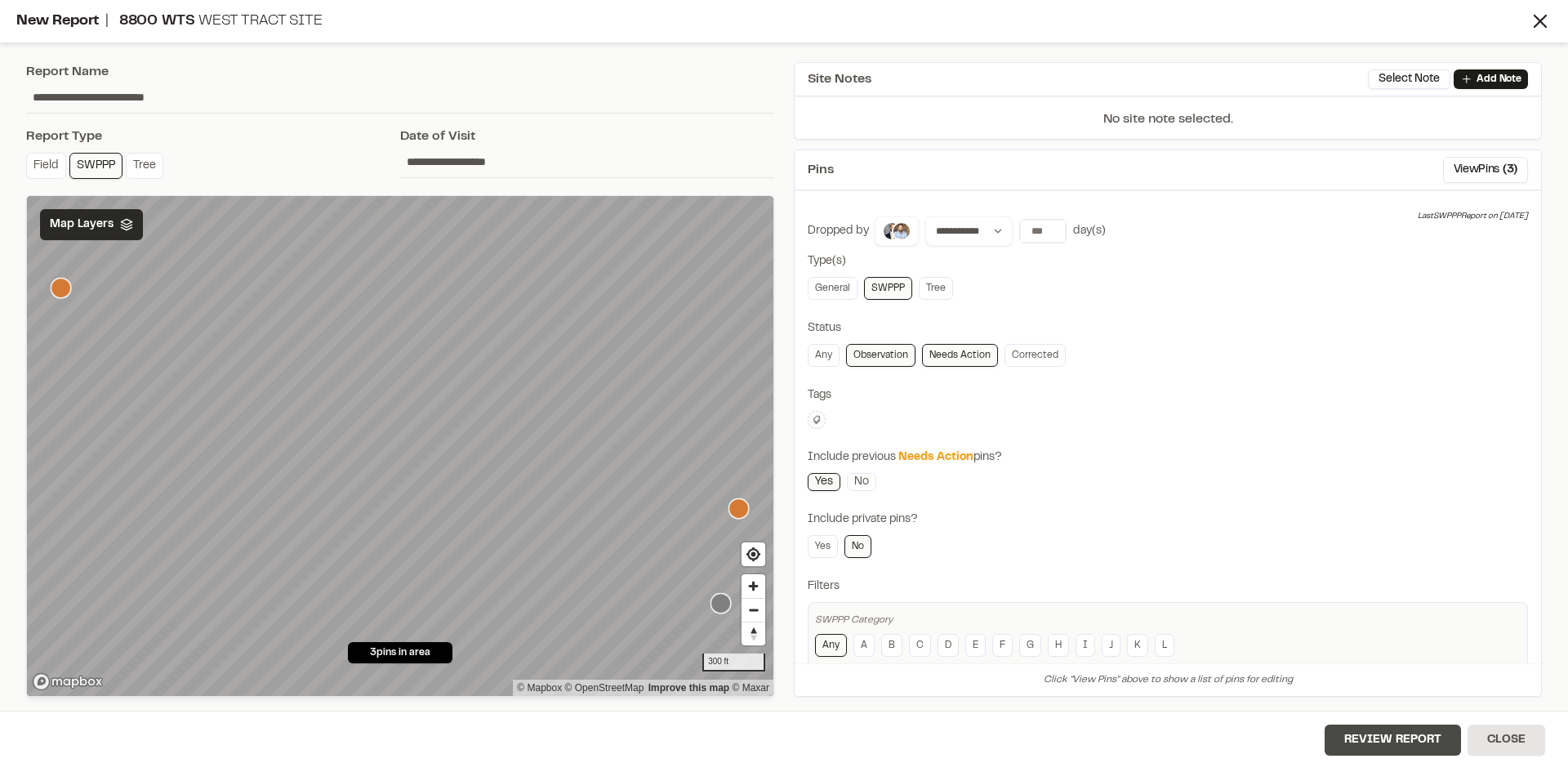
click at [1427, 745] on button "Review Report" at bounding box center [1393, 740] width 136 height 31
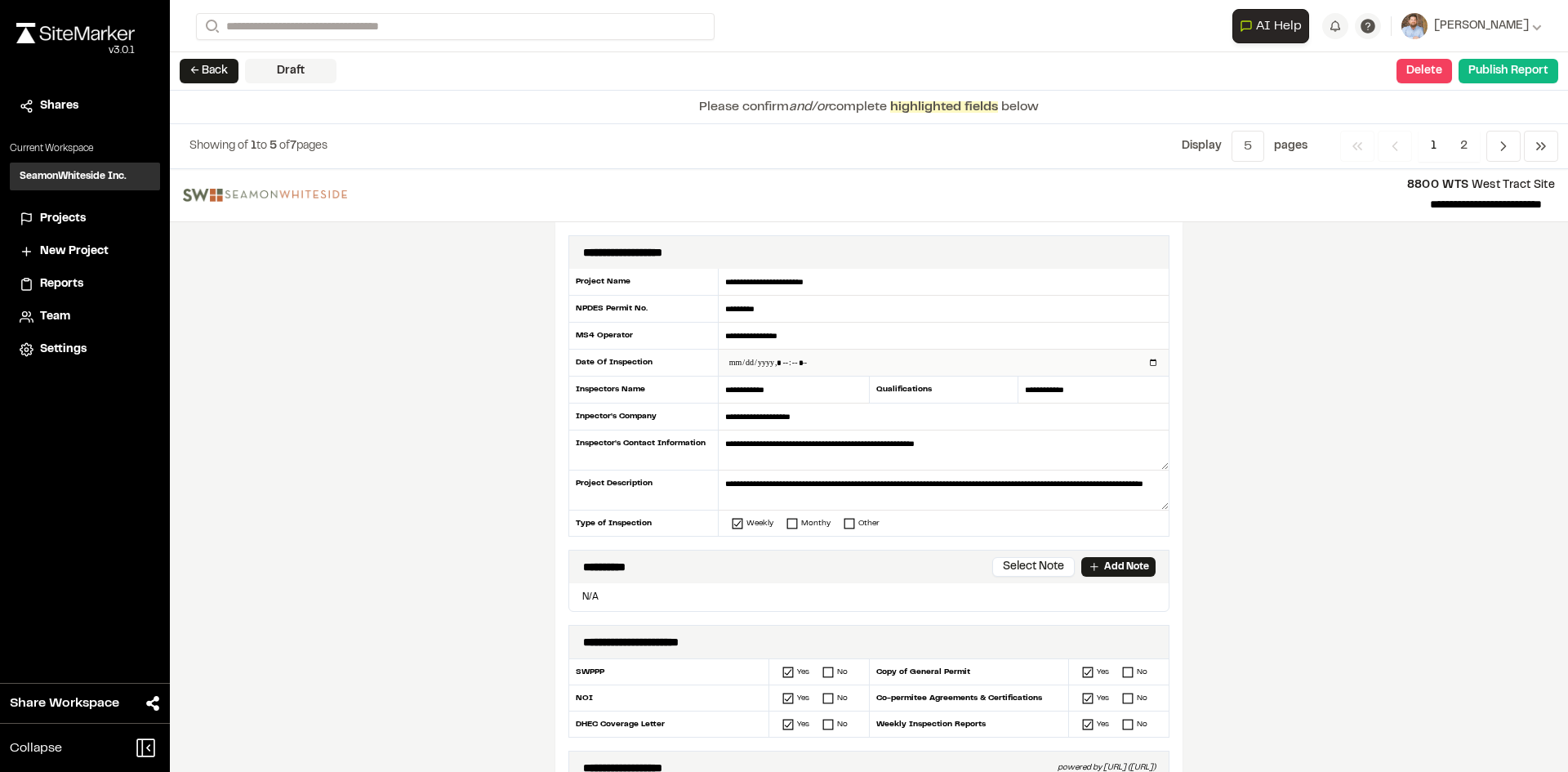
click at [1148, 364] on input "datetime-local" at bounding box center [943, 362] width 450 height 26
type input "**********"
drag, startPoint x: 382, startPoint y: 458, endPoint x: 417, endPoint y: 463, distance: 35.4
click at [392, 458] on div "**********" at bounding box center [869, 470] width 1398 height 603
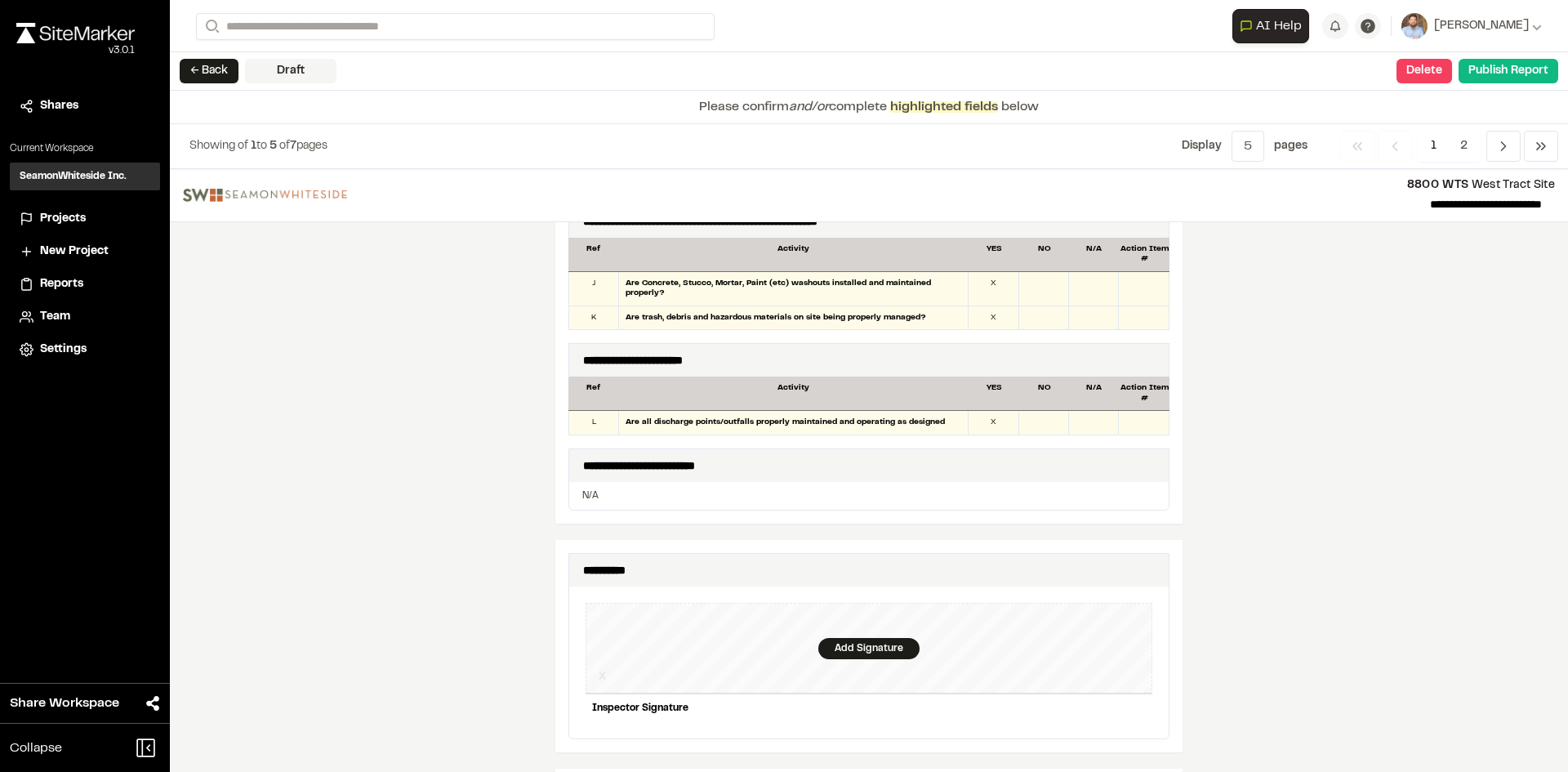
scroll to position [1308, 0]
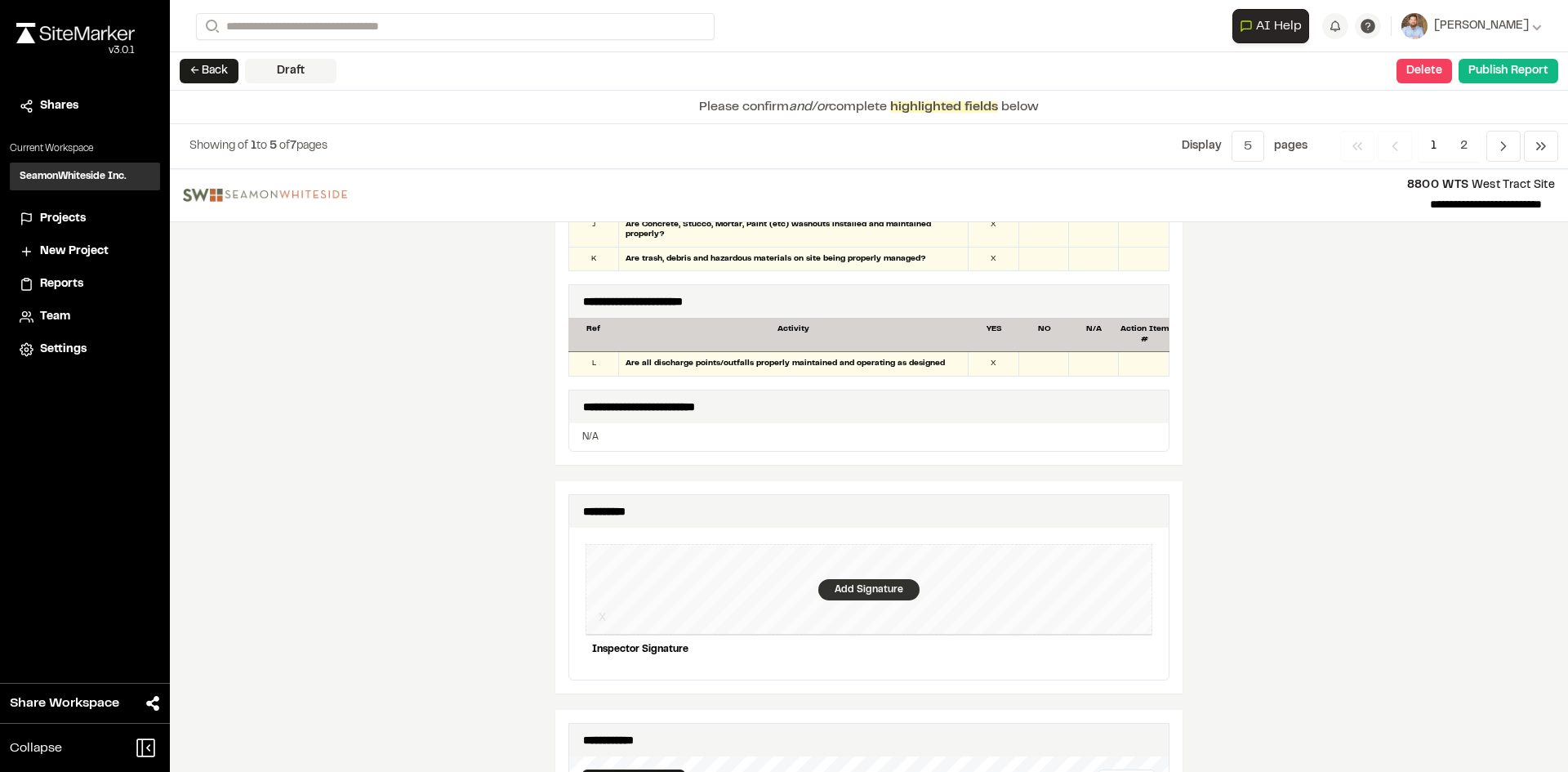
click at [841, 579] on div "Add Signature" at bounding box center [869, 590] width 101 height 22
click at [1119, 664] on div "Save" at bounding box center [1121, 677] width 62 height 27
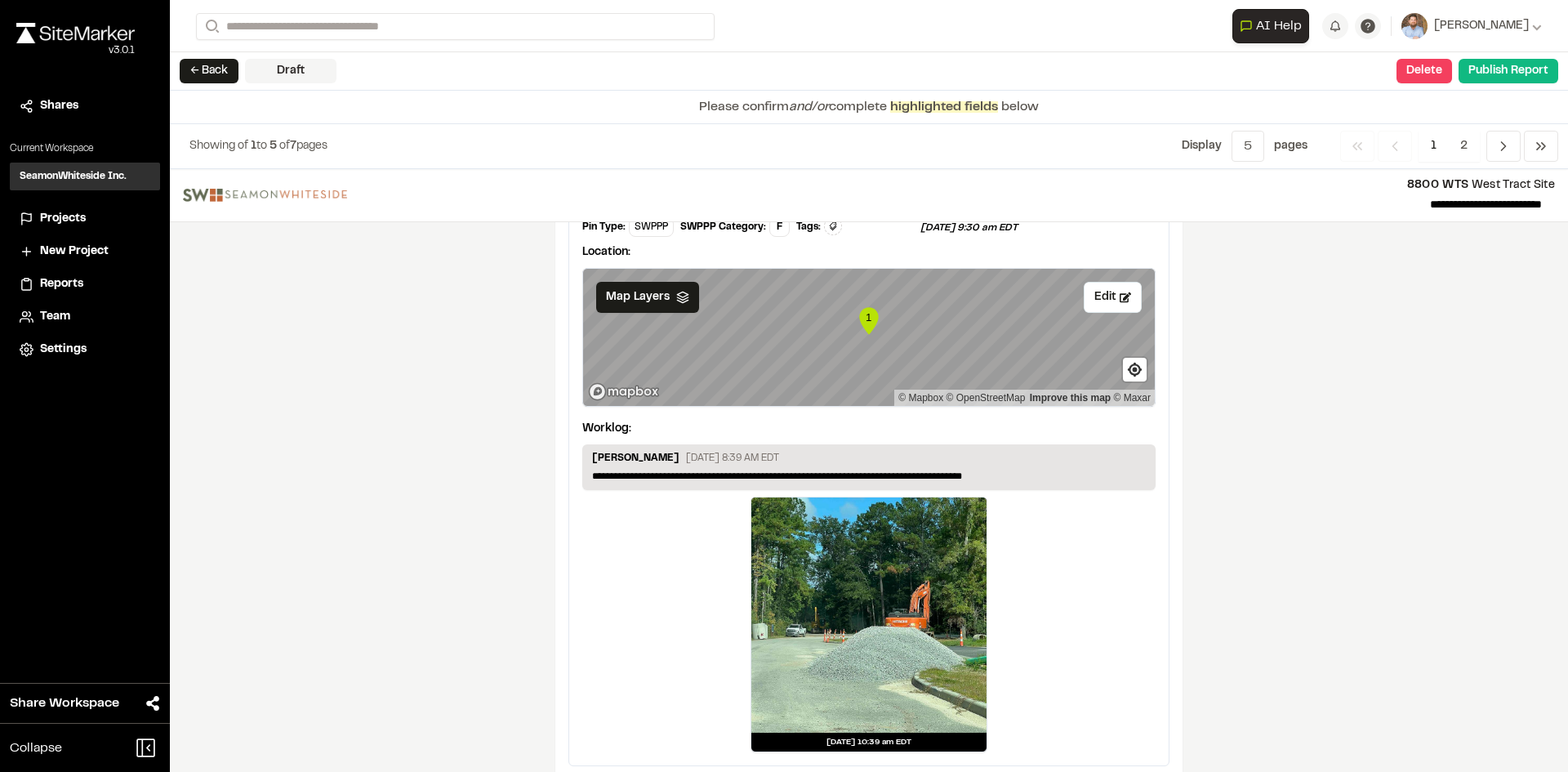
scroll to position [2719, 0]
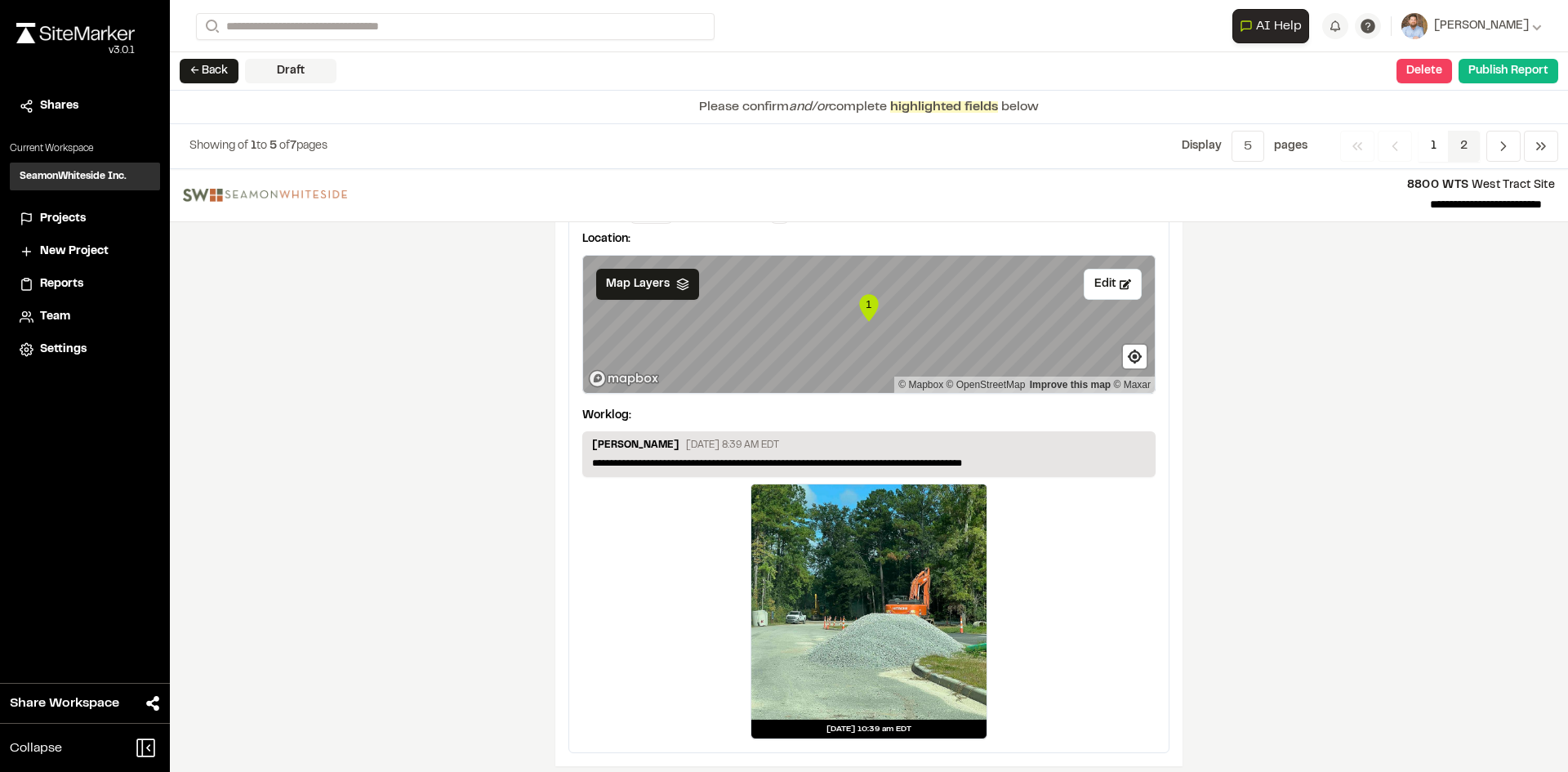
click at [1462, 149] on span "2" at bounding box center [1463, 146] width 32 height 31
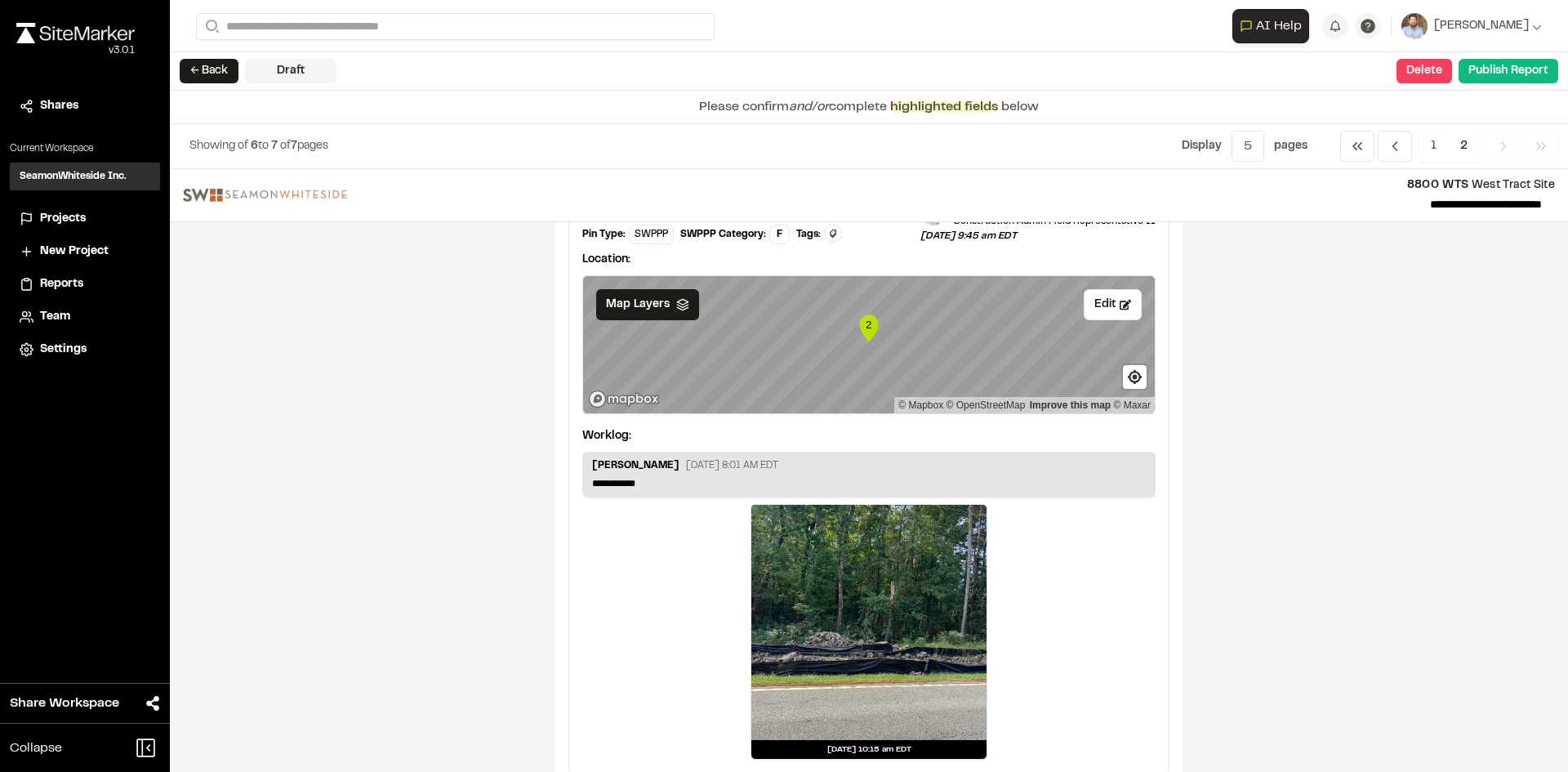
scroll to position [245, 0]
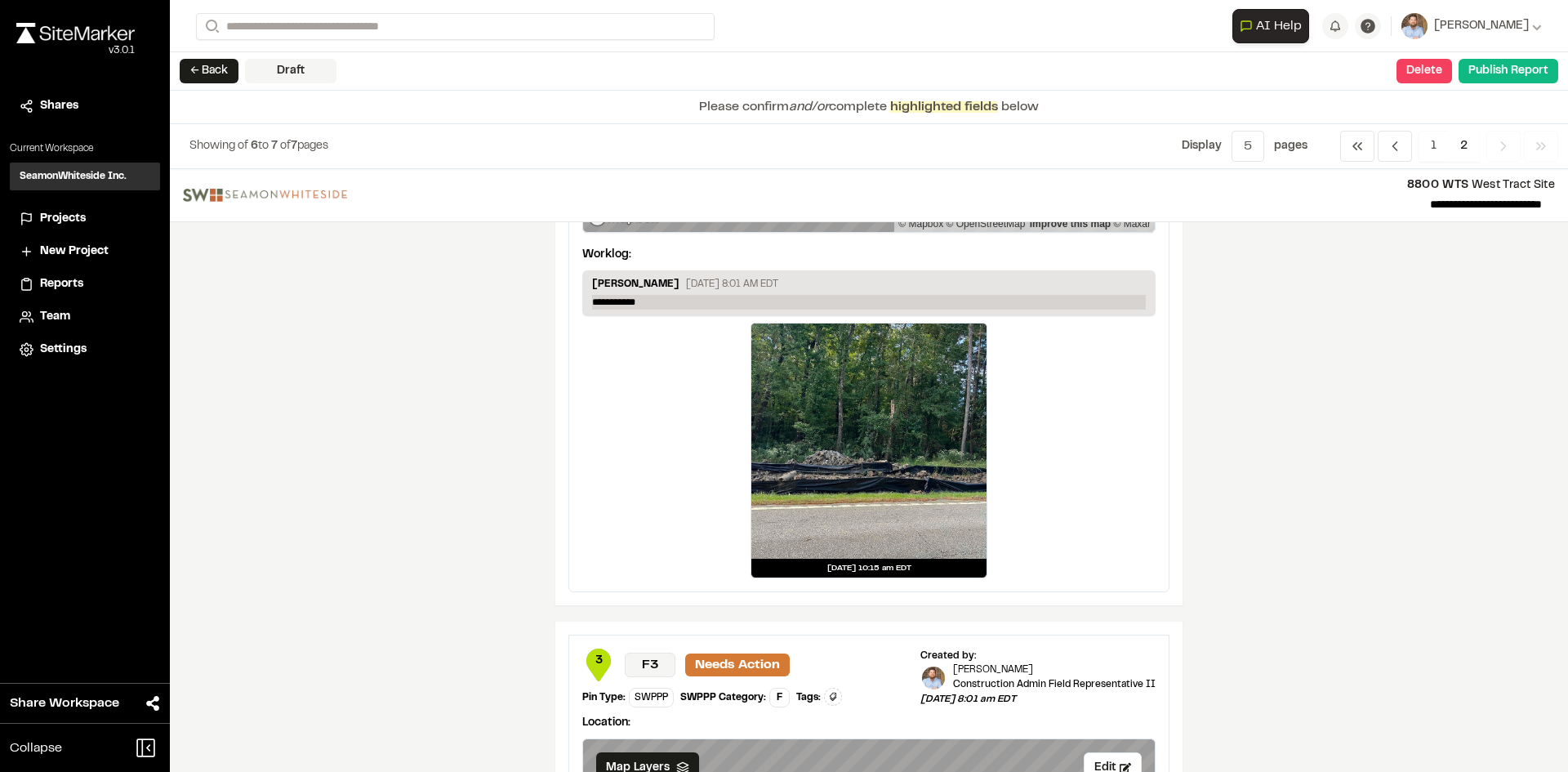
click at [659, 302] on p "**********" at bounding box center [869, 303] width 554 height 15
click at [659, 301] on p "**********" at bounding box center [869, 303] width 554 height 15
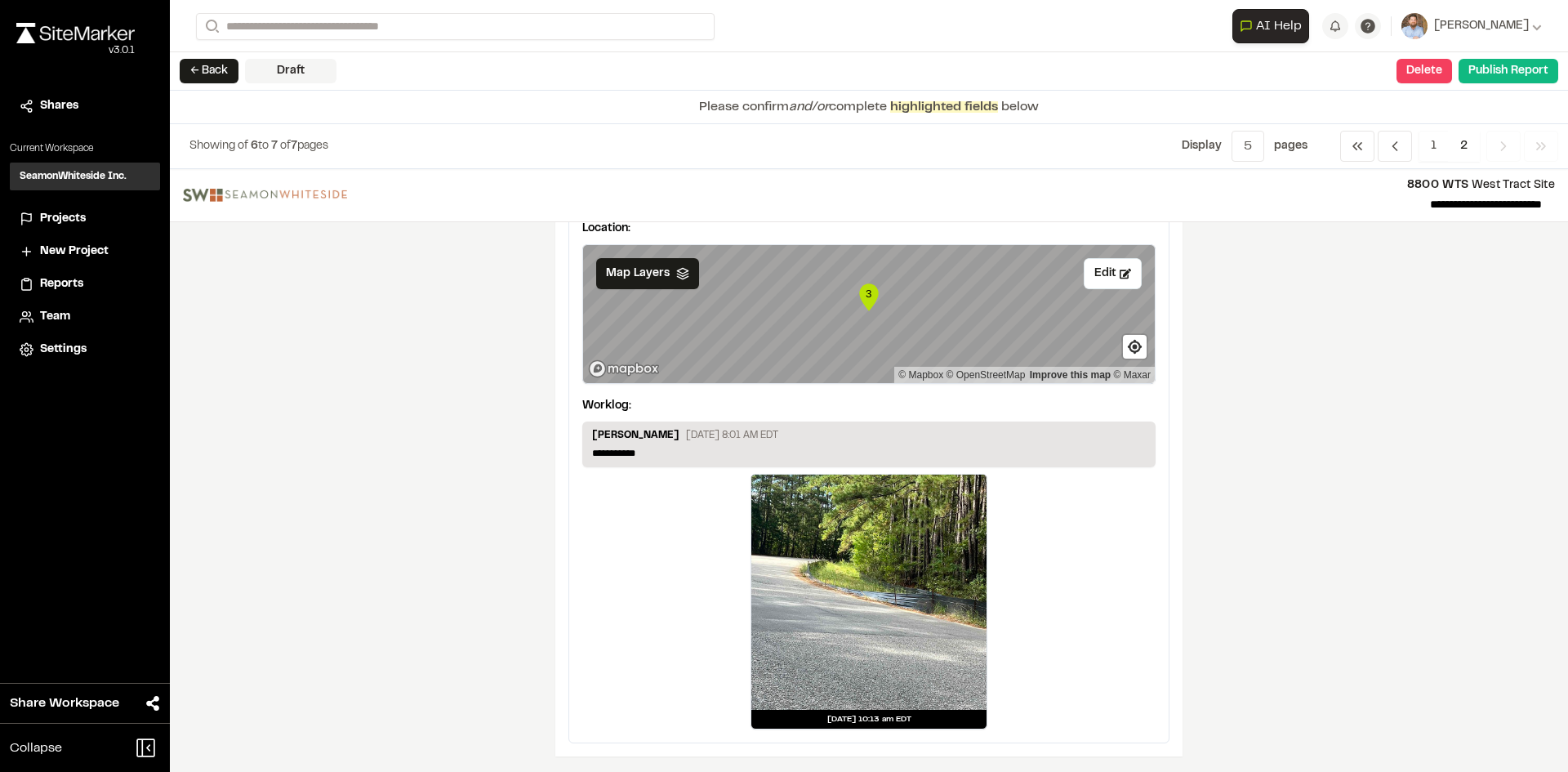
scroll to position [740, 0]
click at [658, 453] on p "**********" at bounding box center [869, 453] width 554 height 15
click at [1511, 73] on button "Publish Report" at bounding box center [1508, 71] width 100 height 24
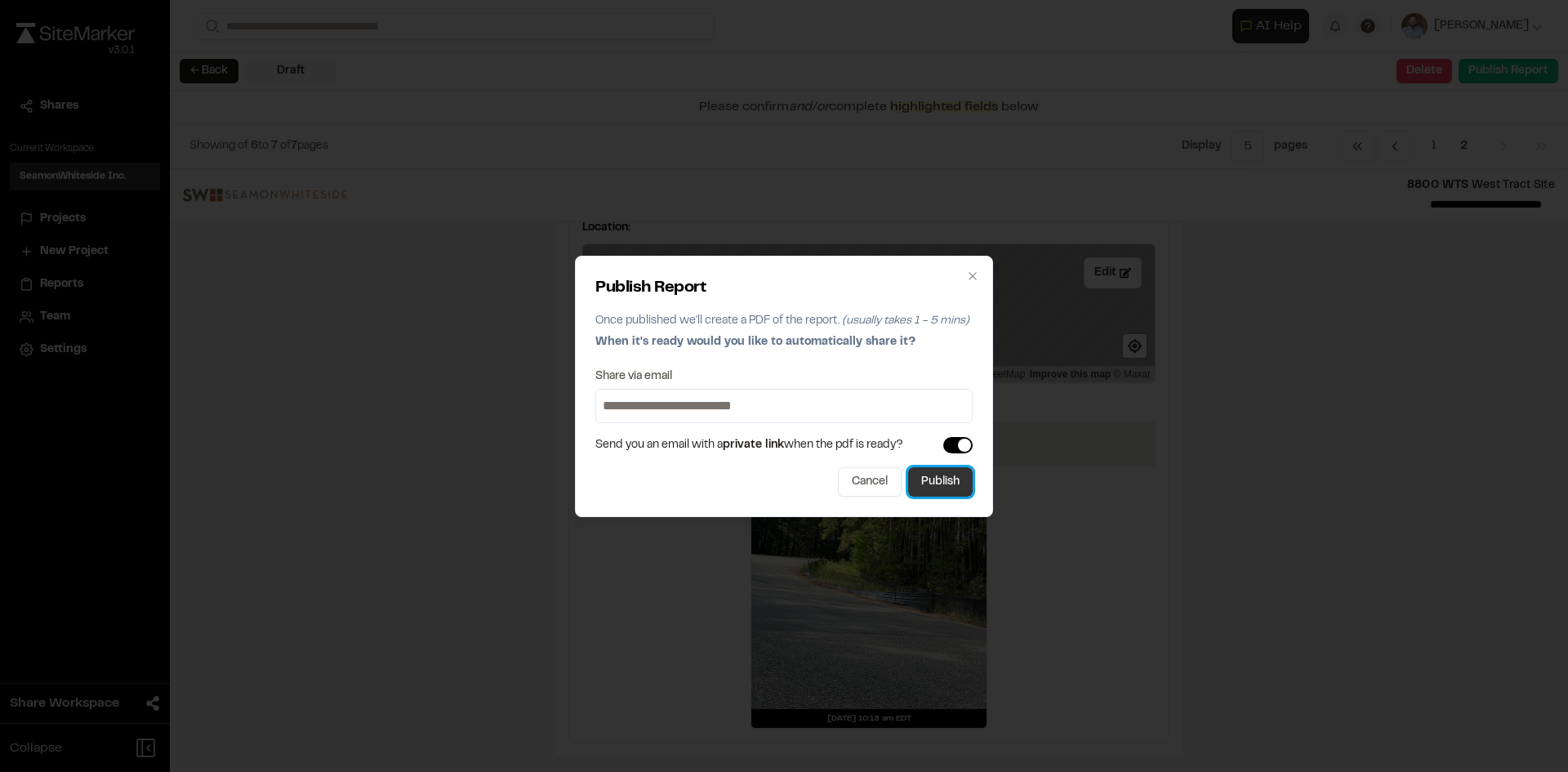
click at [964, 487] on button "Publish" at bounding box center [940, 482] width 65 height 29
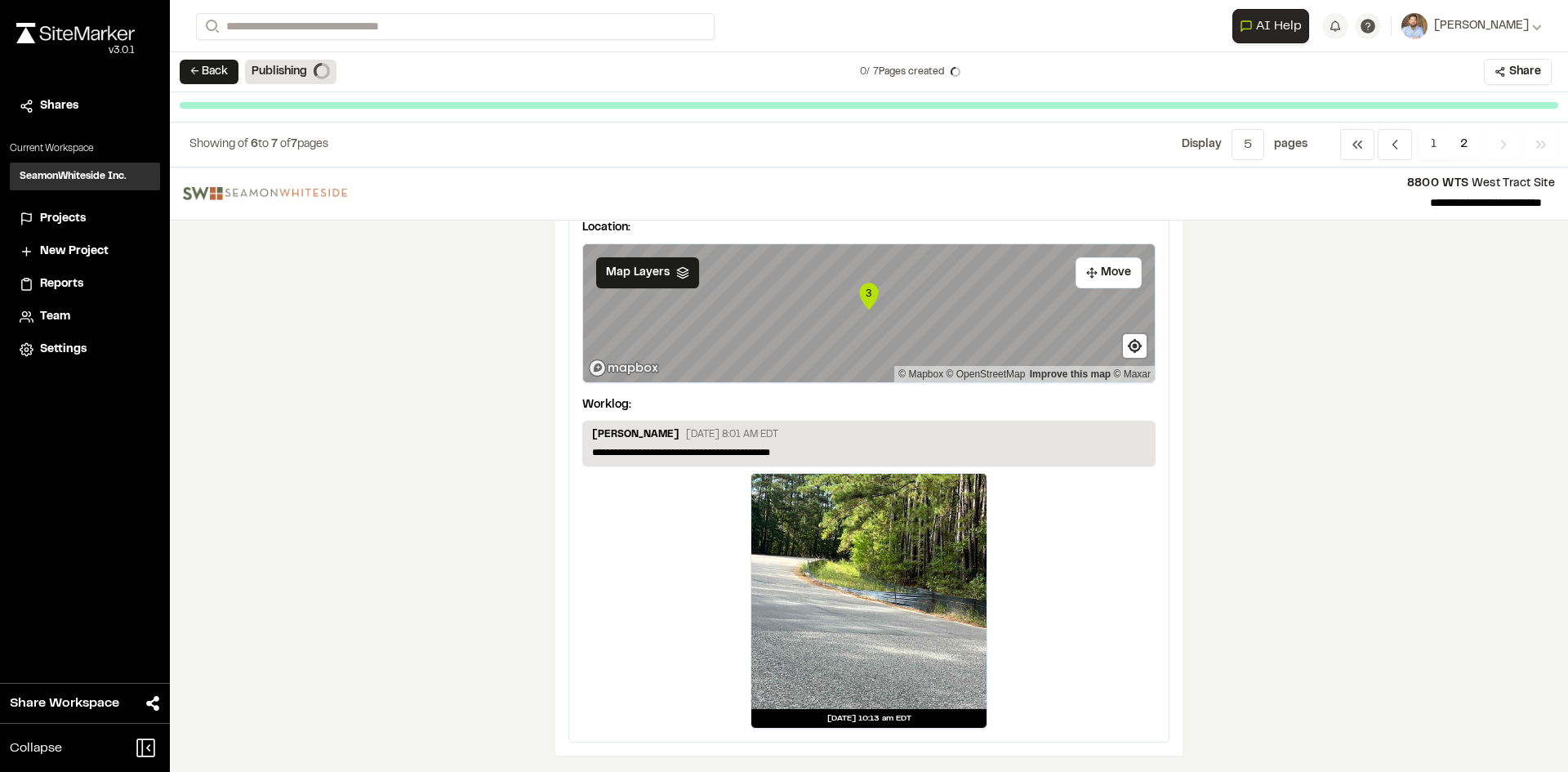
scroll to position [739, 0]
click at [61, 216] on span "Projects" at bounding box center [62, 219] width 46 height 18
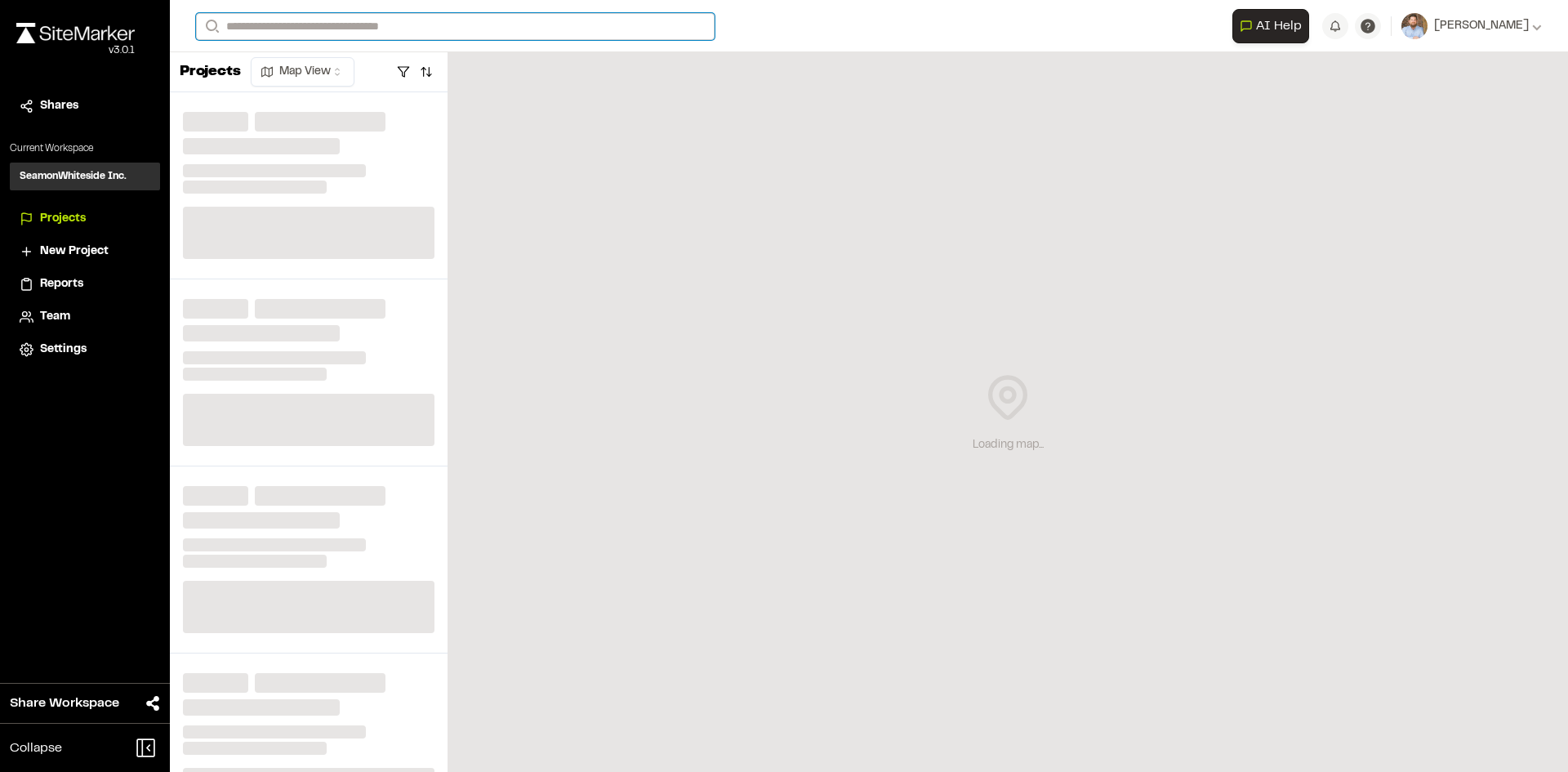
click at [303, 22] on input "Search" at bounding box center [456, 27] width 519 height 27
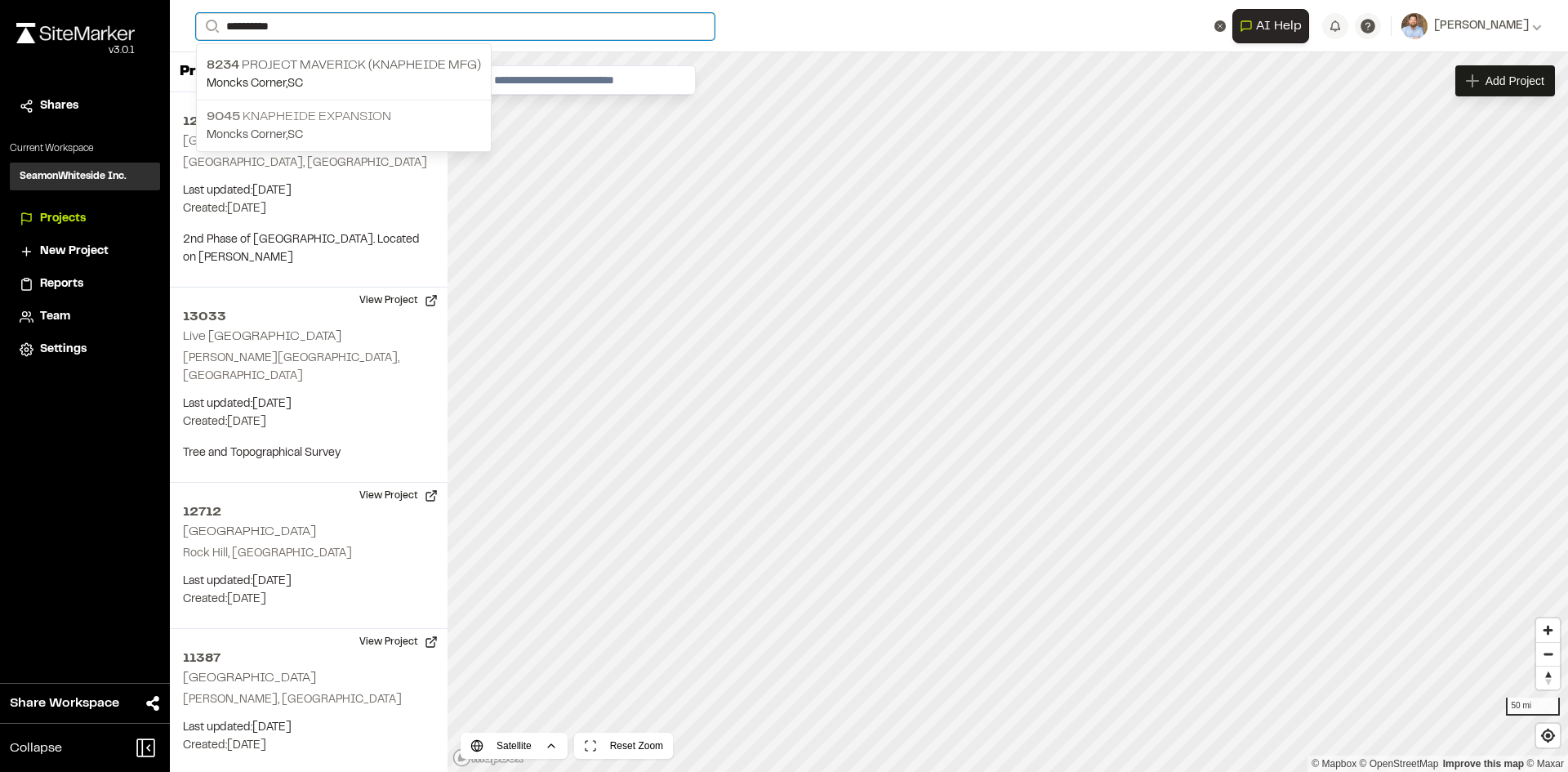
type input "*********"
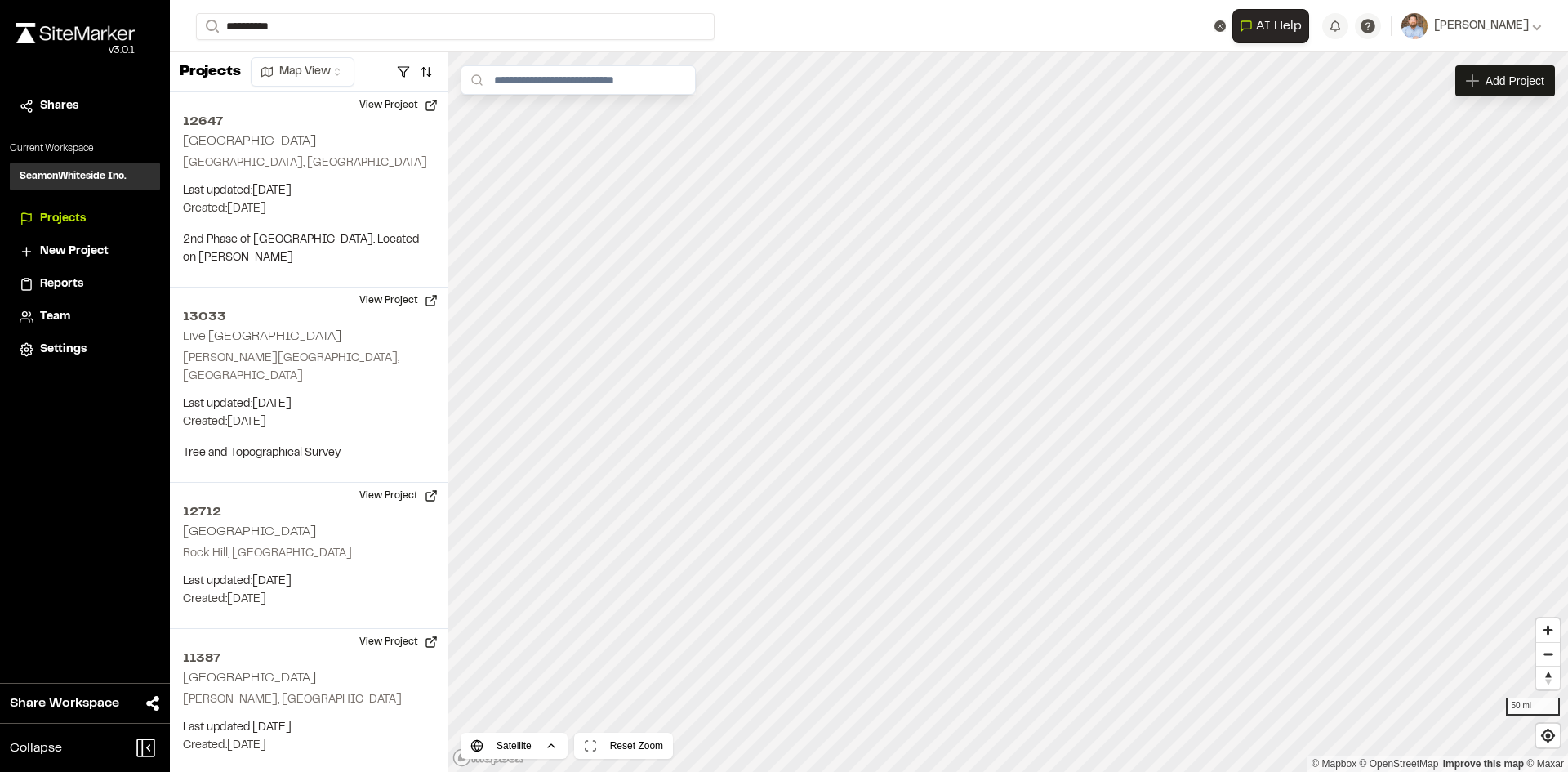
click at [308, 112] on p "9045 Knapheide Expansion" at bounding box center [343, 117] width 274 height 20
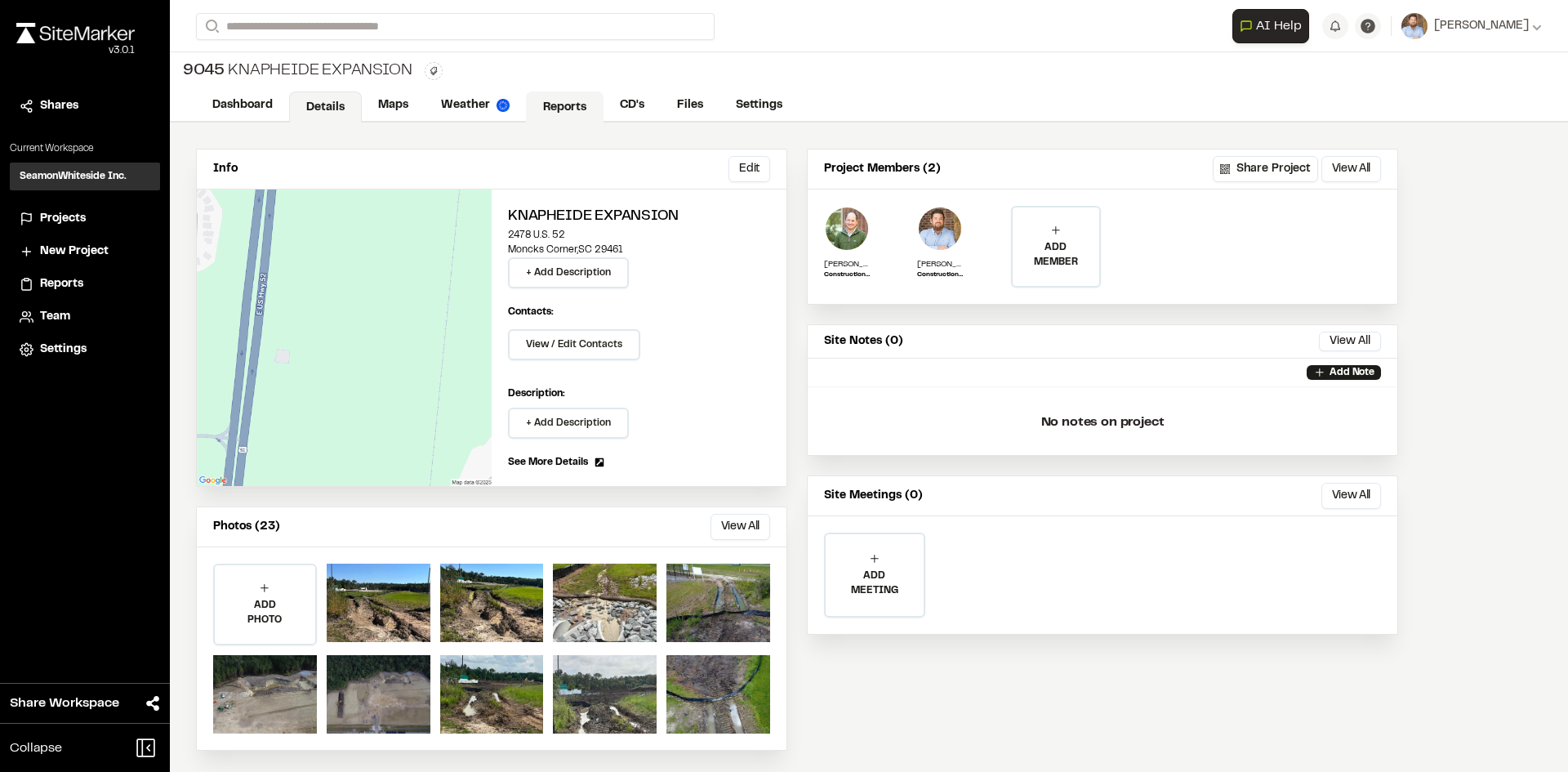
click at [567, 104] on link "Reports" at bounding box center [565, 106] width 77 height 31
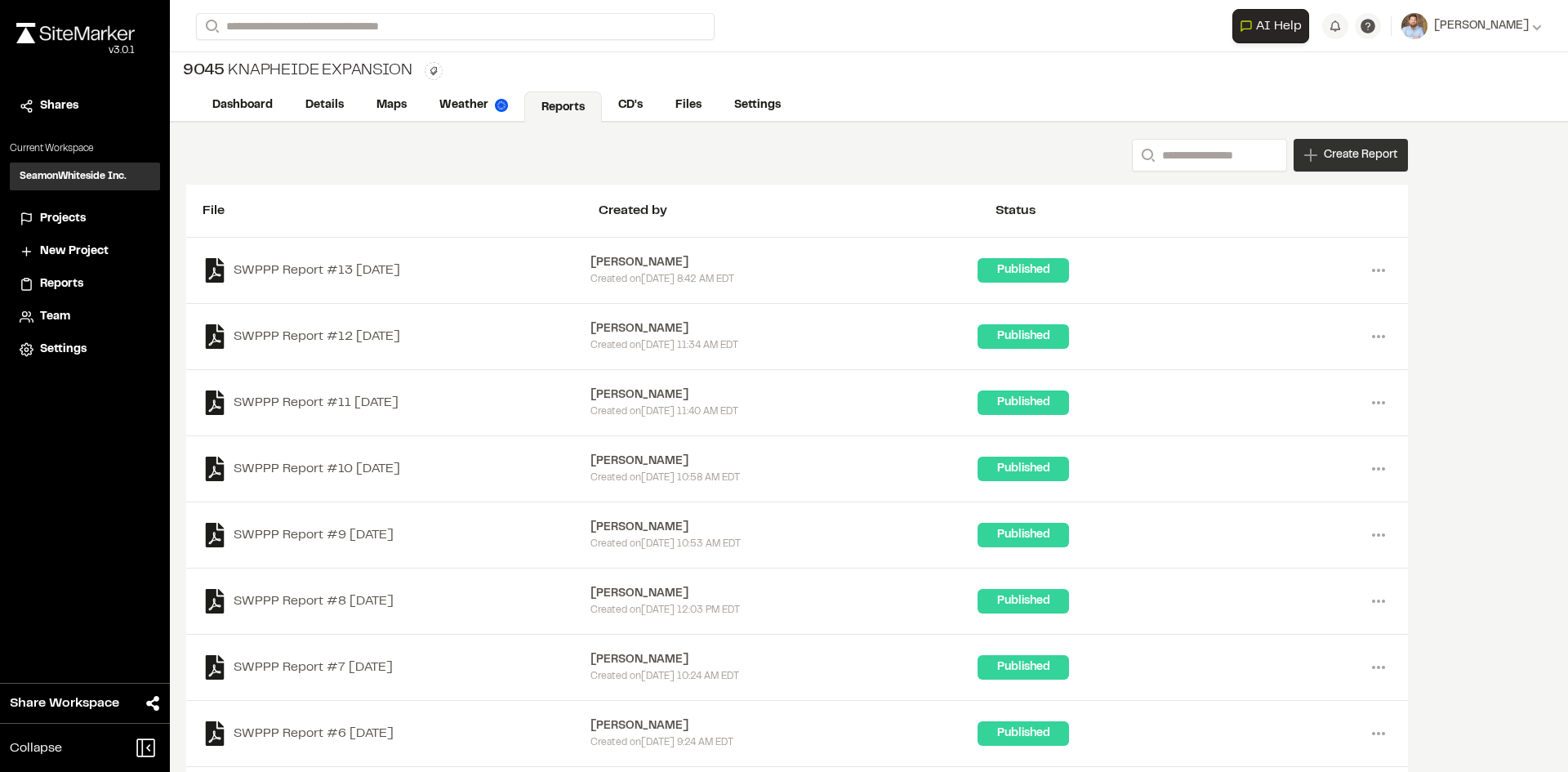
click at [1357, 165] on div "Create Report" at bounding box center [1351, 155] width 115 height 32
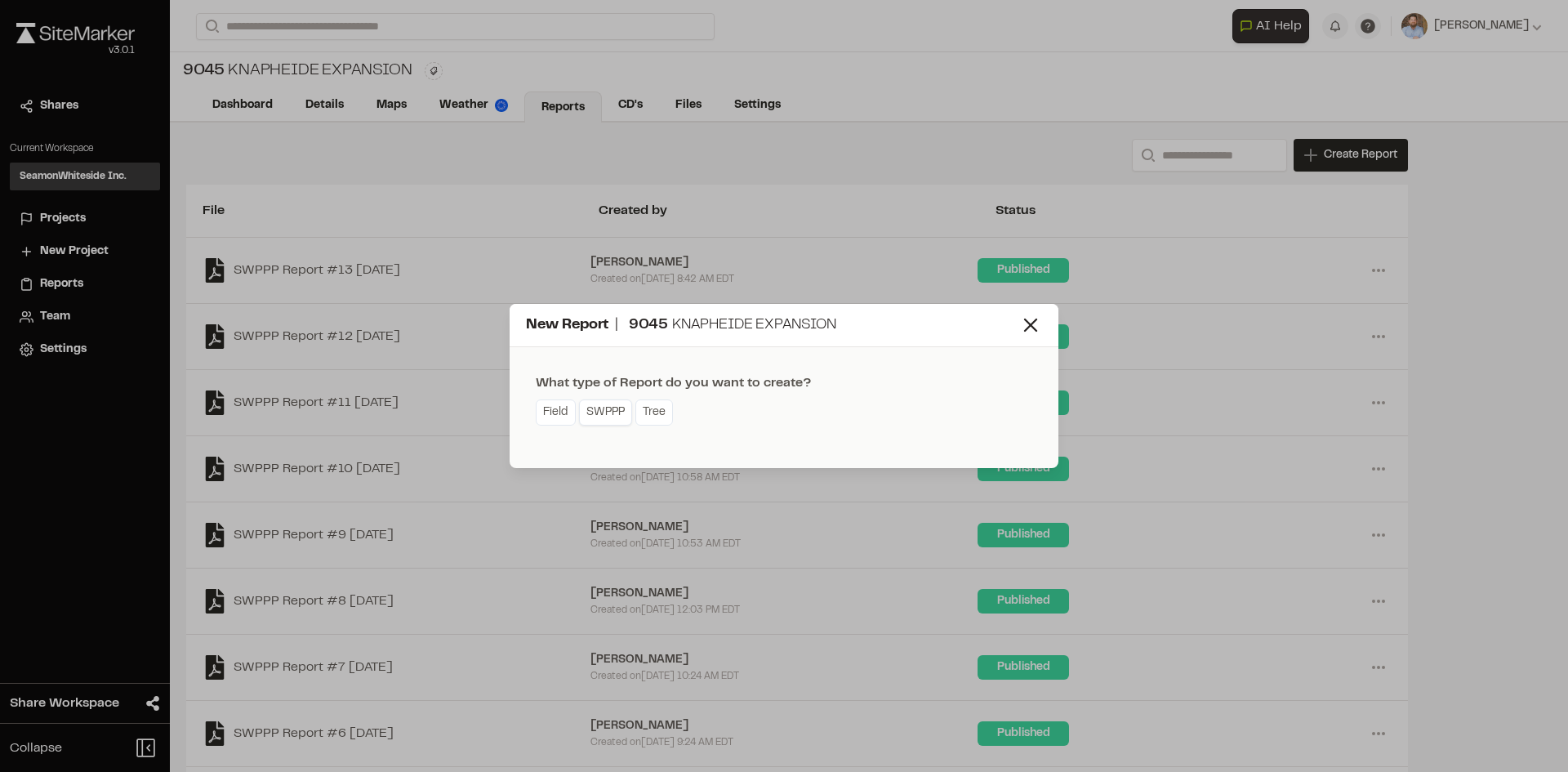
click at [609, 419] on link "SWPPP" at bounding box center [605, 412] width 53 height 26
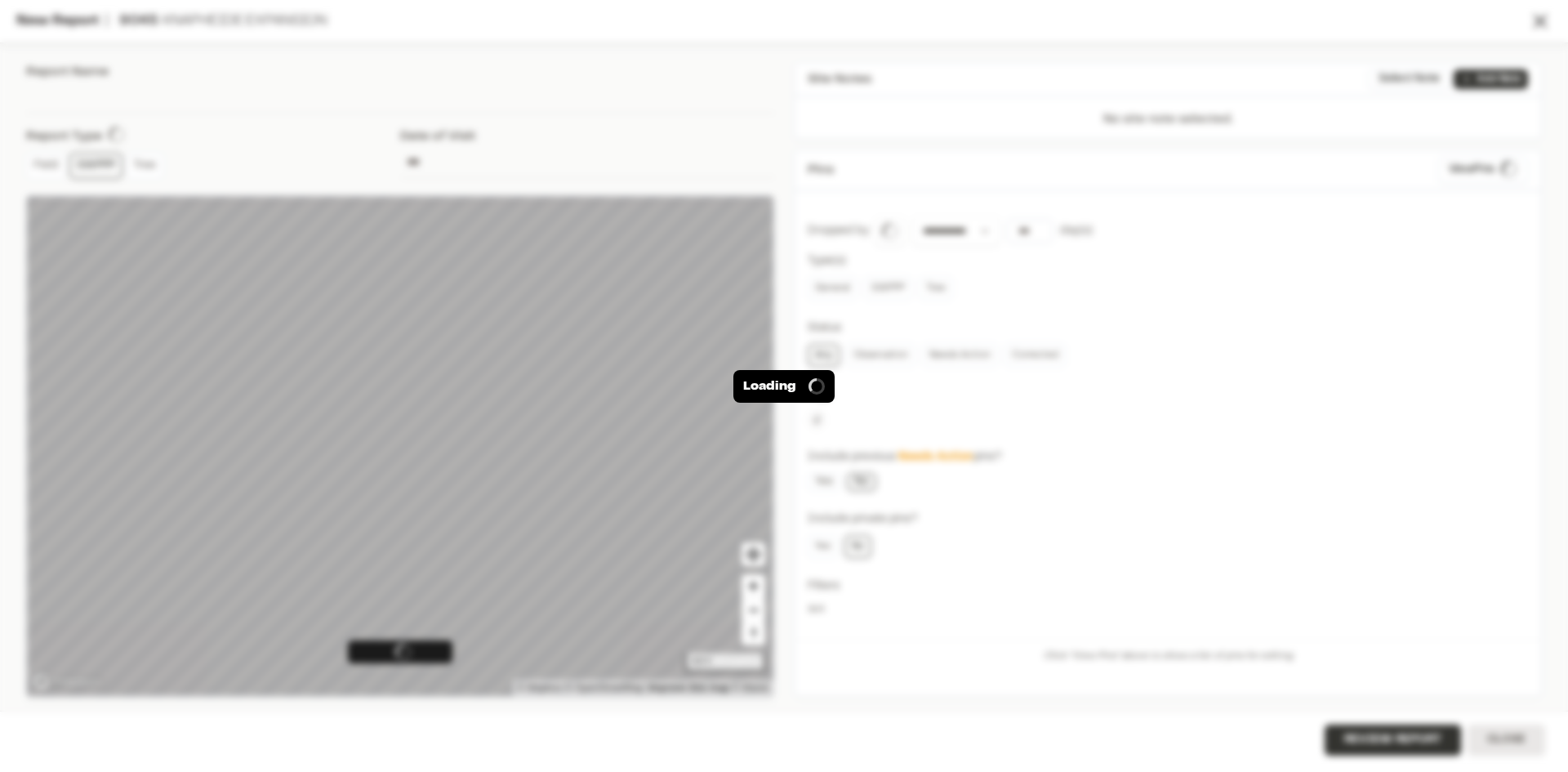
type input "**********"
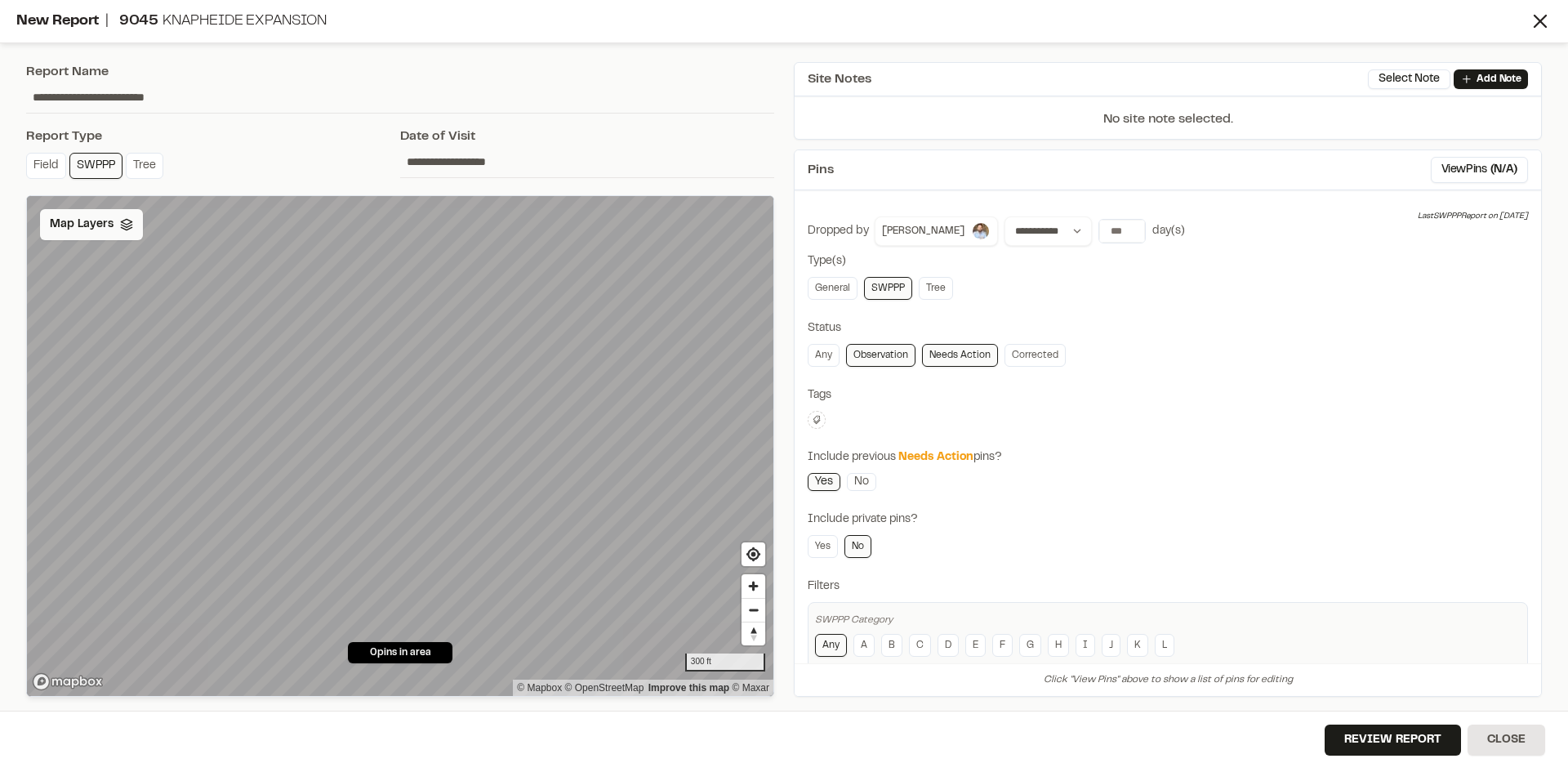
click at [99, 222] on span "Map Layers" at bounding box center [81, 225] width 64 height 18
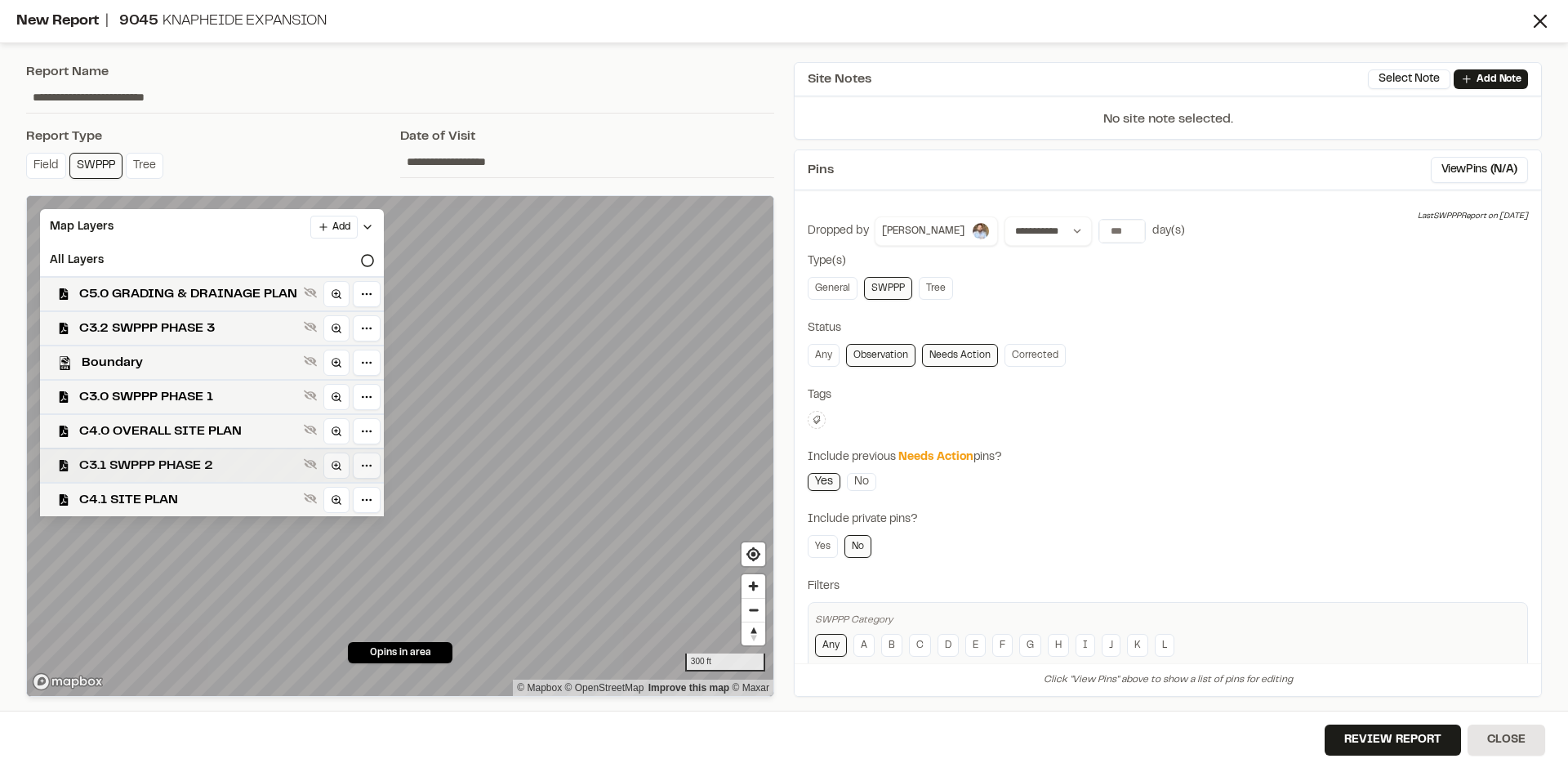
click at [233, 466] on span "C3.1 SWPPP PHASE 2" at bounding box center [188, 466] width 218 height 20
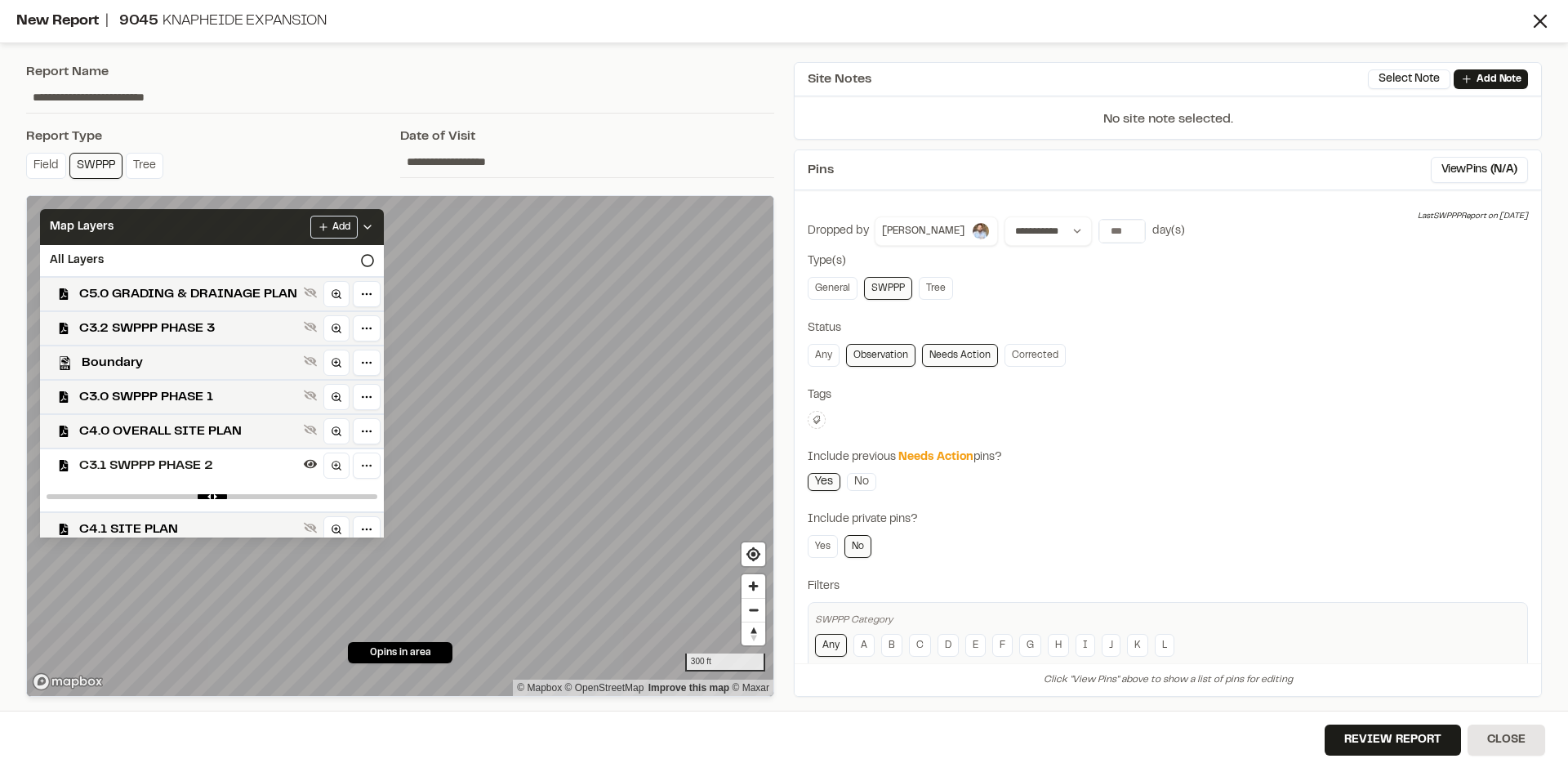
click at [374, 221] on icon at bounding box center [367, 227] width 13 height 13
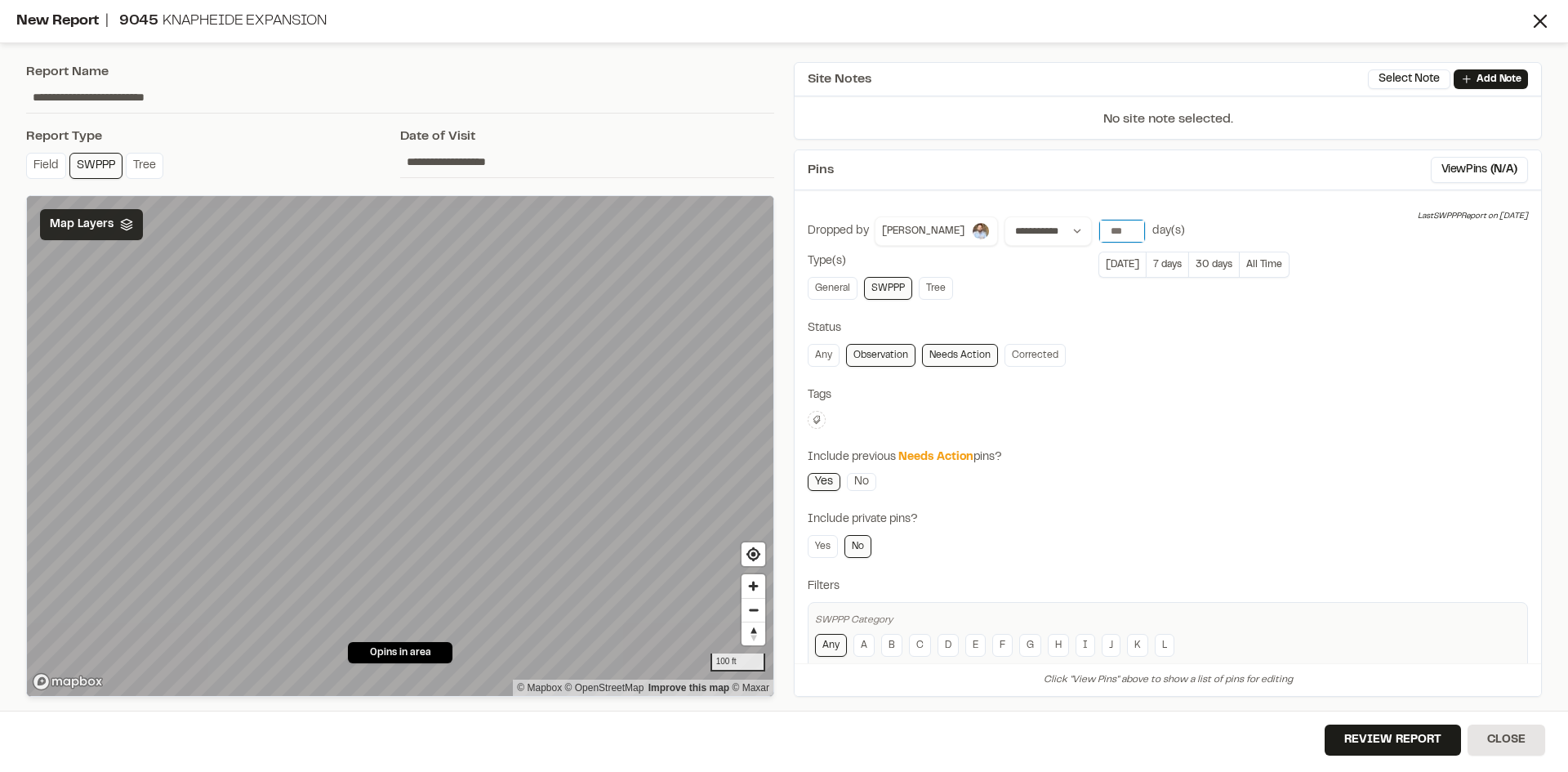
type input "**"
click at [1115, 227] on input "**" at bounding box center [1122, 231] width 46 height 23
click at [1413, 747] on button "Review Report" at bounding box center [1393, 740] width 136 height 31
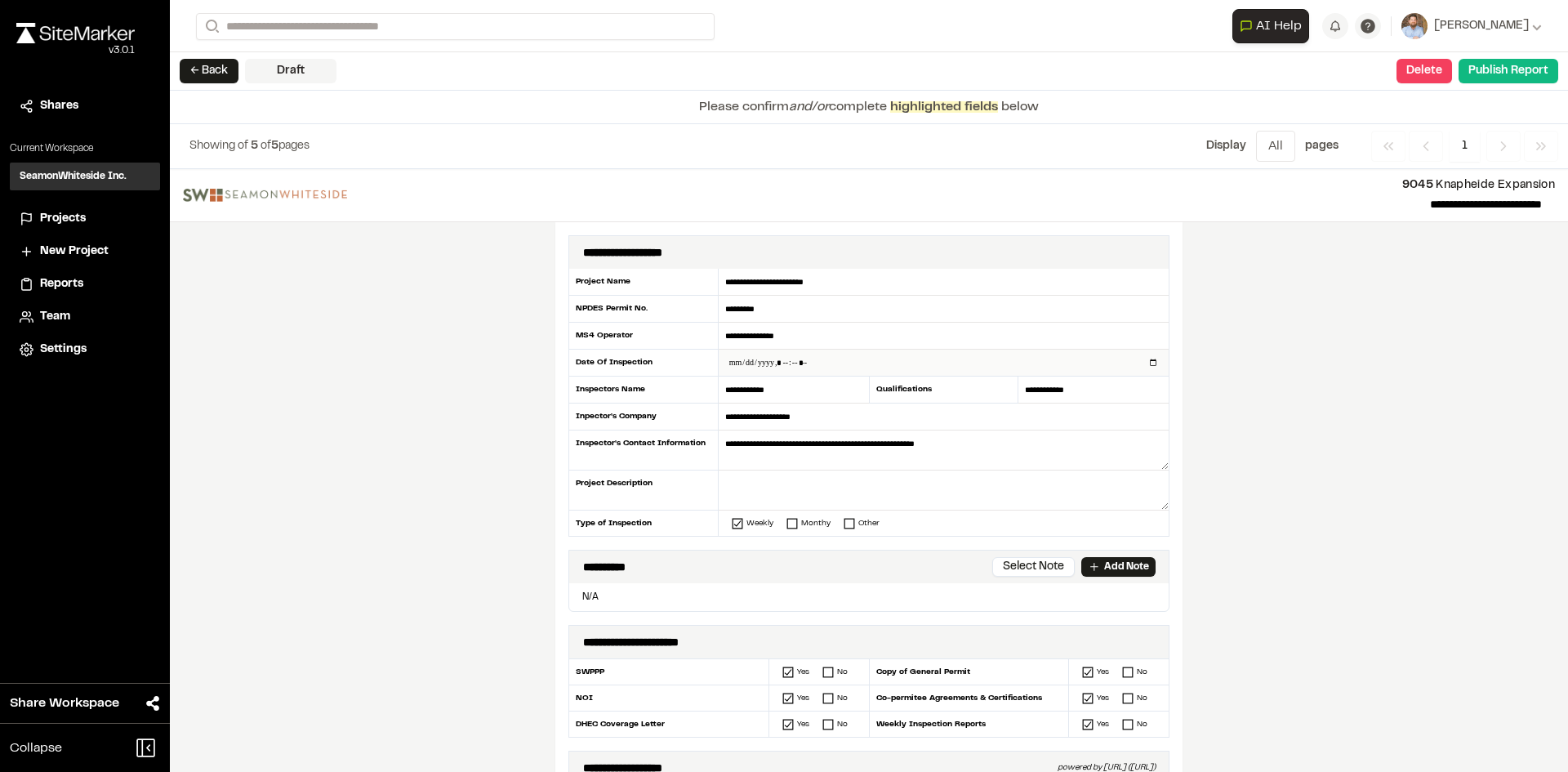
click at [1147, 362] on input "datetime-local" at bounding box center [943, 362] width 450 height 26
type input "**********"
click at [466, 463] on div "**********" at bounding box center [869, 470] width 1398 height 603
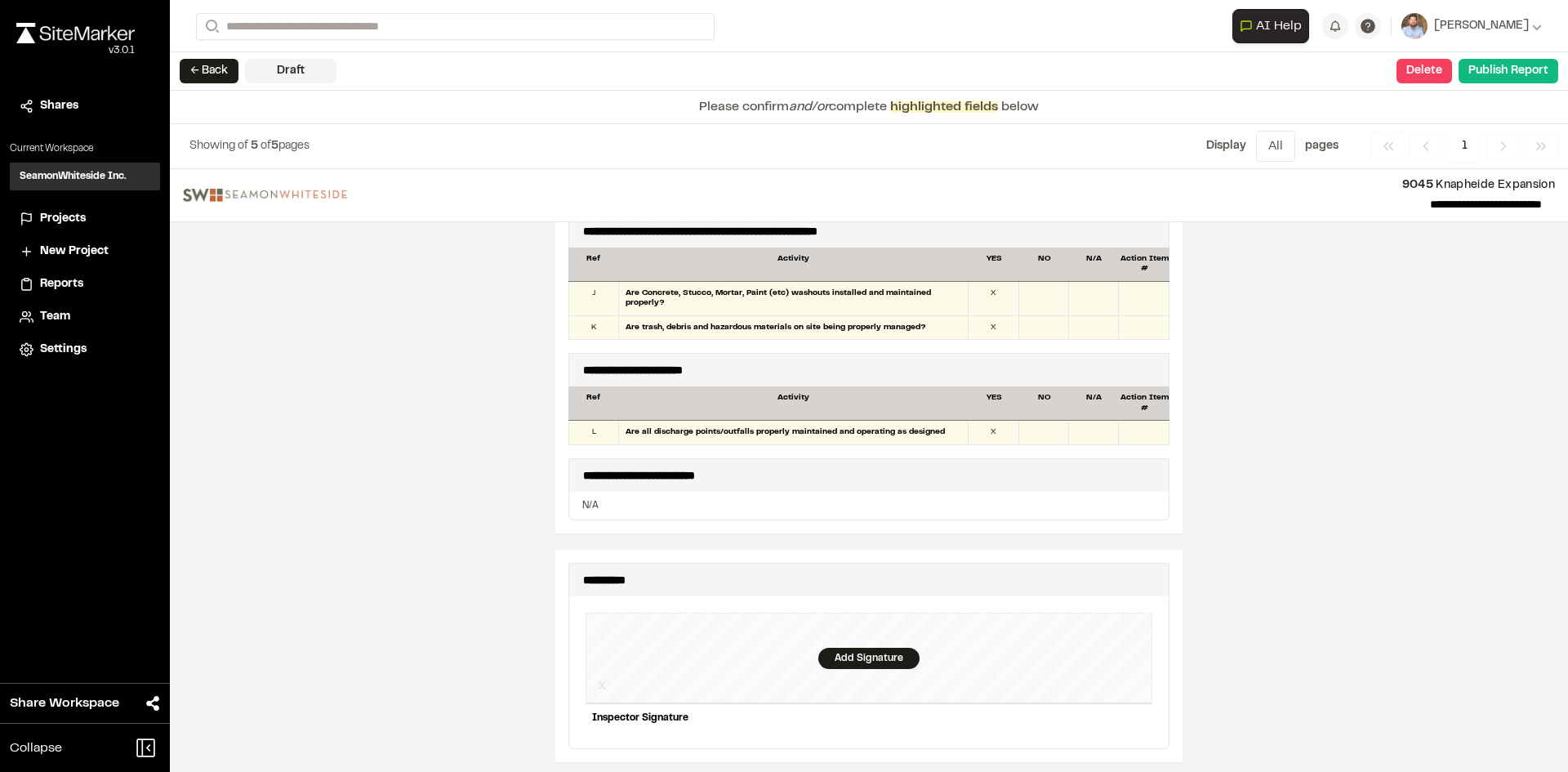
scroll to position [1552, 0]
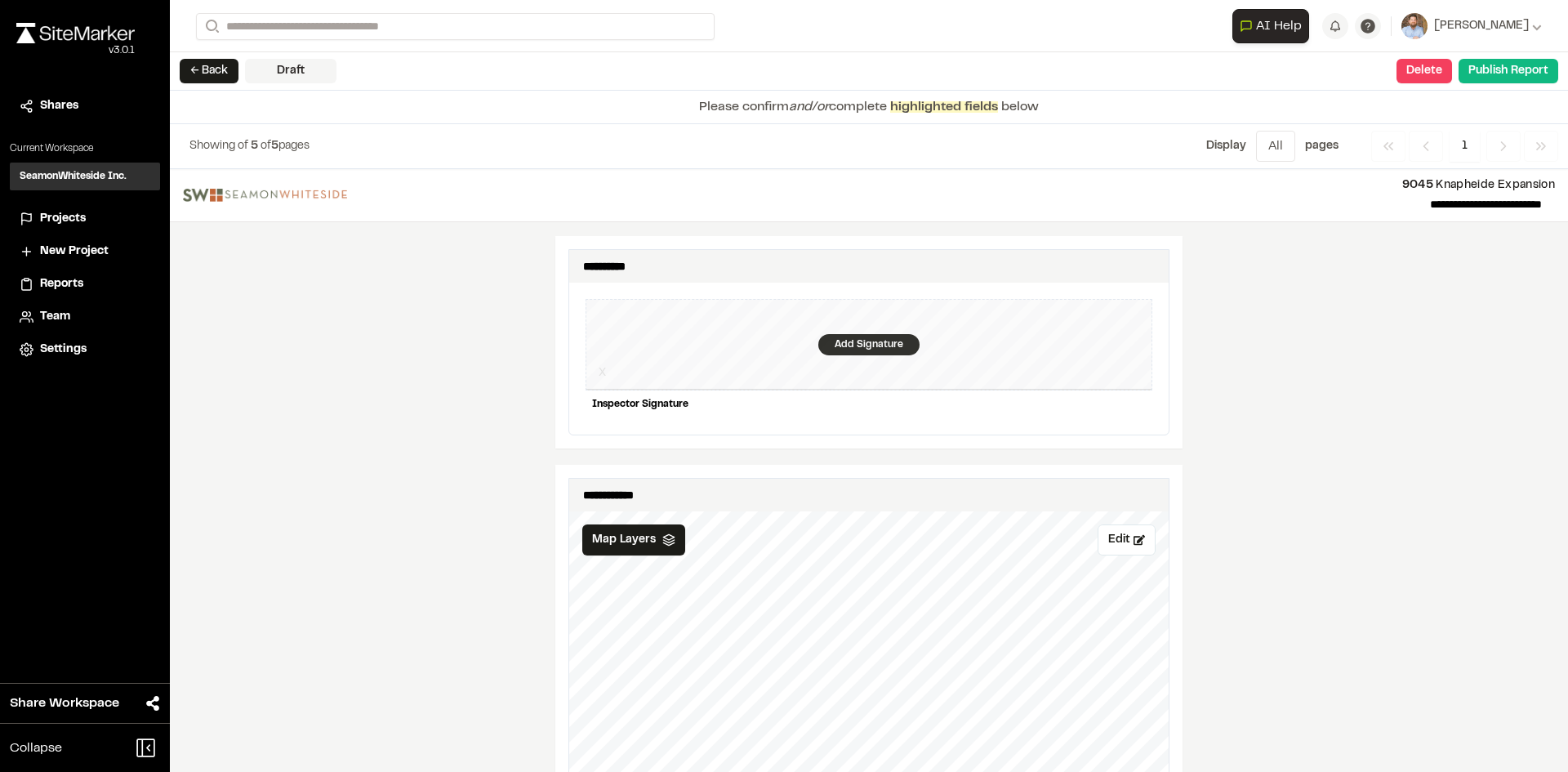
click at [846, 334] on div "Add Signature" at bounding box center [869, 345] width 101 height 22
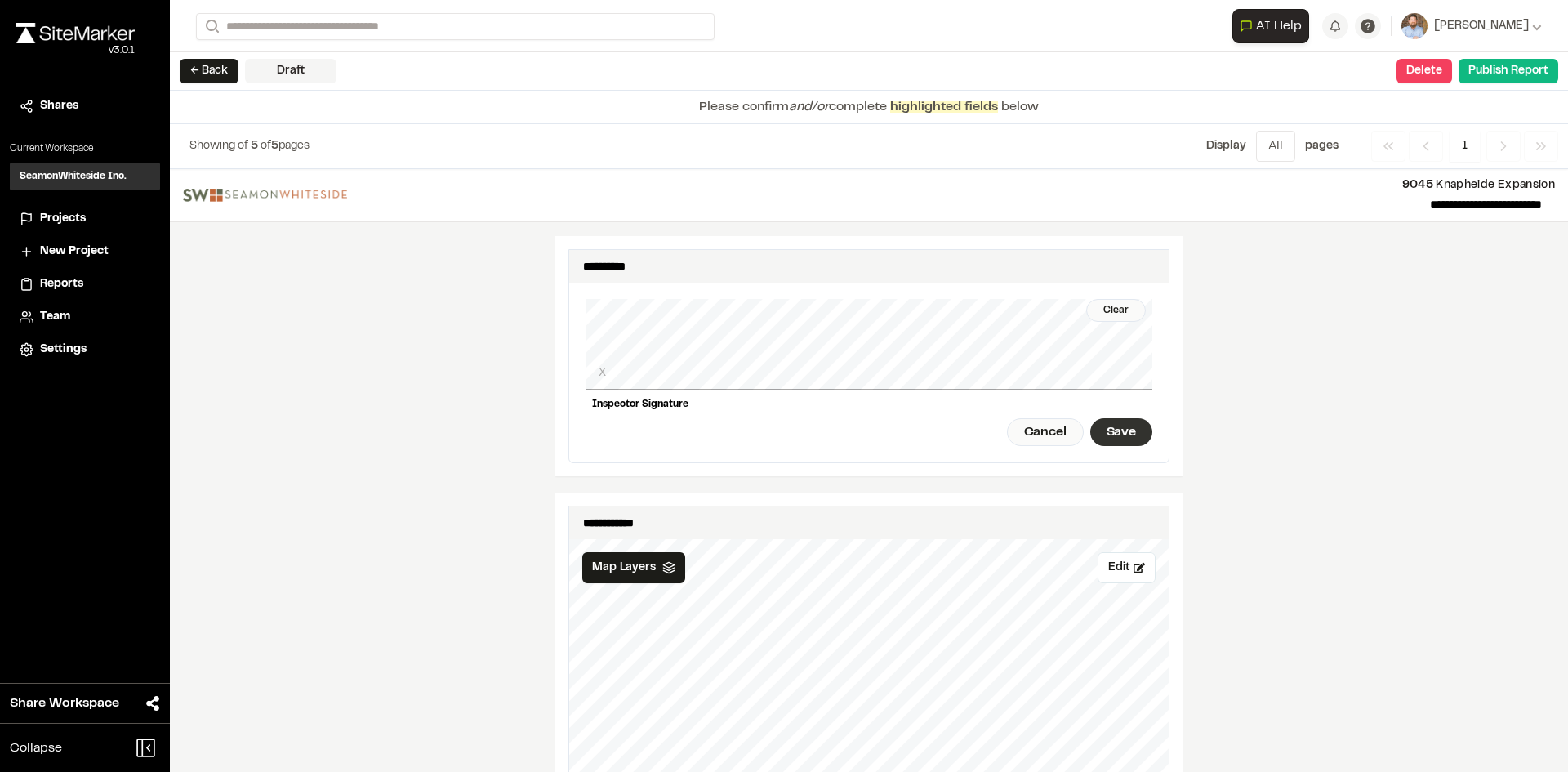
click at [1103, 418] on div "Save" at bounding box center [1121, 432] width 62 height 27
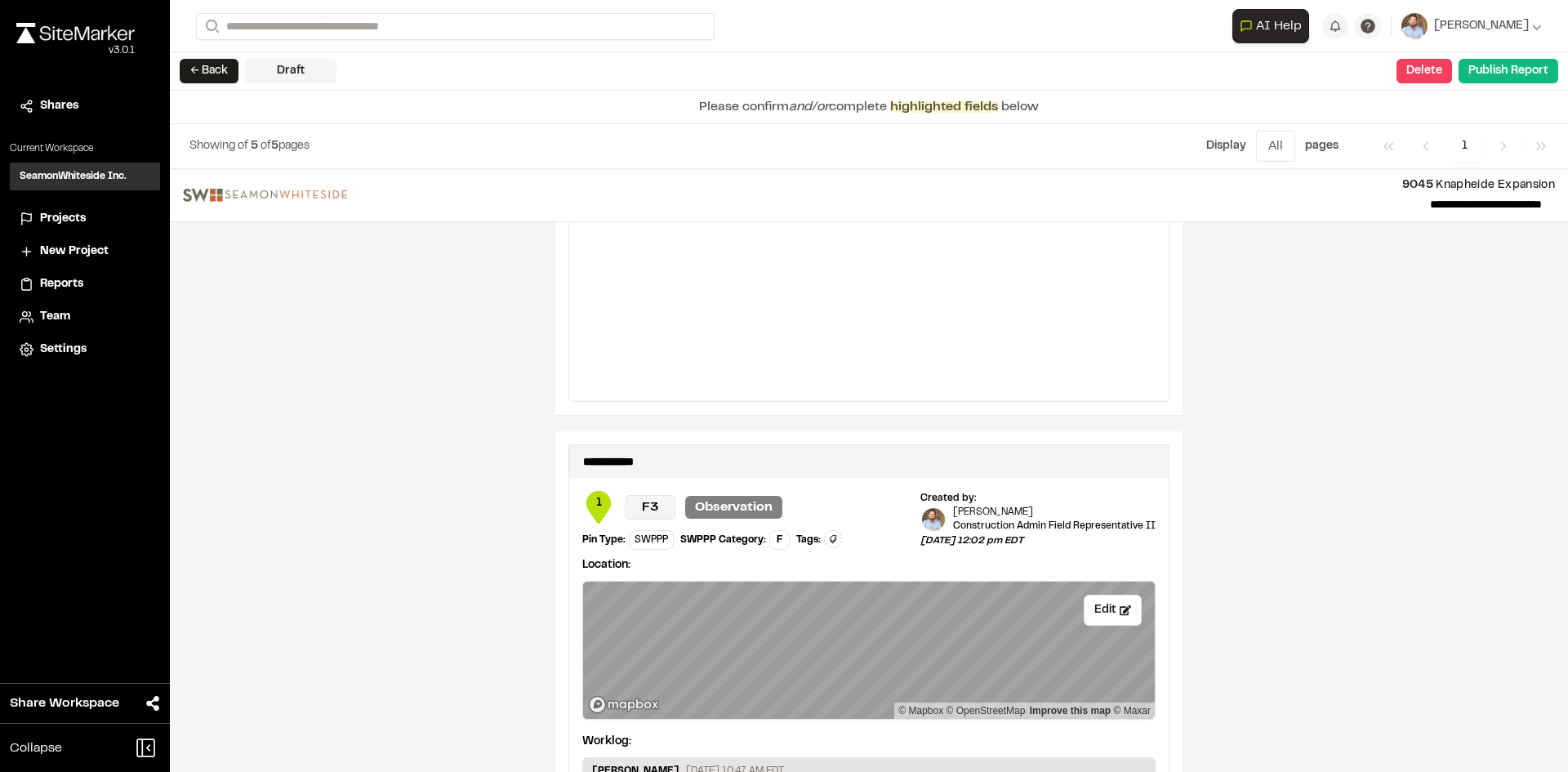
scroll to position [2719, 0]
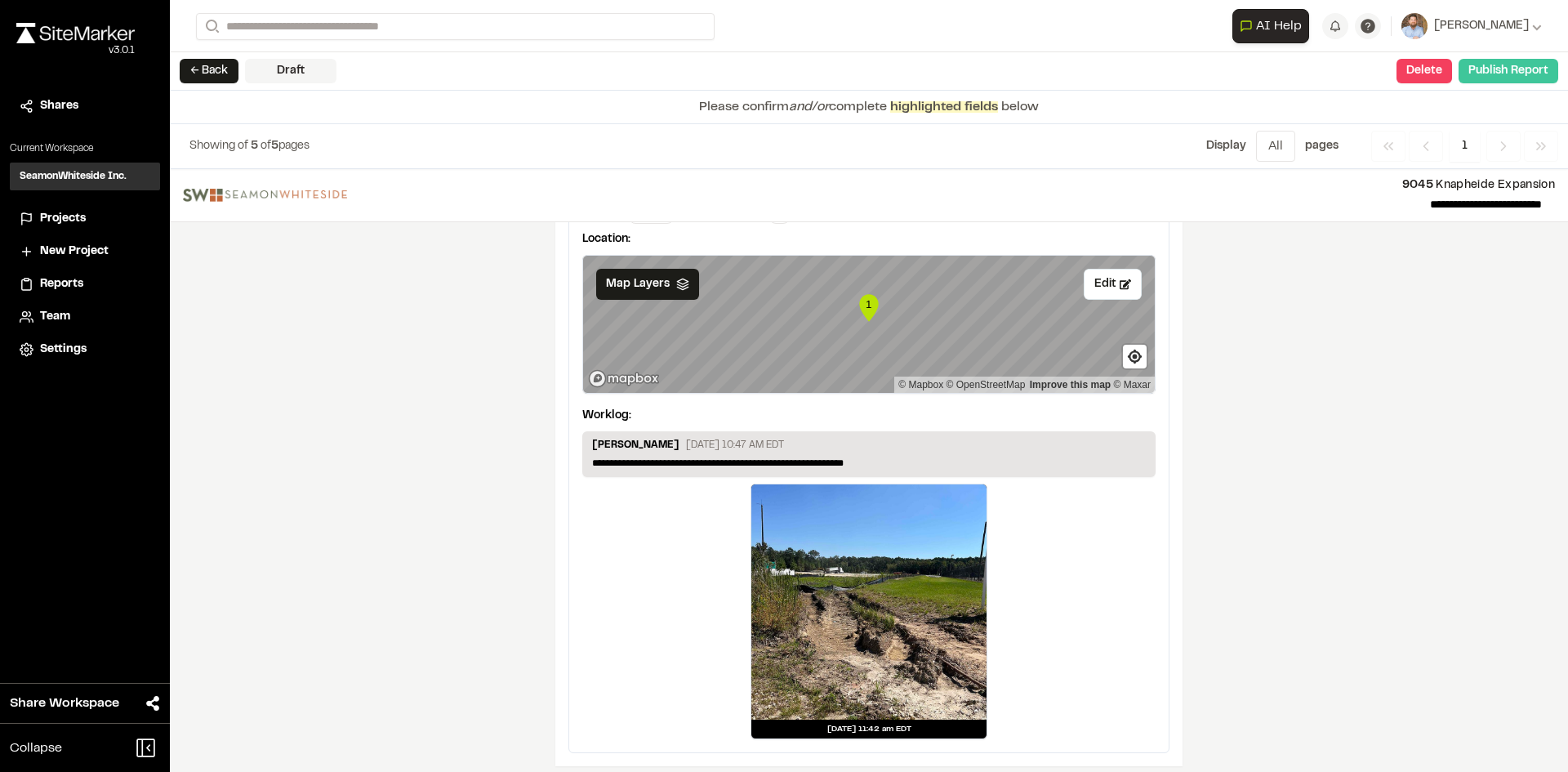
click at [1520, 75] on button "Publish Report" at bounding box center [1508, 71] width 100 height 24
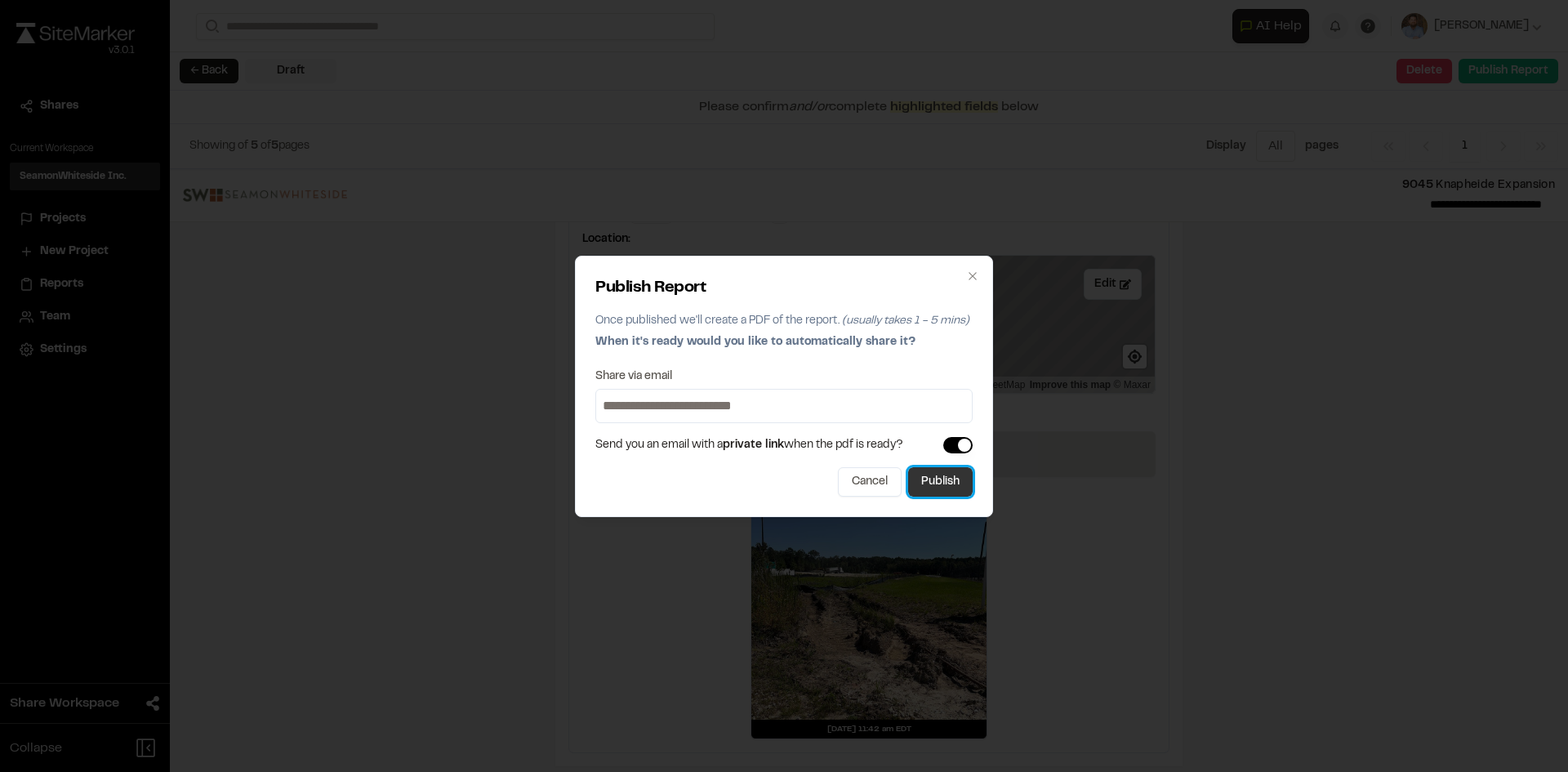
click at [963, 484] on button "Publish" at bounding box center [940, 482] width 65 height 29
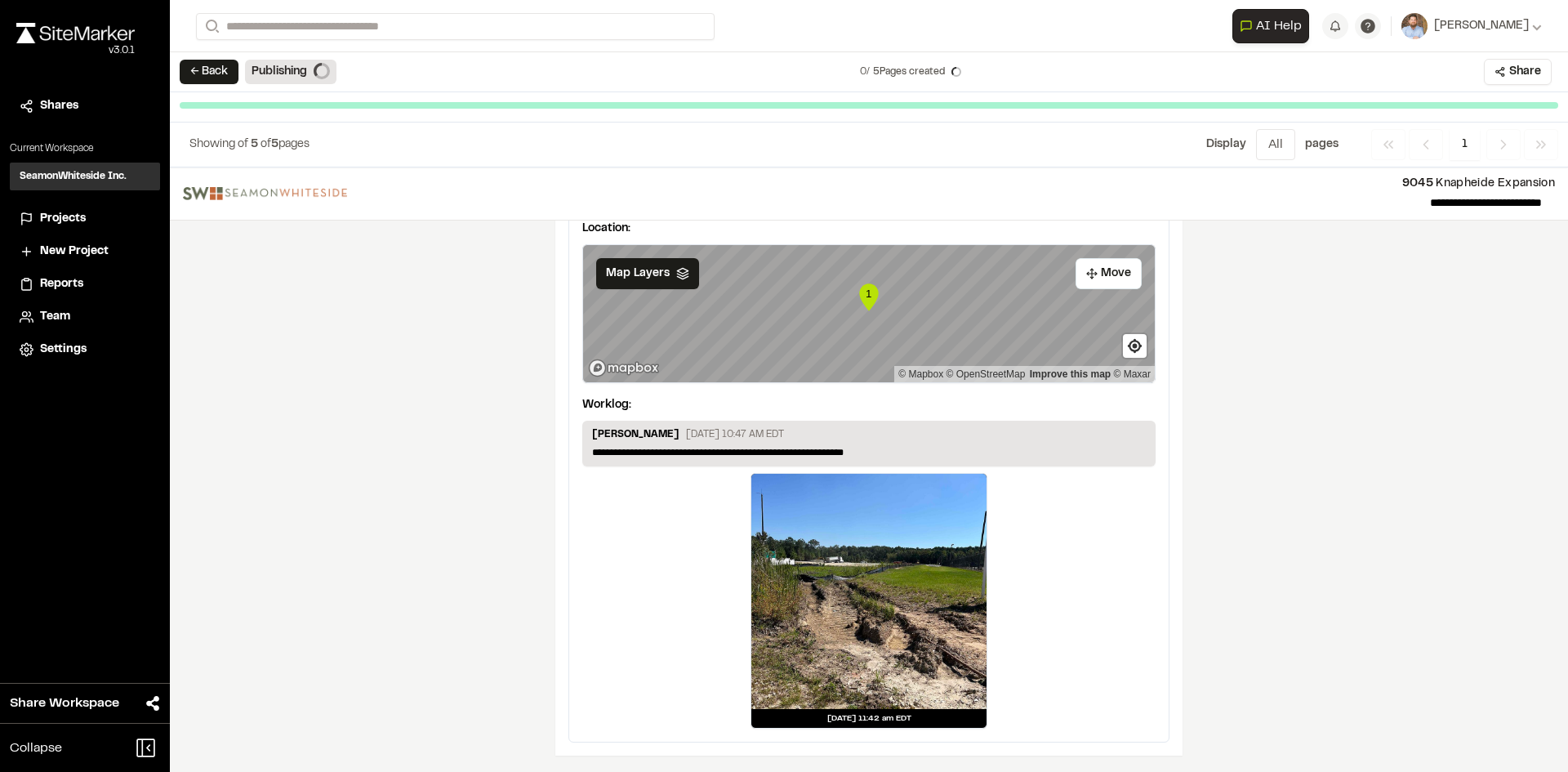
scroll to position [2670, 0]
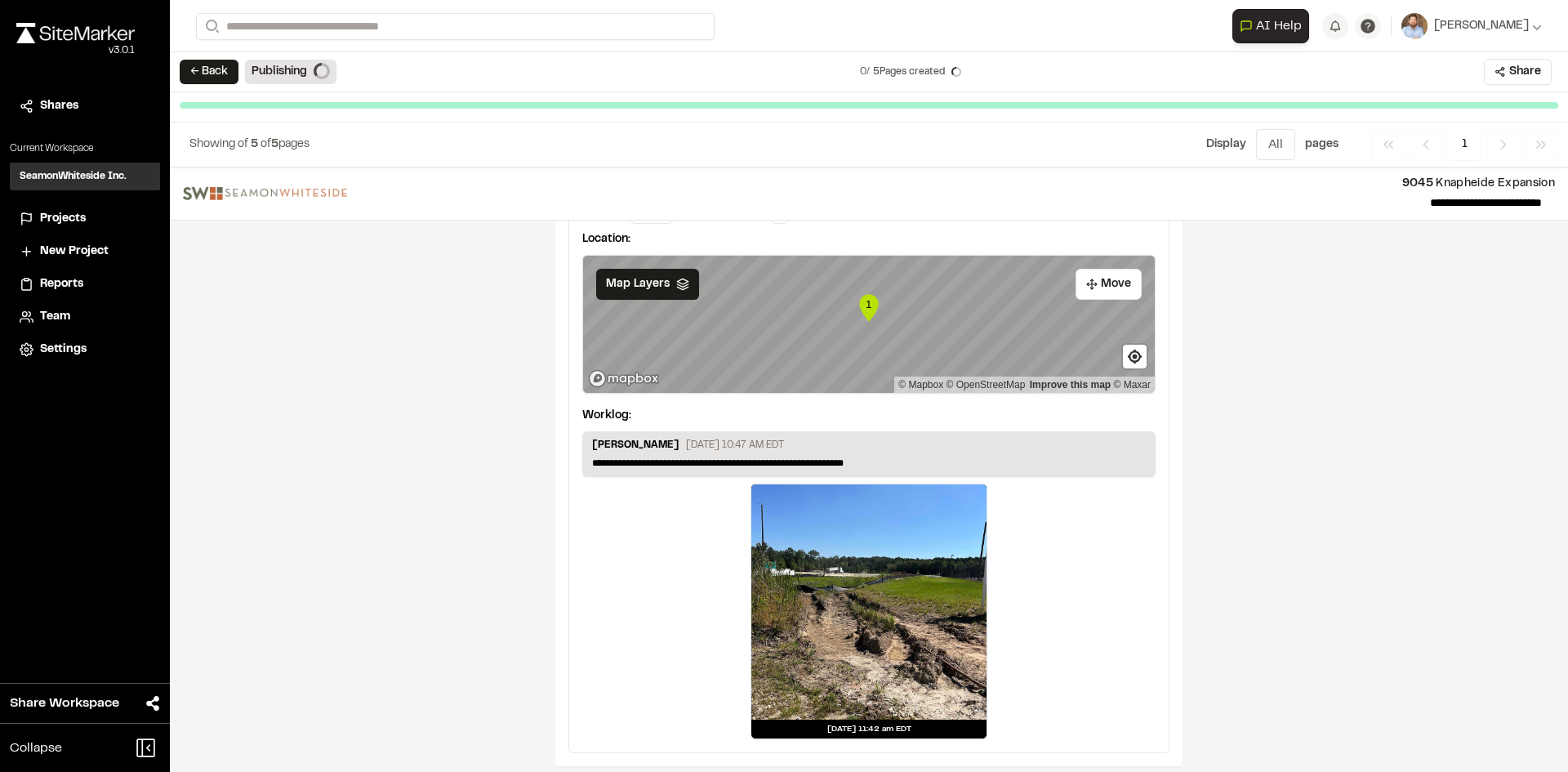
click at [73, 214] on span "Projects" at bounding box center [62, 219] width 46 height 18
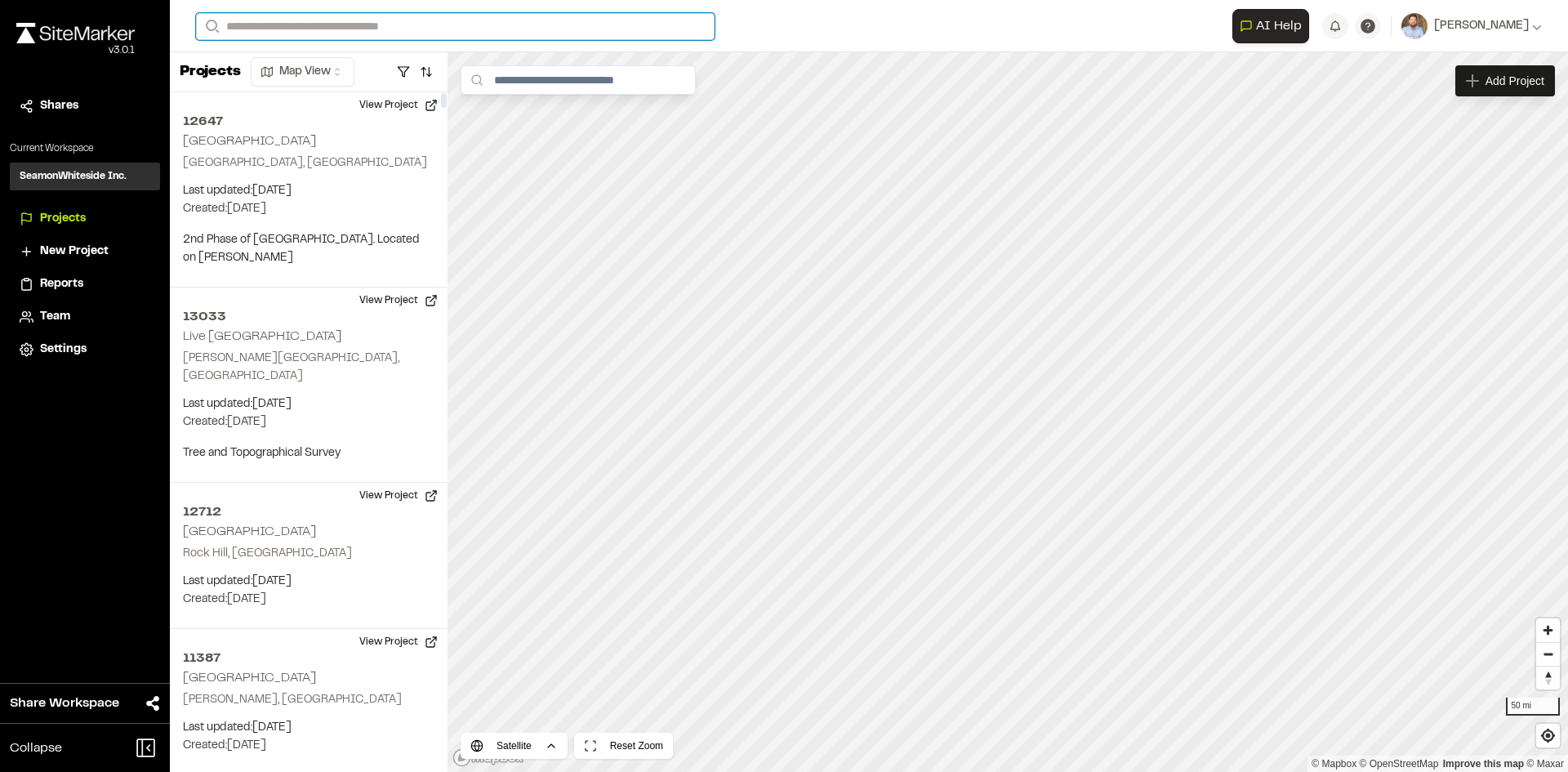
click at [277, 23] on input "Search" at bounding box center [456, 27] width 519 height 27
type input "**********"
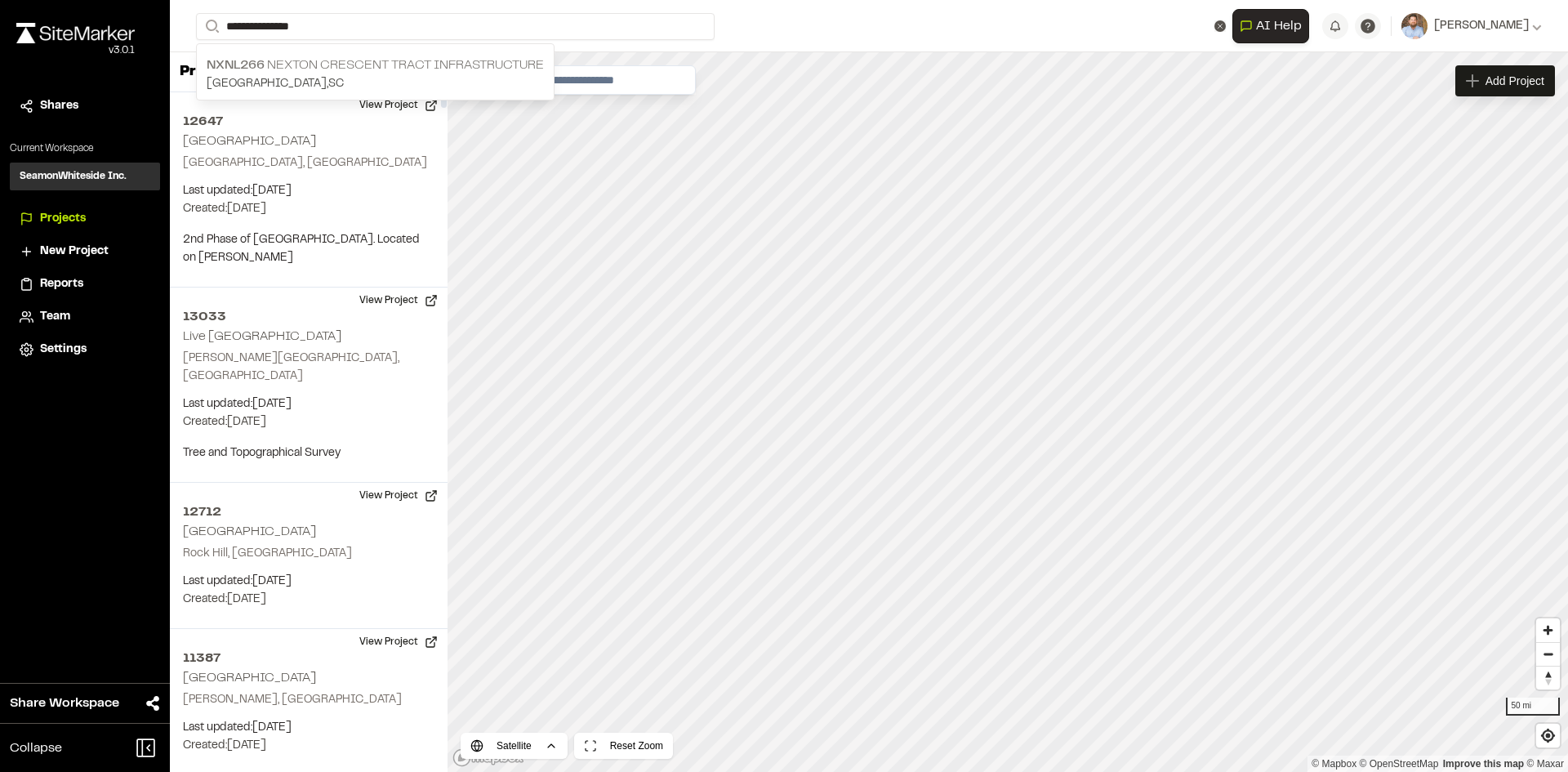
click at [427, 62] on p "NXNL266 Nexton Crescent Tract Infrastructure" at bounding box center [375, 66] width 338 height 20
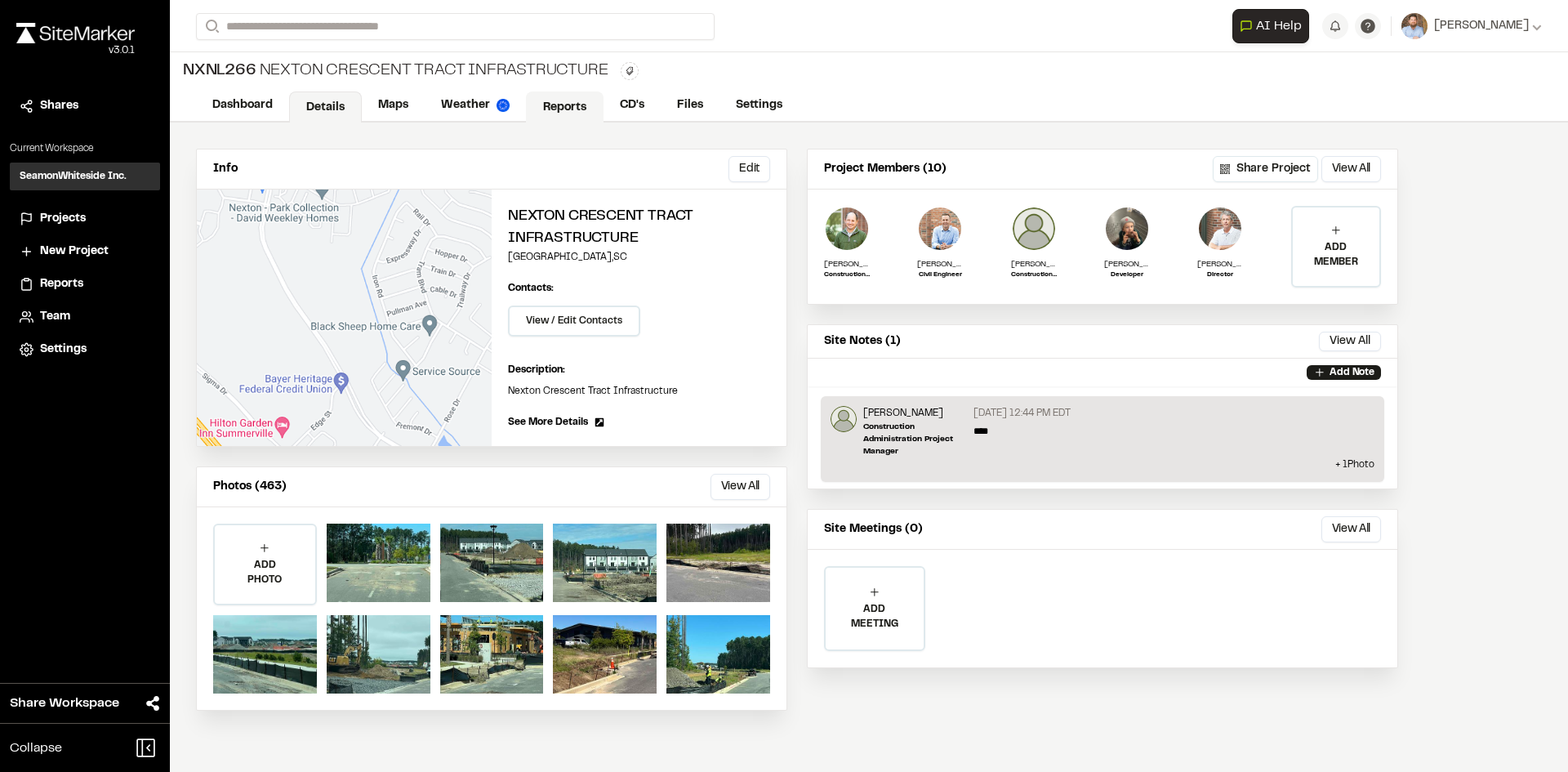
click at [558, 106] on link "Reports" at bounding box center [565, 106] width 77 height 31
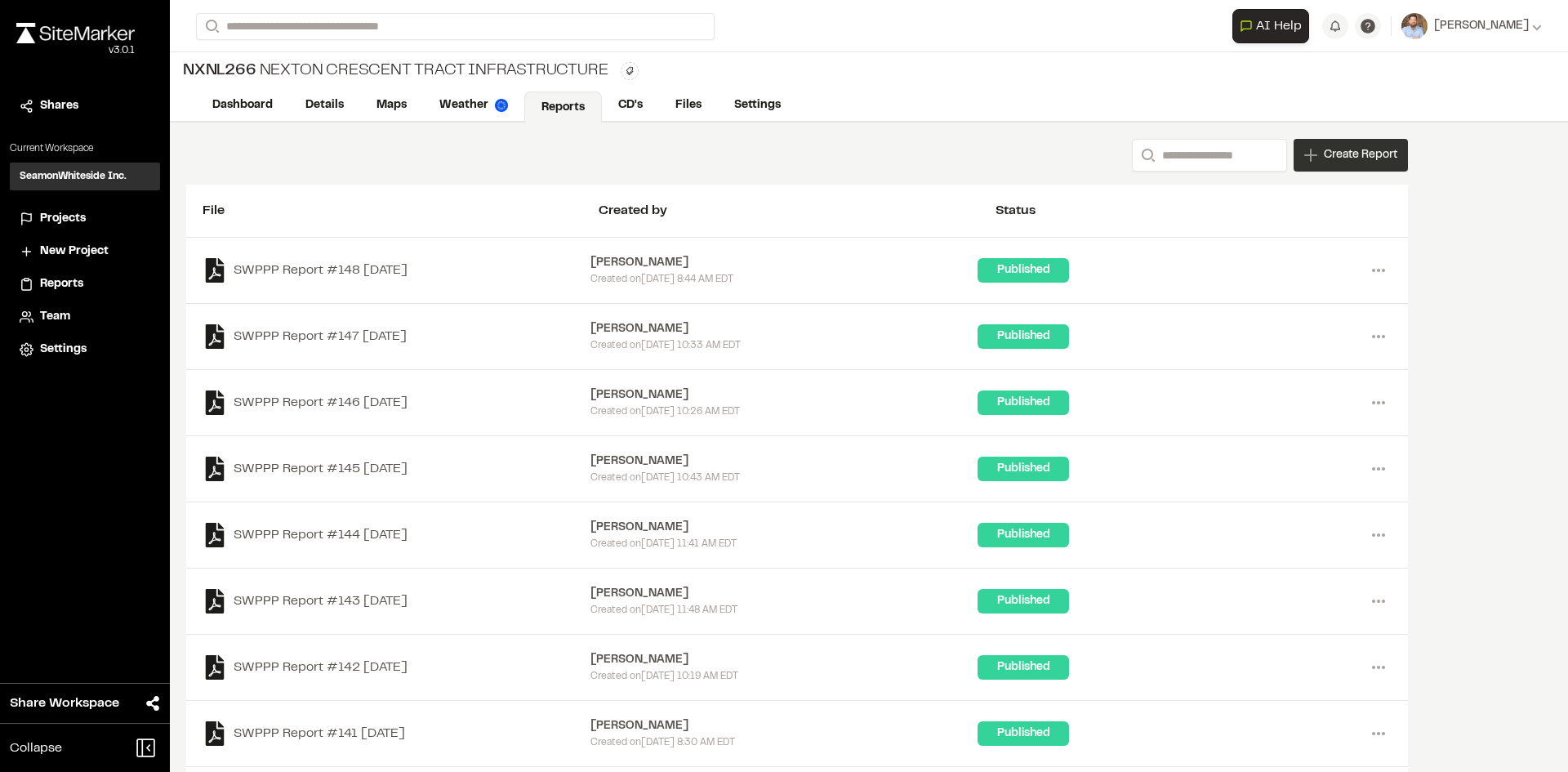
click at [1354, 164] on div "Create Report" at bounding box center [1351, 155] width 115 height 32
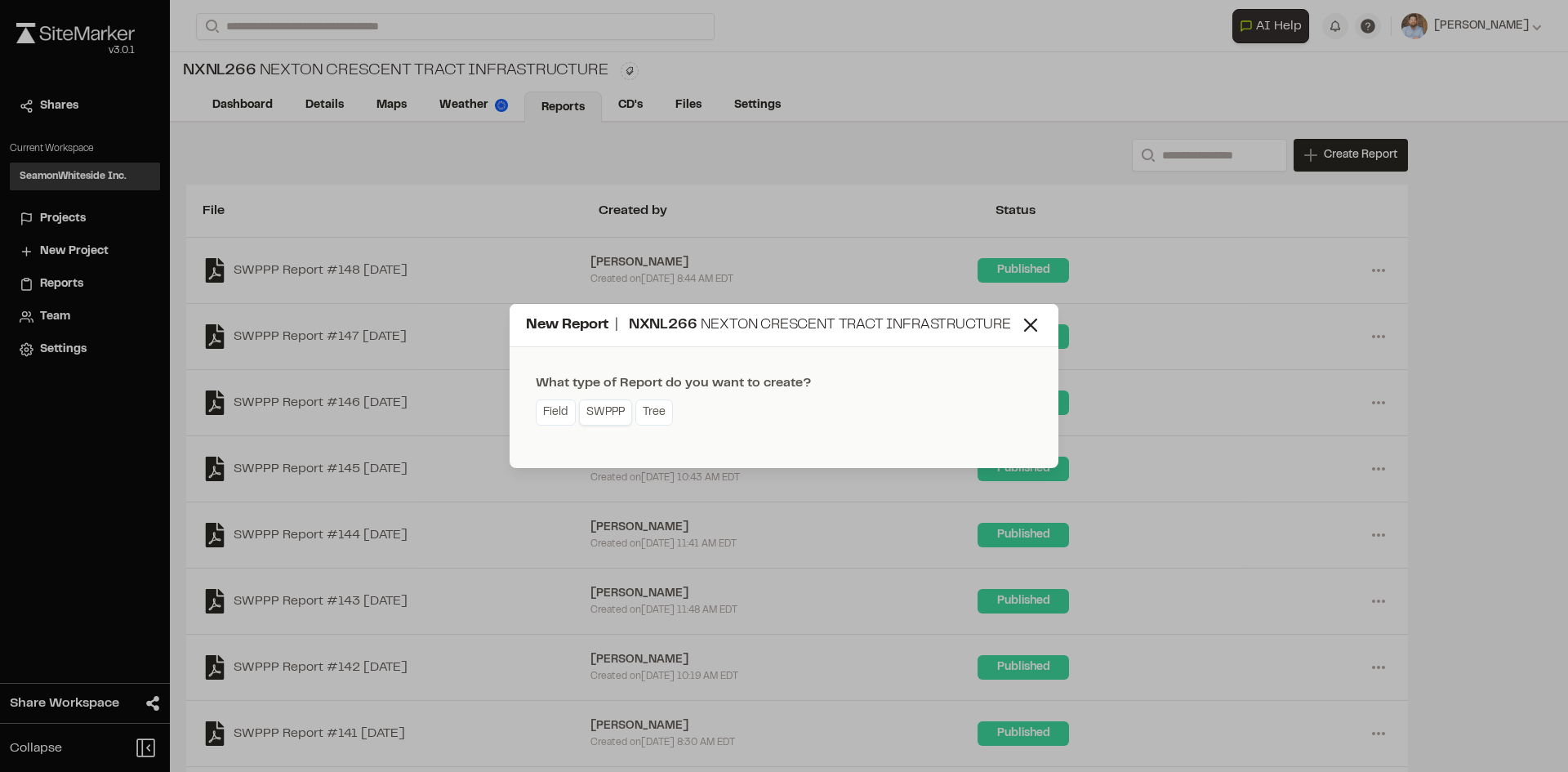
click at [615, 416] on link "SWPPP" at bounding box center [605, 412] width 53 height 26
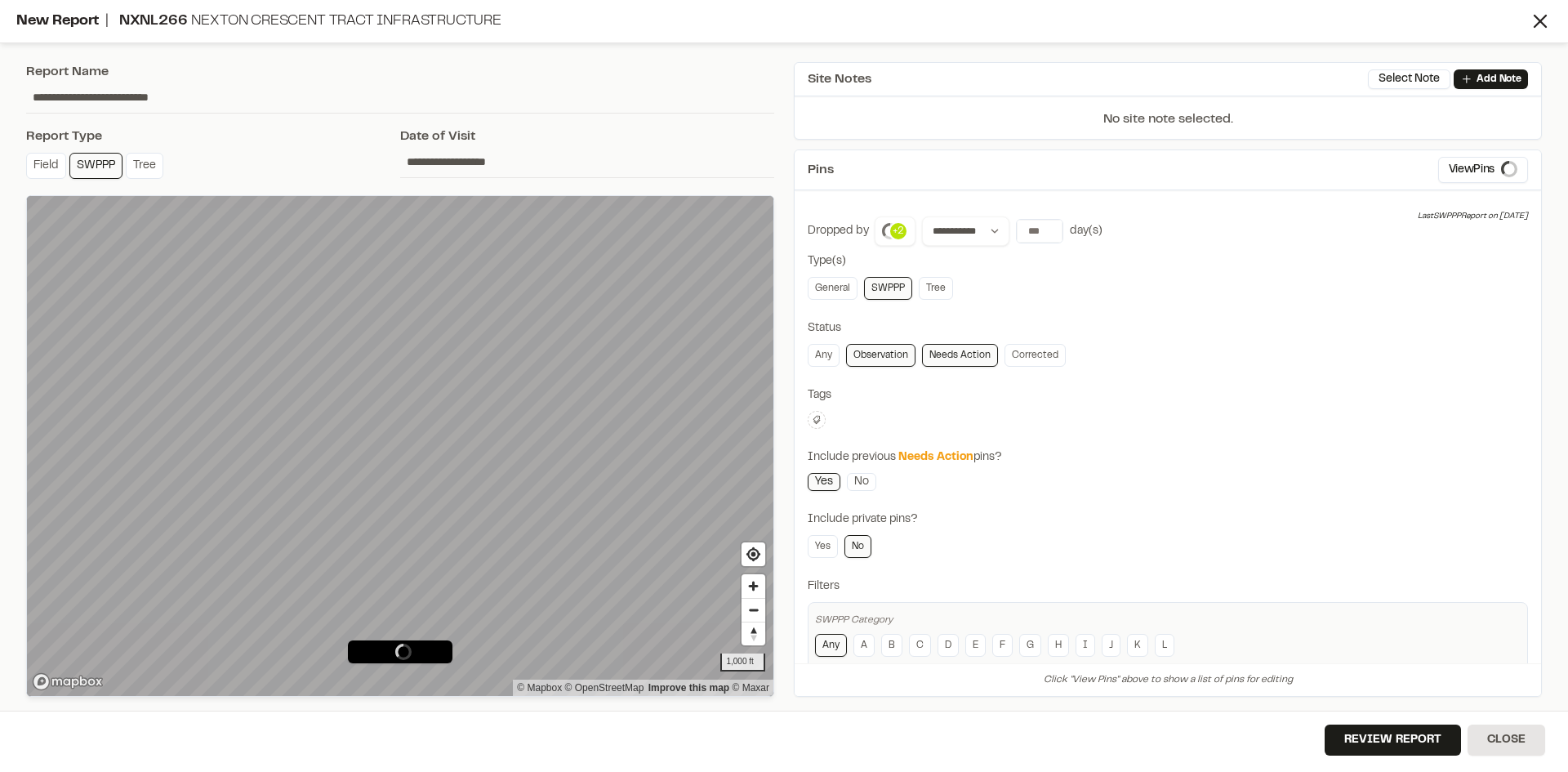
type input "**********"
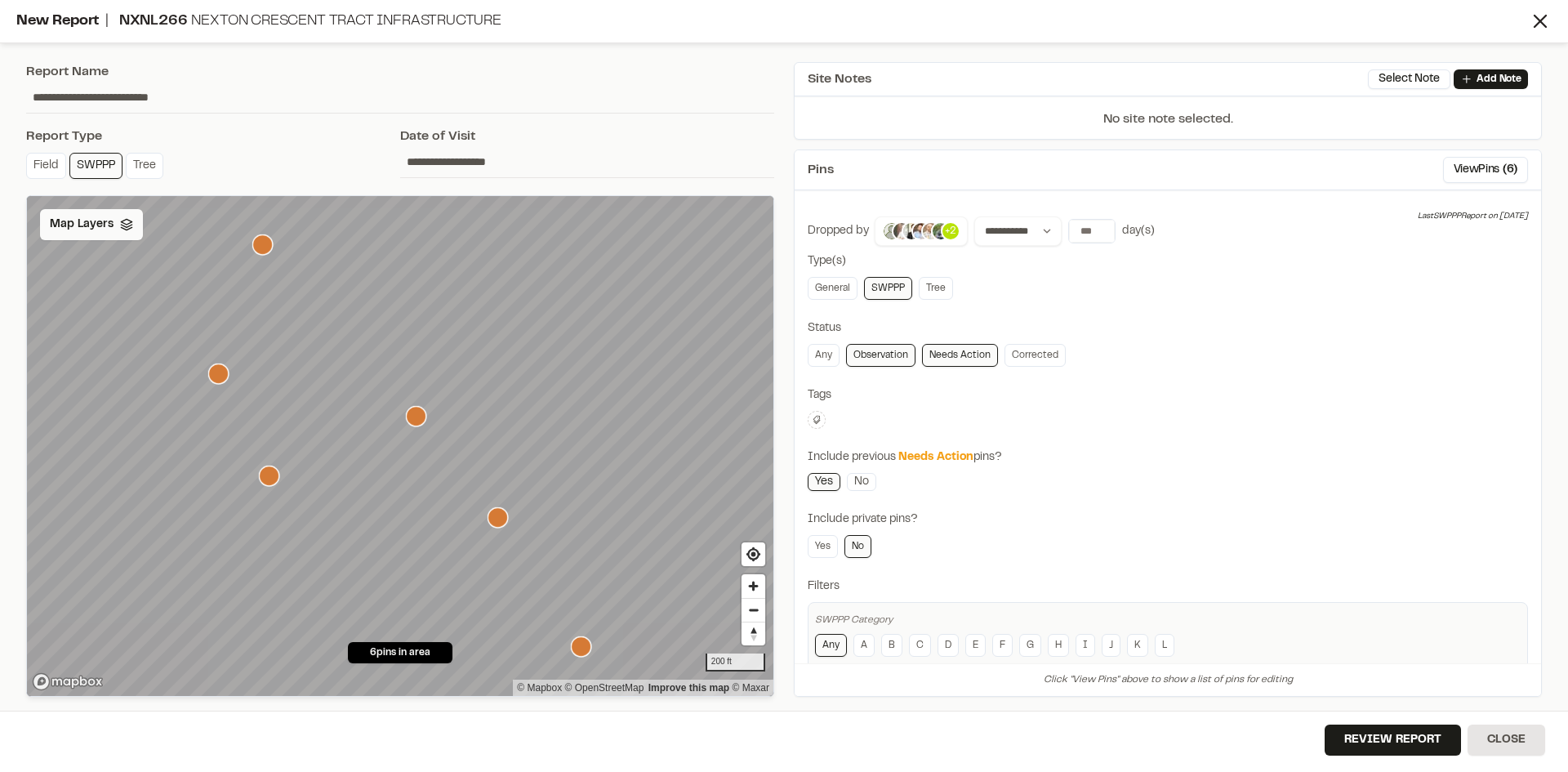
click at [76, 229] on span "Map Layers" at bounding box center [81, 225] width 64 height 18
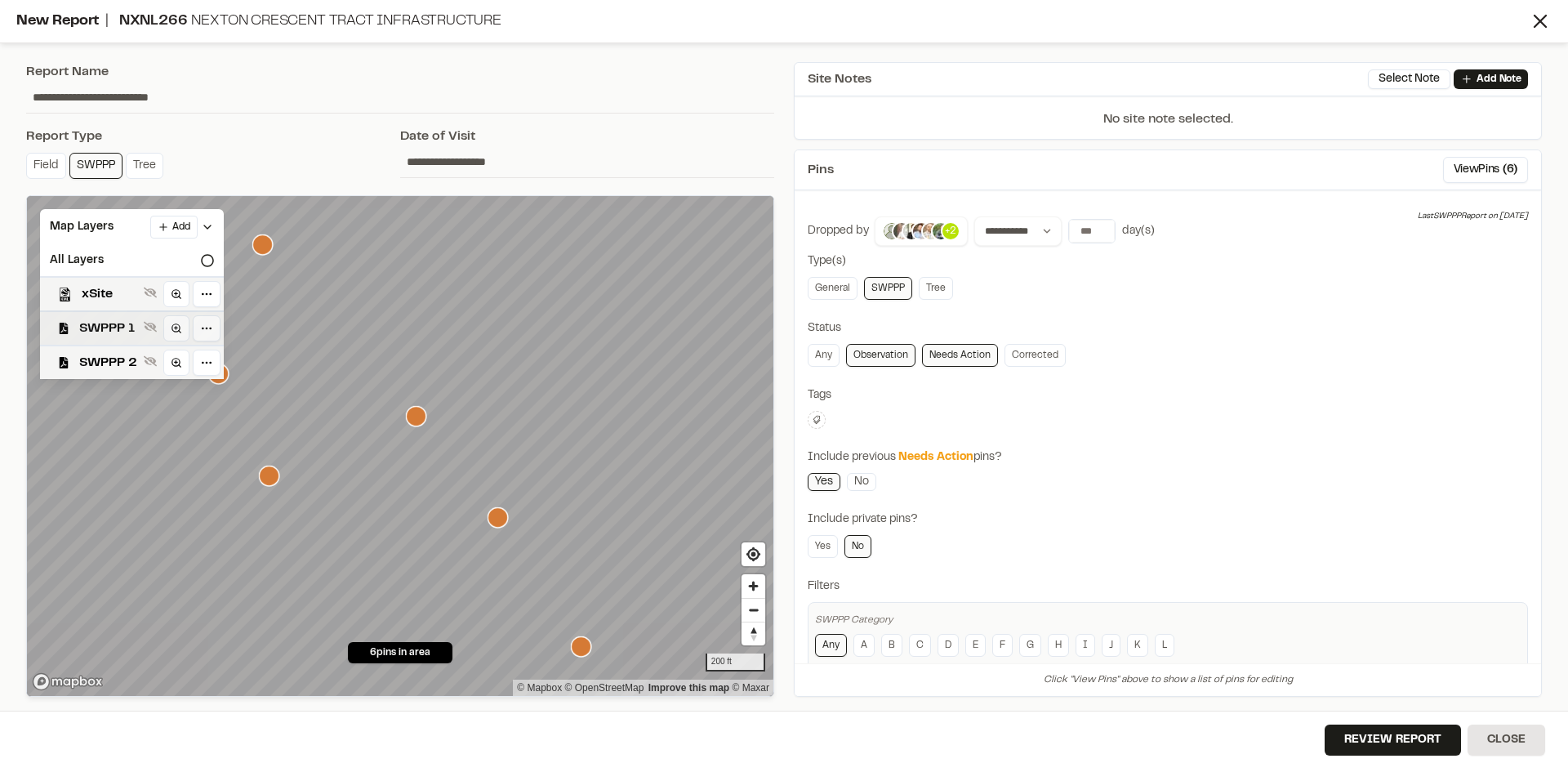
click at [116, 321] on span "SWPPP 1" at bounding box center [108, 329] width 58 height 20
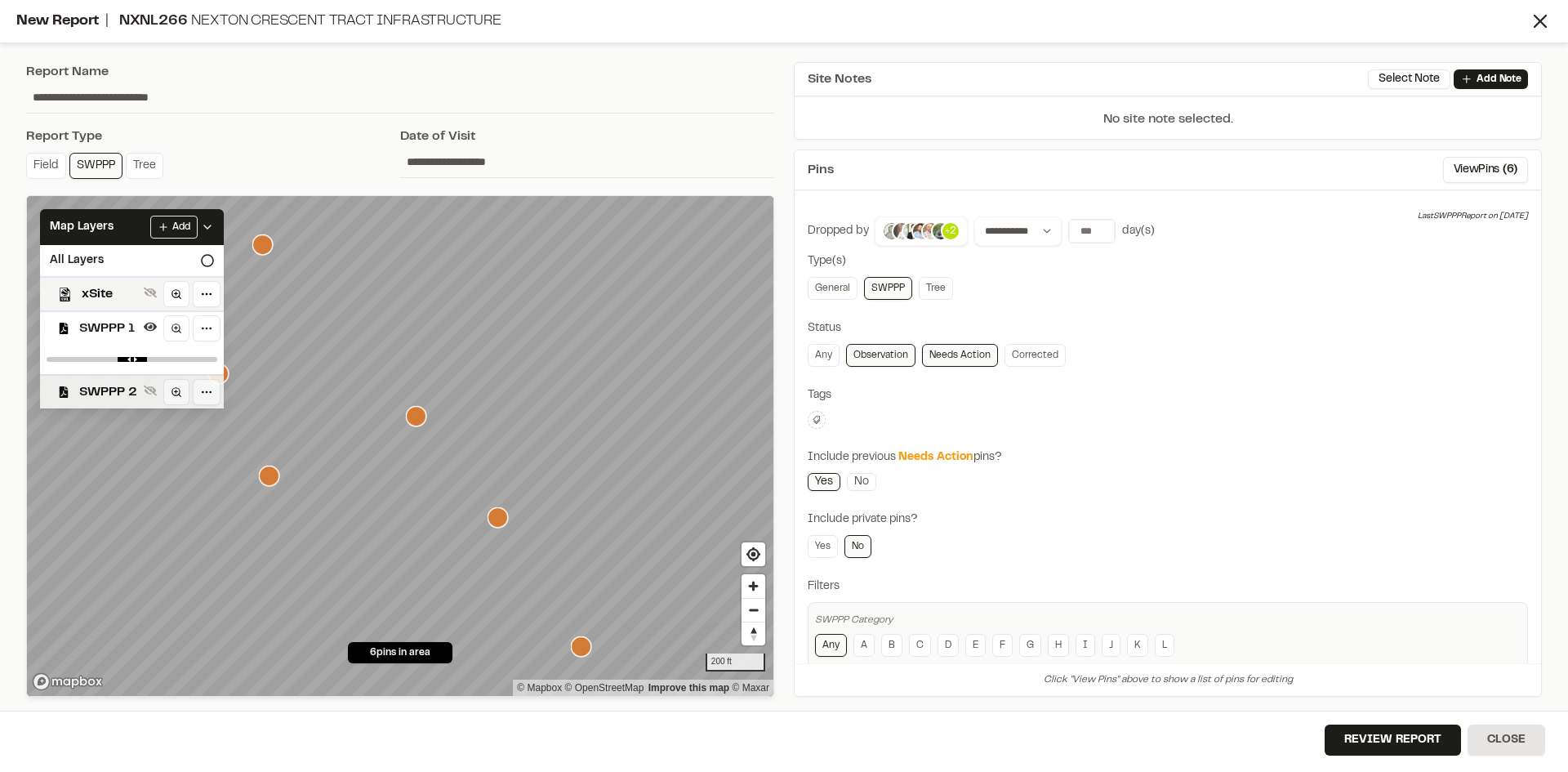
click at [122, 390] on span "SWPPP 2" at bounding box center [108, 393] width 58 height 20
click at [206, 220] on icon at bounding box center [208, 227] width 13 height 13
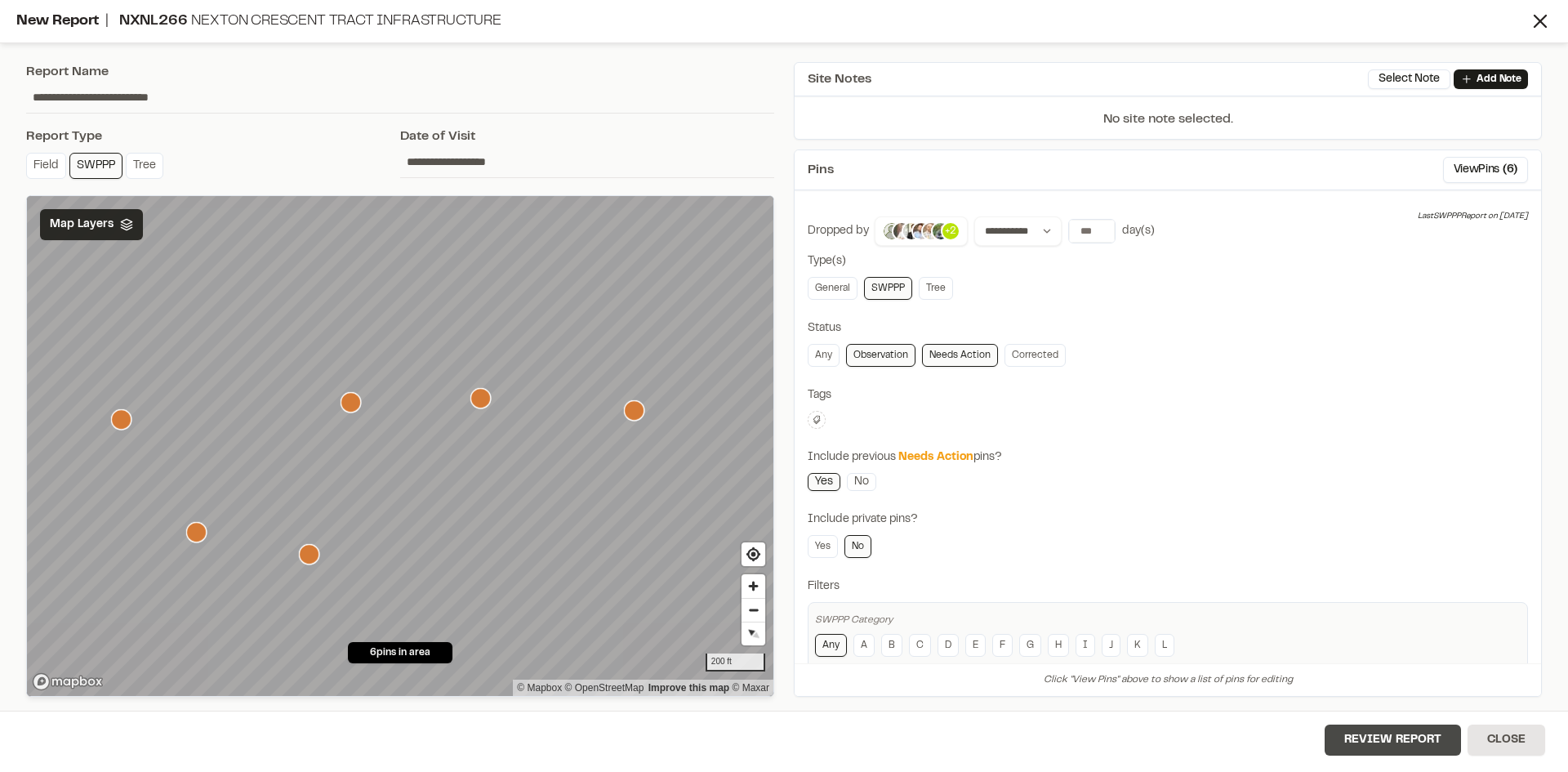
click at [1399, 750] on button "Review Report" at bounding box center [1393, 740] width 136 height 31
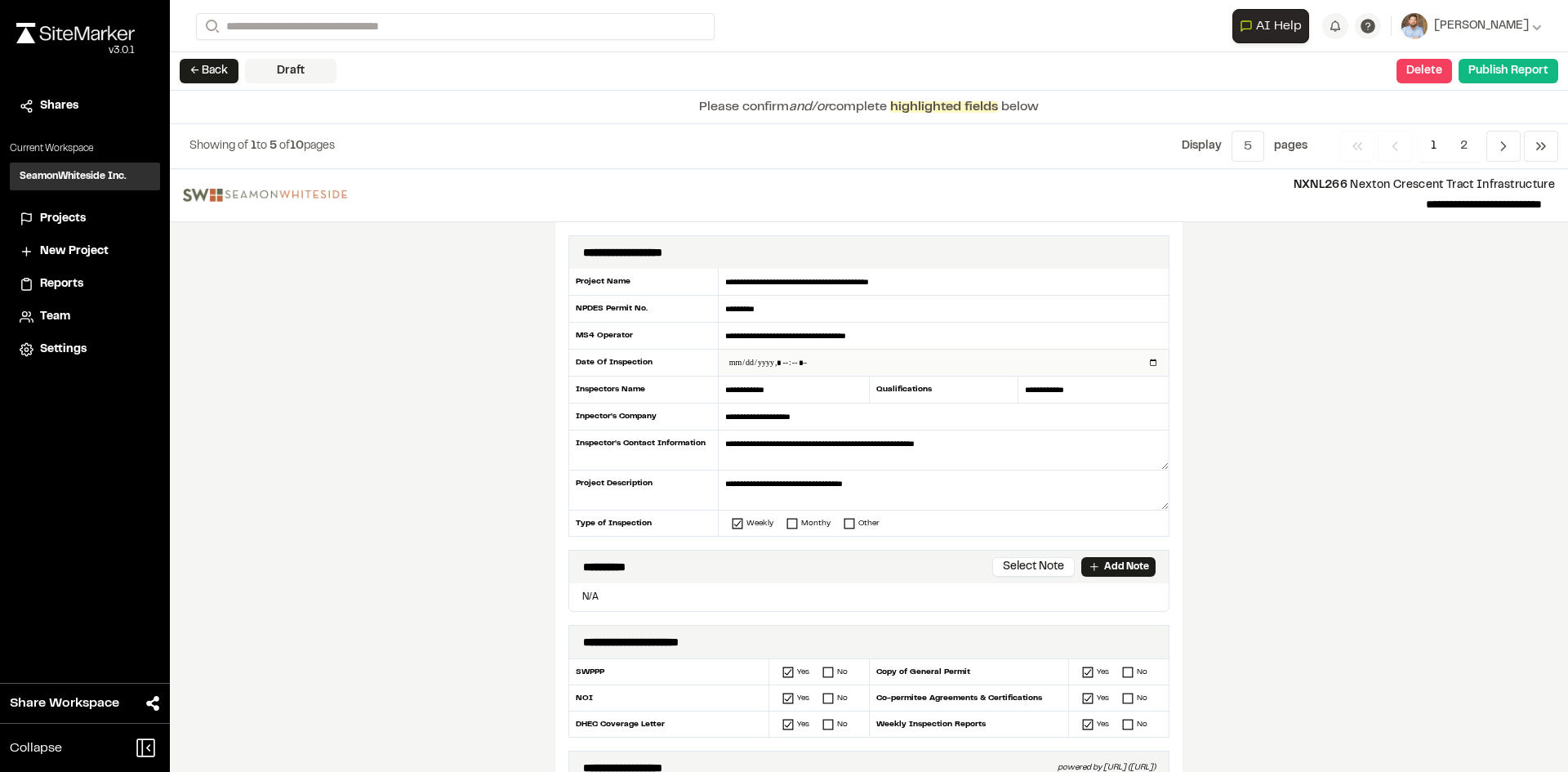
click at [1144, 358] on input "datetime-local" at bounding box center [943, 362] width 450 height 26
type input "**********"
click at [489, 528] on div "**********" at bounding box center [869, 470] width 1398 height 603
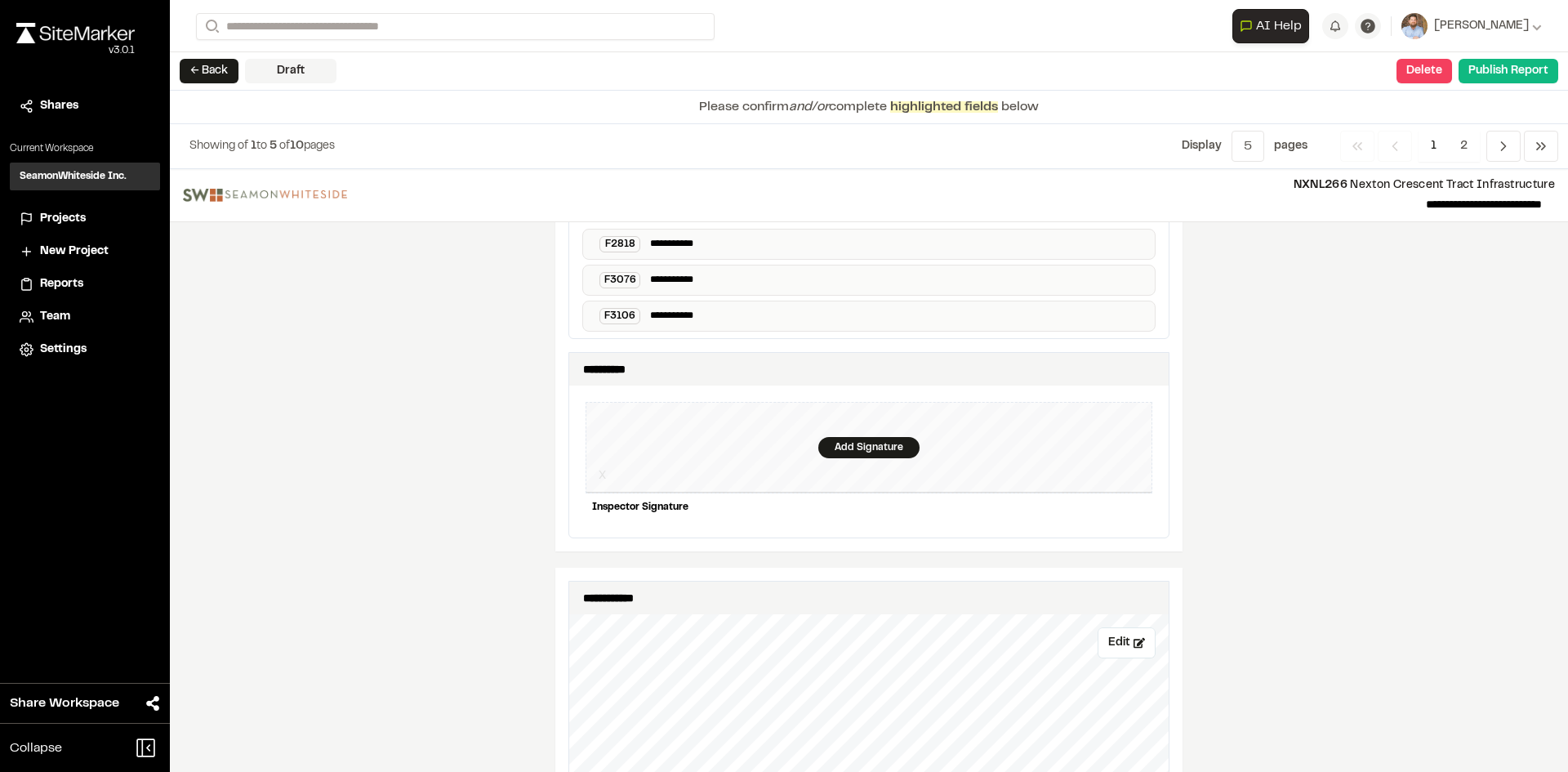
scroll to position [1634, 0]
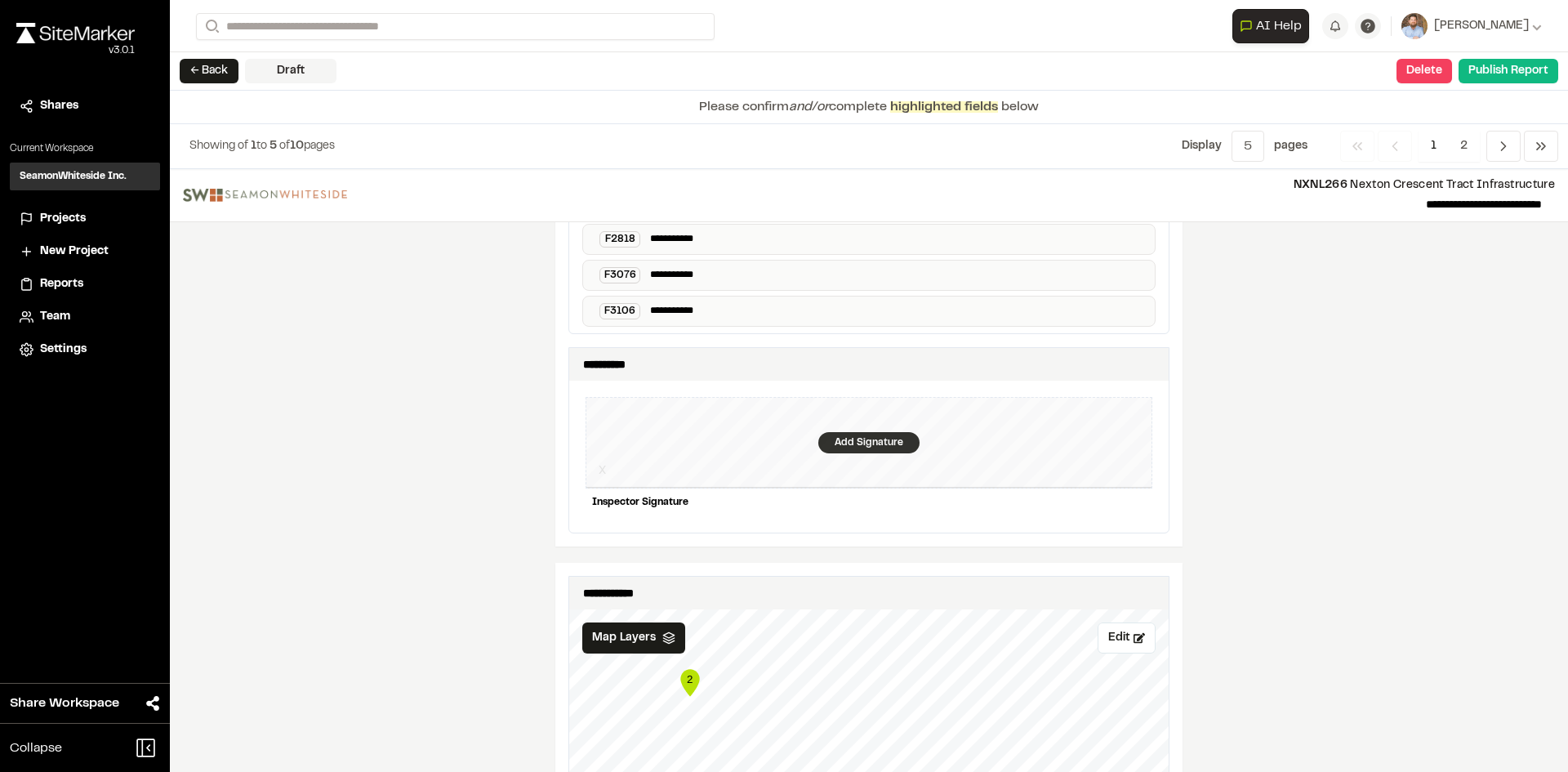
click at [854, 438] on div "Add Signature" at bounding box center [869, 443] width 101 height 22
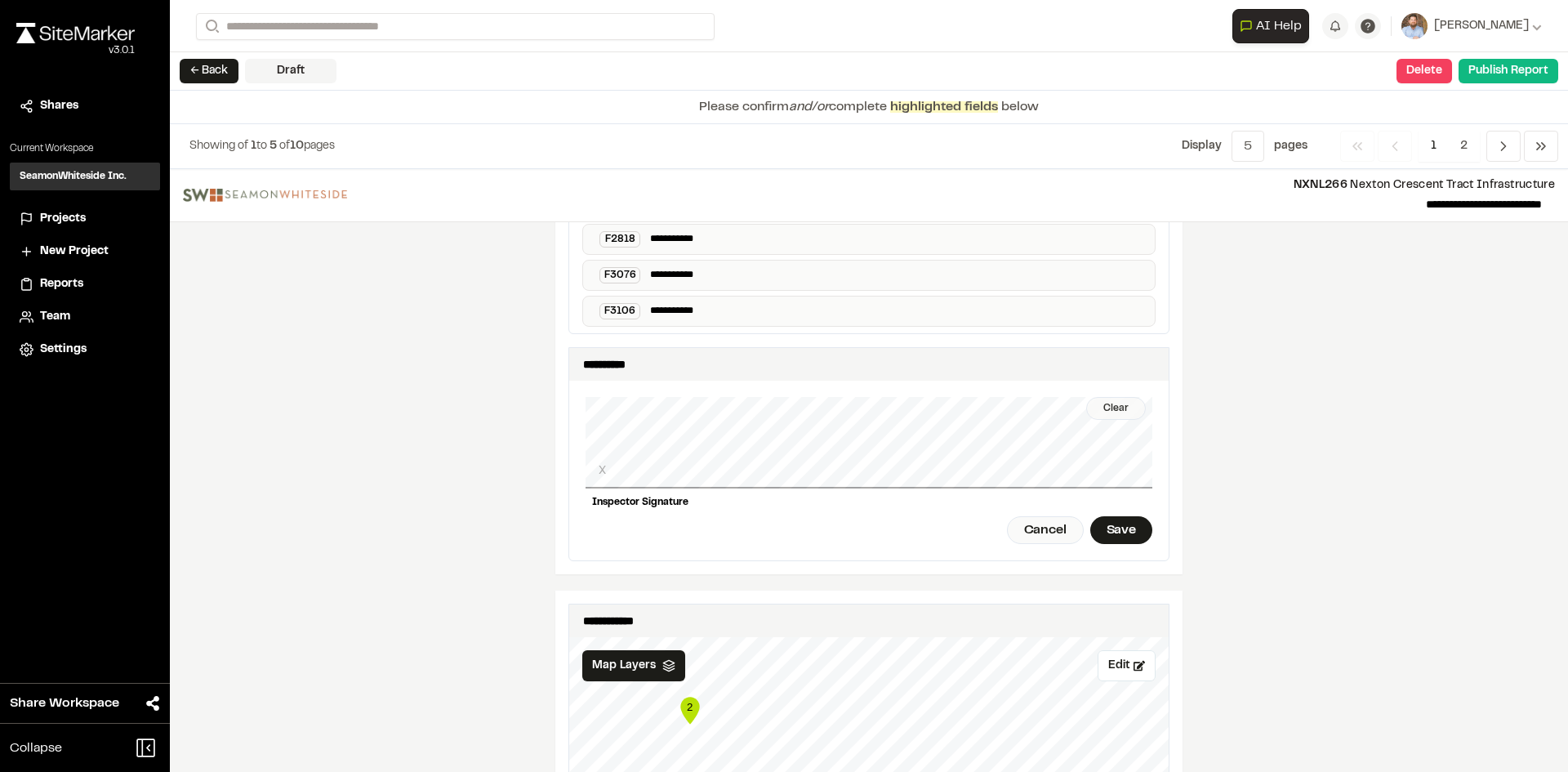
click at [1108, 397] on div "Clear" at bounding box center [1116, 408] width 60 height 23
click at [678, 445] on div "Clear X Inspector Signature Cancel Save" at bounding box center [869, 471] width 567 height 180
click at [1112, 517] on div "Save" at bounding box center [1121, 530] width 62 height 27
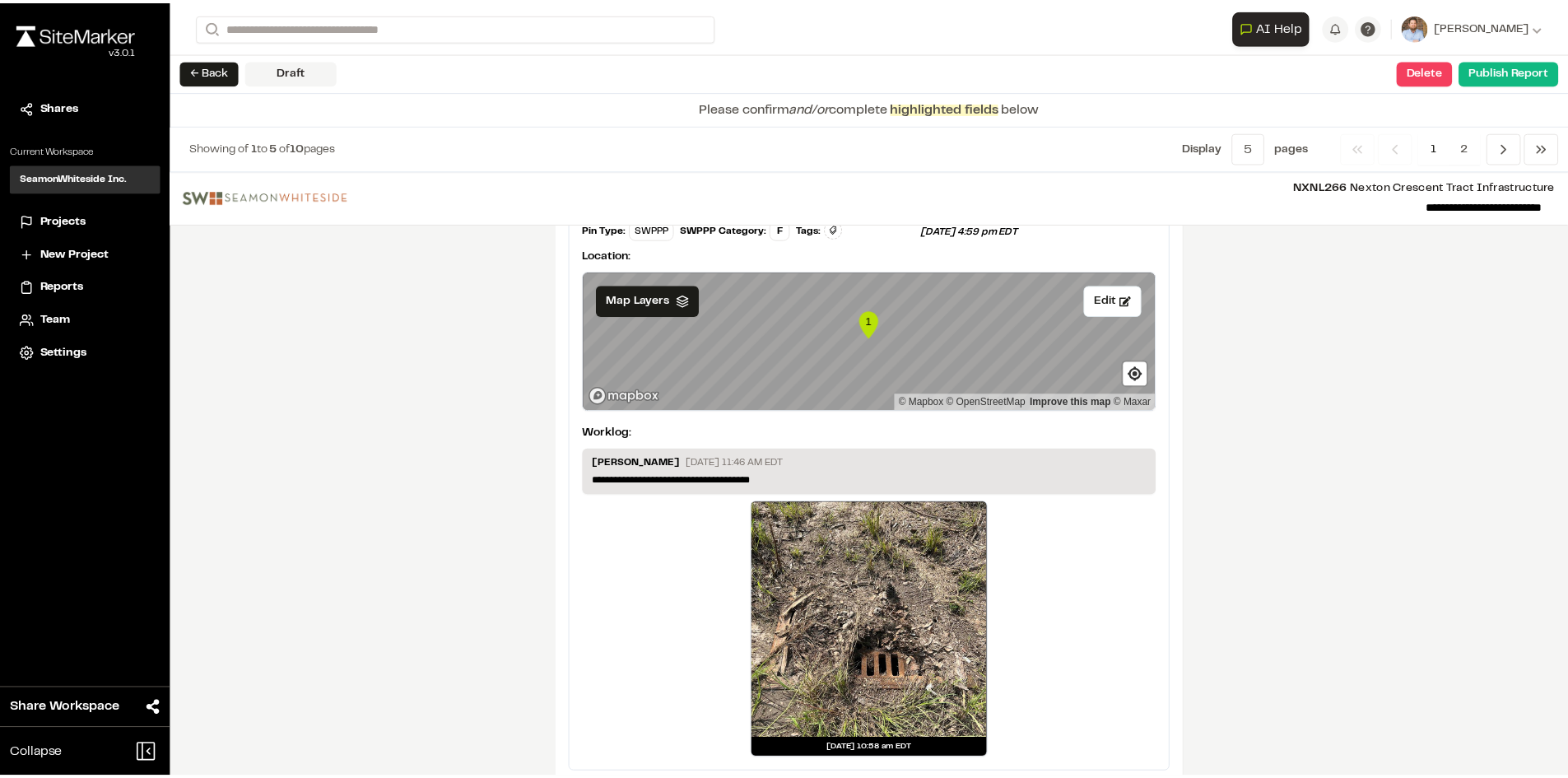
scroll to position [2922, 0]
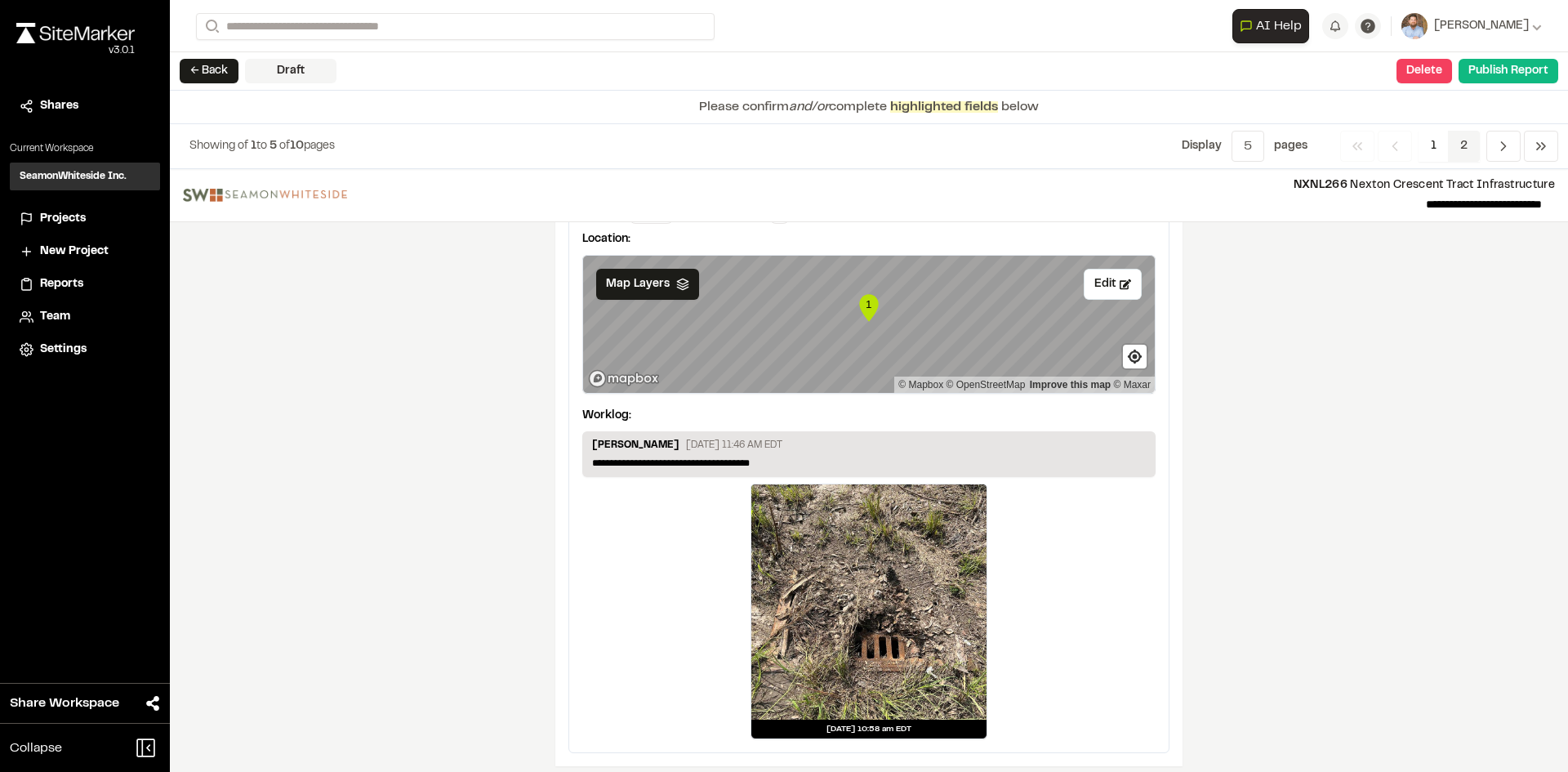
click at [1460, 147] on span "2" at bounding box center [1463, 146] width 32 height 31
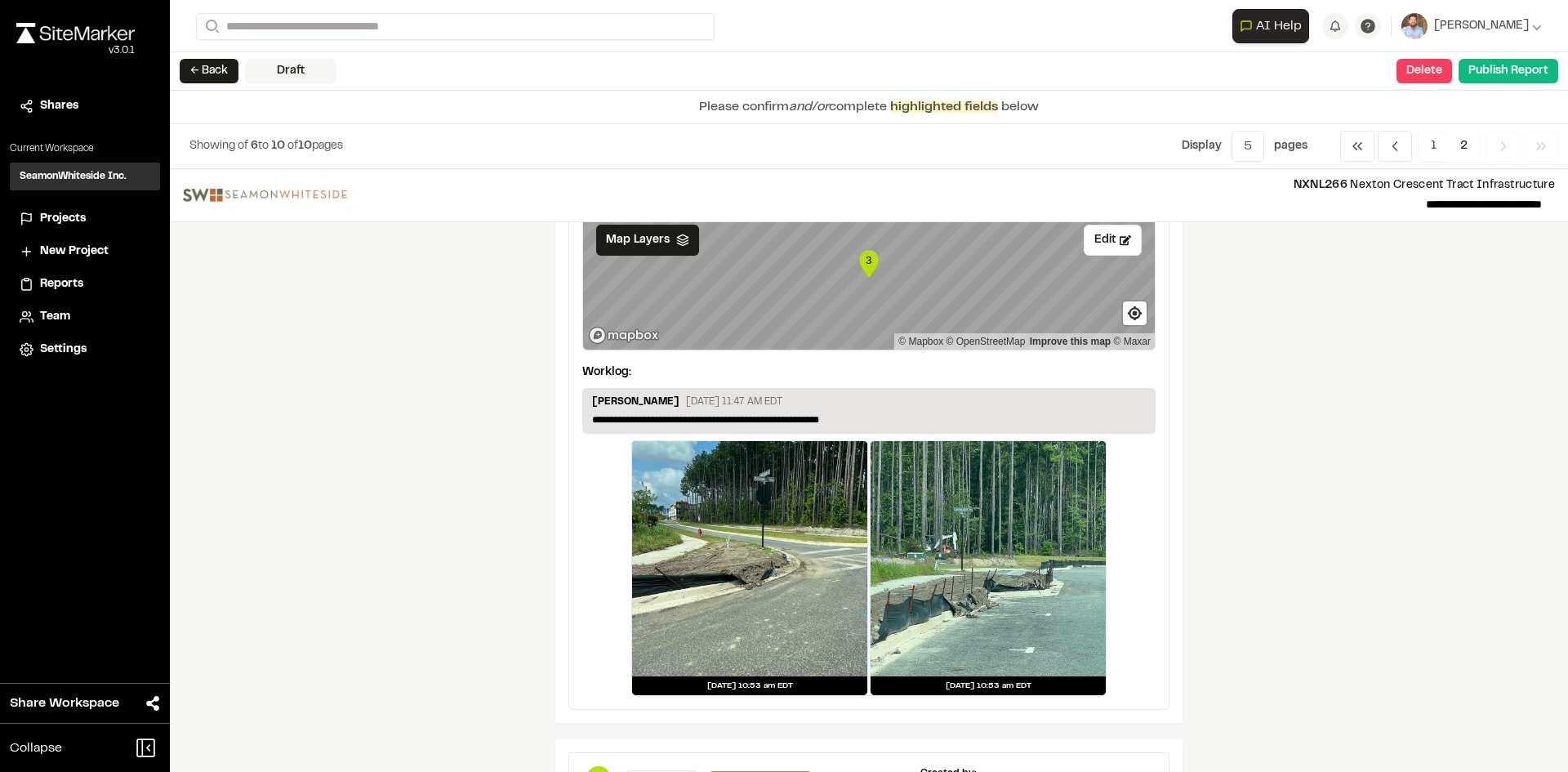
scroll to position [551, 0]
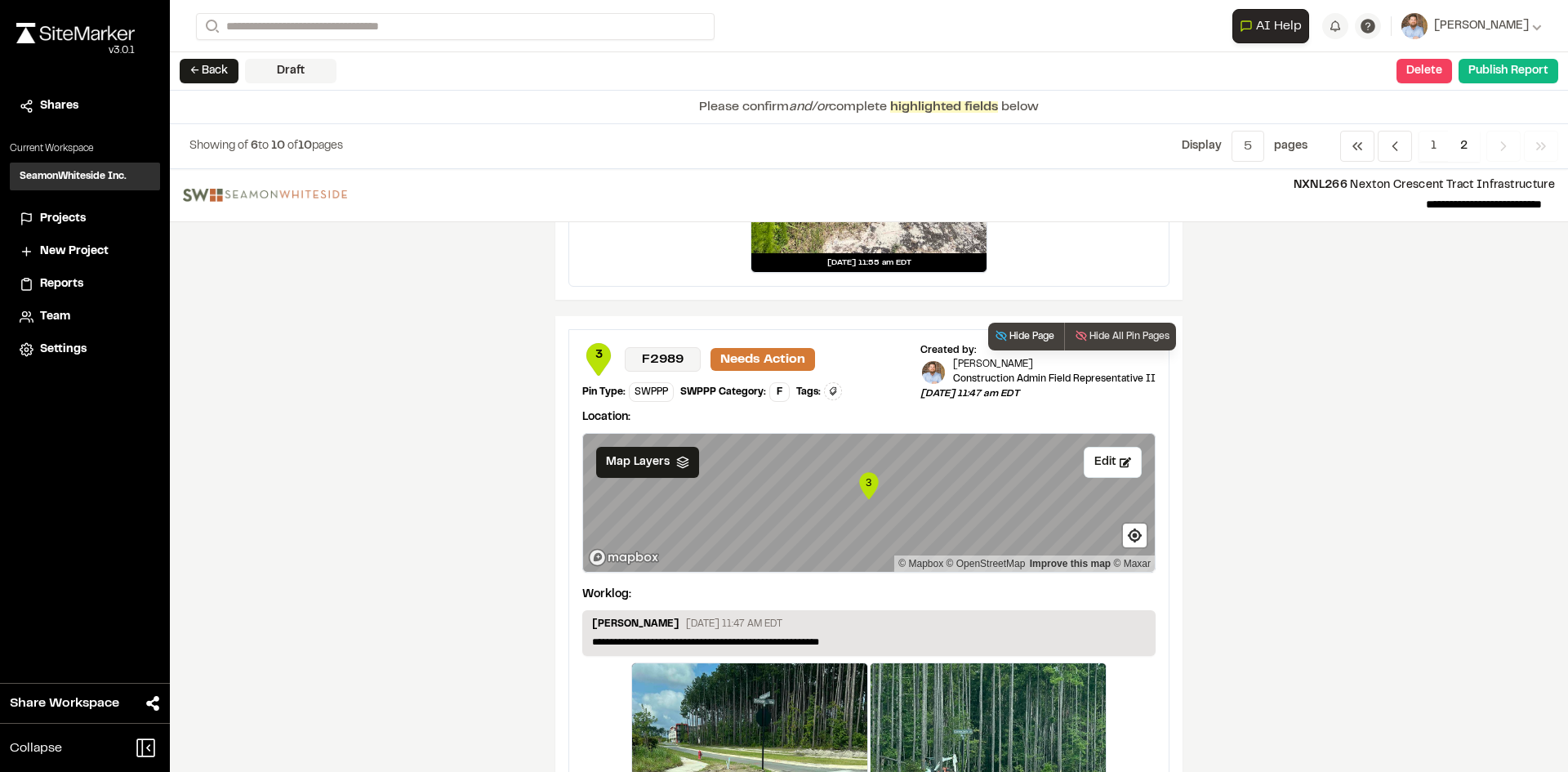
click at [1032, 340] on button "Hide Page" at bounding box center [1023, 336] width 72 height 27
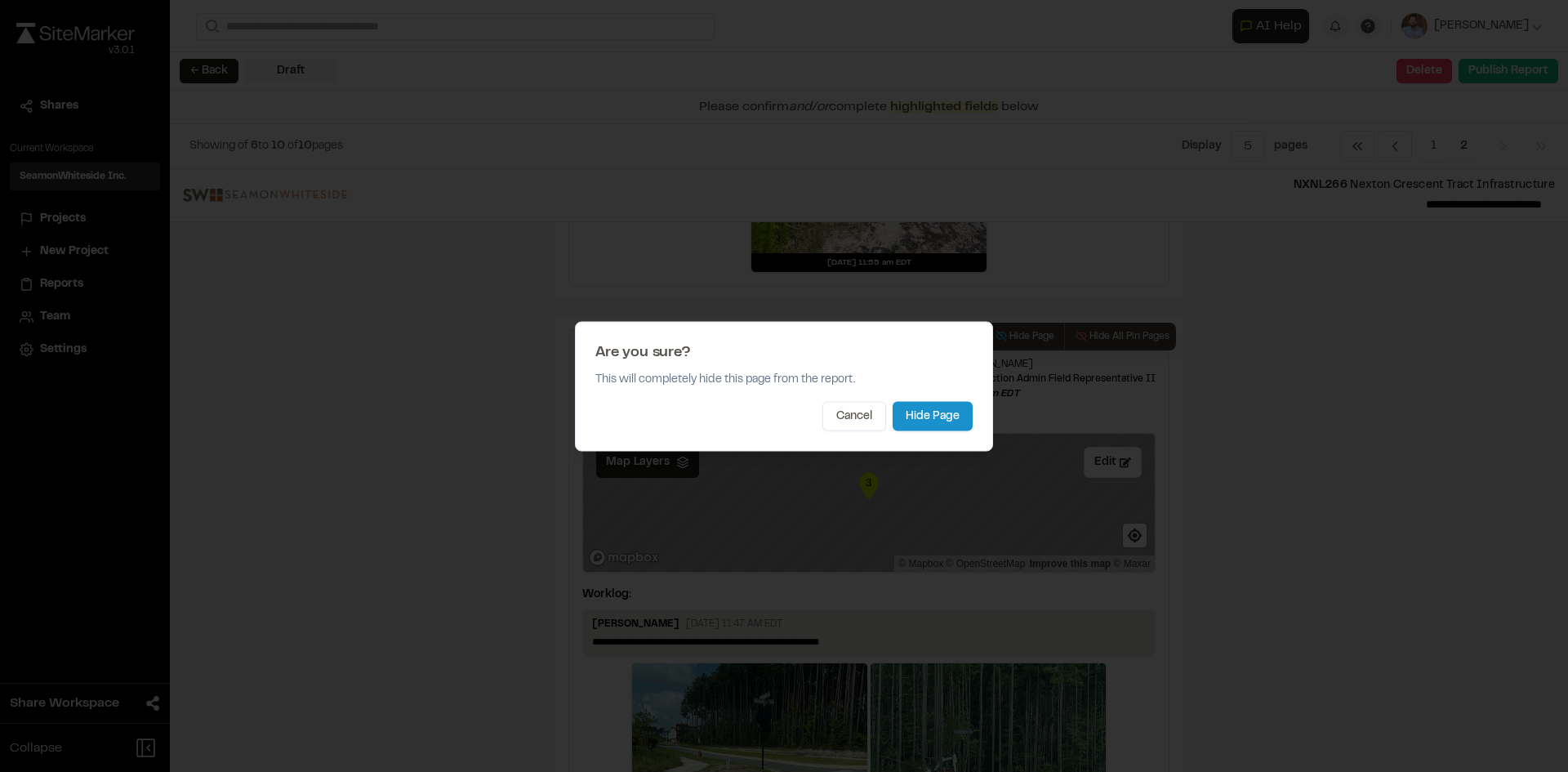
click at [919, 424] on button "Hide Page" at bounding box center [933, 415] width 80 height 29
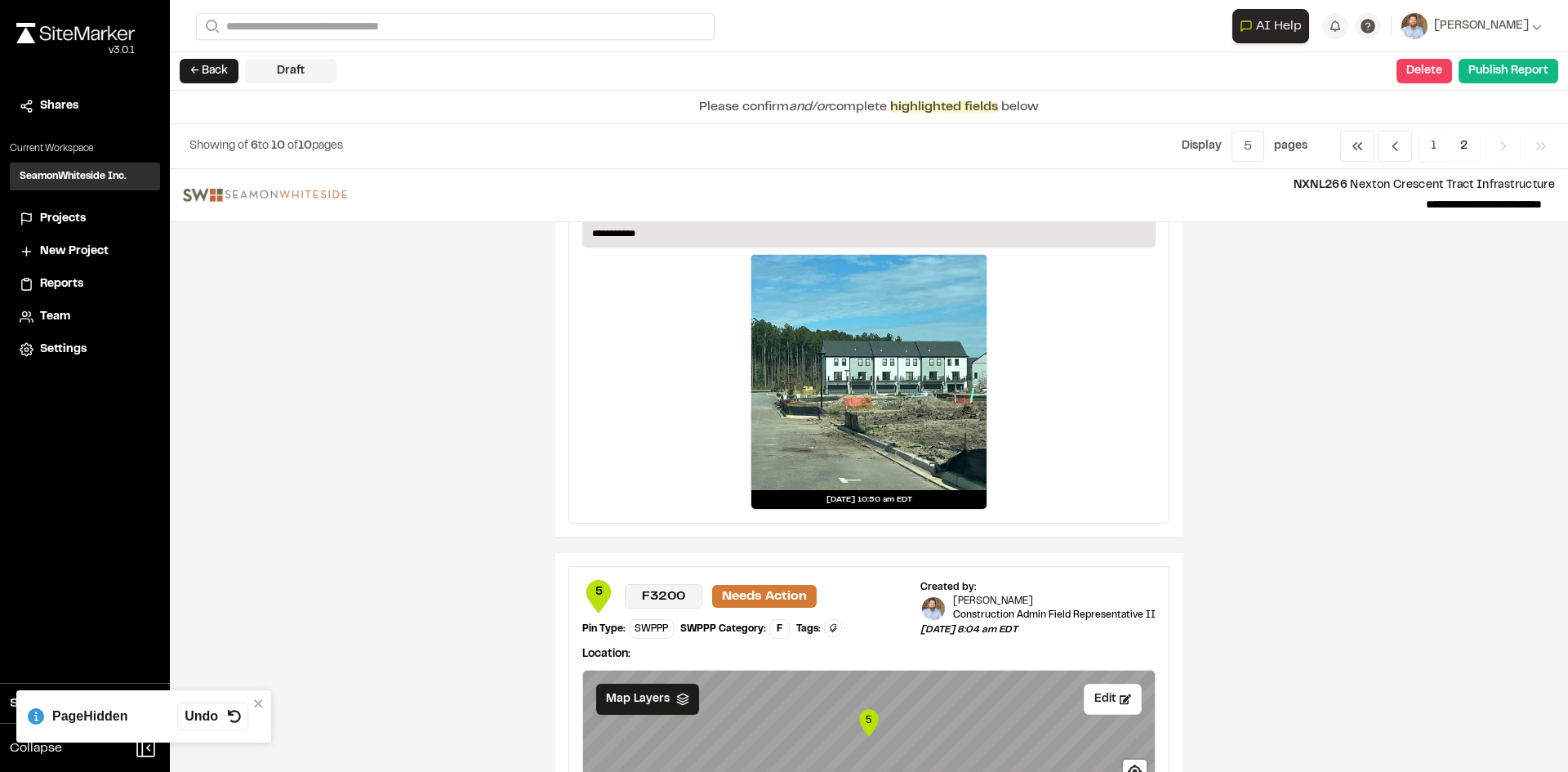
scroll to position [714, 0]
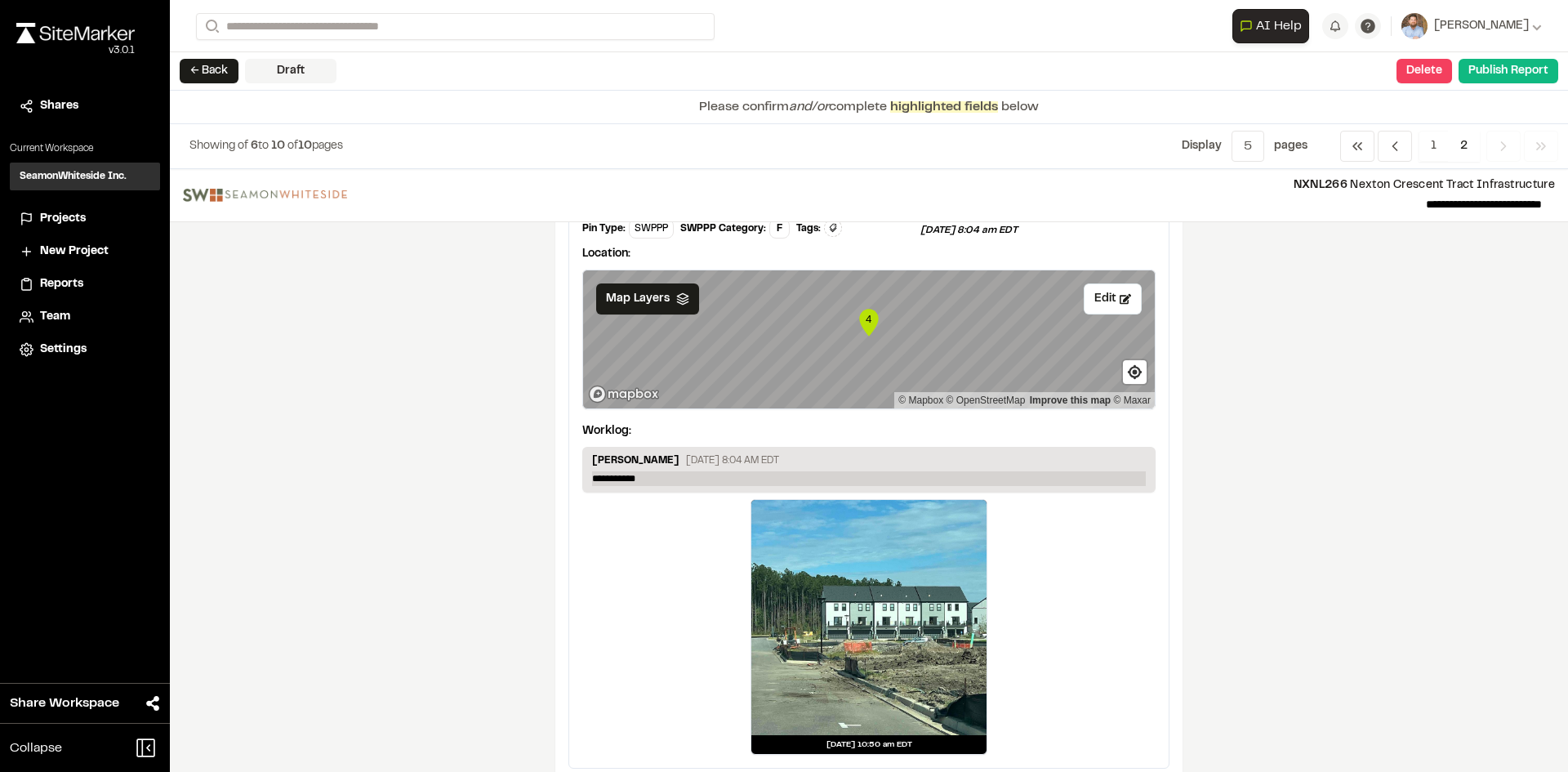
click at [654, 474] on p "**********" at bounding box center [869, 479] width 554 height 15
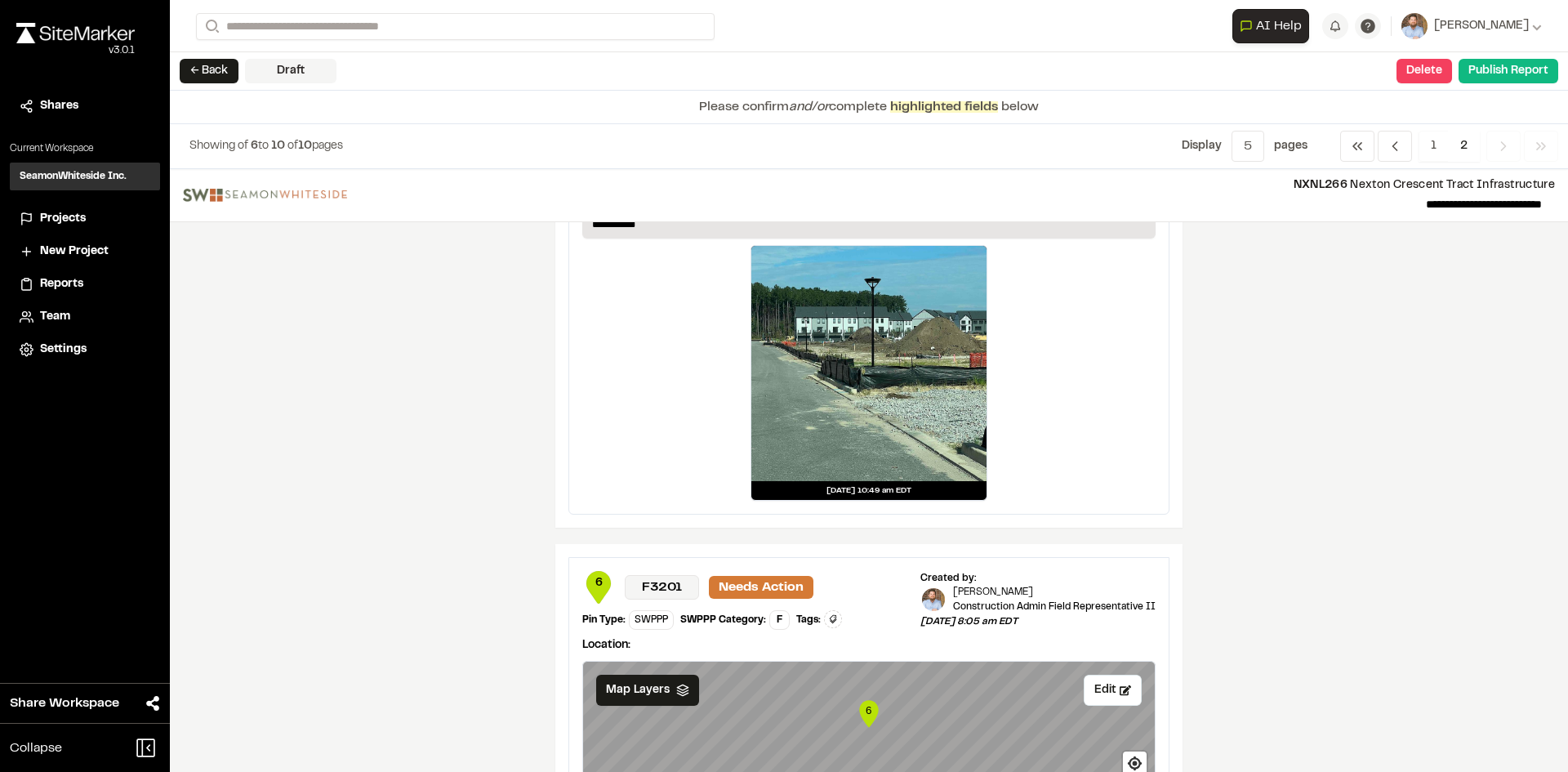
scroll to position [1532, 0]
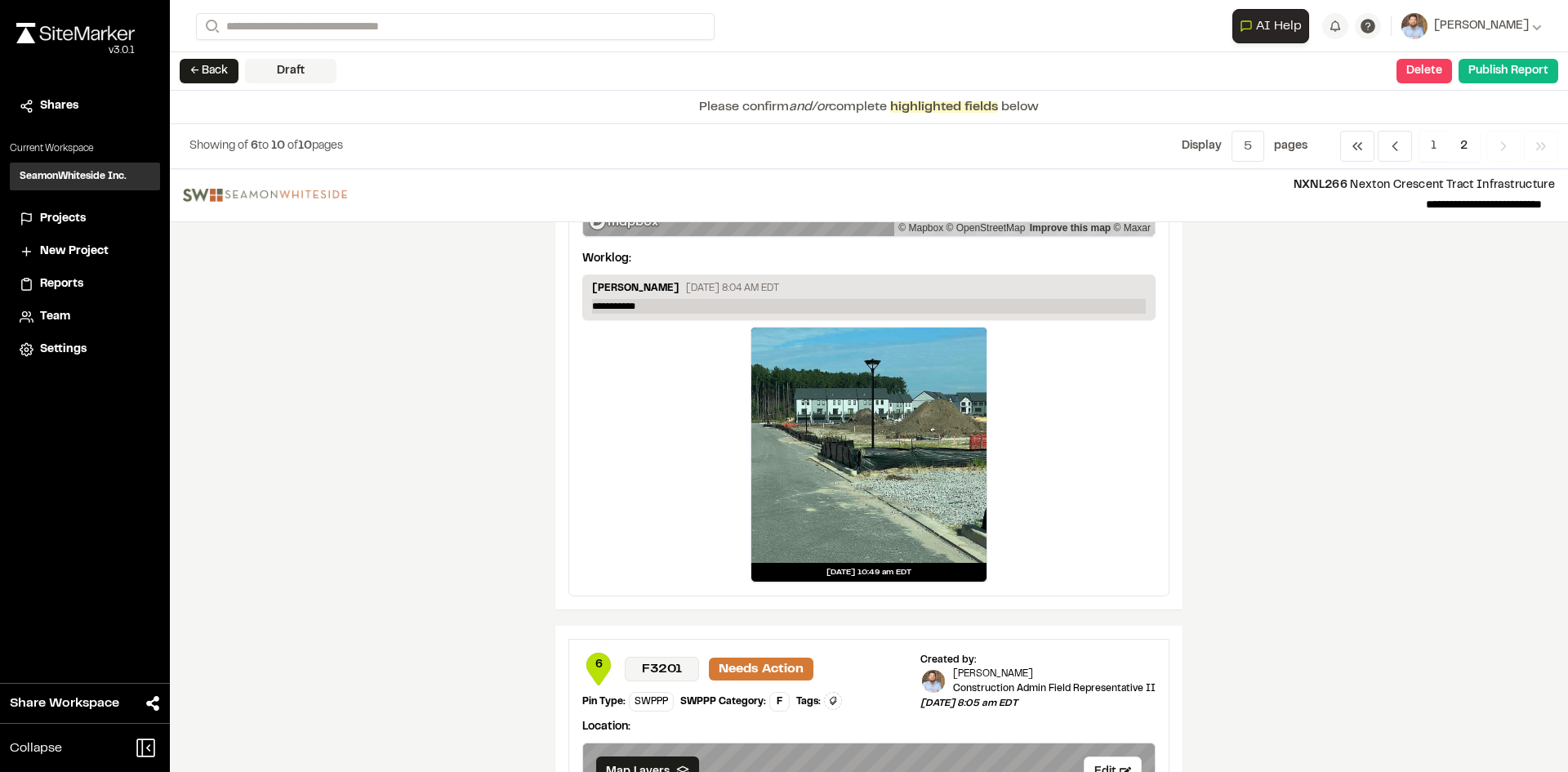
click at [653, 307] on p "**********" at bounding box center [869, 306] width 554 height 15
click at [648, 306] on p "**********" at bounding box center [869, 306] width 554 height 15
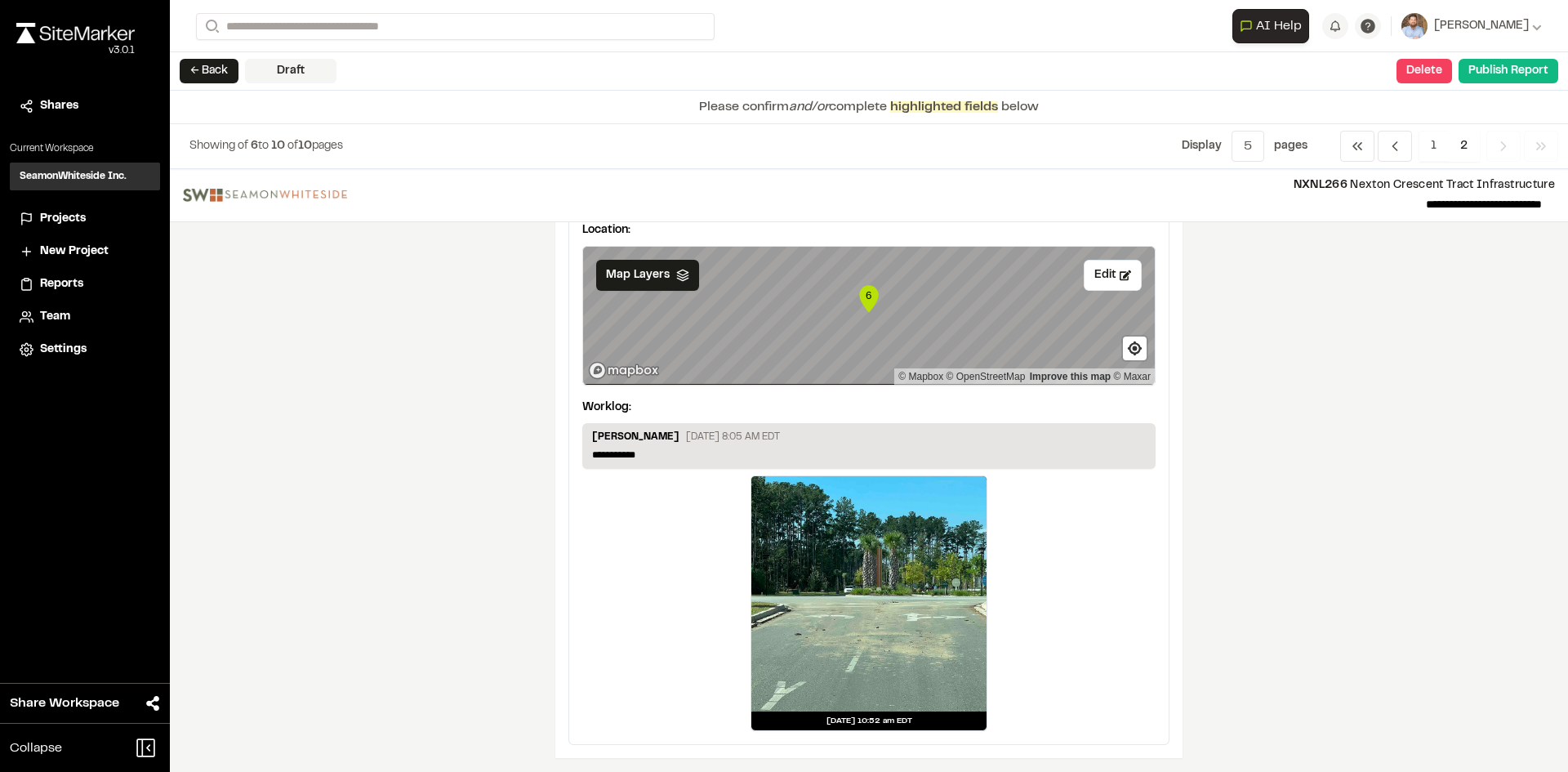
scroll to position [2031, 0]
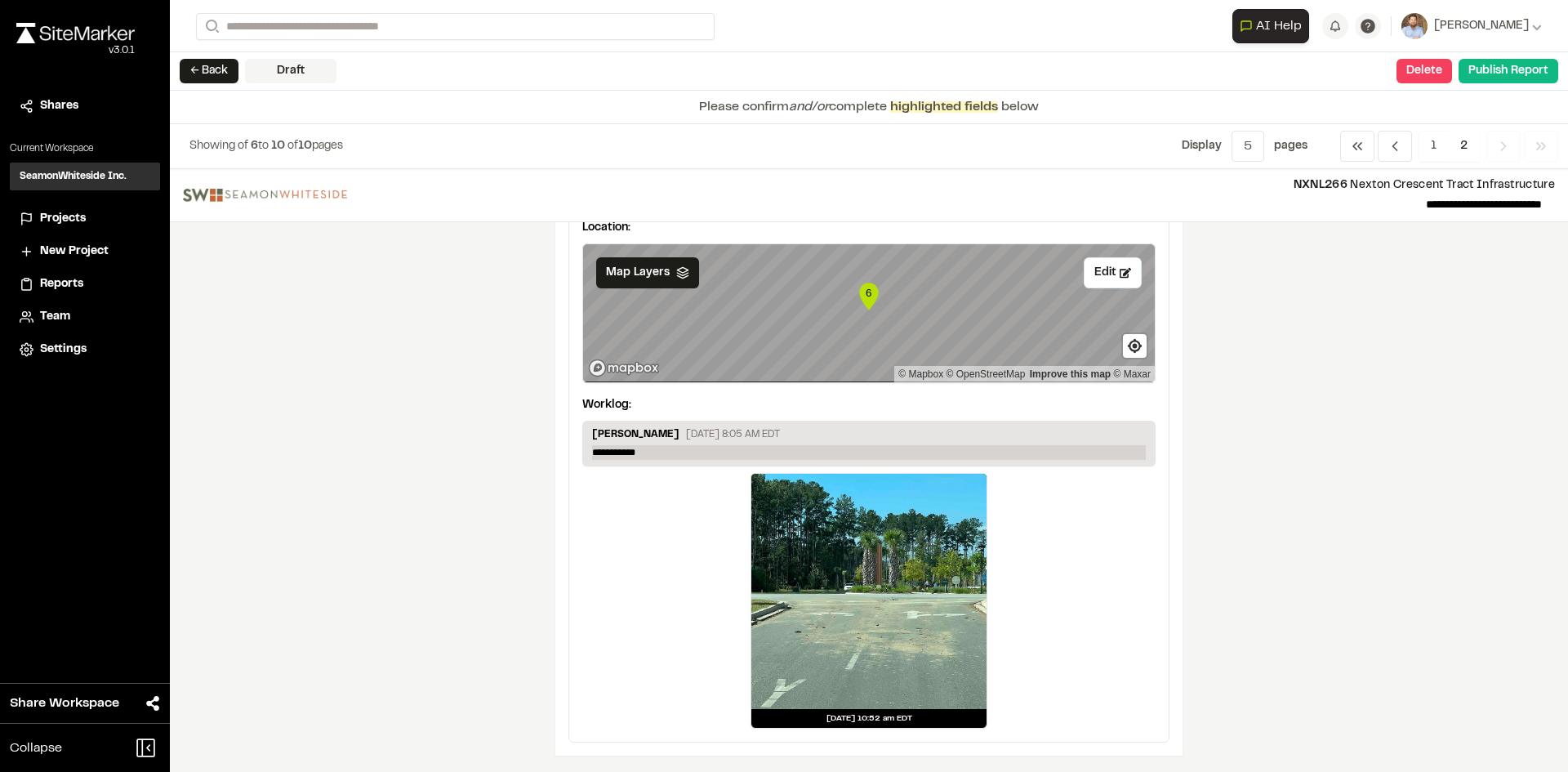
click at [658, 447] on p "**********" at bounding box center [869, 453] width 554 height 15
click at [655, 448] on p "**********" at bounding box center [869, 453] width 554 height 15
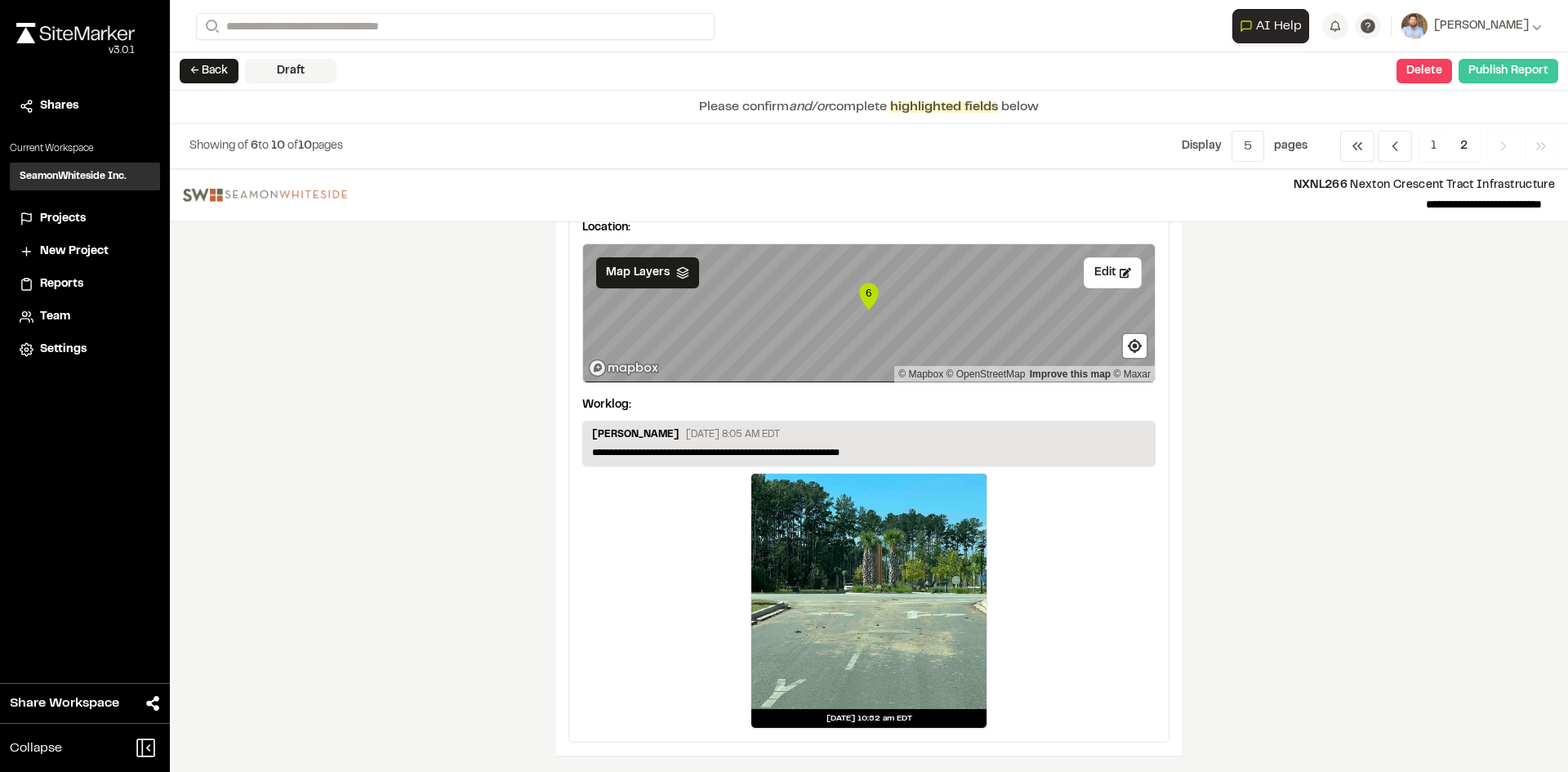
click at [1507, 77] on button "Publish Report" at bounding box center [1508, 71] width 100 height 24
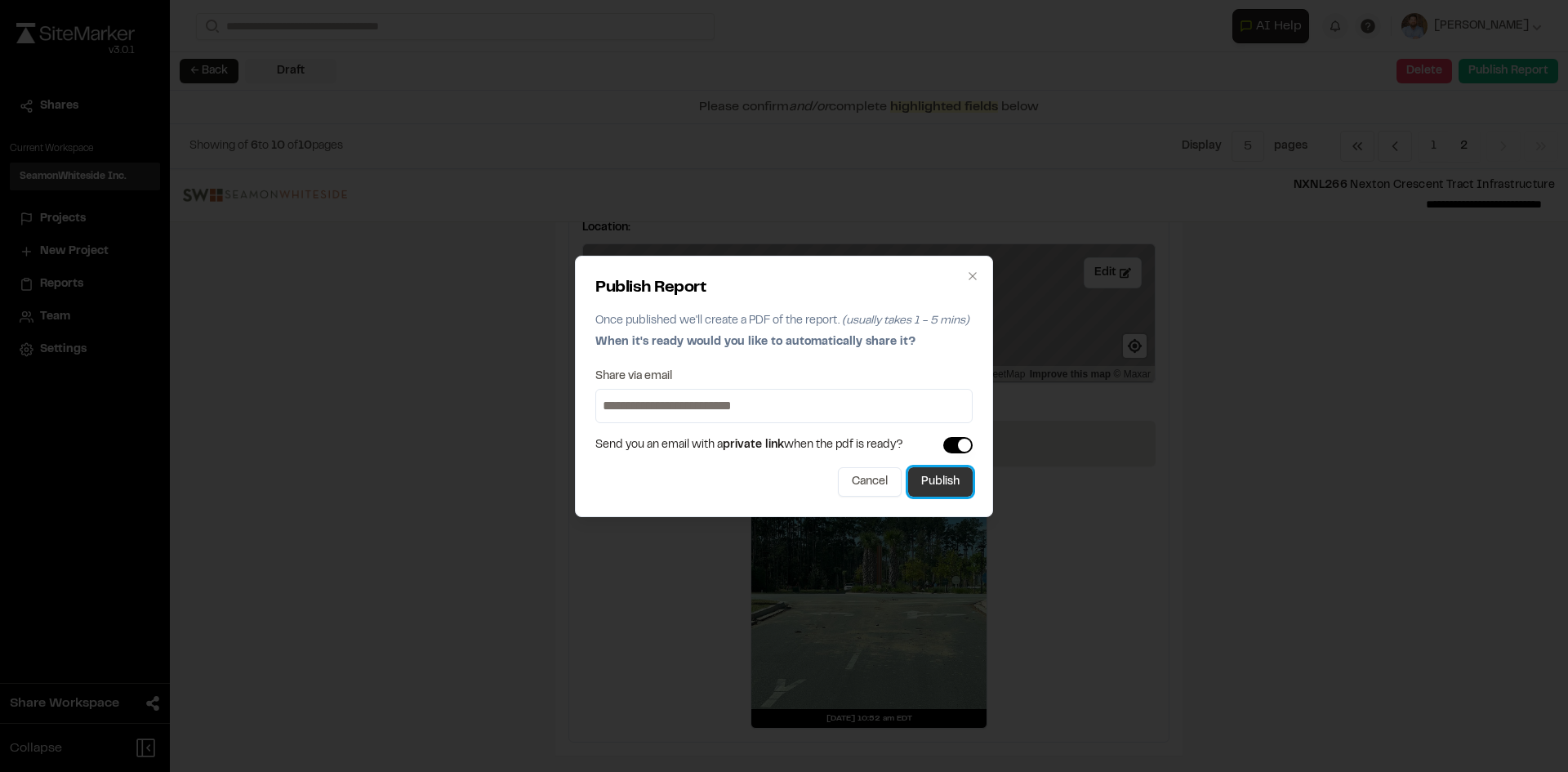
click at [941, 490] on button "Publish" at bounding box center [940, 482] width 65 height 29
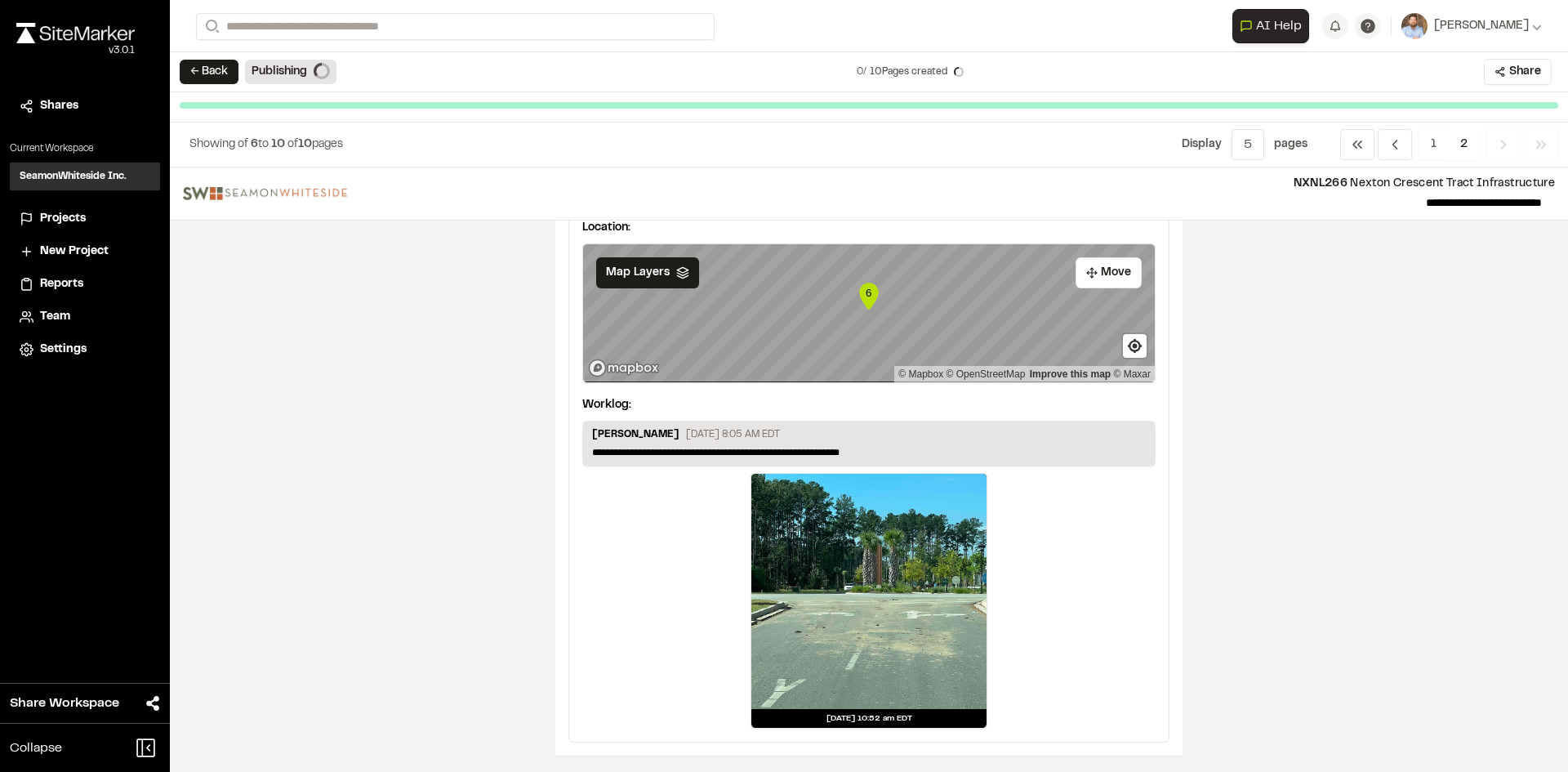
click at [61, 218] on span "Projects" at bounding box center [62, 219] width 46 height 18
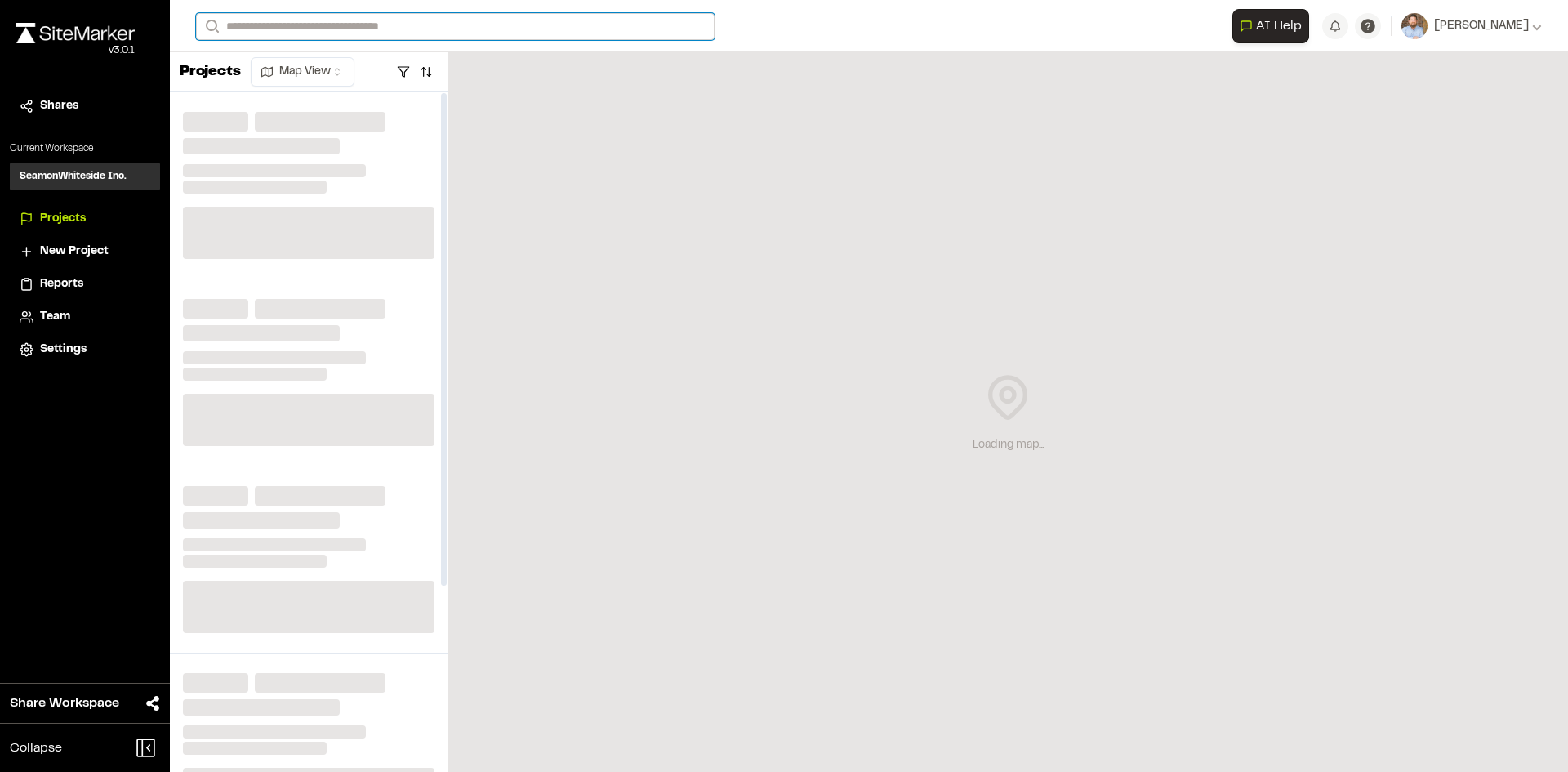
click at [330, 32] on input "Search" at bounding box center [456, 27] width 519 height 27
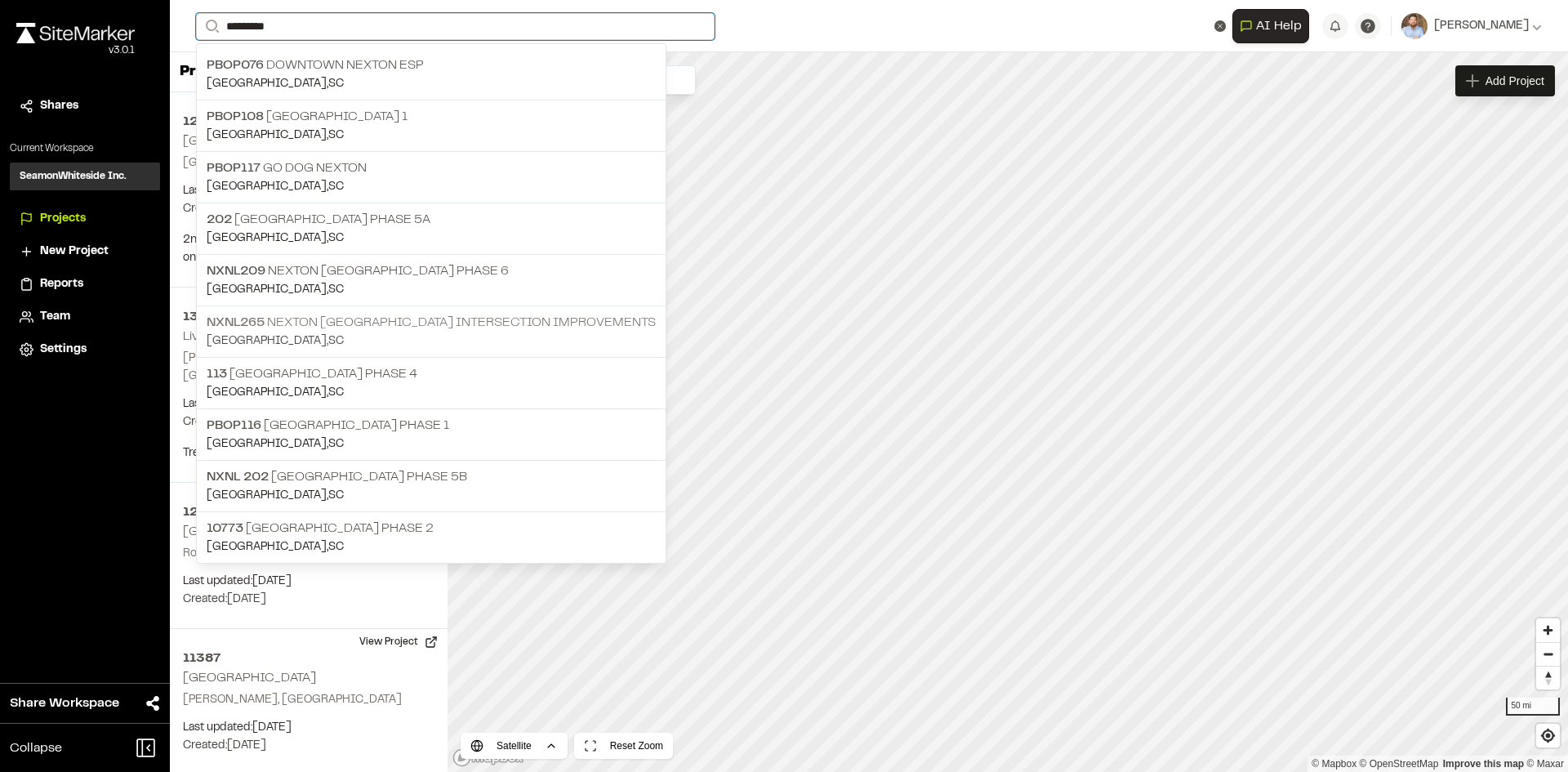
type input "********"
click at [463, 329] on p "NXNL265 [GEOGRAPHIC_DATA] Intersection Improvements" at bounding box center [431, 323] width 449 height 20
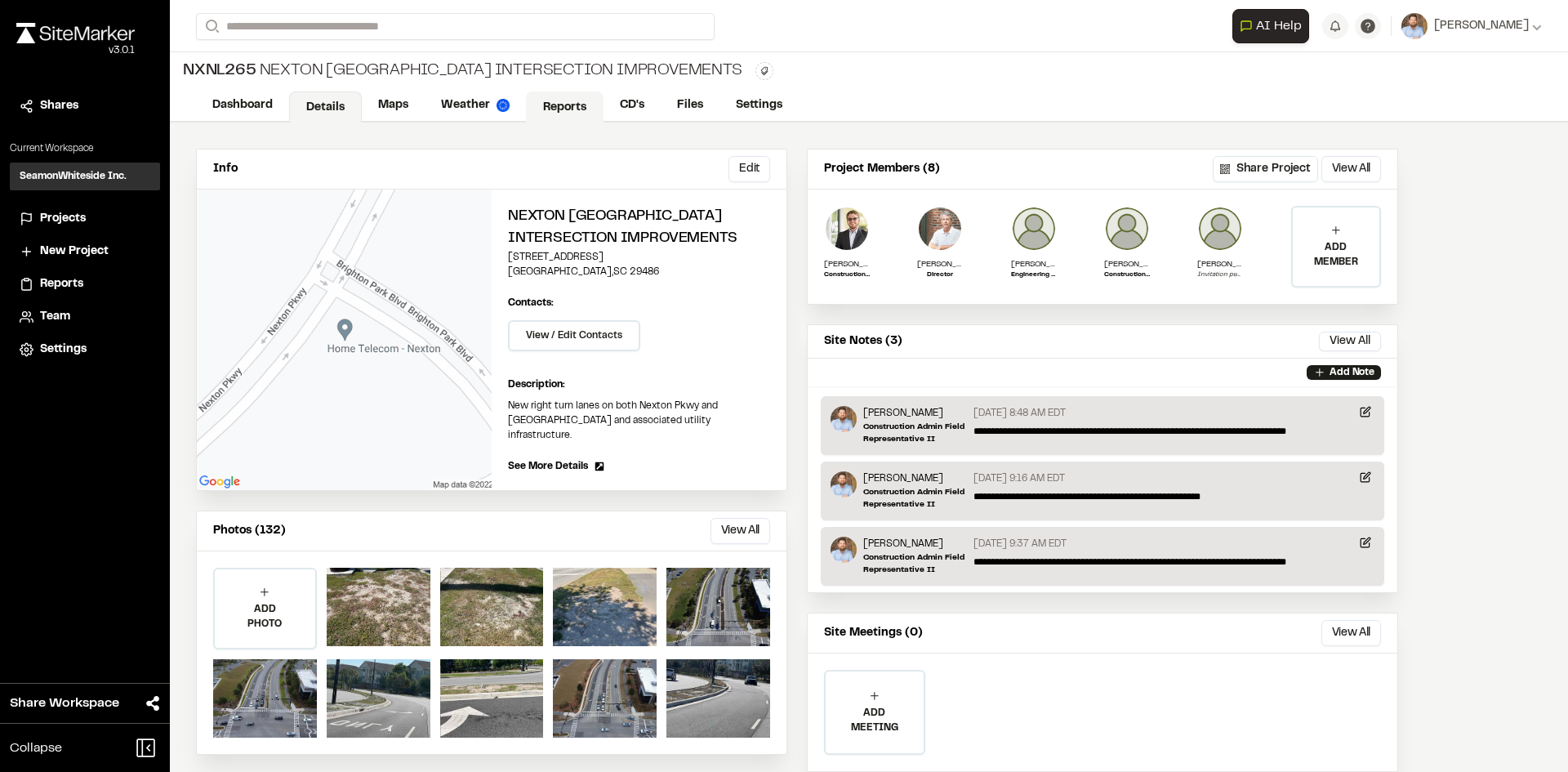
click at [571, 105] on link "Reports" at bounding box center [565, 106] width 77 height 31
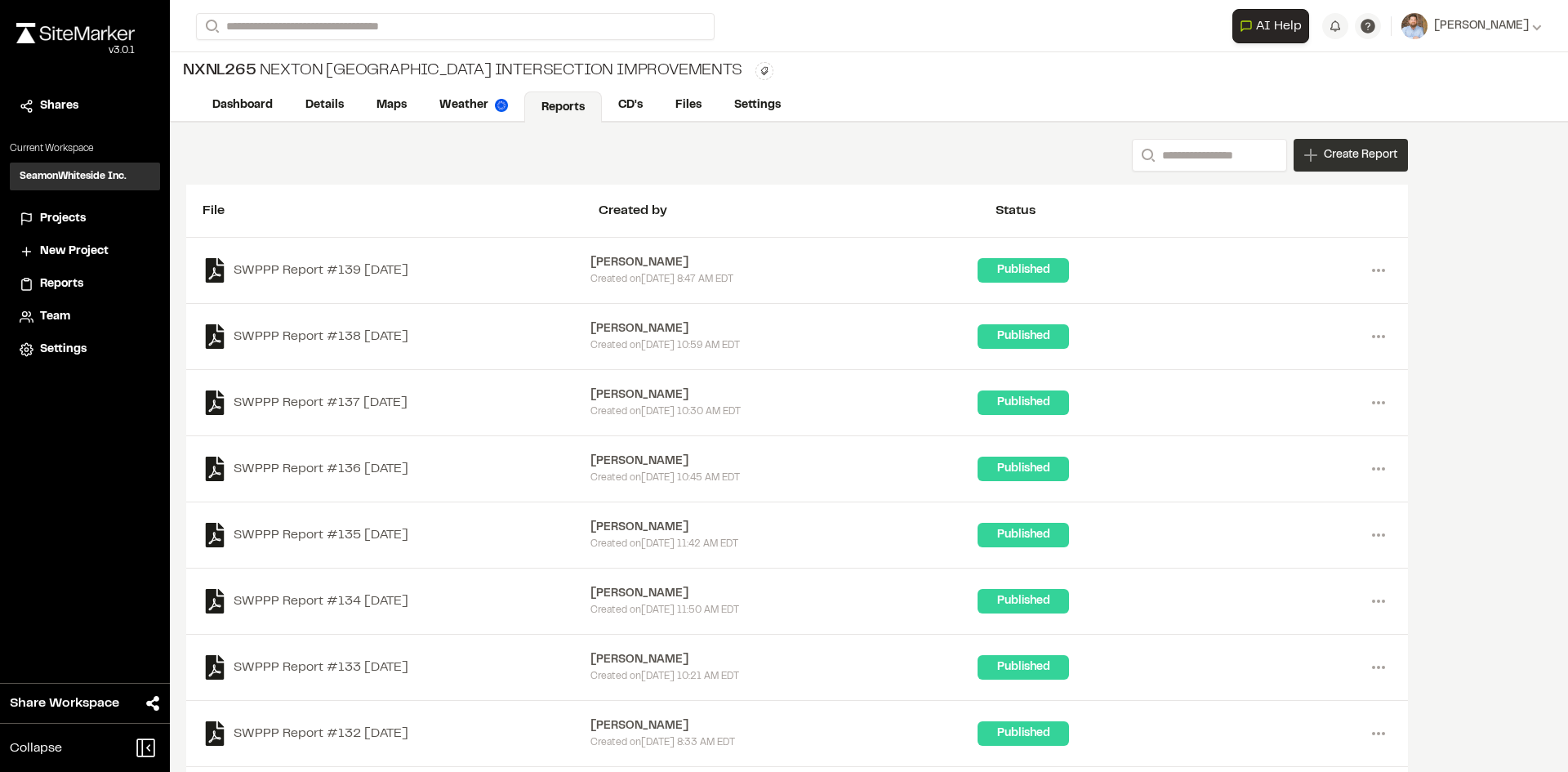
click at [1368, 166] on div "Create Report" at bounding box center [1351, 155] width 115 height 32
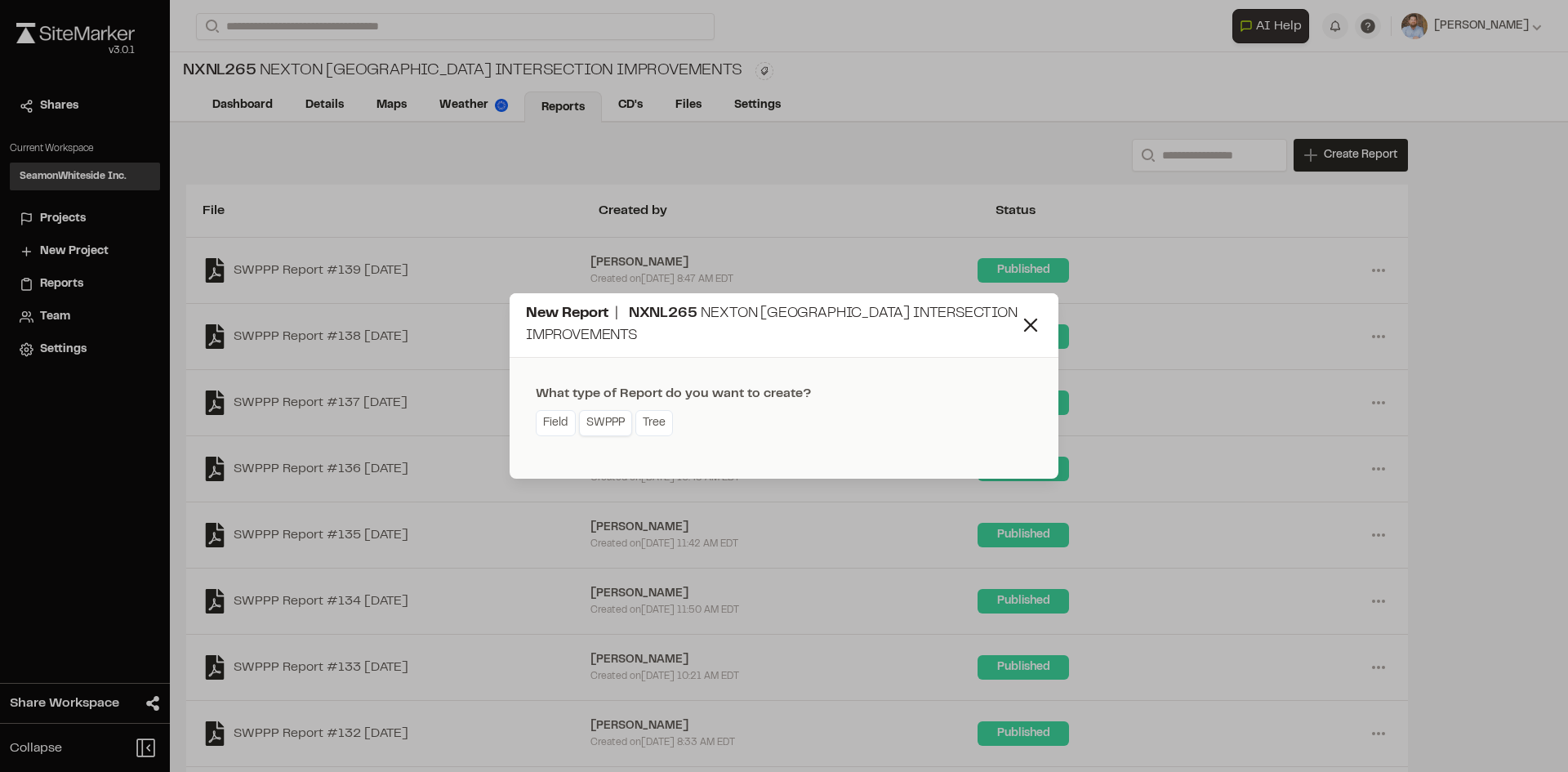
click at [619, 428] on link "SWPPP" at bounding box center [605, 423] width 53 height 26
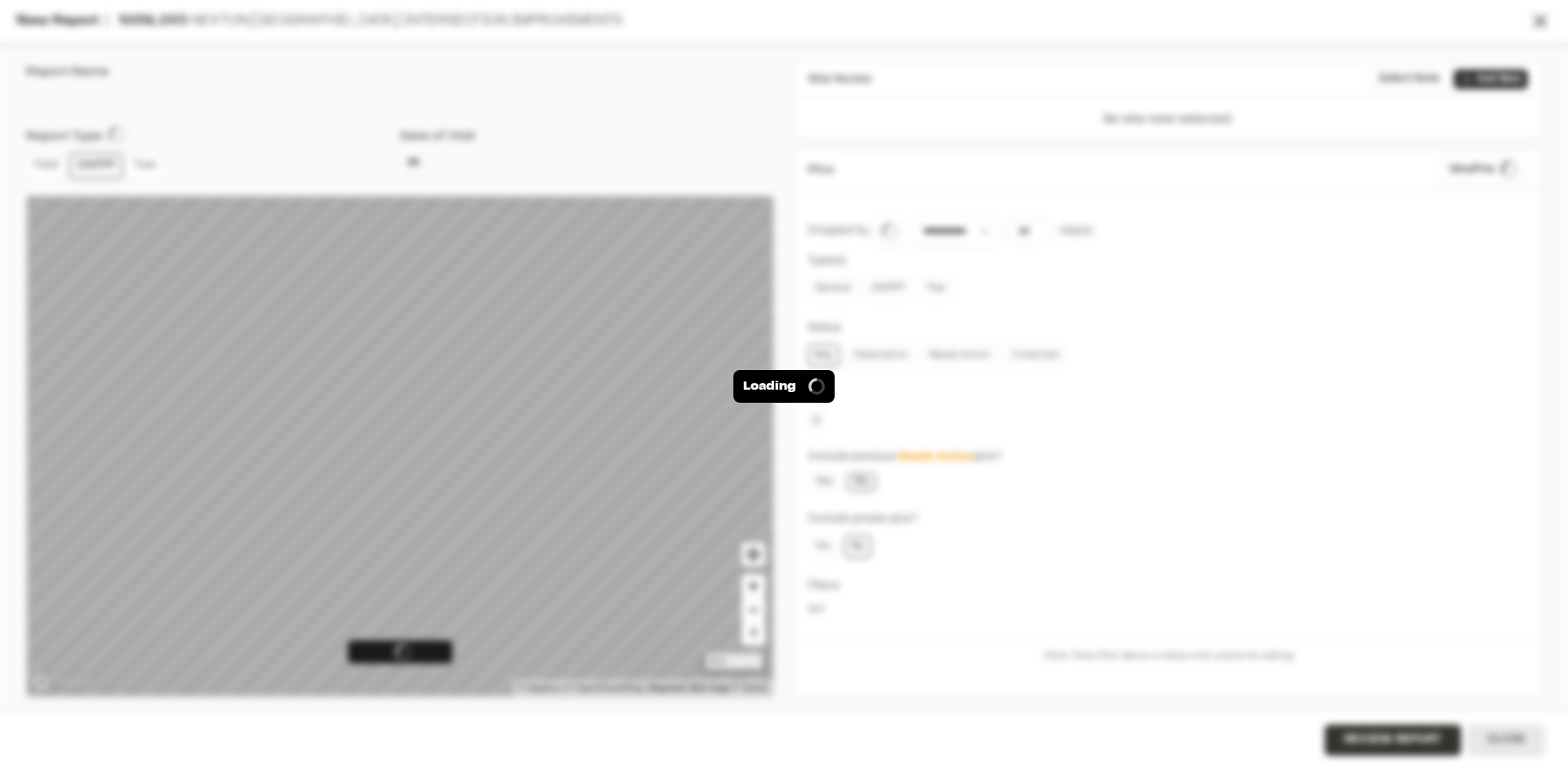
type input "**********"
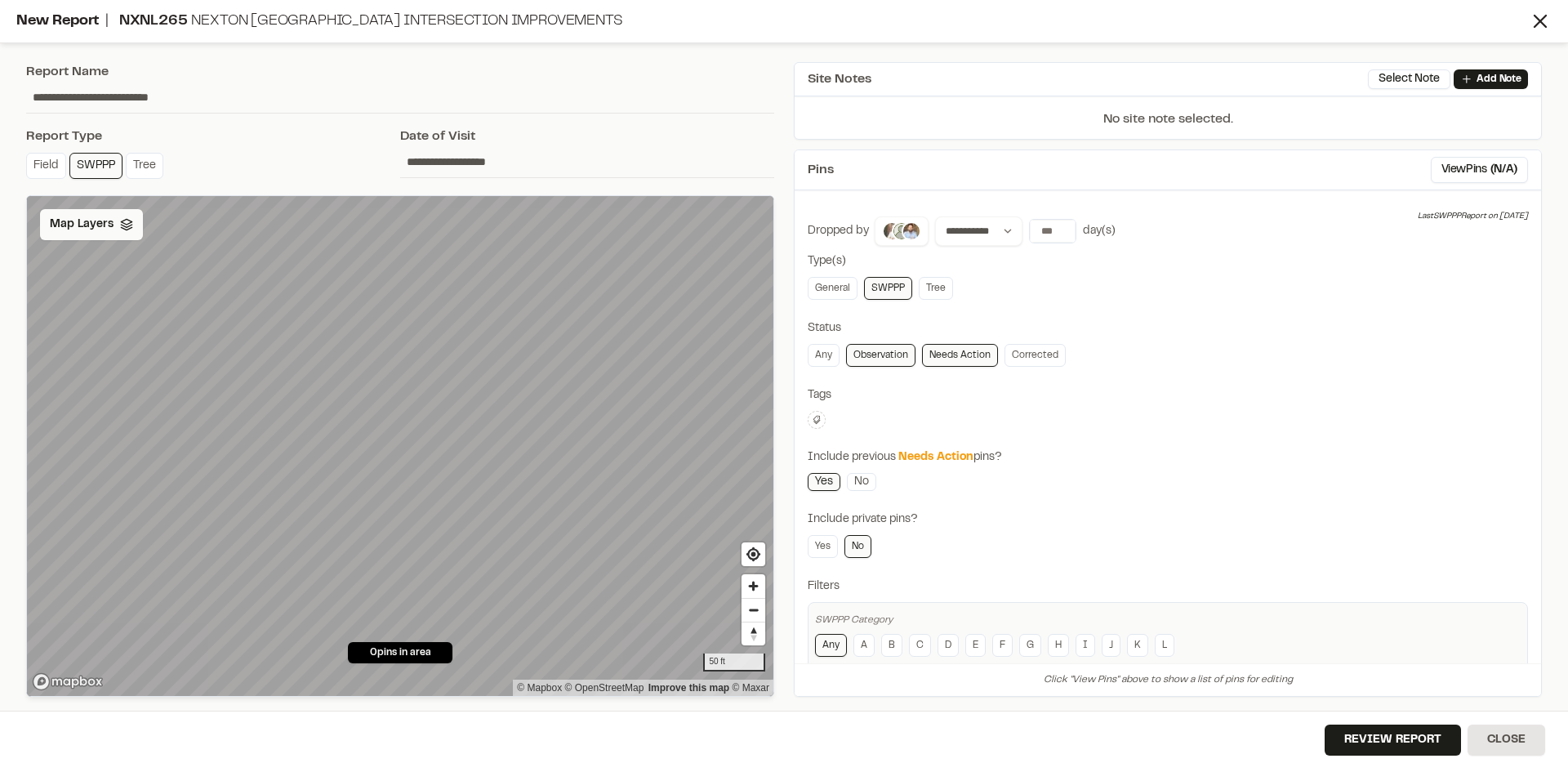
click at [120, 218] on icon at bounding box center [126, 225] width 13 height 13
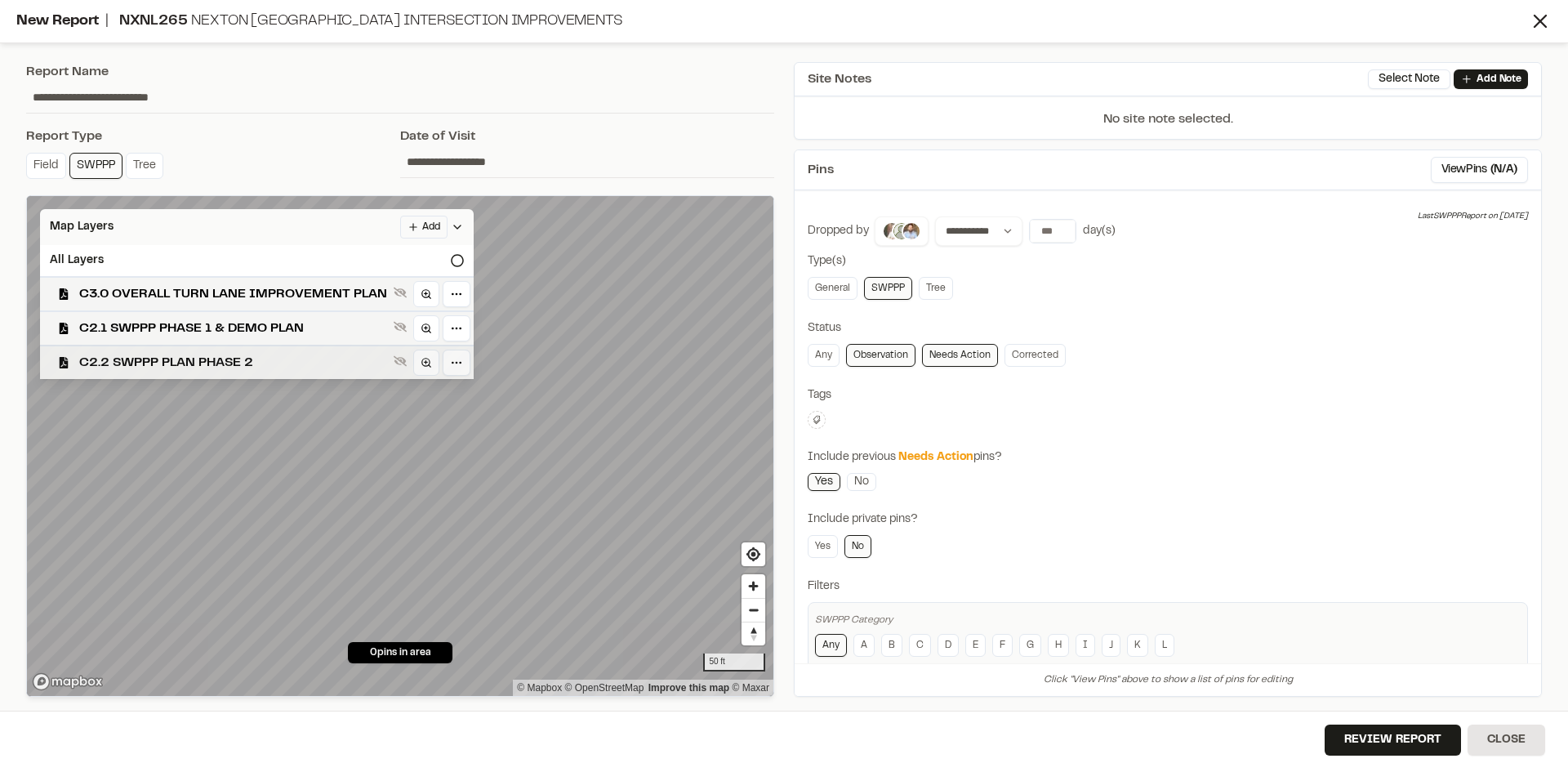
click at [194, 366] on span "C2.2 SWPPP PLAN PHASE 2" at bounding box center [233, 363] width 308 height 20
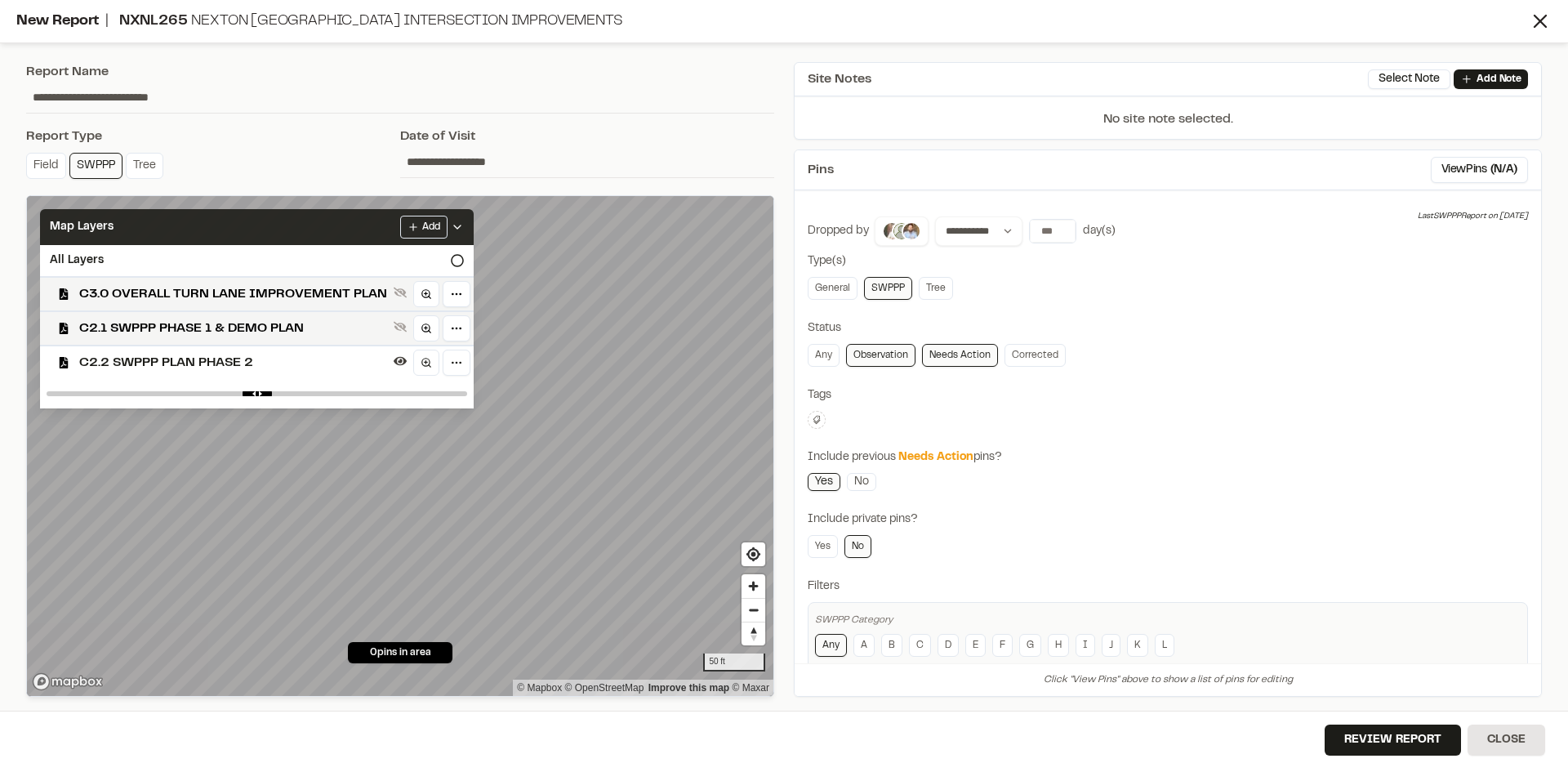
click at [455, 225] on icon at bounding box center [457, 227] width 13 height 13
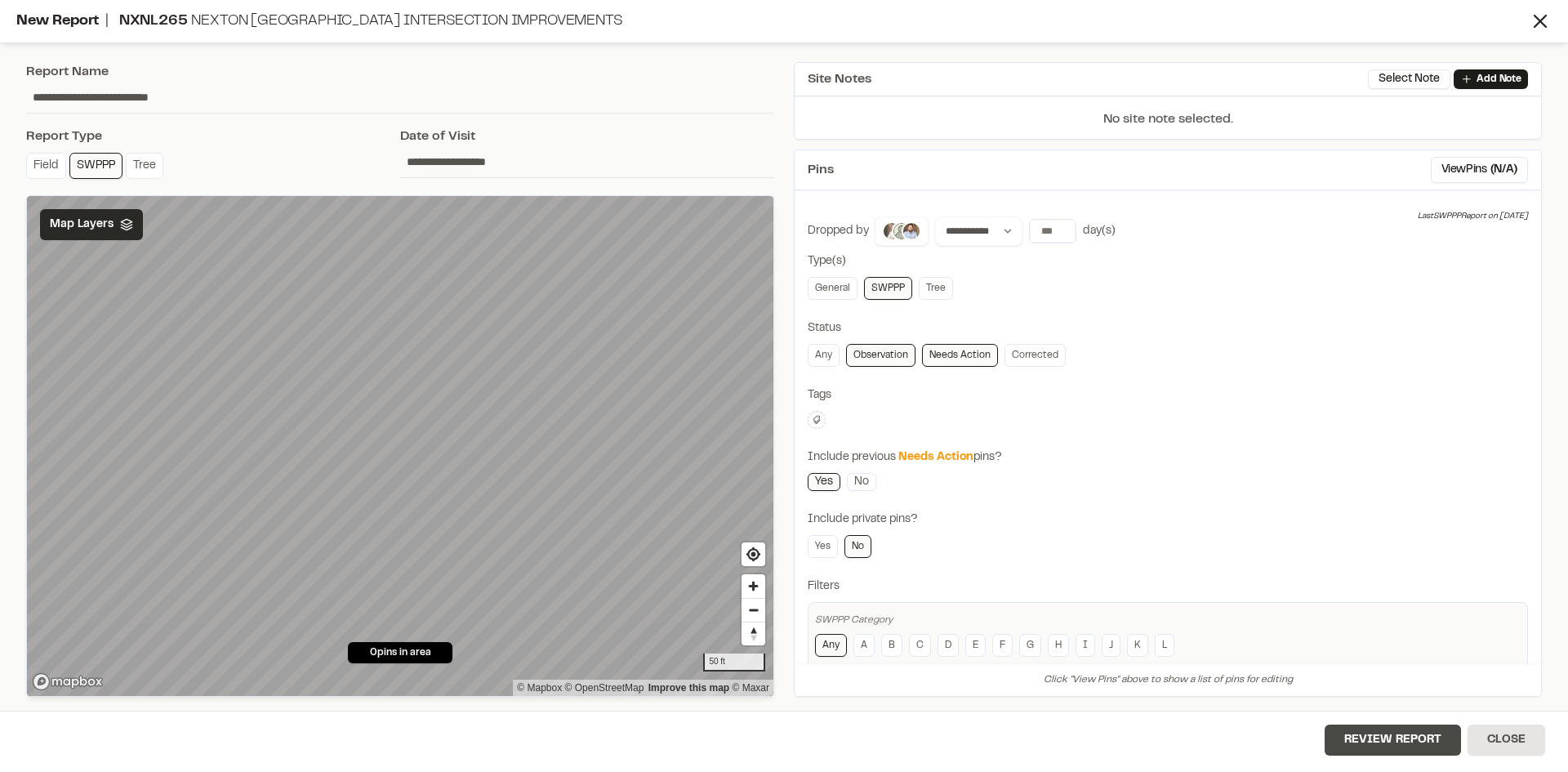
click at [1408, 749] on button "Review Report" at bounding box center [1393, 740] width 136 height 31
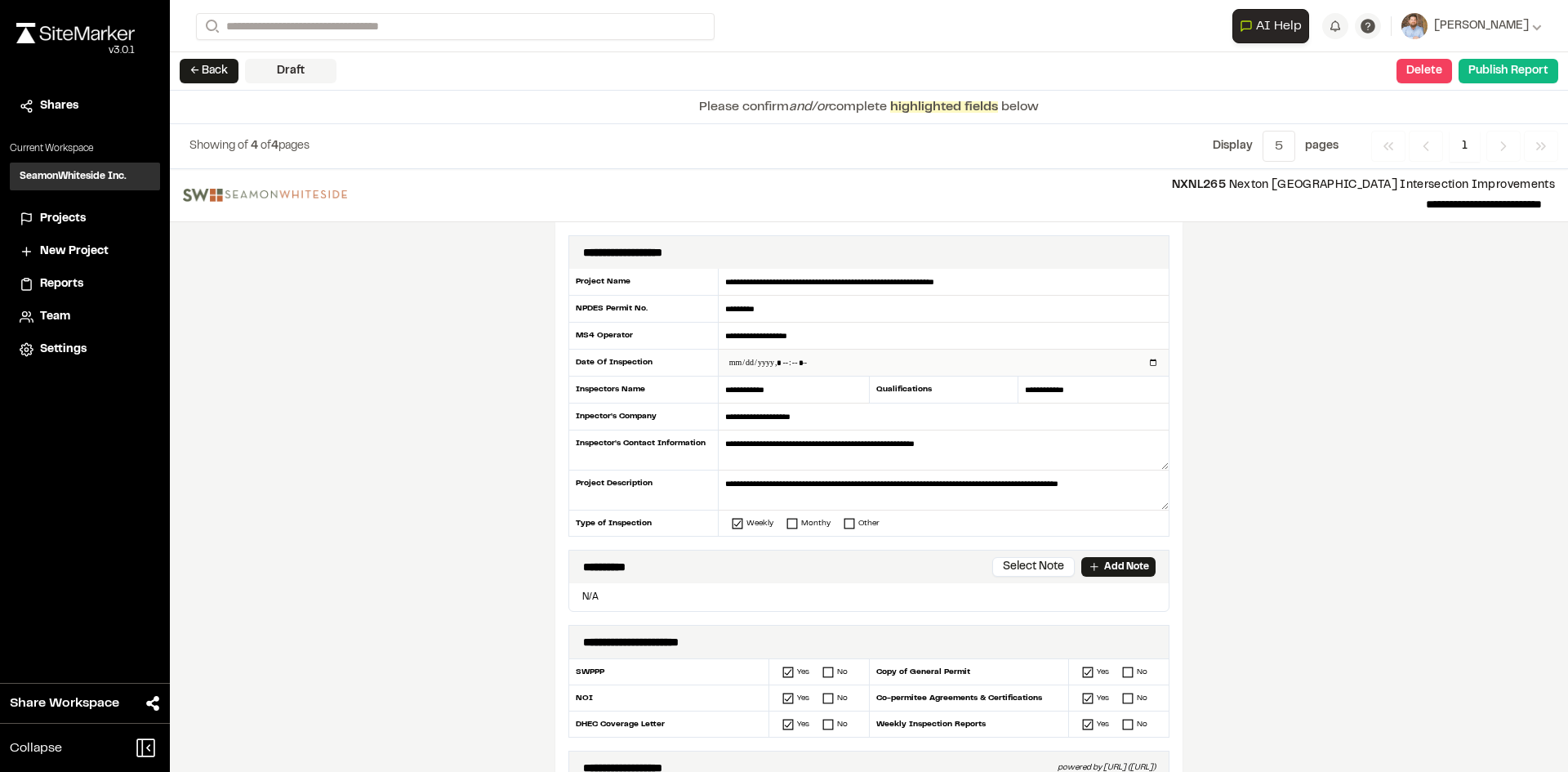
click at [1148, 364] on input "datetime-local" at bounding box center [943, 362] width 450 height 26
type input "**********"
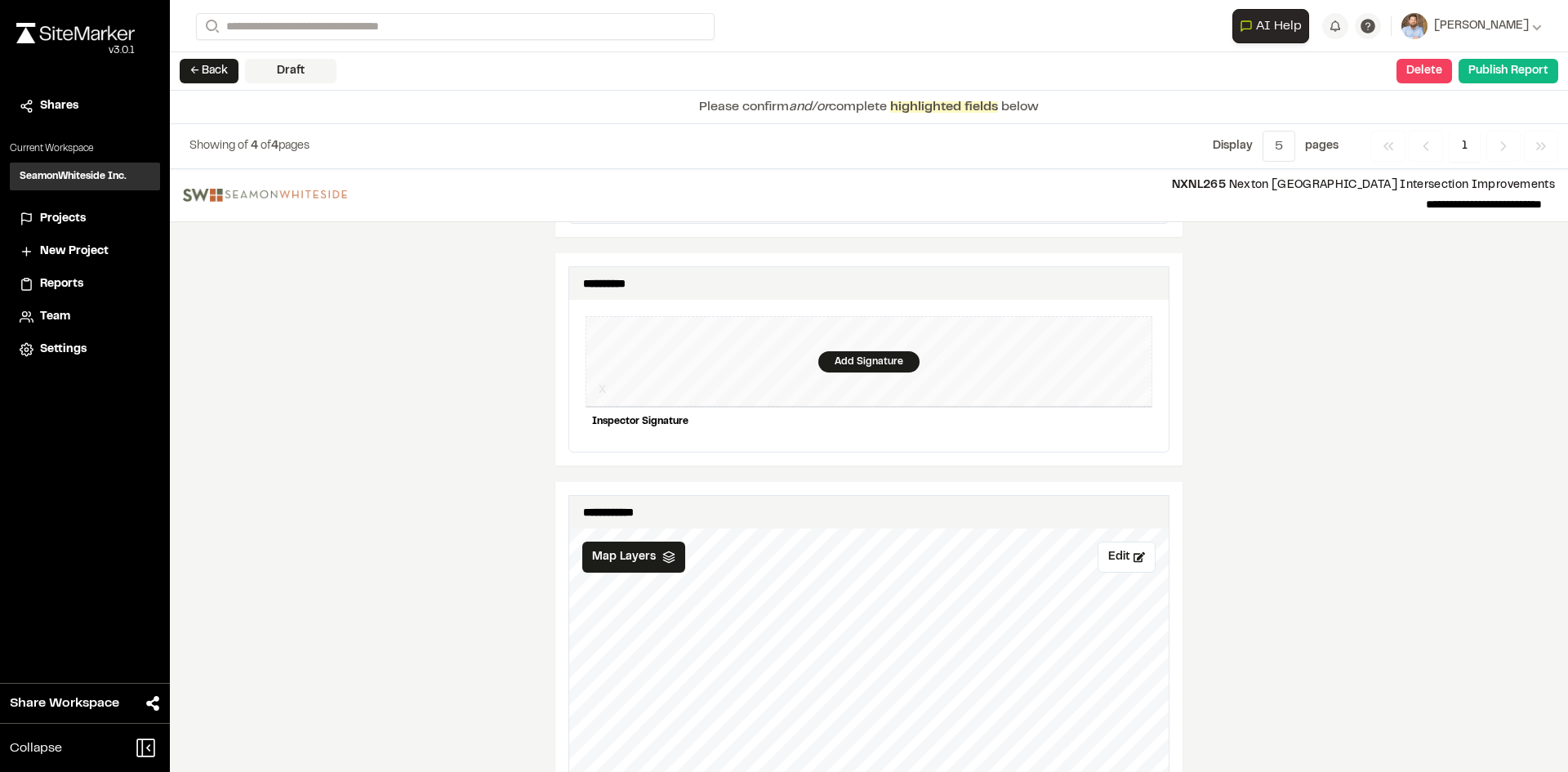
scroll to position [1471, 0]
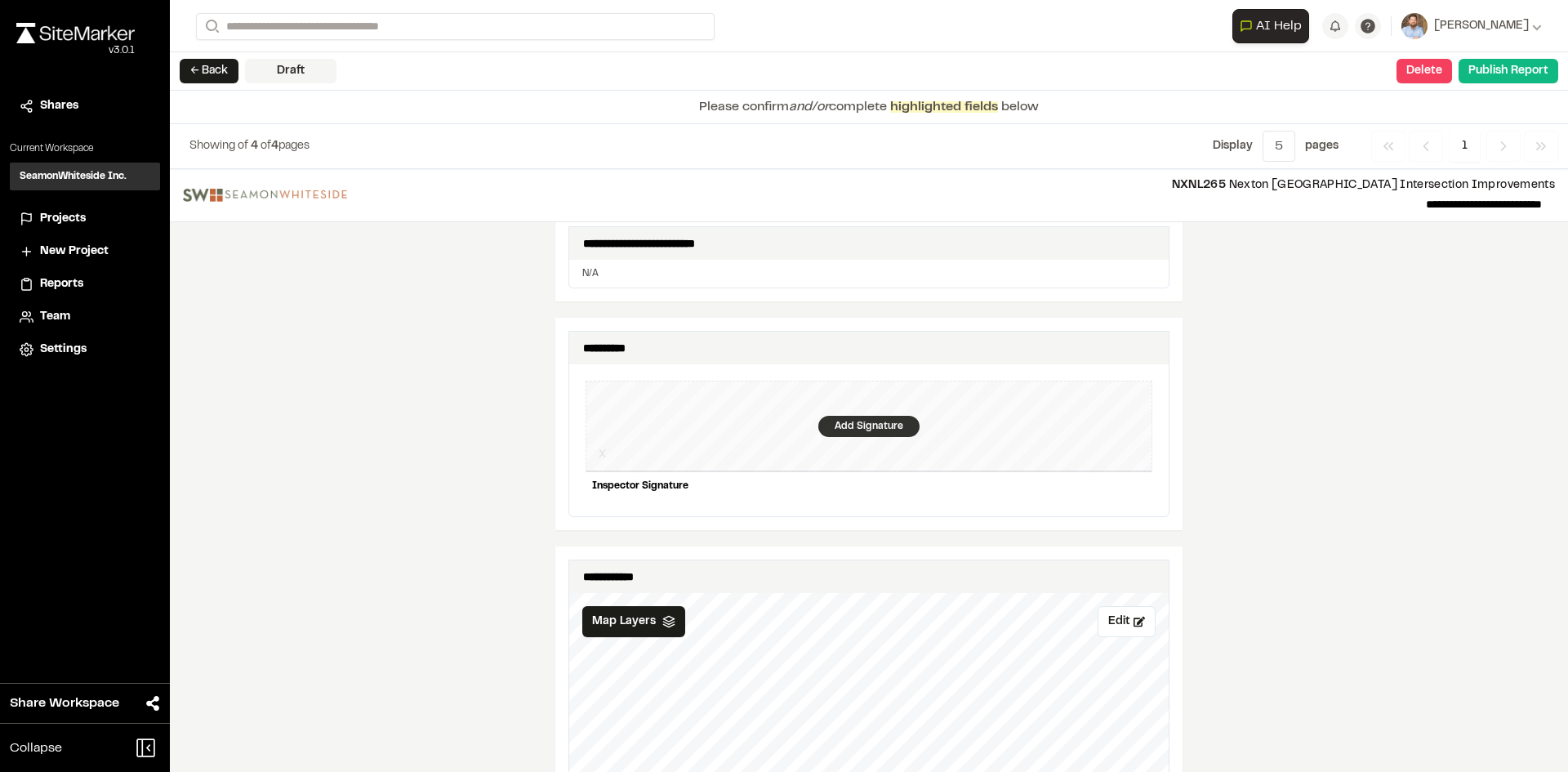
click at [853, 416] on div "Add Signature" at bounding box center [869, 427] width 101 height 22
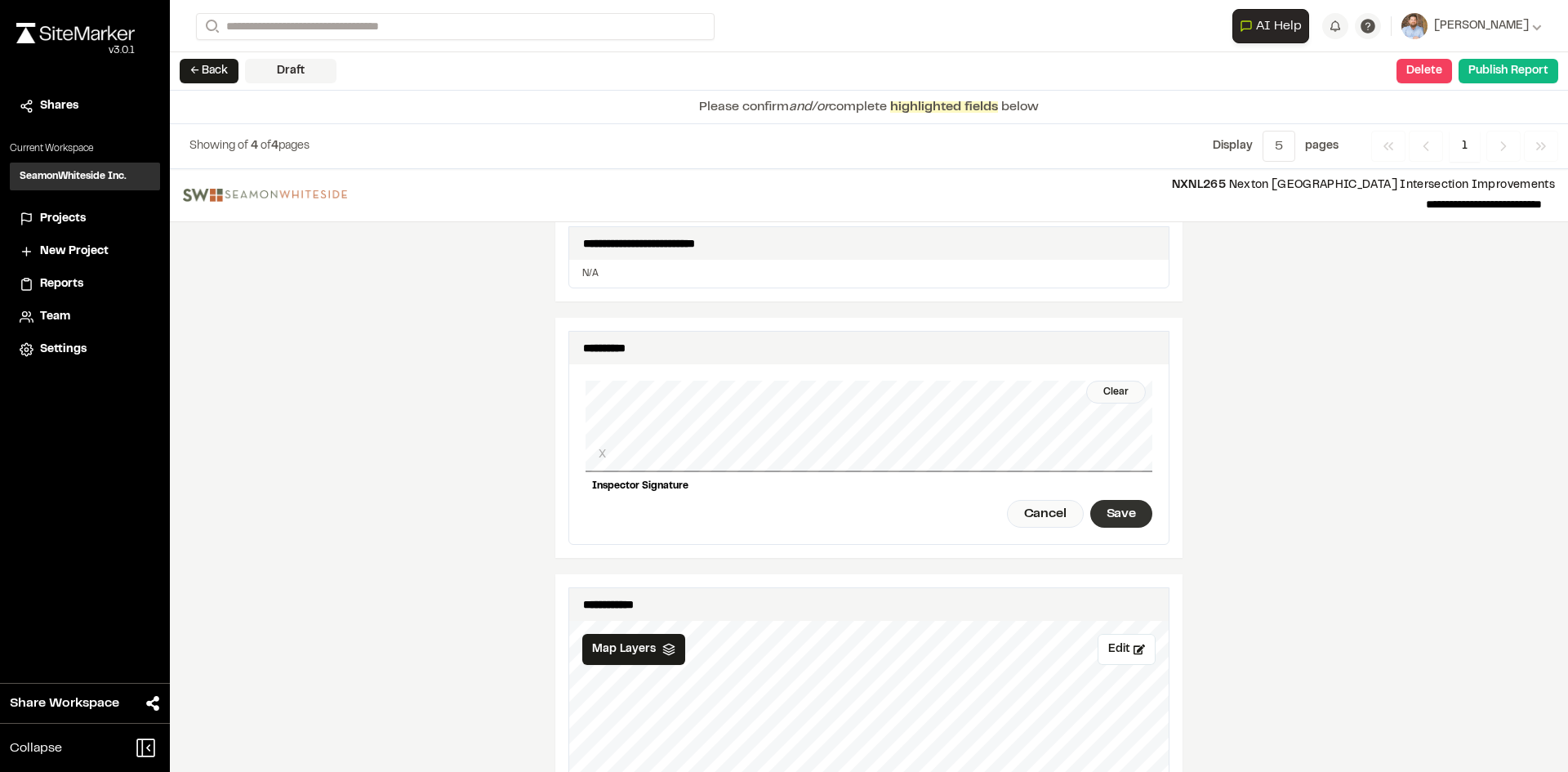
click at [1118, 509] on div "Save" at bounding box center [1121, 513] width 62 height 27
click at [1510, 76] on button "Publish Report" at bounding box center [1508, 71] width 100 height 24
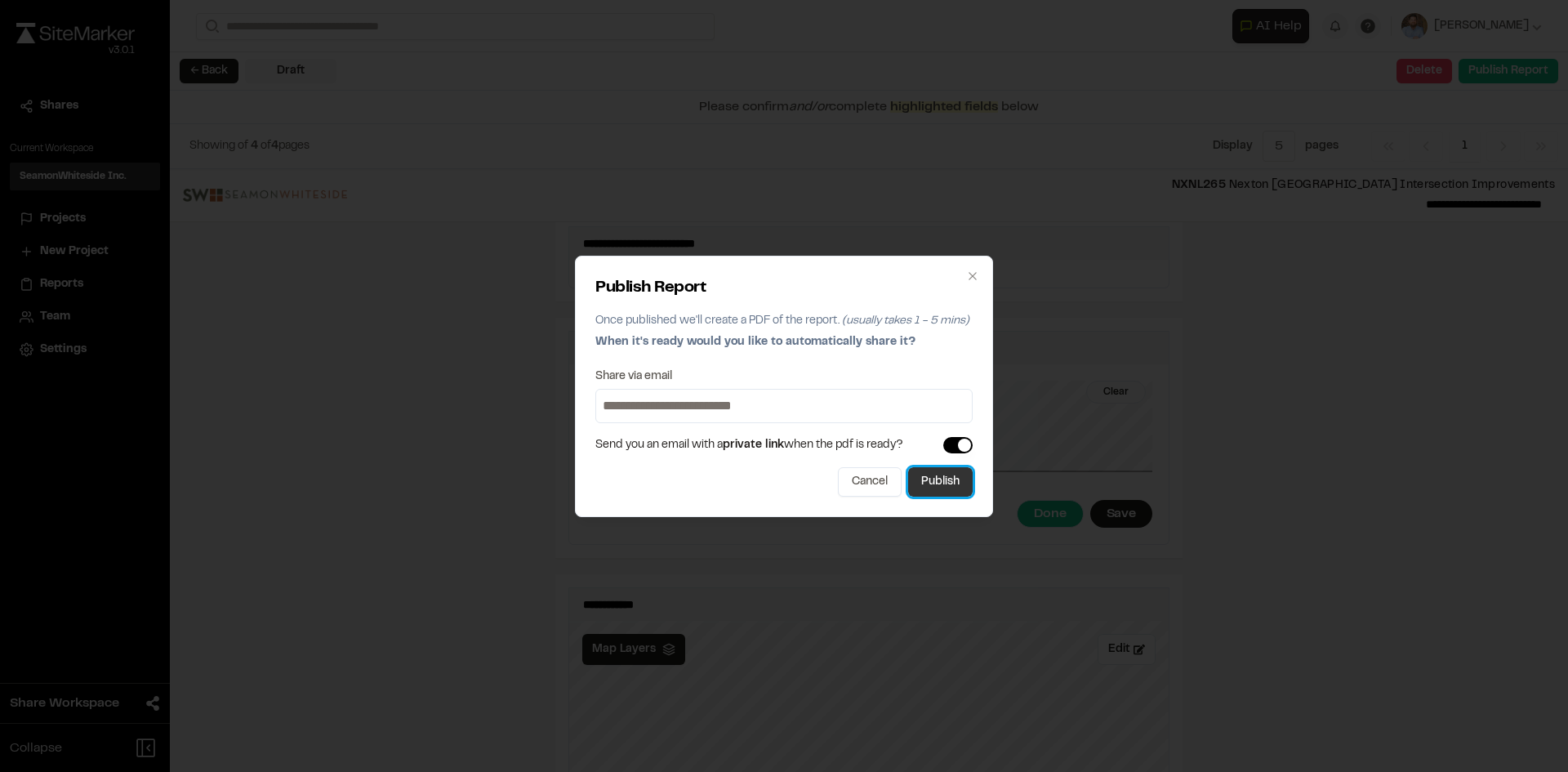
click at [951, 492] on button "Publish" at bounding box center [940, 482] width 65 height 29
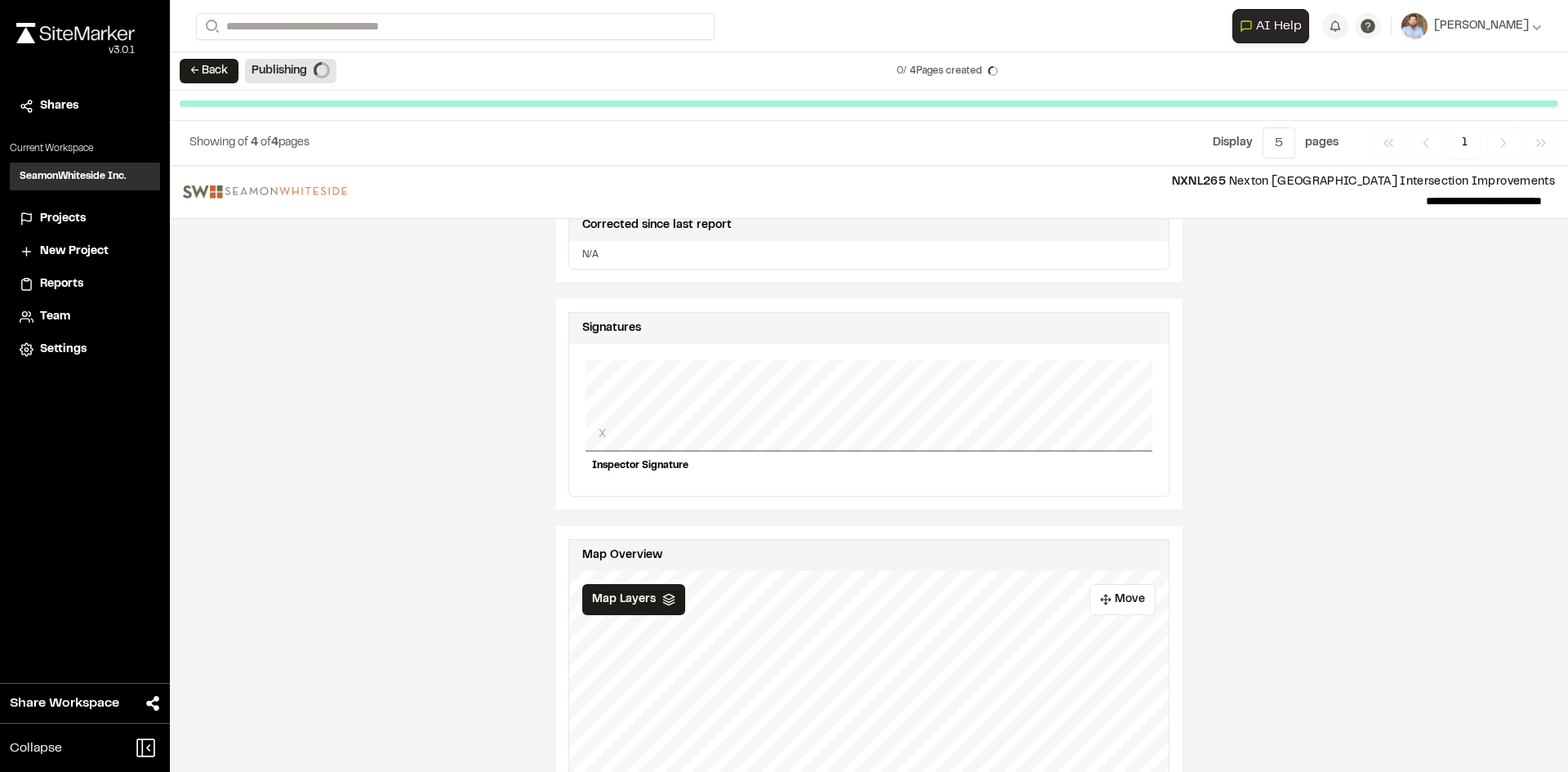
scroll to position [1457, 0]
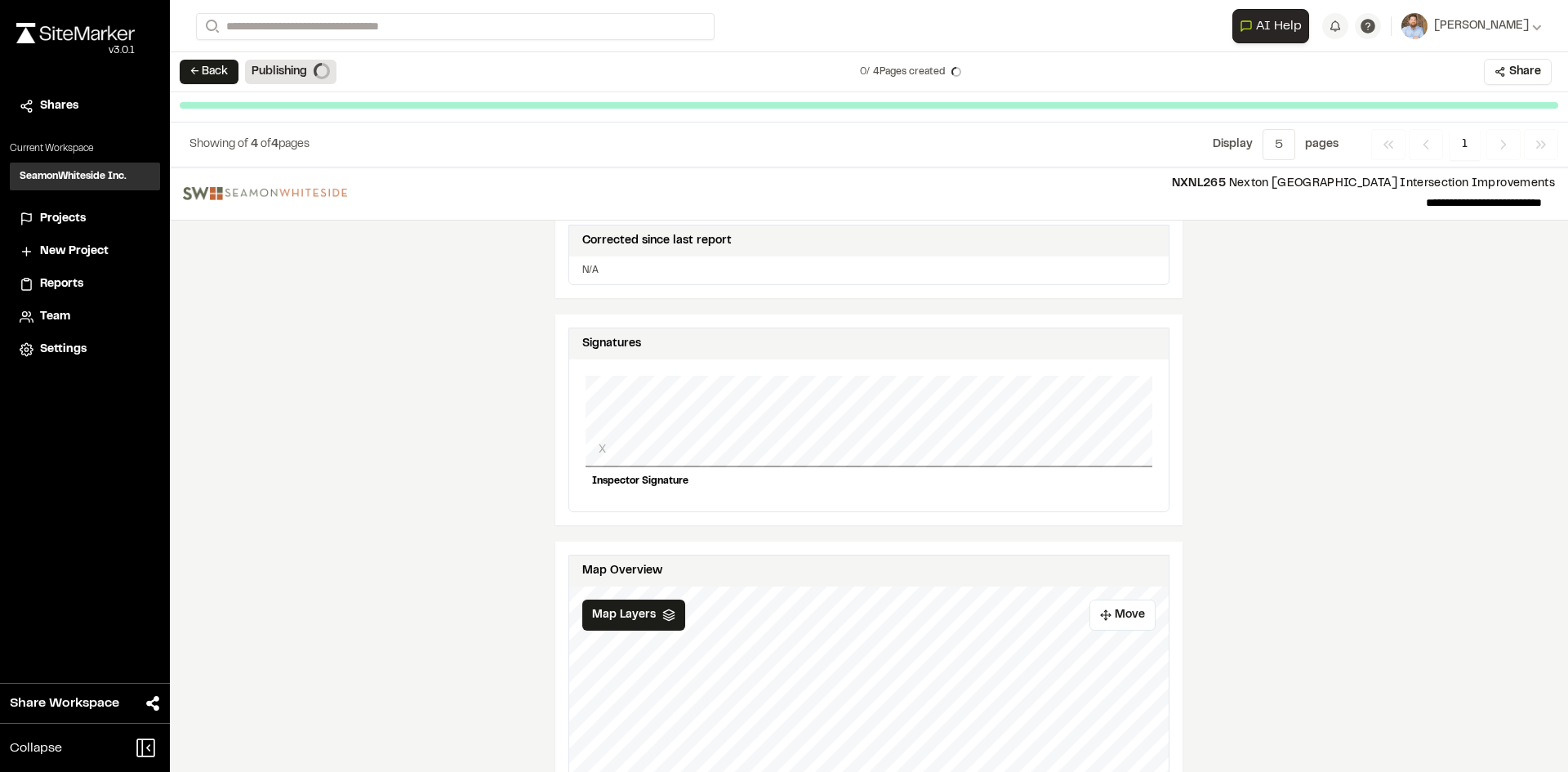
click at [64, 216] on span "Projects" at bounding box center [62, 219] width 46 height 18
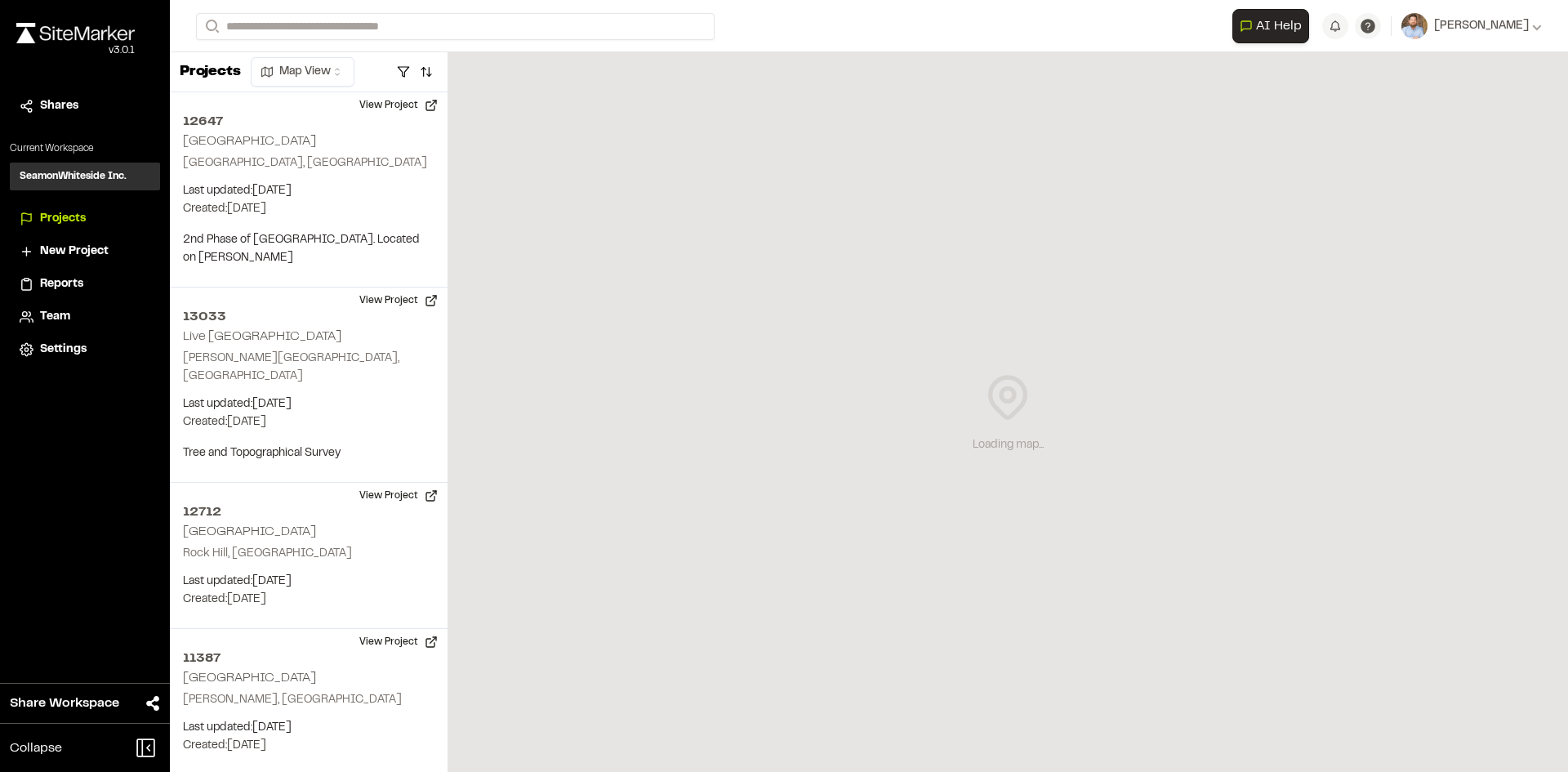
click at [64, 281] on span "Reports" at bounding box center [62, 285] width 43 height 18
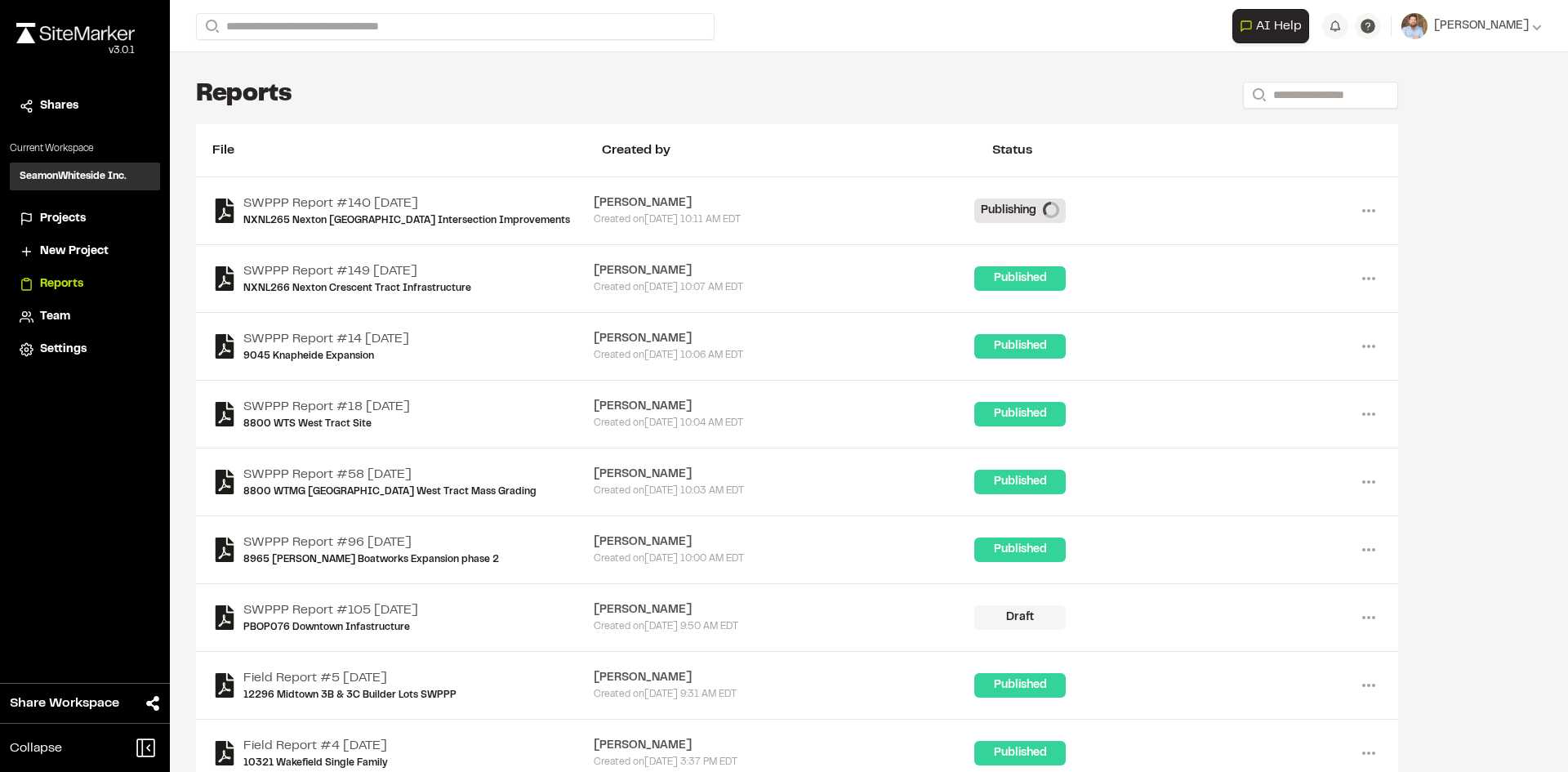
click at [73, 213] on span "Projects" at bounding box center [62, 219] width 46 height 18
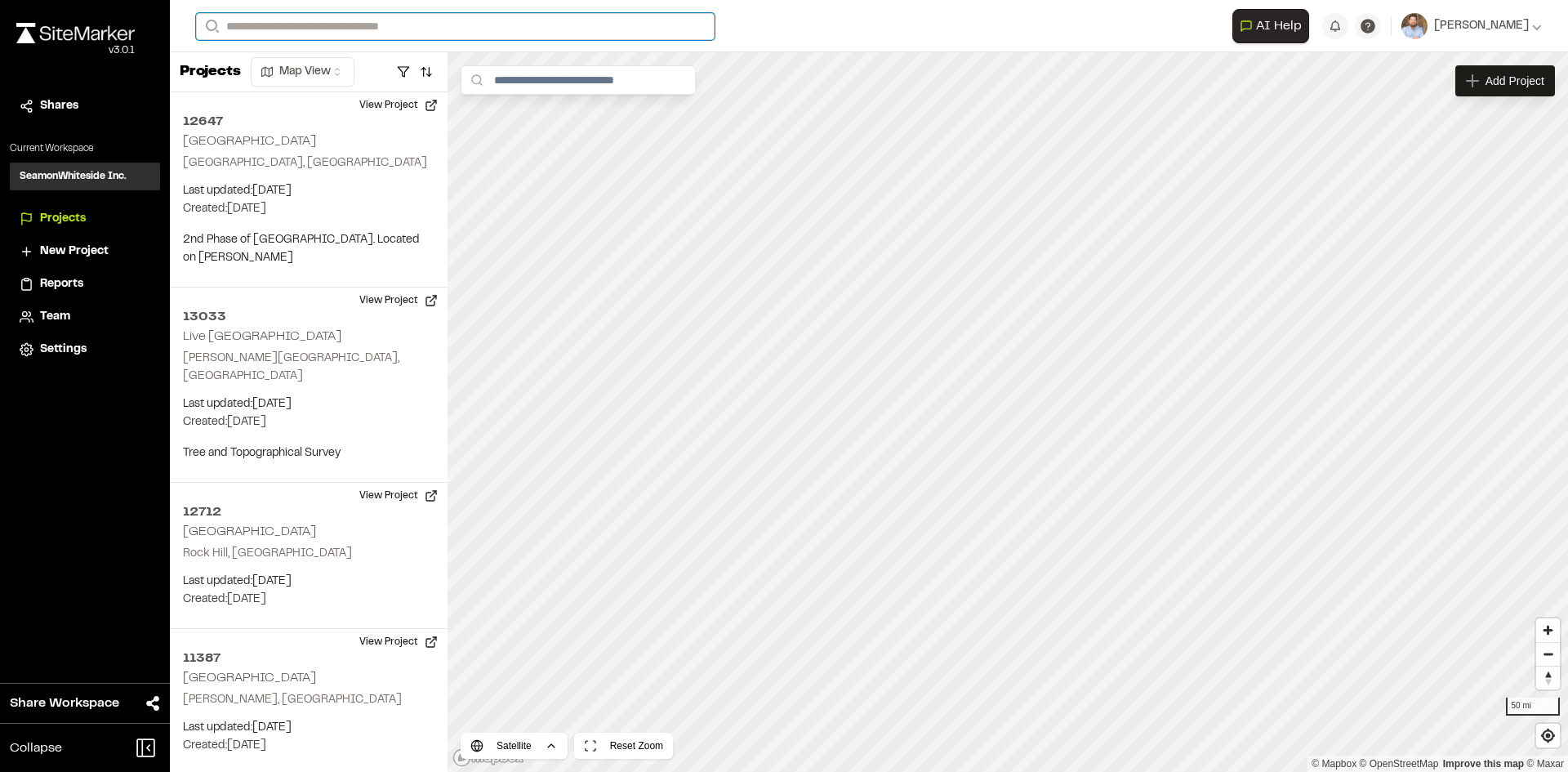
click at [280, 23] on input "Search" at bounding box center [456, 27] width 519 height 27
type input "*"
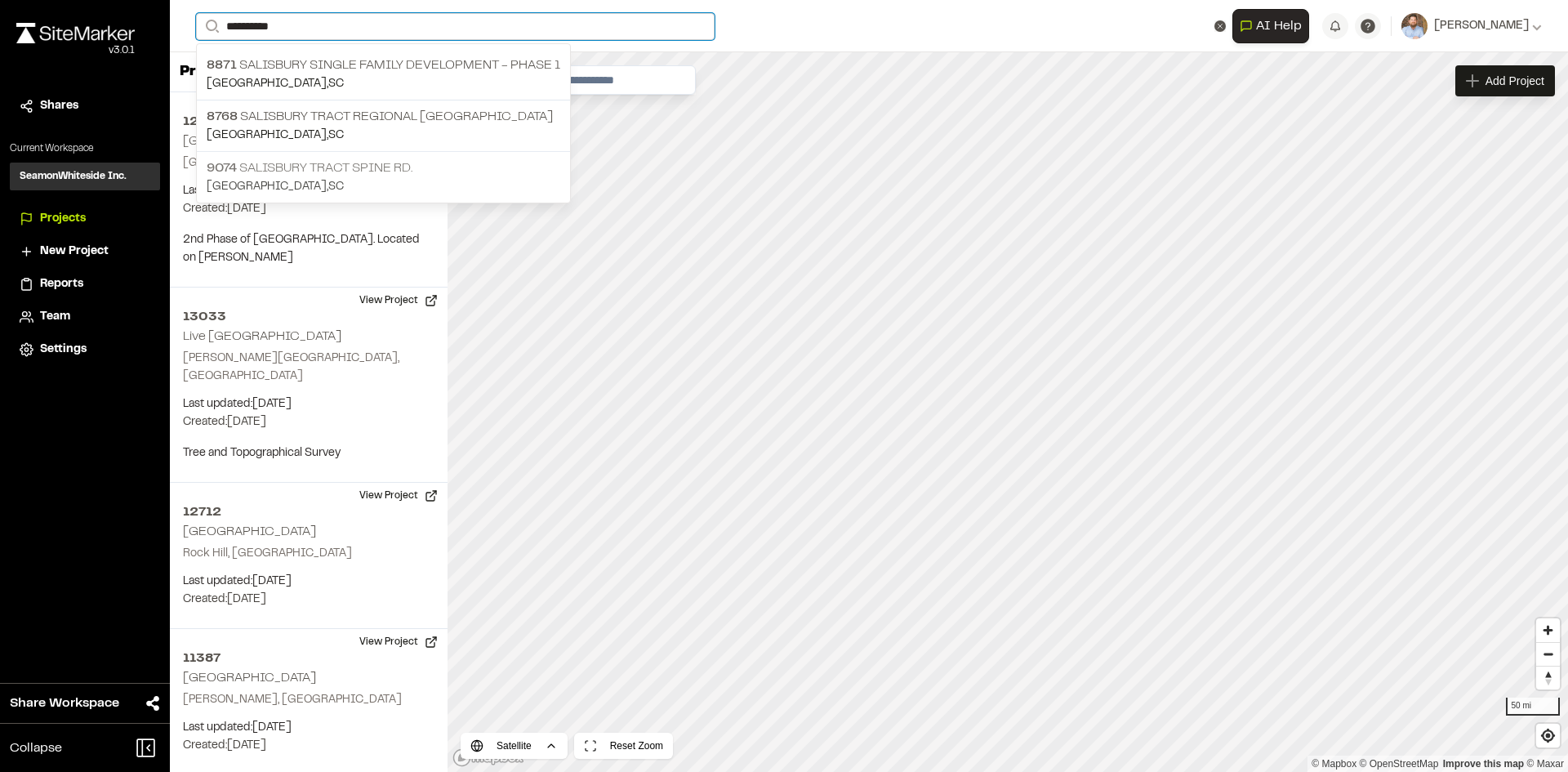
type input "*********"
click at [344, 173] on p "9074 Salisbury Tract Spine Rd." at bounding box center [382, 169] width 353 height 20
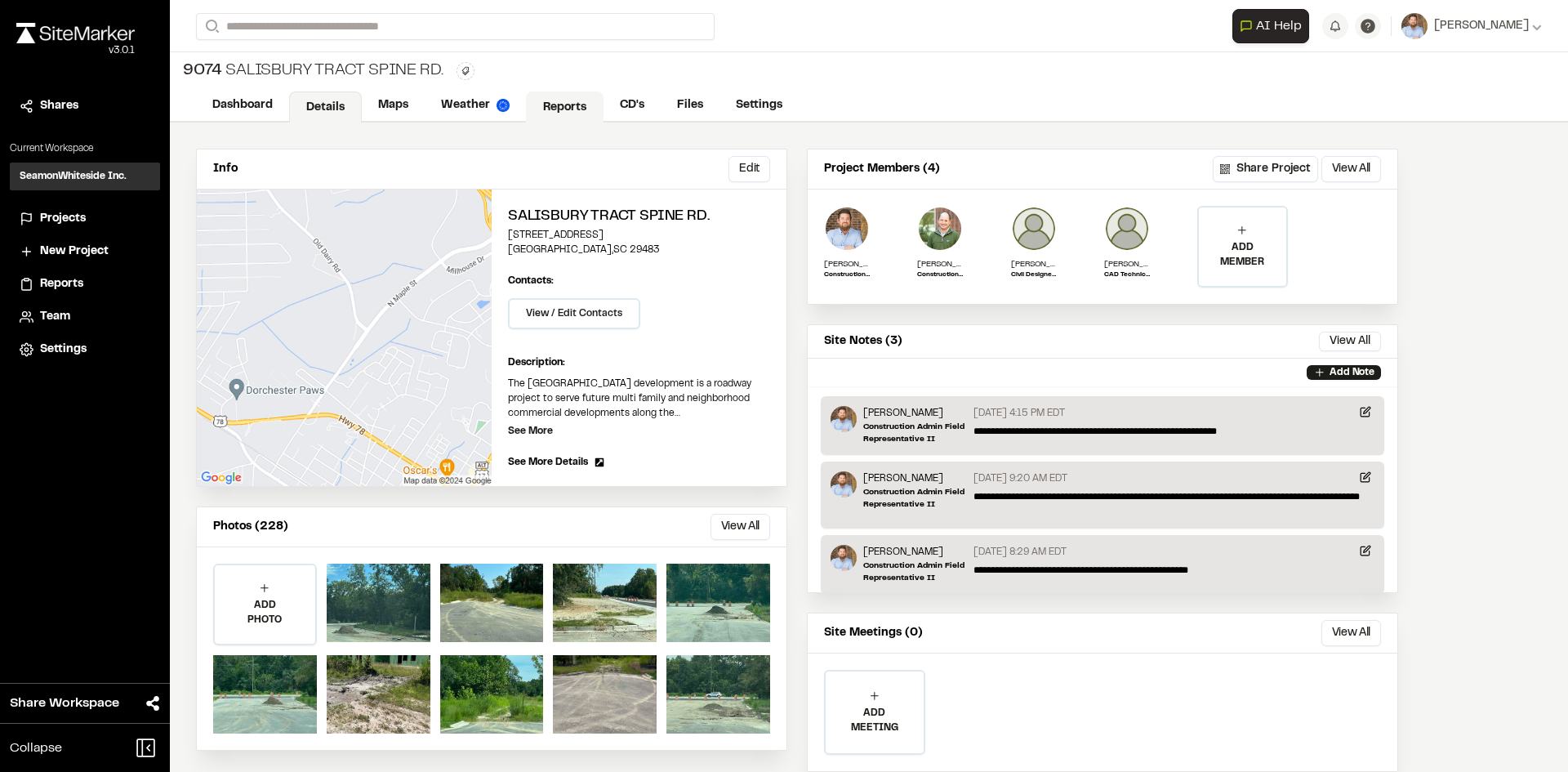
click at [579, 106] on link "Reports" at bounding box center [565, 106] width 77 height 31
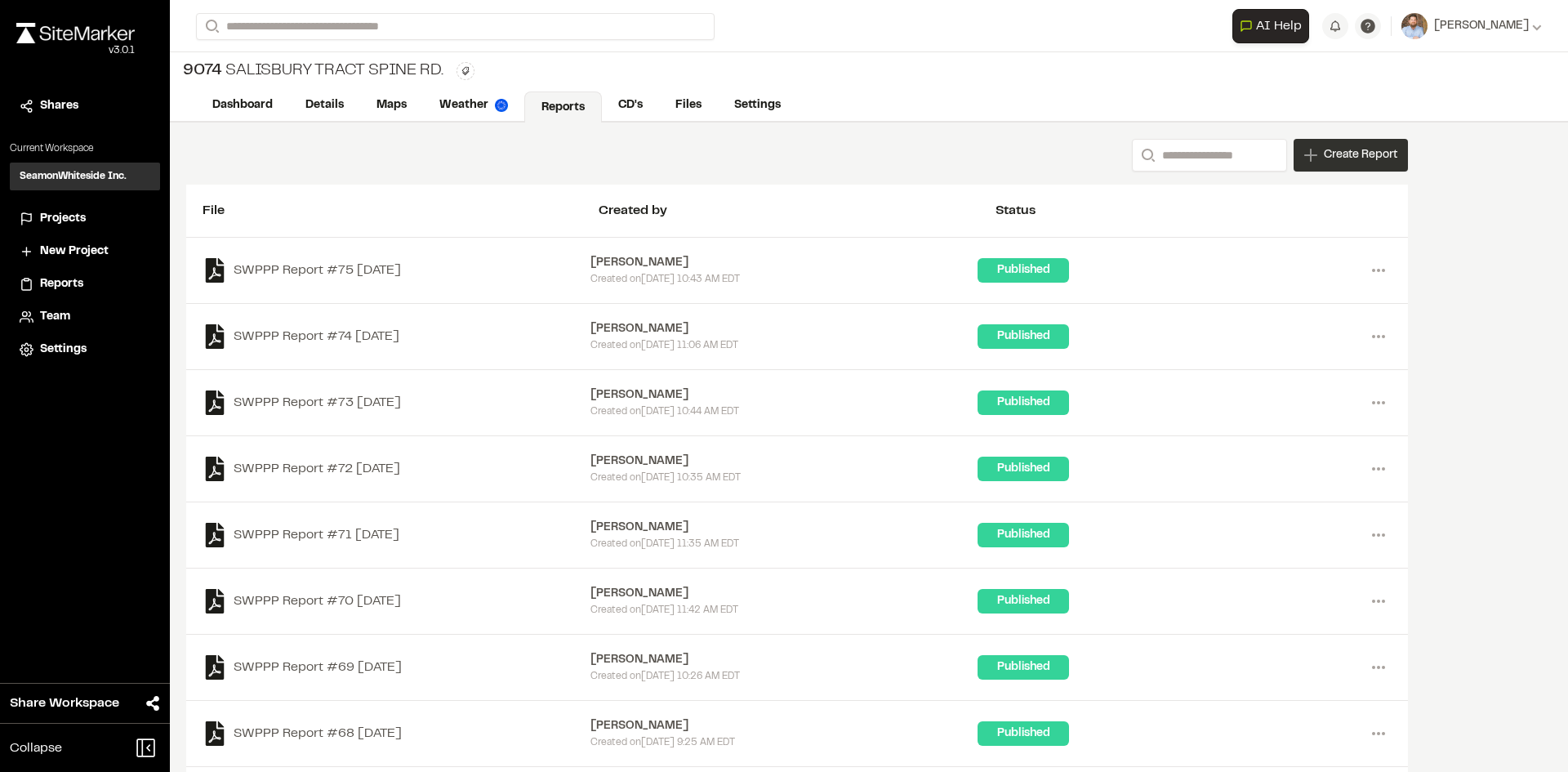
click at [1349, 163] on span "Create Report" at bounding box center [1360, 156] width 73 height 18
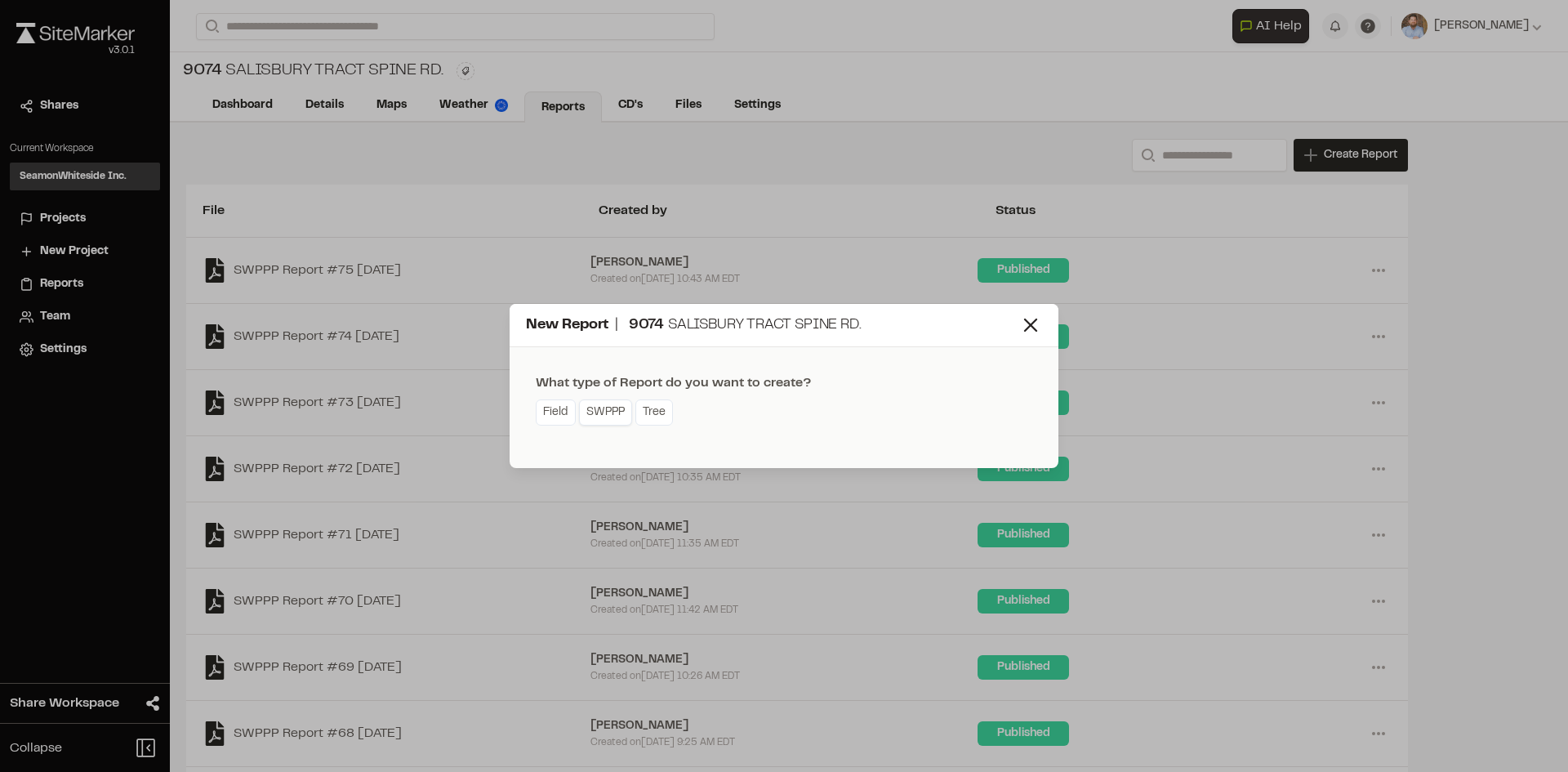
click at [603, 419] on link "SWPPP" at bounding box center [605, 412] width 53 height 26
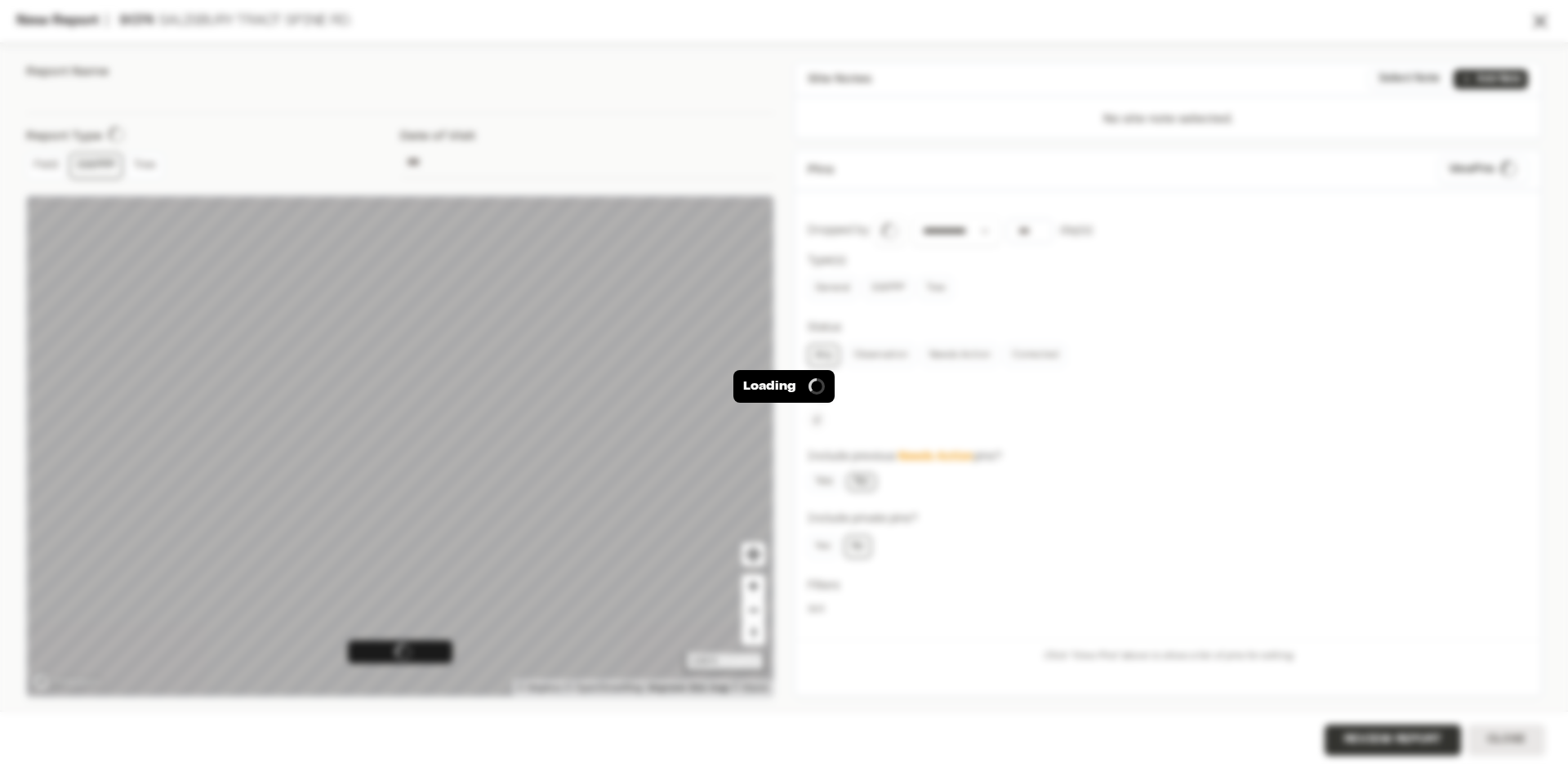
type input "**********"
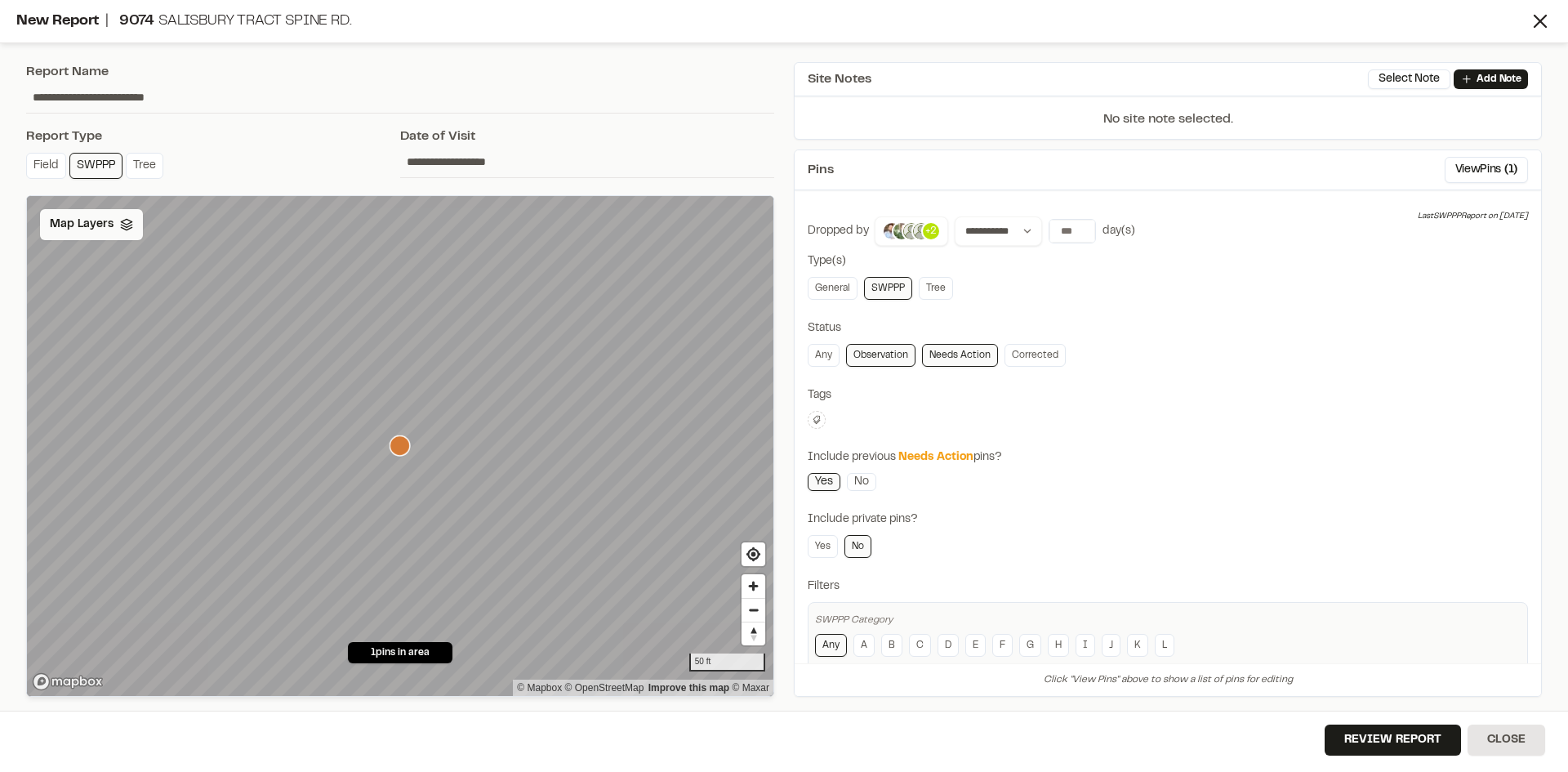
click at [97, 231] on span "Map Layers" at bounding box center [81, 225] width 64 height 18
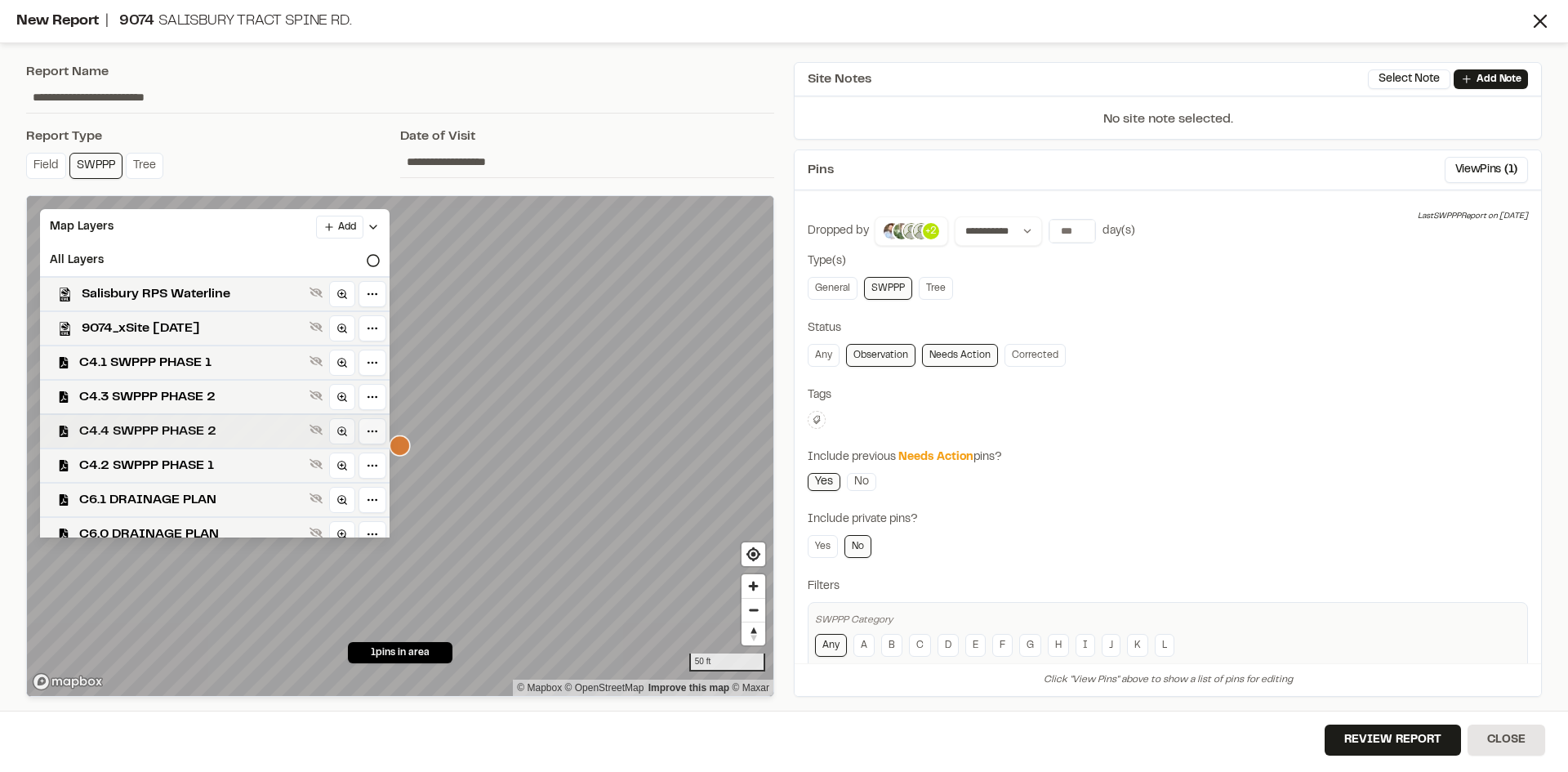
click at [202, 435] on span "C4.4 SWPPP PHASE 2" at bounding box center [190, 432] width 224 height 20
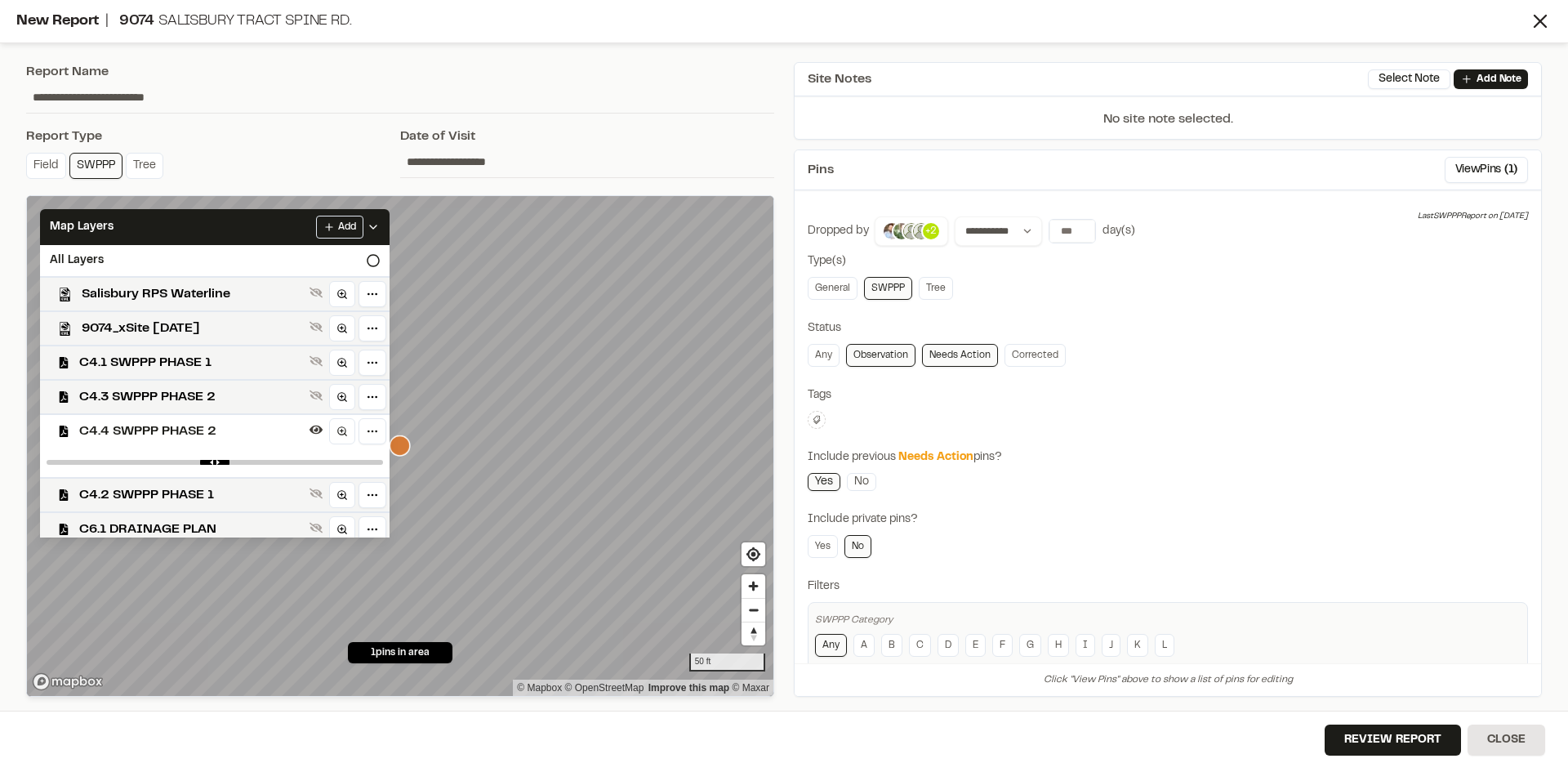
click at [202, 435] on span "C4.4 SWPPP PHASE 2" at bounding box center [190, 432] width 224 height 20
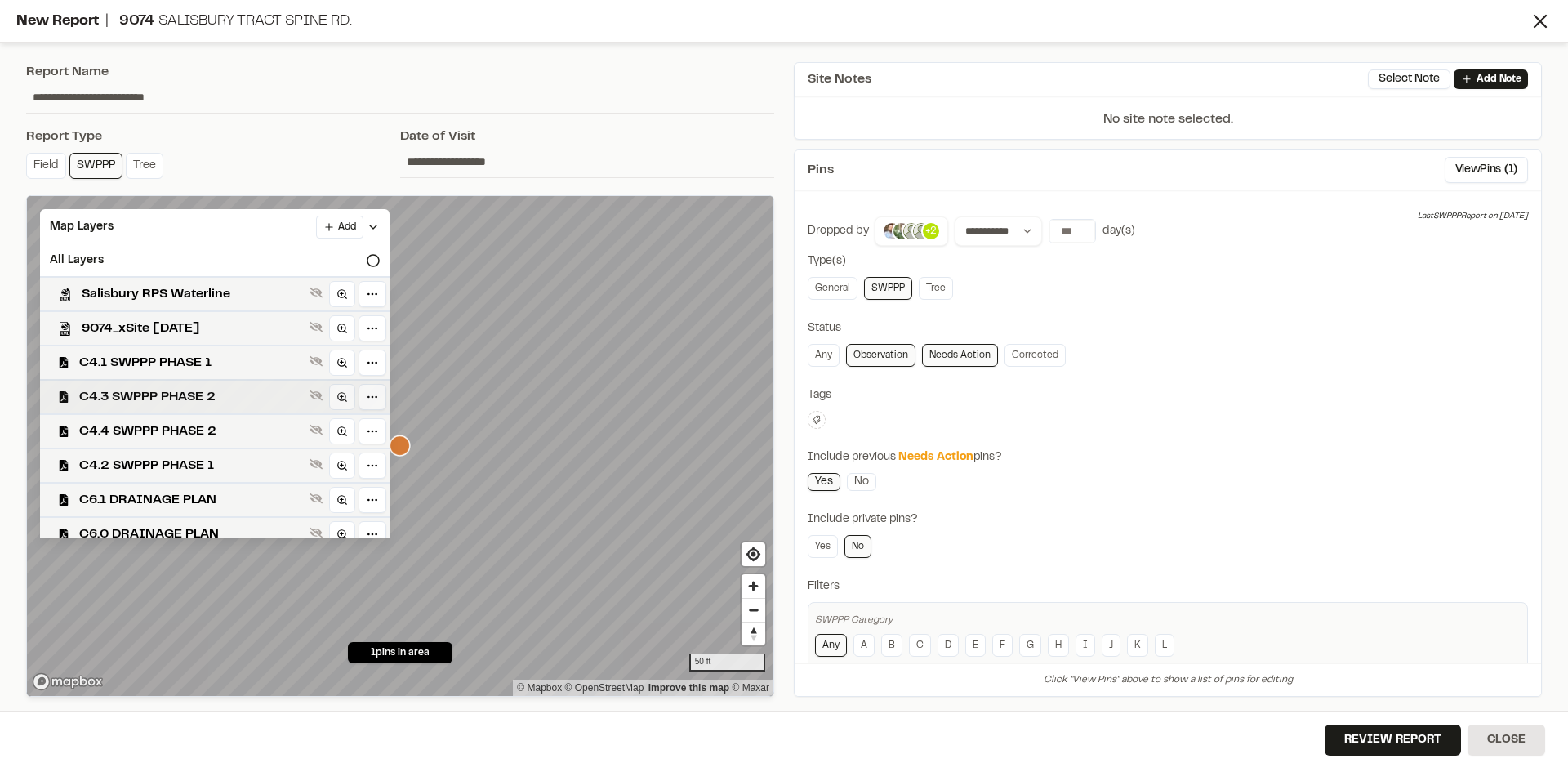
click at [206, 394] on span "C4.3 SWPPP PHASE 2" at bounding box center [190, 398] width 224 height 20
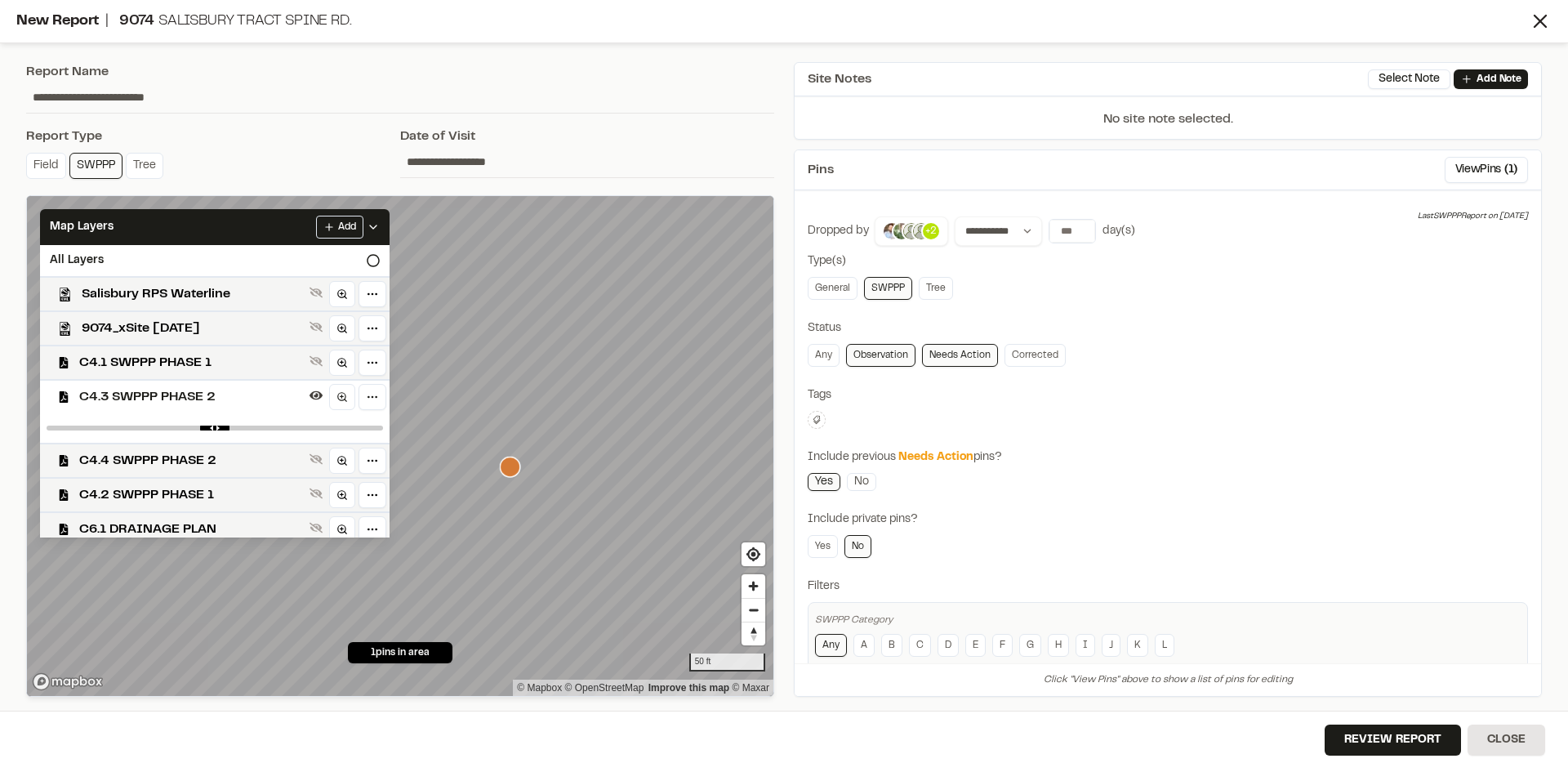
click at [210, 392] on span "C4.3 SWPPP PHASE 2" at bounding box center [190, 398] width 224 height 20
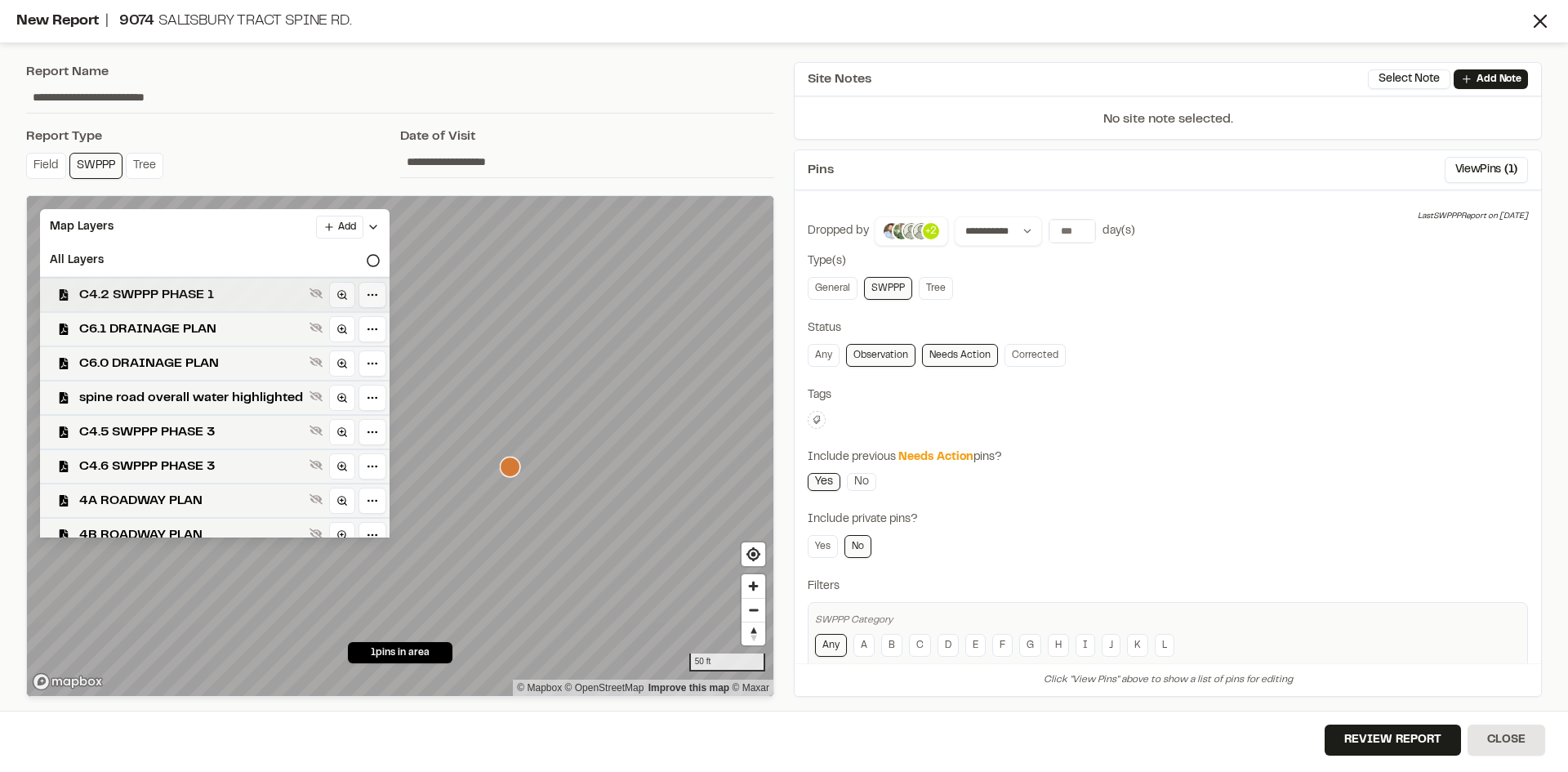
scroll to position [185, 0]
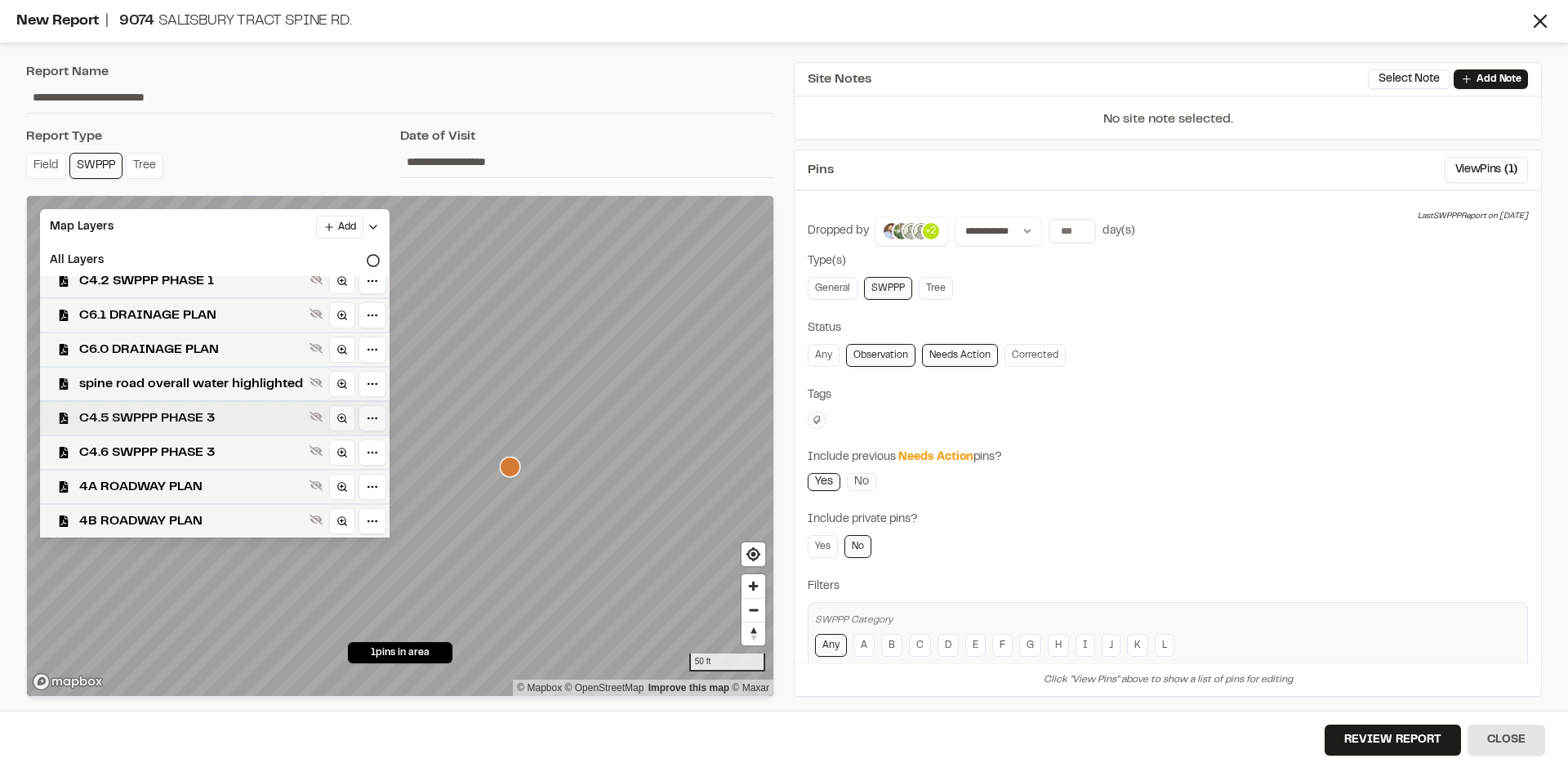
click at [205, 418] on span "C4.5 SWPPP PHASE 3" at bounding box center [190, 418] width 224 height 20
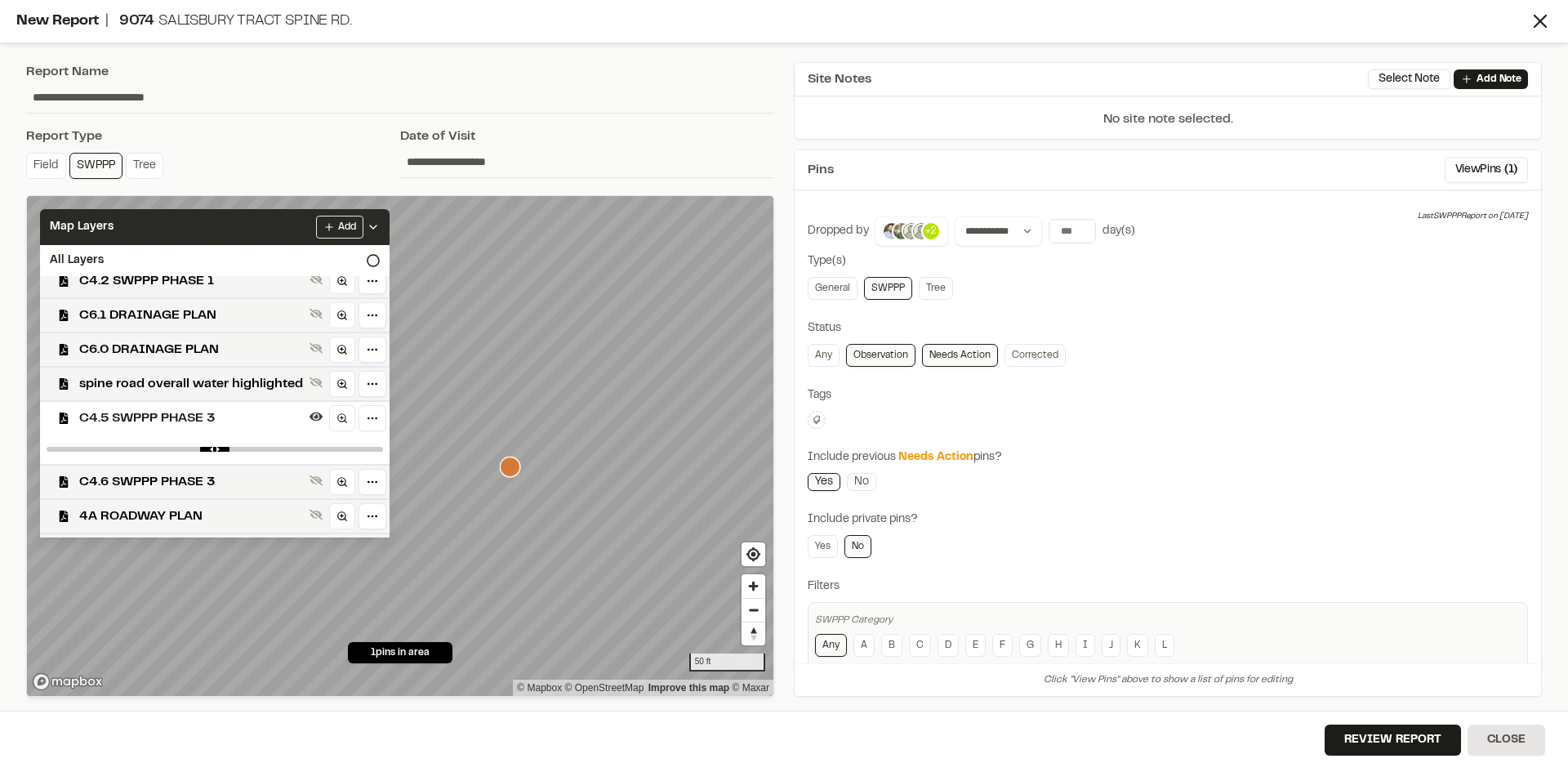
click at [380, 220] on div "Add" at bounding box center [348, 227] width 64 height 23
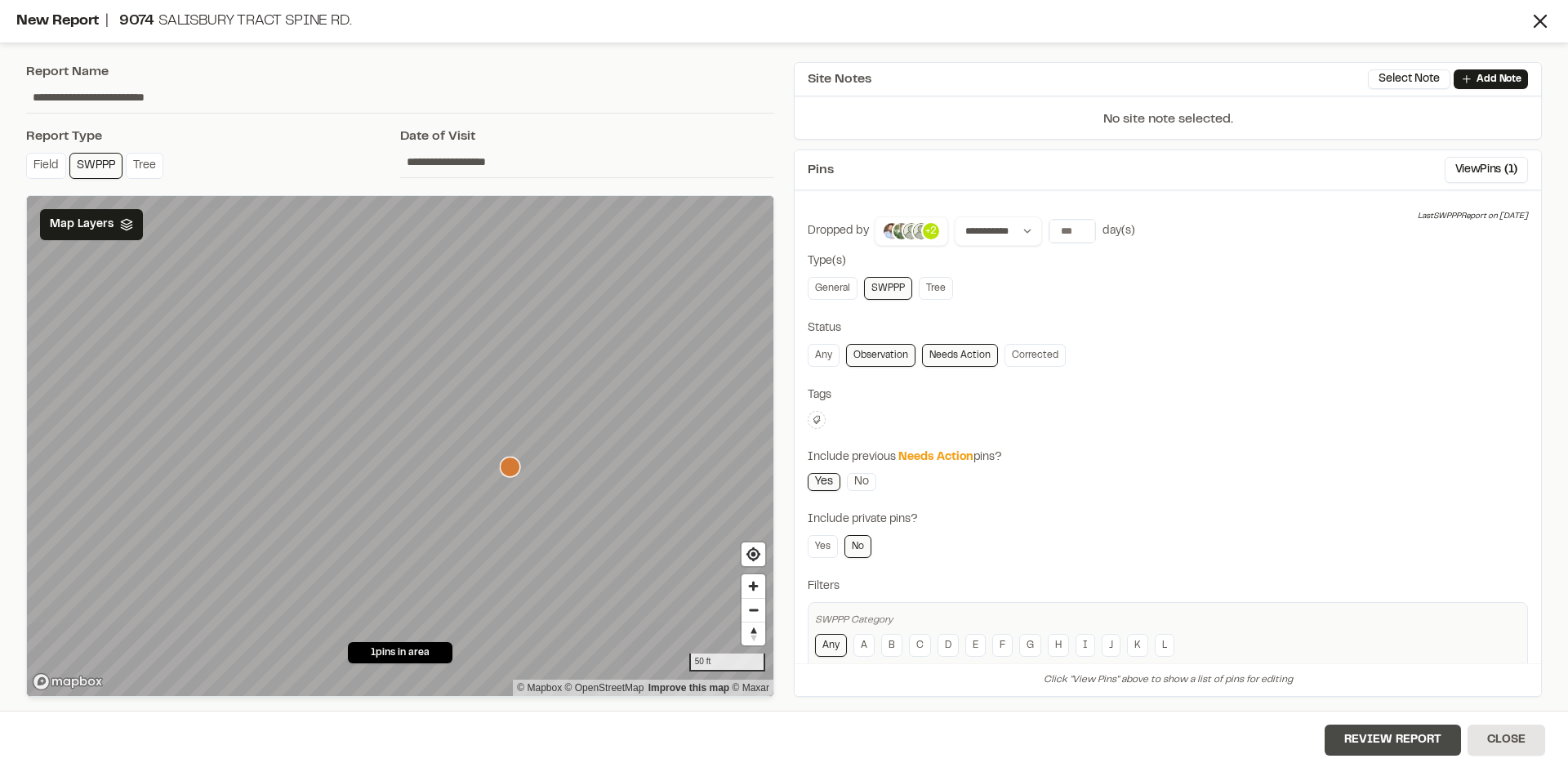
click at [1422, 748] on button "Review Report" at bounding box center [1393, 740] width 136 height 31
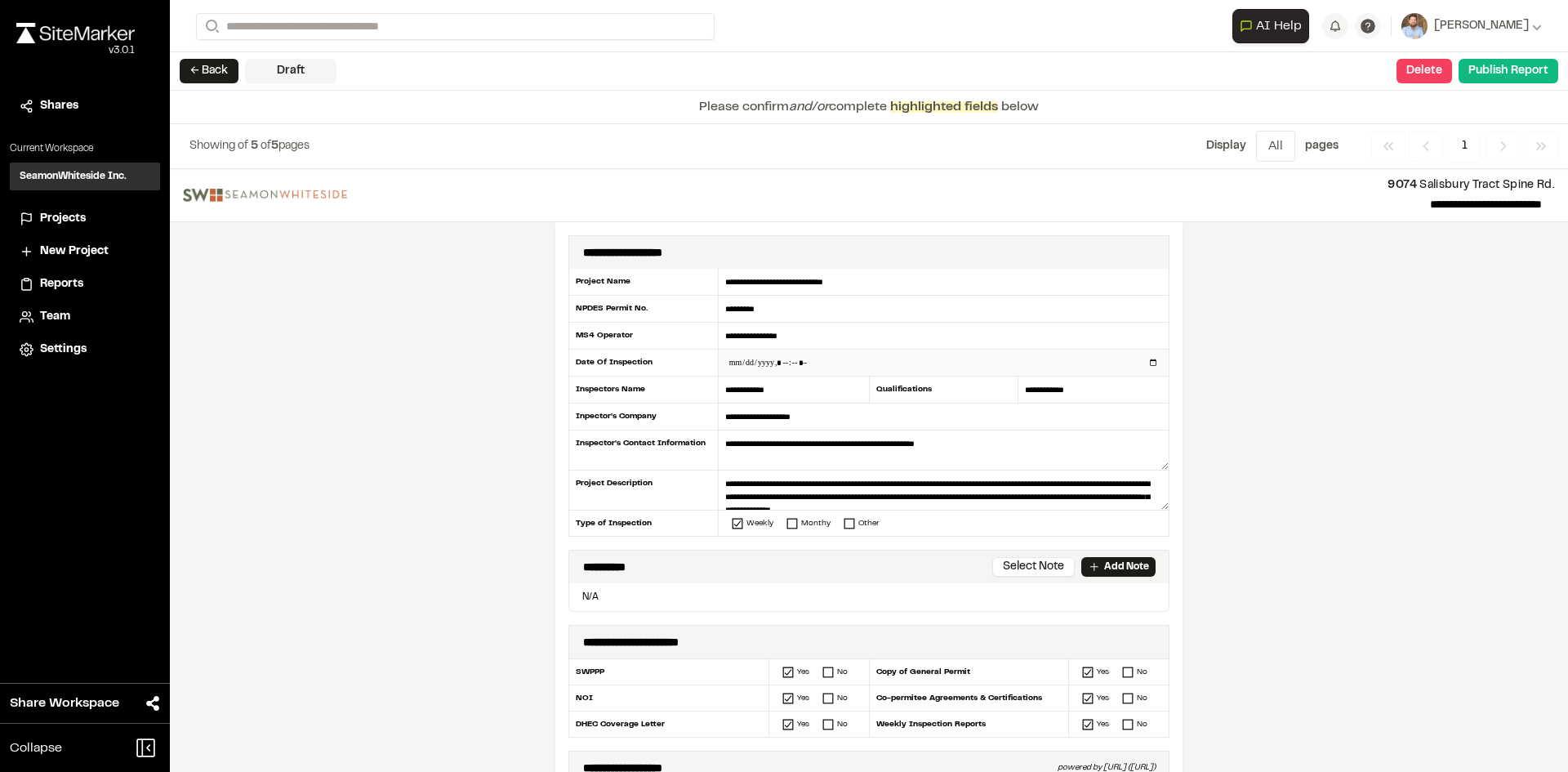
click at [1152, 364] on input "datetime-local" at bounding box center [943, 362] width 450 height 26
type input "**********"
click at [508, 512] on div "**********" at bounding box center [869, 470] width 1398 height 603
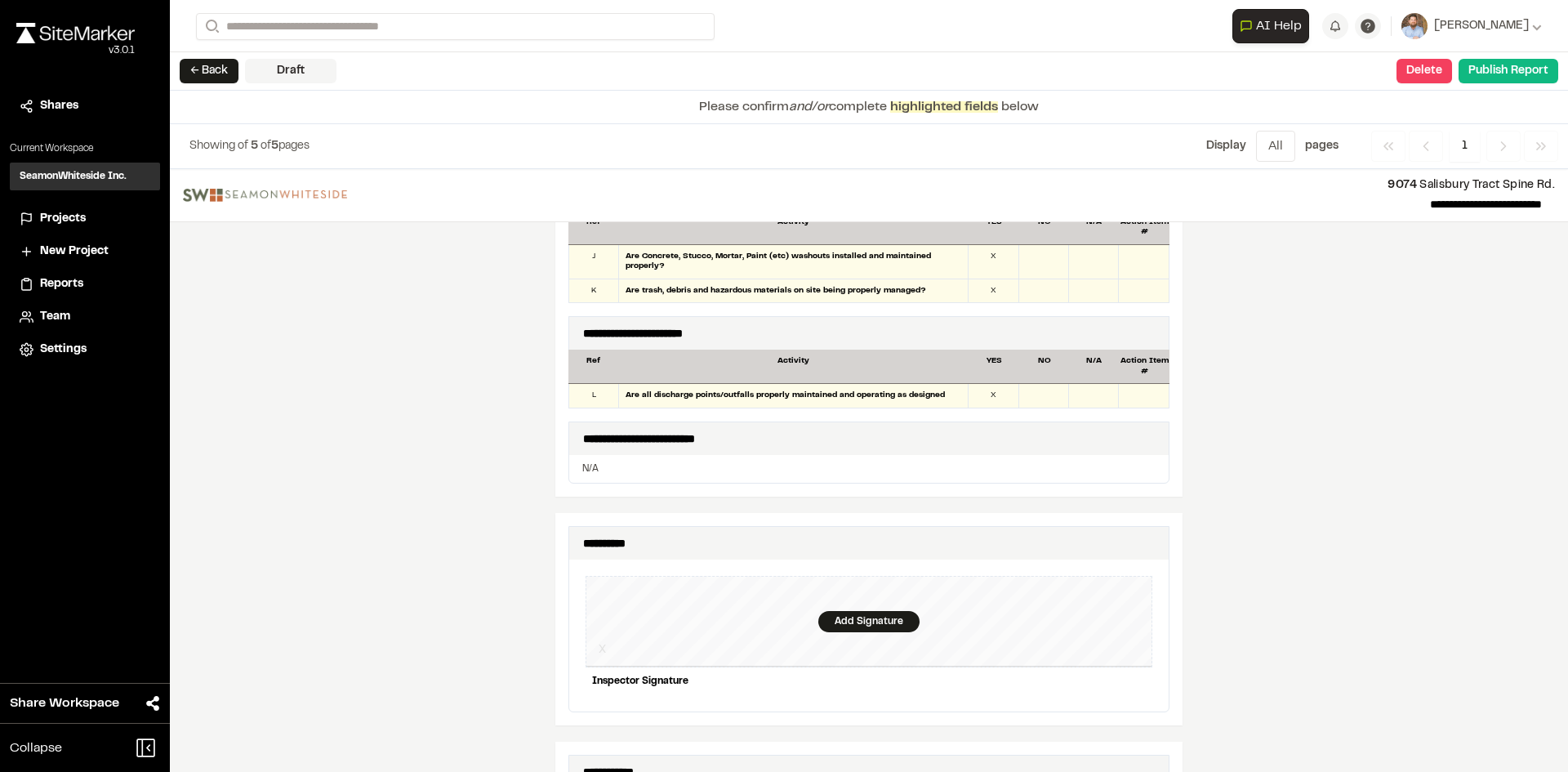
scroll to position [1389, 0]
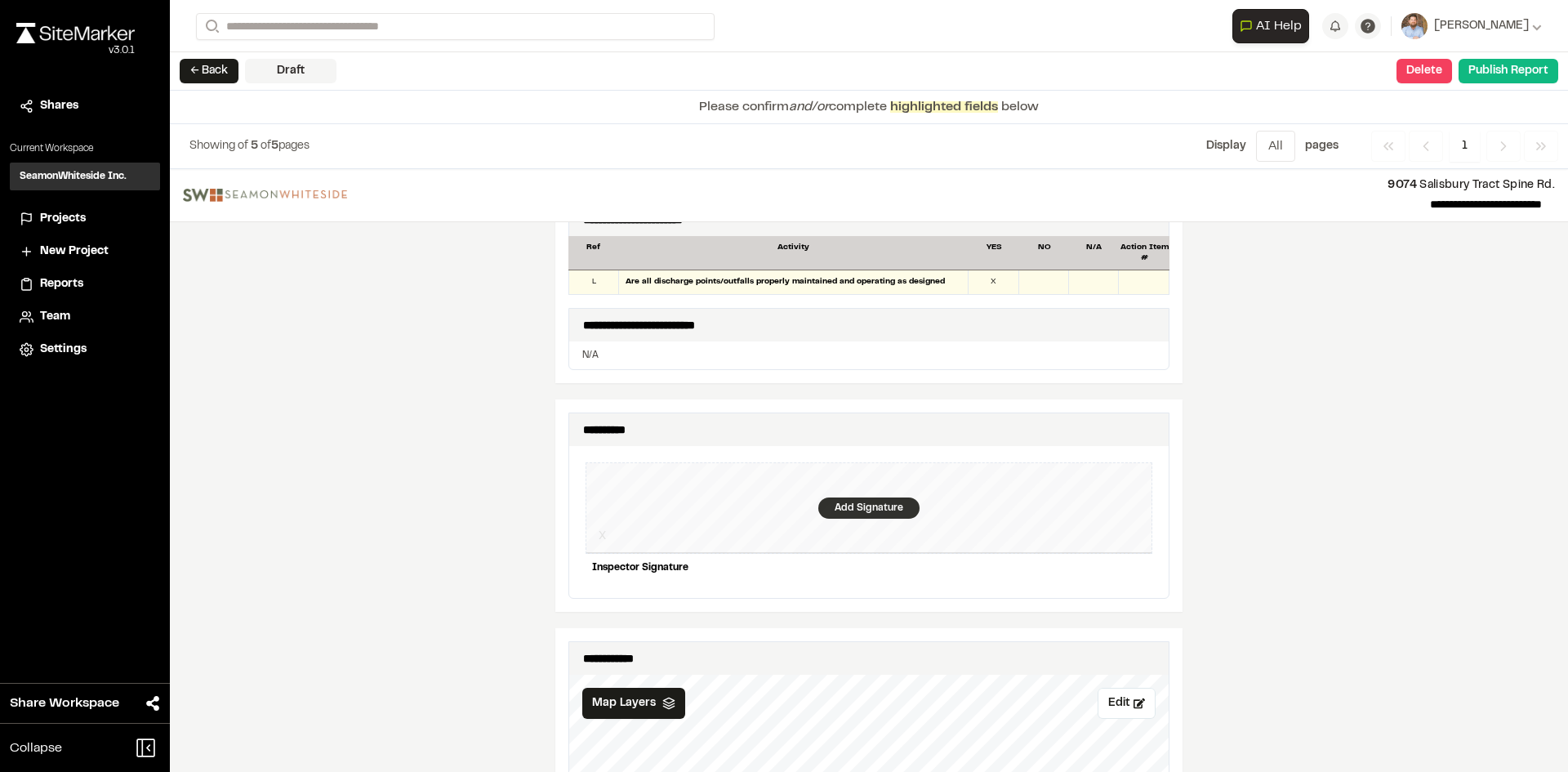
click at [855, 497] on div "Add Signature" at bounding box center [869, 508] width 101 height 22
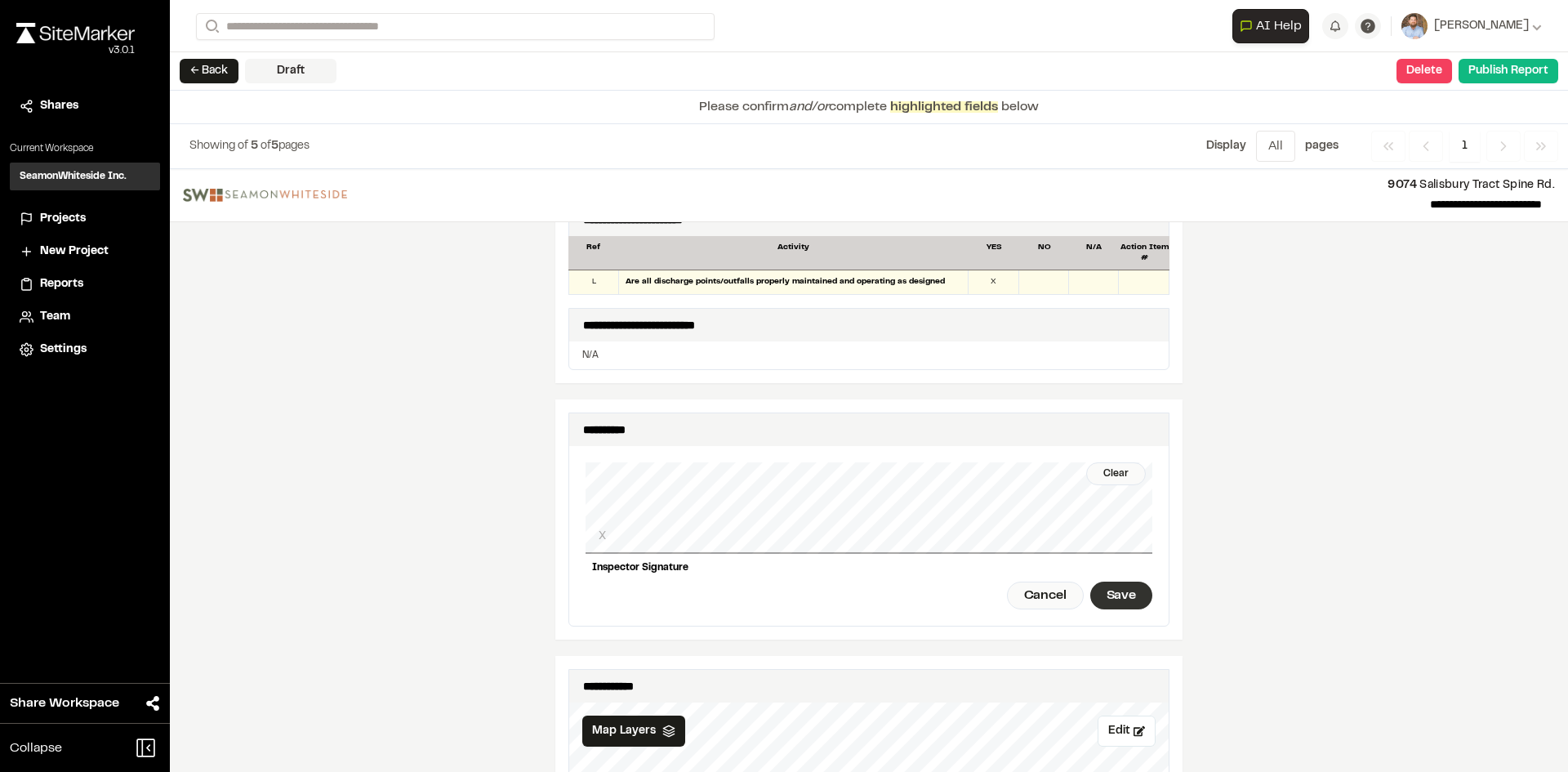
click at [1122, 582] on div "Save" at bounding box center [1121, 595] width 62 height 27
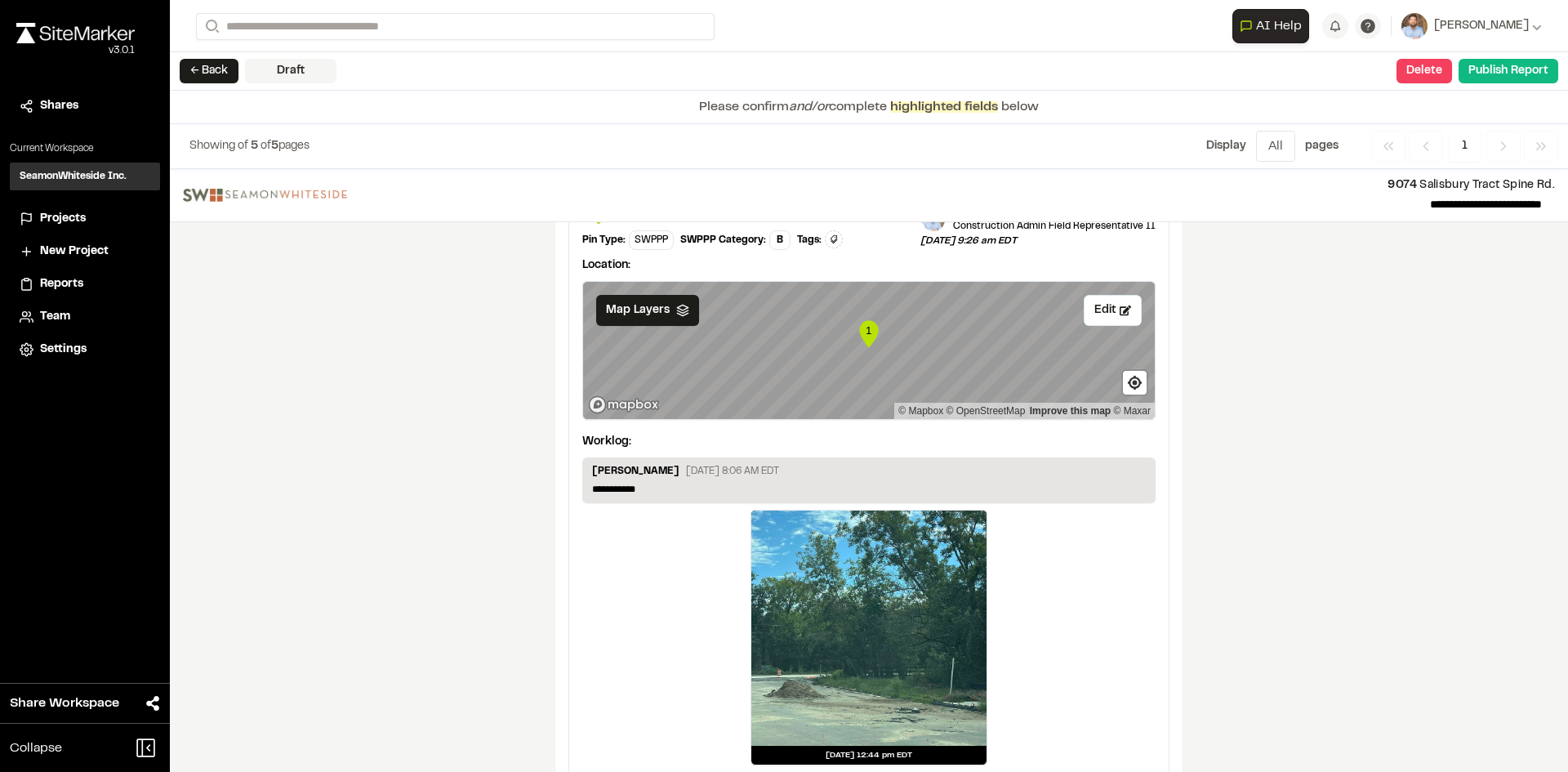
scroll to position [2719, 0]
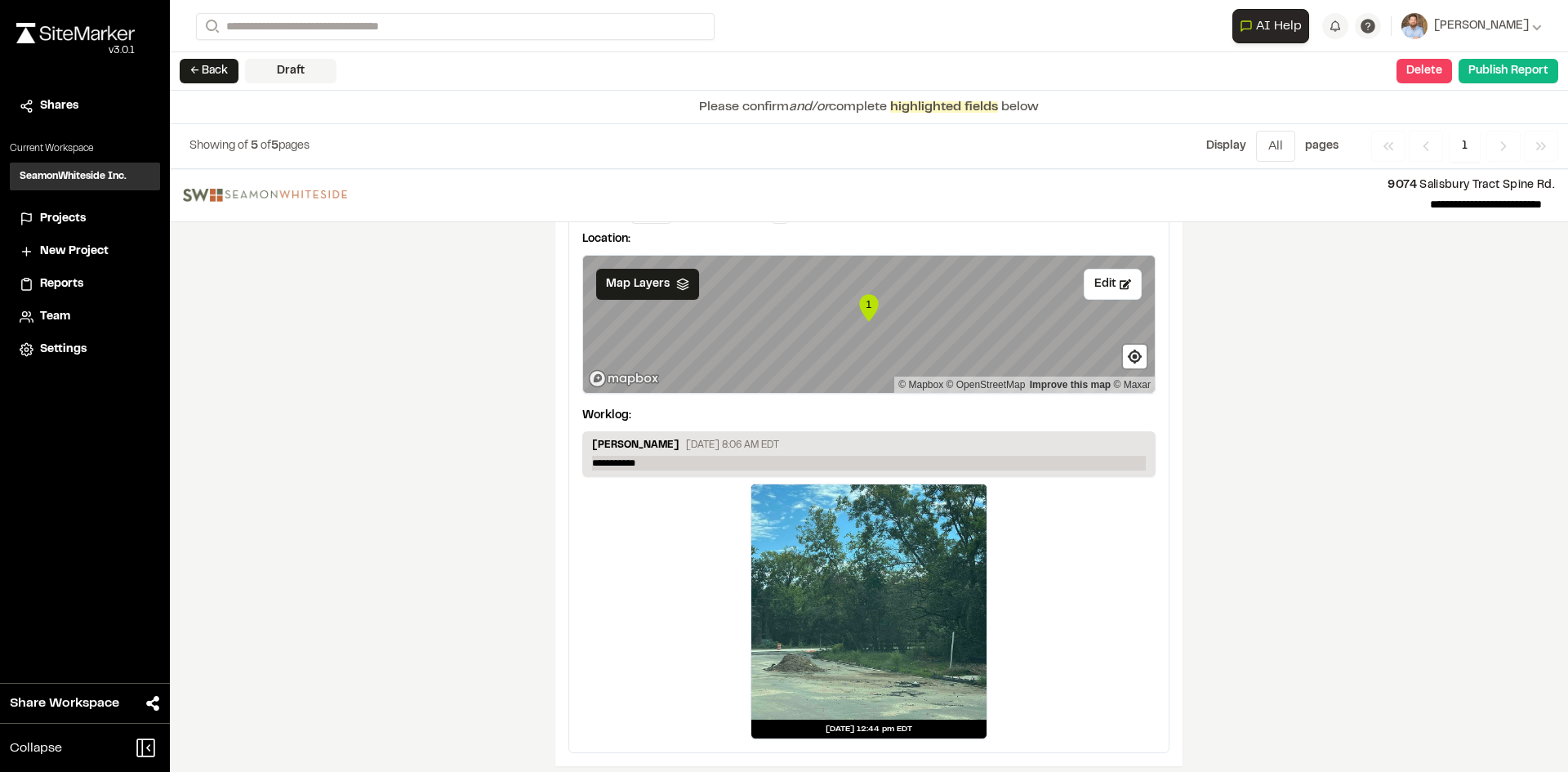
click at [656, 456] on p "**********" at bounding box center [869, 463] width 554 height 15
drag, startPoint x: 656, startPoint y: 448, endPoint x: 535, endPoint y: 440, distance: 121.3
click at [644, 456] on p "**********" at bounding box center [869, 463] width 554 height 15
click at [1509, 77] on button "Publish Report" at bounding box center [1508, 71] width 100 height 24
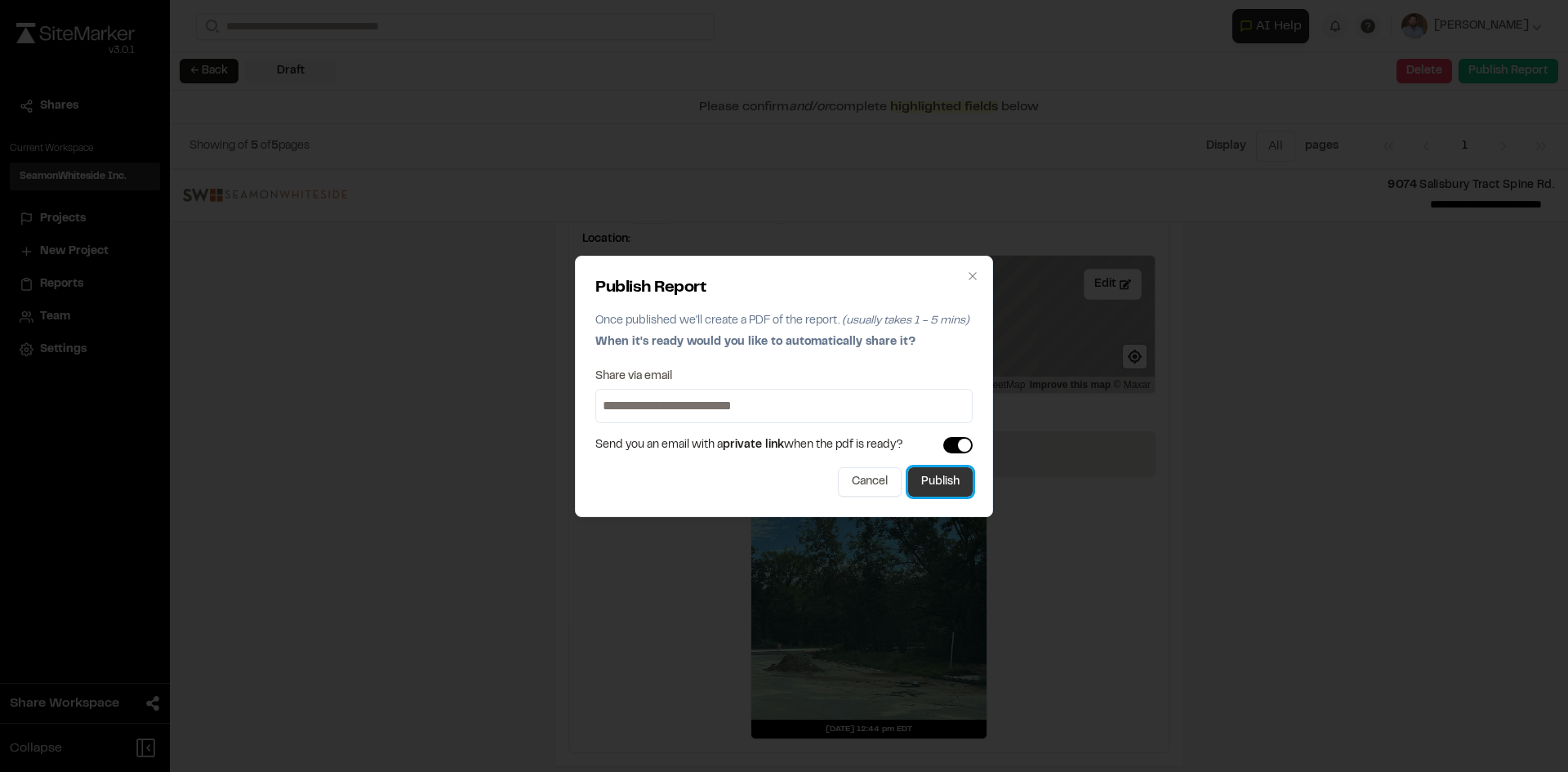
click at [964, 491] on button "Publish" at bounding box center [940, 482] width 65 height 29
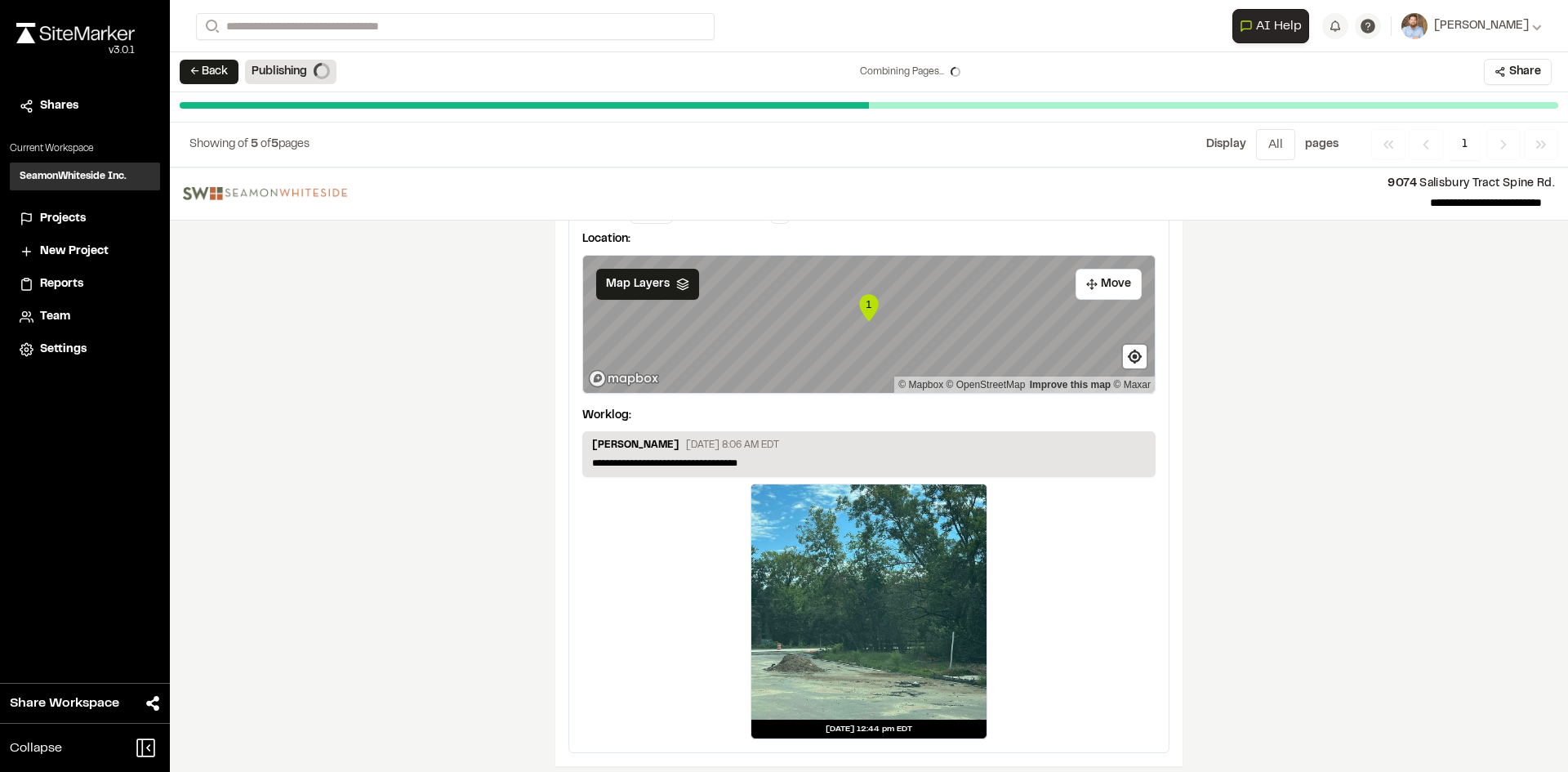
scroll to position [0, 0]
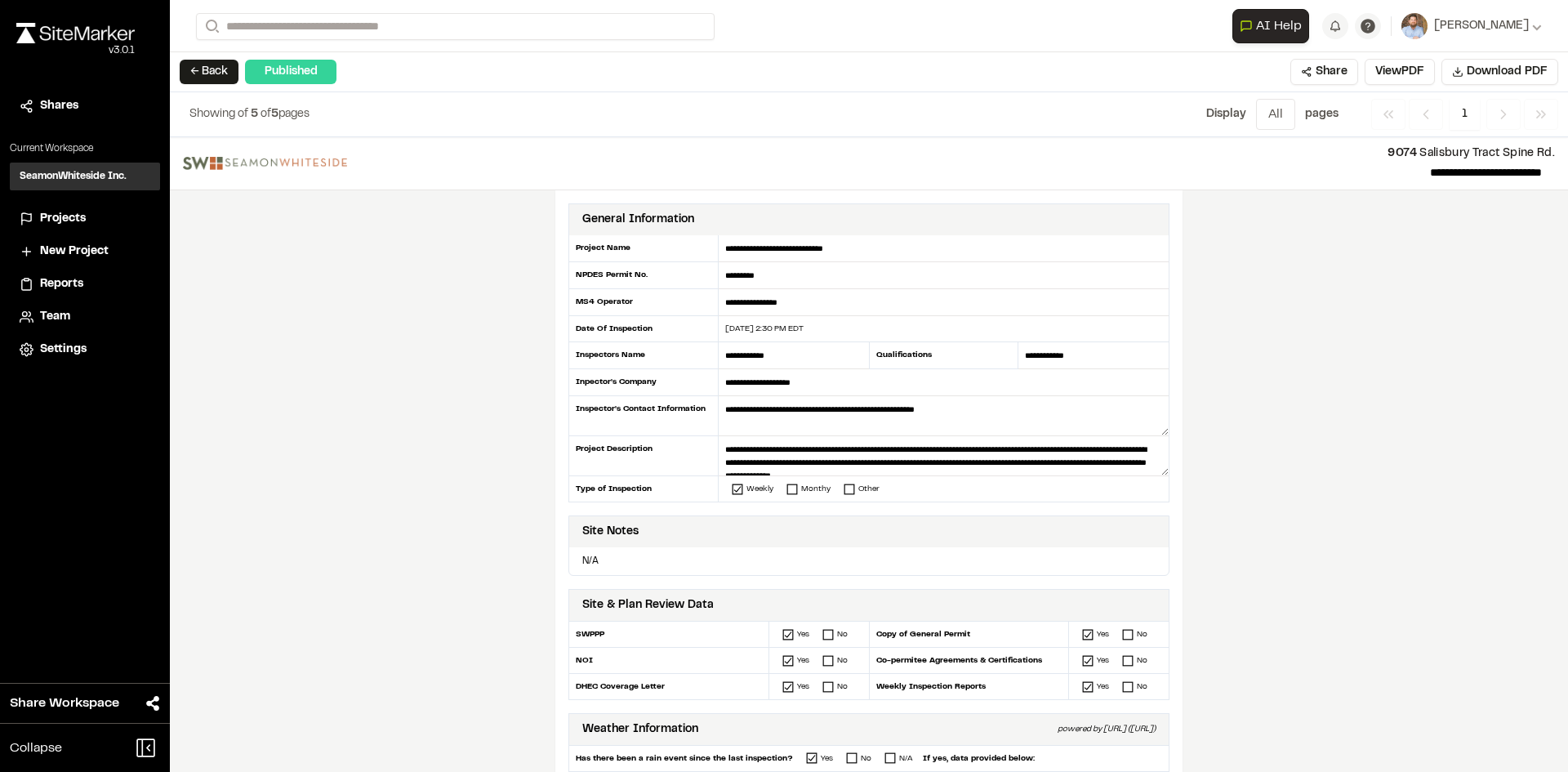
click at [70, 219] on span "Projects" at bounding box center [62, 219] width 46 height 18
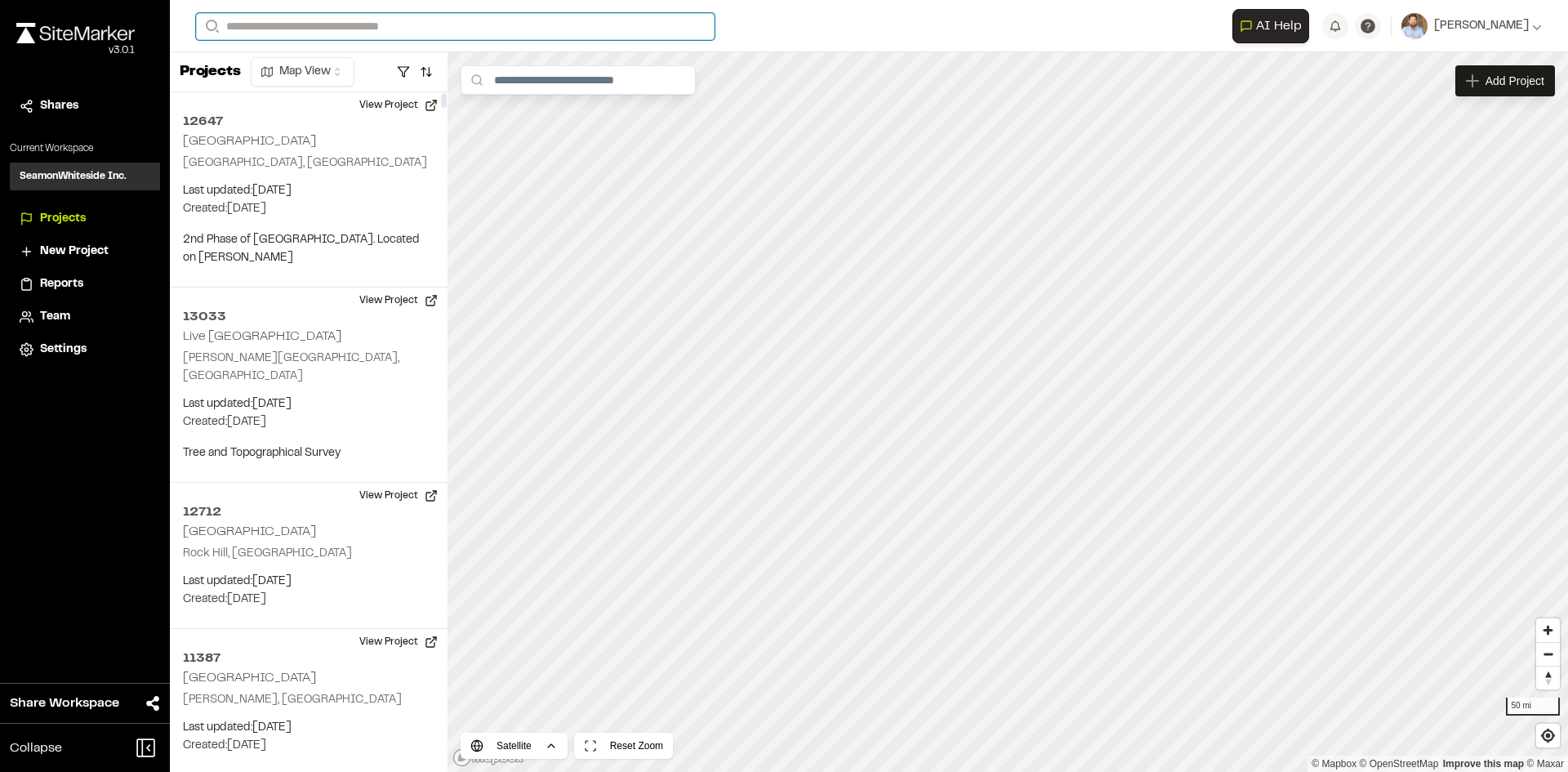
click at [283, 29] on input "Search" at bounding box center [456, 27] width 519 height 27
type input "**********"
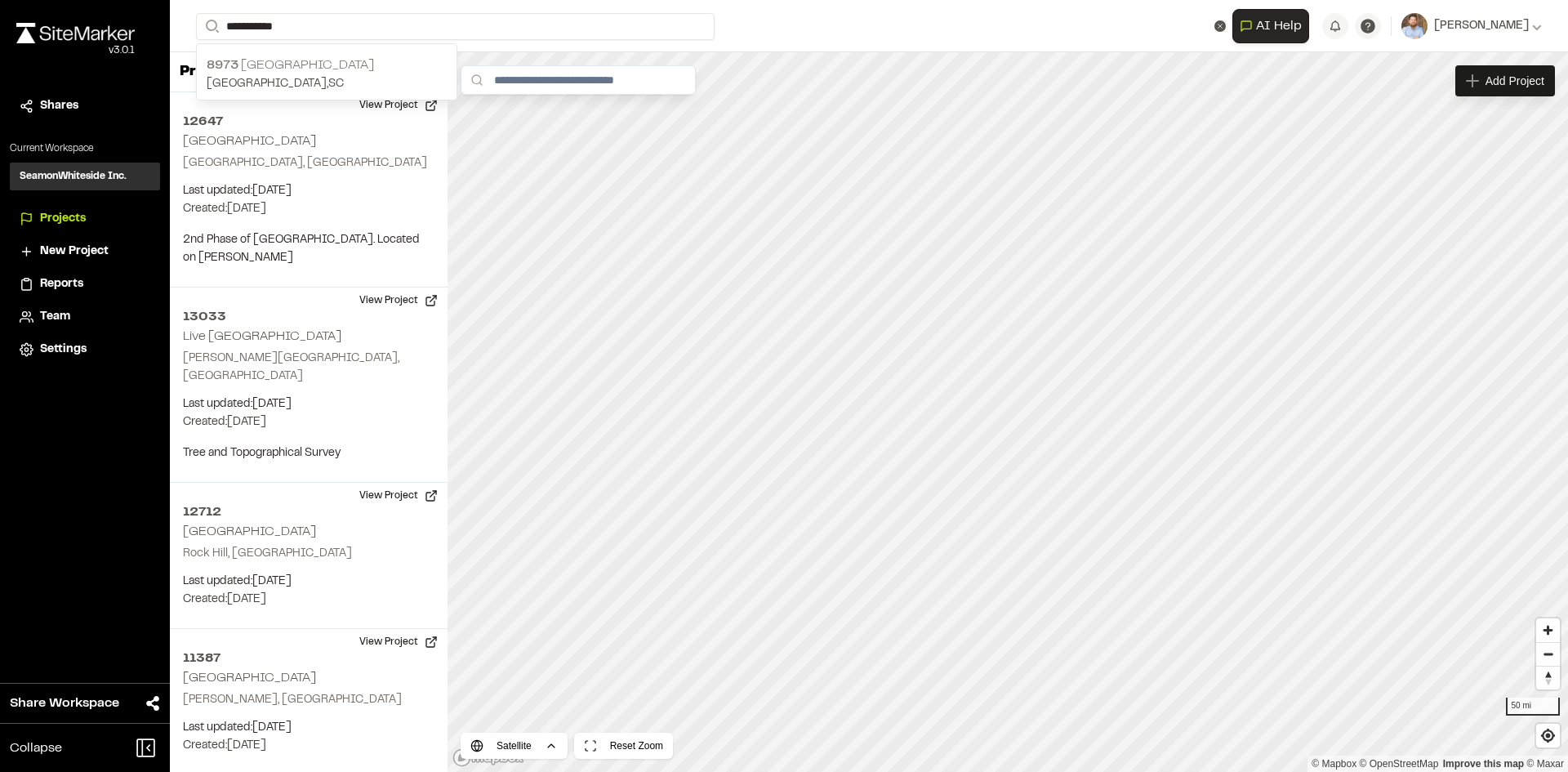
click at [336, 69] on p "8973 Interstate Commerce Center" at bounding box center [326, 66] width 240 height 20
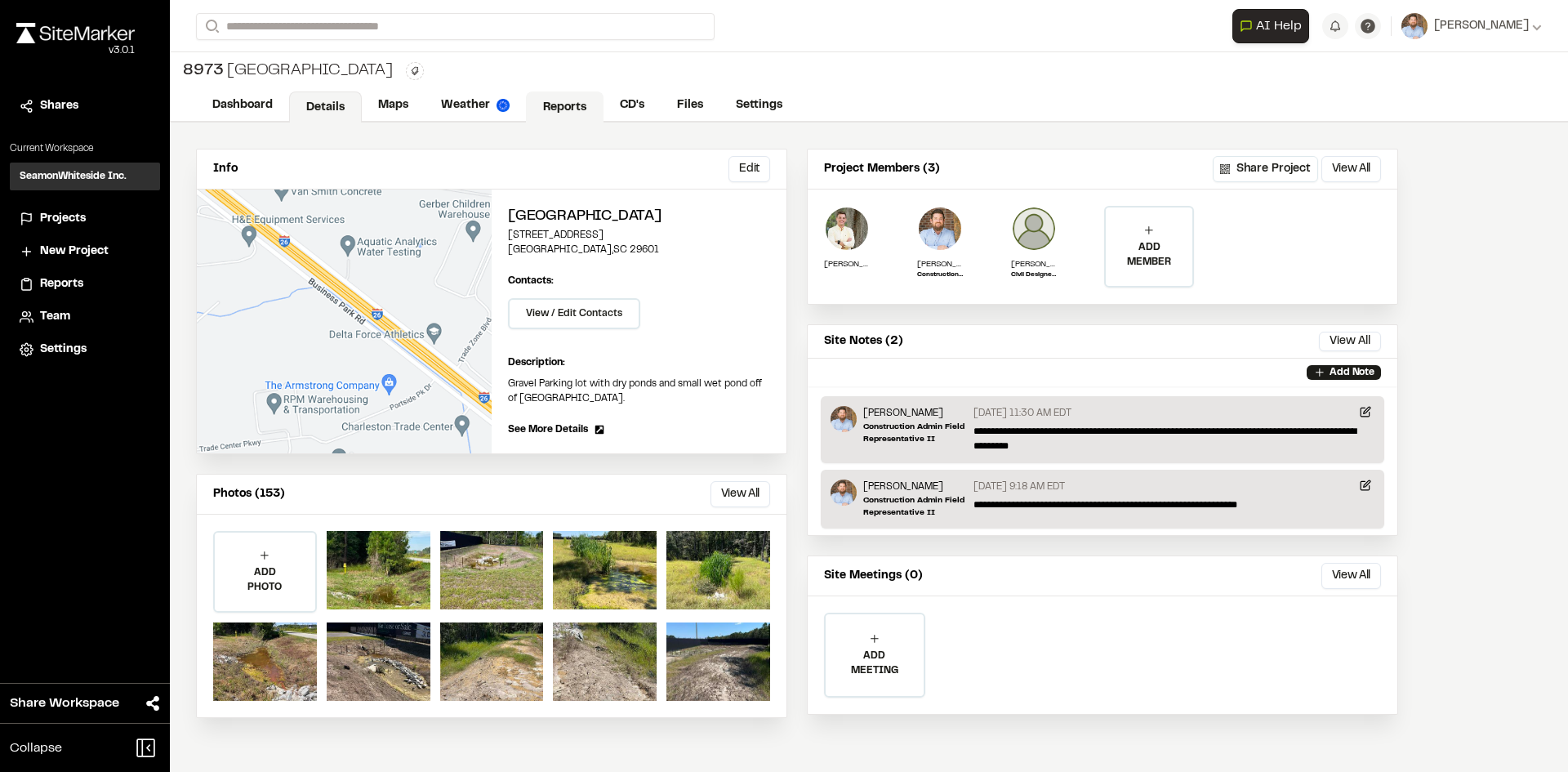
click at [572, 106] on link "Reports" at bounding box center [565, 106] width 77 height 31
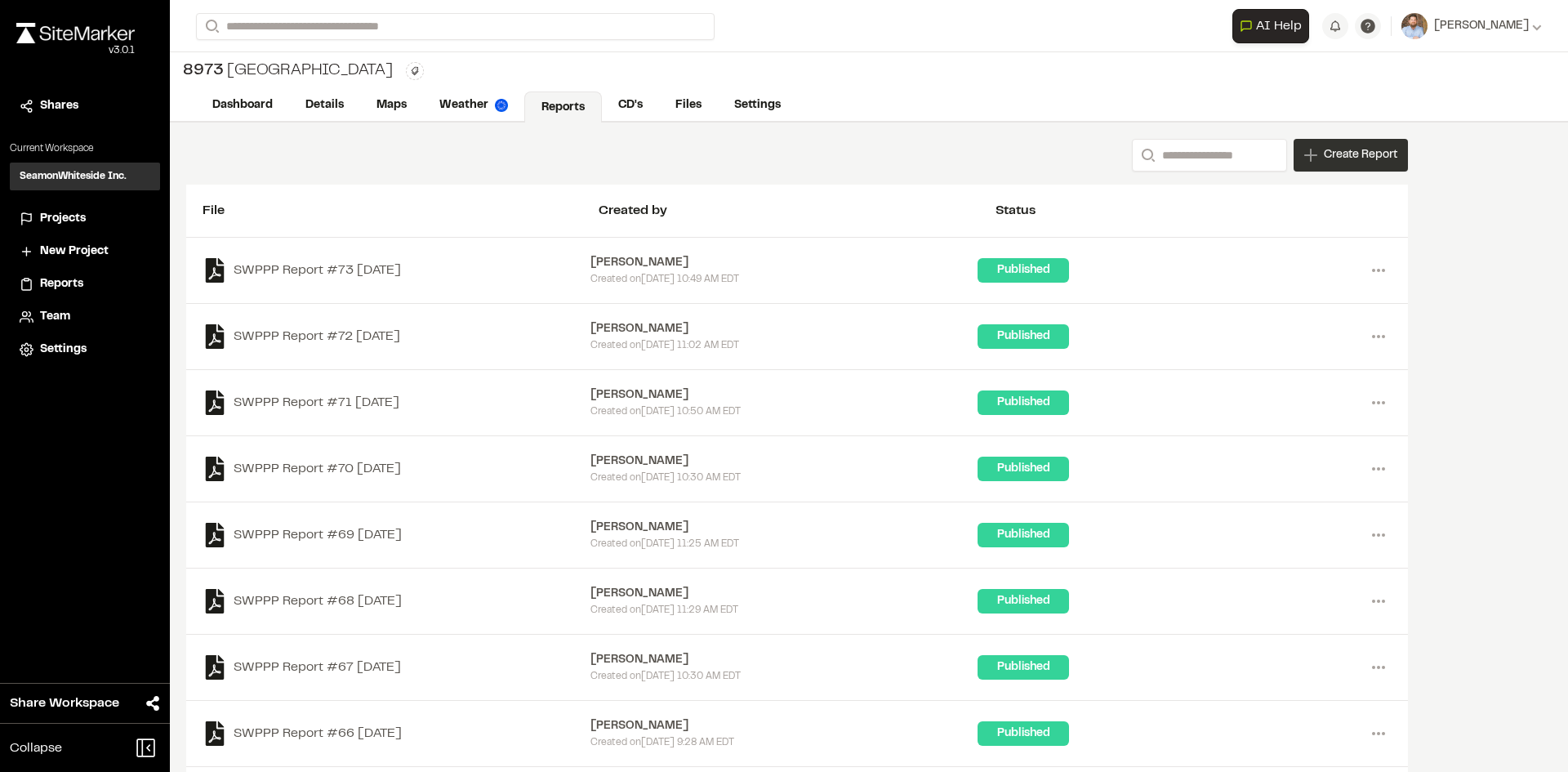
click at [1359, 163] on span "Create Report" at bounding box center [1360, 156] width 73 height 18
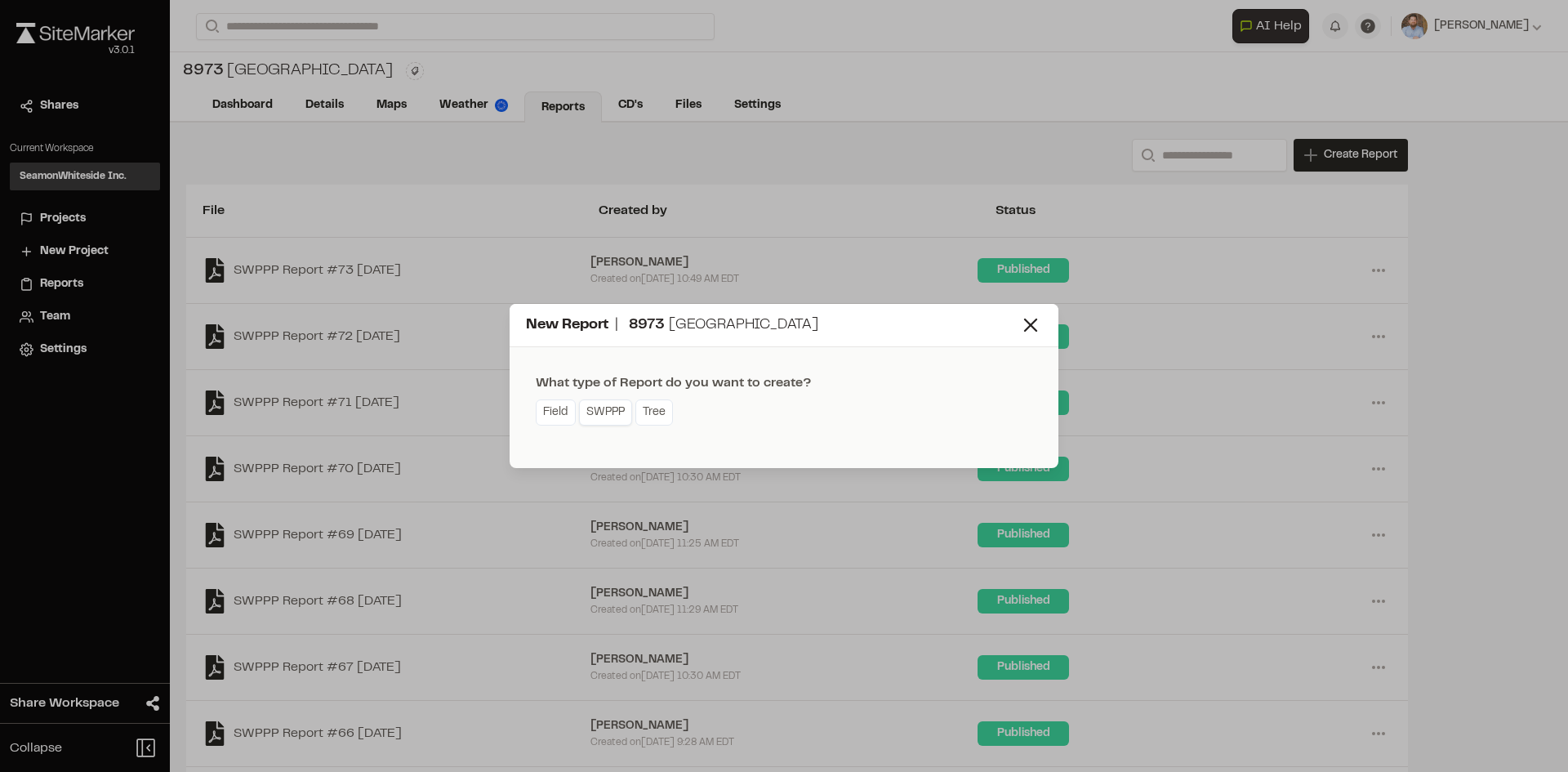
click at [613, 420] on link "SWPPP" at bounding box center [605, 412] width 53 height 26
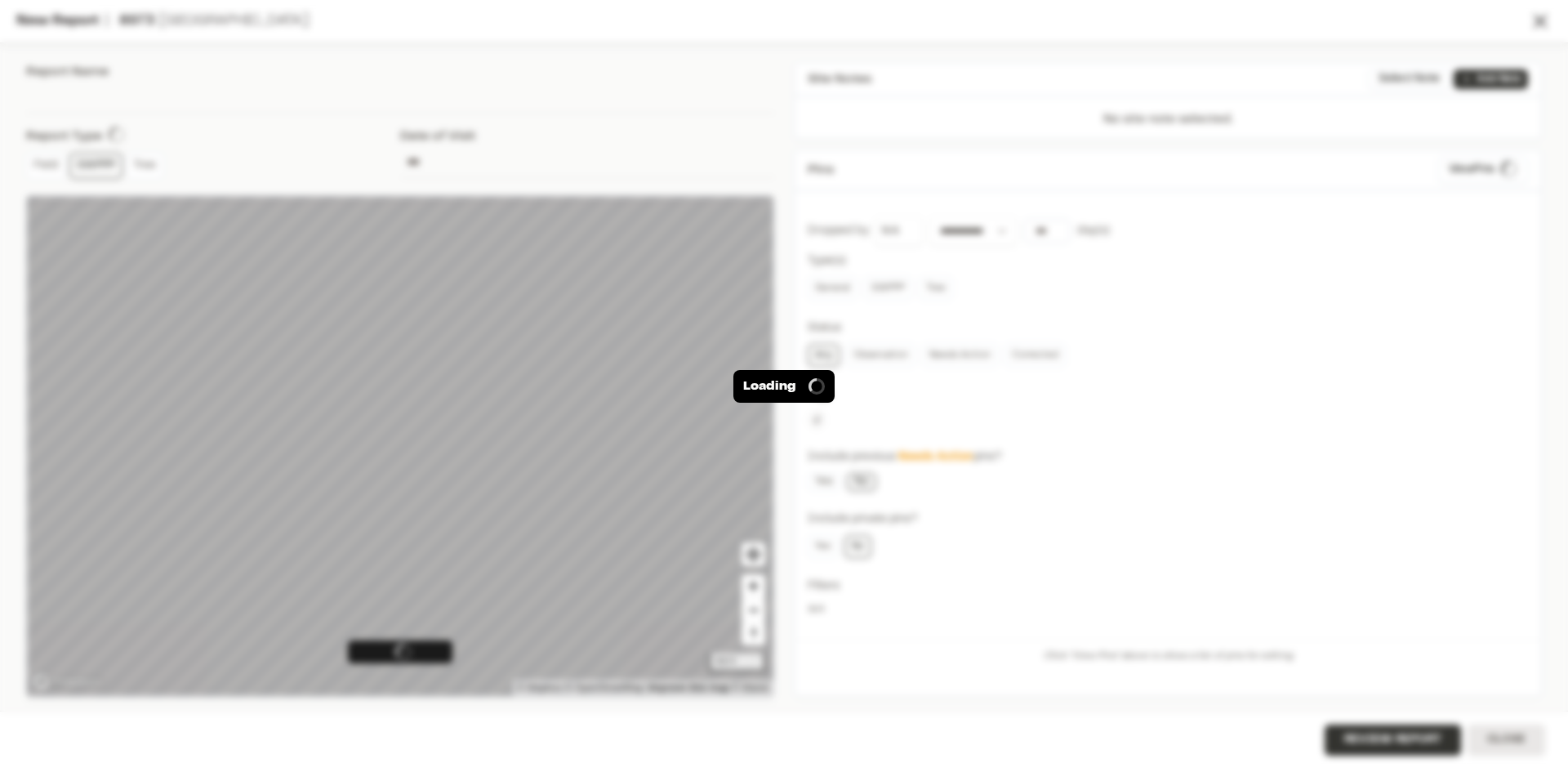
type input "**********"
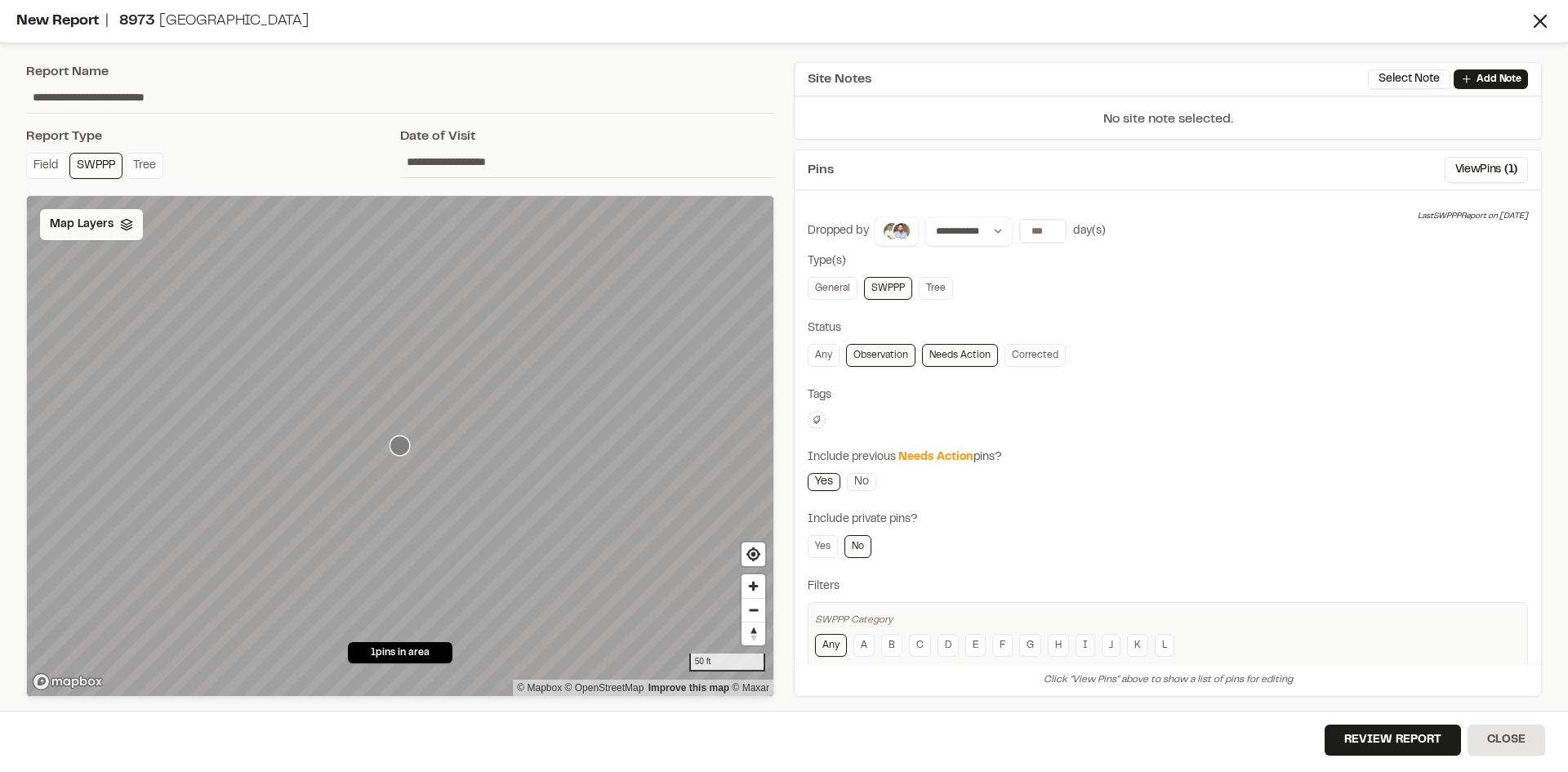
click at [101, 218] on span "Map Layers" at bounding box center [81, 225] width 64 height 18
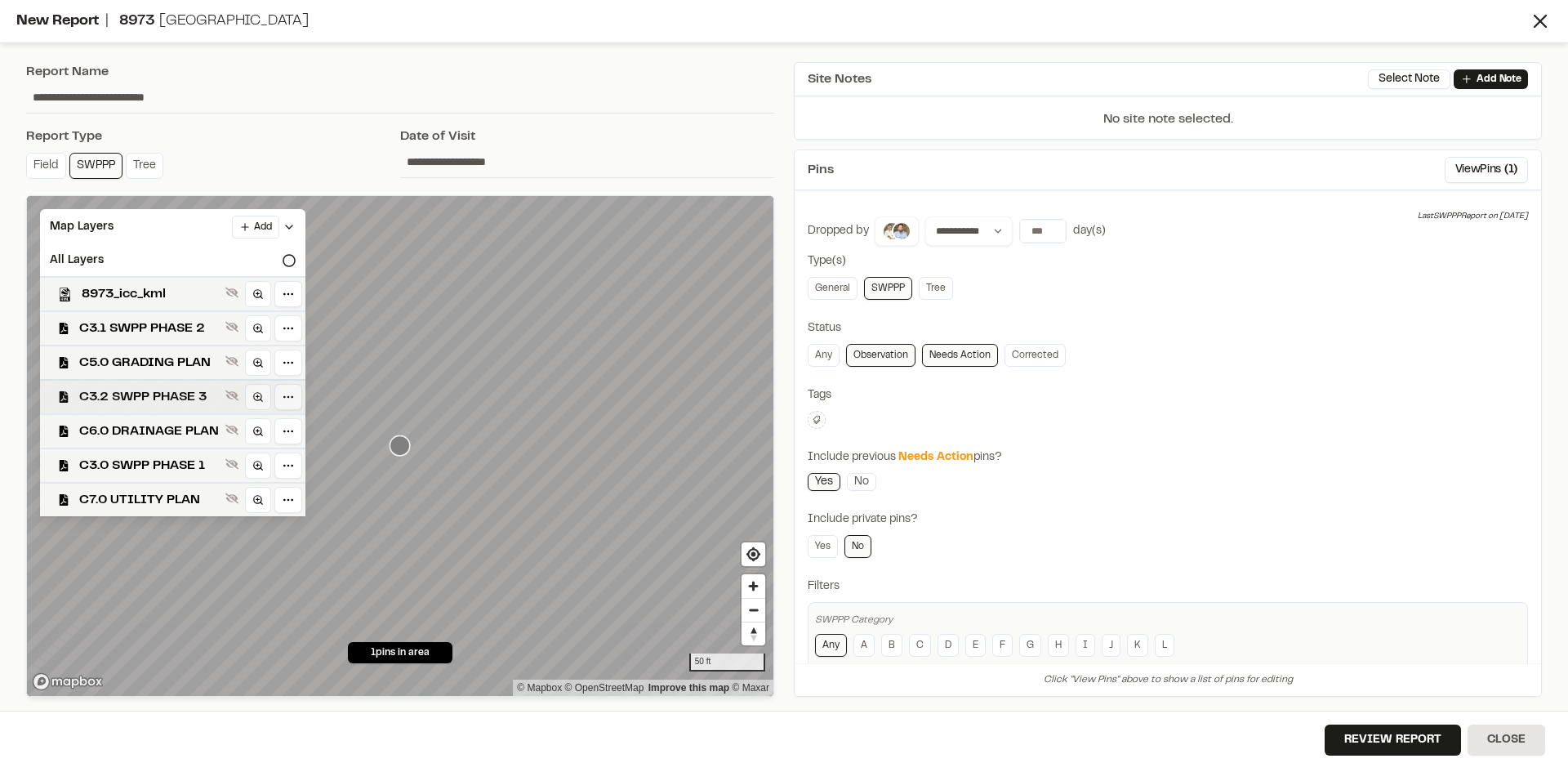
click at [162, 397] on span "C3.2 SWPP PHASE 3" at bounding box center [149, 398] width 140 height 20
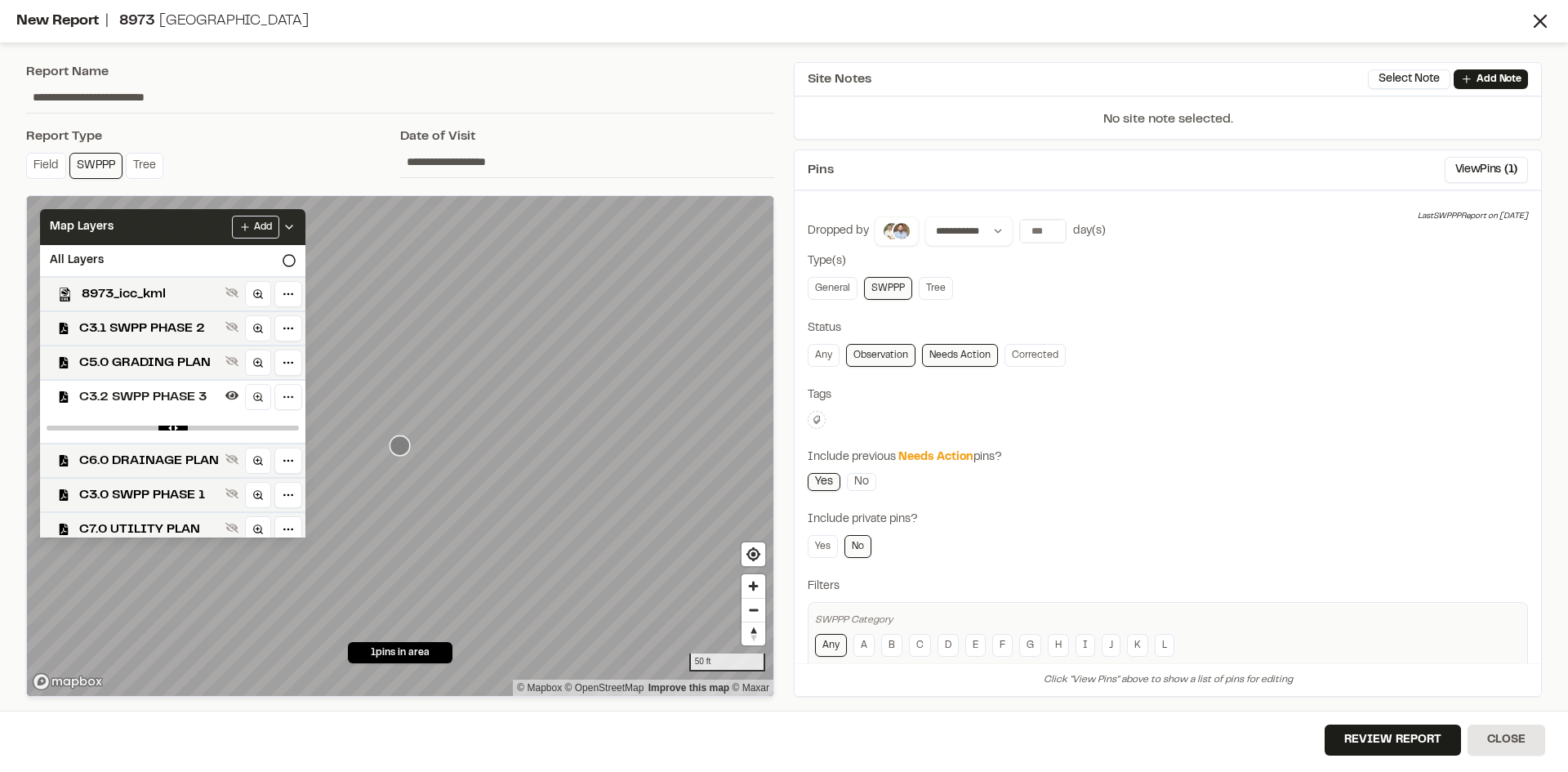
click at [296, 224] on icon at bounding box center [289, 227] width 13 height 13
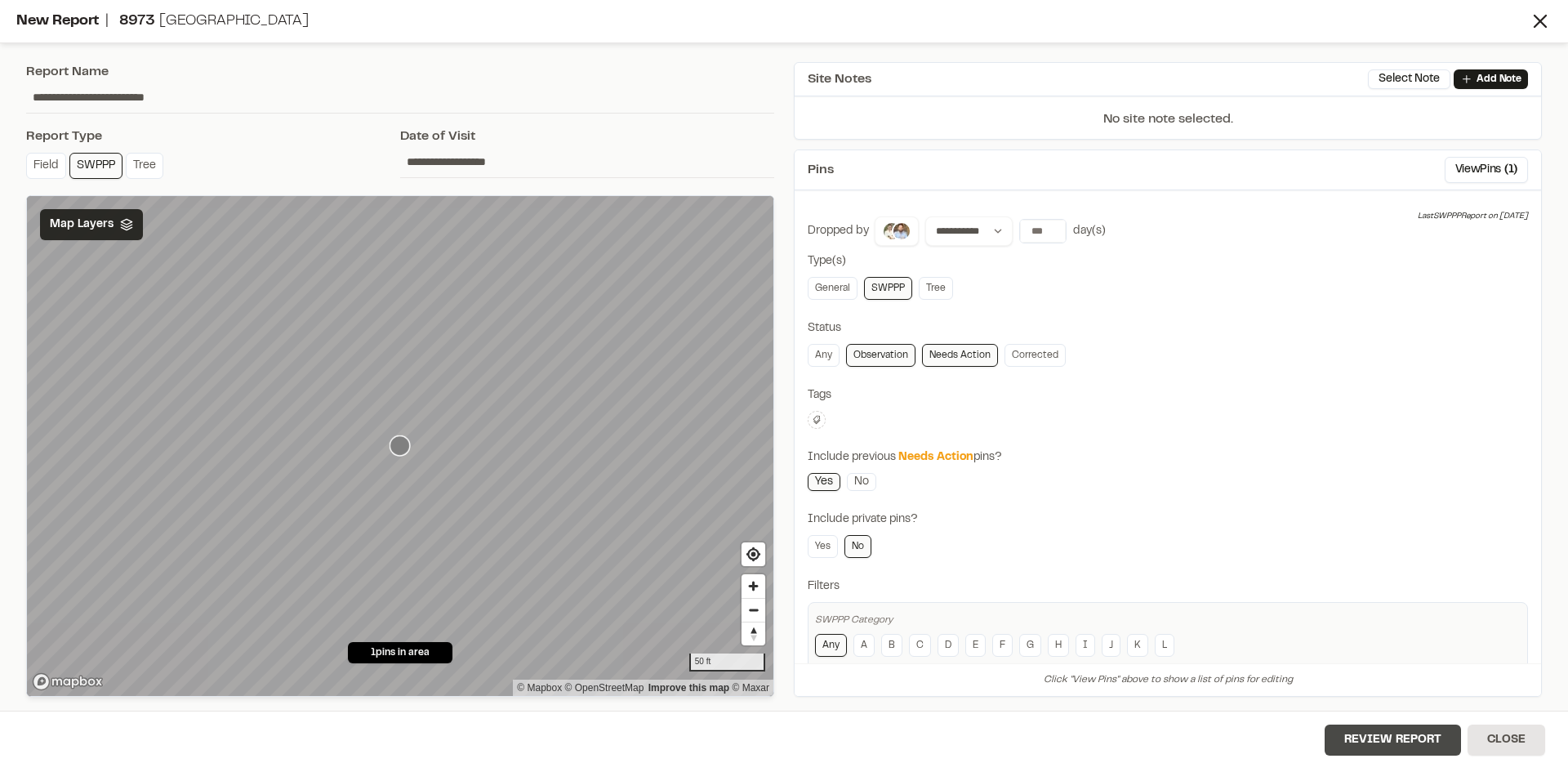
click at [1425, 750] on button "Review Report" at bounding box center [1393, 740] width 136 height 31
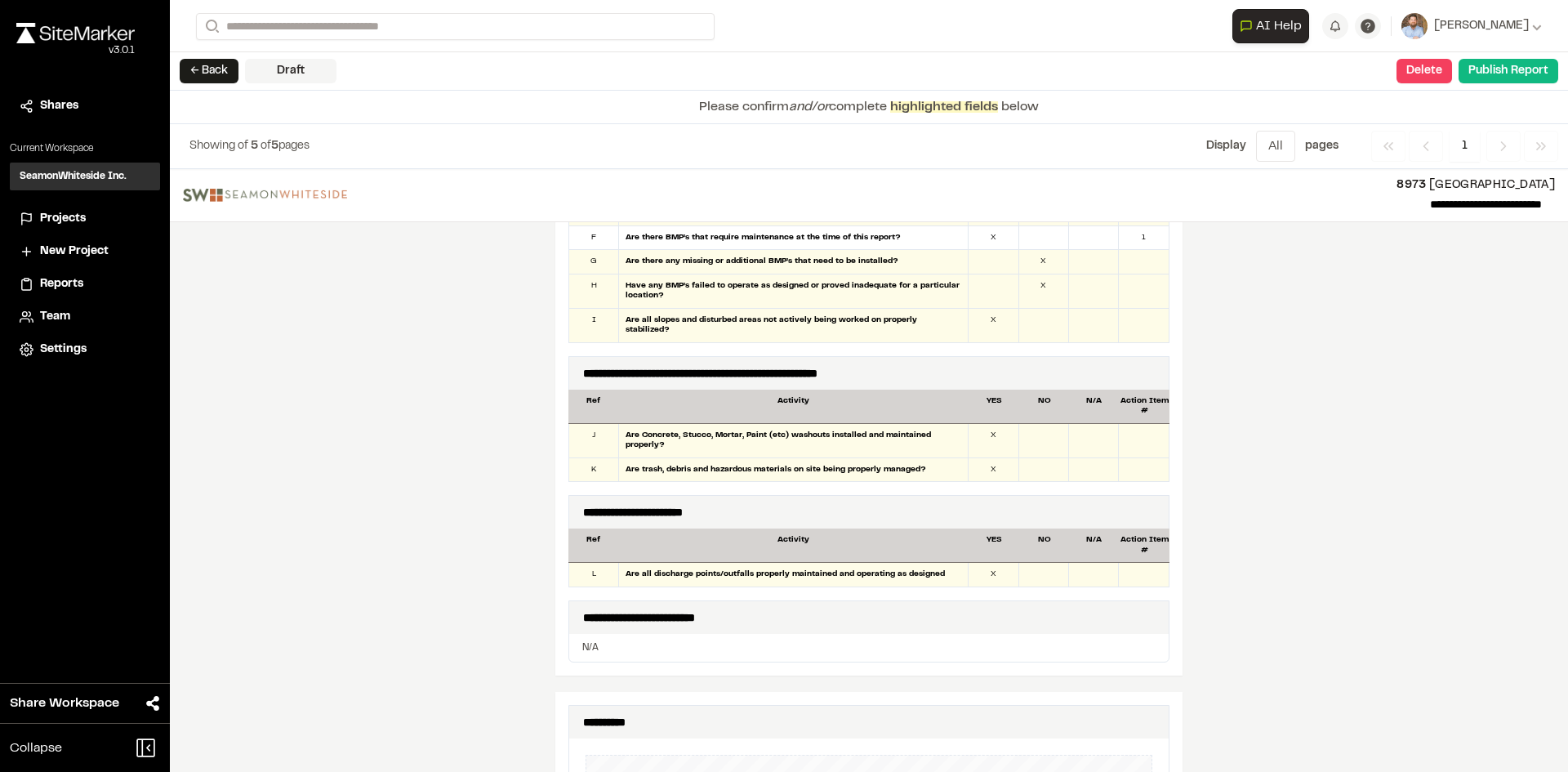
scroll to position [1389, 0]
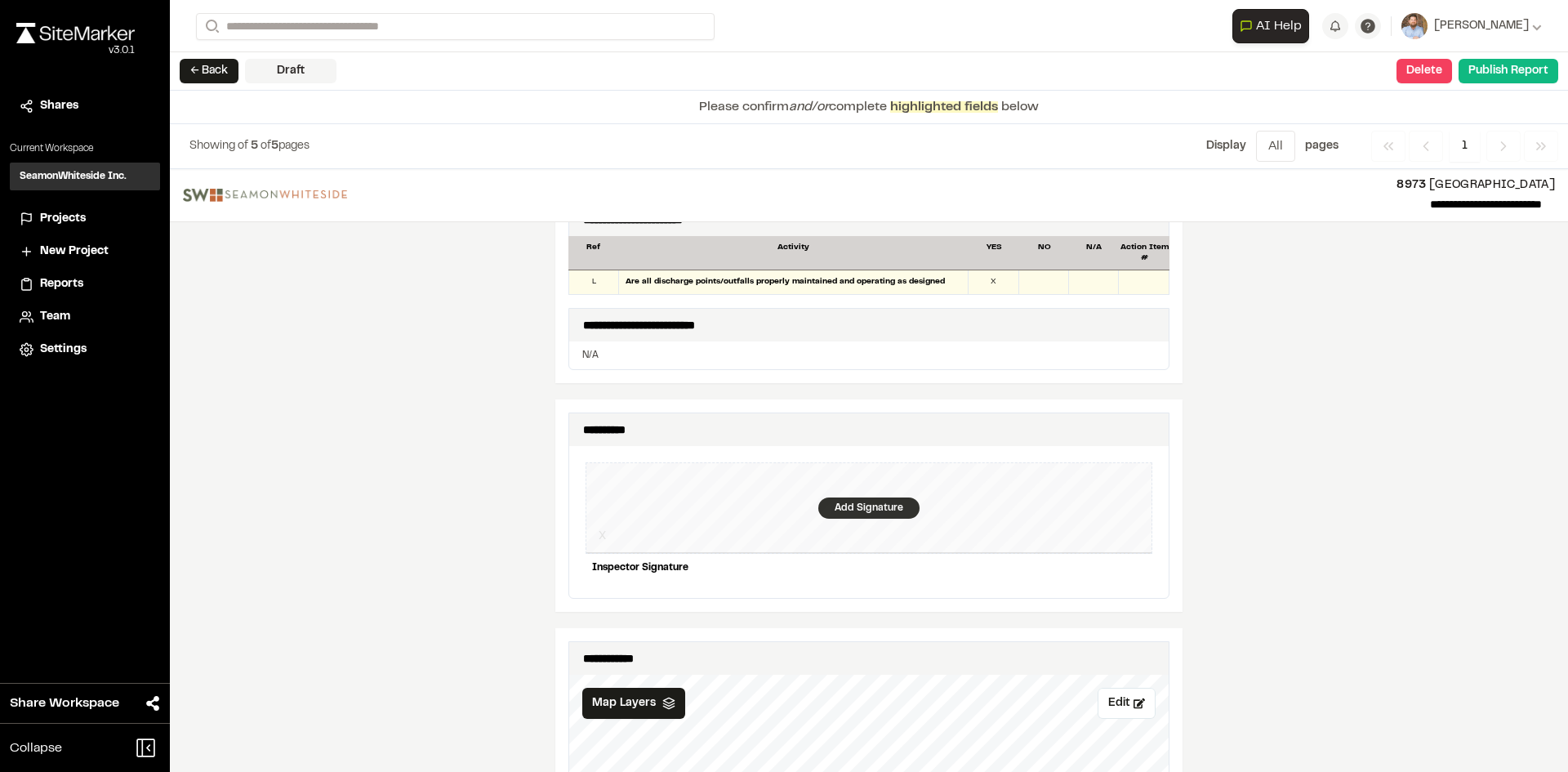
click at [862, 501] on div "Add Signature" at bounding box center [869, 508] width 101 height 22
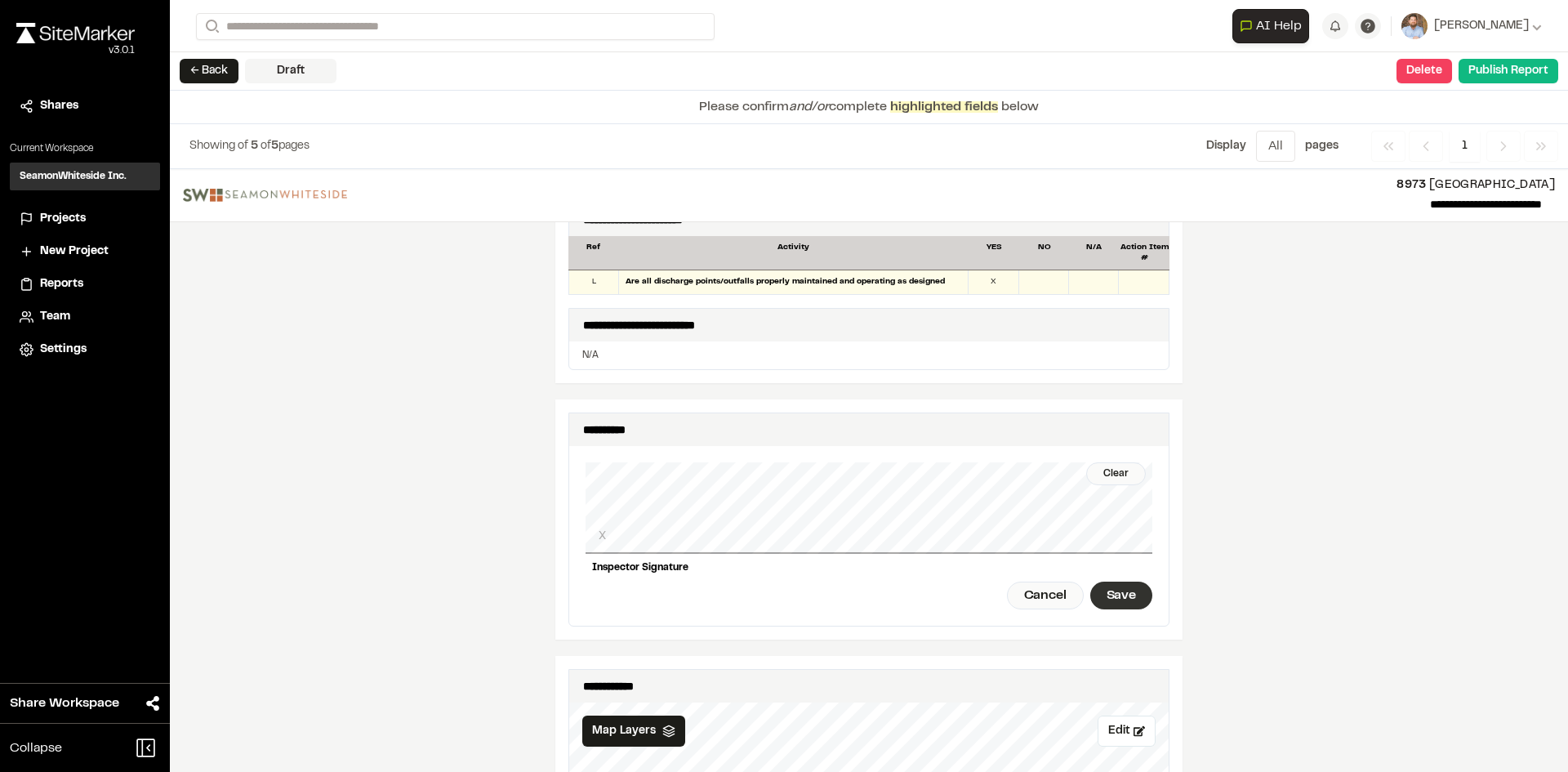
click at [1135, 590] on div "Save" at bounding box center [1121, 595] width 62 height 27
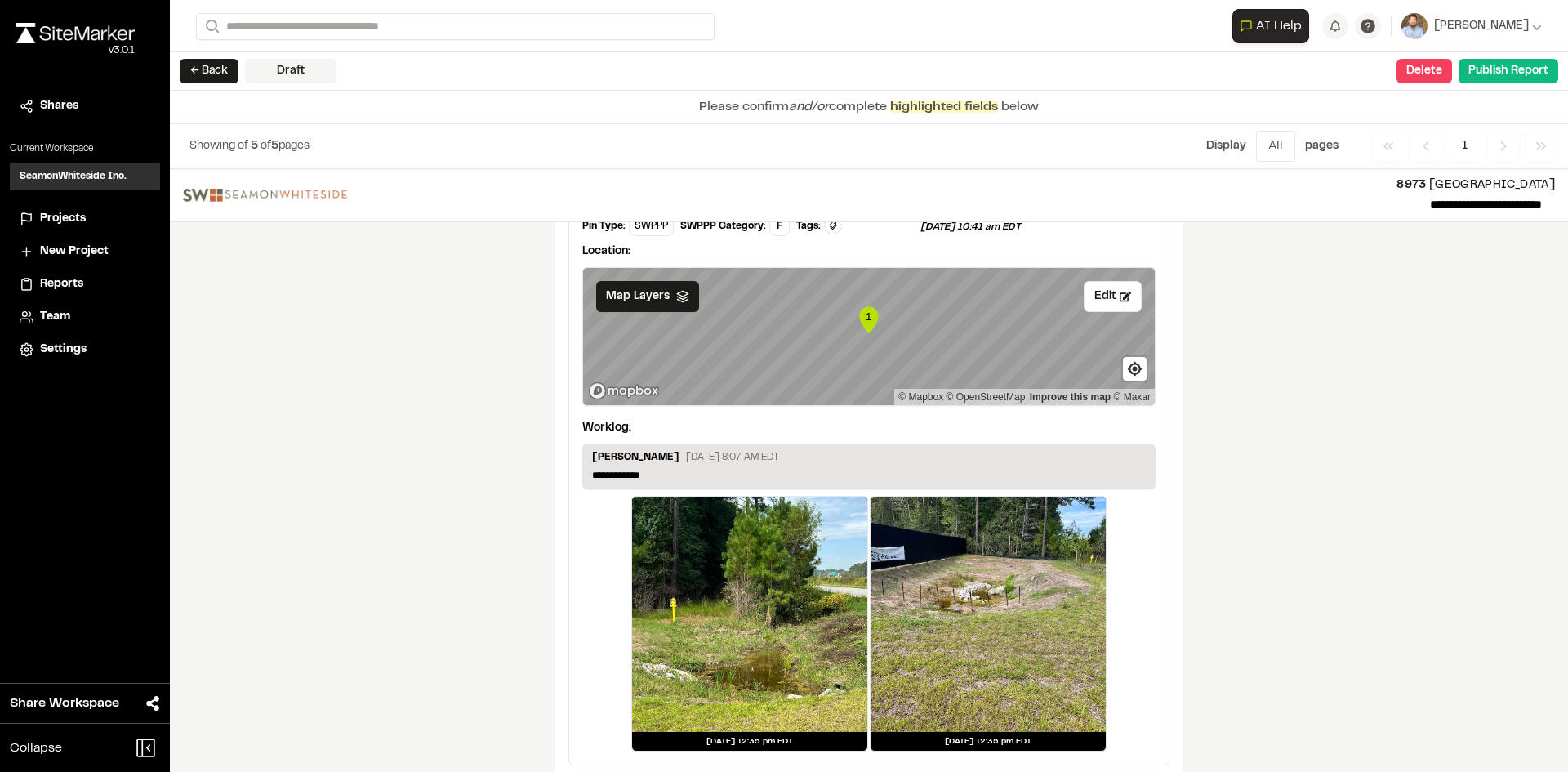
scroll to position [2719, 0]
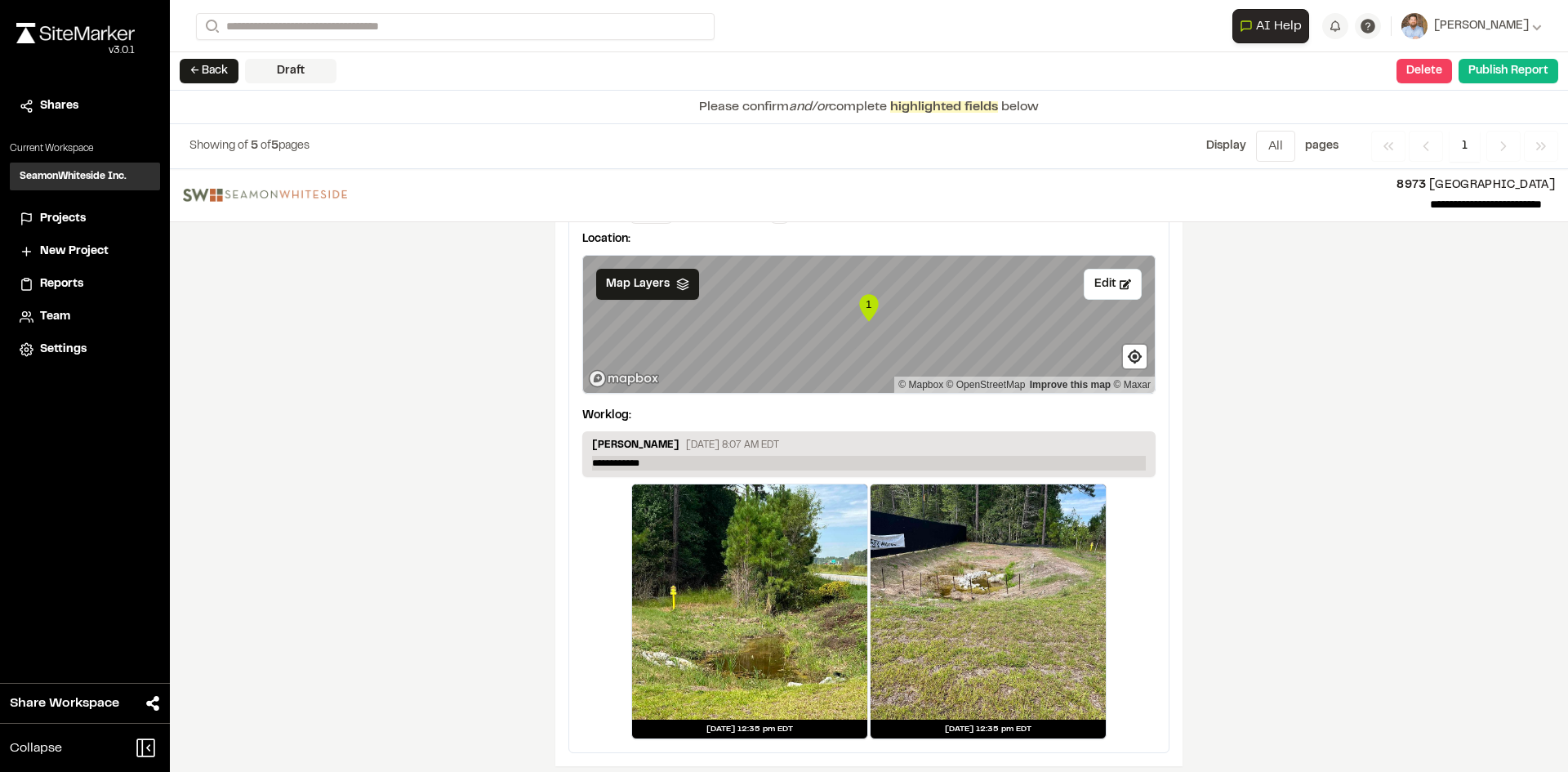
click at [665, 456] on p "**********" at bounding box center [869, 463] width 554 height 15
click at [664, 456] on p "**********" at bounding box center [869, 463] width 554 height 15
click at [658, 456] on p "**********" at bounding box center [869, 463] width 554 height 15
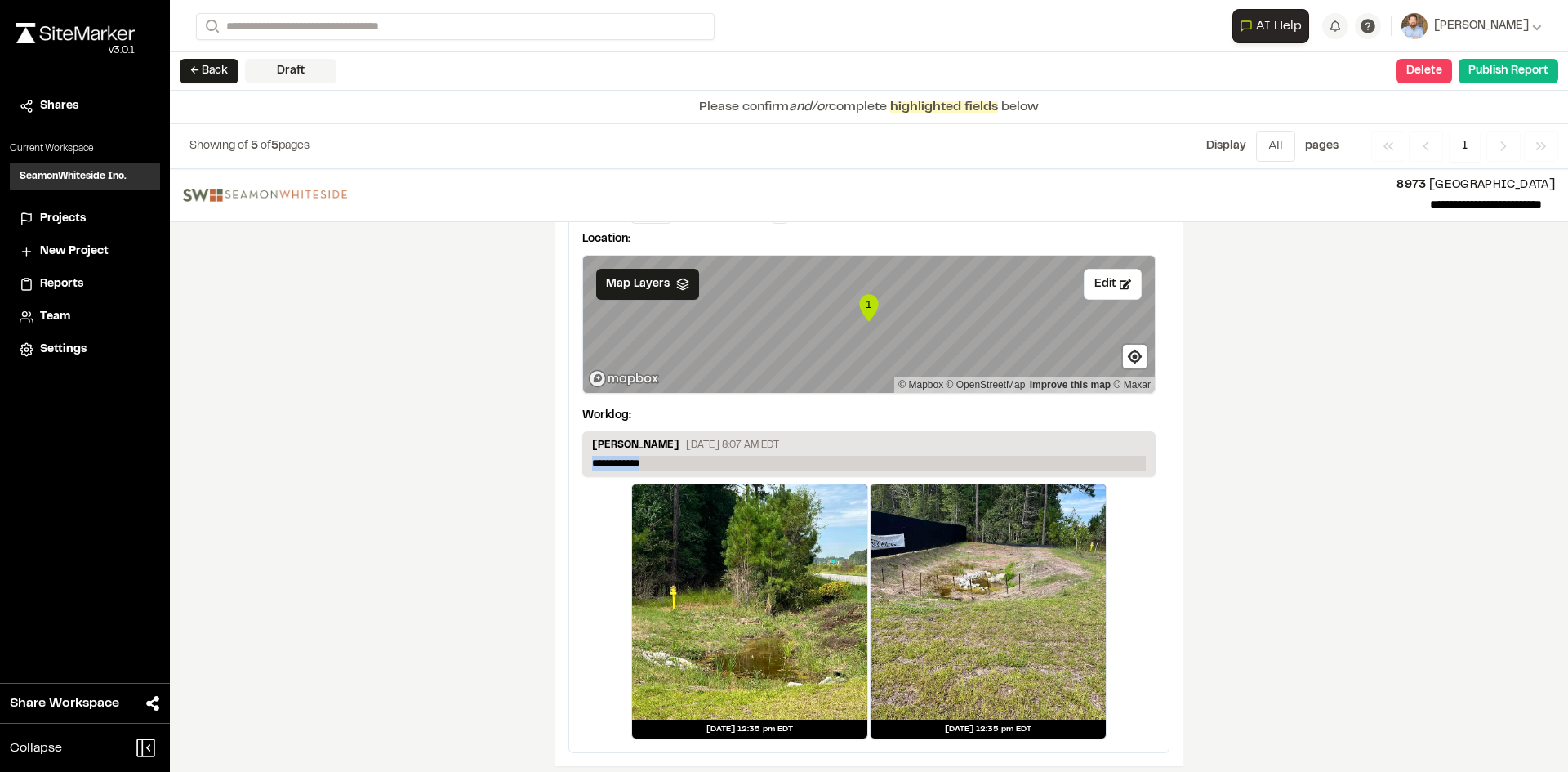
click at [658, 456] on p "**********" at bounding box center [869, 463] width 554 height 15
click at [1507, 74] on button "Publish Report" at bounding box center [1508, 71] width 100 height 24
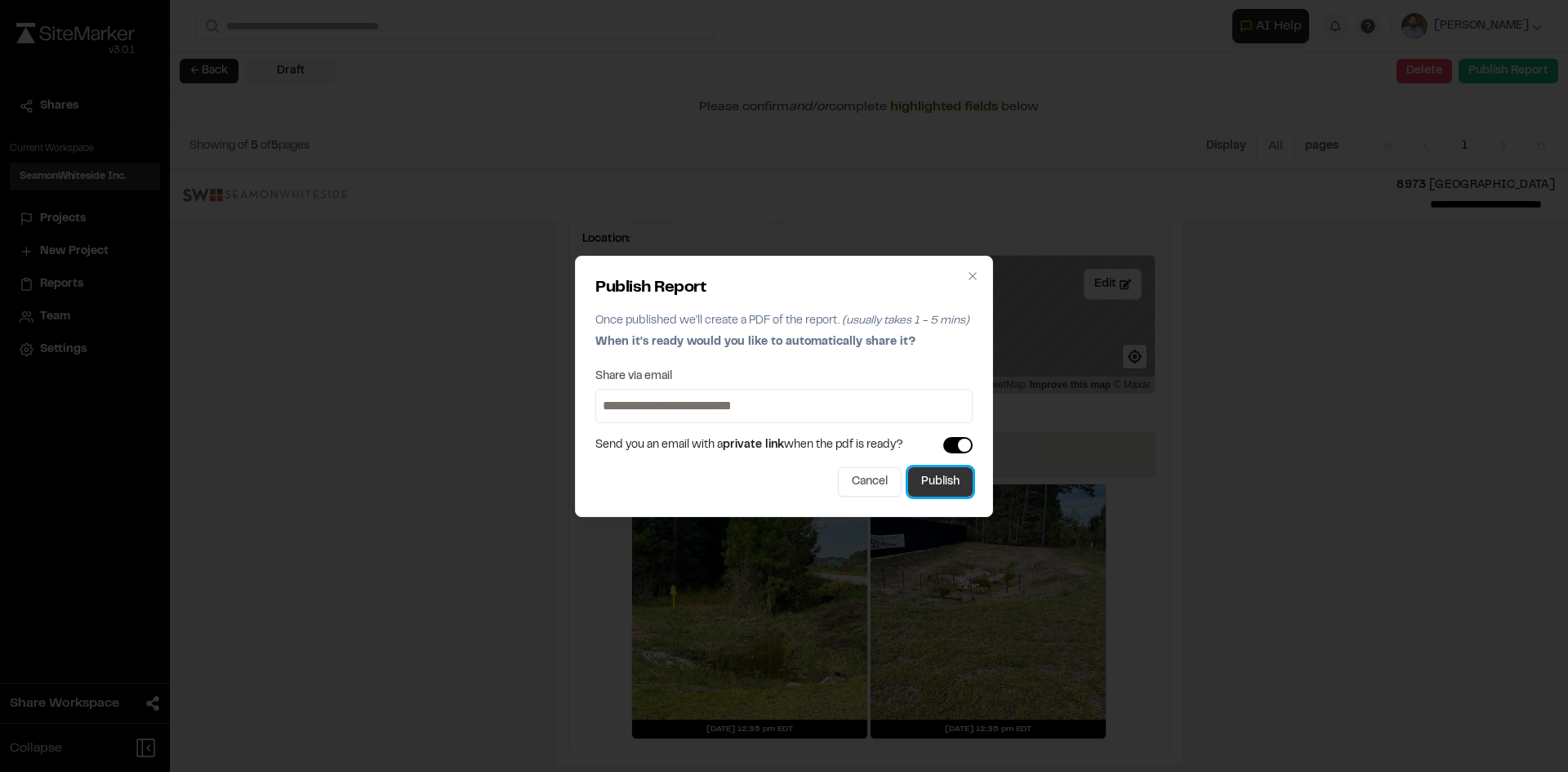
click at [937, 489] on button "Publish" at bounding box center [940, 482] width 65 height 29
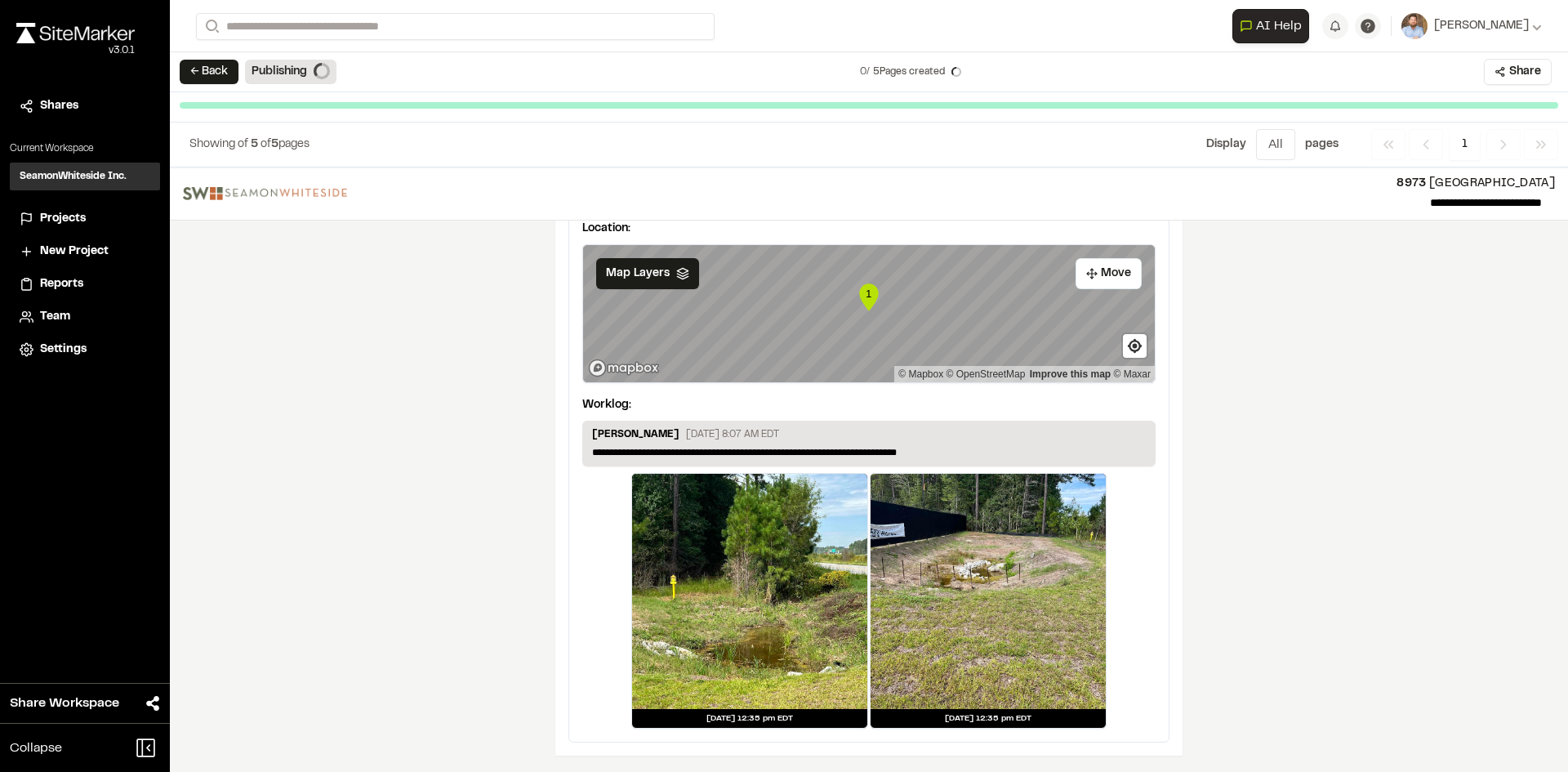
scroll to position [2670, 0]
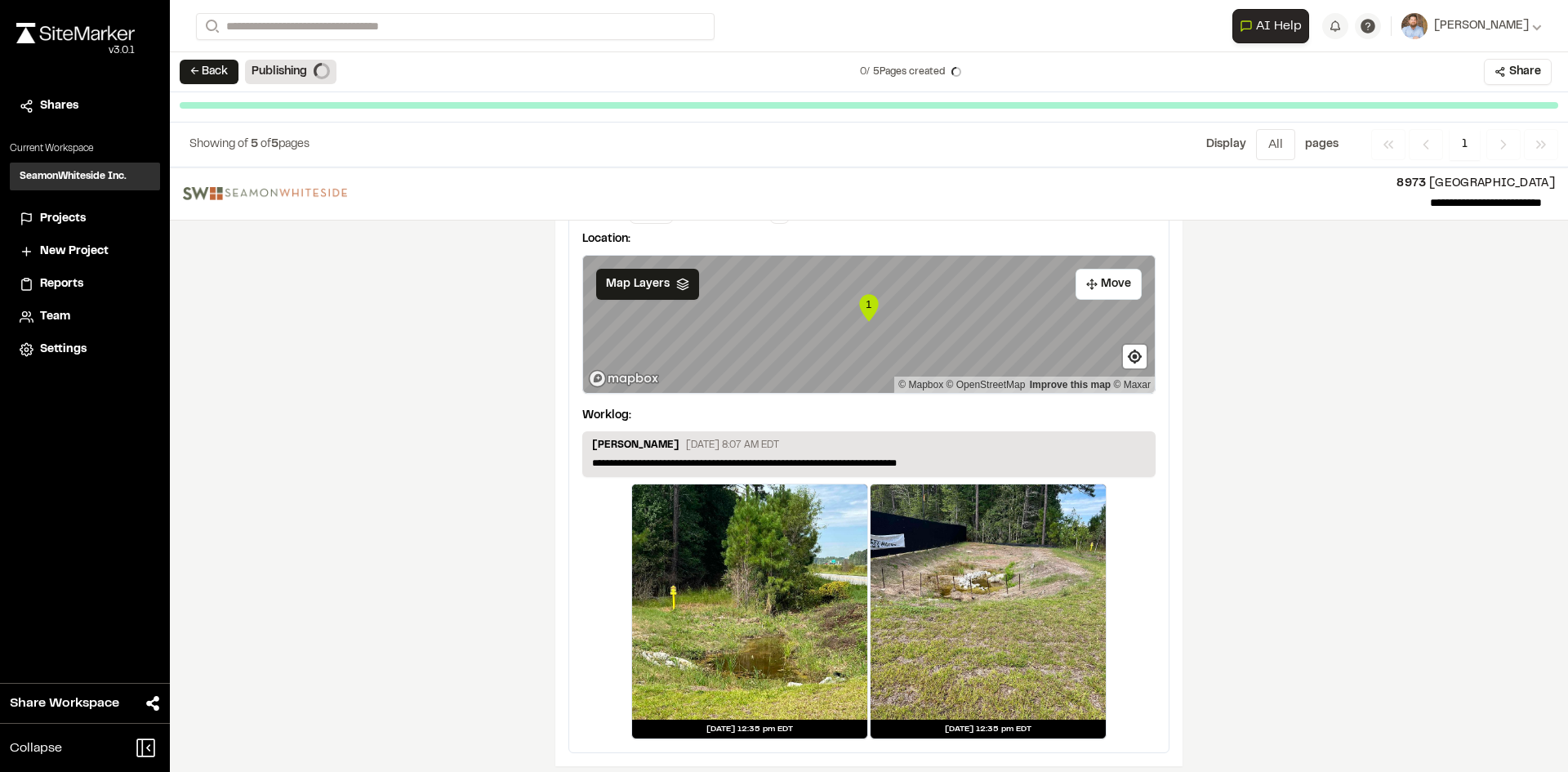
click at [71, 220] on span "Projects" at bounding box center [62, 219] width 46 height 18
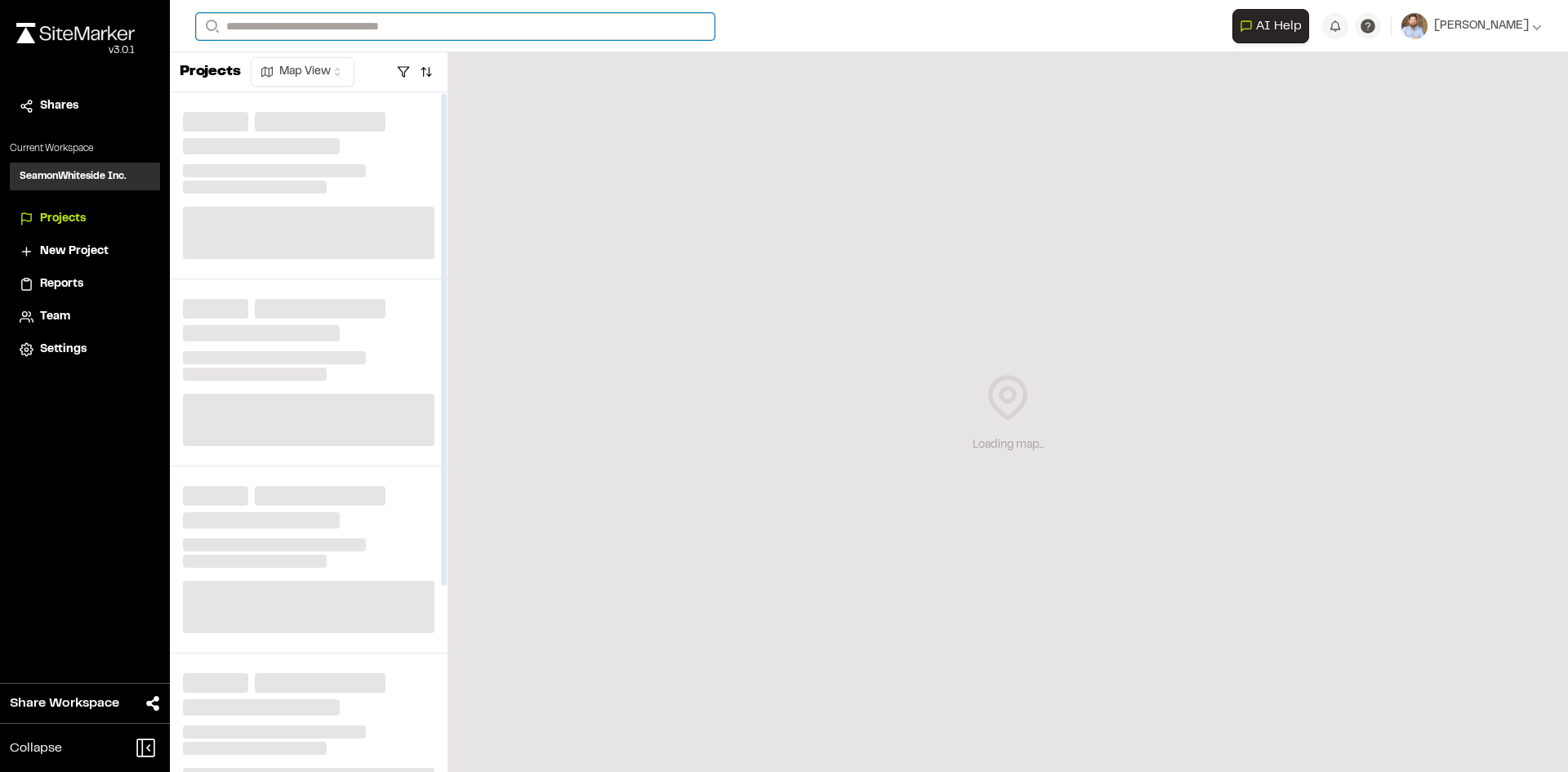
click at [313, 26] on input "Search" at bounding box center [456, 27] width 519 height 27
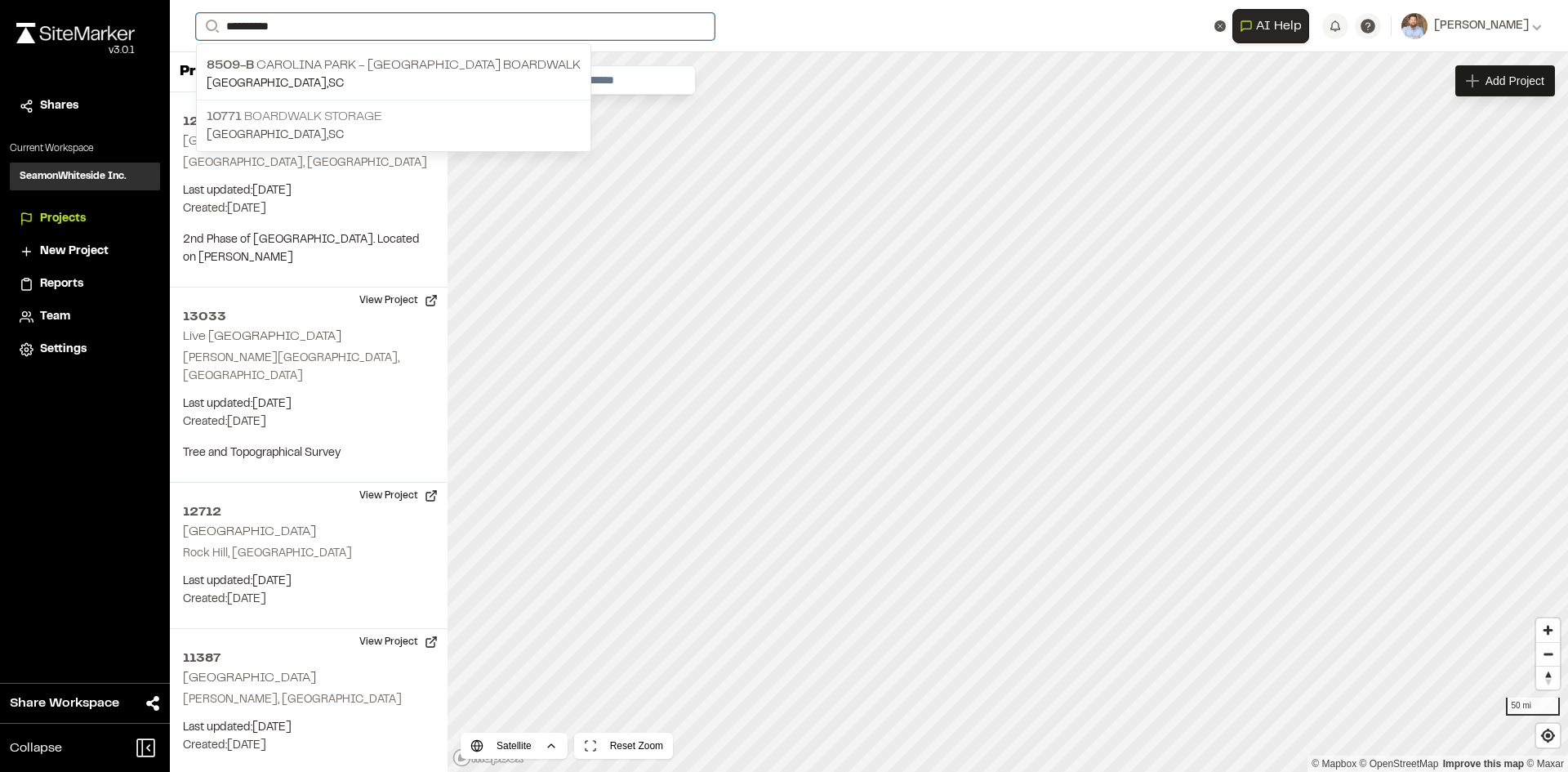
type input "*********"
click at [328, 117] on p "10771 Boardwalk Storage" at bounding box center [393, 117] width 374 height 20
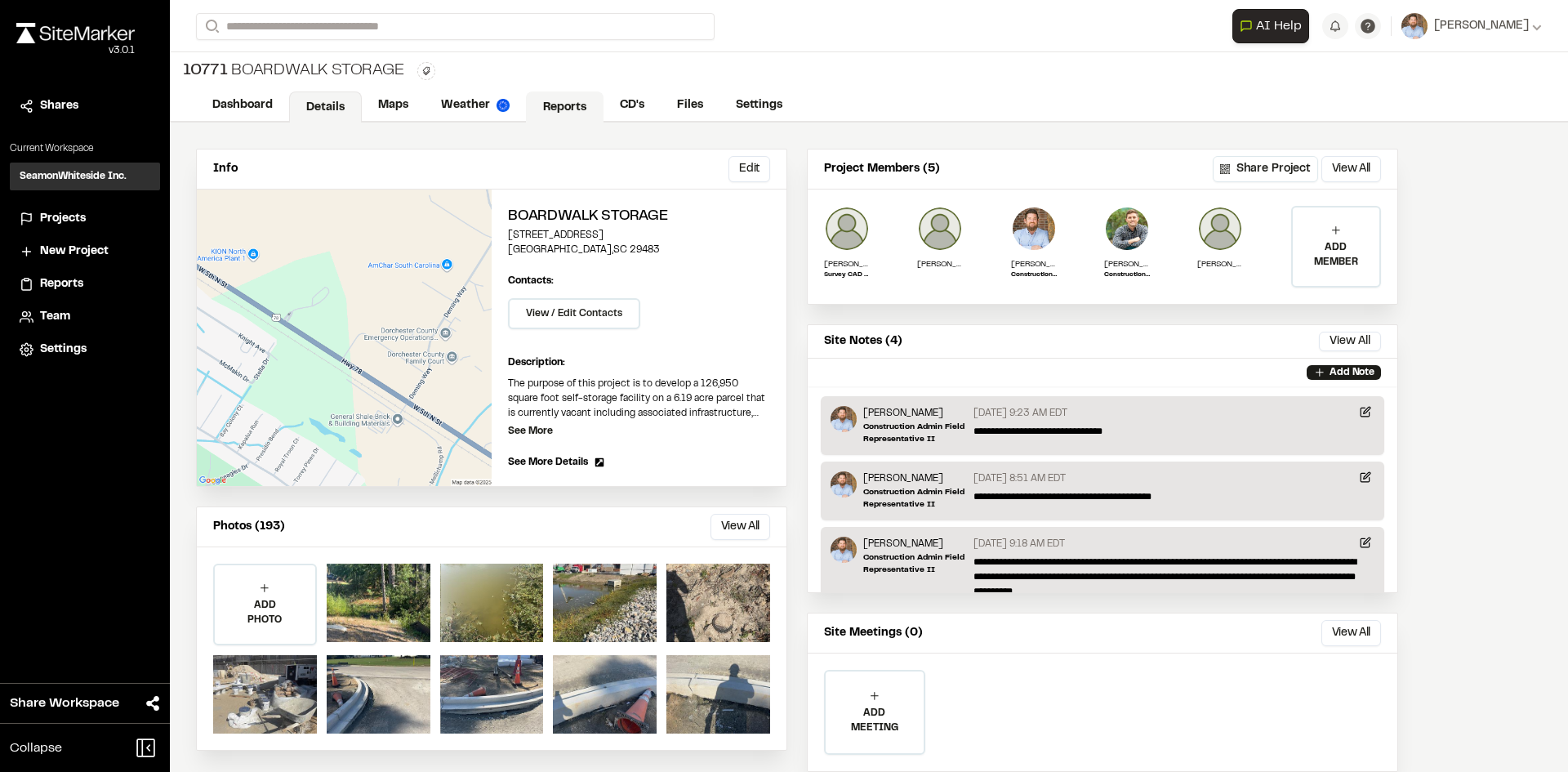
click at [568, 106] on link "Reports" at bounding box center [565, 106] width 77 height 31
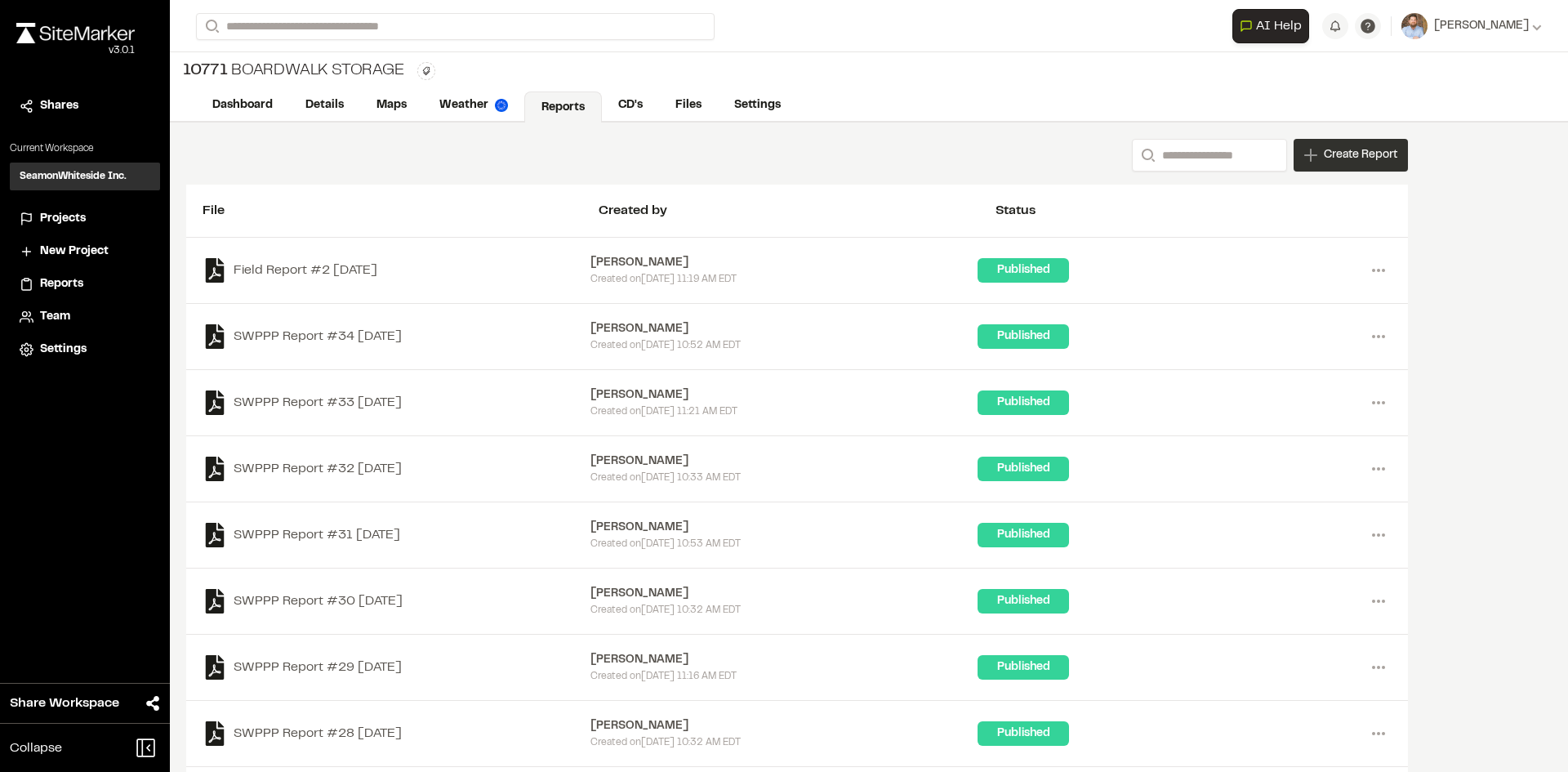
click at [1341, 164] on div "Create Report" at bounding box center [1351, 155] width 115 height 32
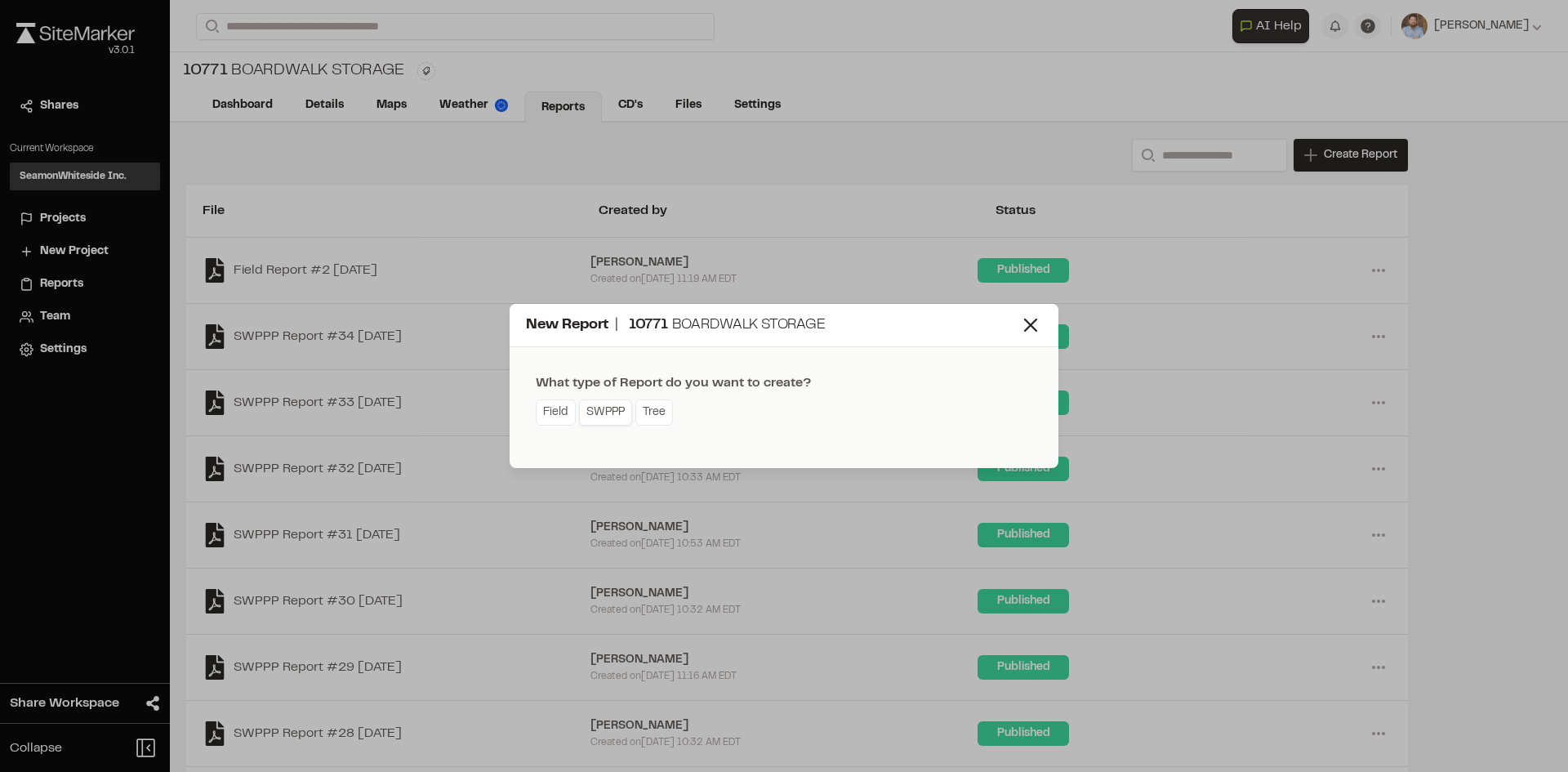
click at [611, 417] on link "SWPPP" at bounding box center [605, 412] width 53 height 26
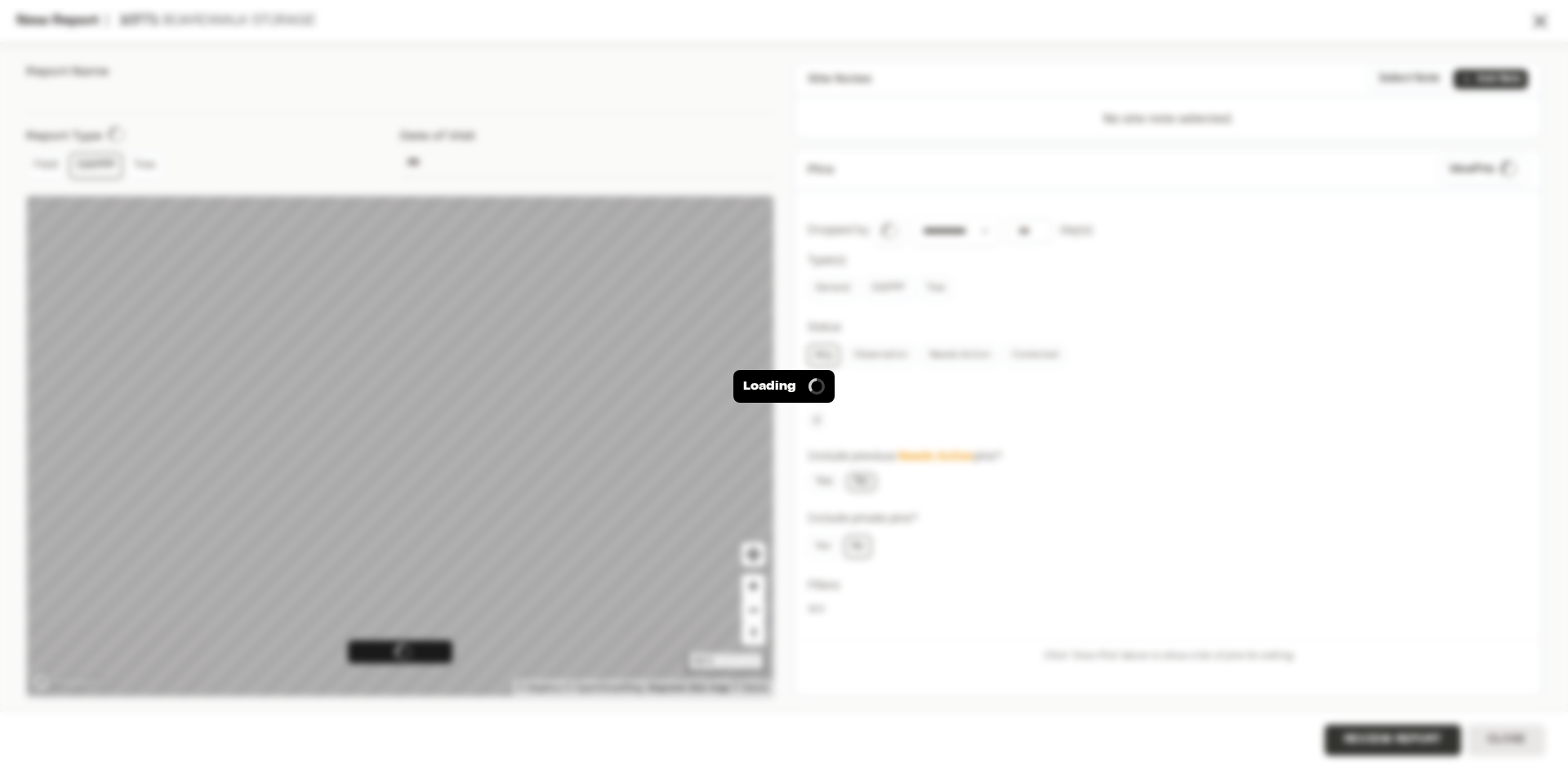
type input "**********"
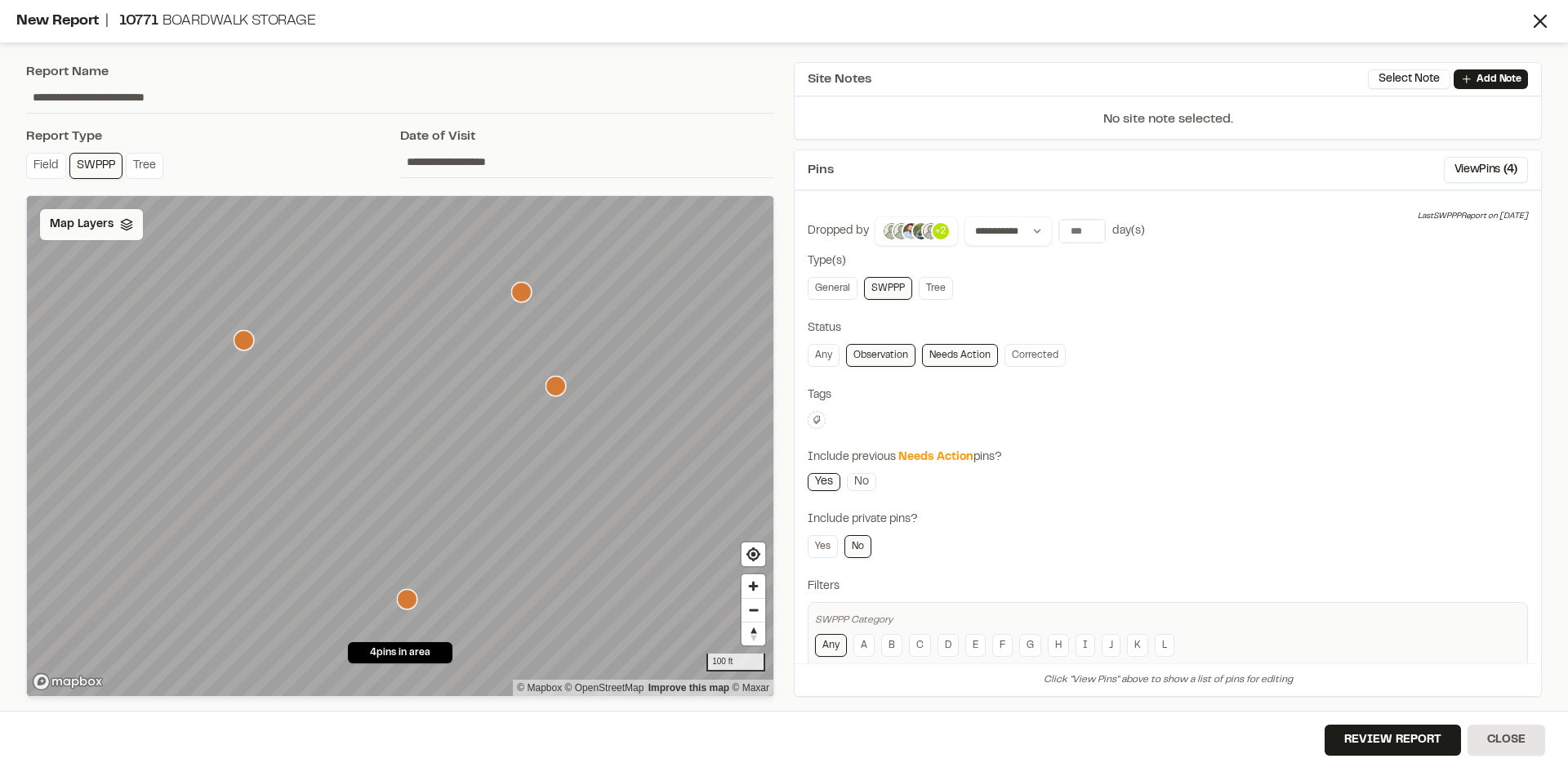
click at [88, 220] on span "Map Layers" at bounding box center [81, 225] width 64 height 18
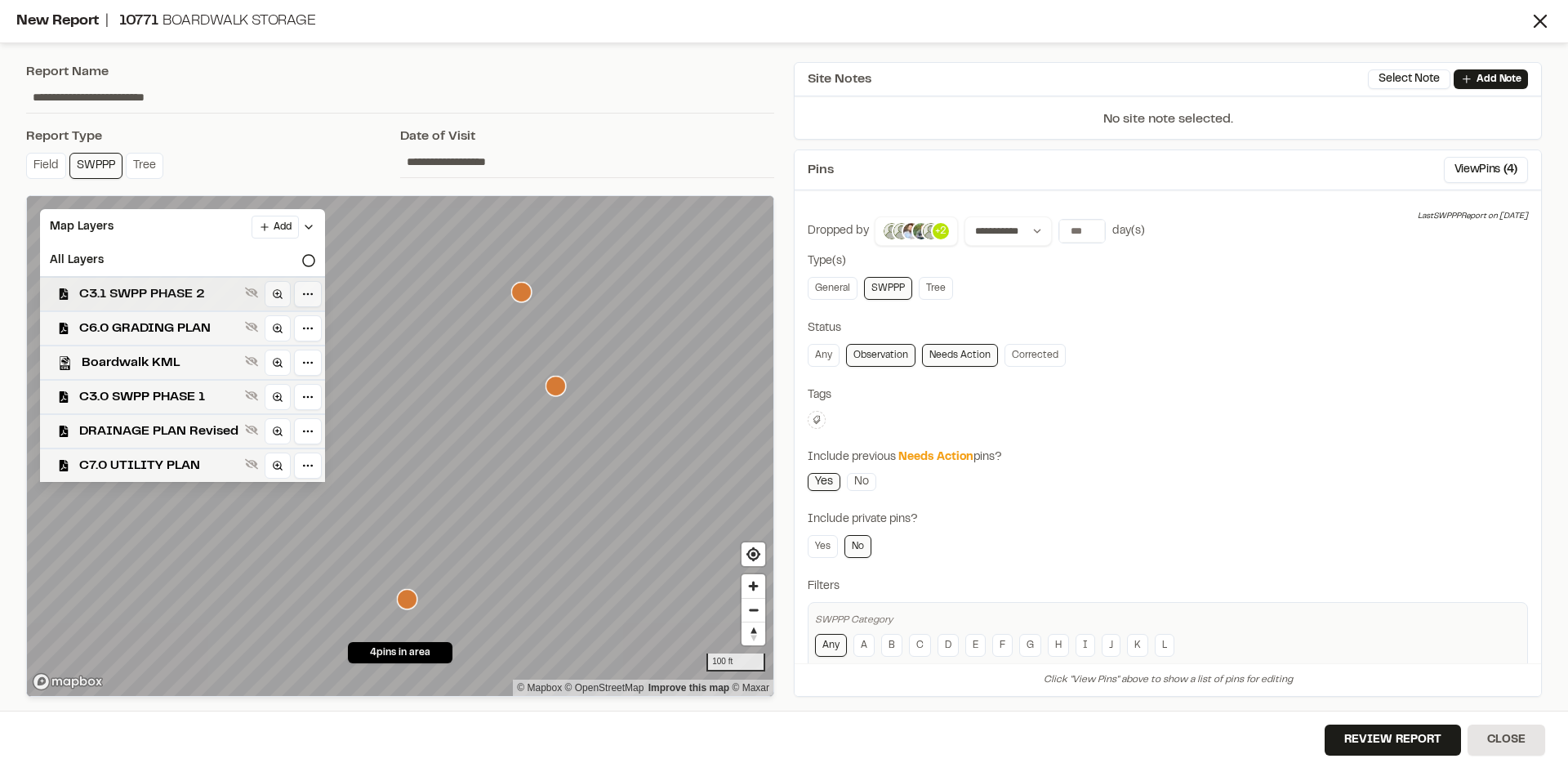
click at [179, 293] on span "C3.1 SWPP PHASE 2" at bounding box center [159, 294] width 160 height 20
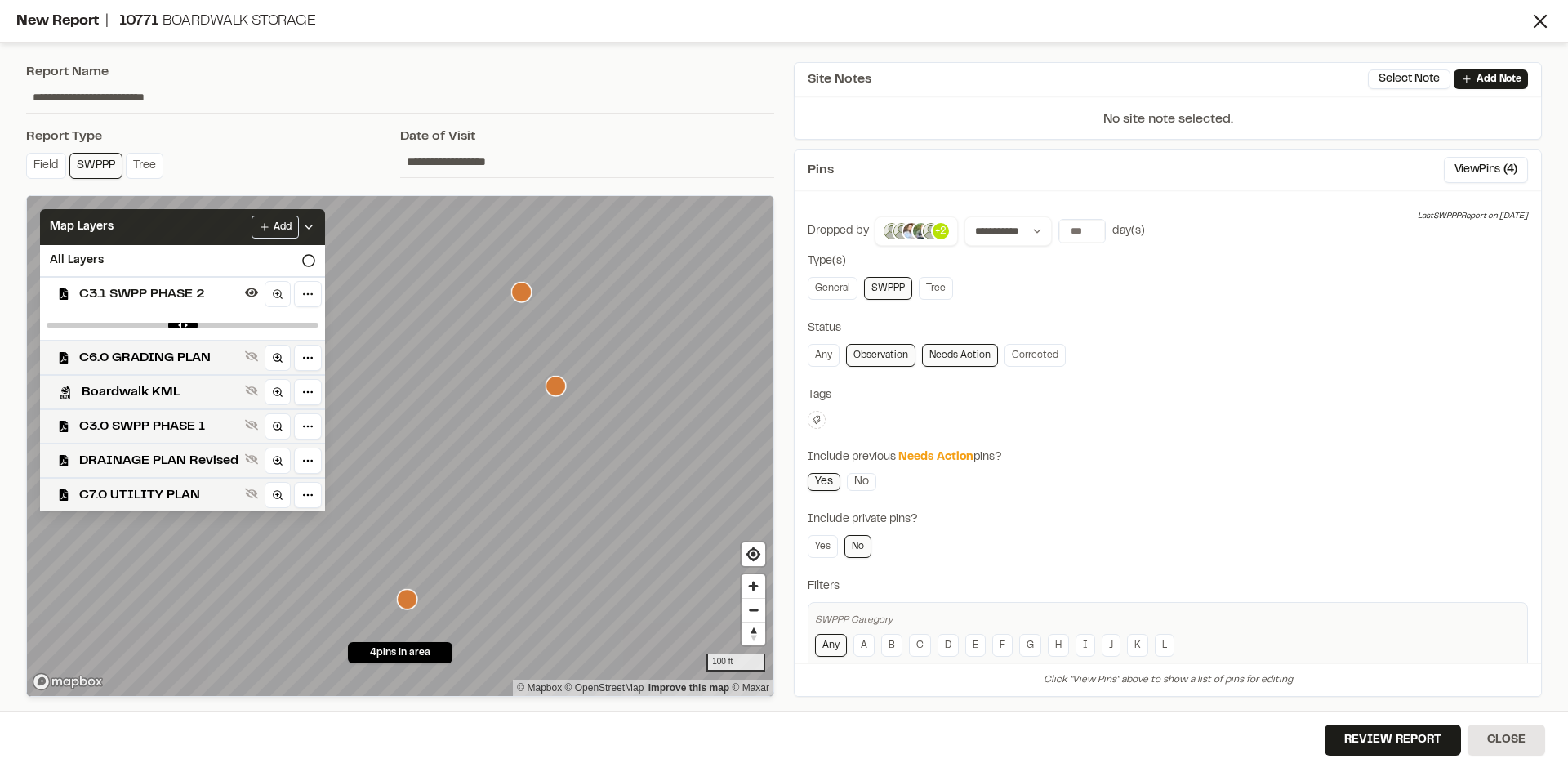
click at [309, 230] on icon at bounding box center [308, 227] width 13 height 13
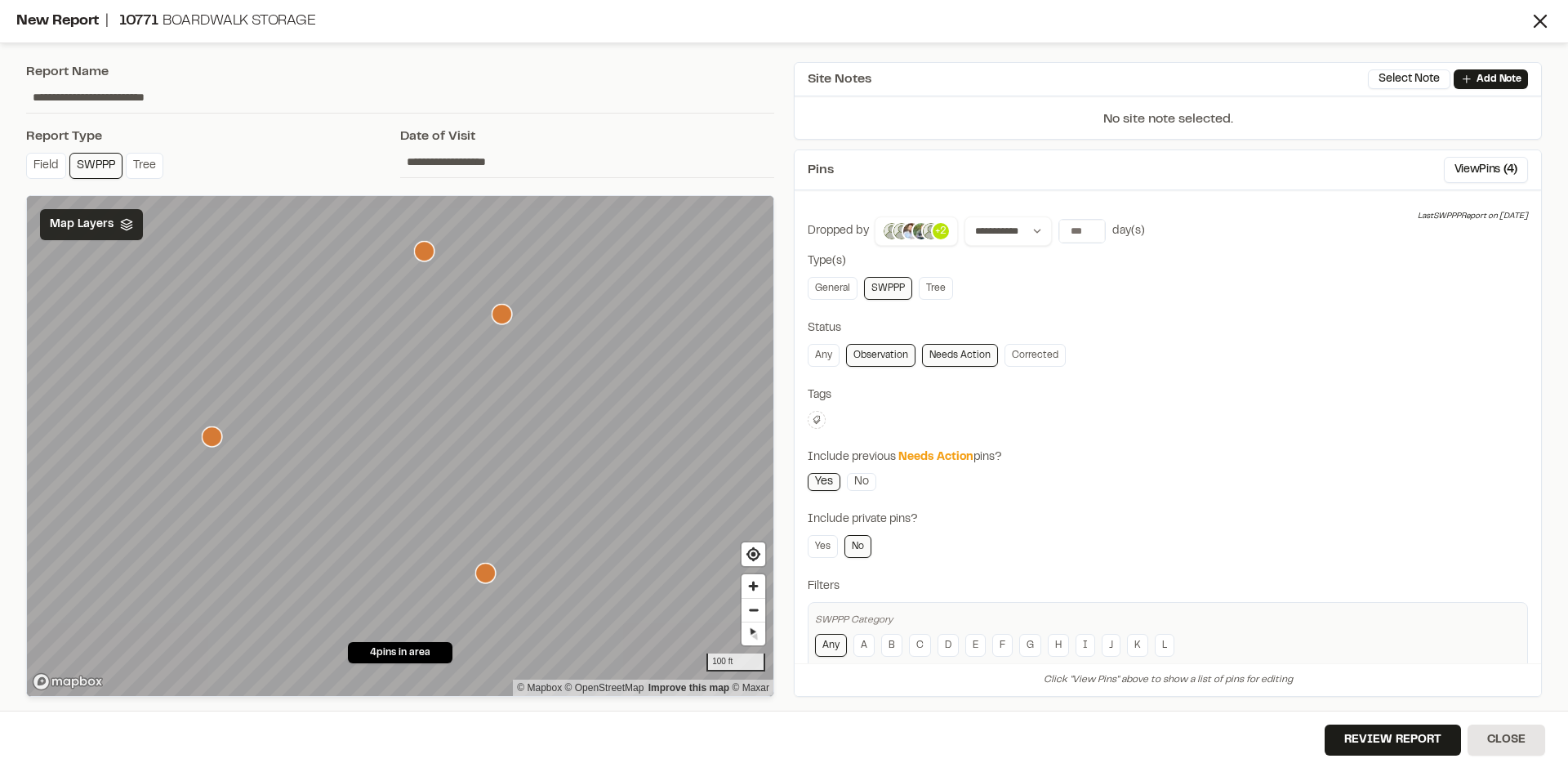
click at [91, 220] on span "Map Layers" at bounding box center [81, 225] width 64 height 18
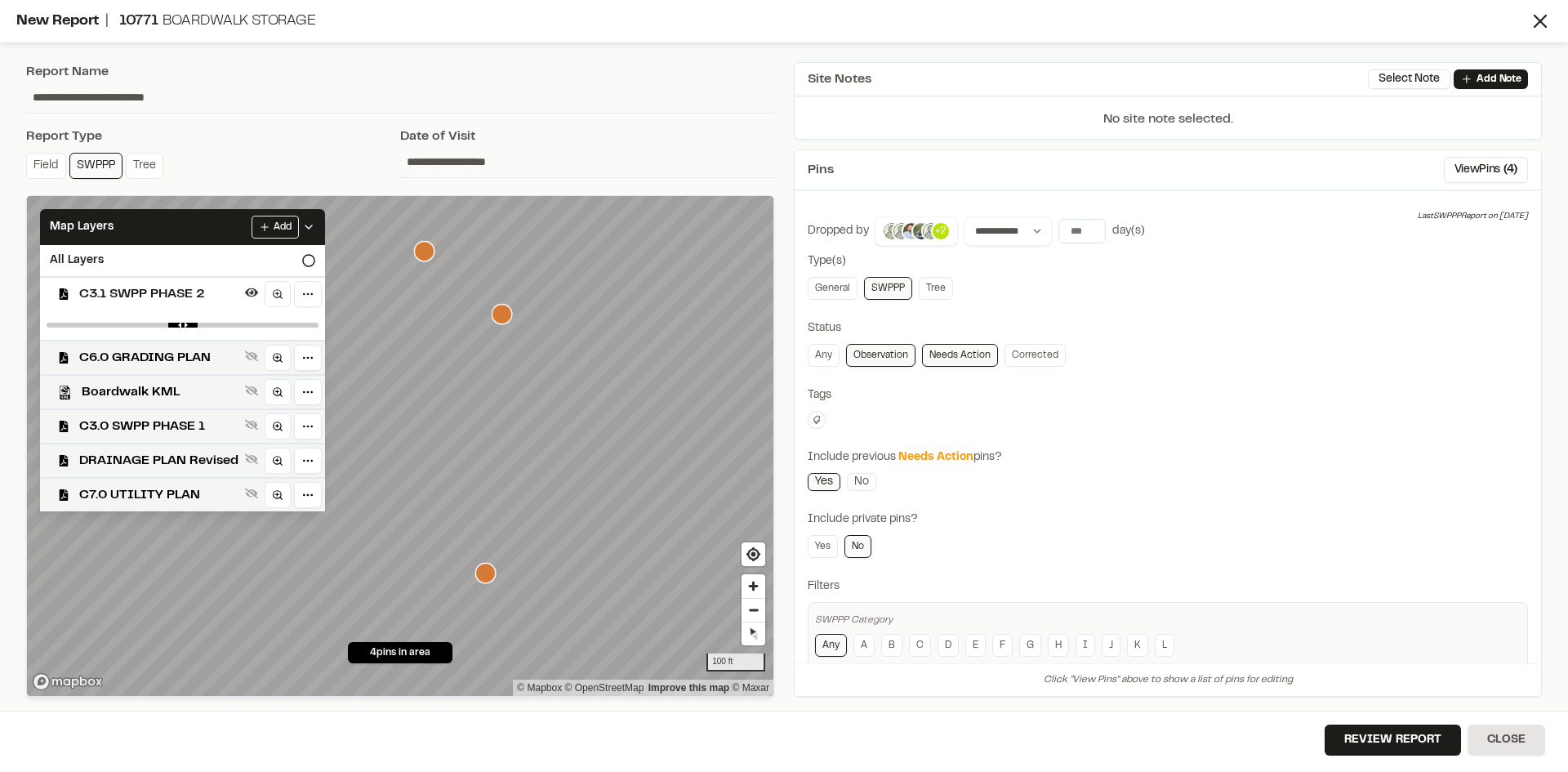
click at [311, 220] on icon at bounding box center [308, 227] width 13 height 13
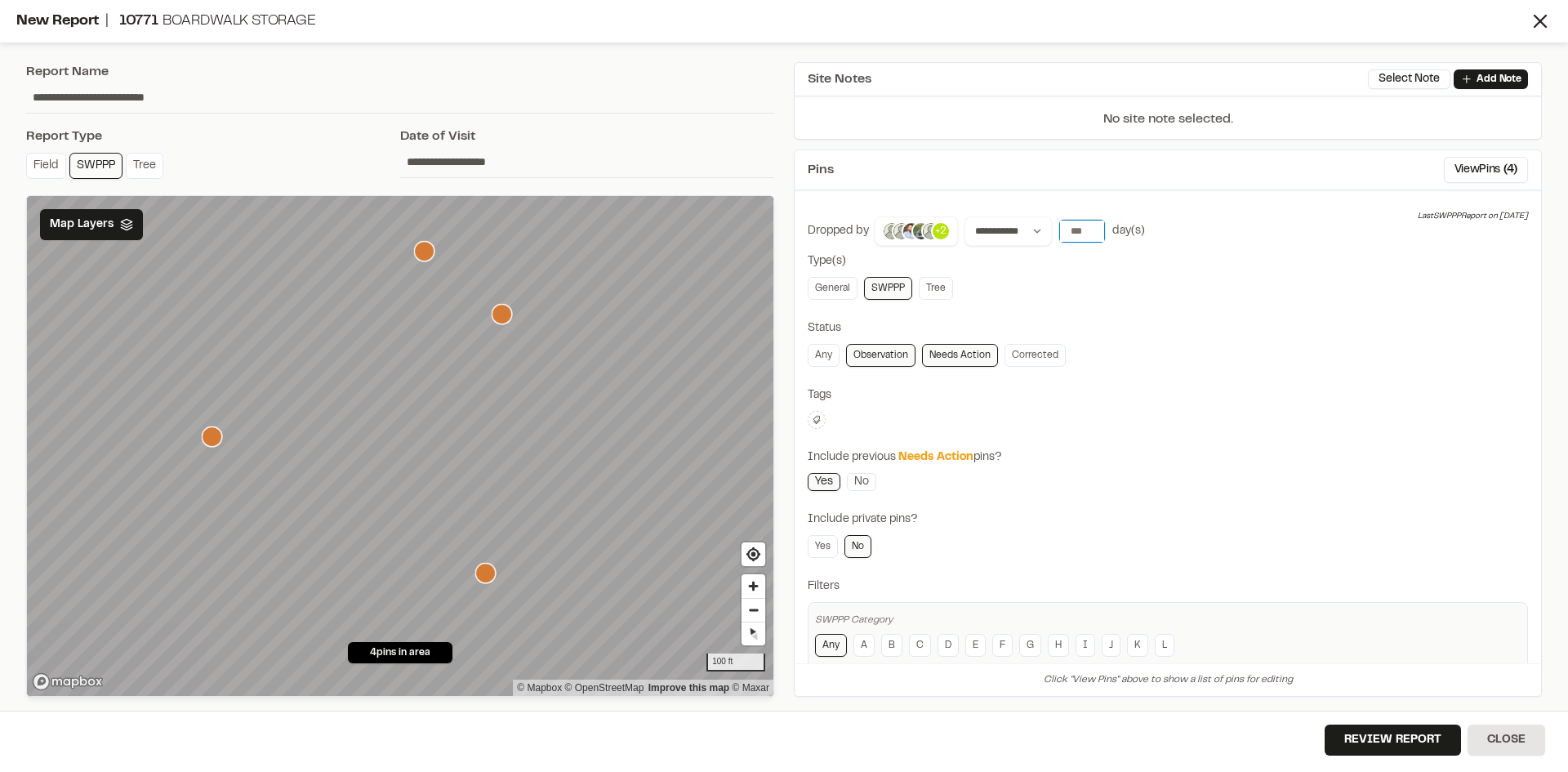
click at [1092, 225] on input "*" at bounding box center [1082, 231] width 46 height 23
click at [1092, 225] on input "**" at bounding box center [1082, 231] width 46 height 23
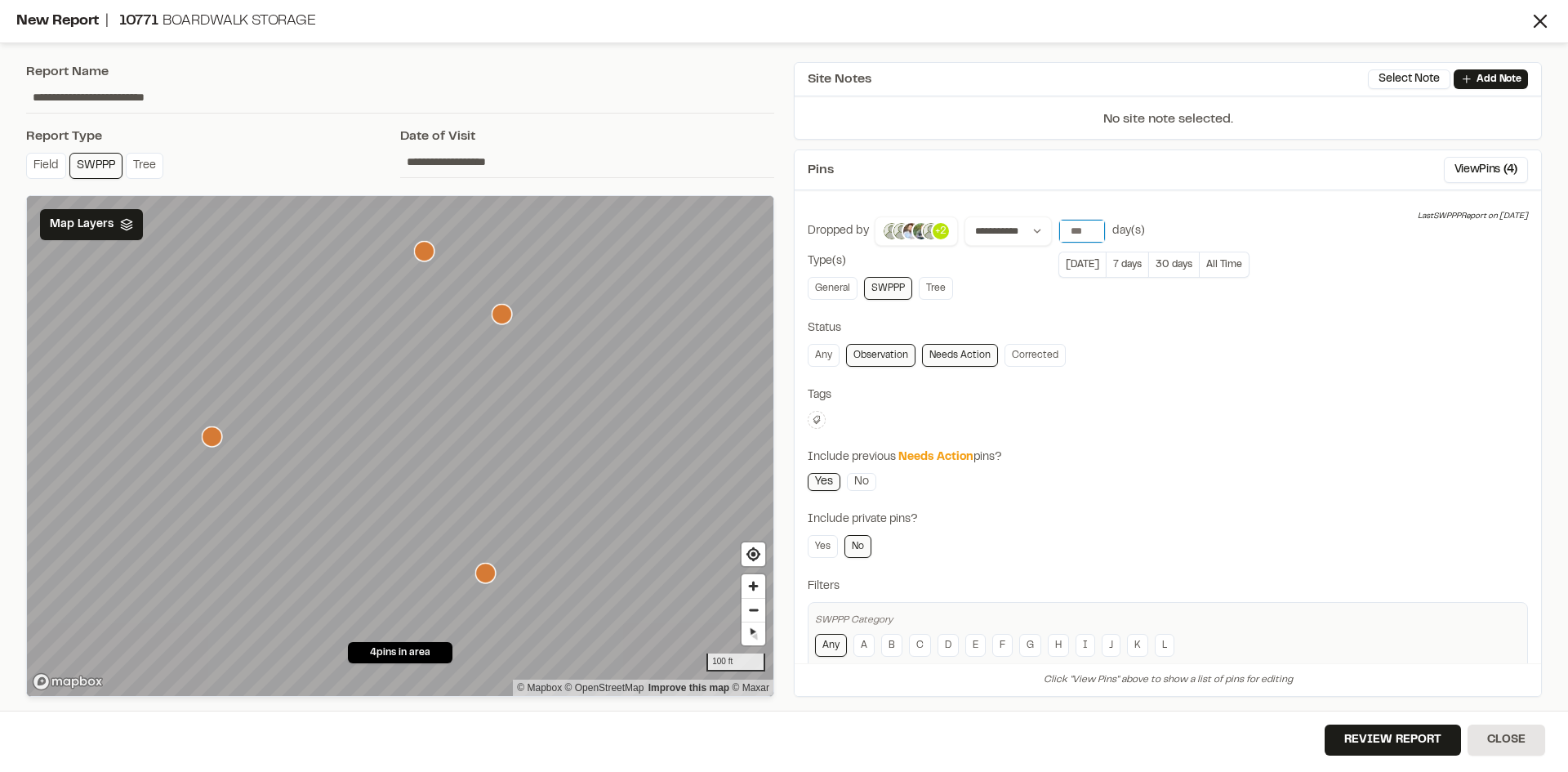
click at [1092, 225] on input "**" at bounding box center [1082, 231] width 46 height 23
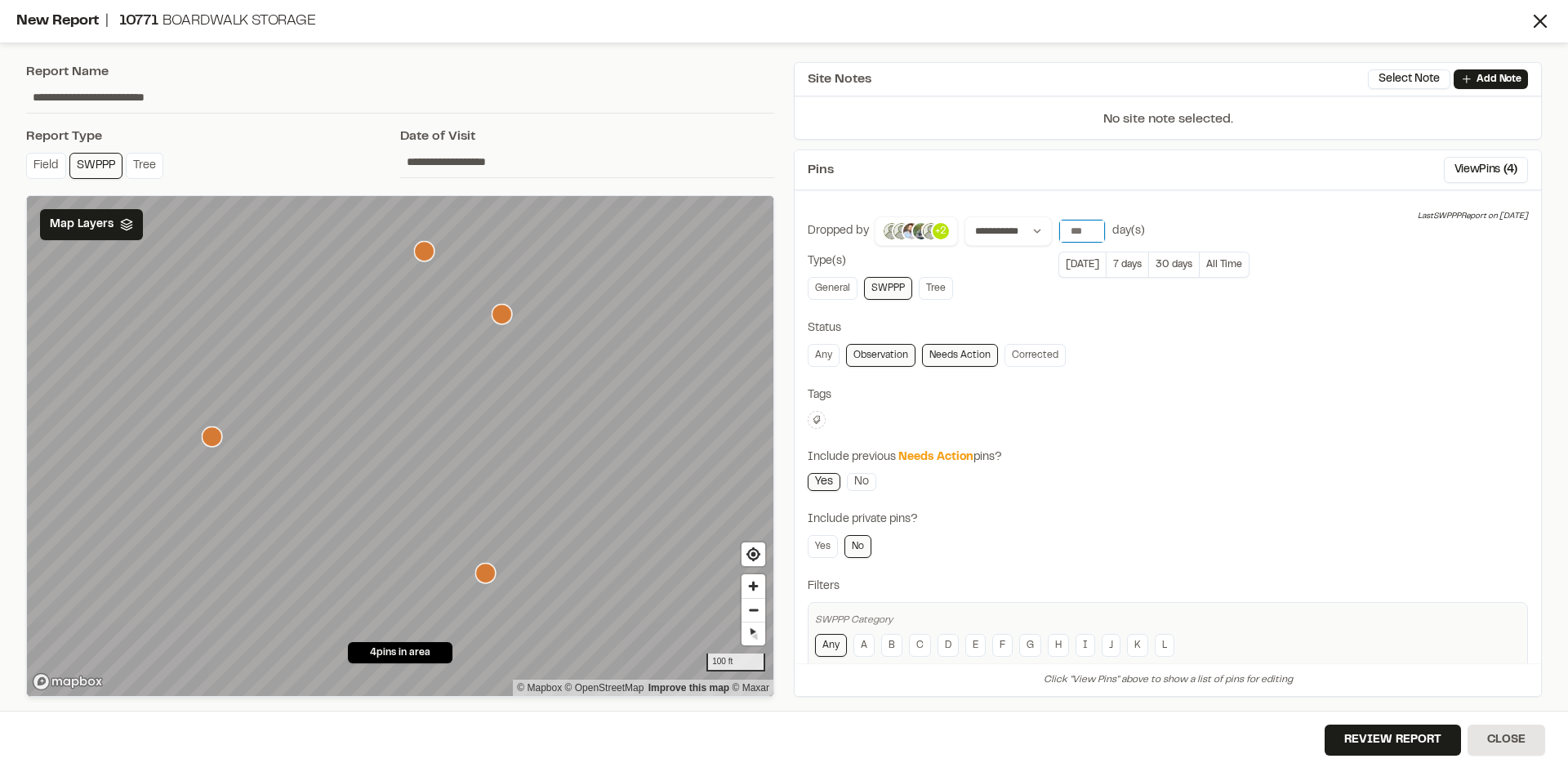
click at [1092, 225] on input "**" at bounding box center [1082, 231] width 46 height 23
type input "**"
click at [1092, 225] on input "**" at bounding box center [1082, 231] width 46 height 23
click at [190, 484] on icon "Map marker" at bounding box center [190, 482] width 21 height 21
click at [213, 506] on icon "Map marker" at bounding box center [213, 502] width 21 height 21
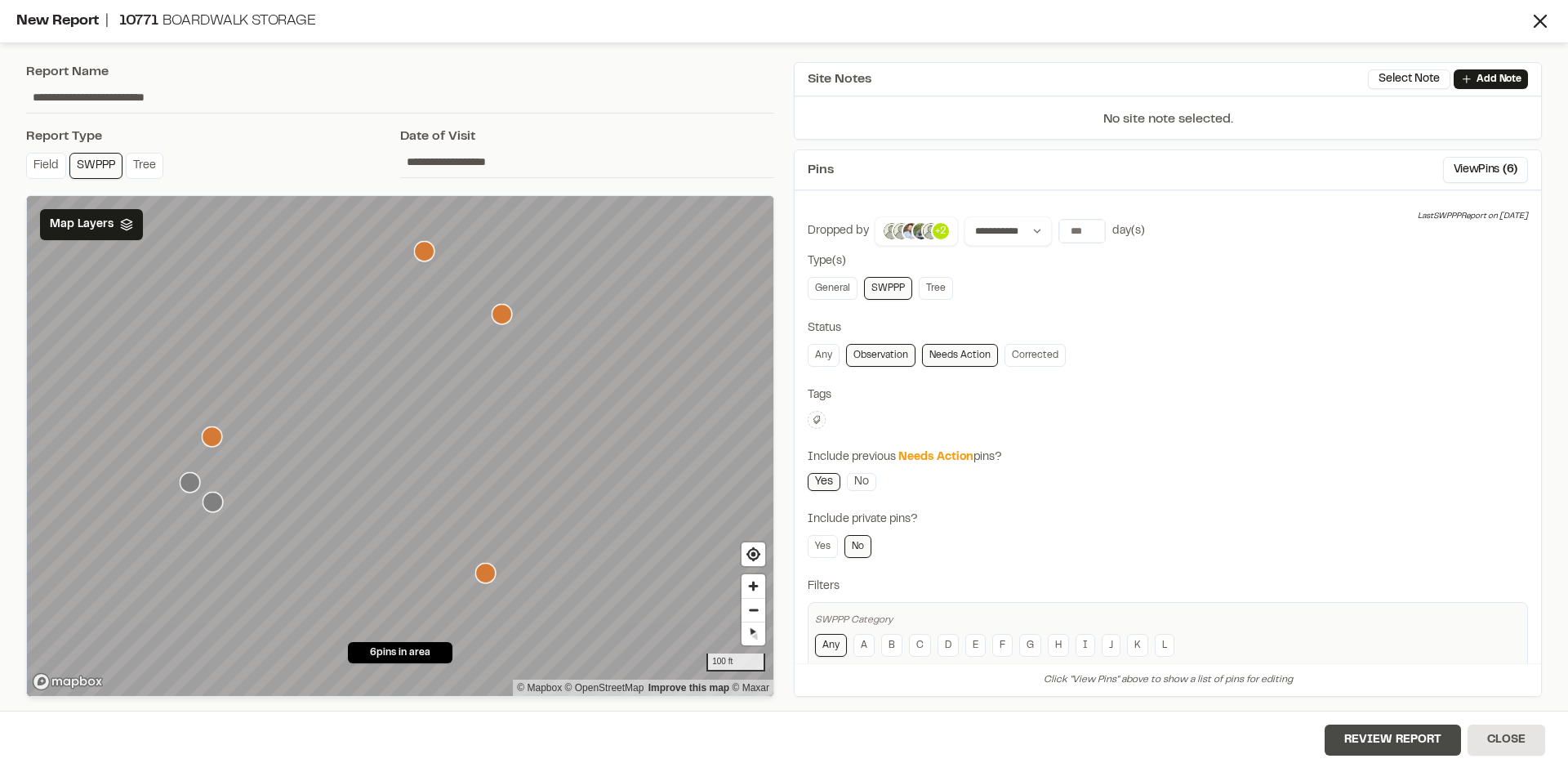
click at [1389, 745] on button "Review Report" at bounding box center [1393, 740] width 136 height 31
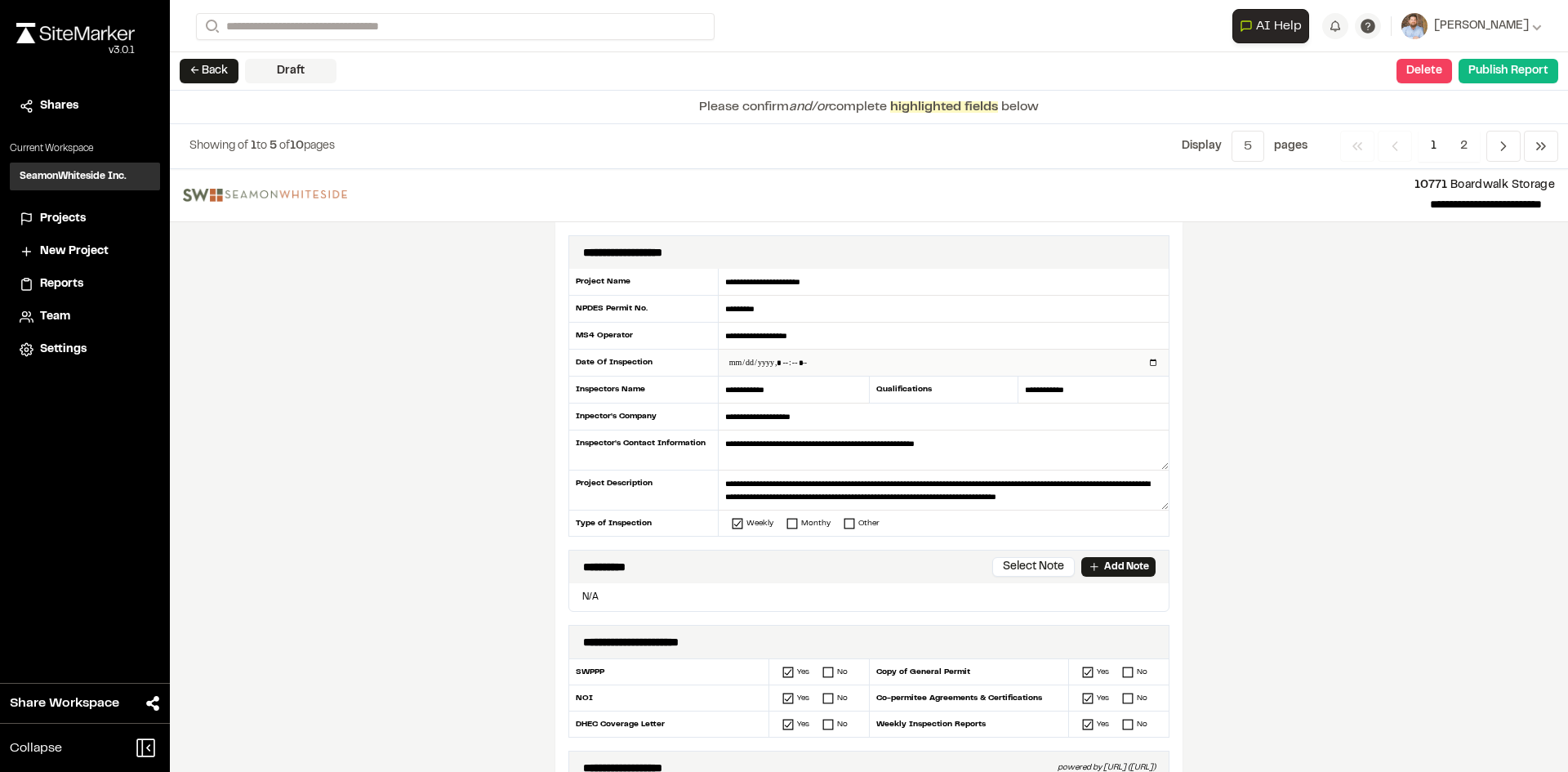
click at [1146, 363] on input "datetime-local" at bounding box center [943, 362] width 450 height 26
type input "**********"
click at [454, 554] on div "**********" at bounding box center [869, 470] width 1398 height 603
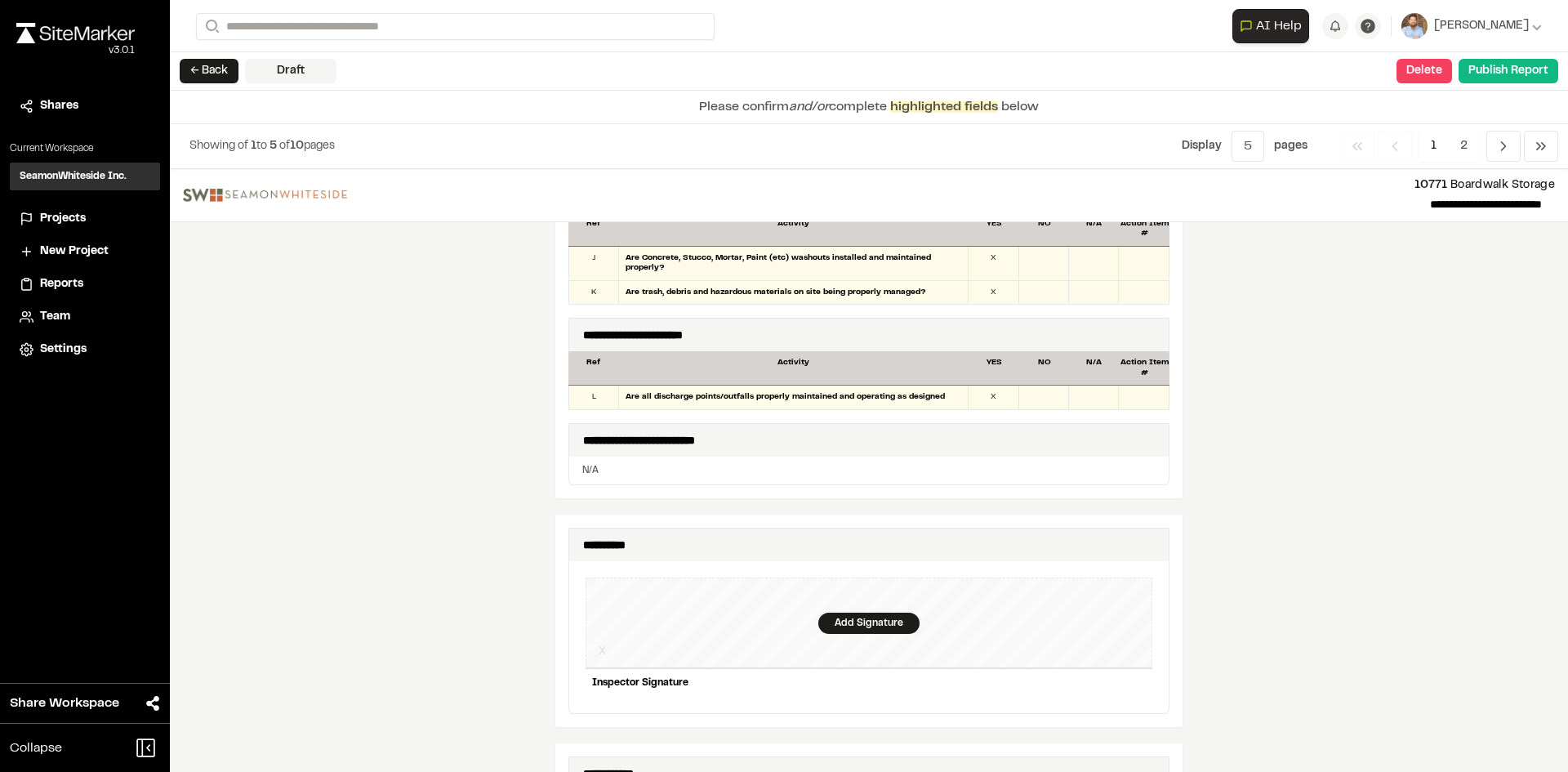
scroll to position [1471, 0]
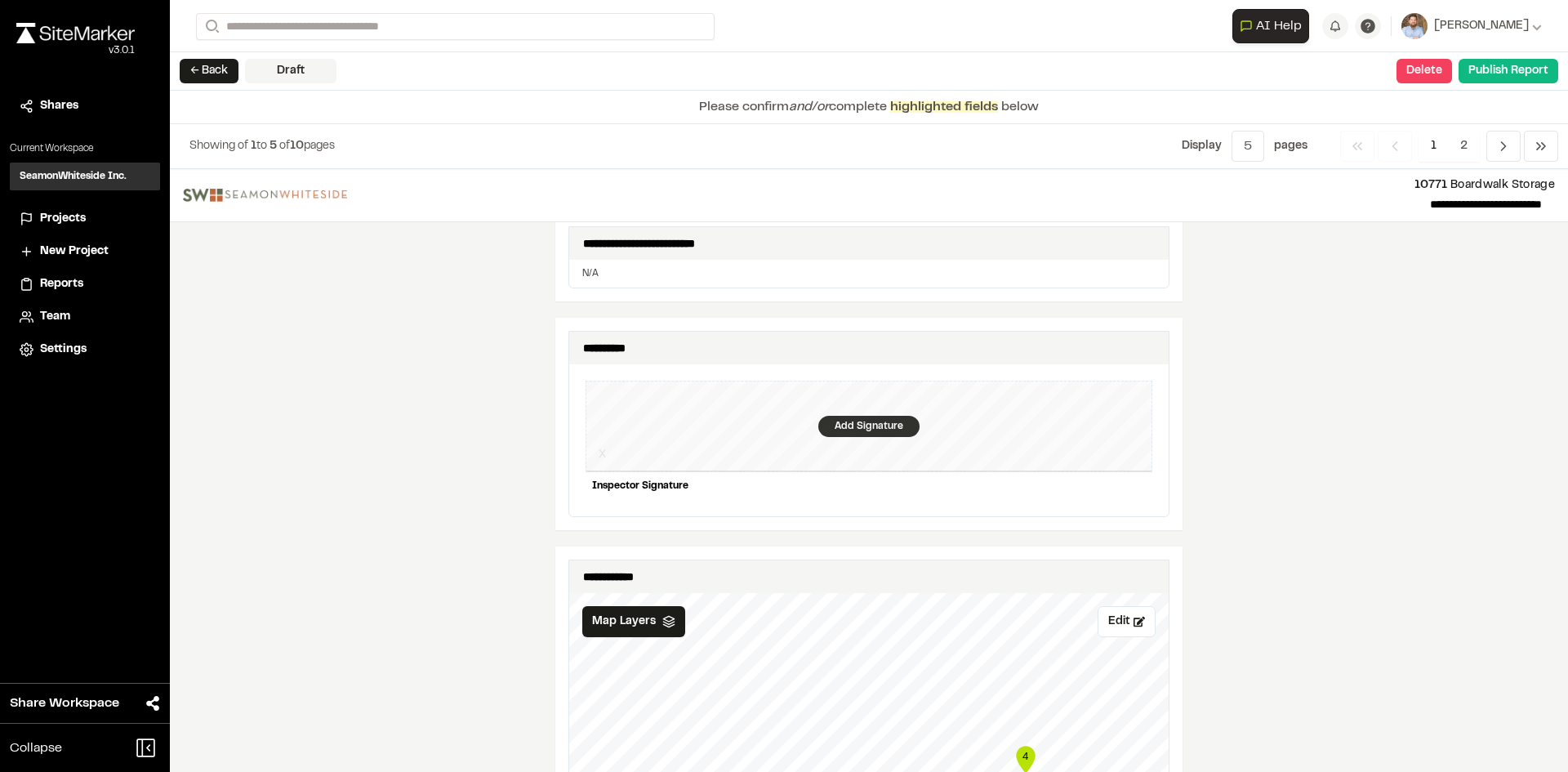
click at [860, 416] on div "Add Signature" at bounding box center [869, 427] width 101 height 22
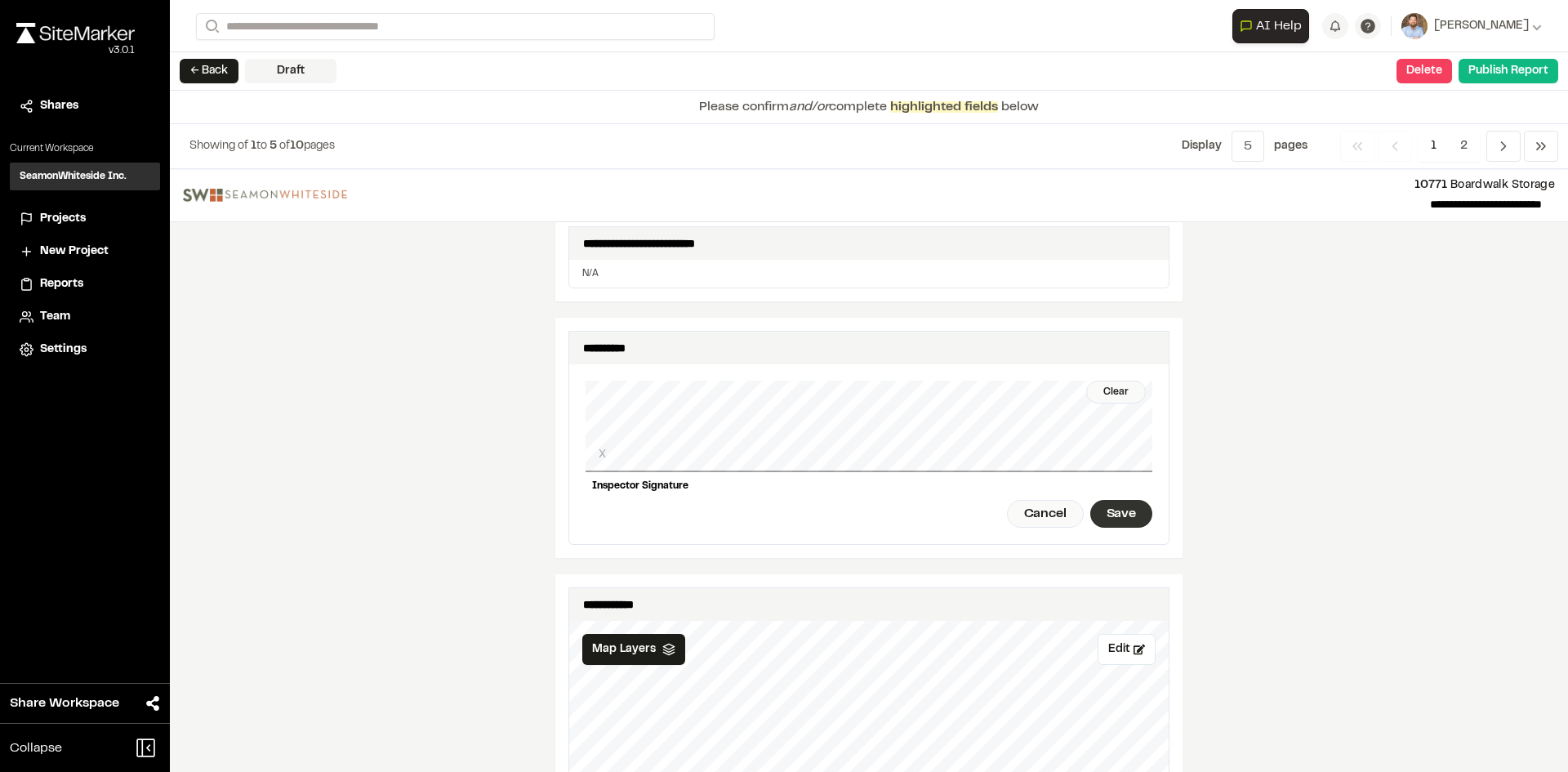
click at [1113, 500] on div "Save" at bounding box center [1121, 513] width 62 height 27
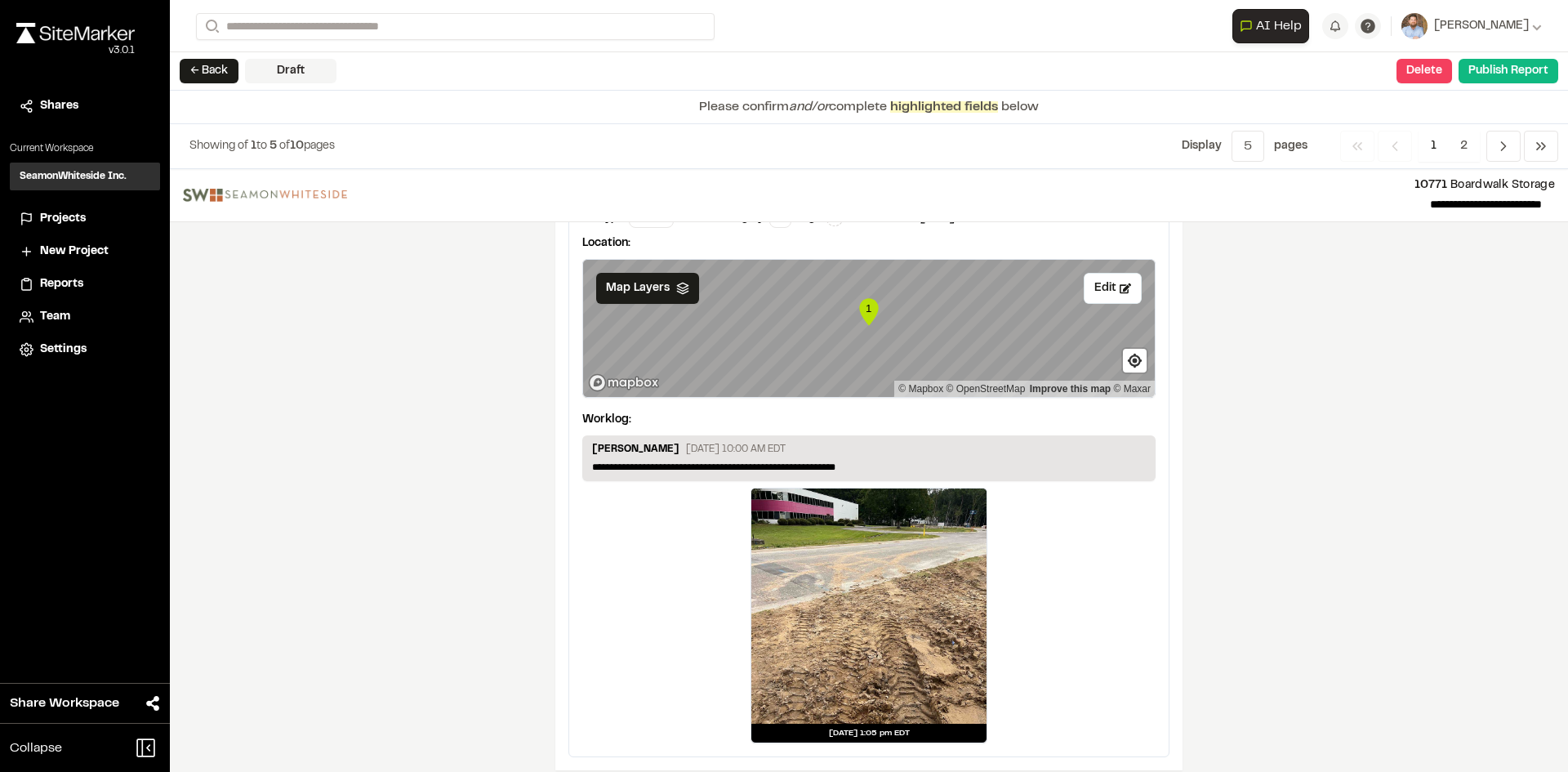
scroll to position [2719, 0]
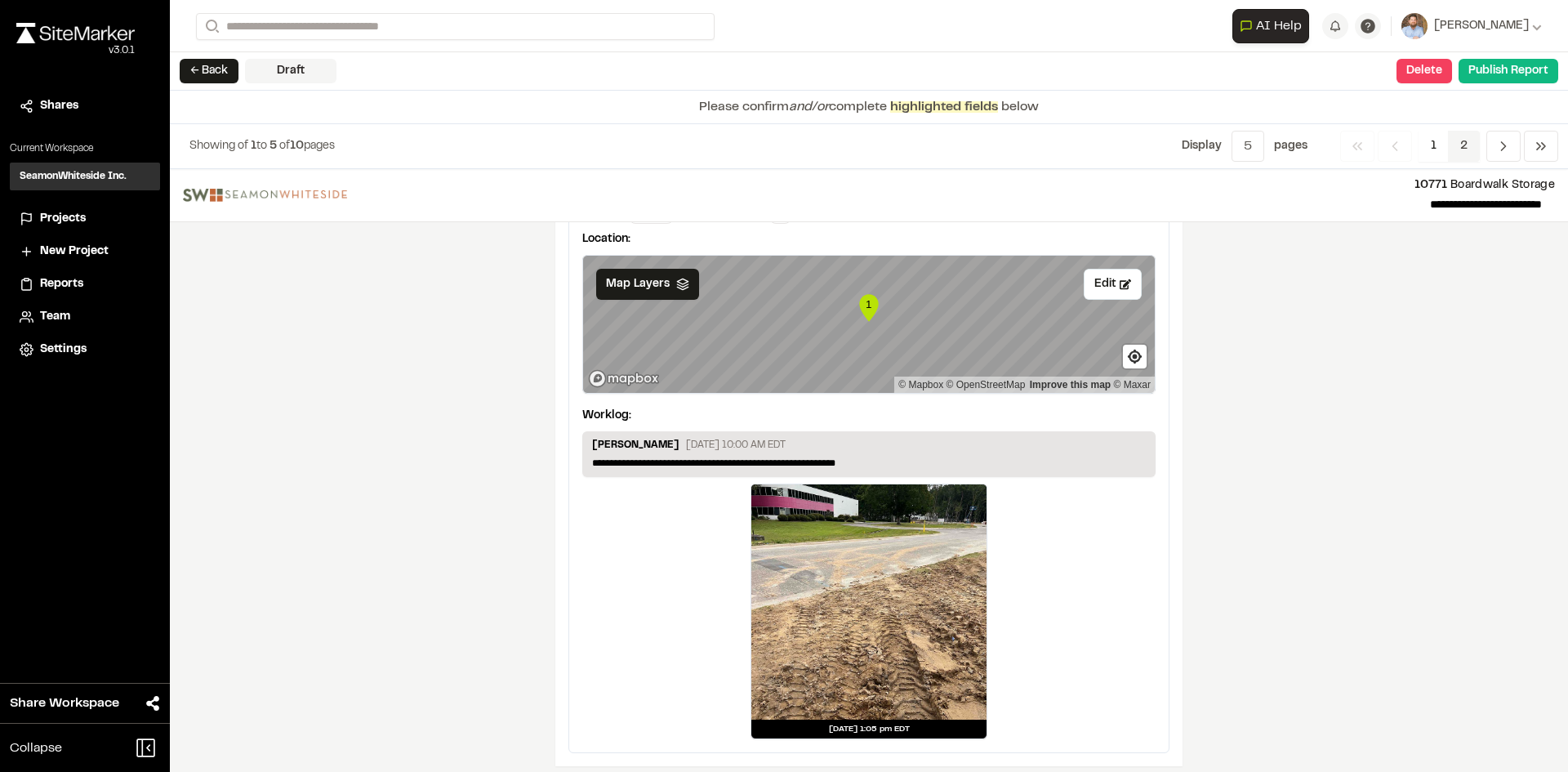
click at [1467, 143] on span "2" at bounding box center [1463, 146] width 32 height 31
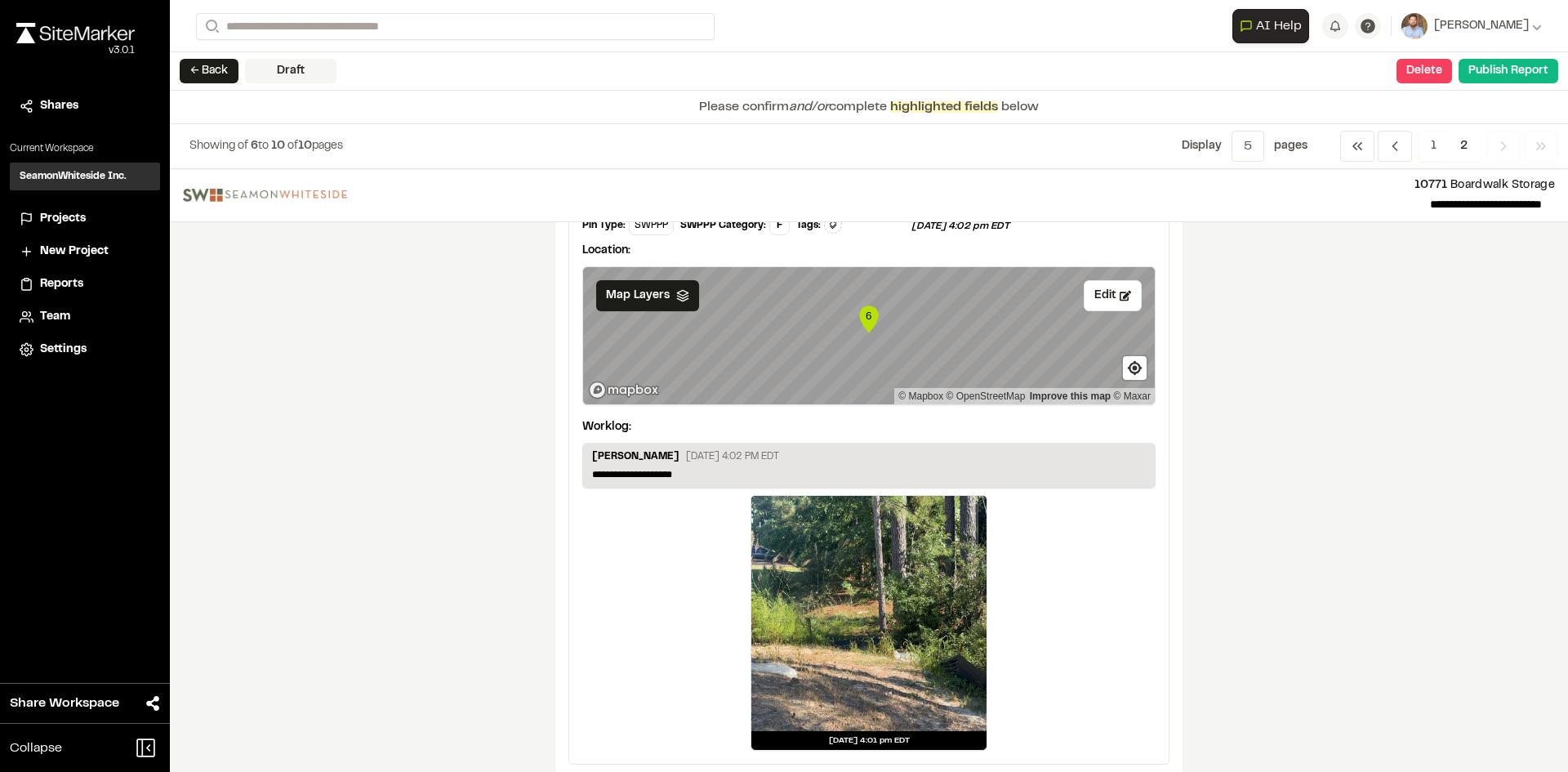
scroll to position [2675, 0]
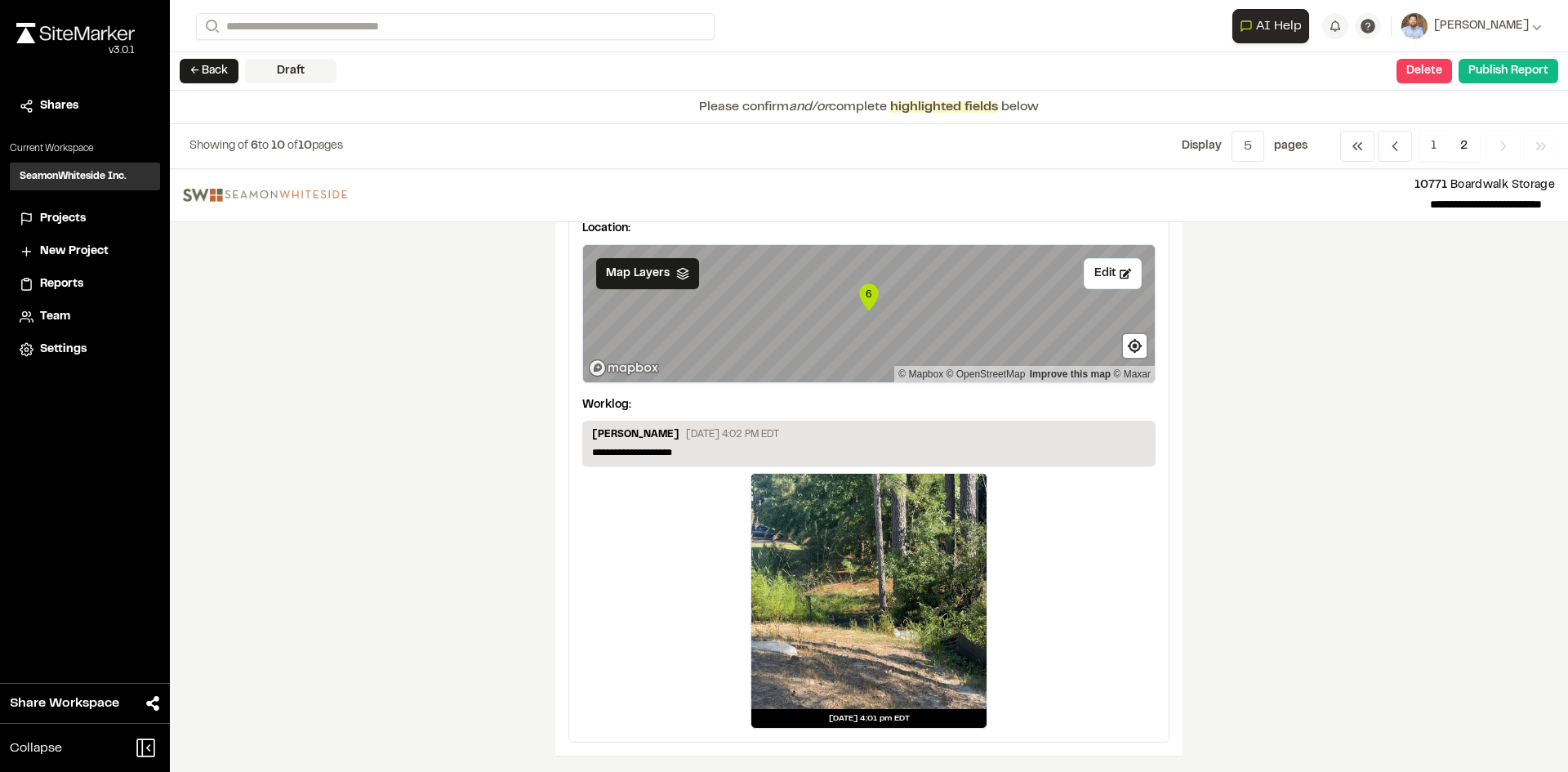
click at [1467, 145] on span "2" at bounding box center [1463, 146] width 32 height 31
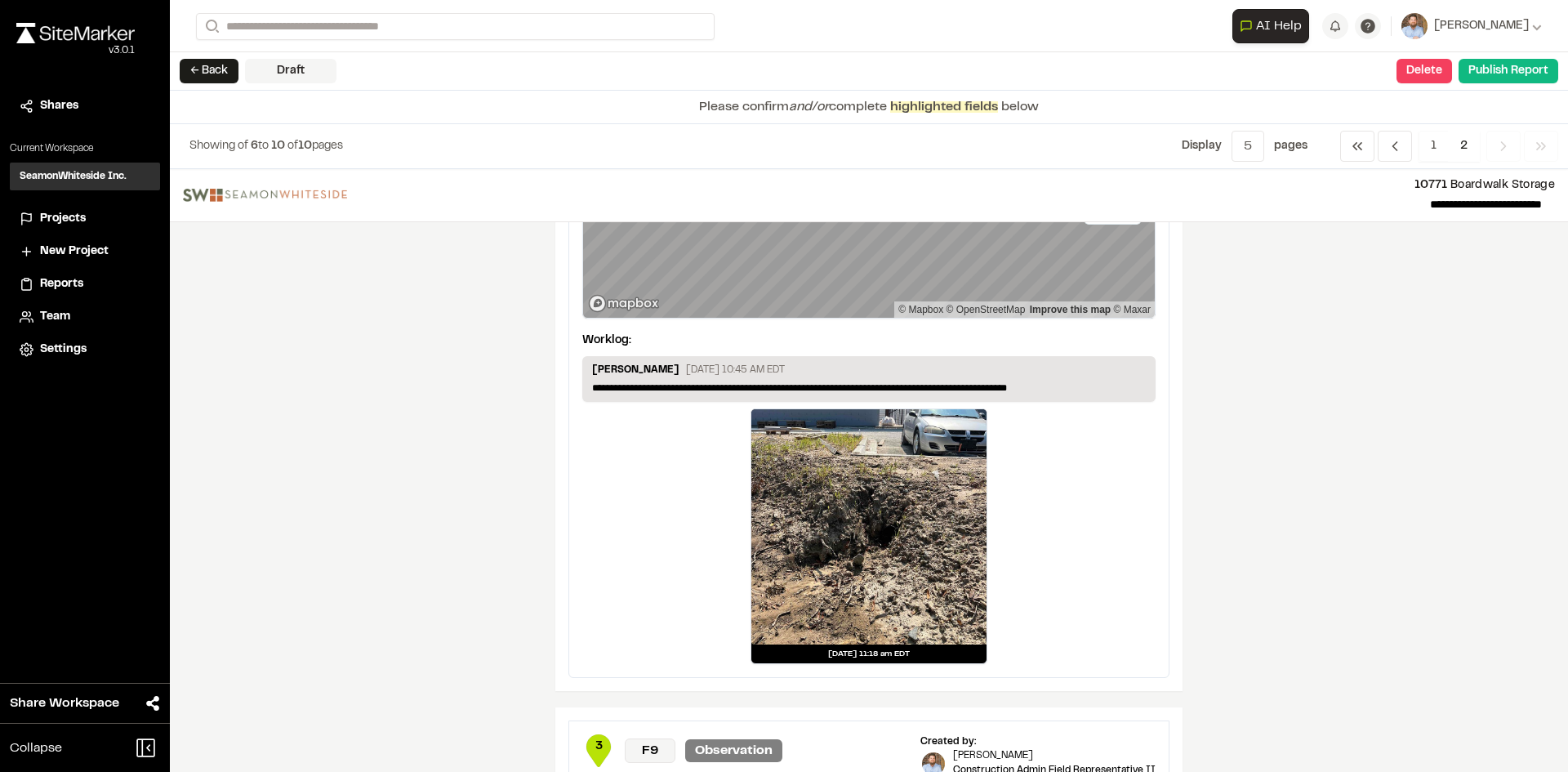
scroll to position [0, 0]
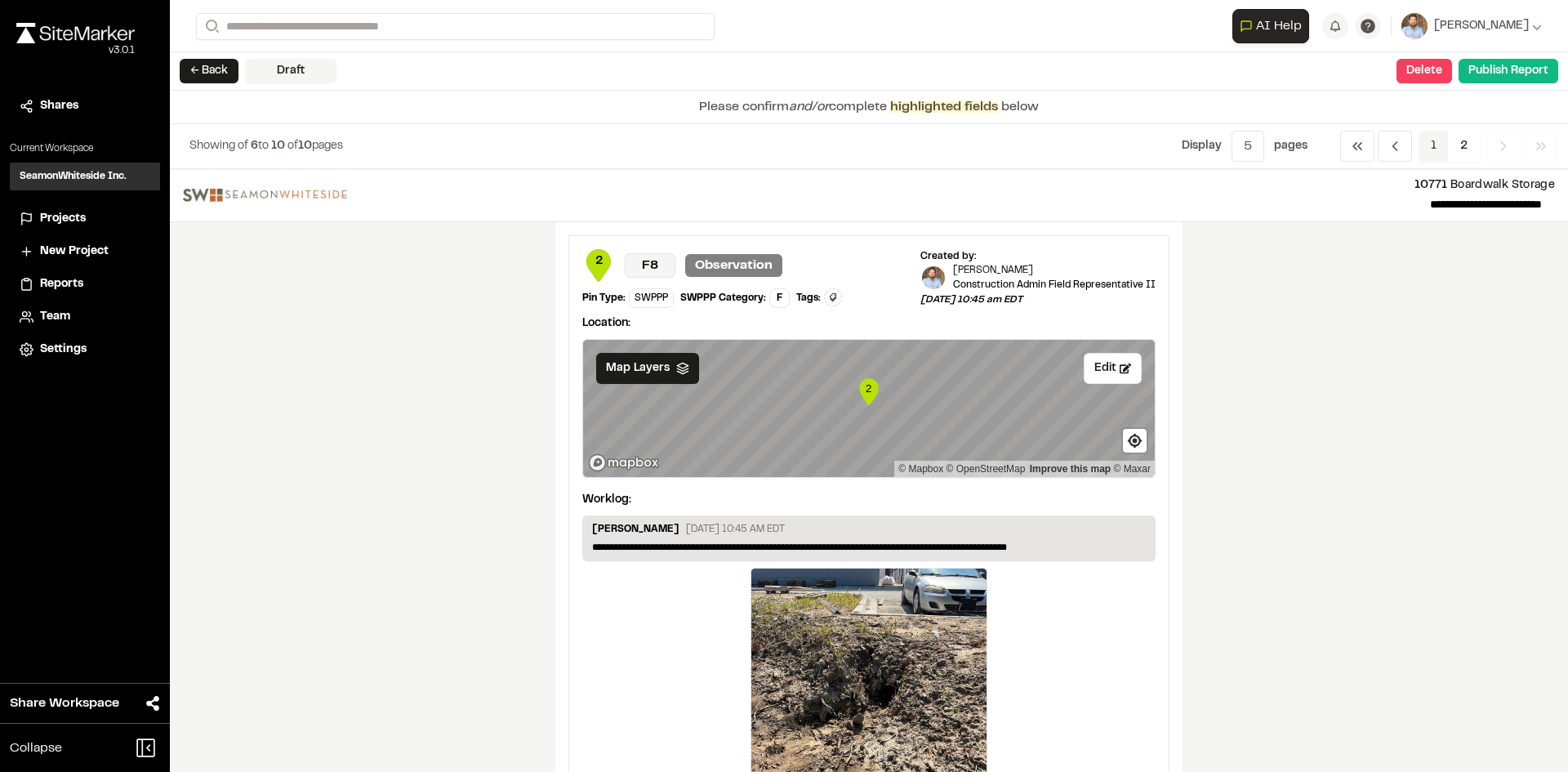
click at [1432, 151] on span "1" at bounding box center [1433, 146] width 30 height 31
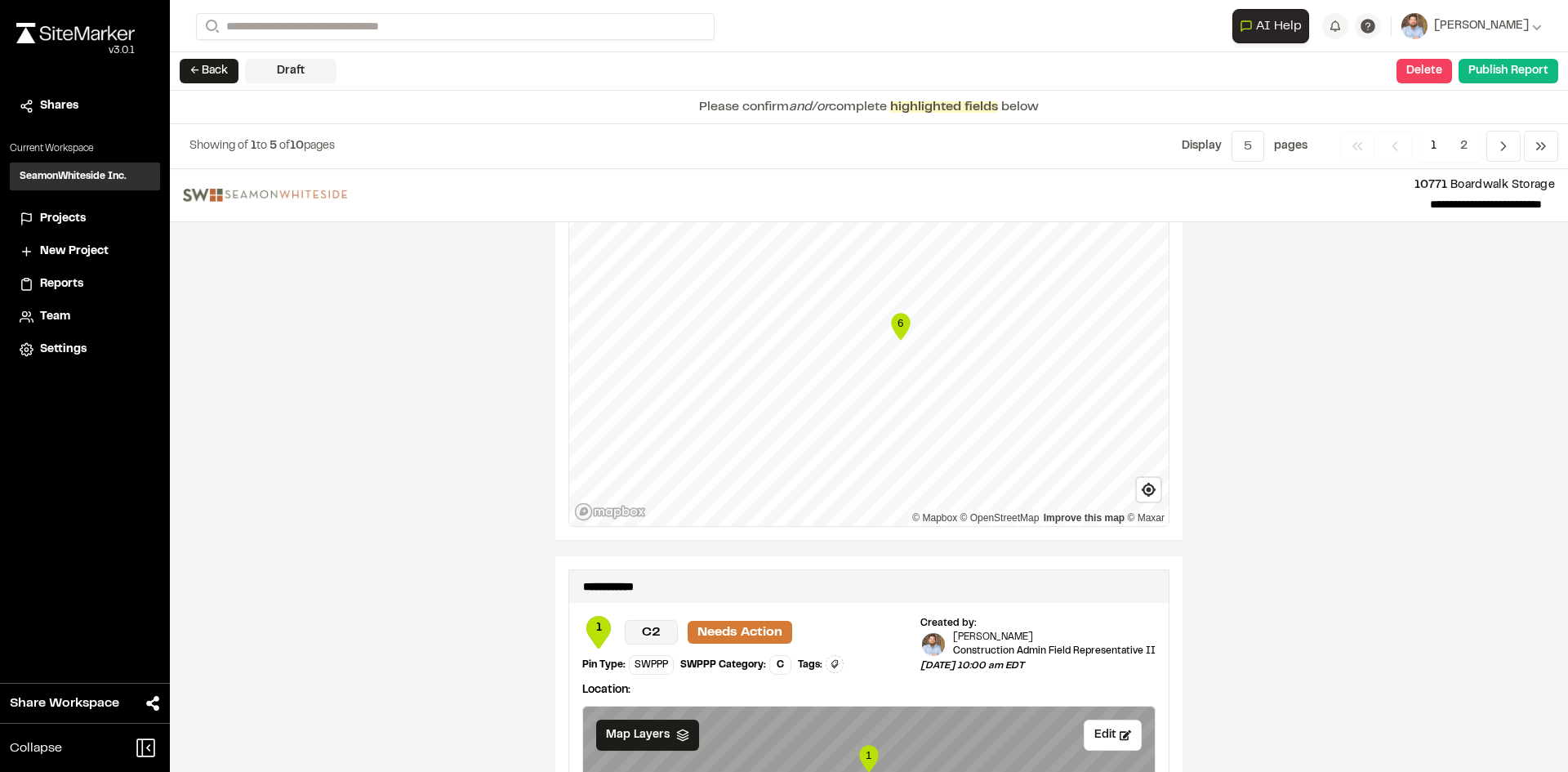
scroll to position [2043, 0]
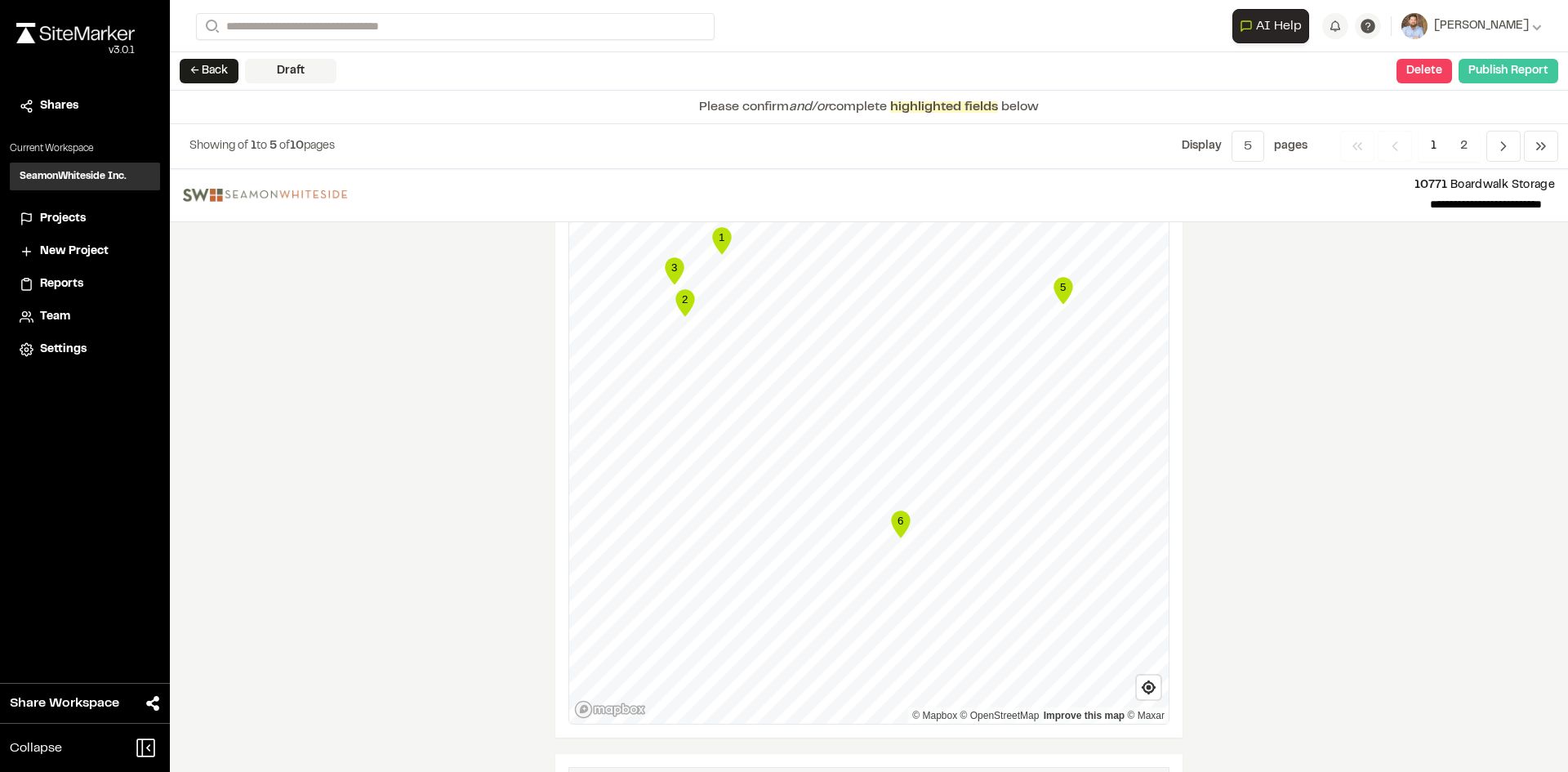
click at [1510, 77] on button "Publish Report" at bounding box center [1508, 71] width 100 height 24
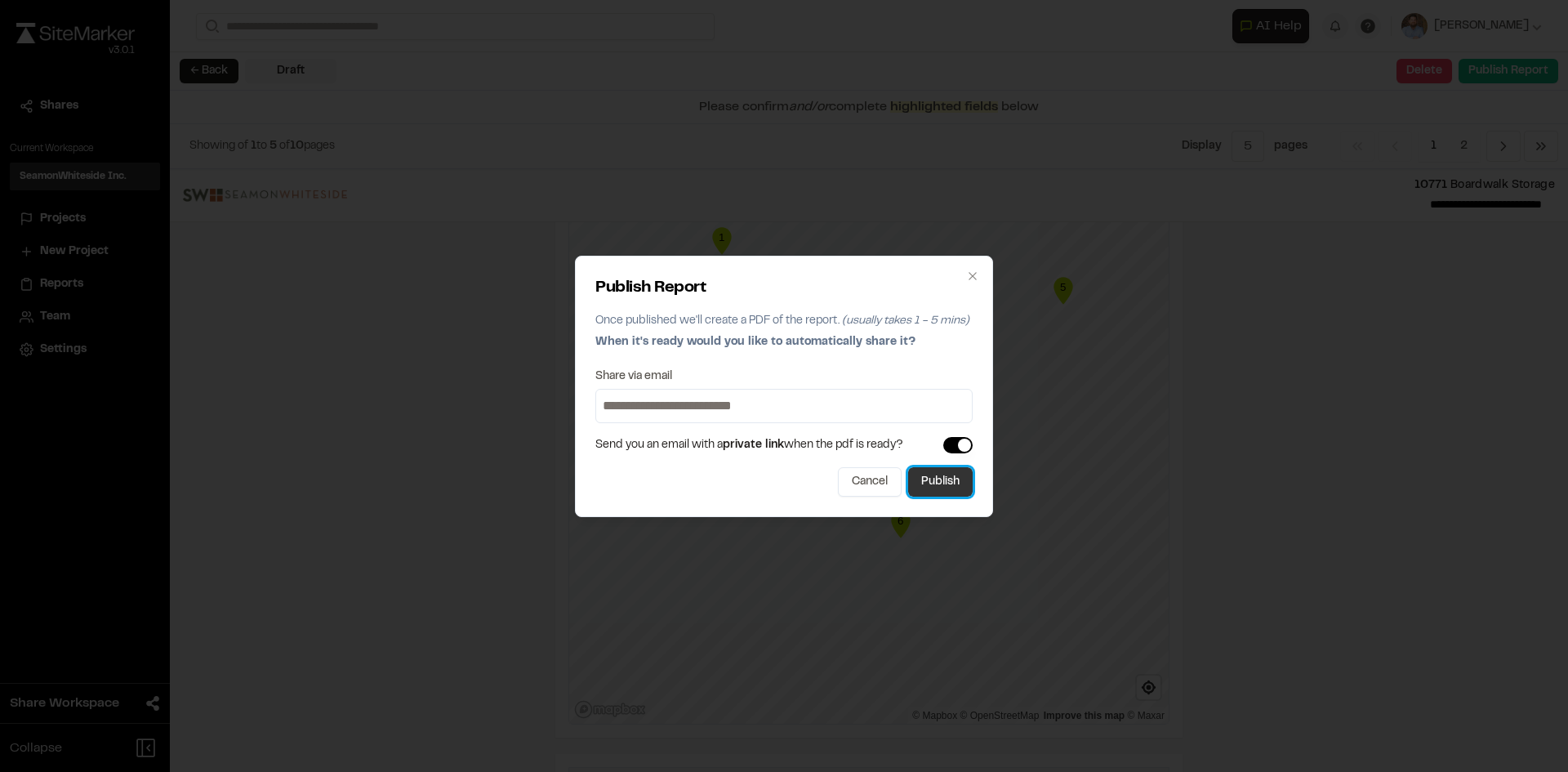
click at [941, 487] on button "Publish" at bounding box center [940, 482] width 65 height 29
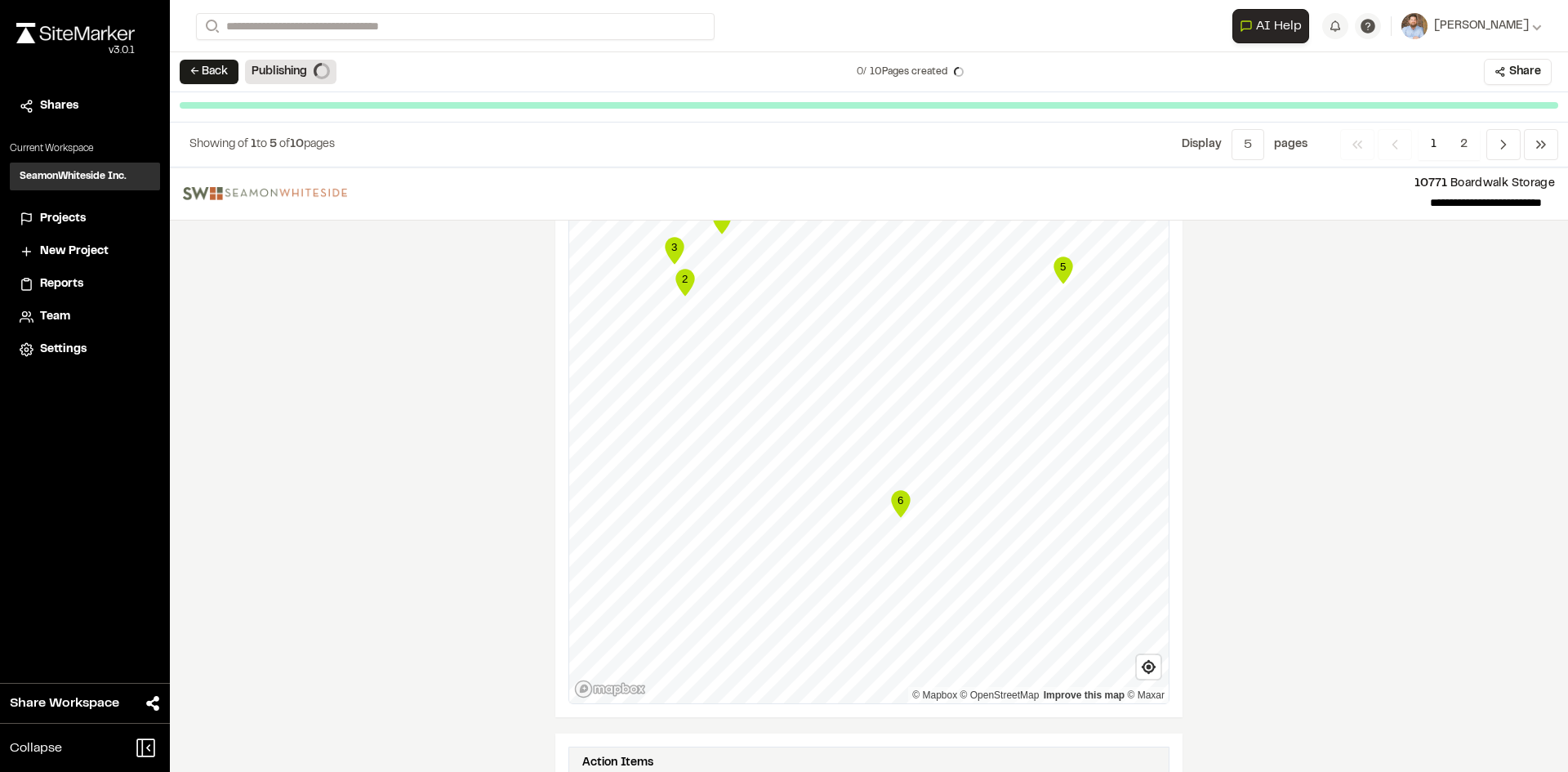
click at [66, 217] on span "Projects" at bounding box center [62, 219] width 46 height 18
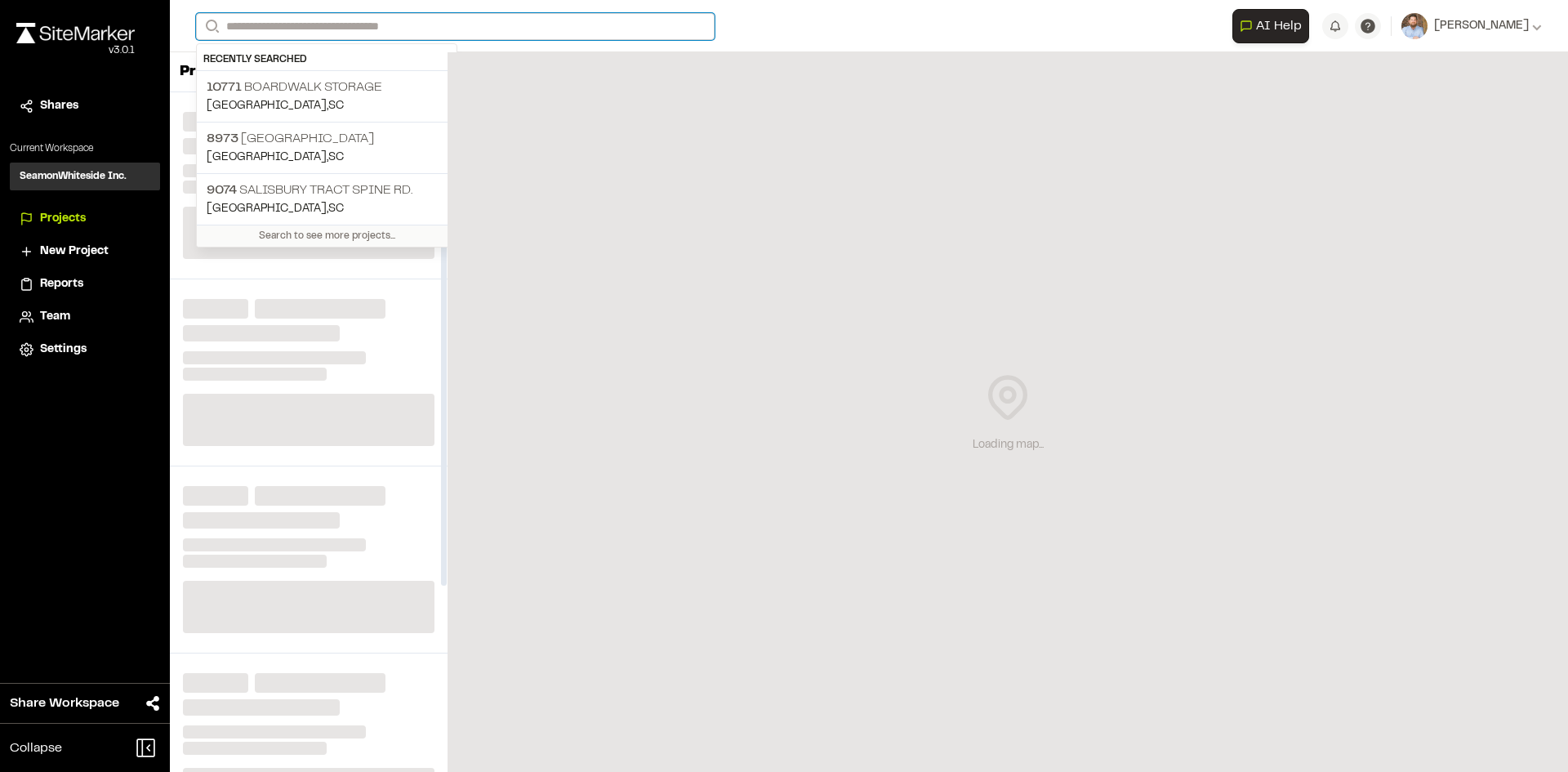
click at [301, 29] on input "Search" at bounding box center [456, 27] width 519 height 27
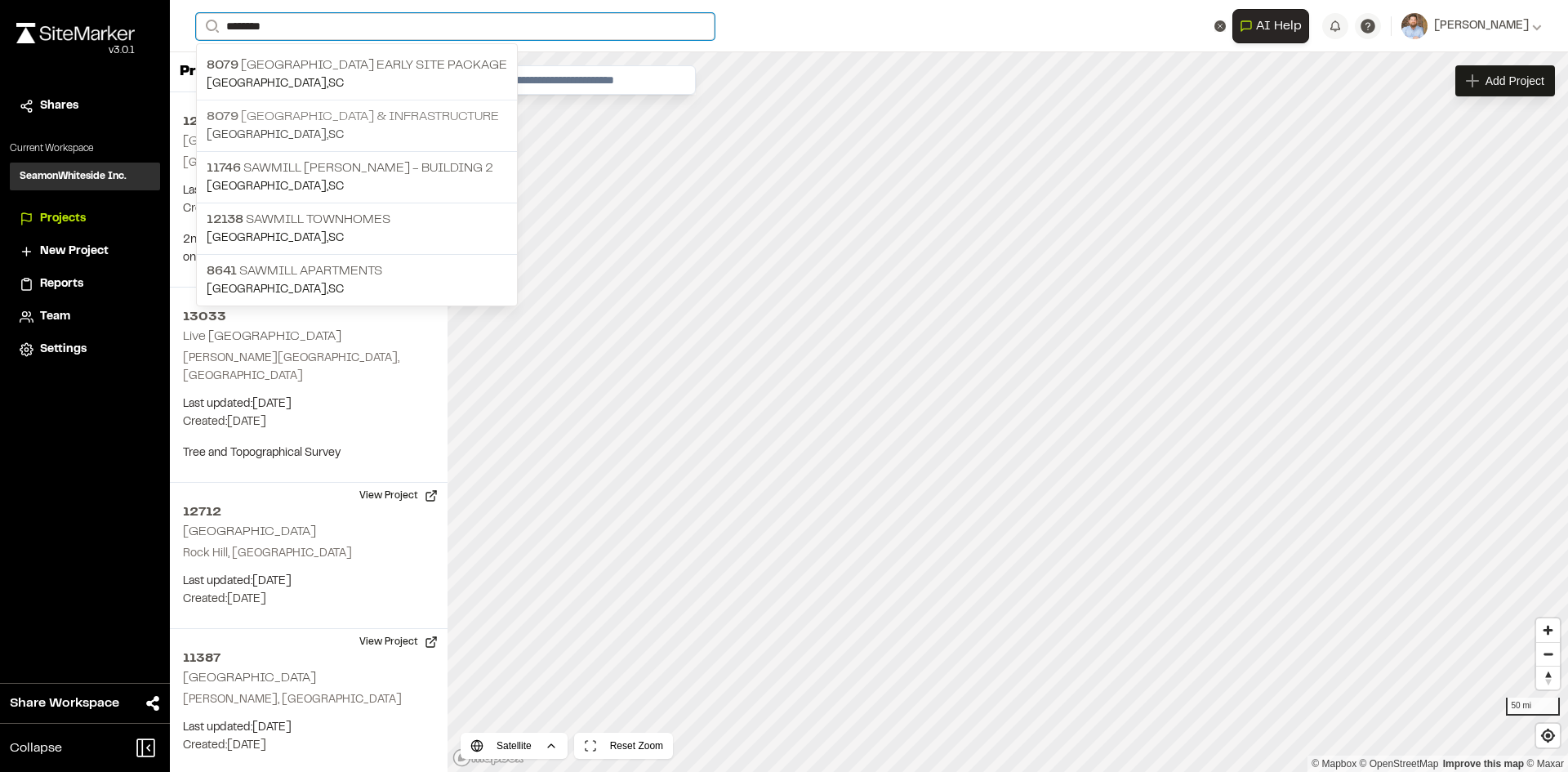
type input "*******"
click at [386, 121] on p "8079 Sawmill Centre Roadway & Infrastructure" at bounding box center [356, 117] width 300 height 20
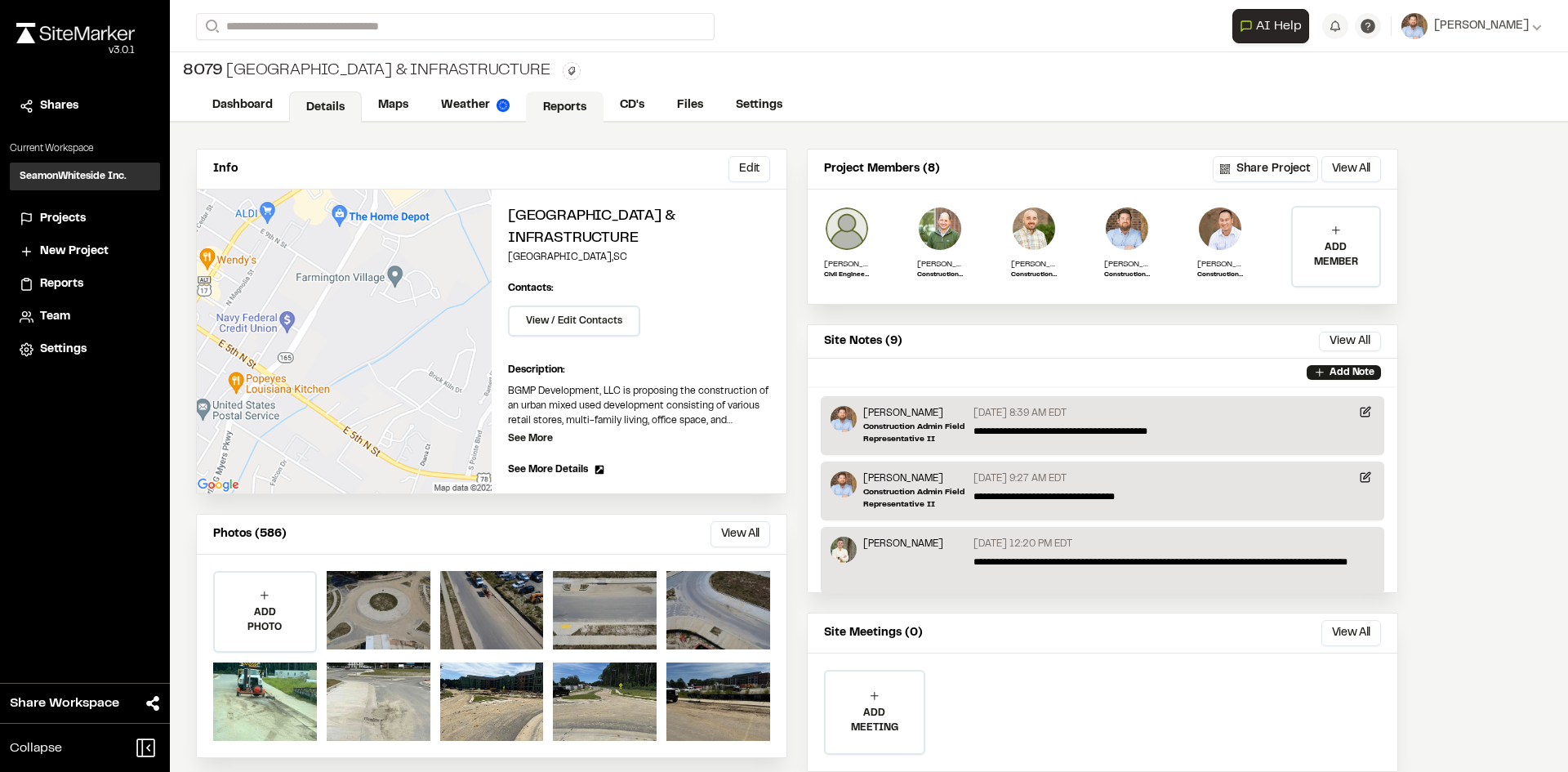
click at [566, 111] on link "Reports" at bounding box center [565, 106] width 77 height 31
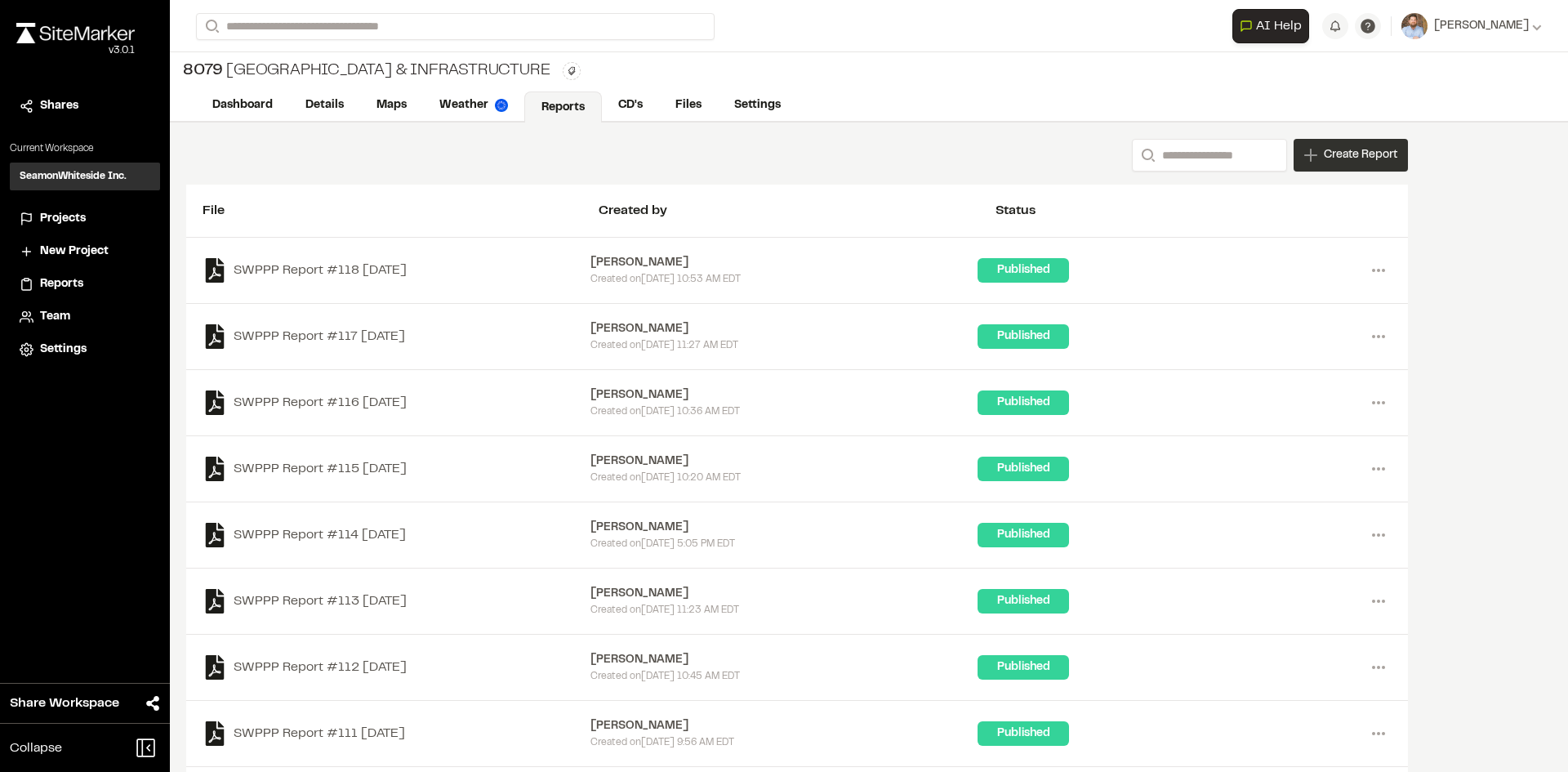
click at [1346, 162] on span "Create Report" at bounding box center [1360, 156] width 73 height 18
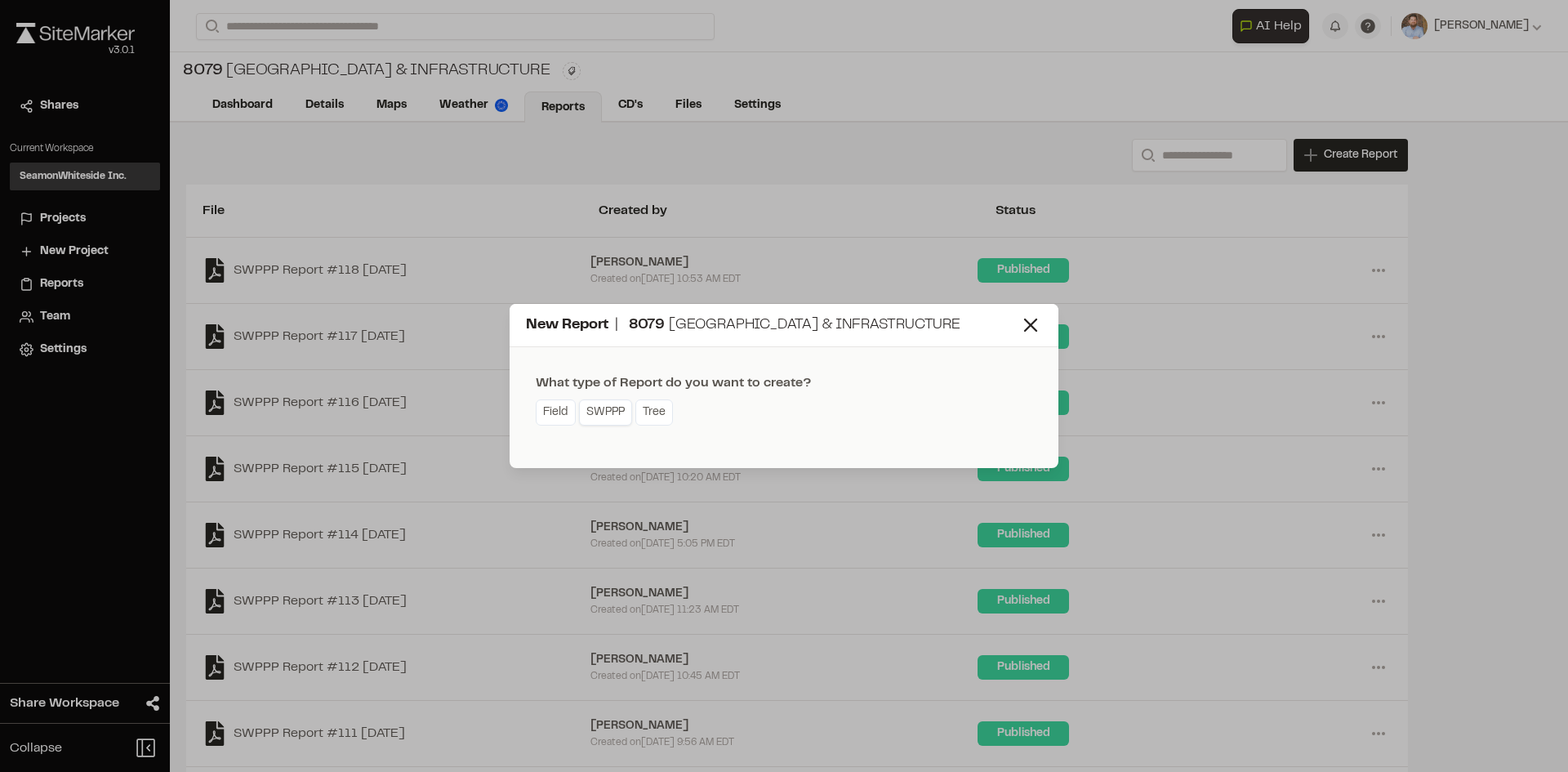
click at [606, 420] on link "SWPPP" at bounding box center [605, 412] width 53 height 26
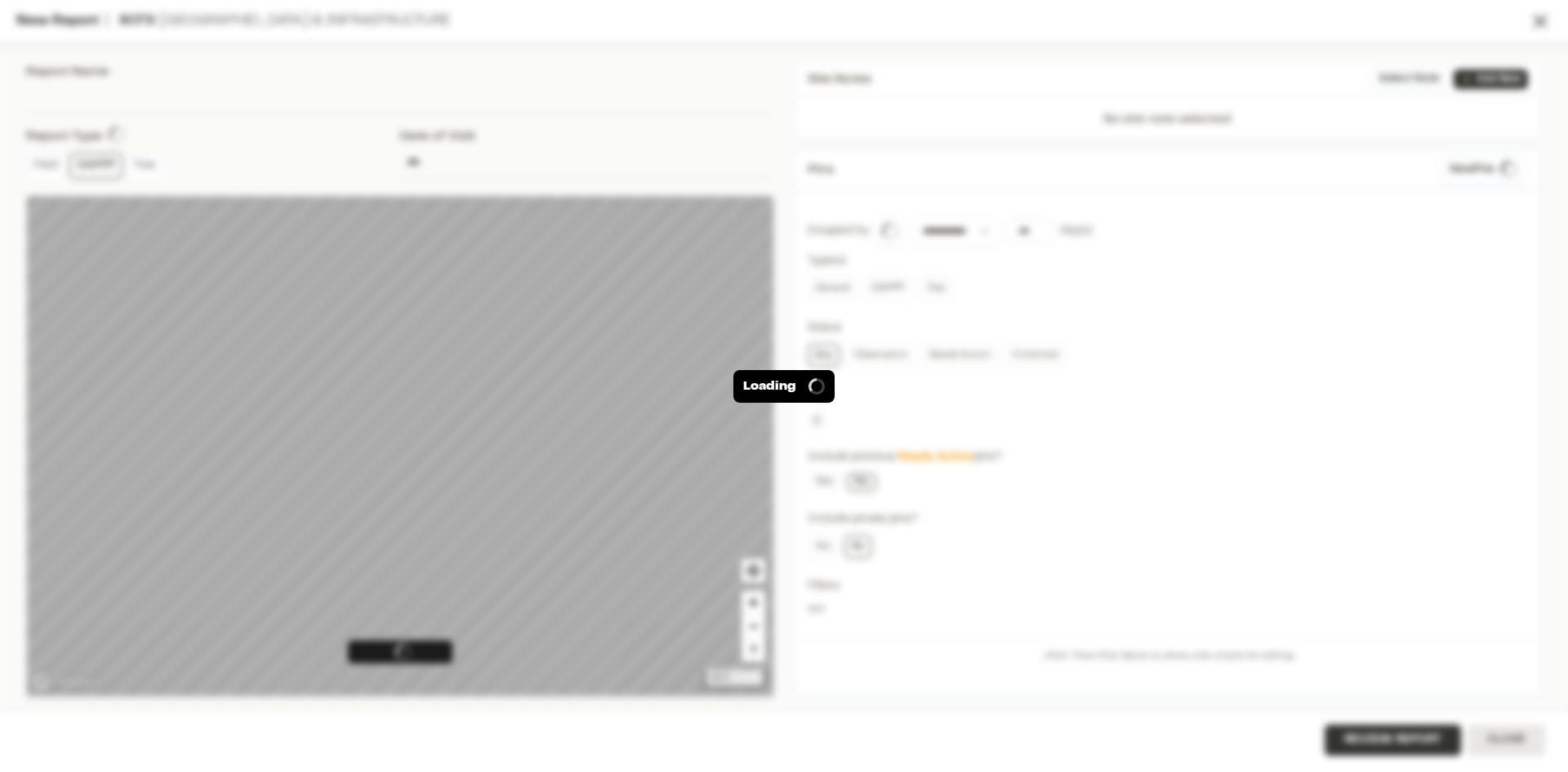
type input "**********"
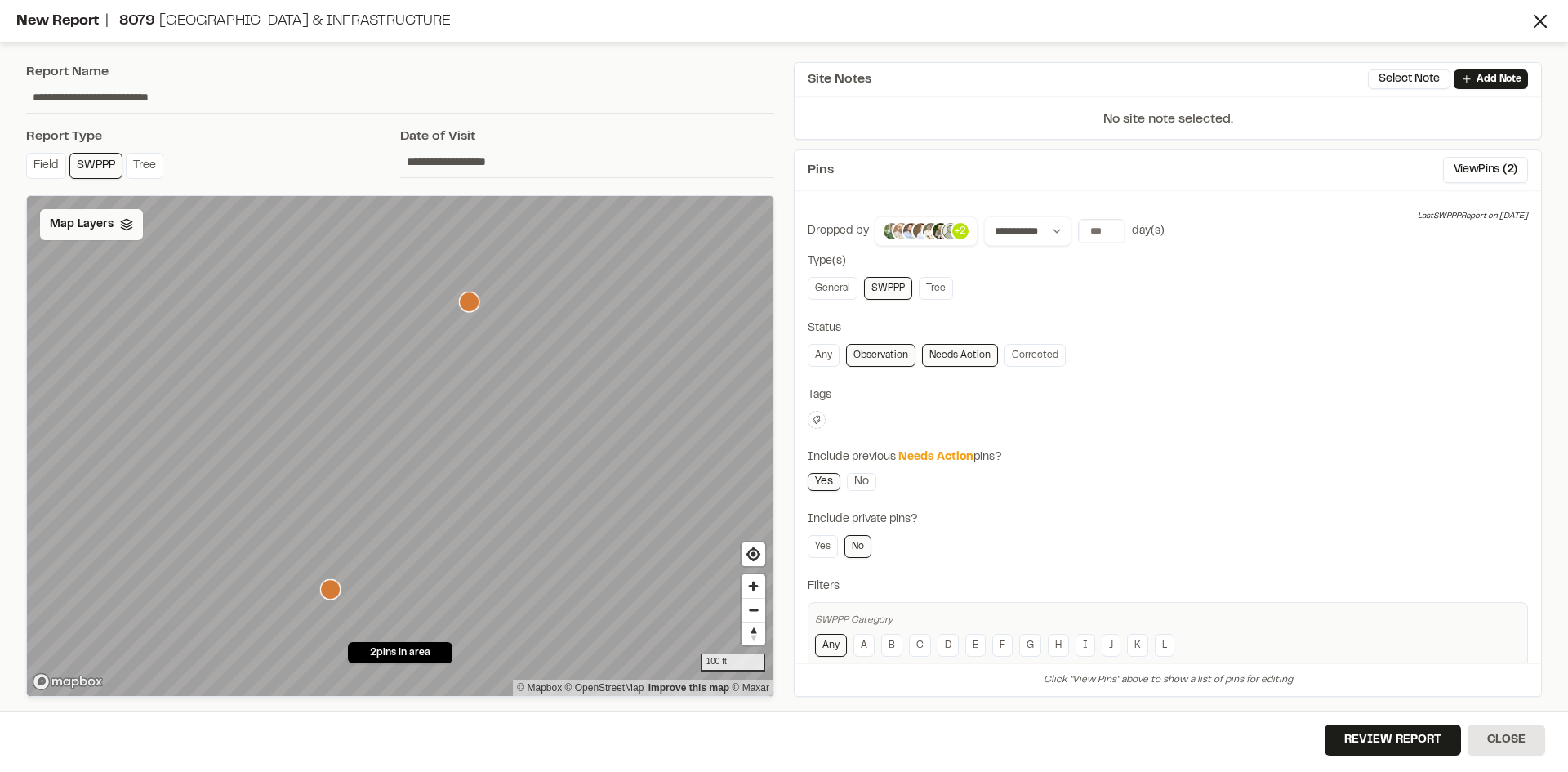
click at [95, 231] on span "Map Layers" at bounding box center [81, 225] width 64 height 18
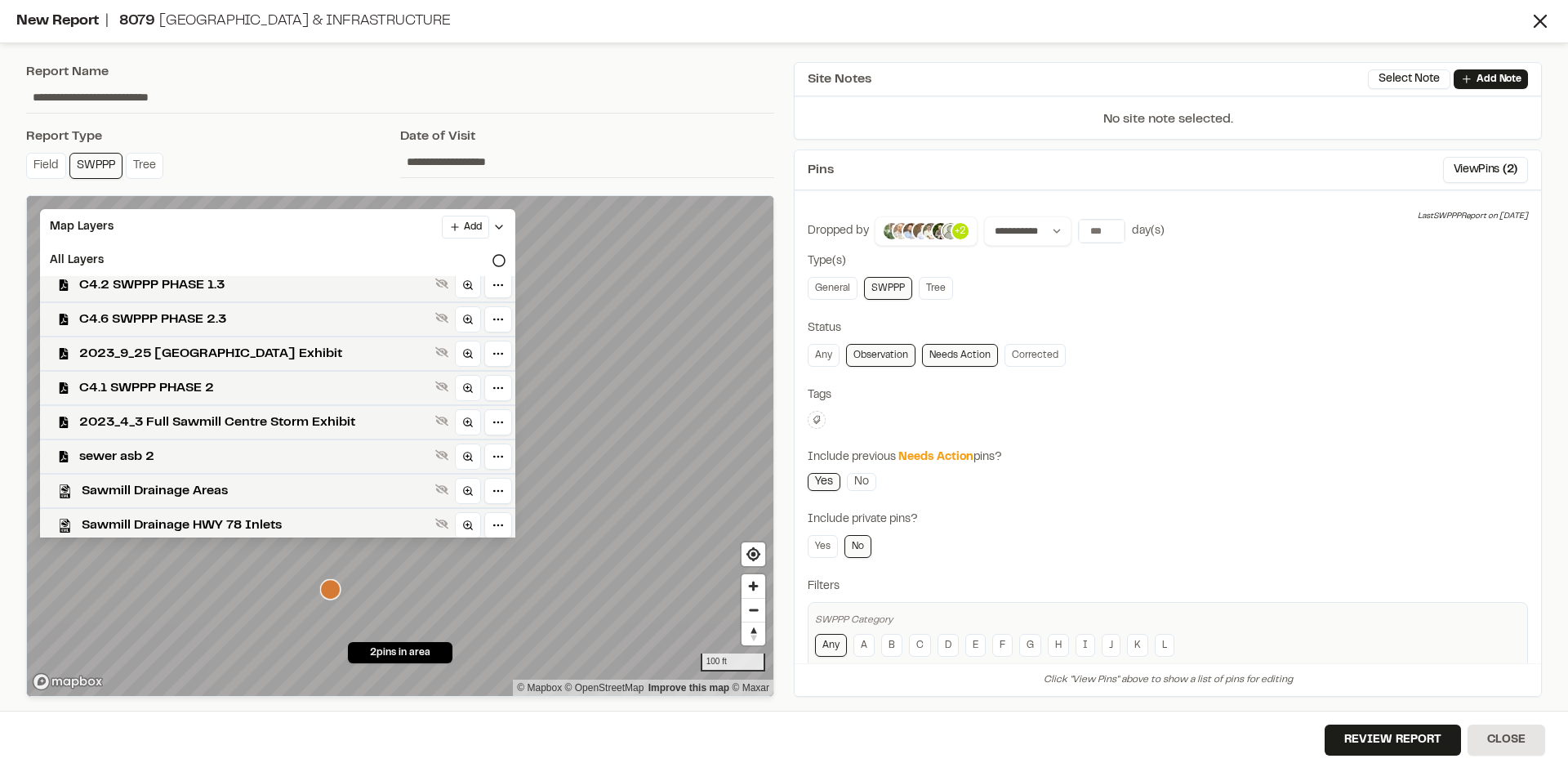
scroll to position [768, 0]
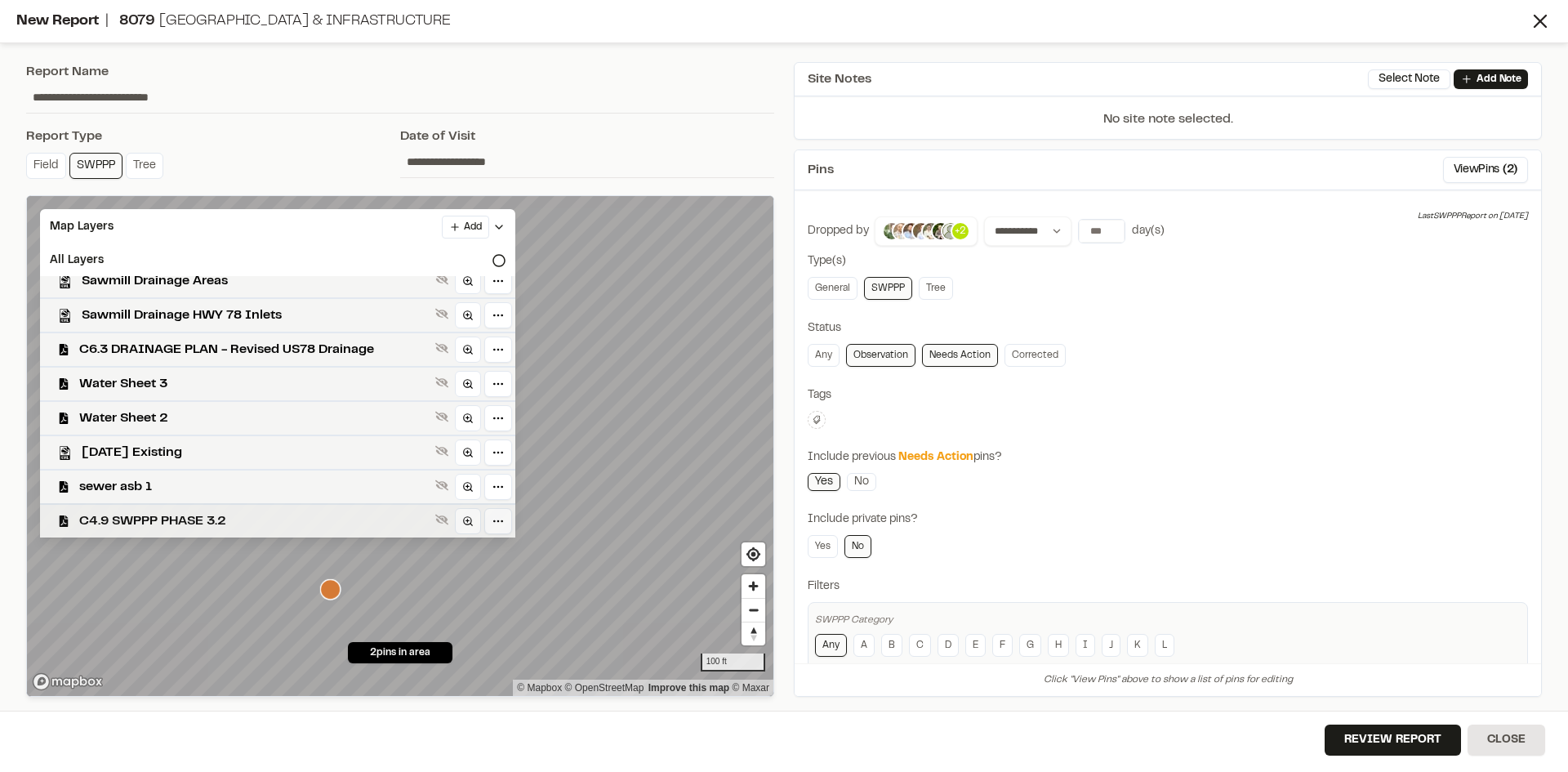
click at [251, 522] on span "C4.9 SWPPP PHASE 3.2" at bounding box center [254, 522] width 349 height 20
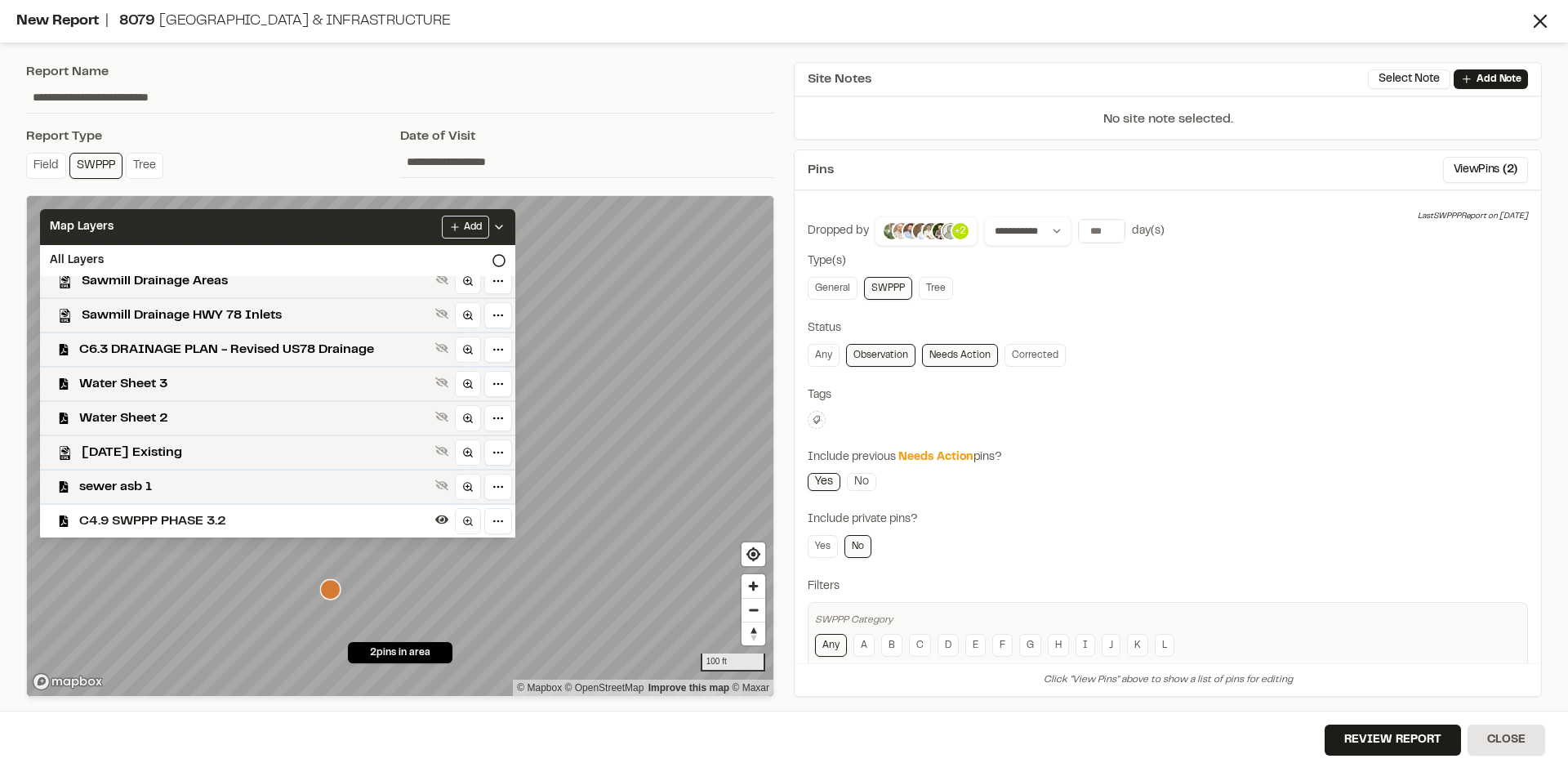
click at [492, 225] on icon at bounding box center [499, 227] width 13 height 13
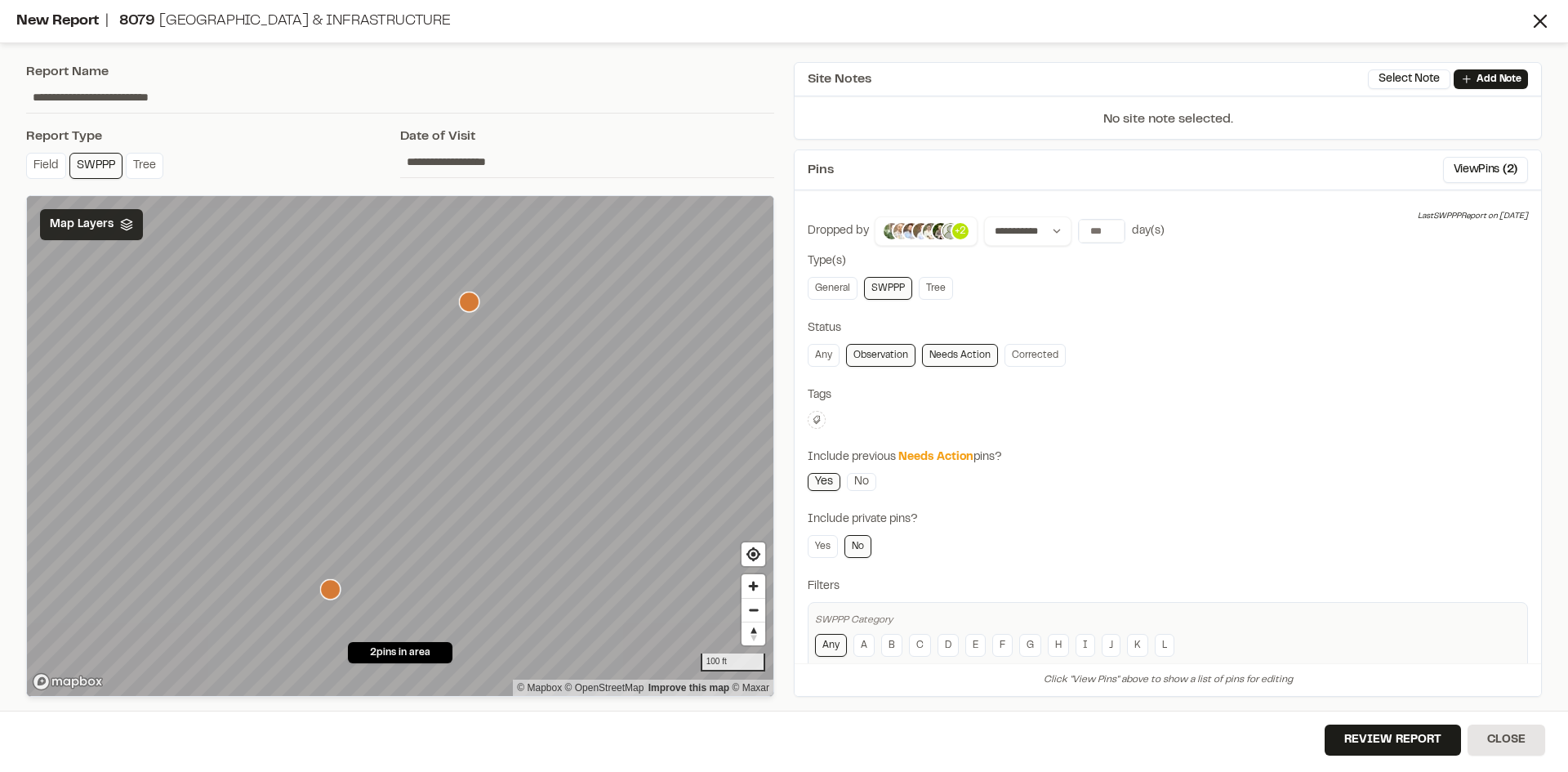
scroll to position [0, 0]
type input "**"
click at [1110, 225] on input "**" at bounding box center [1101, 231] width 46 height 23
click at [1439, 750] on button "Review Report" at bounding box center [1393, 740] width 136 height 31
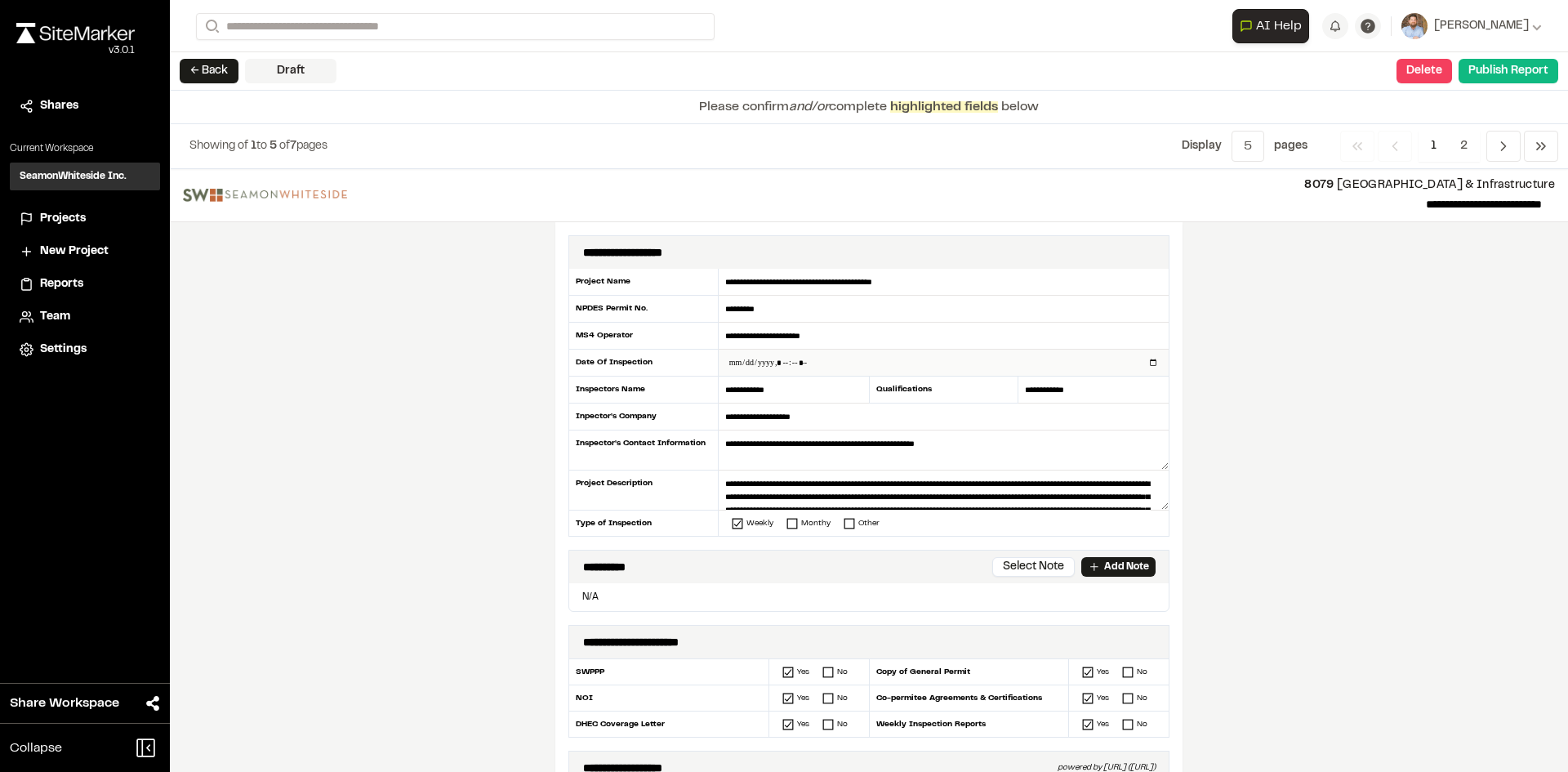
click at [1145, 359] on input "datetime-local" at bounding box center [943, 362] width 450 height 26
click at [1146, 359] on input "datetime-local" at bounding box center [943, 362] width 450 height 26
type input "**********"
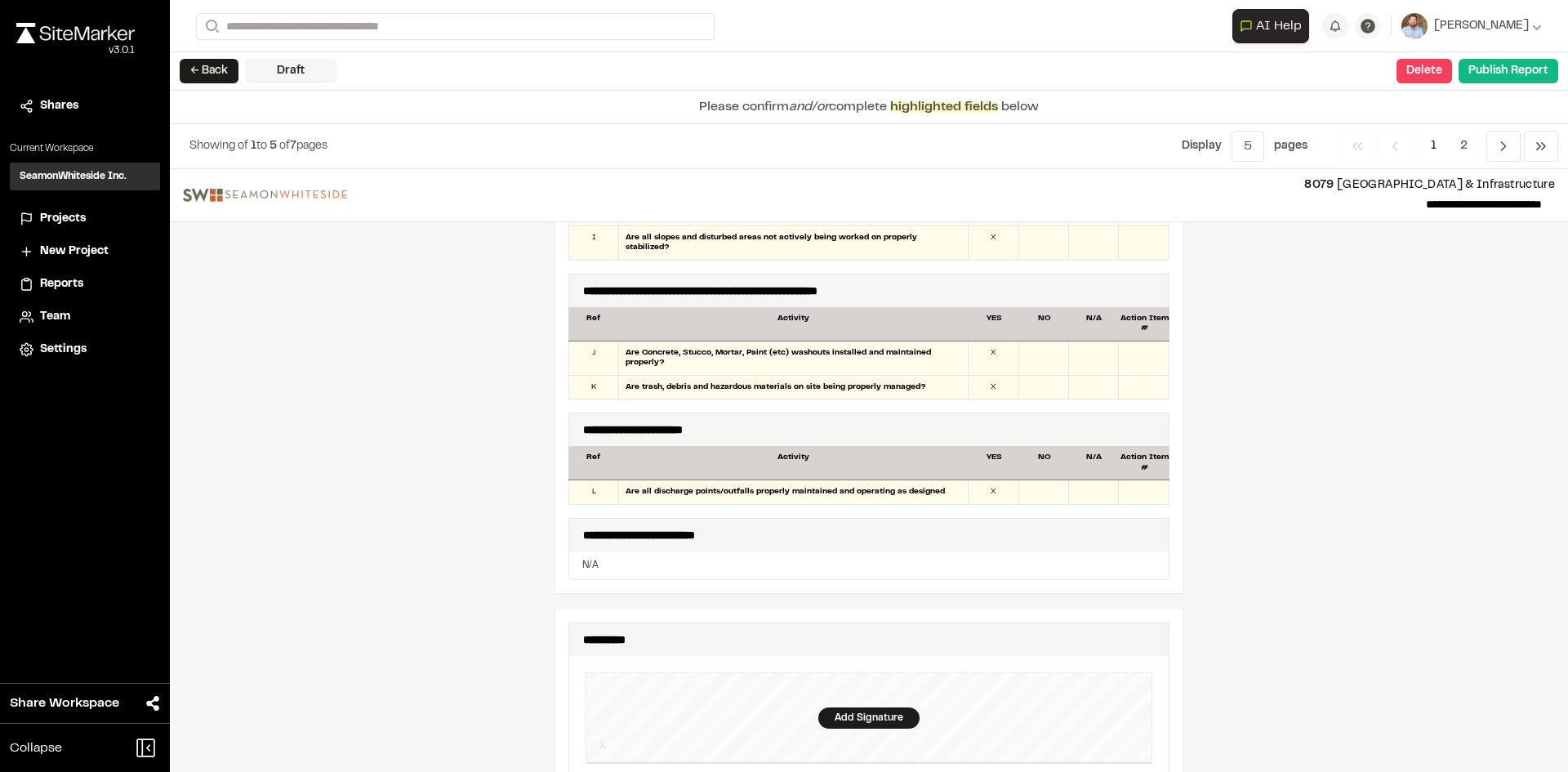
scroll to position [1389, 0]
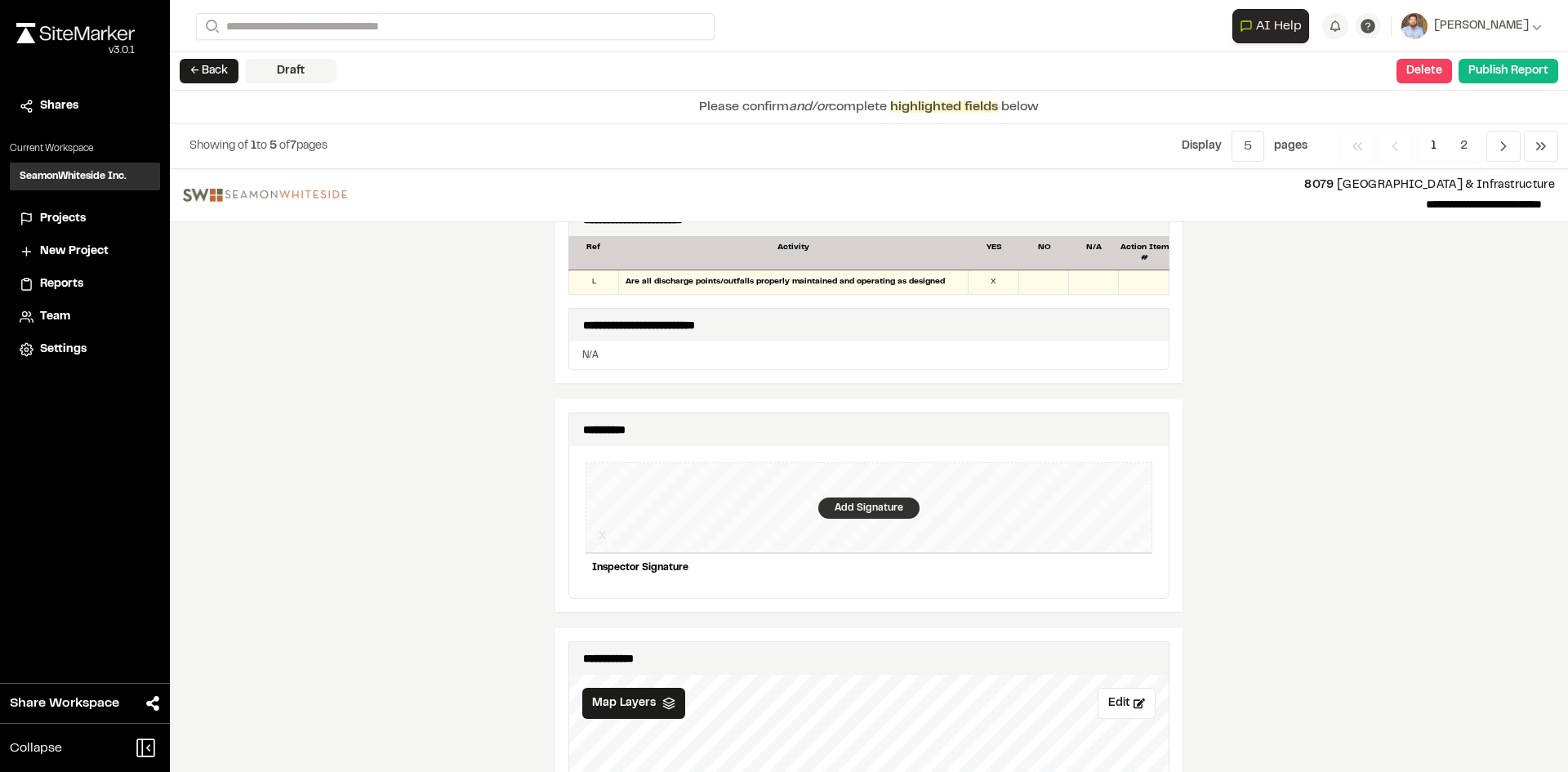
click at [860, 497] on div "Add Signature" at bounding box center [869, 508] width 101 height 22
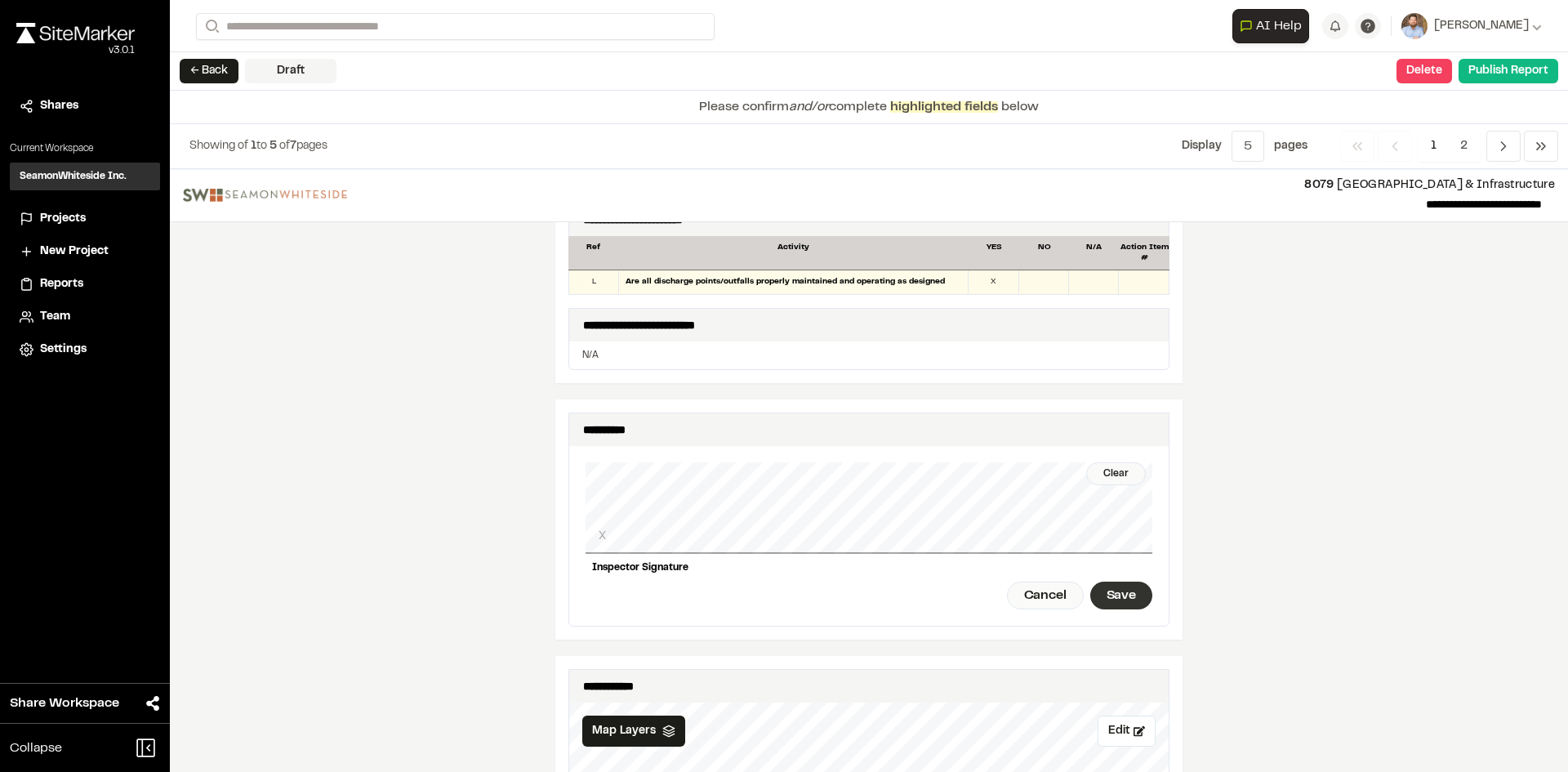
click at [1108, 588] on div "Save" at bounding box center [1121, 595] width 62 height 27
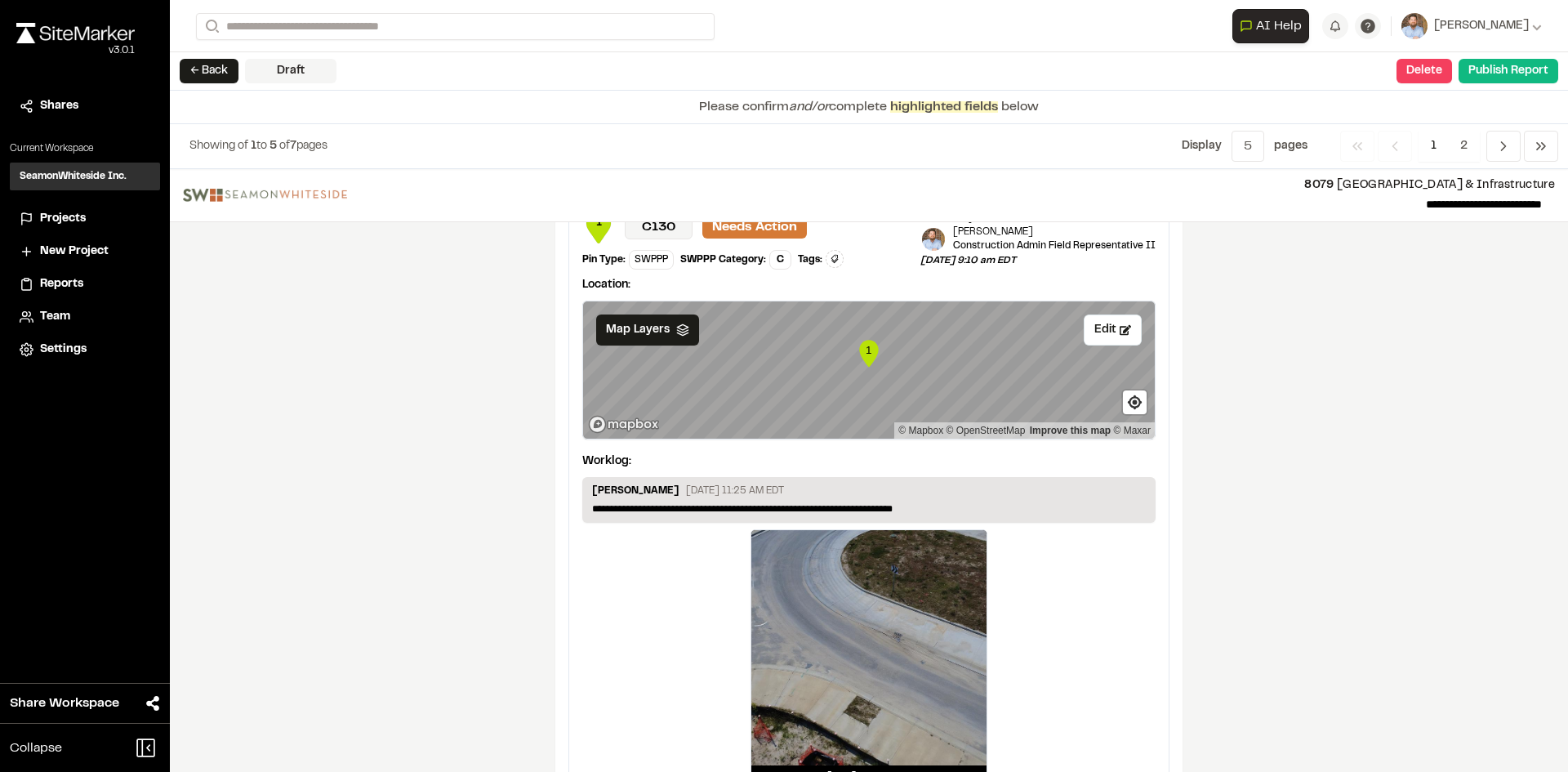
scroll to position [2719, 0]
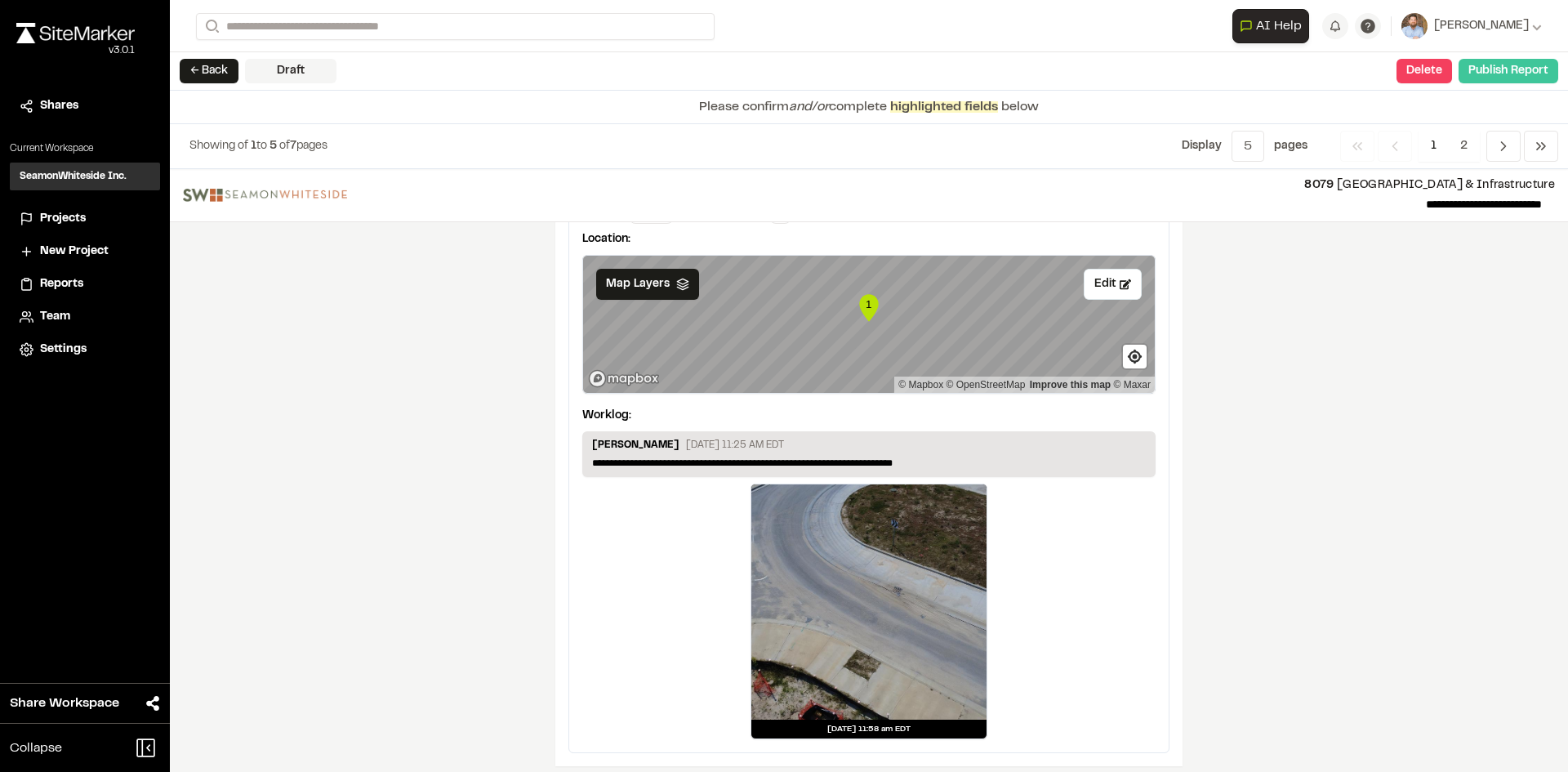
click at [1509, 77] on button "Publish Report" at bounding box center [1508, 71] width 100 height 24
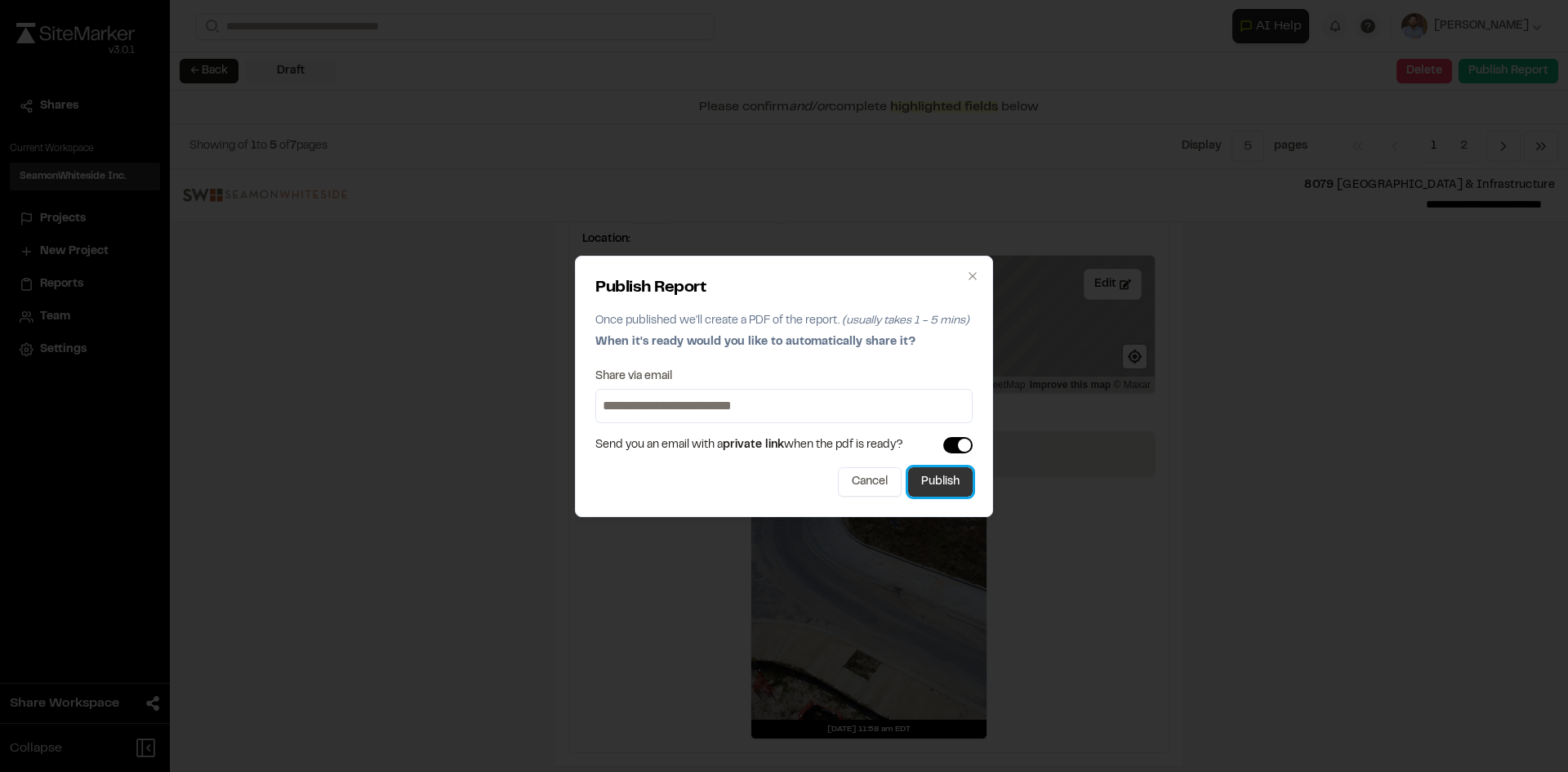
click at [949, 485] on button "Publish" at bounding box center [940, 482] width 65 height 29
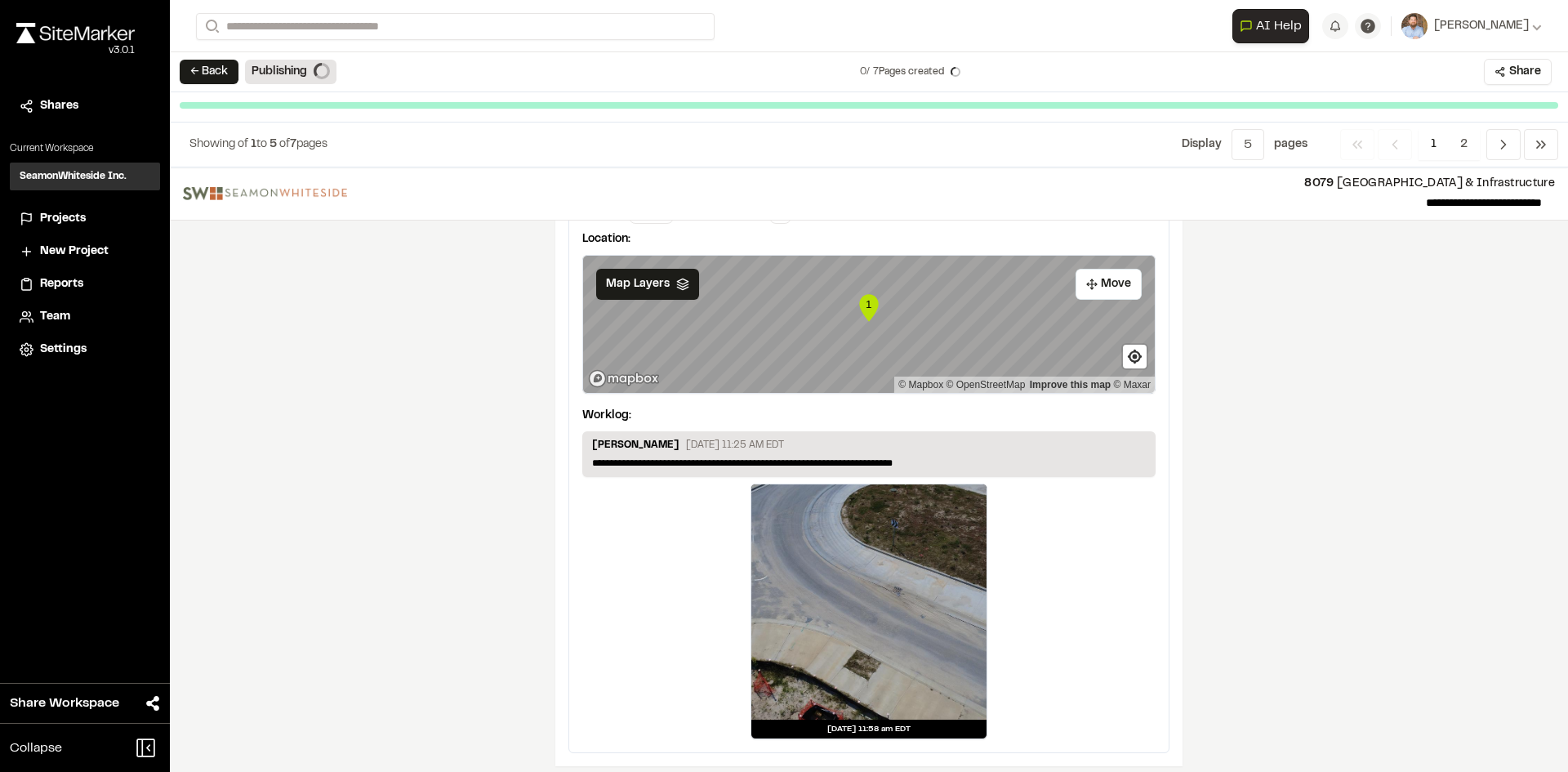
click at [64, 216] on span "Projects" at bounding box center [62, 219] width 46 height 18
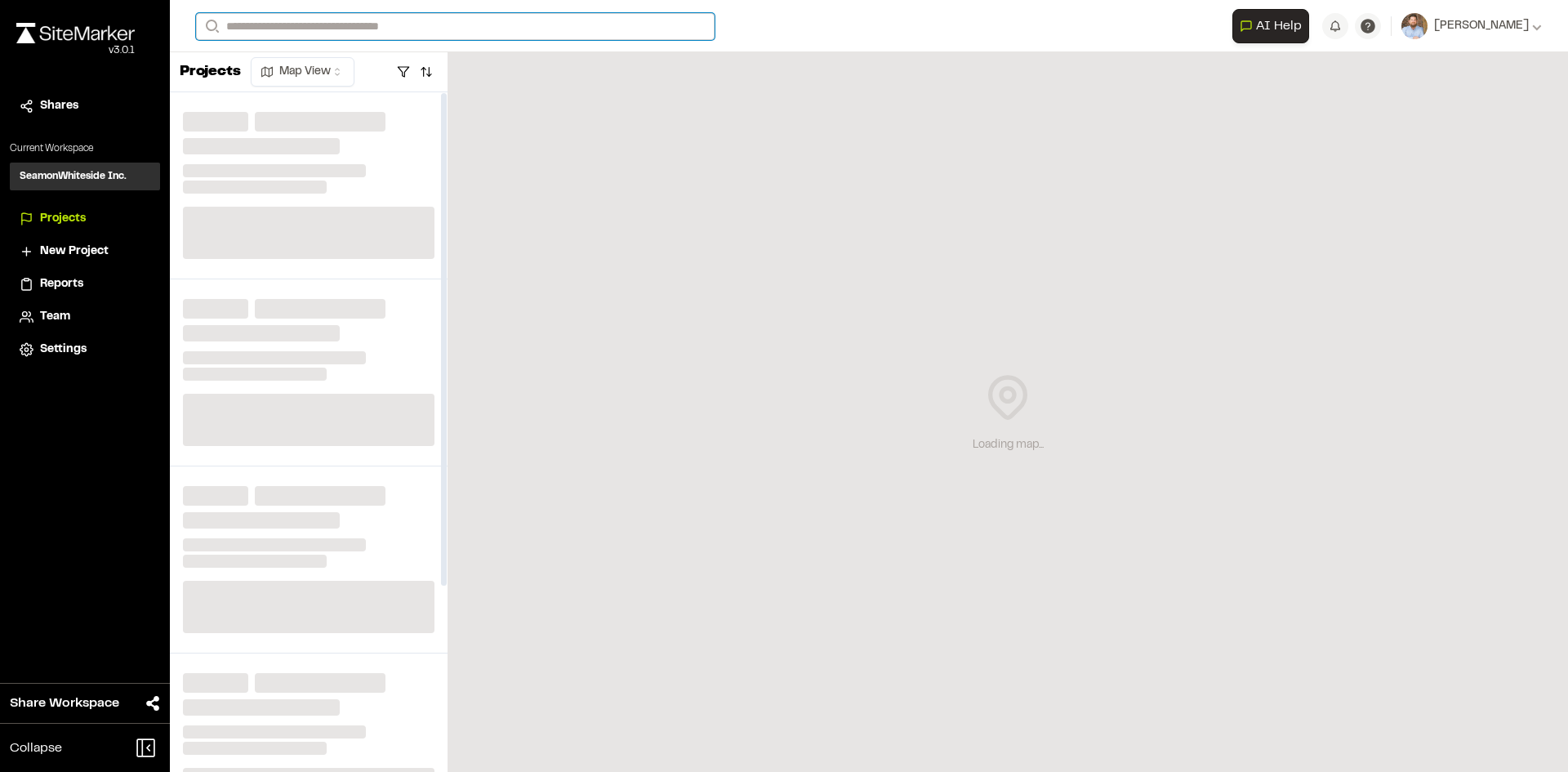
click at [265, 22] on input "Search" at bounding box center [456, 27] width 519 height 27
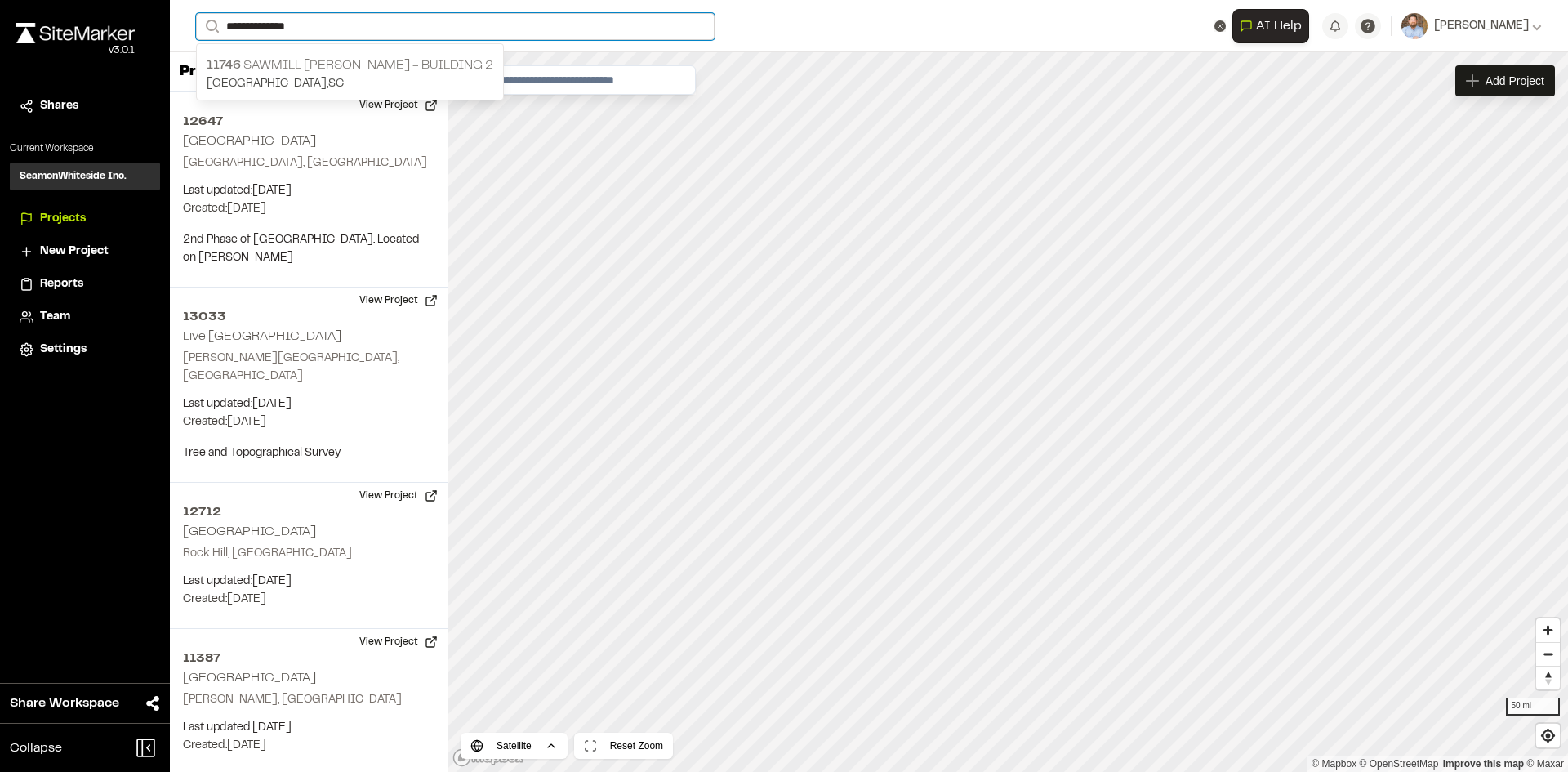
type input "**********"
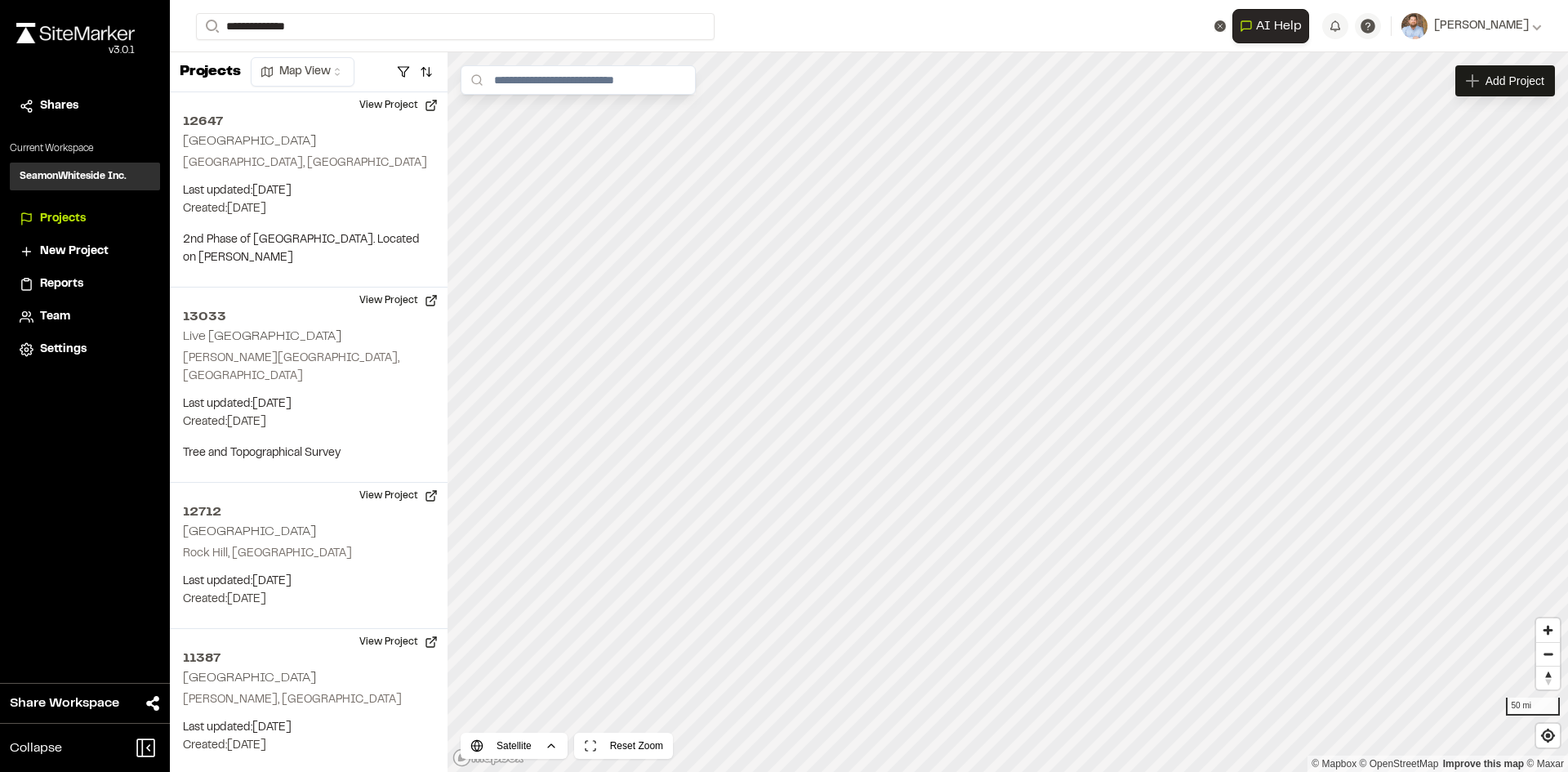
click at [303, 69] on p "11746 Sawmill Roper - Building 2" at bounding box center [349, 66] width 287 height 20
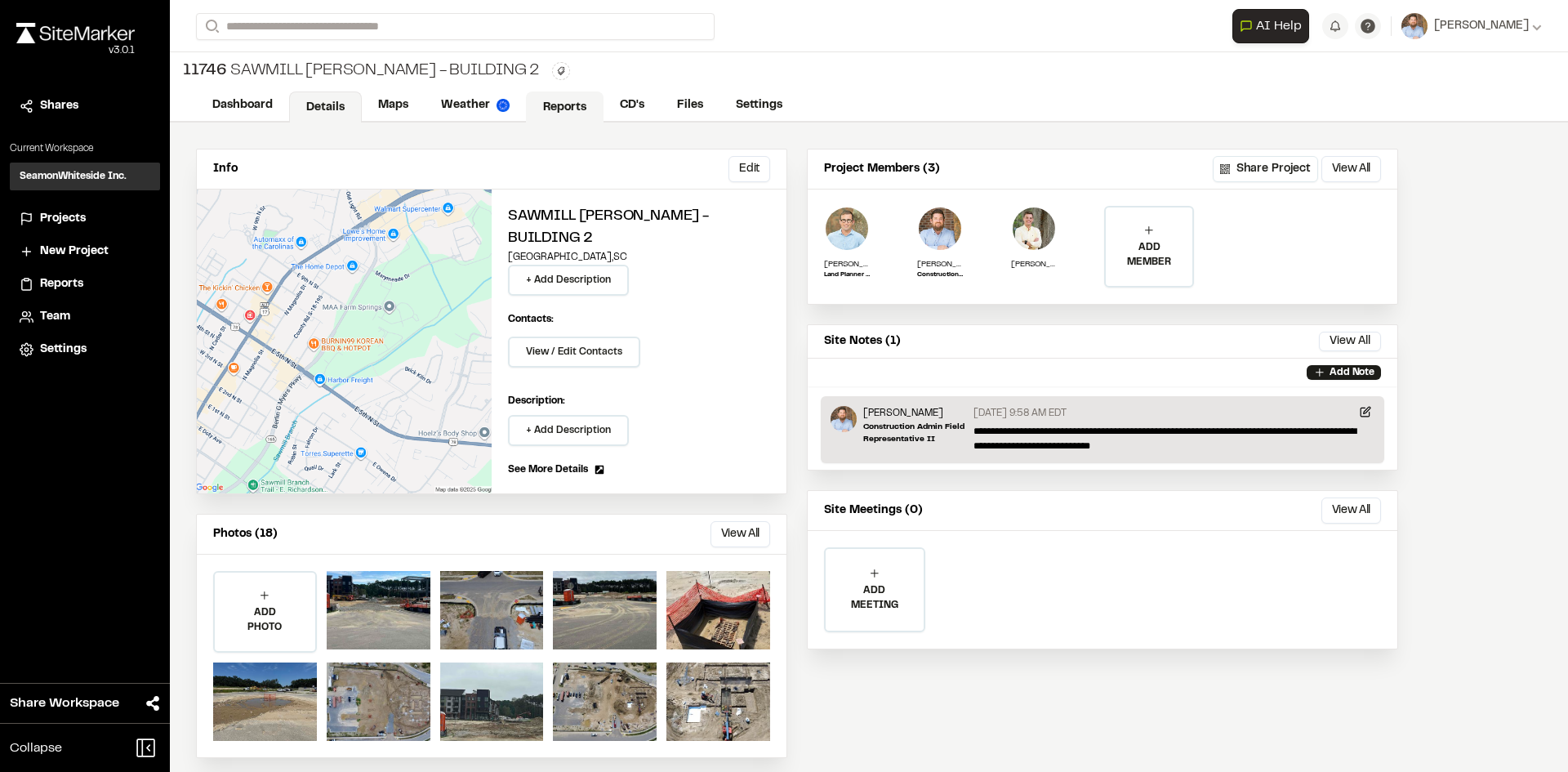
click at [570, 102] on link "Reports" at bounding box center [565, 106] width 77 height 31
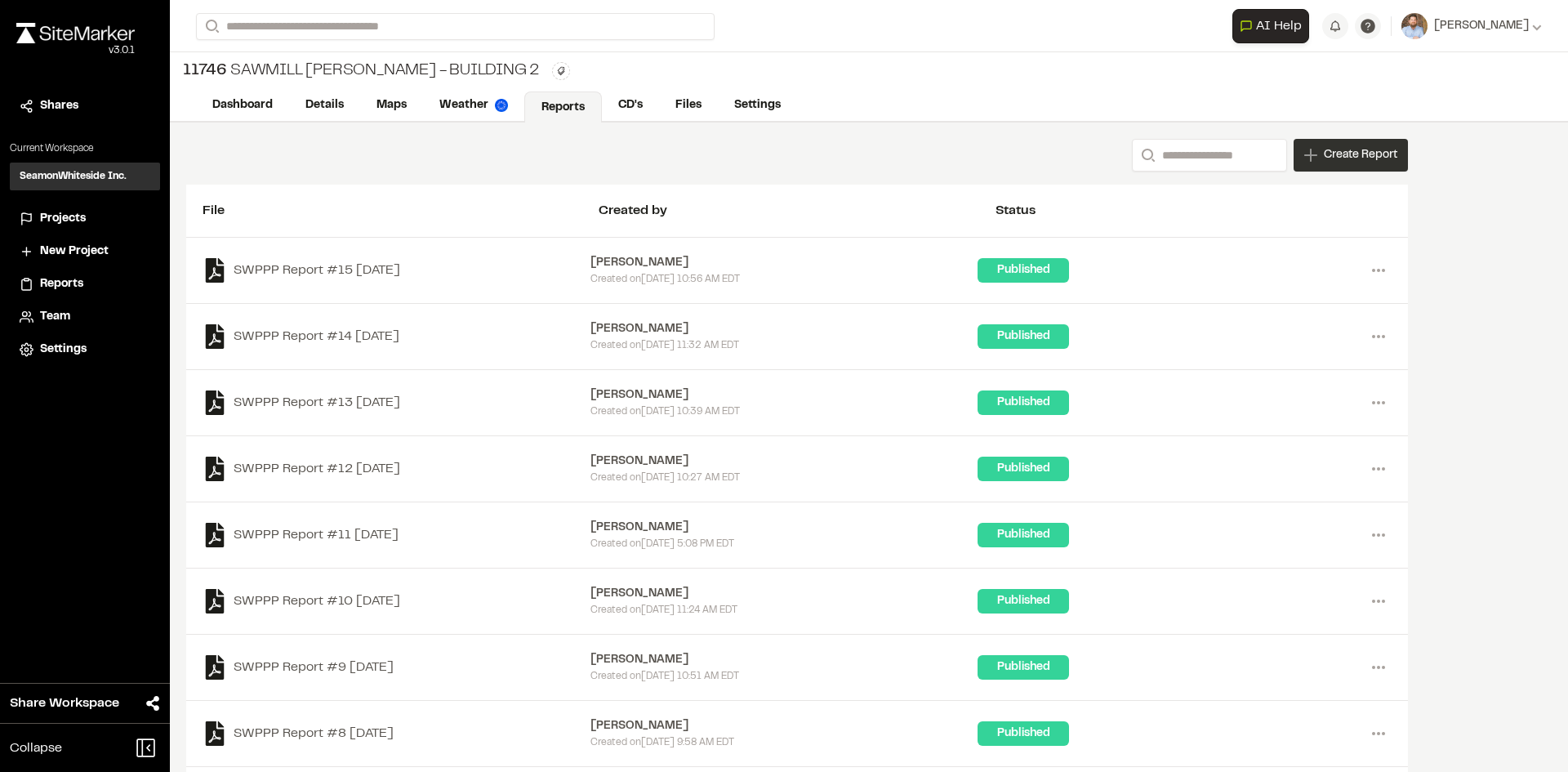
click at [1350, 161] on span "Create Report" at bounding box center [1360, 156] width 73 height 18
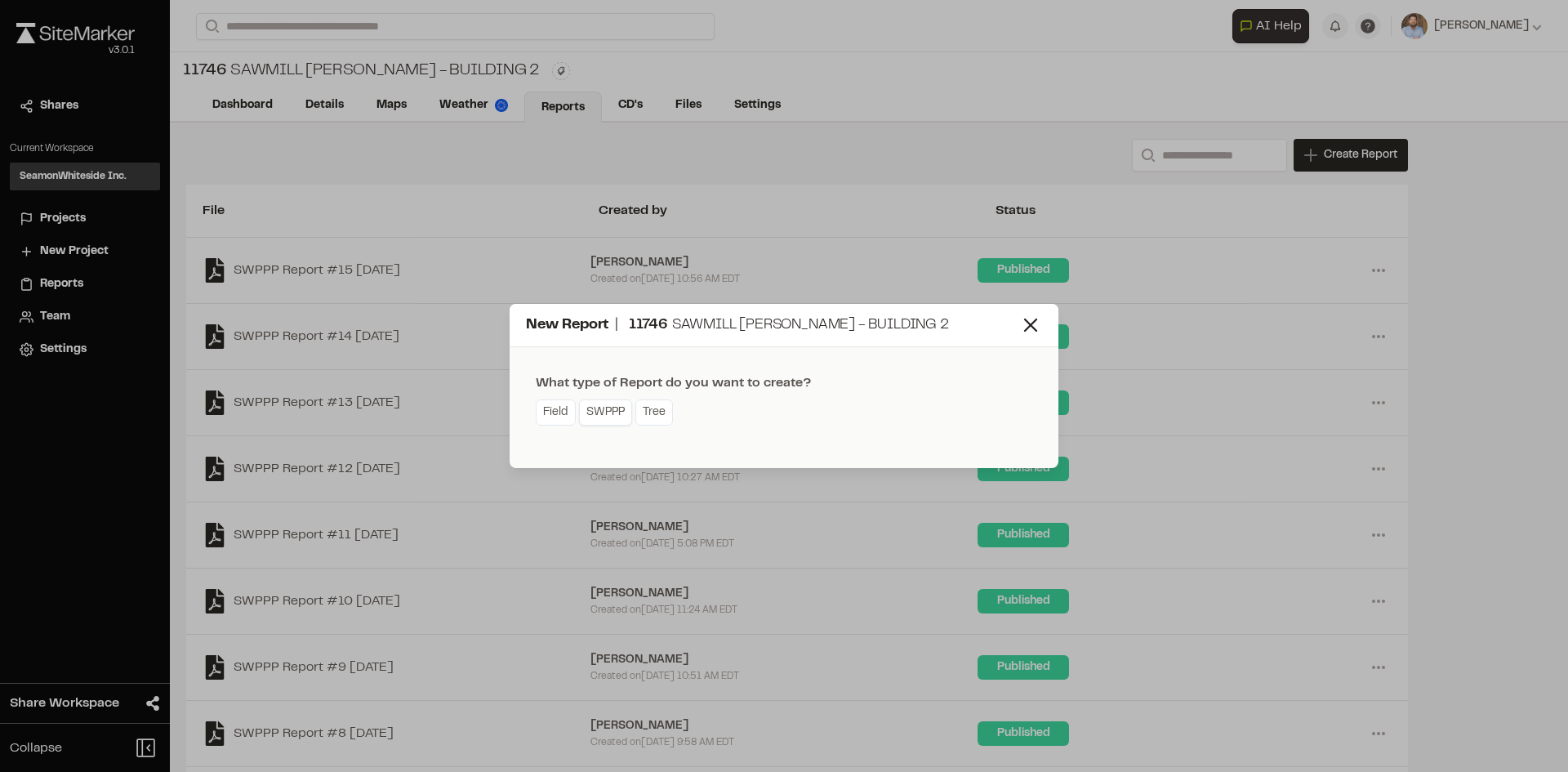
click at [600, 418] on link "SWPPP" at bounding box center [605, 412] width 53 height 26
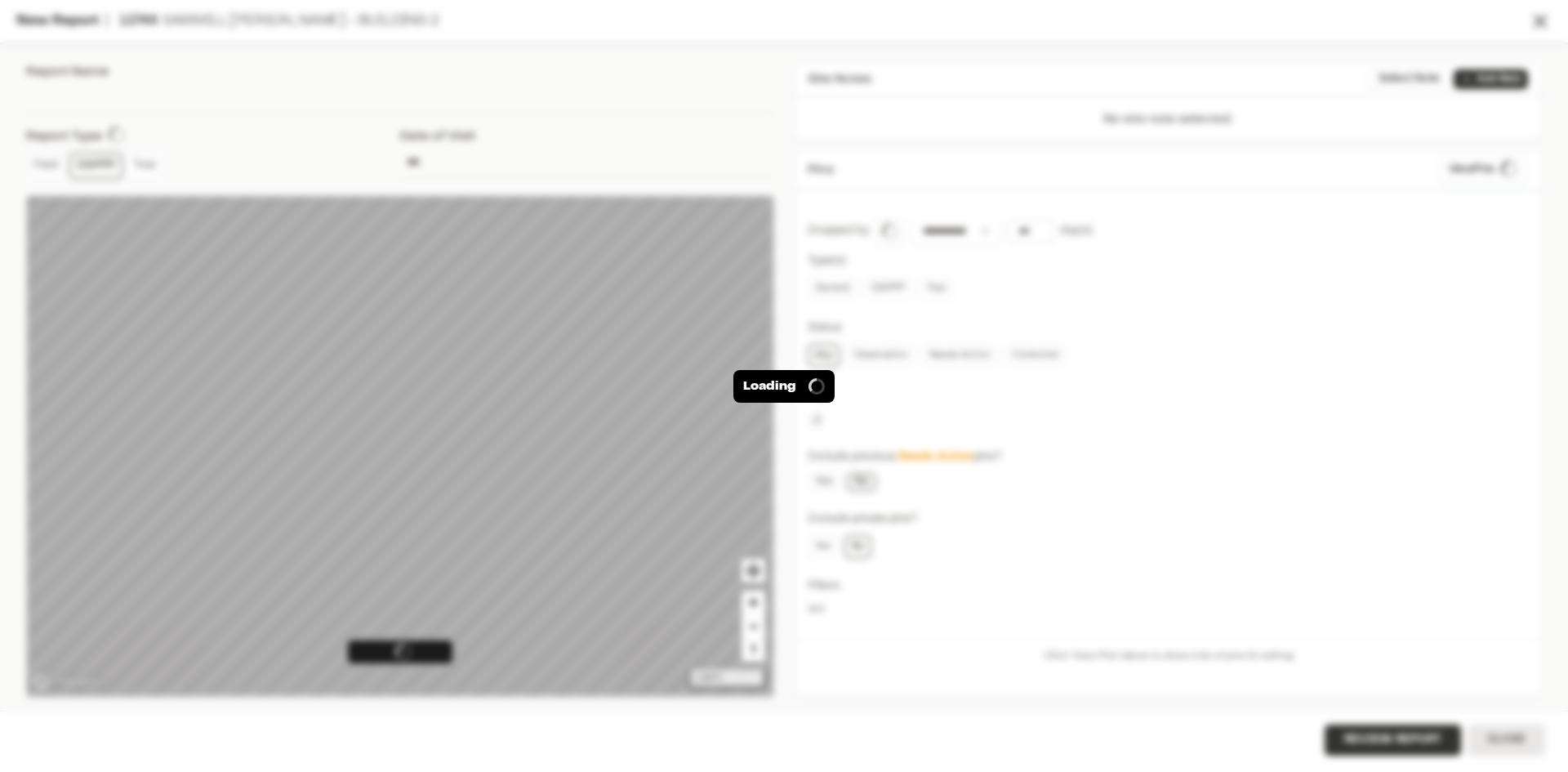
type input "**********"
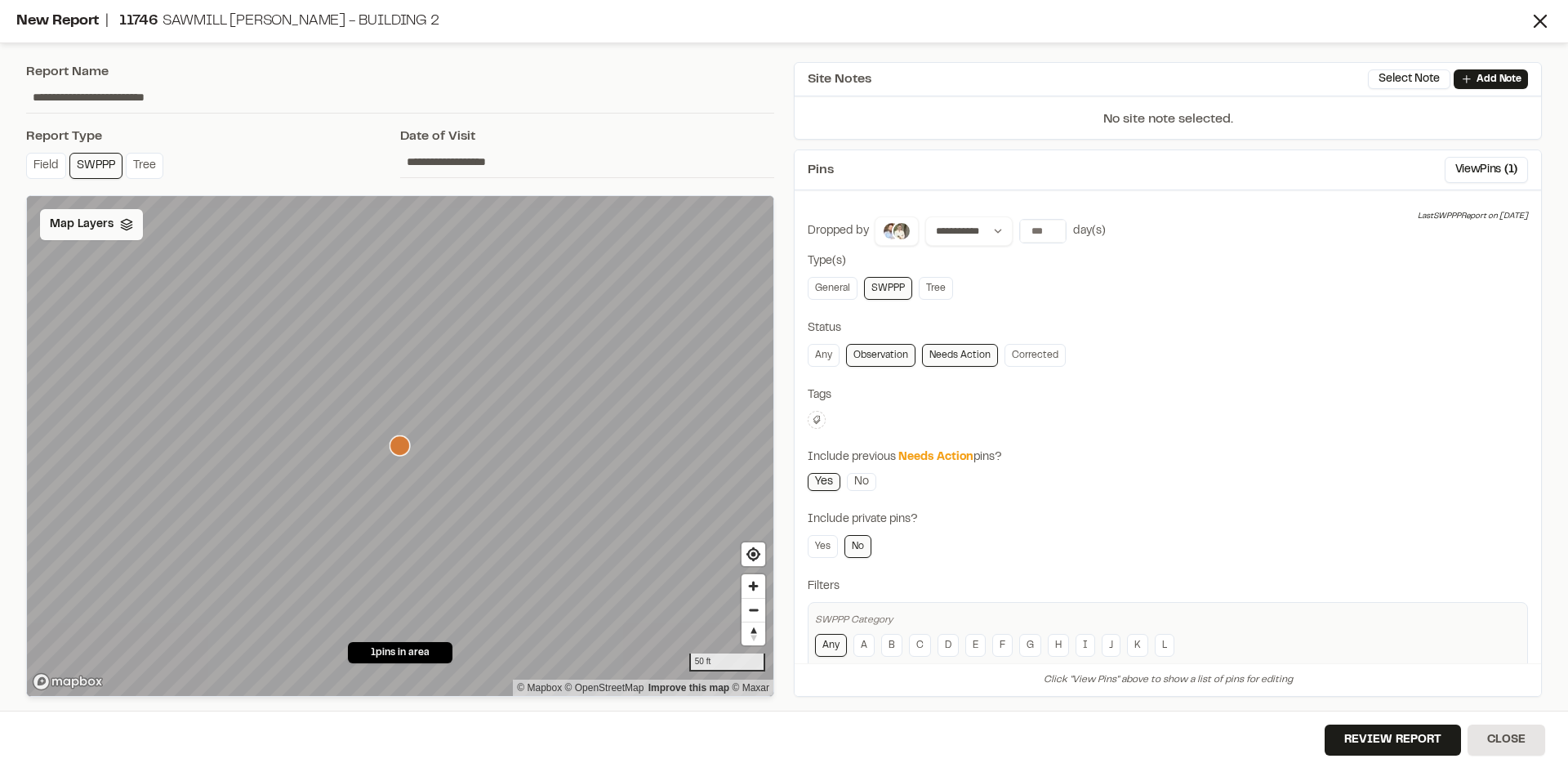
click at [108, 218] on span "Map Layers" at bounding box center [81, 225] width 64 height 18
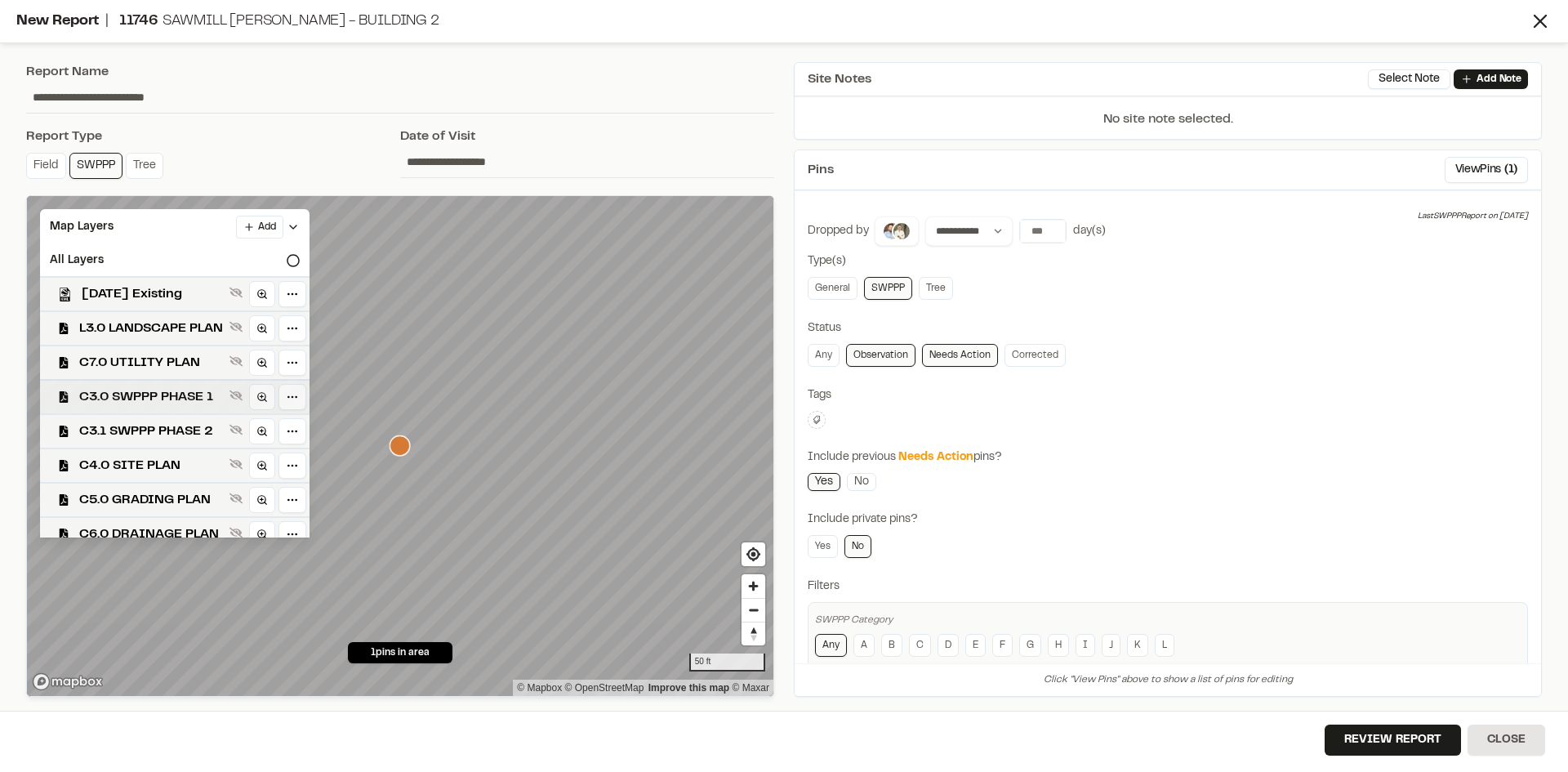
click at [193, 398] on span "C3.0 SWPPP PHASE 1" at bounding box center [150, 398] width 144 height 20
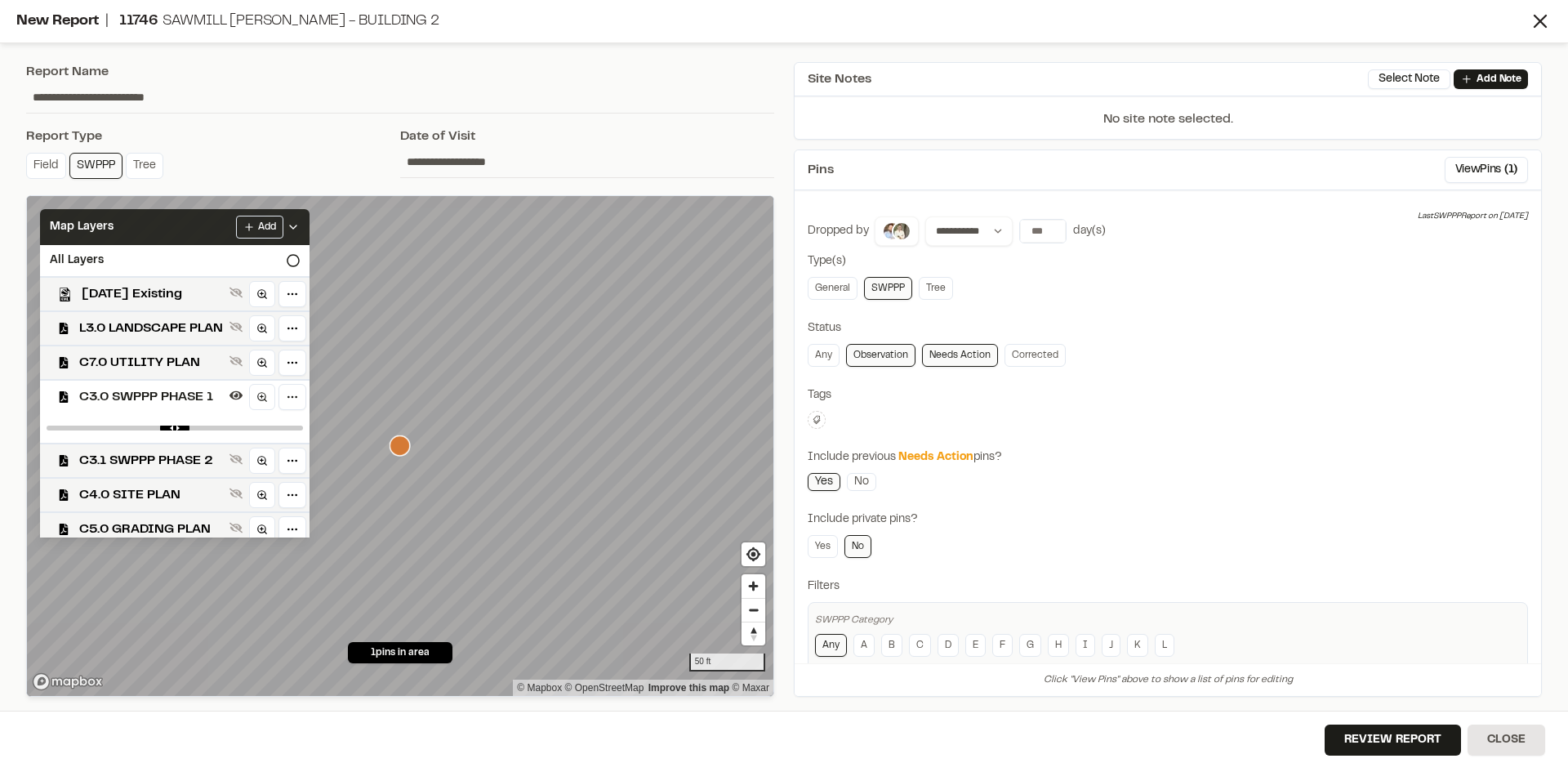
click at [299, 223] on icon at bounding box center [293, 227] width 13 height 13
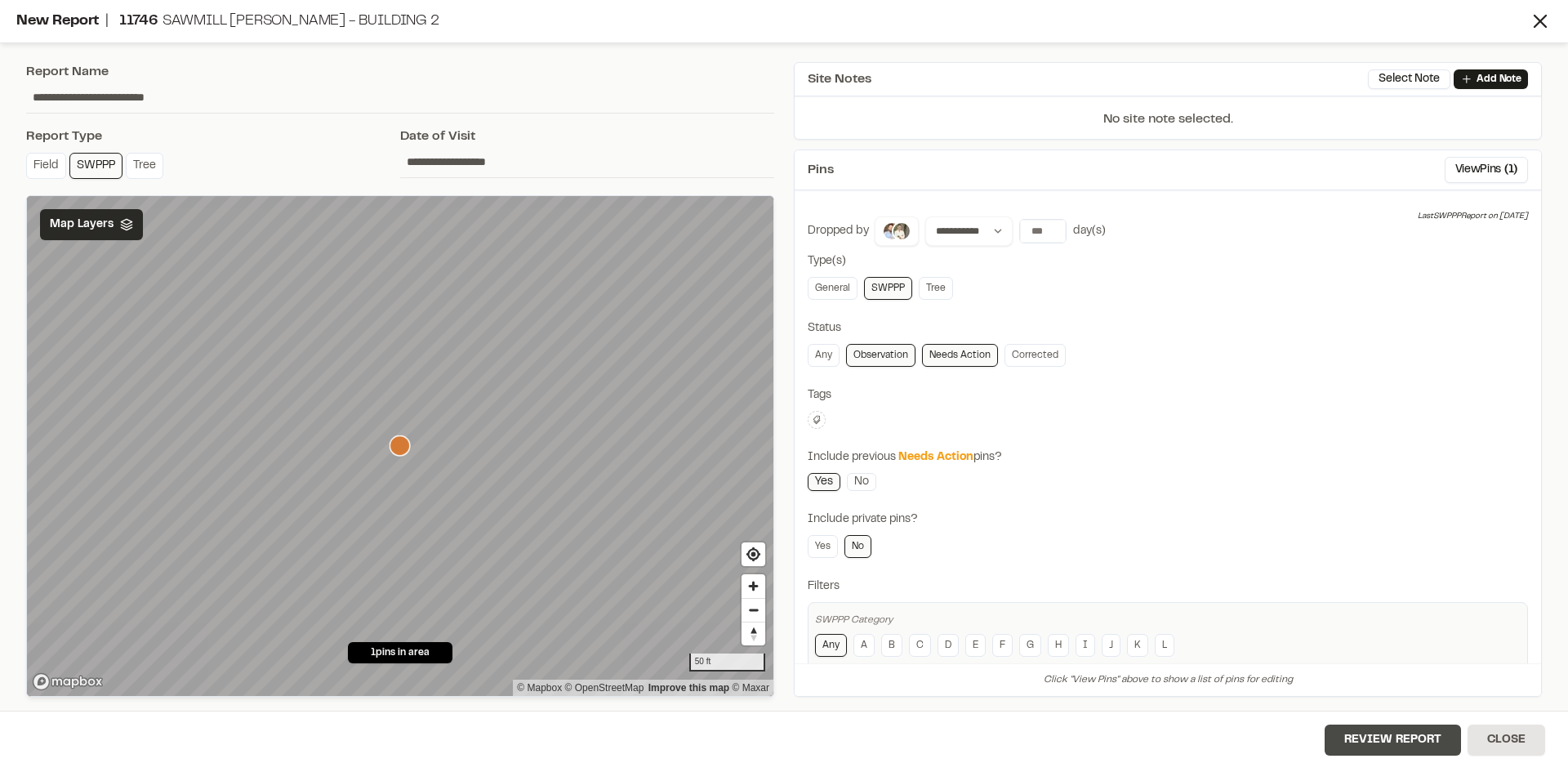
click at [1421, 745] on button "Review Report" at bounding box center [1393, 740] width 136 height 31
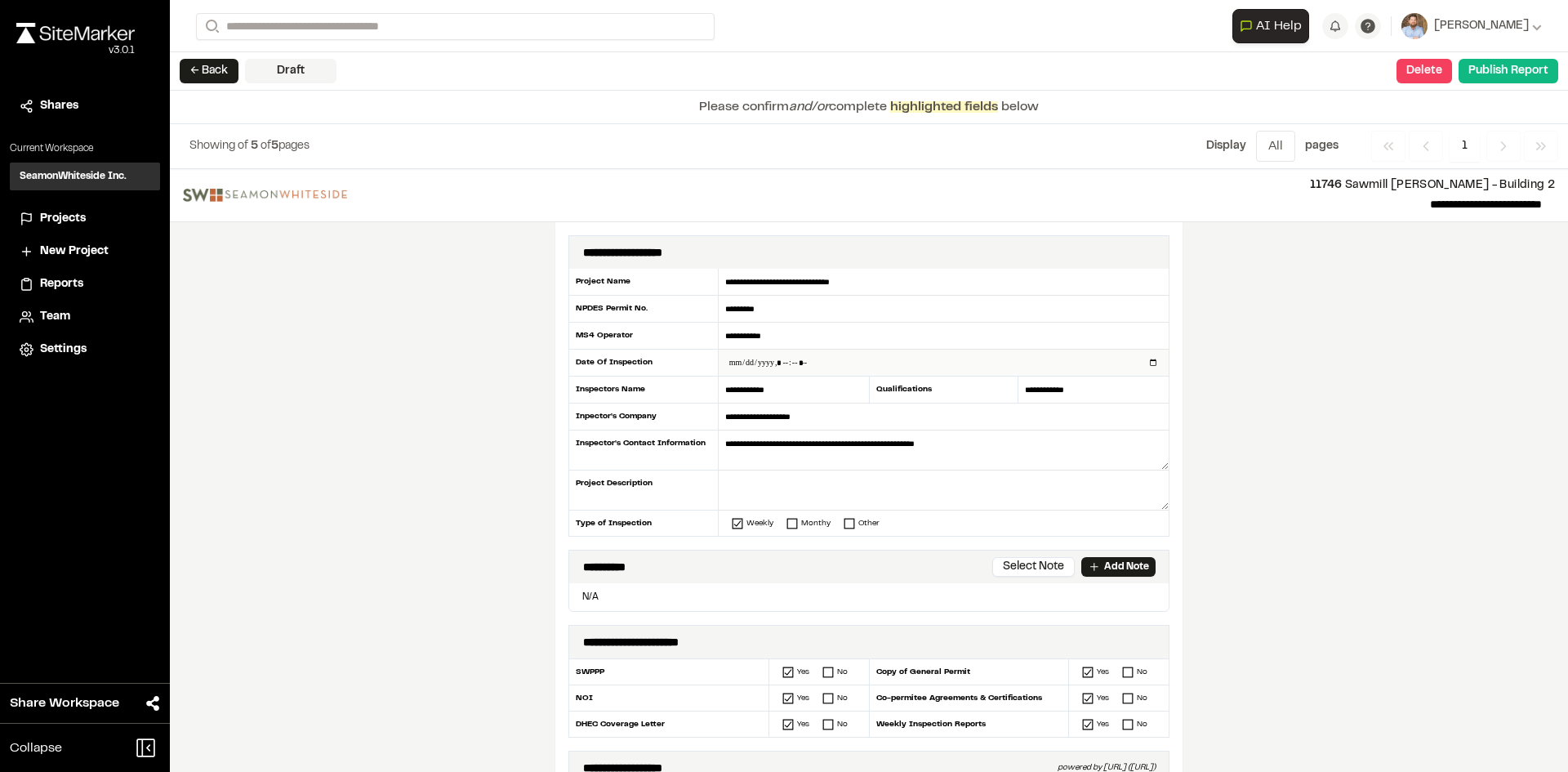
click at [1149, 359] on input "datetime-local" at bounding box center [943, 362] width 450 height 26
type input "**********"
click at [422, 536] on div "**********" at bounding box center [869, 470] width 1398 height 603
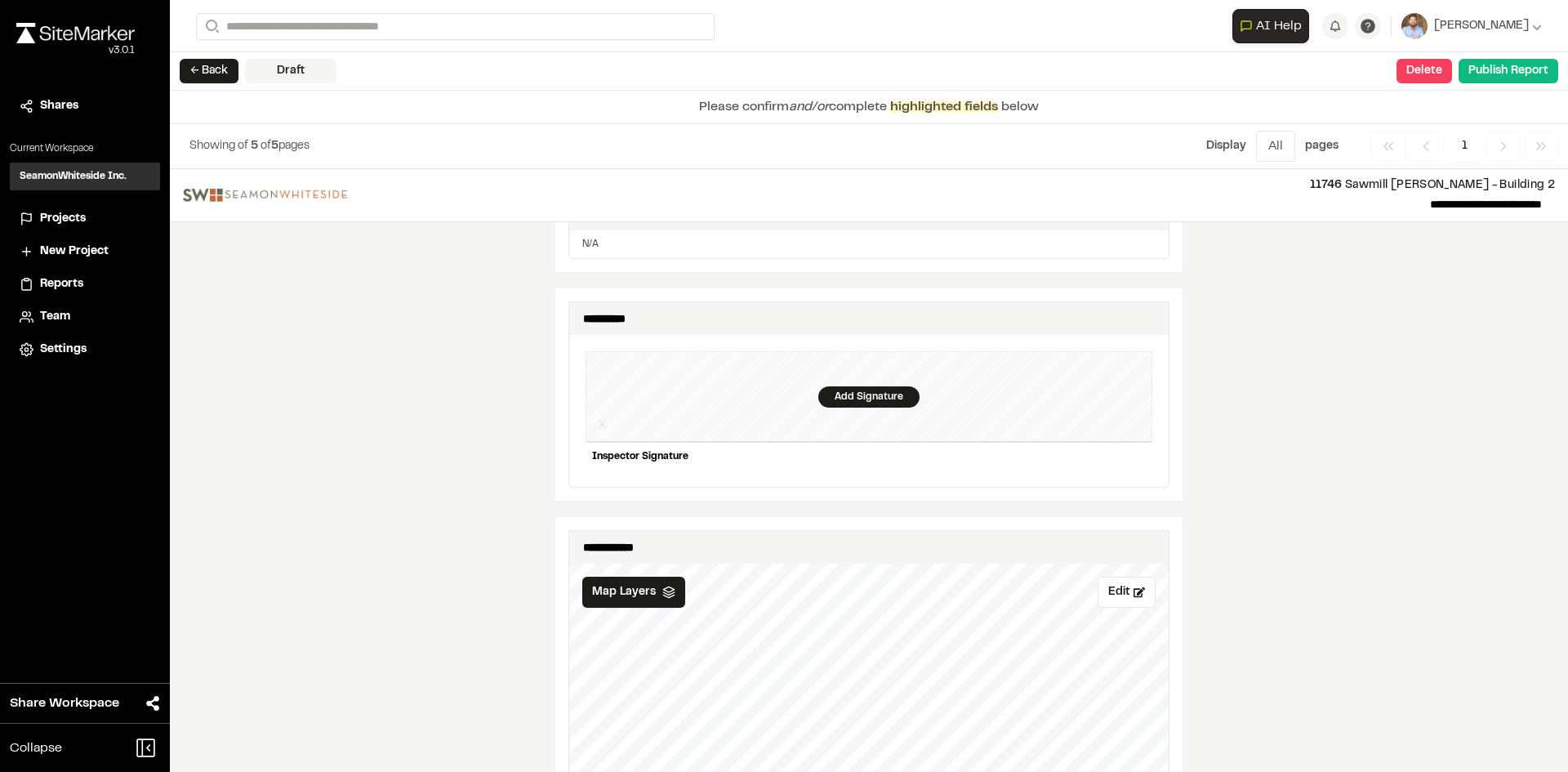
scroll to position [1471, 0]
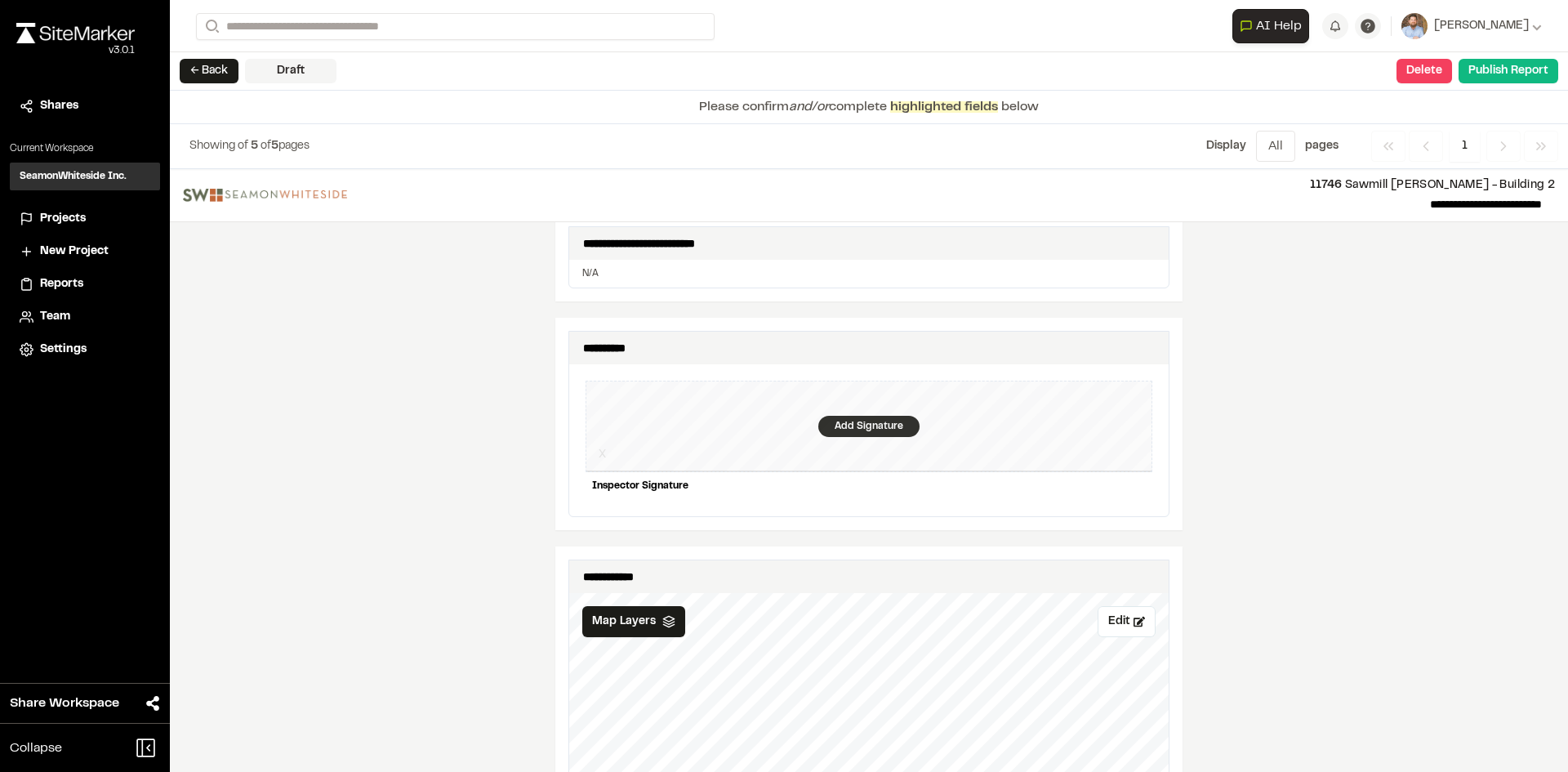
click at [868, 416] on div "Add Signature" at bounding box center [869, 427] width 101 height 22
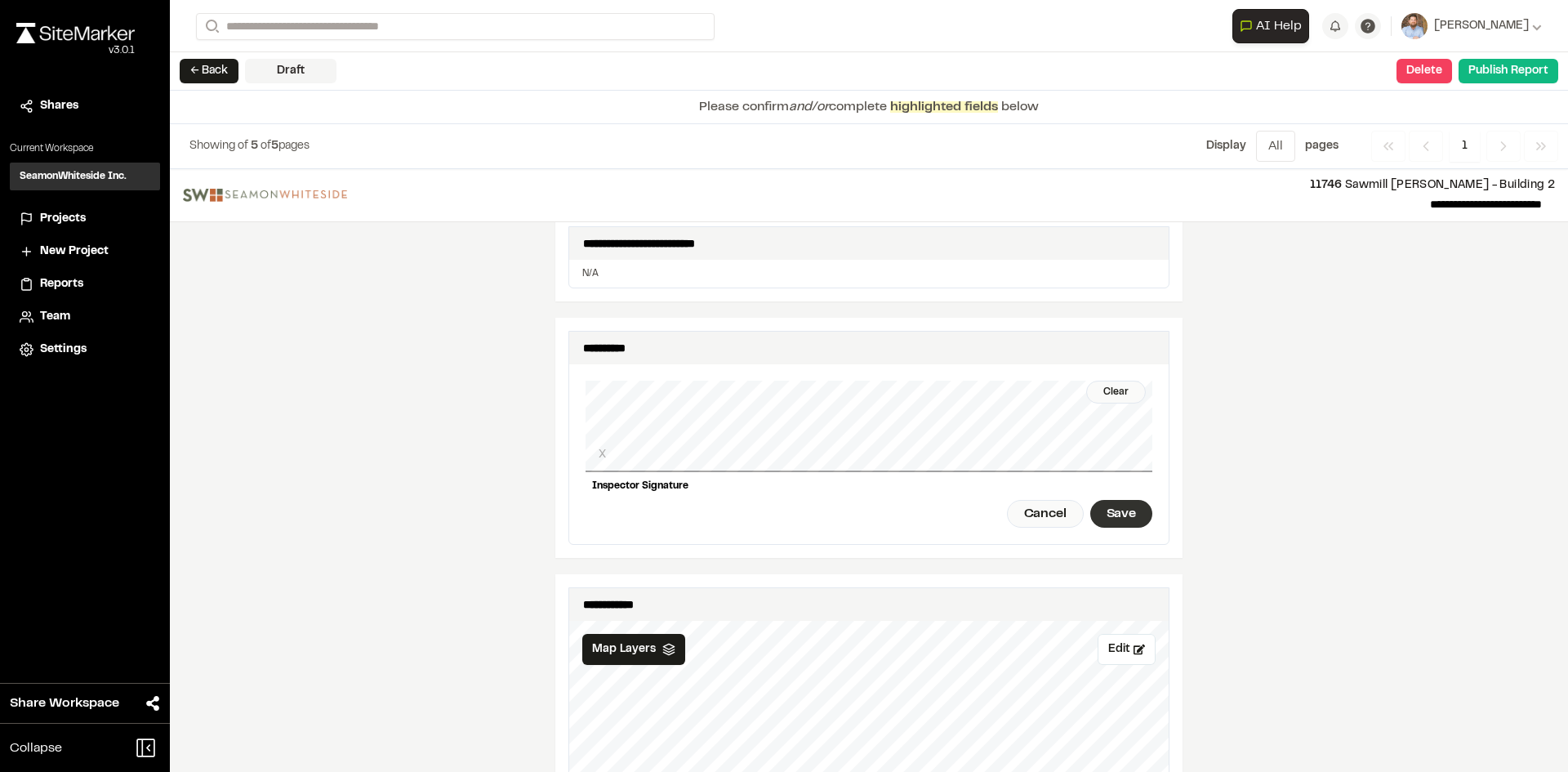
click at [1119, 507] on div "Save" at bounding box center [1121, 513] width 62 height 27
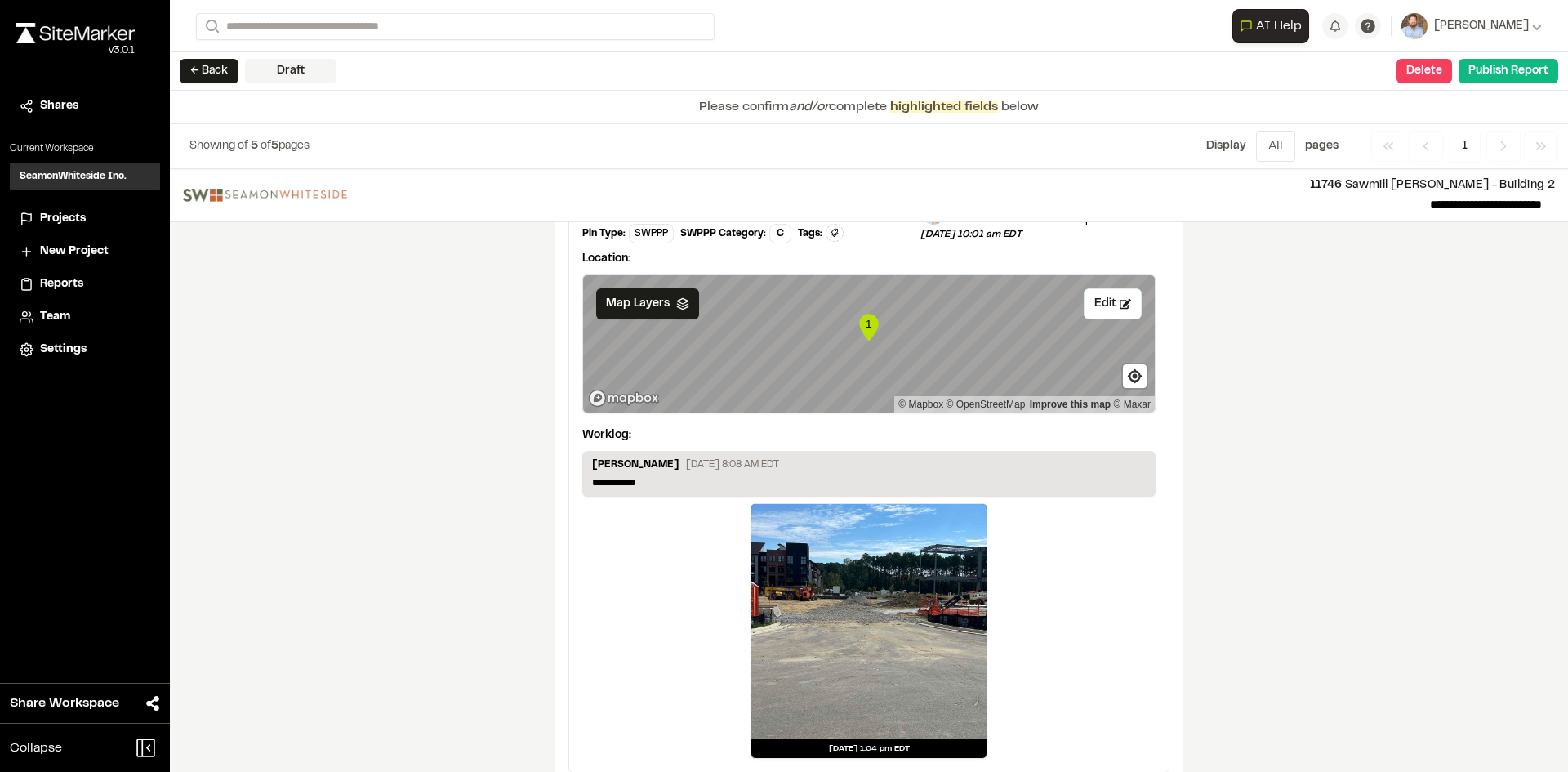
scroll to position [2719, 0]
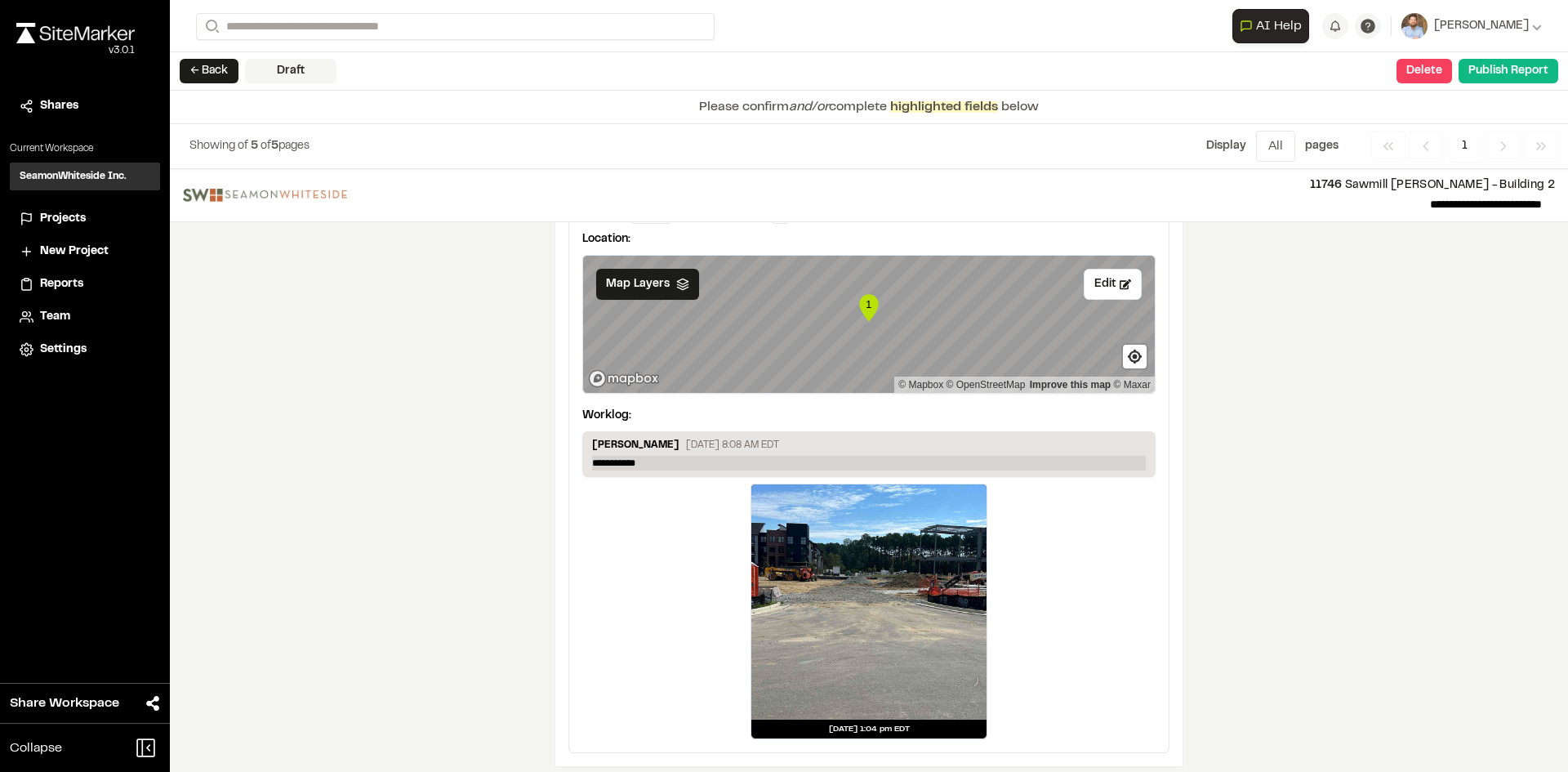
click at [653, 456] on p "**********" at bounding box center [869, 463] width 554 height 15
click at [1506, 76] on button "Publish Report" at bounding box center [1508, 71] width 100 height 24
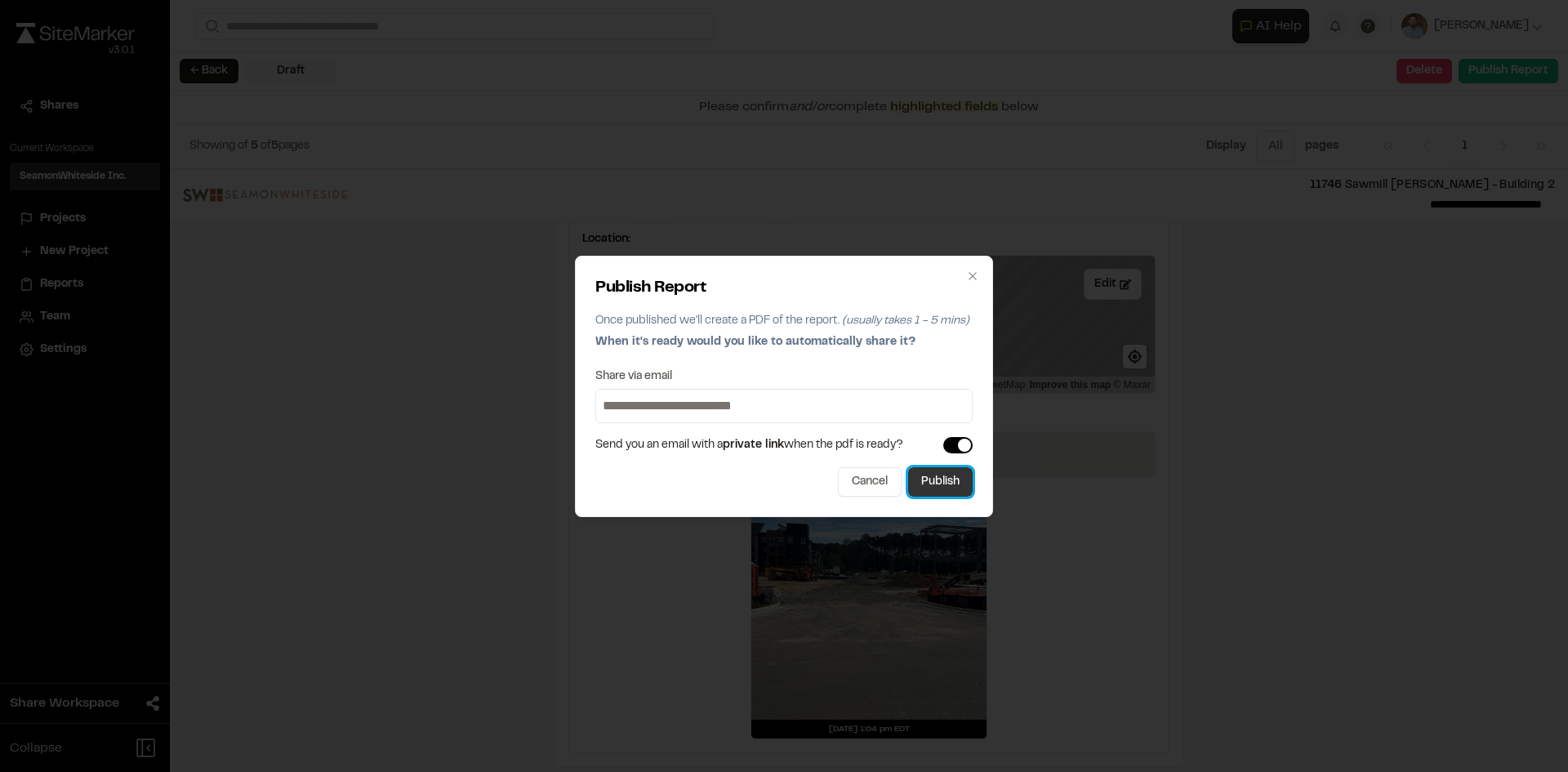
click at [958, 483] on button "Publish" at bounding box center [940, 482] width 65 height 29
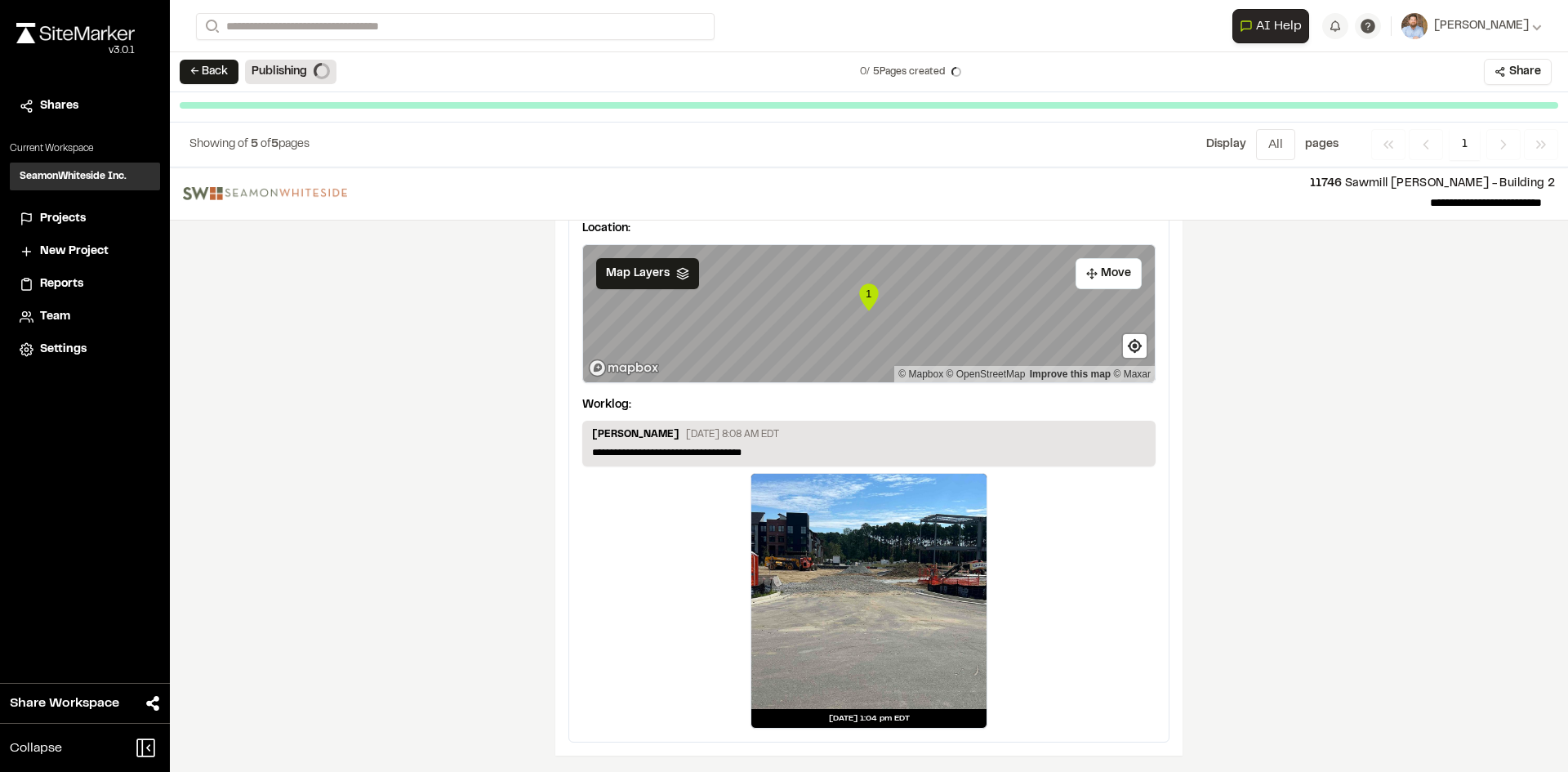
scroll to position [2670, 0]
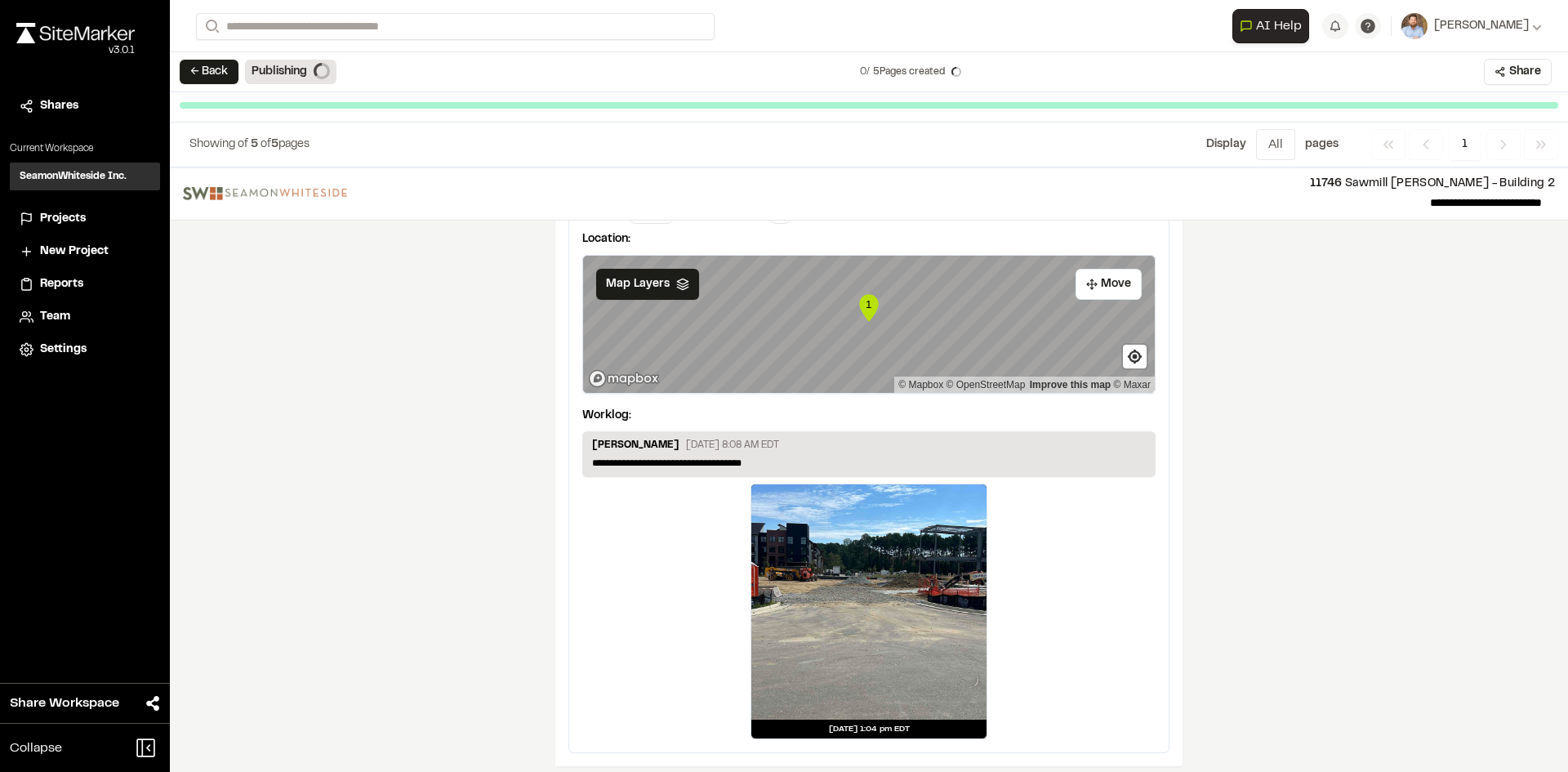
click at [62, 214] on span "Projects" at bounding box center [62, 219] width 46 height 18
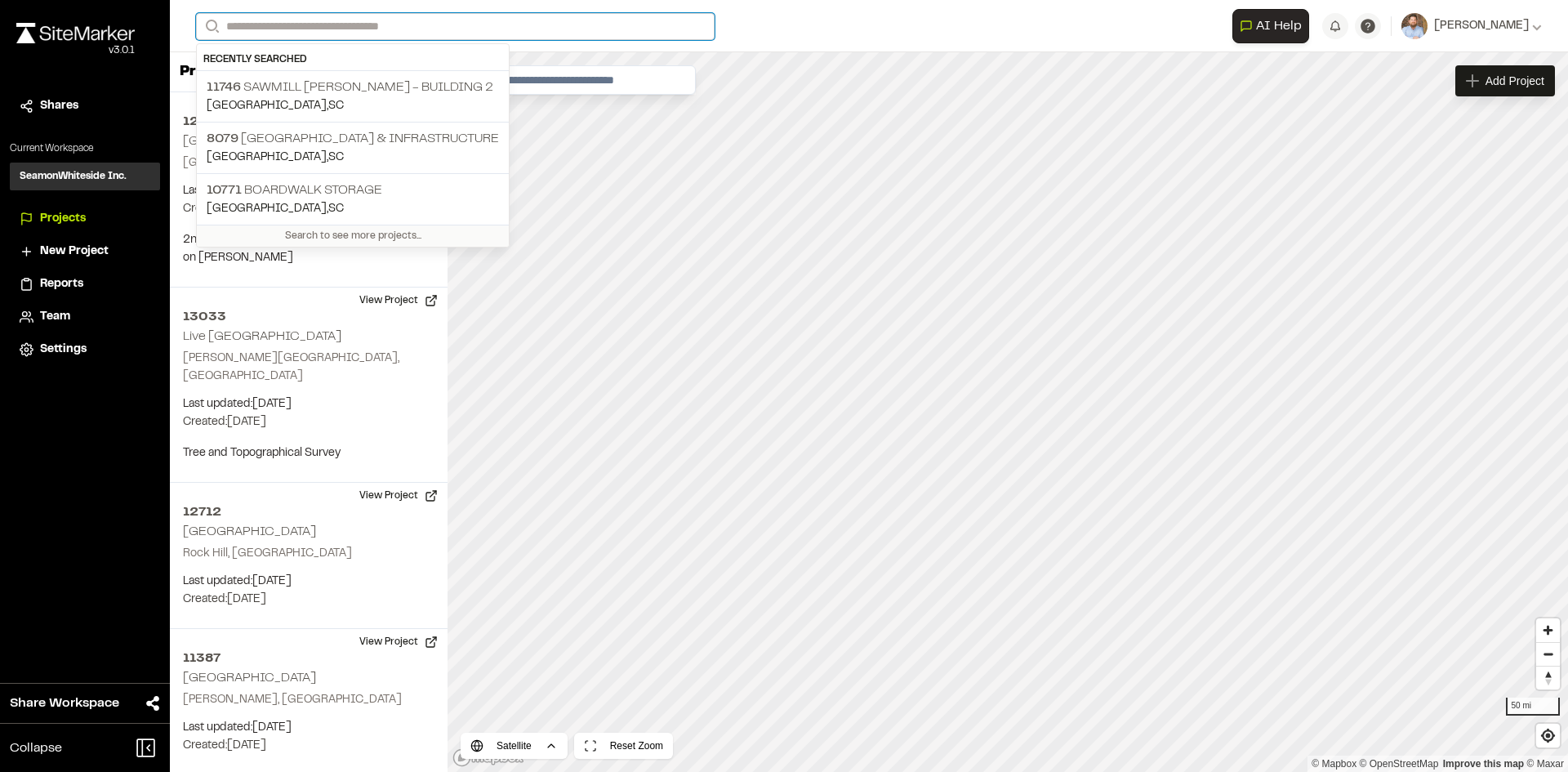
click at [285, 24] on input "Search" at bounding box center [456, 27] width 519 height 27
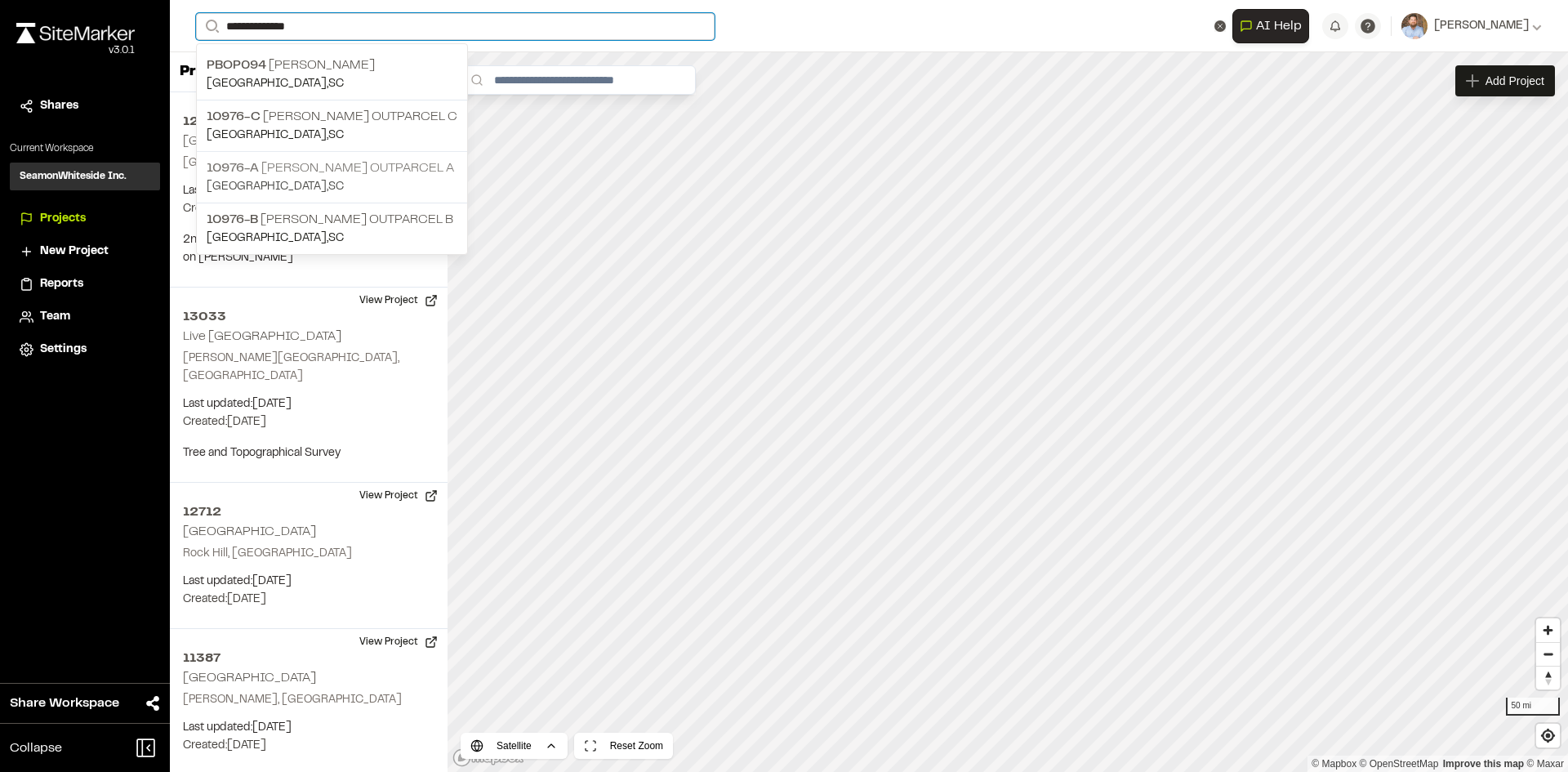
type input "**********"
click at [382, 166] on p "10976-A Nexton Harris Teeter Outparcel A" at bounding box center [332, 169] width 251 height 20
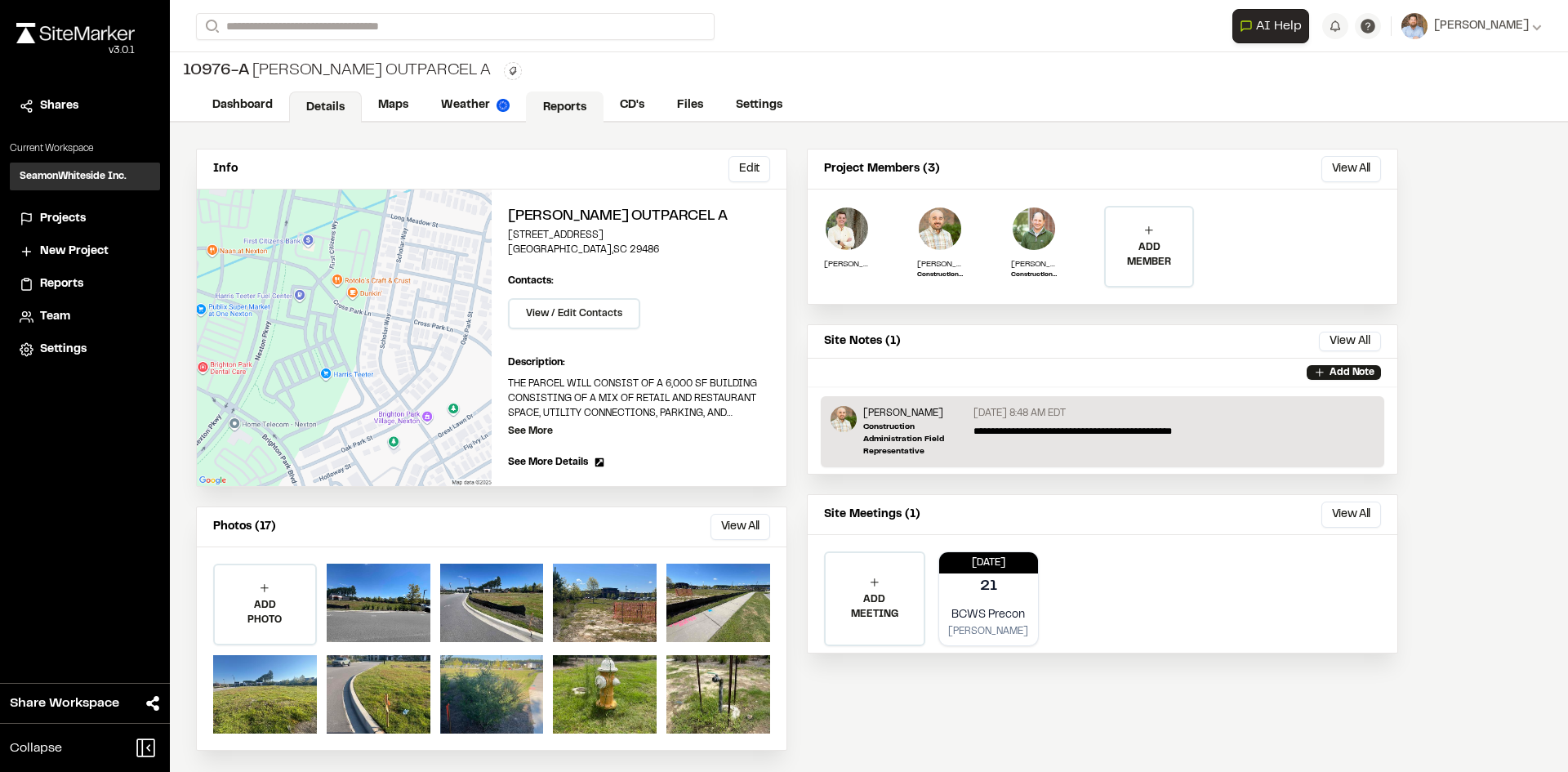
click at [570, 111] on link "Reports" at bounding box center [565, 106] width 77 height 31
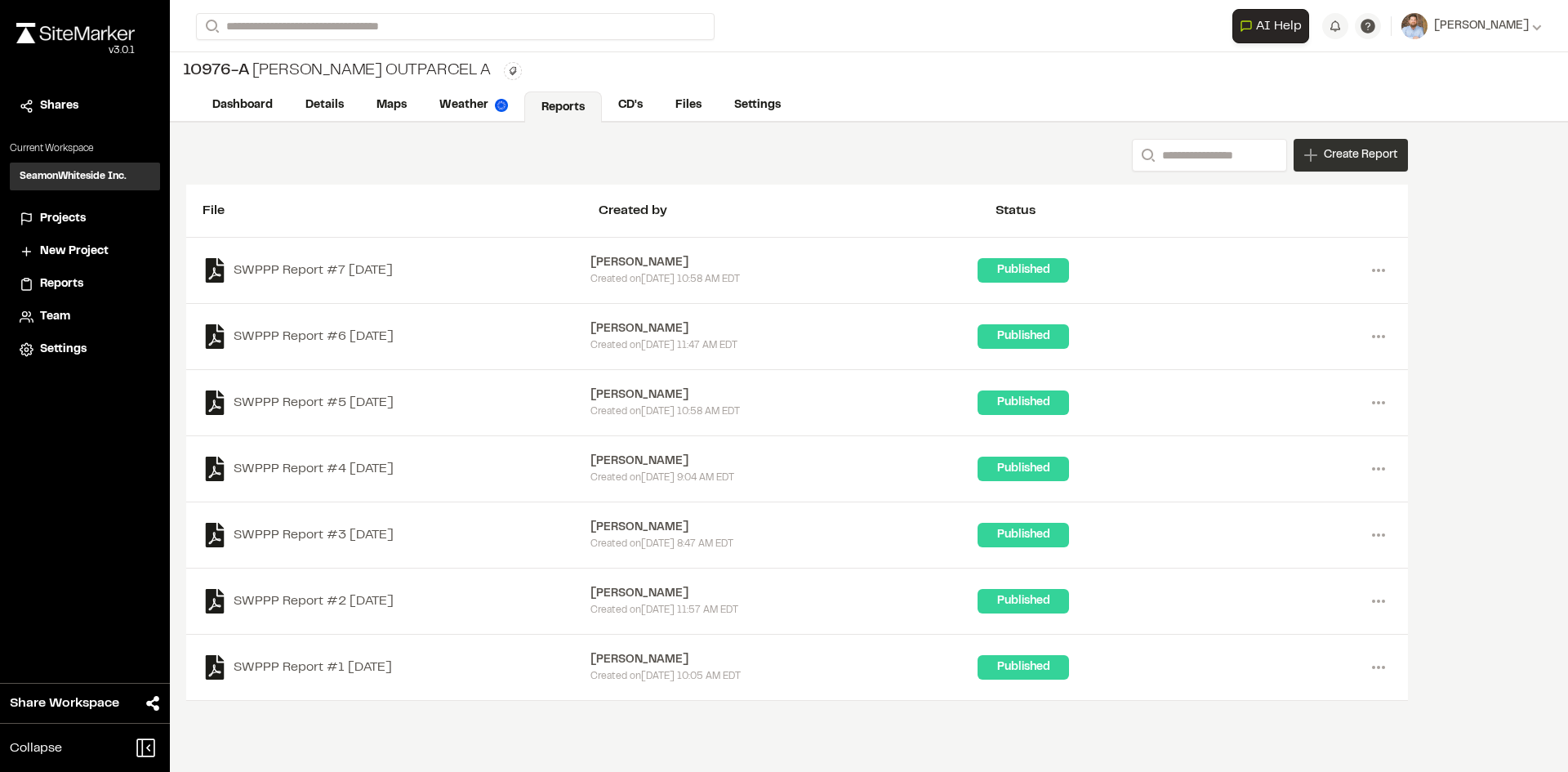
click at [1357, 160] on span "Create Report" at bounding box center [1360, 156] width 73 height 18
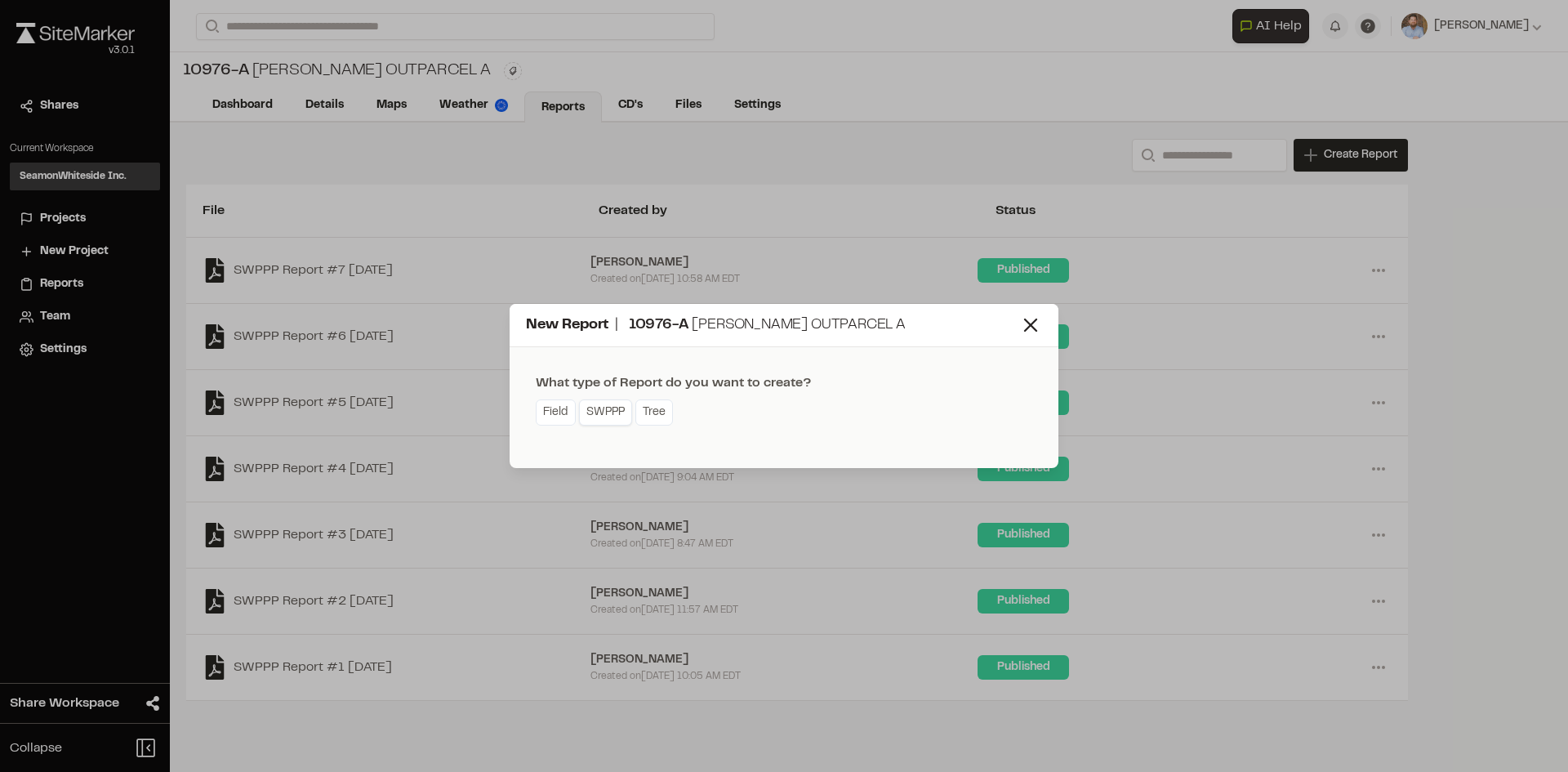
click at [606, 422] on link "SWPPP" at bounding box center [605, 412] width 53 height 26
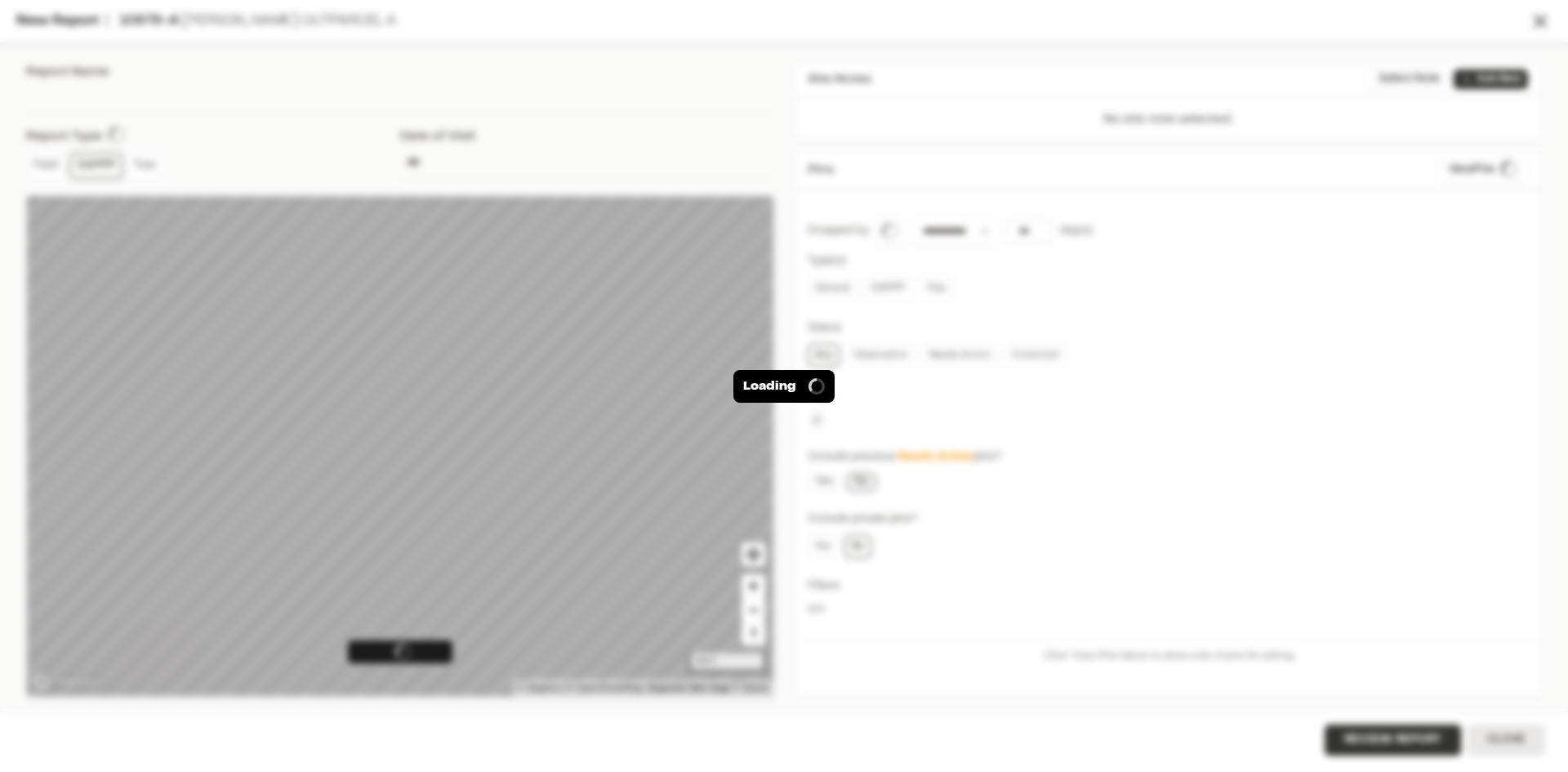
type input "**********"
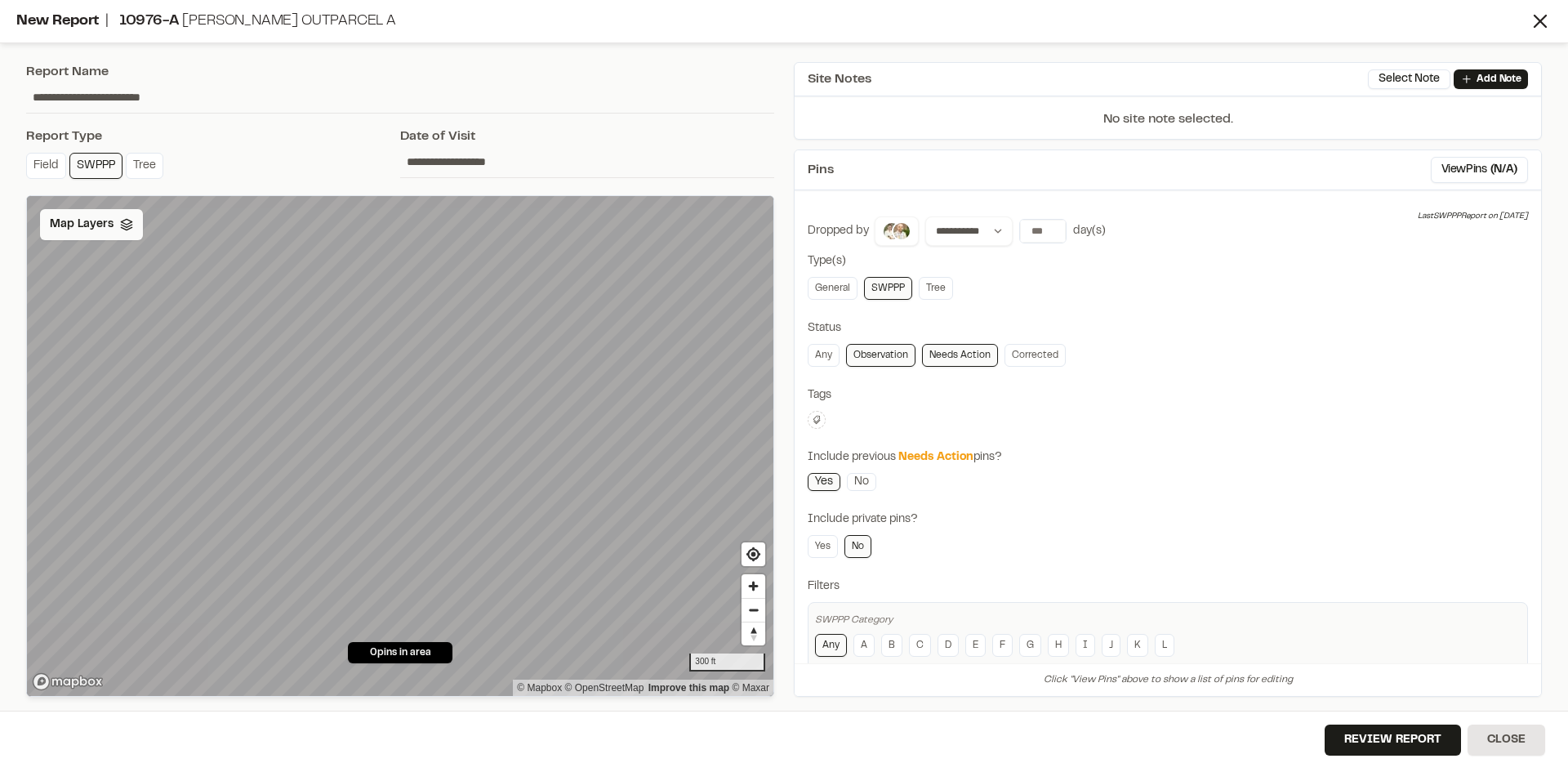
click at [100, 233] on span "Map Layers" at bounding box center [81, 225] width 64 height 18
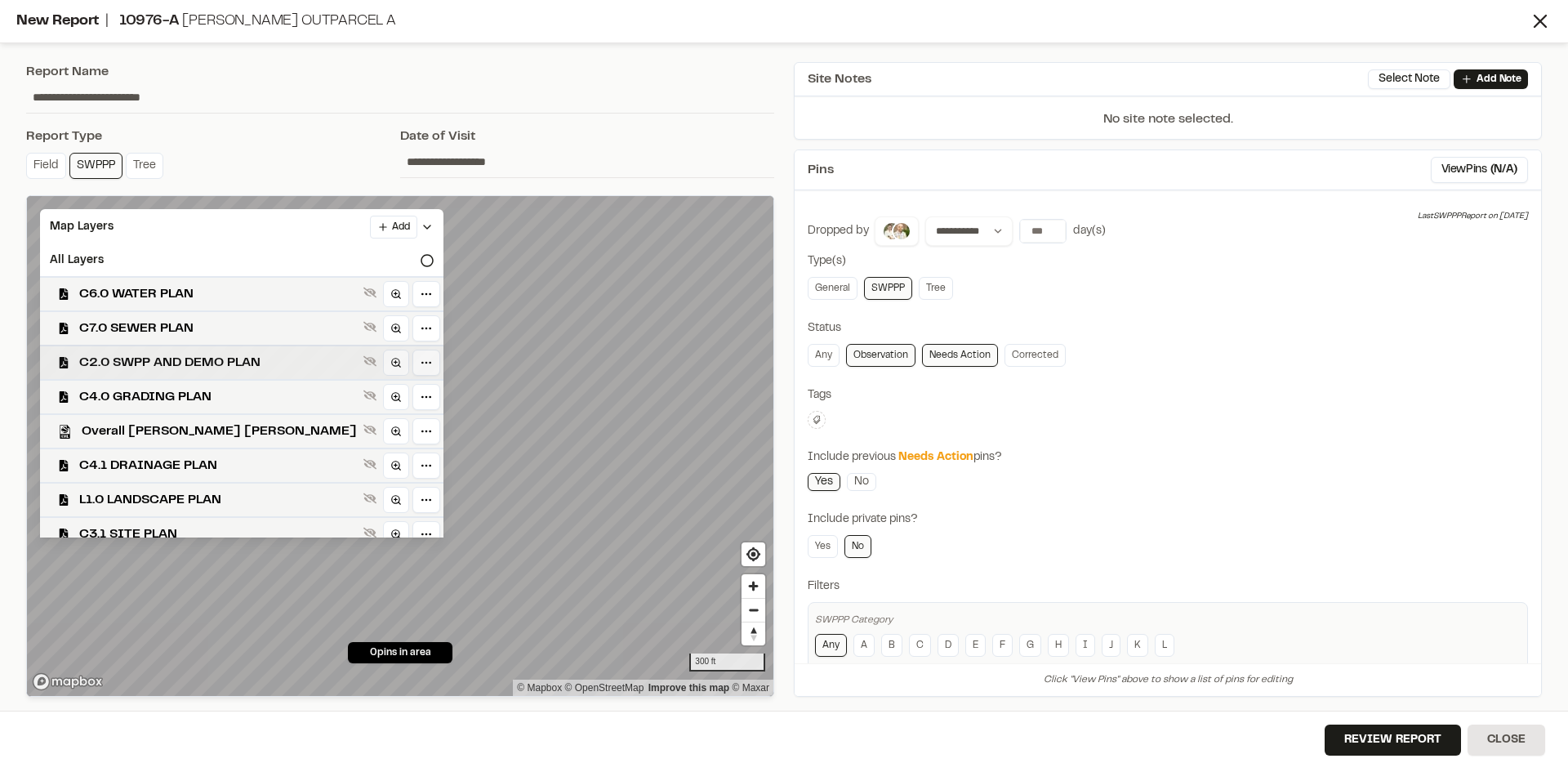
click at [174, 364] on span "C2.0 SWPP AND DEMO PLAN" at bounding box center [218, 363] width 278 height 20
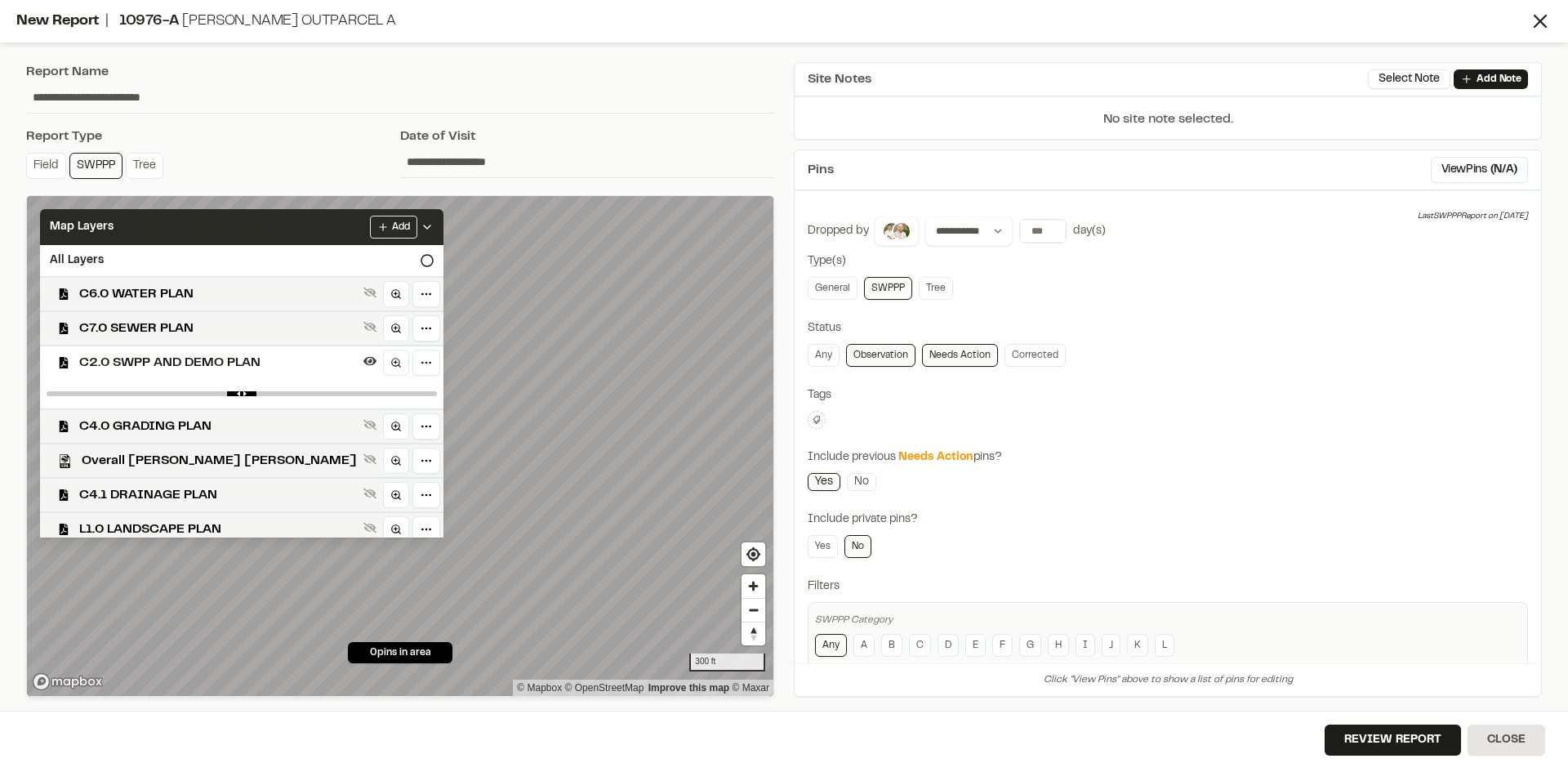
click at [370, 220] on div "Add" at bounding box center [402, 227] width 64 height 23
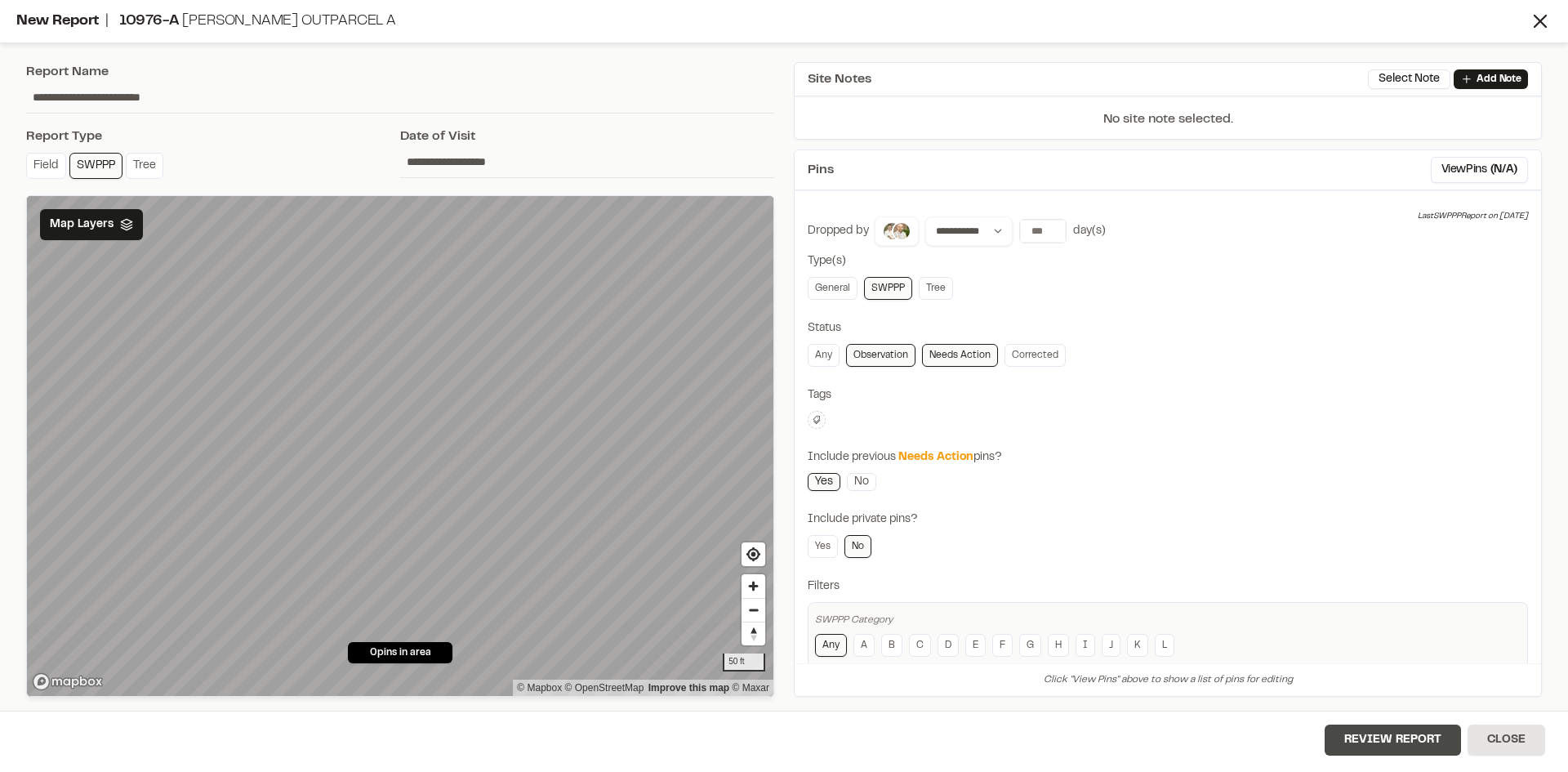
click at [1403, 750] on button "Review Report" at bounding box center [1393, 740] width 136 height 31
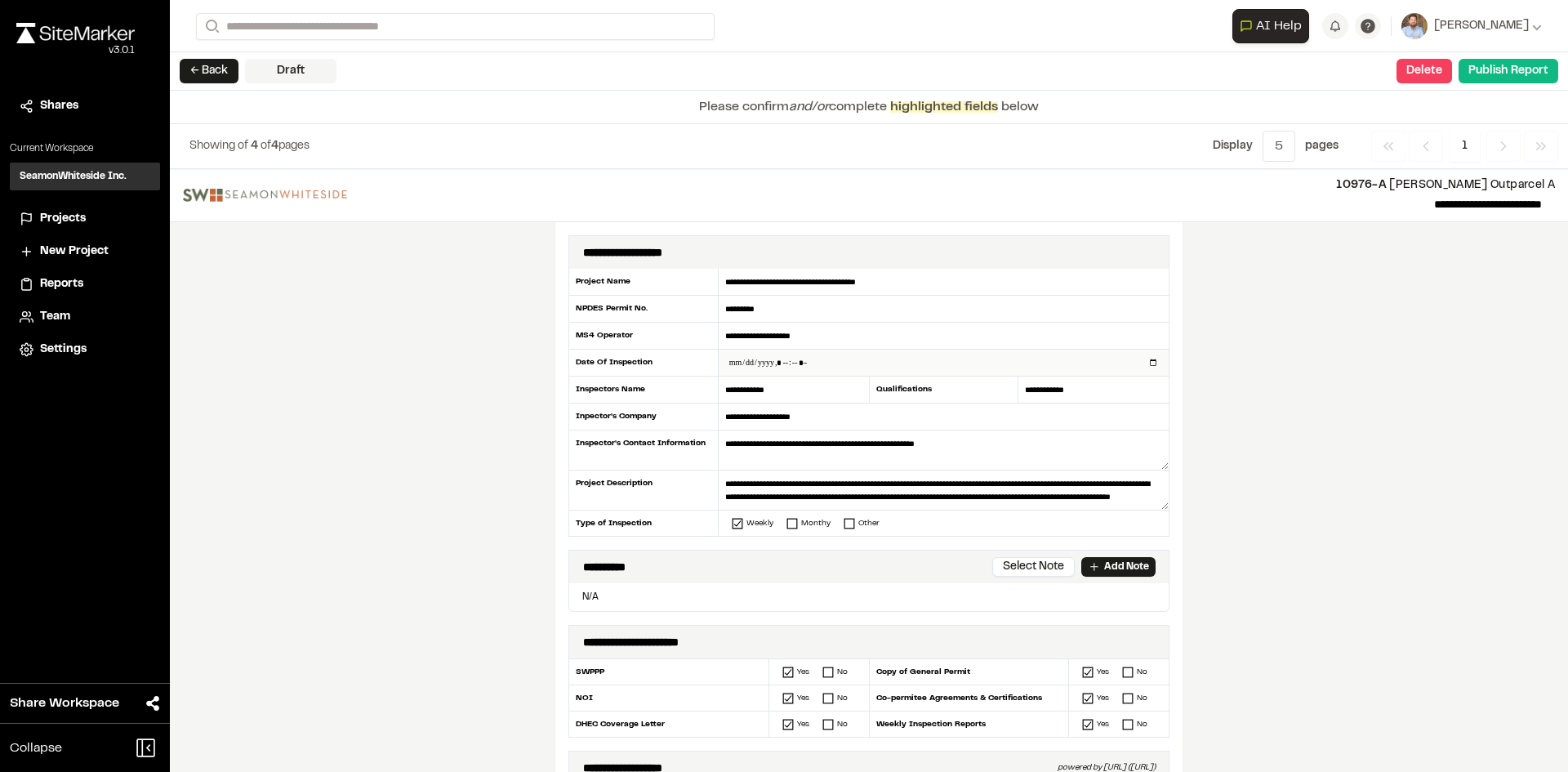
click at [1146, 364] on input "datetime-local" at bounding box center [943, 362] width 450 height 26
type input "**********"
click at [441, 513] on div "**********" at bounding box center [869, 470] width 1398 height 603
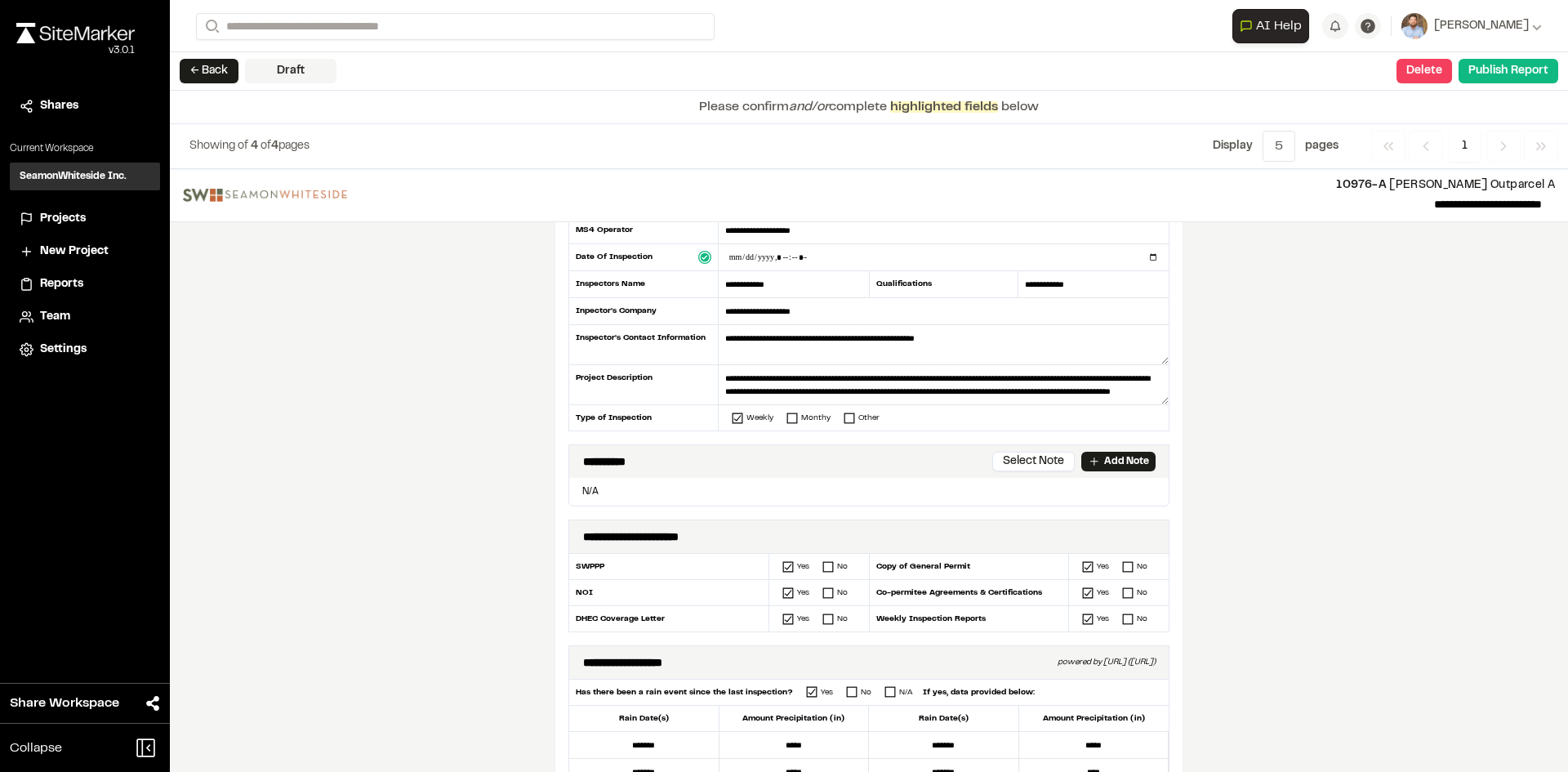
scroll to position [327, 0]
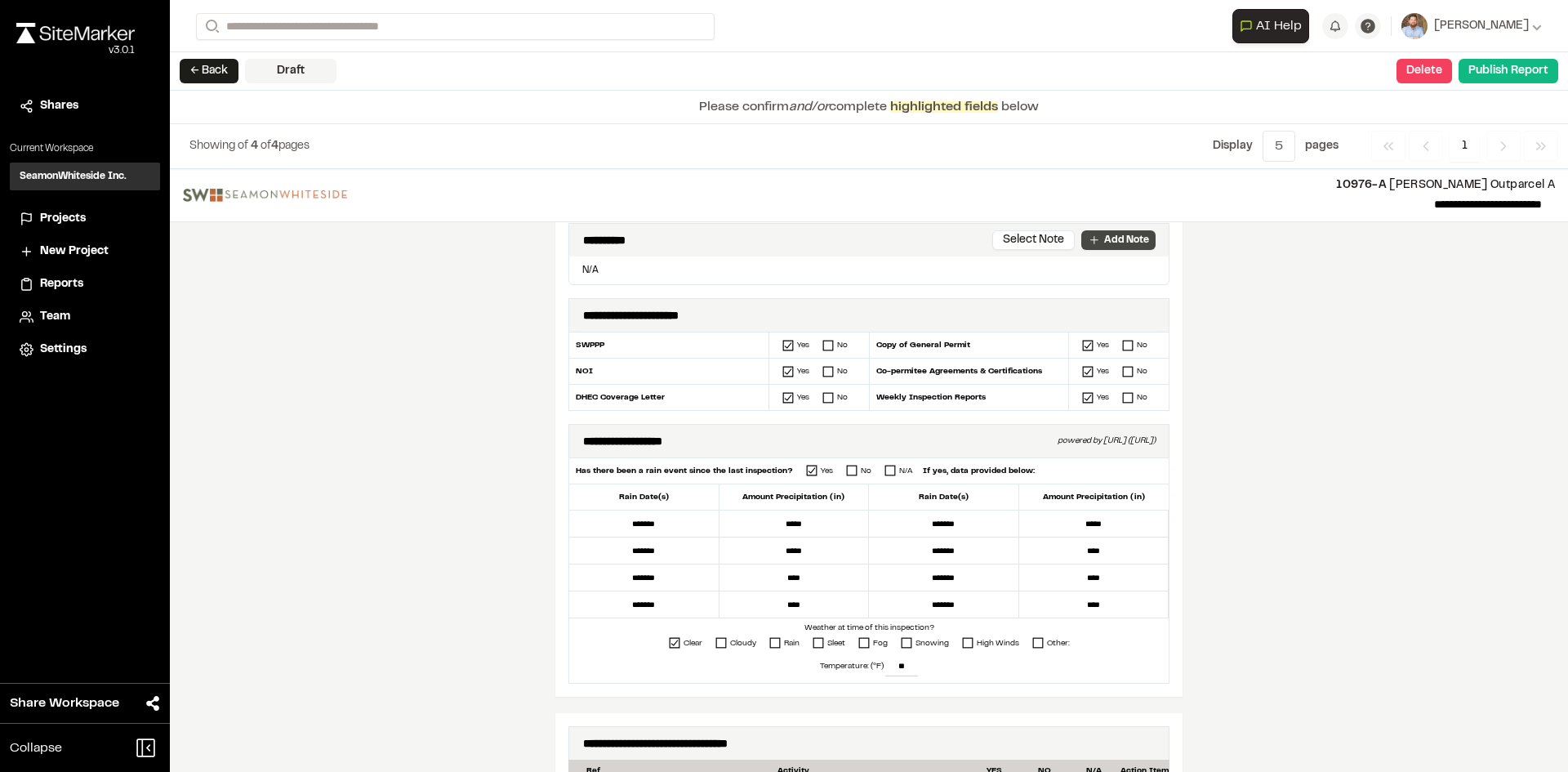
click at [1114, 240] on p "Add Note" at bounding box center [1127, 240] width 45 height 15
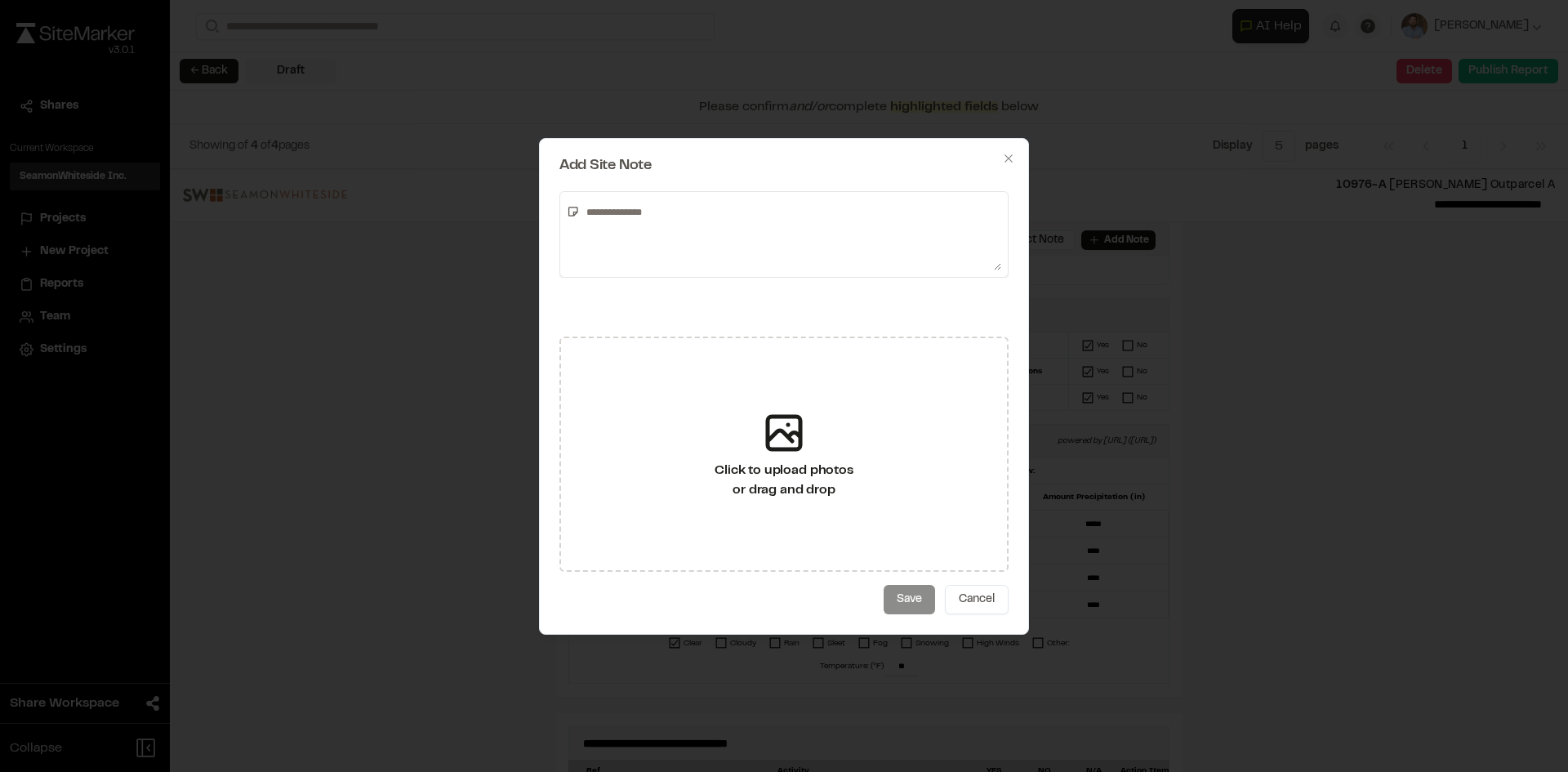
click at [663, 216] on textarea at bounding box center [790, 235] width 422 height 72
type textarea "**********"
click at [1008, 156] on icon "button" at bounding box center [1008, 159] width 13 height 13
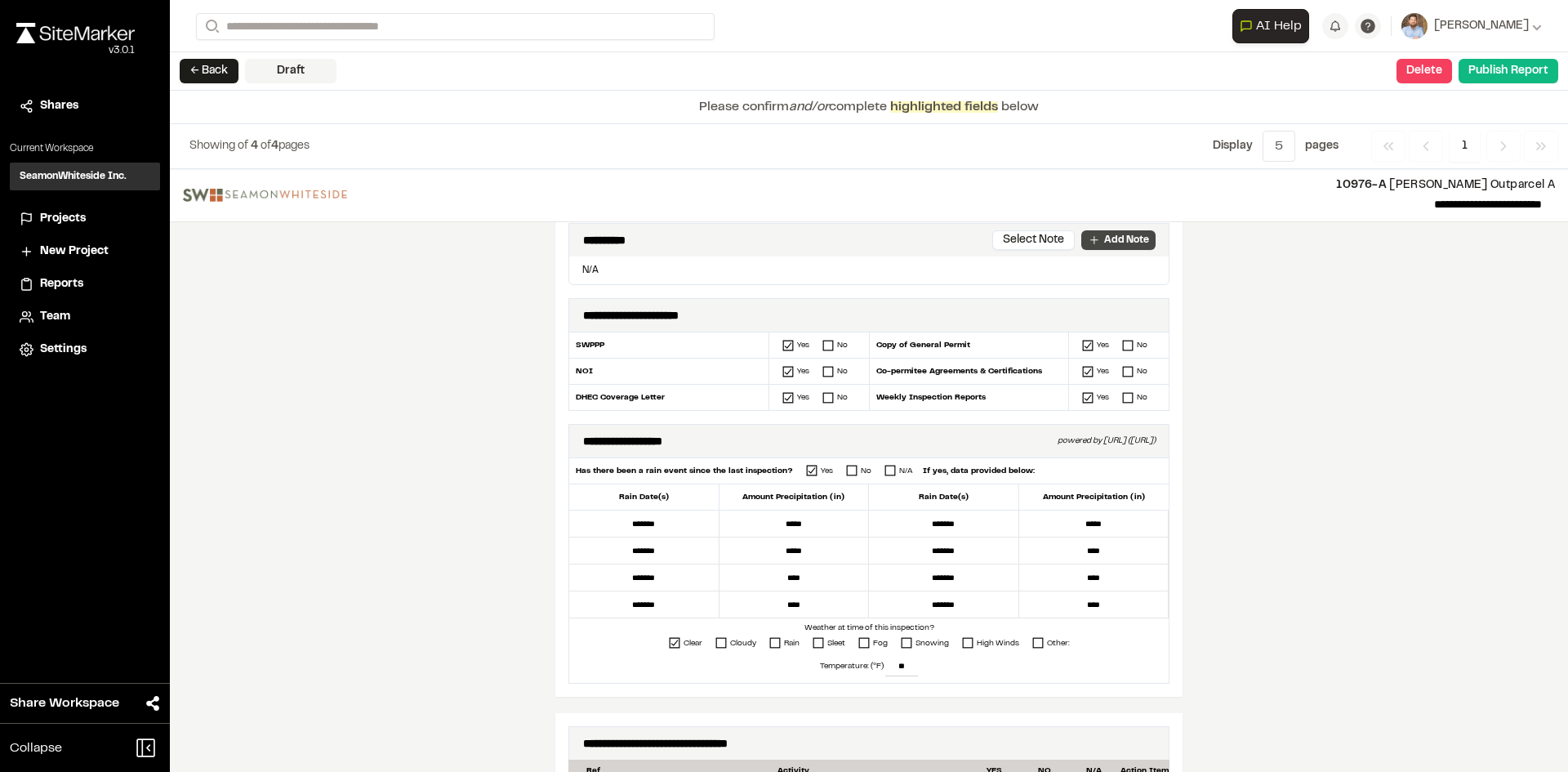
click at [1125, 237] on p "Add Note" at bounding box center [1127, 240] width 45 height 15
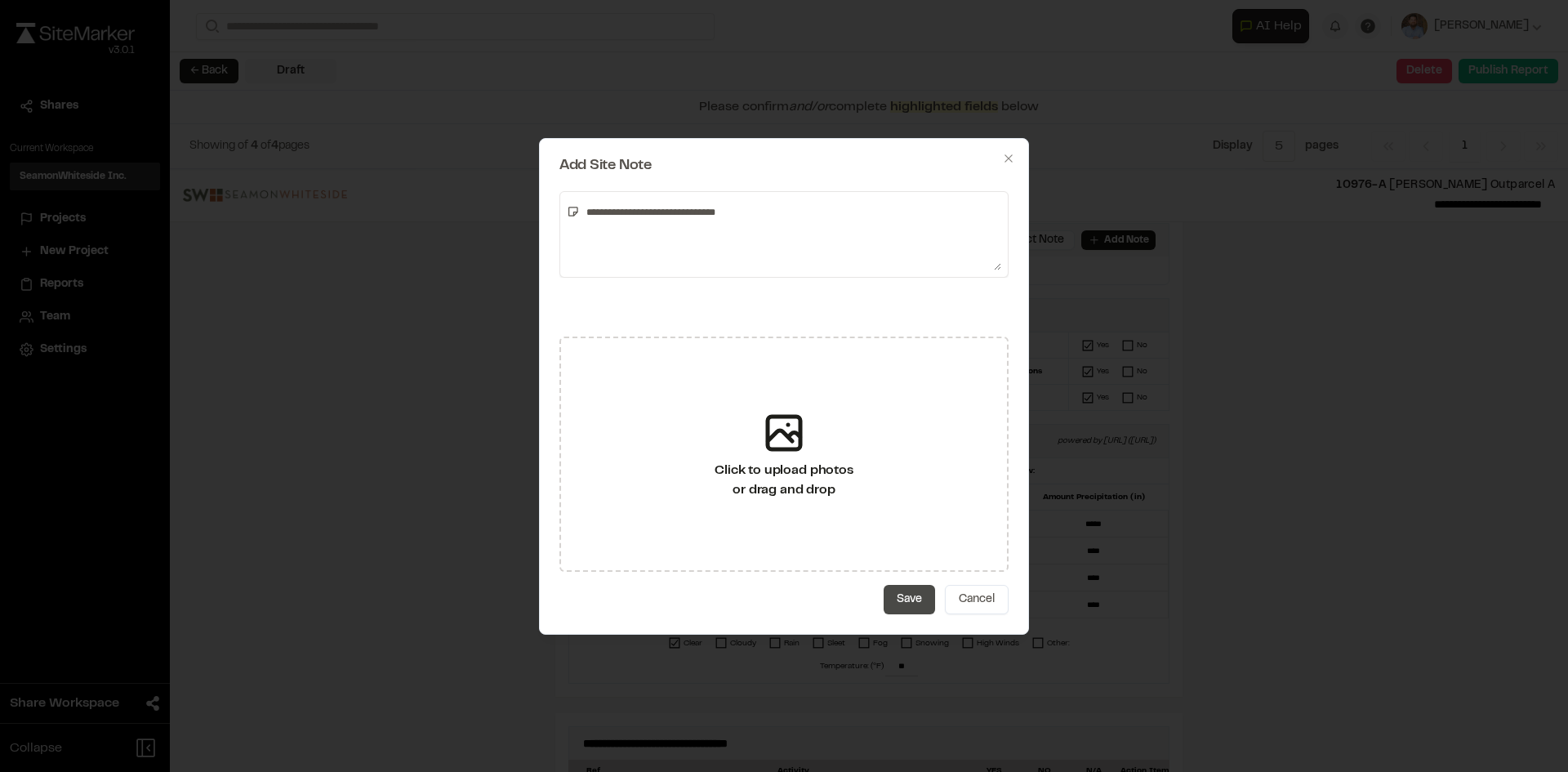
click at [925, 602] on button "Save" at bounding box center [910, 599] width 52 height 29
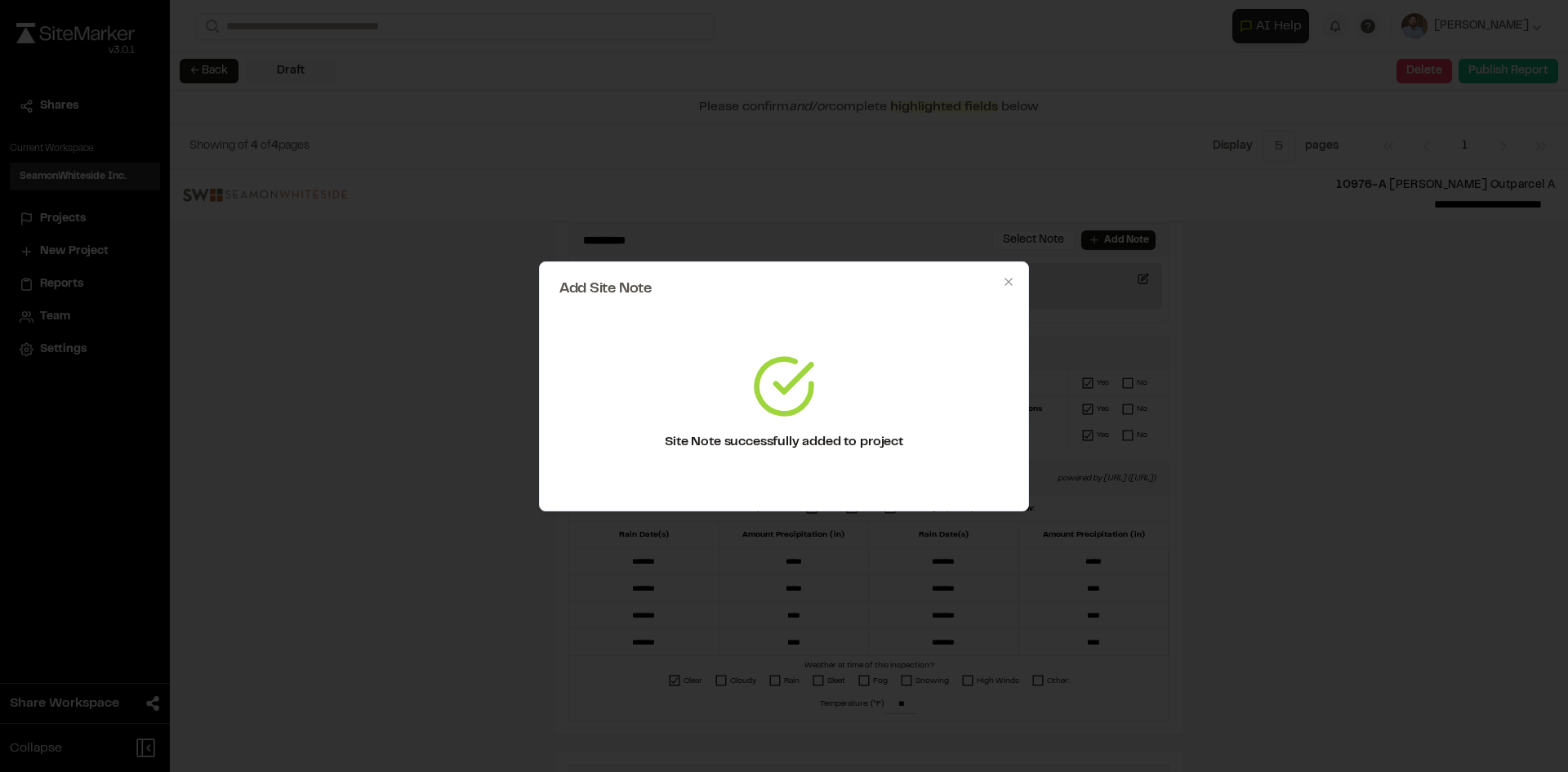
click at [410, 563] on div "Add Site Note Site Note successfully added to project Close" at bounding box center [784, 386] width 1568 height 772
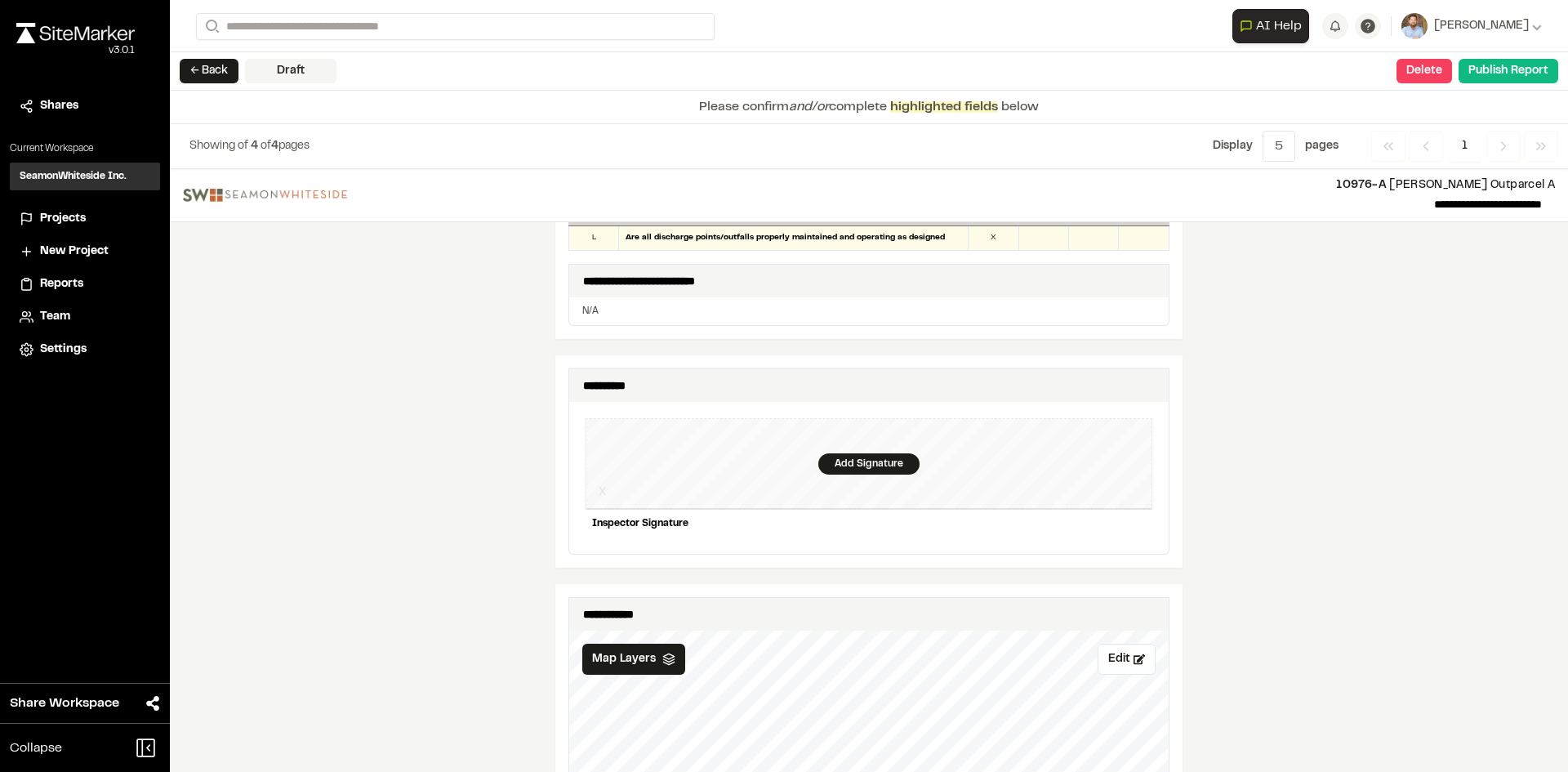
scroll to position [1634, 0]
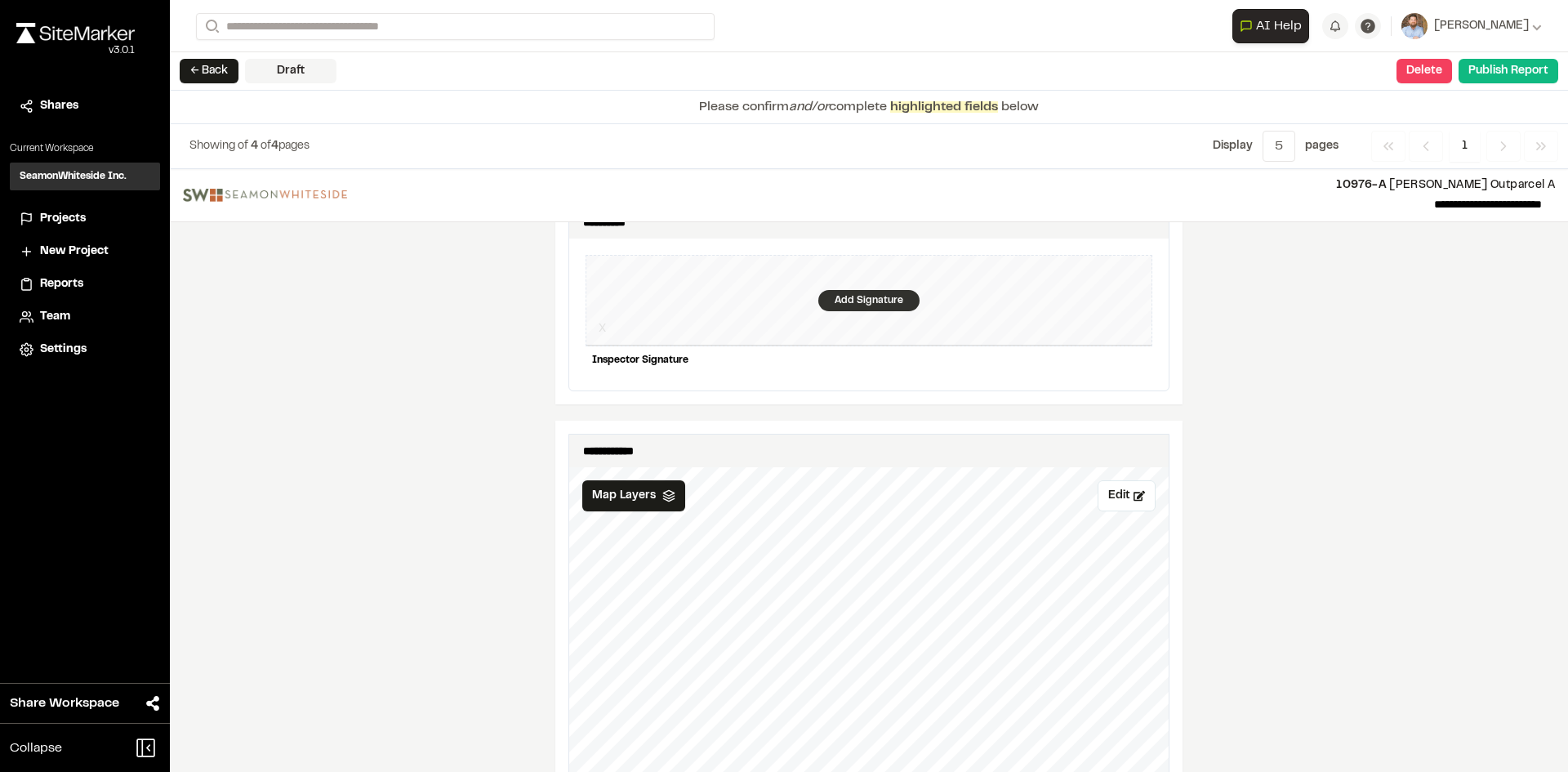
click at [840, 290] on div "Add Signature" at bounding box center [869, 301] width 101 height 22
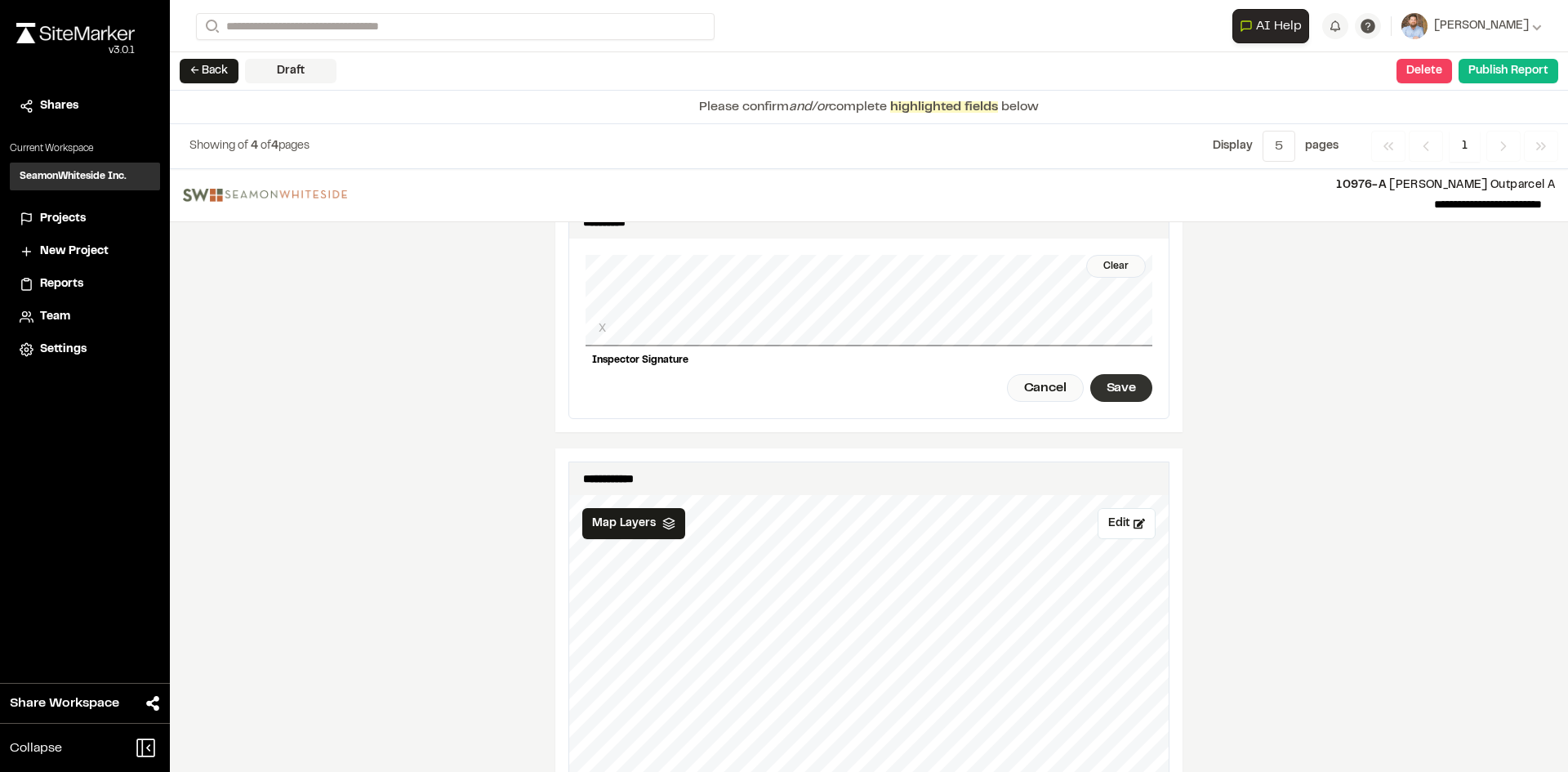
click at [1101, 374] on div "Save" at bounding box center [1121, 388] width 62 height 27
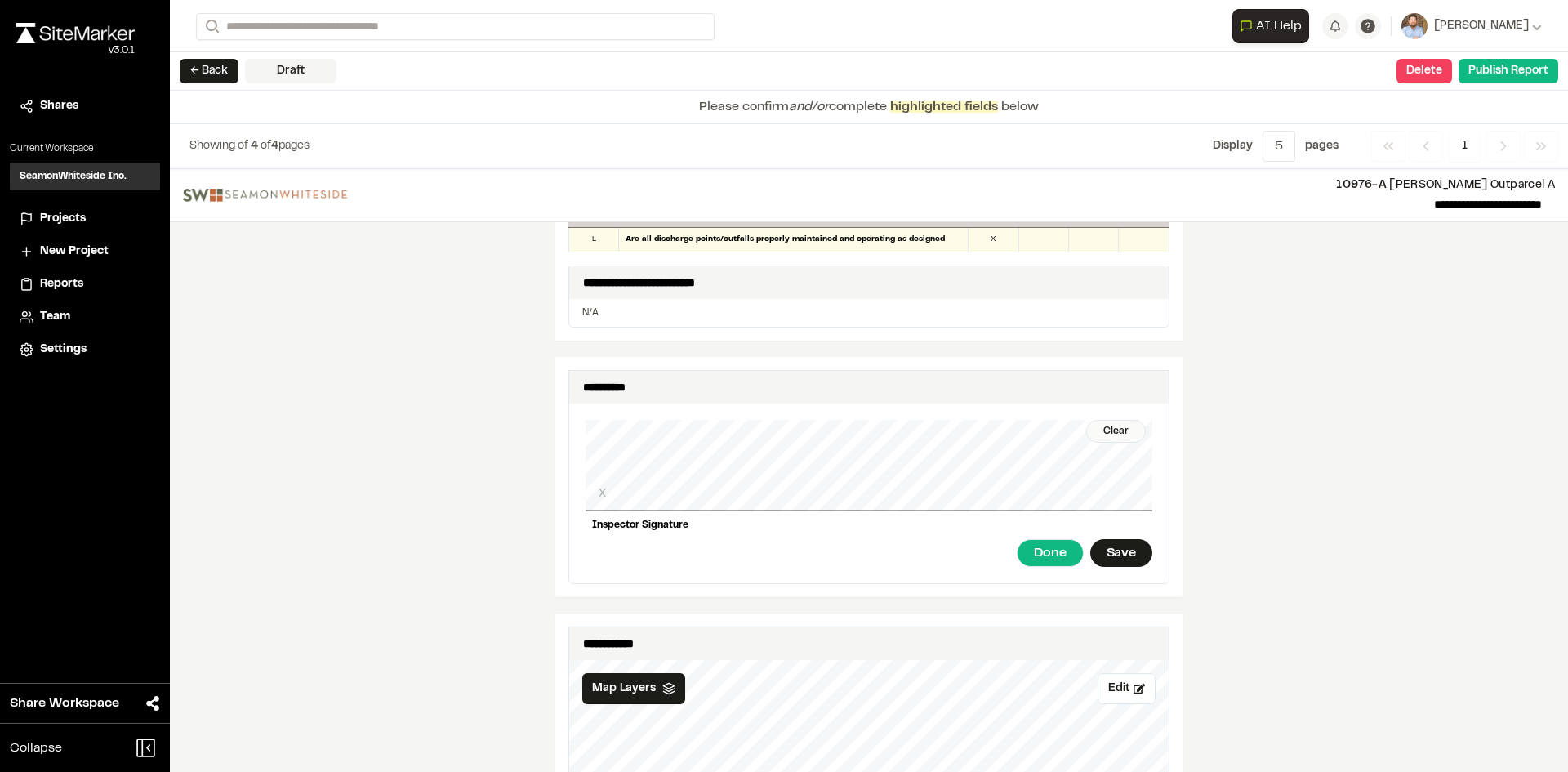
scroll to position [1426, 0]
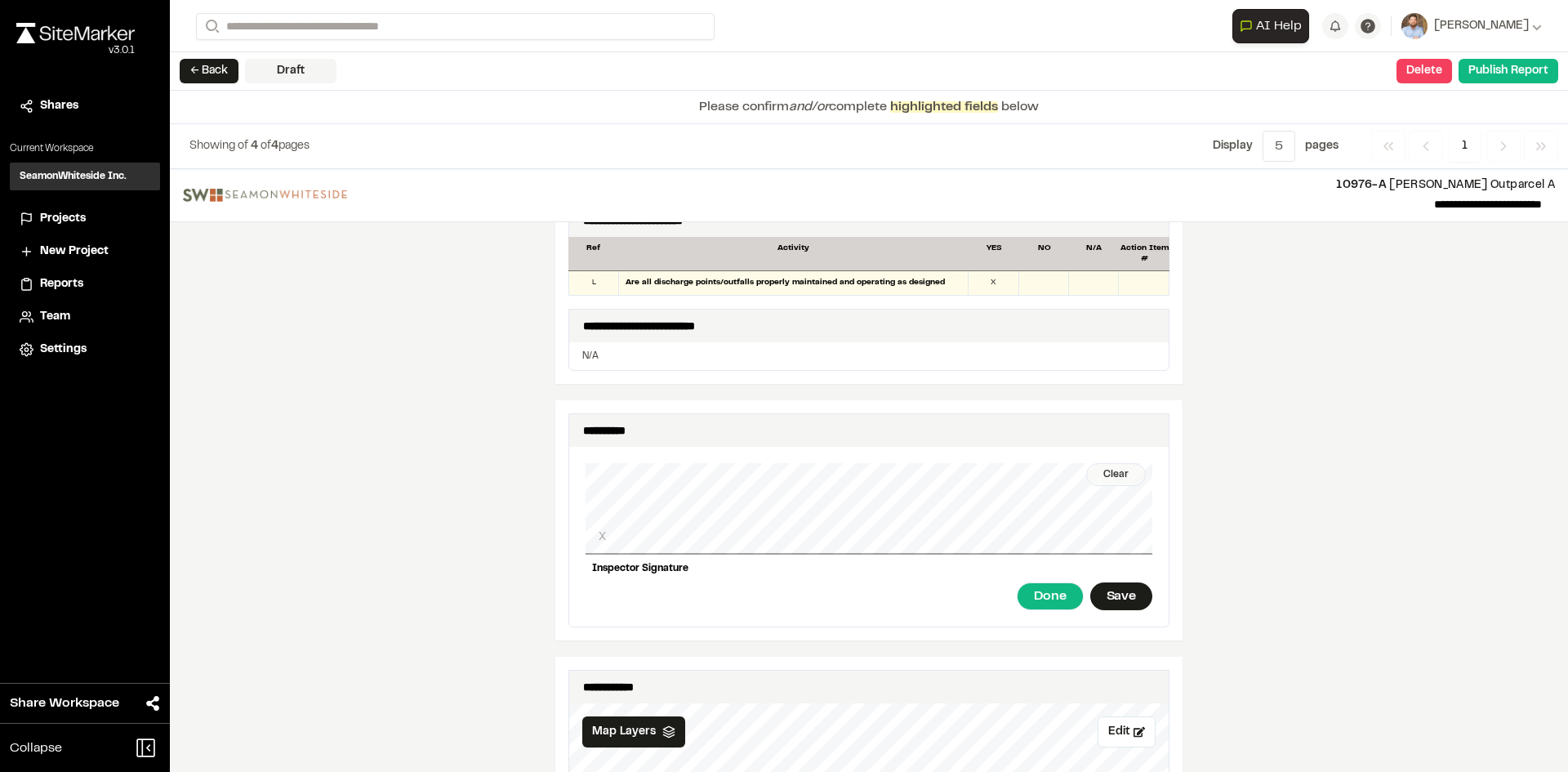
click at [1113, 466] on div "Clear" at bounding box center [1116, 475] width 60 height 23
click at [1133, 585] on div "Save" at bounding box center [1121, 596] width 62 height 27
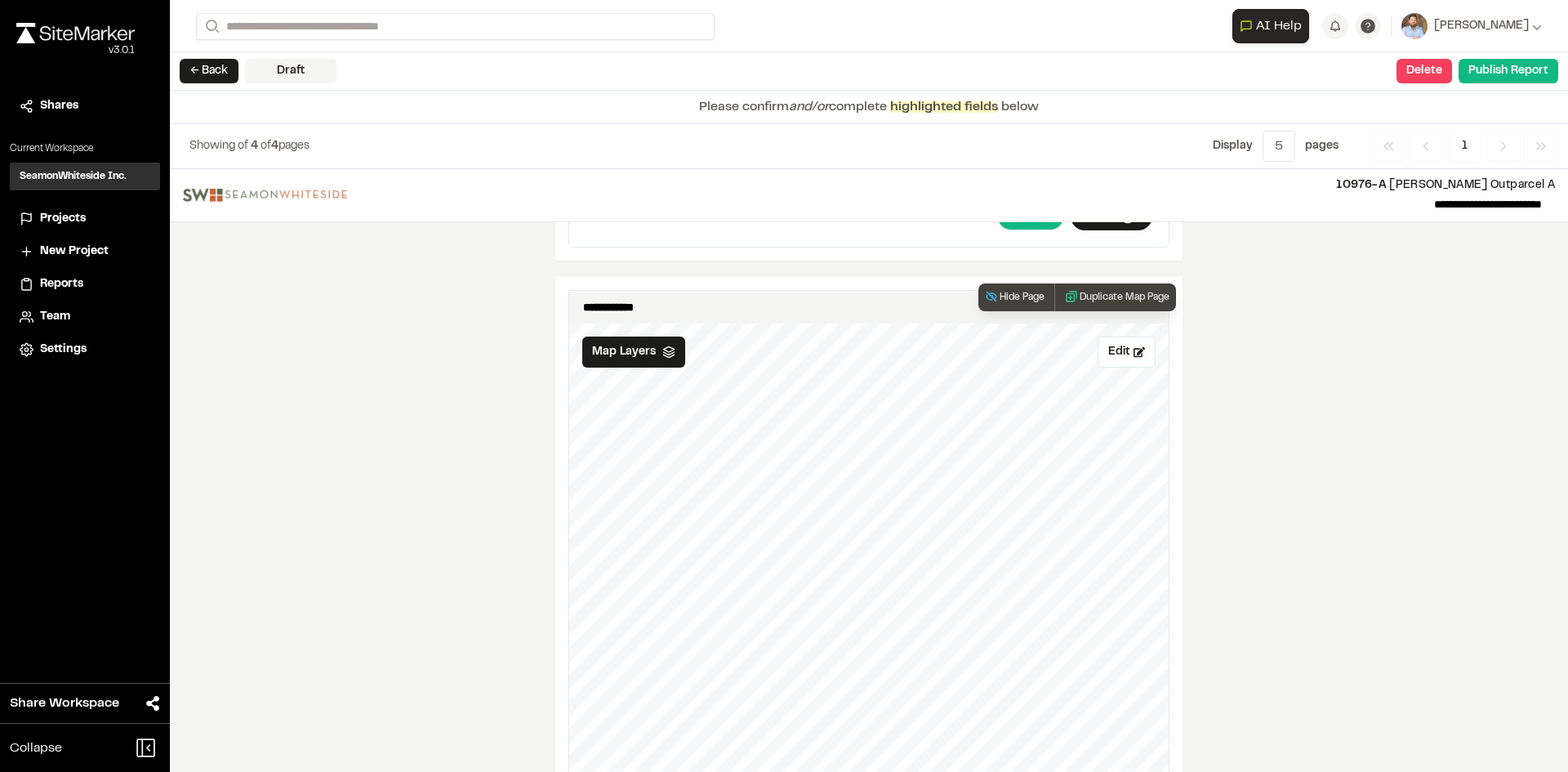
scroll to position [1834, 0]
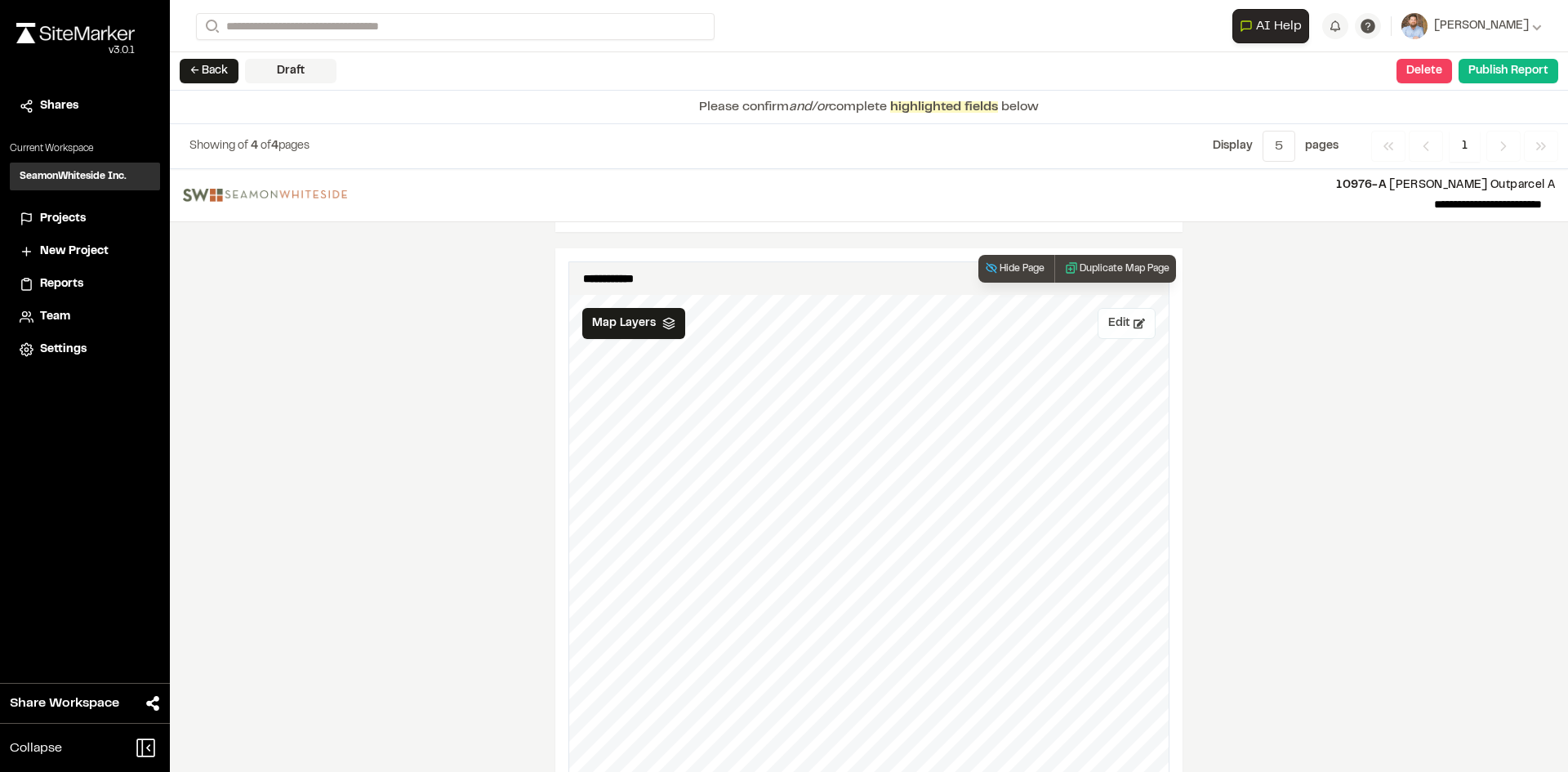
click at [1119, 320] on button "Edit" at bounding box center [1127, 323] width 58 height 31
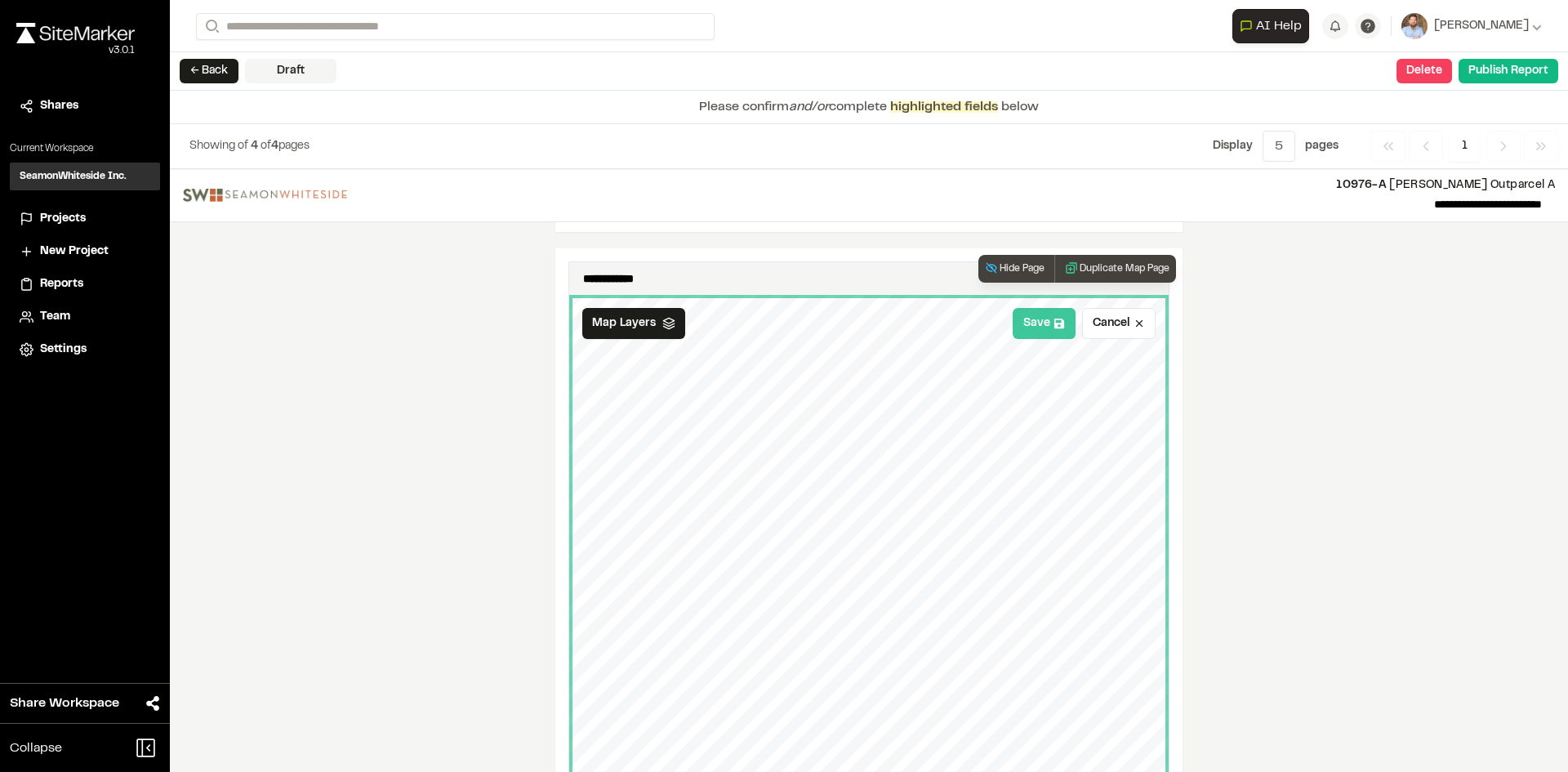
click at [1046, 318] on button "Save" at bounding box center [1044, 323] width 63 height 31
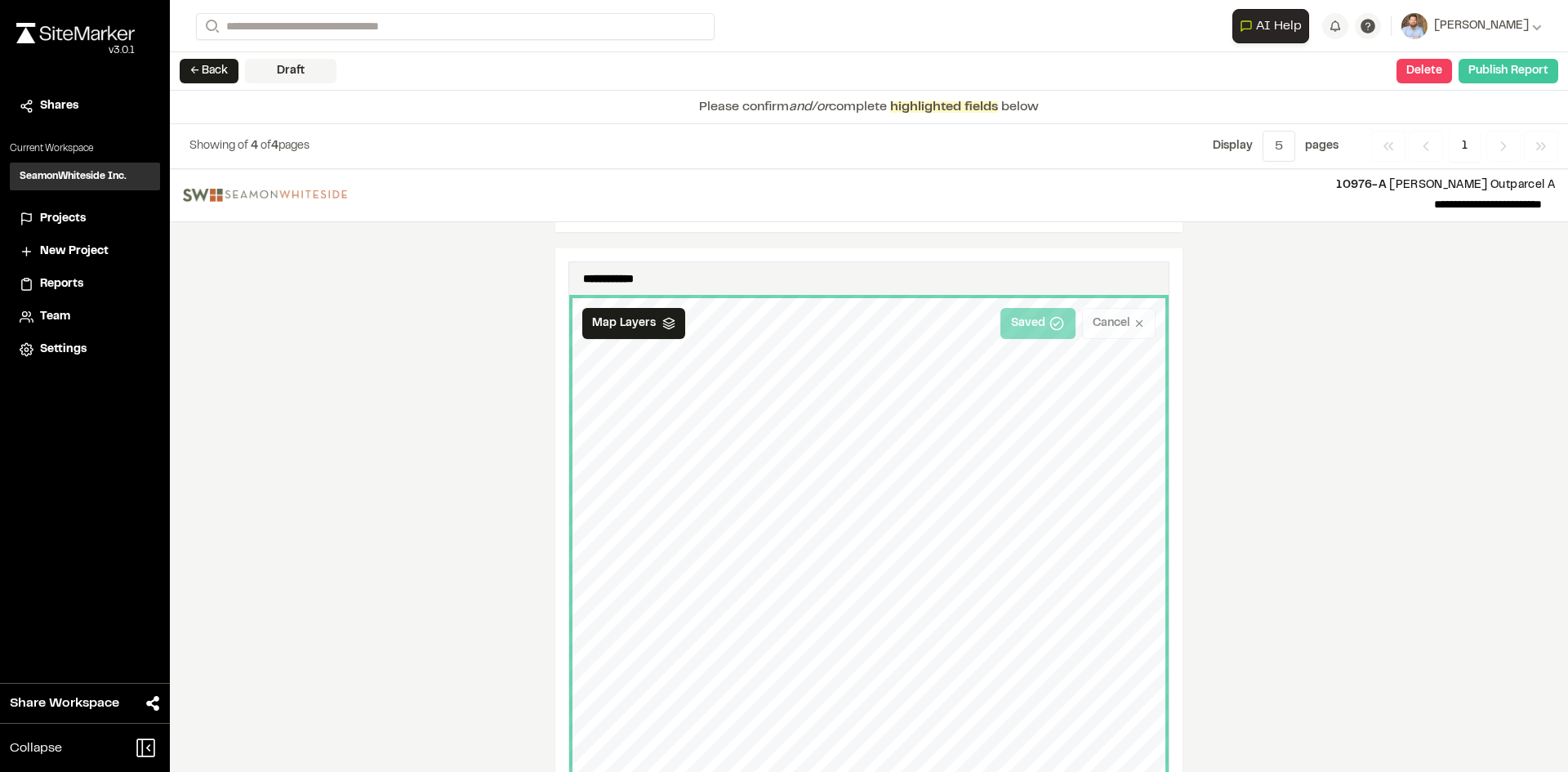
click at [1494, 74] on button "Publish Report" at bounding box center [1508, 71] width 100 height 24
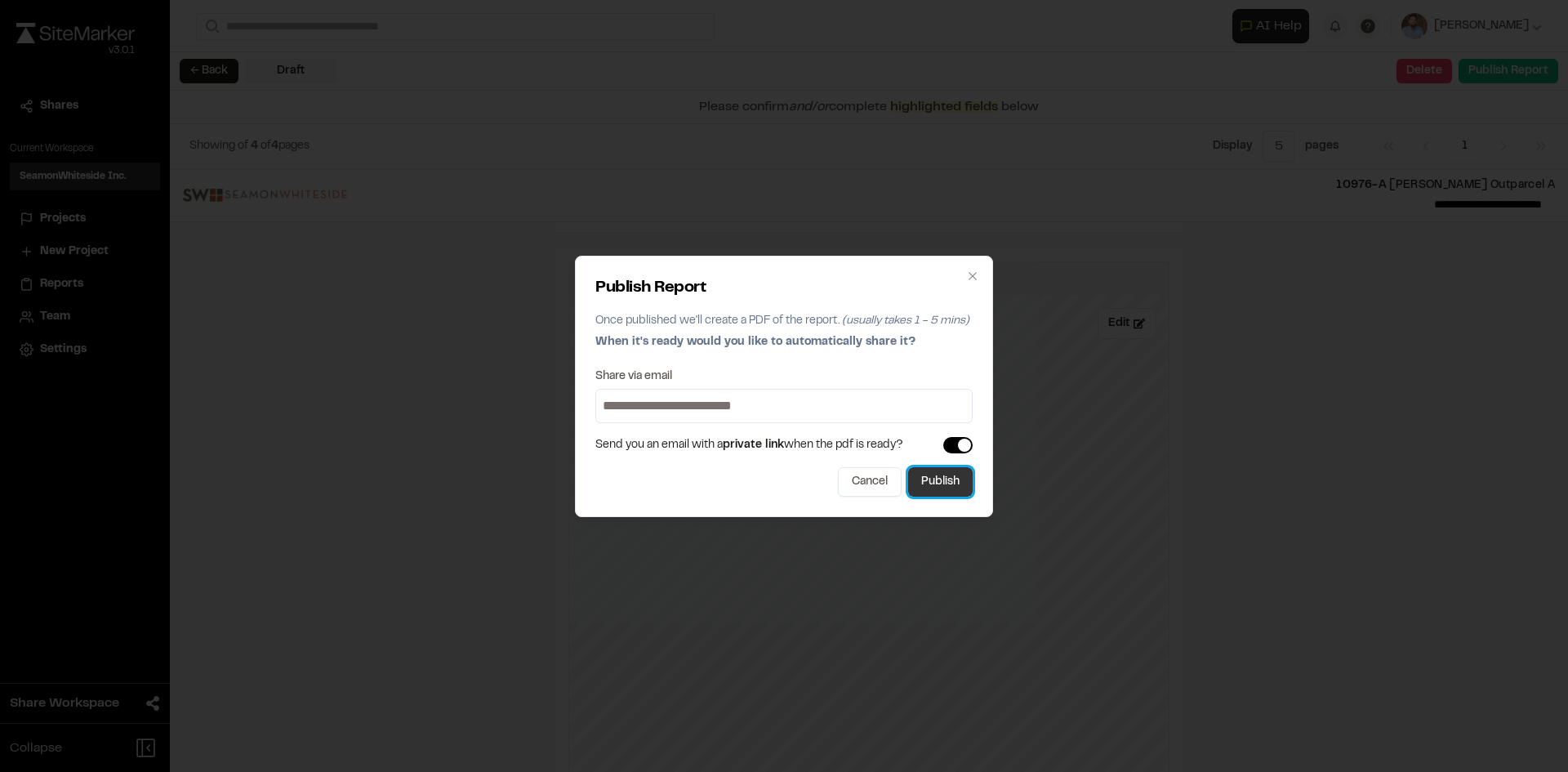
click at [949, 478] on button "Publish" at bounding box center [940, 482] width 65 height 29
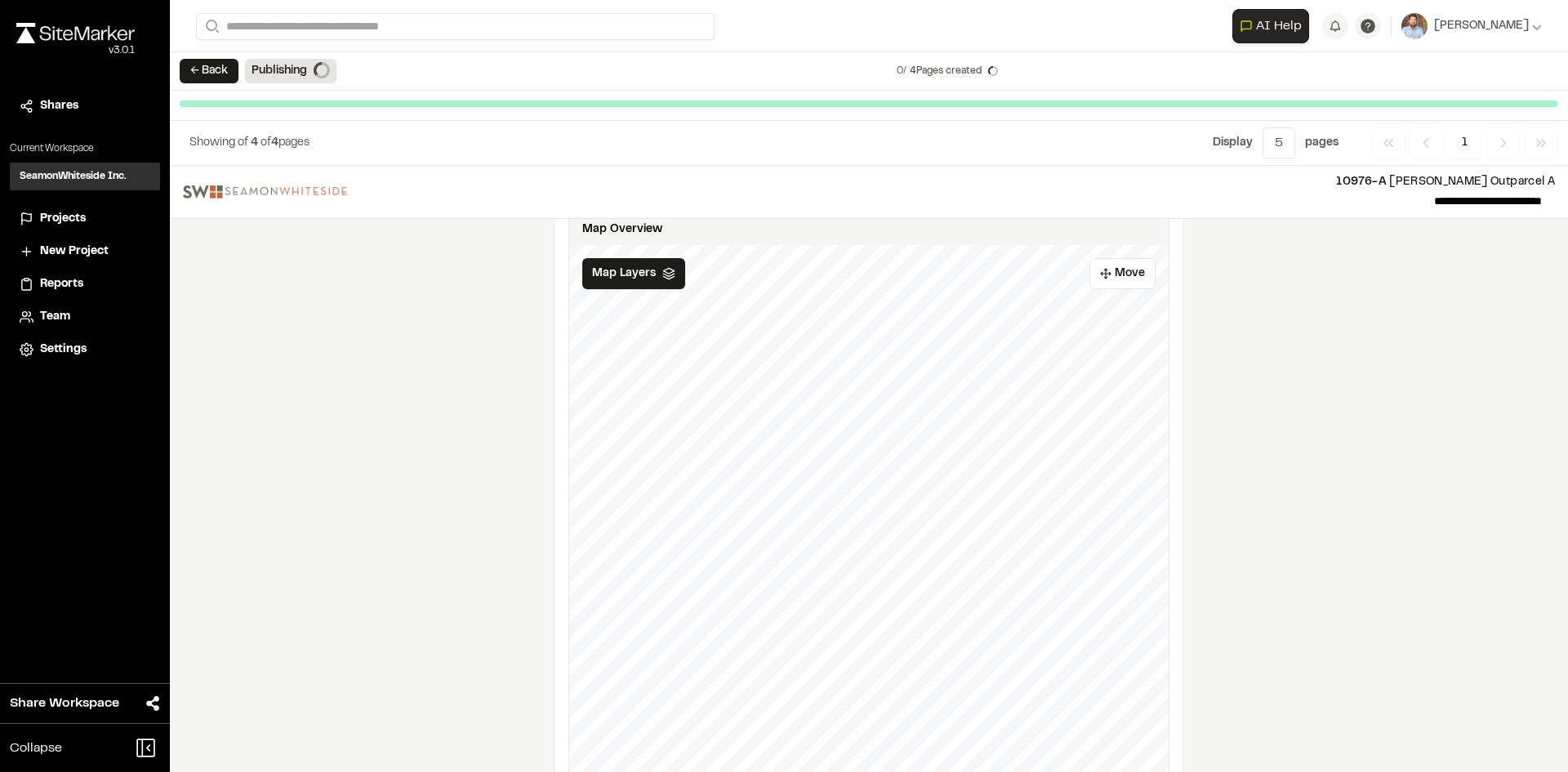
scroll to position [1817, 0]
click at [68, 220] on span "Projects" at bounding box center [62, 219] width 46 height 18
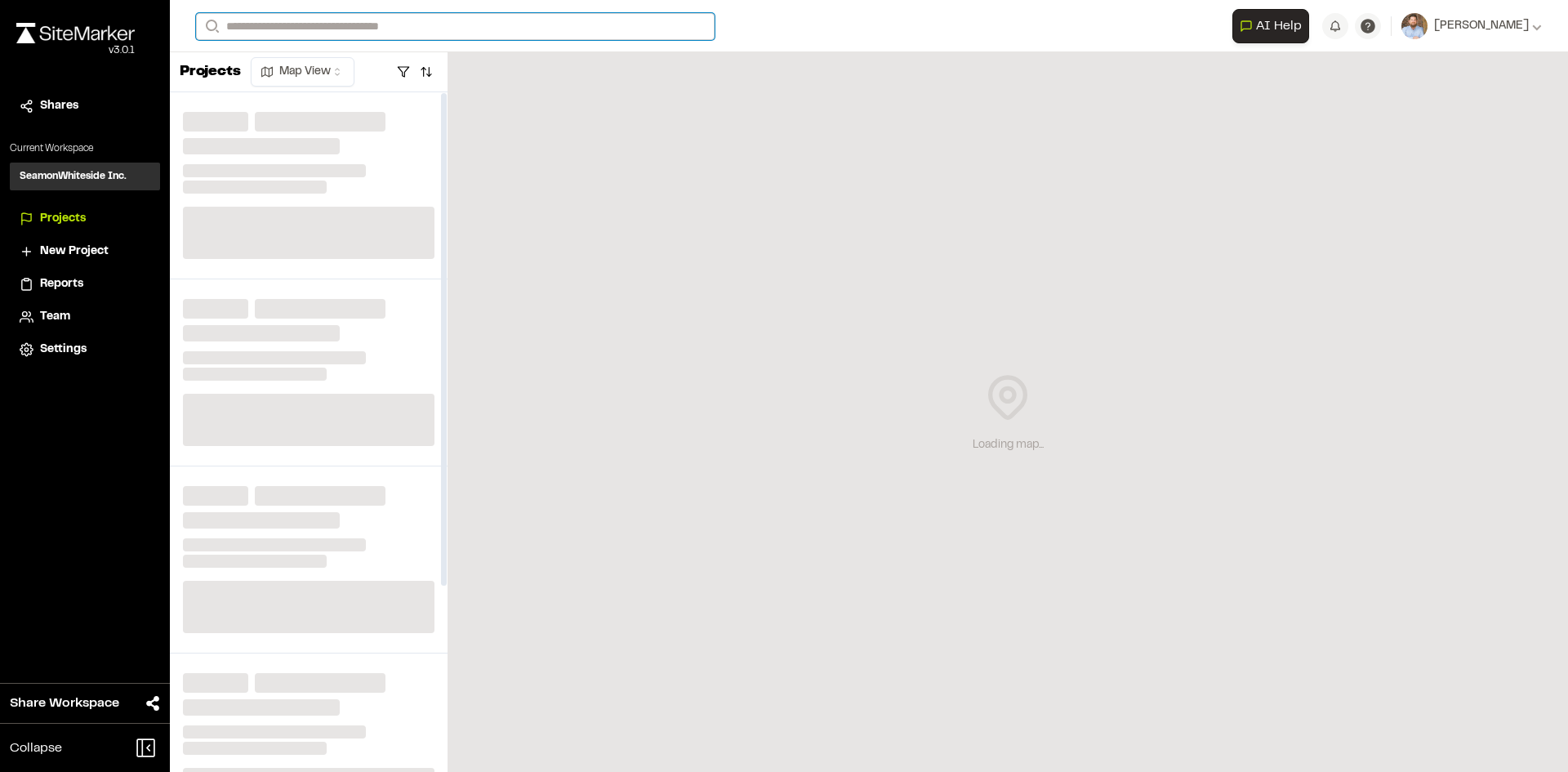
click at [252, 26] on input "Search" at bounding box center [456, 27] width 519 height 27
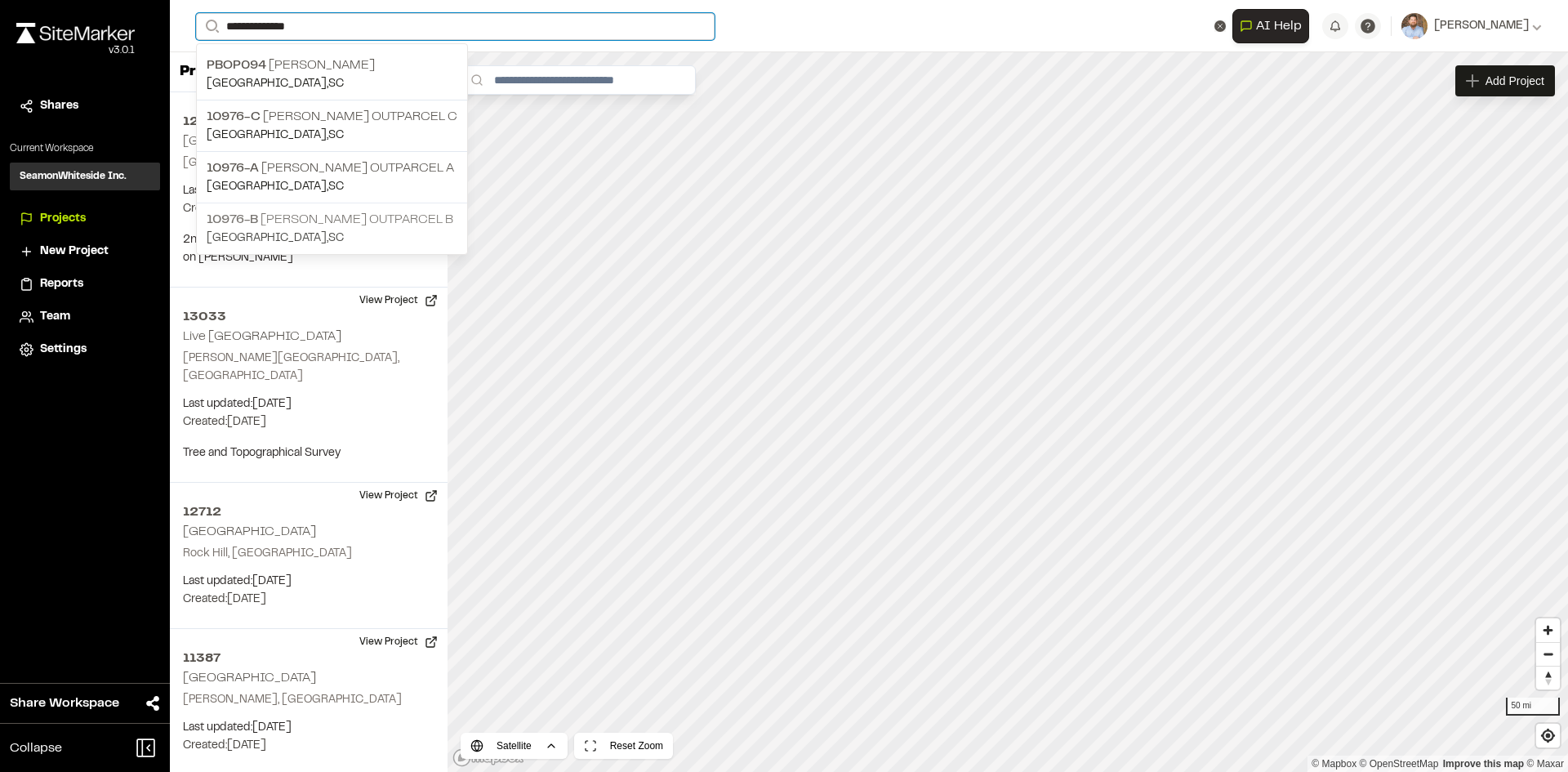
type input "**********"
click at [389, 225] on p "10976-B Nexton Harris Teeter Outparcel B" at bounding box center [332, 220] width 251 height 20
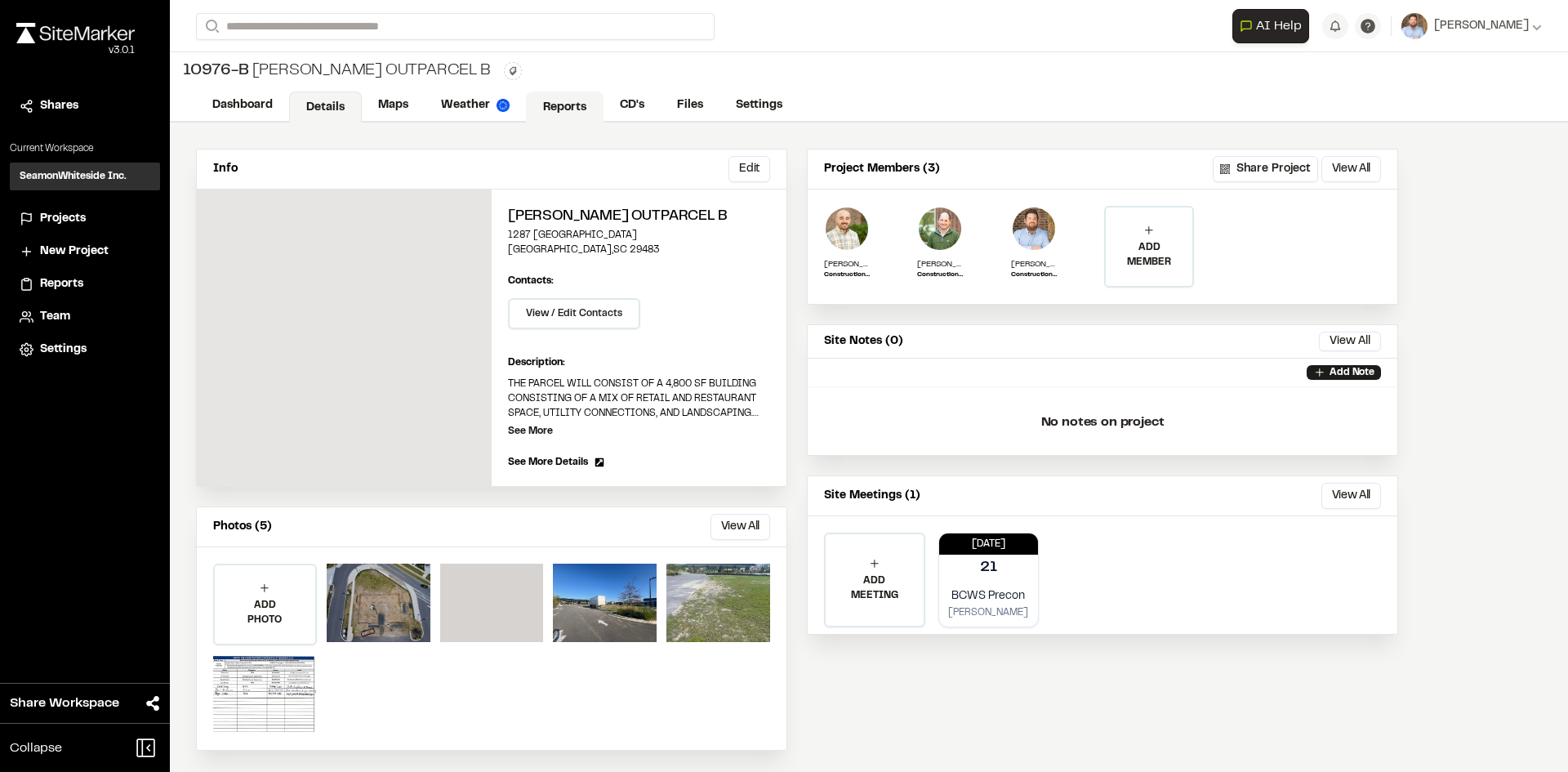
click at [569, 104] on link "Reports" at bounding box center [565, 106] width 77 height 31
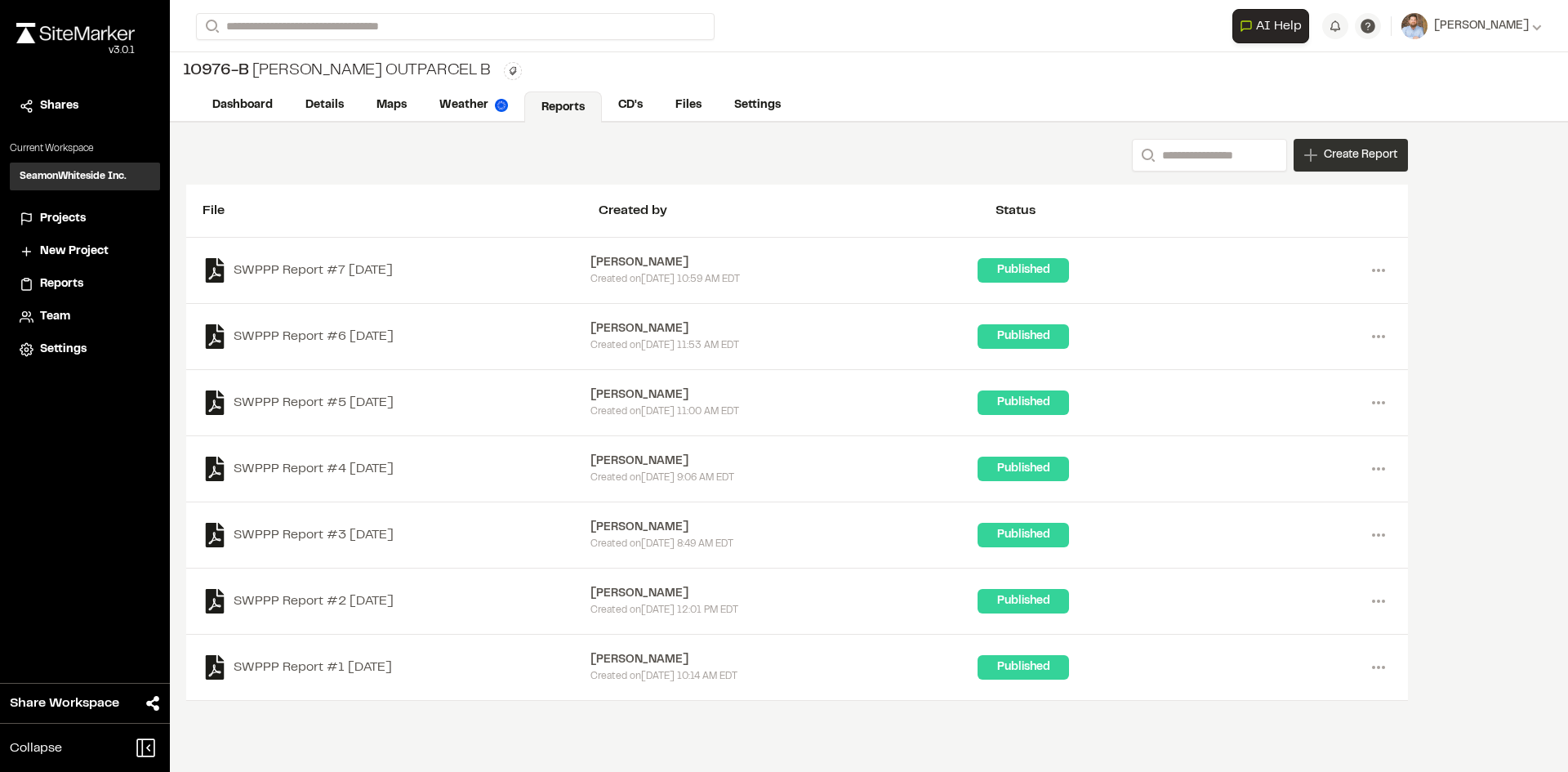
click at [1339, 162] on span "Create Report" at bounding box center [1360, 156] width 73 height 18
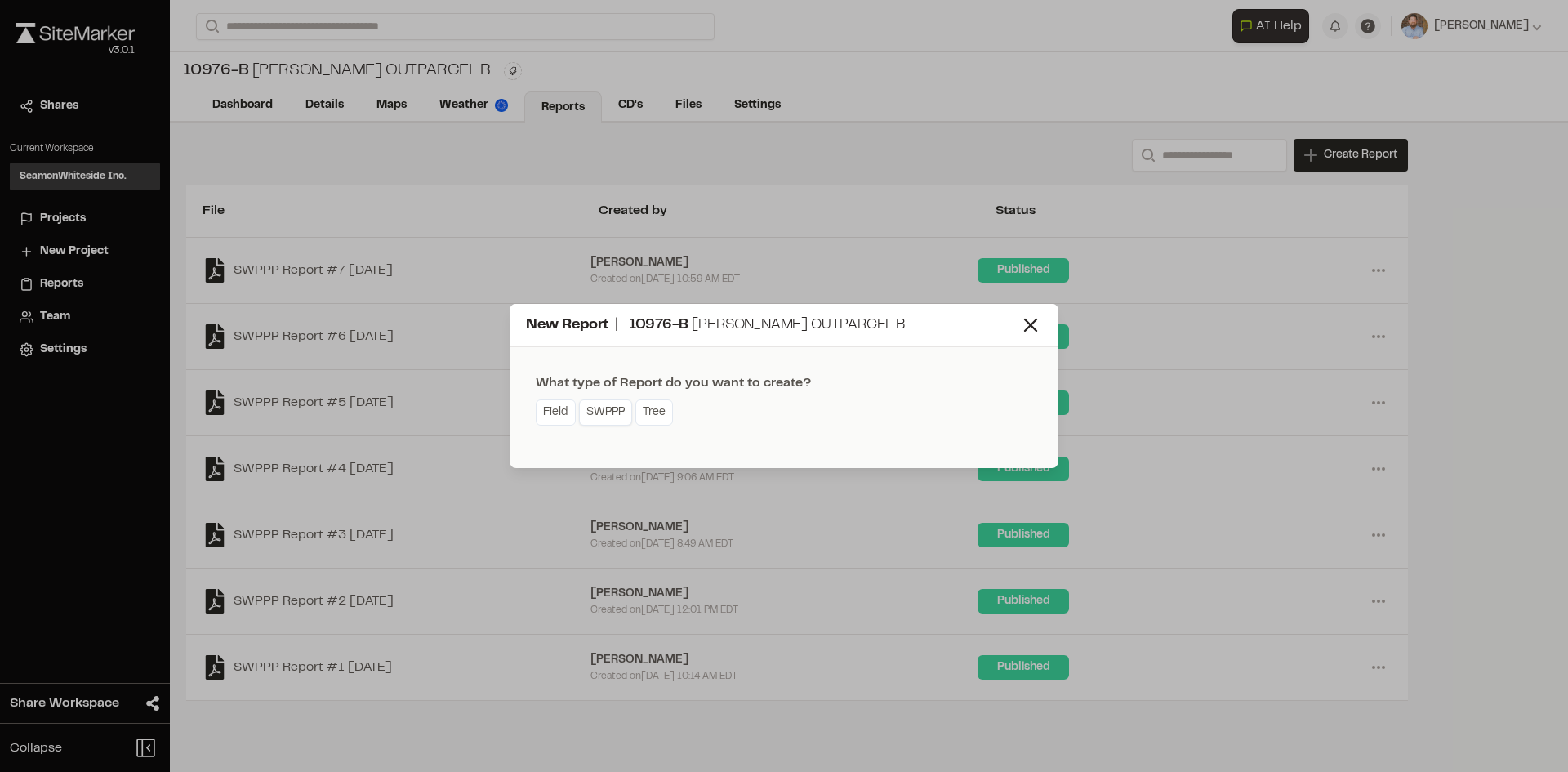
click at [606, 413] on link "SWPPP" at bounding box center [605, 412] width 53 height 26
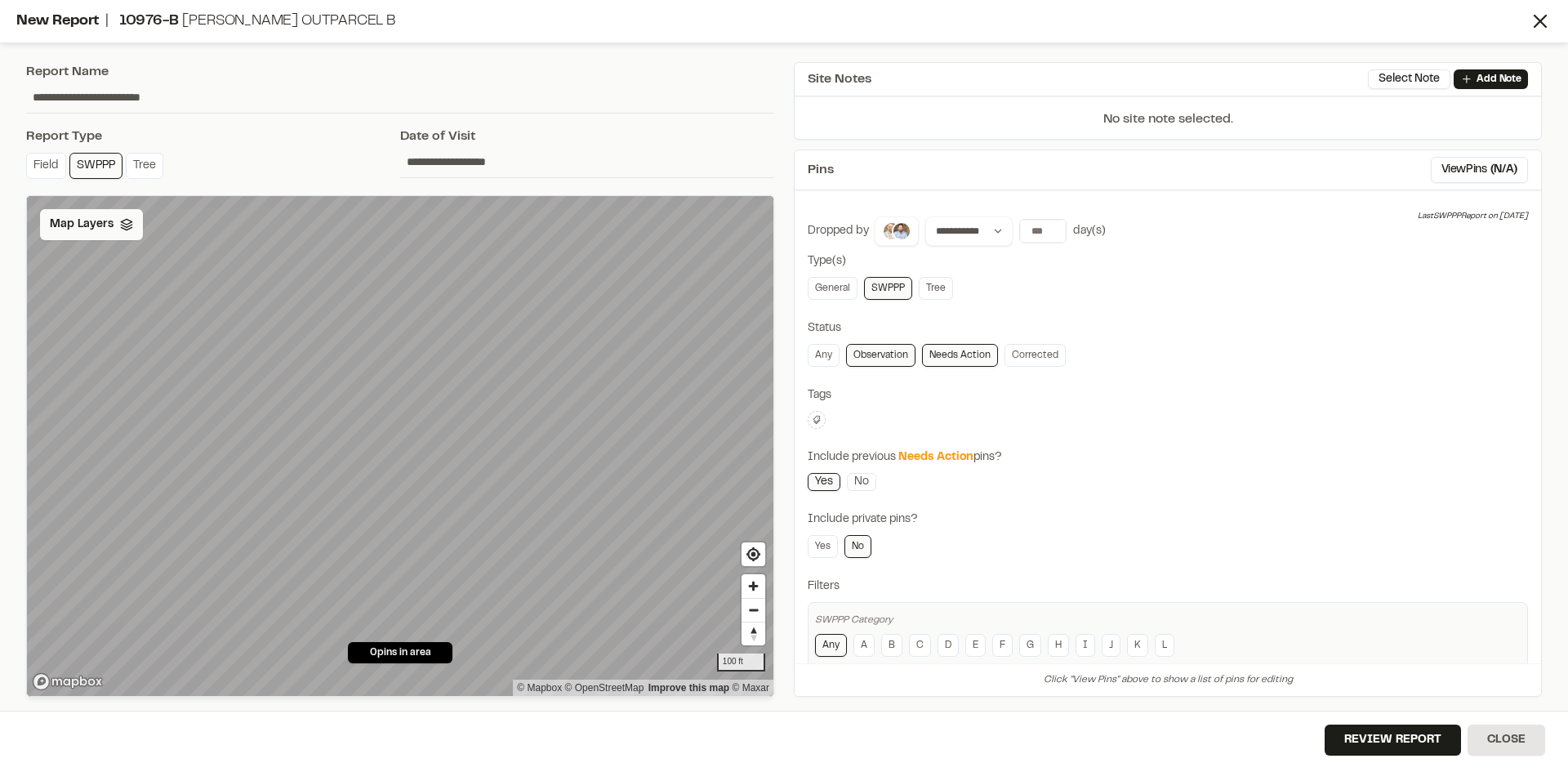
click at [106, 220] on span "Map Layers" at bounding box center [81, 225] width 64 height 18
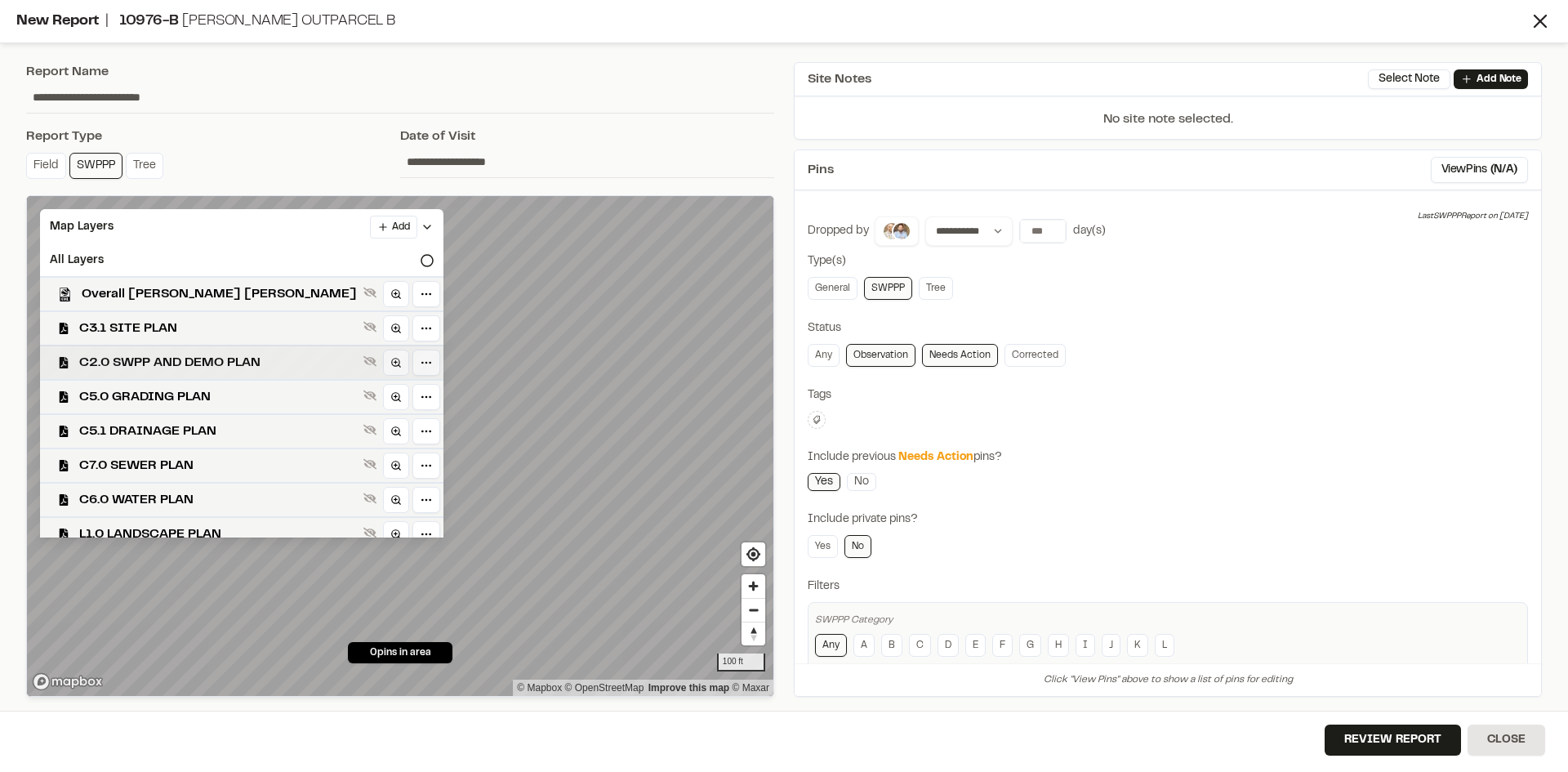
click at [161, 372] on span "C2.0 SWPP AND DEMO PLAN" at bounding box center [218, 363] width 278 height 20
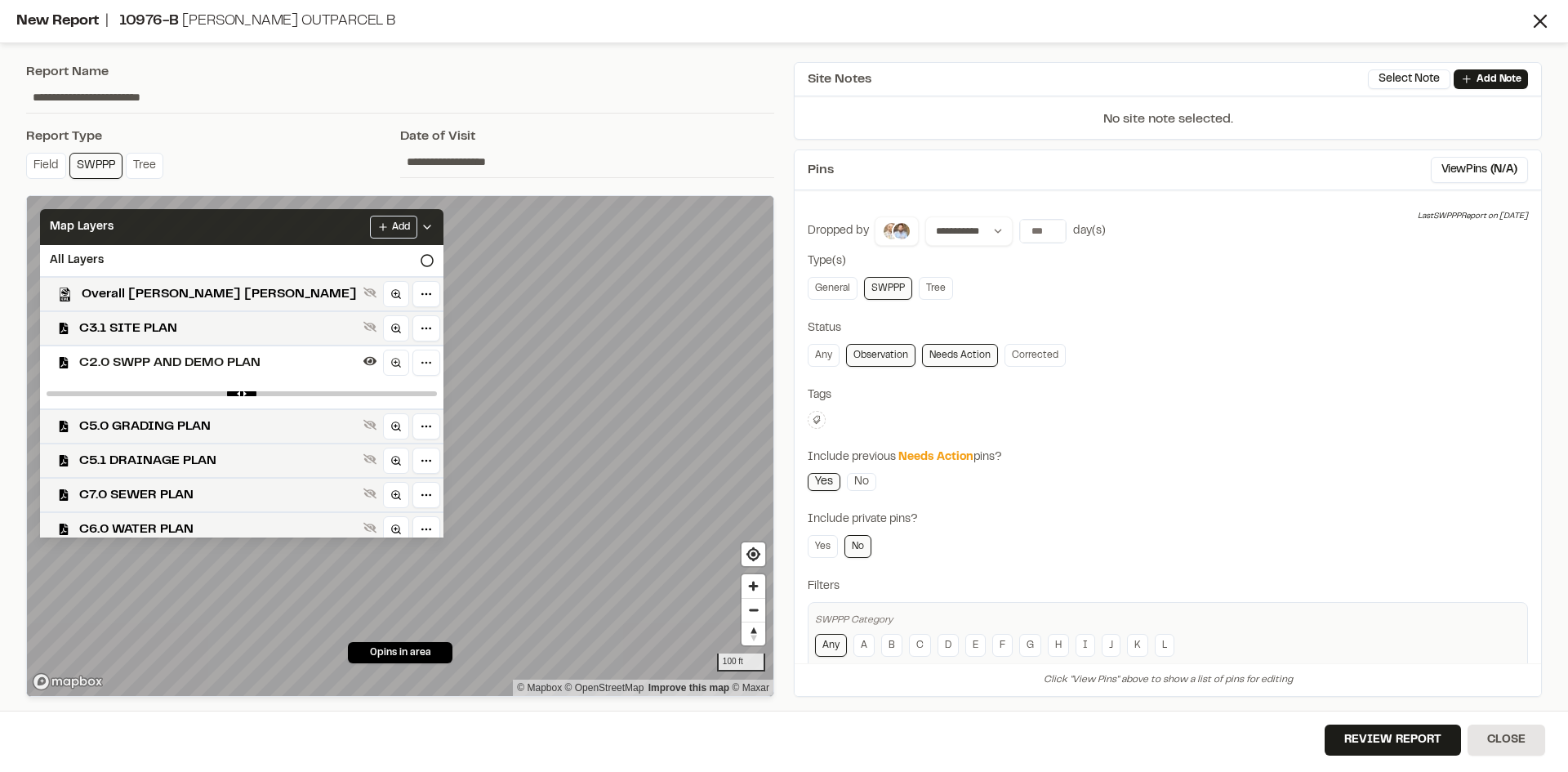
click at [421, 225] on icon at bounding box center [427, 227] width 13 height 13
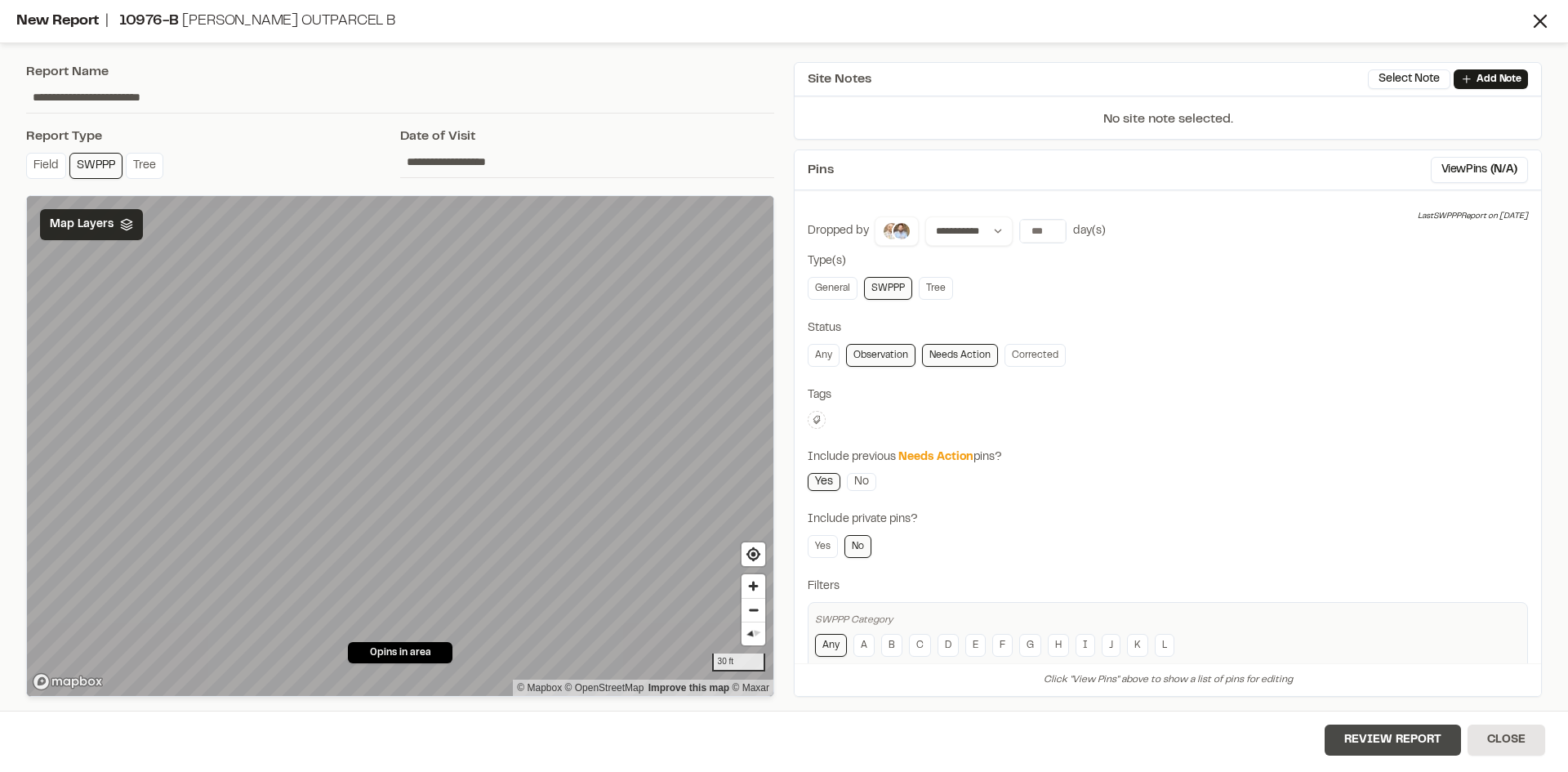
click at [1395, 746] on button "Review Report" at bounding box center [1393, 740] width 136 height 31
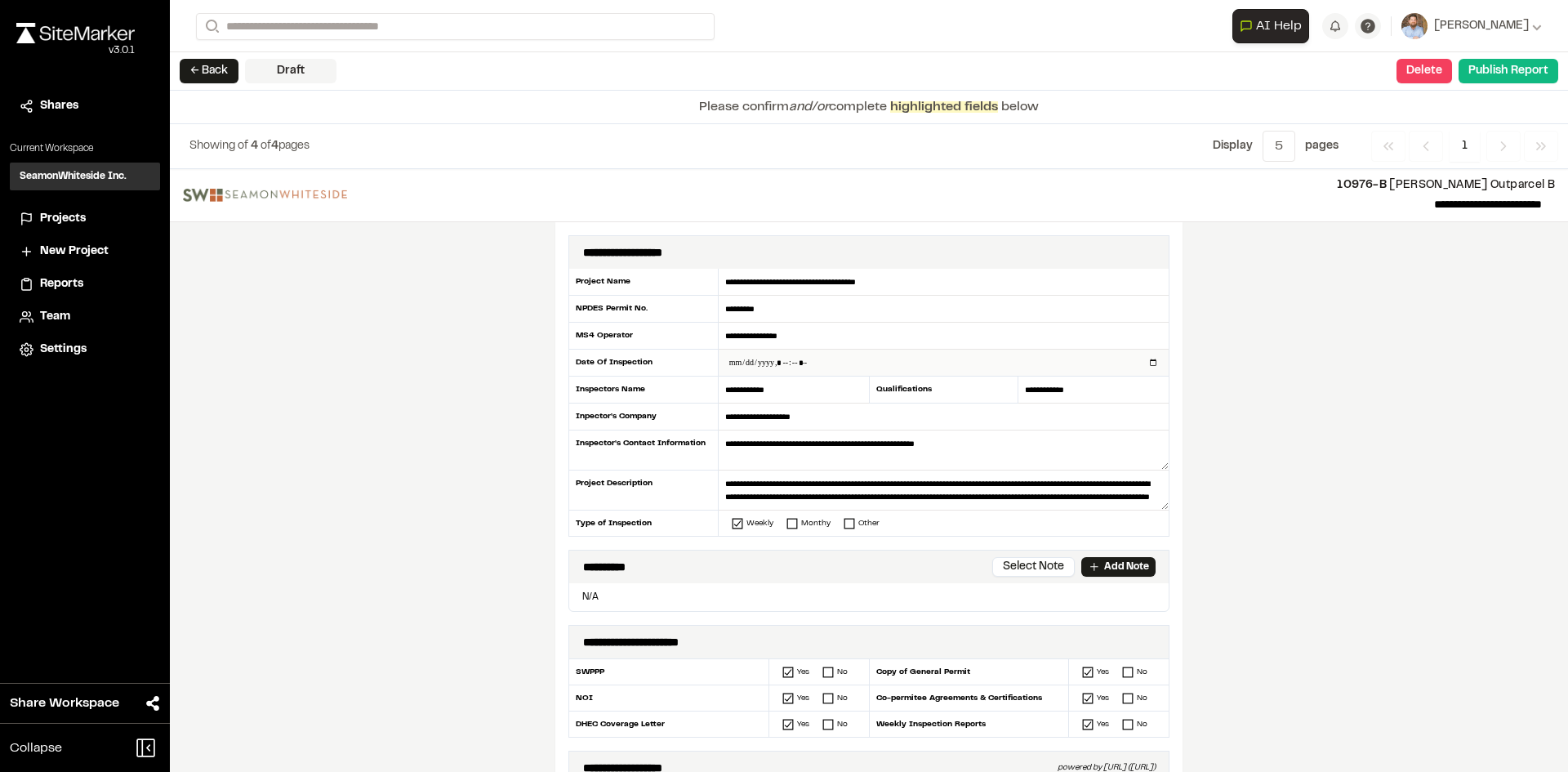
click at [1148, 361] on input "datetime-local" at bounding box center [943, 362] width 450 height 26
type input "**********"
click at [451, 539] on div "**********" at bounding box center [869, 470] width 1398 height 603
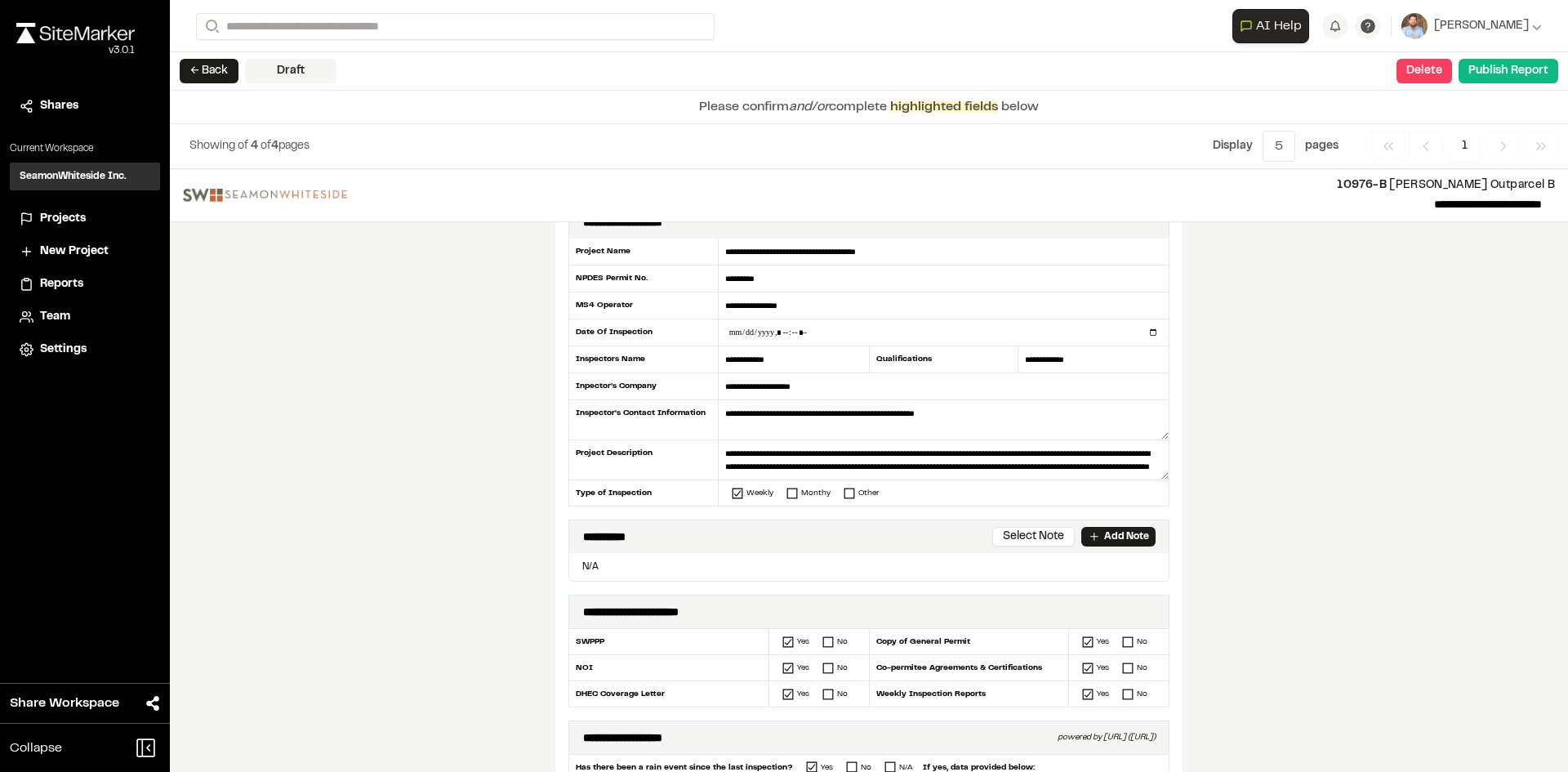
scroll to position [82, 0]
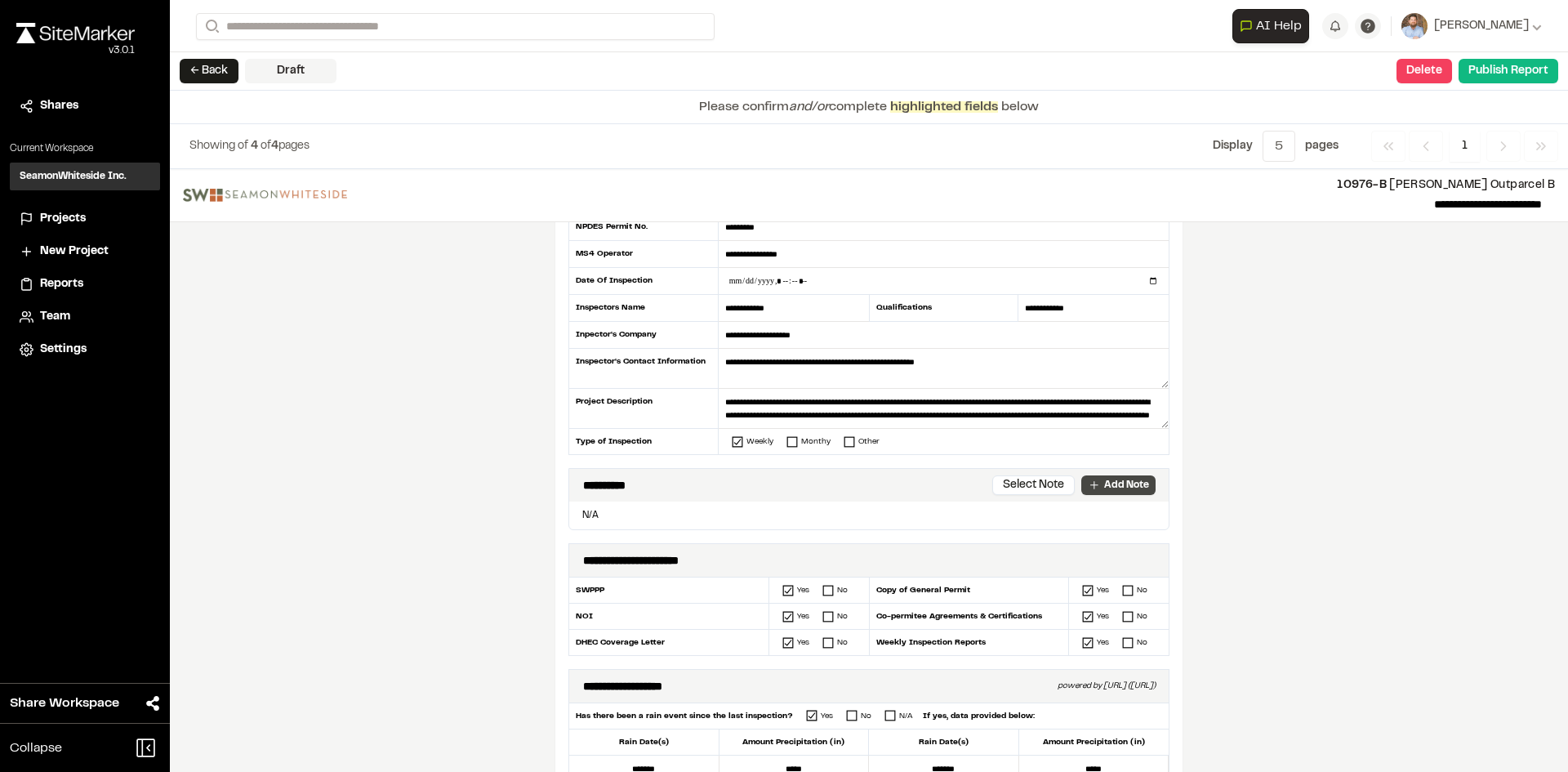
click at [1114, 487] on p "Add Note" at bounding box center [1127, 486] width 45 height 15
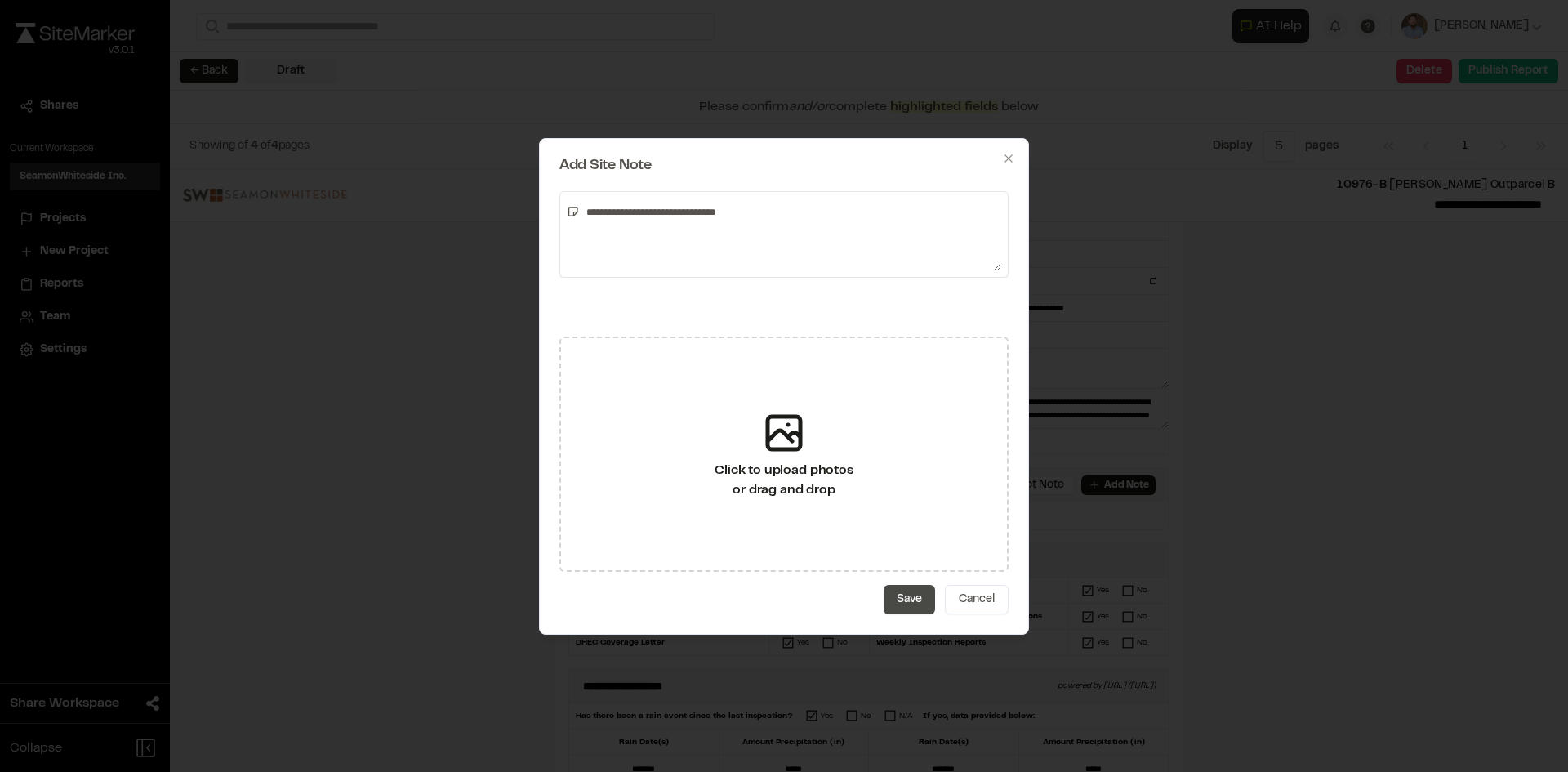
type textarea "**********"
click at [903, 601] on button "Save" at bounding box center [910, 599] width 52 height 29
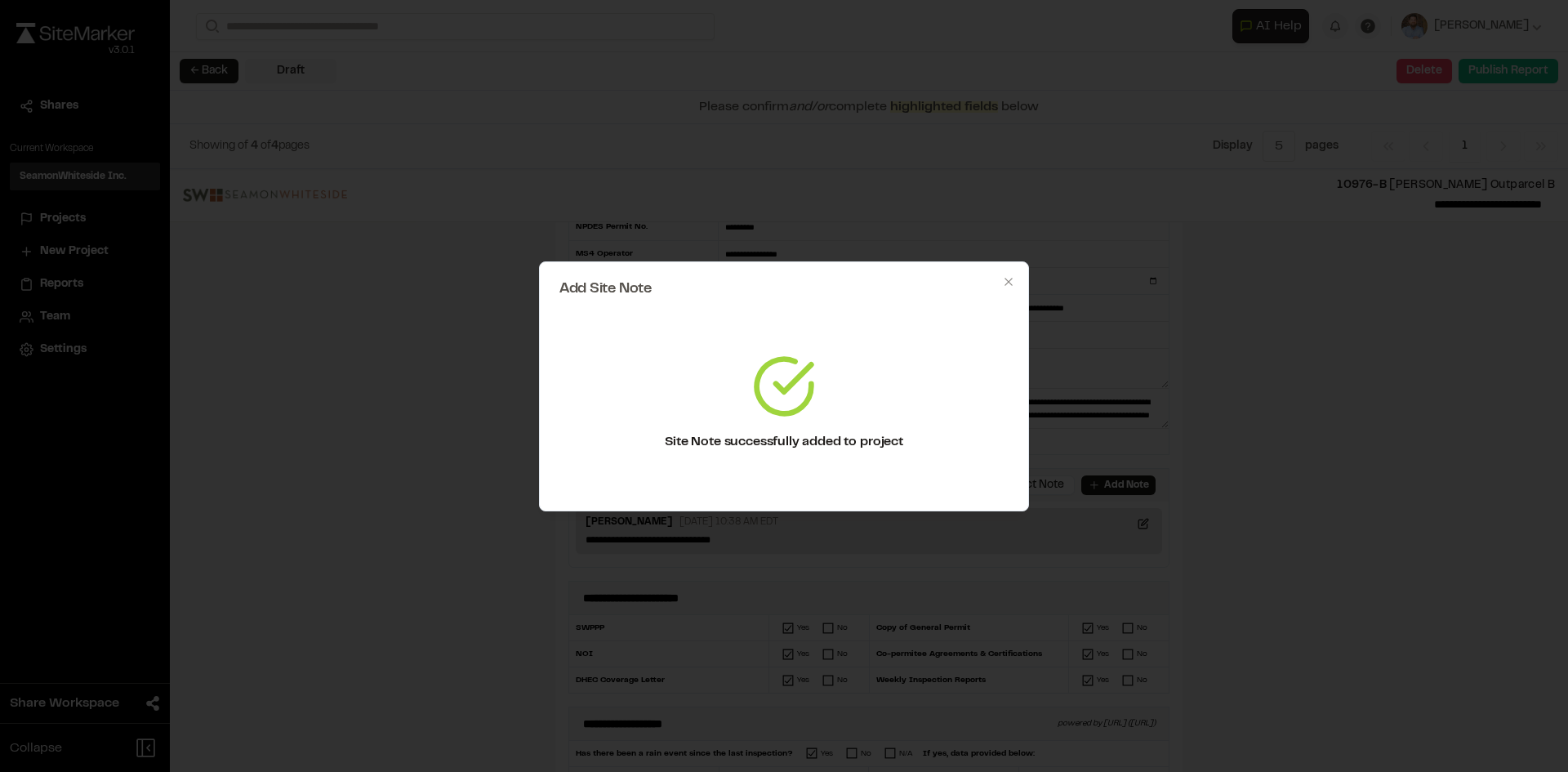
click at [423, 546] on div "Add Site Note Site Note successfully added to project Close" at bounding box center [784, 386] width 1568 height 772
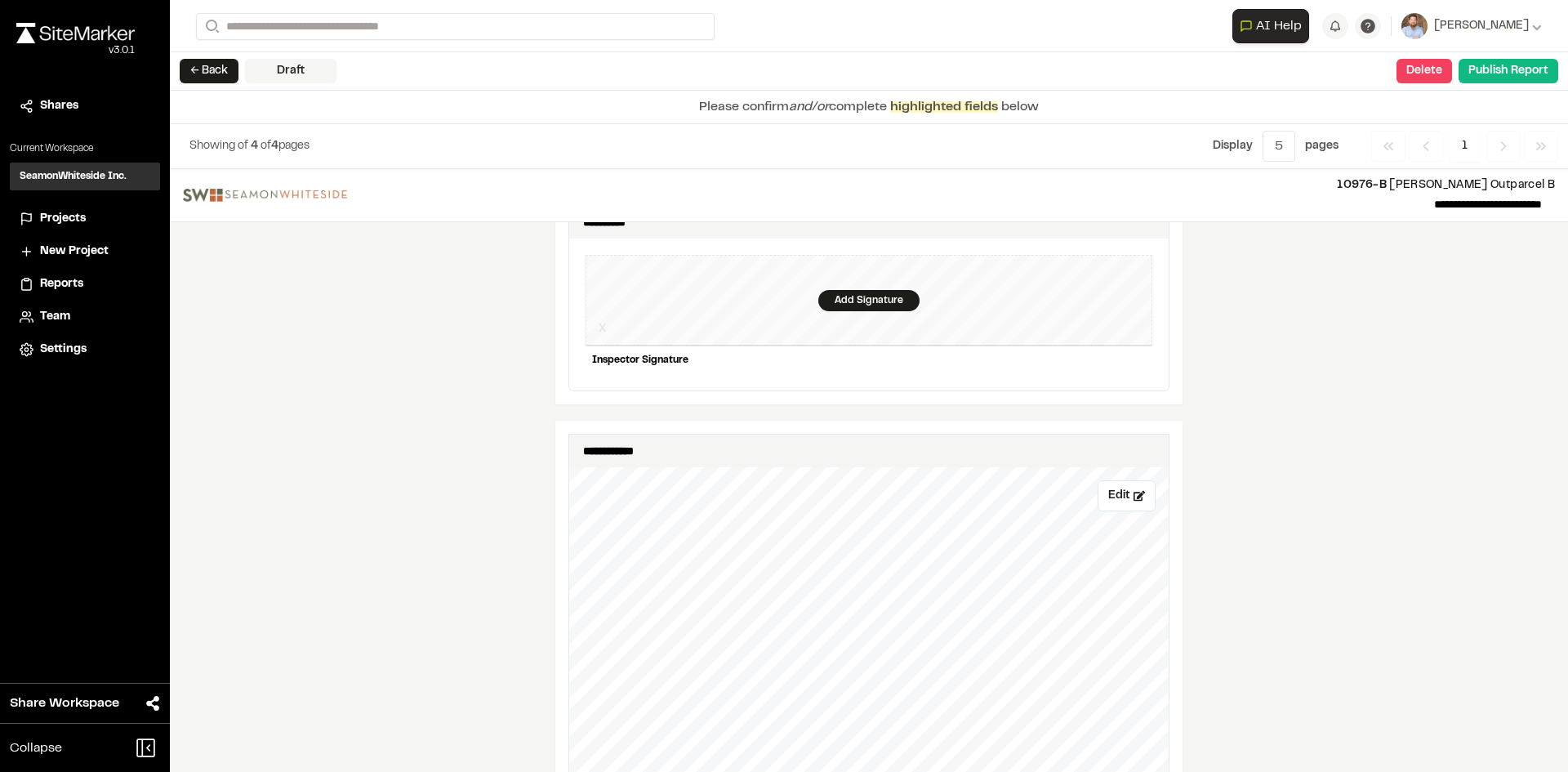
scroll to position [1552, 0]
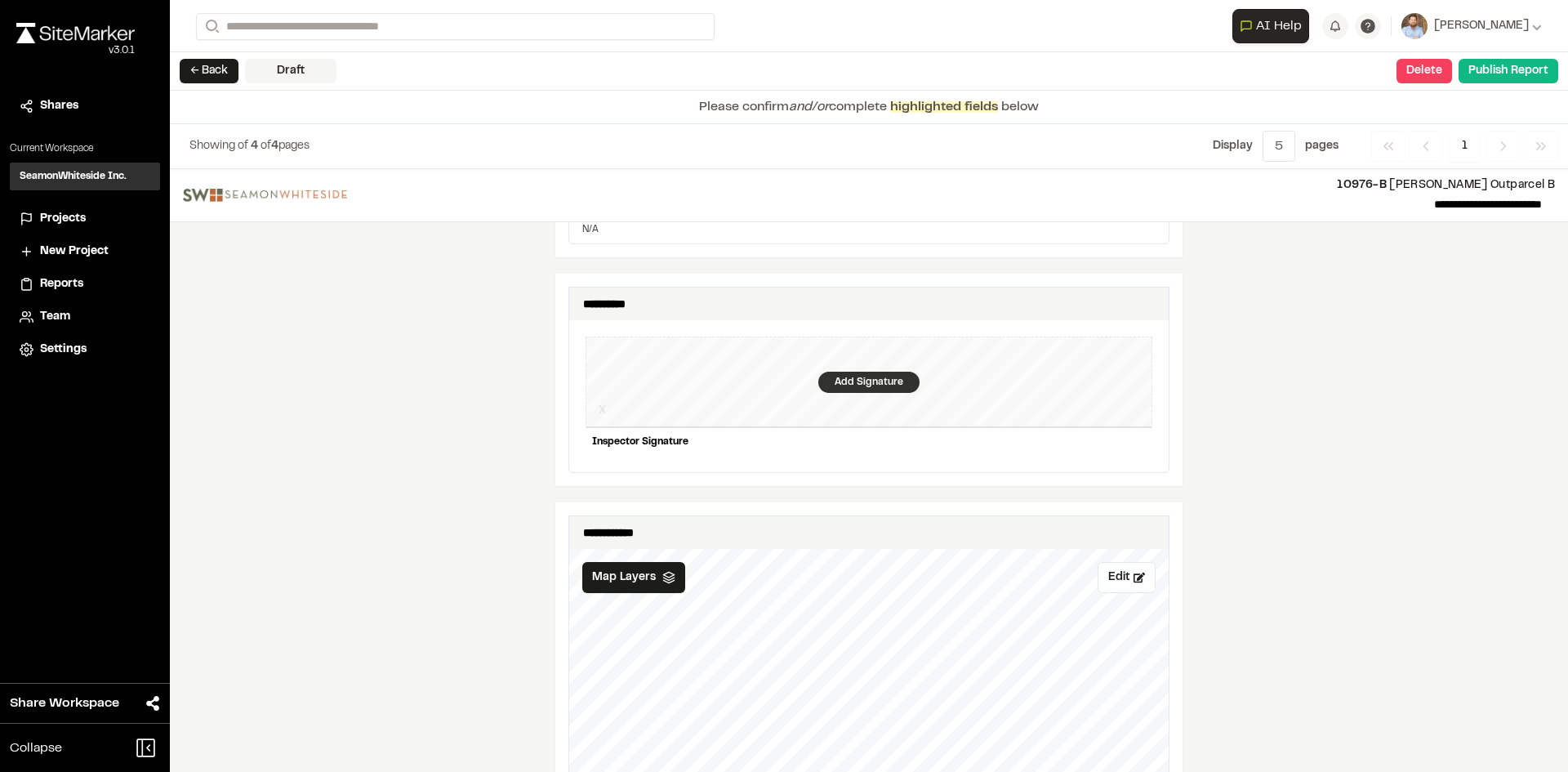
click at [868, 372] on div "Add Signature" at bounding box center [869, 383] width 101 height 22
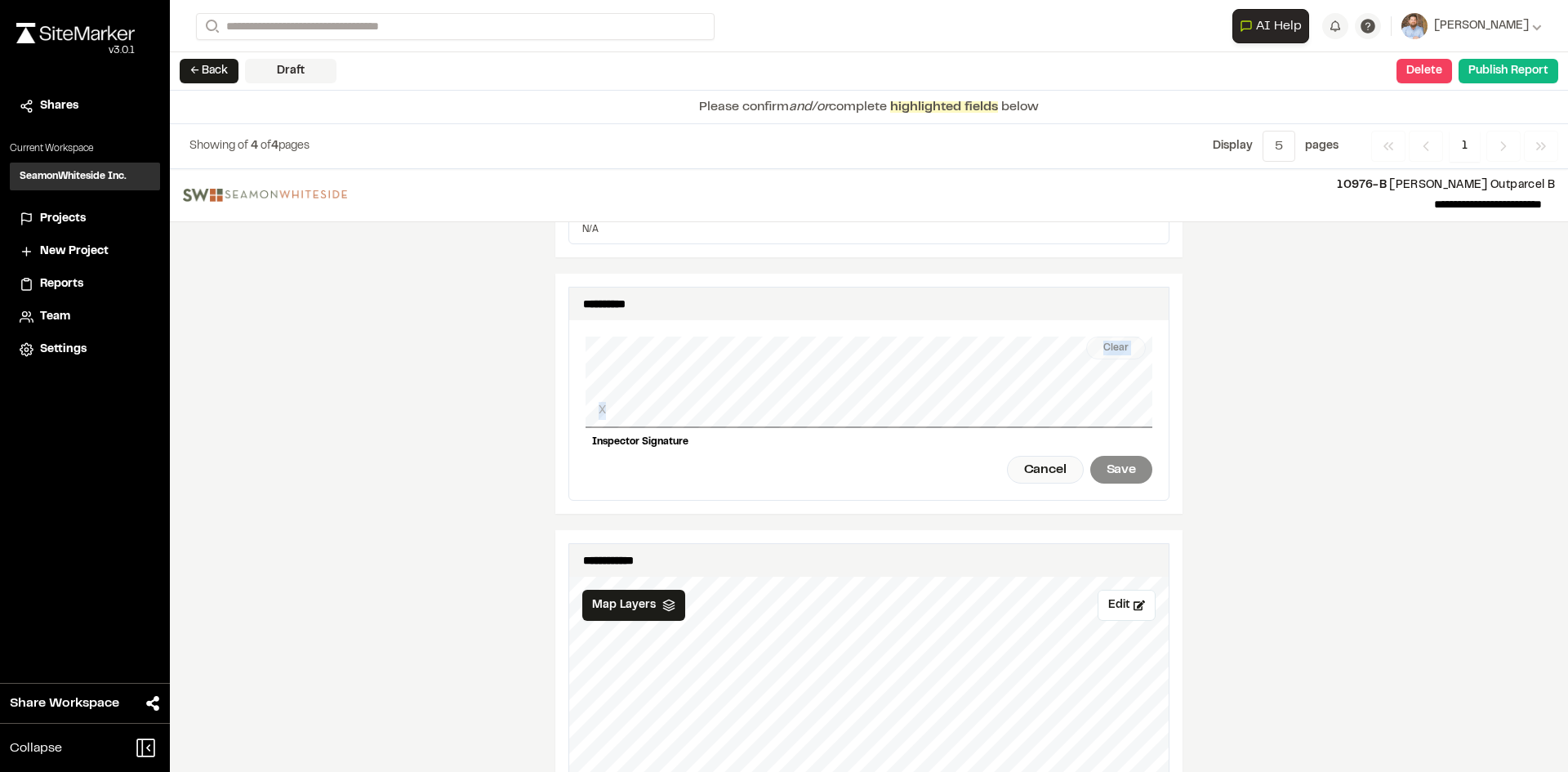
click at [701, 395] on div "Clear X Inspector Signature Cancel Save" at bounding box center [869, 410] width 567 height 180
click at [1115, 462] on div "Save" at bounding box center [1121, 469] width 62 height 27
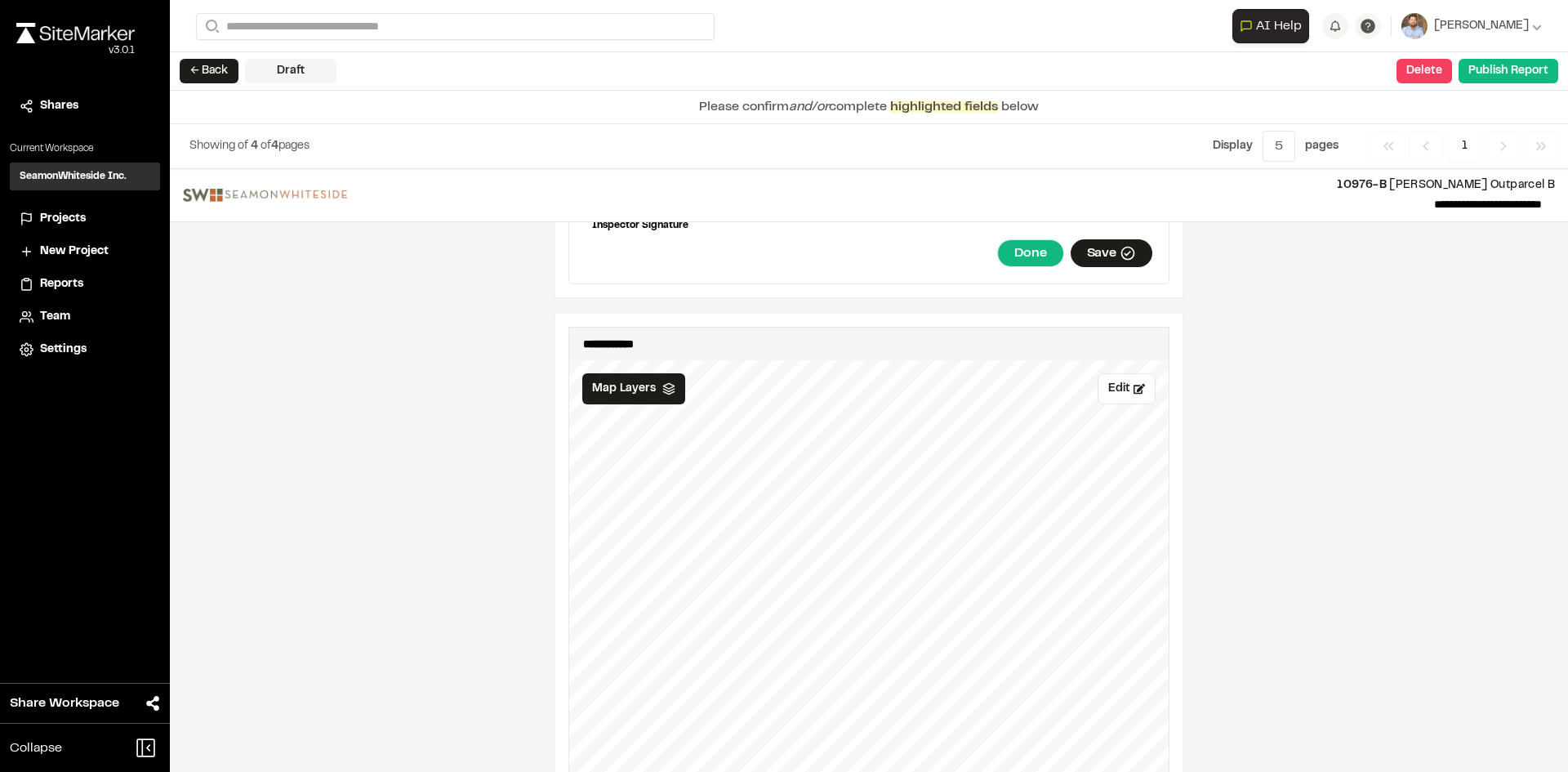
scroll to position [1798, 0]
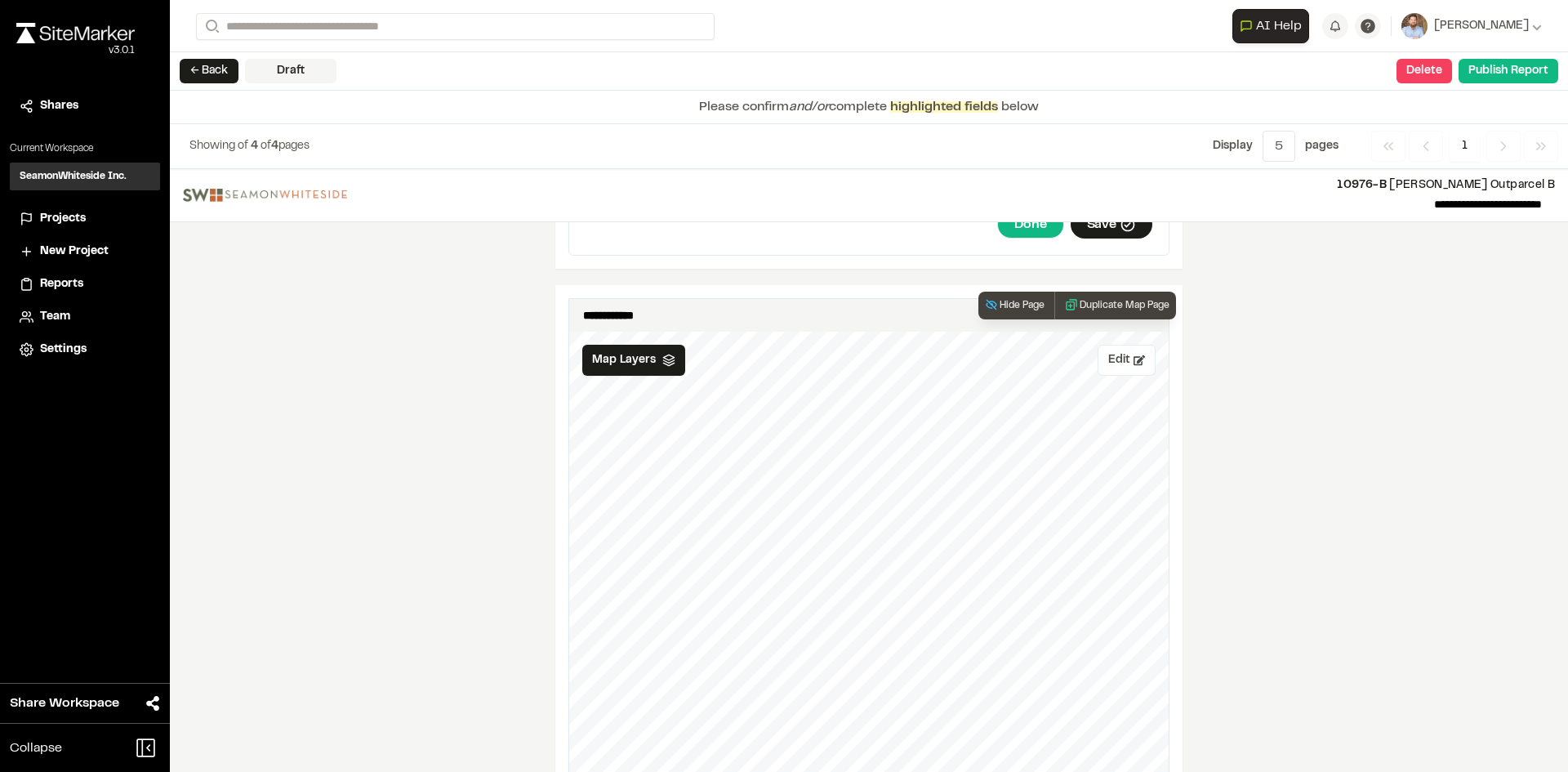
click at [1117, 352] on button "Edit" at bounding box center [1127, 359] width 58 height 31
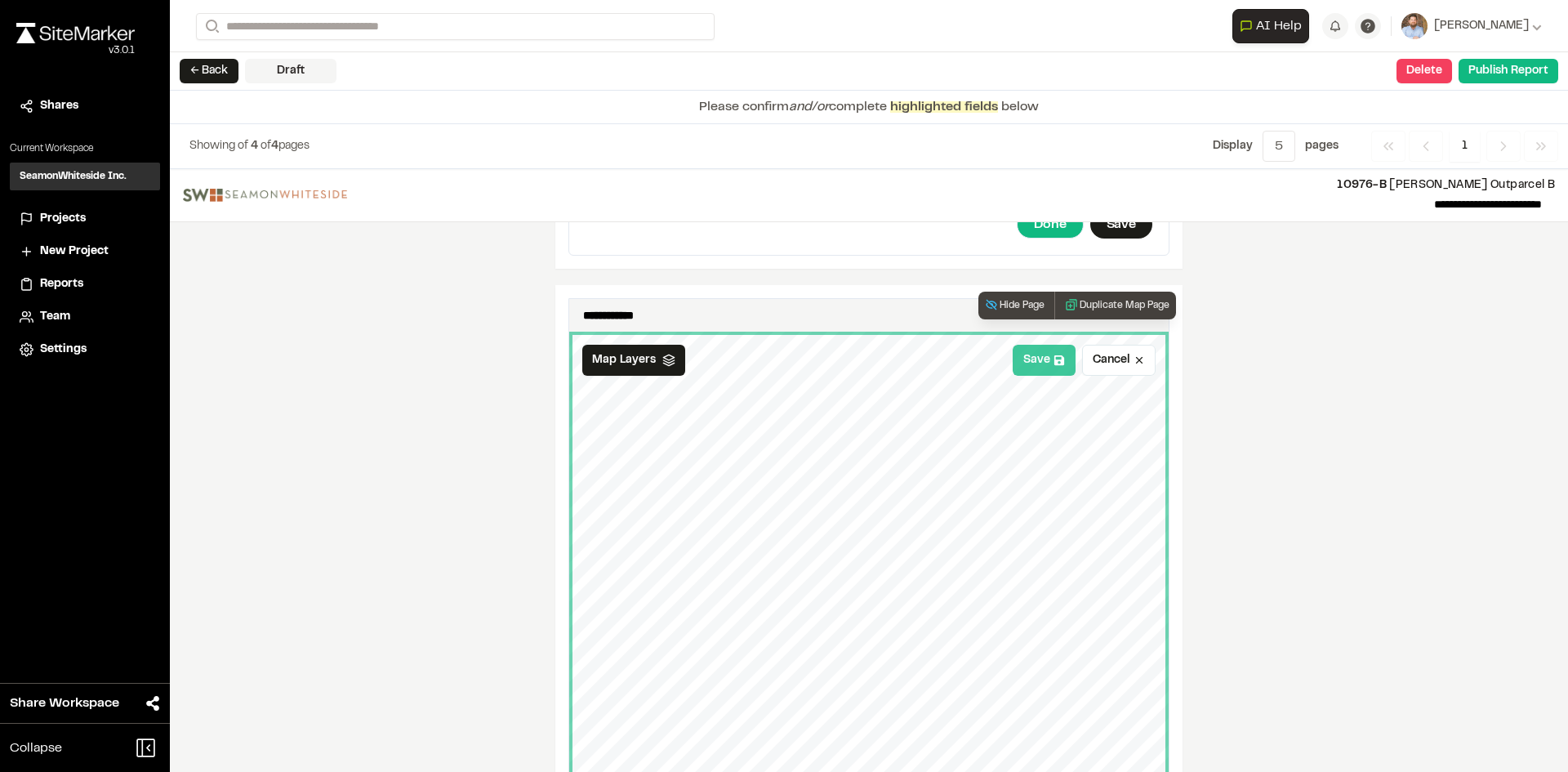
click at [1033, 349] on button "Save" at bounding box center [1044, 359] width 63 height 31
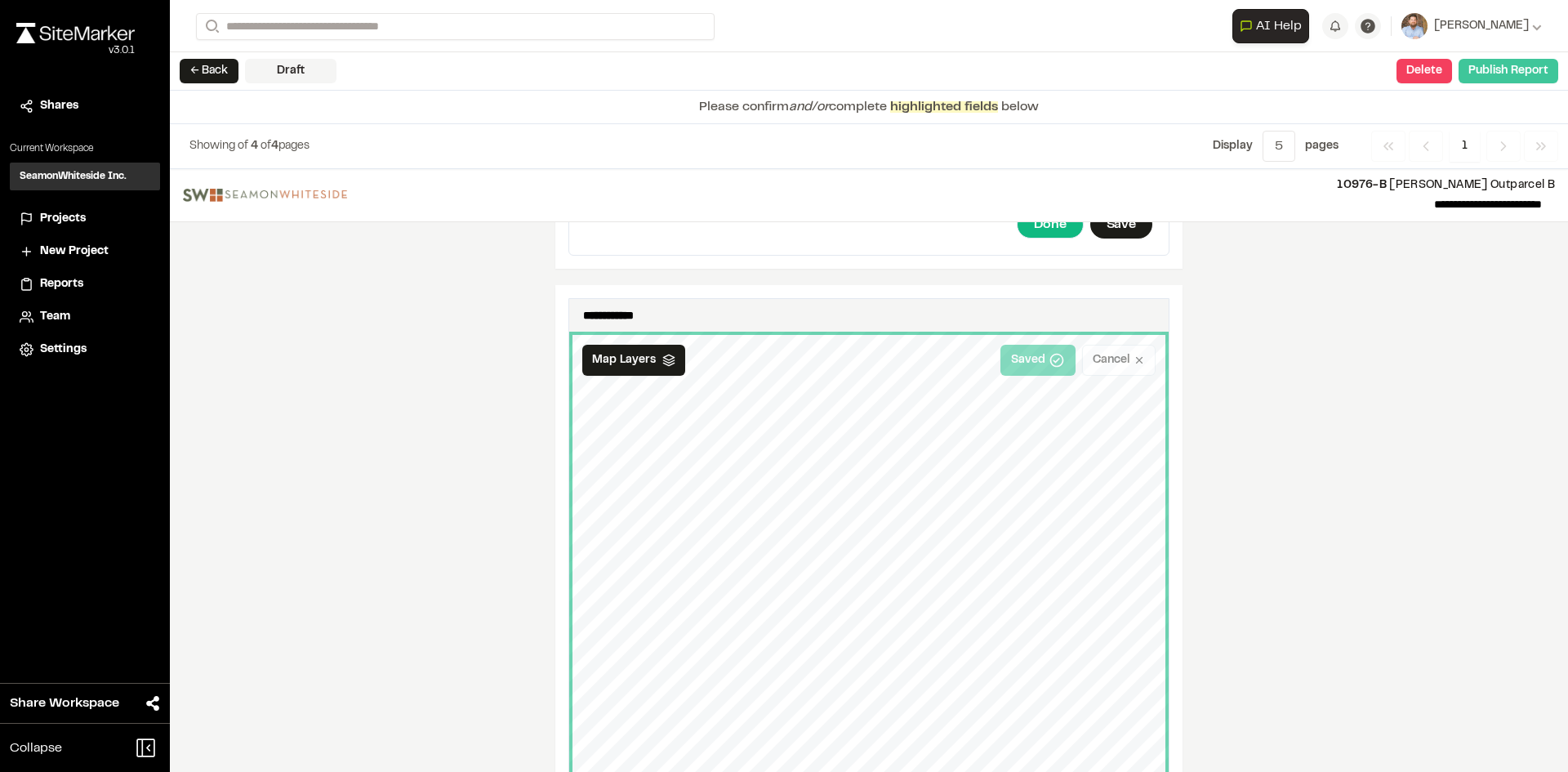
click at [1524, 72] on button "Publish Report" at bounding box center [1508, 71] width 100 height 24
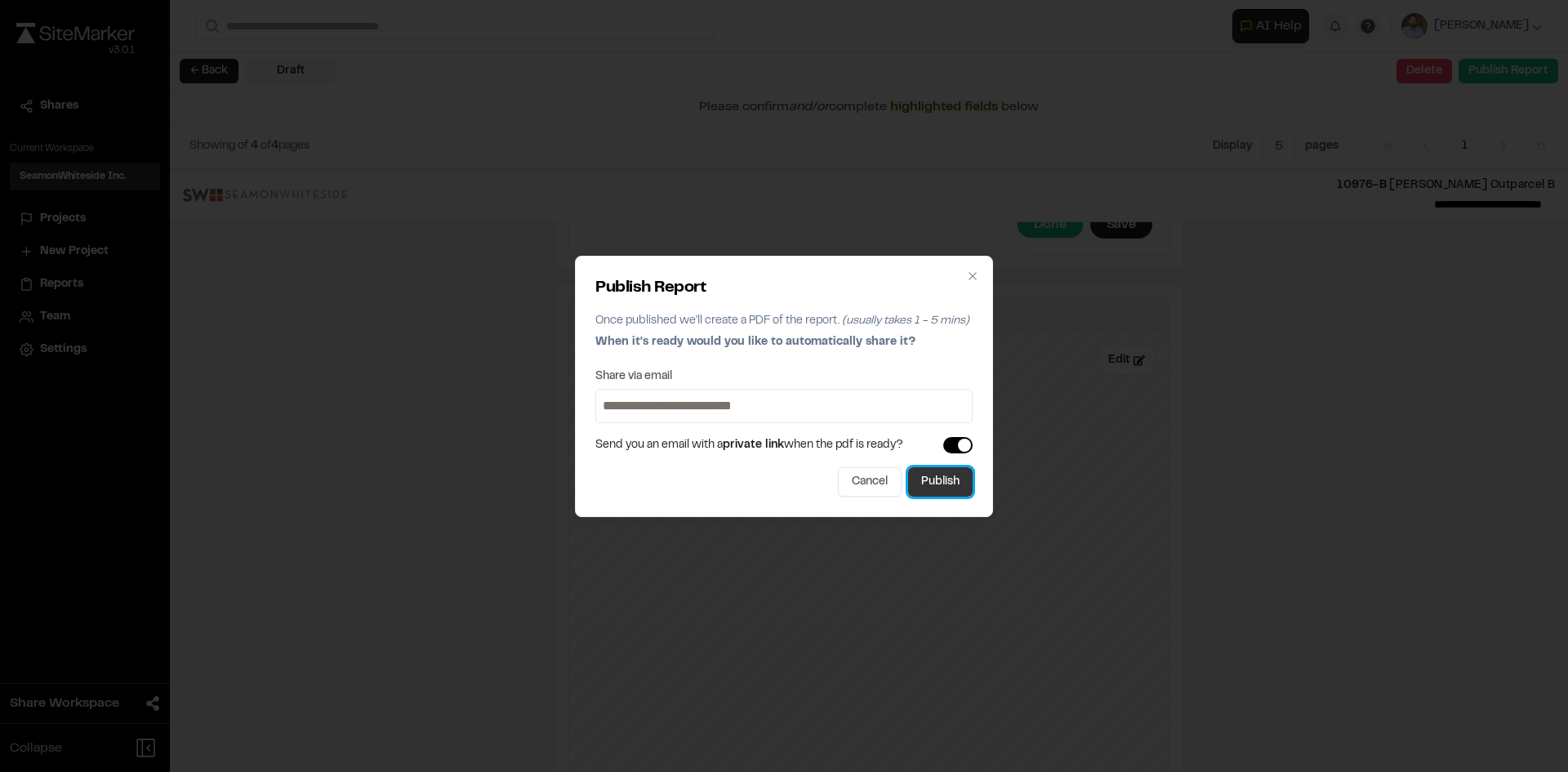
click at [949, 485] on button "Publish" at bounding box center [940, 482] width 65 height 29
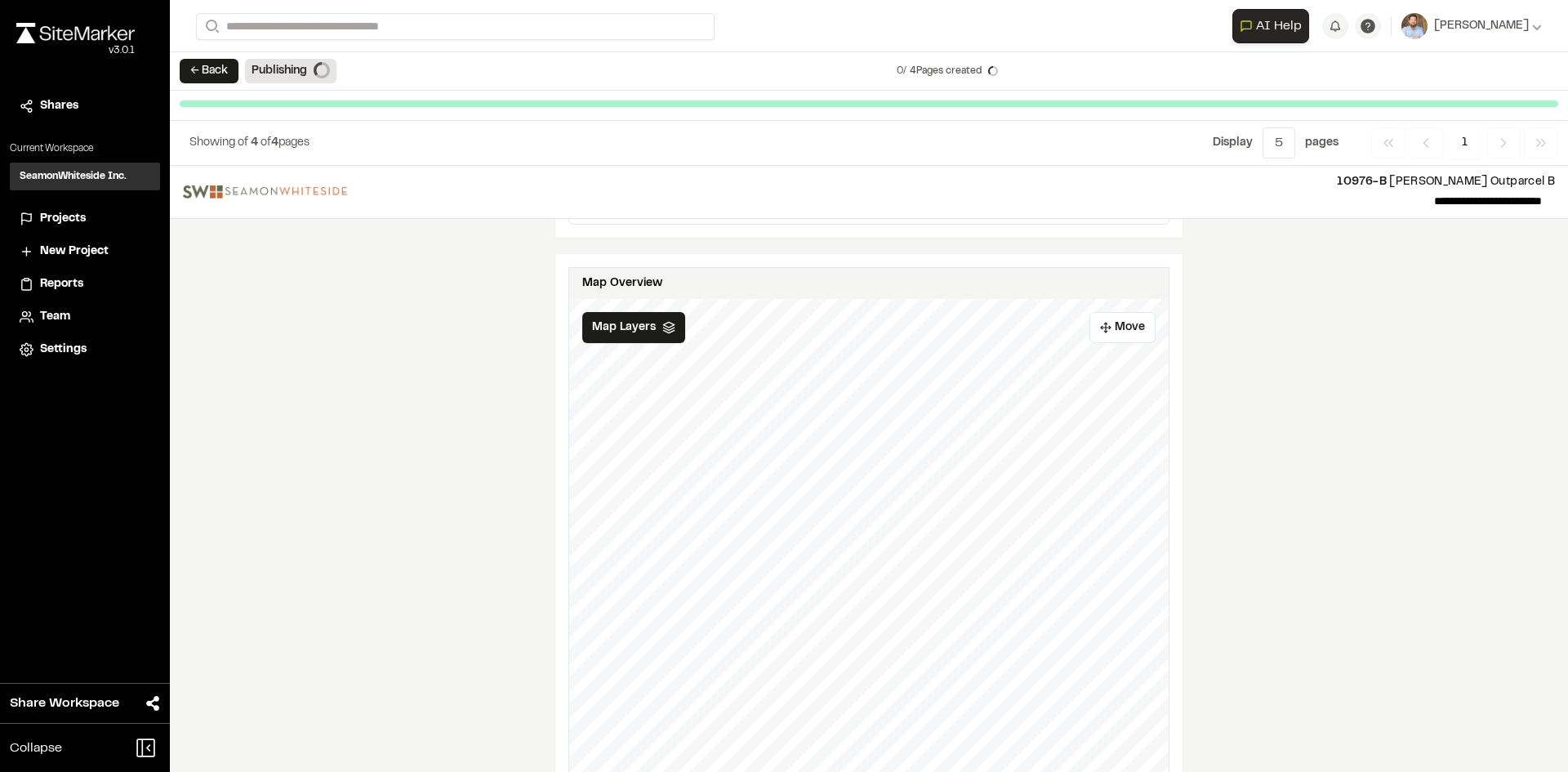
click at [67, 217] on span "Projects" at bounding box center [62, 219] width 46 height 18
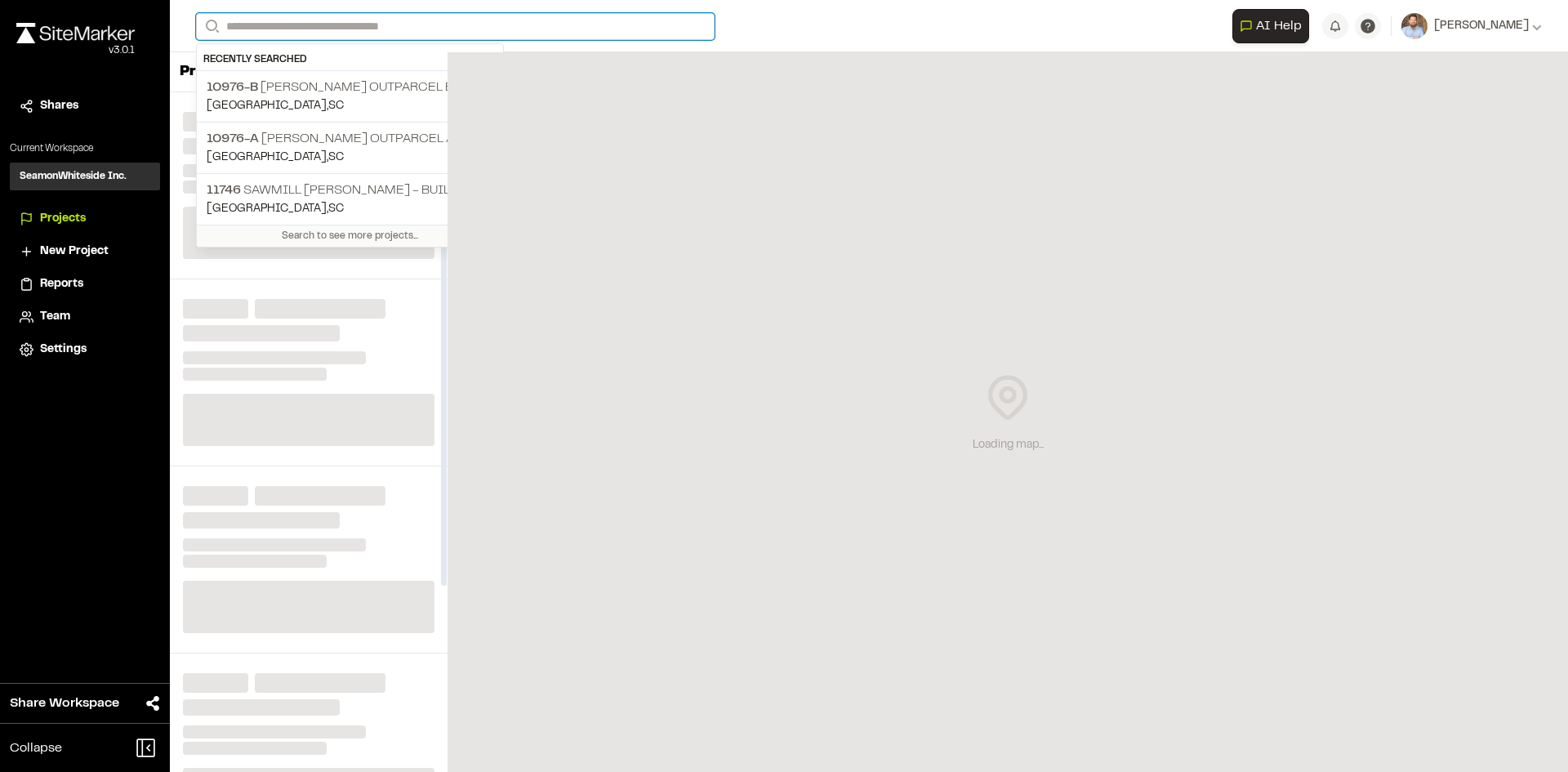
click at [259, 27] on input "Search" at bounding box center [456, 27] width 519 height 27
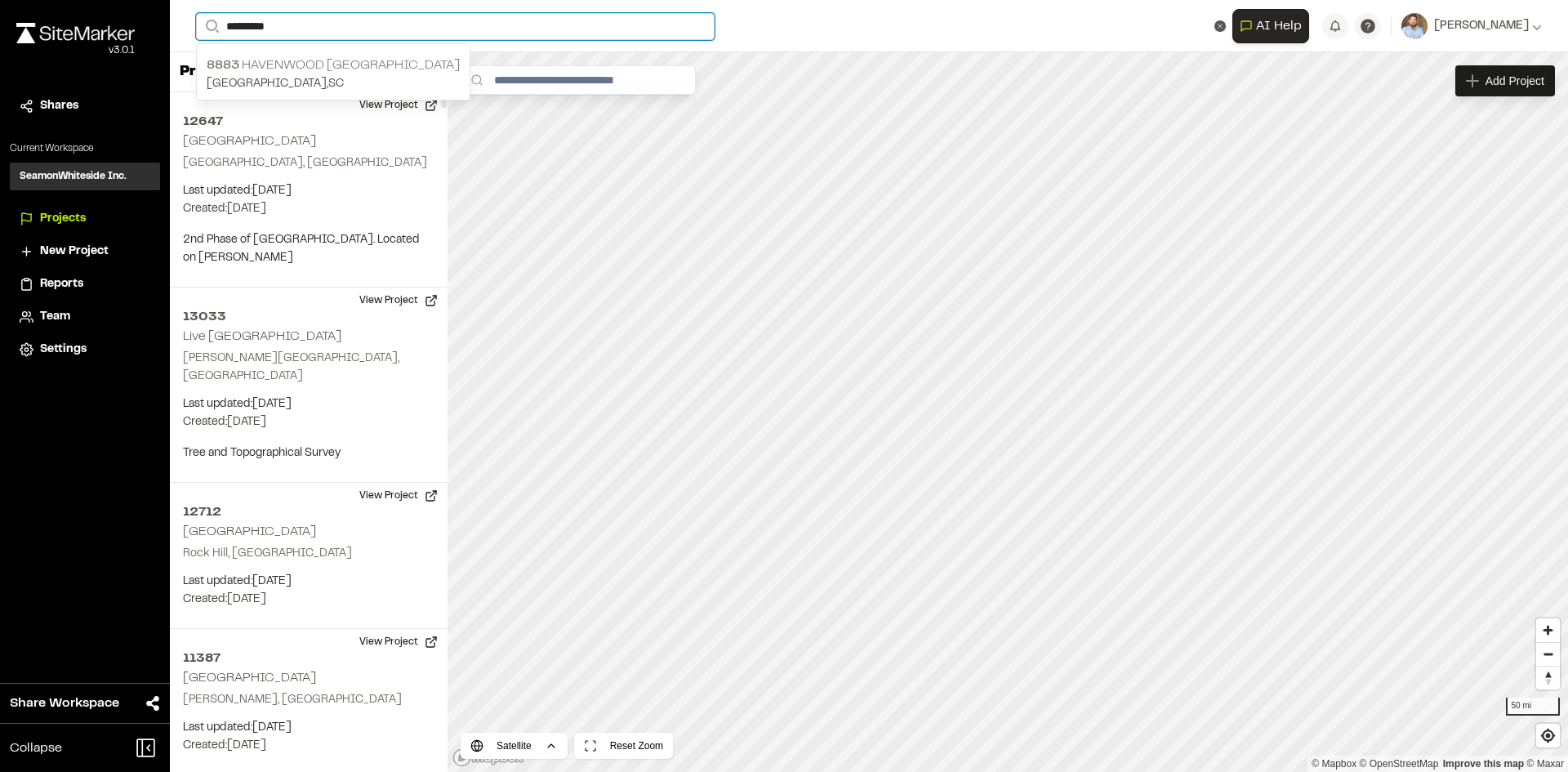
type input "*********"
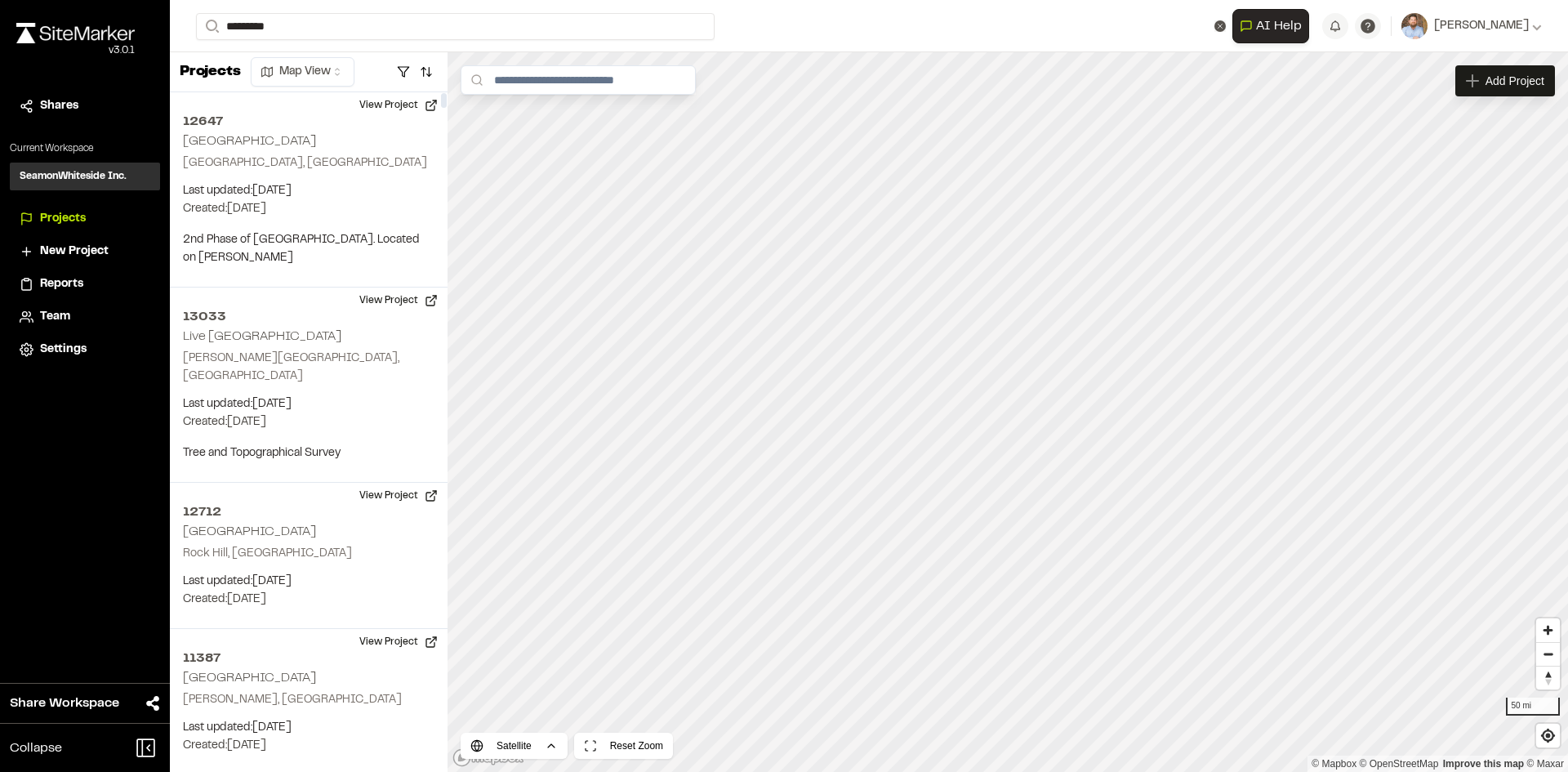
click at [305, 67] on p "8883 Havenwood St Ives" at bounding box center [333, 66] width 253 height 20
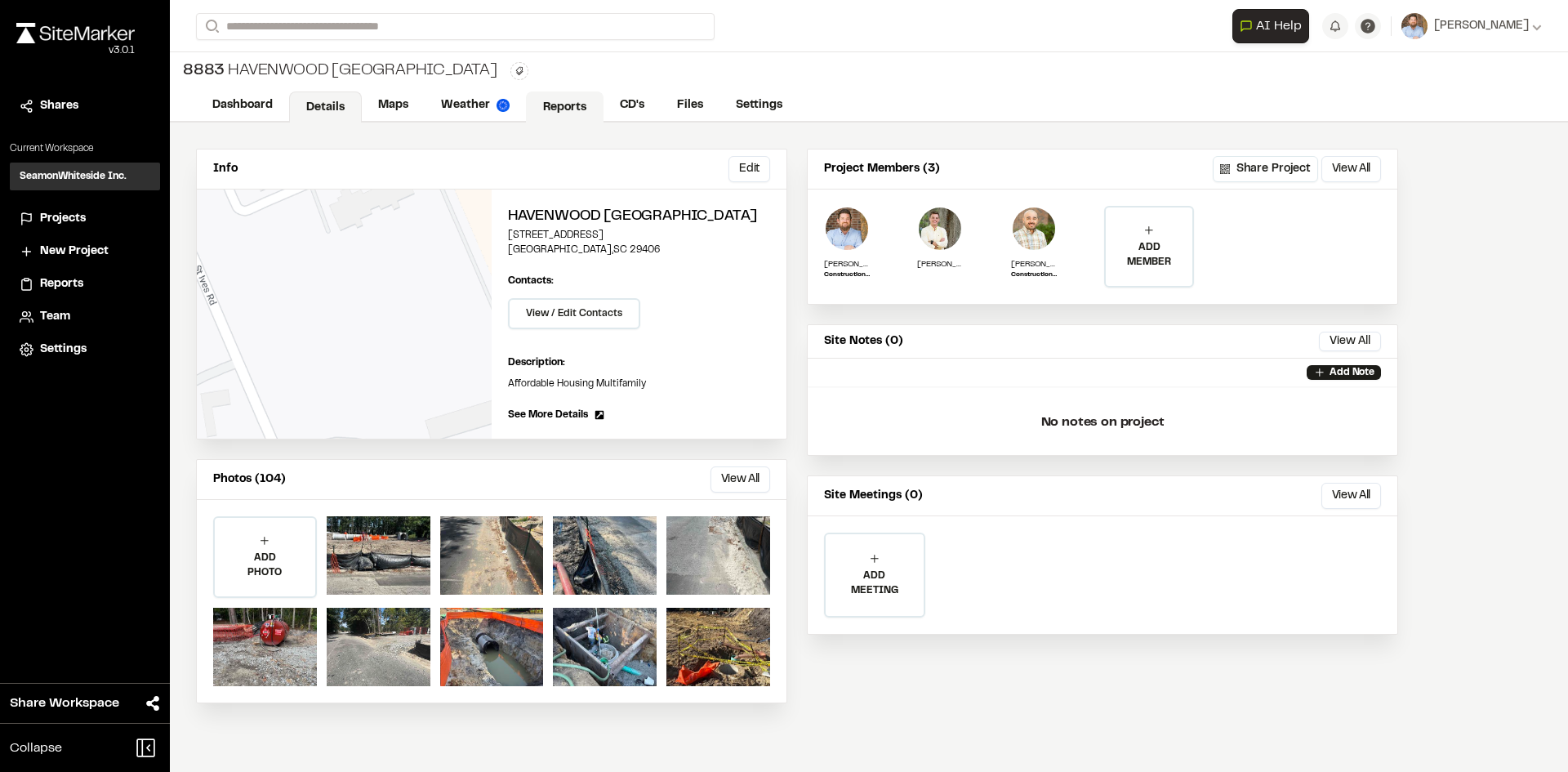
click at [572, 104] on link "Reports" at bounding box center [565, 106] width 77 height 31
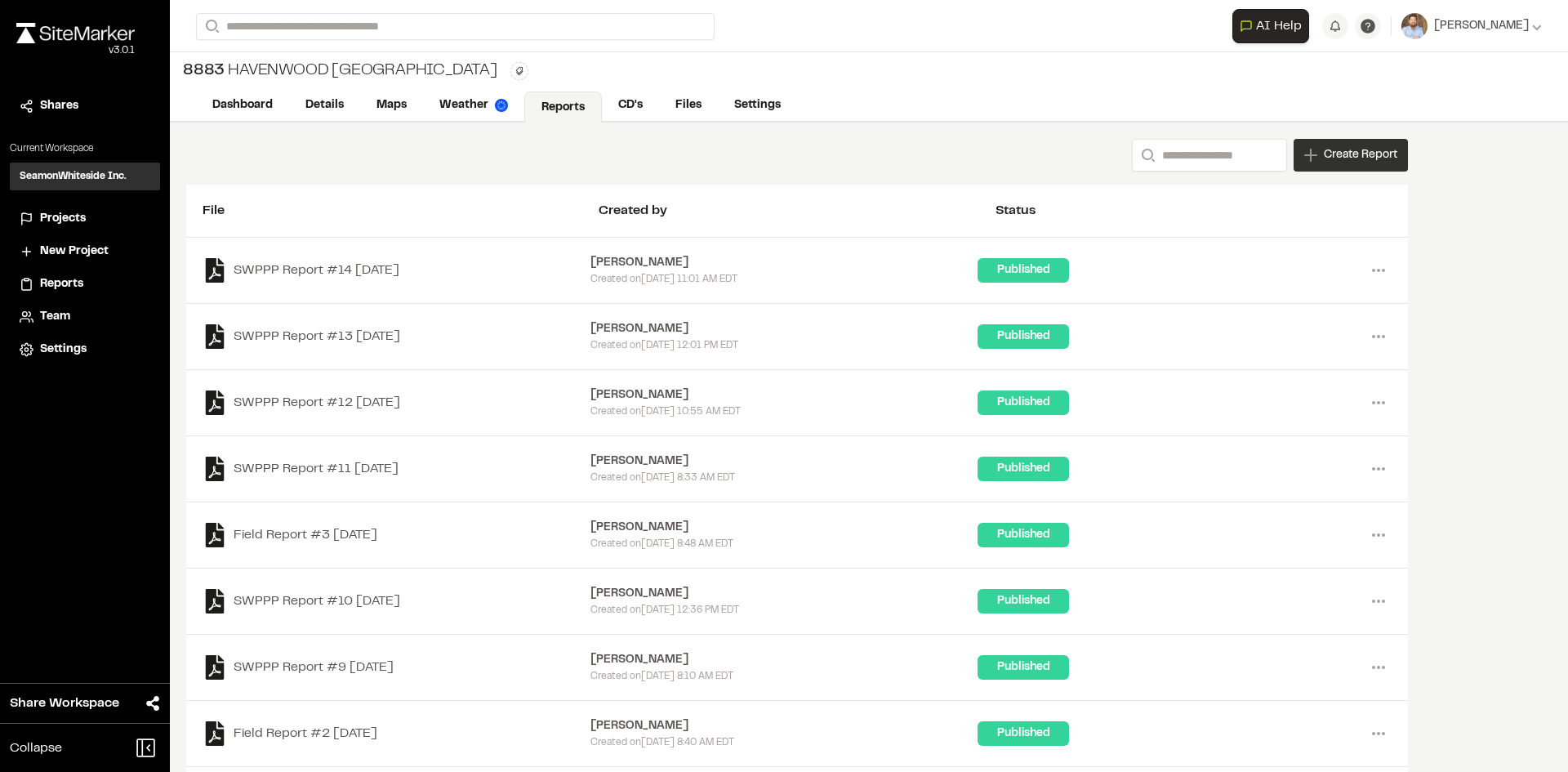
click at [1354, 161] on span "Create Report" at bounding box center [1360, 156] width 73 height 18
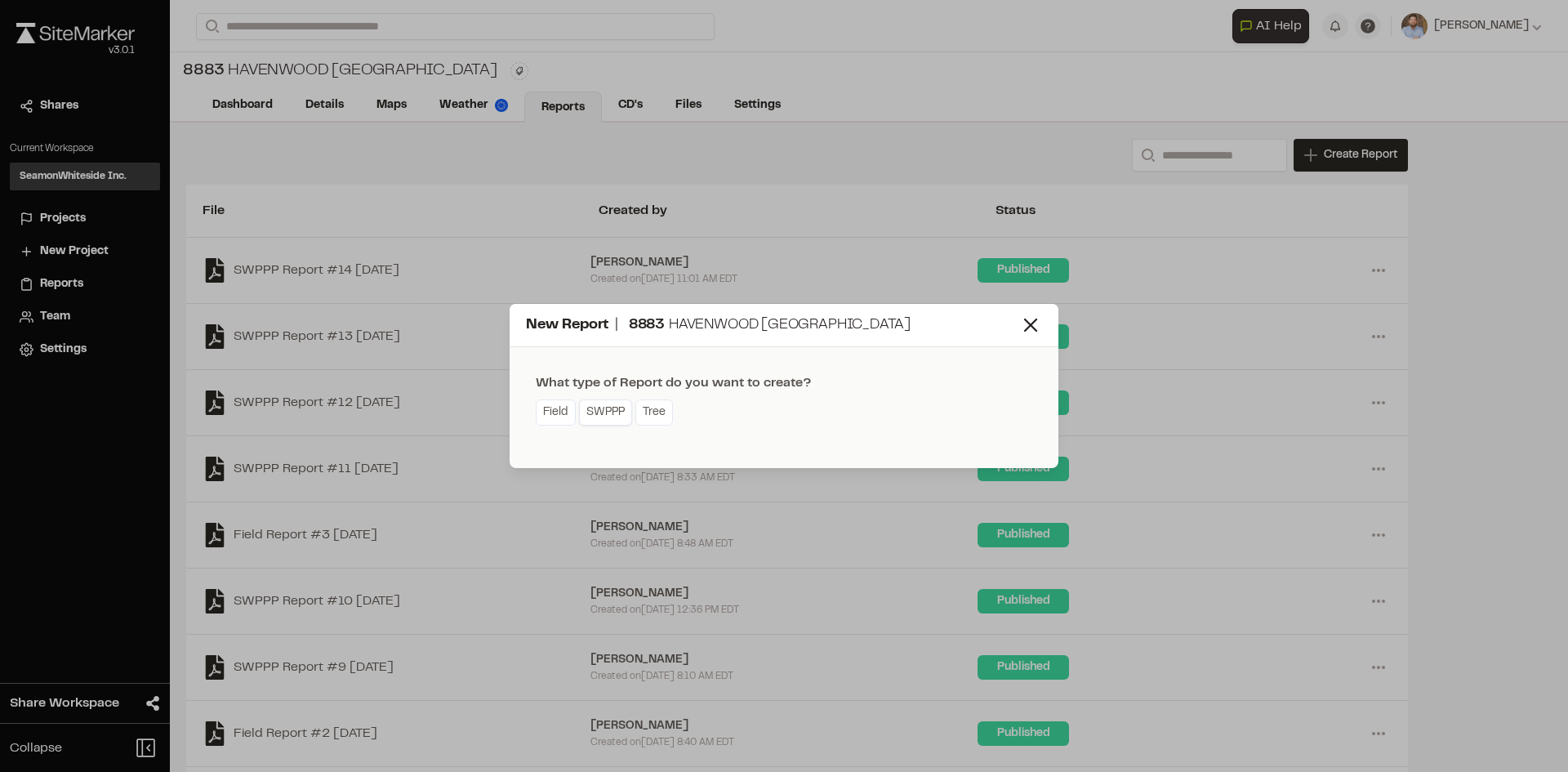
click at [619, 413] on link "SWPPP" at bounding box center [605, 412] width 53 height 26
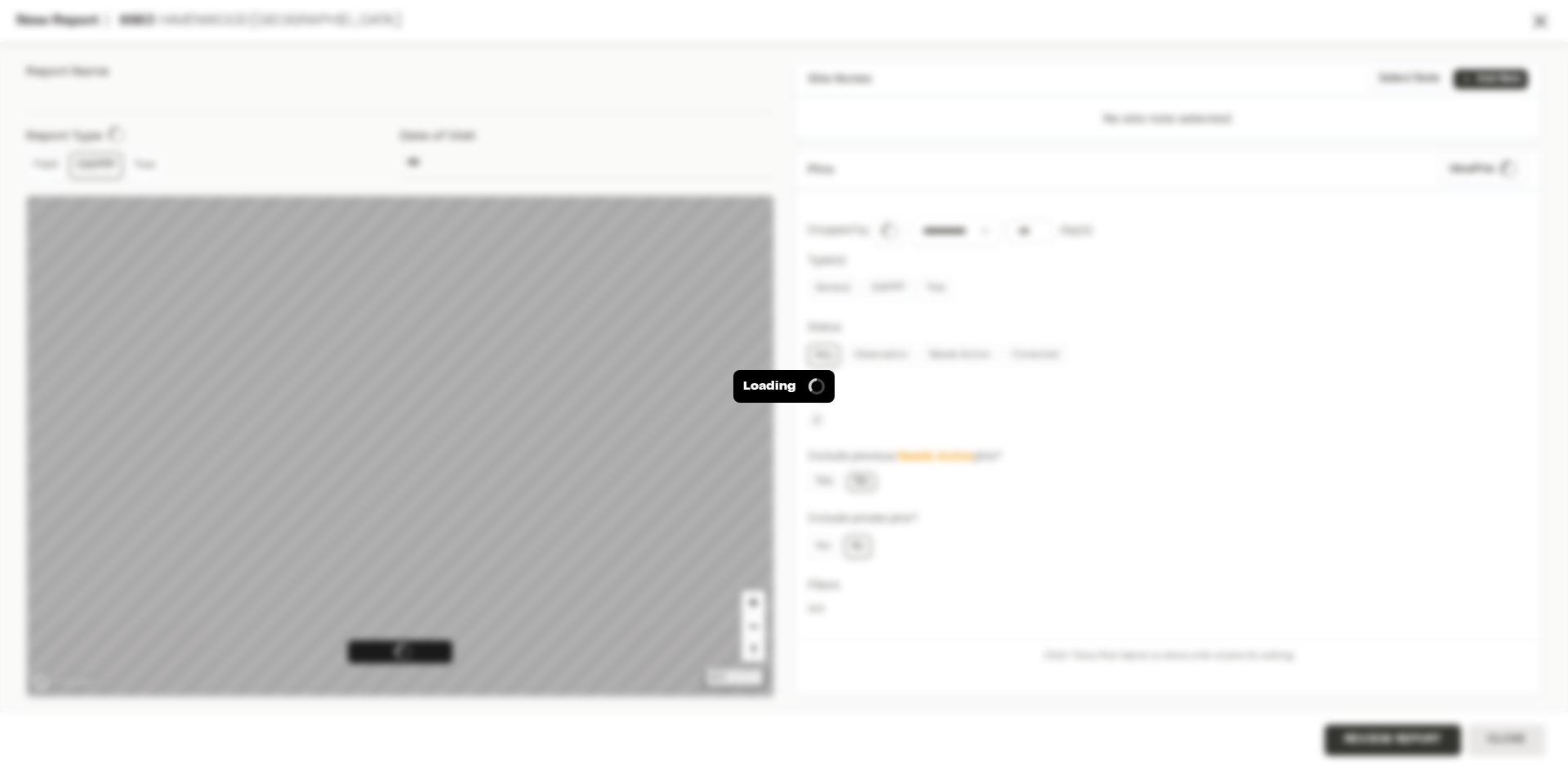
type input "**********"
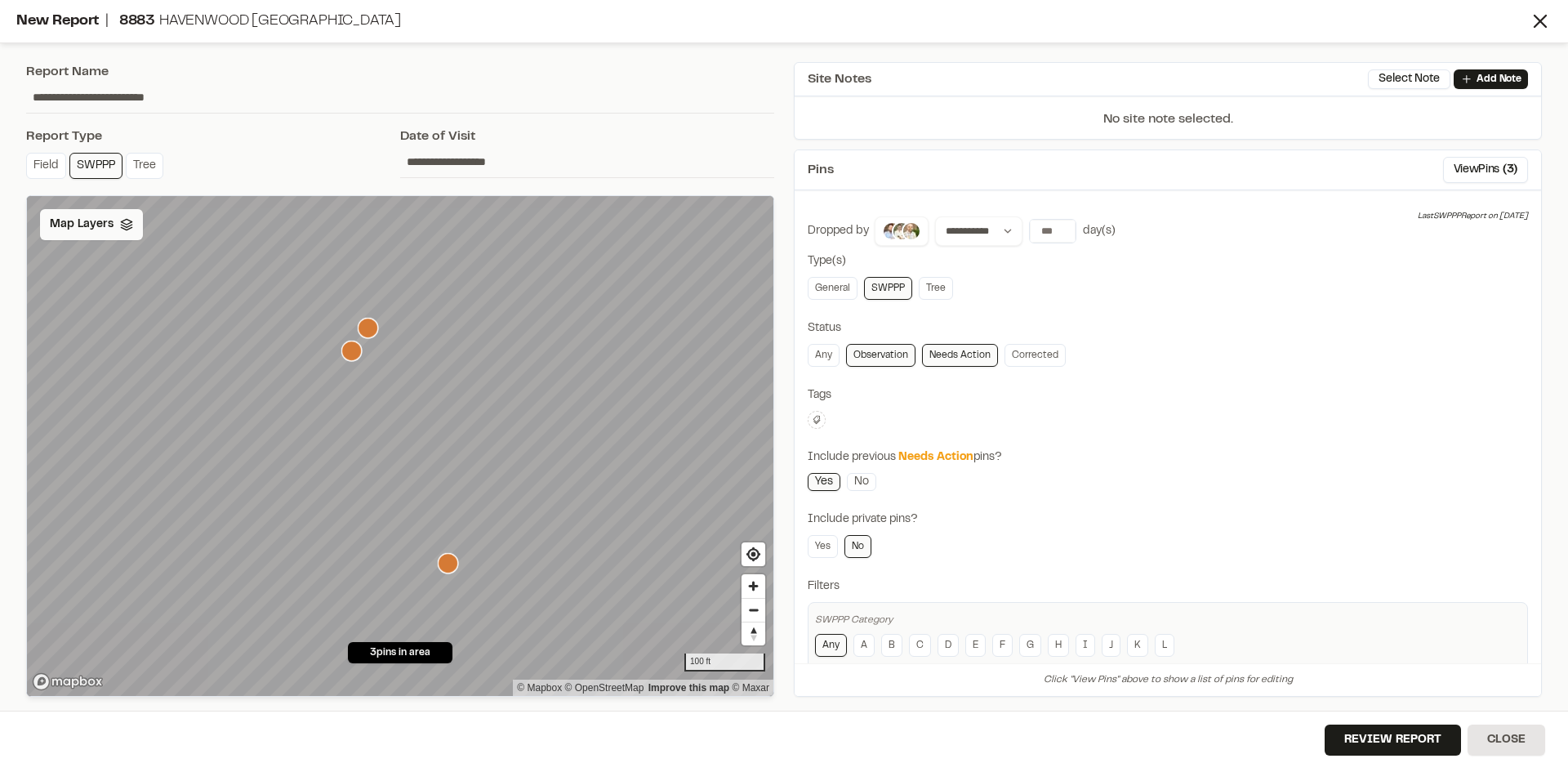
click at [91, 227] on span "Map Layers" at bounding box center [81, 225] width 64 height 18
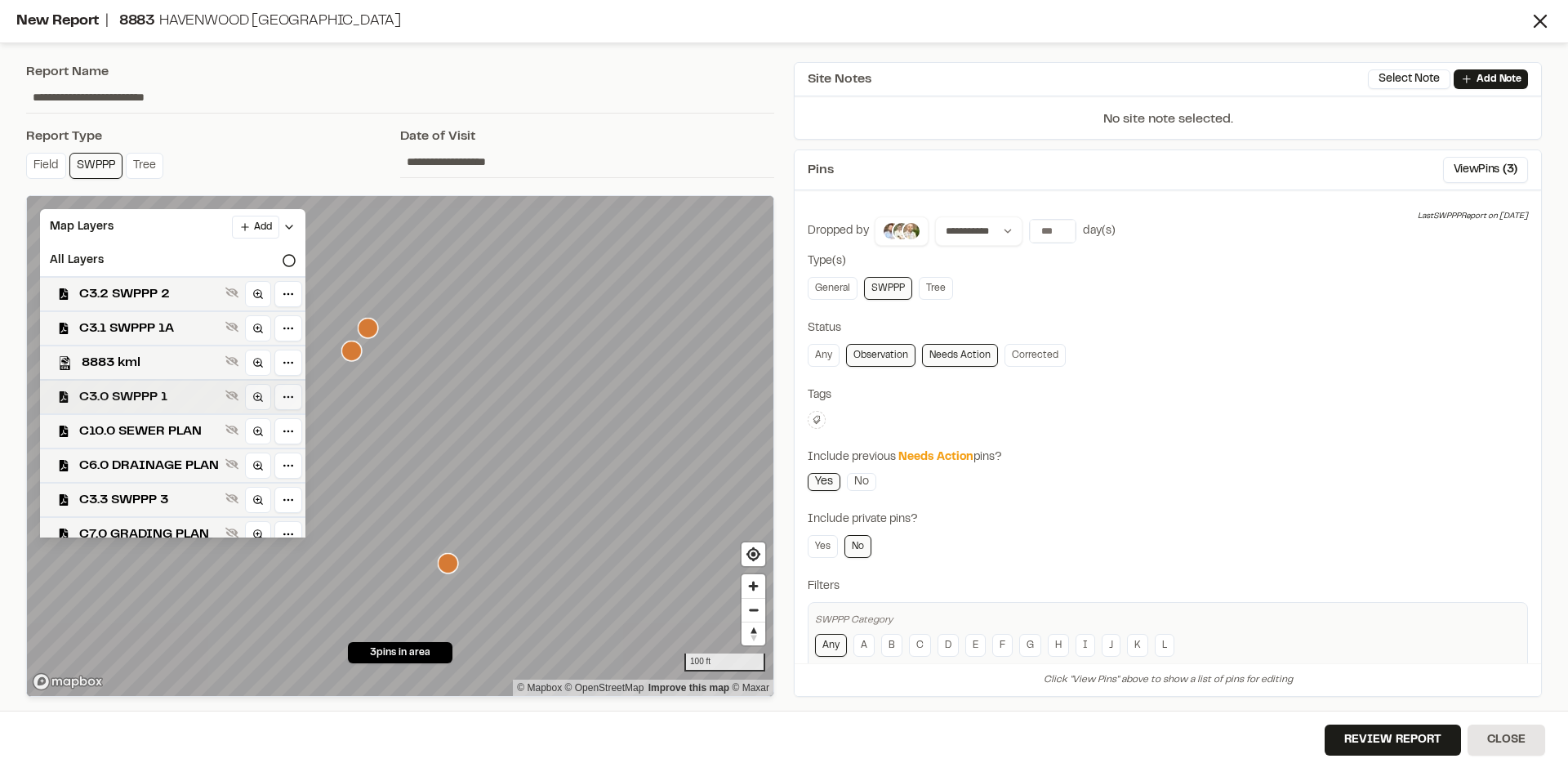
click at [153, 395] on span "C3.0 SWPPP 1" at bounding box center [149, 398] width 140 height 20
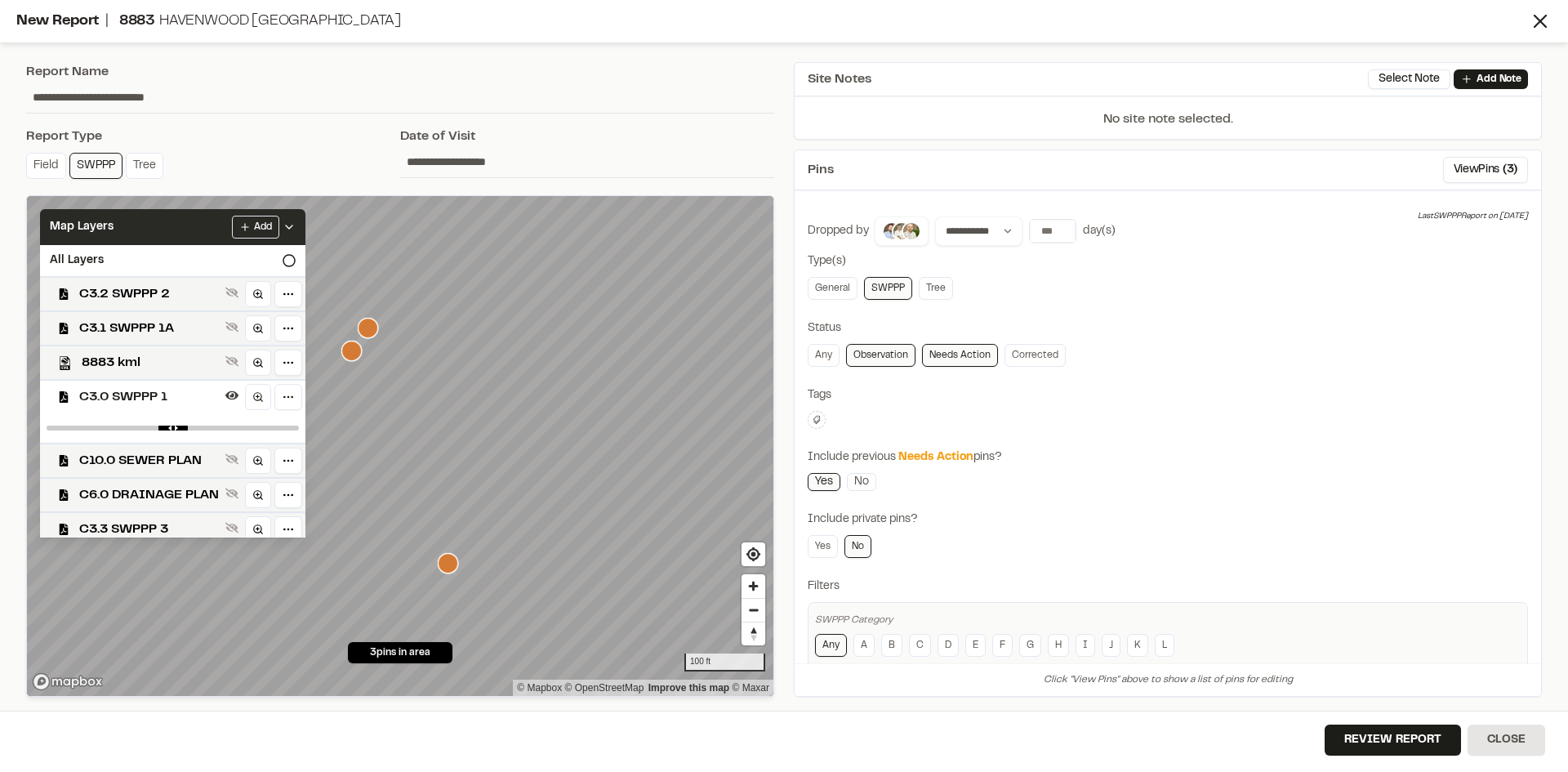
click at [296, 218] on div "Add" at bounding box center [264, 227] width 64 height 23
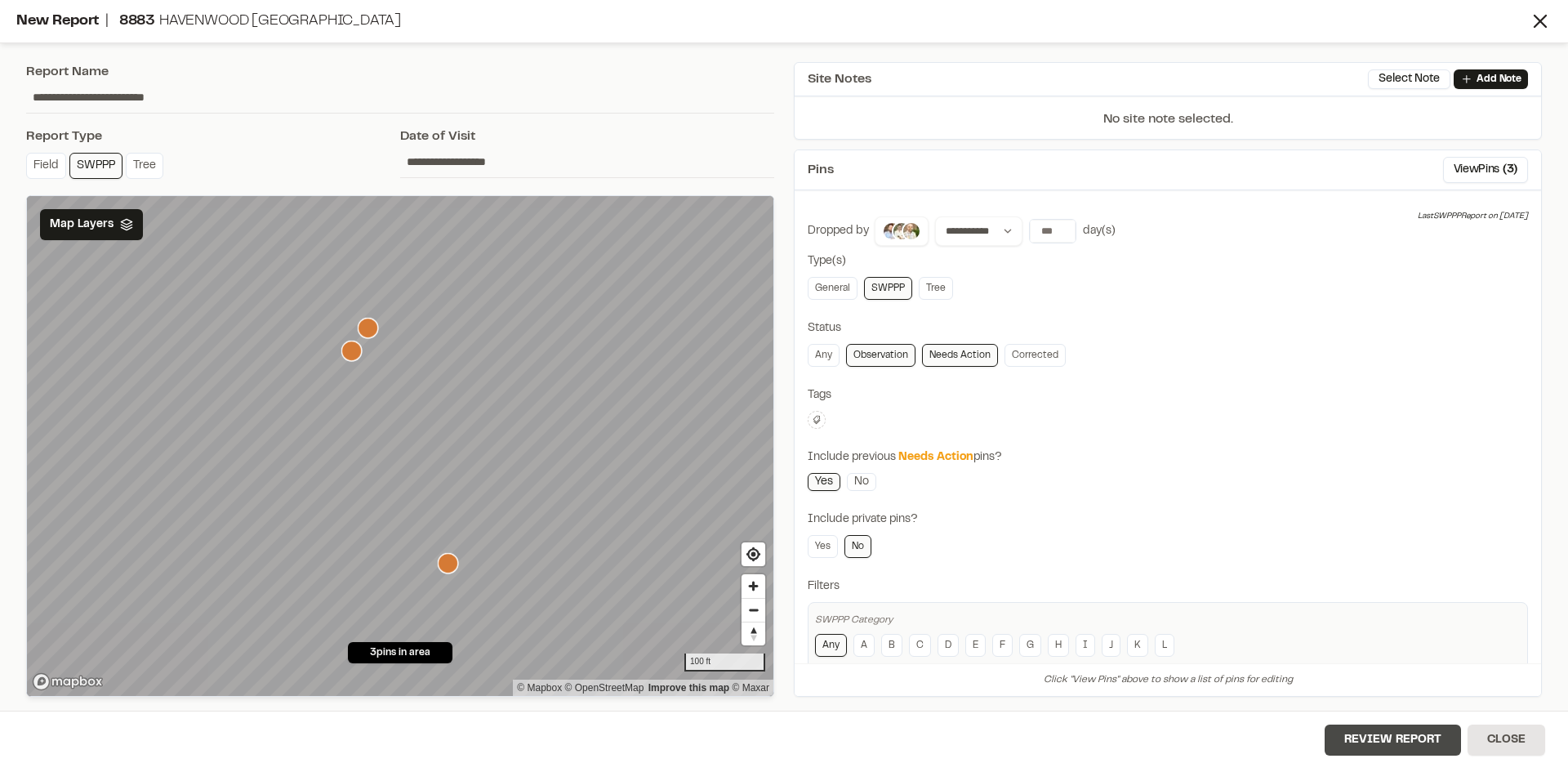
click at [1442, 750] on button "Review Report" at bounding box center [1393, 740] width 136 height 31
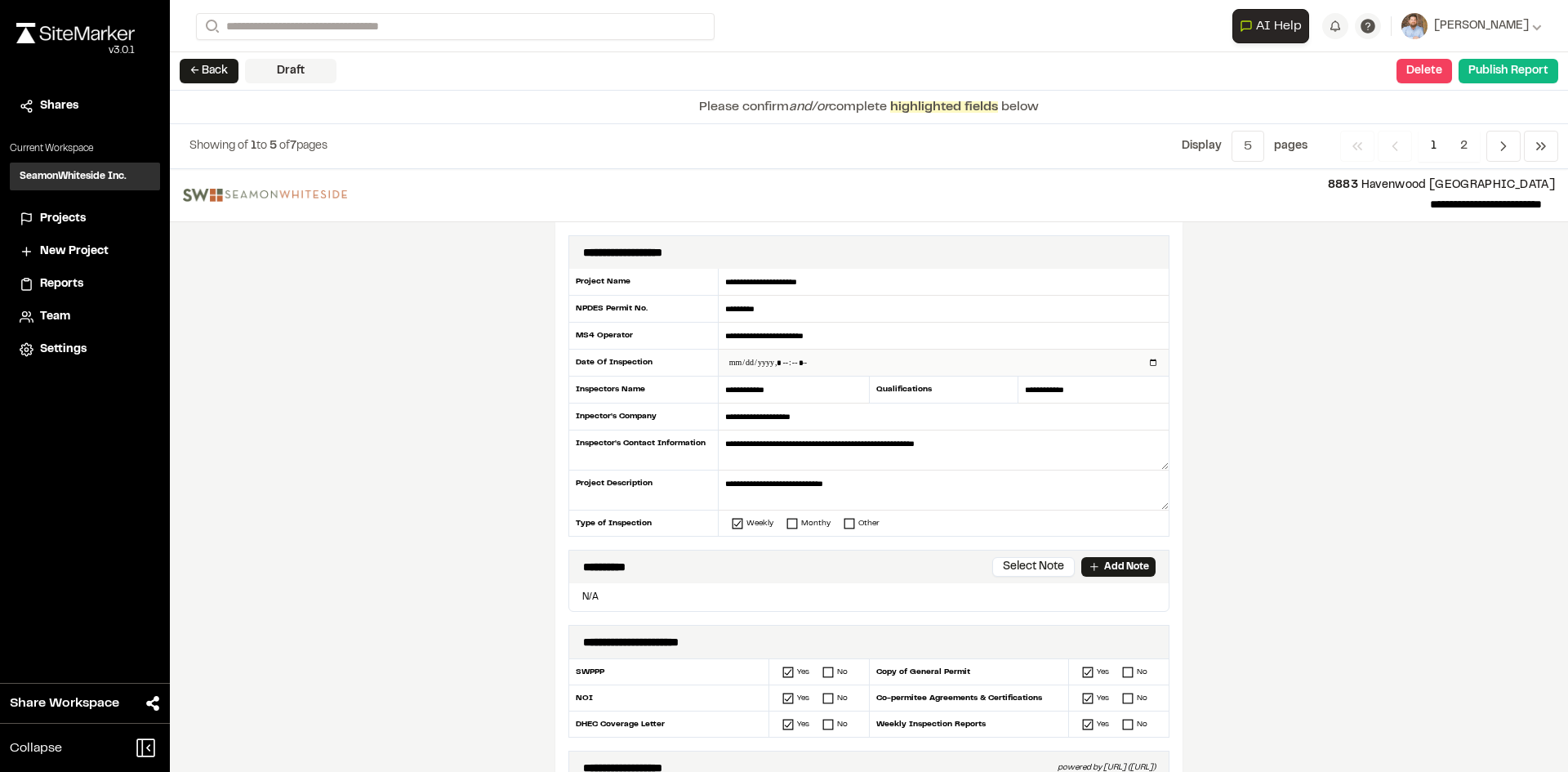
click at [1151, 363] on input "datetime-local" at bounding box center [943, 362] width 450 height 26
type input "**********"
click at [462, 487] on div "**********" at bounding box center [869, 470] width 1398 height 603
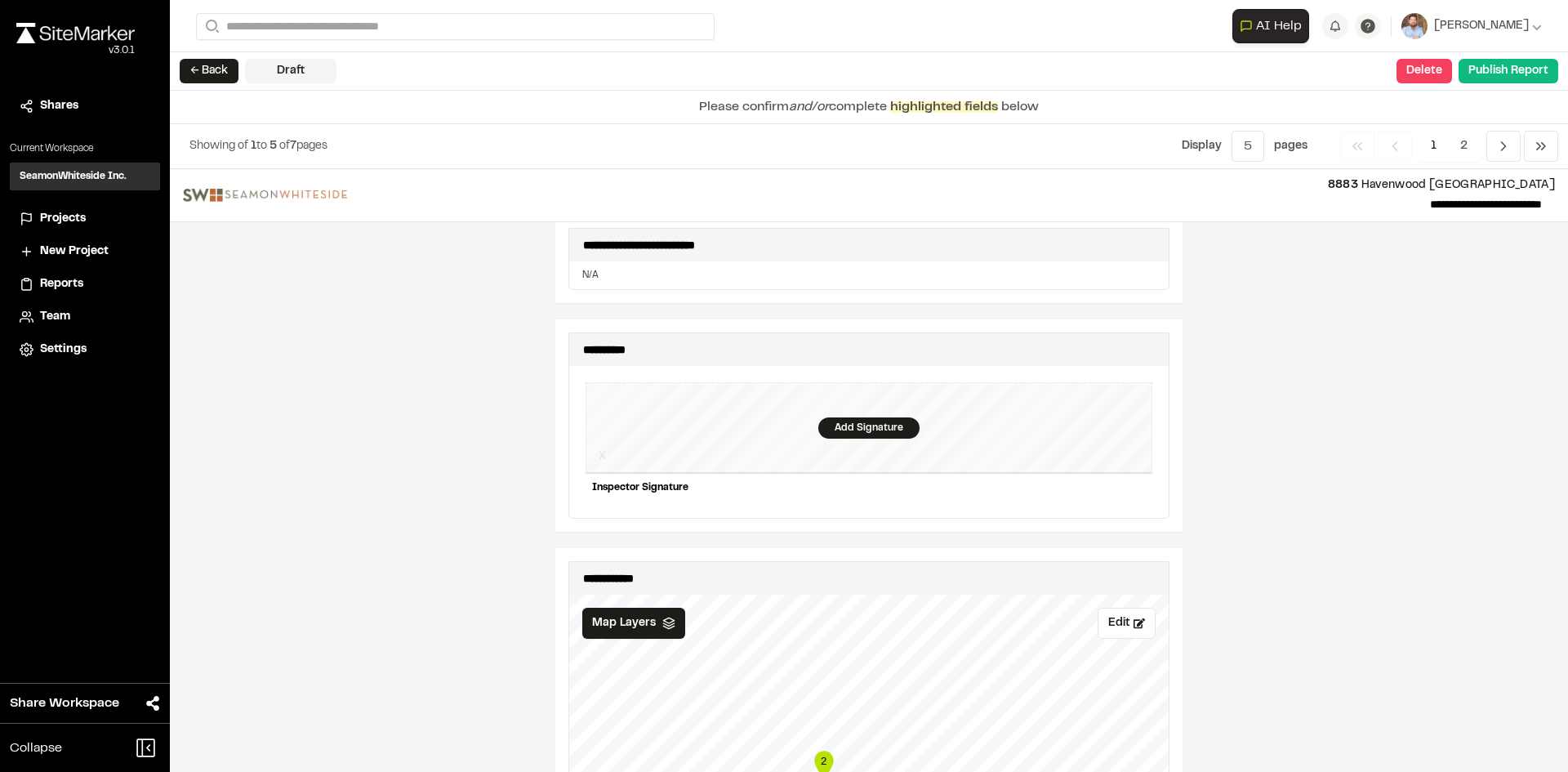
scroll to position [1471, 0]
click at [849, 416] on div "Add Signature" at bounding box center [869, 427] width 101 height 22
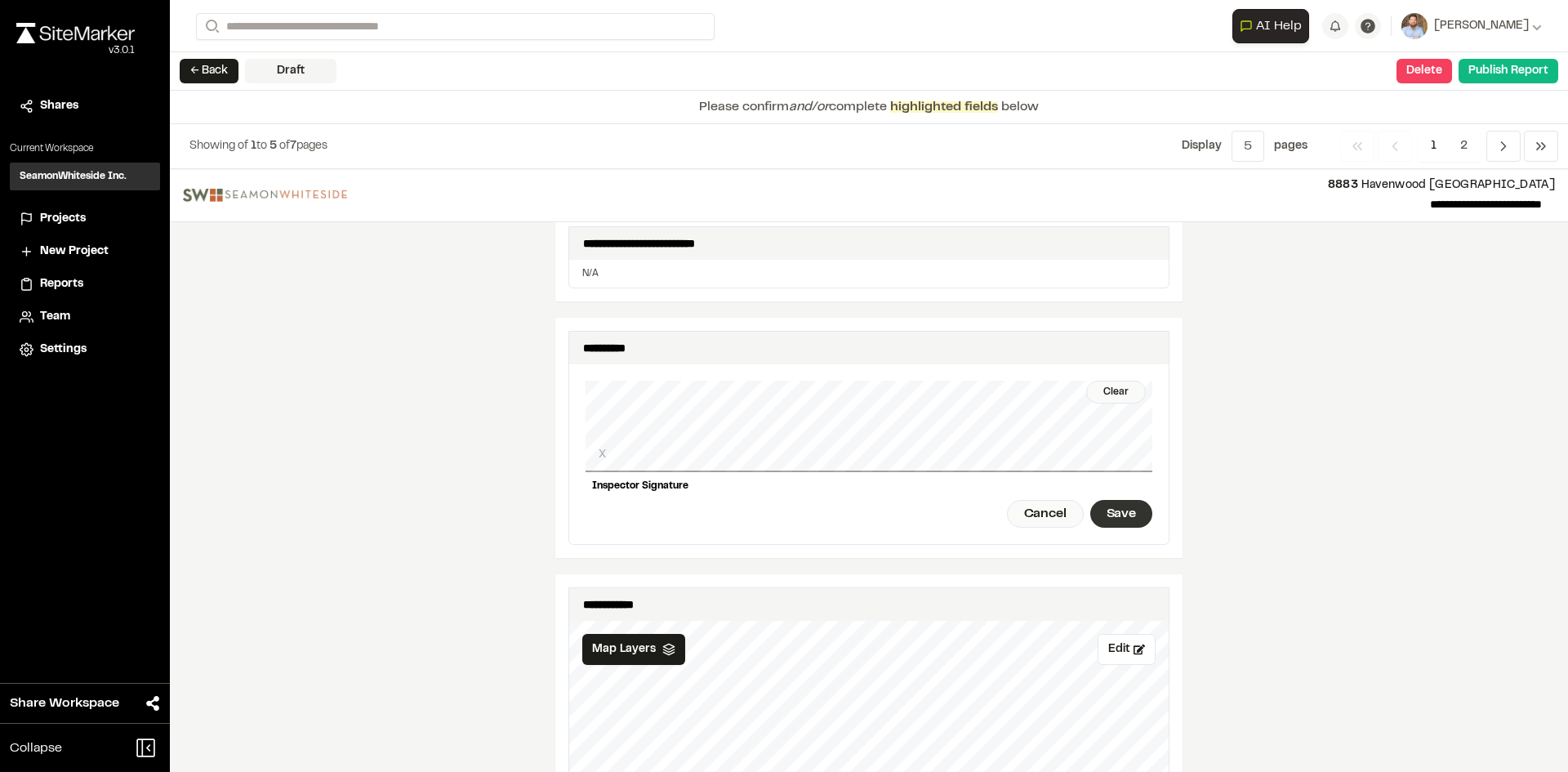
click at [1115, 502] on div "Save" at bounding box center [1121, 513] width 62 height 27
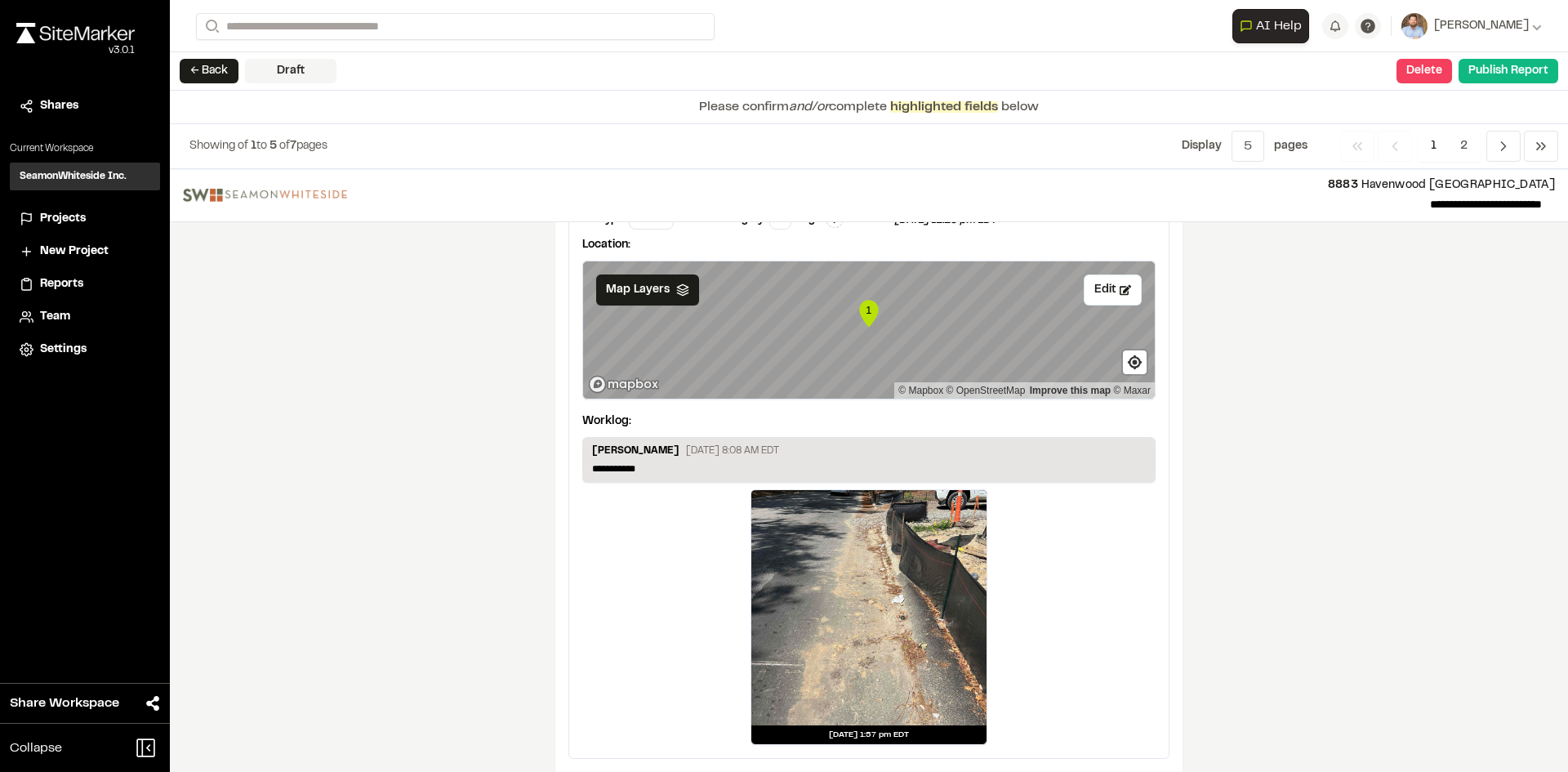
scroll to position [2719, 0]
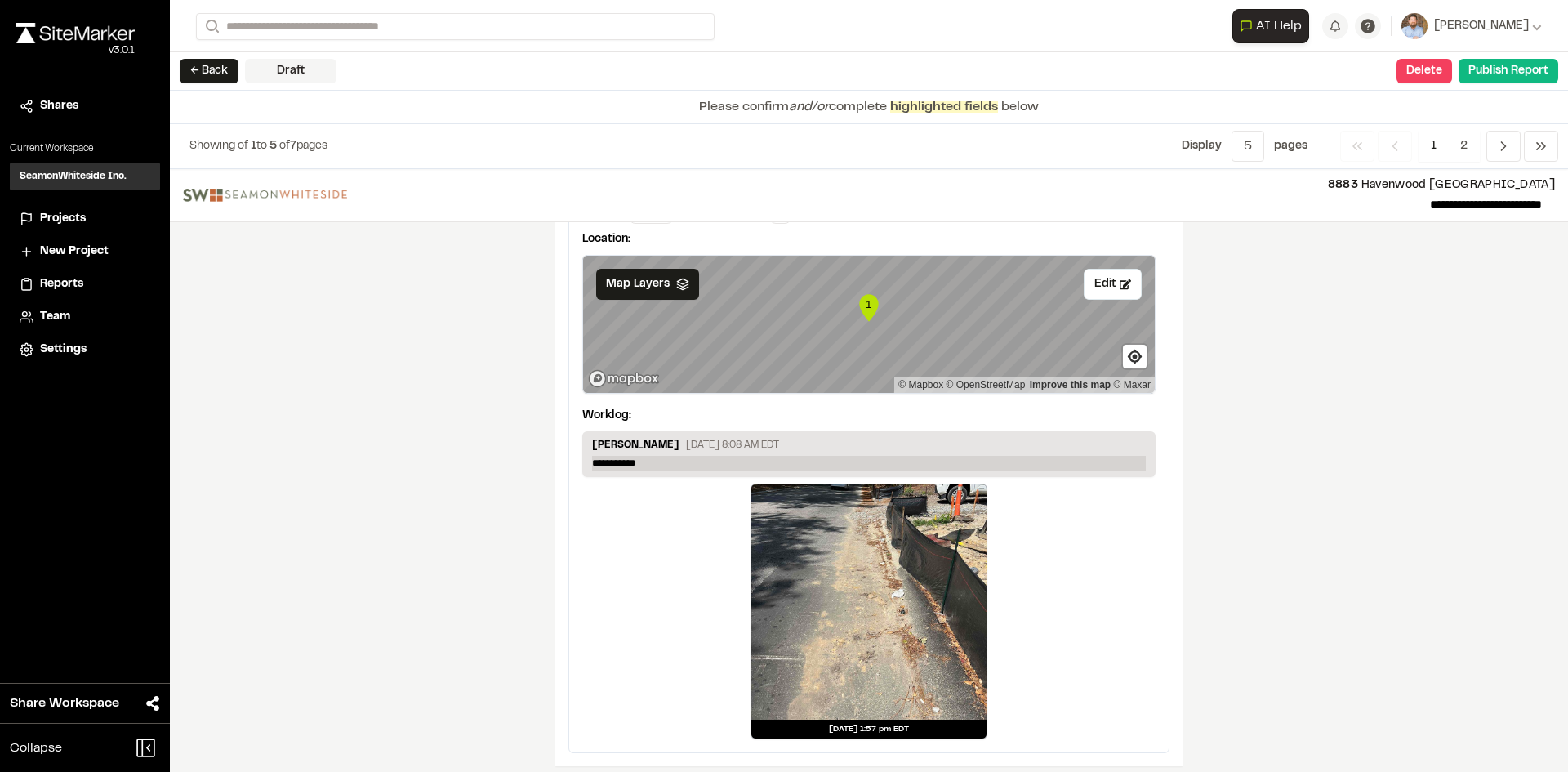
click at [657, 456] on p "**********" at bounding box center [869, 463] width 554 height 15
click at [1461, 143] on span "2" at bounding box center [1463, 146] width 32 height 31
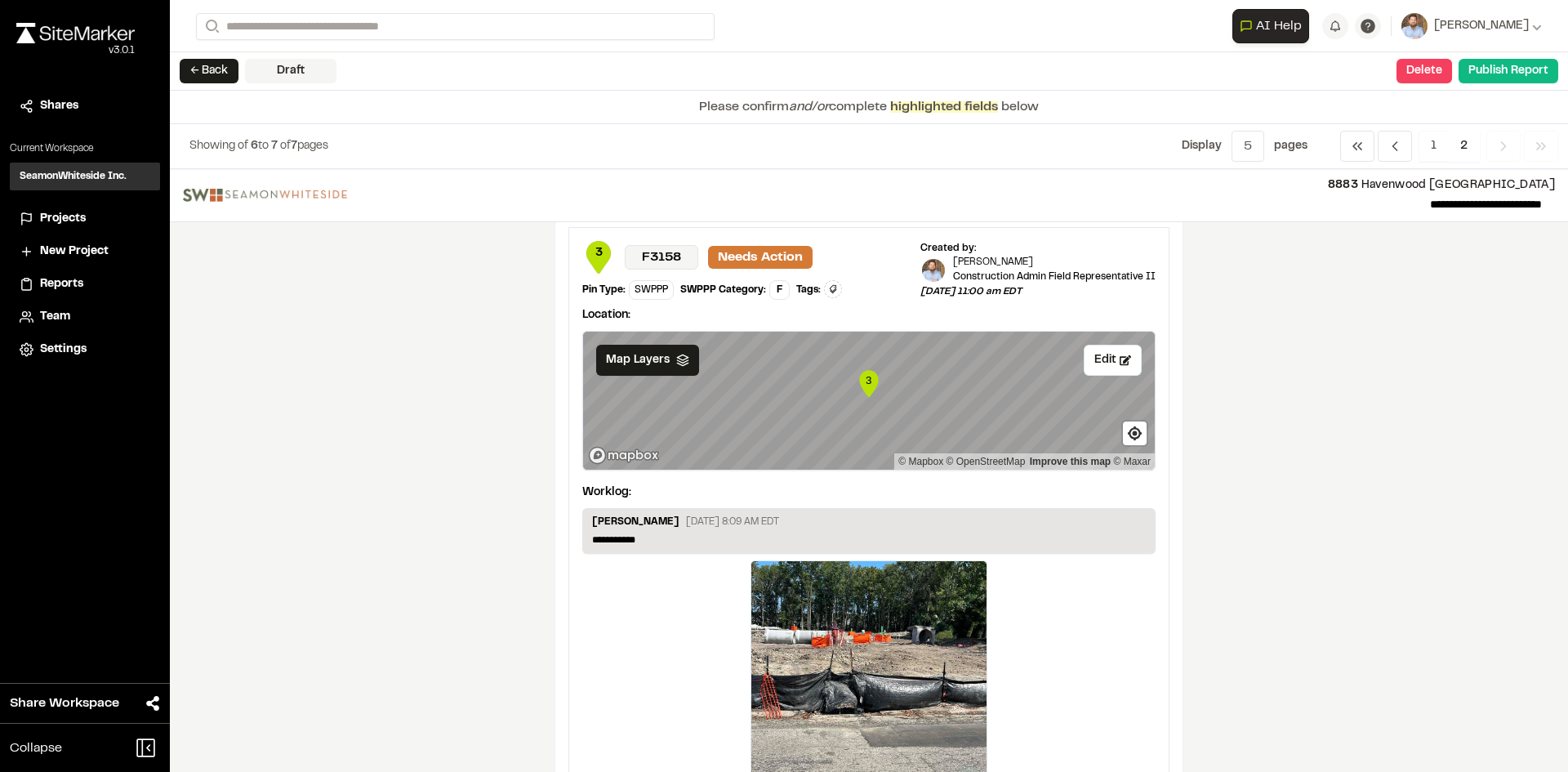
scroll to position [735, 0]
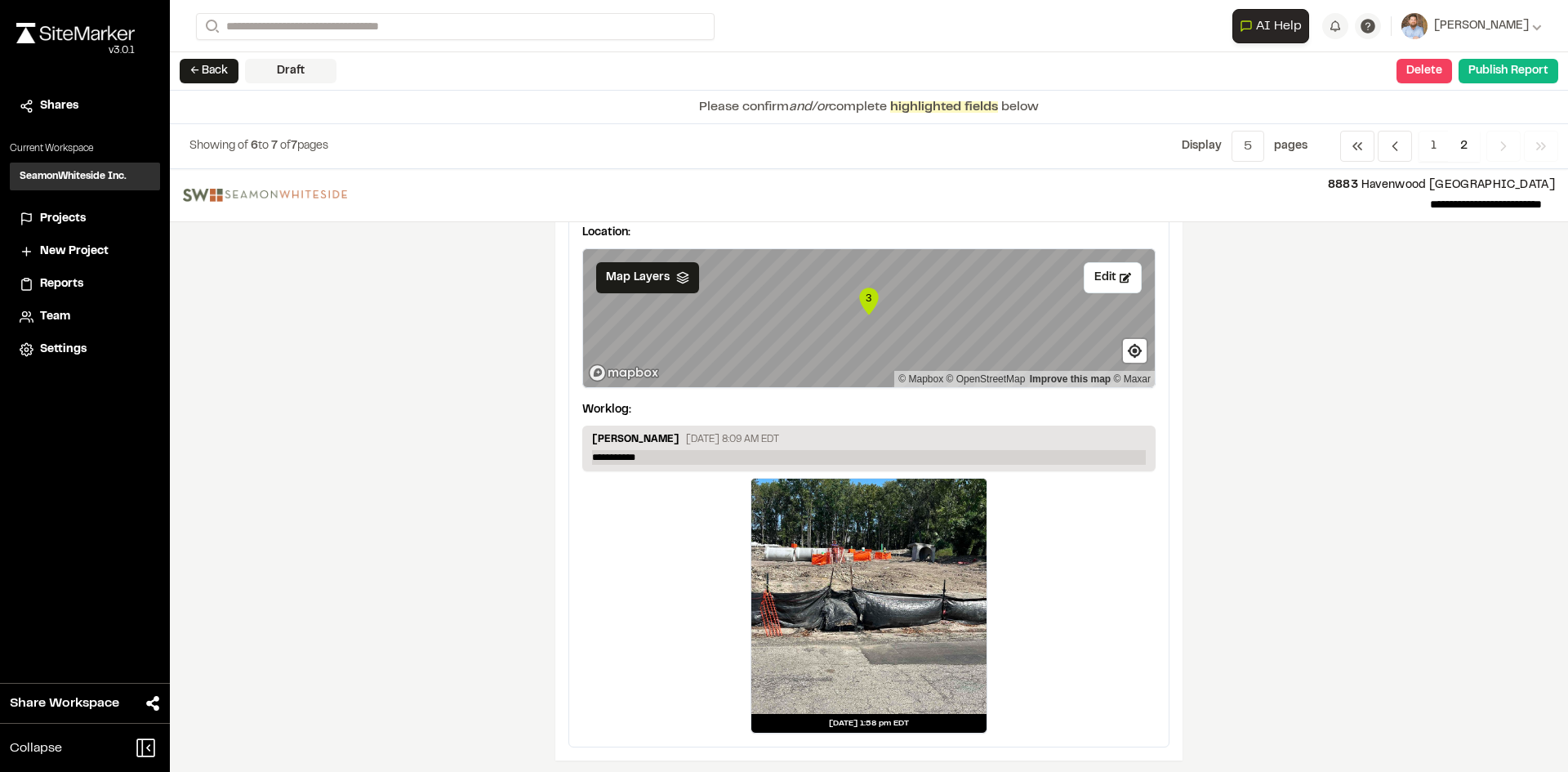
click at [668, 456] on p "**********" at bounding box center [869, 458] width 554 height 15
click at [1106, 276] on button "Edit" at bounding box center [1112, 277] width 58 height 31
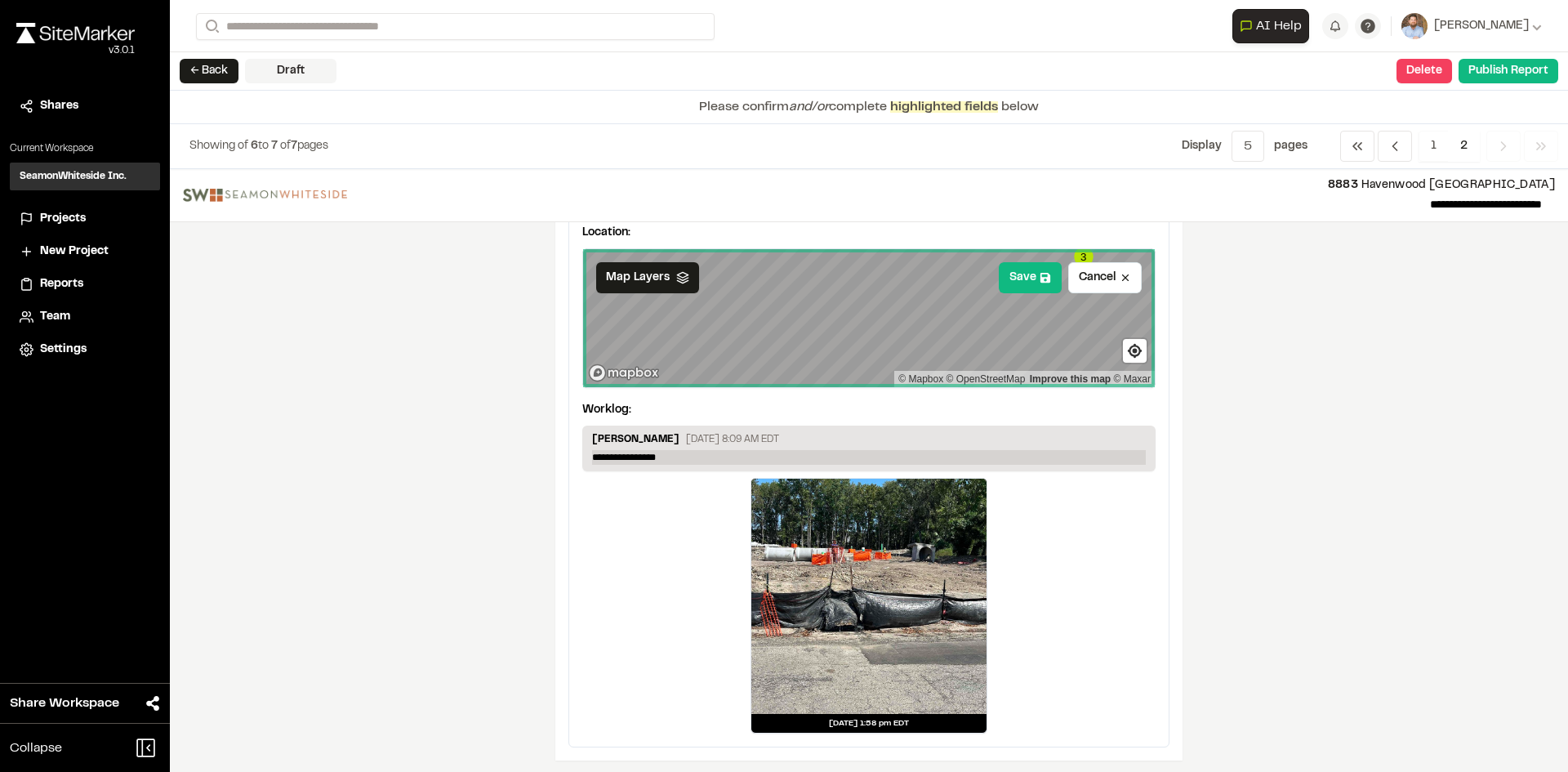
click at [681, 461] on p "**********" at bounding box center [869, 458] width 554 height 15
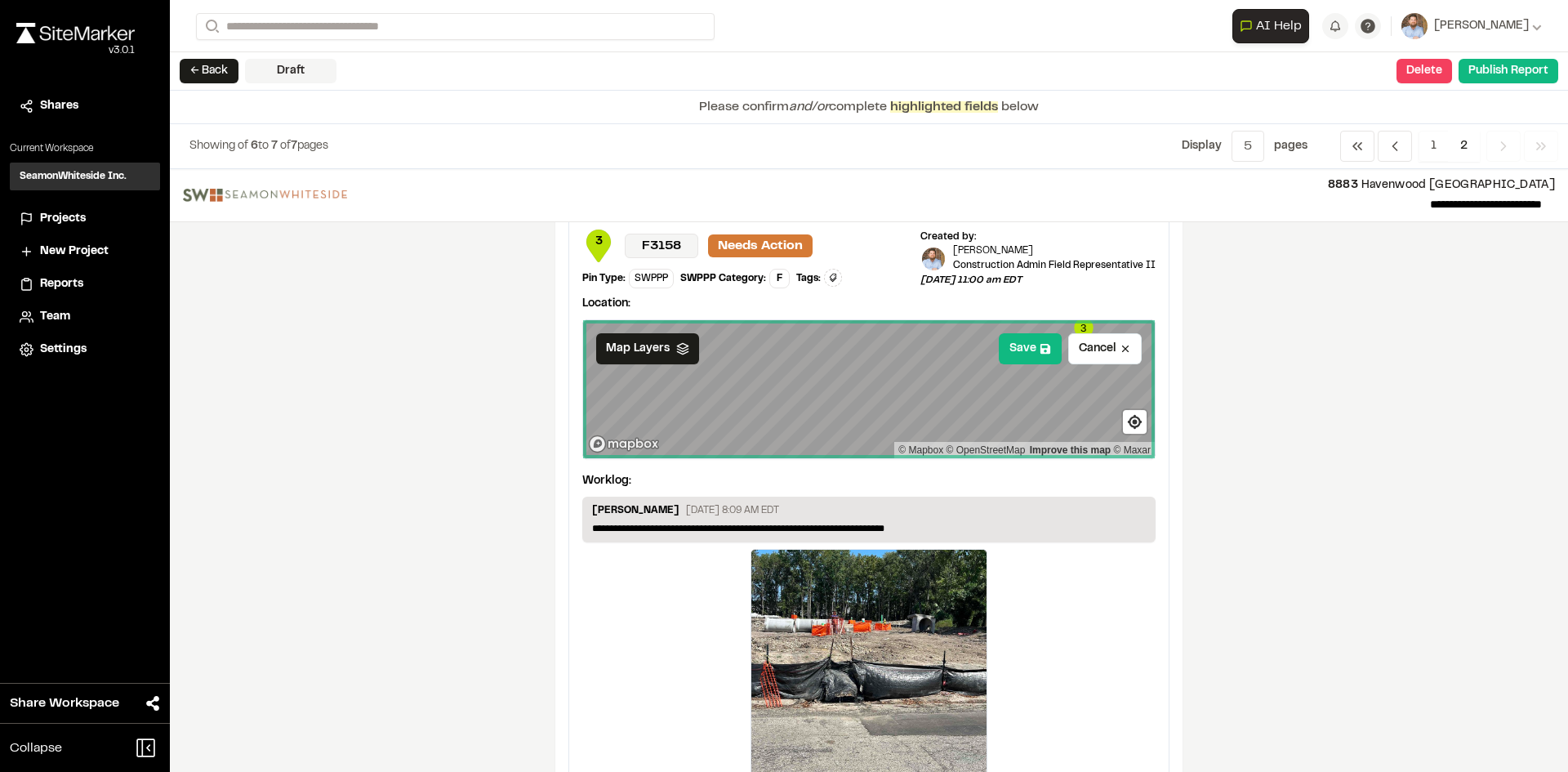
scroll to position [740, 0]
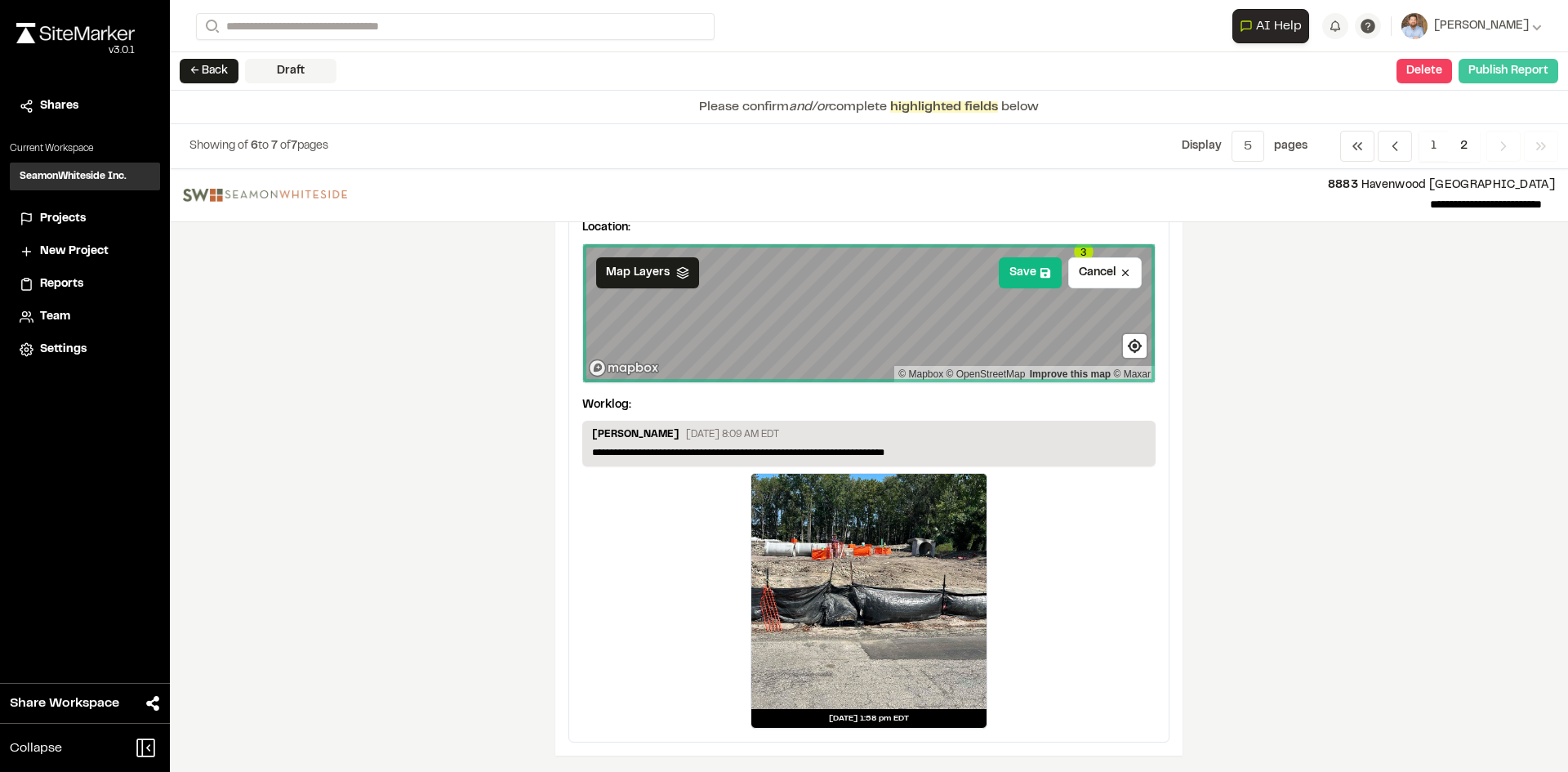
click at [1509, 72] on button "Publish Report" at bounding box center [1508, 71] width 100 height 24
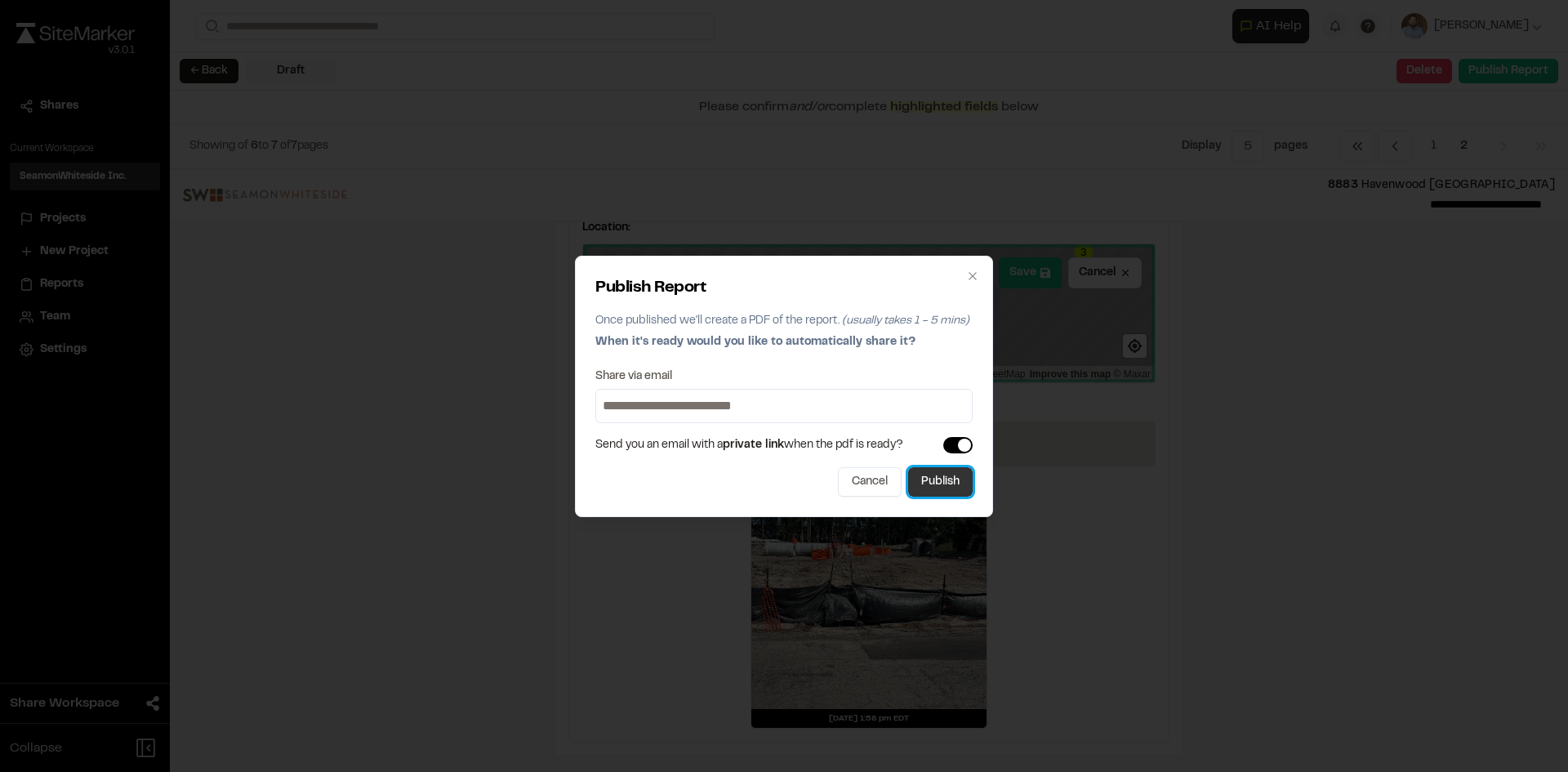
click at [961, 484] on button "Publish" at bounding box center [940, 482] width 65 height 29
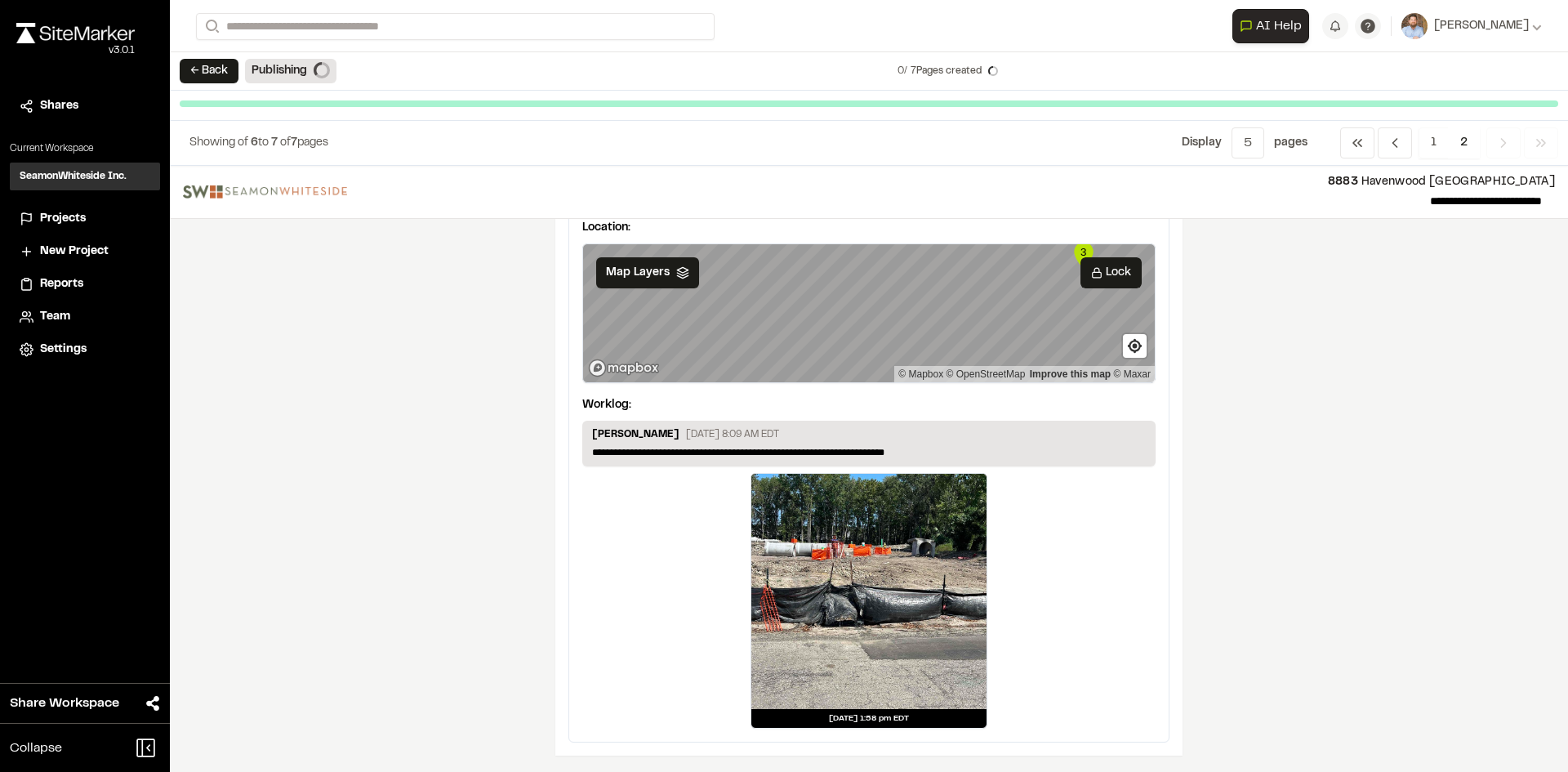
scroll to position [737, 0]
click at [64, 215] on span "Projects" at bounding box center [62, 219] width 46 height 18
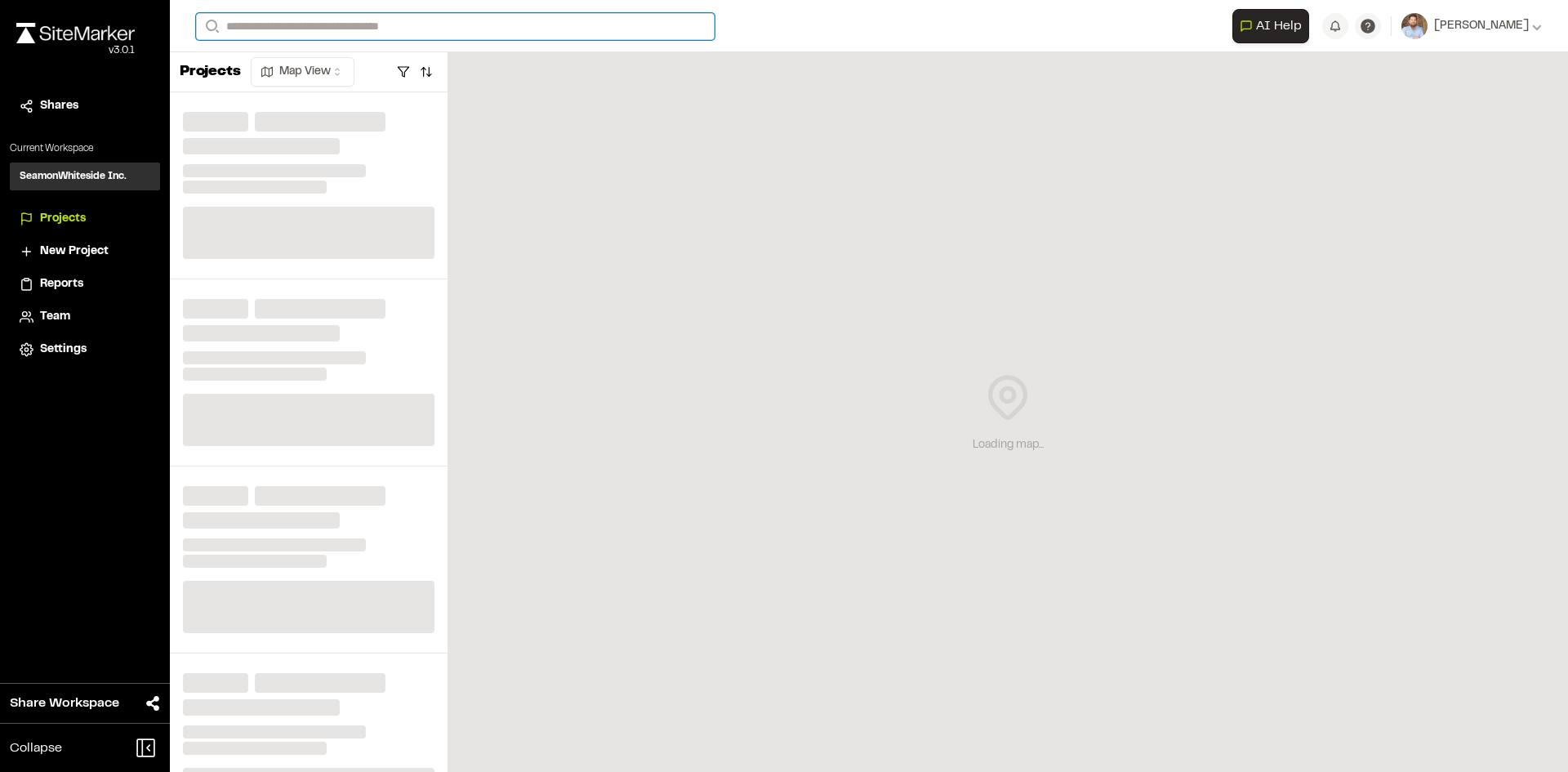
click at [323, 25] on input "Search" at bounding box center [456, 27] width 519 height 27
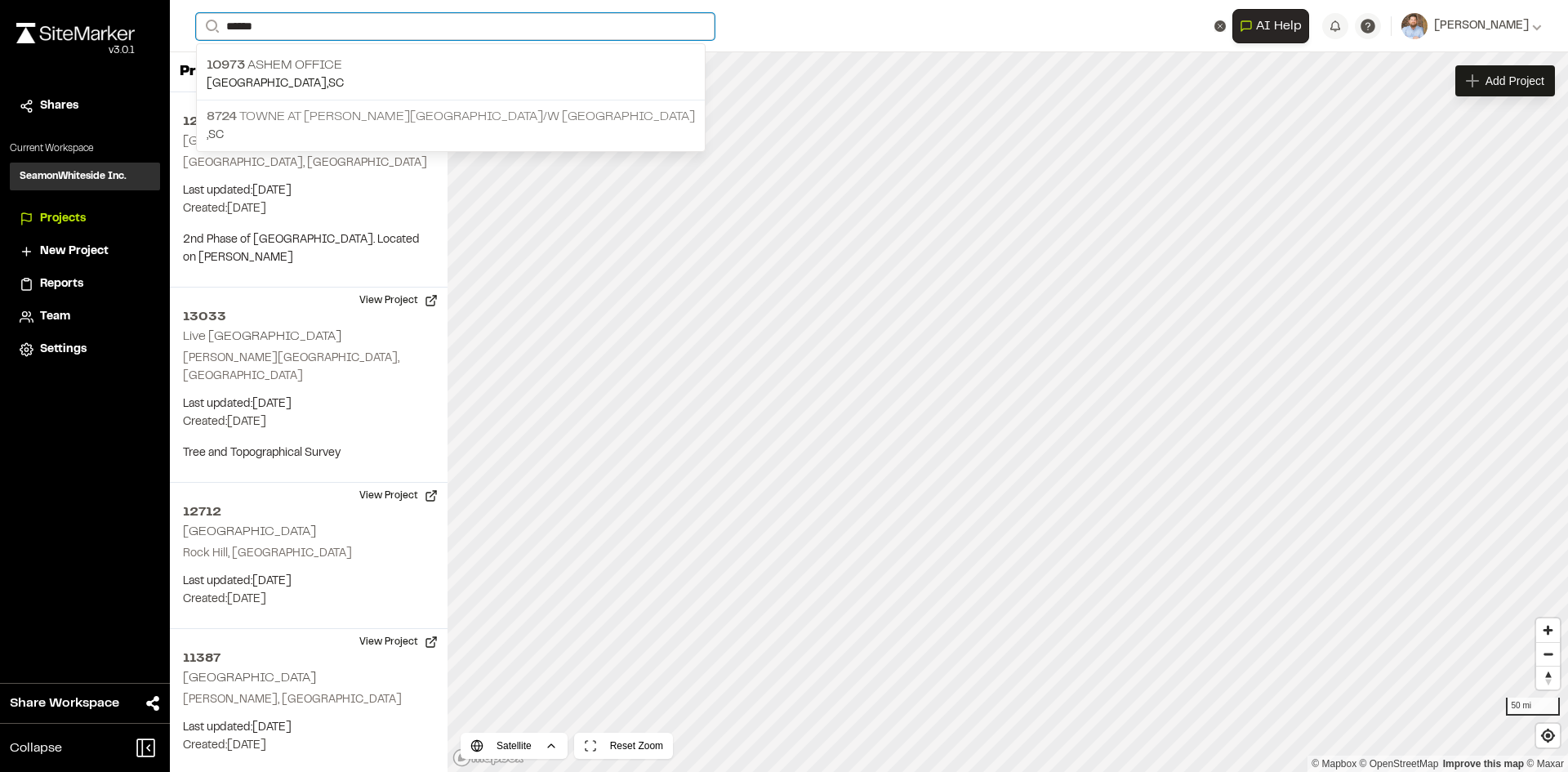
type input "*****"
click at [382, 121] on p "8724 Towne at Cooper River R/W Extension" at bounding box center [450, 117] width 488 height 20
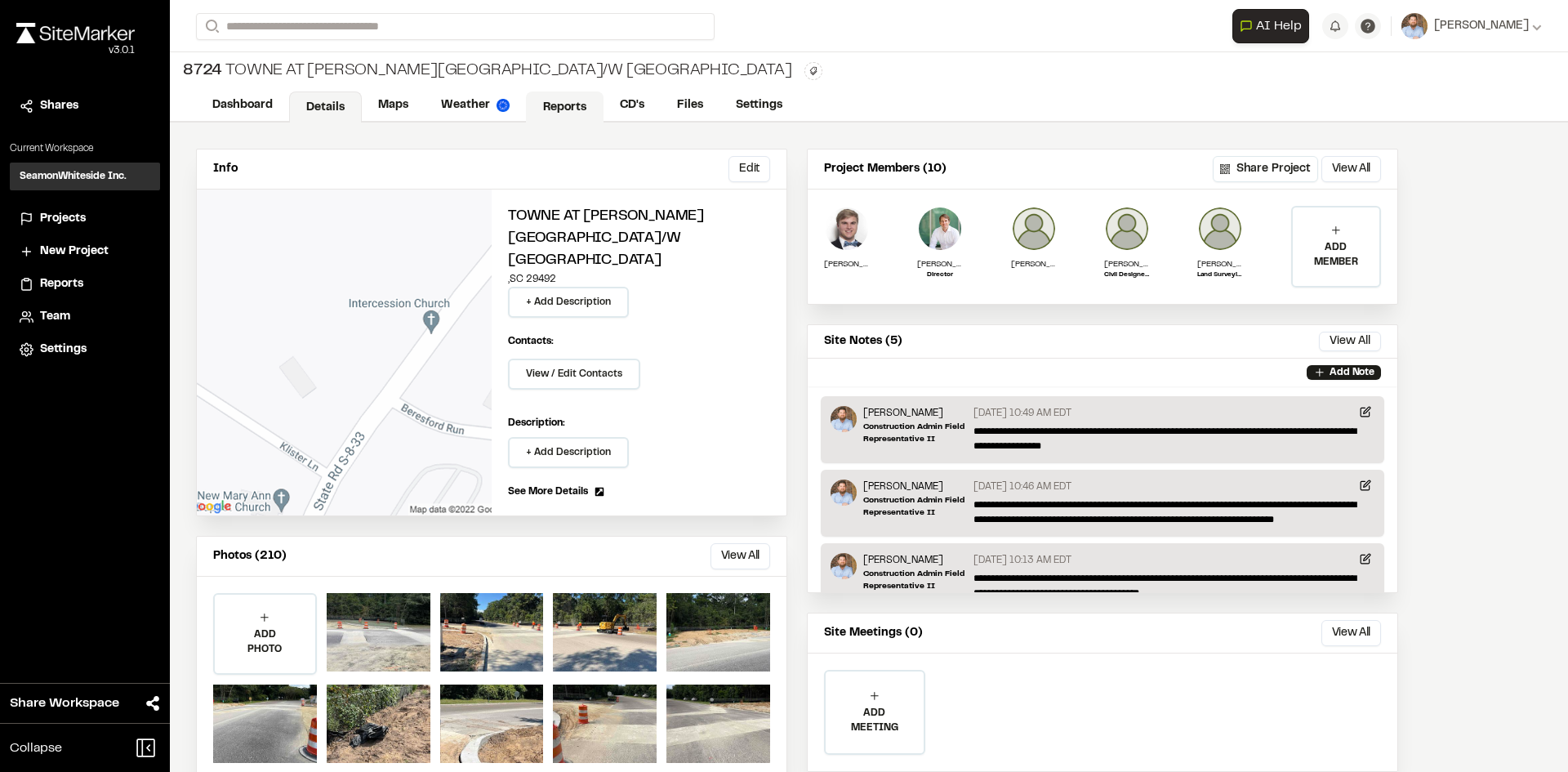
click at [574, 106] on link "Reports" at bounding box center [565, 106] width 77 height 31
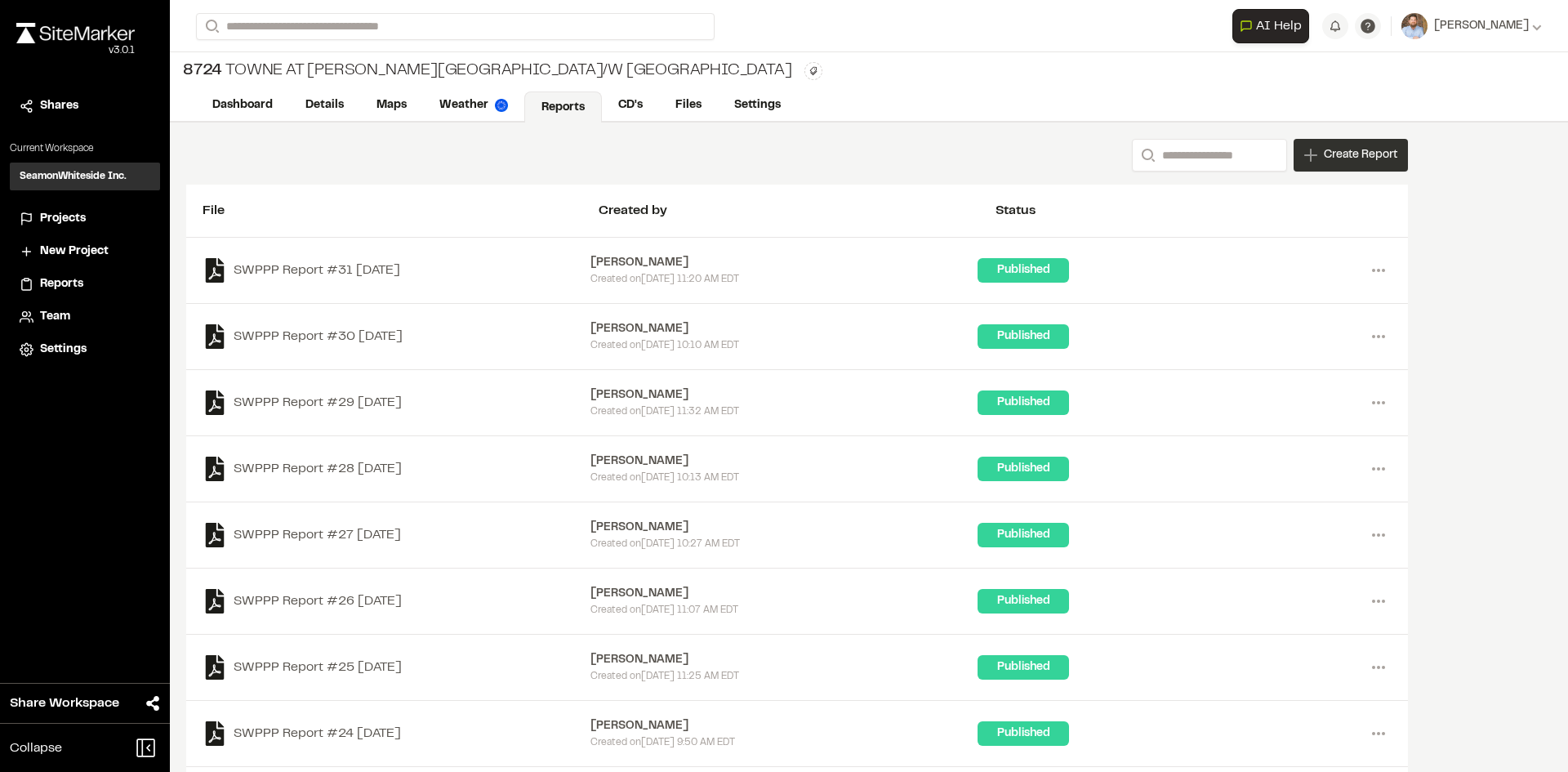
click at [1330, 155] on span "Create Report" at bounding box center [1360, 156] width 73 height 18
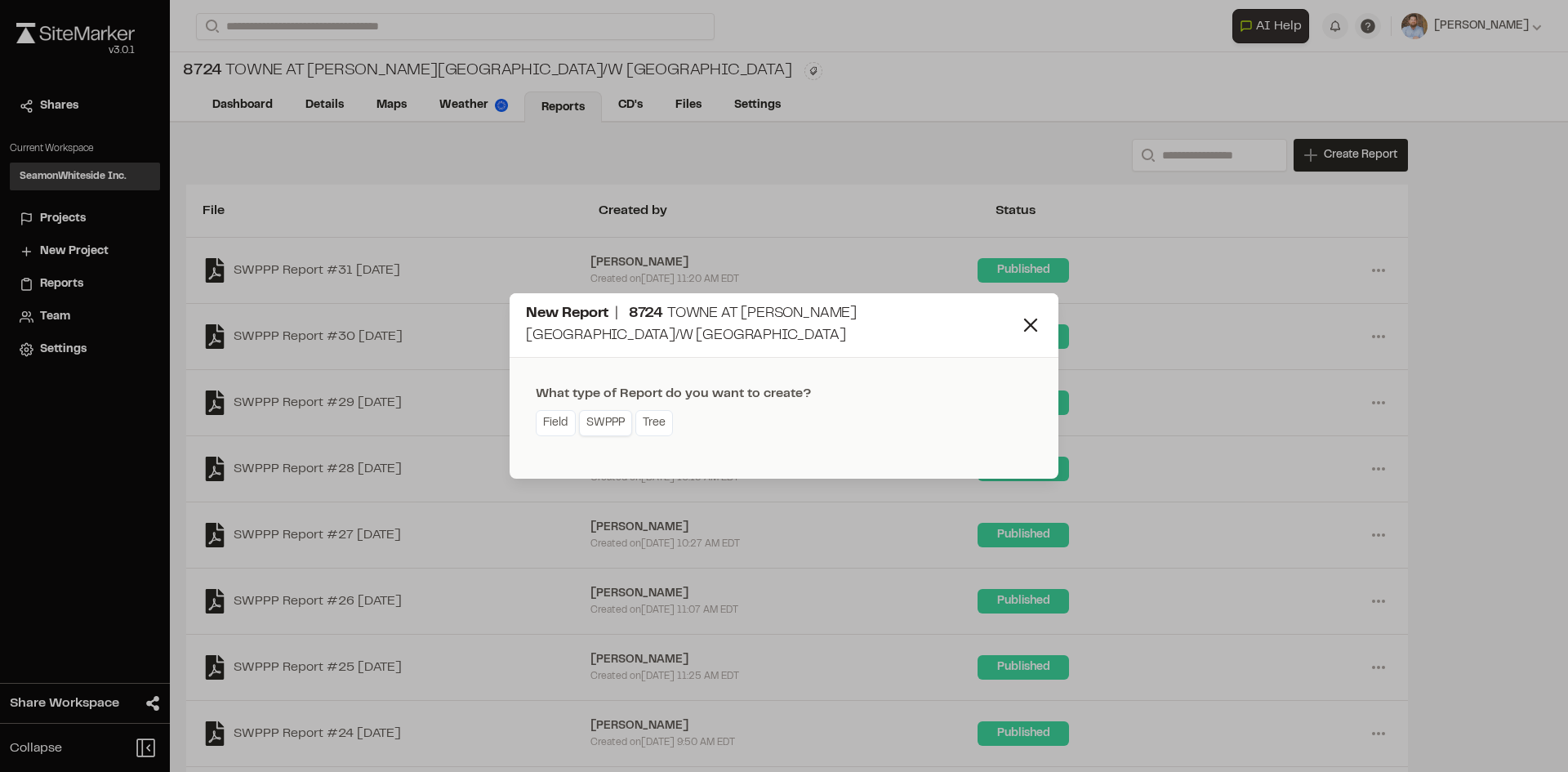
click at [610, 419] on link "SWPPP" at bounding box center [605, 423] width 53 height 26
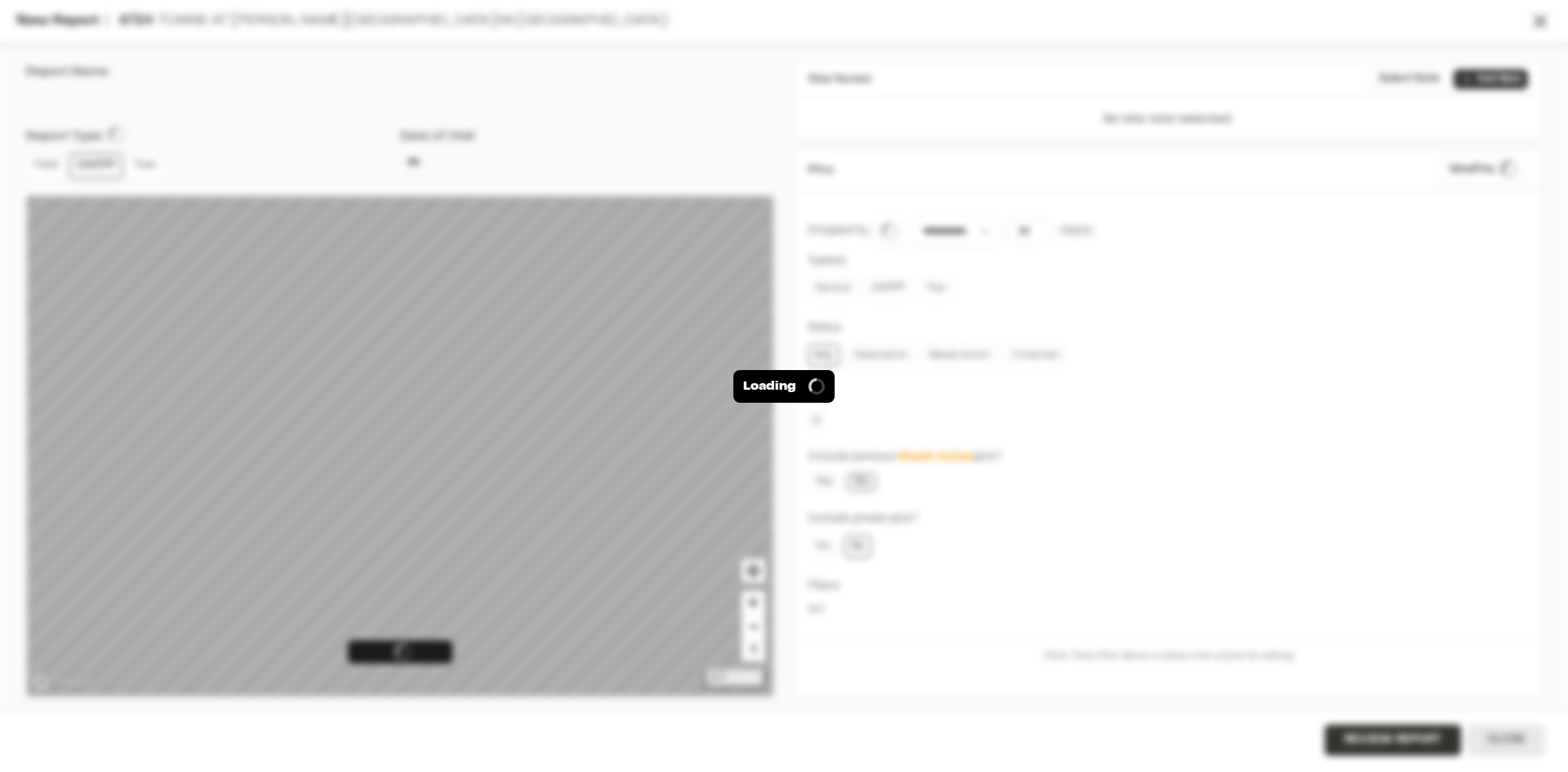
type input "**********"
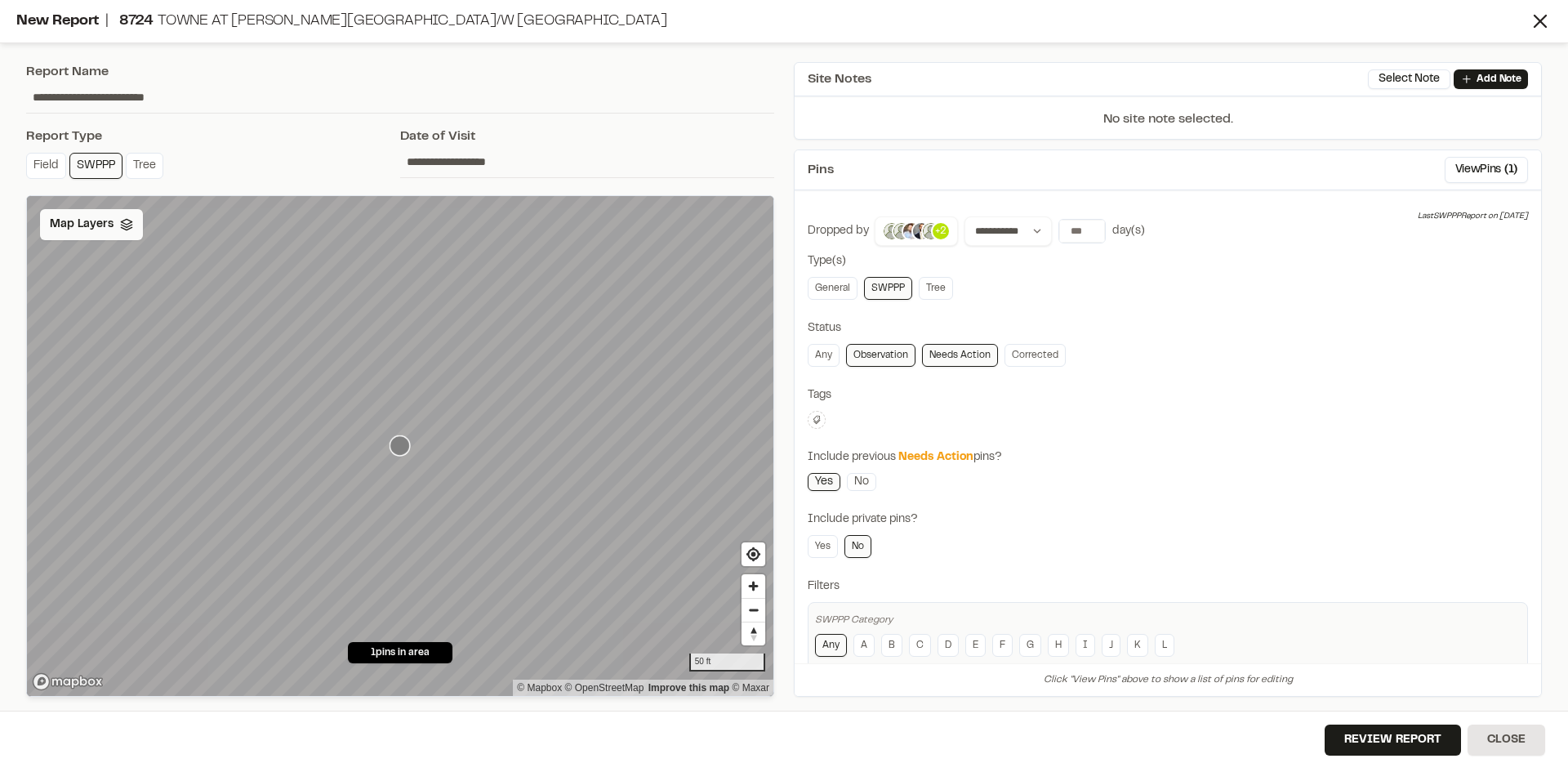
click at [113, 226] on div "Map Layers" at bounding box center [91, 224] width 103 height 31
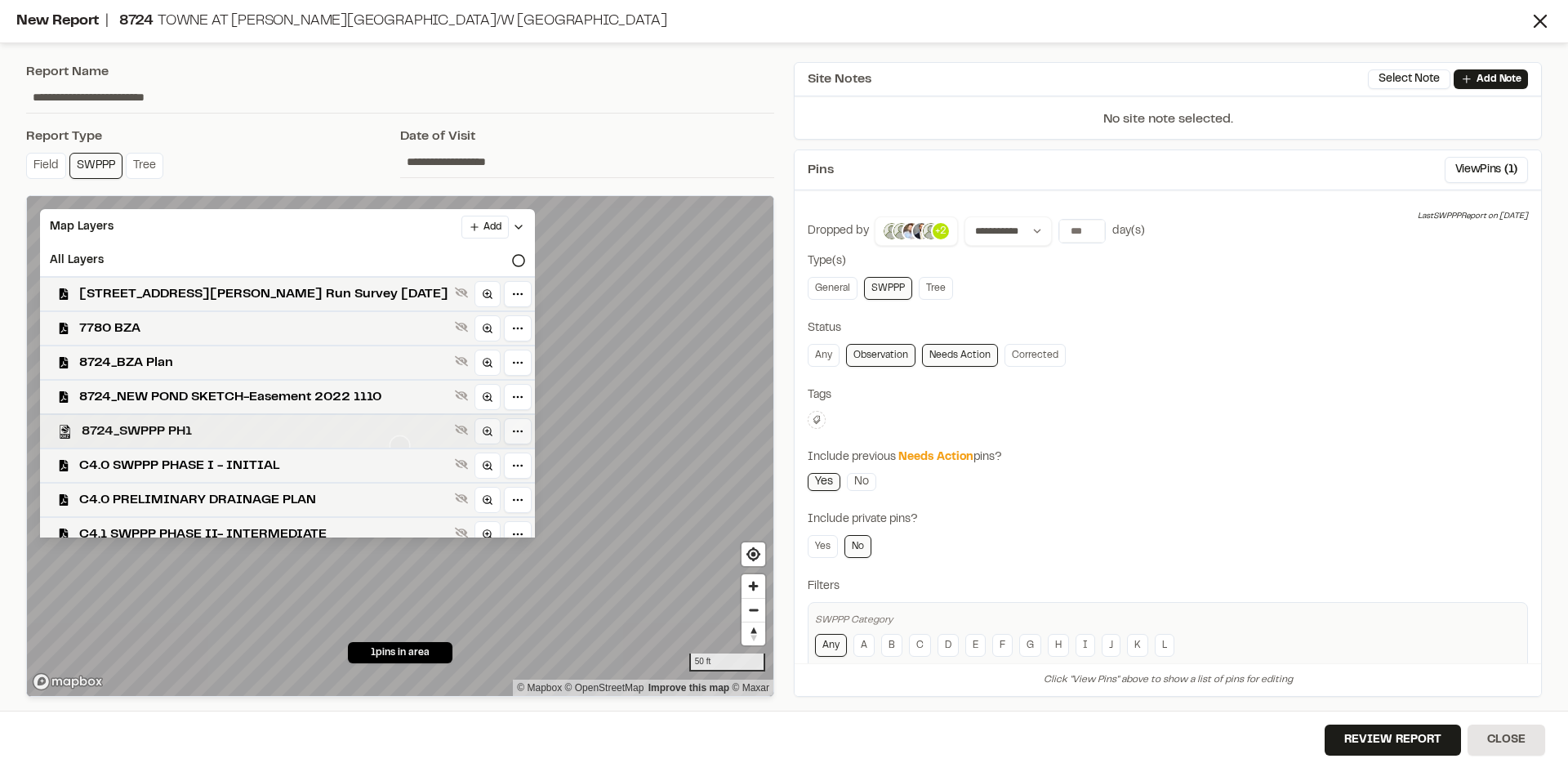
scroll to position [82, 0]
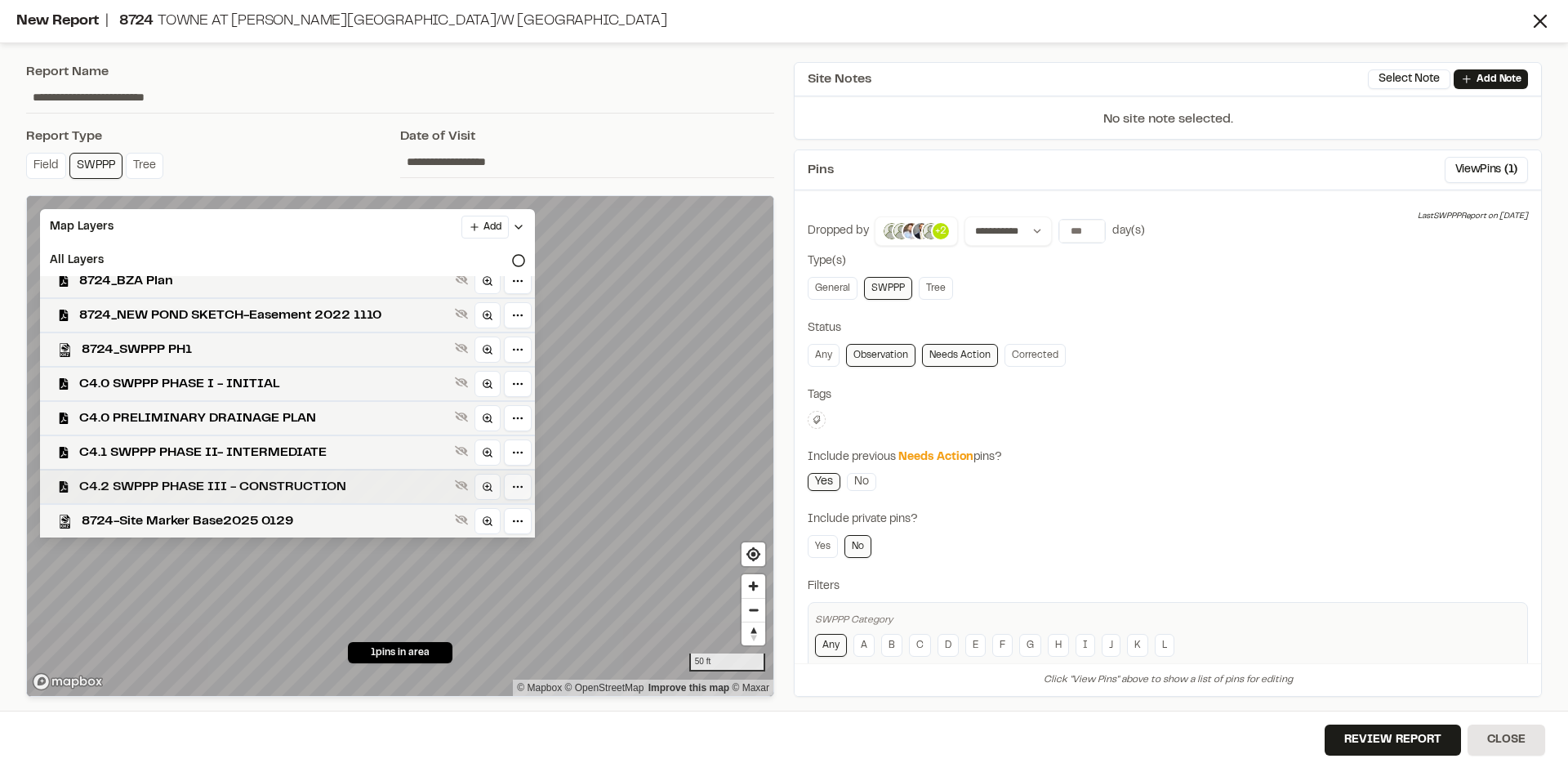
click at [283, 481] on span "C4.2 SWPPP PHASE III - CONSTRUCTION" at bounding box center [264, 487] width 369 height 20
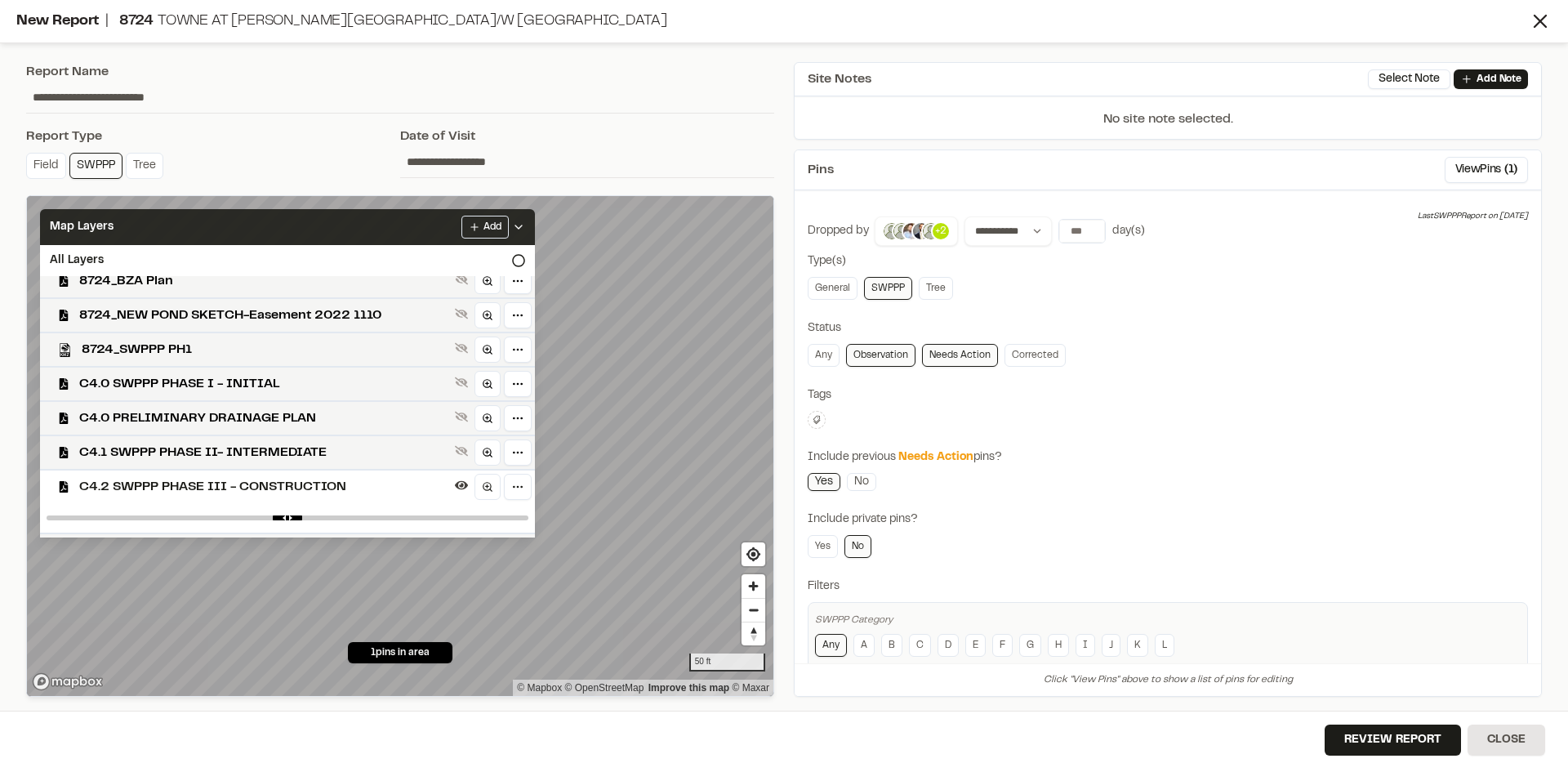
click at [525, 222] on icon at bounding box center [519, 227] width 13 height 13
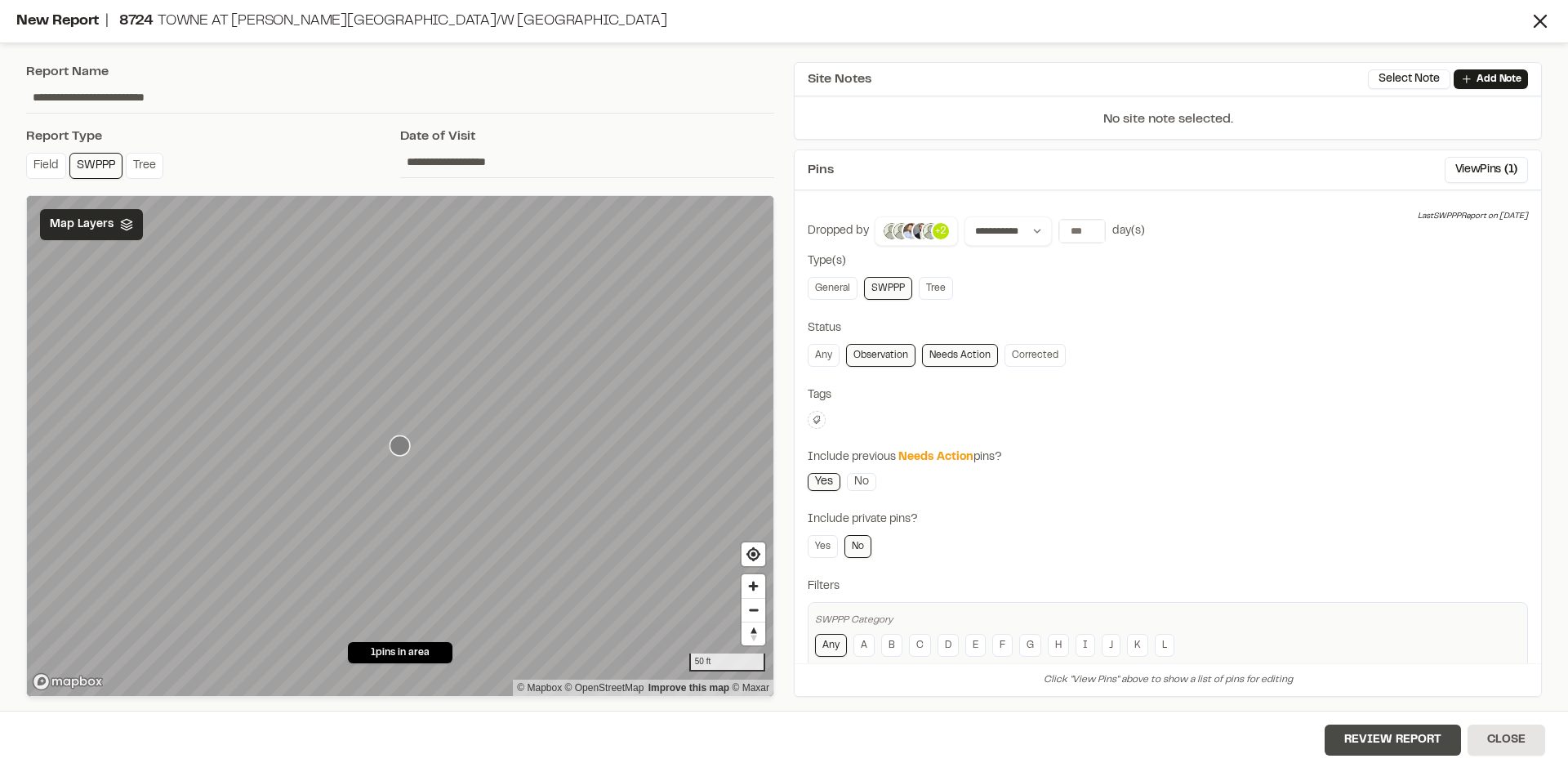
click at [1407, 749] on button "Review Report" at bounding box center [1393, 740] width 136 height 31
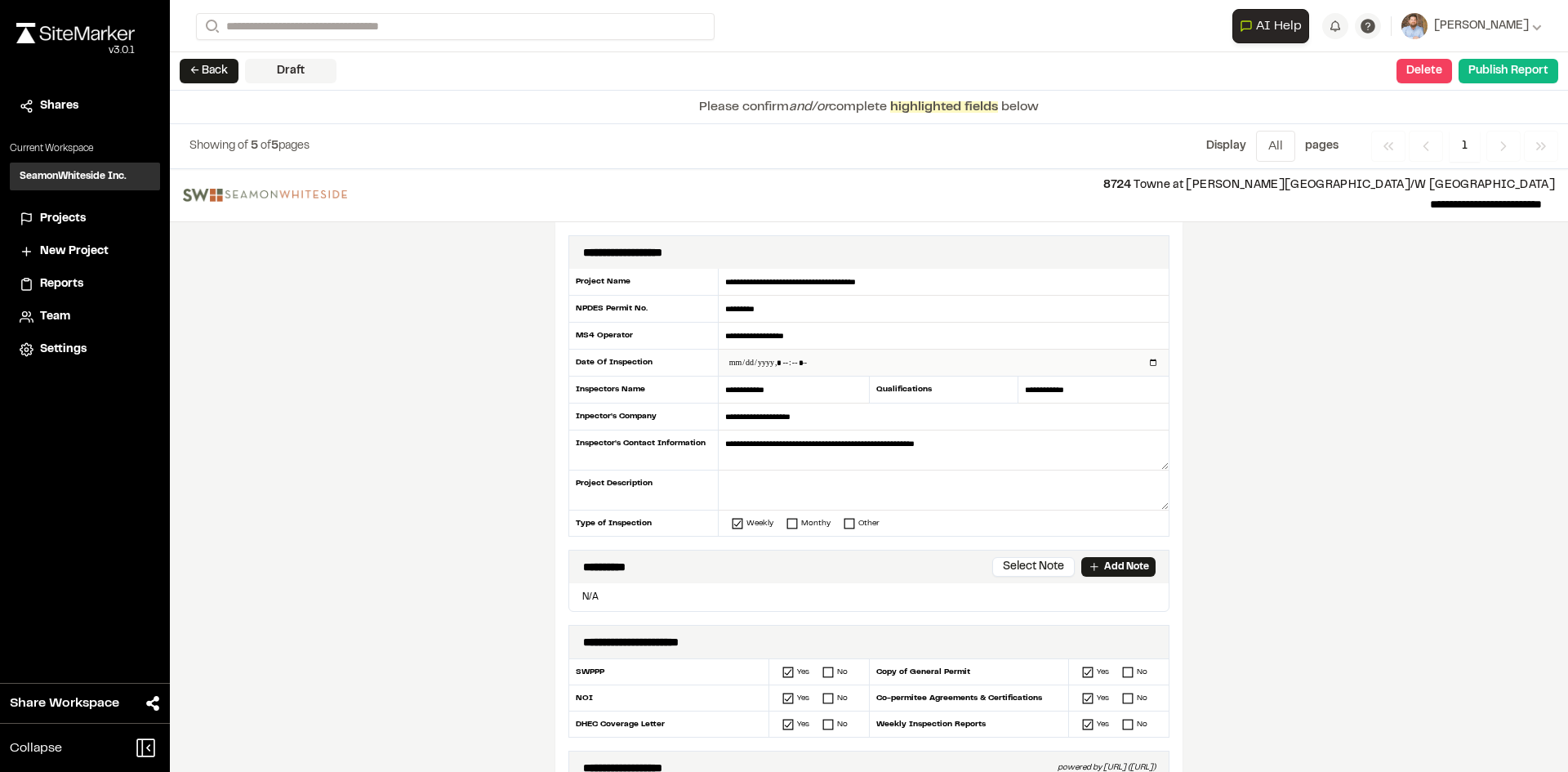
click at [1147, 363] on input "datetime-local" at bounding box center [943, 362] width 450 height 26
type input "**********"
click at [432, 455] on div "**********" at bounding box center [869, 470] width 1398 height 603
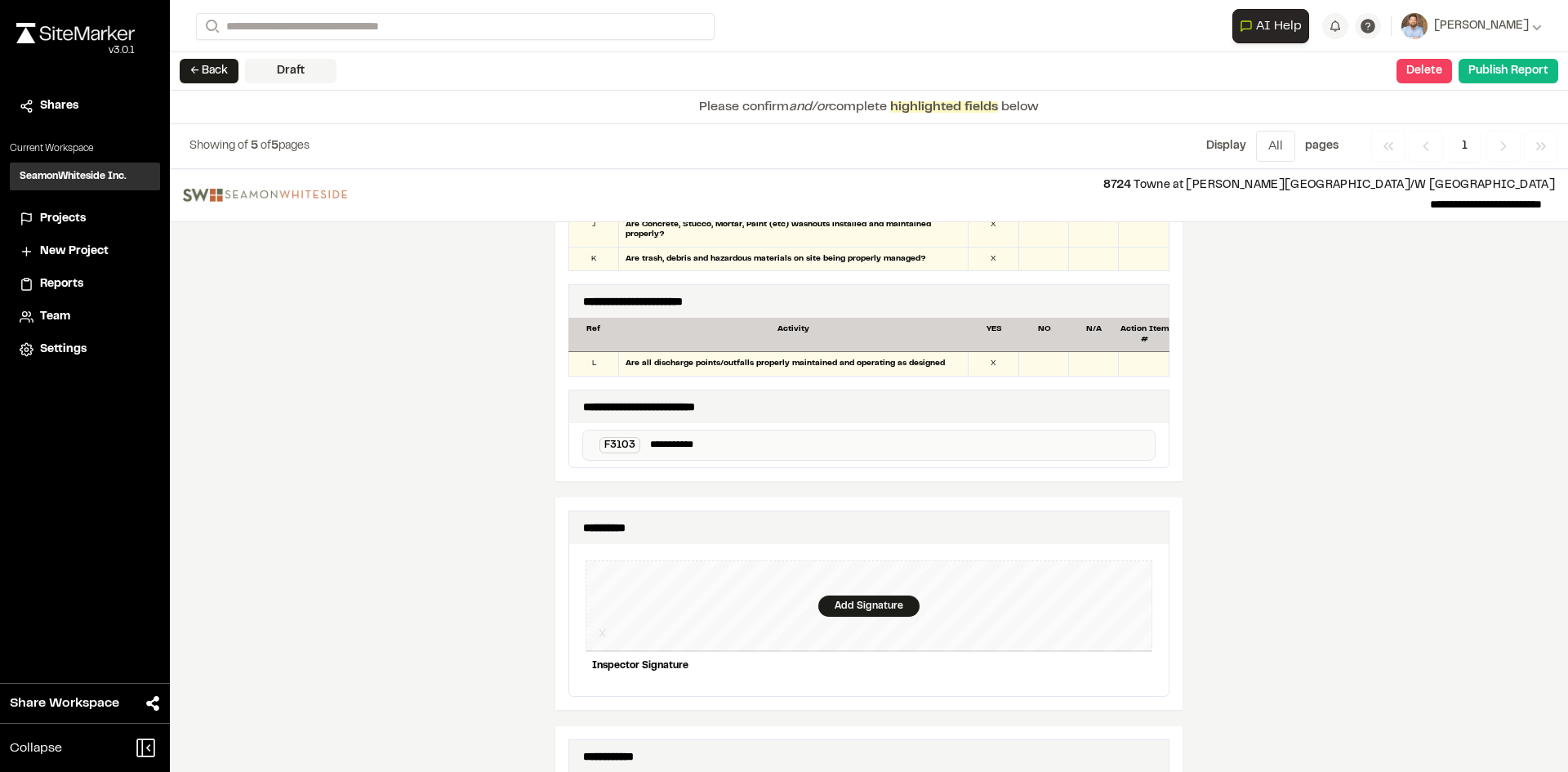
scroll to position [1552, 0]
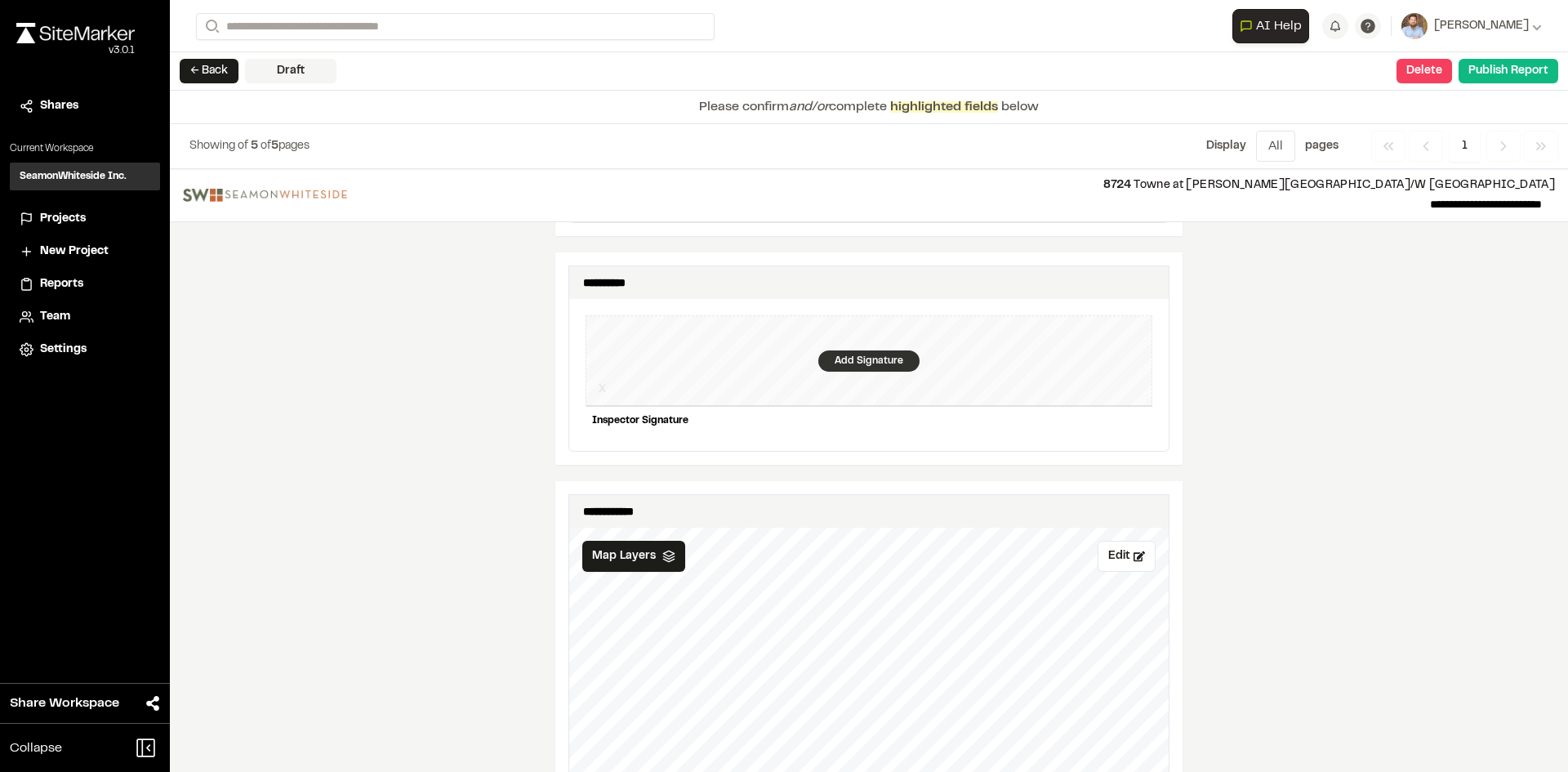
click at [849, 350] on div "Add Signature" at bounding box center [869, 361] width 101 height 22
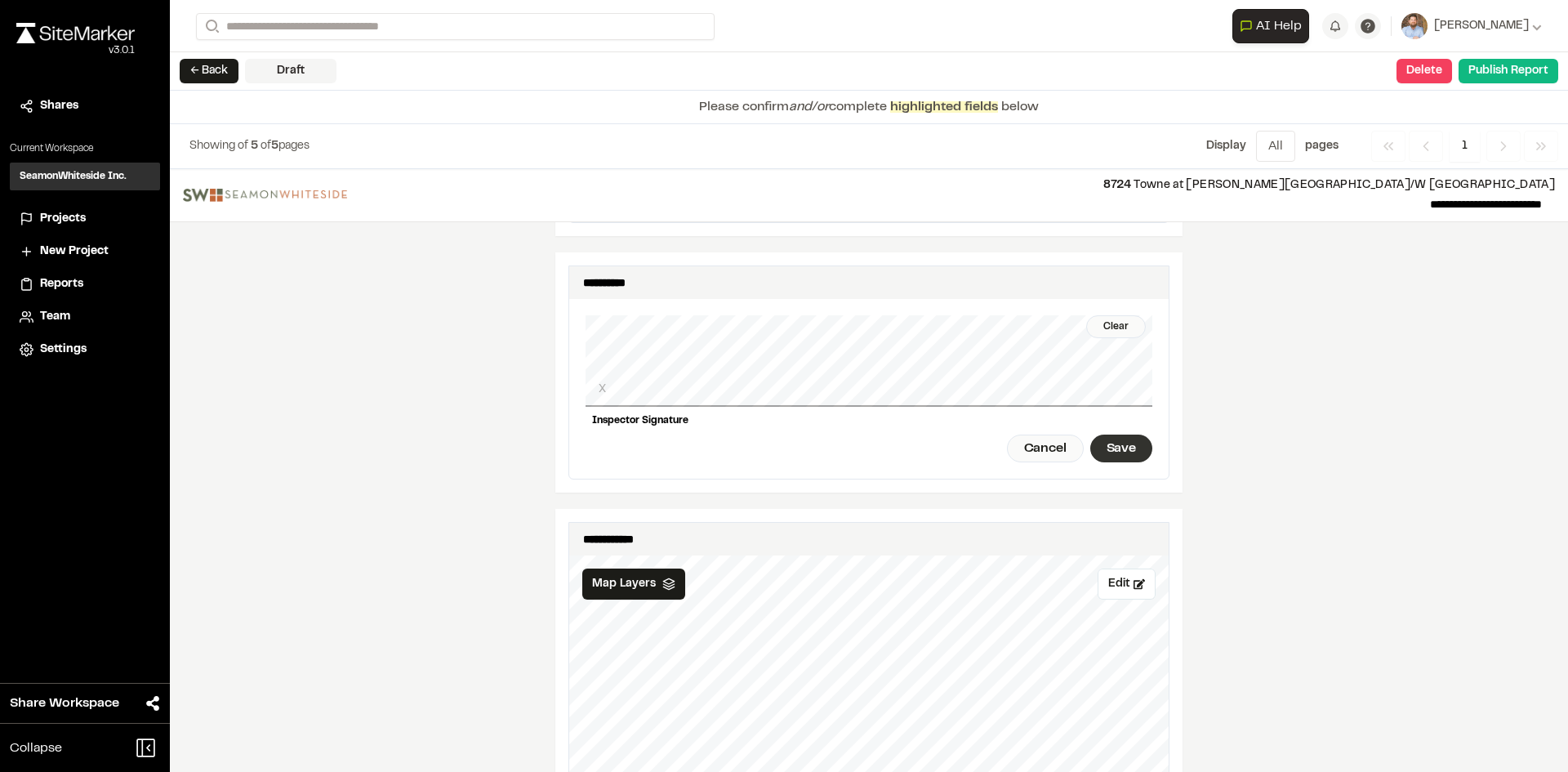
click at [1123, 444] on div "Save" at bounding box center [1121, 448] width 62 height 27
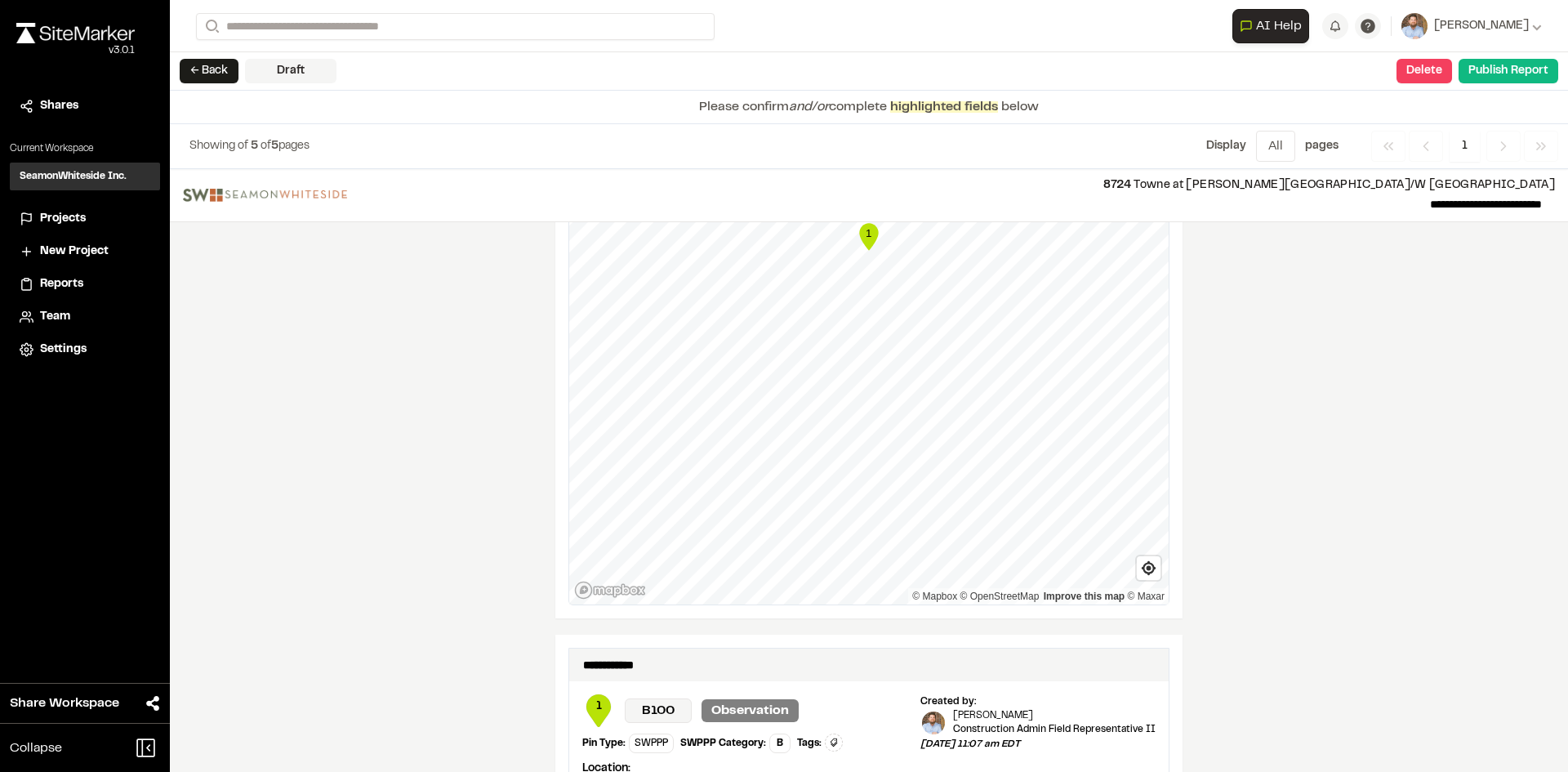
scroll to position [2735, 0]
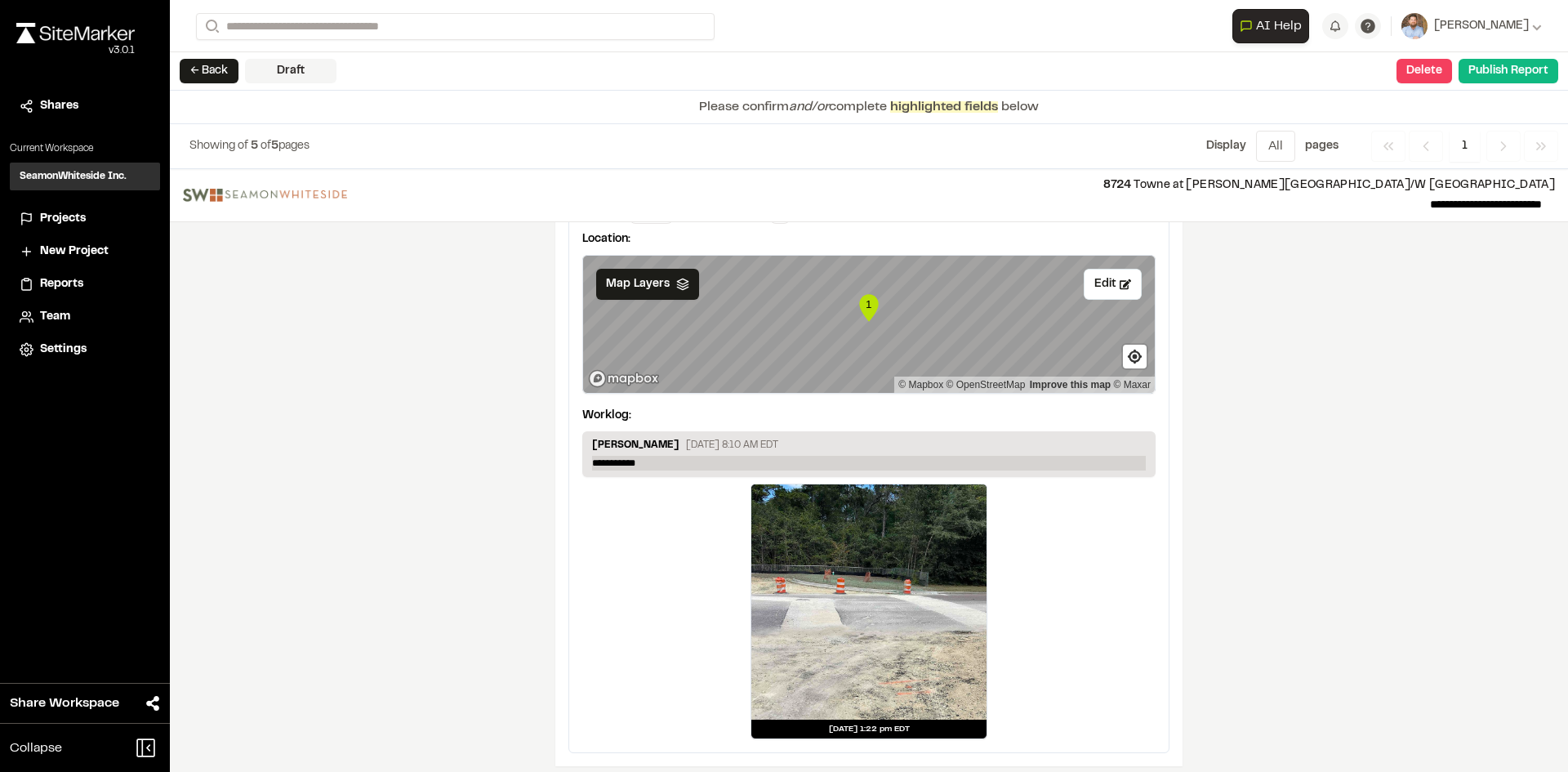
click at [658, 456] on p "**********" at bounding box center [869, 463] width 554 height 15
click at [592, 456] on p "**********" at bounding box center [869, 463] width 554 height 15
click at [813, 456] on p "**********" at bounding box center [869, 463] width 554 height 15
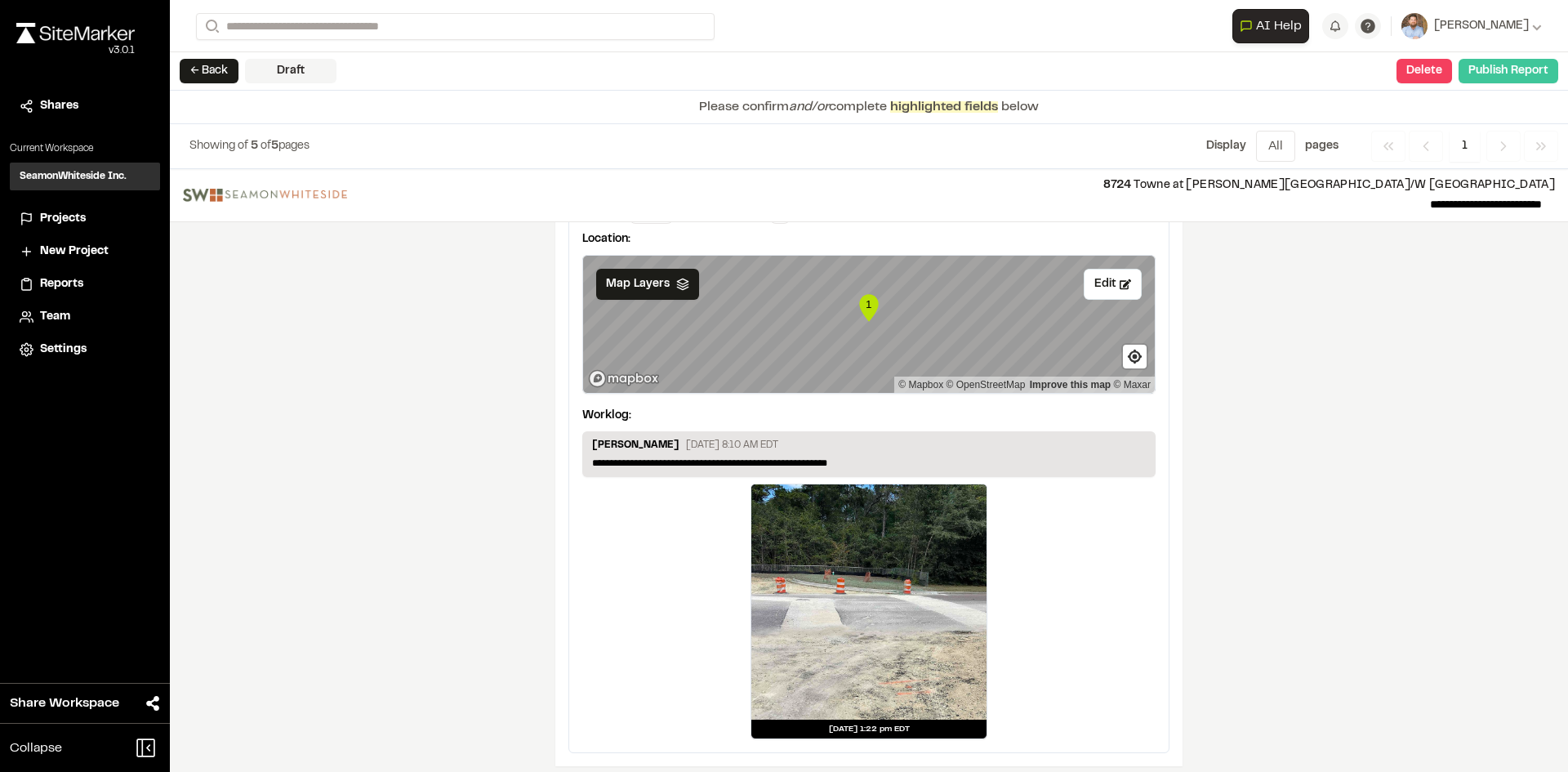
click at [1506, 72] on button "Publish Report" at bounding box center [1508, 71] width 100 height 24
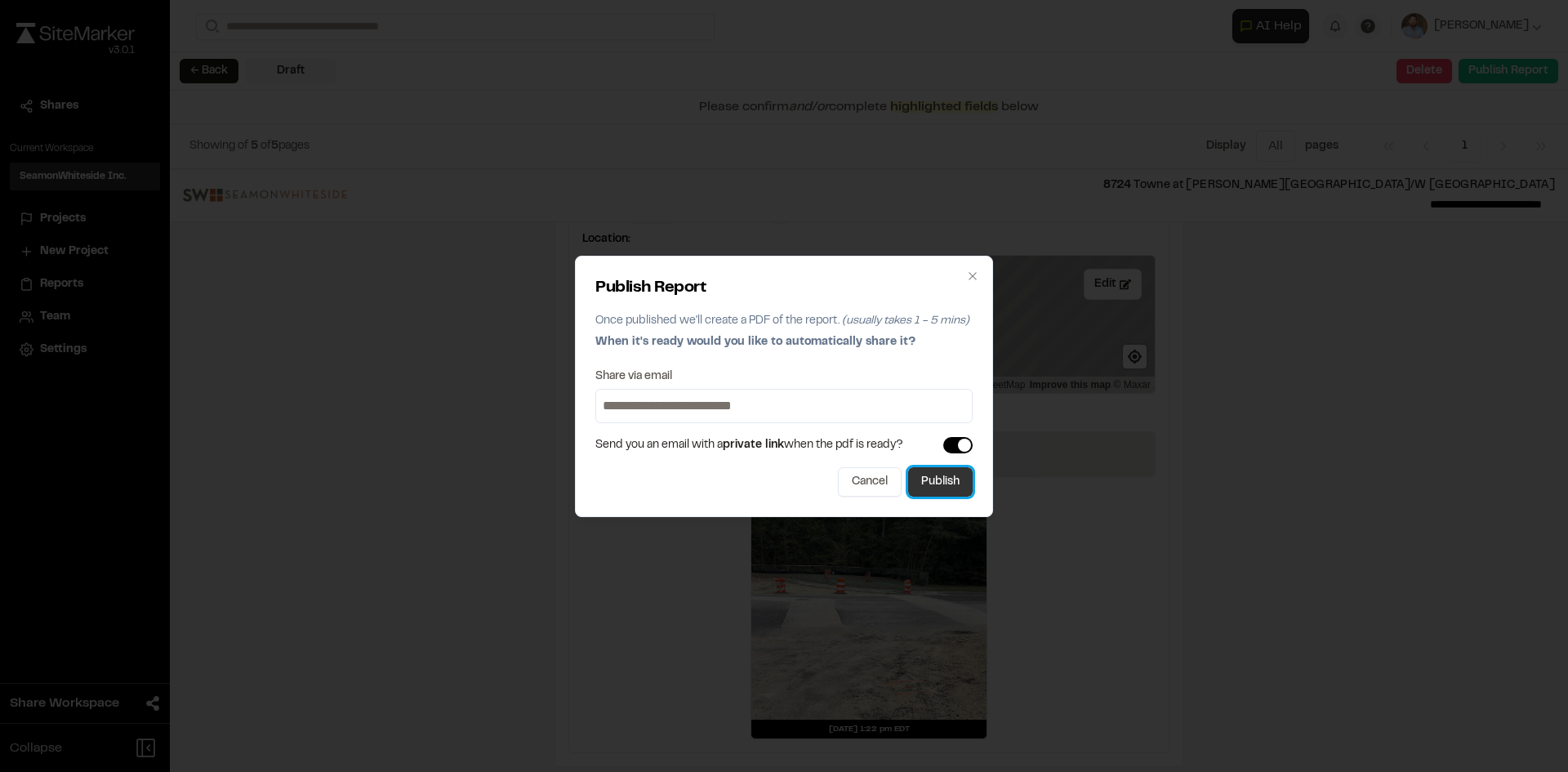
click at [944, 484] on button "Publish" at bounding box center [940, 482] width 65 height 29
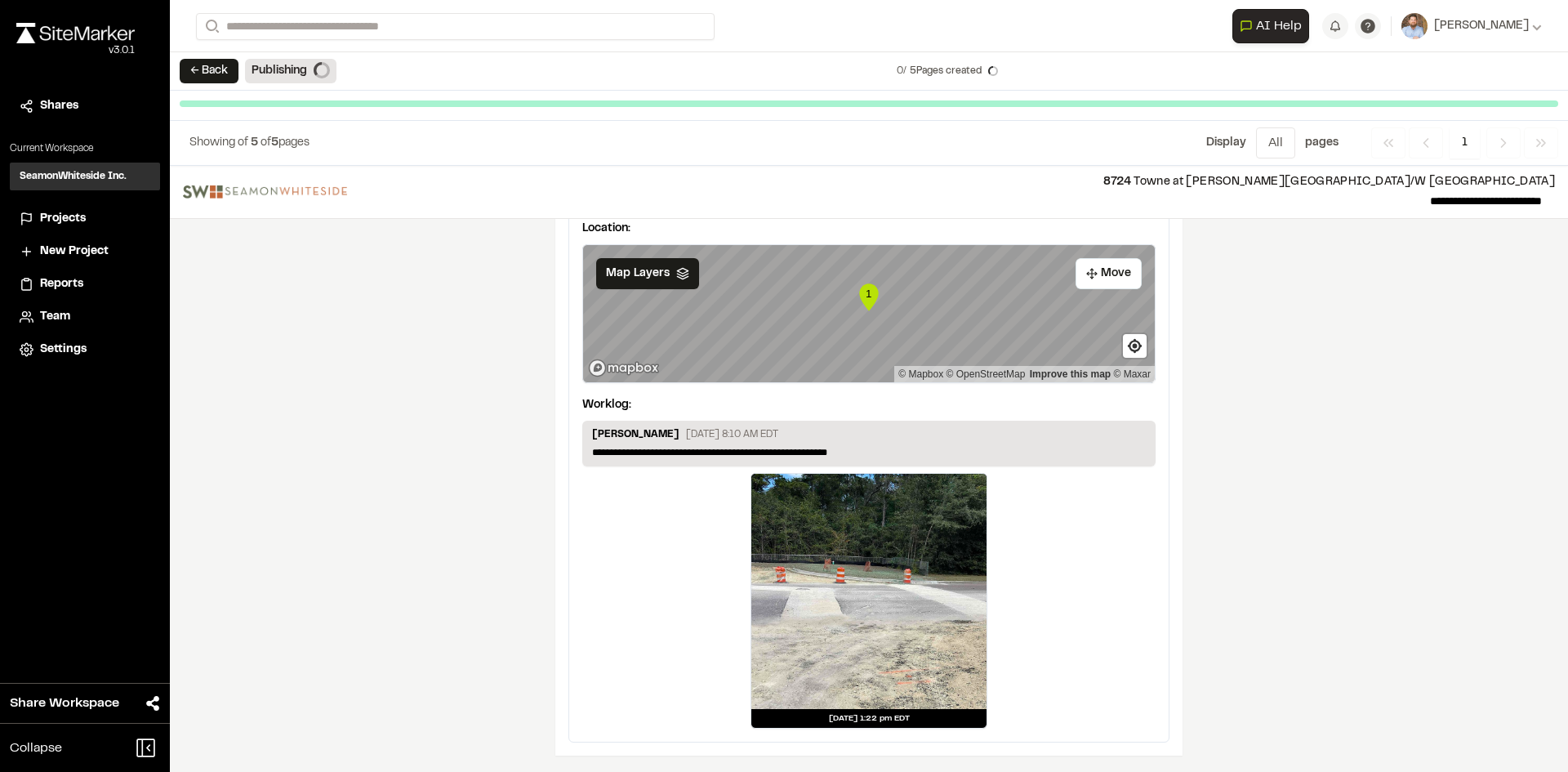
scroll to position [2685, 0]
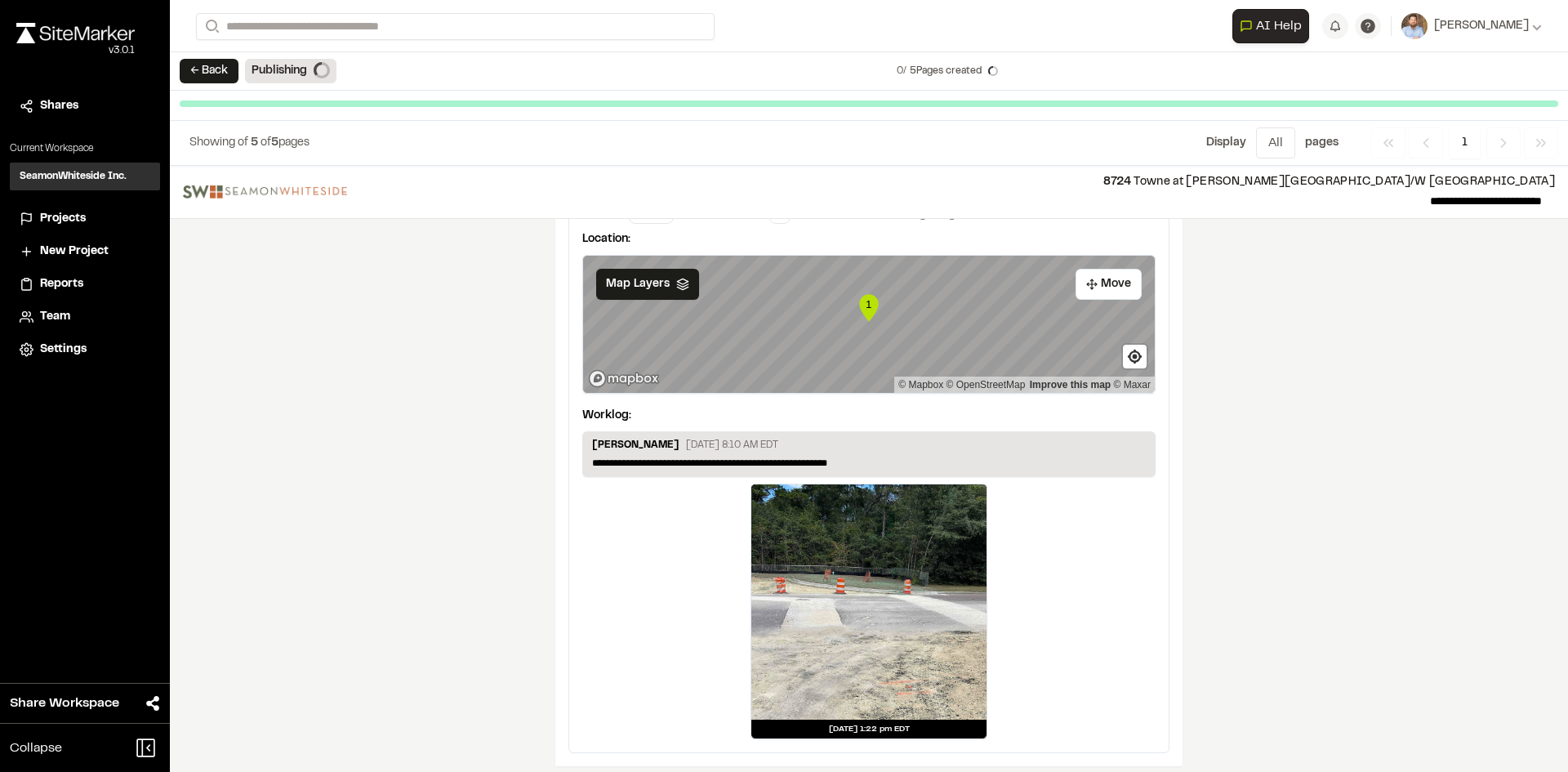
click at [70, 220] on span "Projects" at bounding box center [62, 219] width 46 height 18
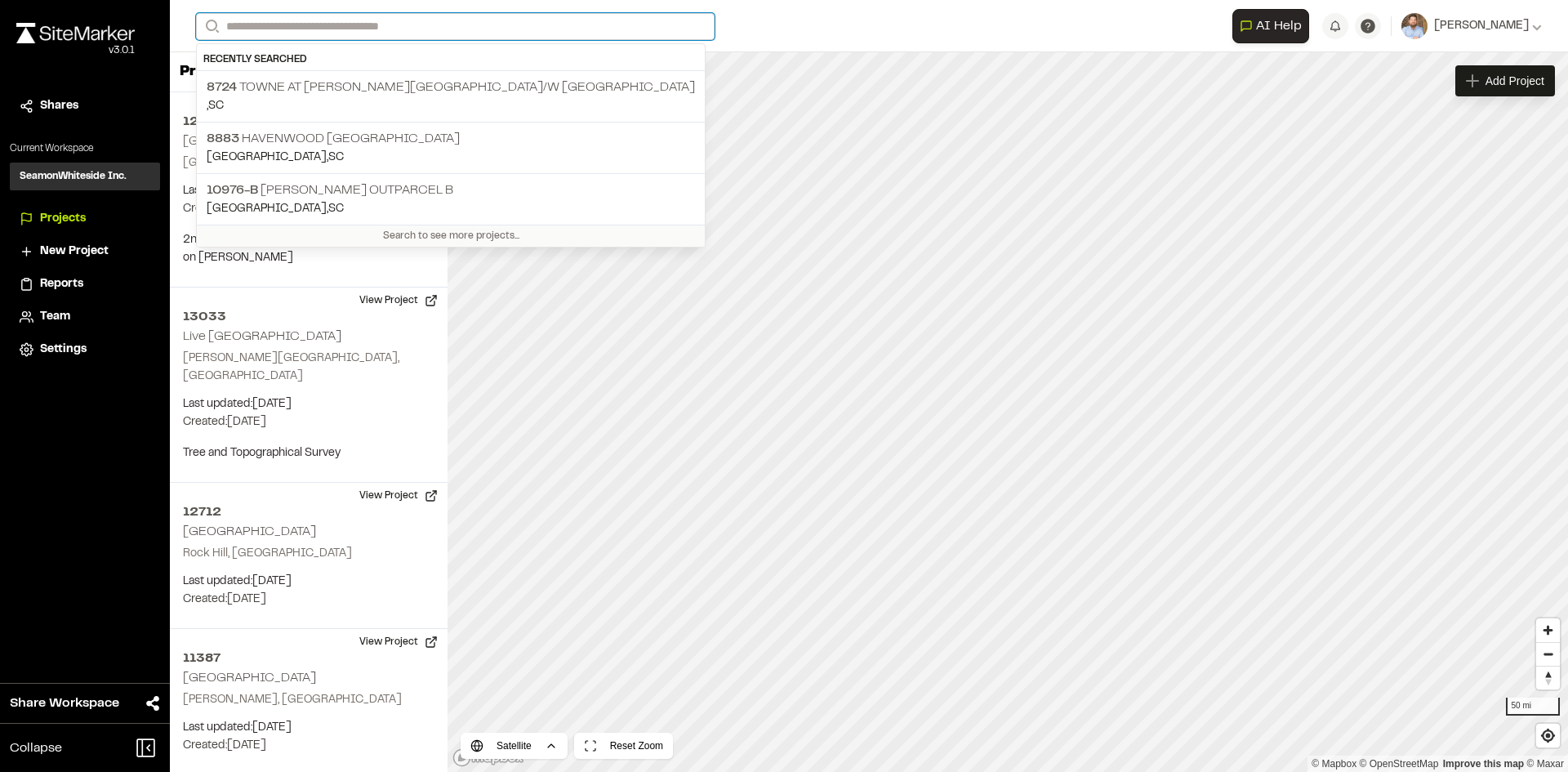
click at [334, 26] on input "Search" at bounding box center [456, 27] width 519 height 27
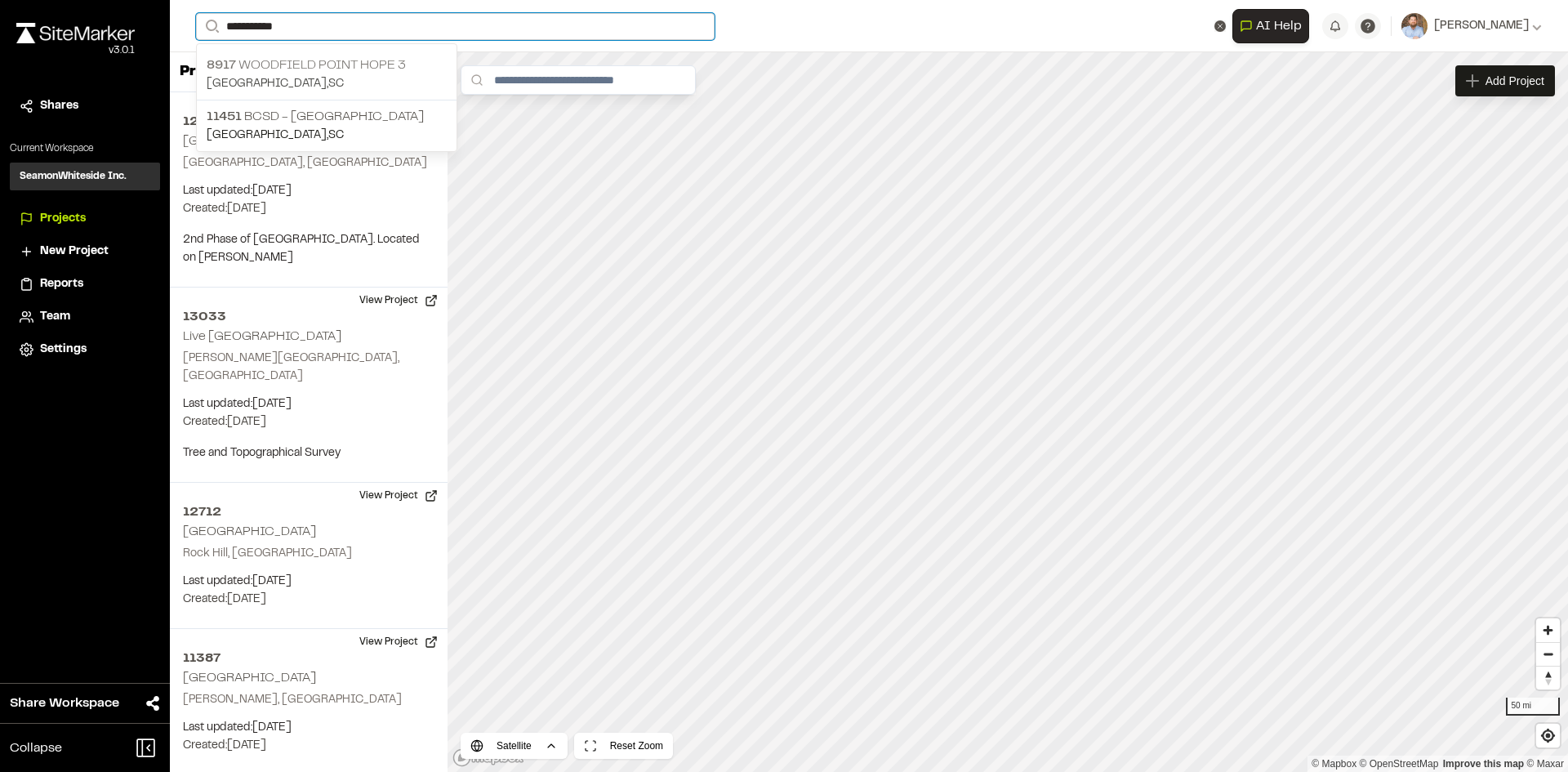
type input "**********"
click at [343, 68] on p "8917 Woodfield Point Hope 3" at bounding box center [326, 66] width 240 height 20
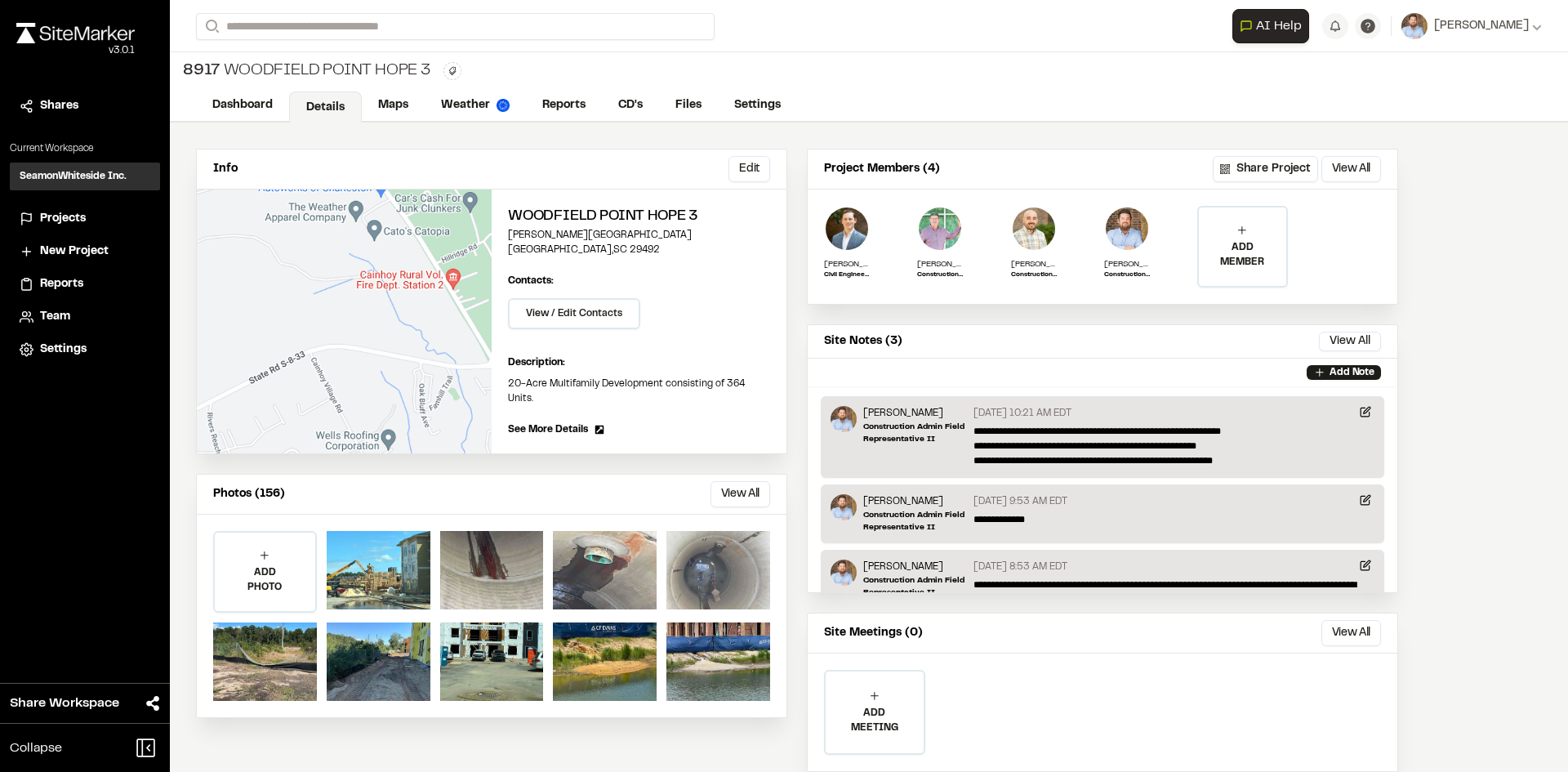
click at [712, 556] on div at bounding box center [717, 570] width 104 height 78
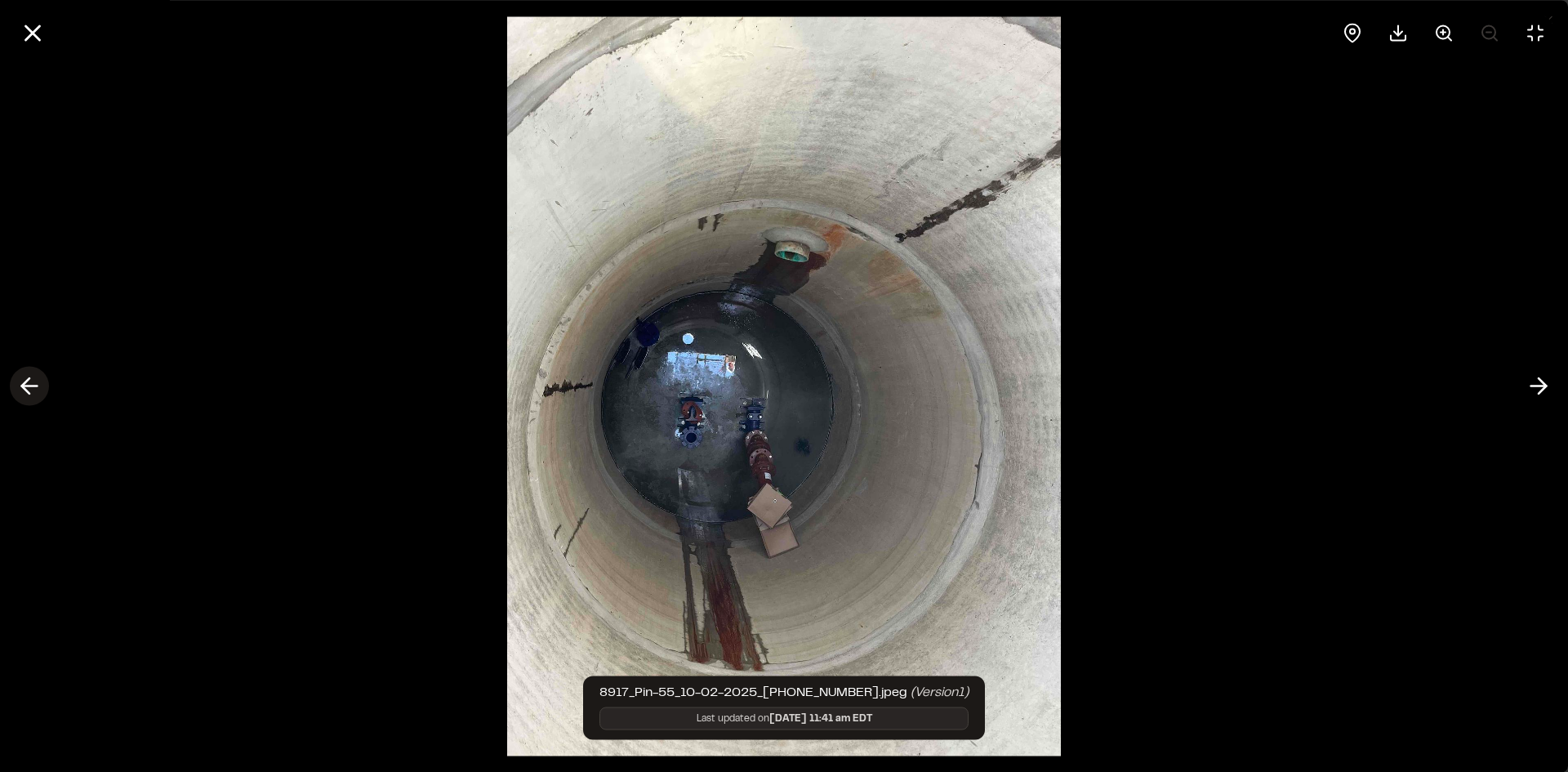
click at [32, 388] on icon at bounding box center [29, 386] width 26 height 27
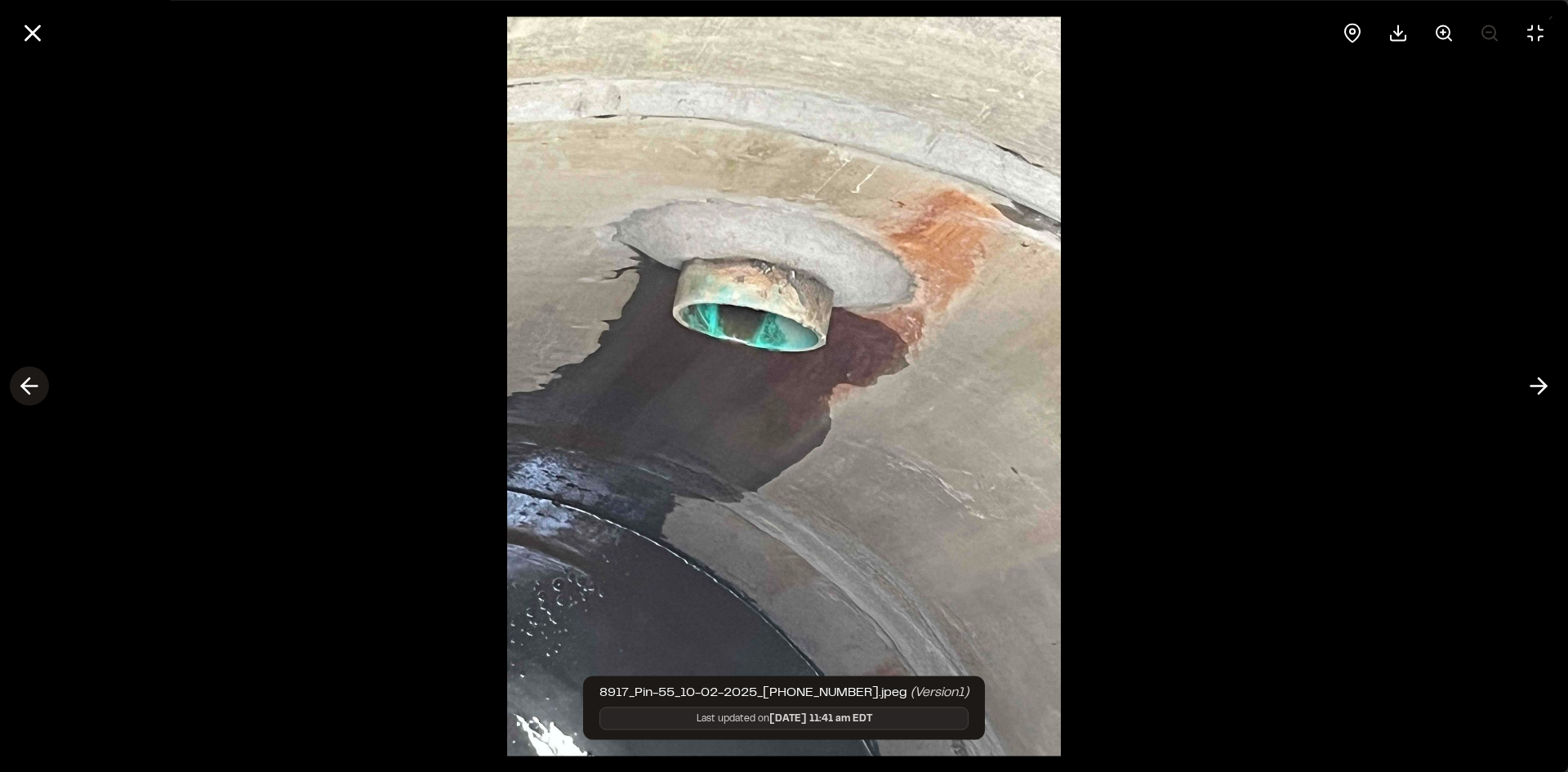
click at [32, 388] on icon at bounding box center [29, 386] width 26 height 27
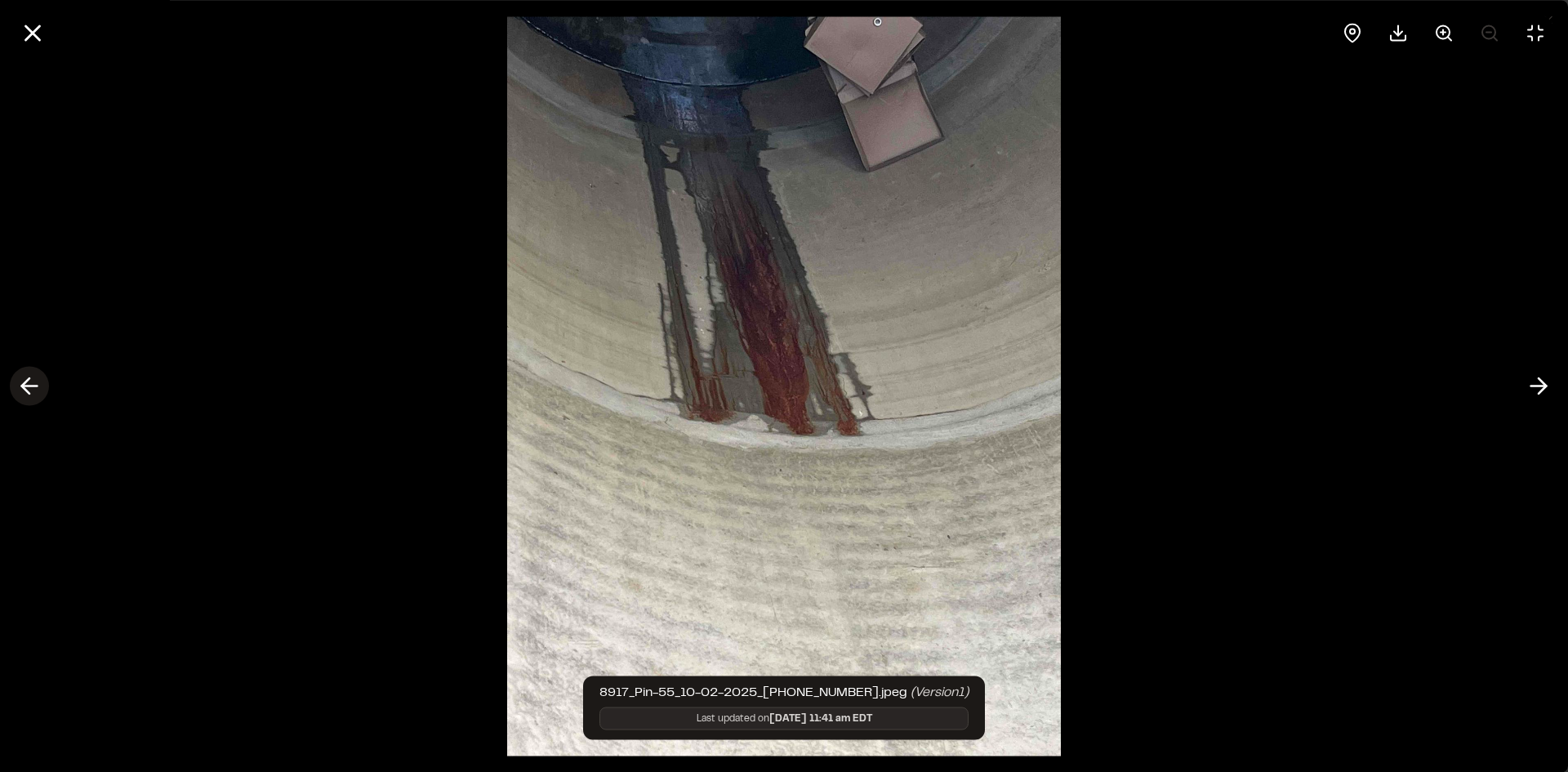
click at [32, 388] on icon at bounding box center [29, 386] width 26 height 27
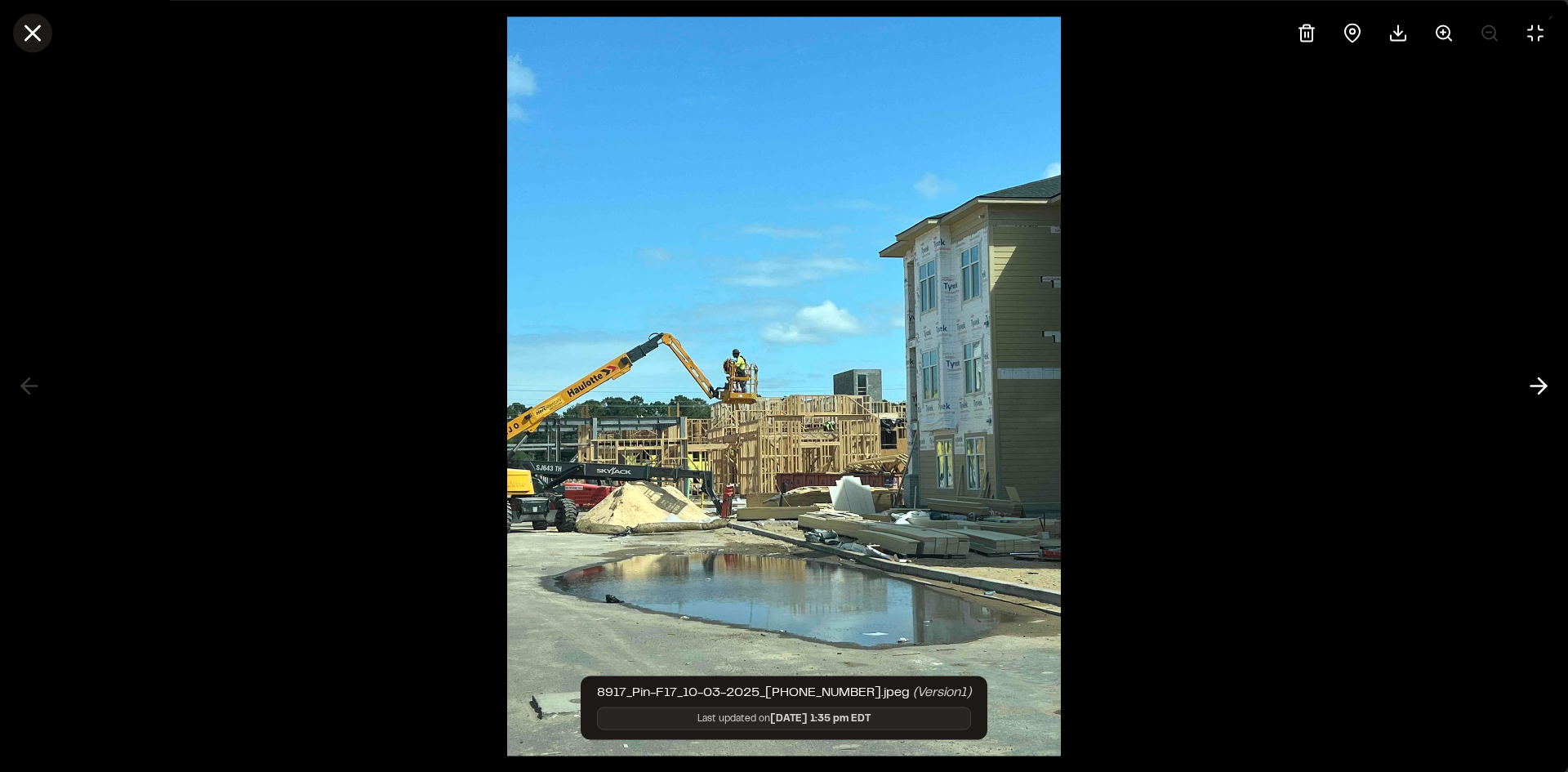
click at [32, 26] on icon at bounding box center [32, 32] width 27 height 27
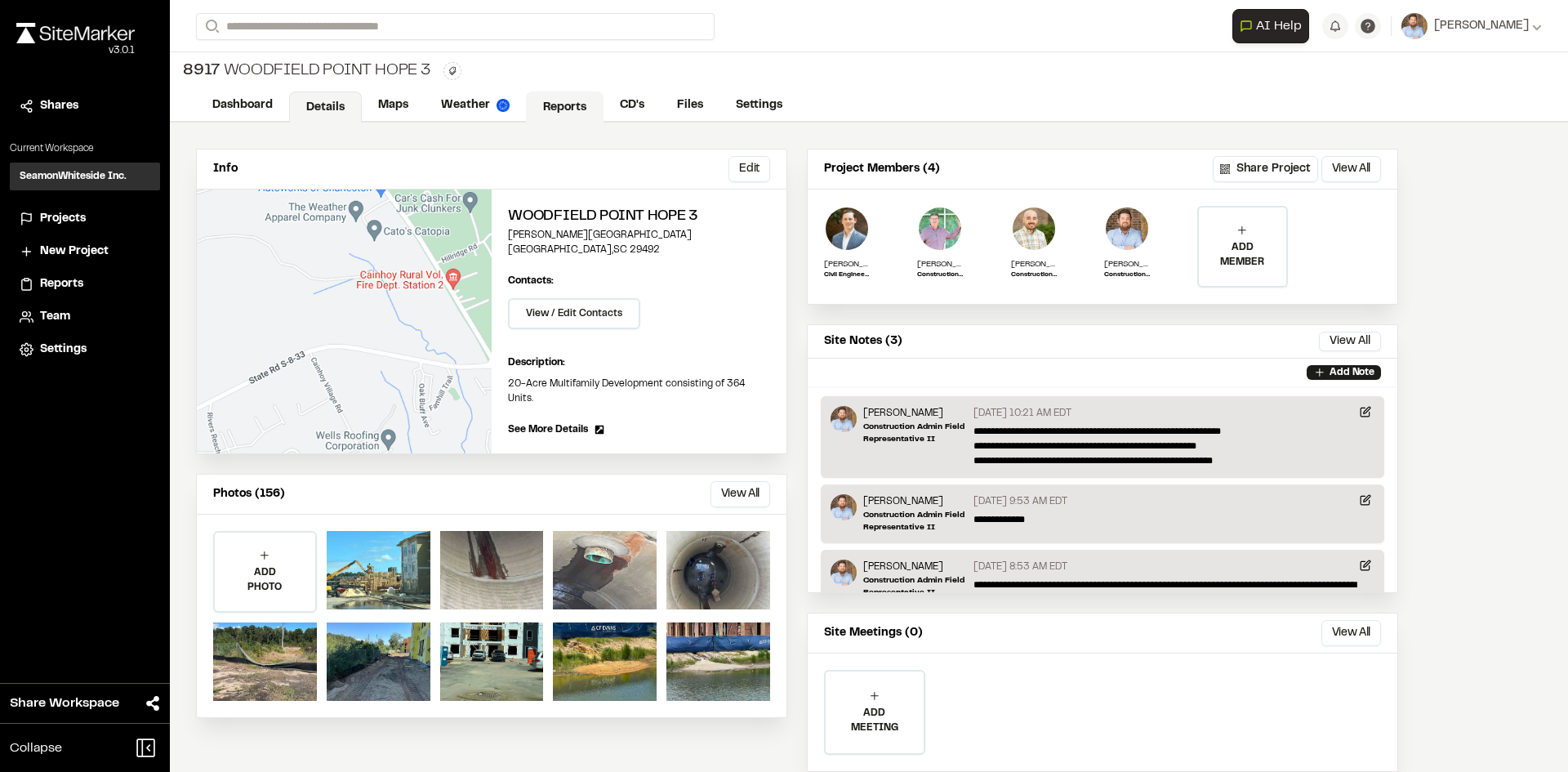
click at [569, 108] on link "Reports" at bounding box center [565, 106] width 77 height 31
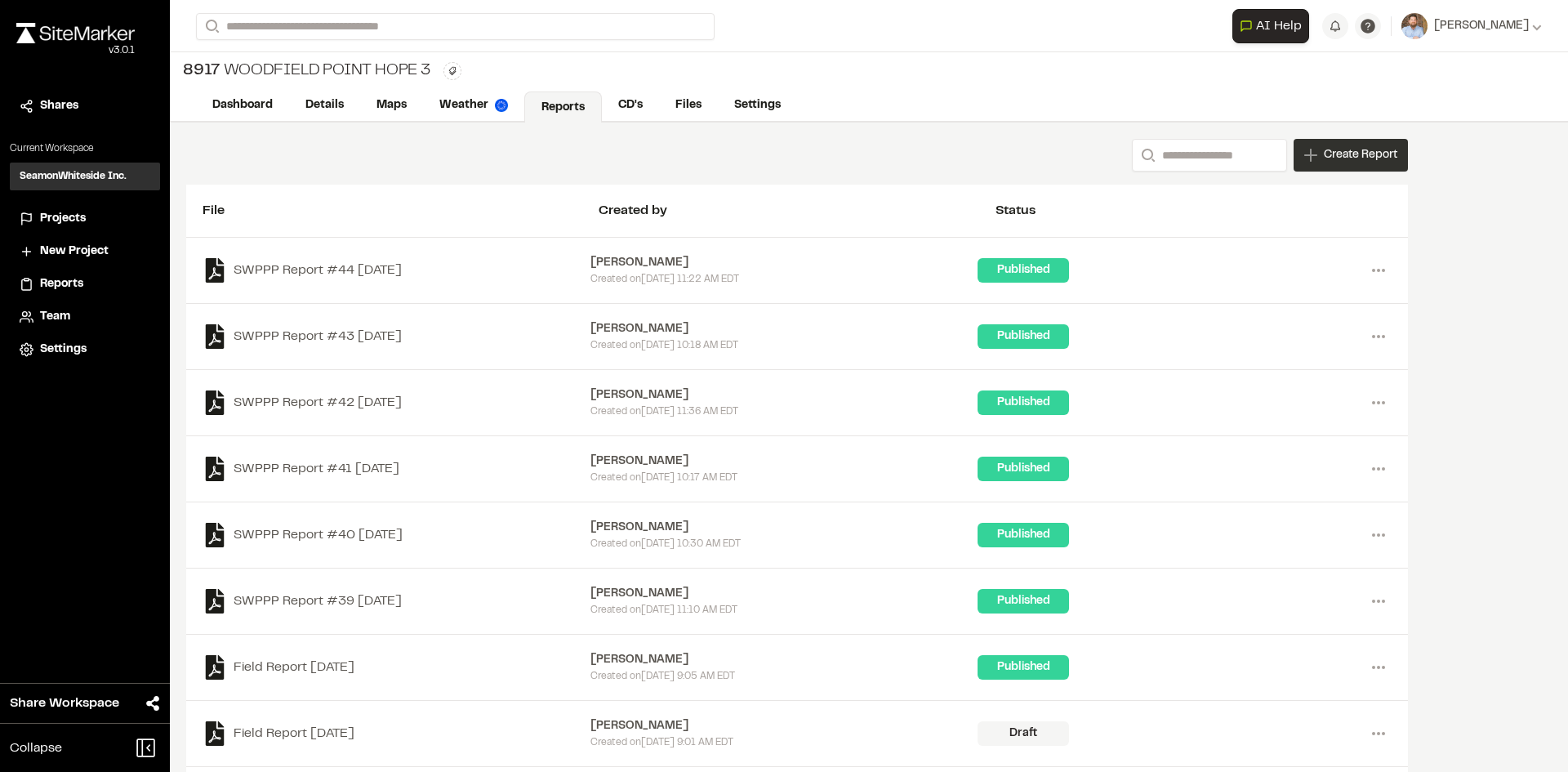
click at [1375, 158] on span "Create Report" at bounding box center [1360, 156] width 73 height 18
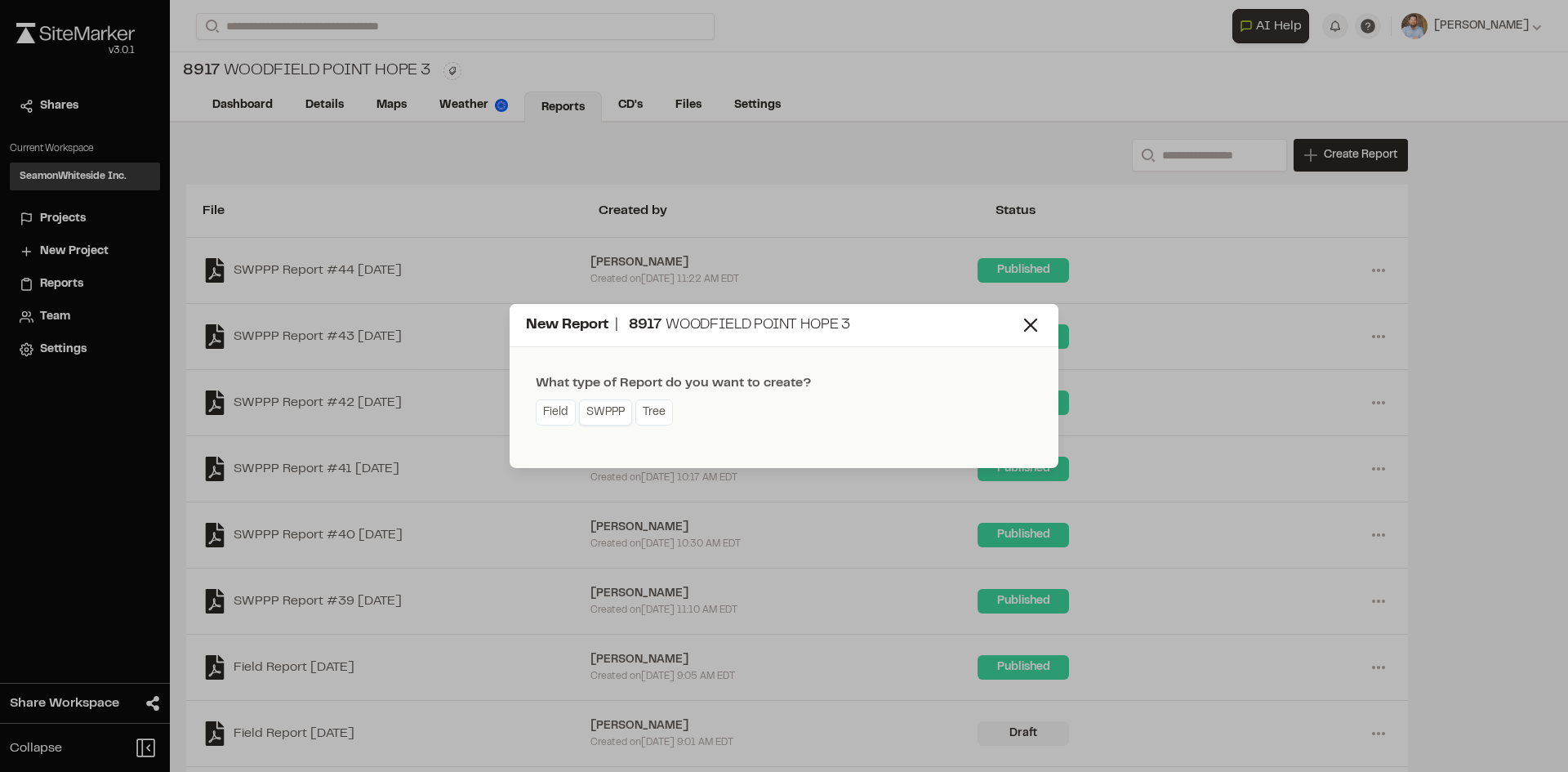
click at [622, 419] on link "SWPPP" at bounding box center [605, 412] width 53 height 26
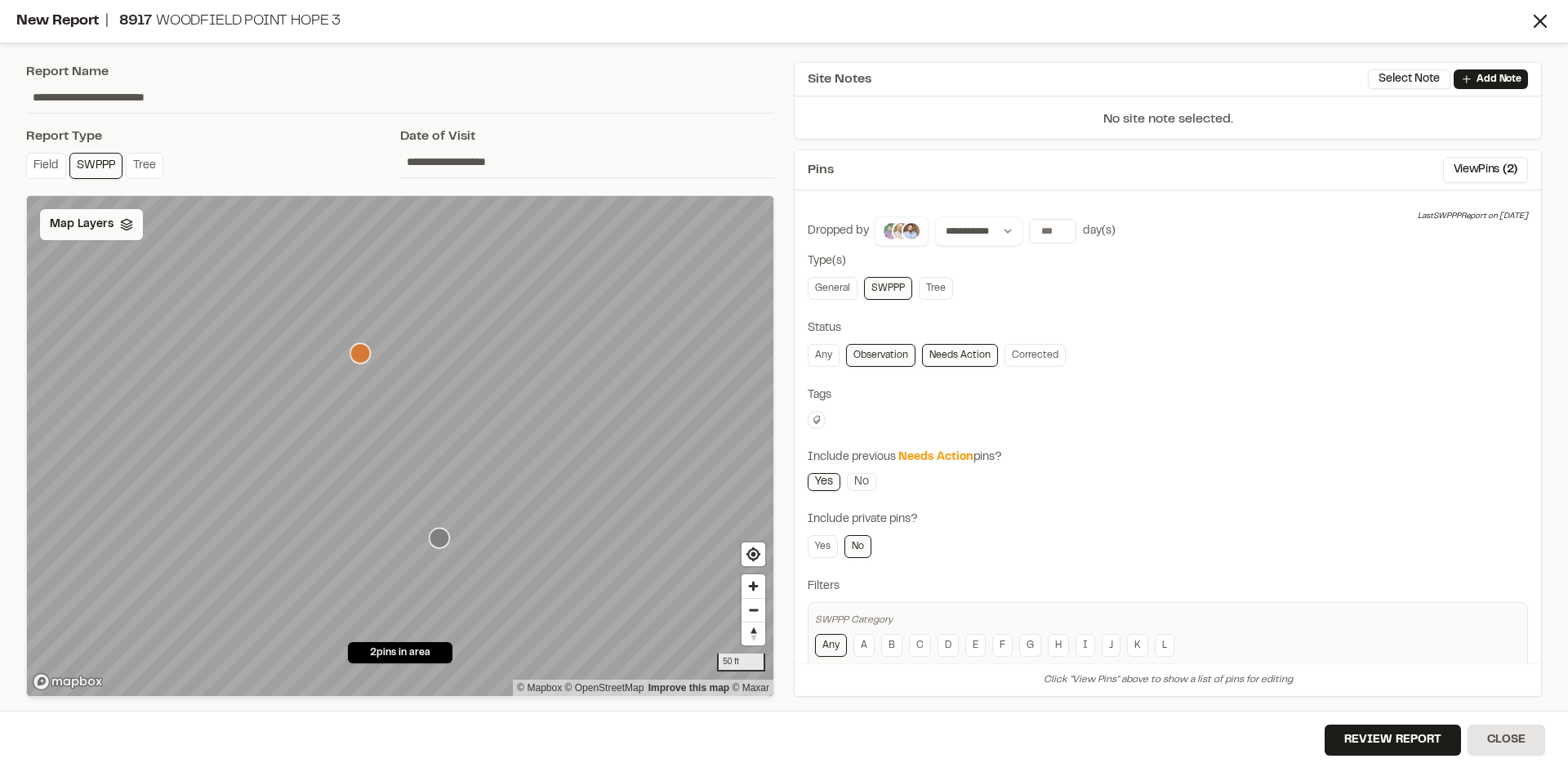
click at [103, 228] on span "Map Layers" at bounding box center [81, 225] width 64 height 18
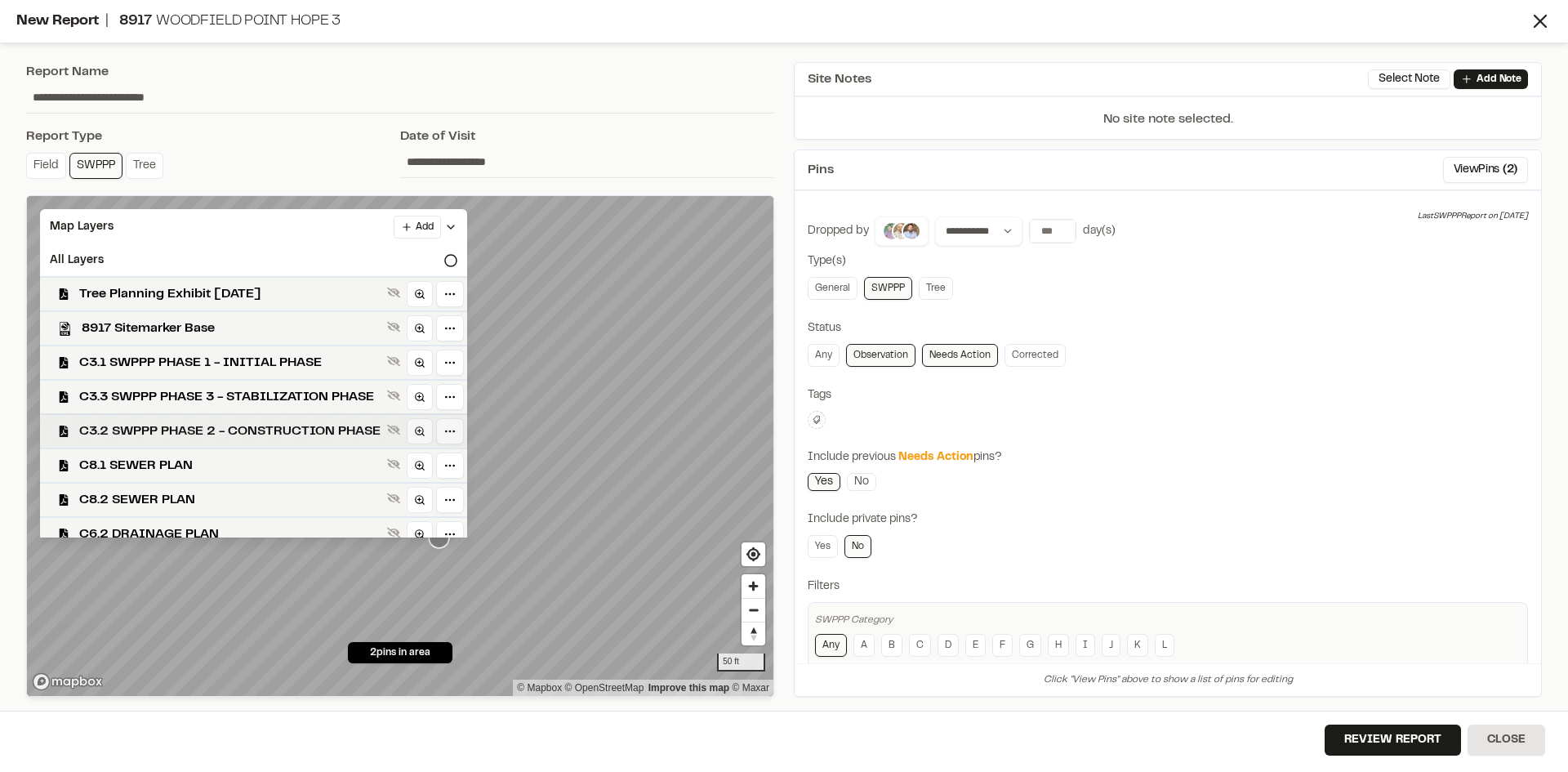
click at [247, 430] on span "C3.2 SWPPP PHASE 2 - CONSTRUCTION PHASE" at bounding box center [229, 432] width 301 height 20
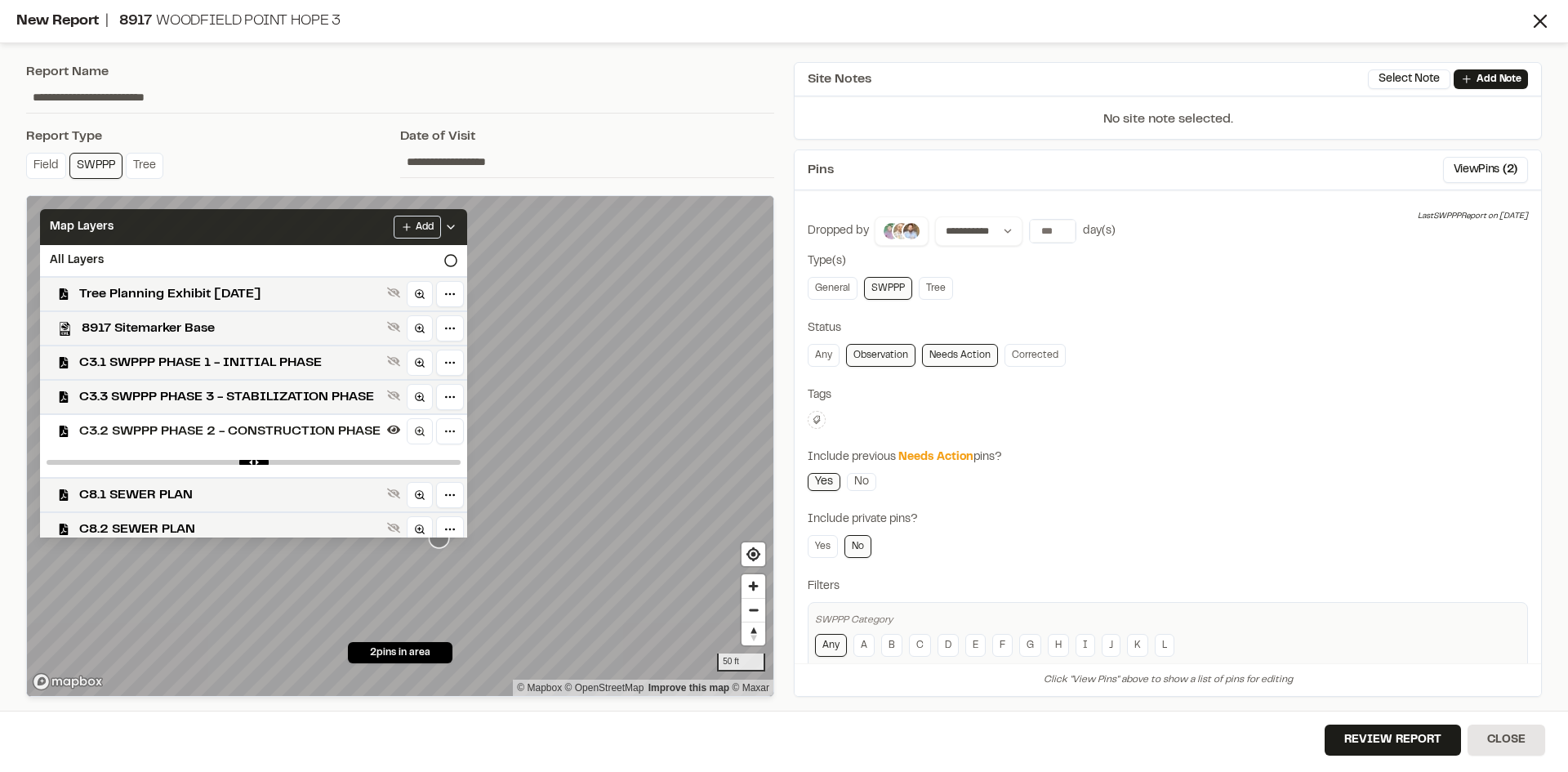
click at [457, 225] on icon at bounding box center [451, 227] width 13 height 13
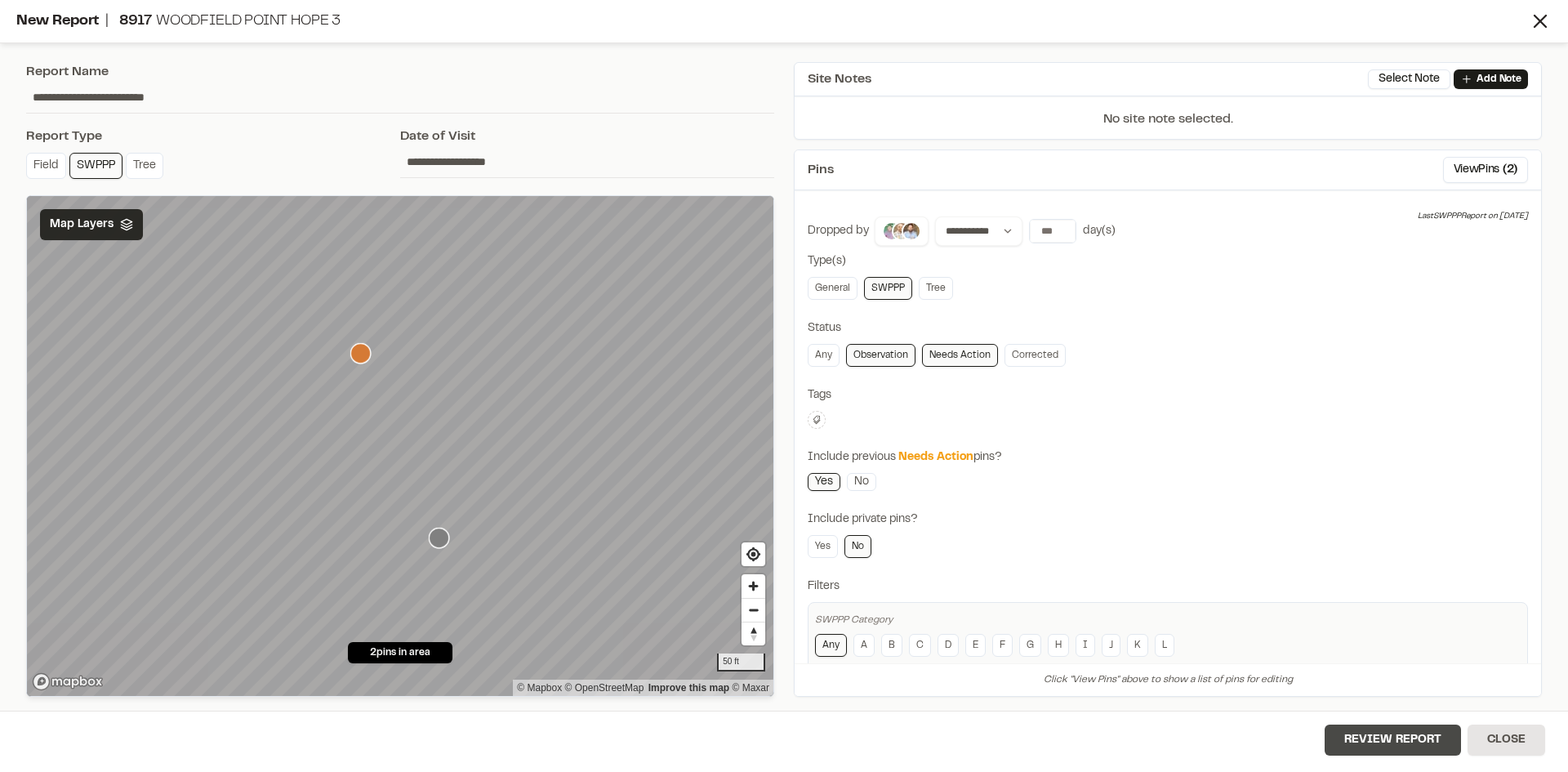
click at [1439, 745] on button "Review Report" at bounding box center [1393, 740] width 136 height 31
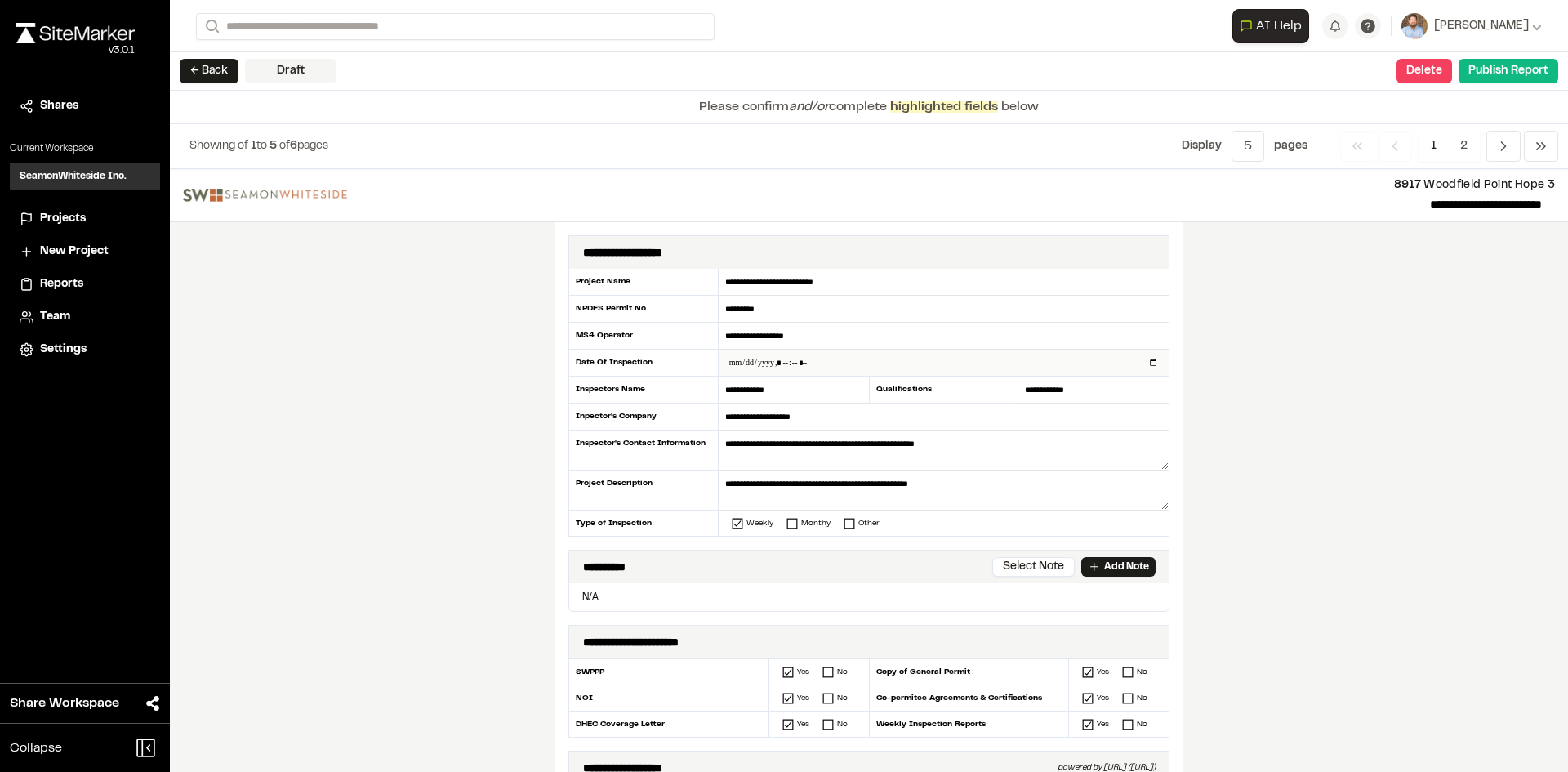
click at [1148, 362] on input "datetime-local" at bounding box center [943, 362] width 450 height 26
type input "**********"
click at [482, 517] on div "**********" at bounding box center [869, 470] width 1398 height 603
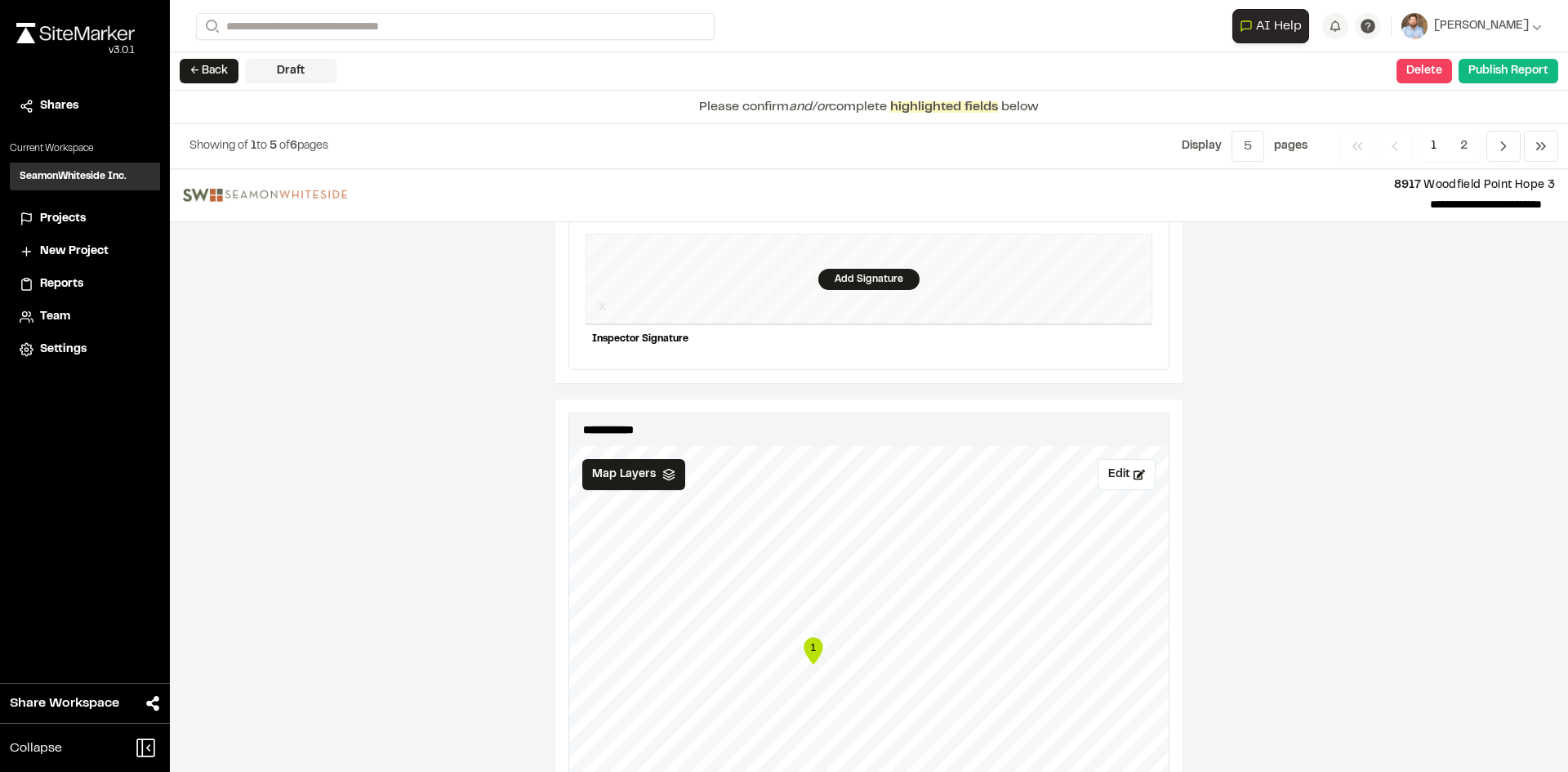
scroll to position [1552, 0]
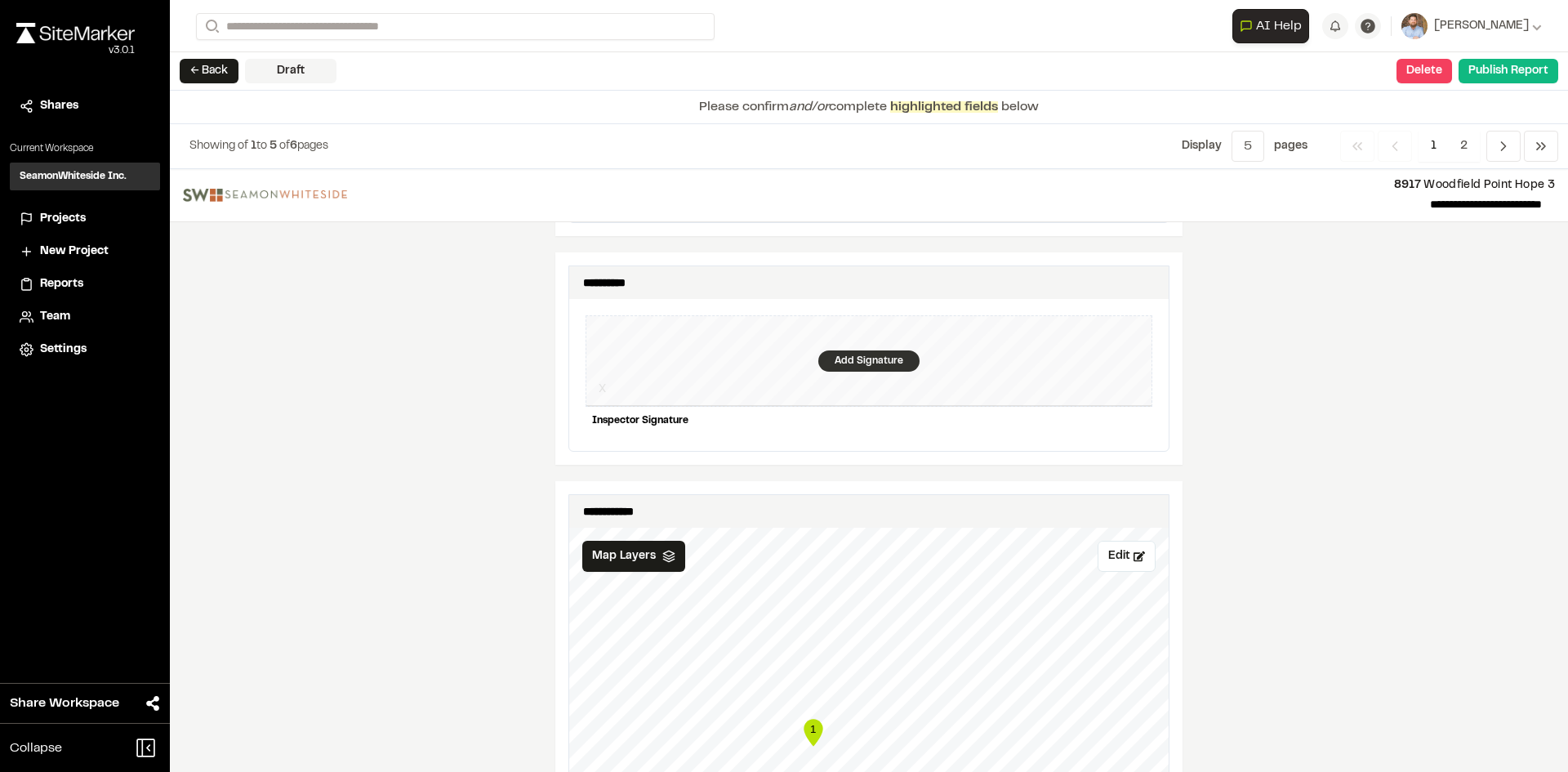
click at [837, 350] on div "Add Signature" at bounding box center [869, 361] width 101 height 22
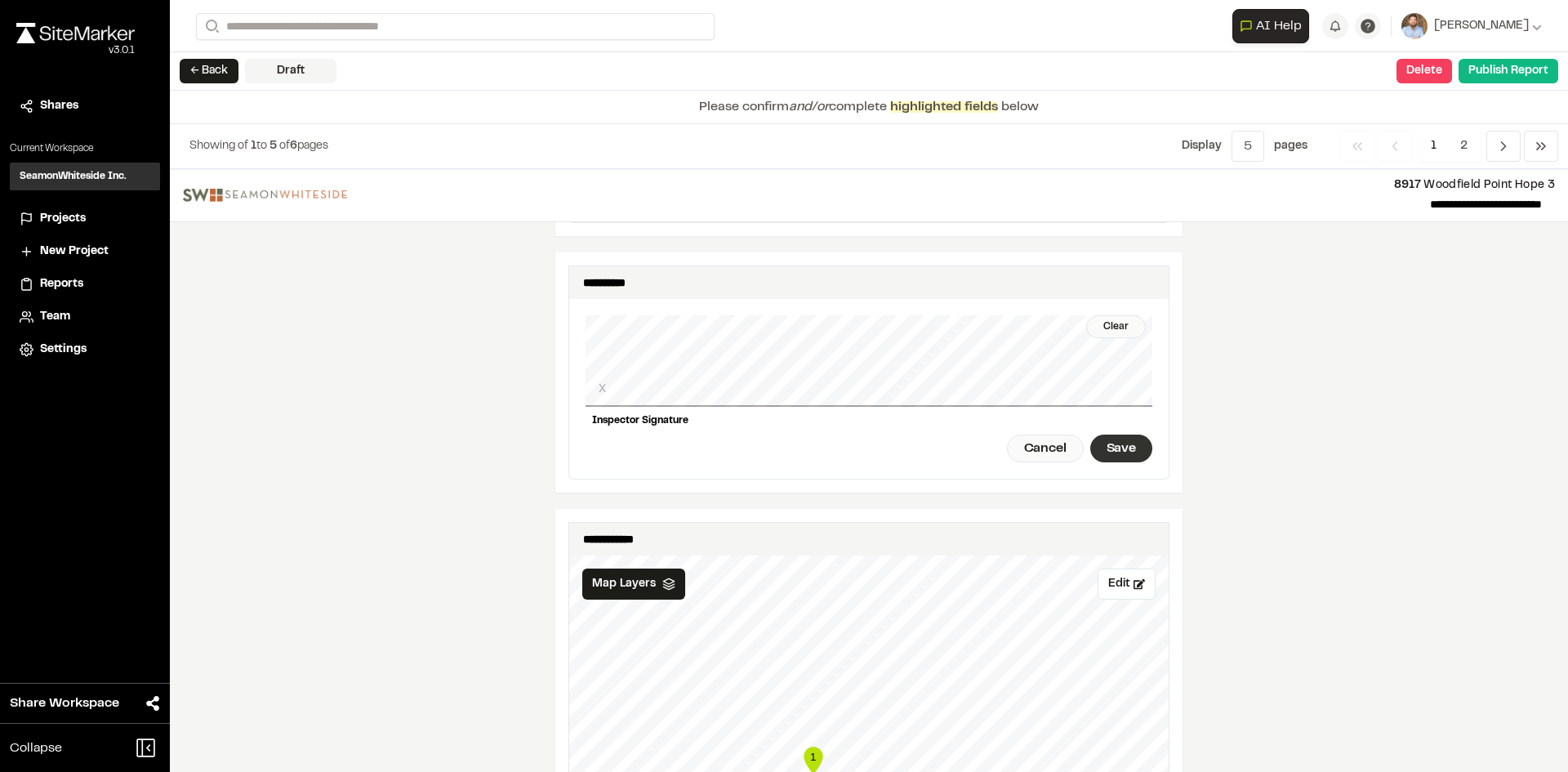
click at [1137, 435] on div "Save" at bounding box center [1121, 448] width 62 height 27
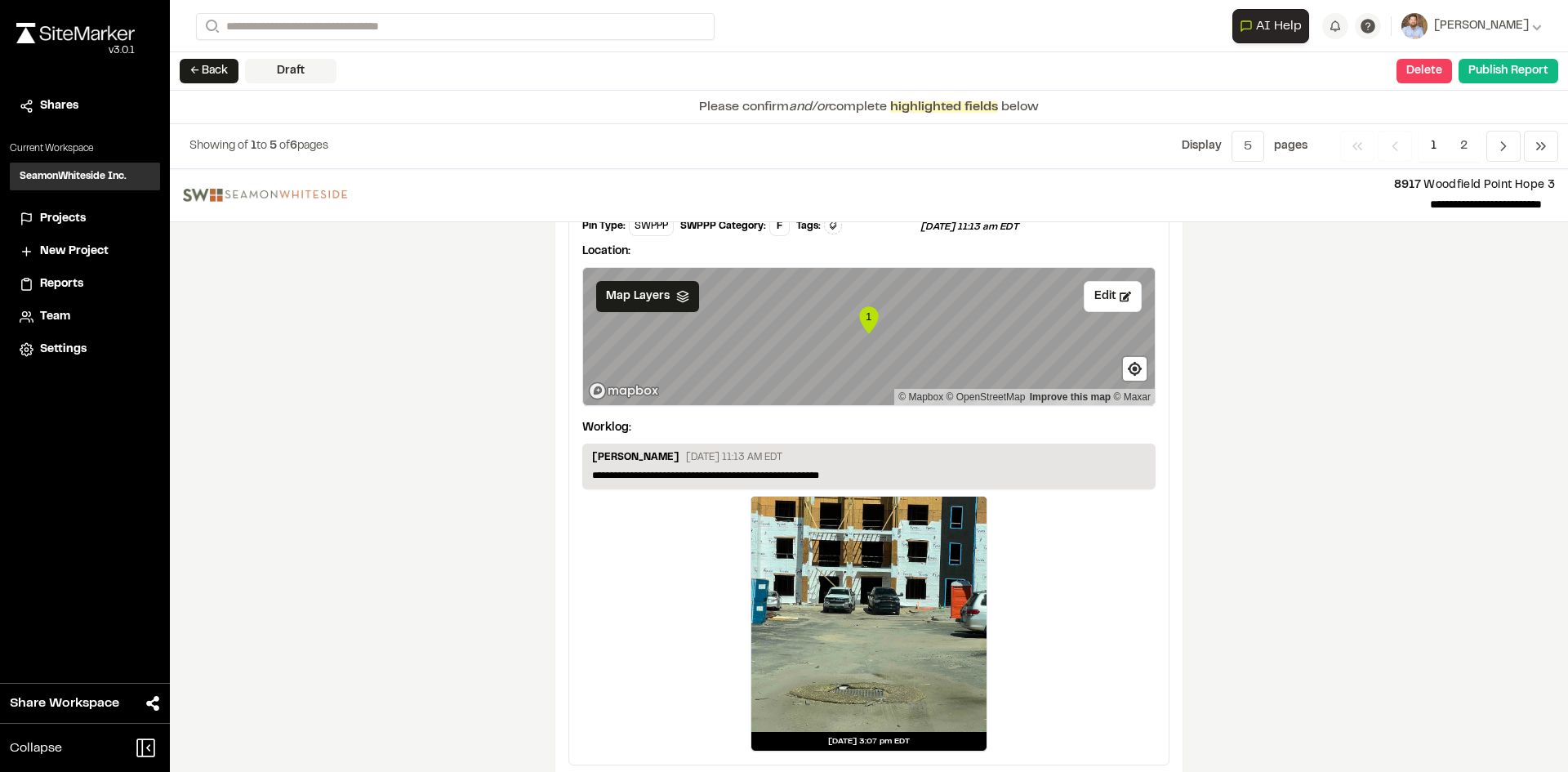
scroll to position [2735, 0]
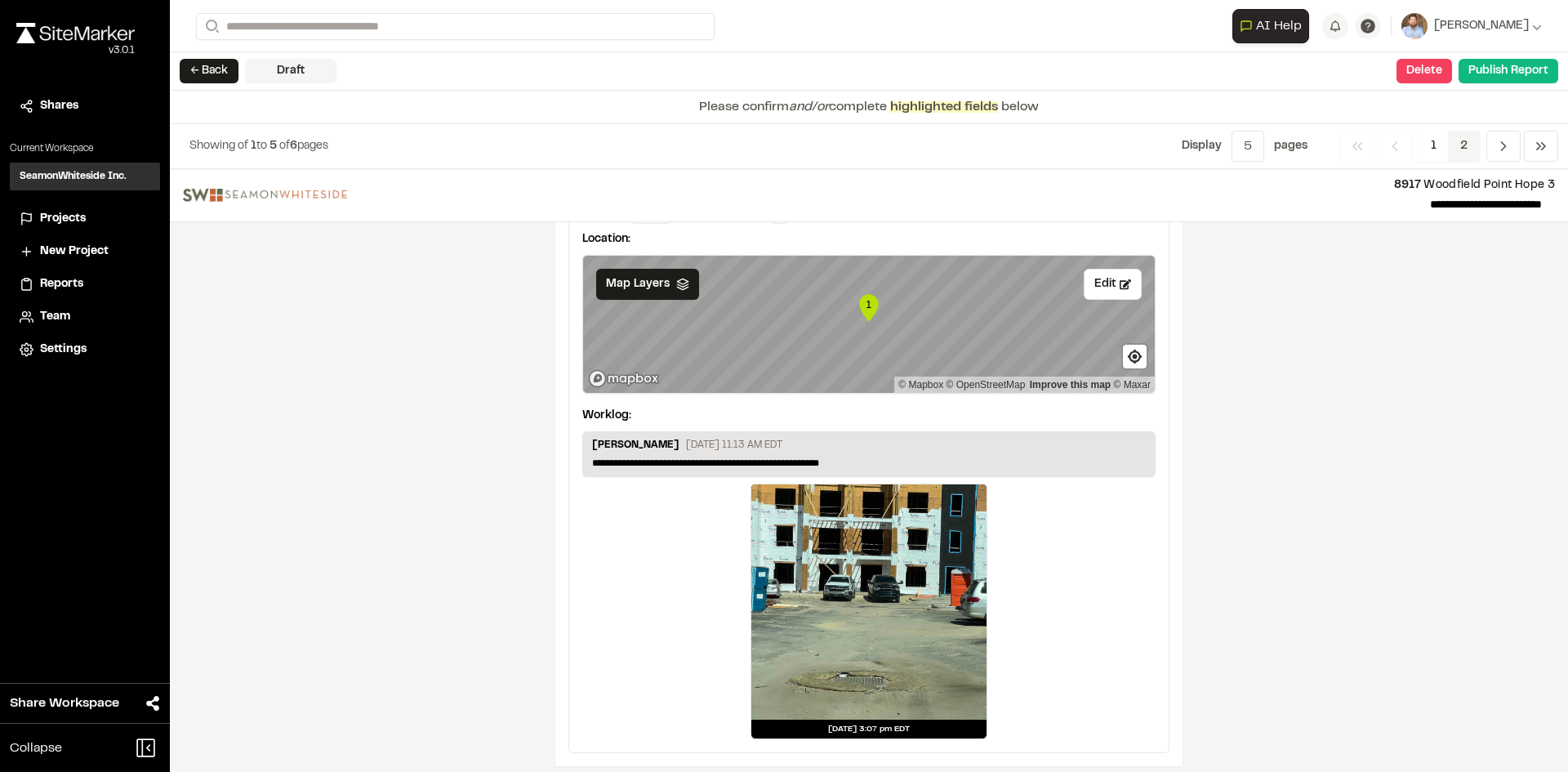
click at [1459, 143] on span "2" at bounding box center [1463, 146] width 32 height 31
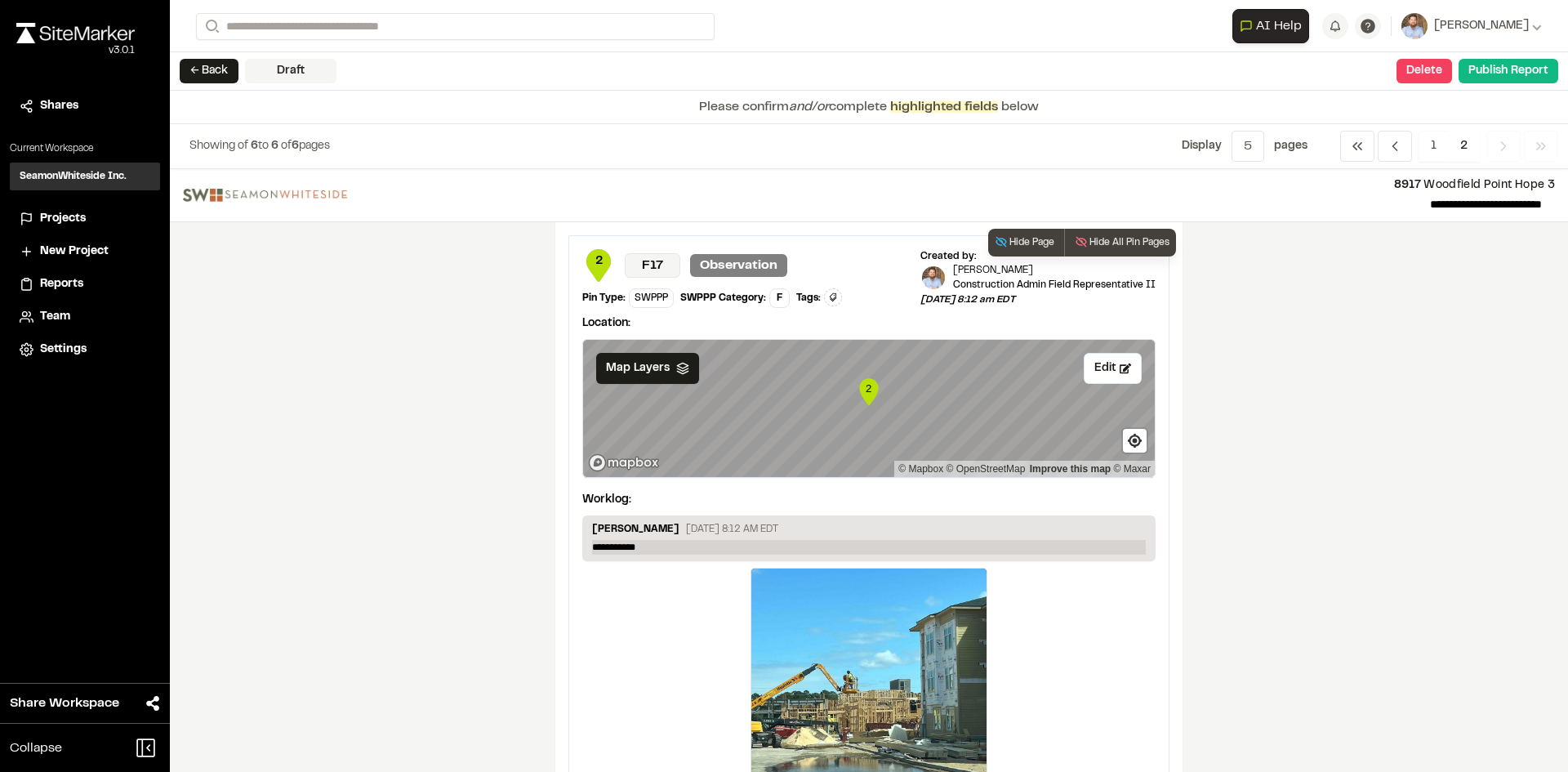
click at [655, 548] on p "**********" at bounding box center [869, 547] width 554 height 15
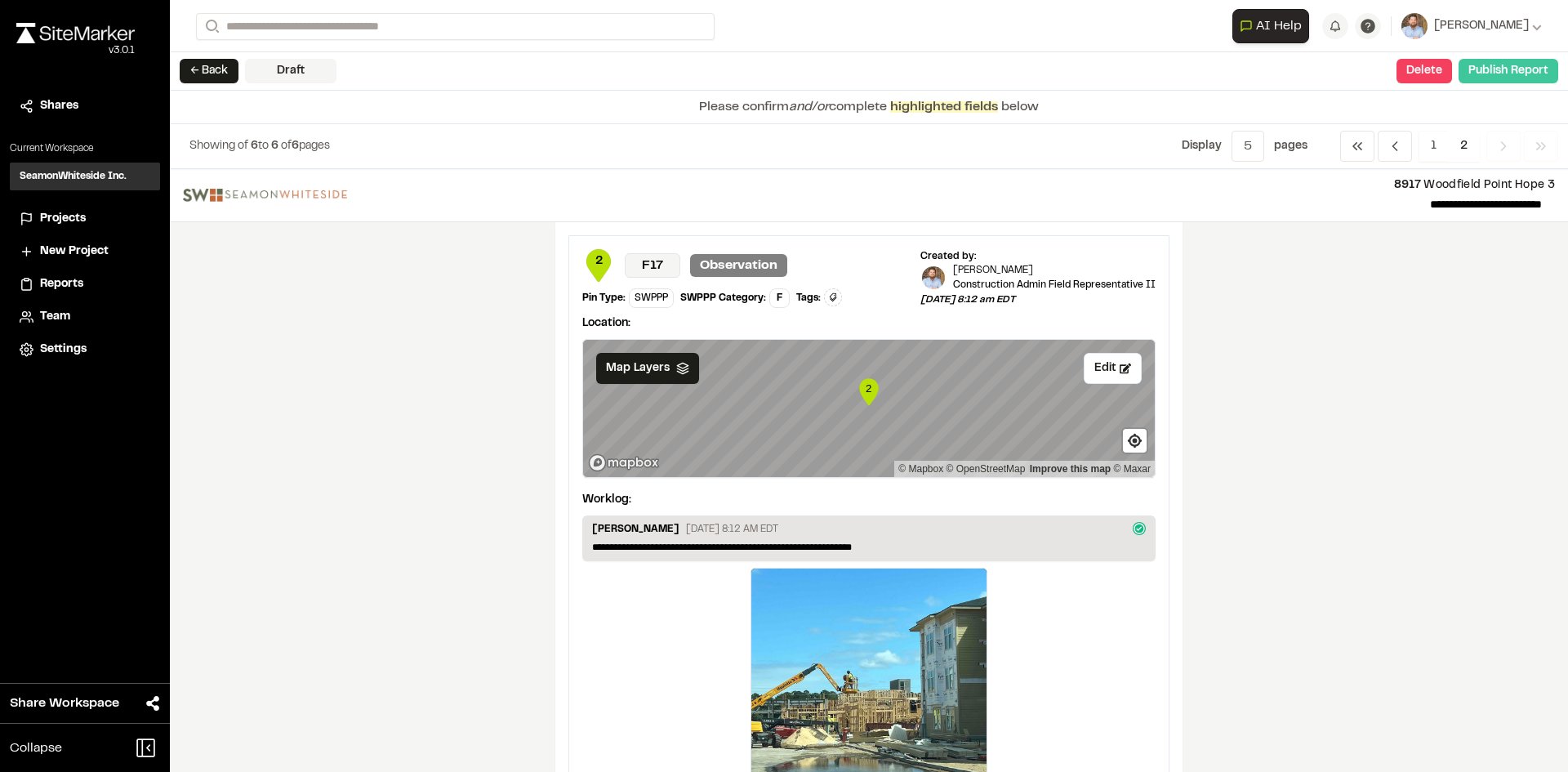
click at [1515, 74] on button "Publish Report" at bounding box center [1508, 71] width 100 height 24
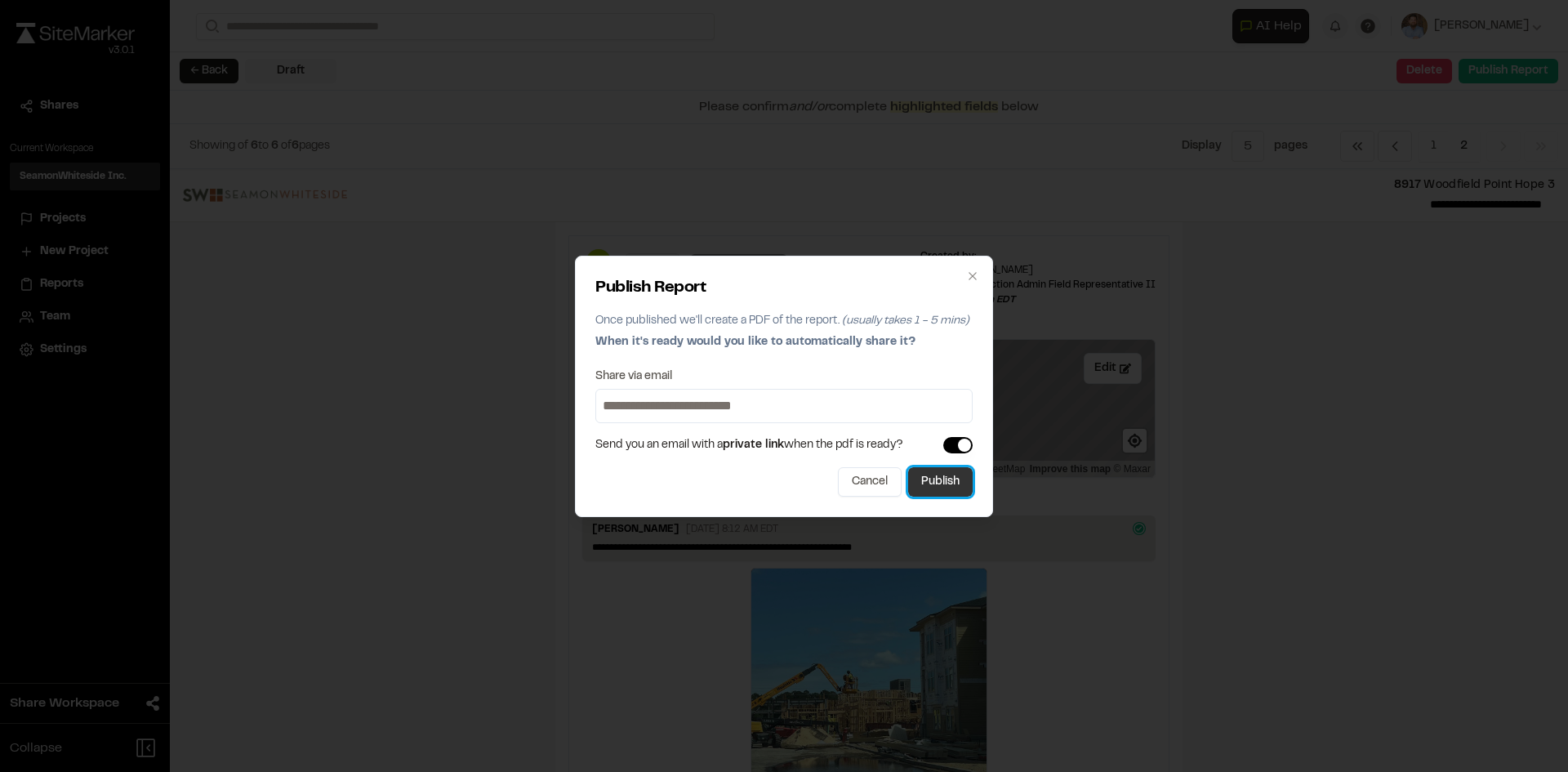
click at [956, 489] on button "Publish" at bounding box center [940, 482] width 65 height 29
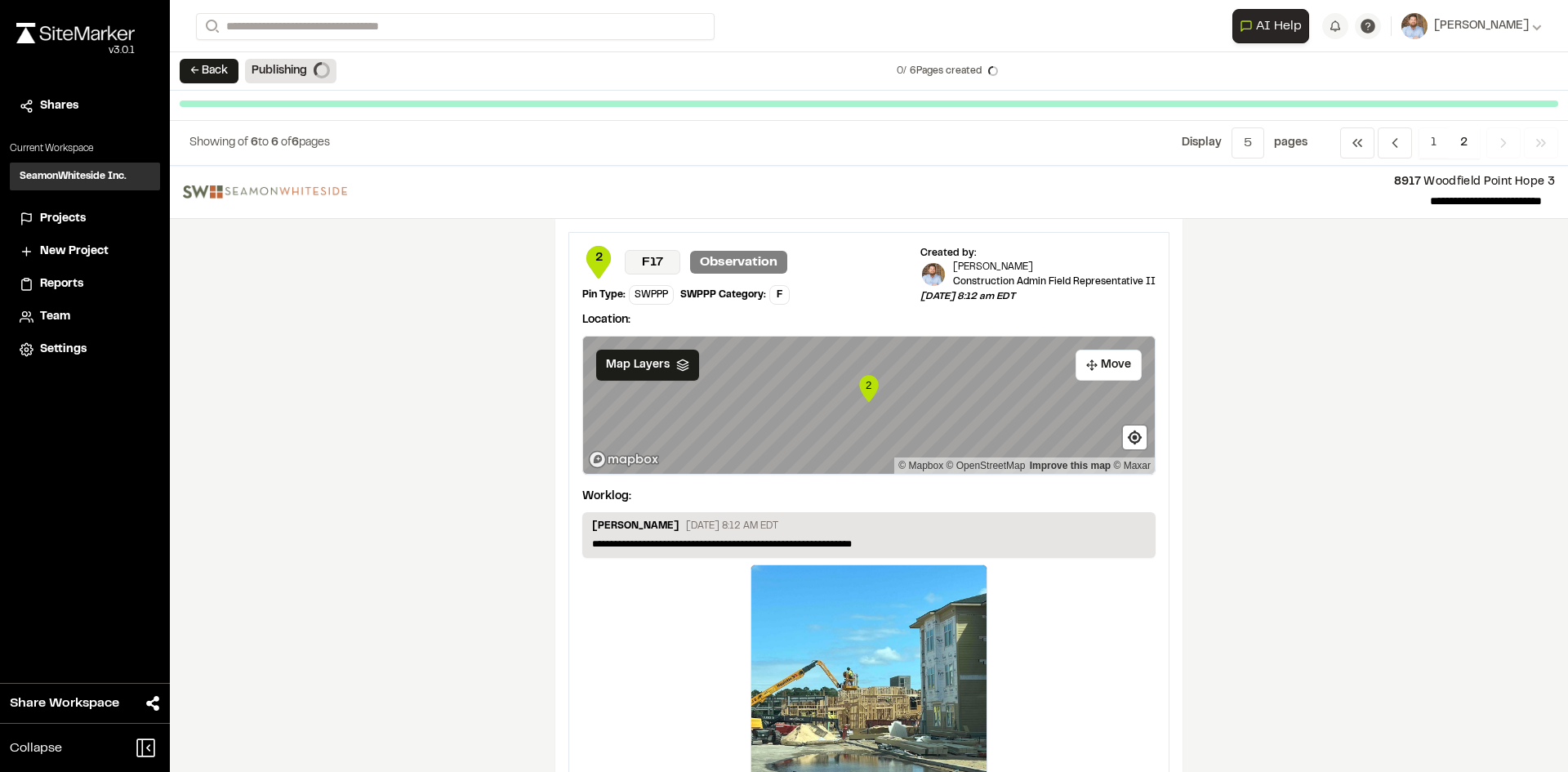
click at [65, 215] on span "Projects" at bounding box center [62, 219] width 46 height 18
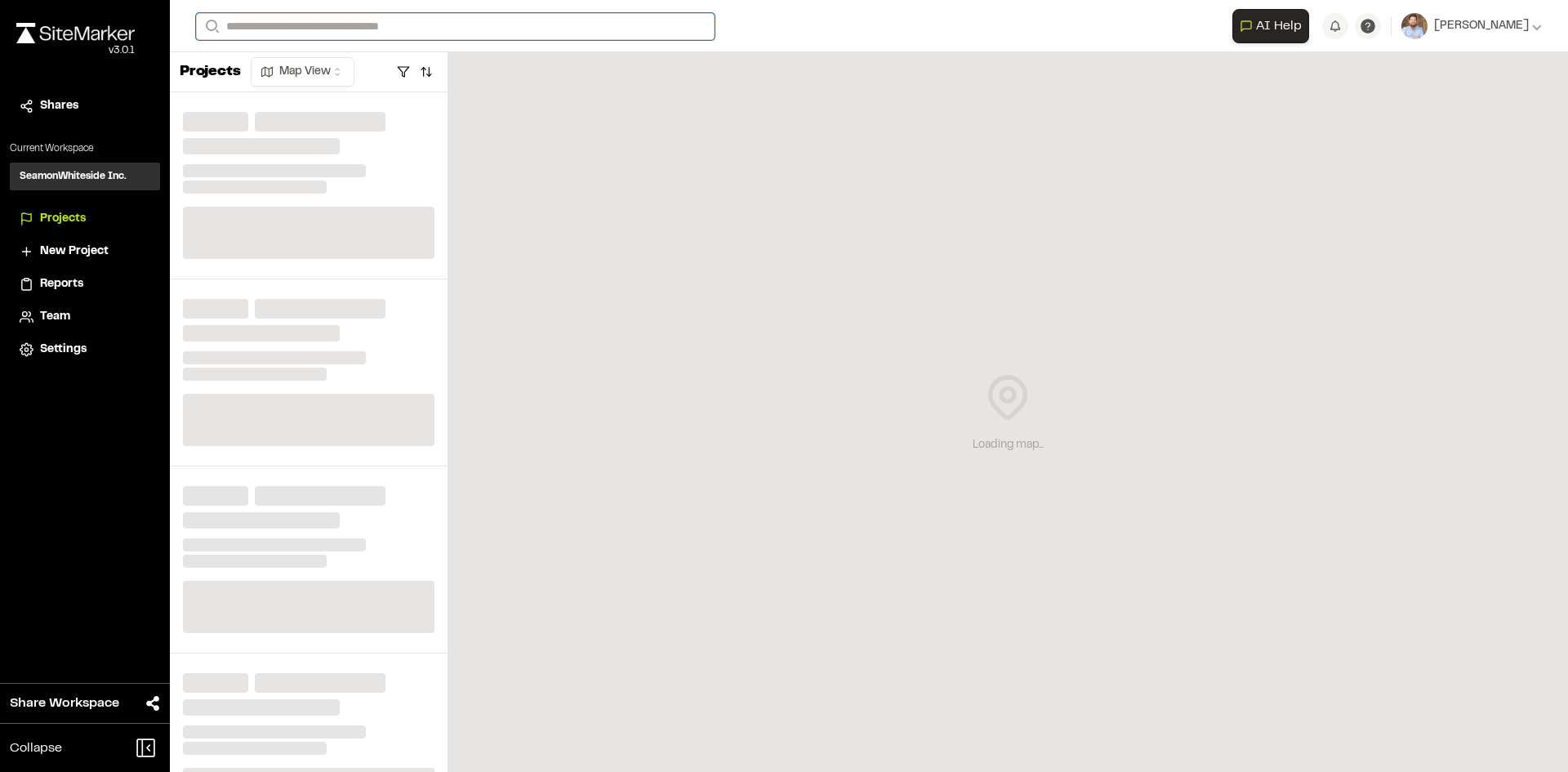
click at [302, 20] on input "Search" at bounding box center [456, 27] width 519 height 27
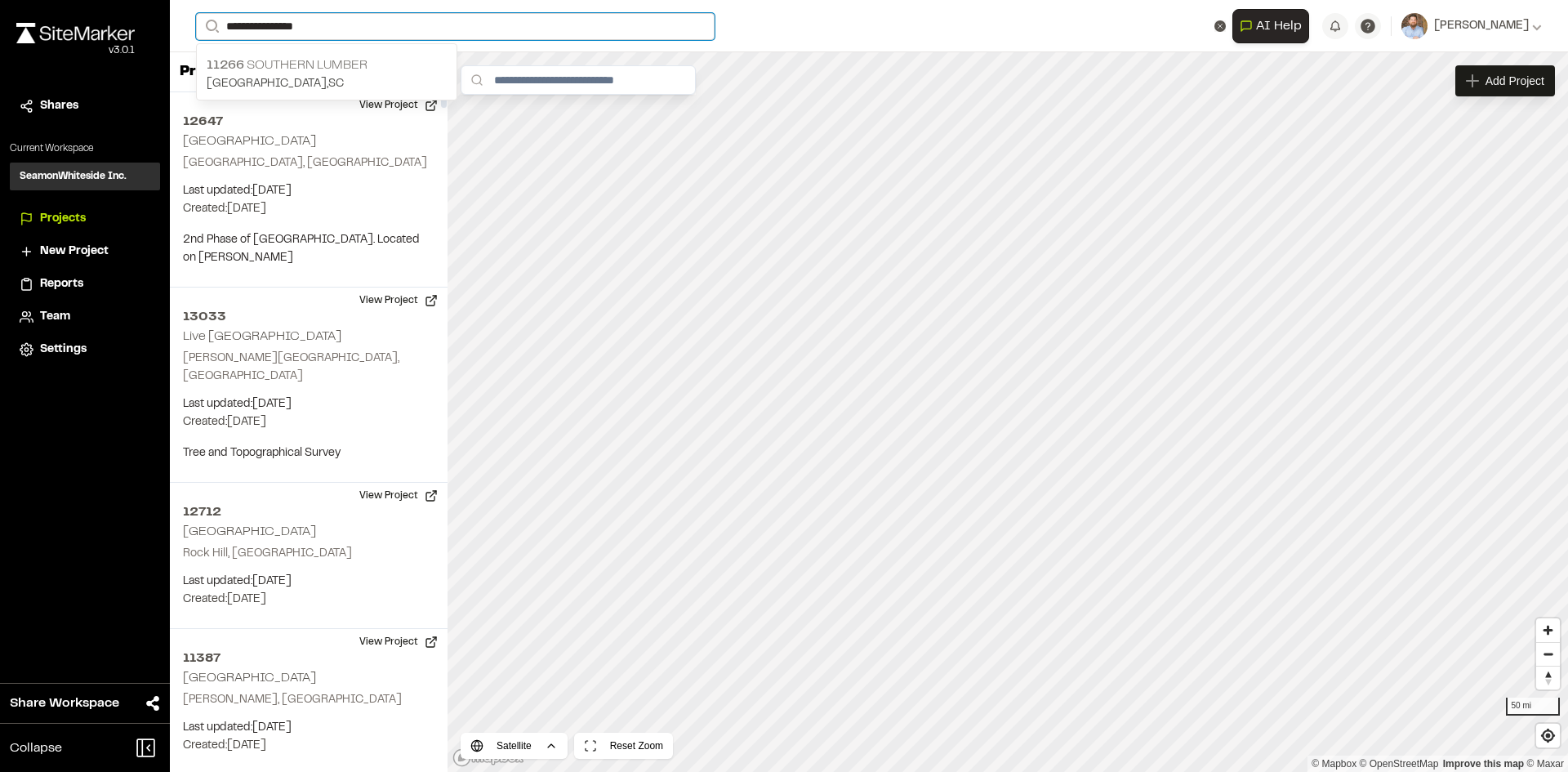
type input "**********"
click at [310, 67] on p "11266 Southern Lumber" at bounding box center [326, 66] width 240 height 20
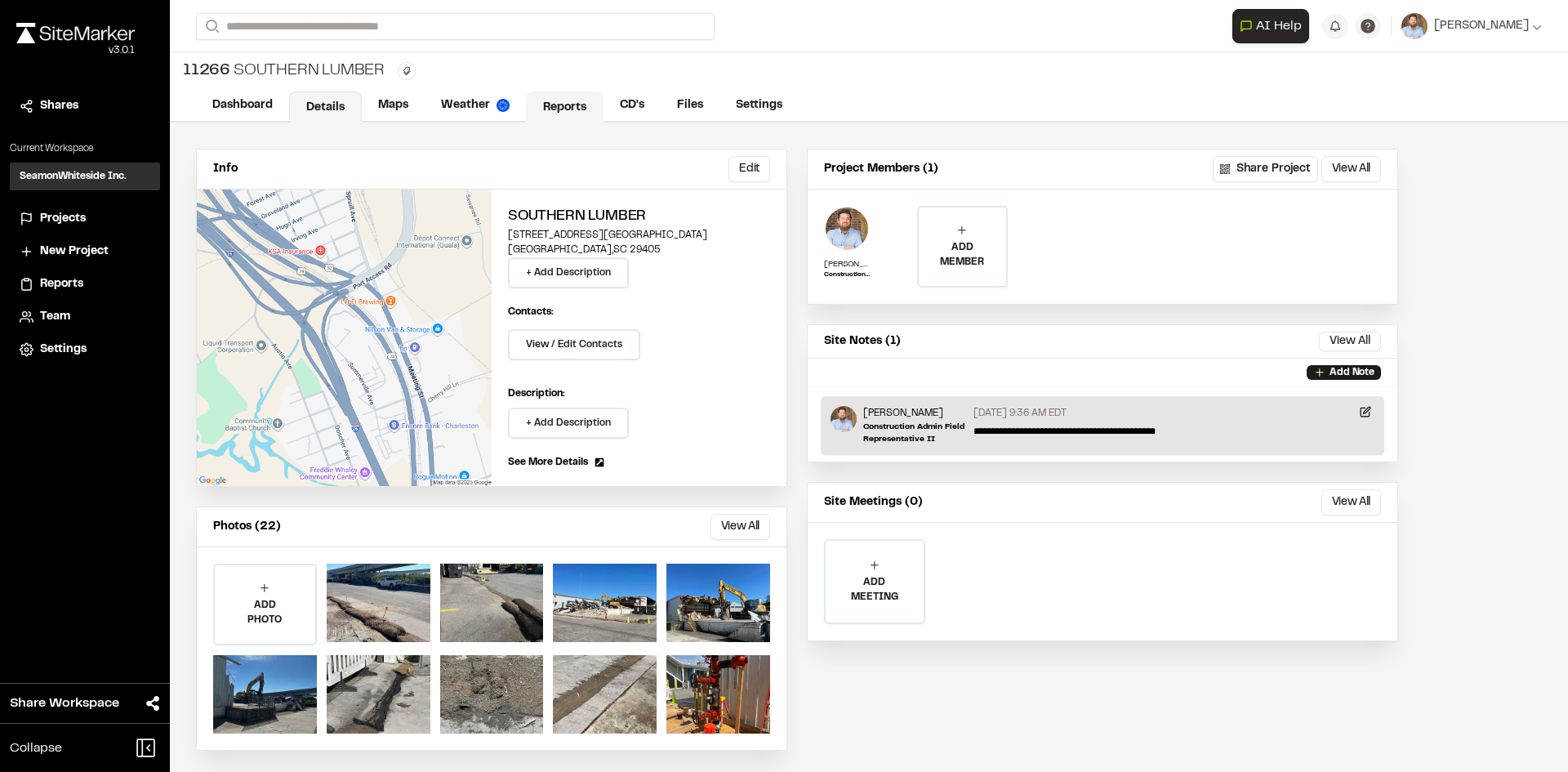
click at [570, 104] on link "Reports" at bounding box center [565, 106] width 77 height 31
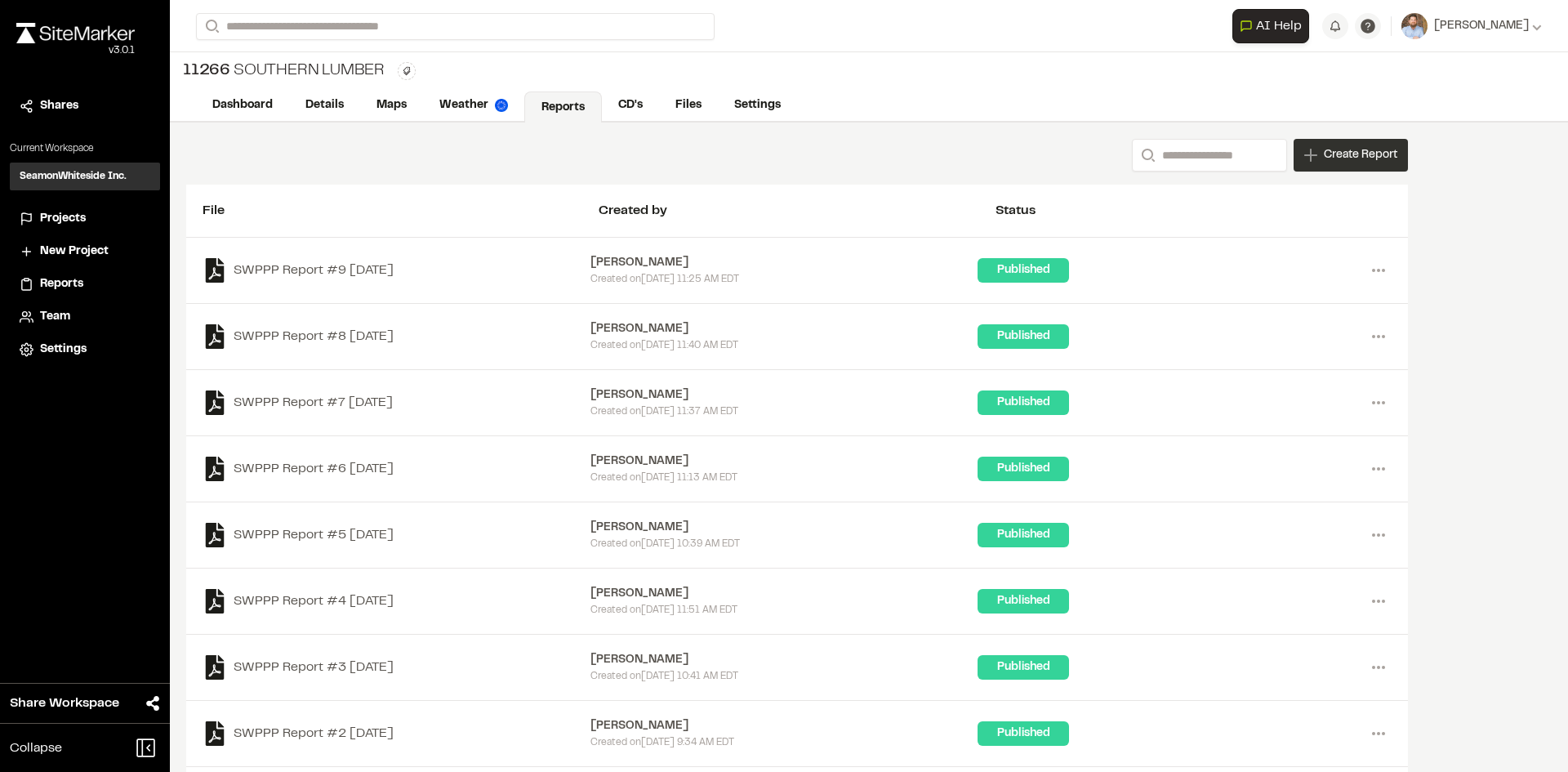
click at [1373, 163] on span "Create Report" at bounding box center [1360, 156] width 73 height 18
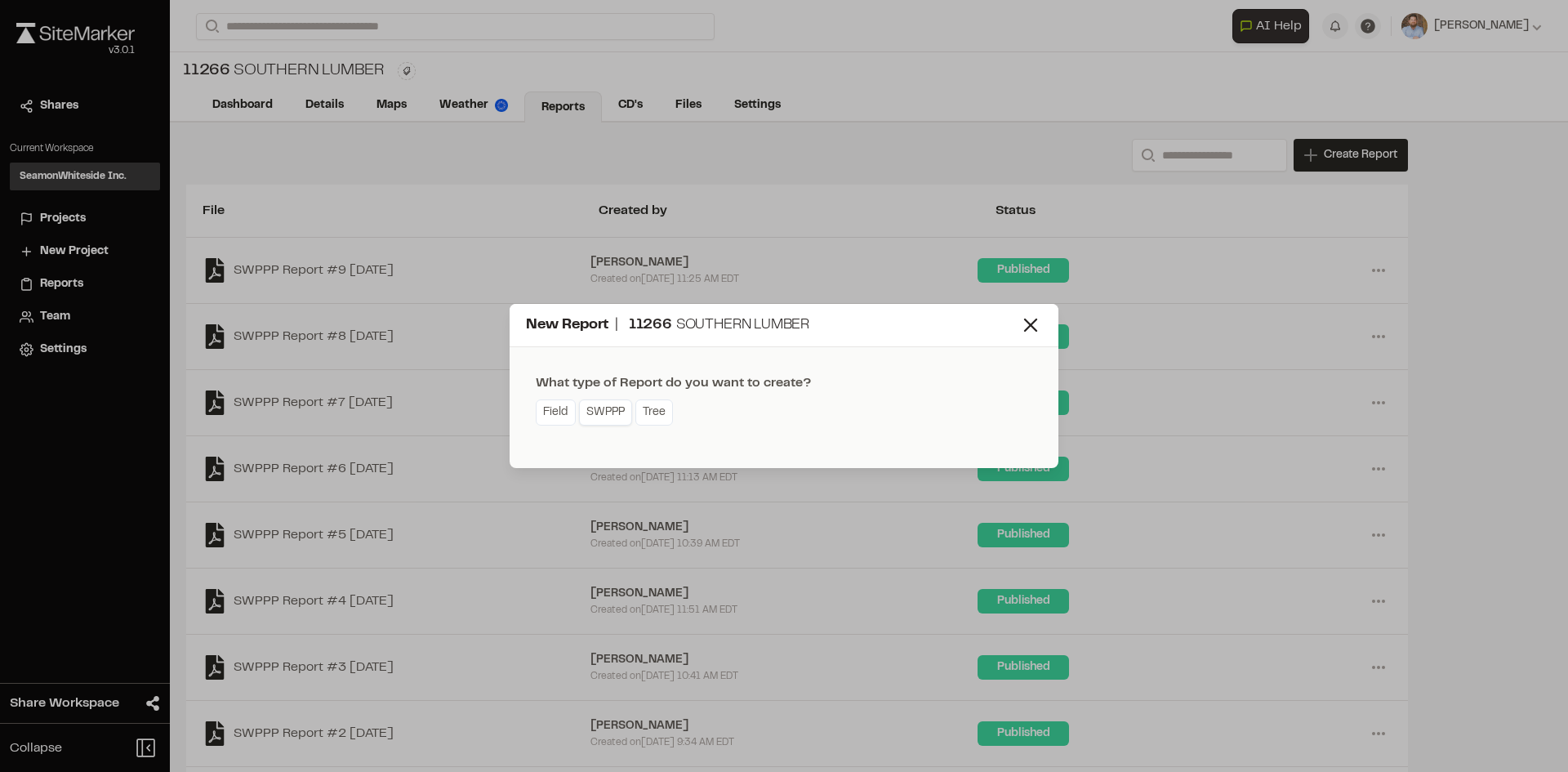
click at [597, 419] on link "SWPPP" at bounding box center [605, 412] width 53 height 26
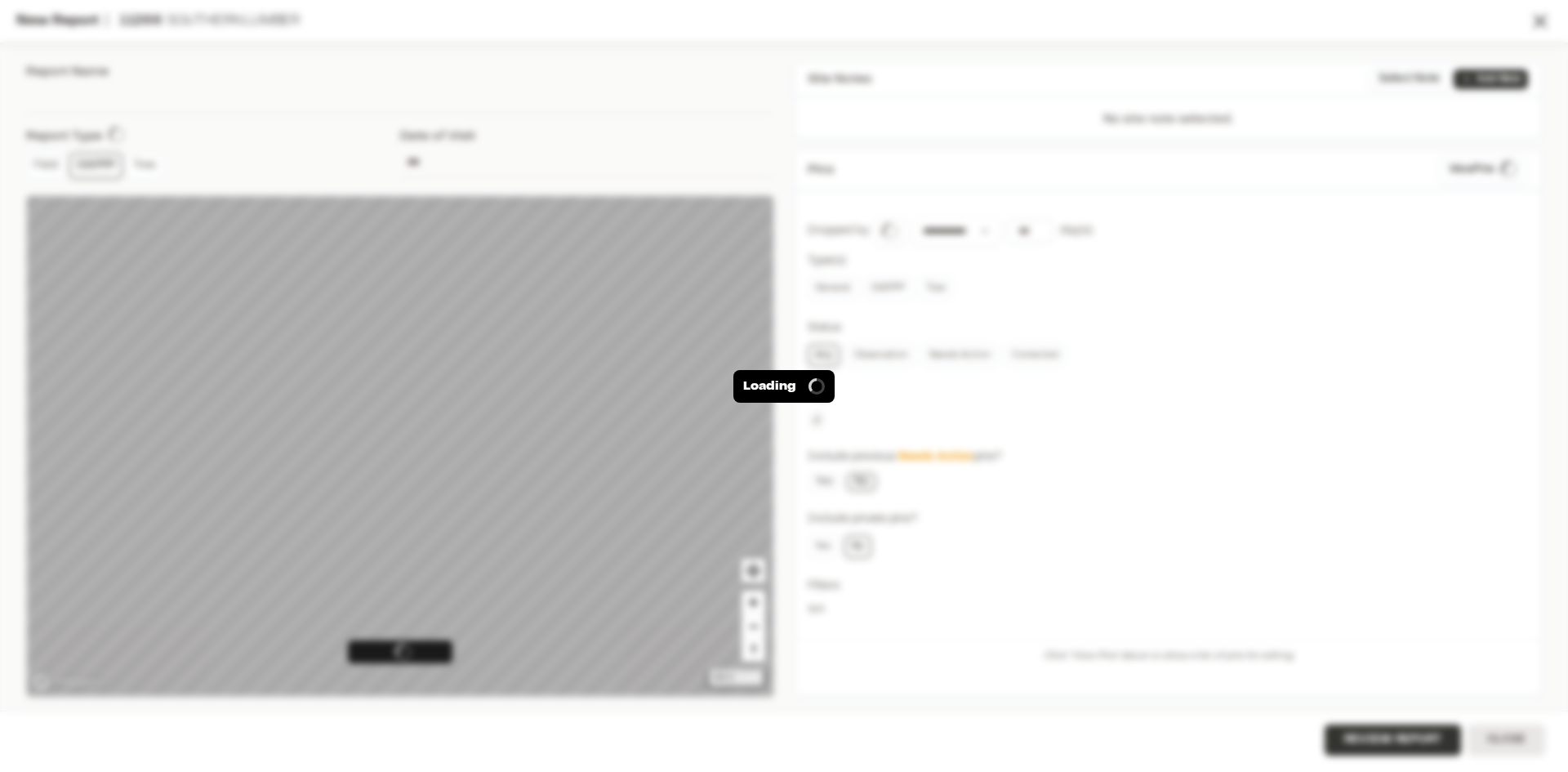
type input "**********"
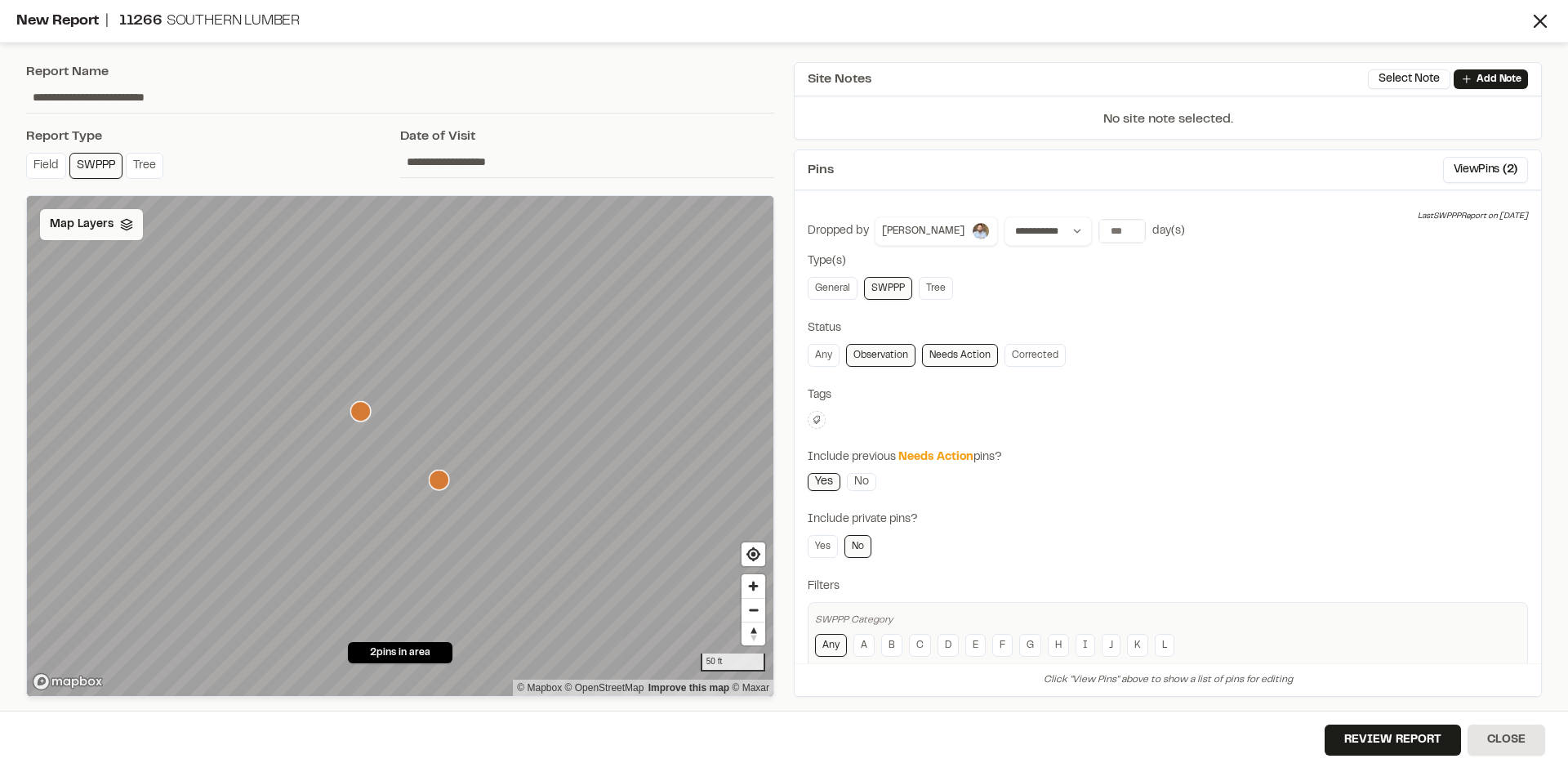
click at [96, 215] on div "Map Layers" at bounding box center [91, 224] width 103 height 31
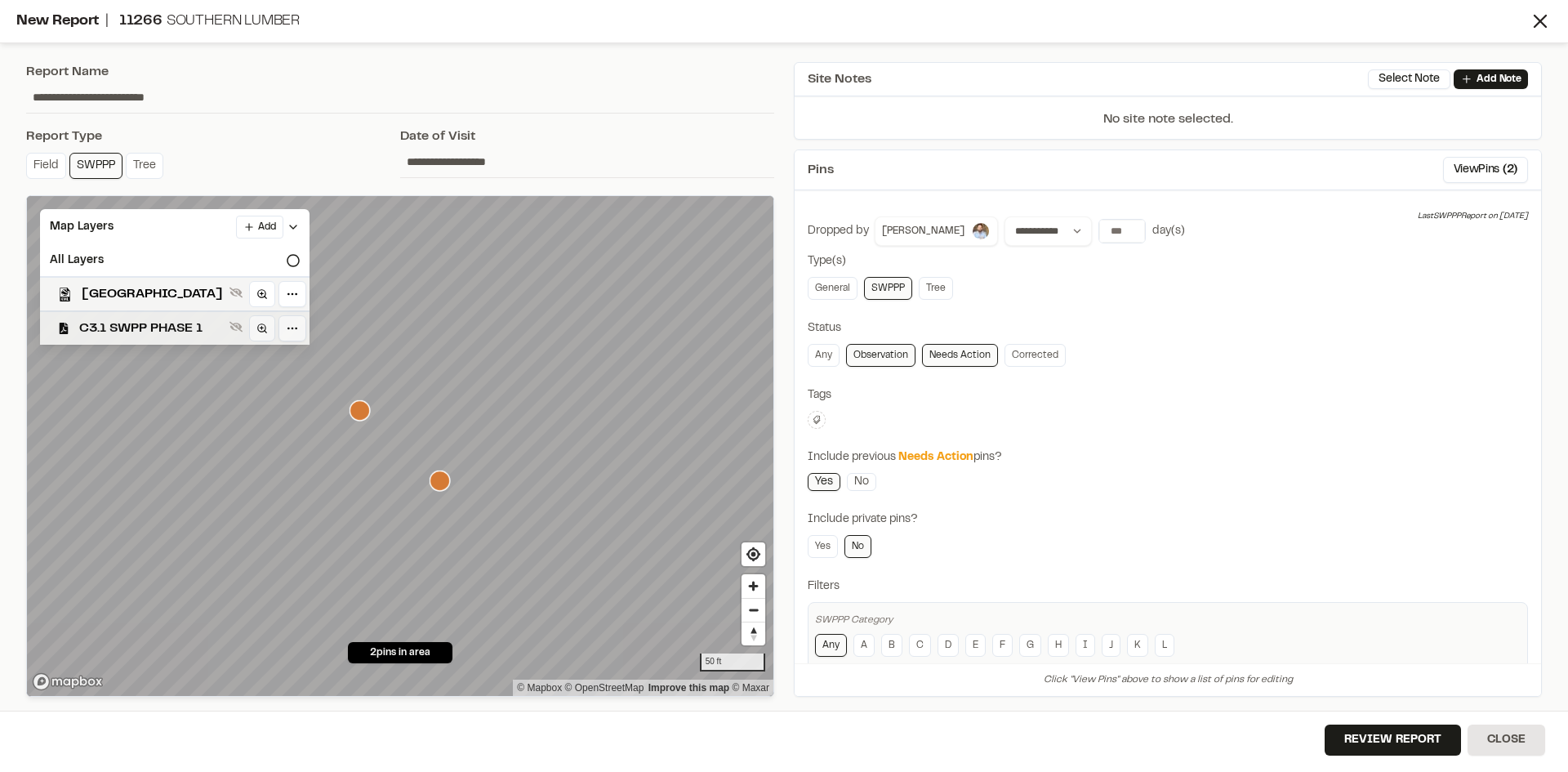
click at [156, 326] on span "C3.1 SWPP PHASE 1" at bounding box center [150, 329] width 144 height 20
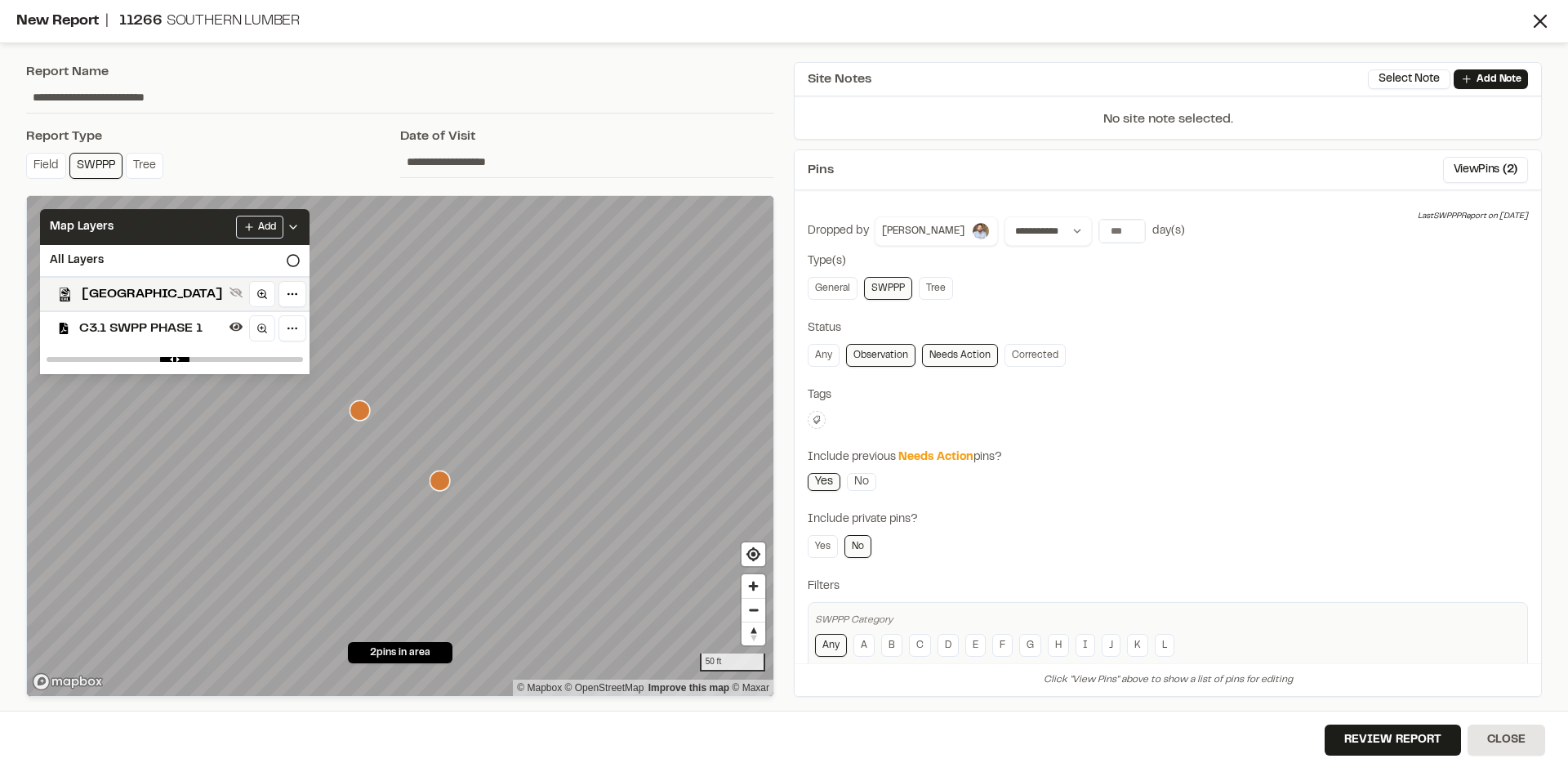
click at [299, 220] on div "Add" at bounding box center [268, 227] width 64 height 23
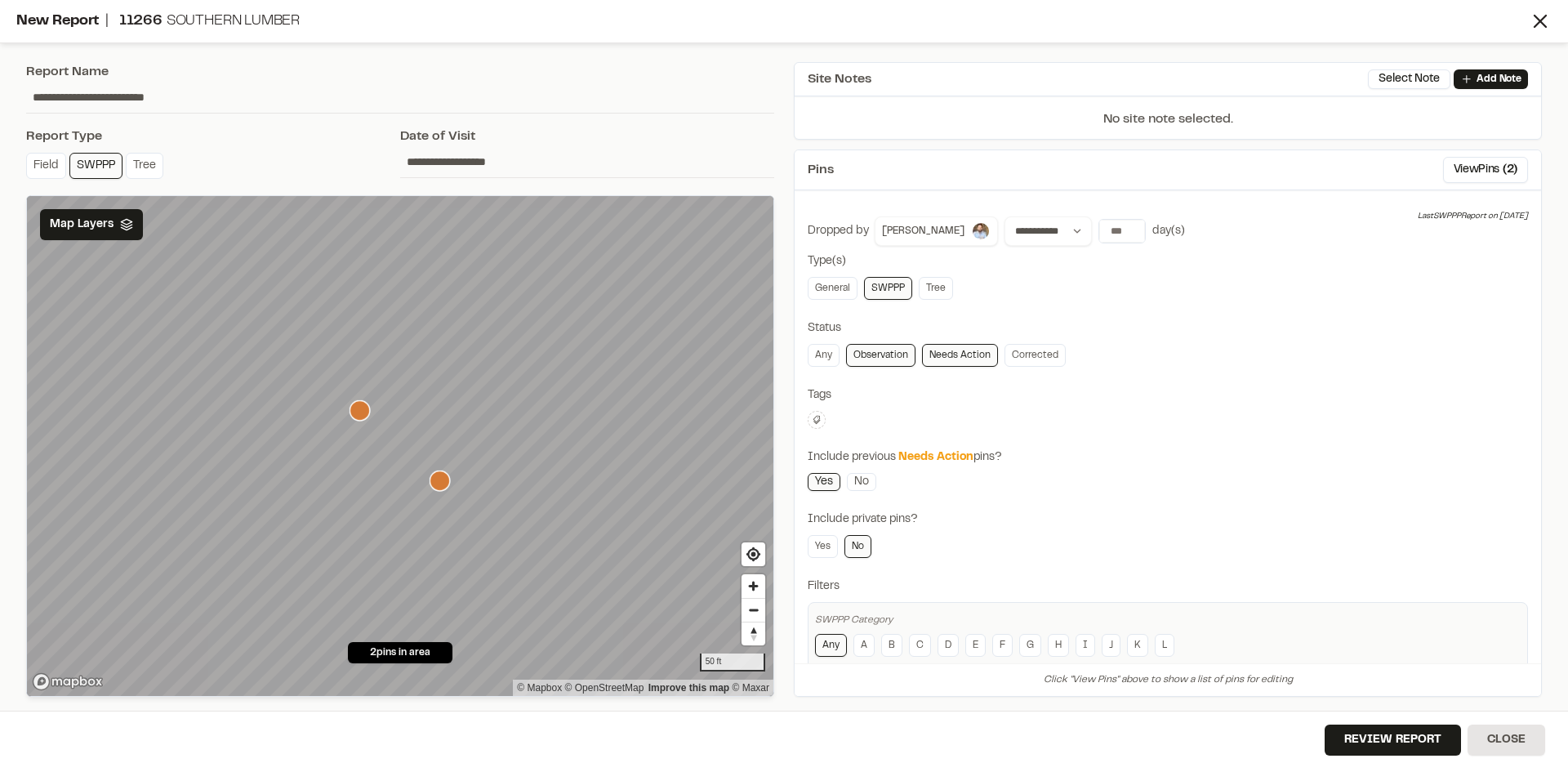
click at [359, 413] on icon "Map marker" at bounding box center [359, 410] width 21 height 21
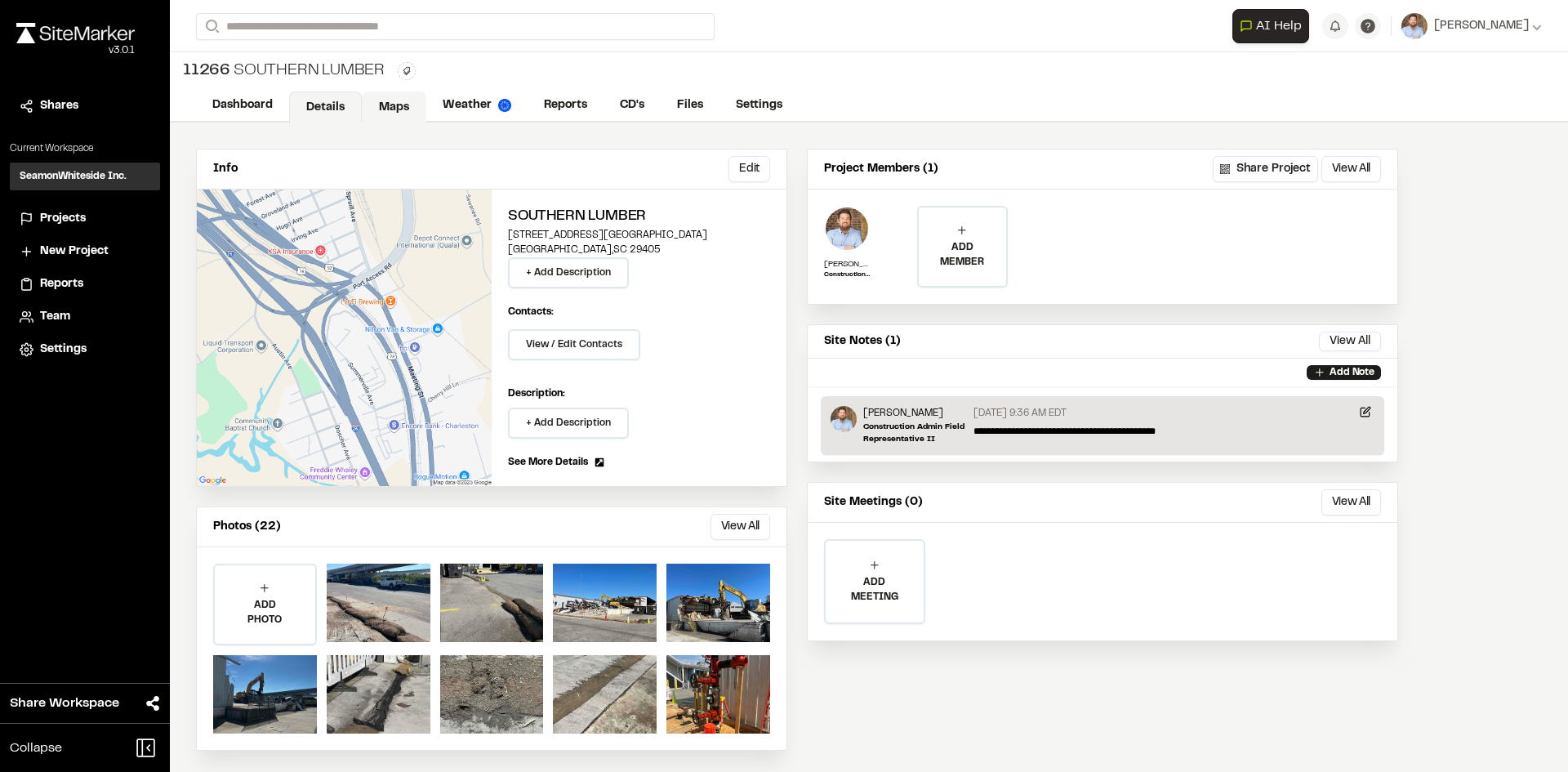
click at [395, 101] on link "Maps" at bounding box center [394, 106] width 65 height 31
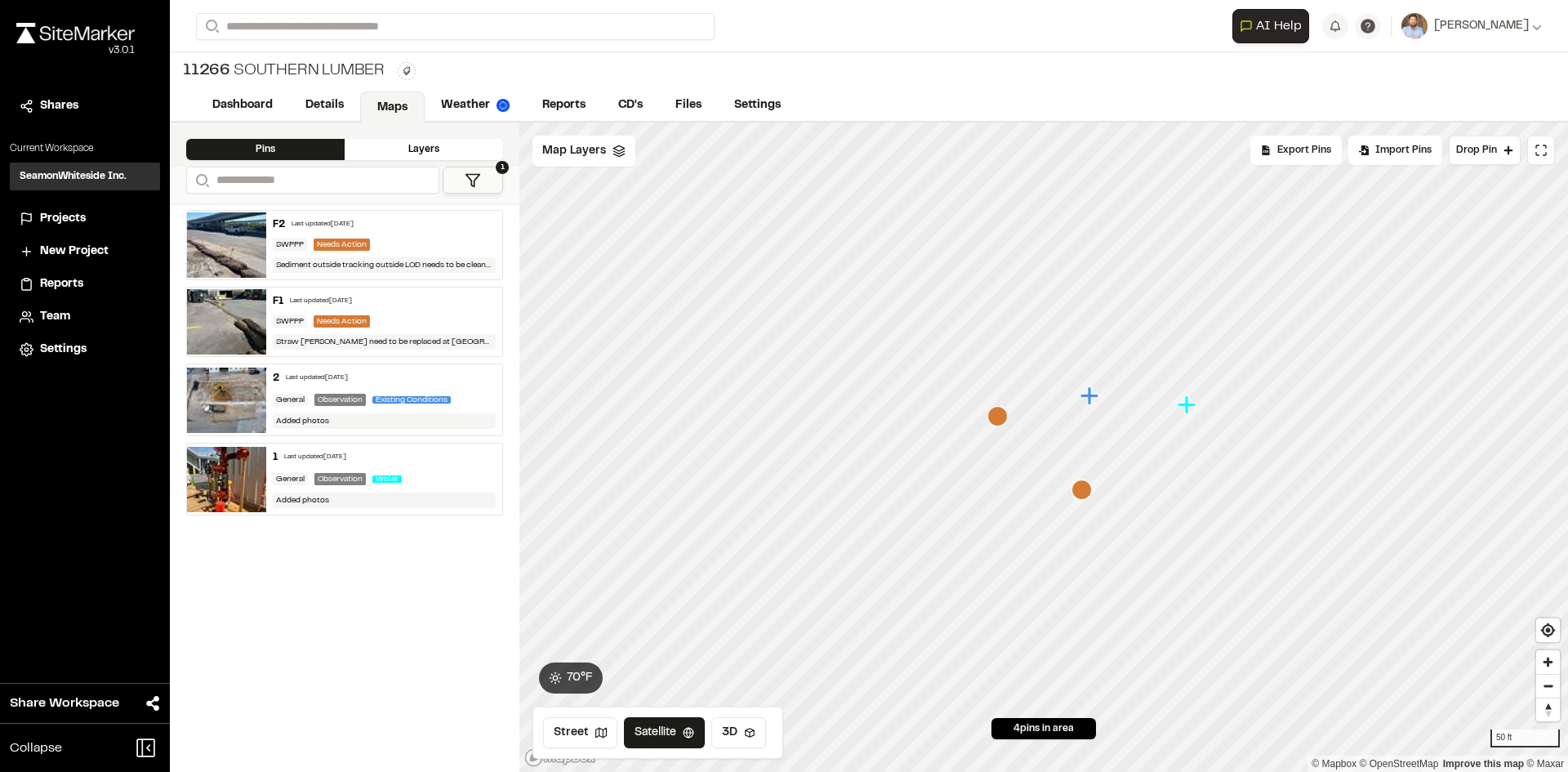
click at [998, 418] on icon "Map marker" at bounding box center [997, 416] width 21 height 21
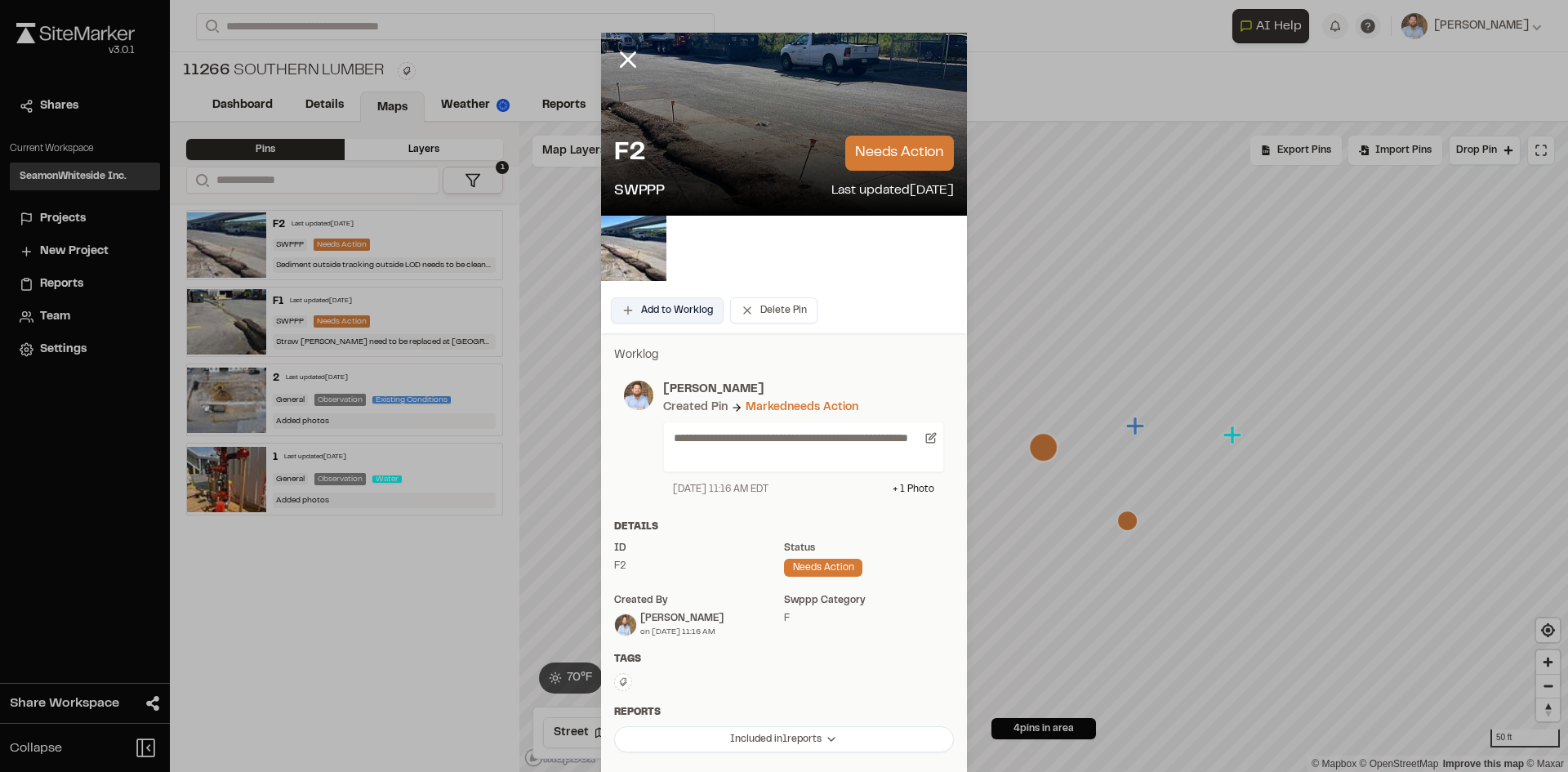
click at [680, 313] on button "Add to Worklog" at bounding box center [668, 310] width 113 height 26
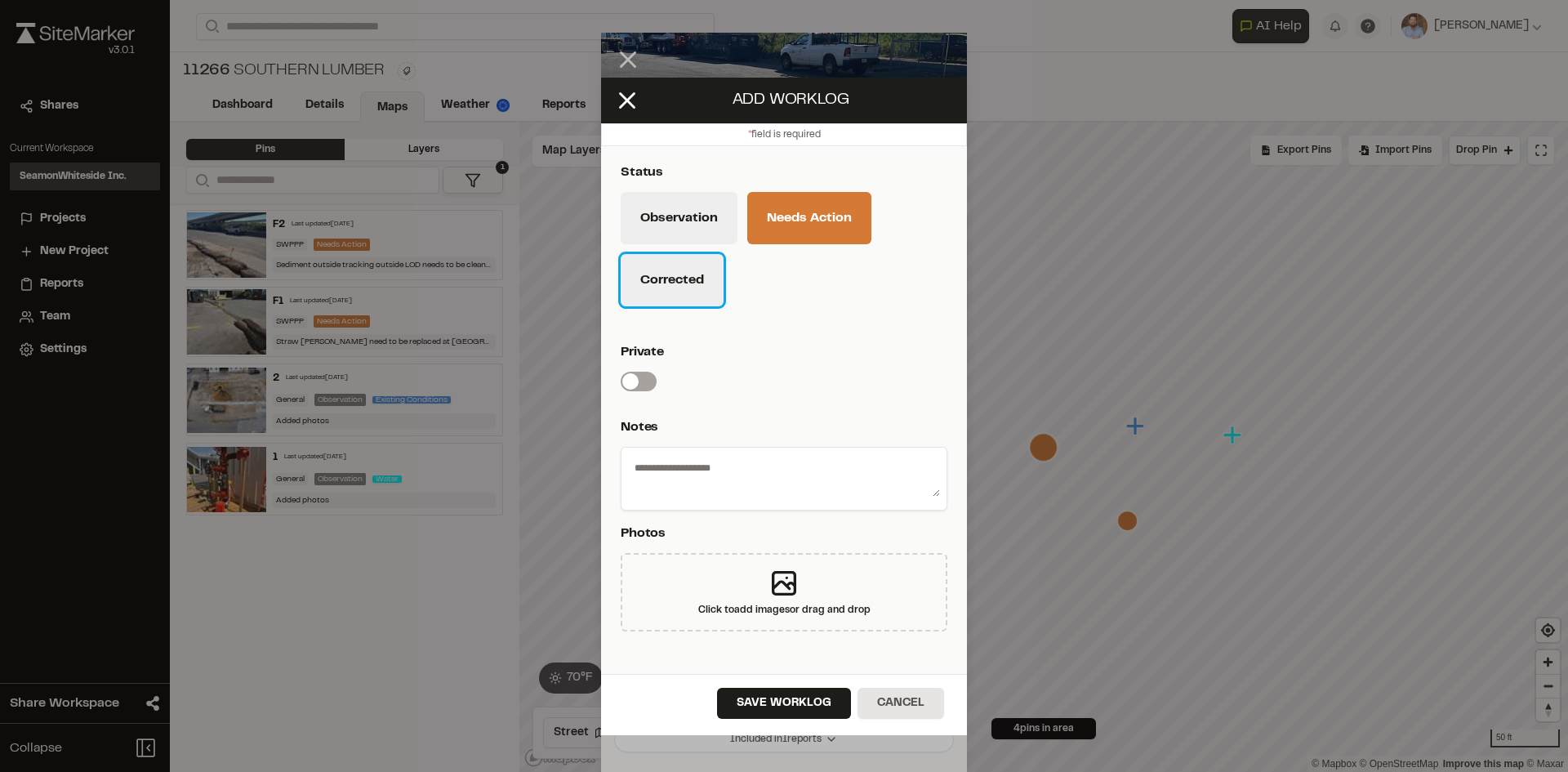
click at [678, 299] on button "Corrected" at bounding box center [672, 280] width 103 height 52
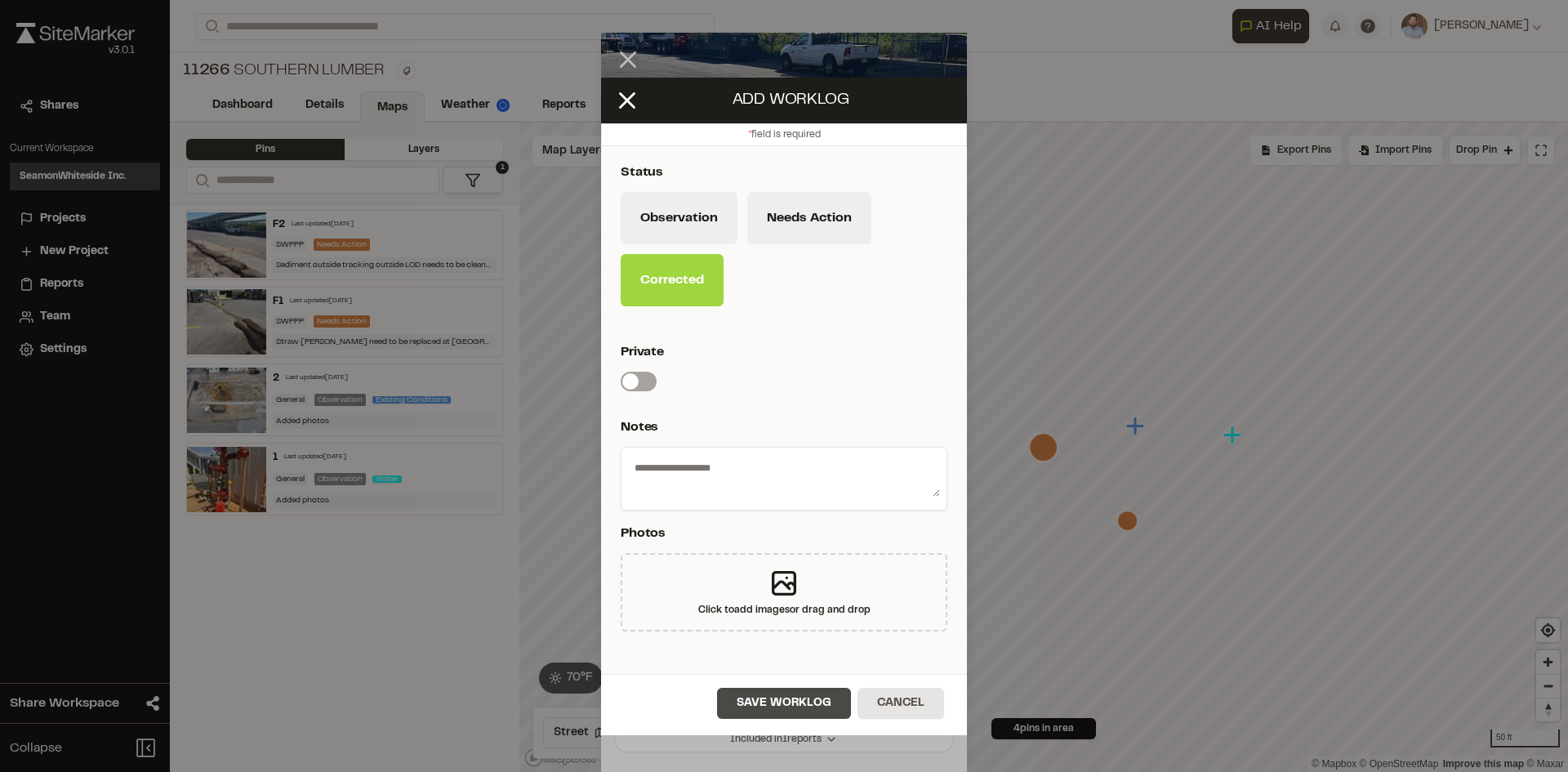
click at [819, 705] on button "Save Worklog" at bounding box center [783, 703] width 134 height 31
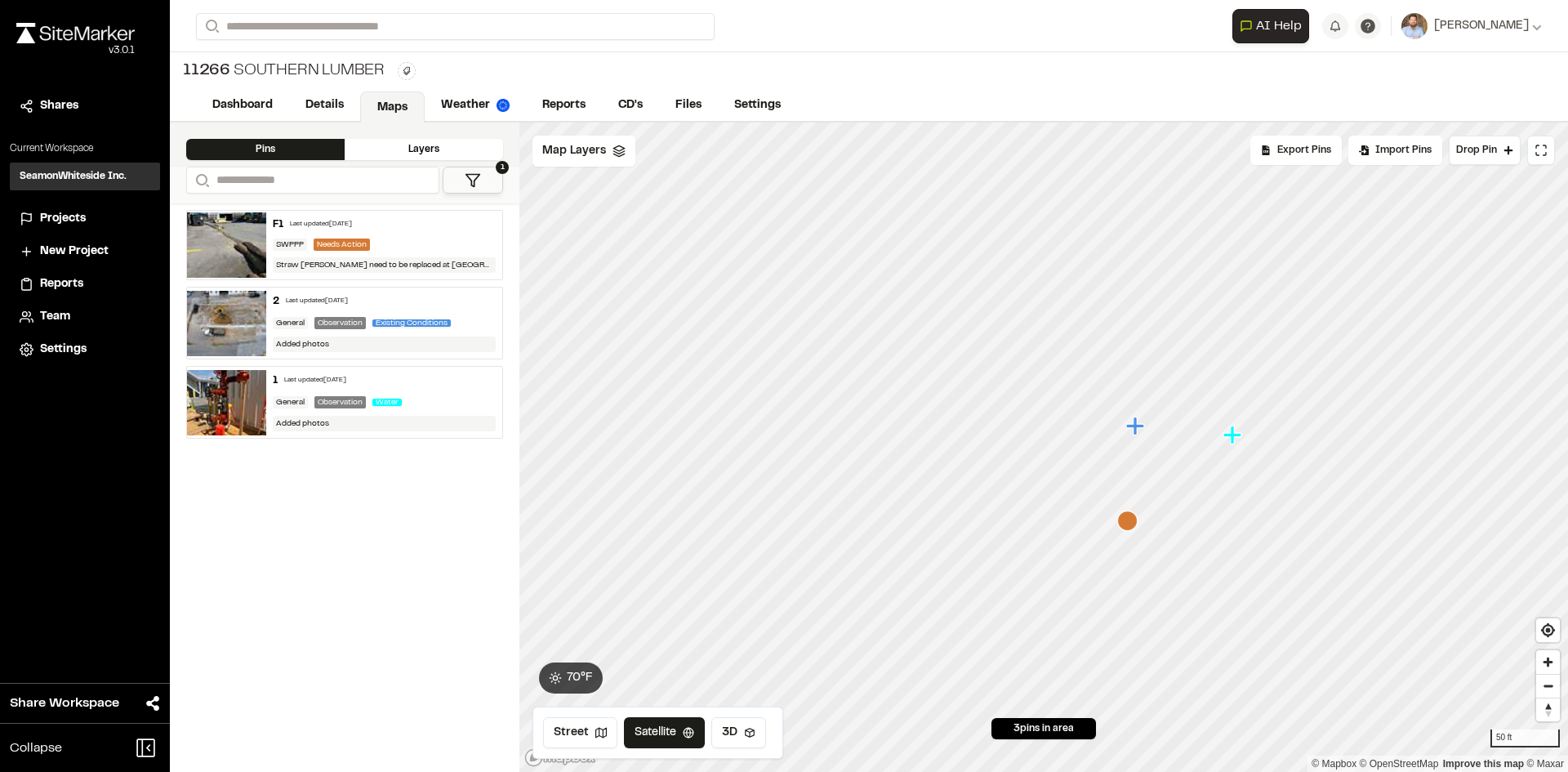
click at [1122, 520] on icon "Map marker" at bounding box center [1127, 521] width 21 height 21
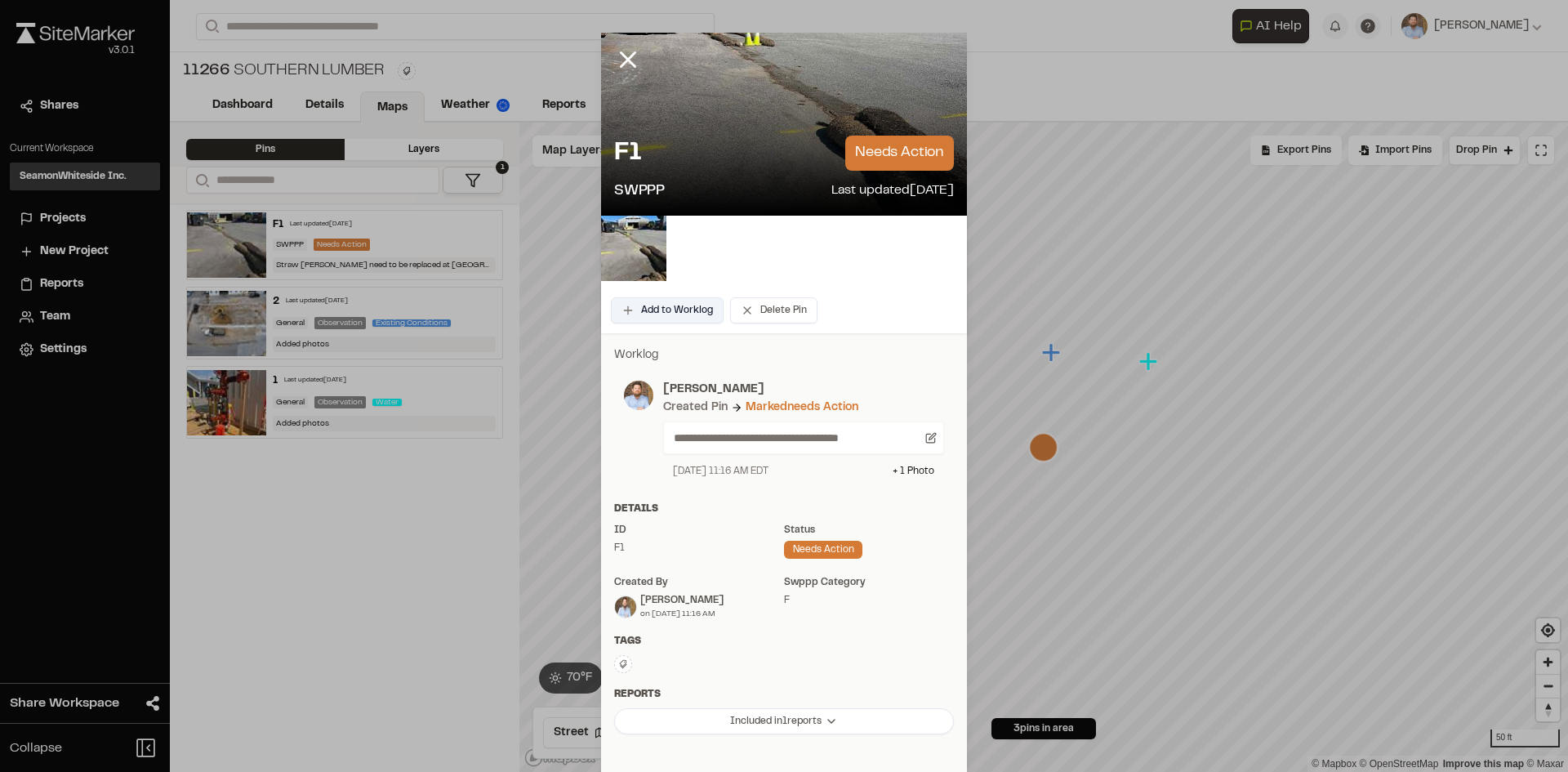
click at [650, 299] on button "Add to Worklog" at bounding box center [668, 310] width 113 height 26
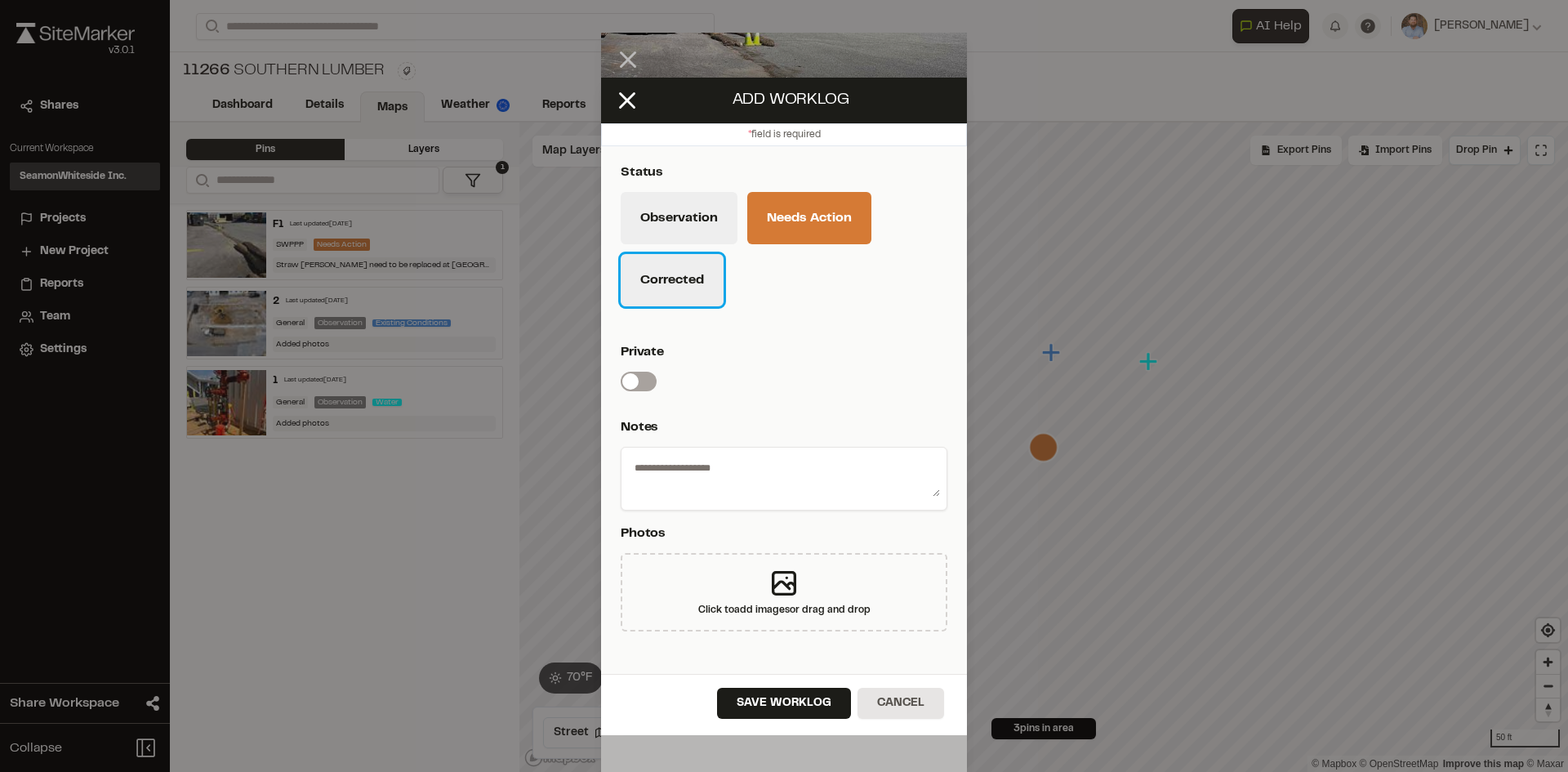
click at [683, 285] on button "Corrected" at bounding box center [672, 280] width 103 height 52
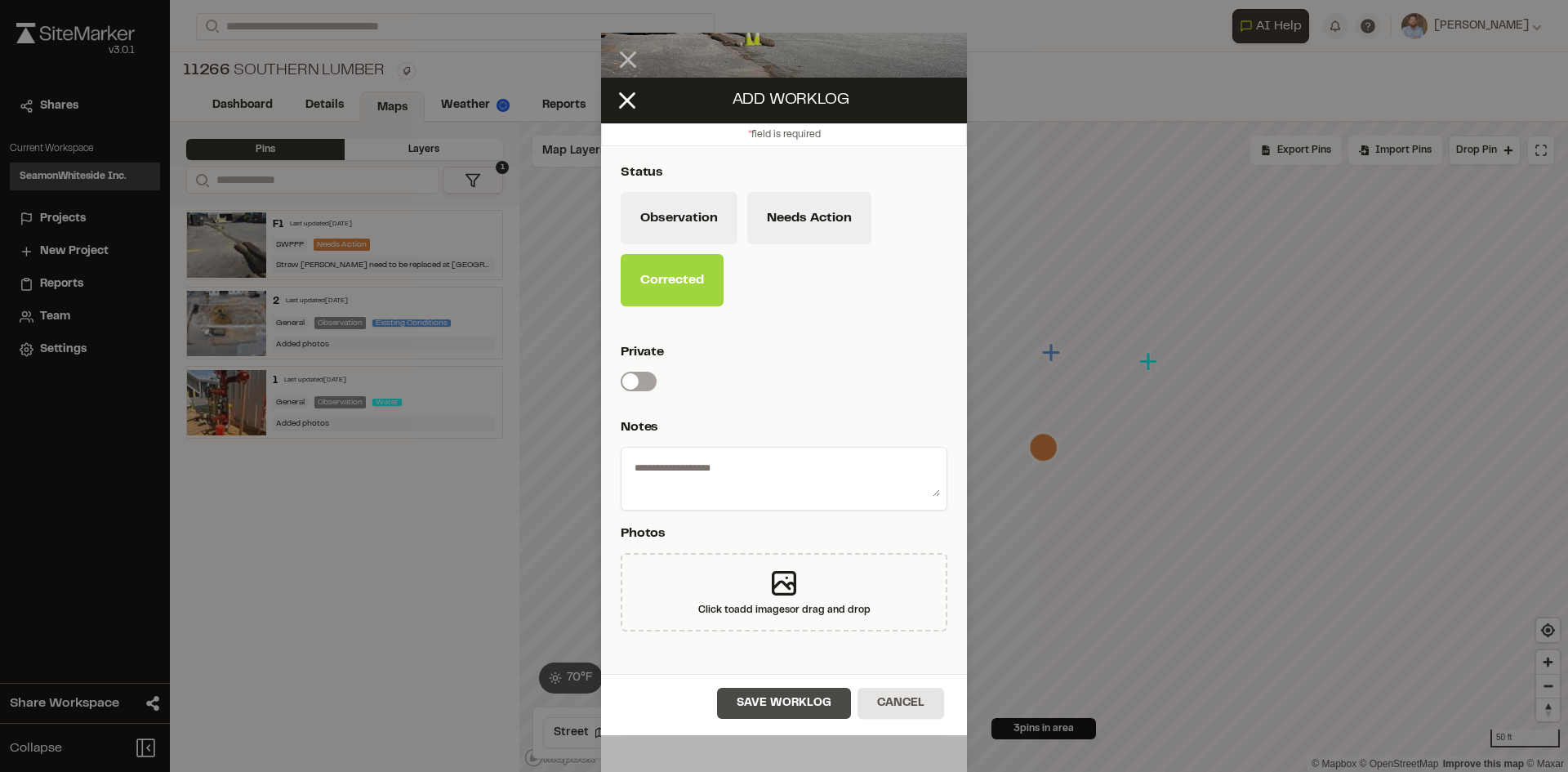
click at [773, 710] on button "Save Worklog" at bounding box center [783, 703] width 134 height 31
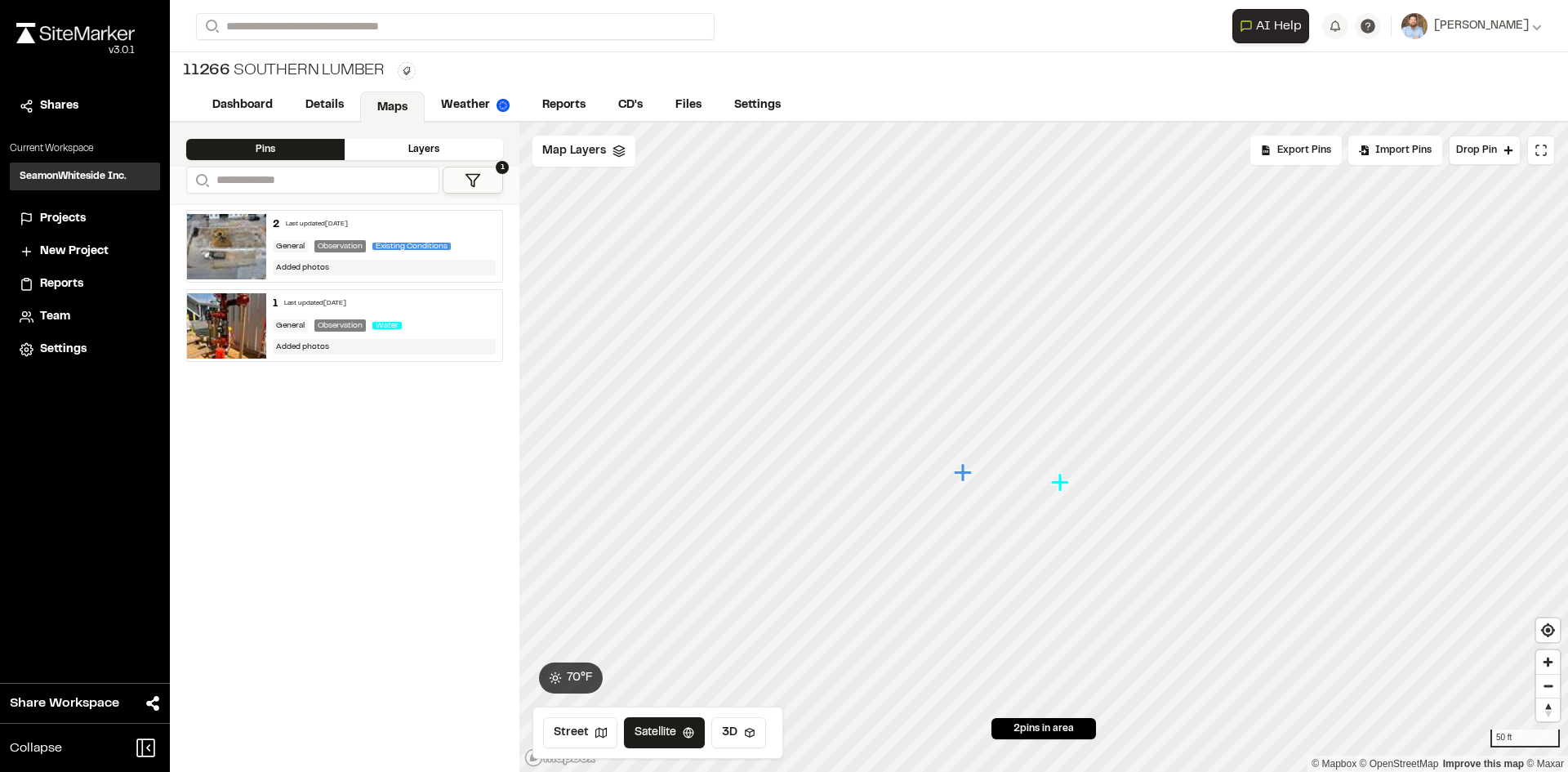
click at [961, 475] on icon "Map marker" at bounding box center [963, 473] width 18 height 18
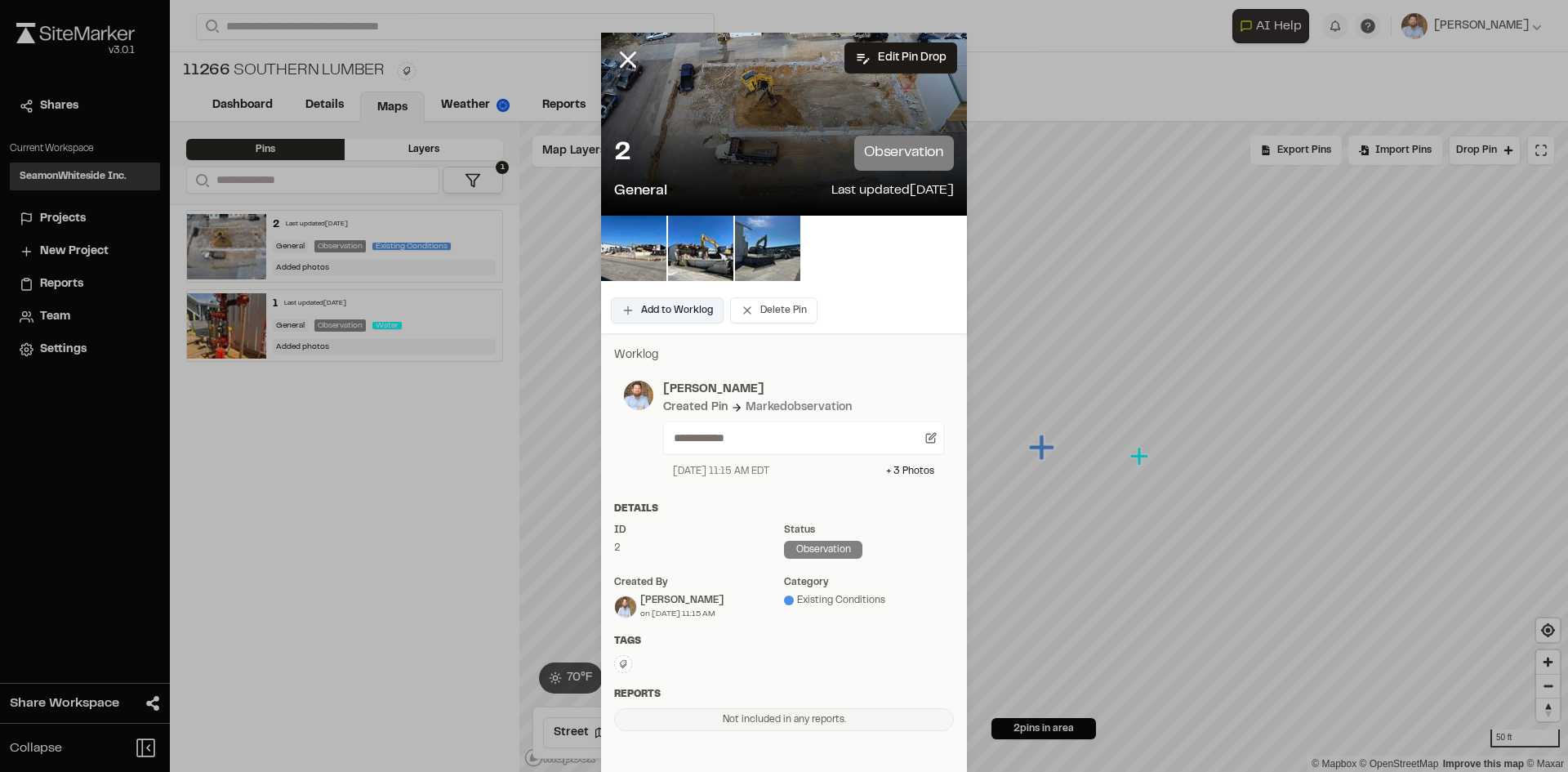
click at [678, 315] on button "Add to Worklog" at bounding box center [668, 310] width 113 height 26
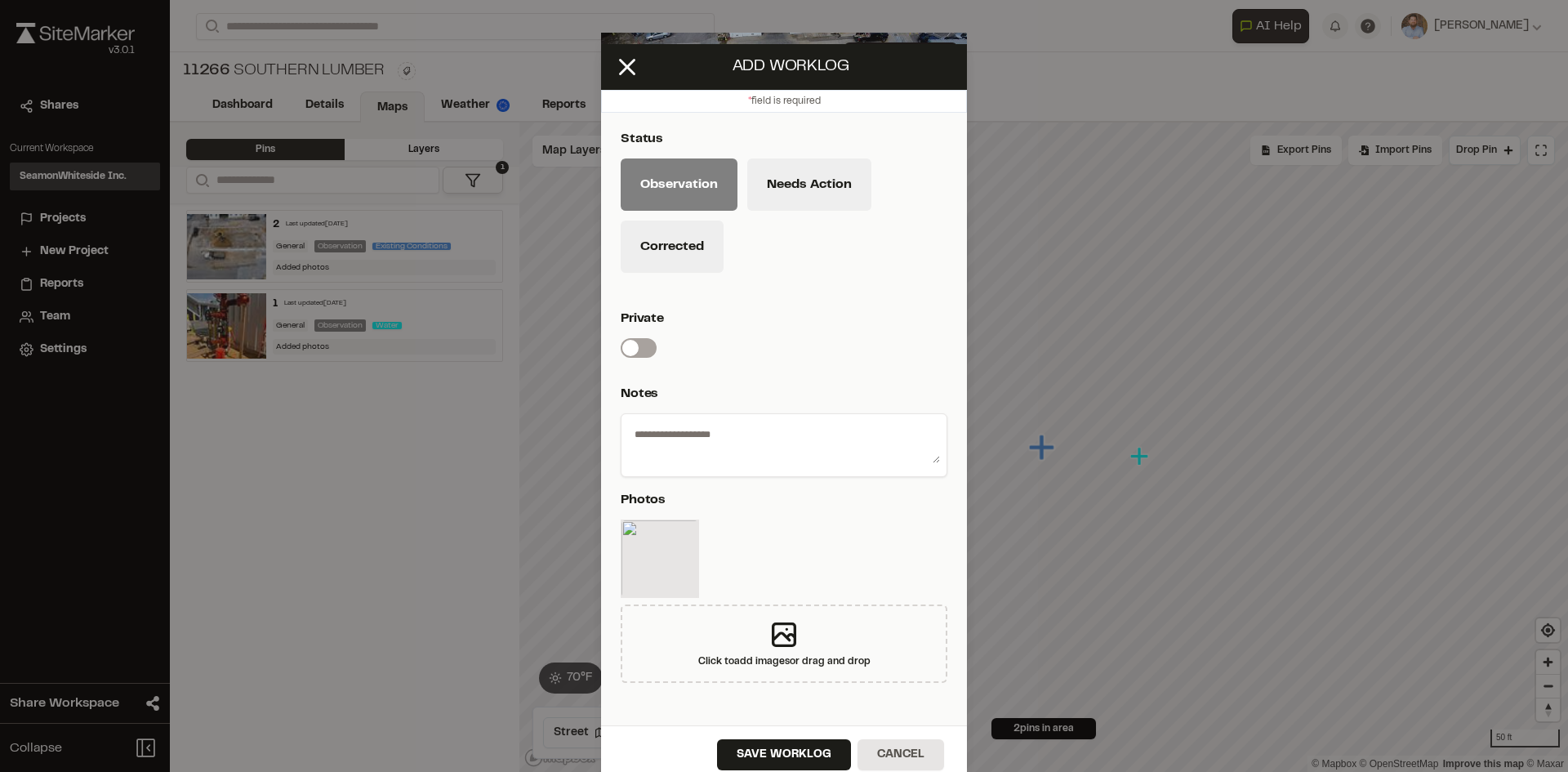
scroll to position [48, 0]
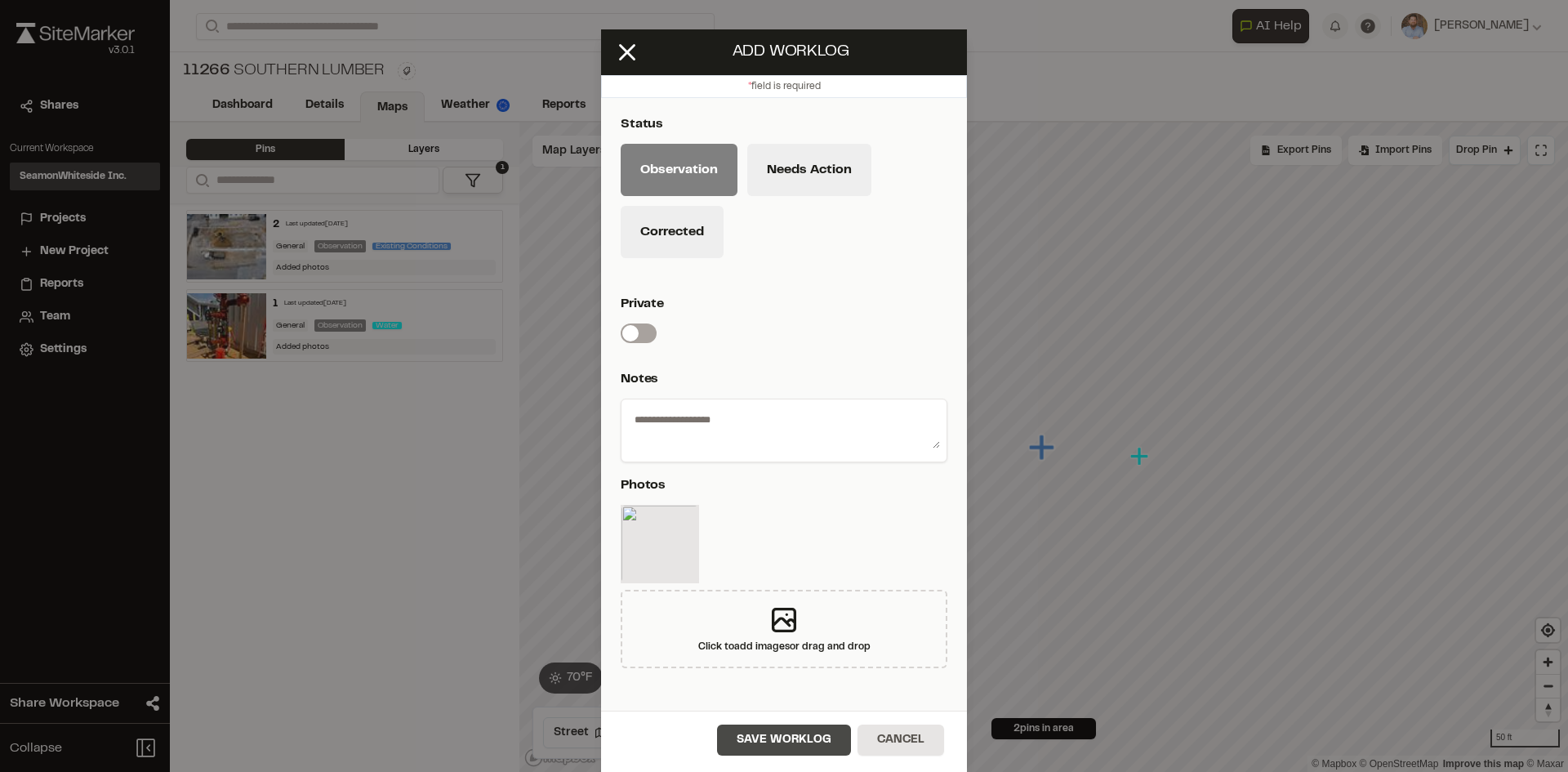
click at [791, 740] on button "Save Worklog" at bounding box center [783, 740] width 134 height 31
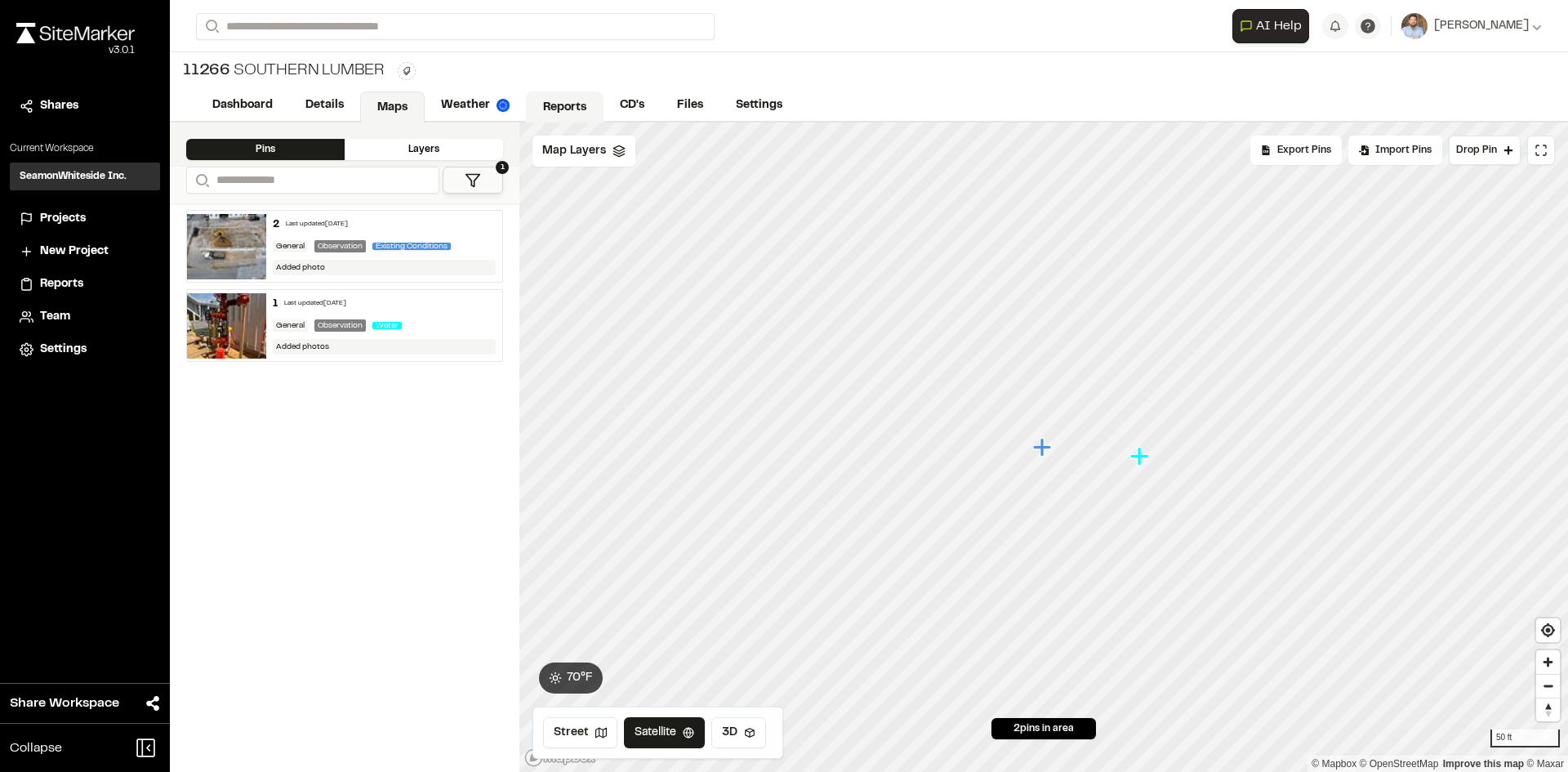
click at [584, 101] on link "Reports" at bounding box center [565, 106] width 77 height 31
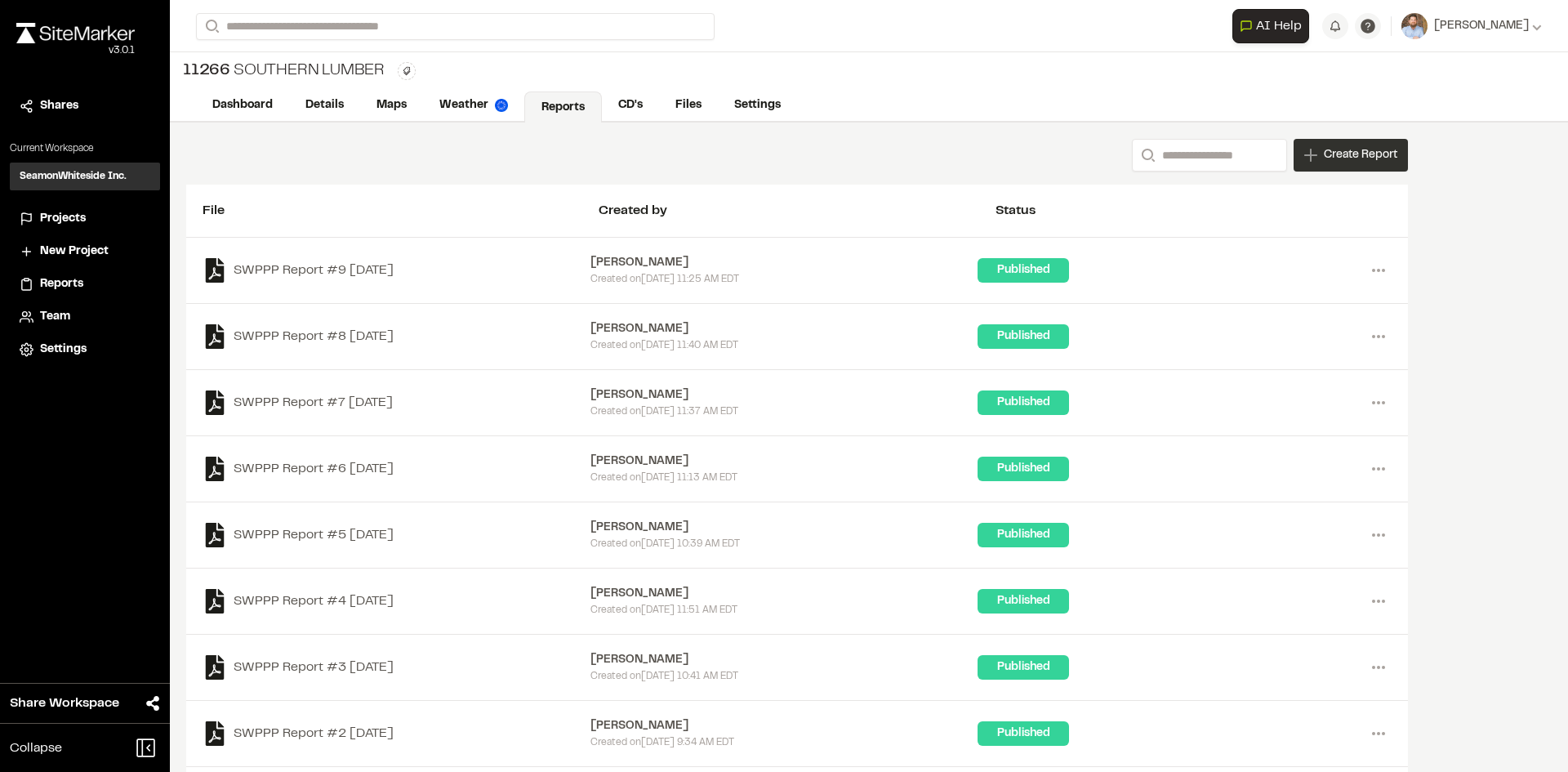
click at [1345, 161] on span "Create Report" at bounding box center [1360, 156] width 73 height 18
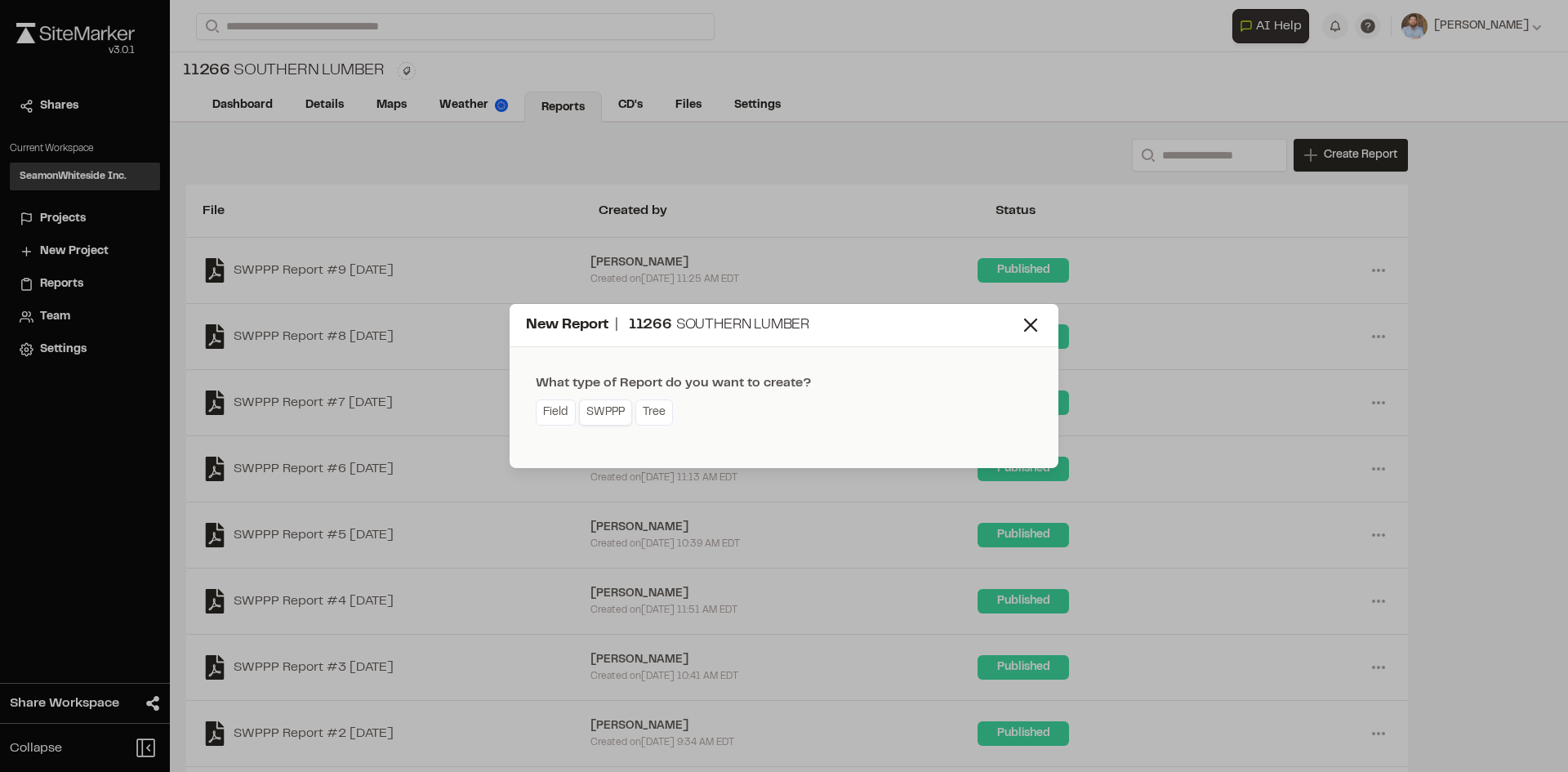
click at [618, 418] on link "SWPPP" at bounding box center [605, 412] width 53 height 26
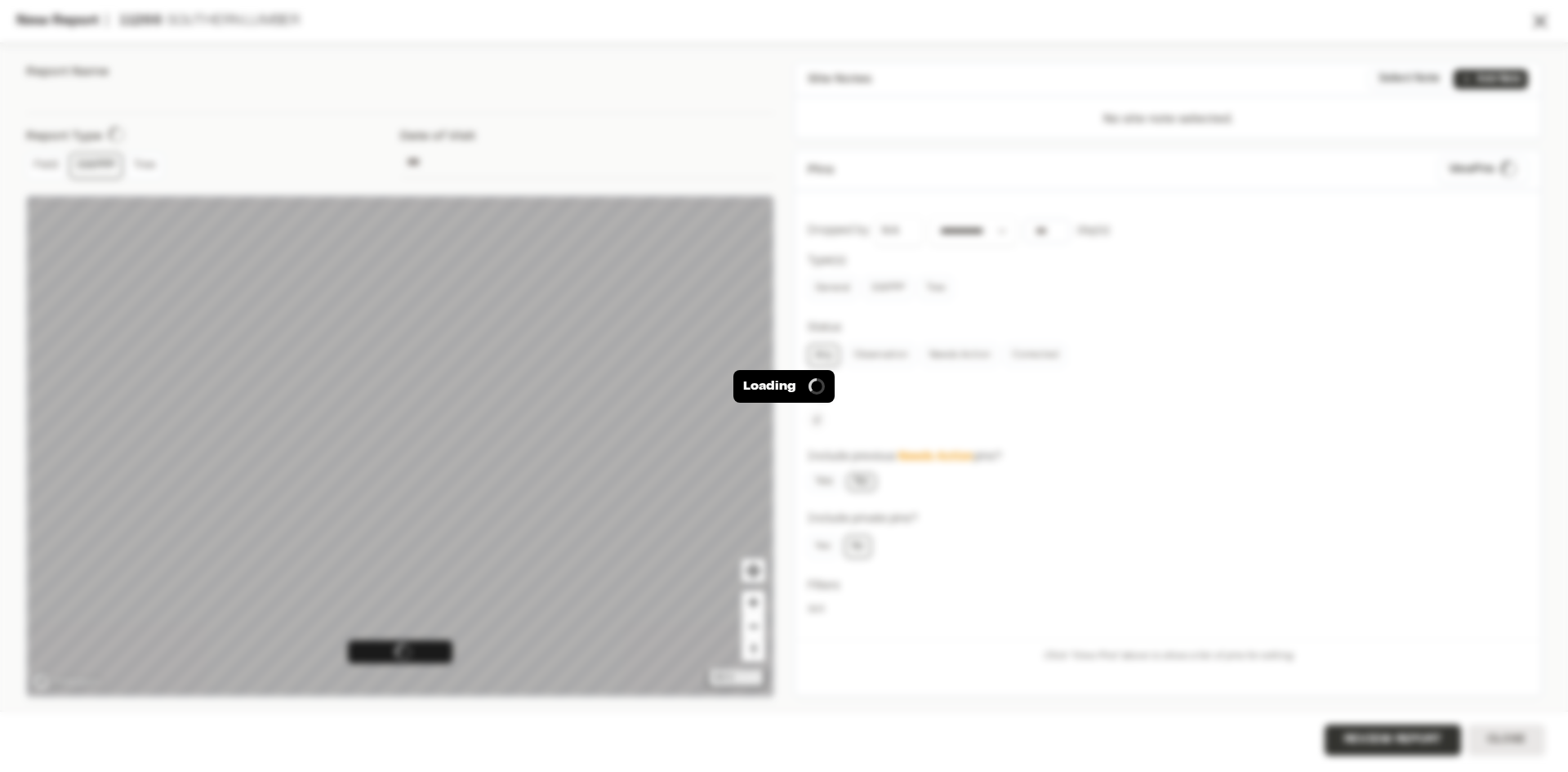
type input "**********"
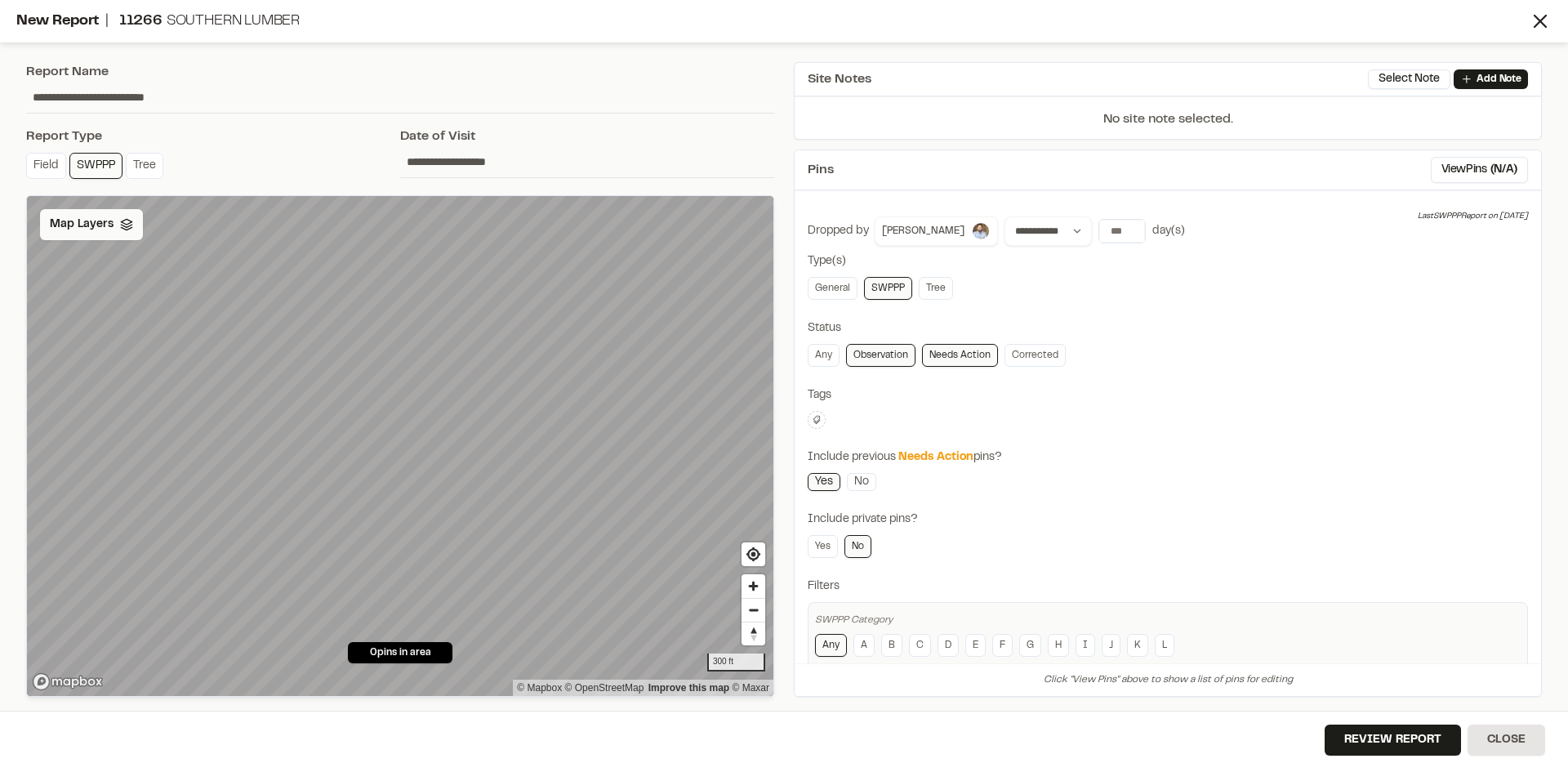
click at [103, 223] on span "Map Layers" at bounding box center [81, 225] width 64 height 18
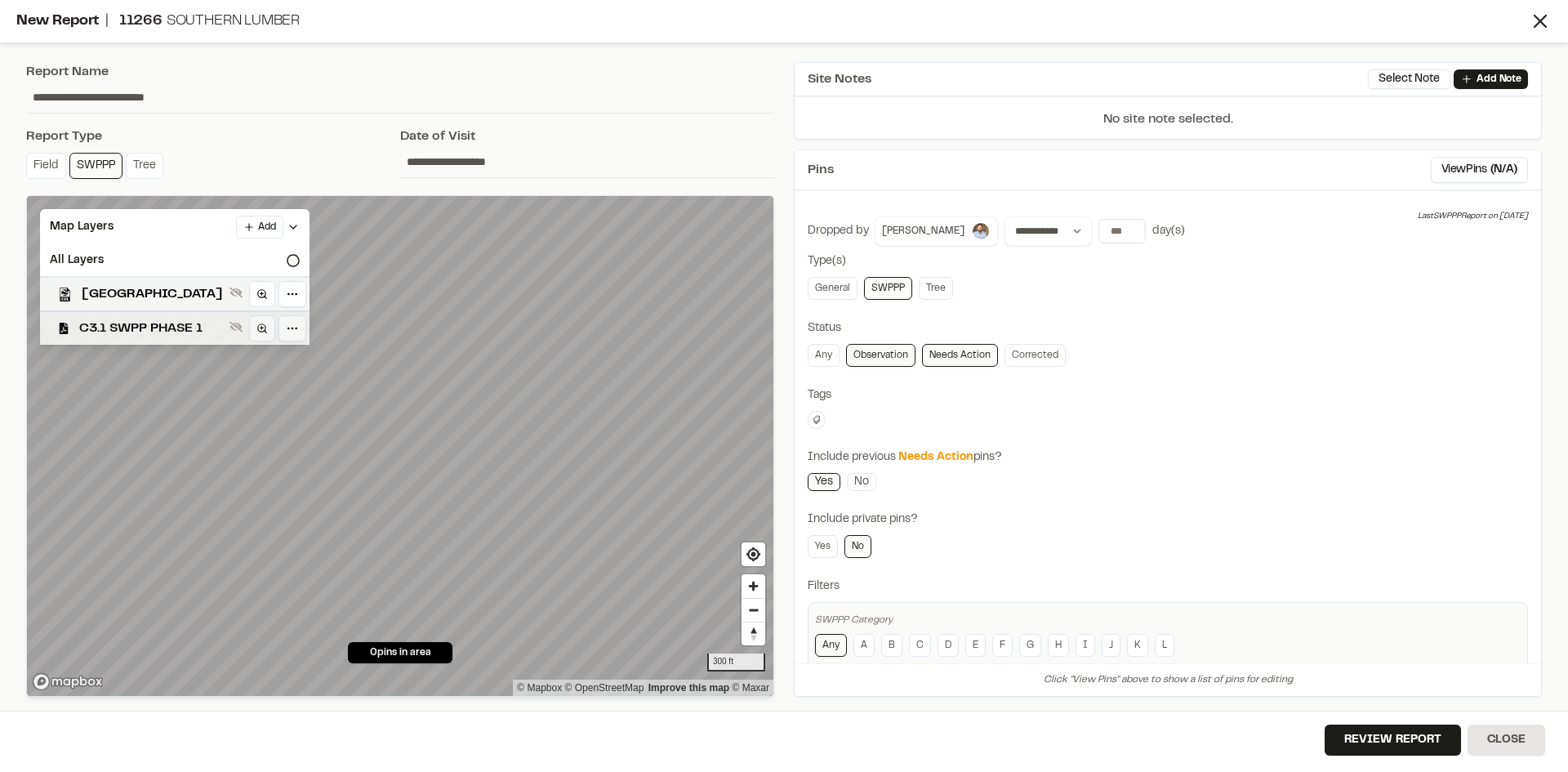
click at [147, 315] on div "C3.1 SWPP PHASE 1" at bounding box center [168, 327] width 283 height 34
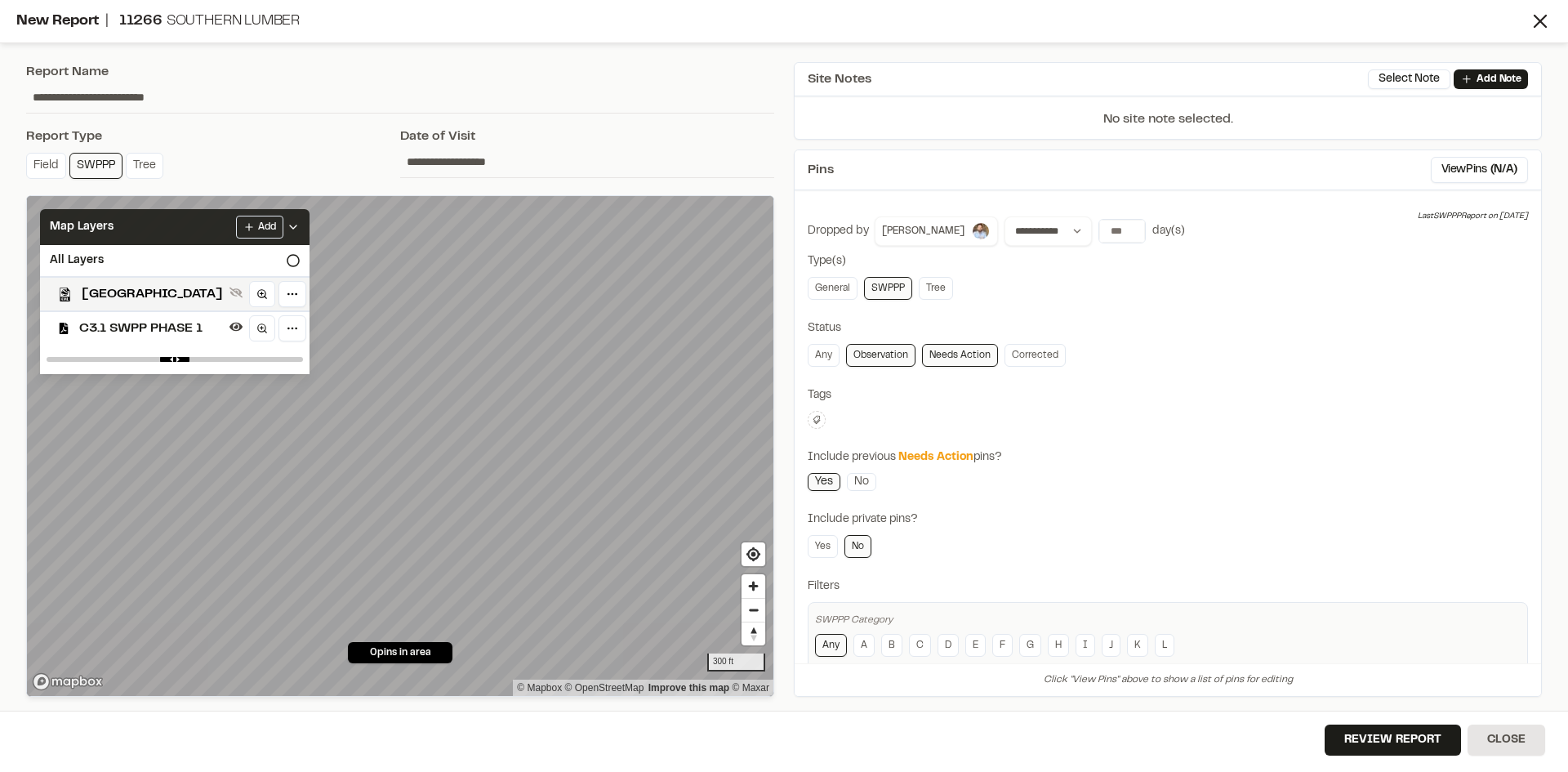
click at [299, 219] on div "Add" at bounding box center [268, 227] width 64 height 23
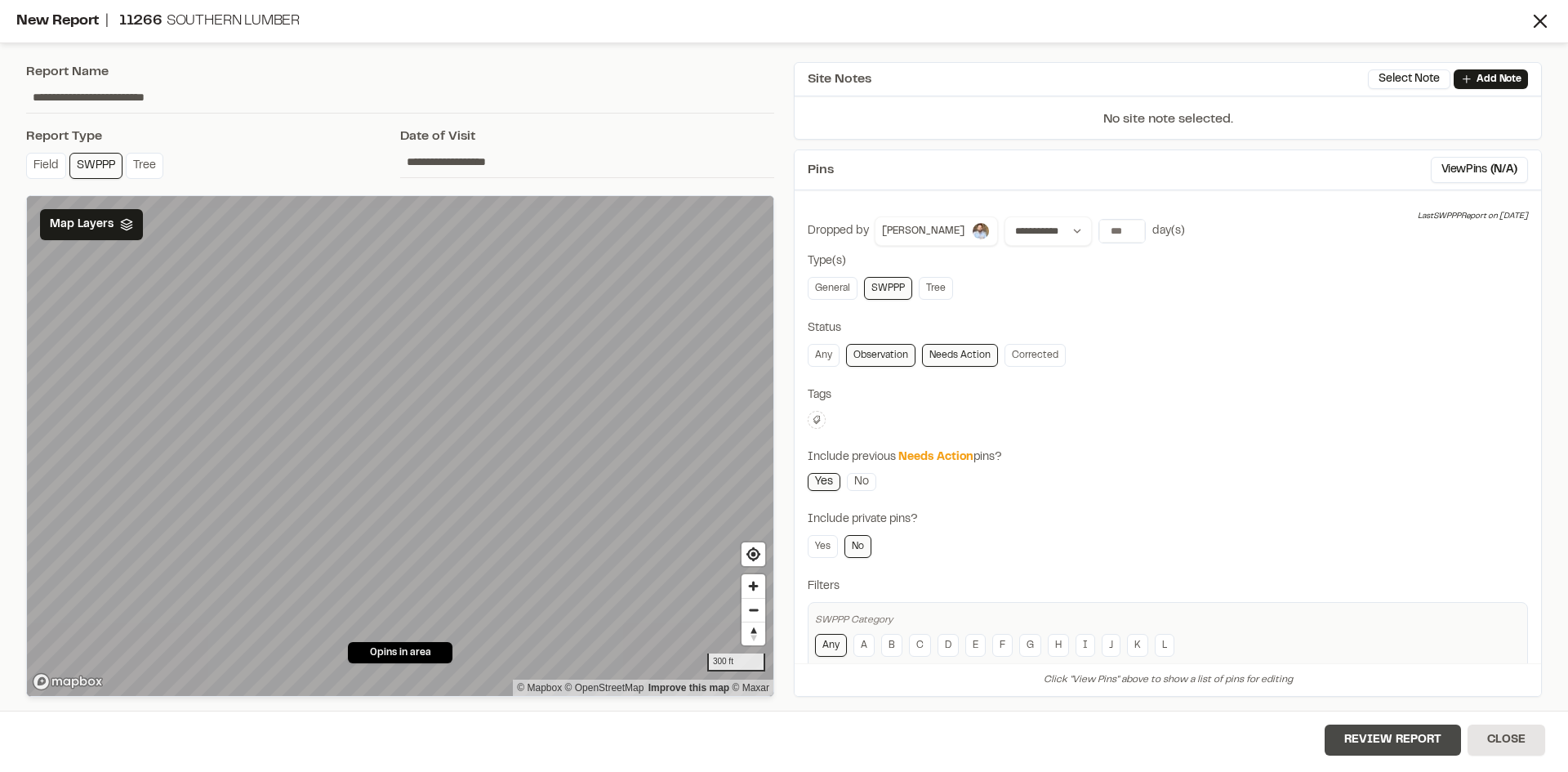
click at [1416, 738] on button "Review Report" at bounding box center [1393, 740] width 136 height 31
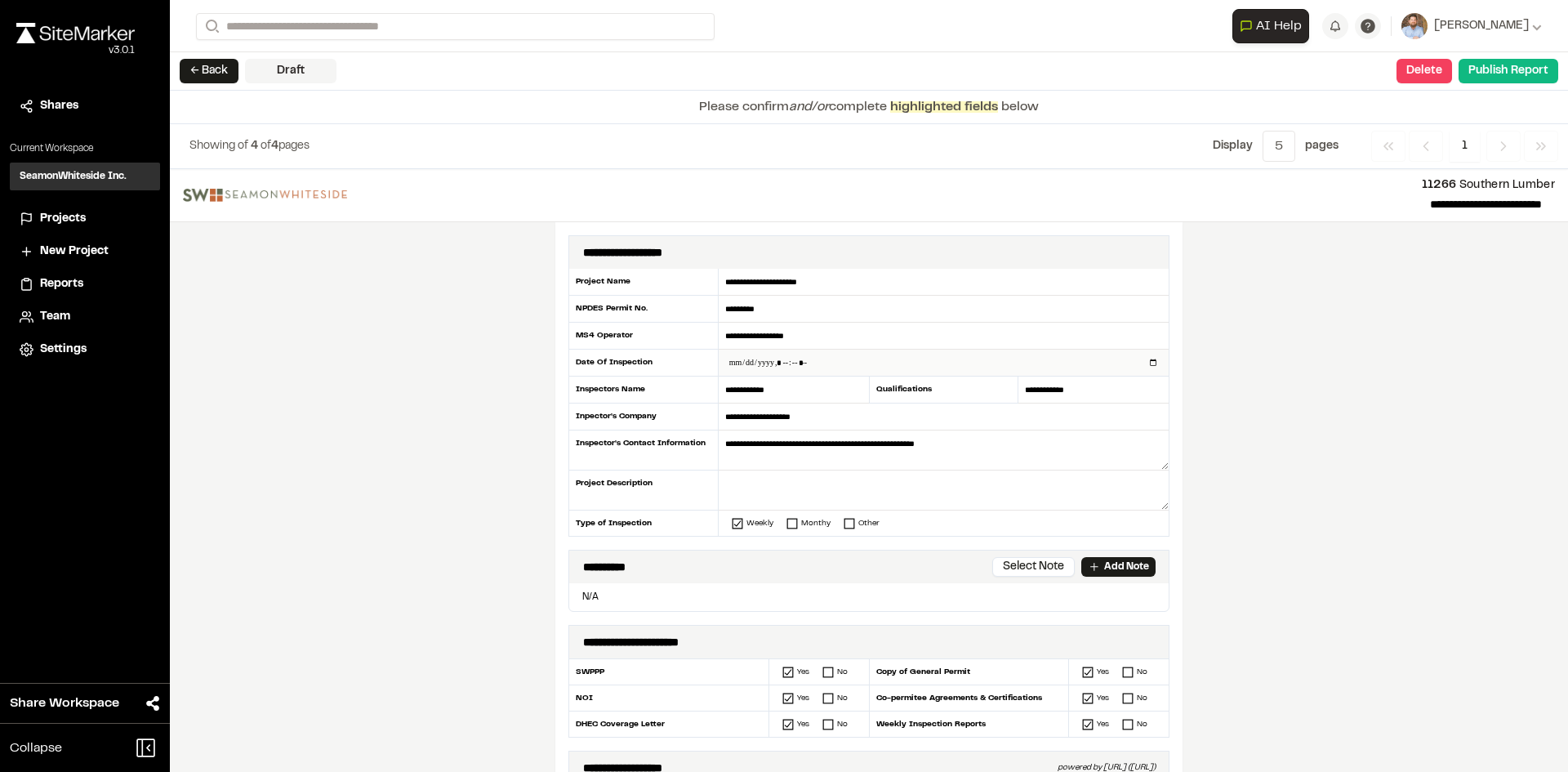
click at [1145, 358] on input "datetime-local" at bounding box center [943, 362] width 450 height 26
type input "**********"
click at [516, 537] on div "**********" at bounding box center [869, 470] width 1398 height 603
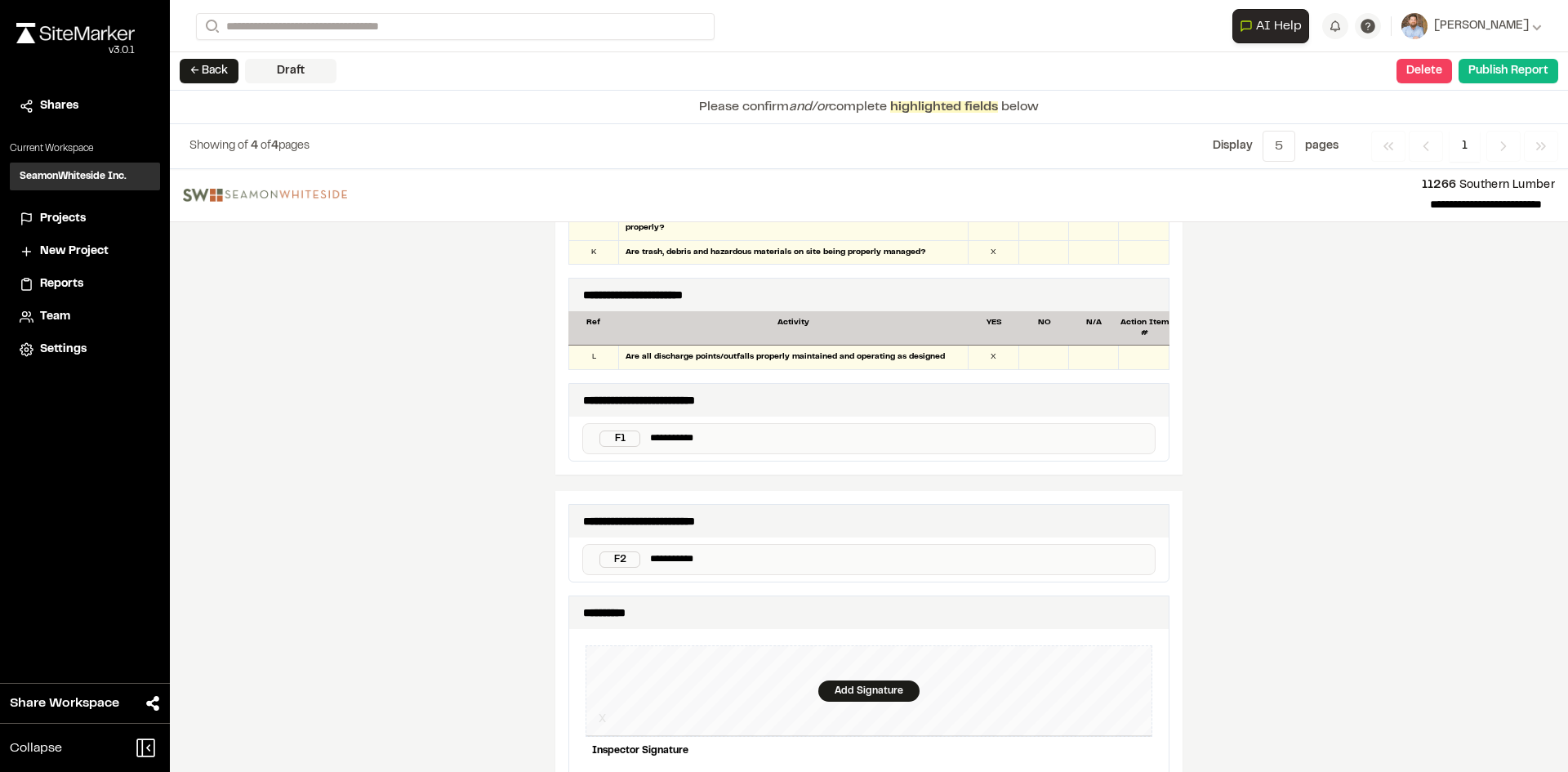
scroll to position [1552, 0]
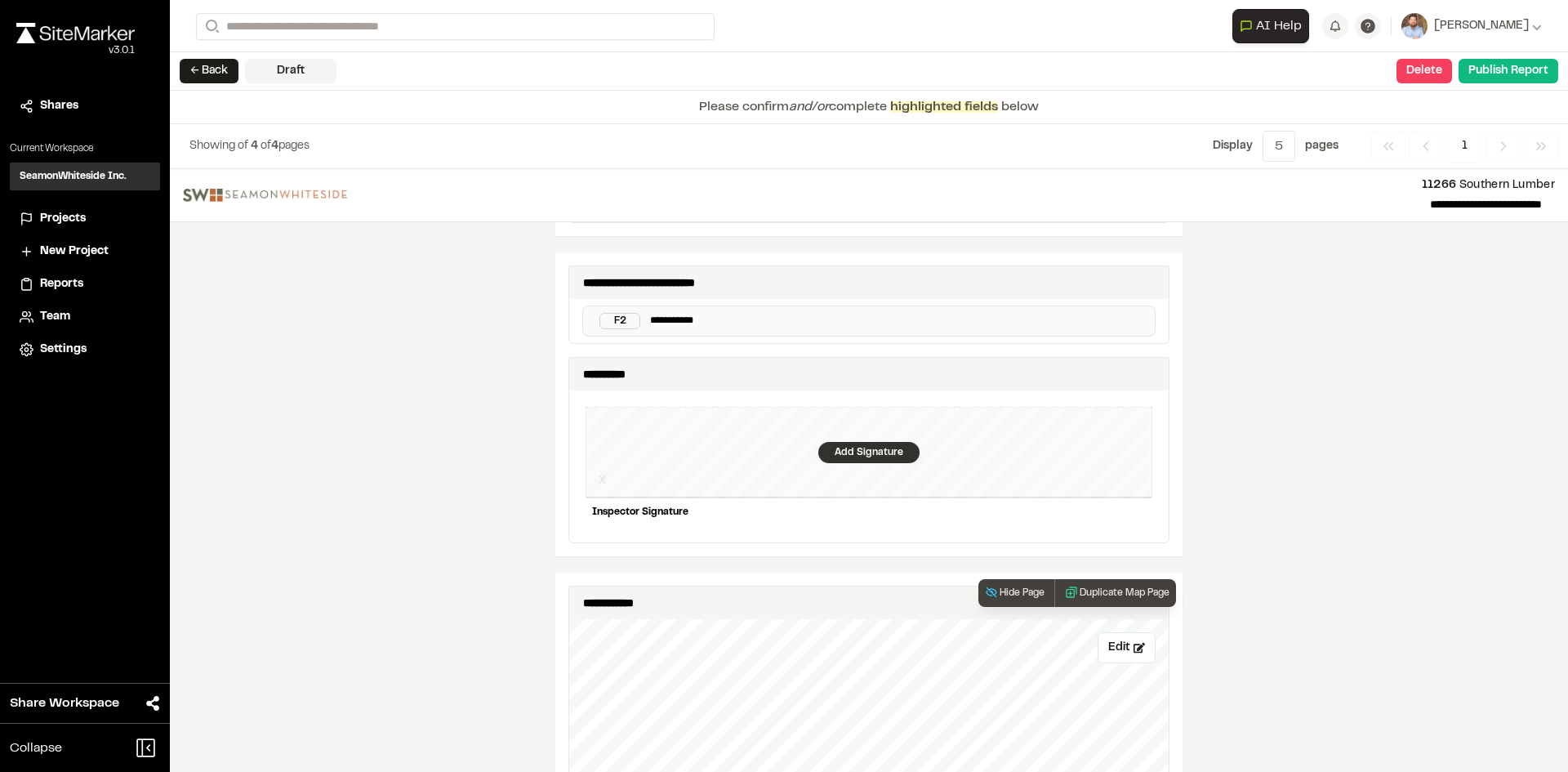
click at [854, 443] on div "Add Signature" at bounding box center [869, 453] width 101 height 22
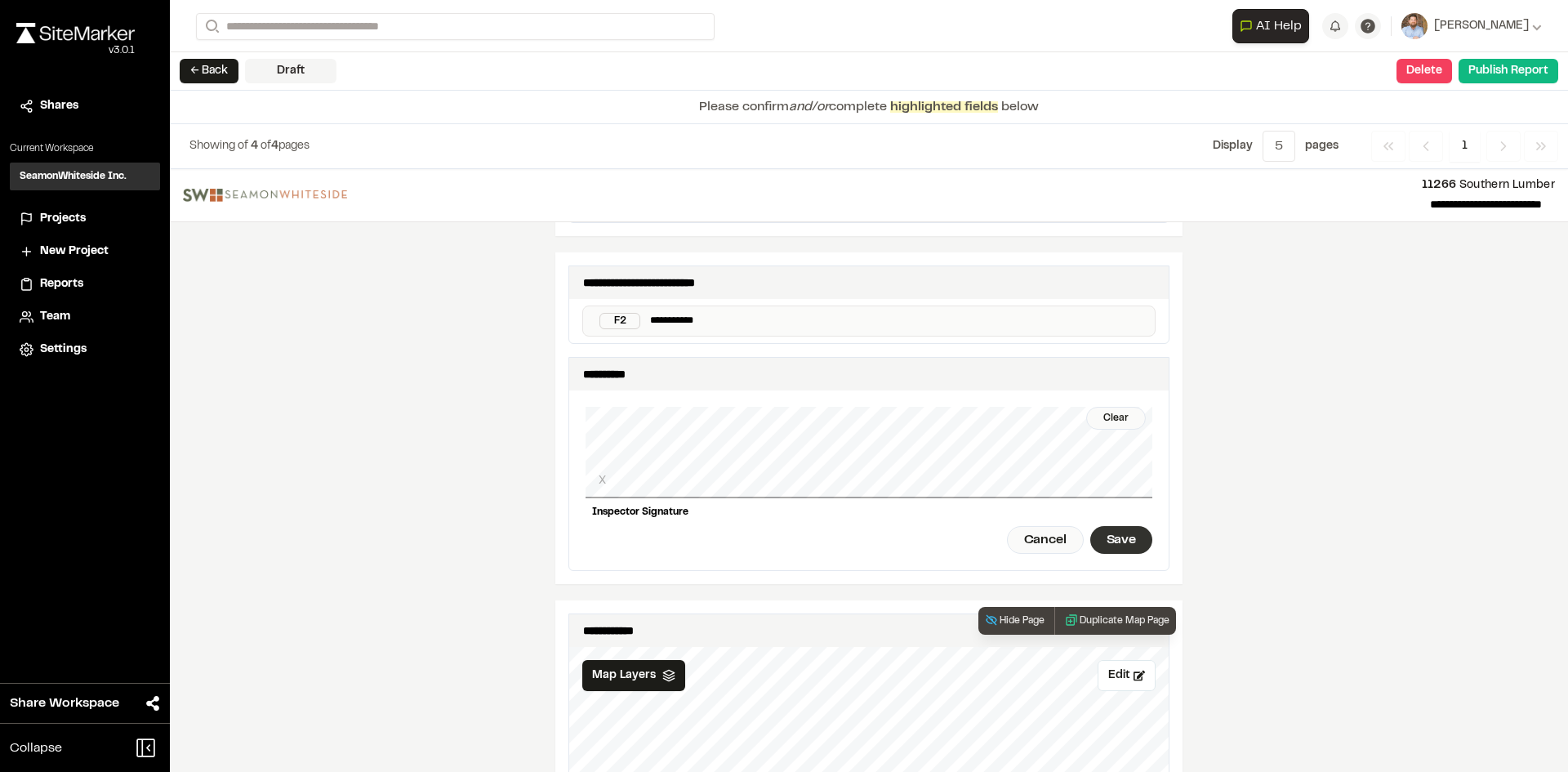
click at [1107, 527] on div "Save" at bounding box center [1121, 540] width 62 height 27
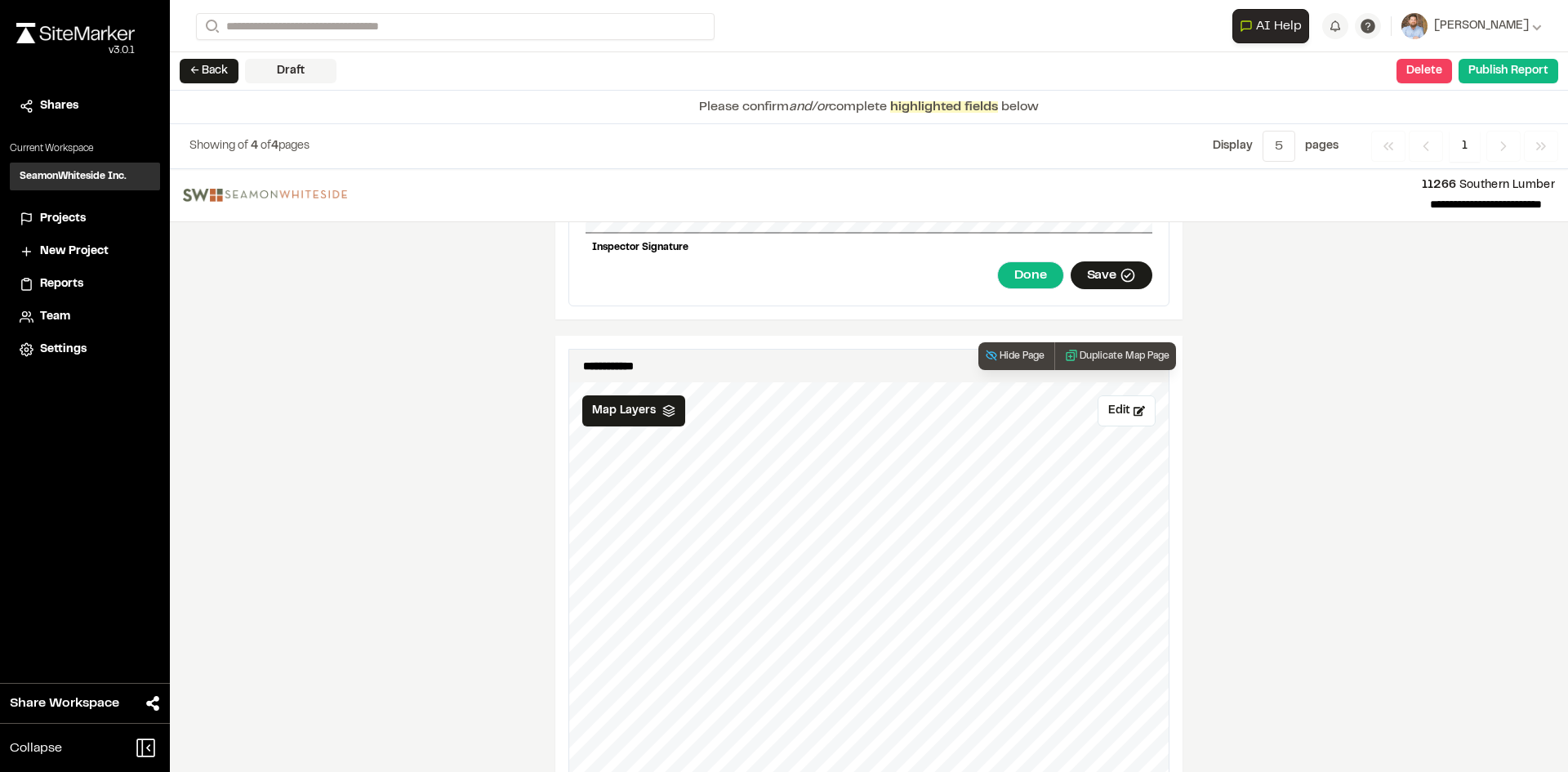
scroll to position [1961, 0]
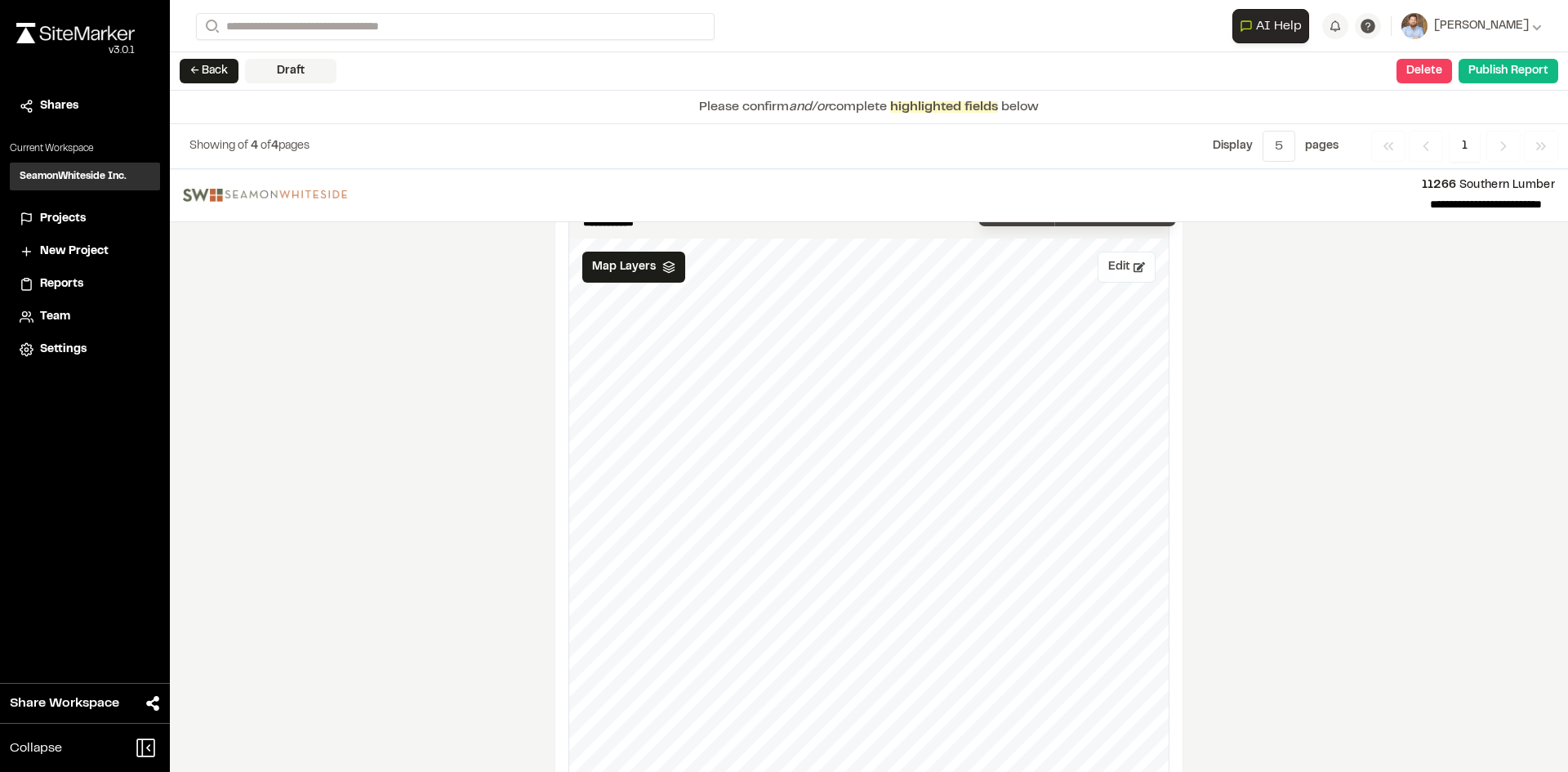
click at [1113, 256] on button "Edit" at bounding box center [1127, 267] width 58 height 31
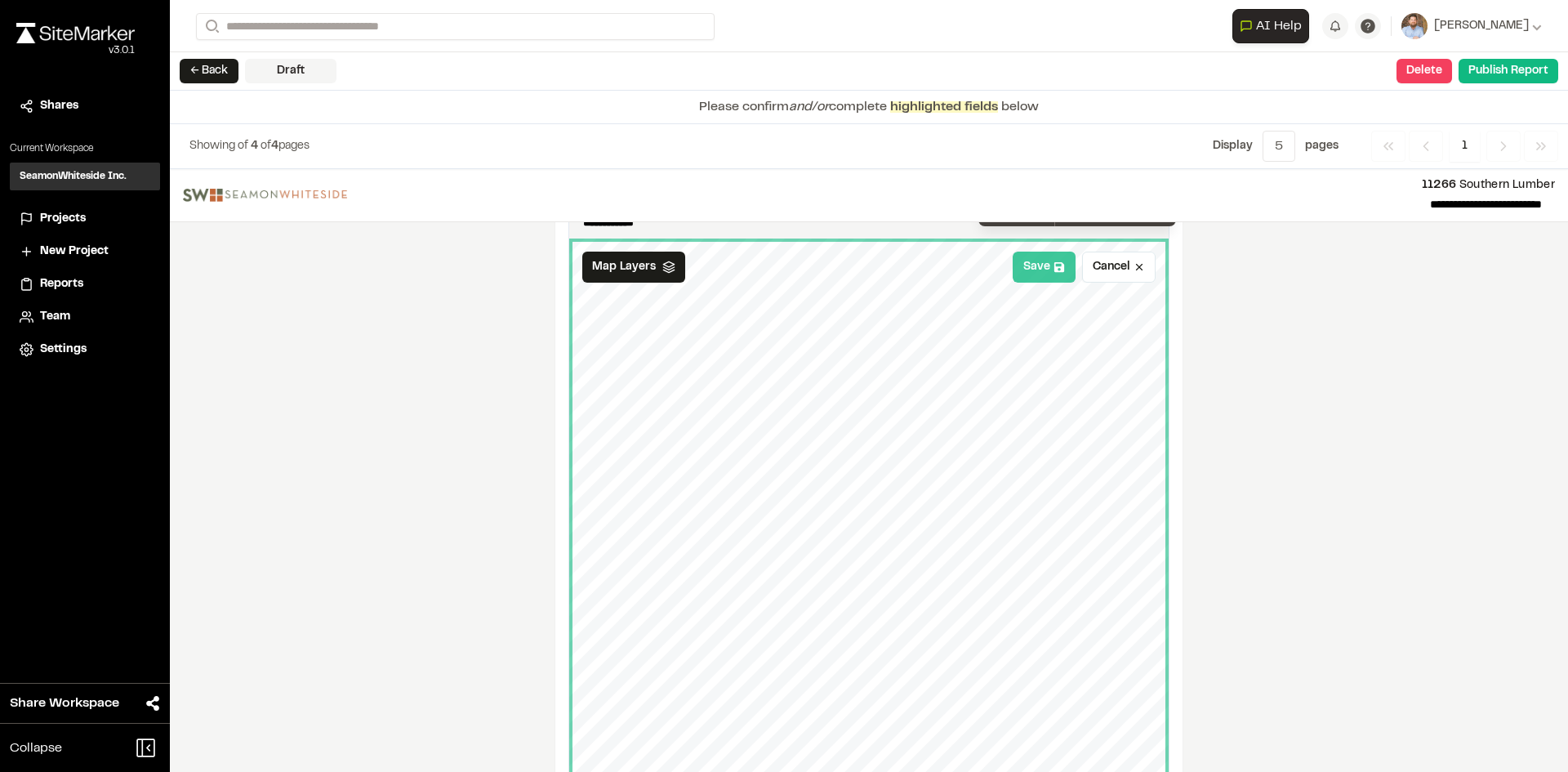
click at [1044, 260] on button "Save" at bounding box center [1044, 267] width 63 height 31
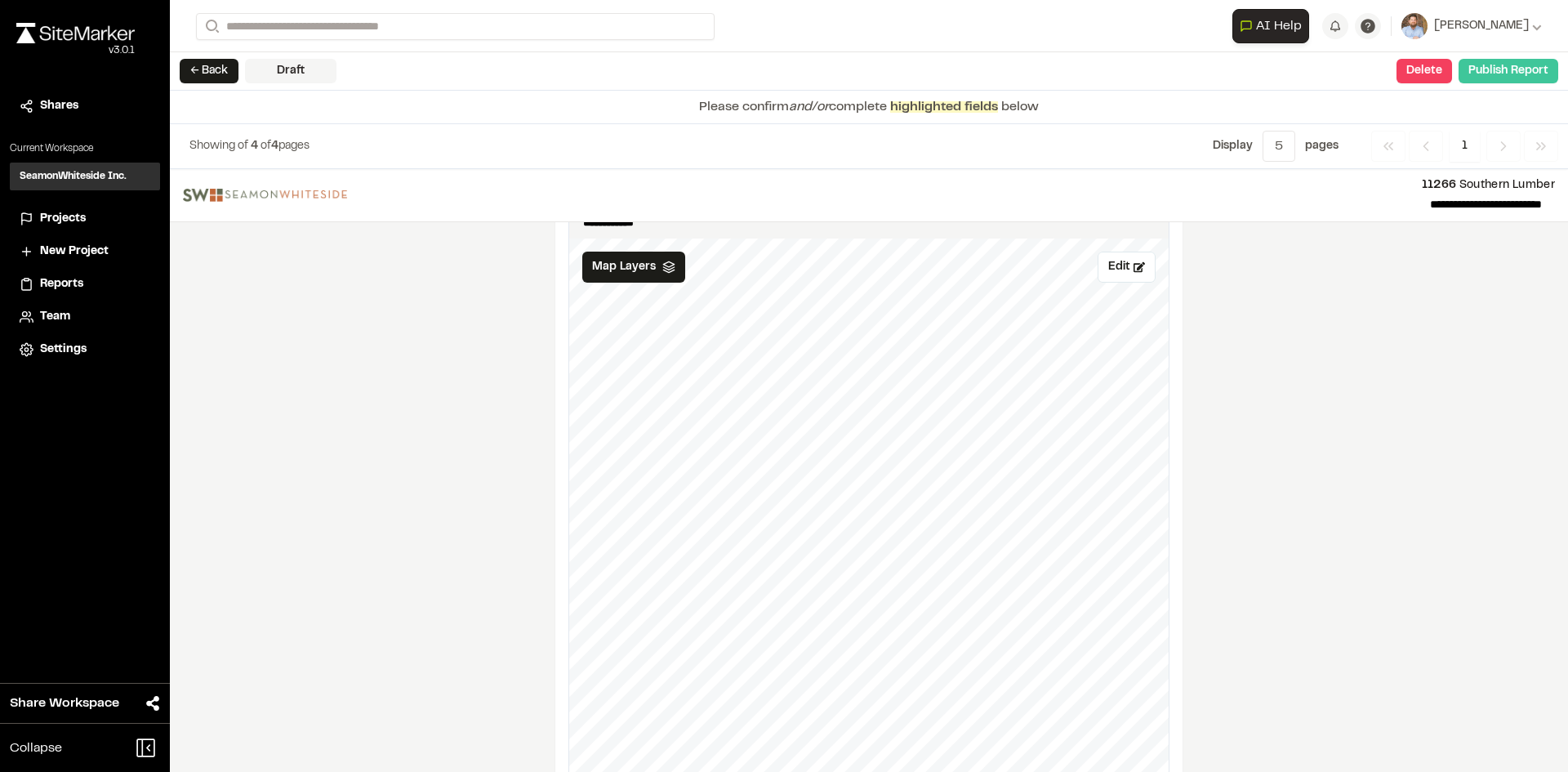
click at [1496, 74] on button "Publish Report" at bounding box center [1508, 71] width 100 height 24
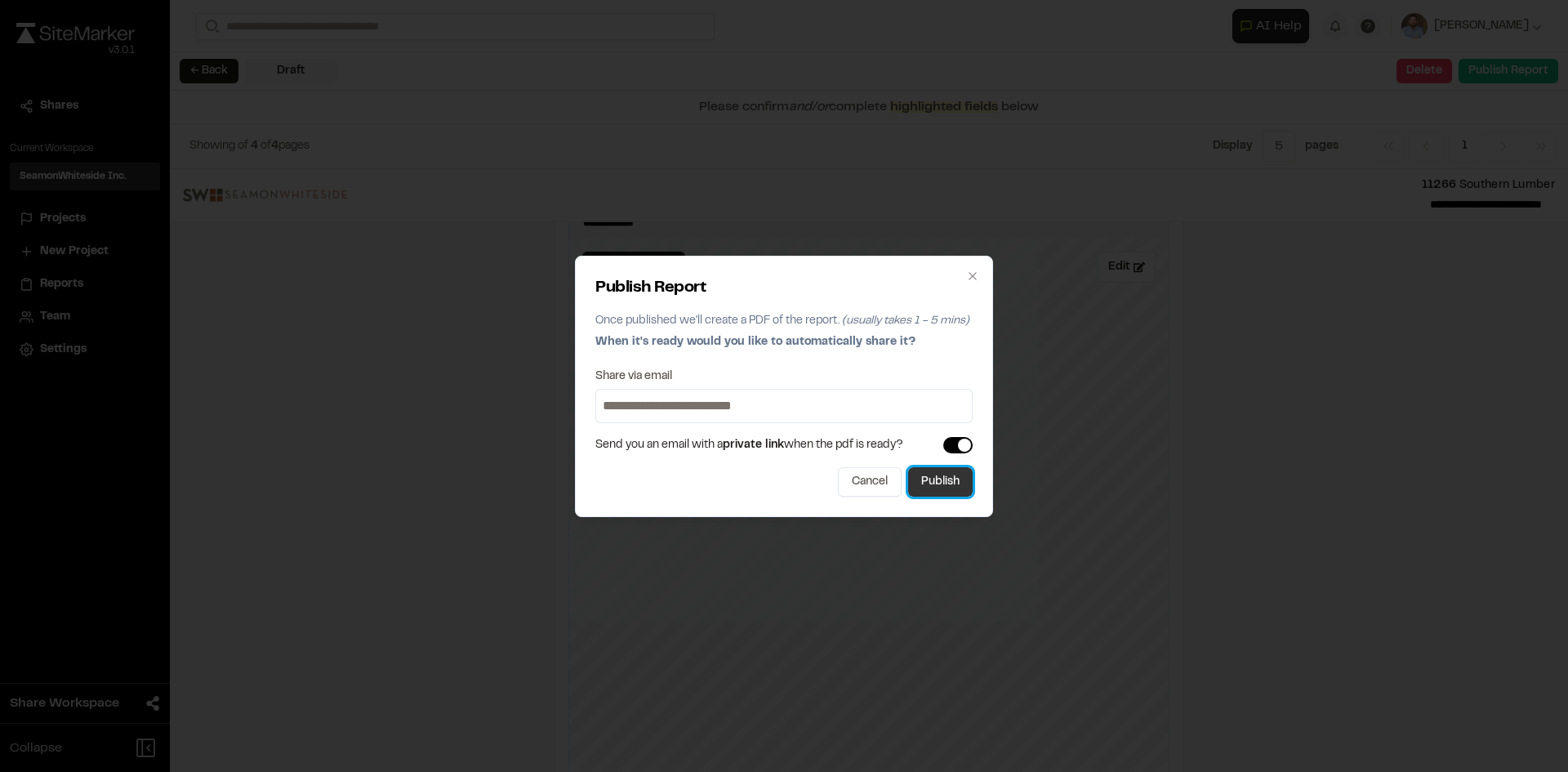
click at [938, 491] on button "Publish" at bounding box center [940, 482] width 65 height 29
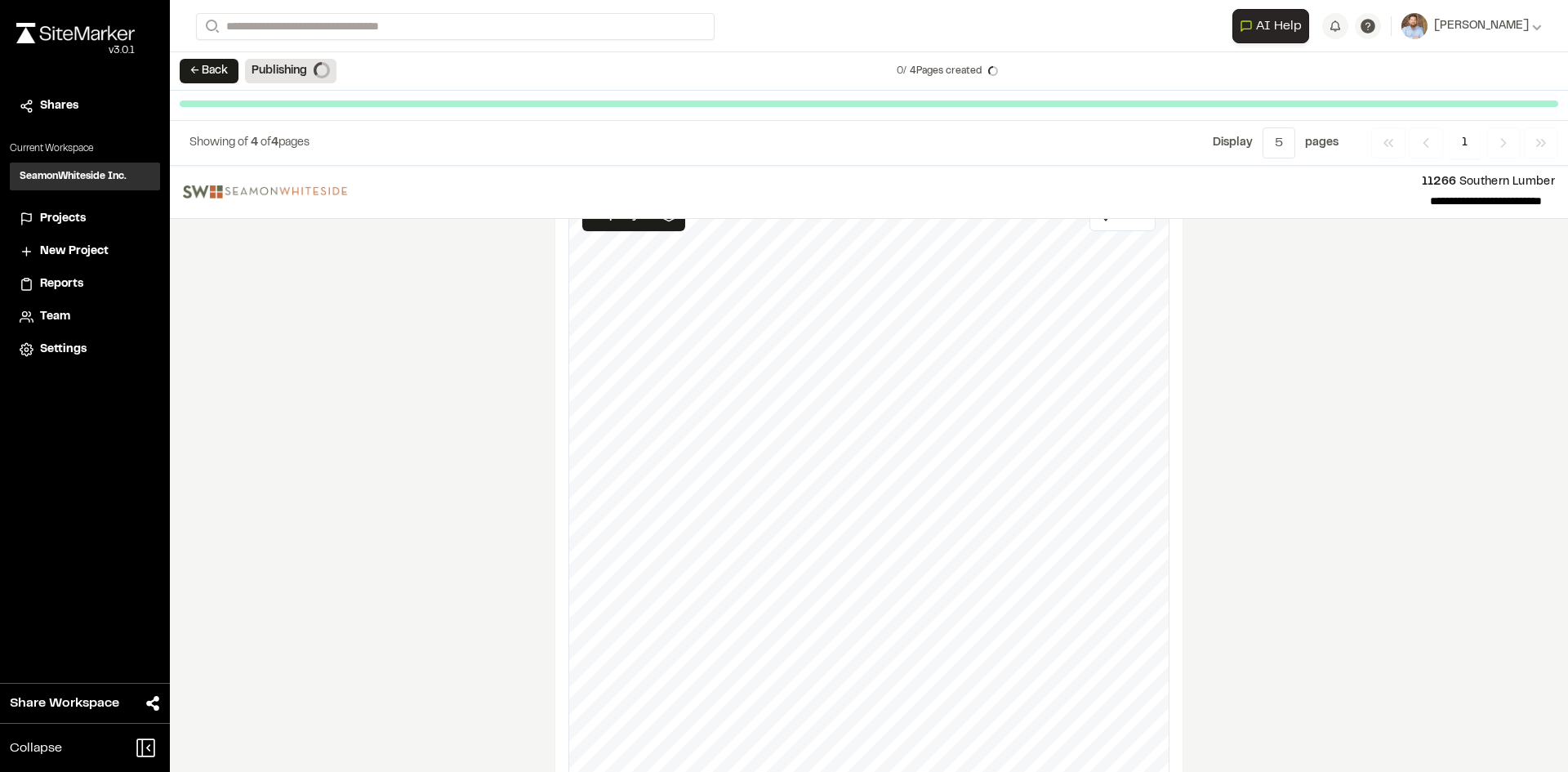
scroll to position [1914, 0]
click at [72, 218] on span "Projects" at bounding box center [62, 219] width 46 height 18
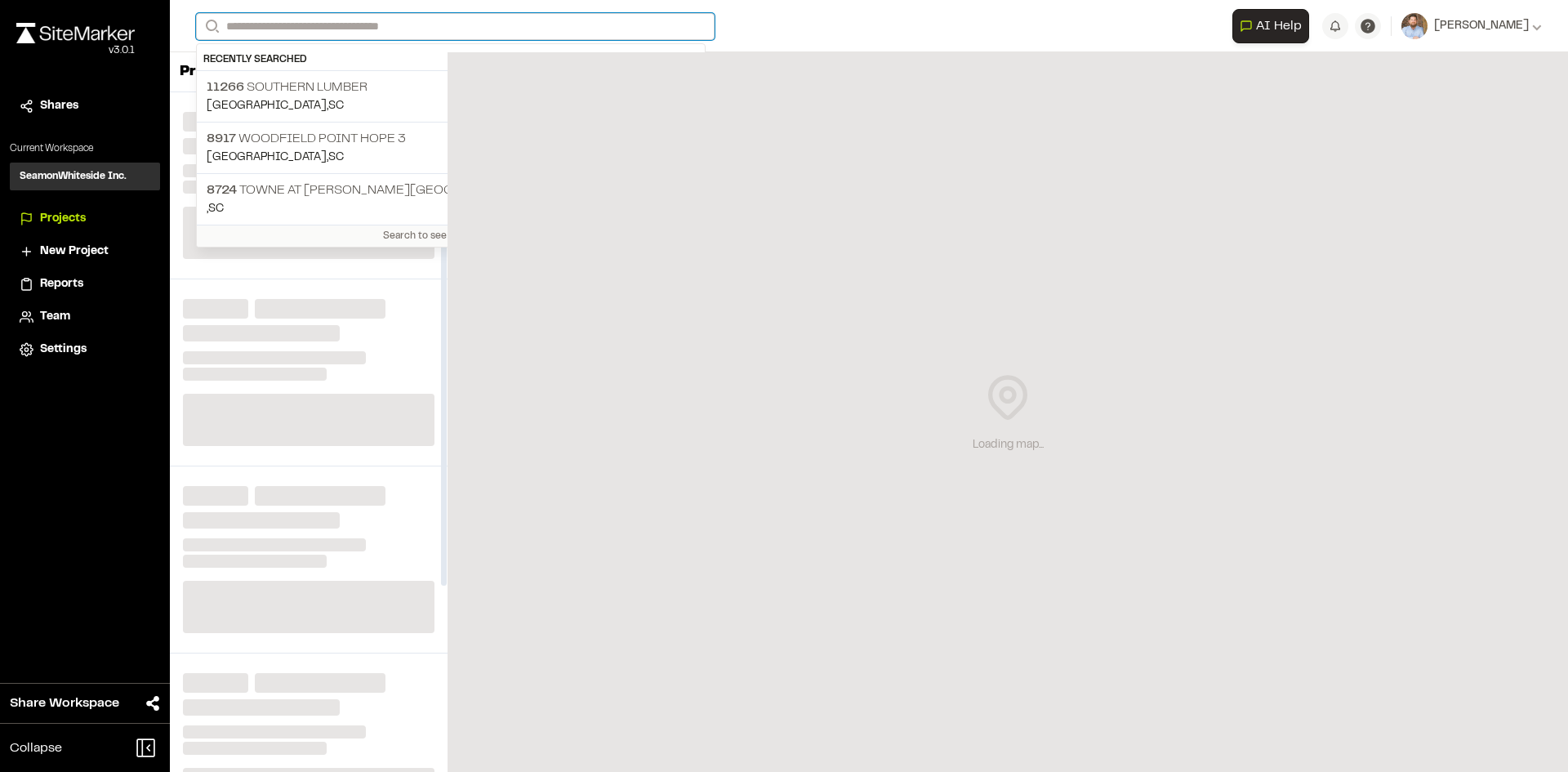
click at [285, 23] on input "Search" at bounding box center [456, 27] width 519 height 27
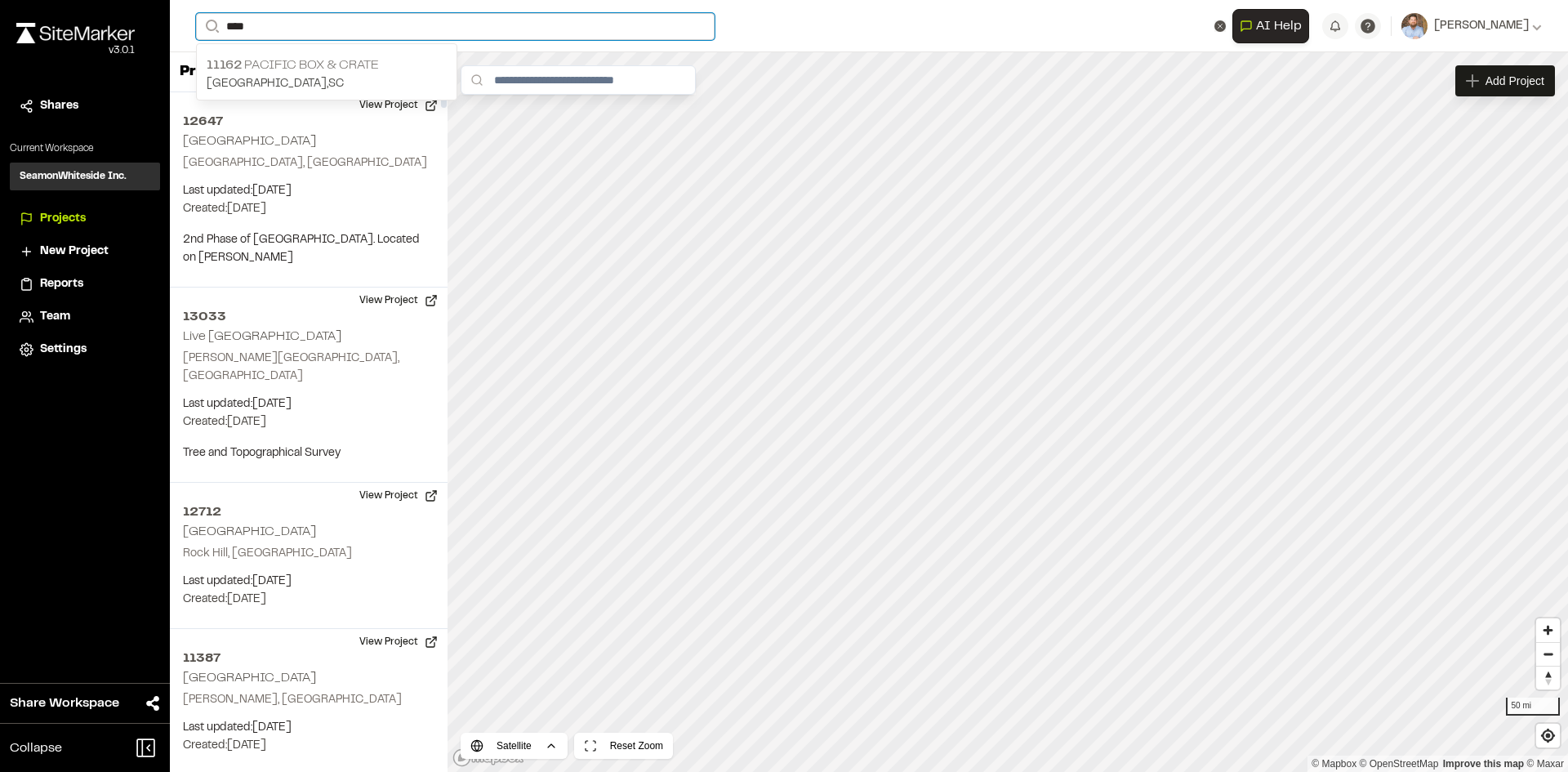
type input "***"
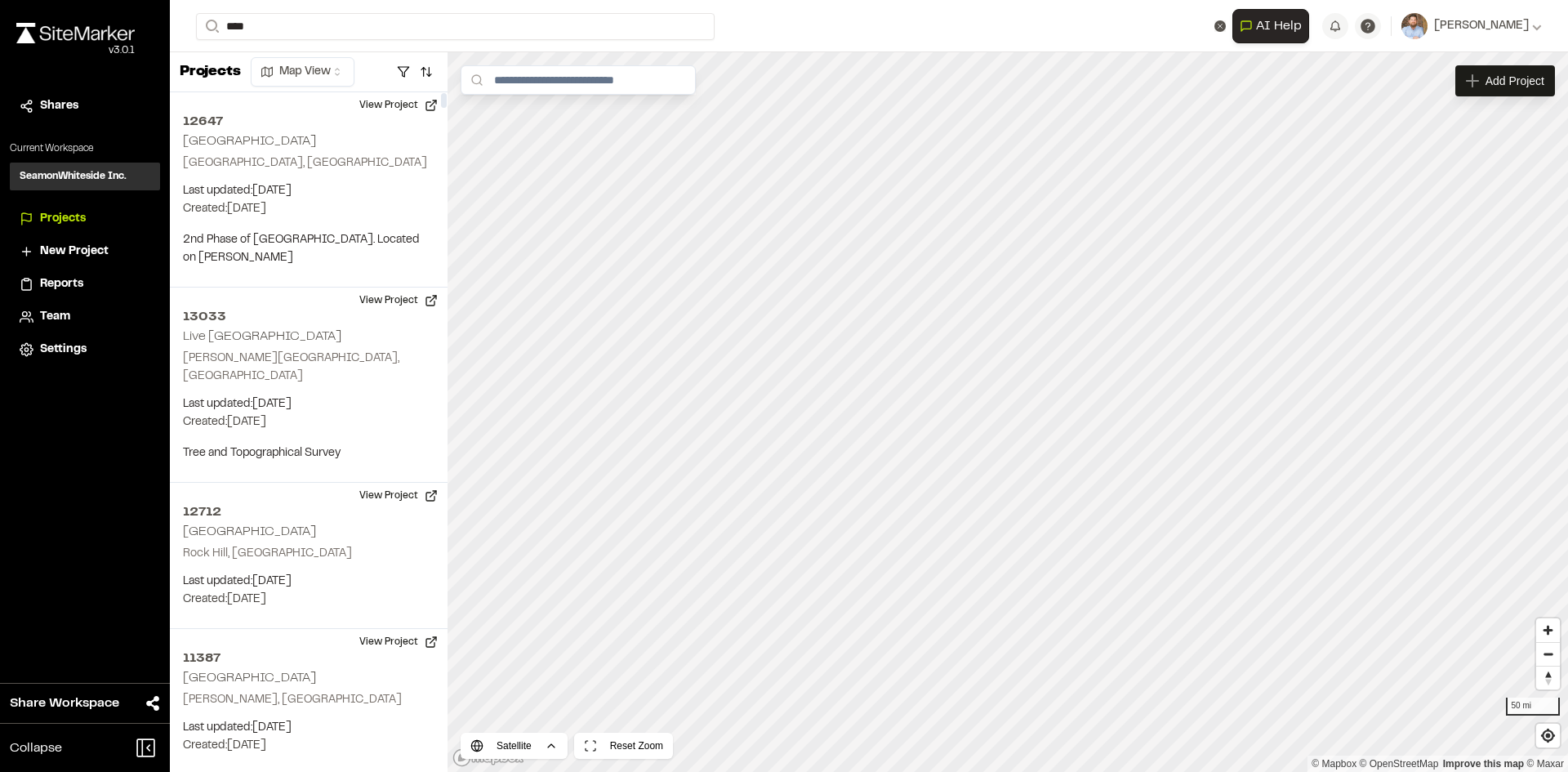
click at [312, 62] on p "11162 Pacific Box & Crate" at bounding box center [326, 66] width 240 height 20
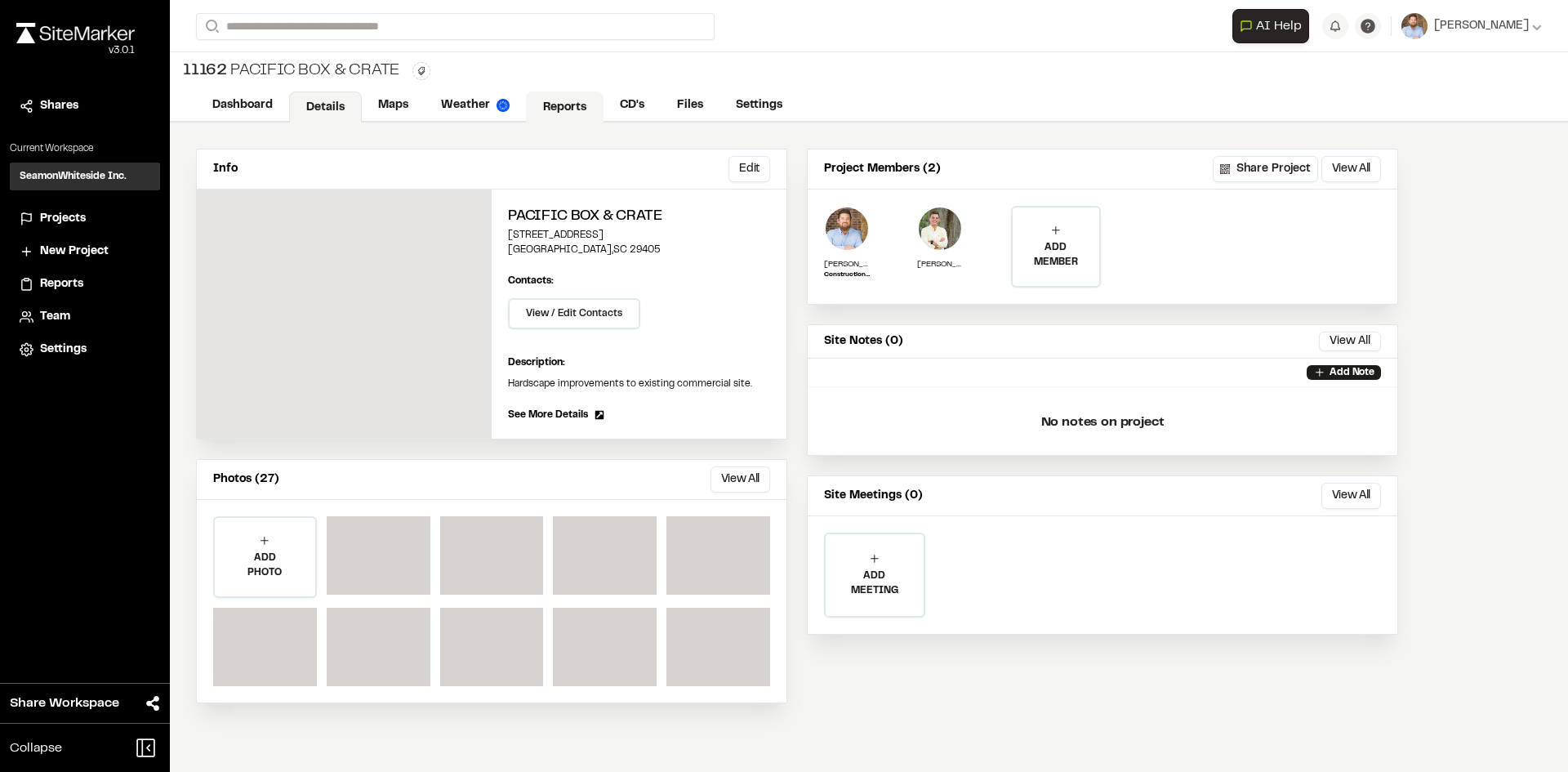
click at [574, 102] on link "Reports" at bounding box center [565, 106] width 77 height 31
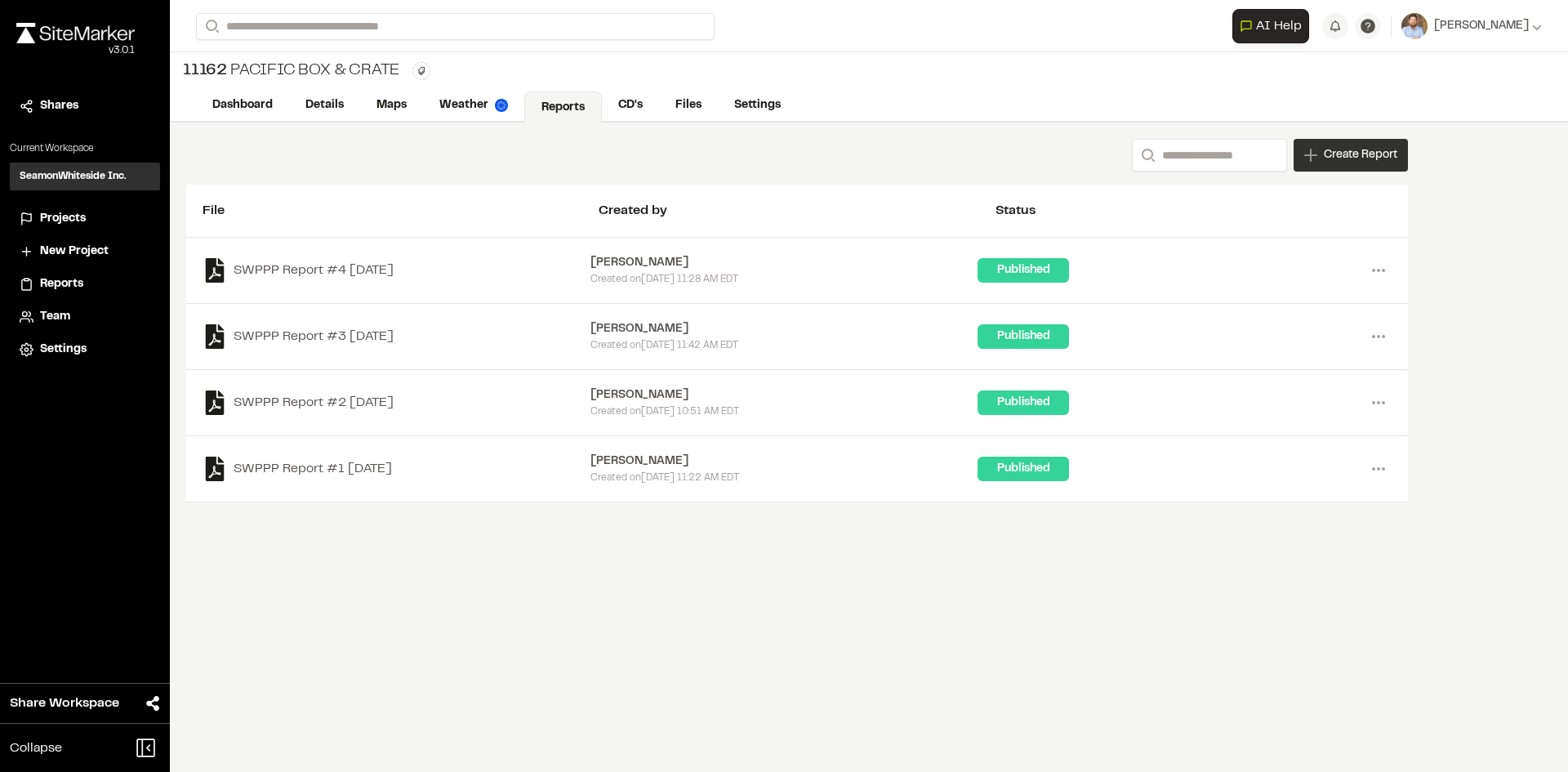
click at [1339, 165] on div "Create Report" at bounding box center [1351, 155] width 115 height 32
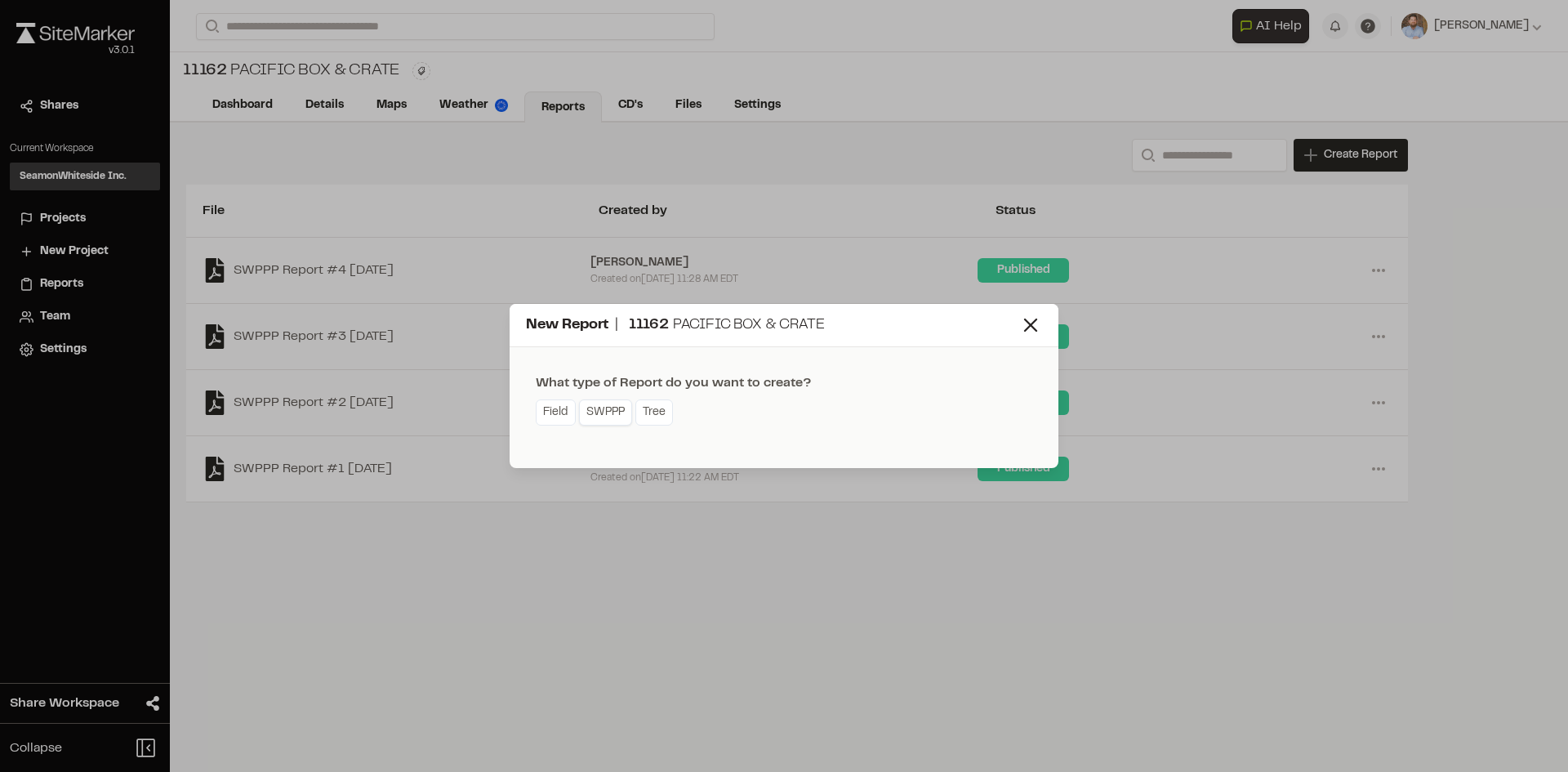
click at [599, 418] on link "SWPPP" at bounding box center [605, 412] width 53 height 26
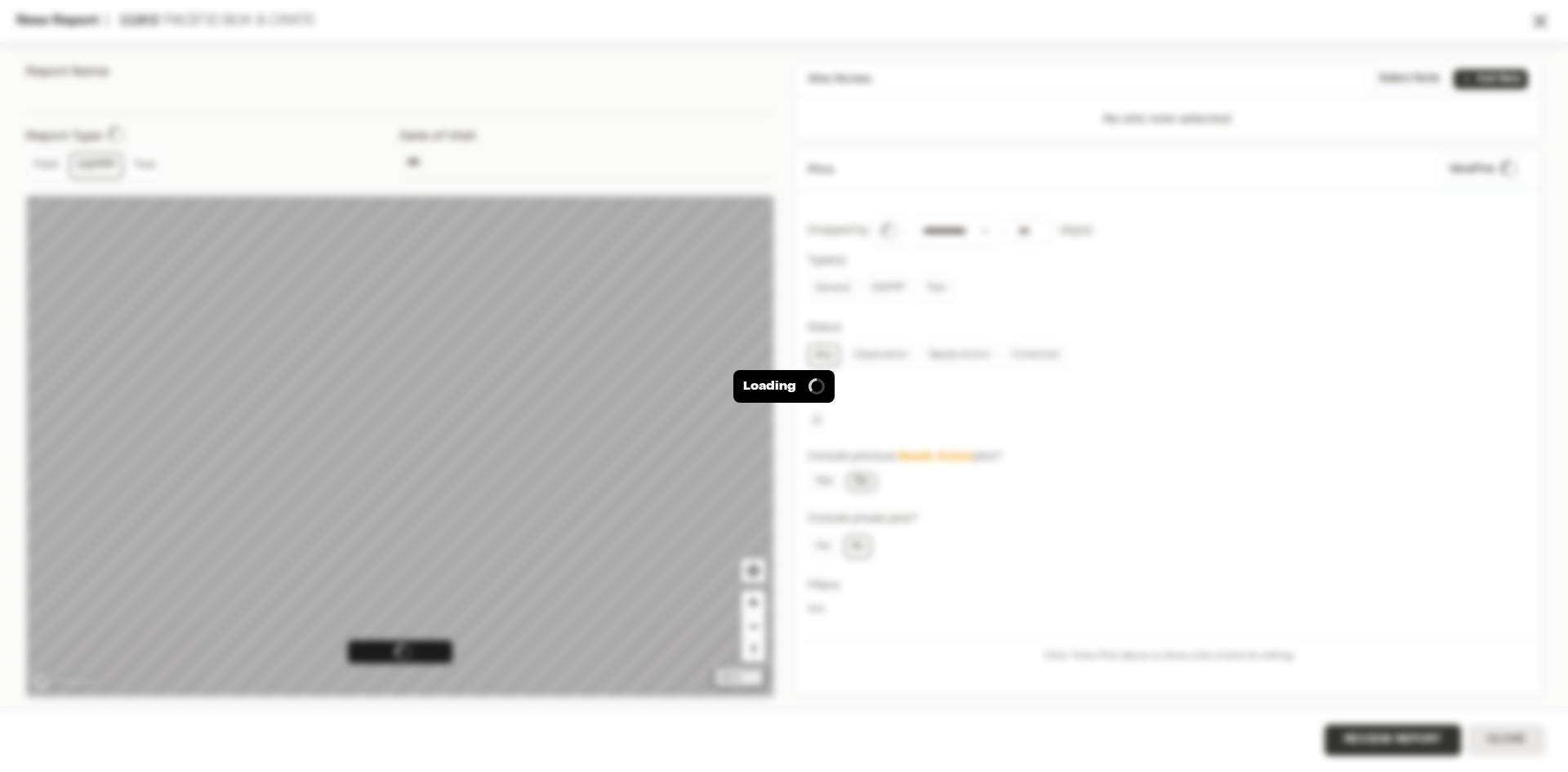
type input "**********"
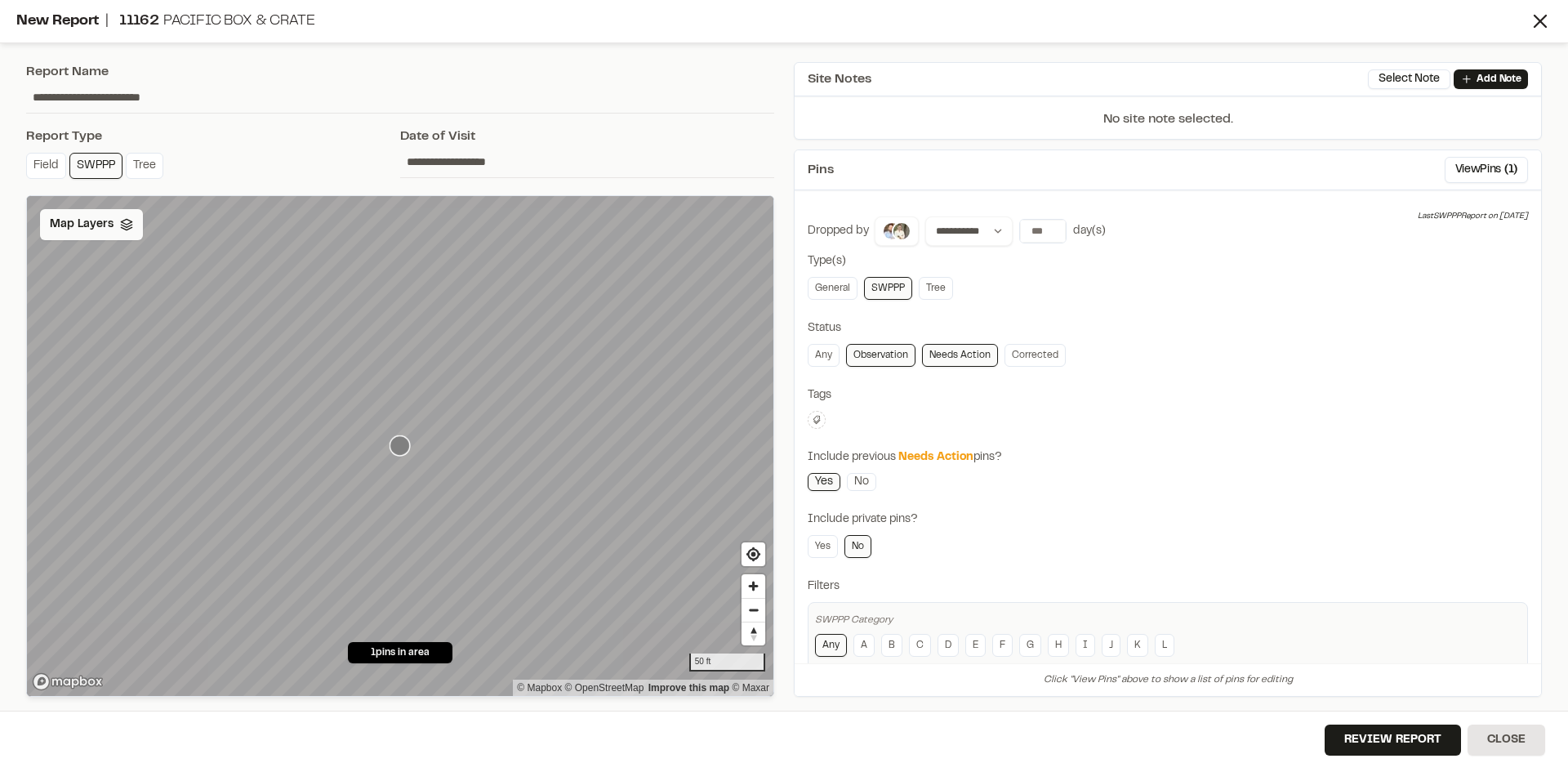
click at [86, 227] on span "Map Layers" at bounding box center [81, 225] width 64 height 18
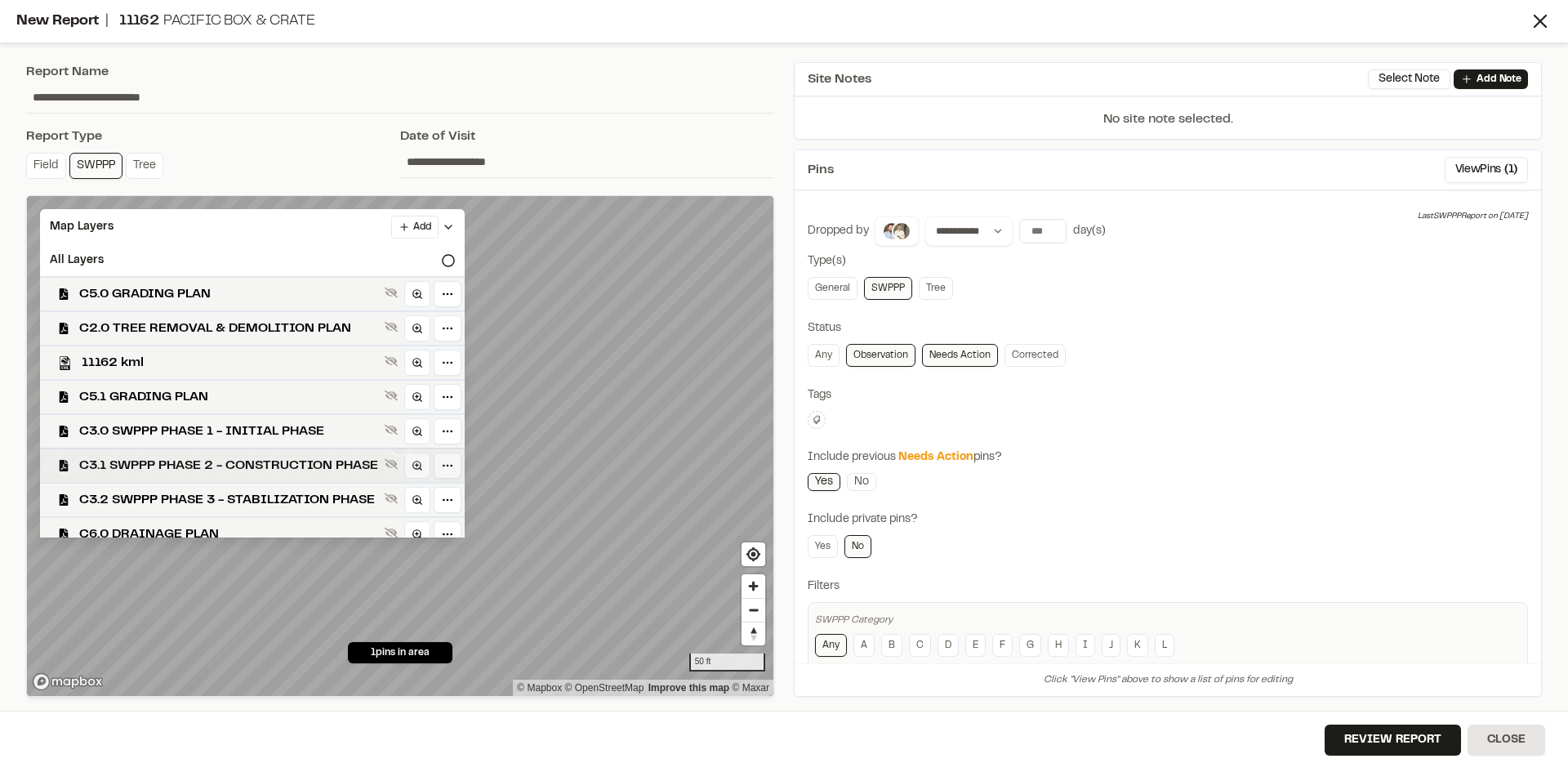
click at [280, 467] on span "C3.1 SWPPP PHASE 2 - CONSTRUCTION PHASE" at bounding box center [228, 466] width 298 height 20
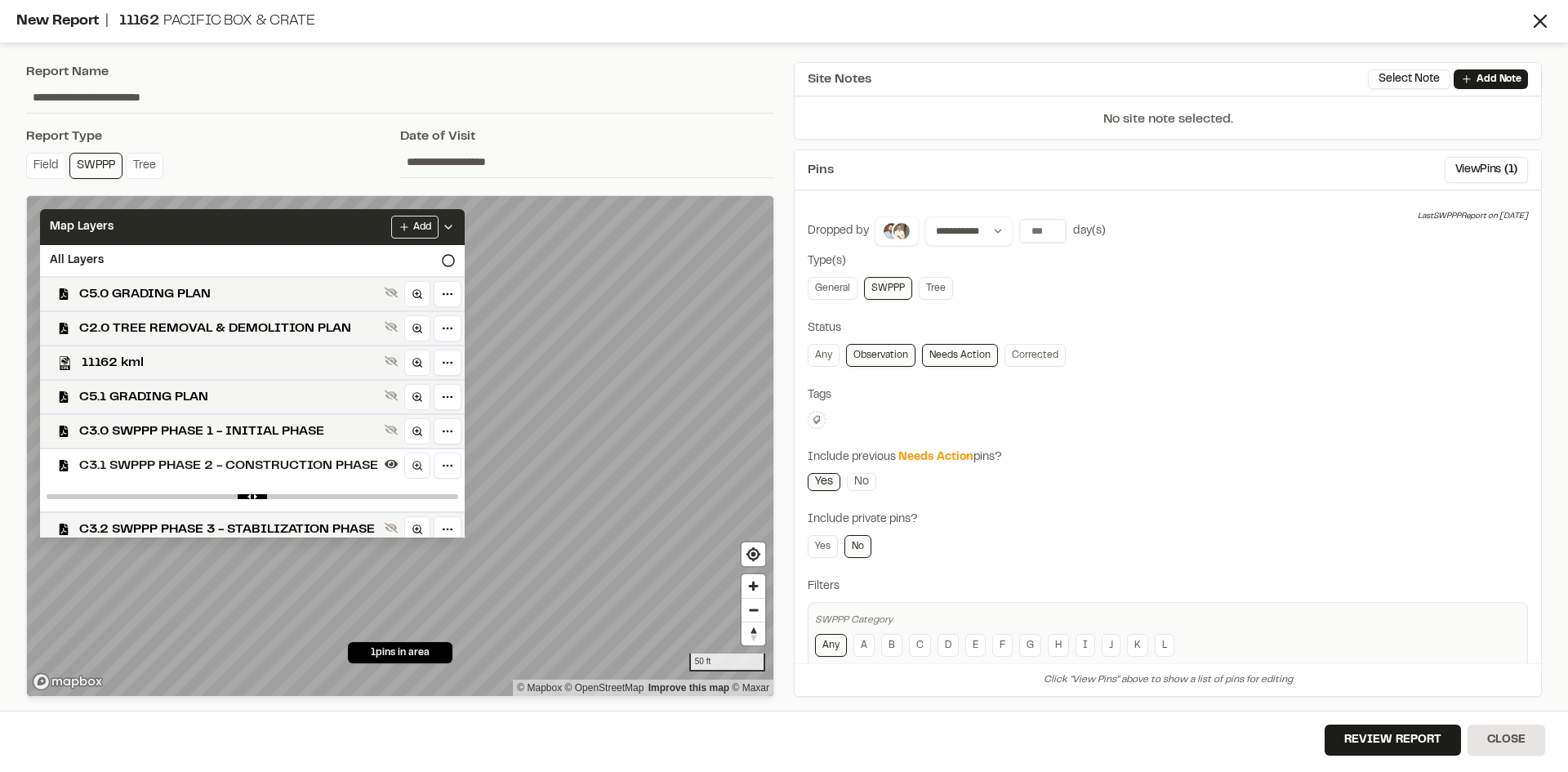
click at [455, 224] on icon at bounding box center [448, 227] width 13 height 13
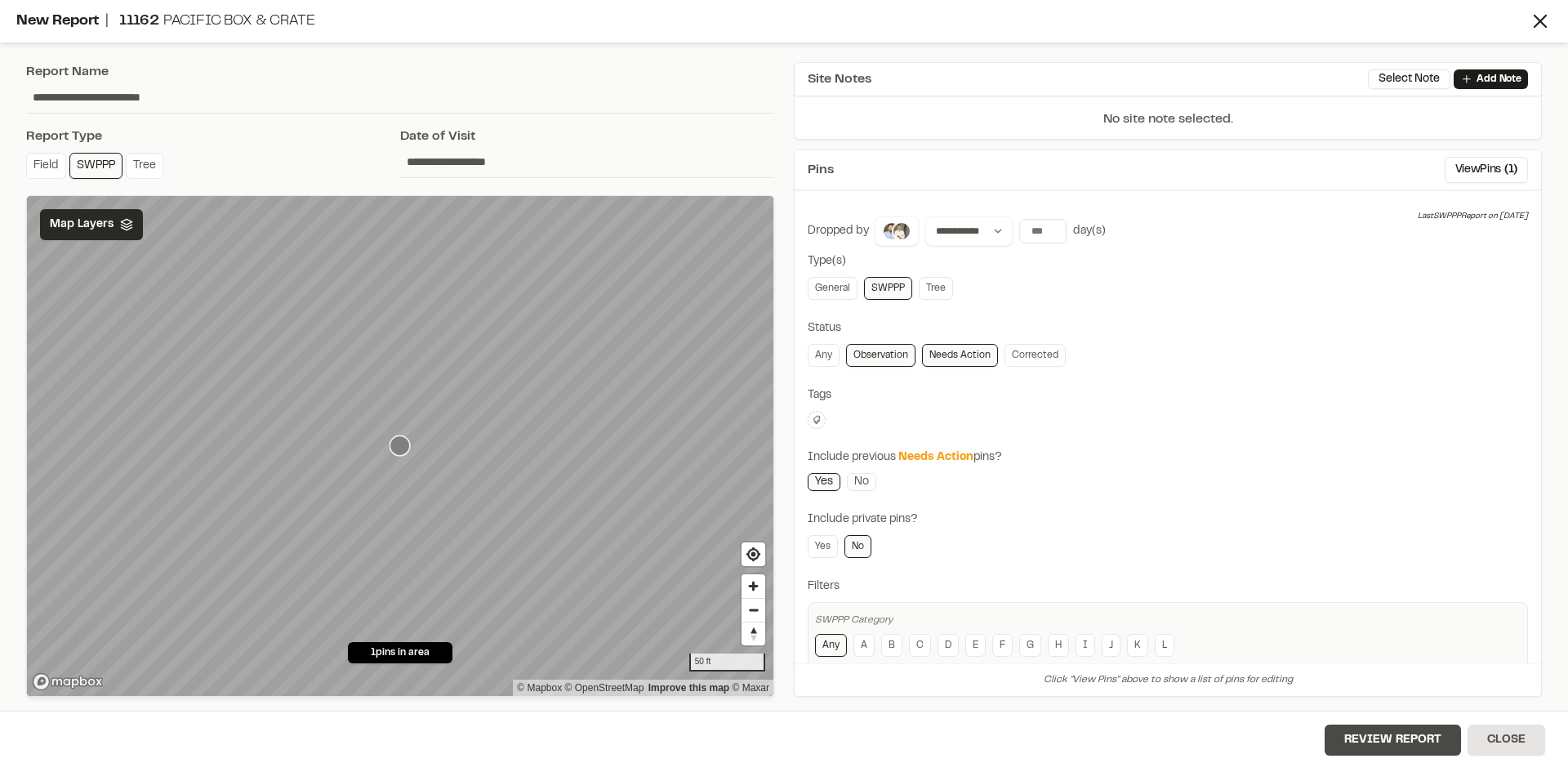
click at [1420, 749] on button "Review Report" at bounding box center [1393, 740] width 136 height 31
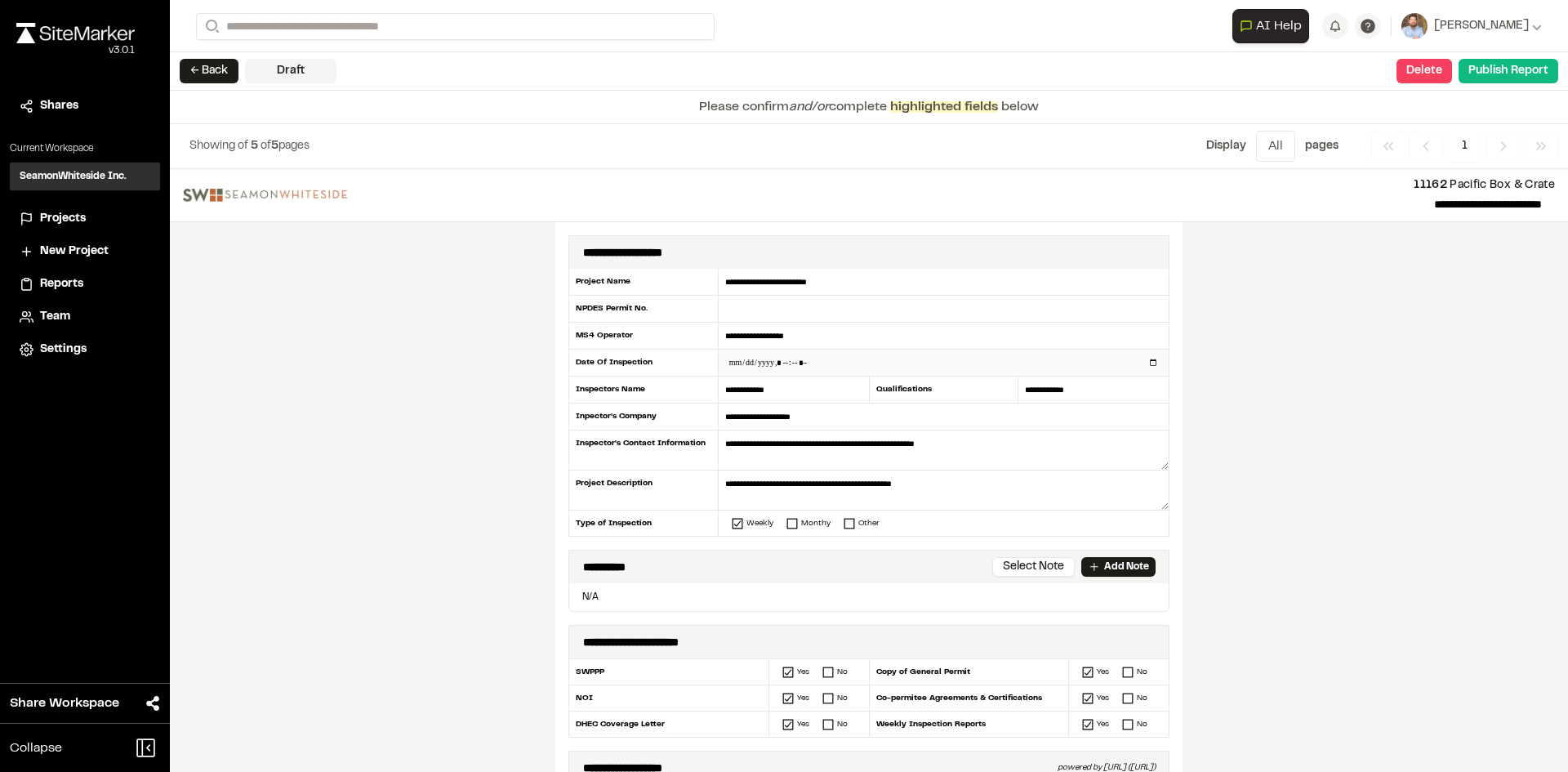
click at [1141, 359] on input "datetime-local" at bounding box center [943, 362] width 450 height 26
type input "**********"
click at [546, 503] on div "**********" at bounding box center [869, 470] width 1398 height 603
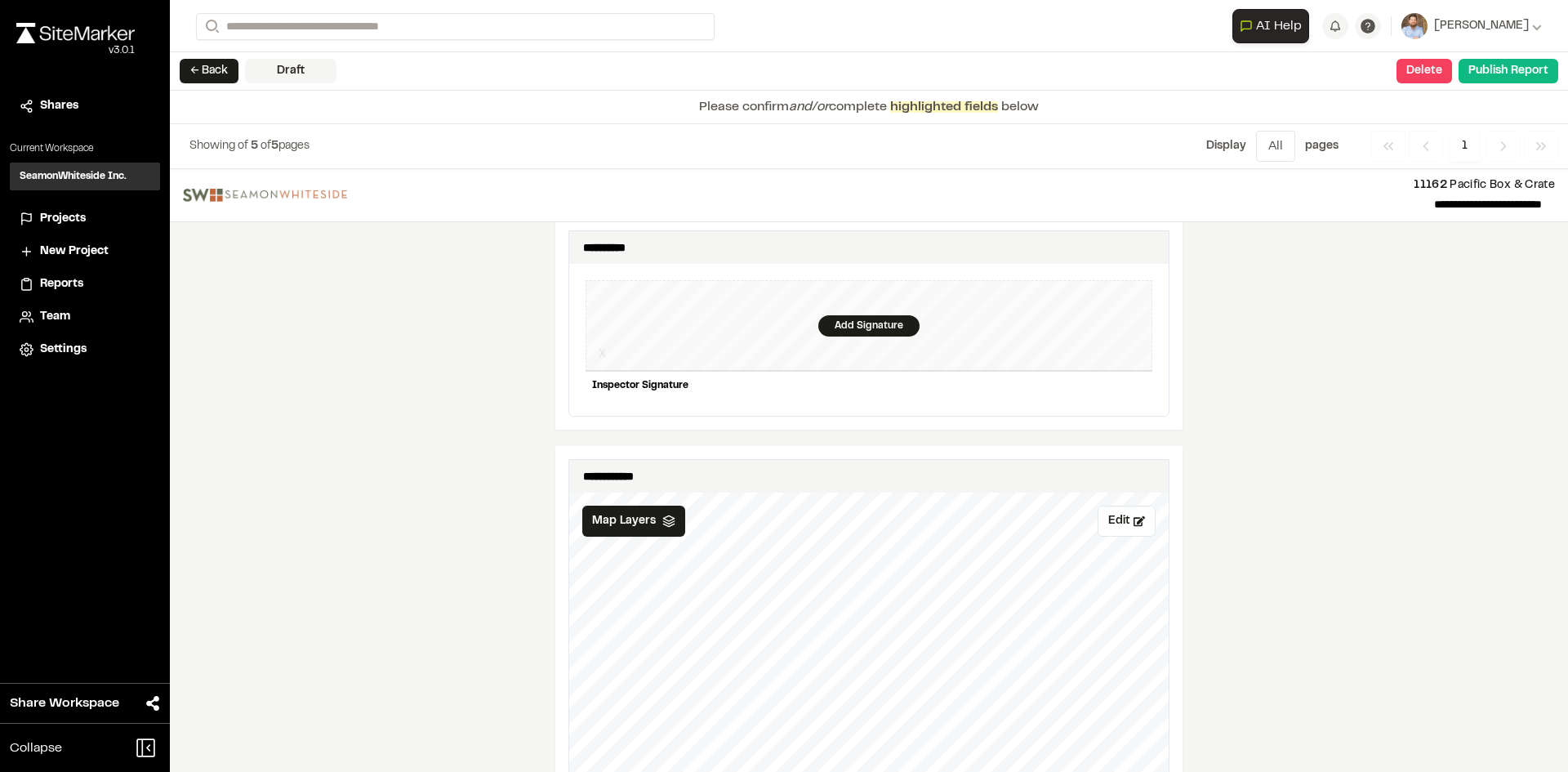
scroll to position [1552, 0]
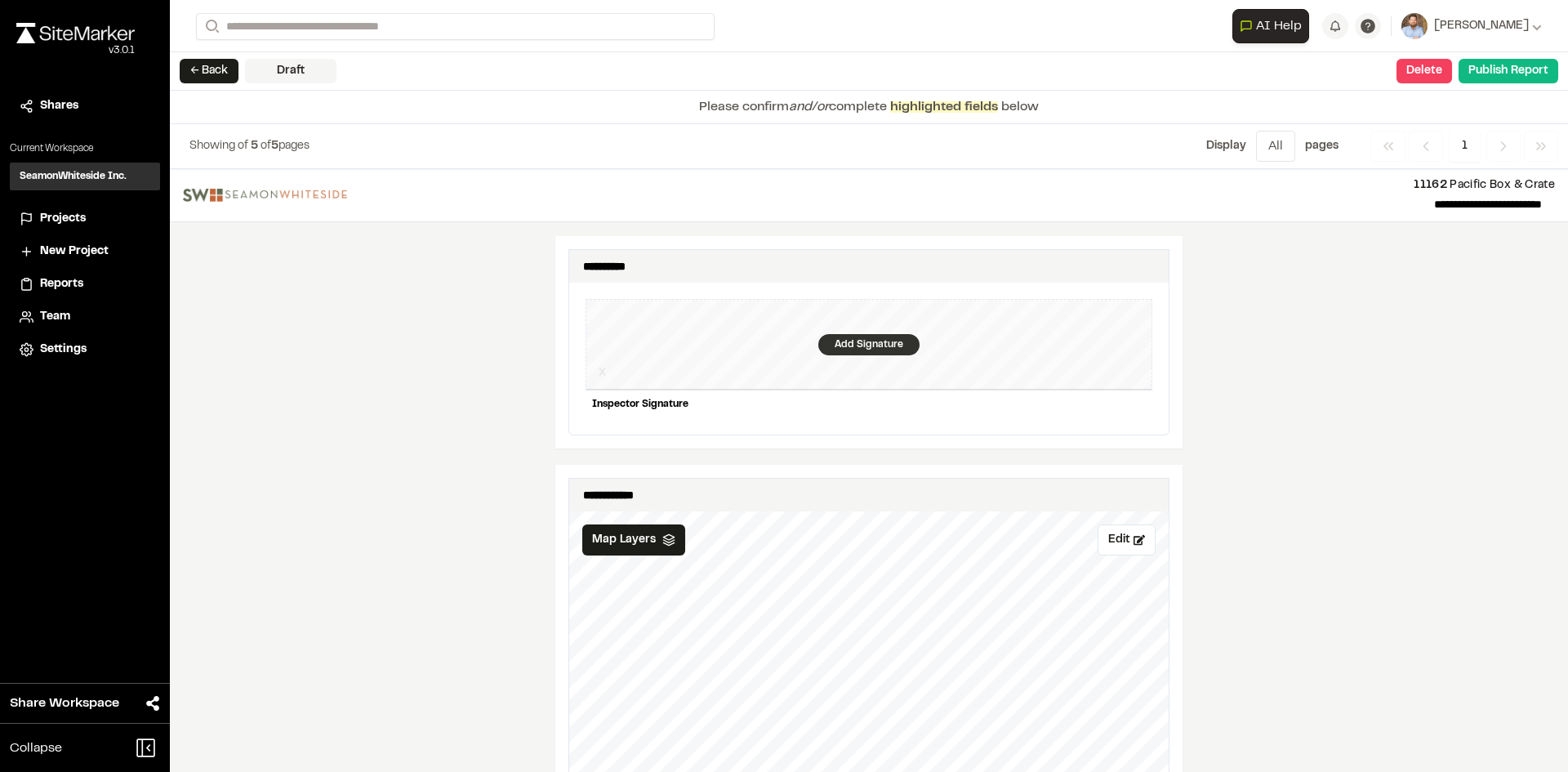
click at [860, 334] on div "Add Signature" at bounding box center [869, 345] width 101 height 22
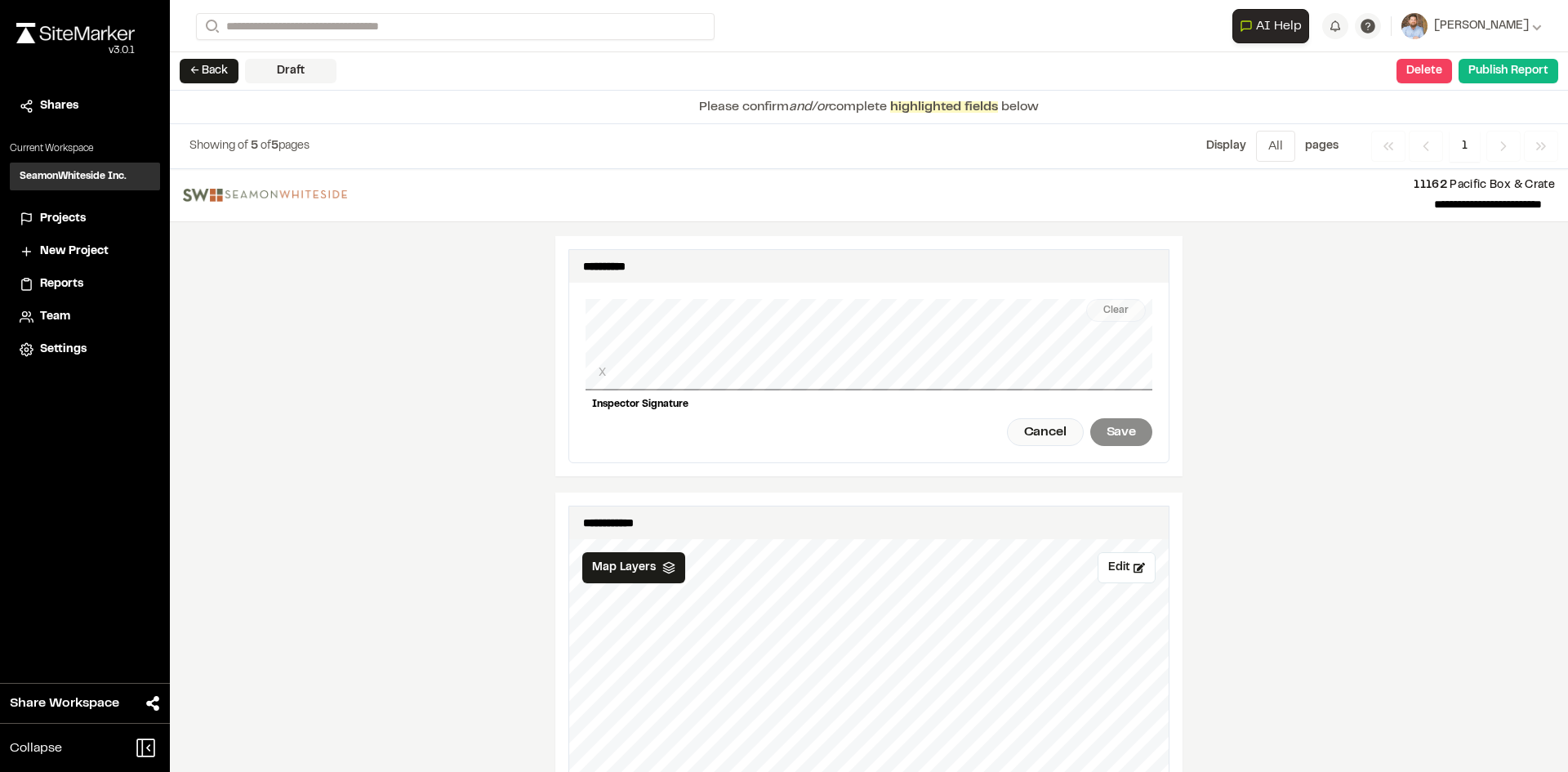
click at [705, 384] on div "Clear X Inspector Signature Cancel Save" at bounding box center [869, 373] width 567 height 180
drag, startPoint x: 1108, startPoint y: 418, endPoint x: 1076, endPoint y: 423, distance: 32.4
click at [1108, 418] on div "Save" at bounding box center [1121, 432] width 62 height 27
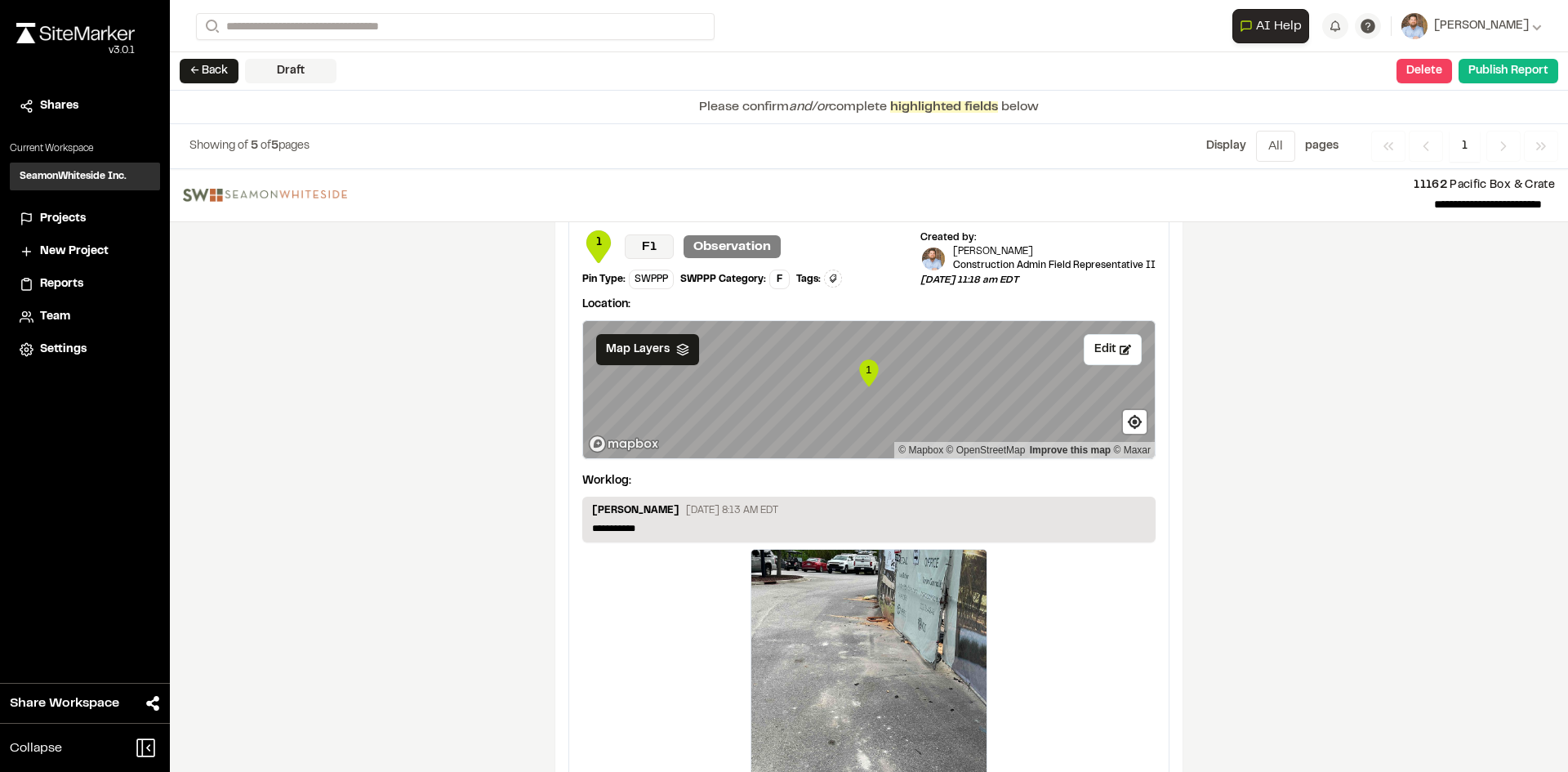
scroll to position [2719, 0]
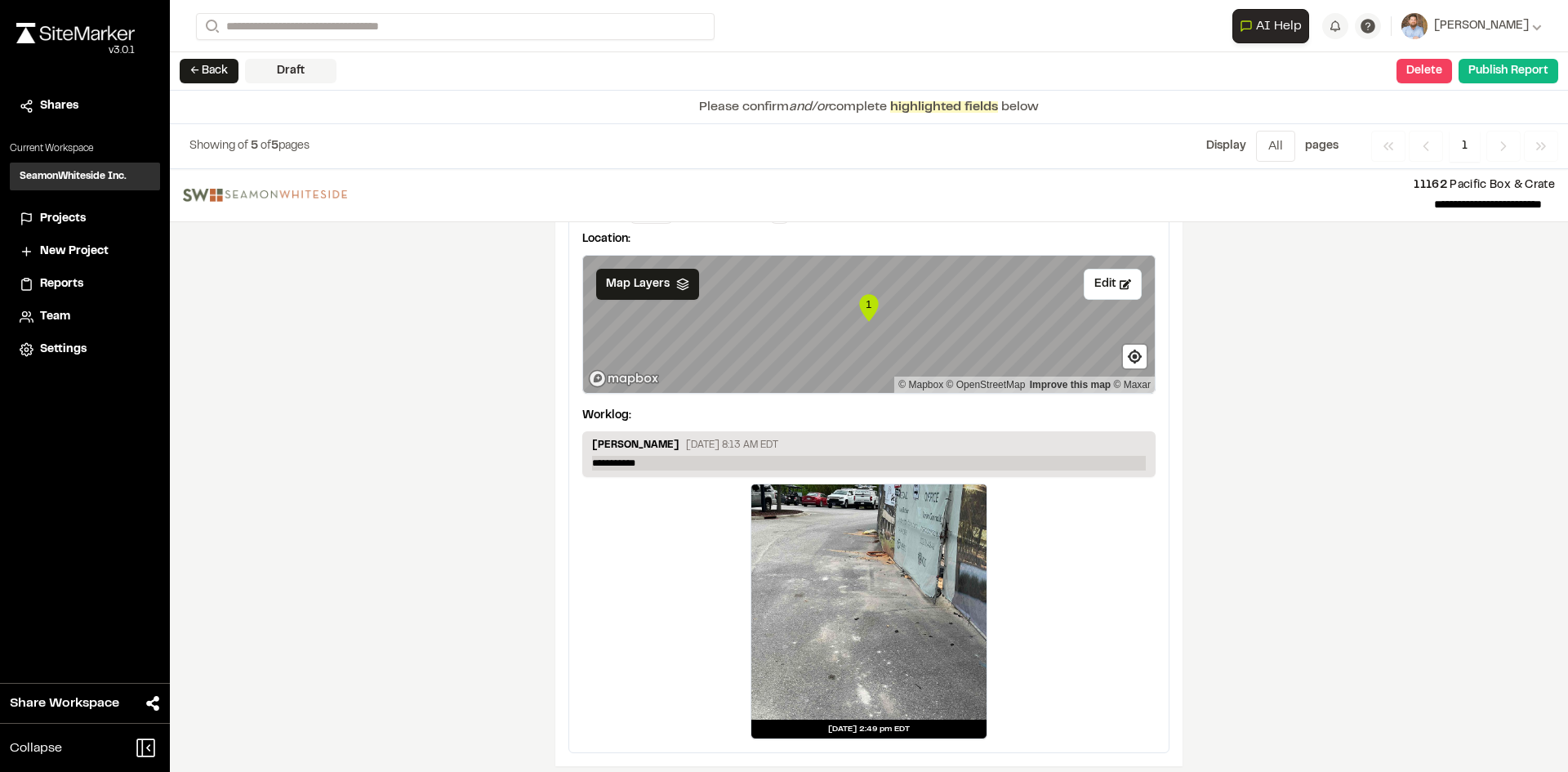
click at [658, 456] on p "**********" at bounding box center [869, 463] width 554 height 15
drag, startPoint x: 658, startPoint y: 448, endPoint x: 507, endPoint y: 436, distance: 151.5
click at [657, 456] on p "**********" at bounding box center [869, 463] width 554 height 15
click at [1511, 74] on button "Publish Report" at bounding box center [1508, 71] width 100 height 24
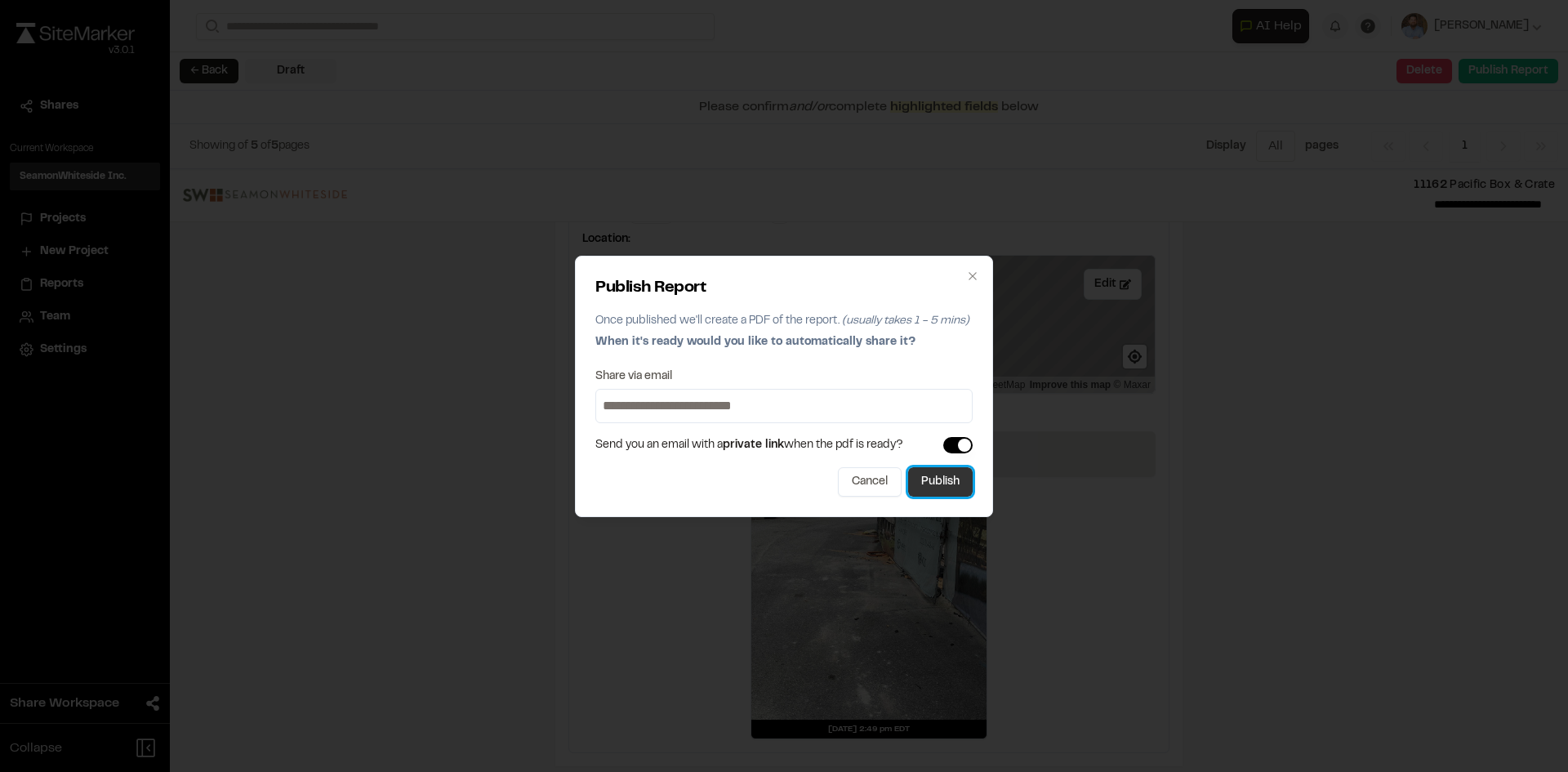
click at [941, 487] on button "Publish" at bounding box center [940, 482] width 65 height 29
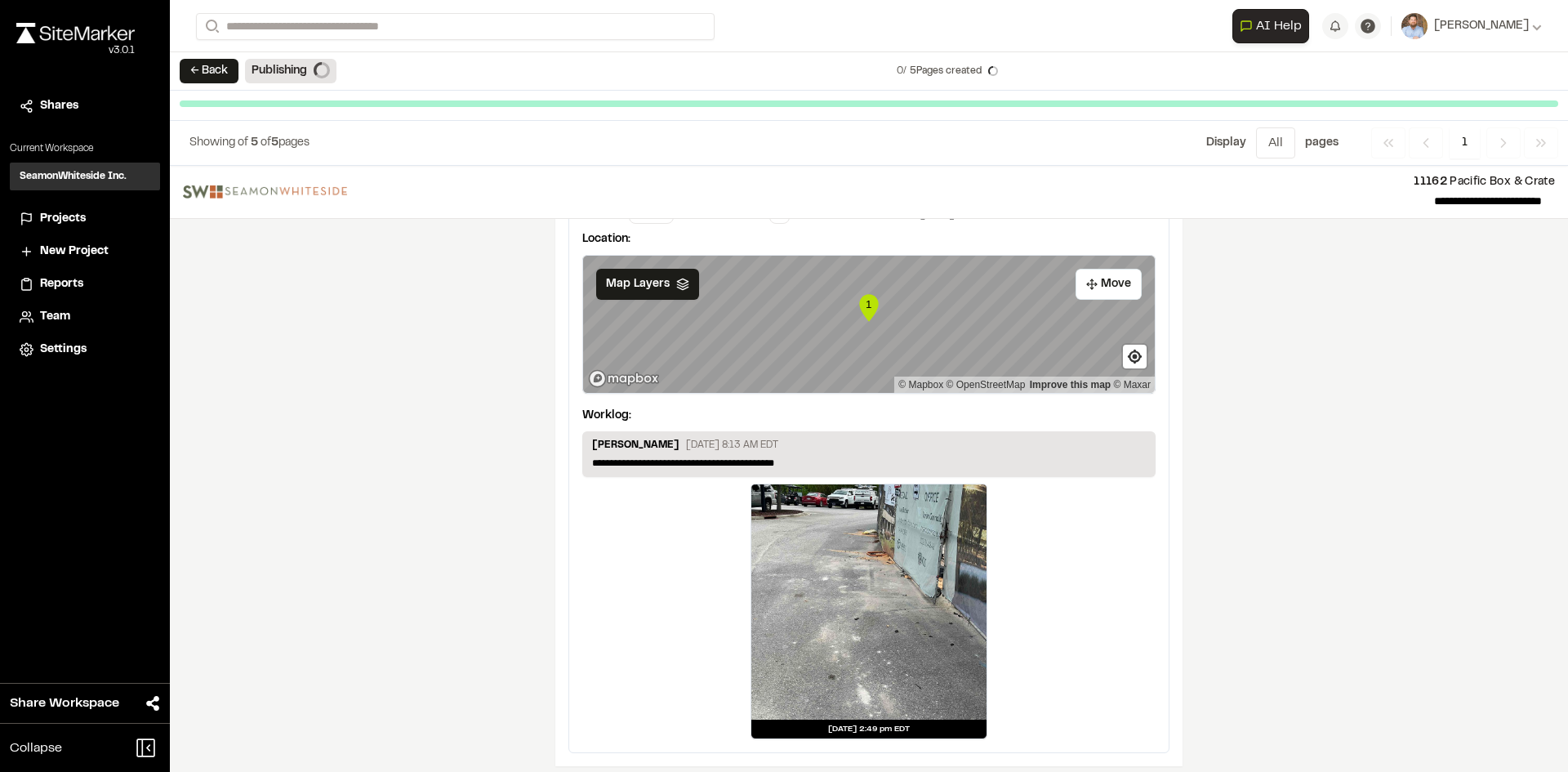
click at [73, 219] on span "Projects" at bounding box center [62, 219] width 46 height 18
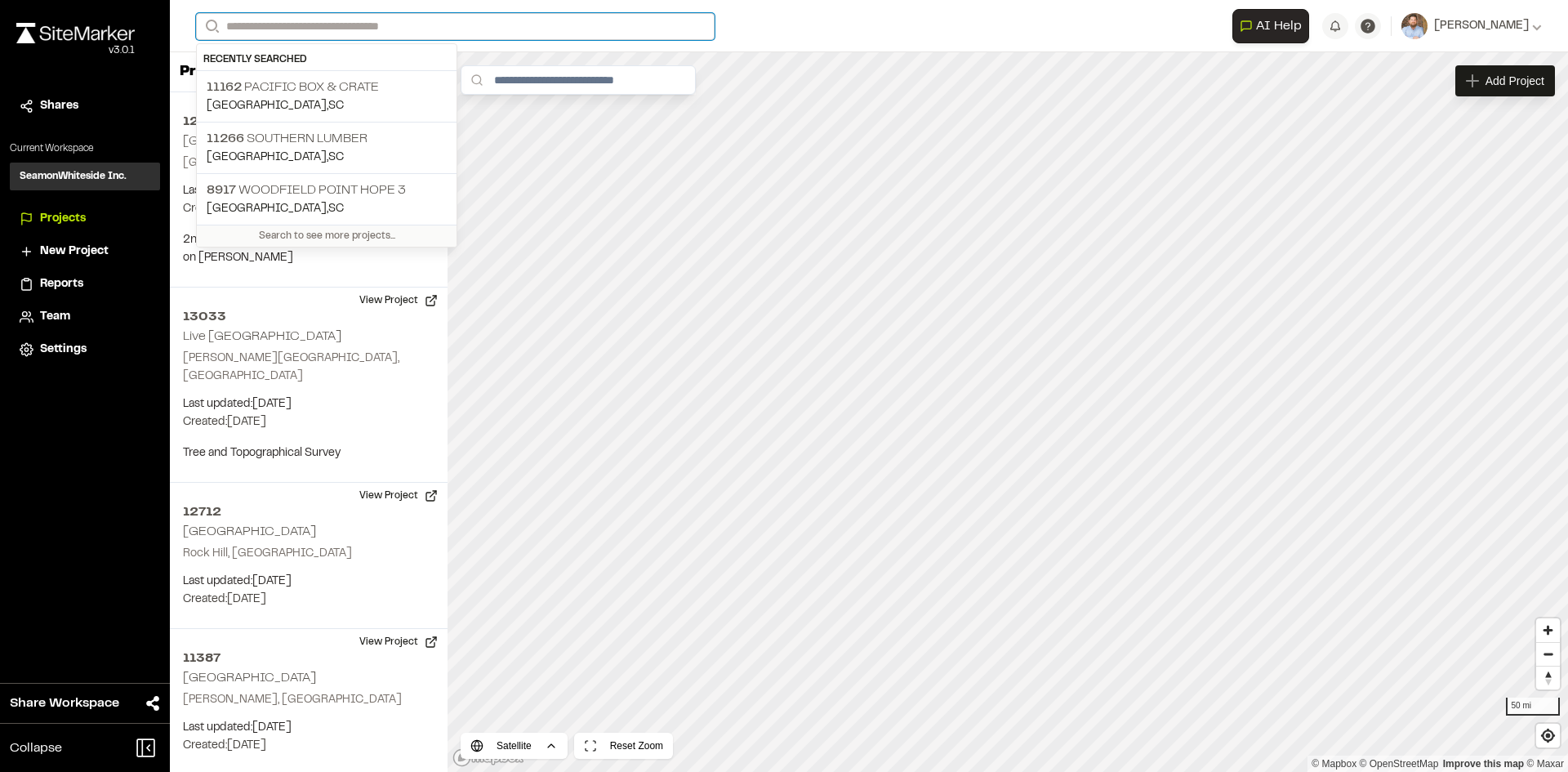
click at [331, 27] on input "Search" at bounding box center [456, 27] width 519 height 27
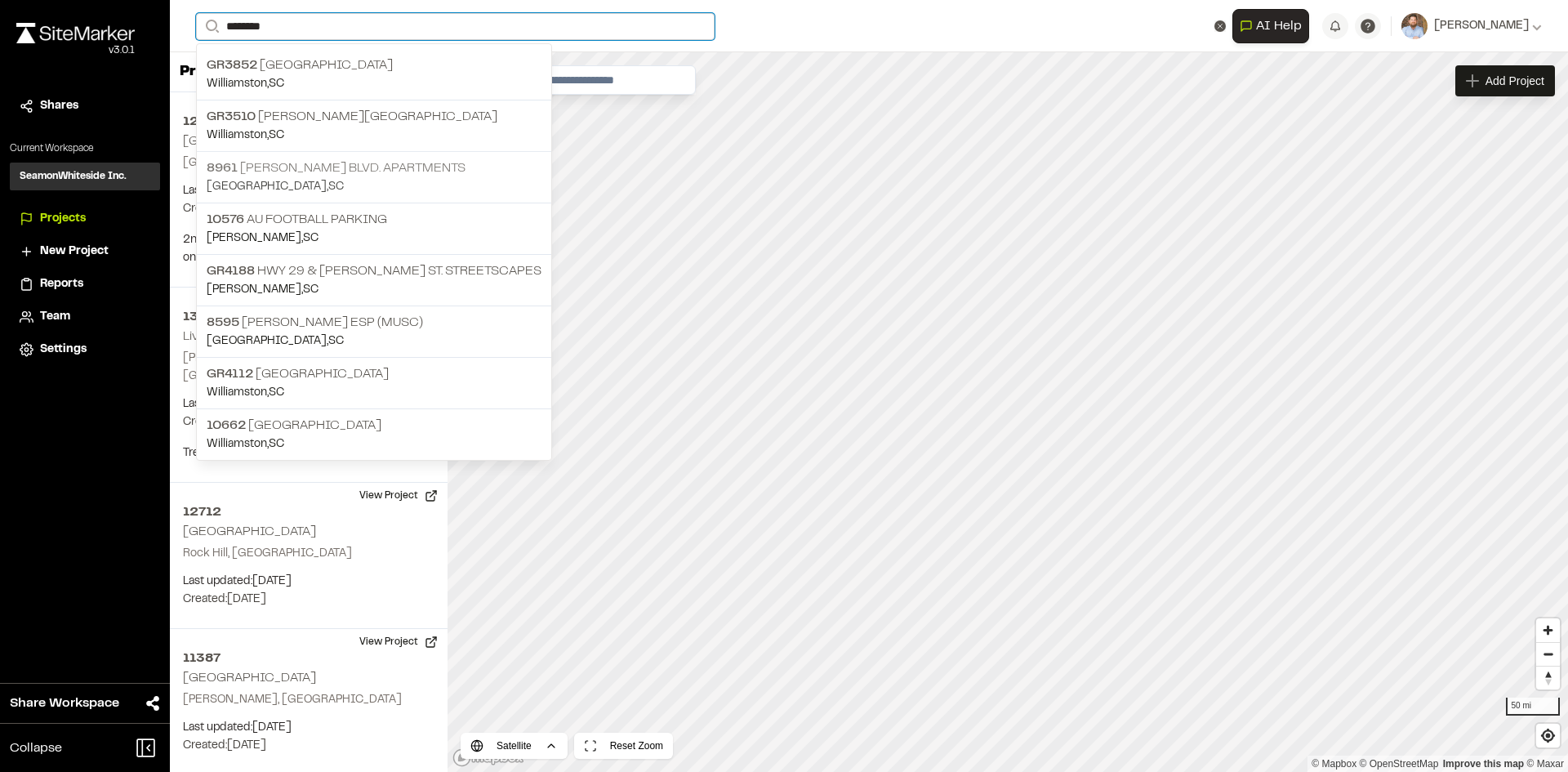
type input "*******"
click at [409, 171] on p "8961 William E. Murray Blvd. Apartments" at bounding box center [373, 169] width 335 height 20
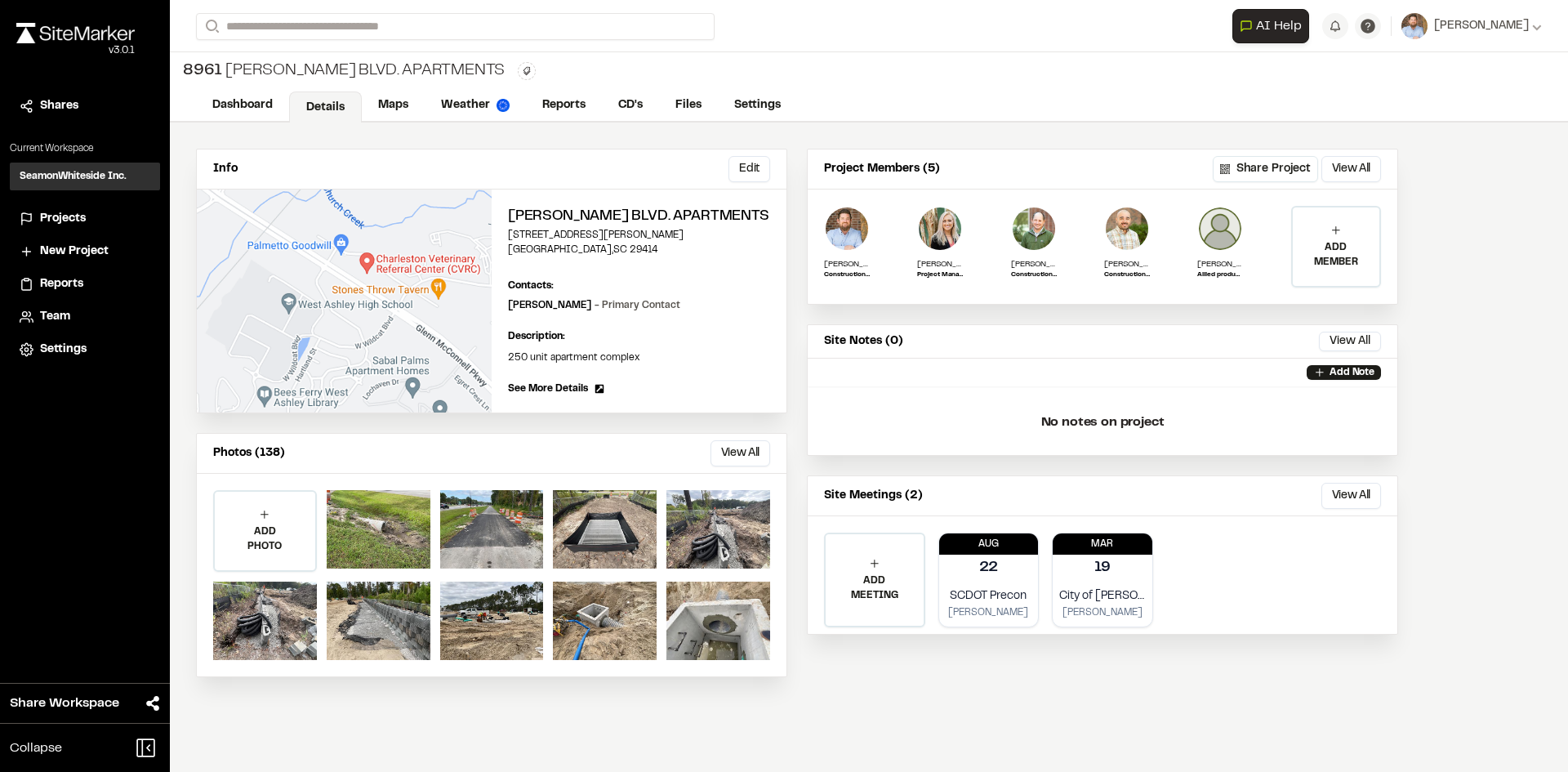
click at [561, 91] on div "Dashboard Details Maps Weather Reports CD's Files Settings" at bounding box center [869, 106] width 1398 height 32
click at [570, 100] on link "Reports" at bounding box center [565, 106] width 77 height 31
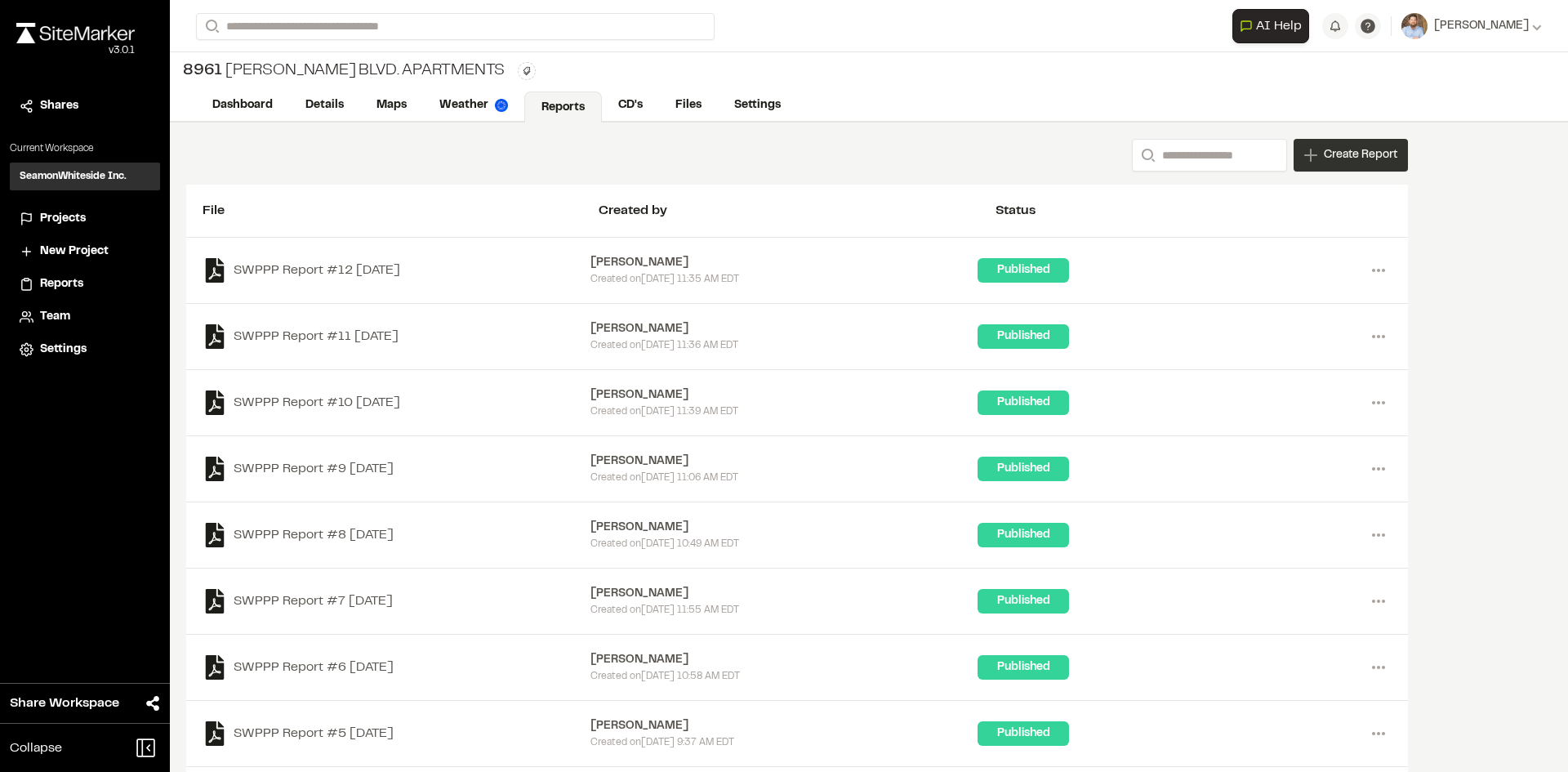
click at [1356, 165] on div "Create Report" at bounding box center [1351, 155] width 115 height 32
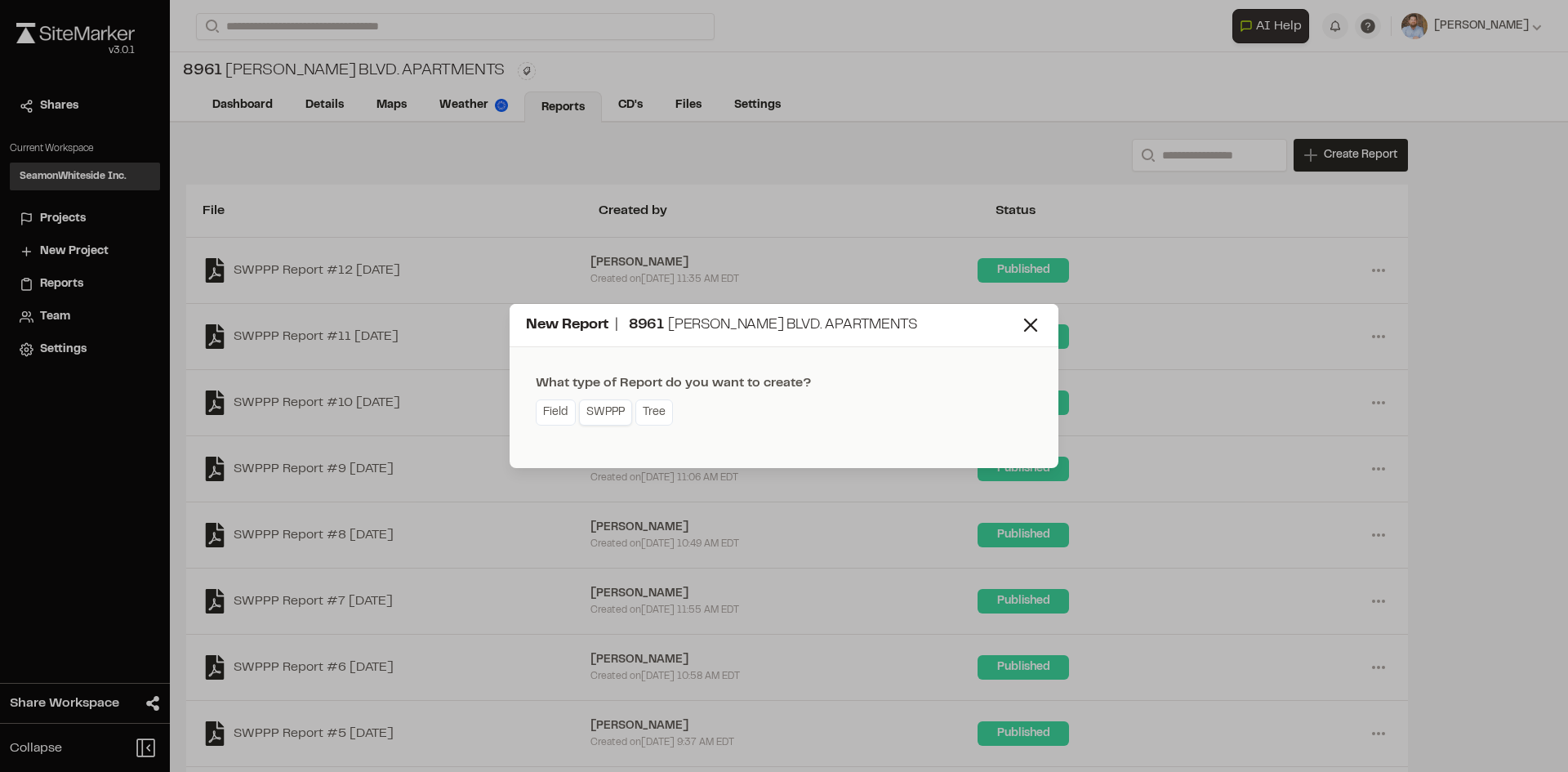
click at [609, 419] on link "SWPPP" at bounding box center [605, 412] width 53 height 26
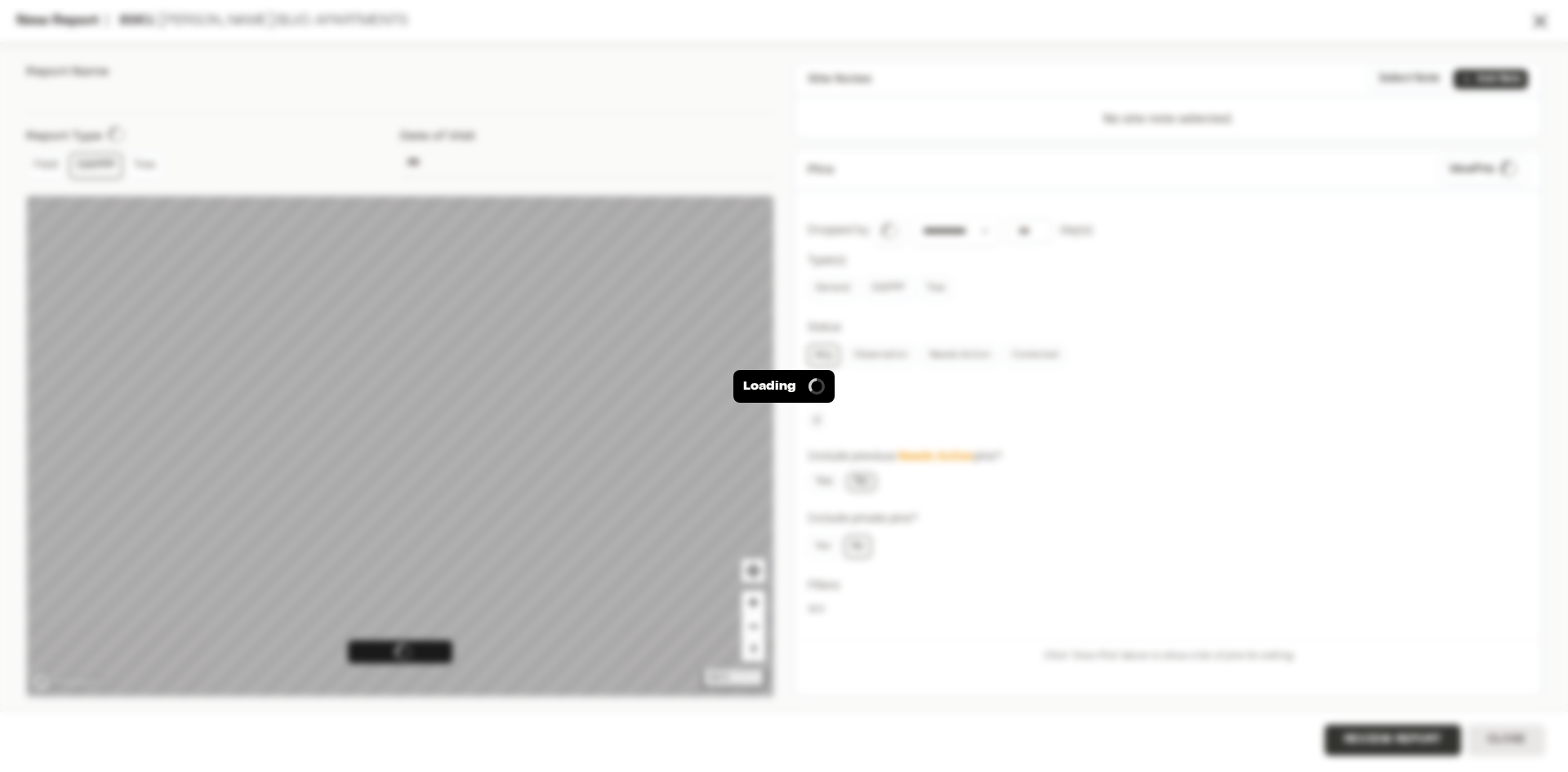
type input "**********"
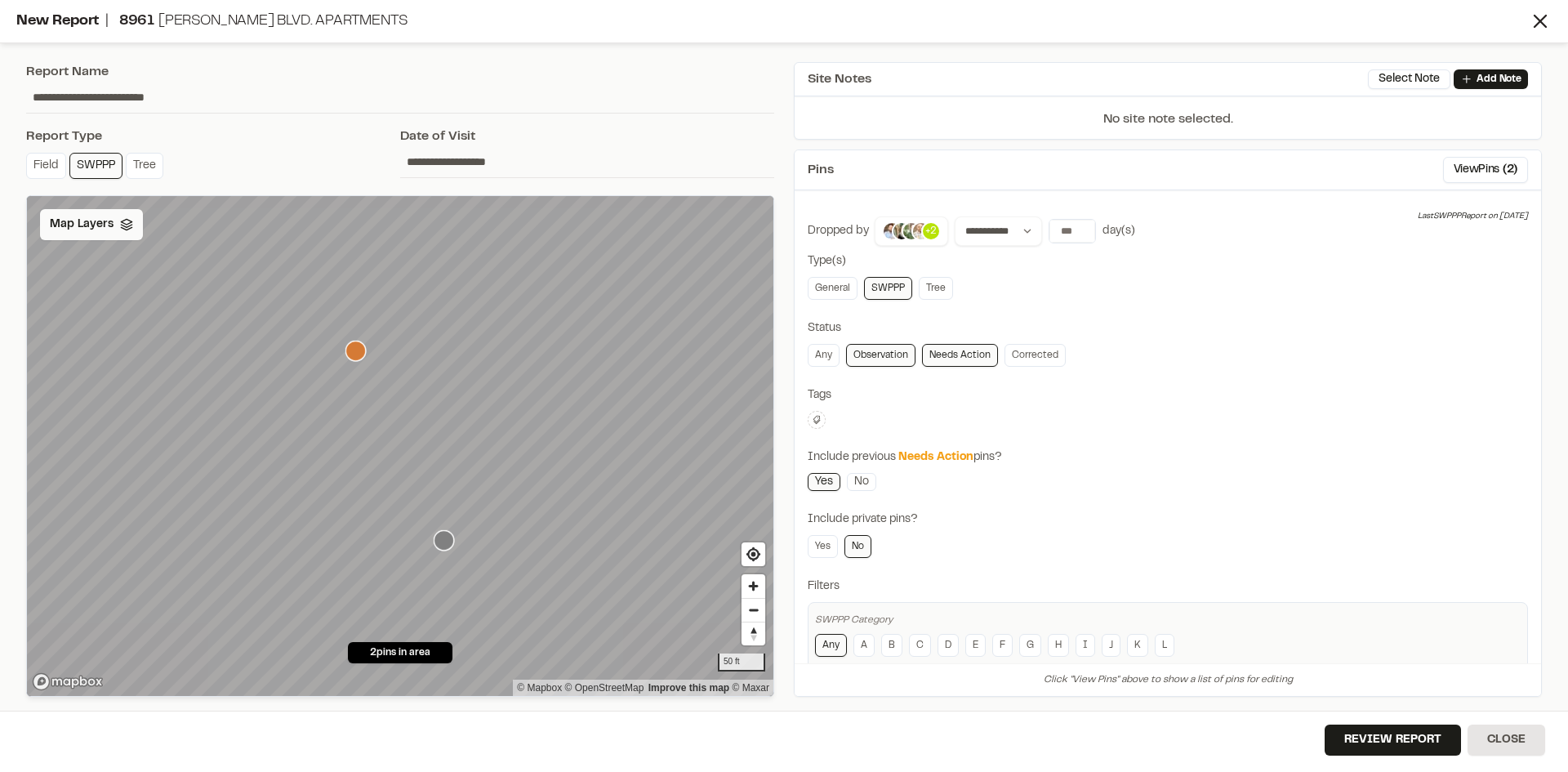
click at [106, 232] on span "Map Layers" at bounding box center [81, 225] width 64 height 18
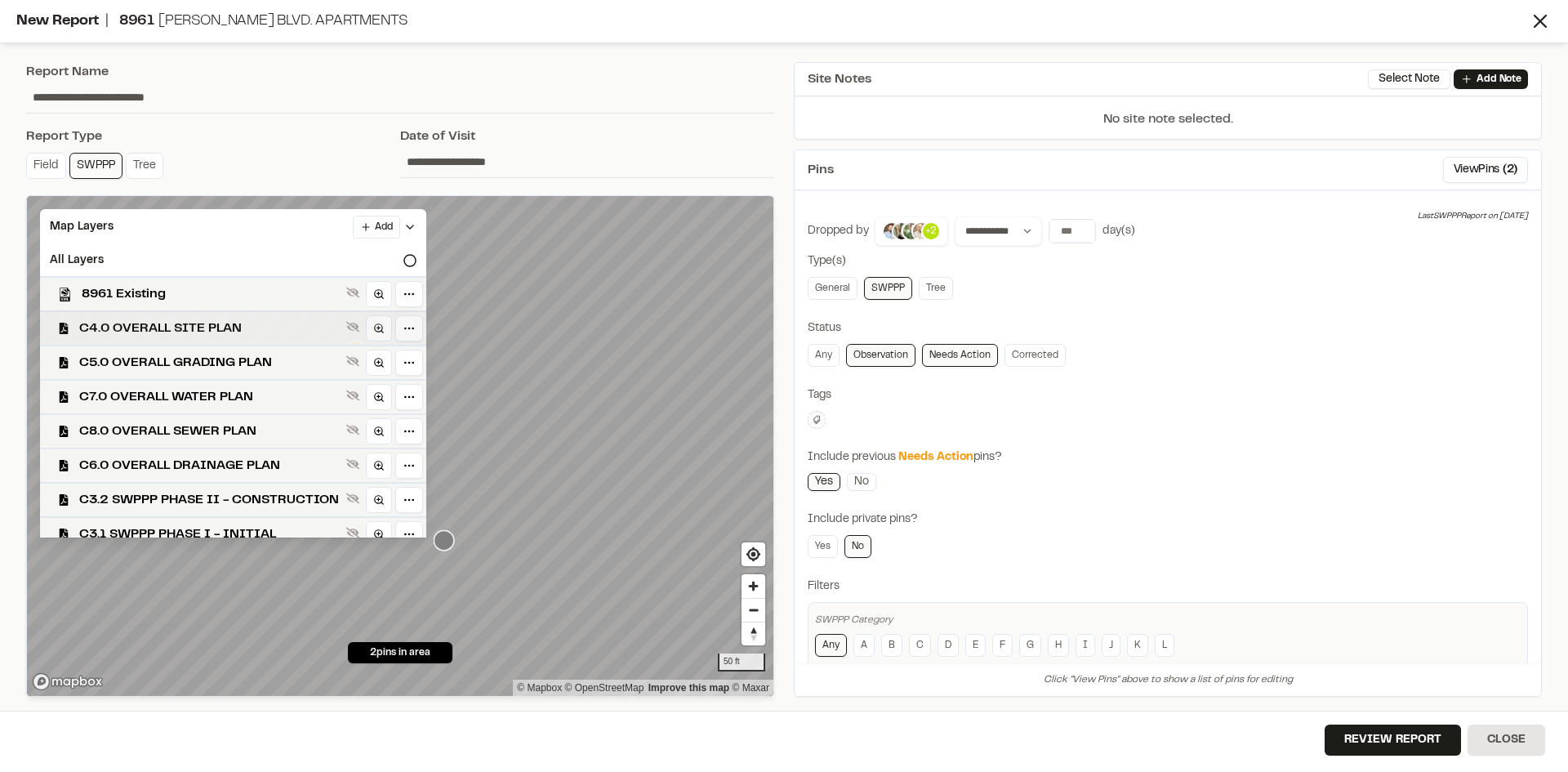
click at [220, 326] on span "C4.0 OVERALL SITE PLAN" at bounding box center [209, 329] width 260 height 20
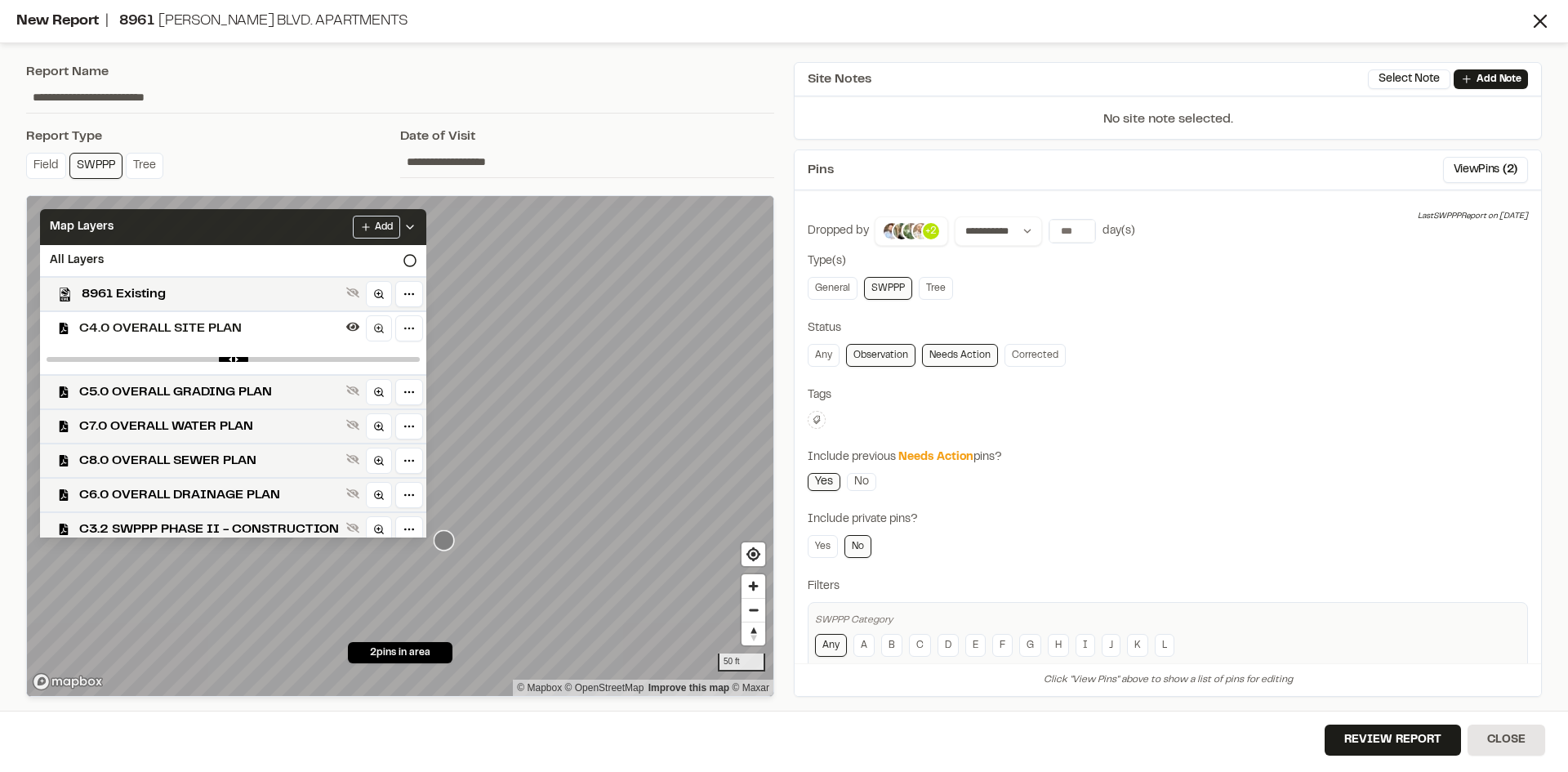
click at [417, 224] on icon at bounding box center [410, 227] width 13 height 13
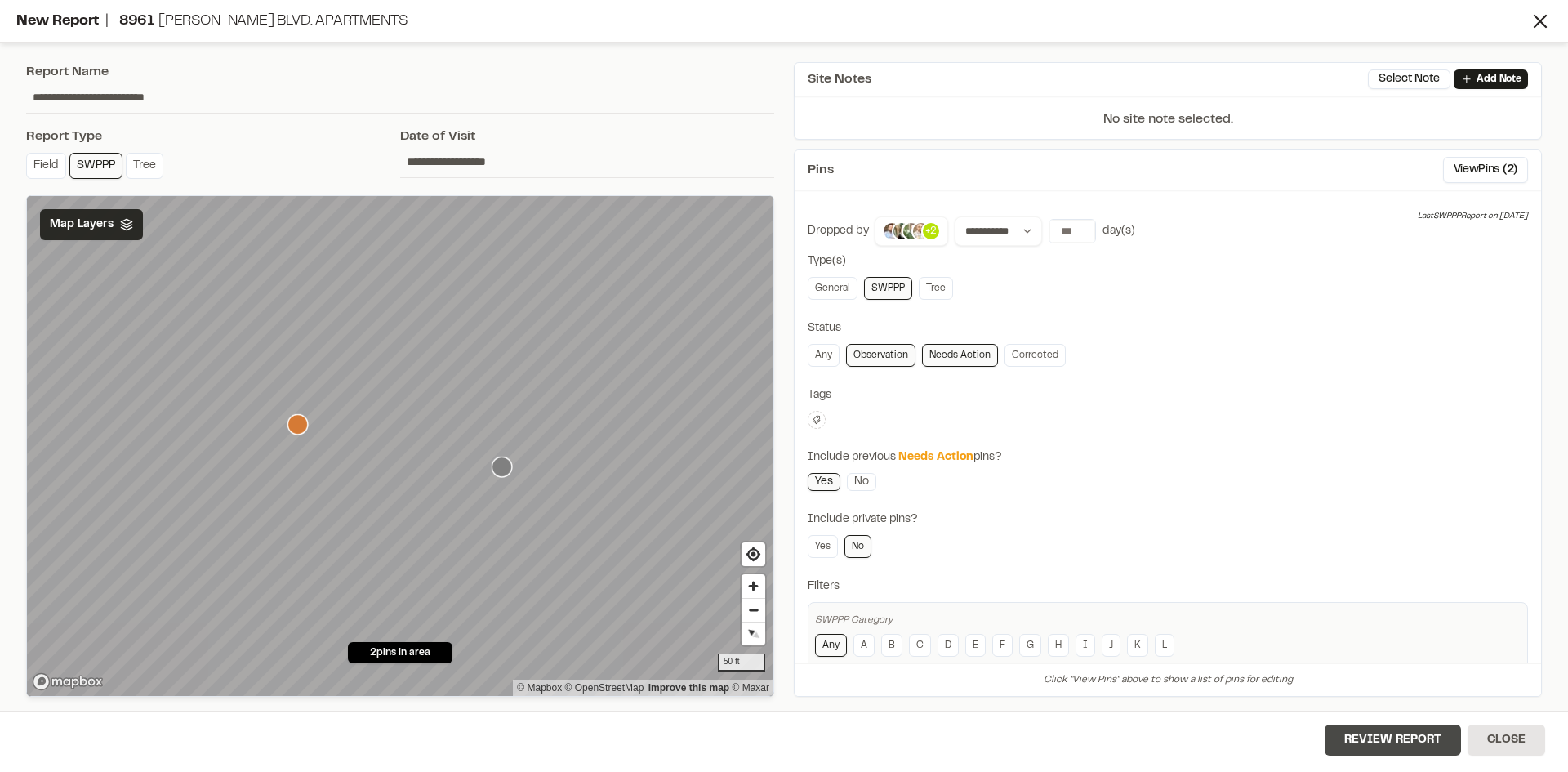
click at [1390, 745] on button "Review Report" at bounding box center [1393, 740] width 136 height 31
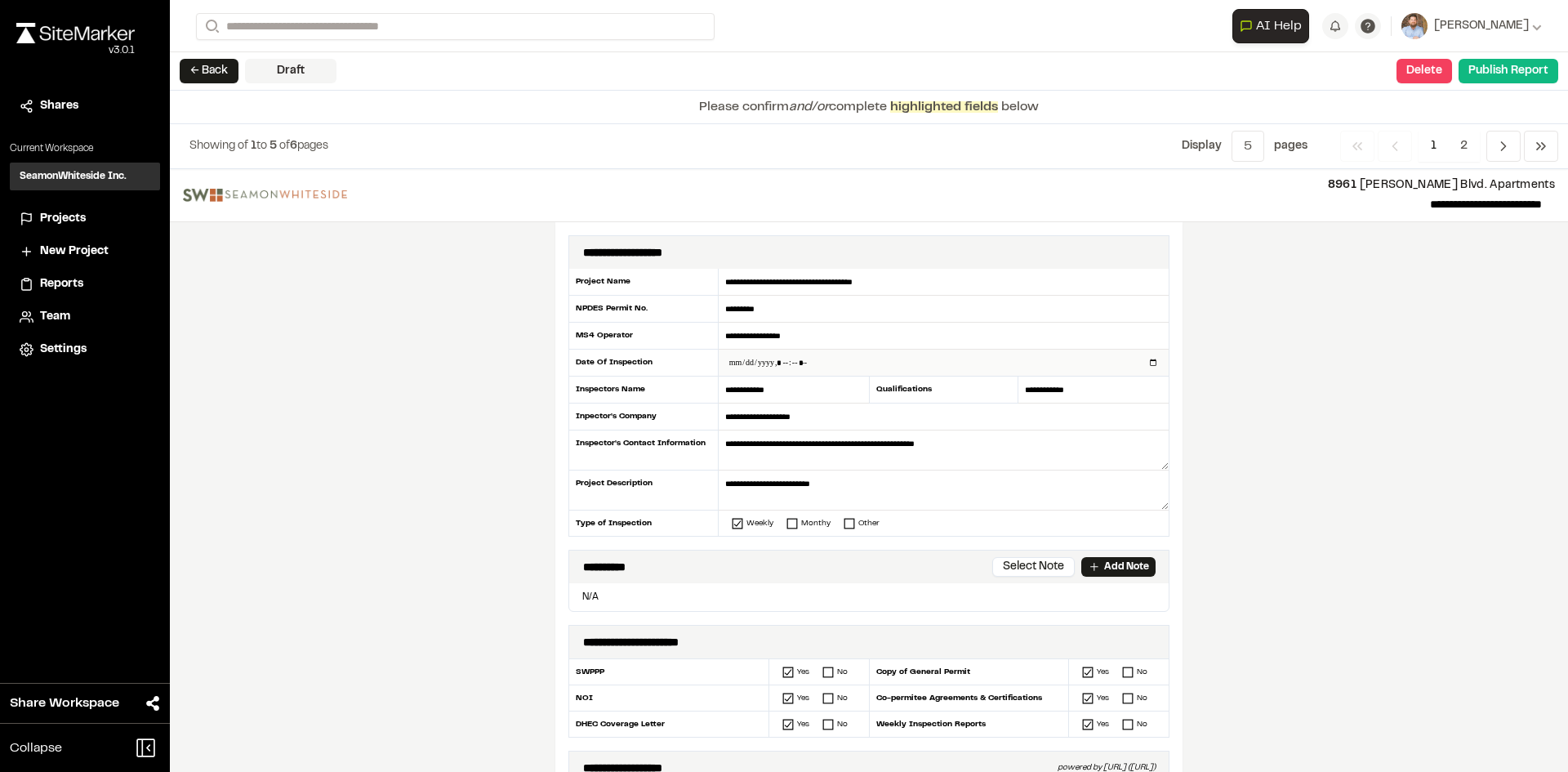
click at [1149, 359] on input "datetime-local" at bounding box center [943, 362] width 450 height 26
type input "**********"
click at [386, 495] on div "**********" at bounding box center [869, 470] width 1398 height 603
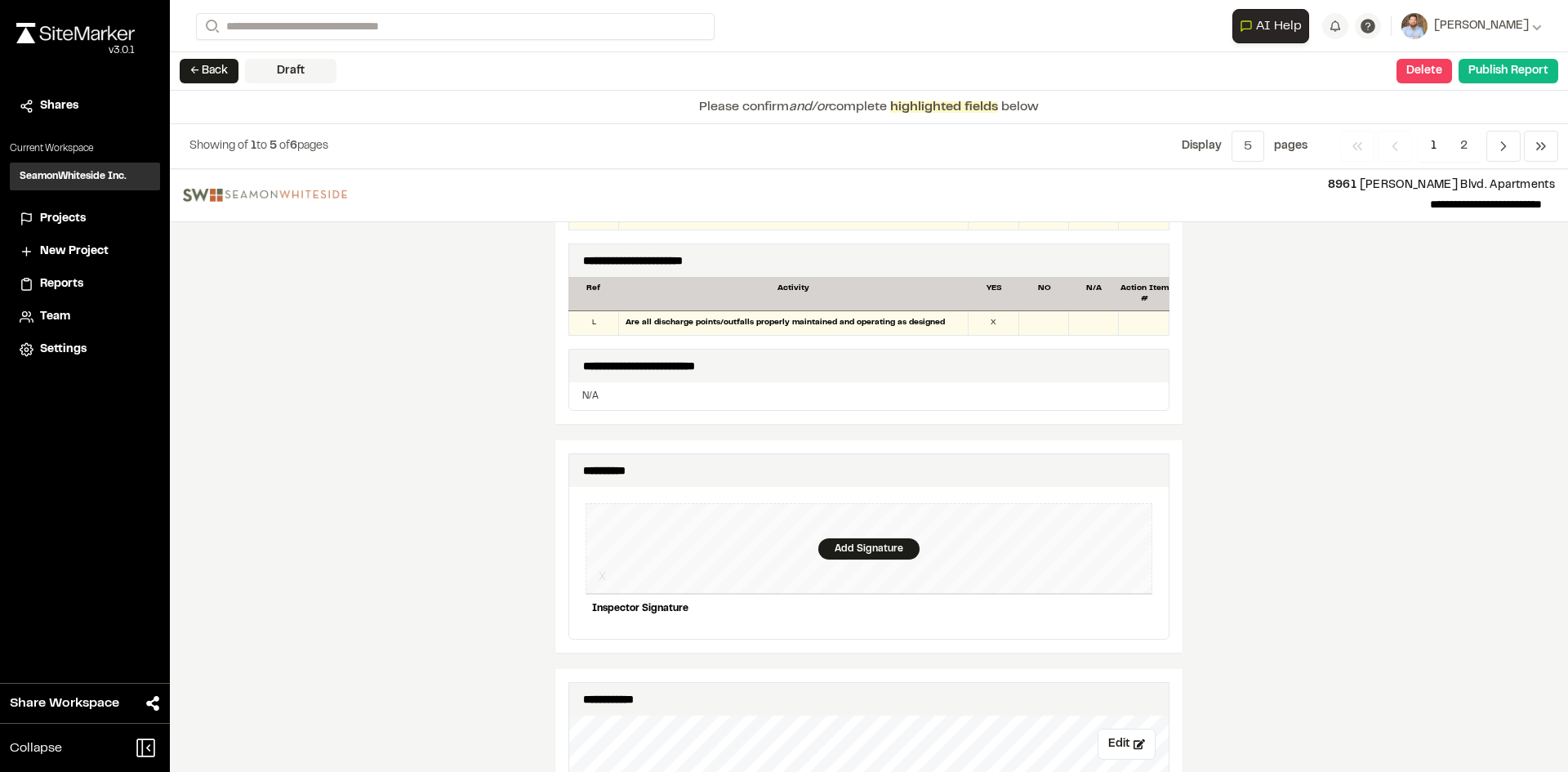
scroll to position [1552, 0]
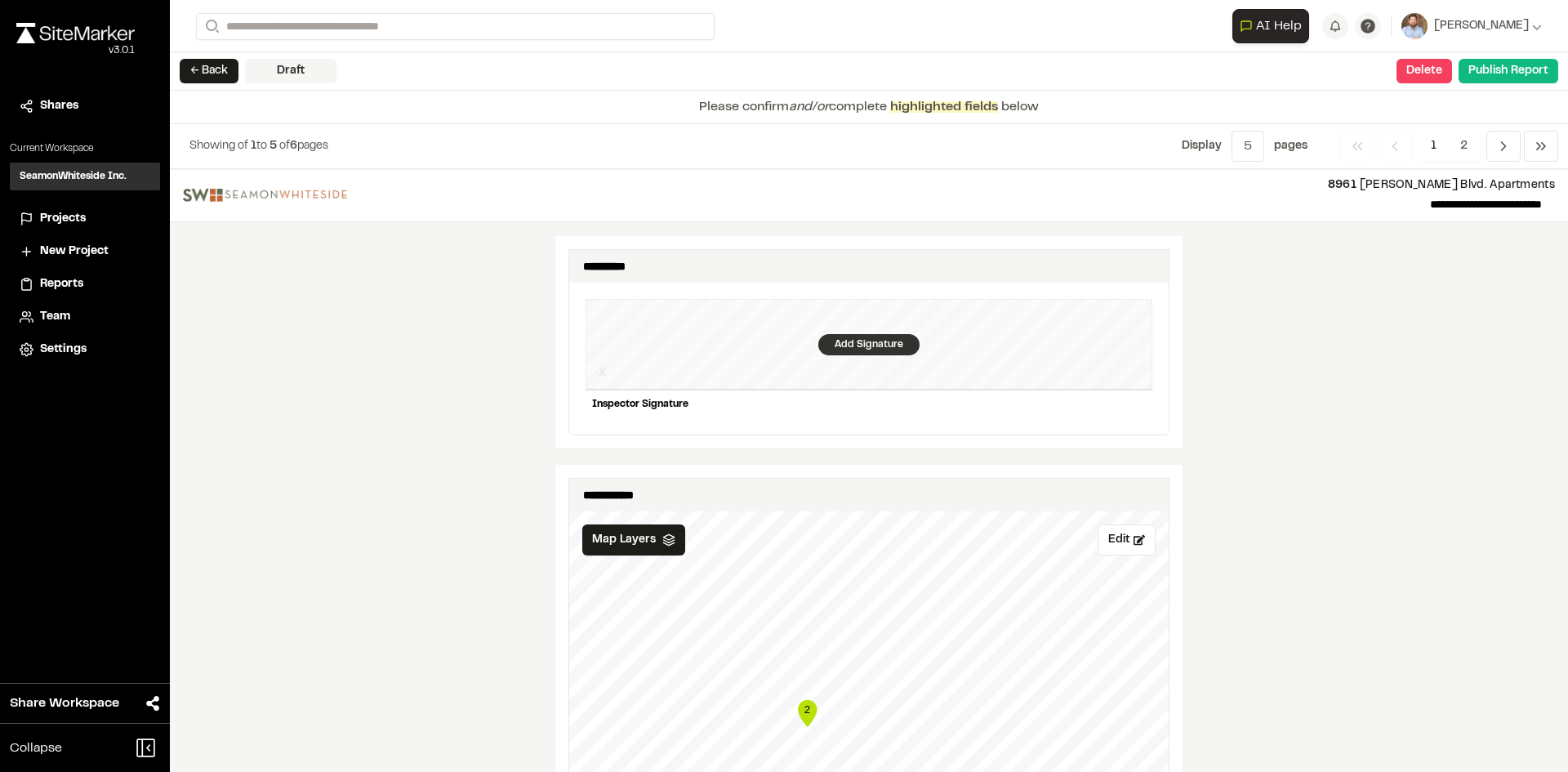
click at [880, 334] on div "Add Signature" at bounding box center [869, 345] width 101 height 22
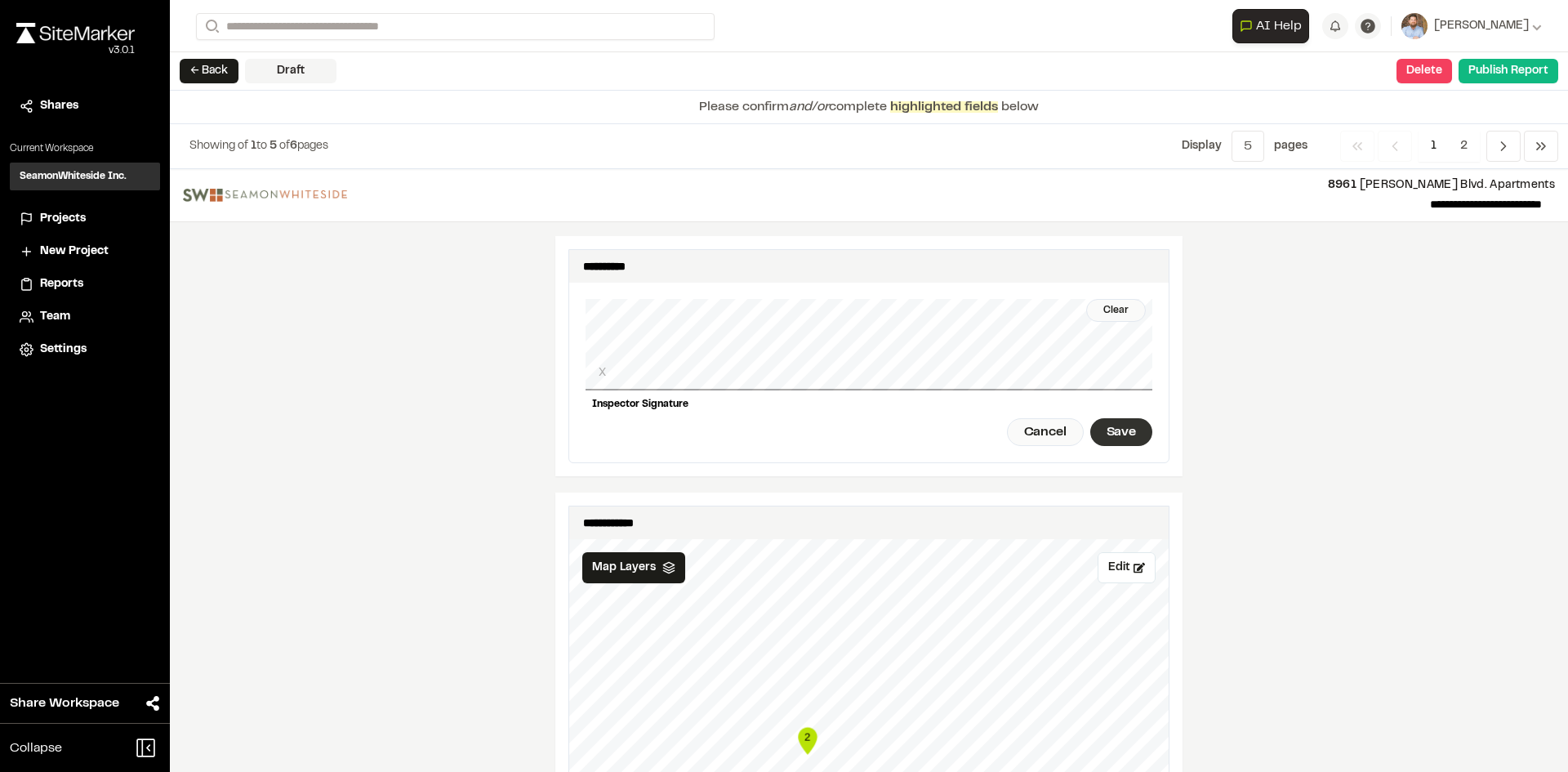
click at [1108, 423] on div "Save" at bounding box center [1121, 432] width 62 height 27
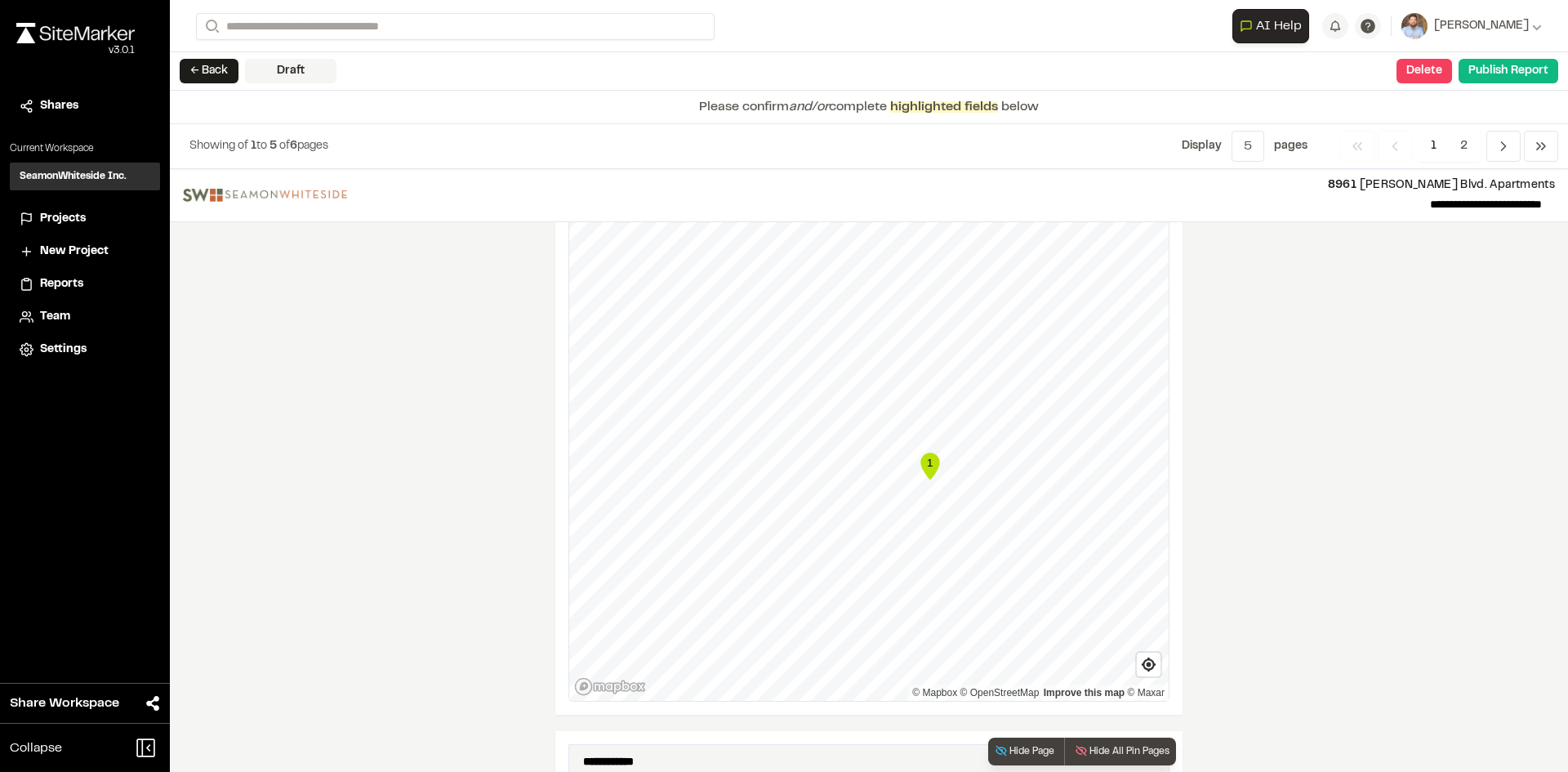
scroll to position [2125, 0]
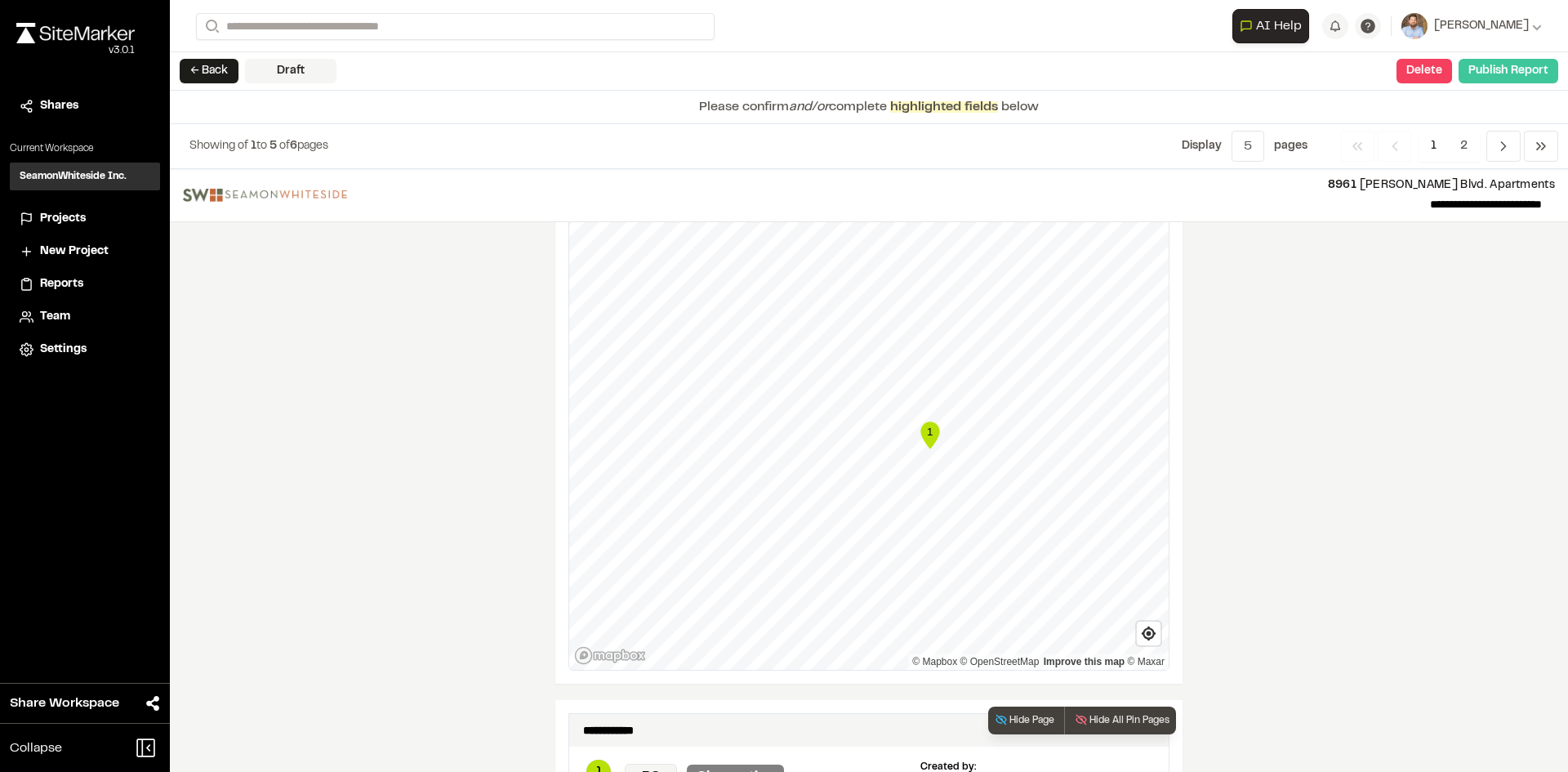
click at [1514, 78] on button "Publish Report" at bounding box center [1508, 71] width 100 height 24
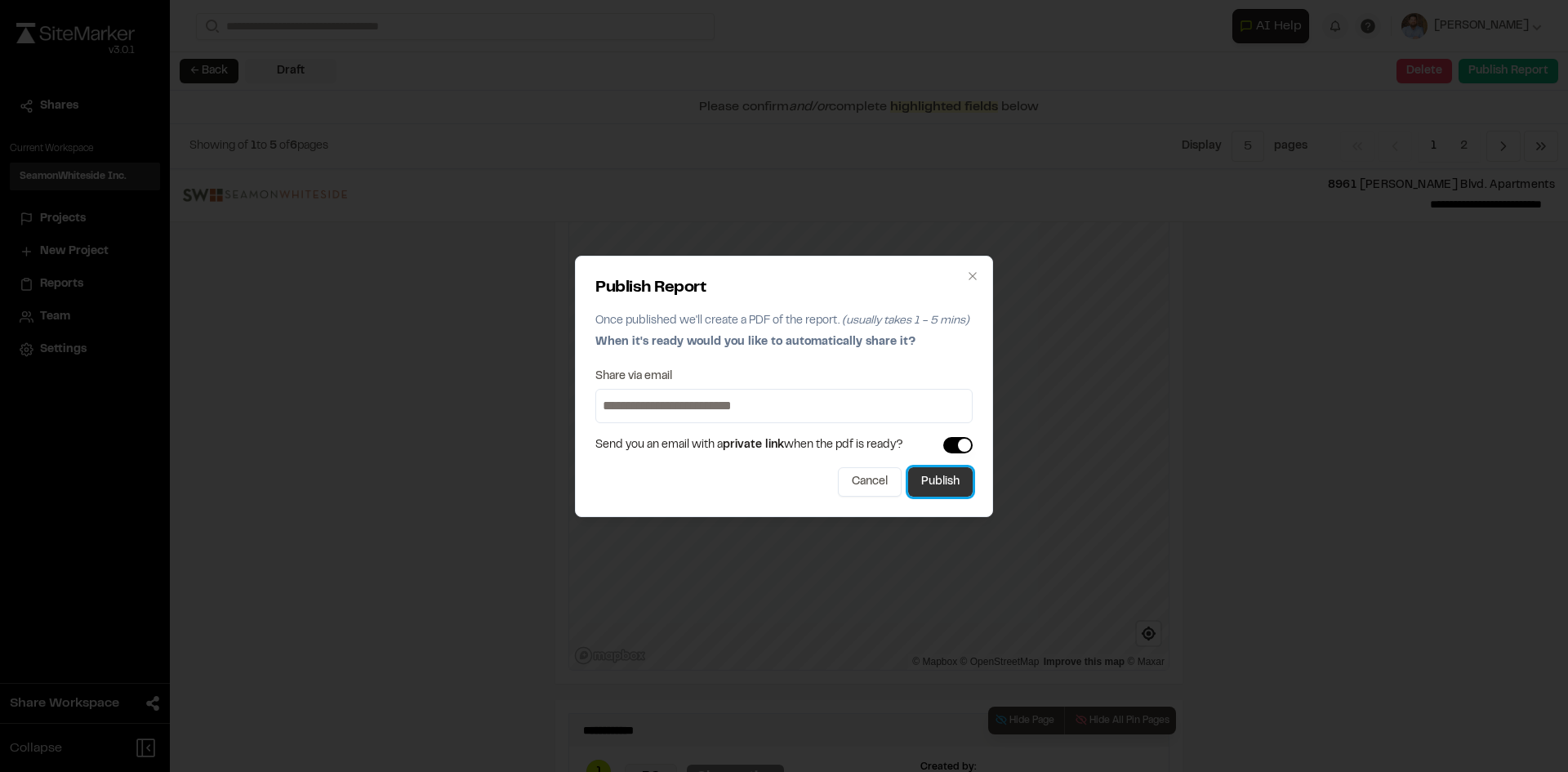
click at [951, 490] on button "Publish" at bounding box center [940, 482] width 65 height 29
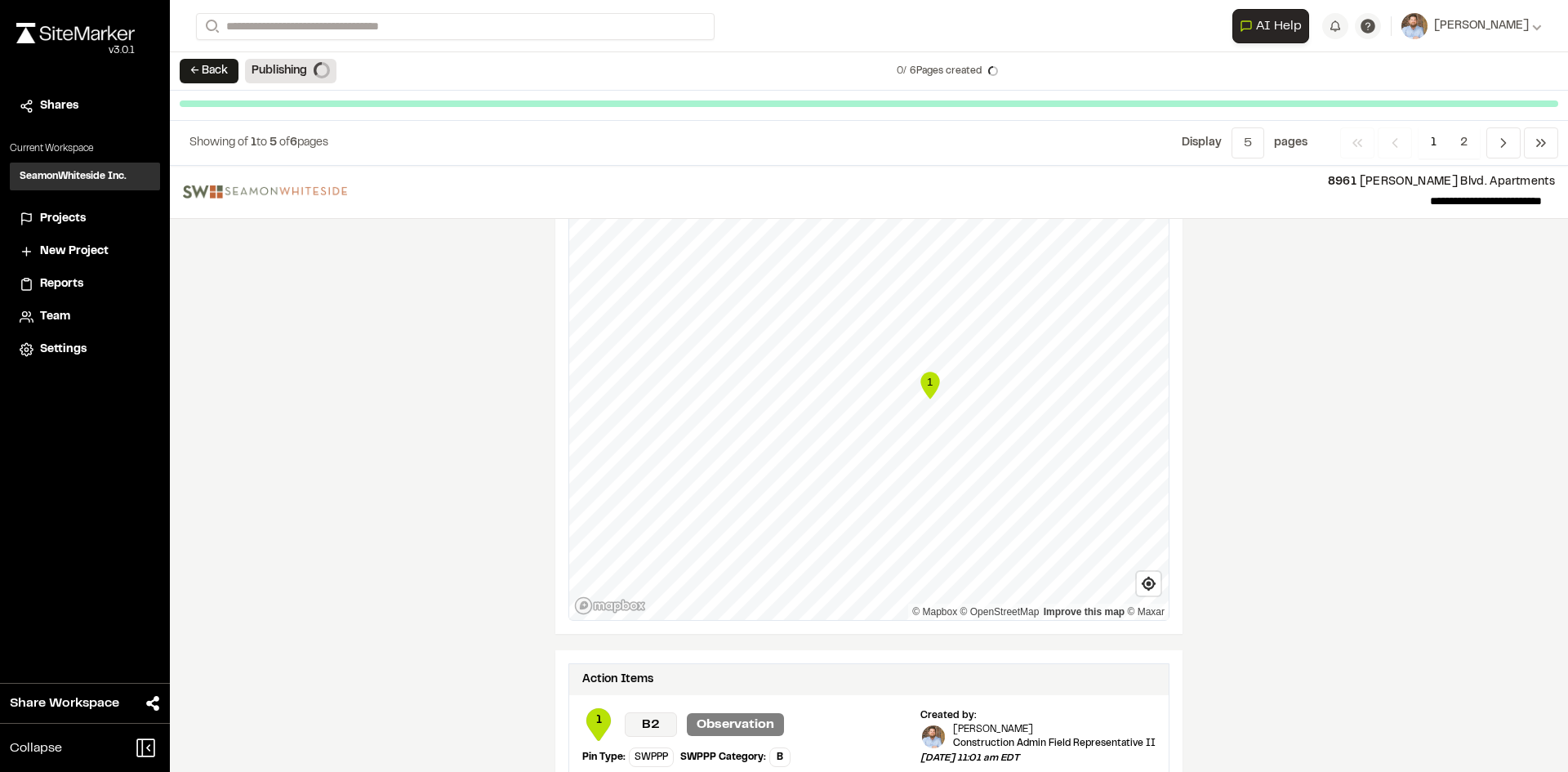
scroll to position [2078, 0]
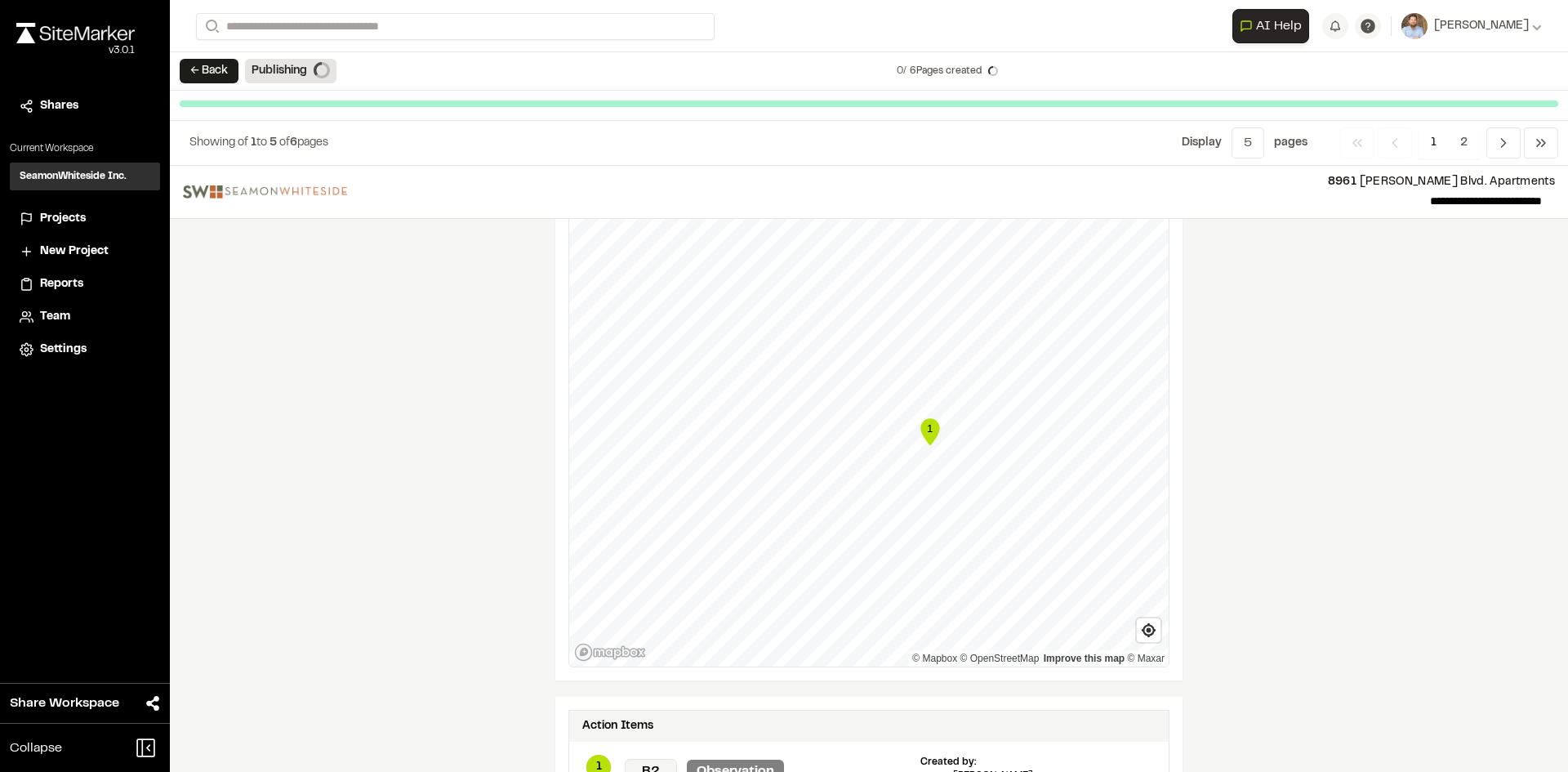
click at [80, 217] on span "Projects" at bounding box center [62, 219] width 46 height 18
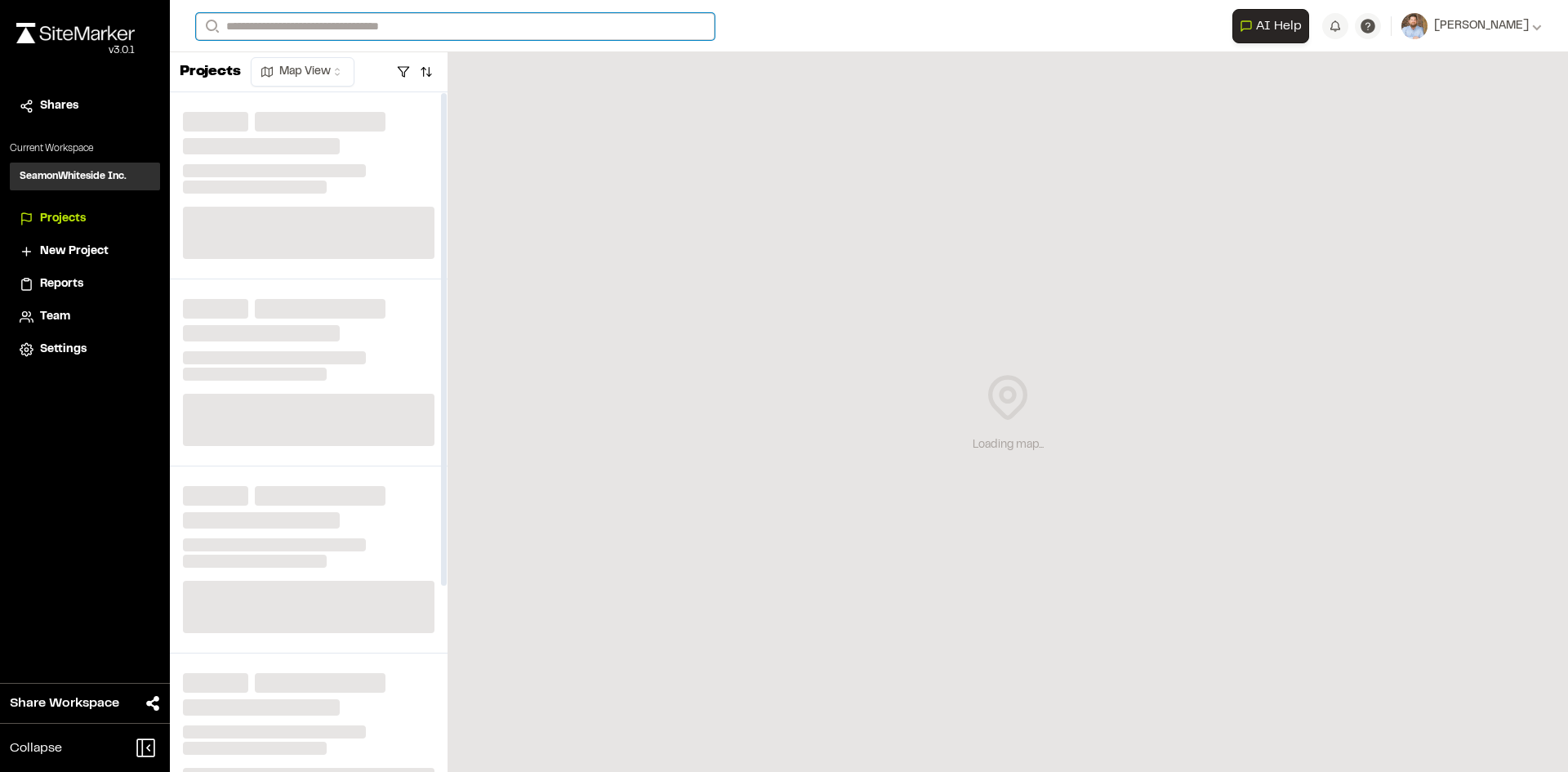
click at [295, 20] on input "Search" at bounding box center [456, 27] width 519 height 27
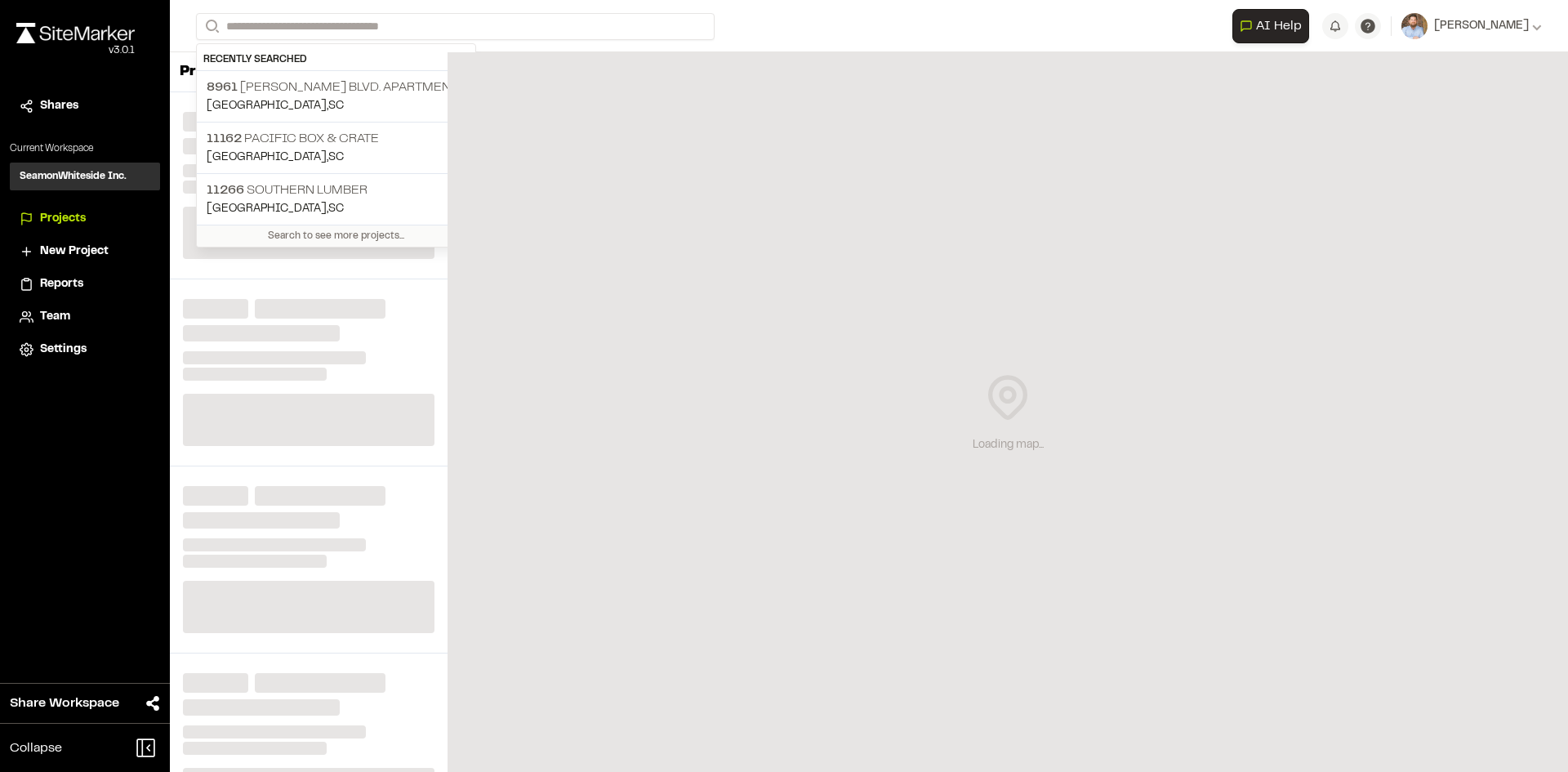
click at [296, 103] on p "Charleston , SC" at bounding box center [335, 106] width 259 height 18
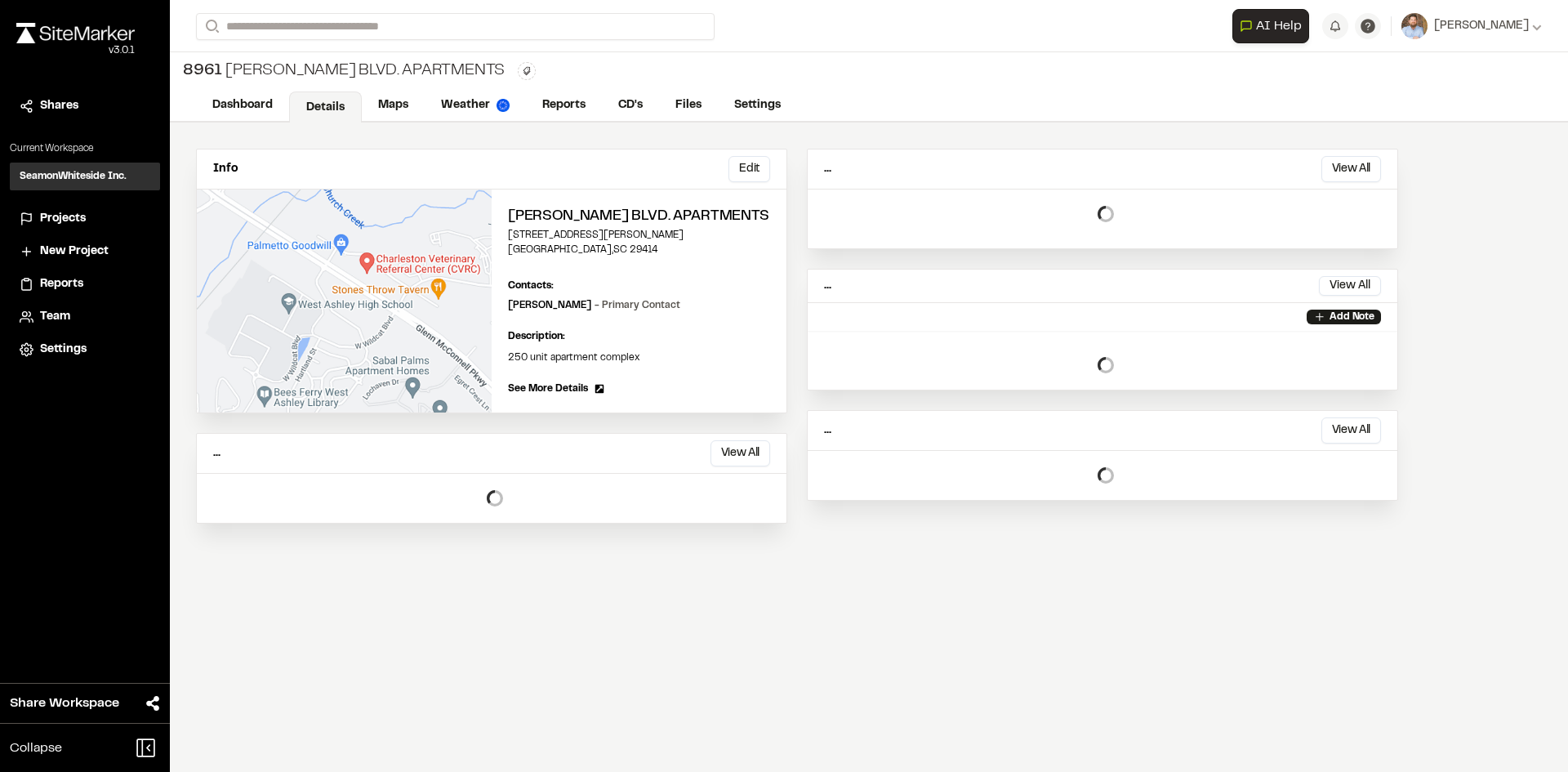
click at [373, 82] on div "8961 William E. Murray Blvd. Apartments" at bounding box center [343, 71] width 322 height 24
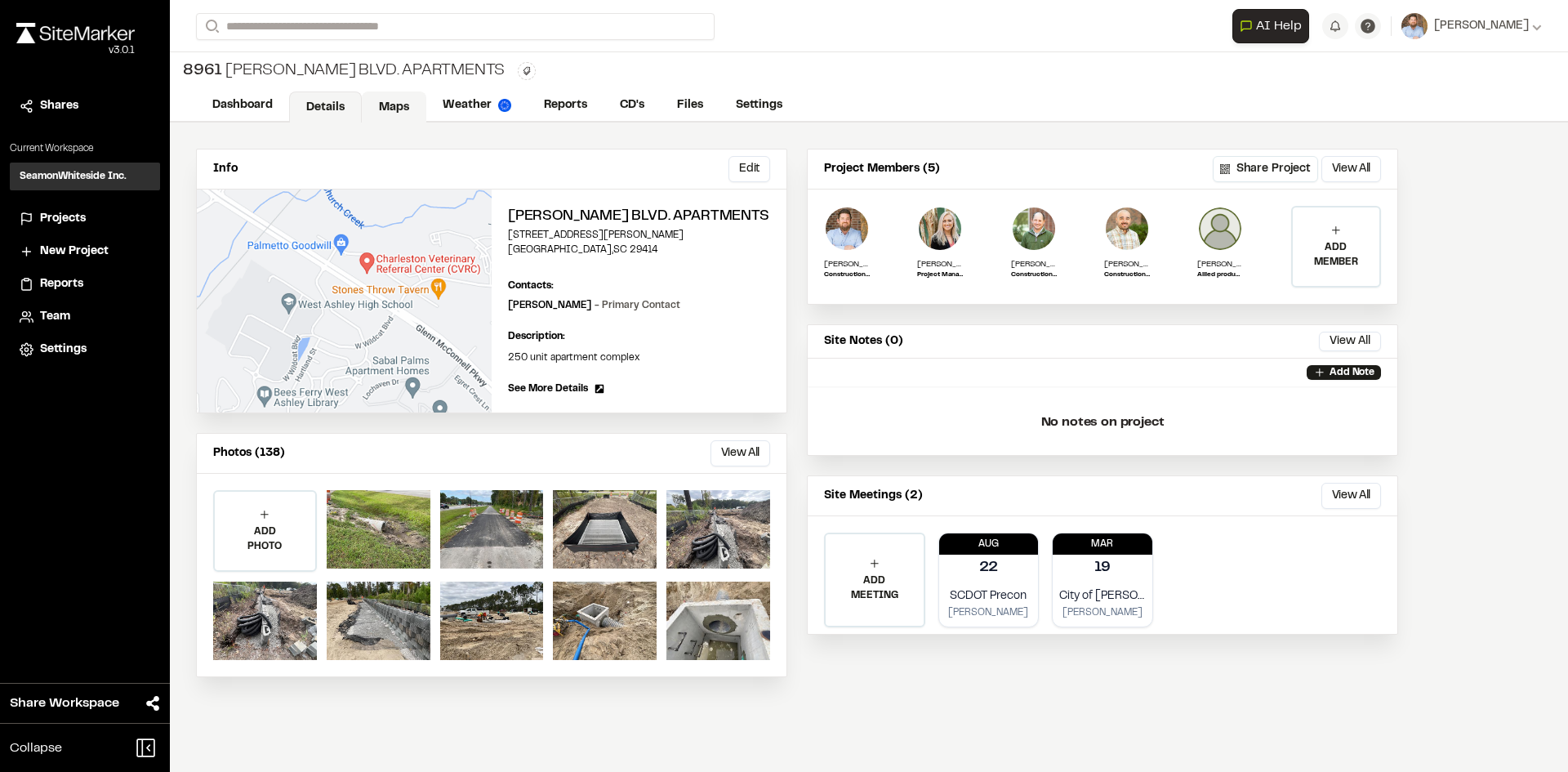
click at [403, 98] on link "Maps" at bounding box center [394, 106] width 65 height 31
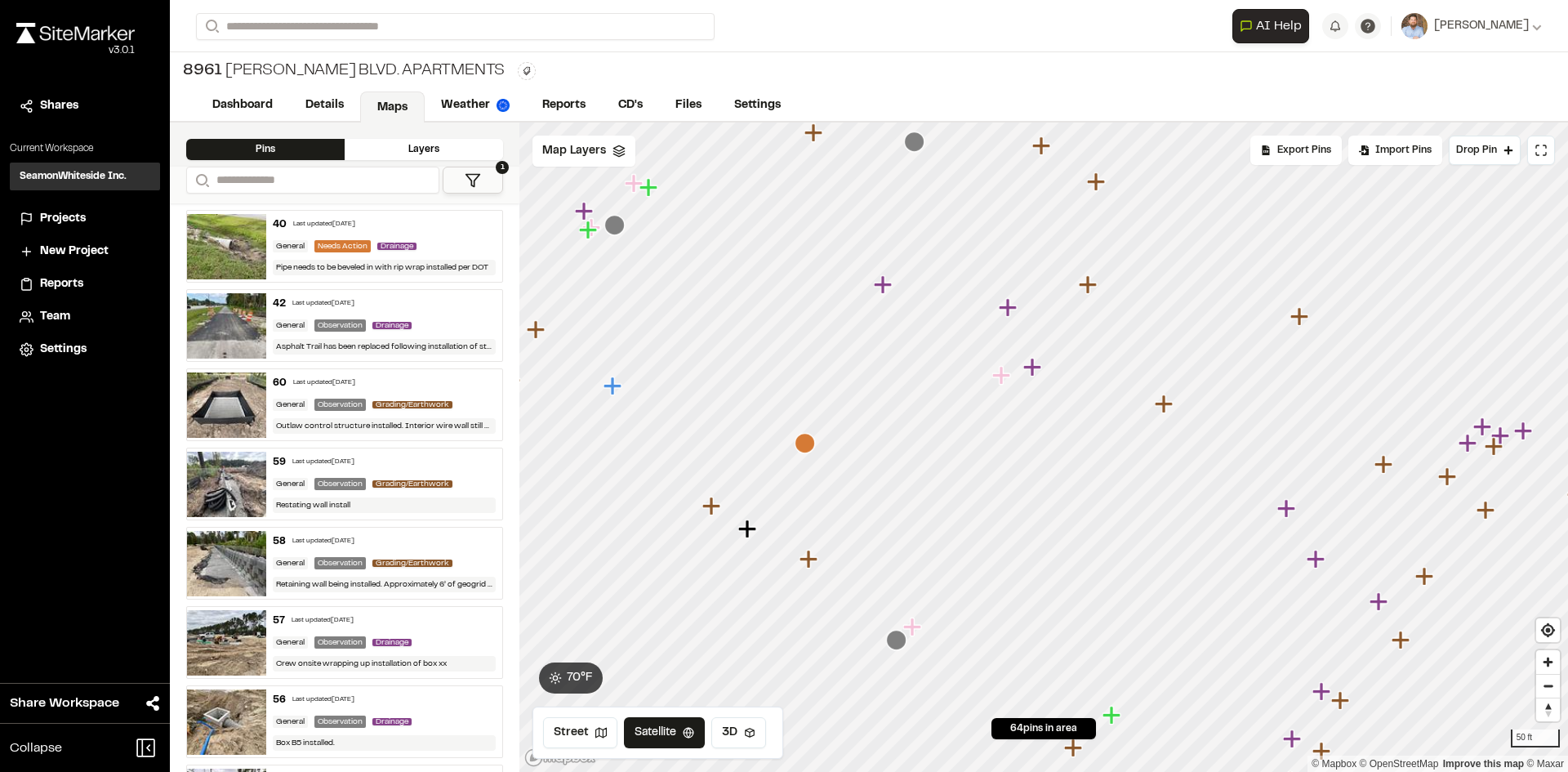
click at [1003, 378] on icon "Map marker" at bounding box center [1001, 375] width 18 height 18
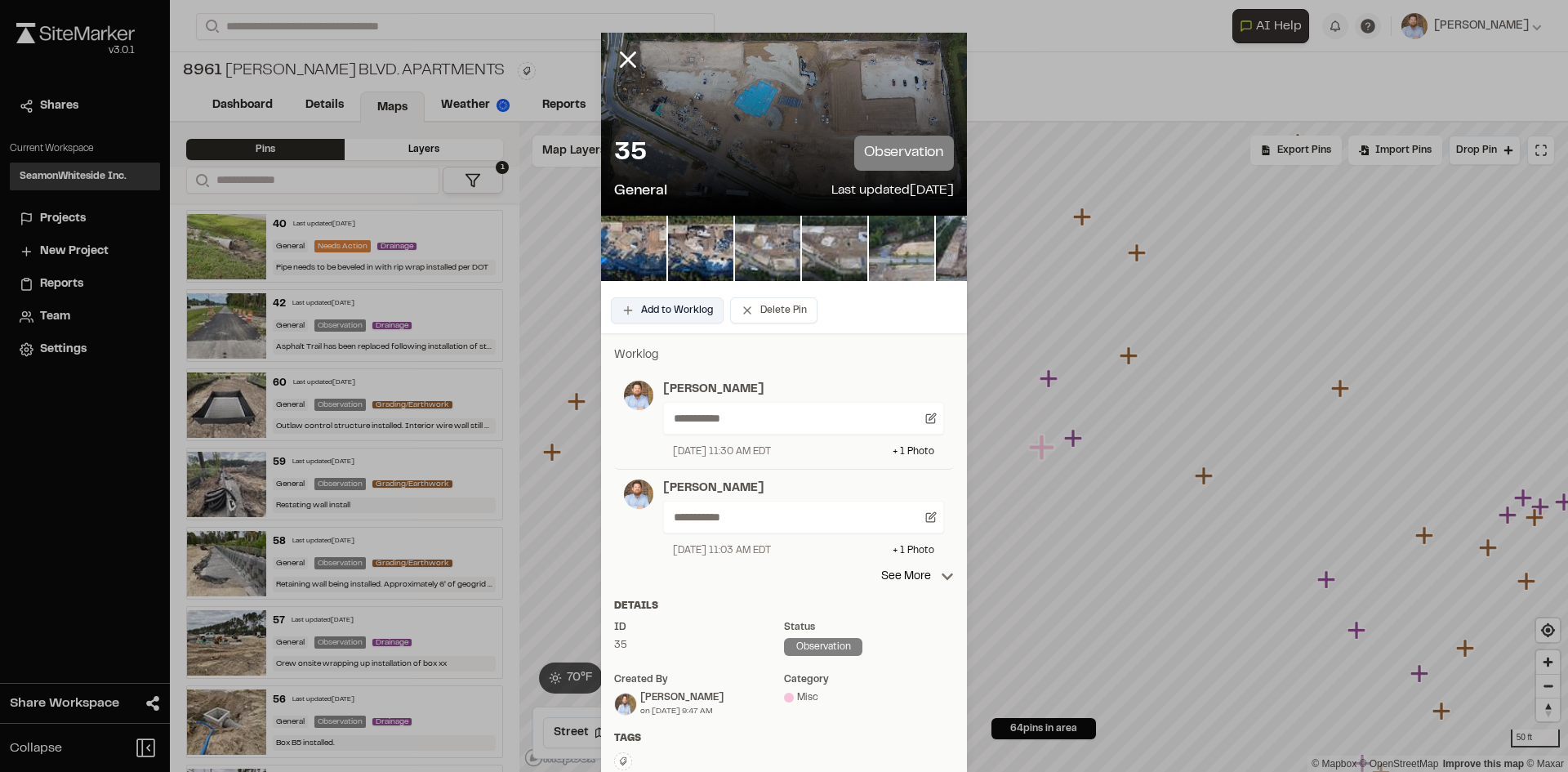
click at [678, 315] on button "Add to Worklog" at bounding box center [668, 310] width 113 height 26
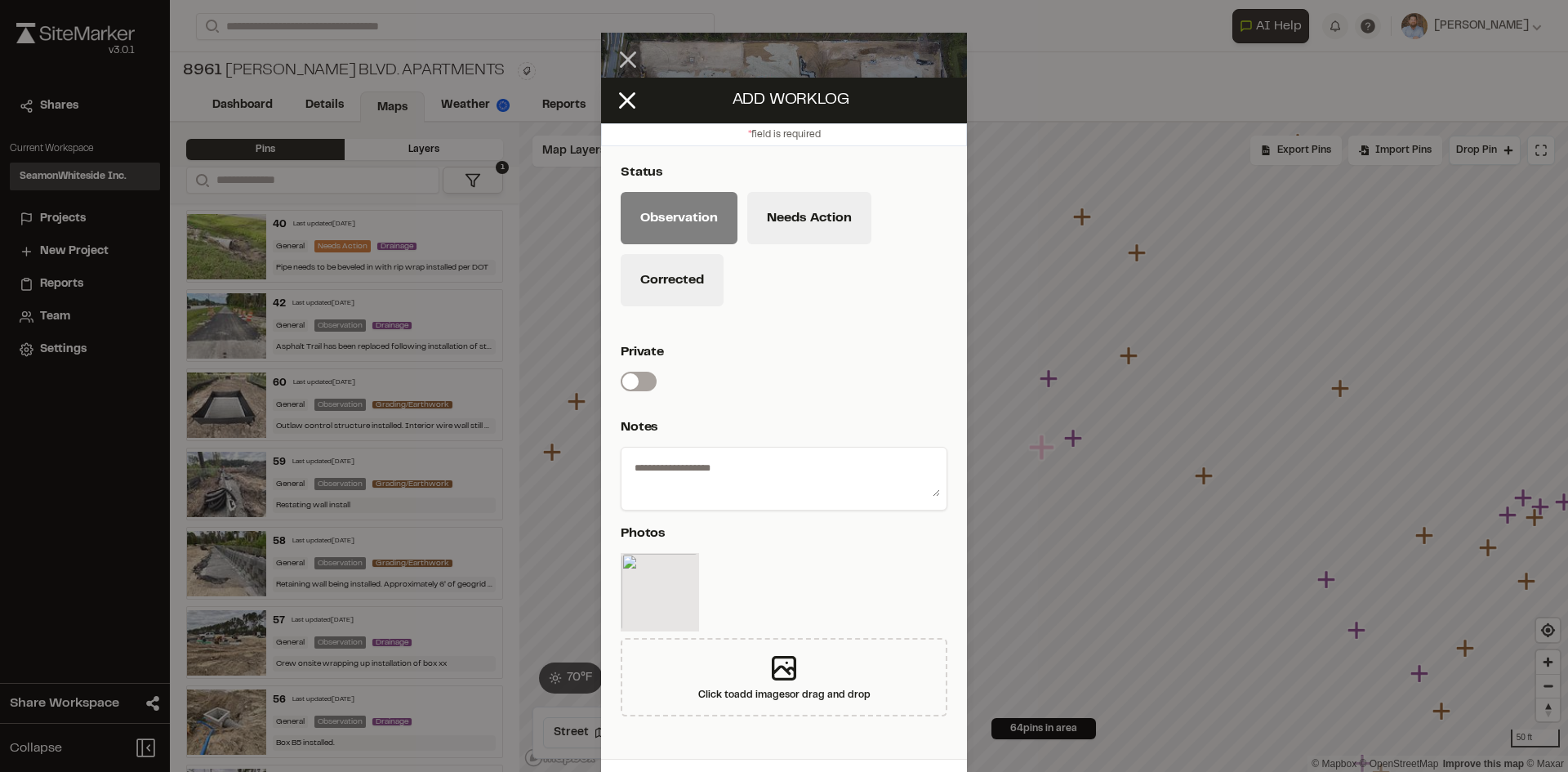
scroll to position [48, 0]
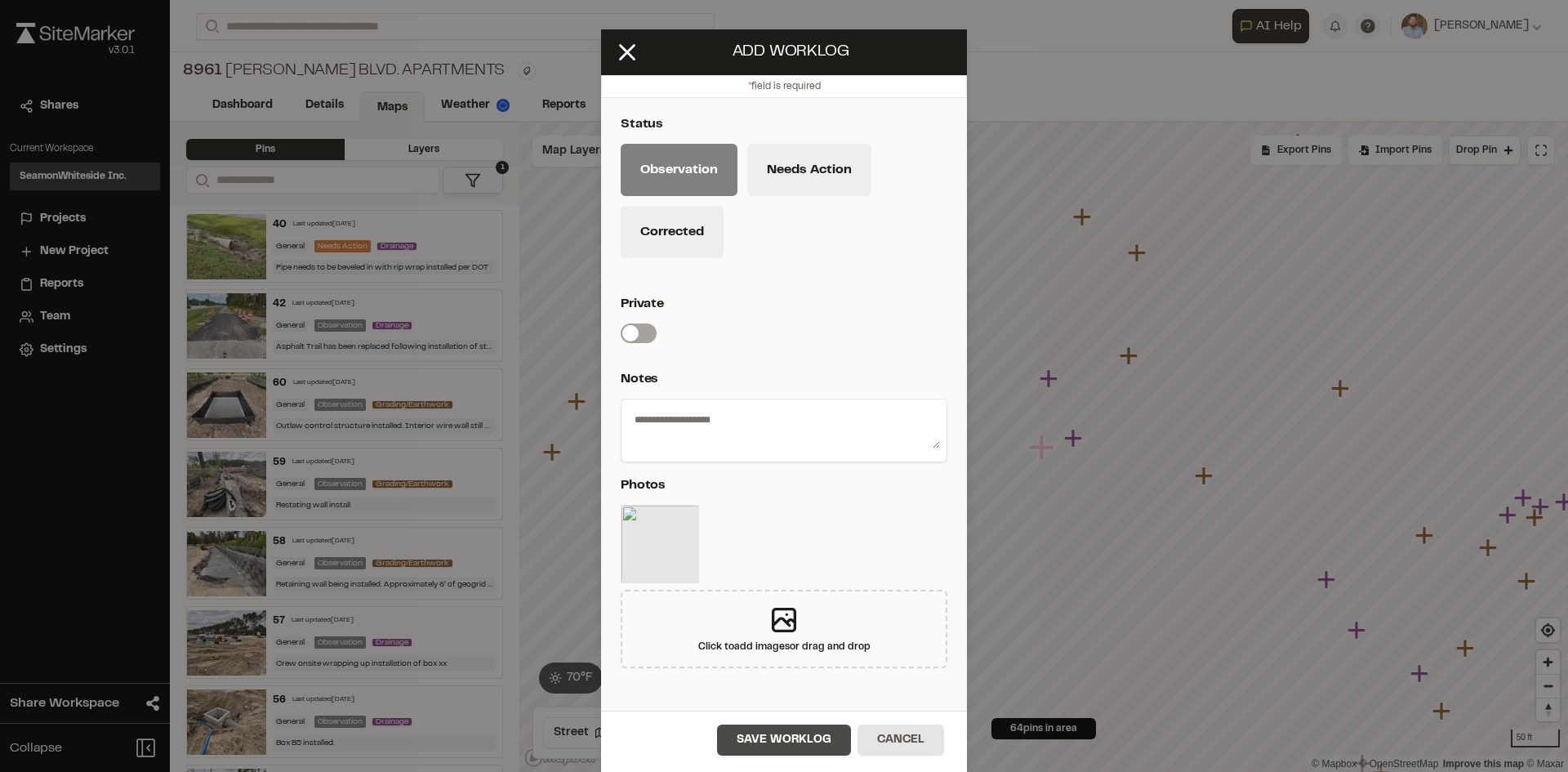
click at [801, 742] on button "Save Worklog" at bounding box center [783, 740] width 134 height 31
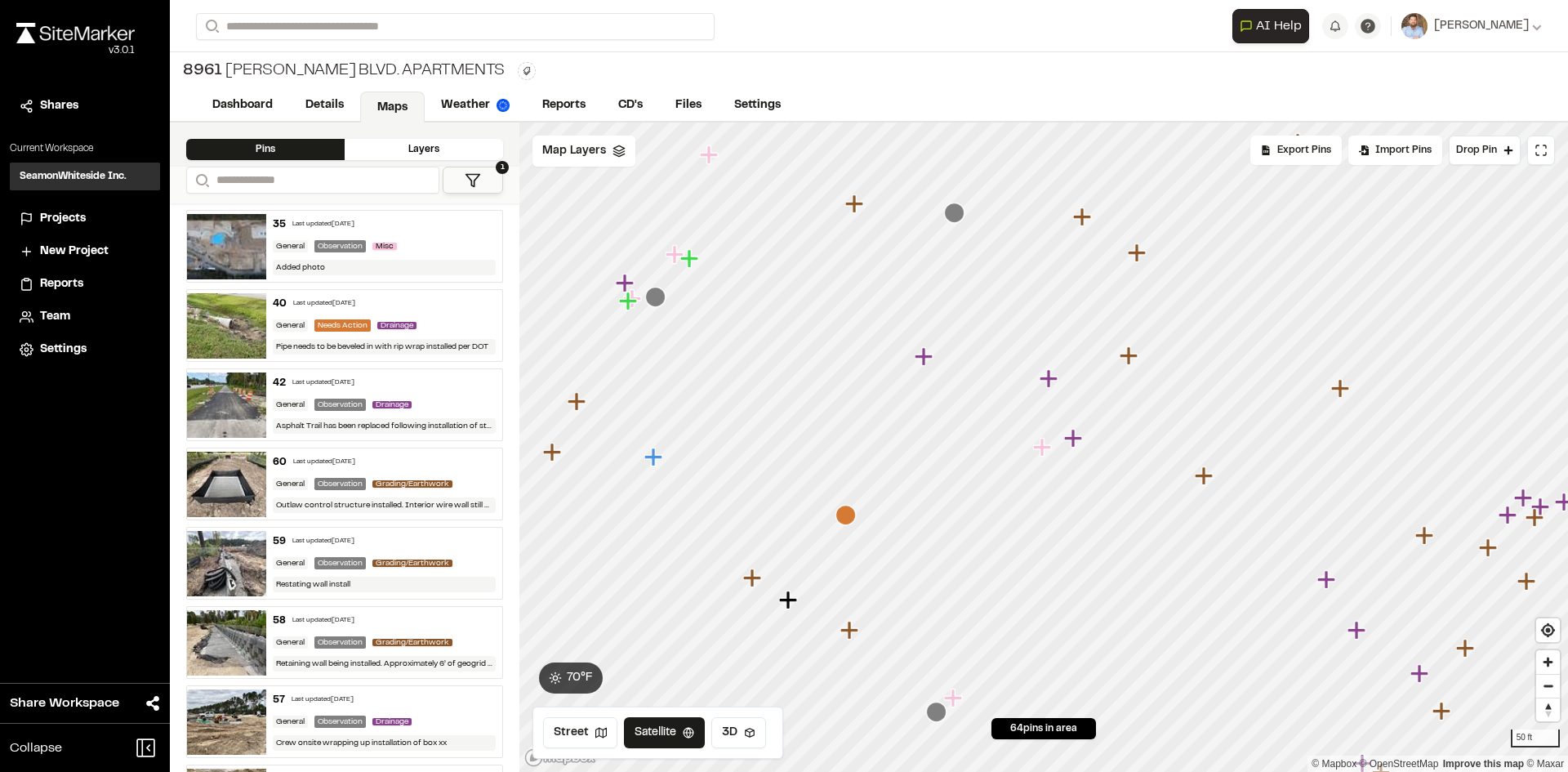
click at [76, 220] on span "Projects" at bounding box center [62, 219] width 46 height 18
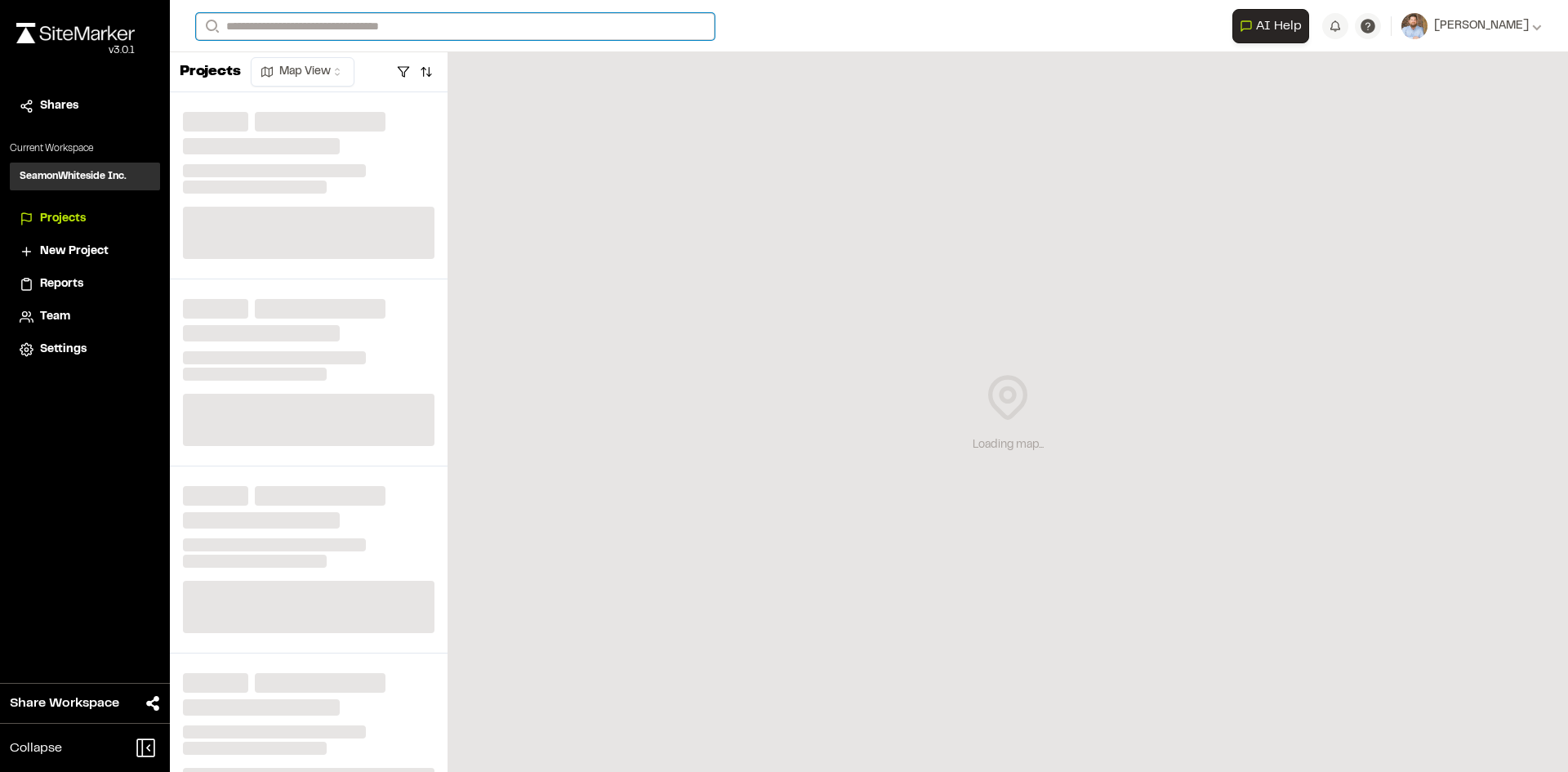
click at [289, 24] on input "Search" at bounding box center [456, 27] width 519 height 27
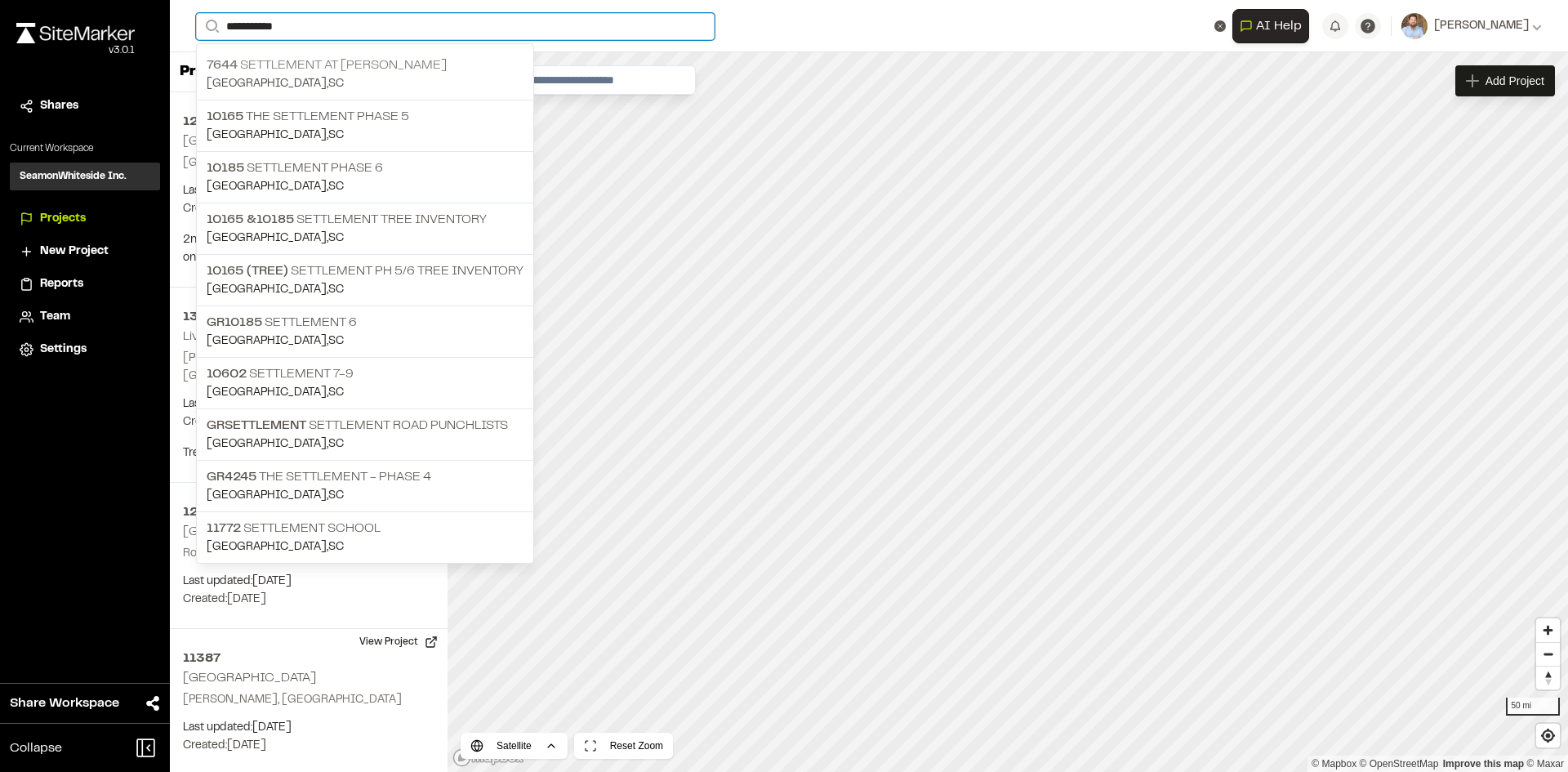
type input "**********"
click at [322, 73] on p "7644 Settlement at [PERSON_NAME]" at bounding box center [364, 66] width 317 height 20
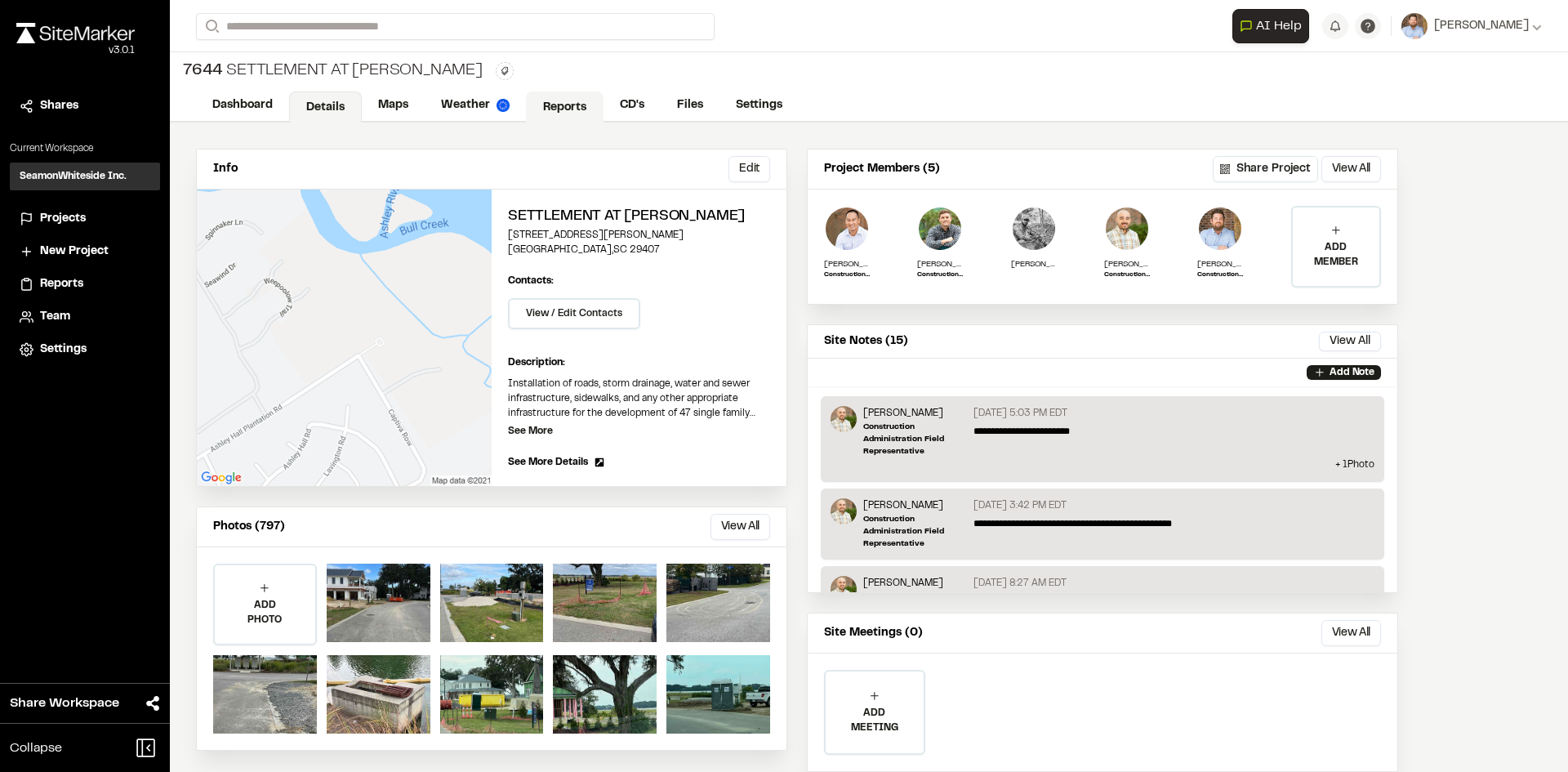
click at [569, 107] on link "Reports" at bounding box center [565, 106] width 77 height 31
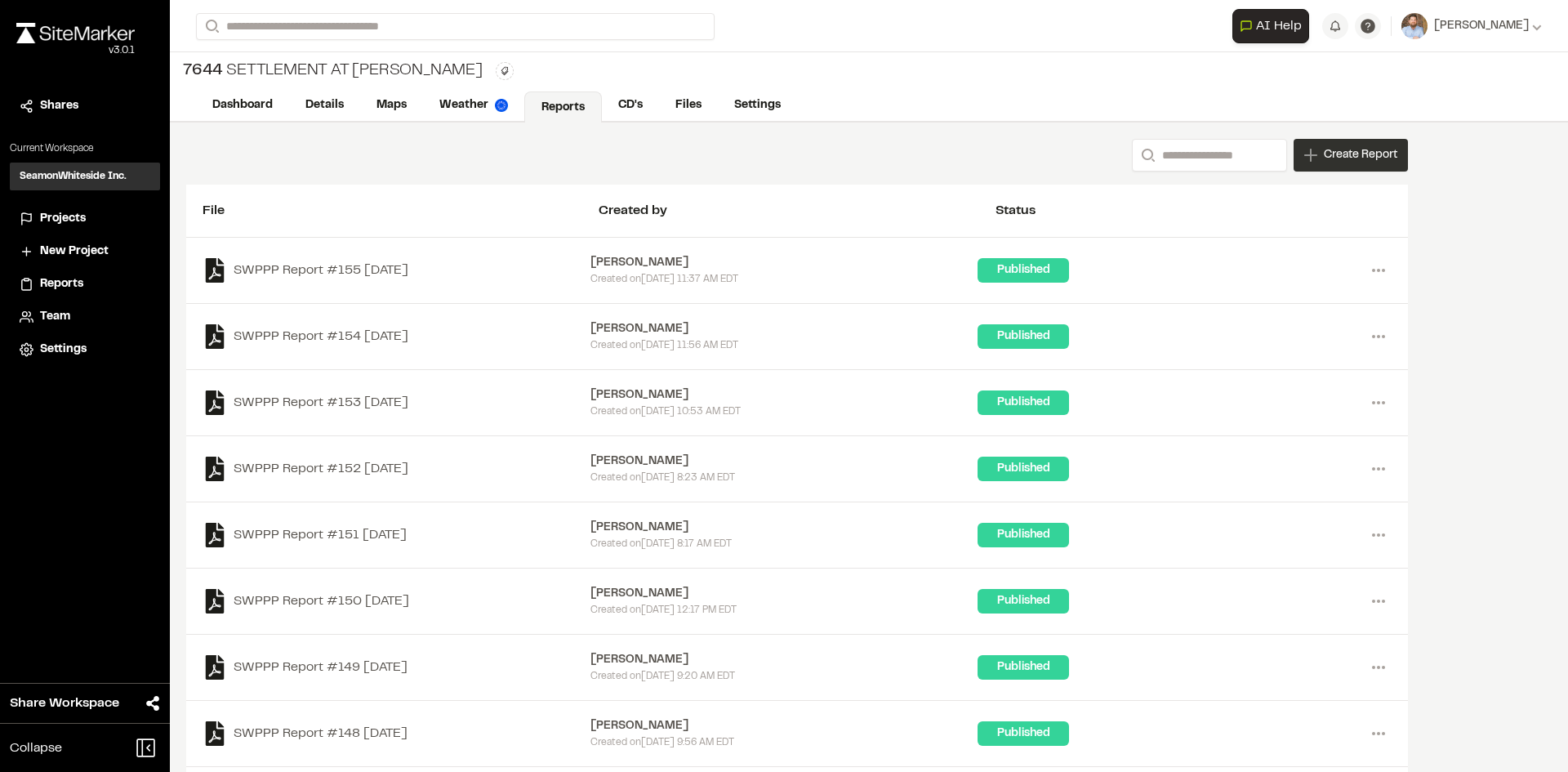
click at [1350, 160] on span "Create Report" at bounding box center [1360, 156] width 73 height 18
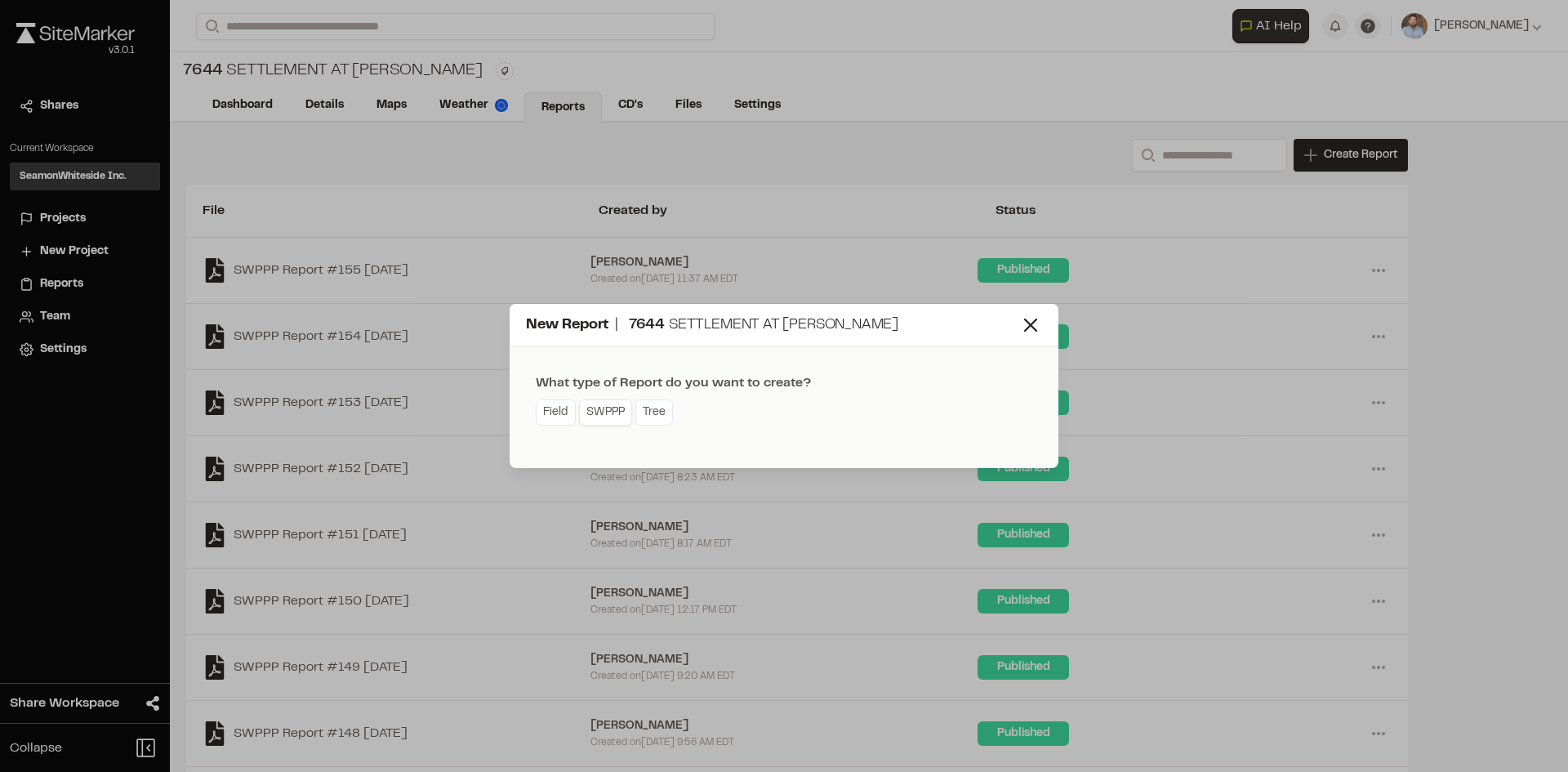
click at [603, 418] on link "SWPPP" at bounding box center [605, 412] width 53 height 26
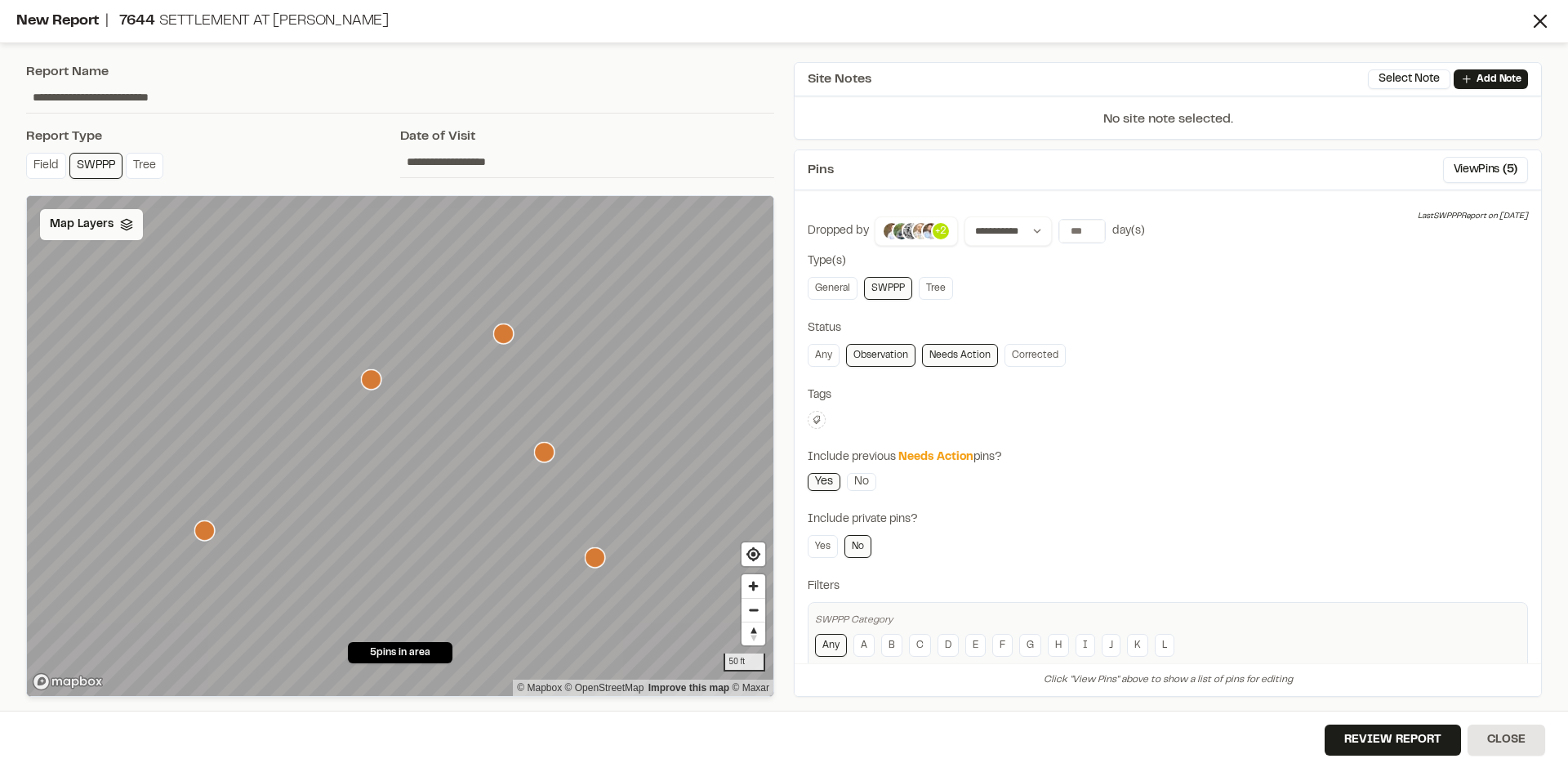
click at [93, 229] on span "Map Layers" at bounding box center [81, 225] width 64 height 18
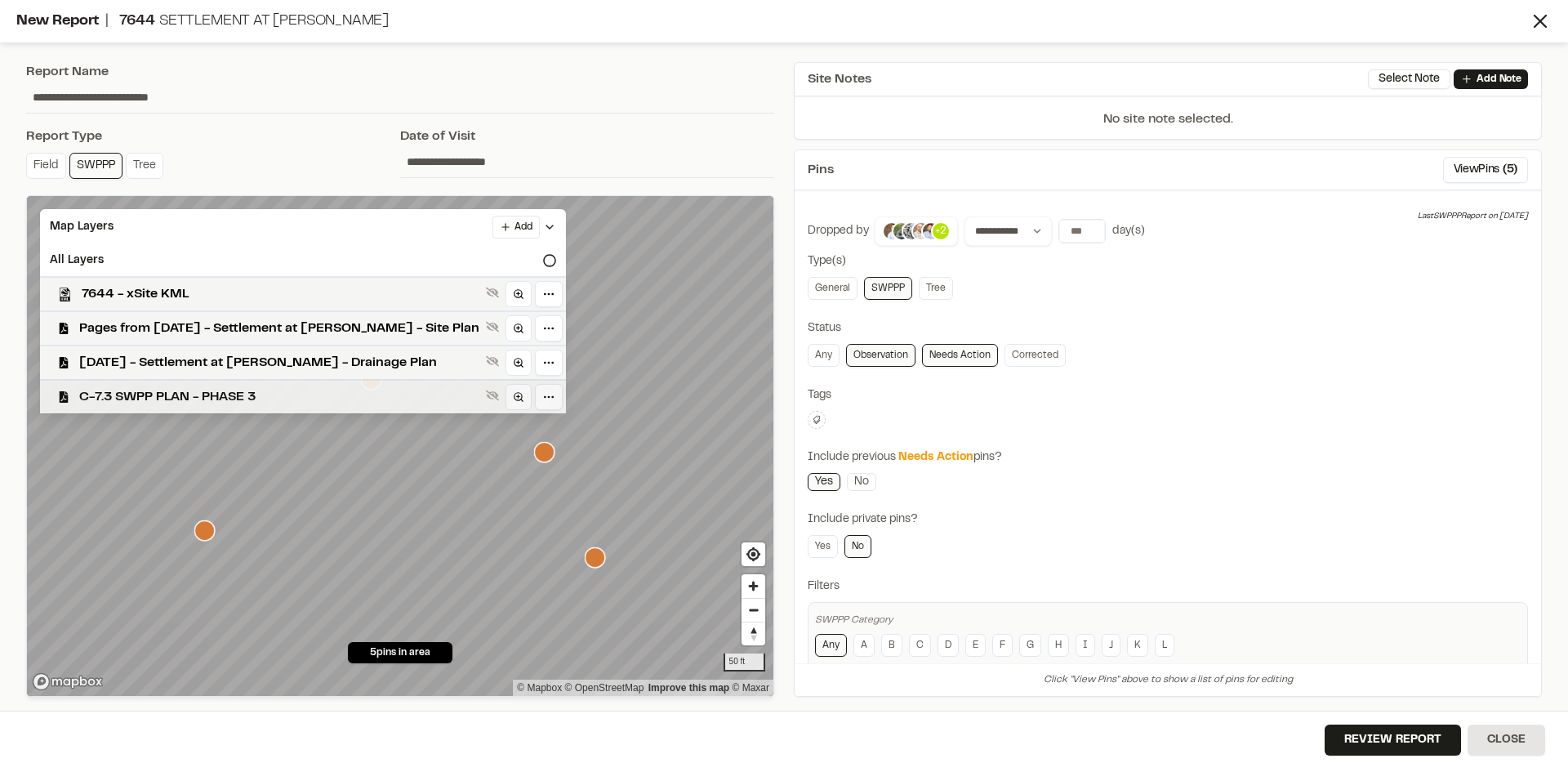
click at [234, 393] on span "C-7.3 SWPP PLAN - PHASE 3" at bounding box center [279, 398] width 400 height 20
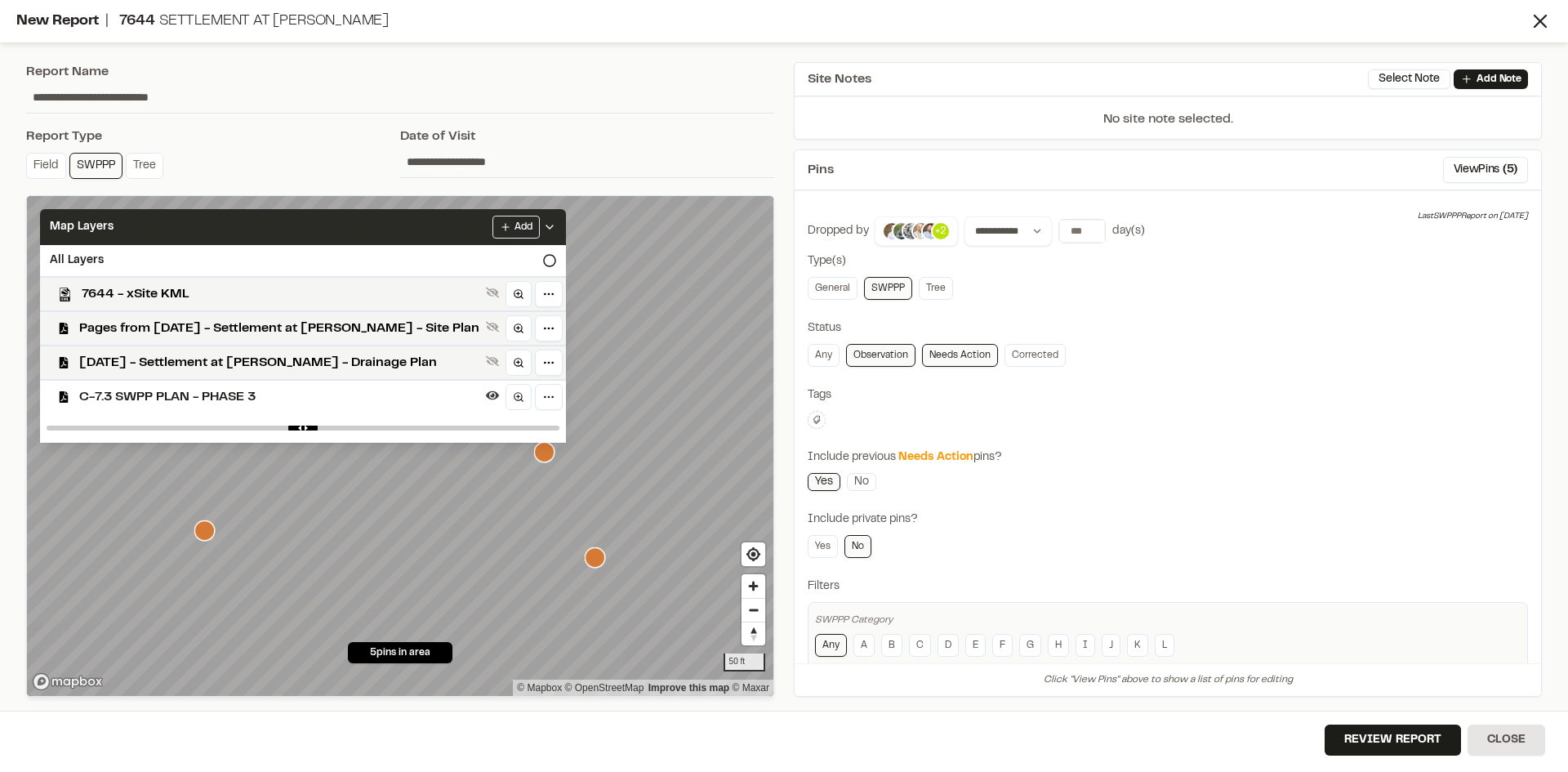
click at [543, 223] on icon at bounding box center [550, 227] width 13 height 13
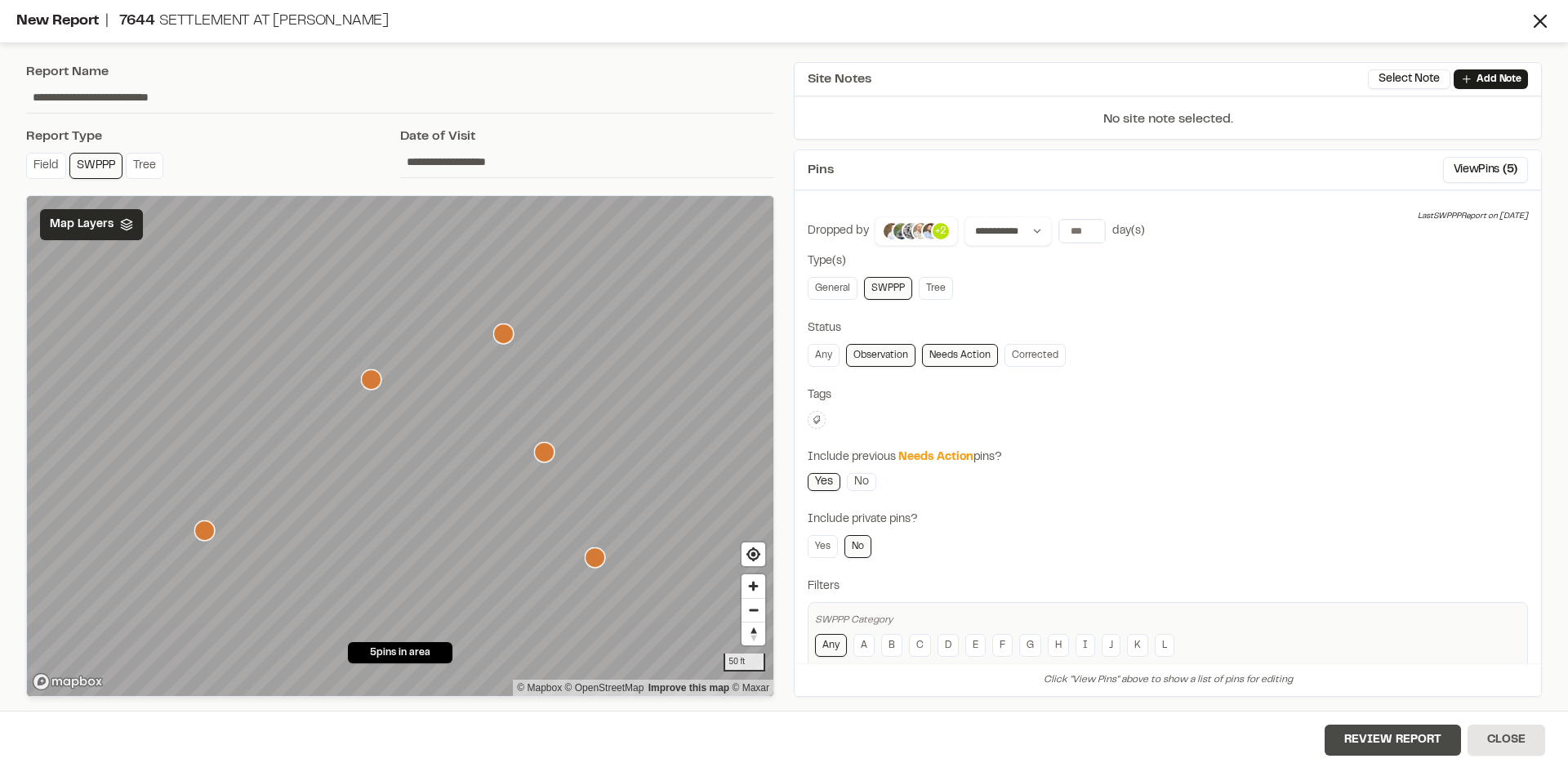
click at [1443, 743] on button "Review Report" at bounding box center [1393, 740] width 136 height 31
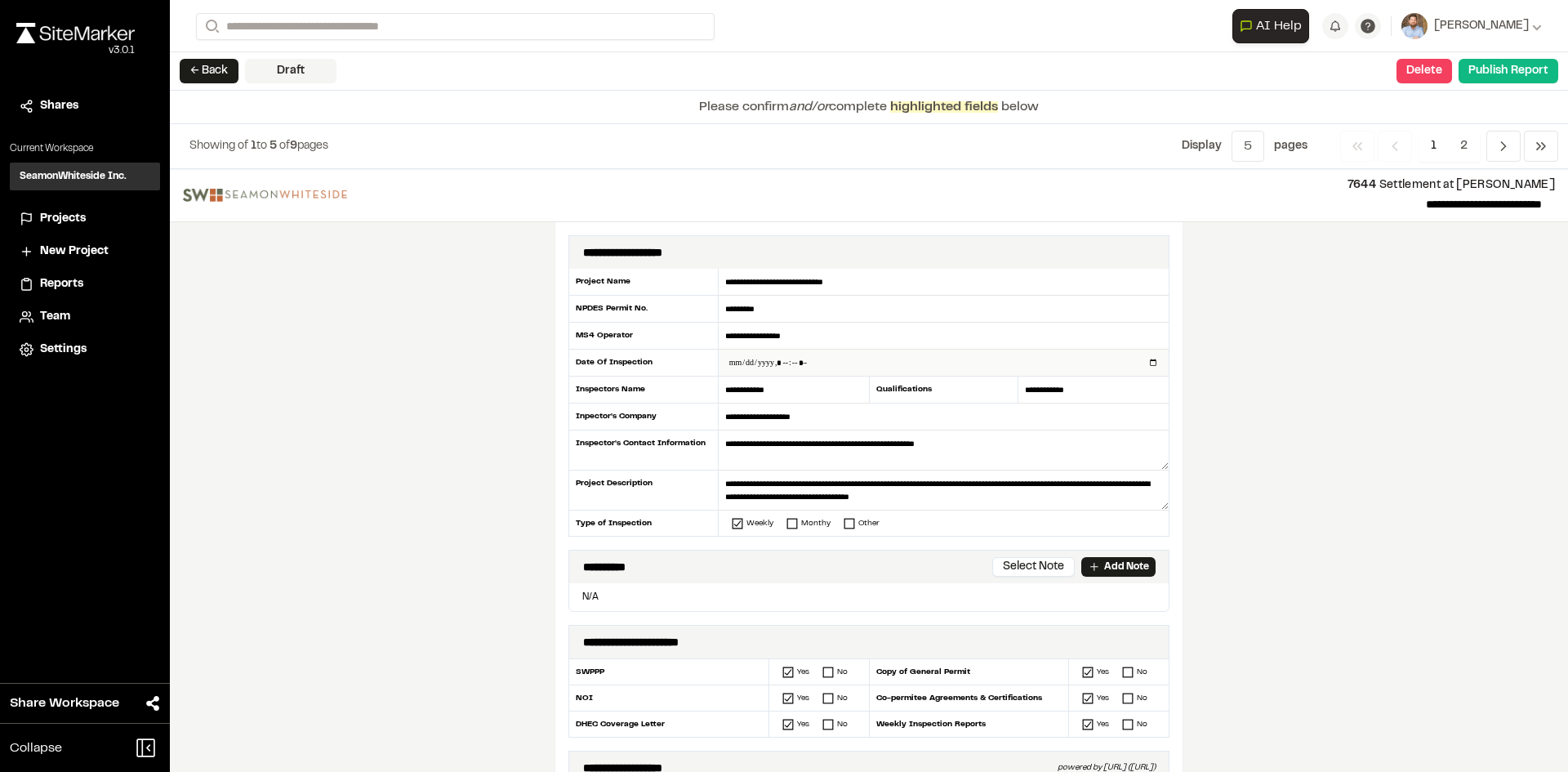
click at [1144, 359] on input "datetime-local" at bounding box center [943, 362] width 450 height 26
type input "**********"
click at [477, 507] on div "**********" at bounding box center [869, 470] width 1398 height 603
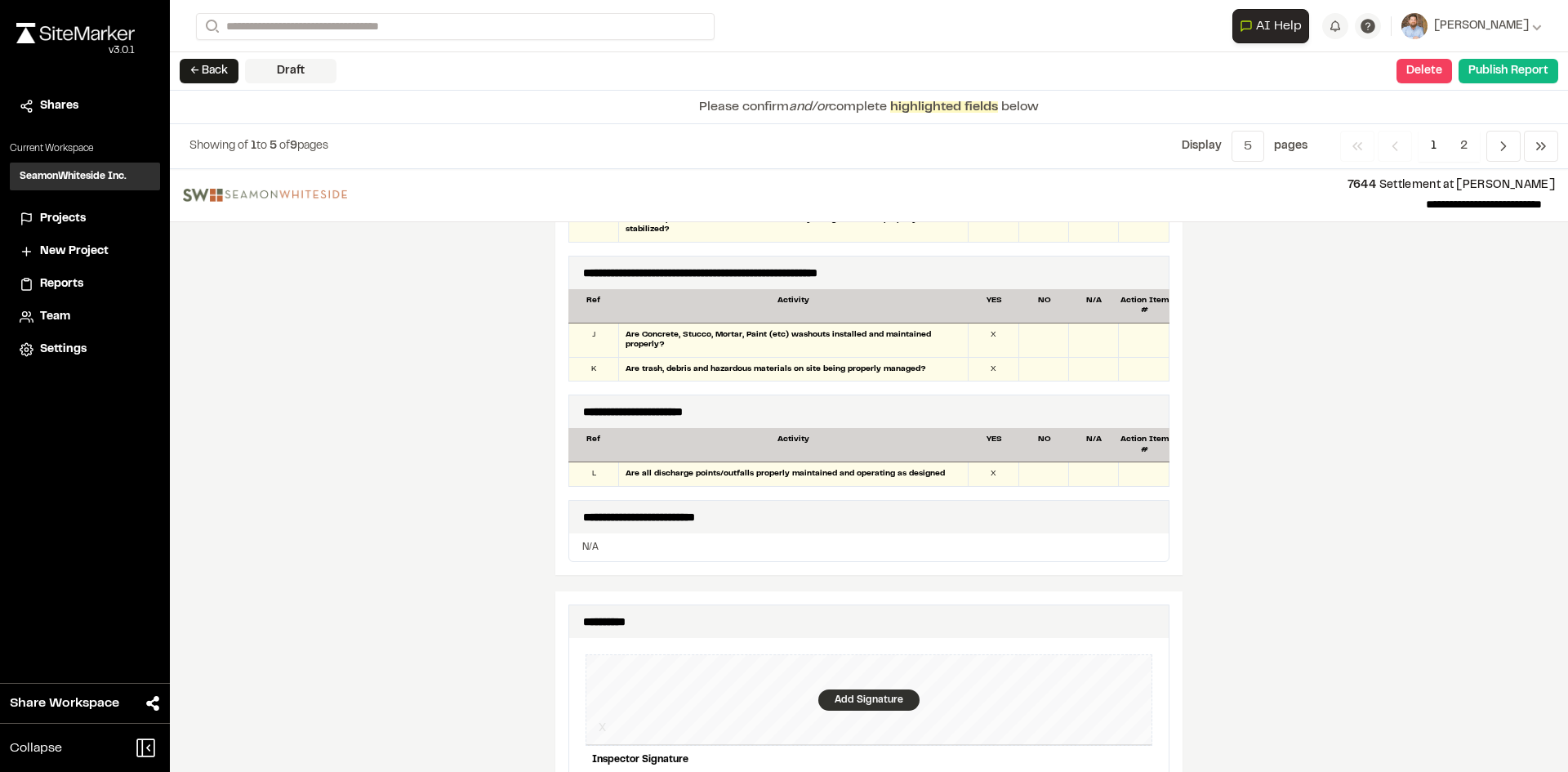
scroll to position [1389, 0]
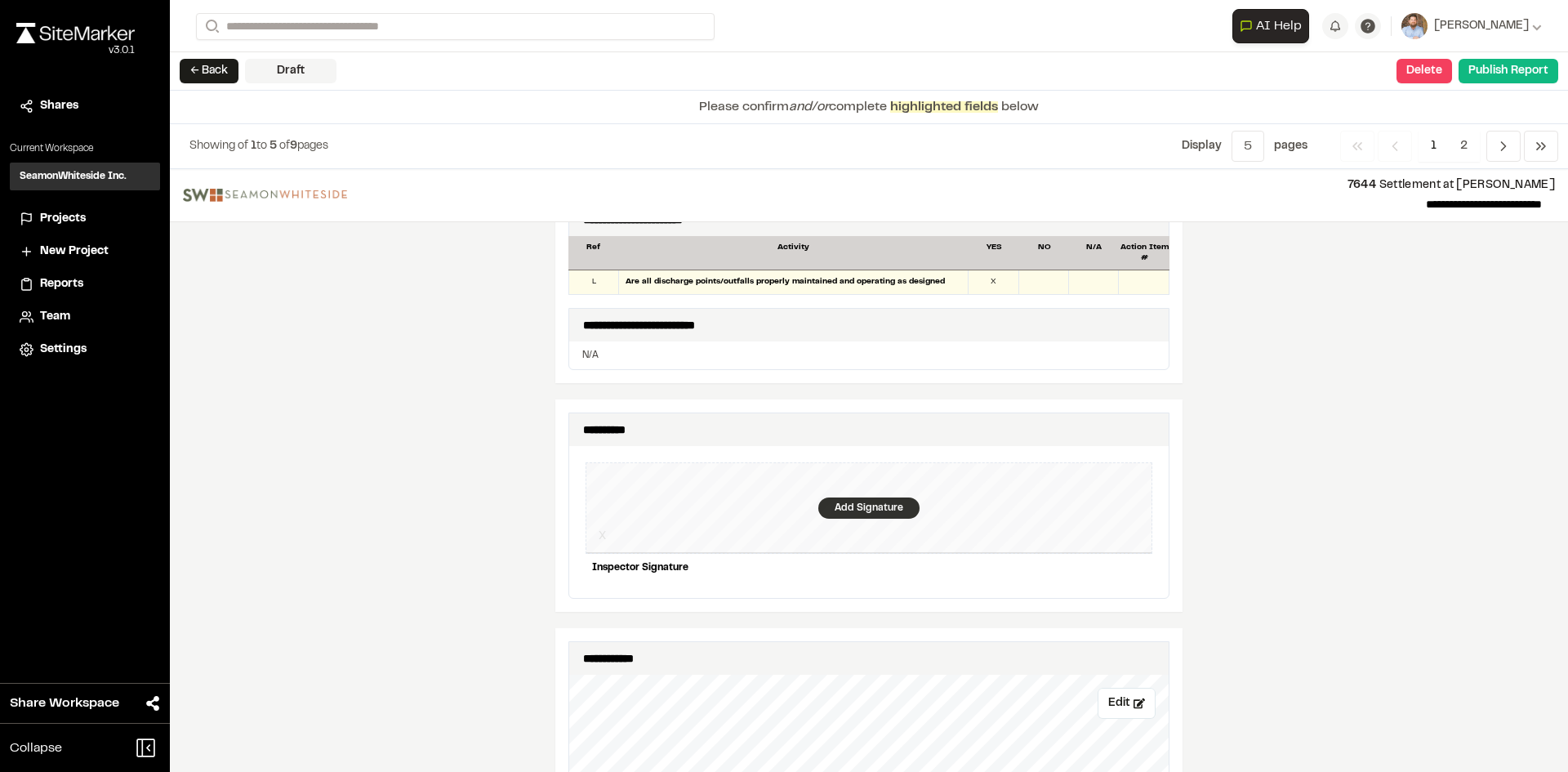
click at [857, 497] on div "Add Signature" at bounding box center [869, 508] width 101 height 22
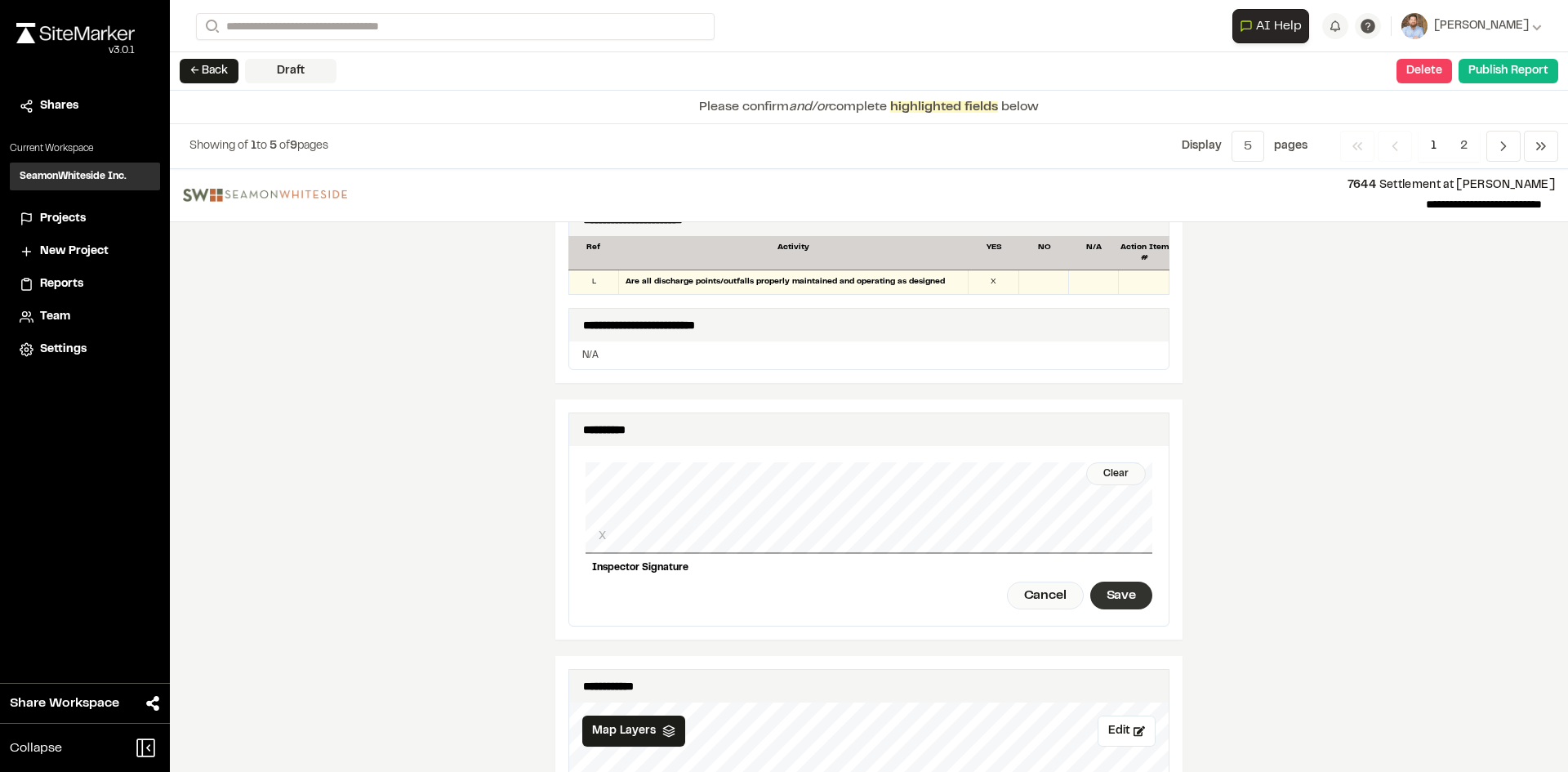
click at [1112, 581] on div "Save" at bounding box center [1121, 595] width 62 height 27
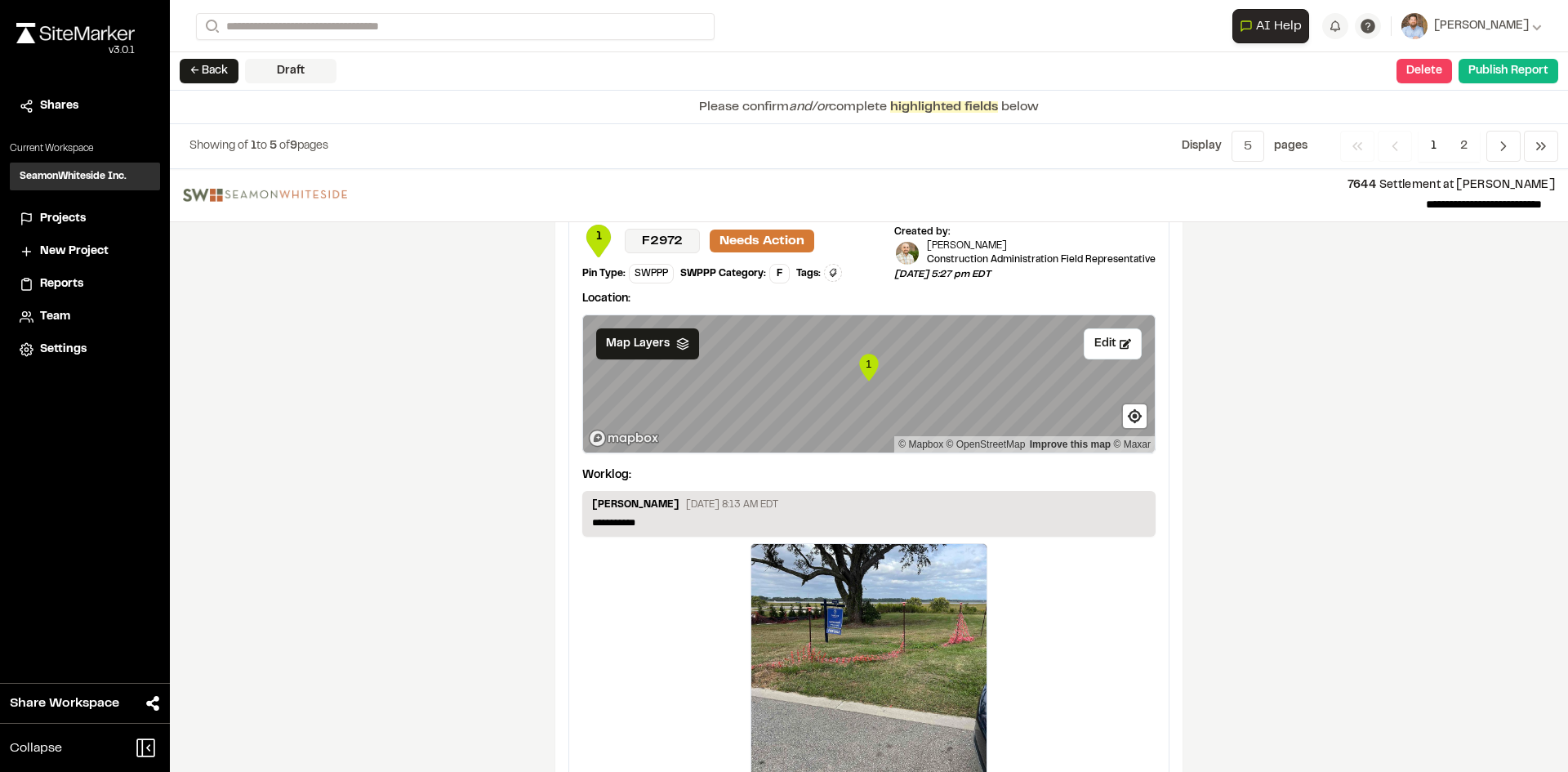
scroll to position [2696, 0]
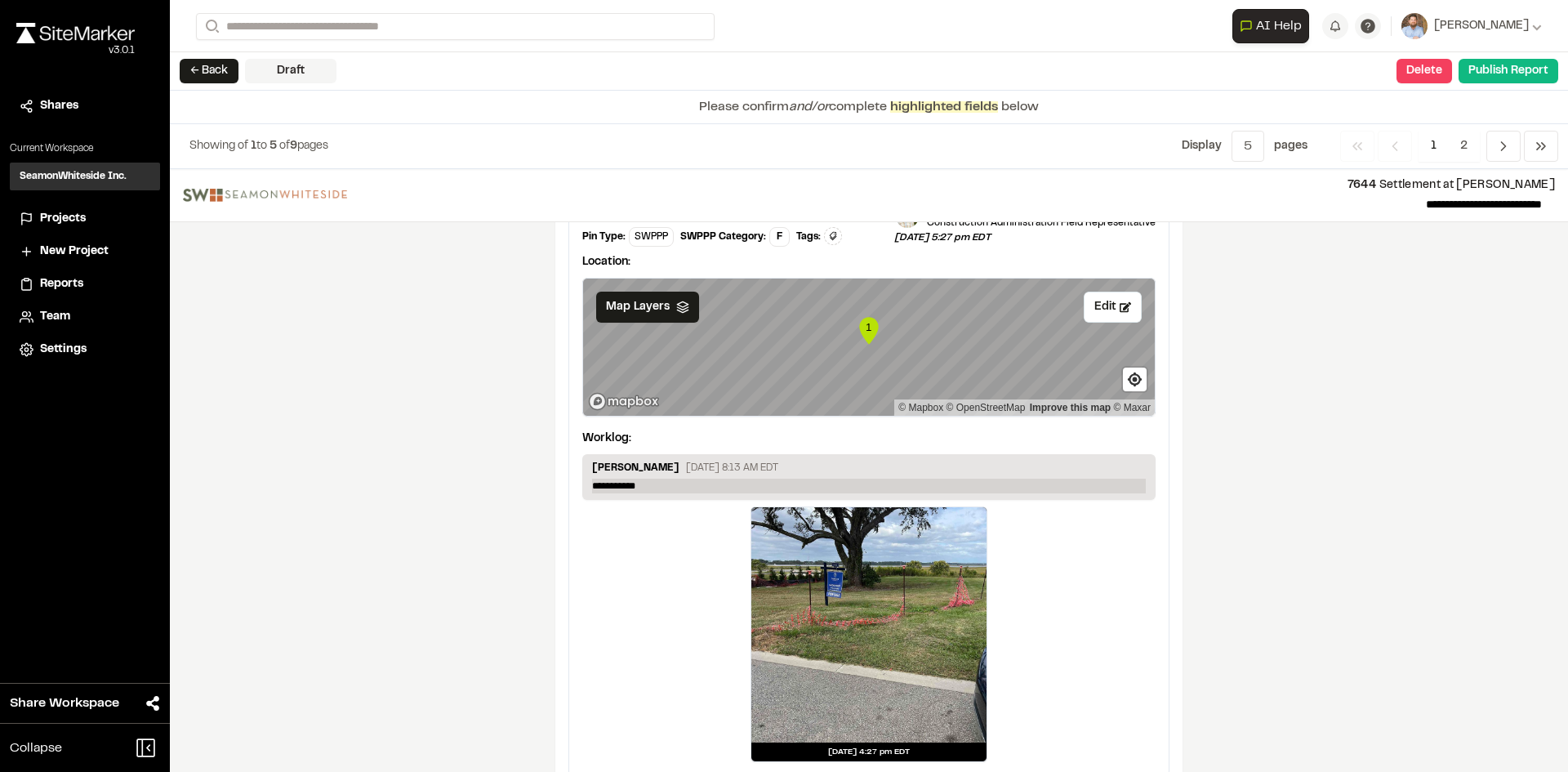
click at [662, 479] on p "**********" at bounding box center [869, 487] width 554 height 15
drag, startPoint x: 396, startPoint y: 502, endPoint x: 417, endPoint y: 601, distance: 101.2
click at [401, 515] on div "**********" at bounding box center [869, 470] width 1398 height 603
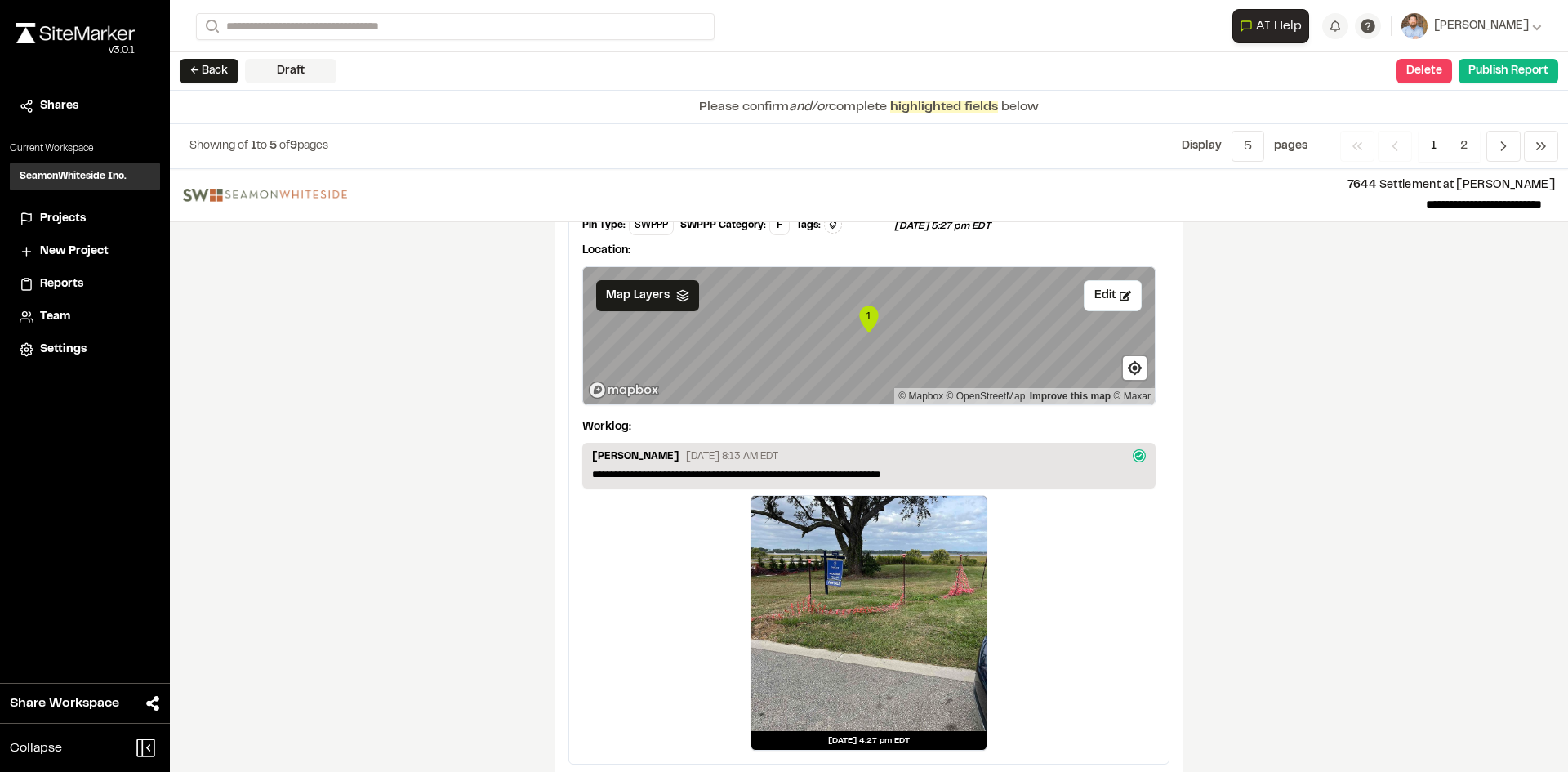
scroll to position [2719, 0]
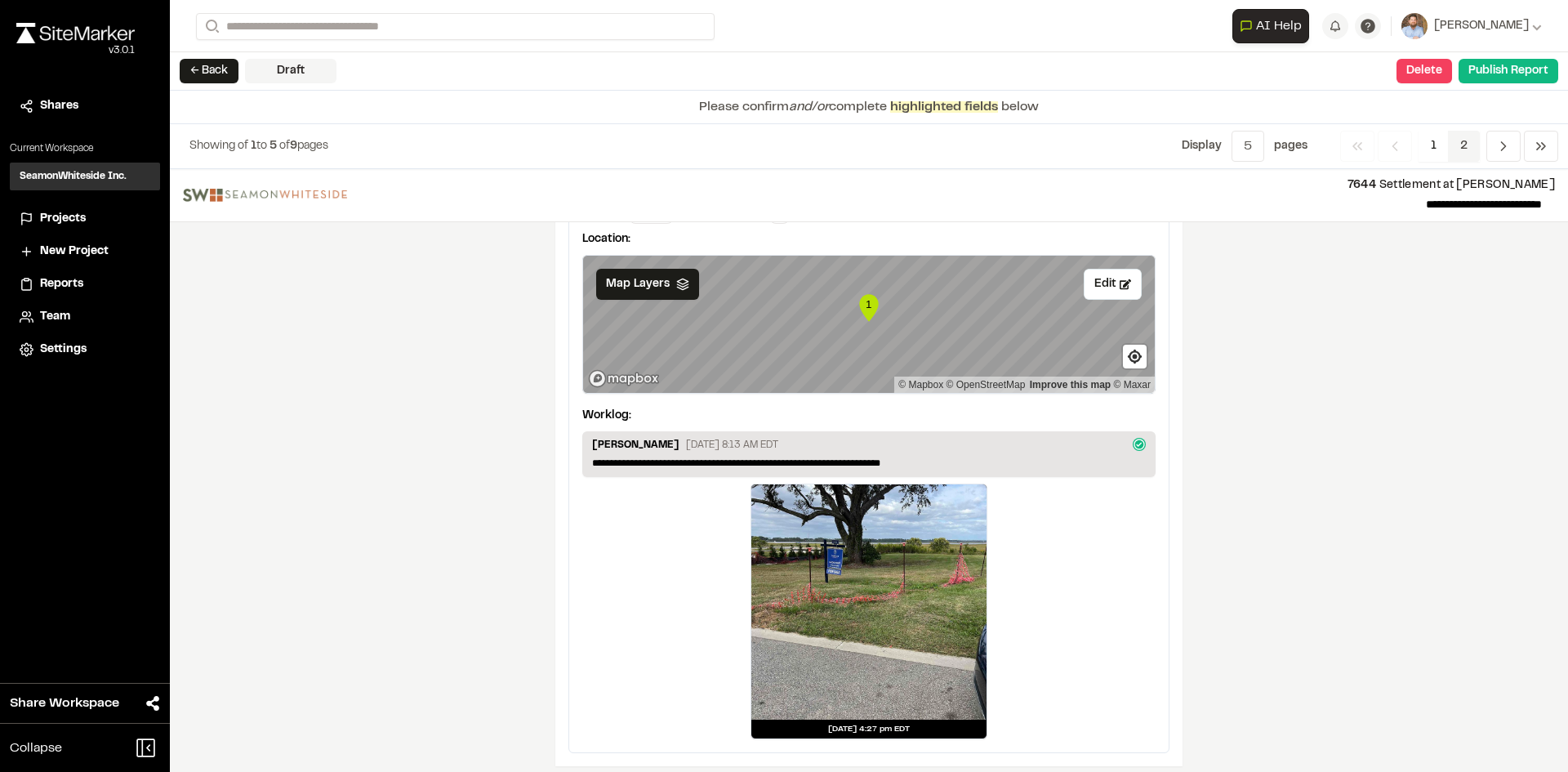
click at [1462, 142] on span "2" at bounding box center [1463, 146] width 32 height 31
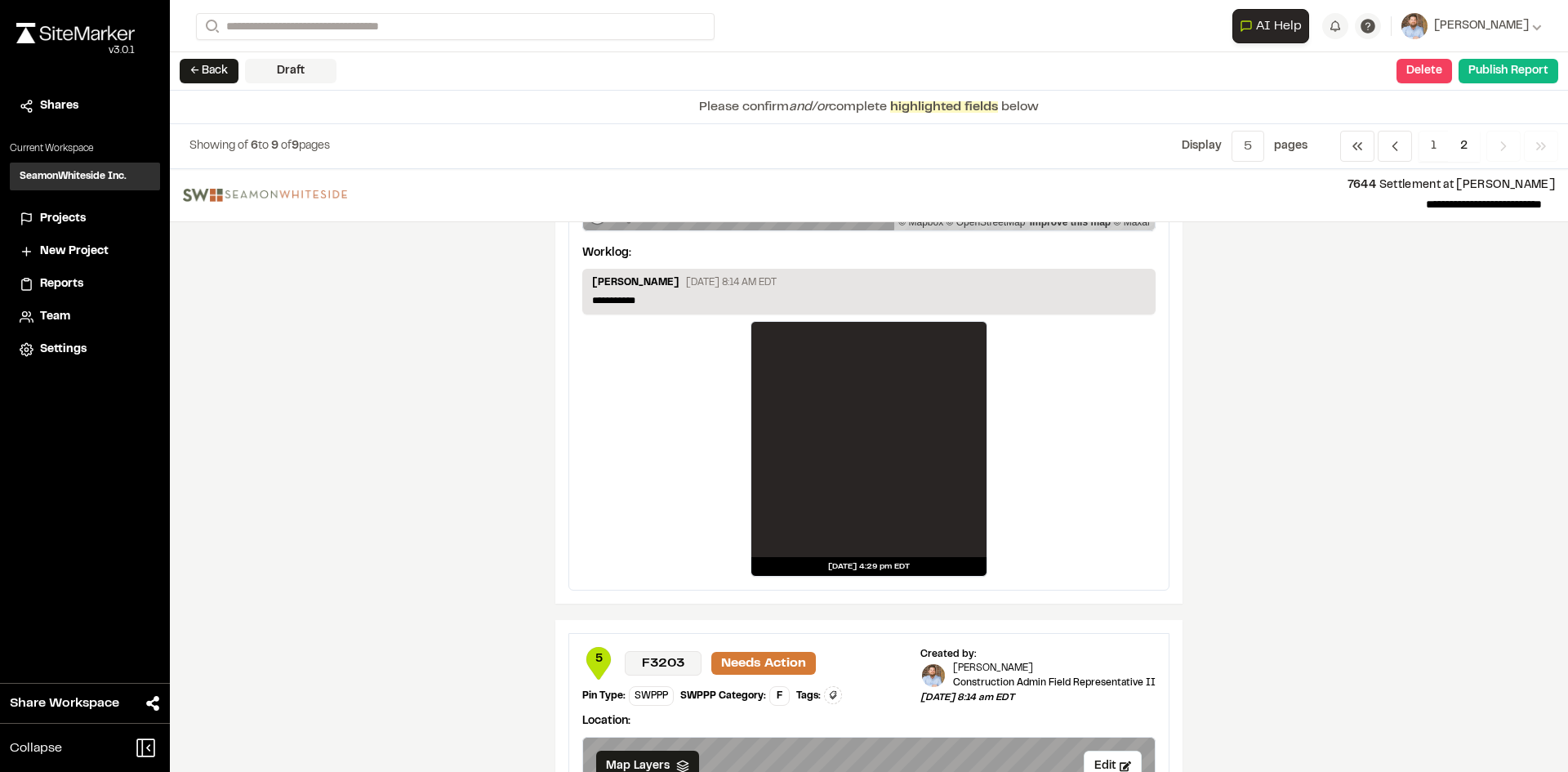
scroll to position [1552, 0]
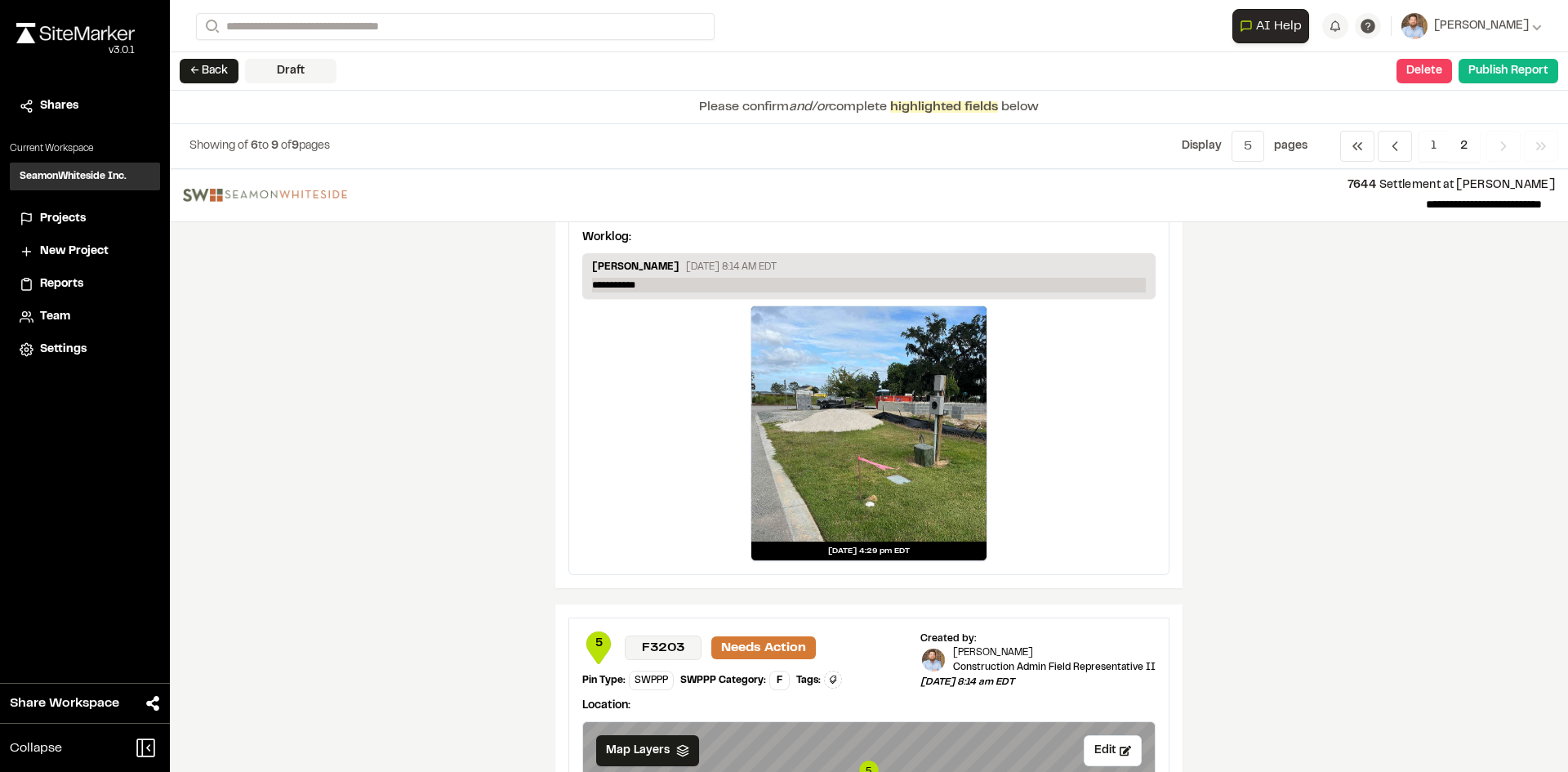
click at [662, 287] on p "**********" at bounding box center [869, 285] width 554 height 15
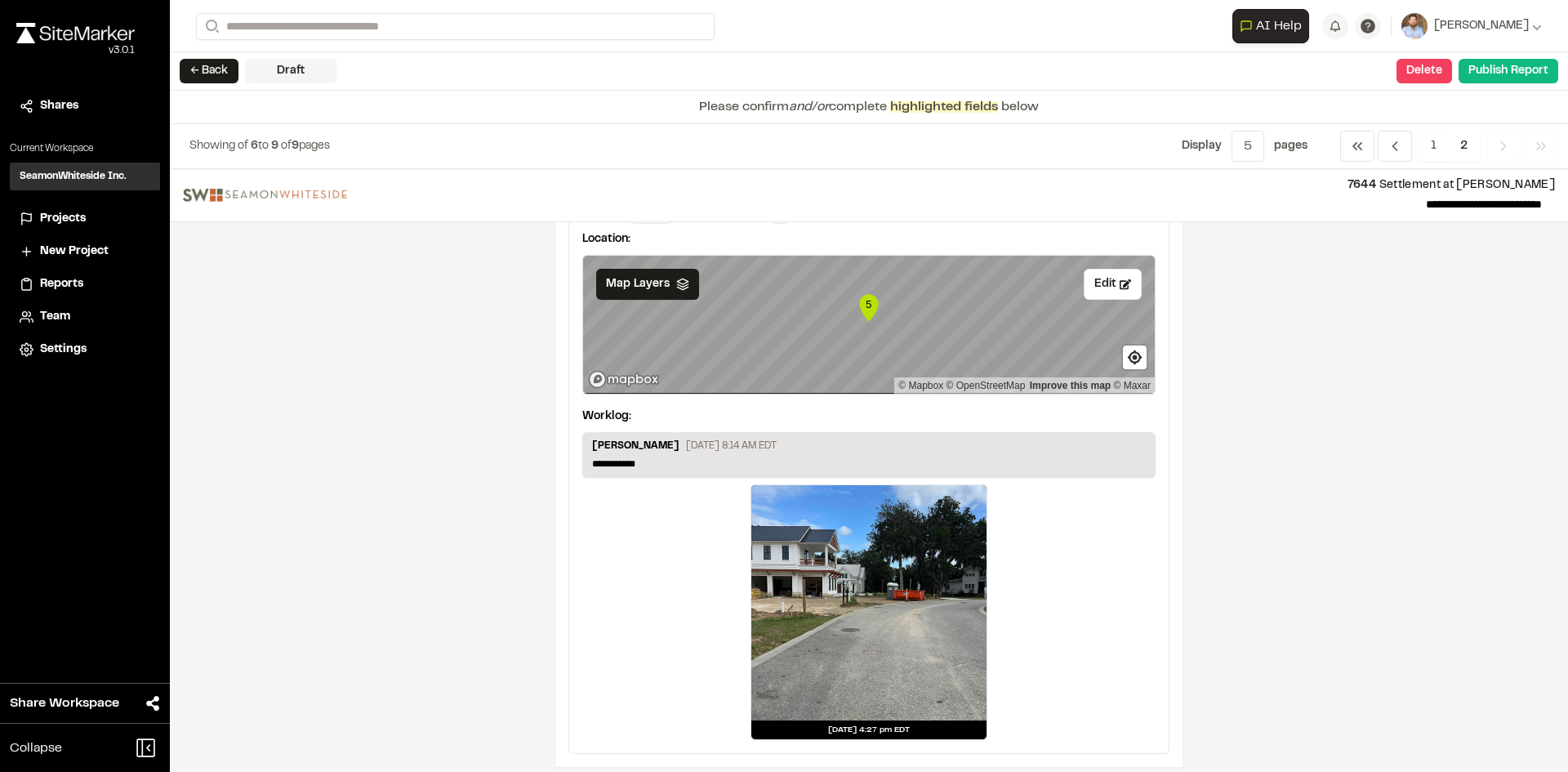
scroll to position [2031, 0]
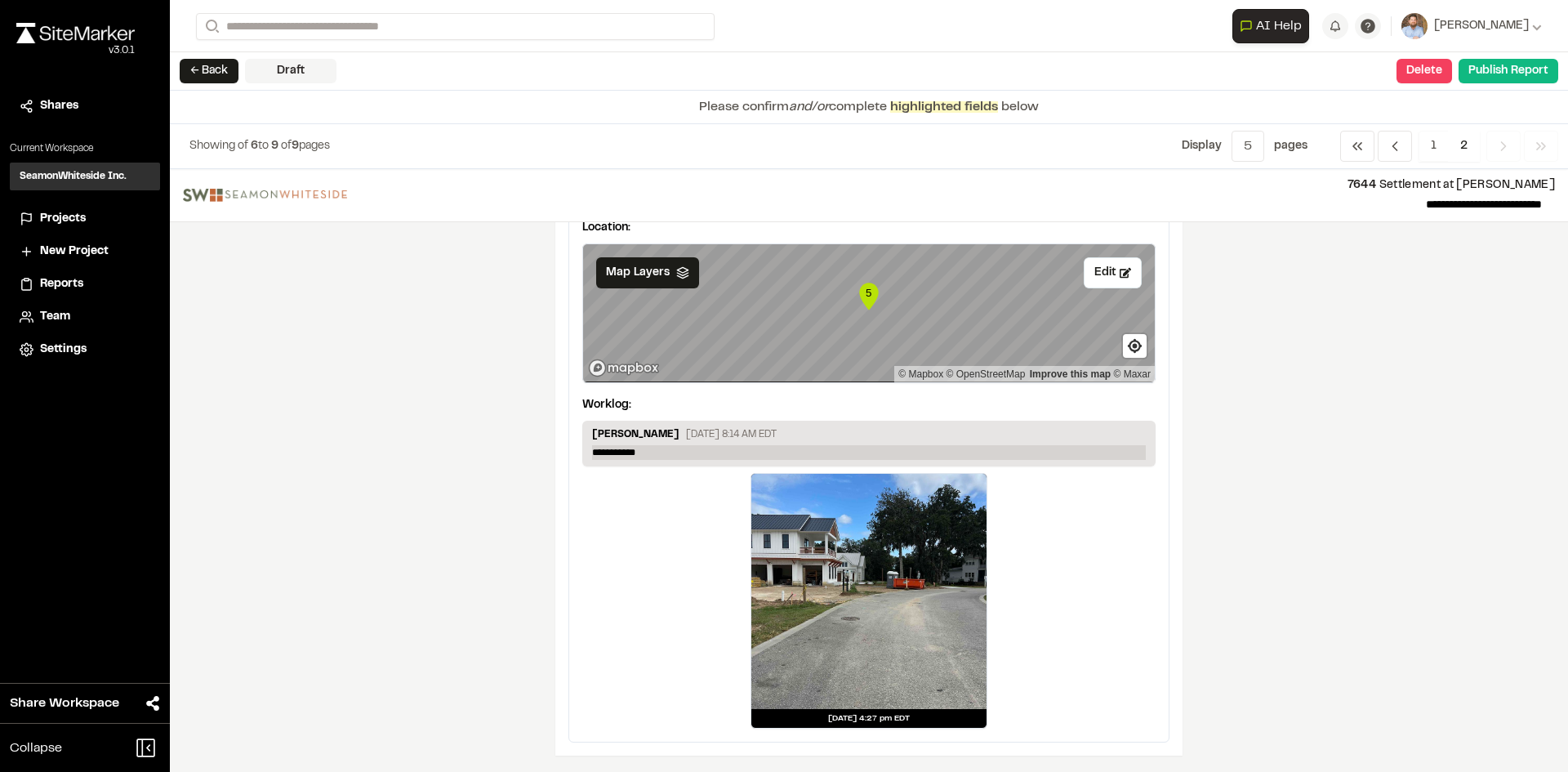
click at [655, 451] on p "**********" at bounding box center [869, 453] width 554 height 15
click at [1504, 73] on button "Publish Report" at bounding box center [1508, 71] width 100 height 24
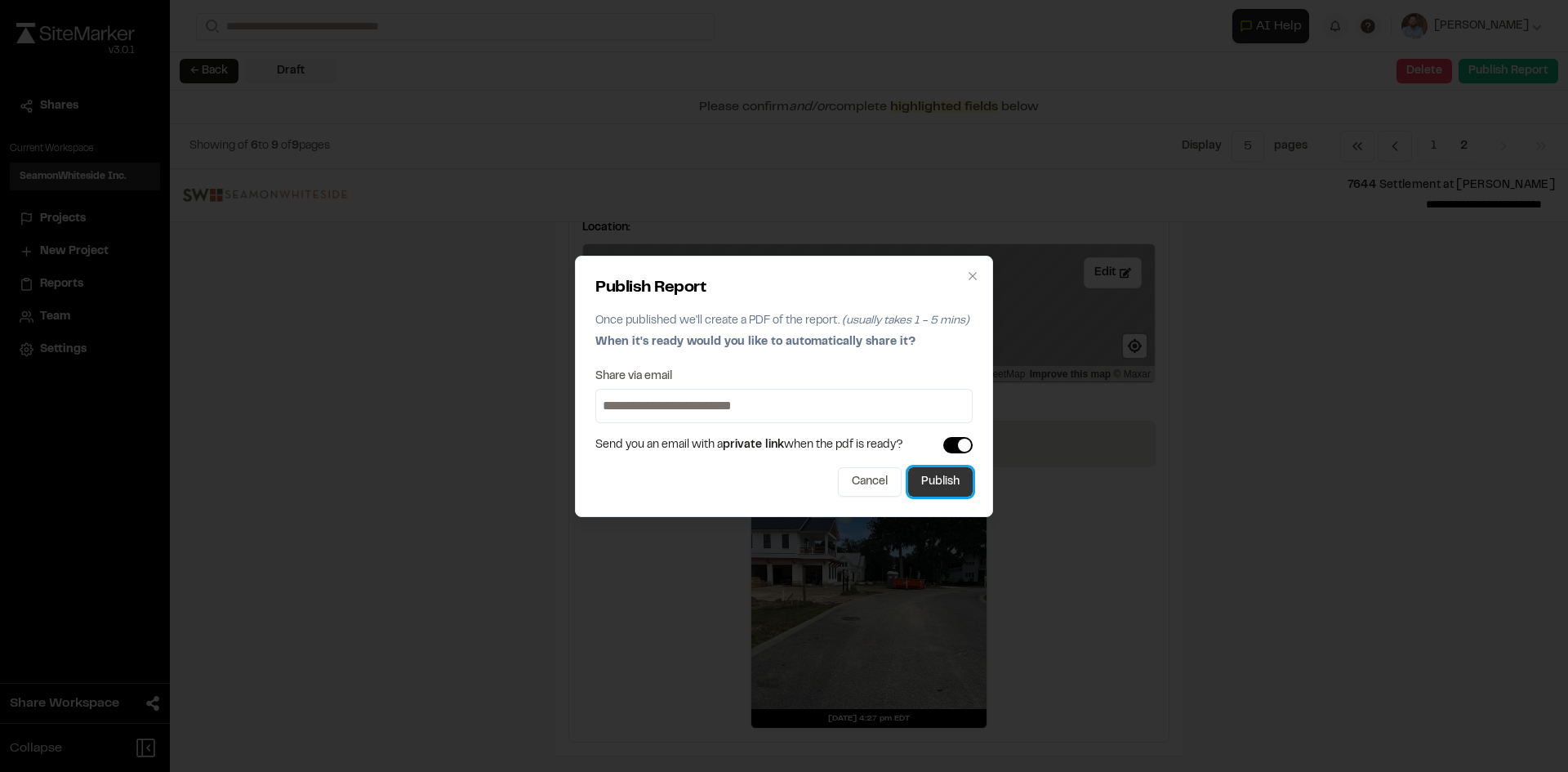
click at [947, 490] on button "Publish" at bounding box center [940, 482] width 65 height 29
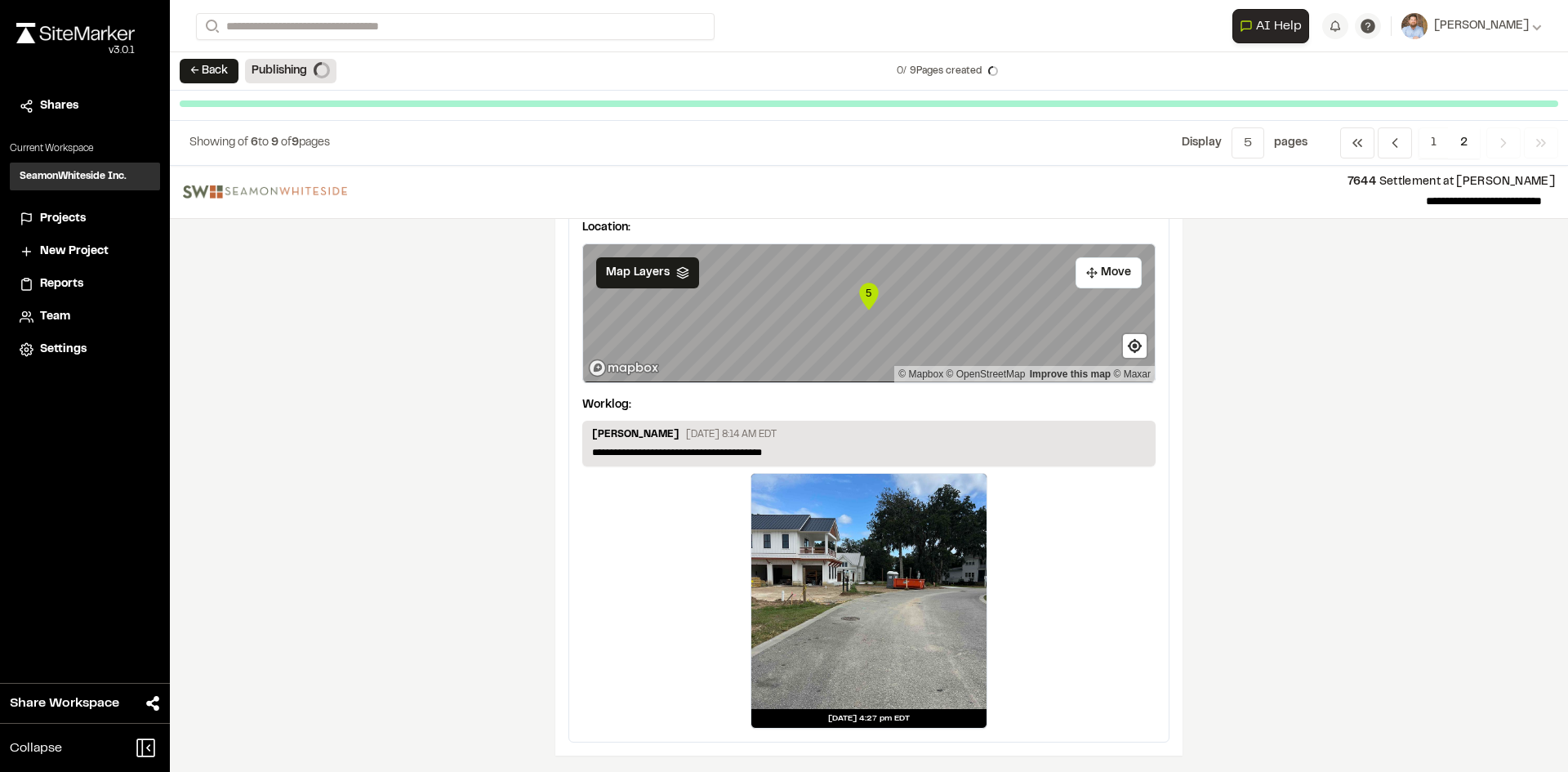
scroll to position [2027, 0]
click at [68, 219] on span "Projects" at bounding box center [62, 219] width 46 height 18
